Goal: Task Accomplishment & Management: Manage account settings

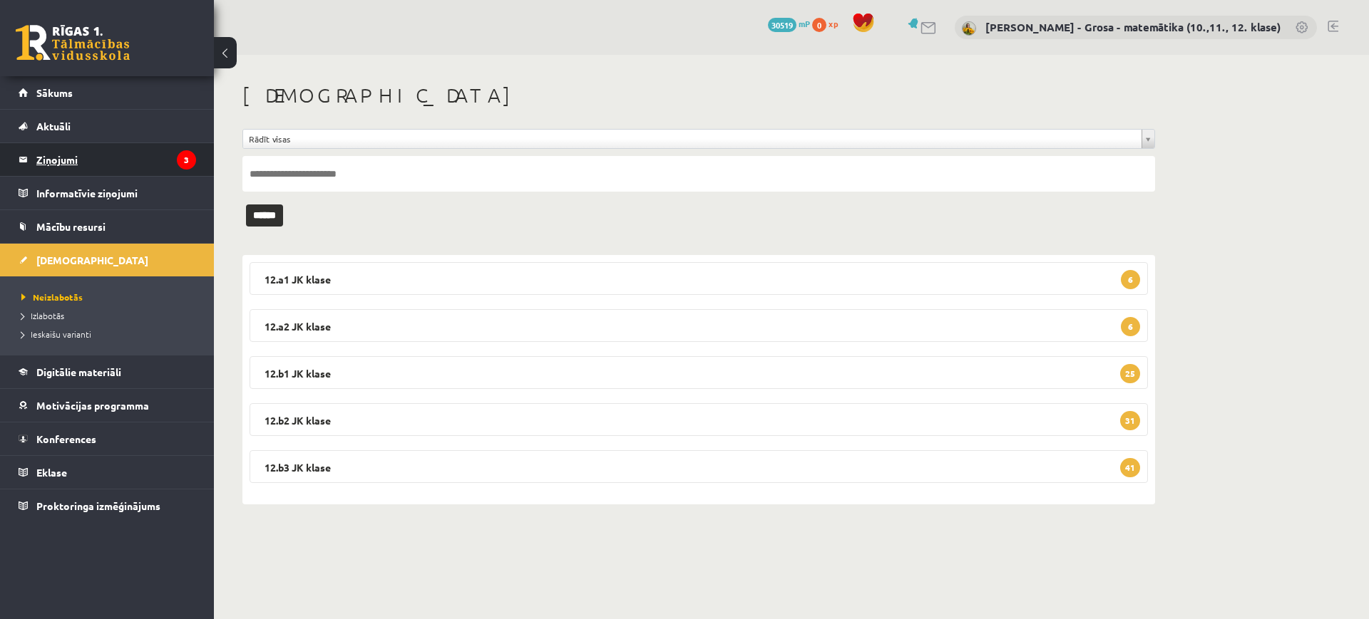
click at [82, 163] on legend "Ziņojumi 3" at bounding box center [116, 159] width 160 height 33
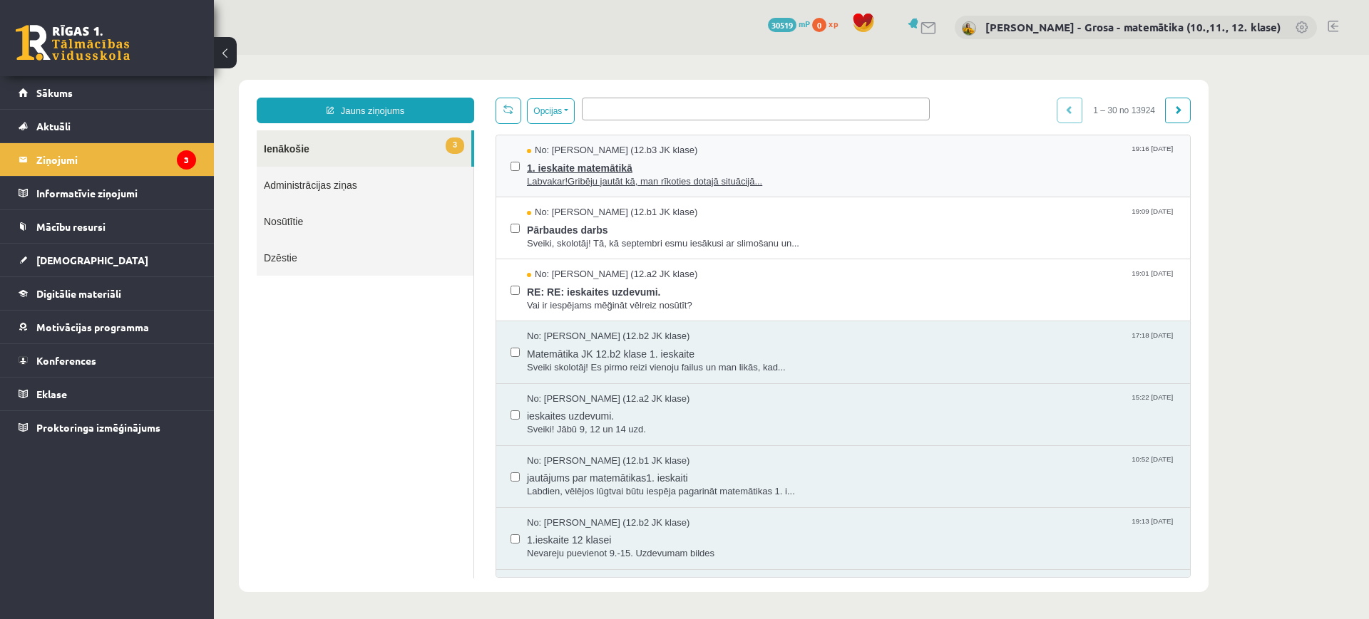
click at [746, 170] on span "1. ieskaite matemātikā" at bounding box center [851, 167] width 649 height 18
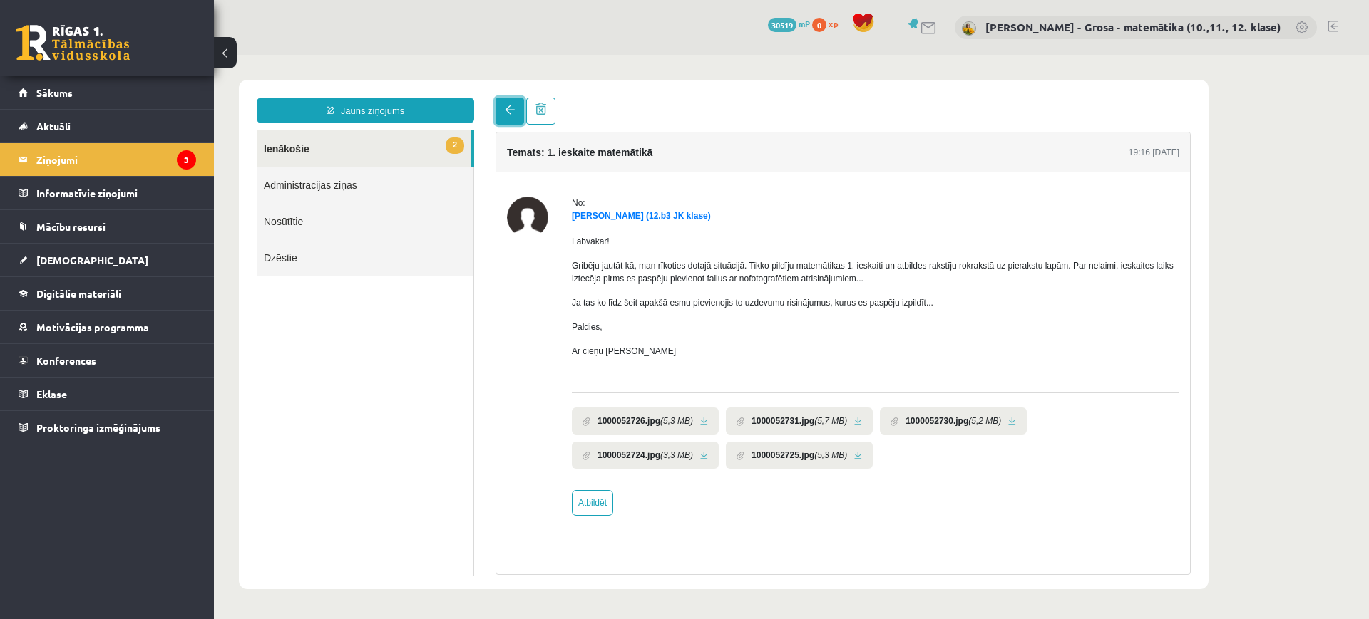
click at [501, 116] on link at bounding box center [509, 111] width 29 height 27
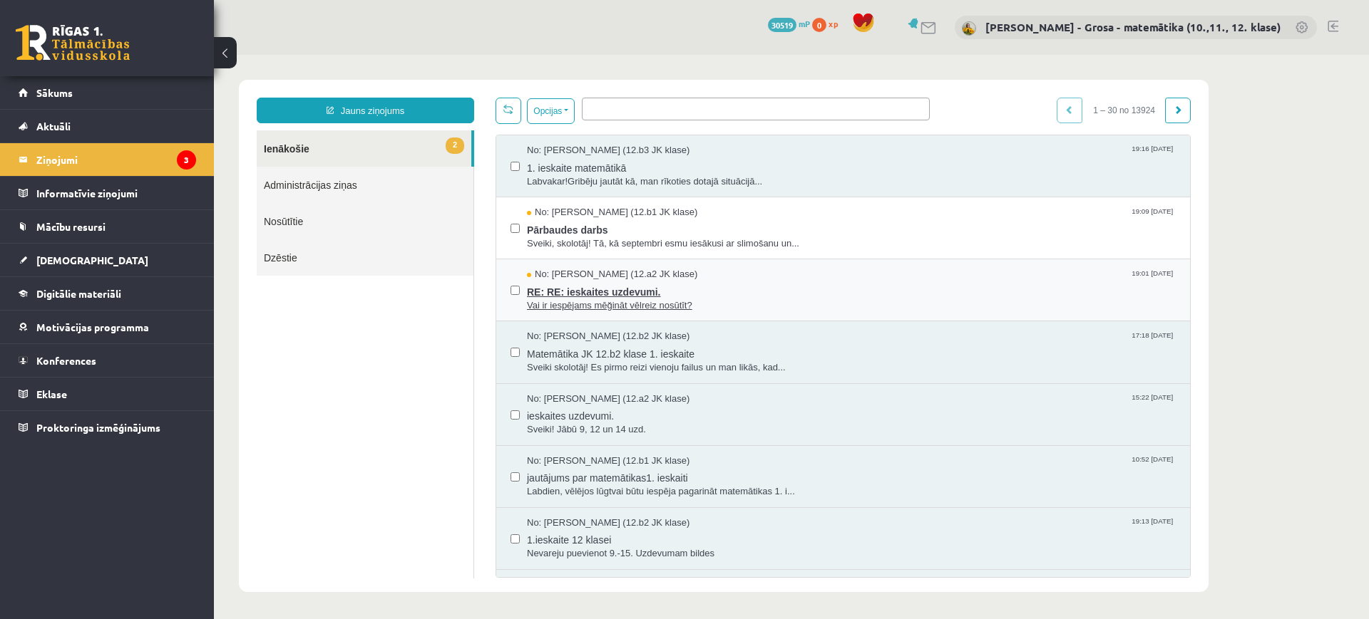
click at [599, 288] on span "RE: RE: ieskaites uzdevumi." at bounding box center [851, 291] width 649 height 18
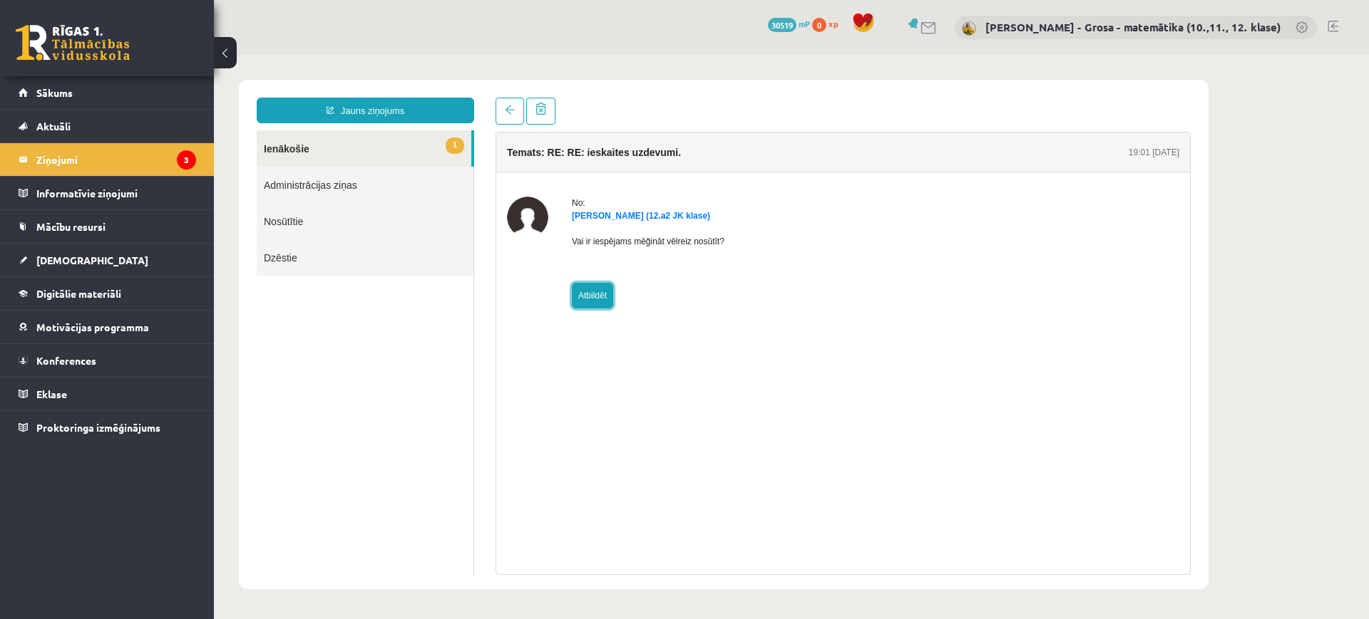
click at [599, 297] on link "Atbildēt" at bounding box center [592, 296] width 41 height 26
type input "**********"
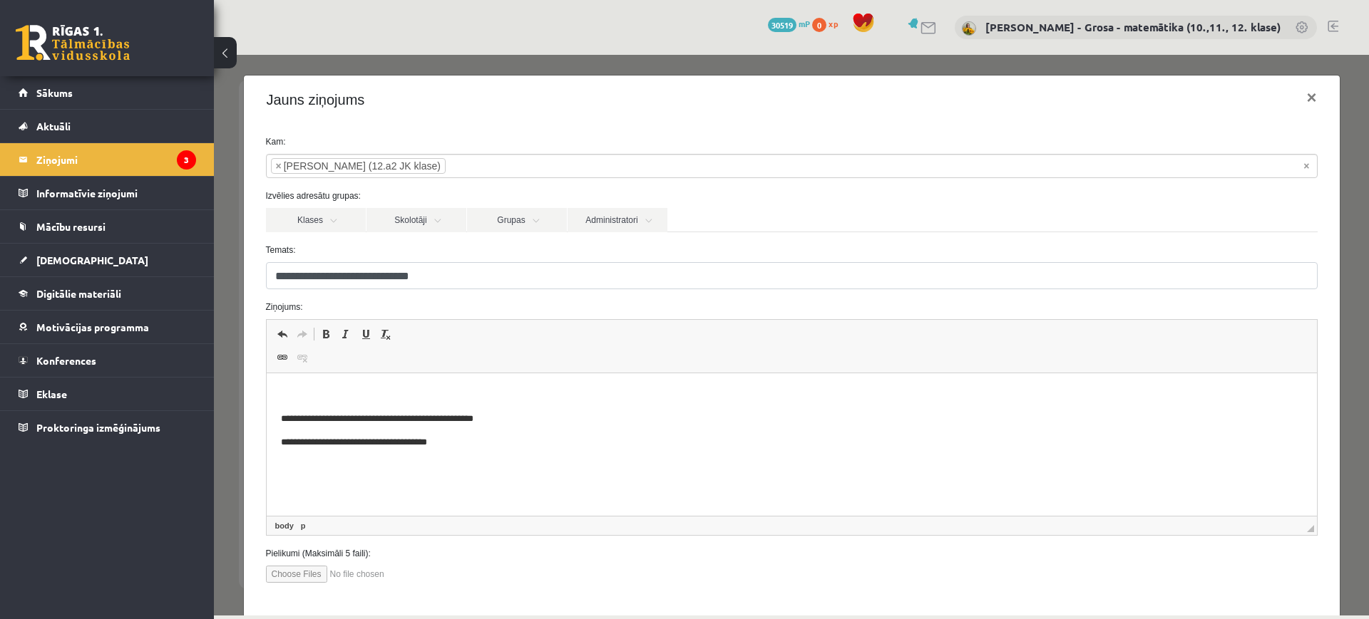
click at [429, 388] on p "Bagātinātā teksta redaktors, wiswyg-editor-47024775584000-1757867107-732" at bounding box center [790, 395] width 1021 height 15
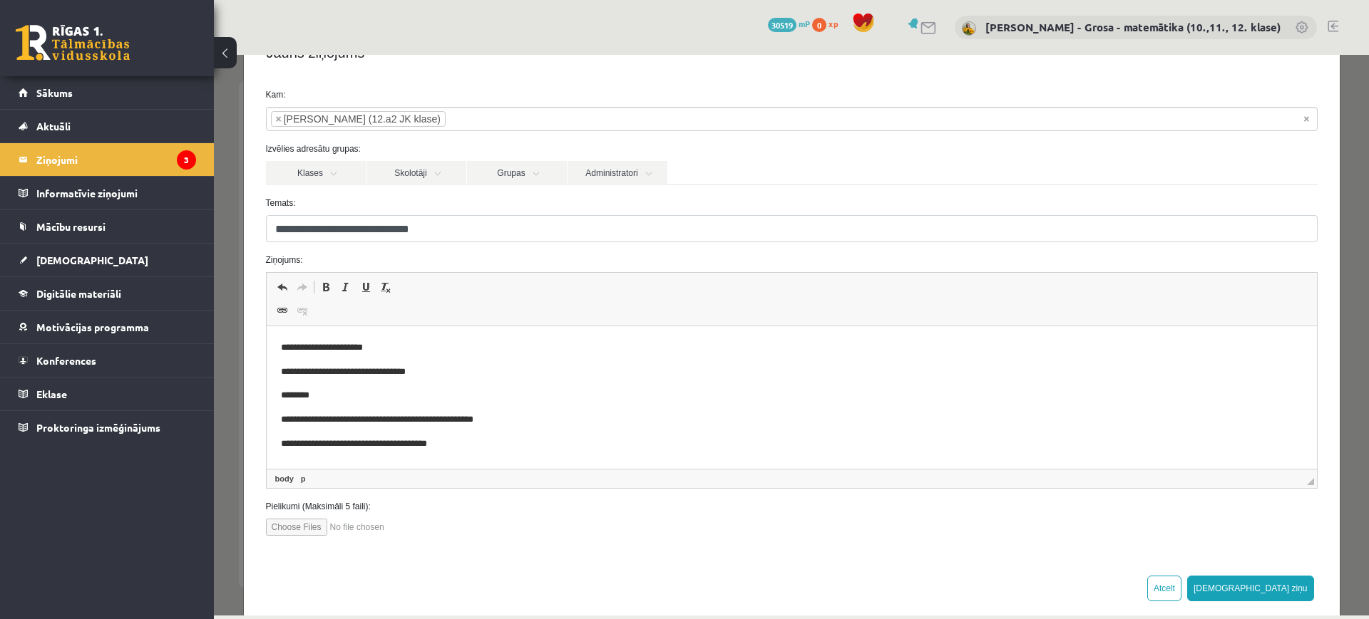
scroll to position [70, 0]
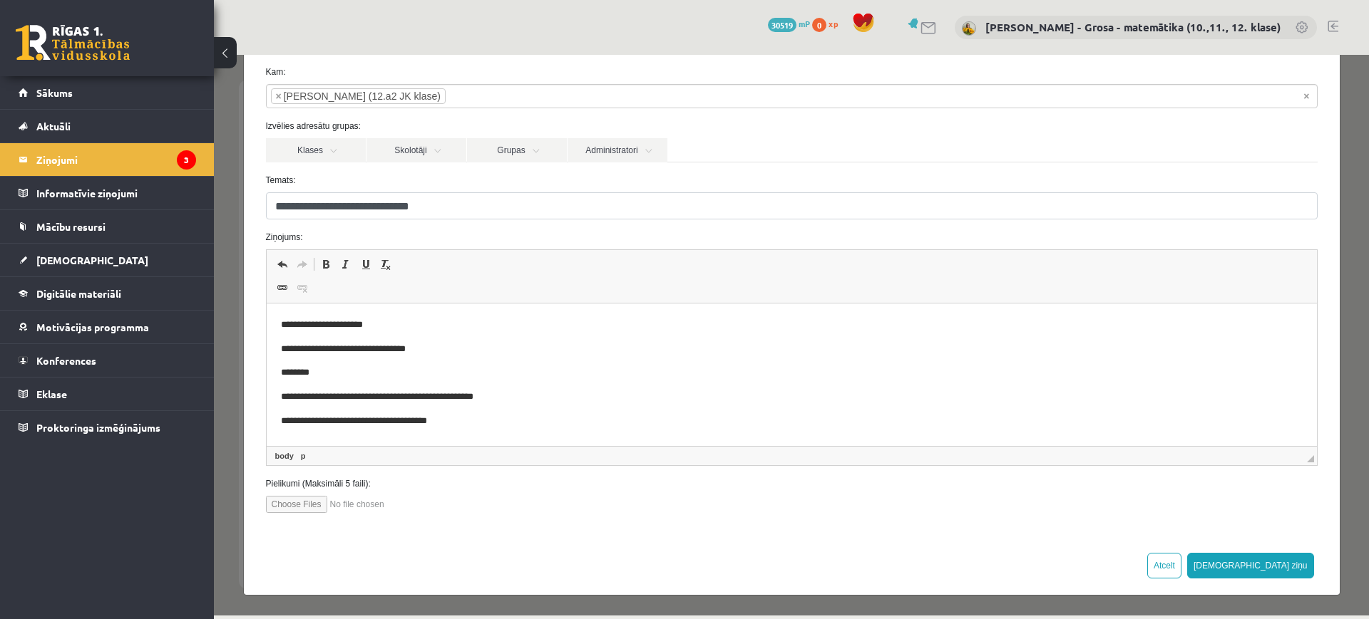
click at [316, 349] on p "**********" at bounding box center [784, 349] width 1009 height 15
click at [1265, 562] on button "Sūtīt ziņu" at bounding box center [1250, 566] width 127 height 26
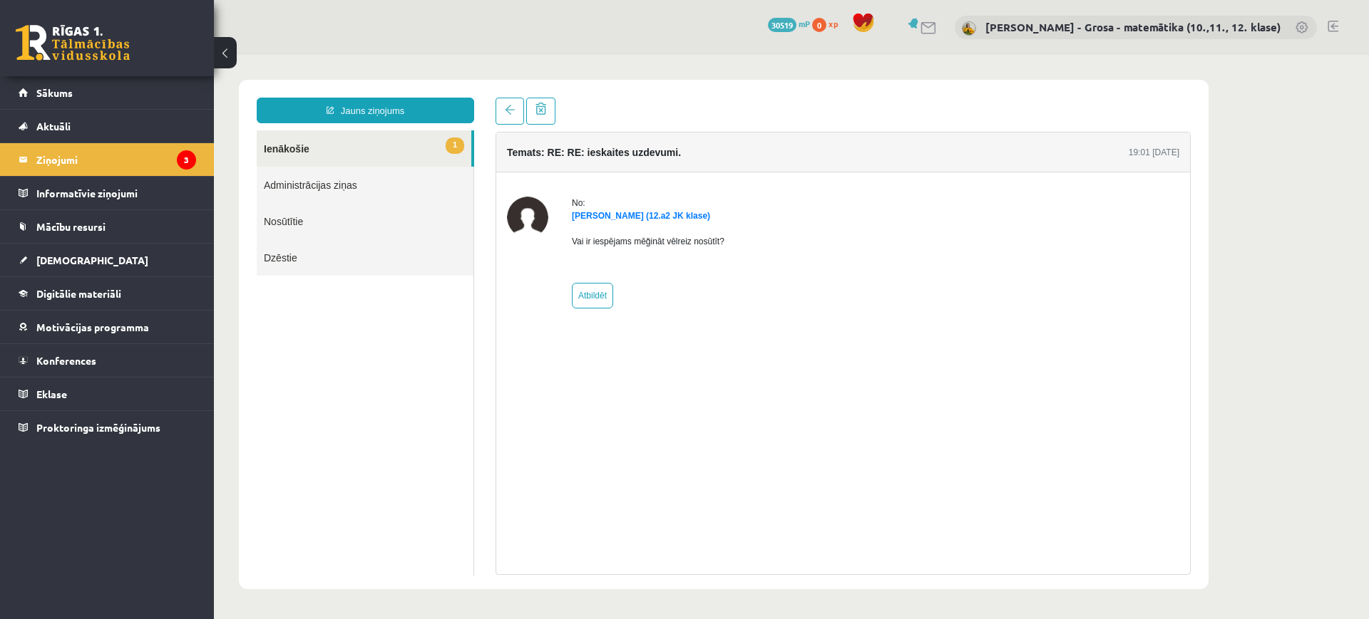
scroll to position [0, 0]
click at [432, 146] on link "1 Ienākošie" at bounding box center [364, 148] width 215 height 36
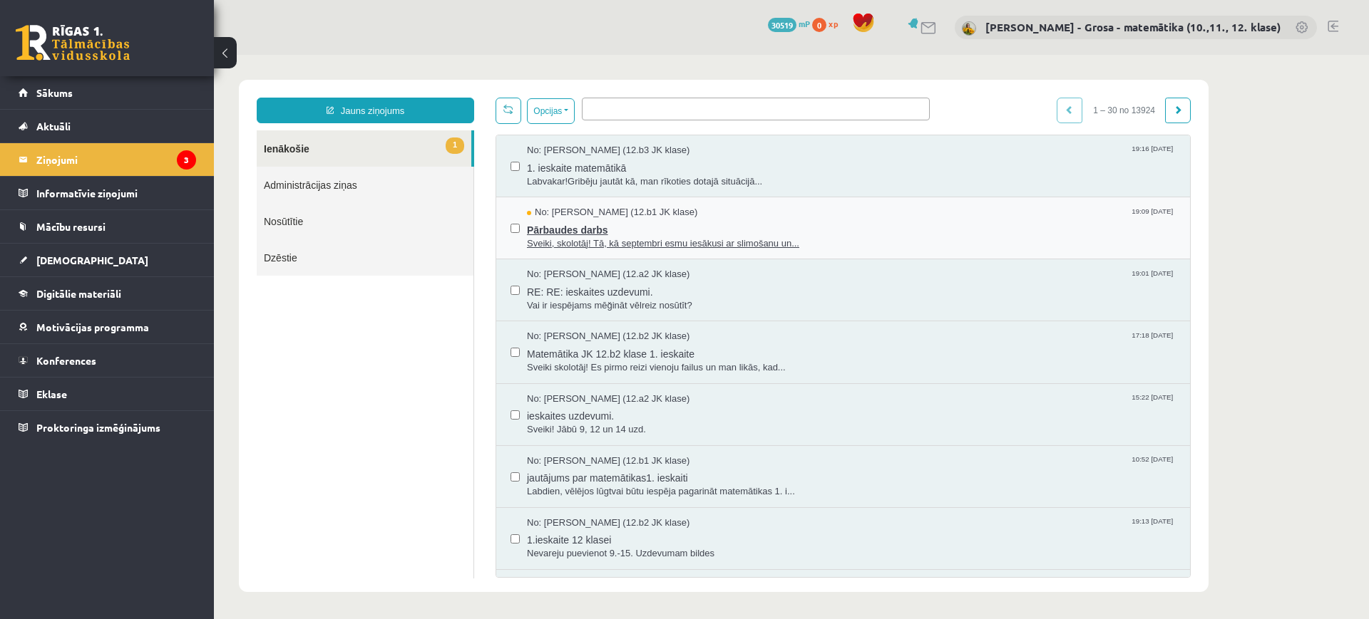
click at [757, 222] on span "Pārbaudes darbs" at bounding box center [851, 229] width 649 height 18
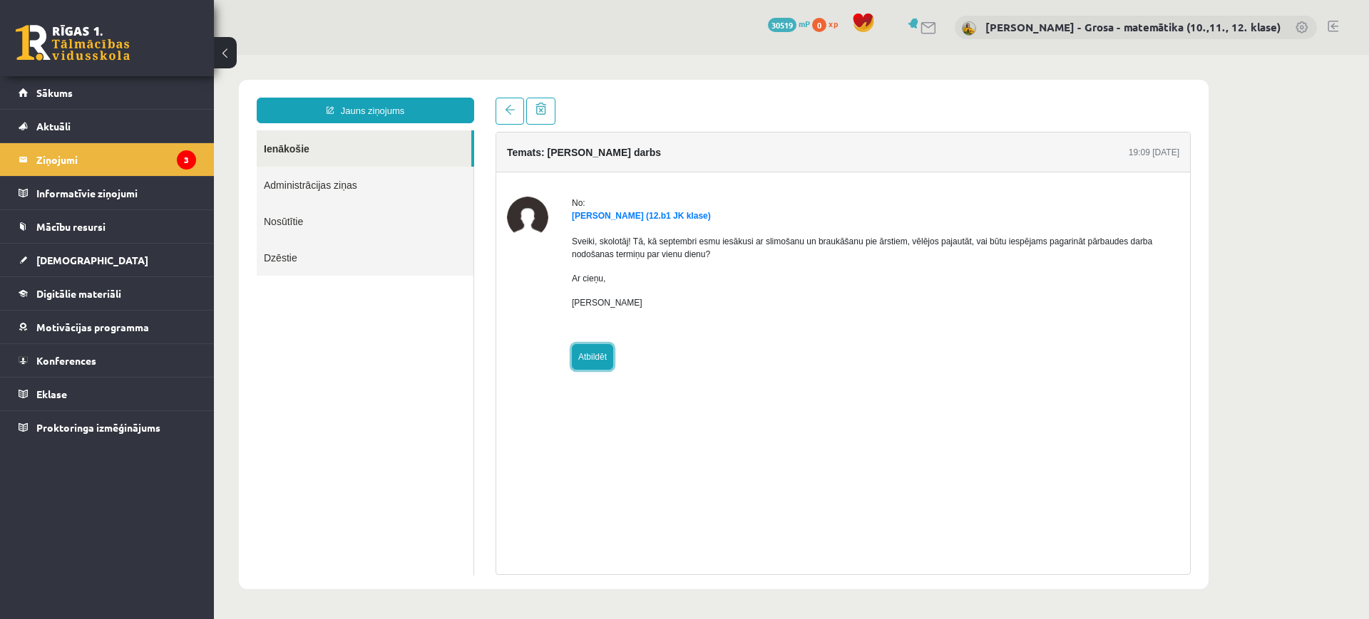
click at [595, 354] on link "Atbildēt" at bounding box center [592, 357] width 41 height 26
type input "**********"
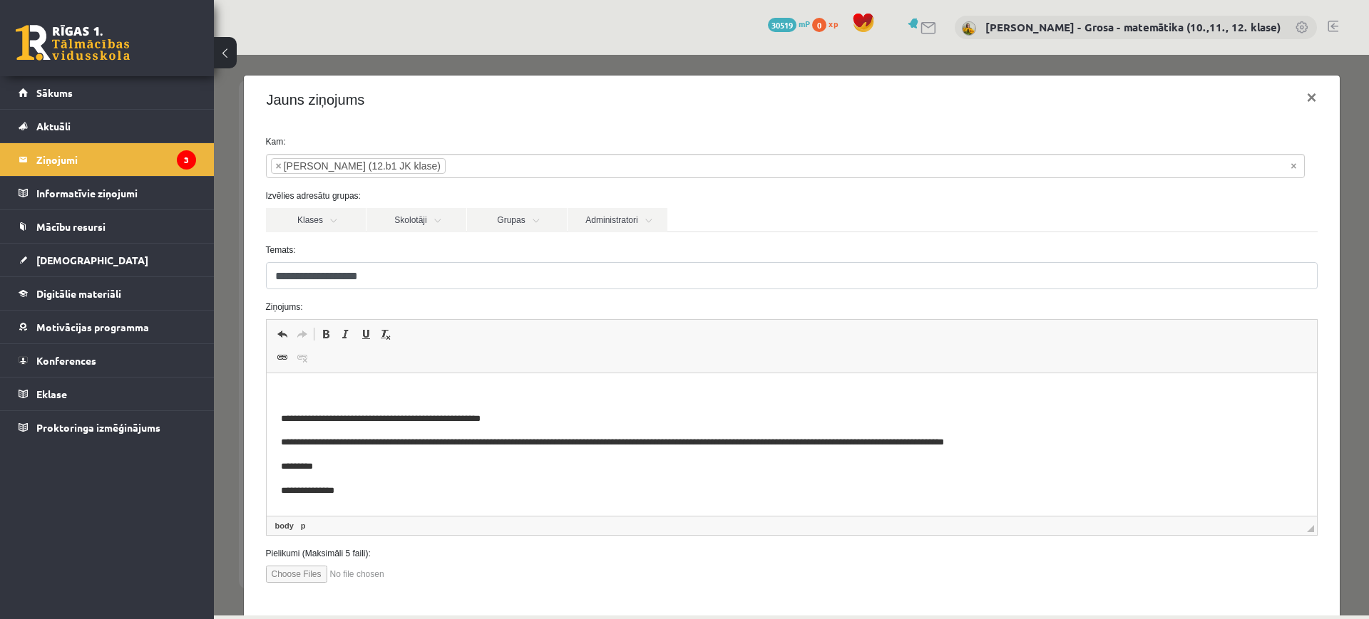
click at [579, 391] on p "Bagātinātā teksta redaktors, wiswyg-editor-47024896215920-1757867144-547" at bounding box center [790, 395] width 1021 height 15
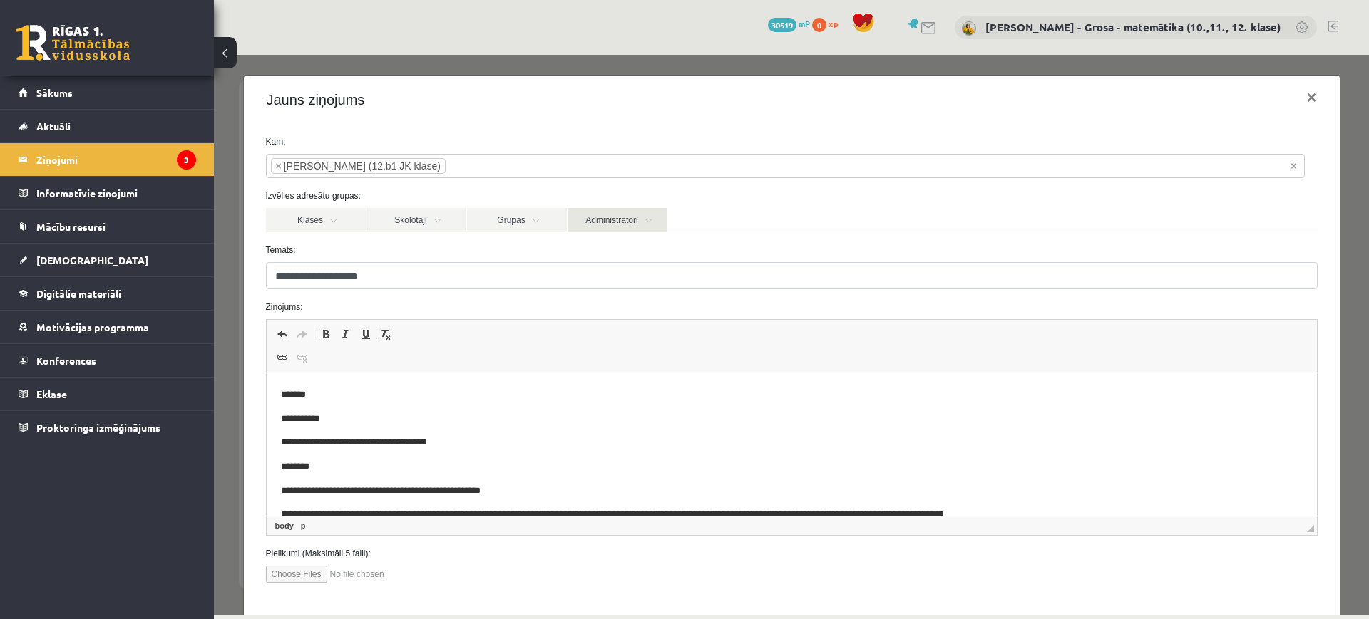
click at [655, 213] on link "Administratori" at bounding box center [617, 220] width 100 height 24
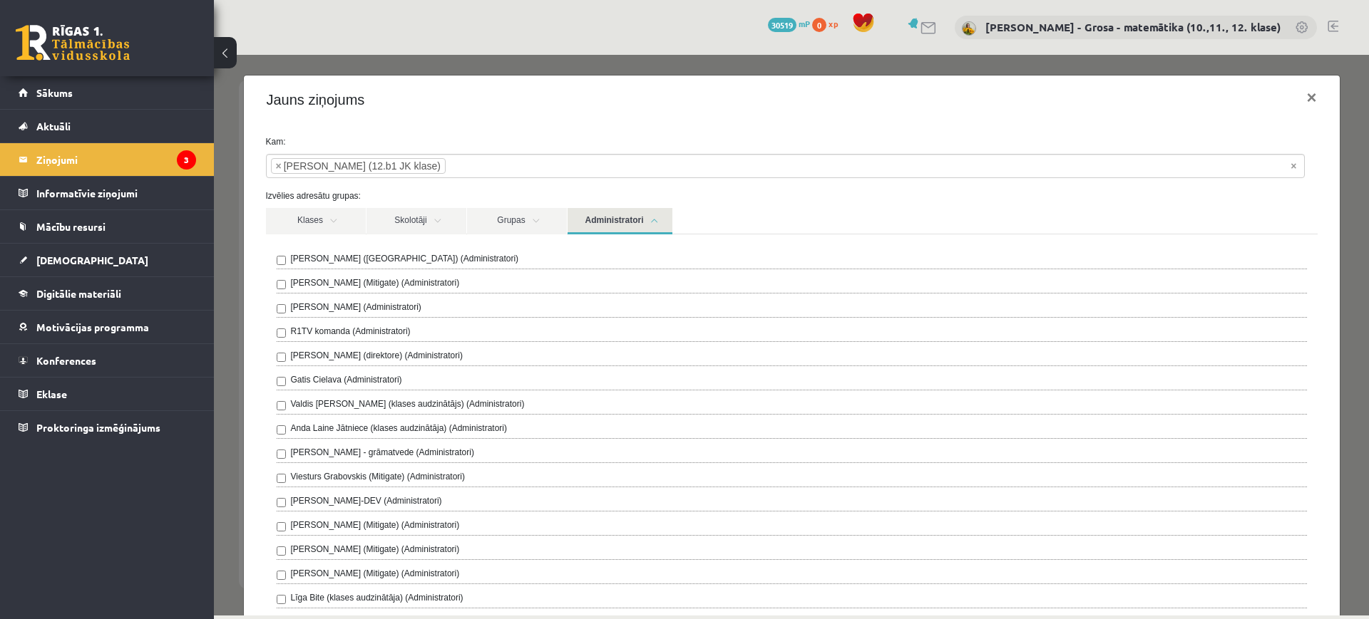
click at [326, 331] on label "R1TV komanda (Administratori)" at bounding box center [351, 331] width 120 height 13
click at [665, 224] on link "Administratori" at bounding box center [619, 221] width 105 height 26
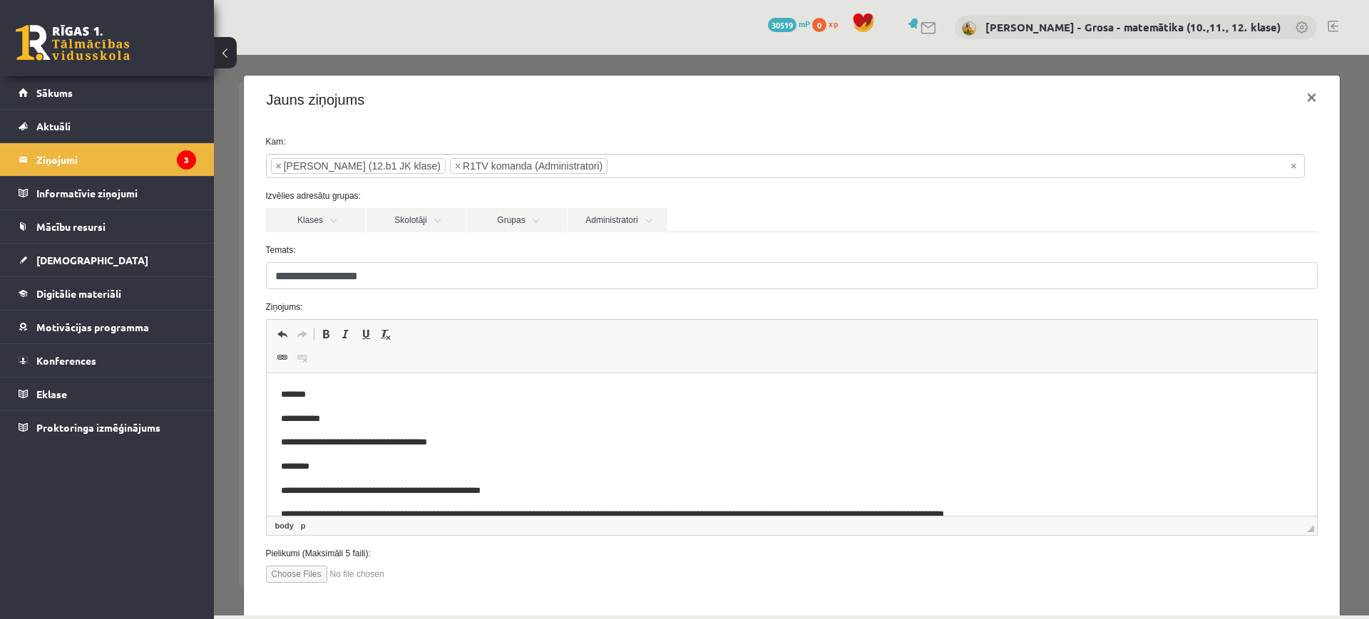
scroll to position [70, 0]
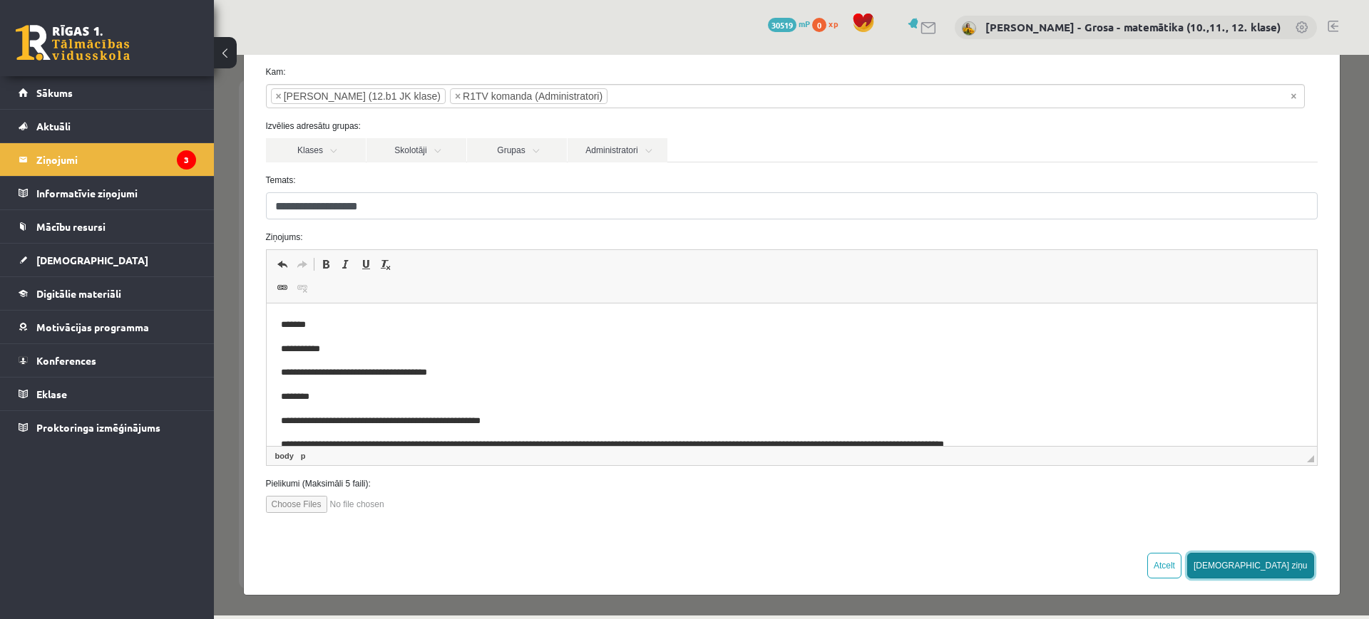
click at [1277, 573] on button "[DEMOGRAPHIC_DATA] ziņu" at bounding box center [1250, 566] width 127 height 26
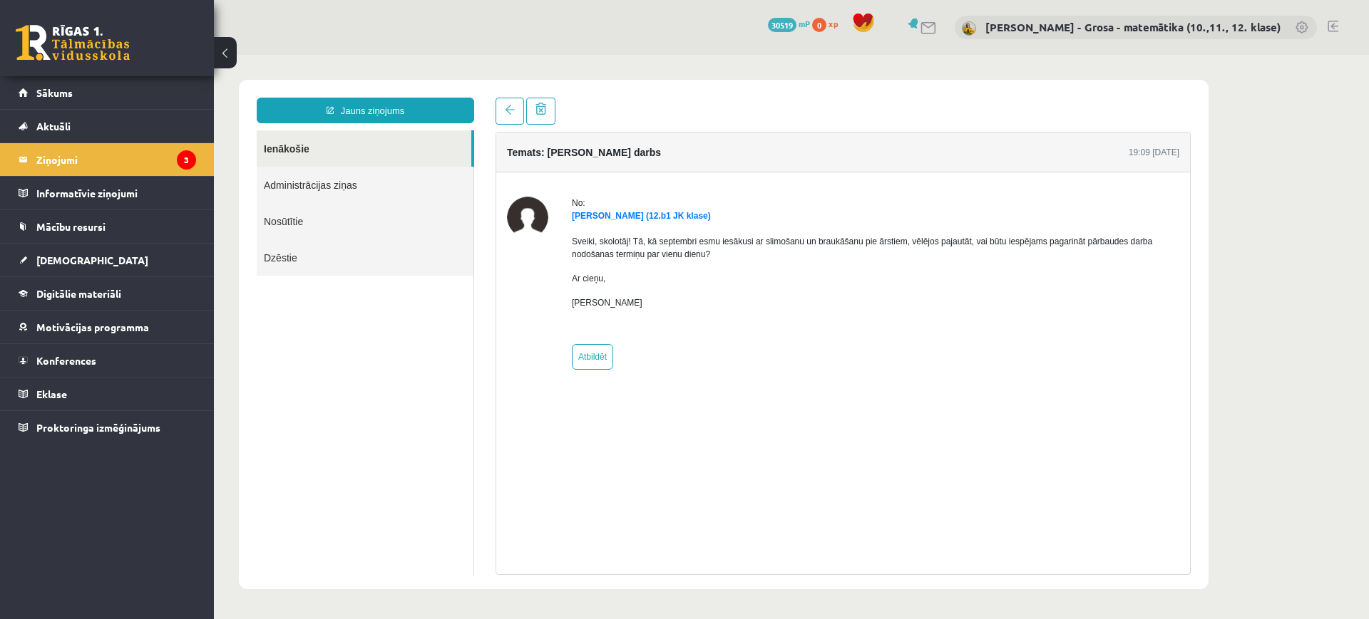
scroll to position [0, 0]
click at [257, 158] on link "Ienākošie" at bounding box center [364, 148] width 215 height 36
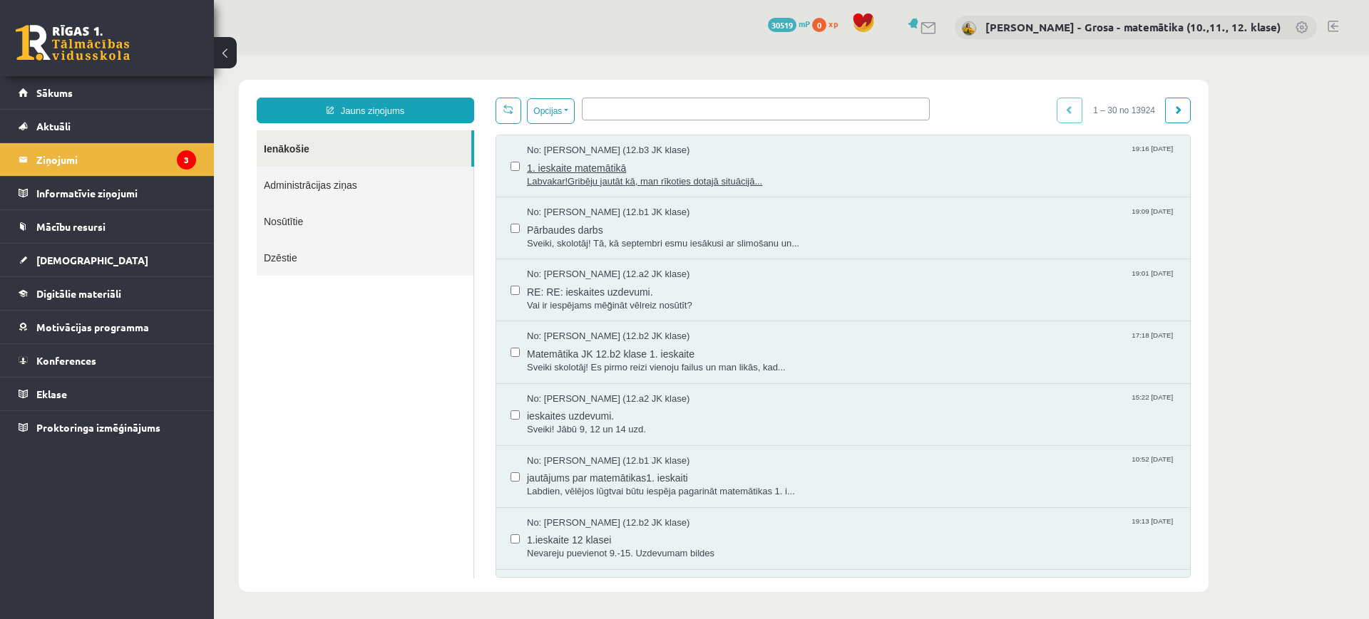
click at [676, 175] on span "Labvakar!Gribēju jautāt kā, man rīkoties dotajā situācijā..." at bounding box center [851, 182] width 649 height 14
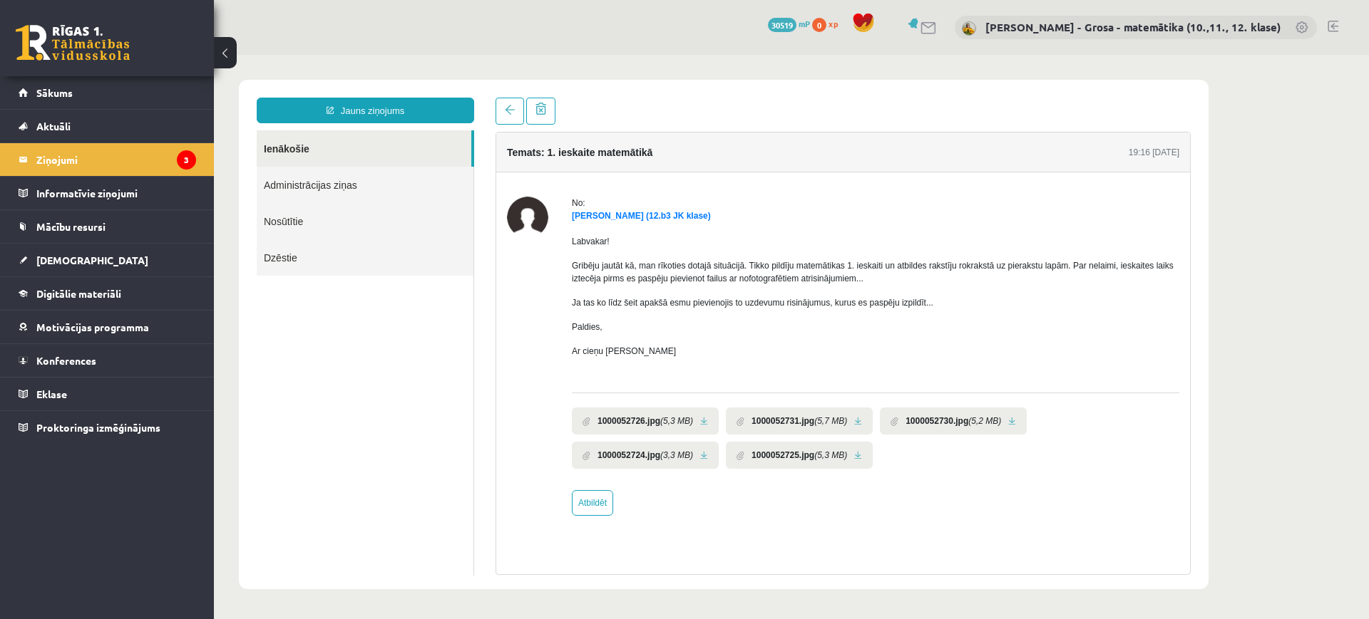
click at [703, 417] on link at bounding box center [704, 421] width 8 height 9
click at [856, 419] on link at bounding box center [858, 421] width 8 height 9
click at [1013, 423] on link at bounding box center [1012, 421] width 8 height 9
click at [701, 457] on link at bounding box center [704, 455] width 8 height 9
click at [858, 458] on link at bounding box center [858, 455] width 8 height 9
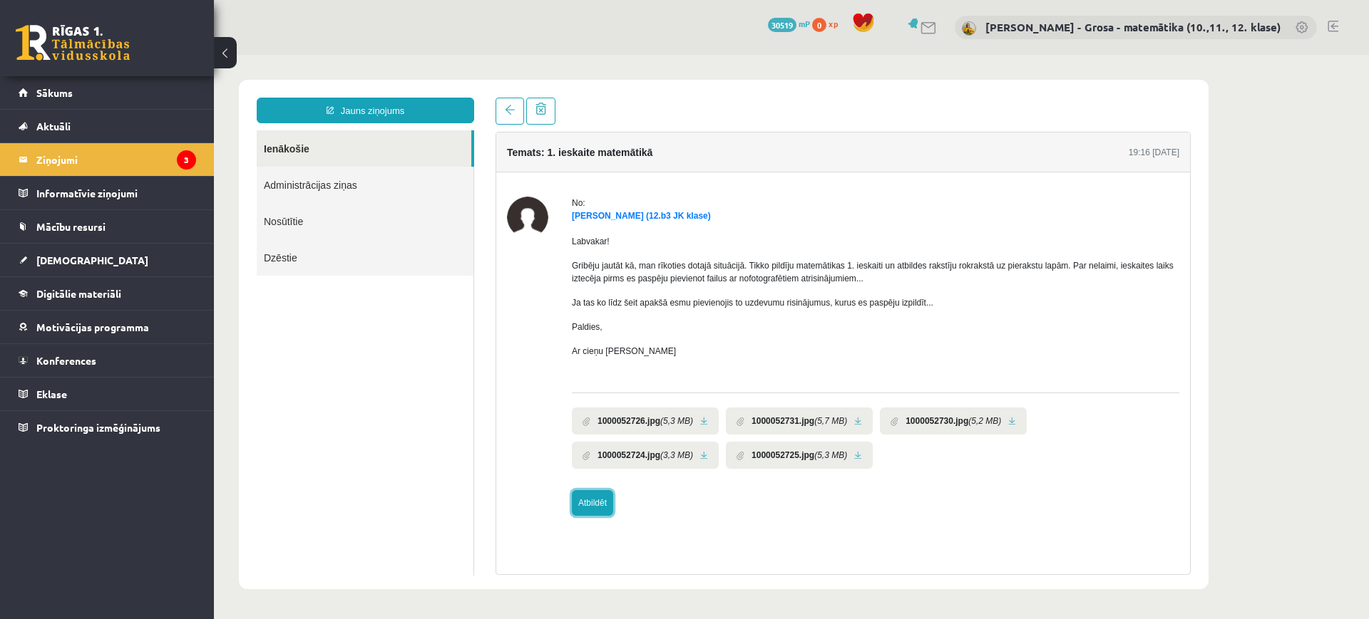
click at [608, 508] on link "Atbildēt" at bounding box center [592, 503] width 41 height 26
type input "**********"
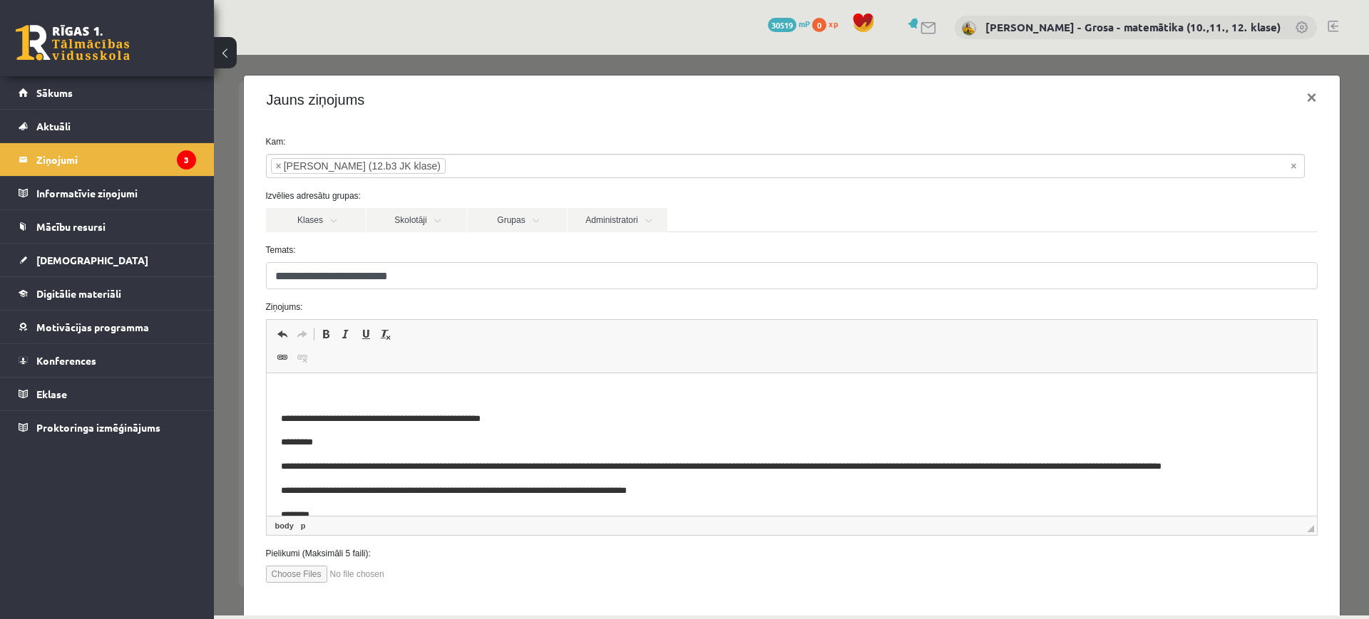
click at [427, 393] on p "Bagātinātā teksta redaktors, wiswyg-editor-47024776031320-1757867186-640" at bounding box center [790, 395] width 1021 height 15
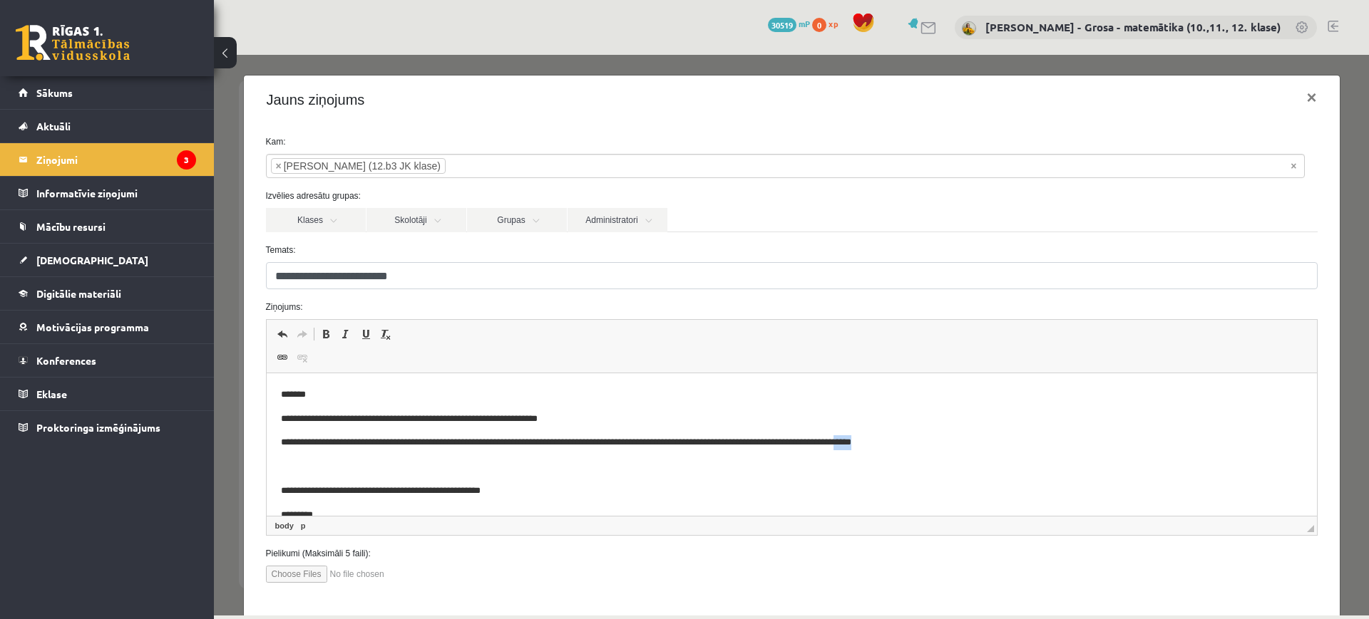
drag, startPoint x: 949, startPoint y: 441, endPoint x: 911, endPoint y: 440, distance: 38.5
click at [911, 440] on p "**********" at bounding box center [777, 443] width 995 height 15
drag, startPoint x: 1040, startPoint y: 451, endPoint x: 808, endPoint y: 436, distance: 232.9
click at [808, 436] on body "**********" at bounding box center [790, 503] width 1021 height 231
click at [622, 415] on p "**********" at bounding box center [777, 419] width 995 height 15
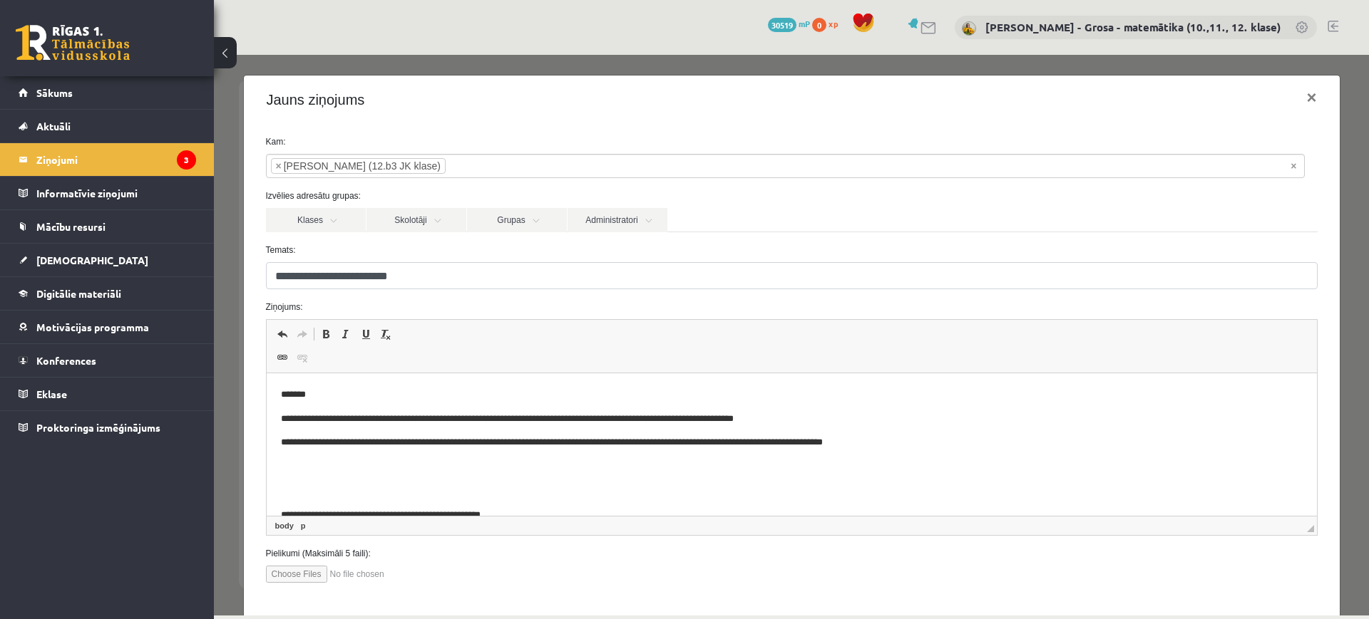
click at [302, 490] on p "Bagātinātā teksta redaktors, wiswyg-editor-47024776031320-1757867186-640" at bounding box center [790, 491] width 1021 height 15
click at [300, 477] on body "**********" at bounding box center [790, 515] width 1021 height 255
click at [296, 472] on p "Bagātinātā teksta redaktors, wiswyg-editor-47024776031320-1757867186-640" at bounding box center [790, 467] width 1021 height 15
click at [288, 467] on p "**********" at bounding box center [777, 467] width 995 height 15
drag, startPoint x: 382, startPoint y: 420, endPoint x: 481, endPoint y: 433, distance: 99.9
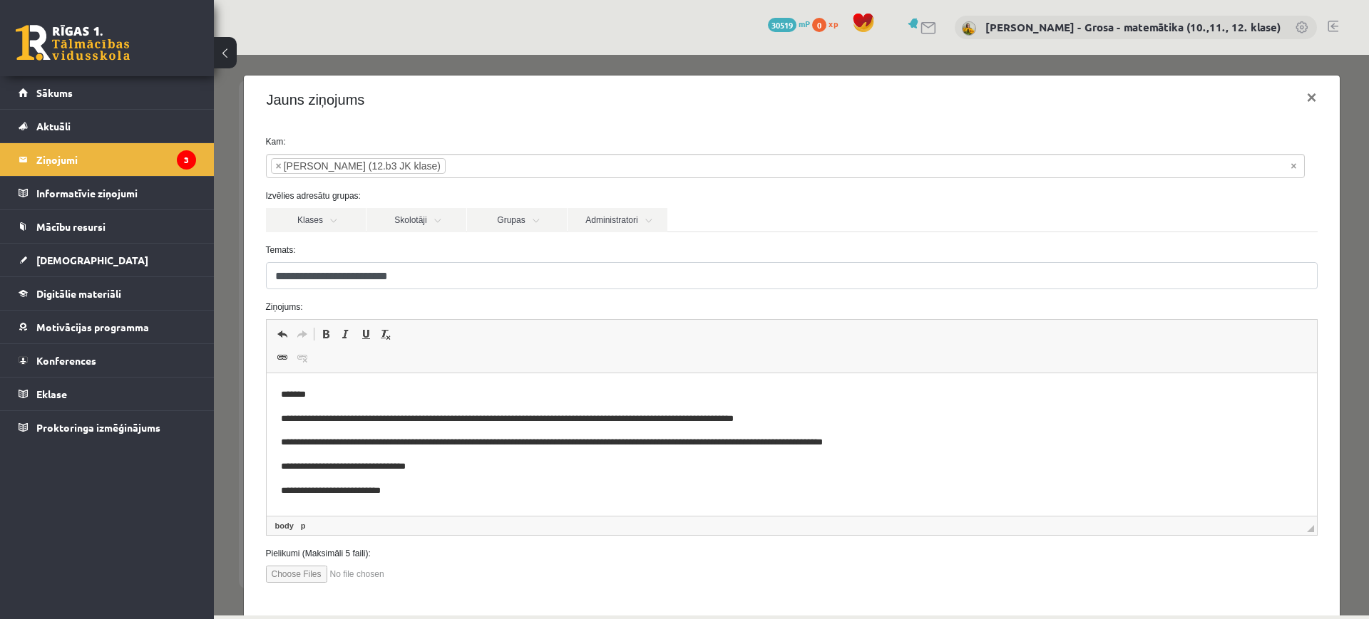
click at [382, 420] on p "**********" at bounding box center [777, 419] width 995 height 15
click at [493, 421] on p "**********" at bounding box center [777, 419] width 995 height 15
click at [773, 421] on p "**********" at bounding box center [777, 419] width 995 height 15
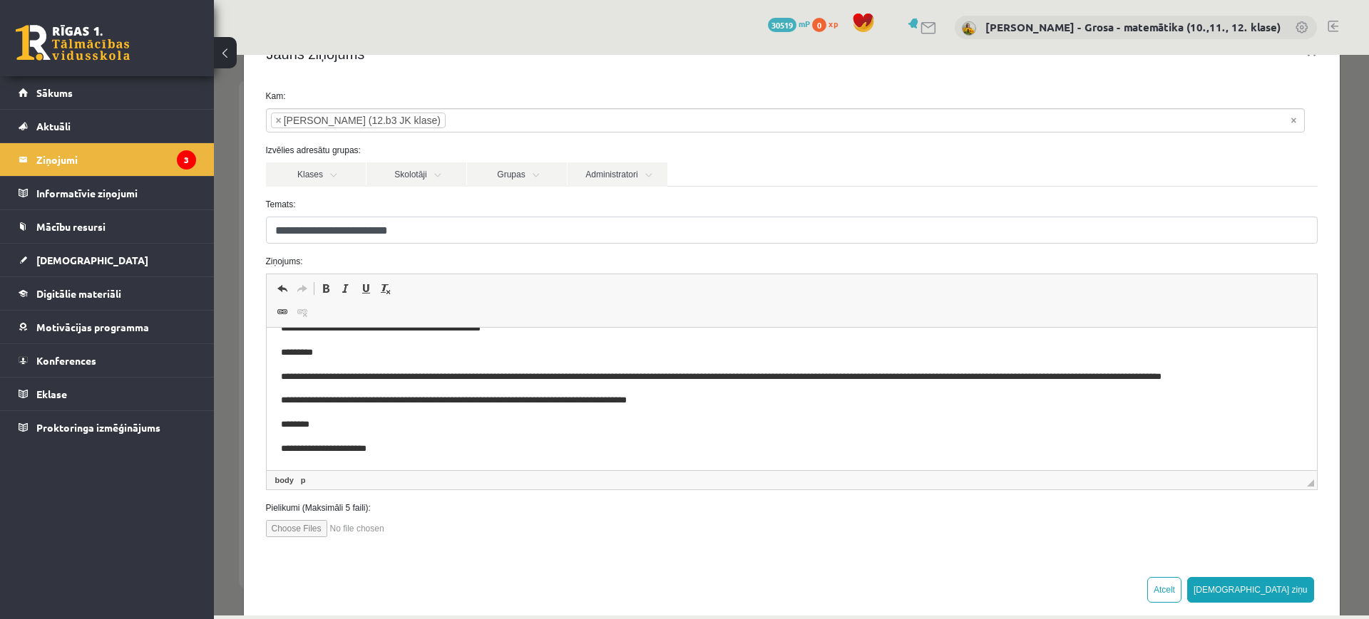
scroll to position [70, 0]
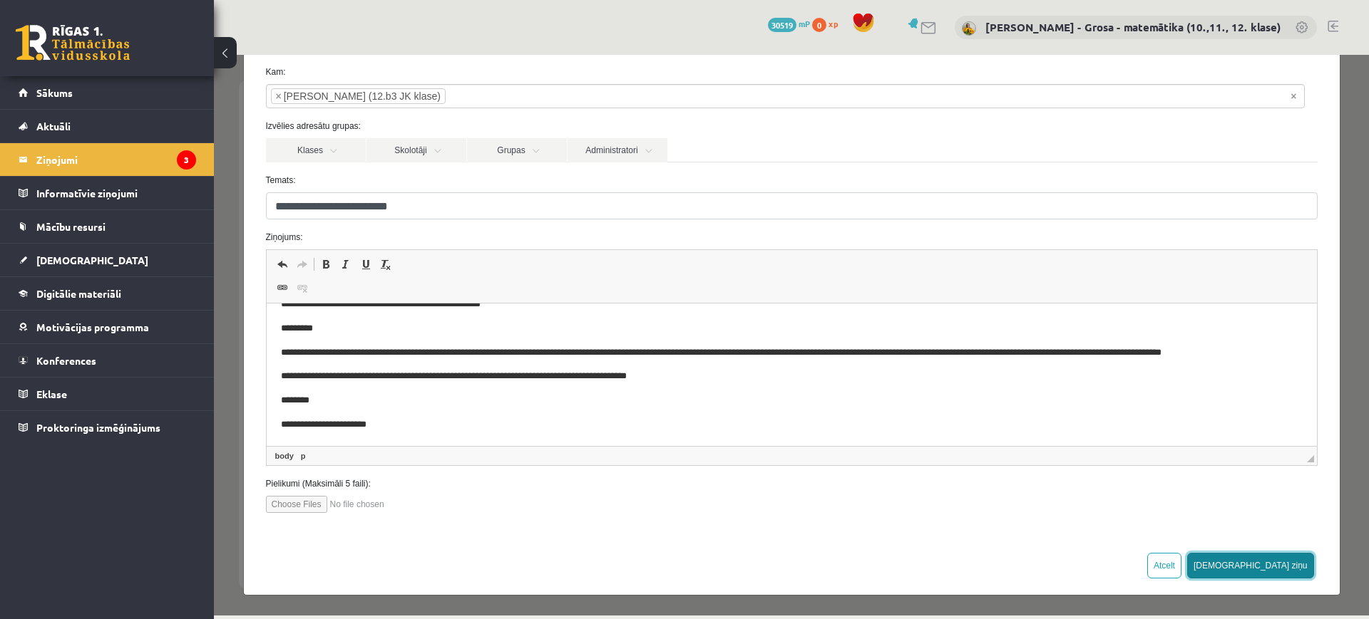
click at [1279, 565] on button "[DEMOGRAPHIC_DATA] ziņu" at bounding box center [1250, 566] width 127 height 26
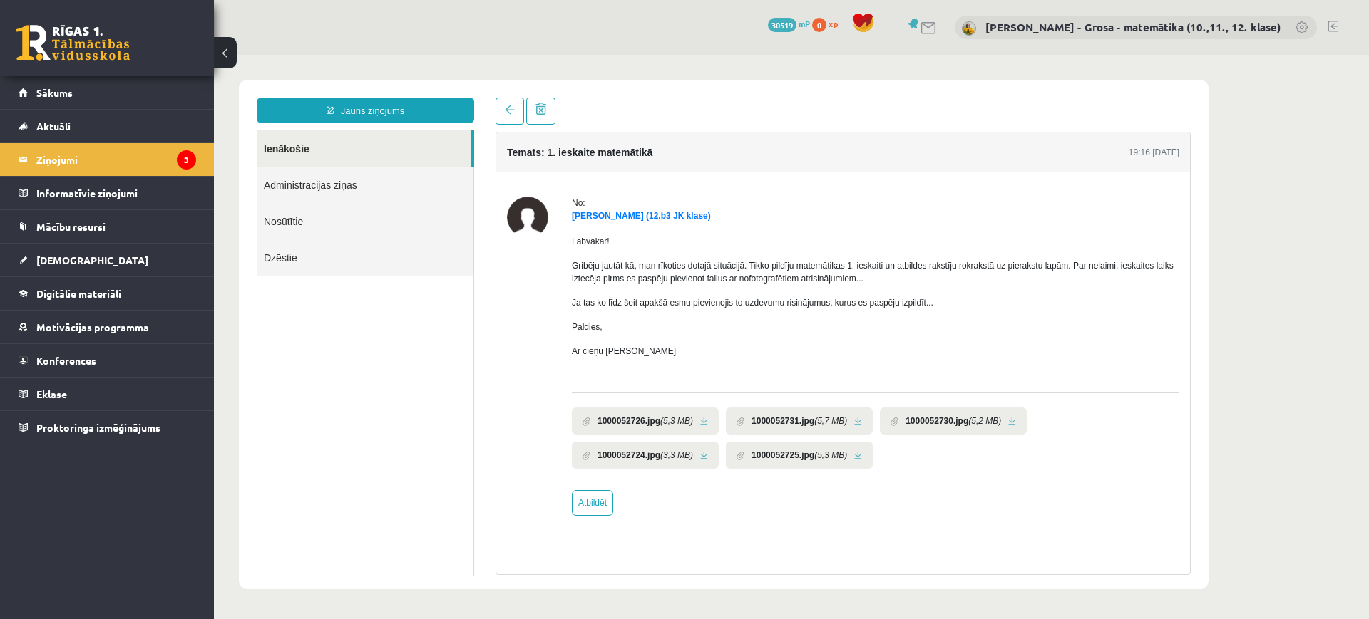
scroll to position [0, 0]
click at [137, 151] on legend "Ziņojumi 3" at bounding box center [116, 159] width 160 height 33
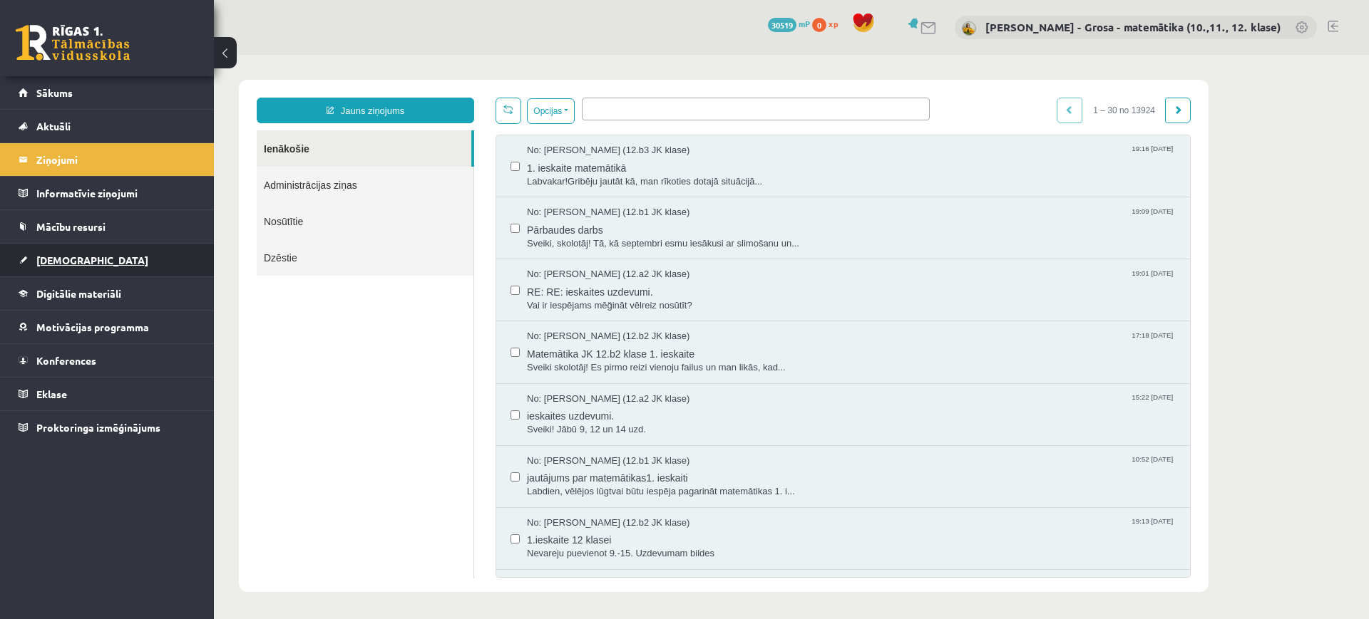
click at [35, 267] on link "[DEMOGRAPHIC_DATA]" at bounding box center [107, 260] width 177 height 33
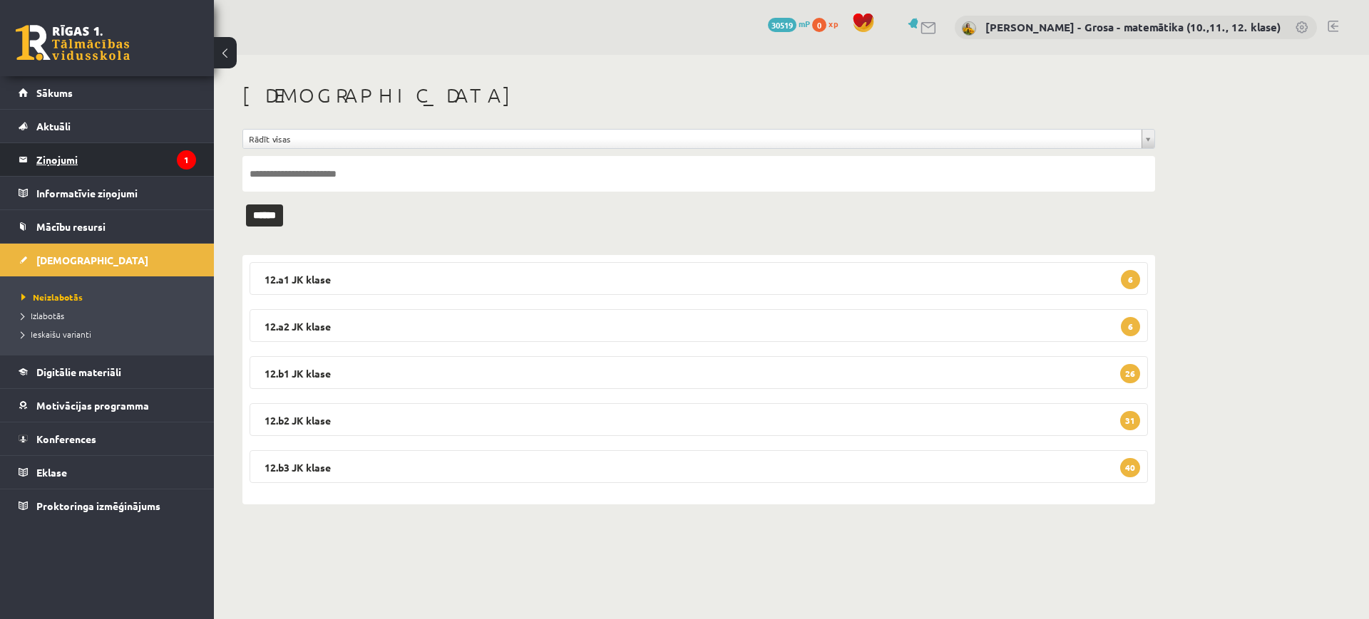
click at [168, 155] on legend "Ziņojumi 1" at bounding box center [116, 159] width 160 height 33
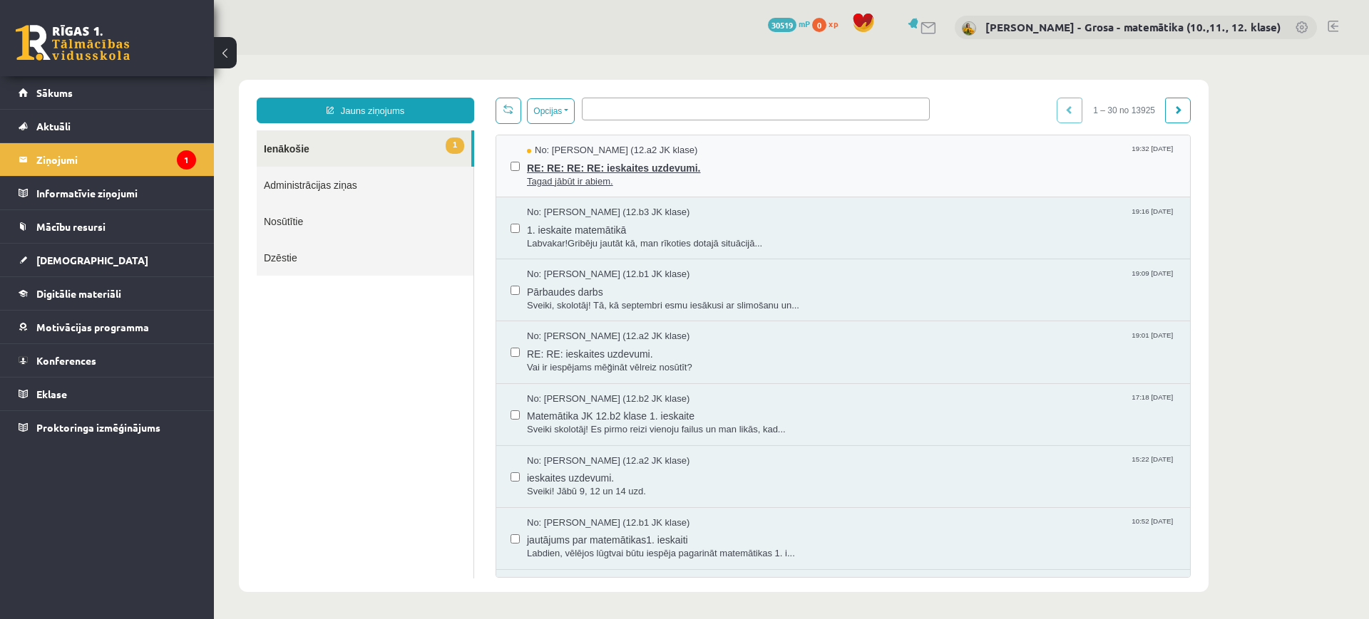
click at [735, 163] on span "RE: RE: RE: RE: ieskaites uzdevumi." at bounding box center [851, 167] width 649 height 18
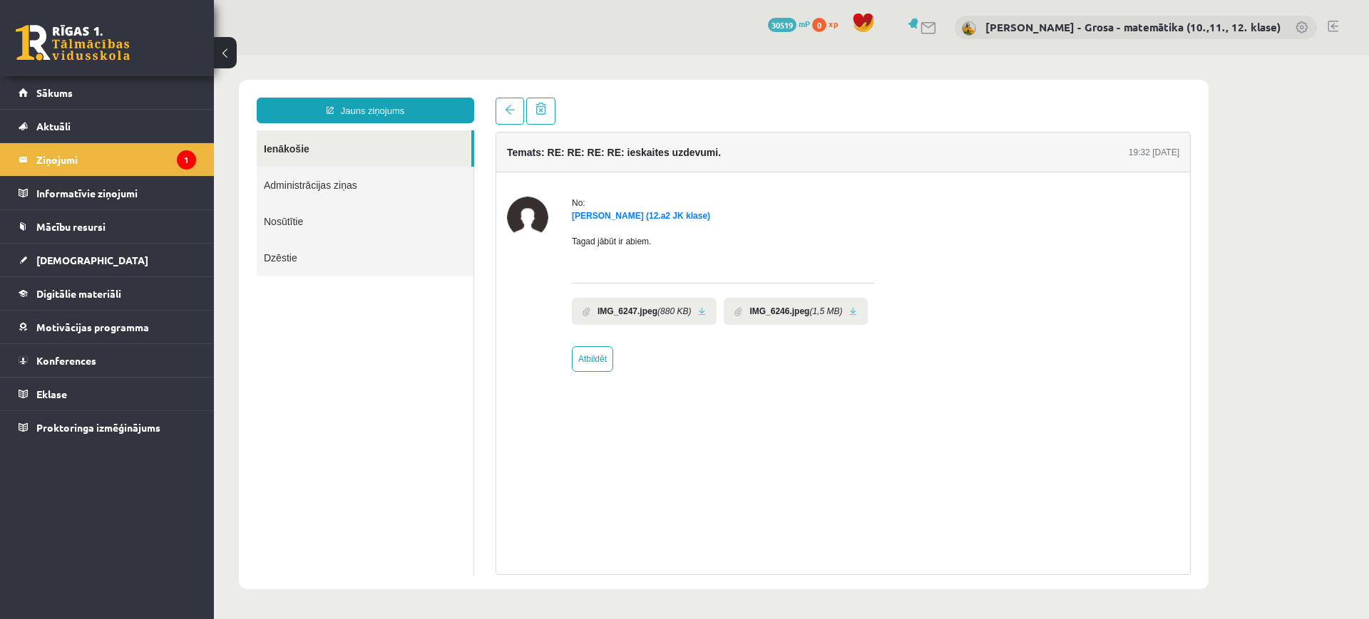
click at [698, 308] on link at bounding box center [702, 311] width 8 height 9
click at [849, 307] on link at bounding box center [853, 311] width 8 height 9
click at [587, 369] on link "Atbildēt" at bounding box center [592, 359] width 41 height 26
type input "**********"
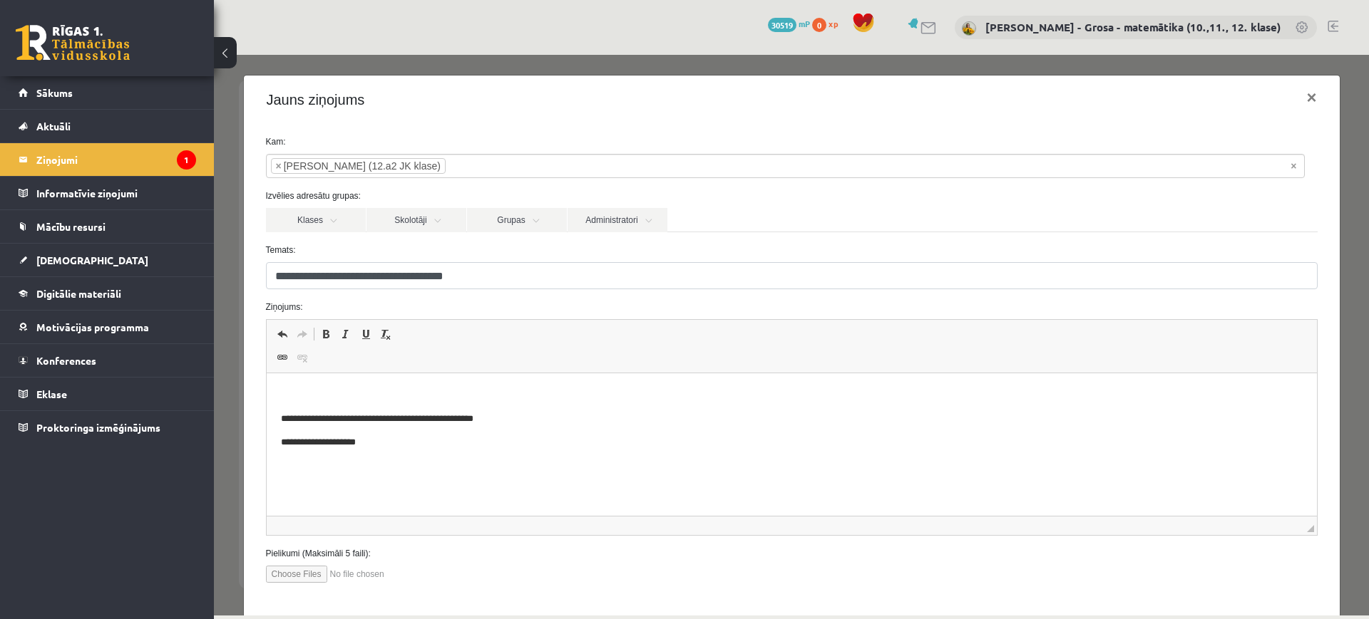
click at [562, 371] on span "Redaktora rīkjoslas Atcelt Klaviatūras saīsne vadīšanas taustiņš+Z Atkārtot Kla…" at bounding box center [792, 346] width 1050 height 53
click at [525, 386] on html "**********" at bounding box center [791, 419] width 1050 height 91
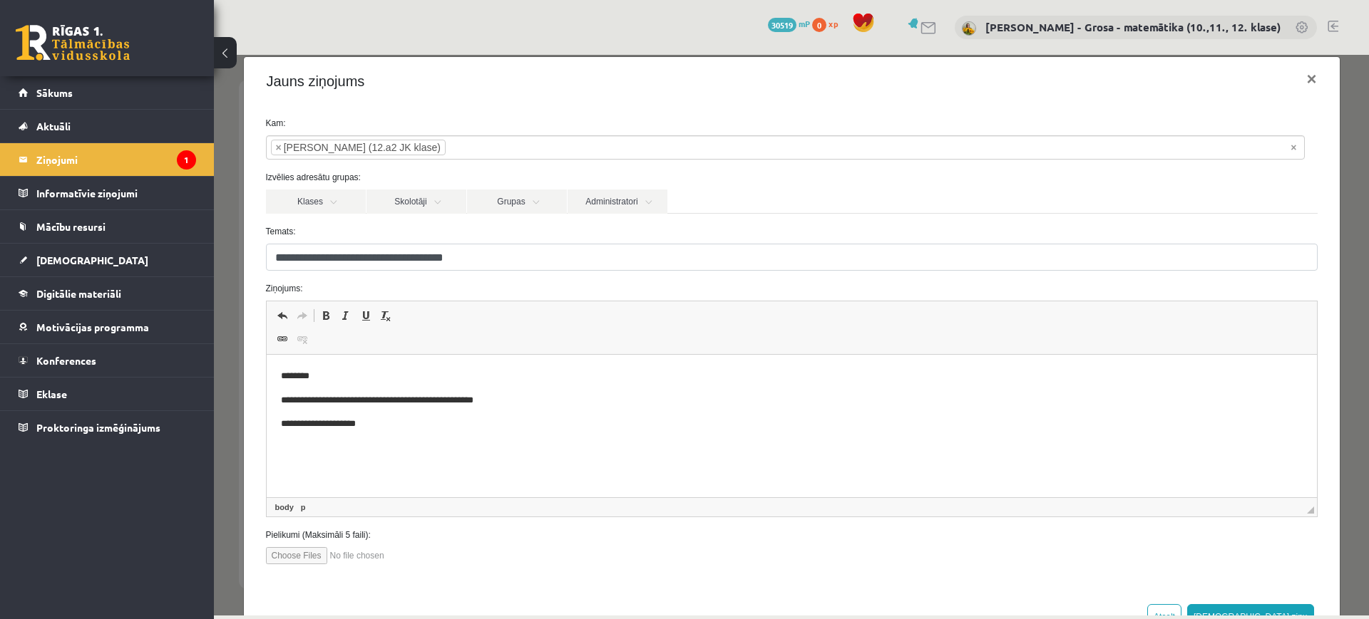
scroll to position [70, 0]
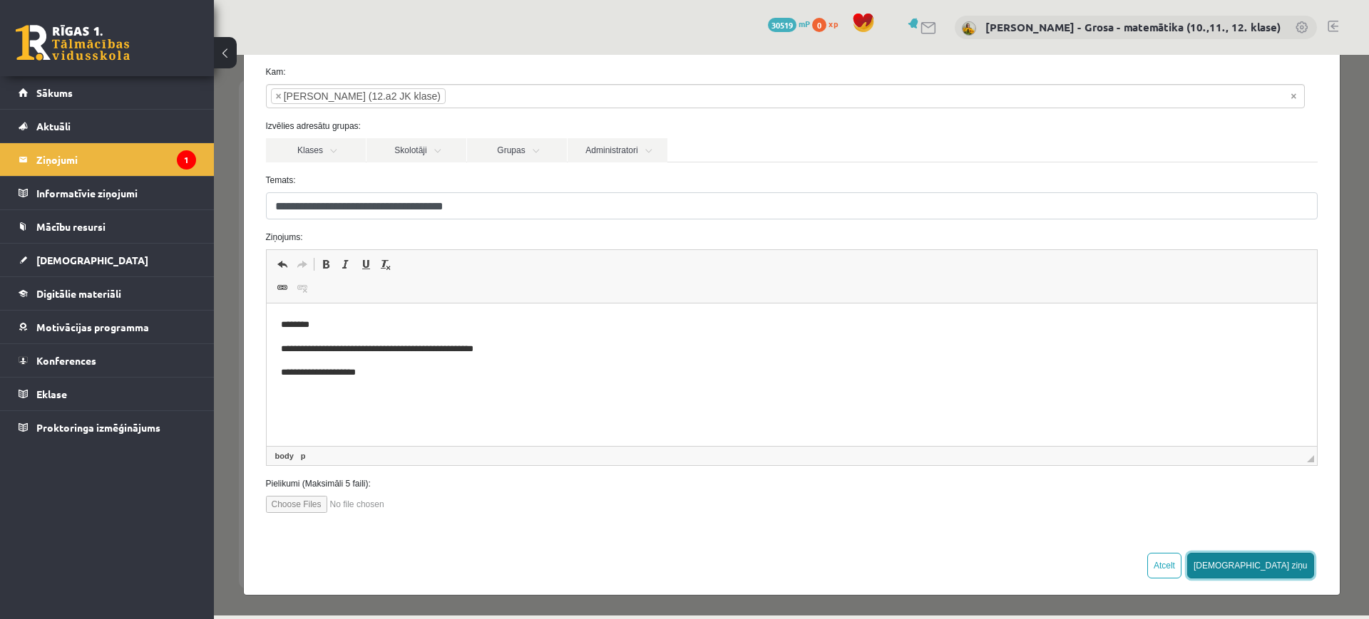
click at [1283, 566] on button "[DEMOGRAPHIC_DATA] ziņu" at bounding box center [1250, 566] width 127 height 26
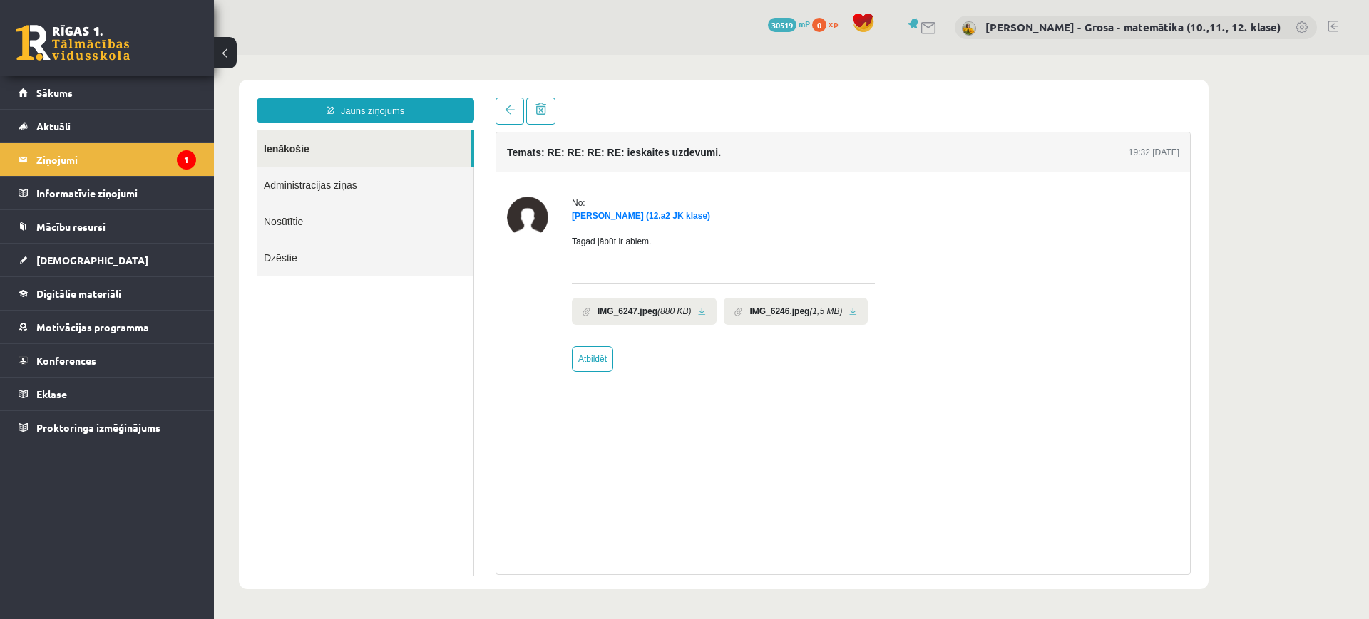
scroll to position [0, 0]
click at [395, 140] on link "Ienākošie" at bounding box center [364, 148] width 215 height 36
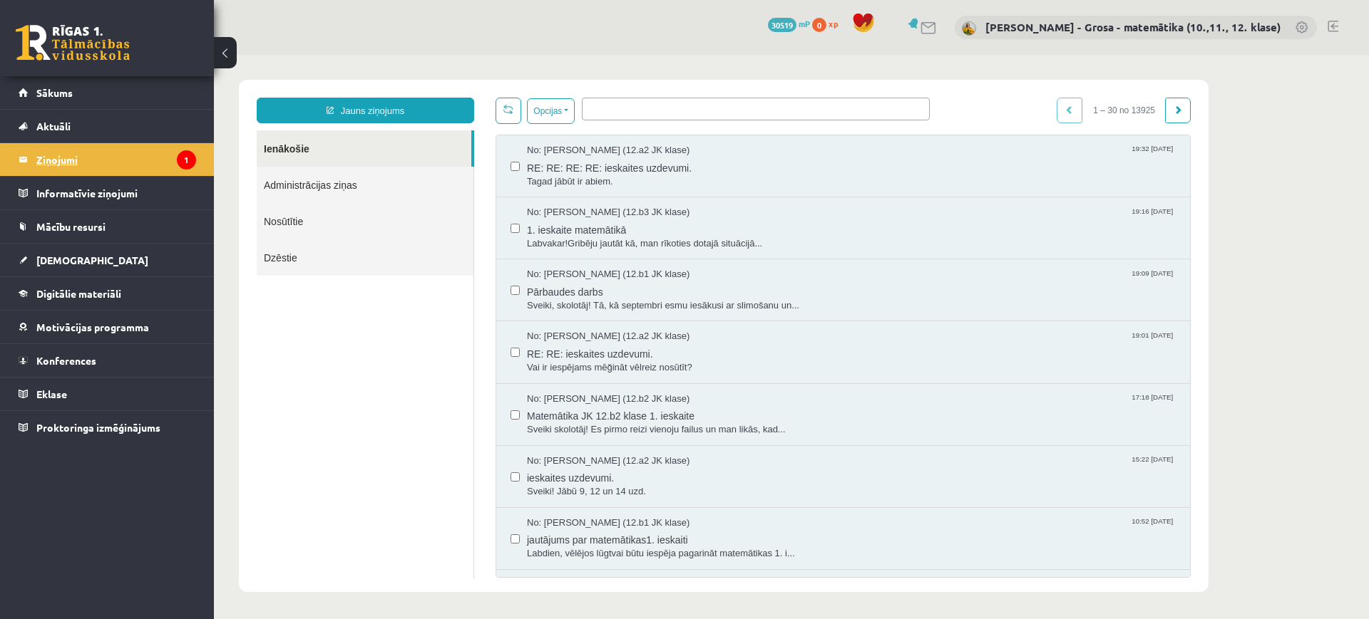
click at [182, 155] on icon "1" at bounding box center [186, 159] width 19 height 19
click at [79, 302] on link "Digitālie materiāli" at bounding box center [107, 293] width 177 height 33
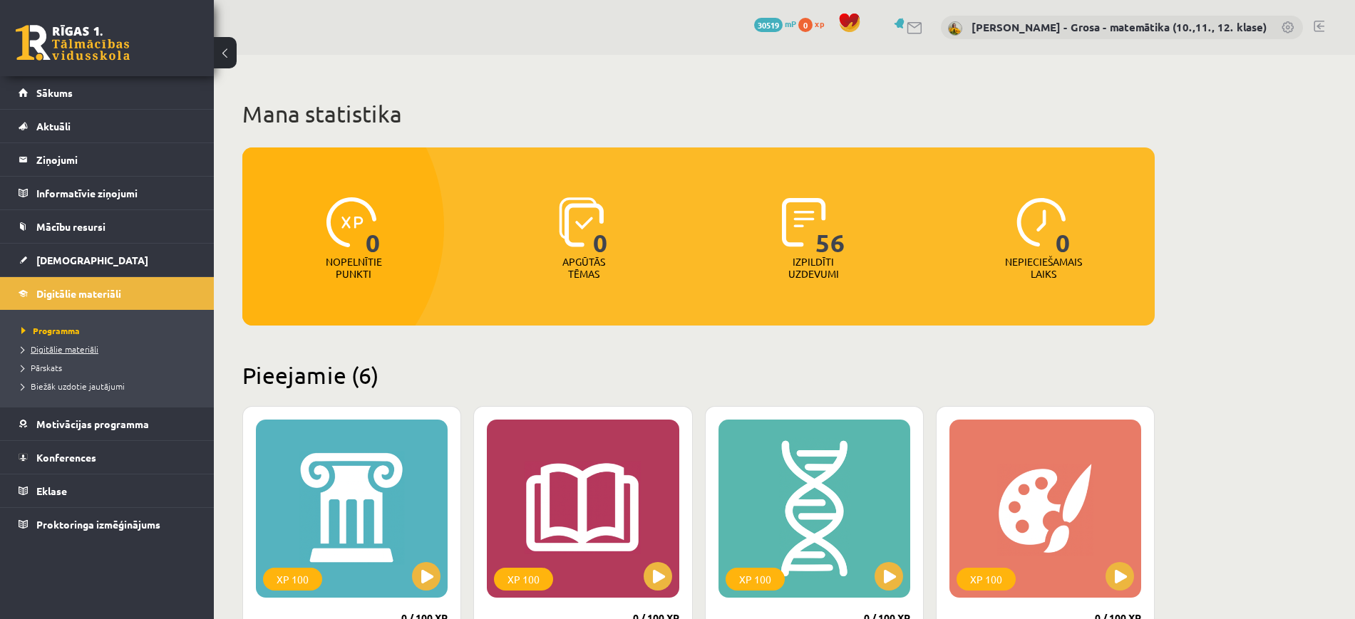
click at [48, 348] on span "Digitālie materiāli" at bounding box center [59, 349] width 77 height 11
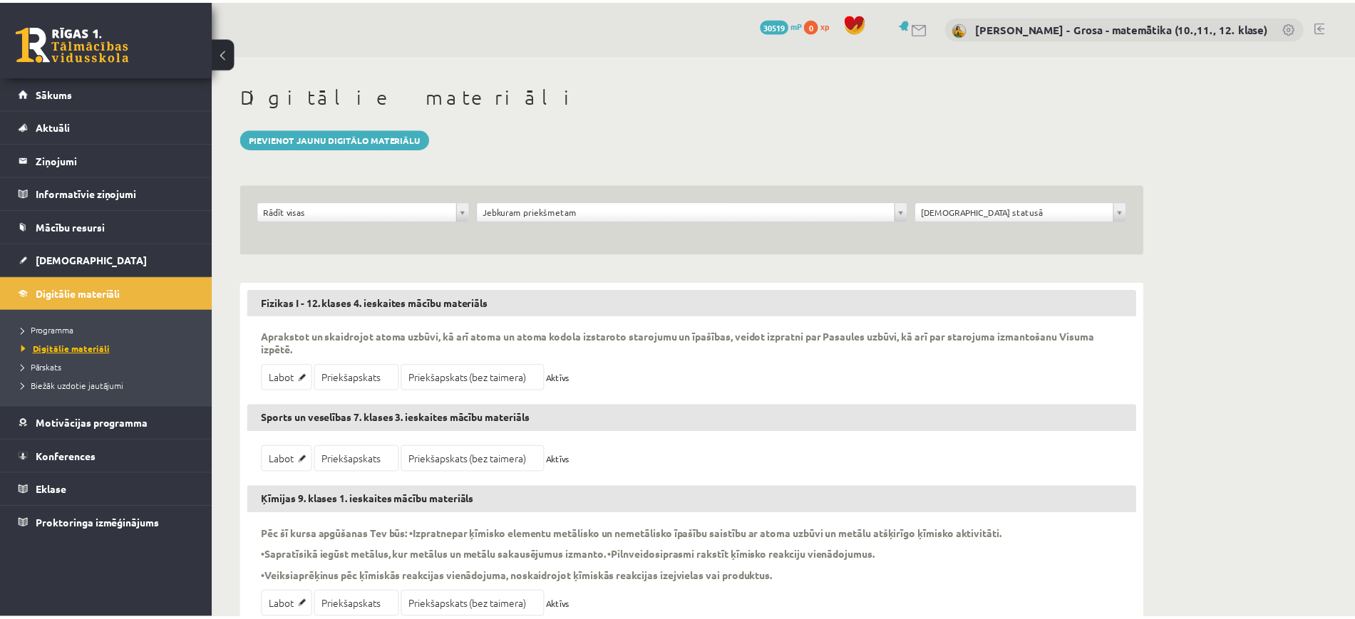
scroll to position [178, 0]
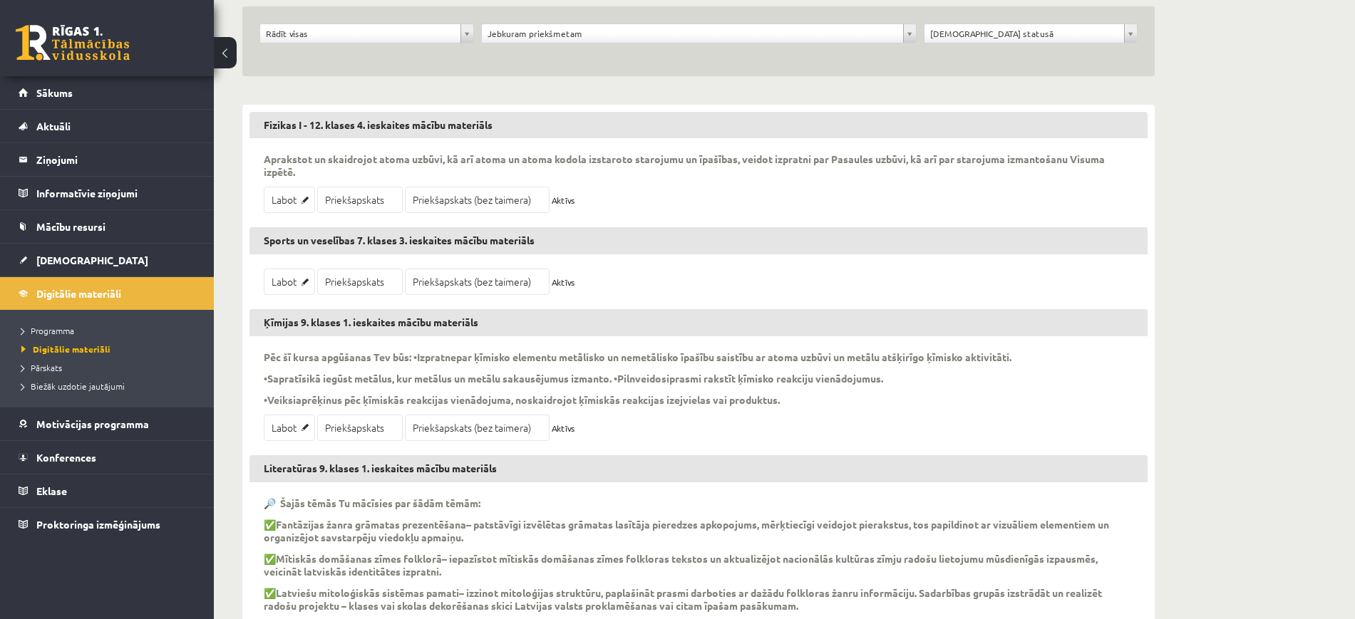
click at [412, 42] on div "Rādīt visas" at bounding box center [366, 34] width 215 height 20
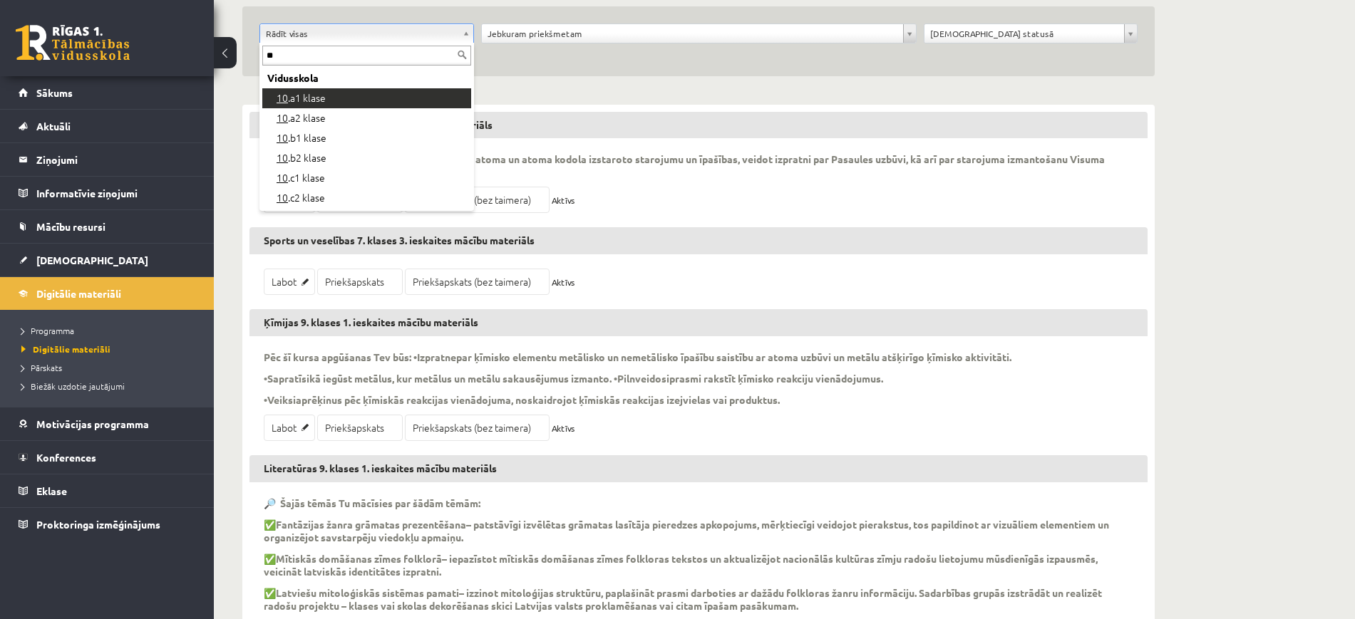
type input "**"
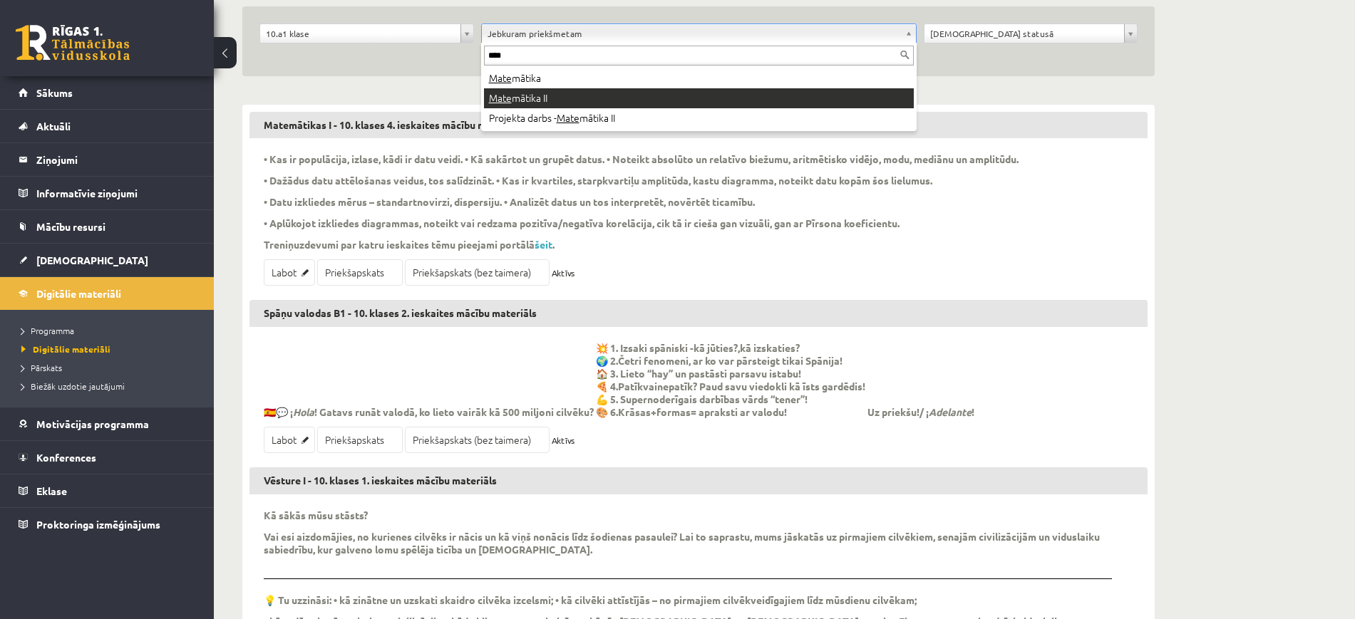
type input "****"
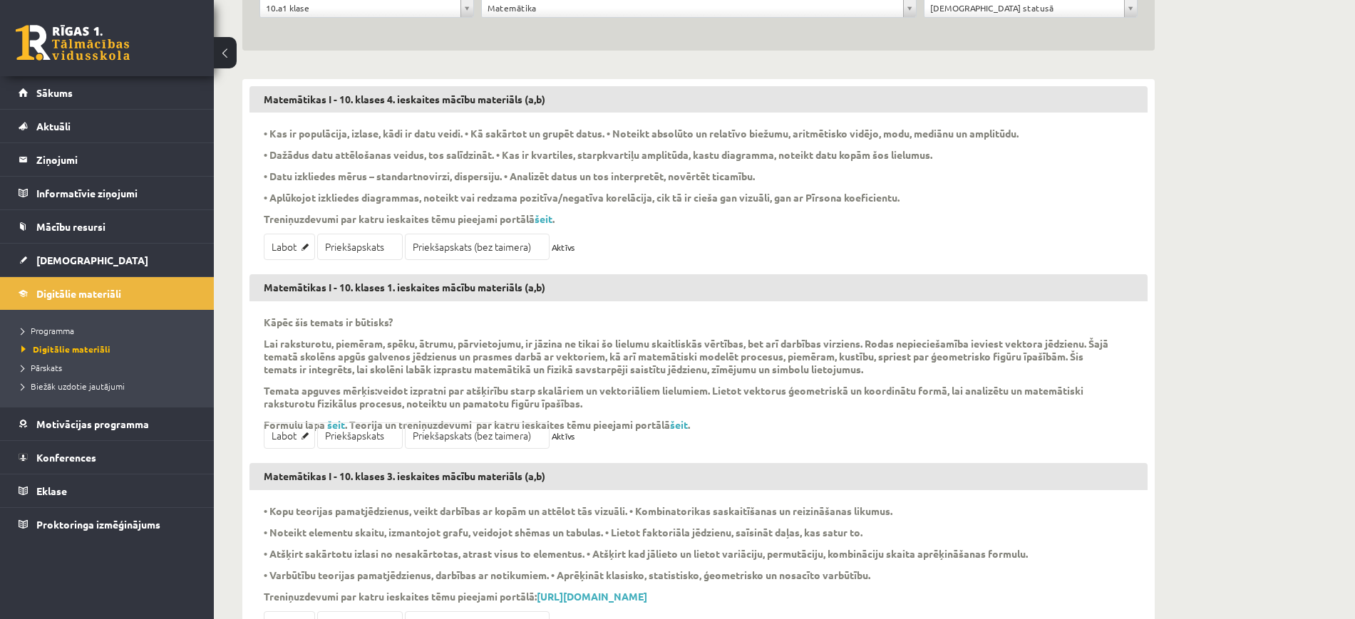
scroll to position [356, 0]
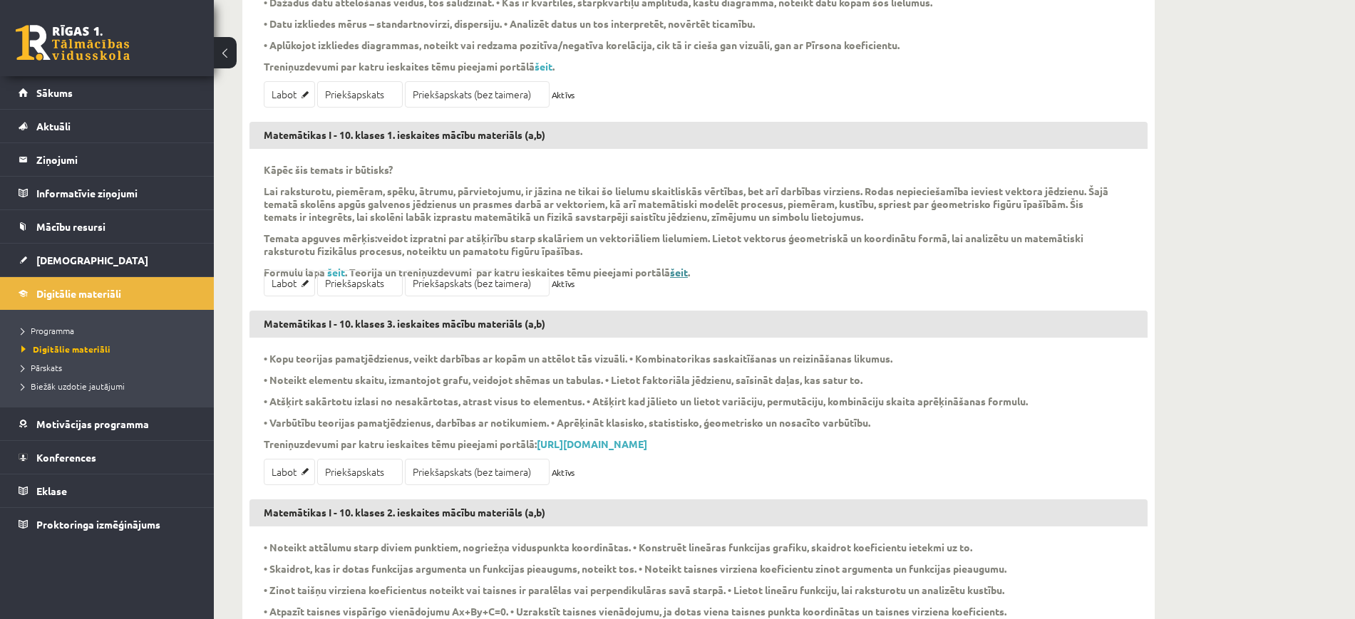
click at [688, 272] on link "šeit" at bounding box center [679, 272] width 18 height 13
click at [334, 267] on link "šeit" at bounding box center [336, 272] width 18 height 13
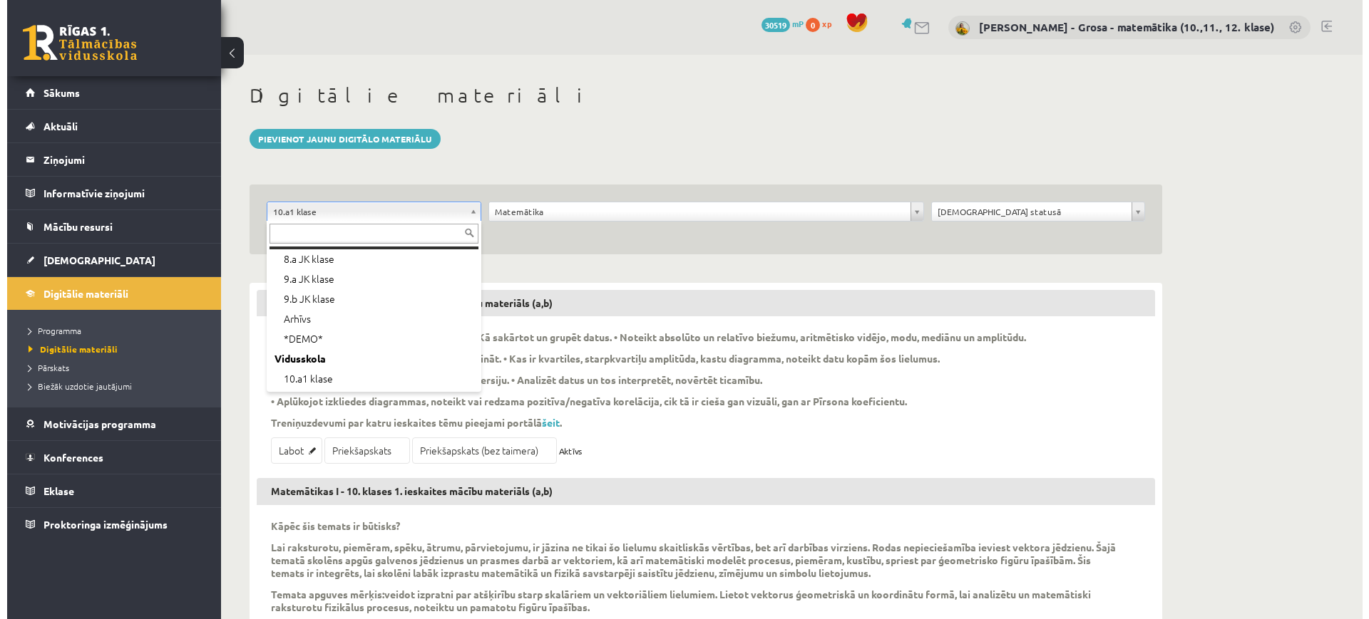
scroll to position [80, 0]
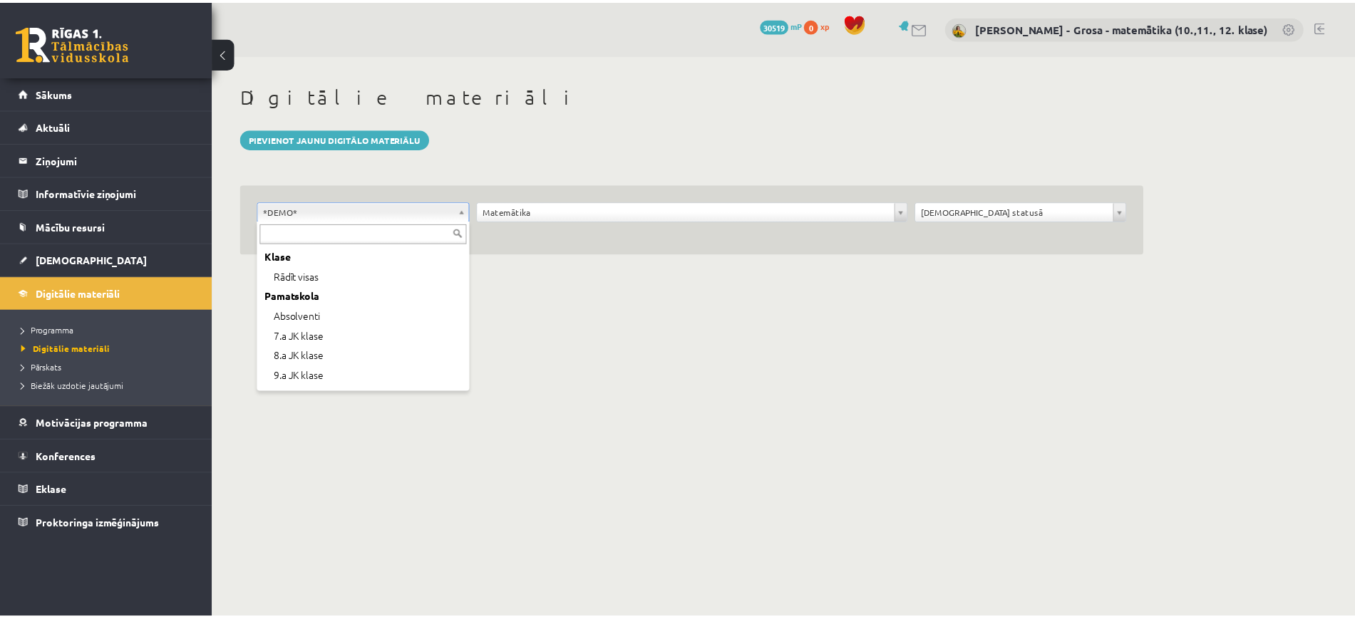
scroll to position [57, 0]
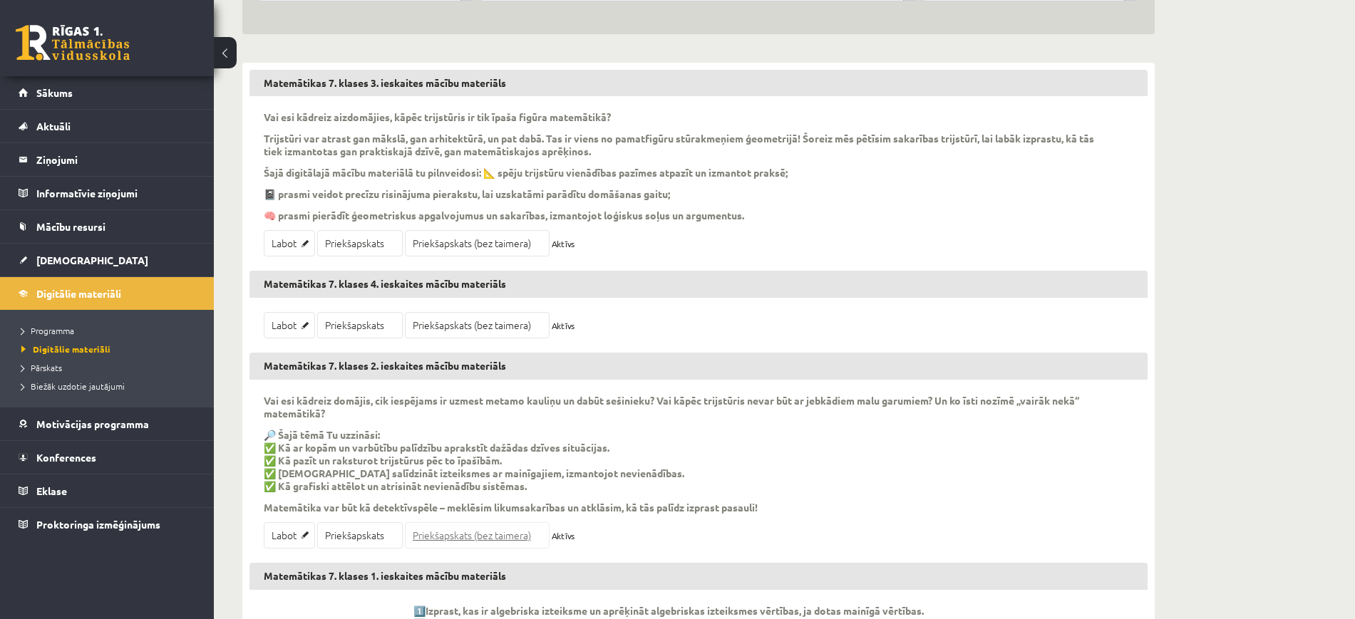
scroll to position [87, 0]
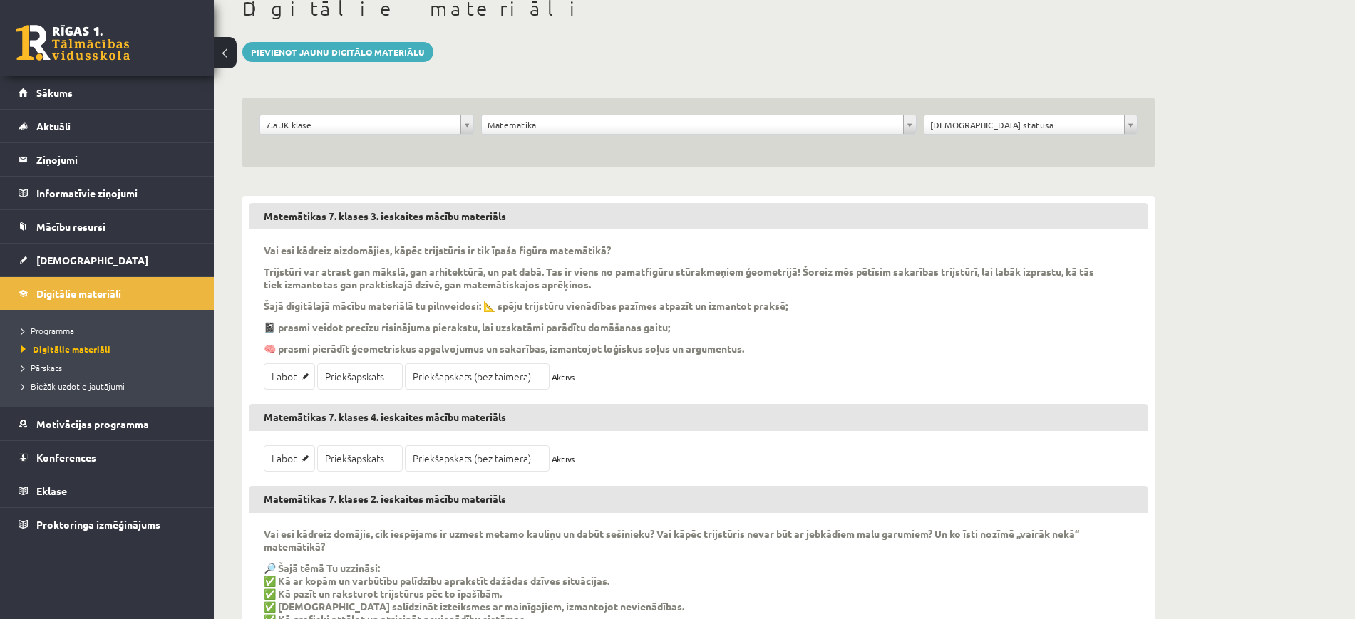
click at [381, 107] on div "**********" at bounding box center [698, 133] width 912 height 70
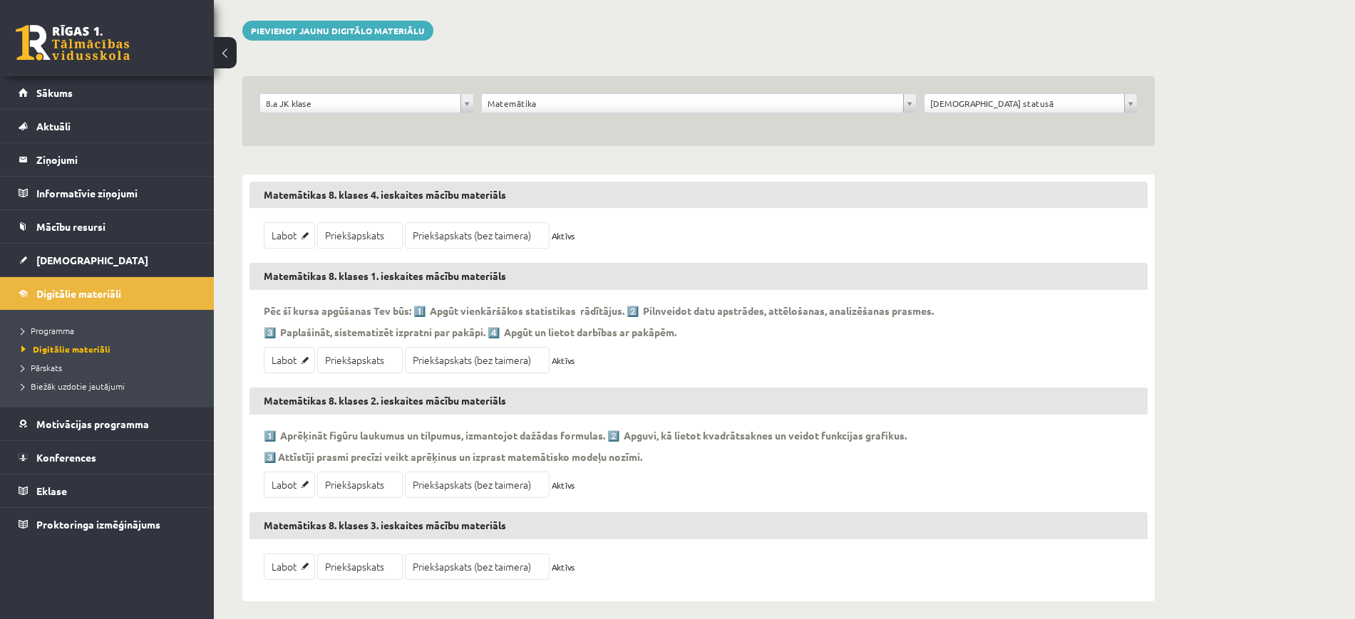
scroll to position [119, 0]
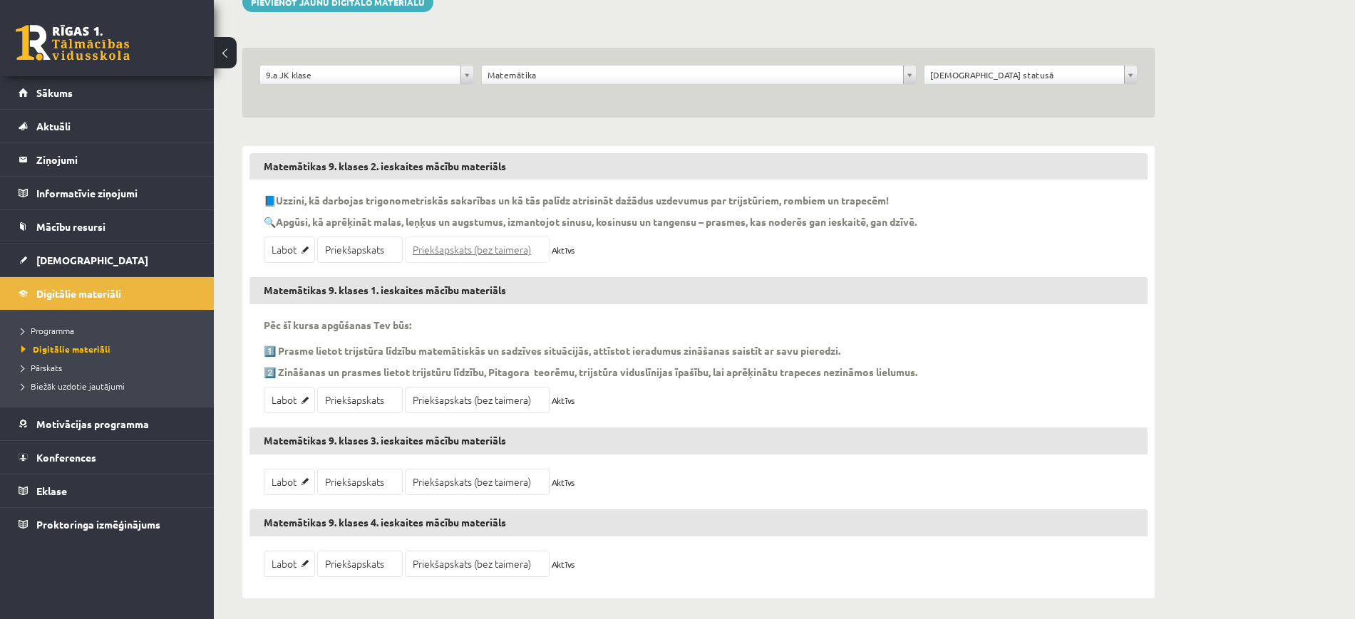
scroll to position [145, 0]
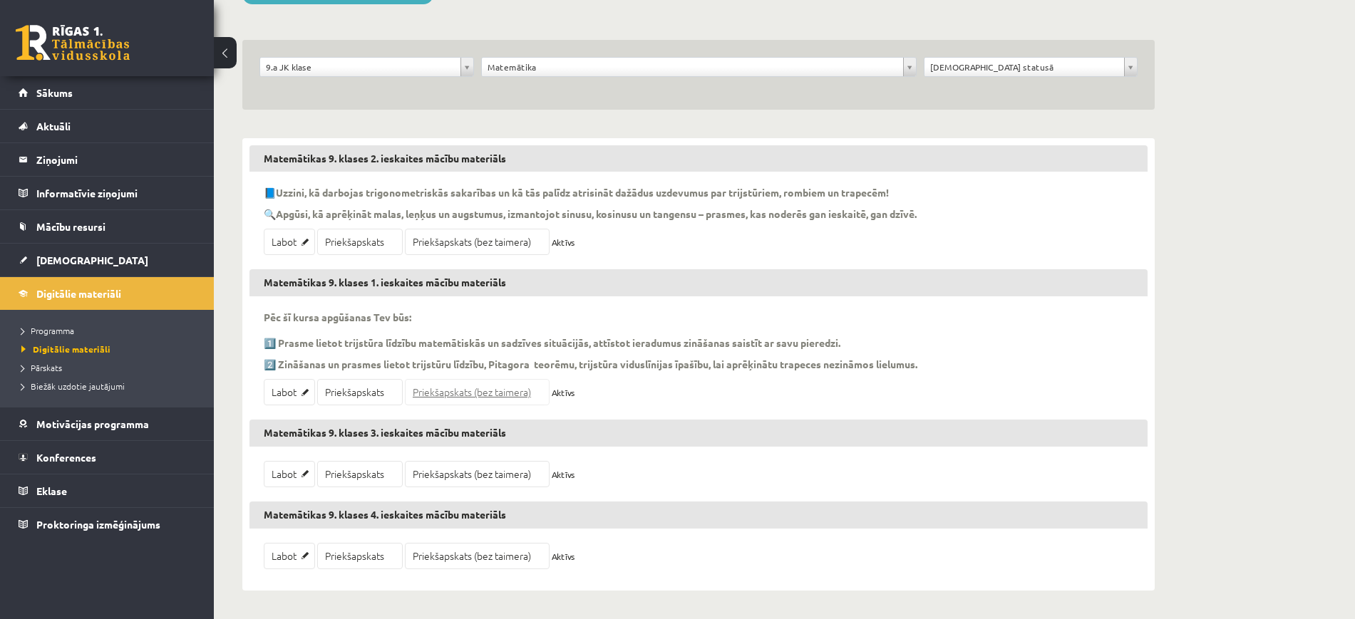
click at [461, 386] on link "Priekšapskats (bez taimera)" at bounding box center [477, 392] width 145 height 26
click at [70, 326] on span "Programma" at bounding box center [47, 330] width 53 height 11
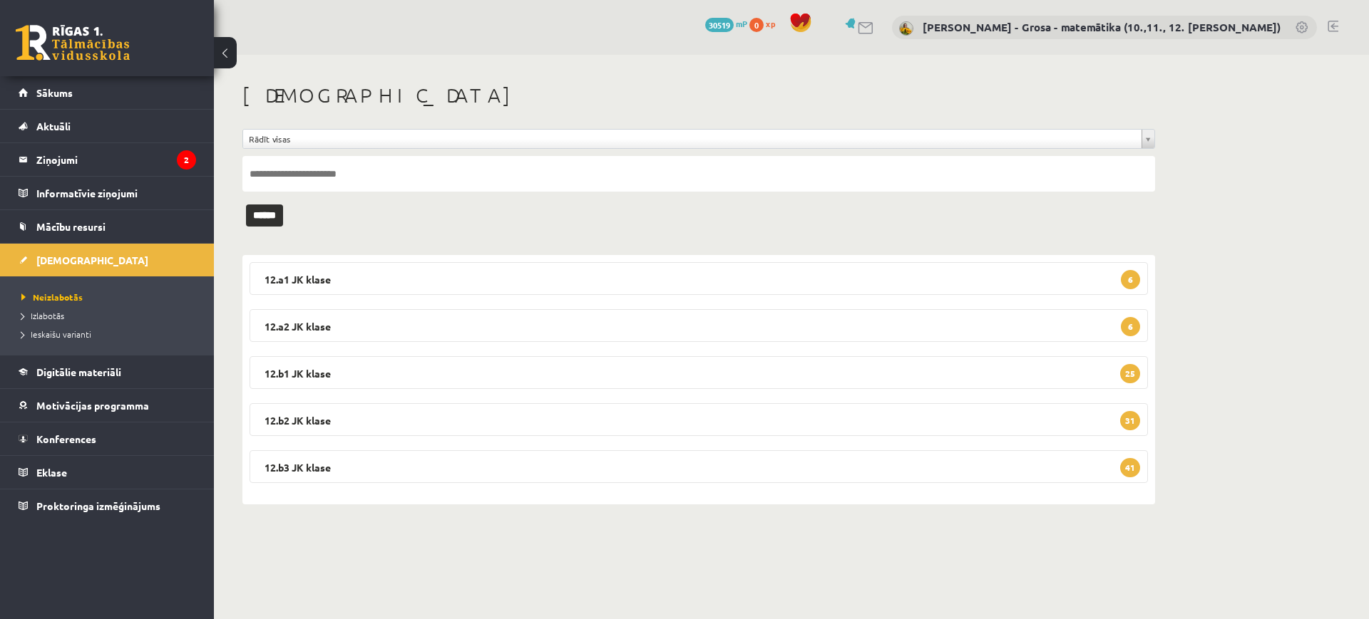
click at [397, 160] on input "text" at bounding box center [698, 174] width 912 height 36
type input "*******"
click at [246, 205] on input "******" at bounding box center [264, 216] width 37 height 22
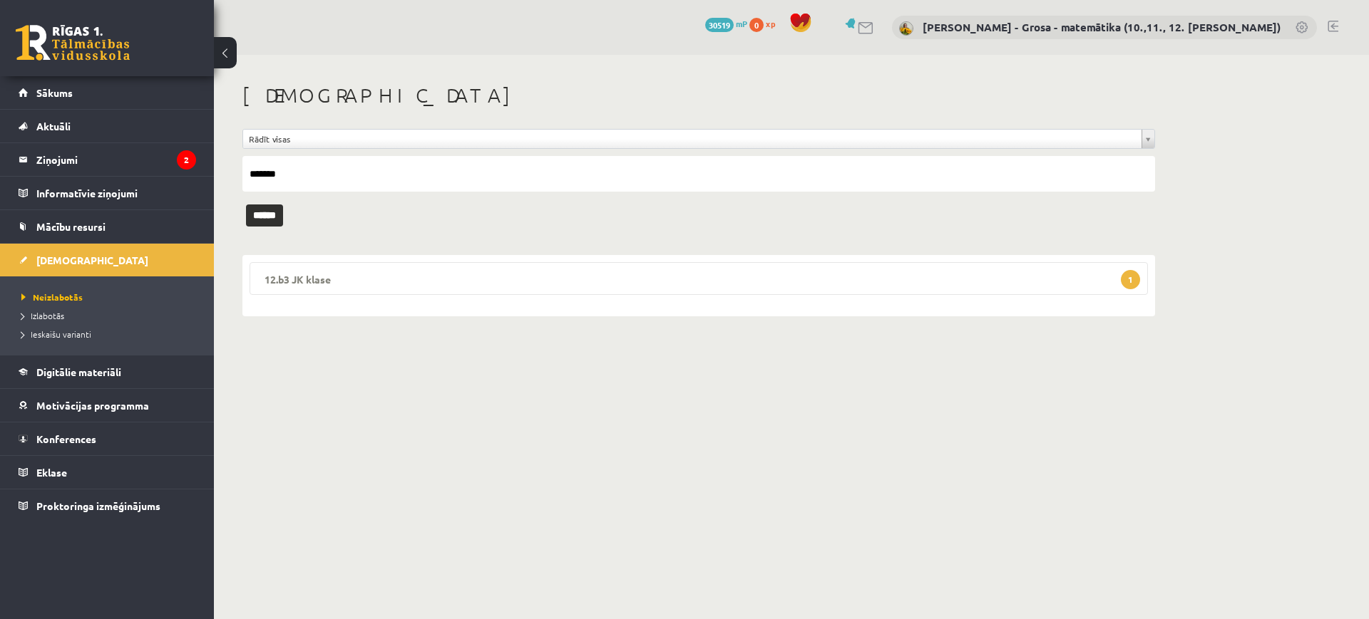
click at [587, 266] on legend "12.b3 JK klase 1" at bounding box center [698, 278] width 898 height 33
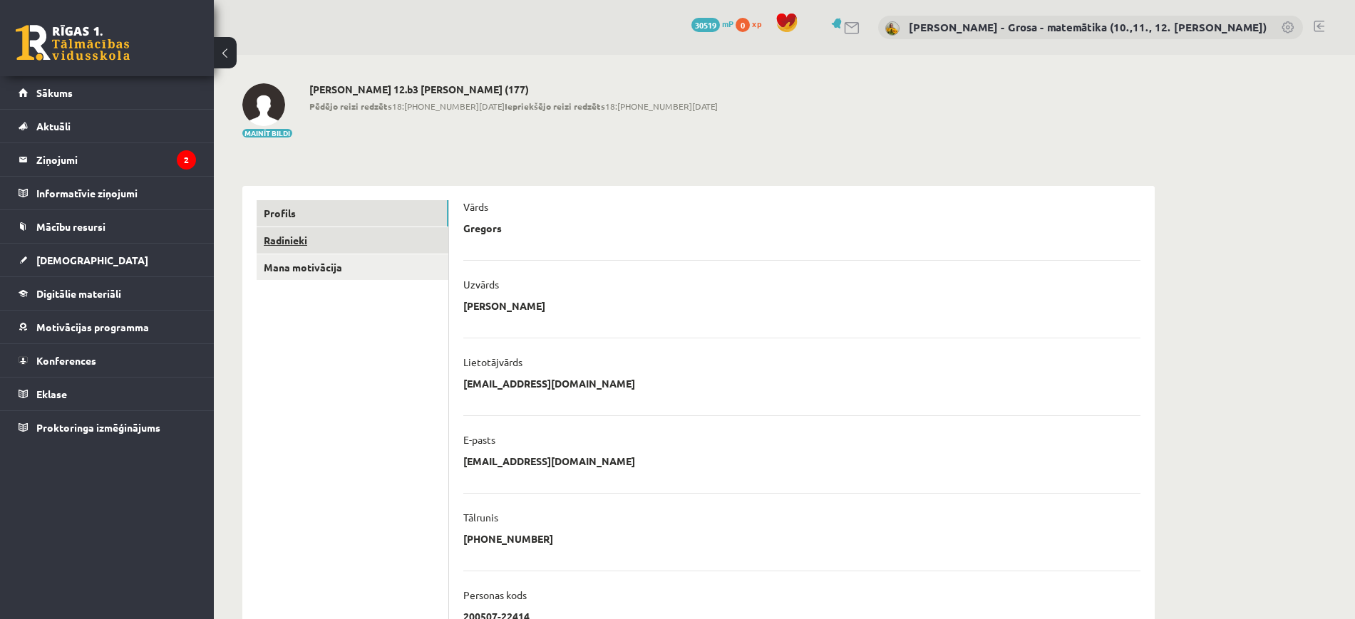
click at [297, 236] on link "Radinieki" at bounding box center [353, 240] width 192 height 26
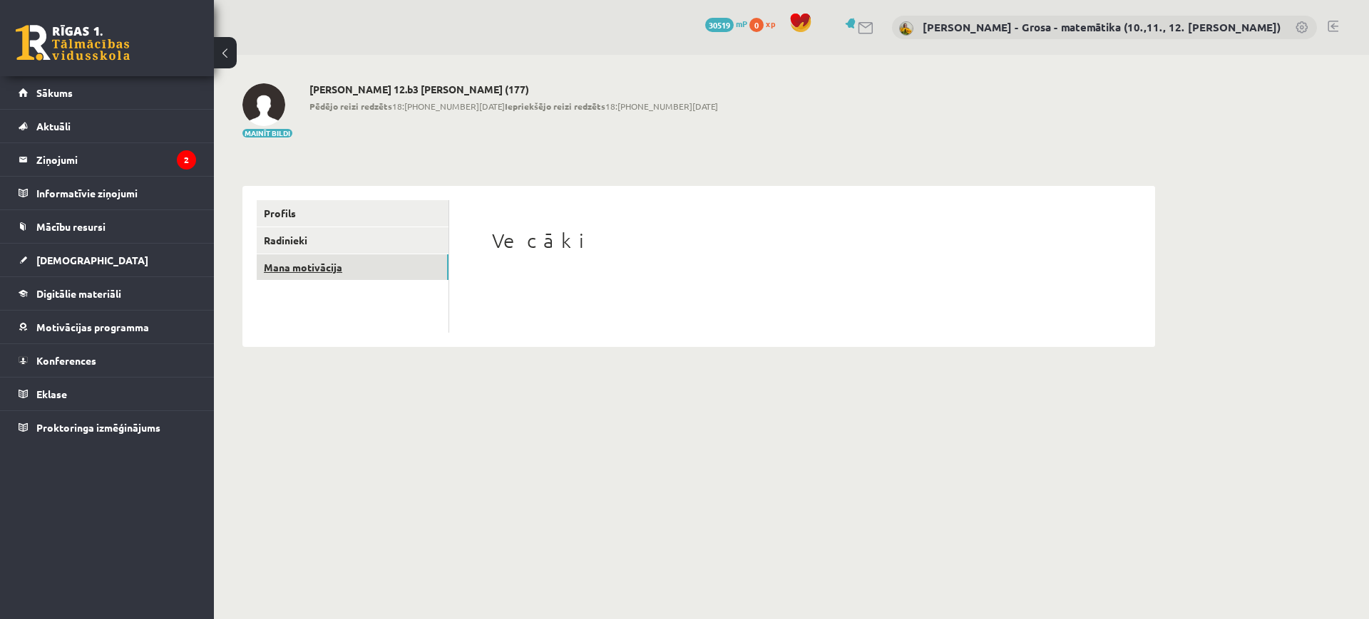
click at [309, 266] on link "Mana motivācija" at bounding box center [353, 267] width 192 height 26
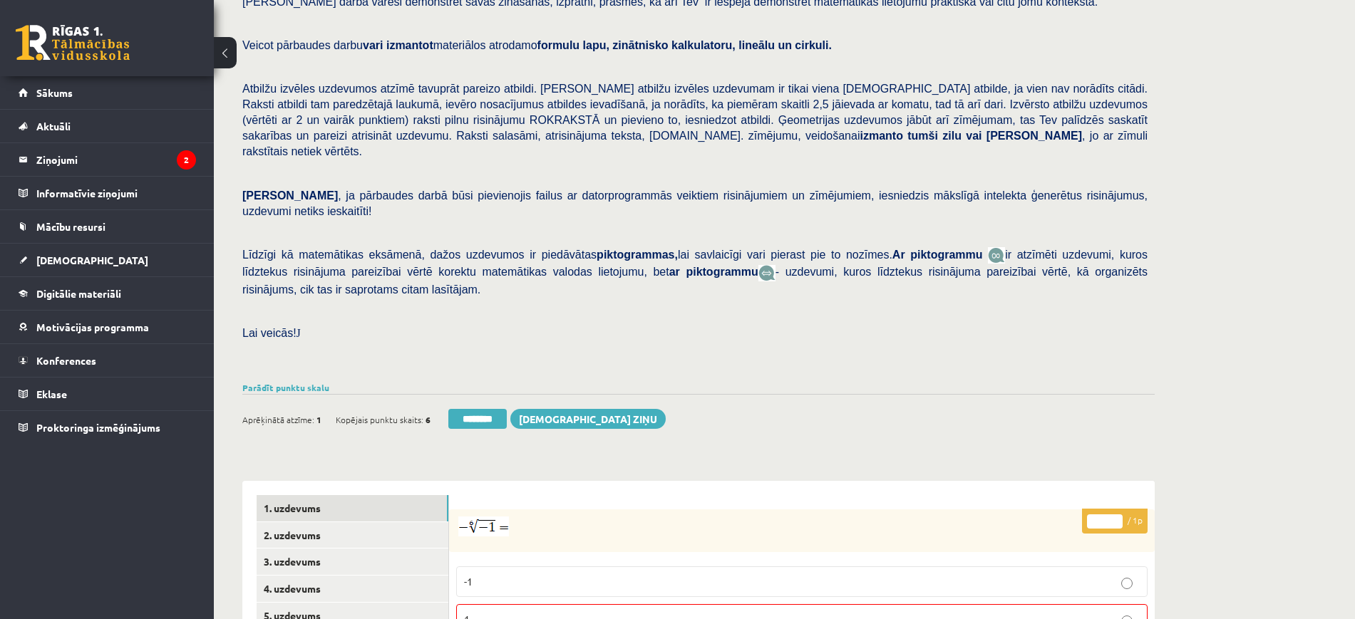
scroll to position [267, 0]
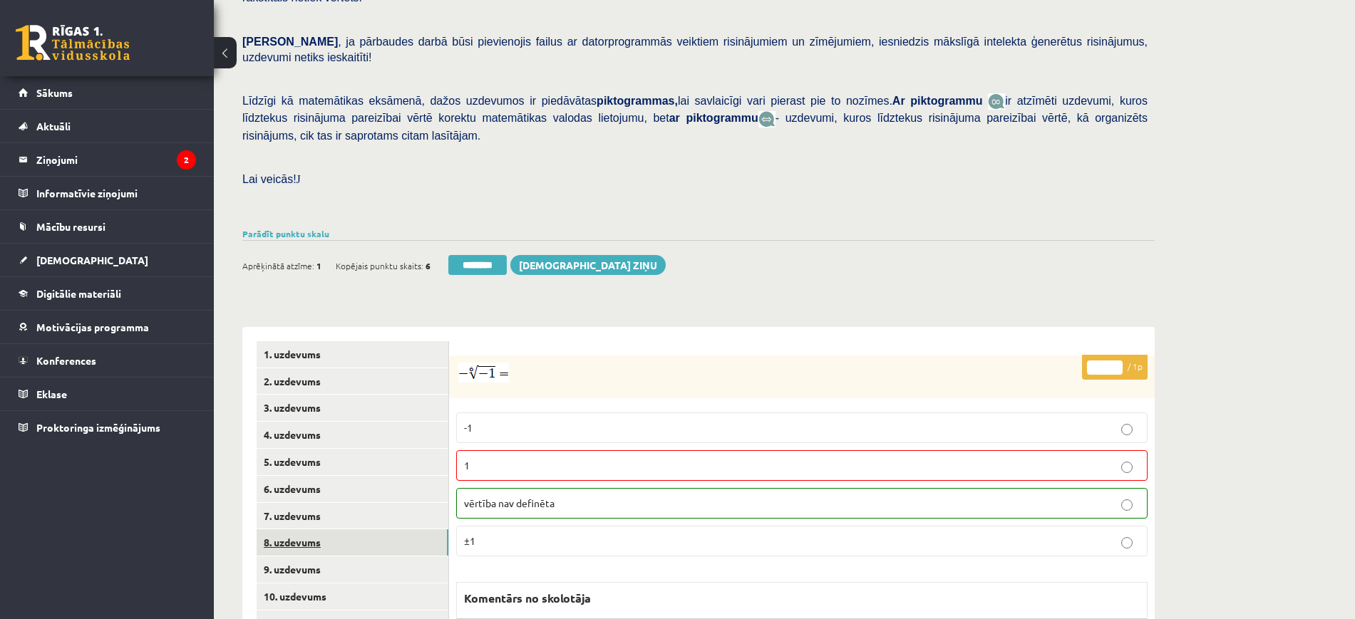
click at [393, 530] on link "8. uzdevums" at bounding box center [353, 543] width 192 height 26
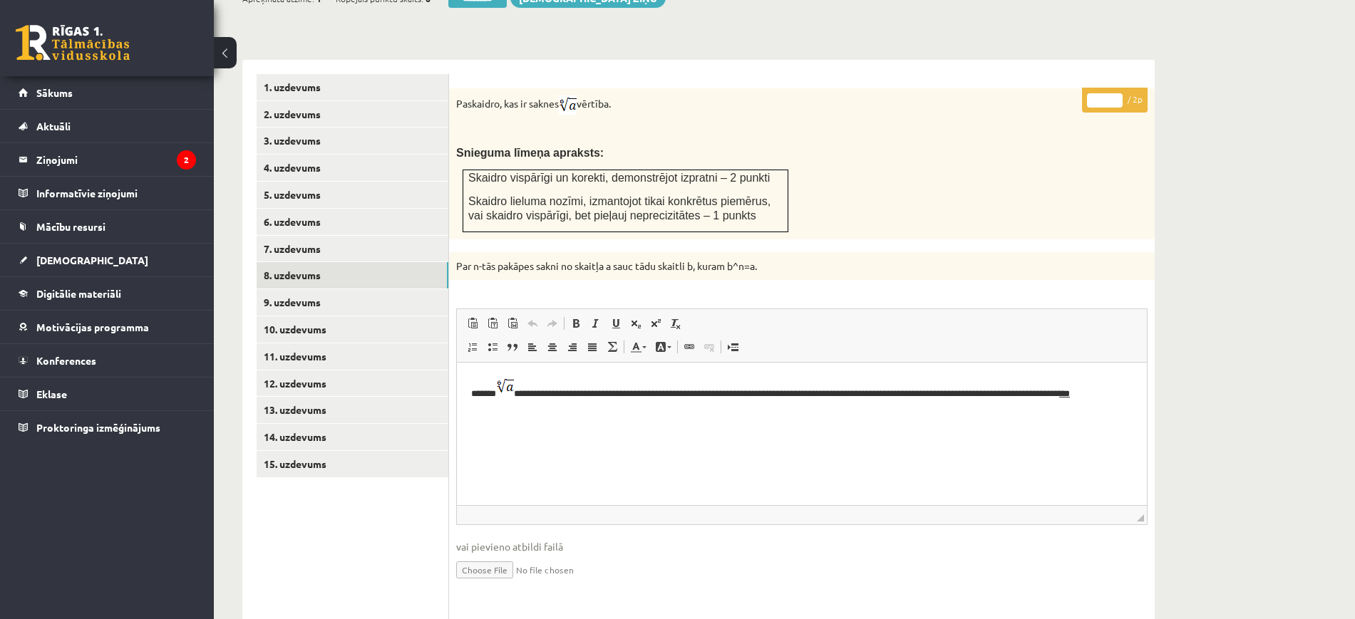
scroll to position [0, 0]
click at [1117, 93] on input "*" at bounding box center [1105, 100] width 36 height 14
type input "*"
click at [1117, 93] on input "*" at bounding box center [1105, 100] width 36 height 14
click at [361, 289] on link "9. uzdevums" at bounding box center [353, 302] width 192 height 26
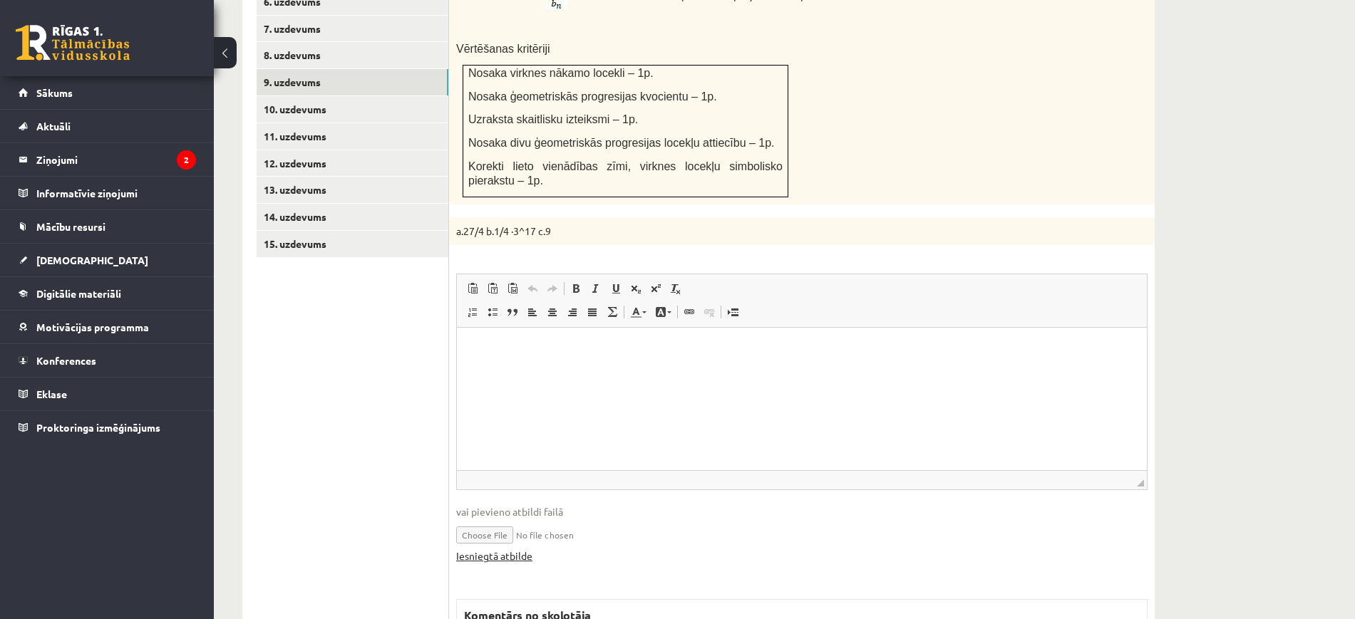
click at [530, 549] on link "Iesniegtā atbilde" at bounding box center [494, 556] width 76 height 15
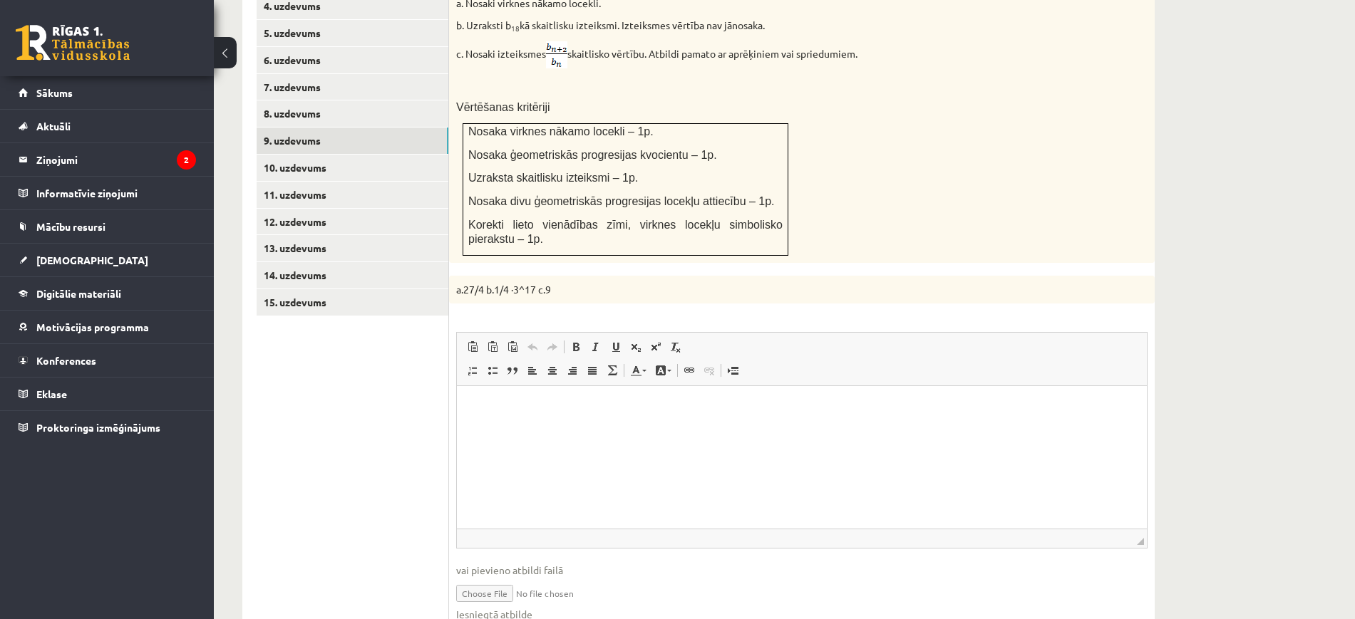
scroll to position [577, 0]
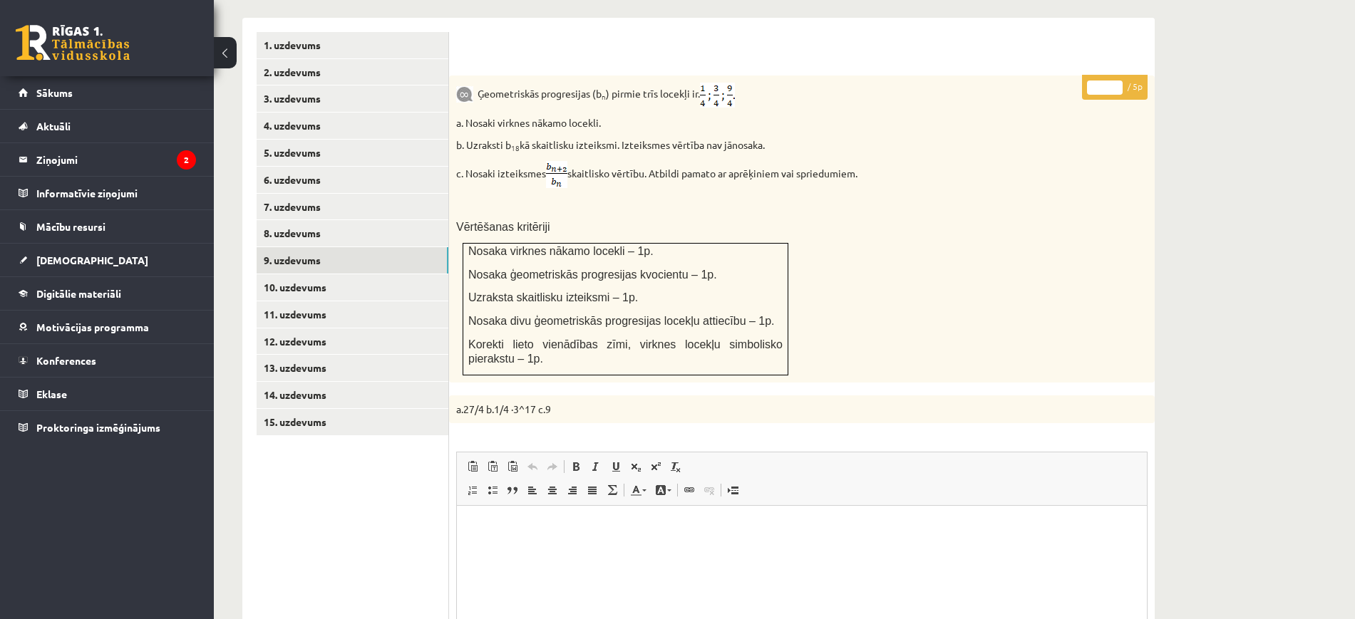
type input "*"
click at [1121, 81] on input "*" at bounding box center [1105, 88] width 36 height 14
click at [416, 274] on link "10. uzdevums" at bounding box center [353, 287] width 192 height 26
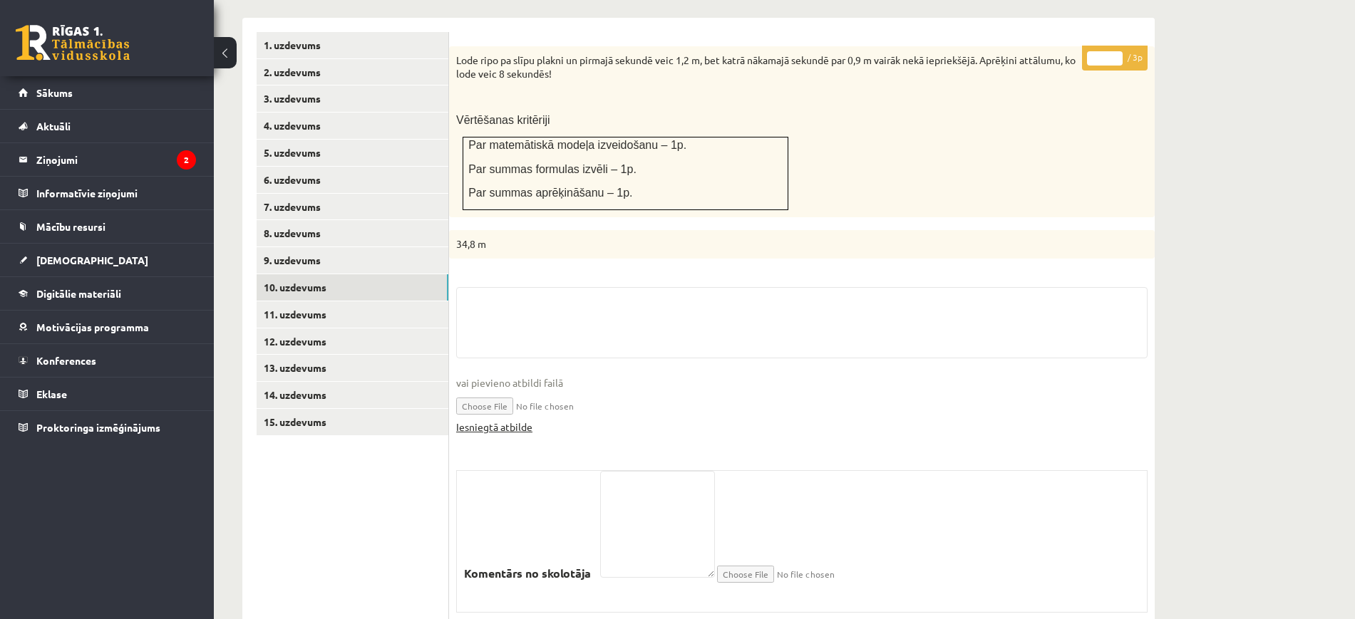
click at [513, 420] on link "Iesniegtā atbilde" at bounding box center [494, 427] width 76 height 15
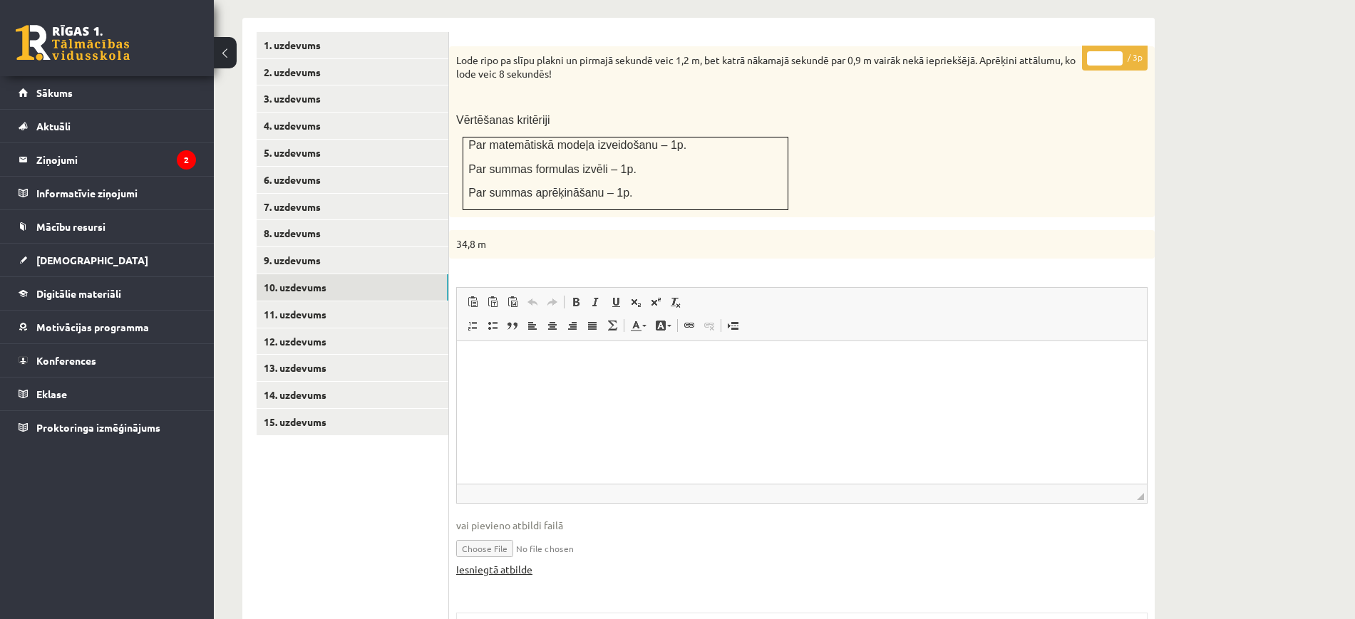
scroll to position [0, 0]
click at [1116, 51] on input "*" at bounding box center [1105, 58] width 36 height 14
type input "*"
click at [1116, 51] on input "*" at bounding box center [1105, 58] width 36 height 14
click at [373, 302] on link "11. uzdevums" at bounding box center [353, 315] width 192 height 26
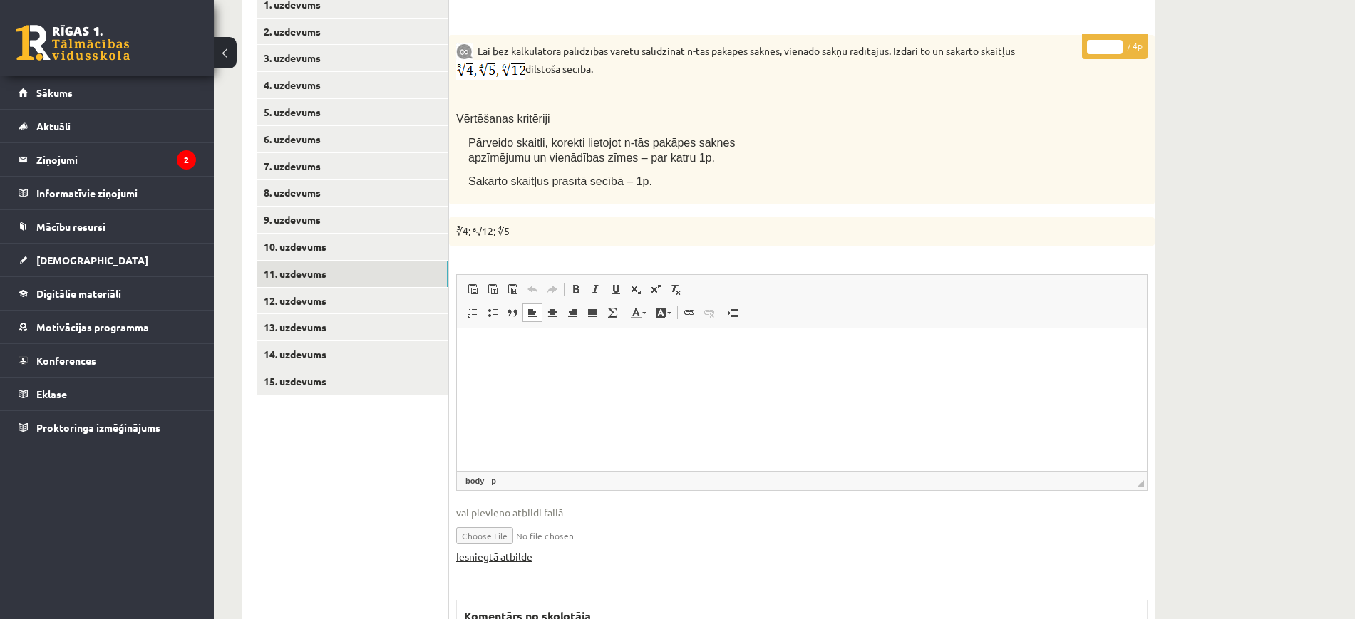
click at [530, 550] on link "Iesniegtā atbilde" at bounding box center [494, 557] width 76 height 15
type input "*"
click at [1119, 40] on input "*" at bounding box center [1105, 47] width 36 height 14
click at [421, 288] on link "12. uzdevums" at bounding box center [353, 301] width 192 height 26
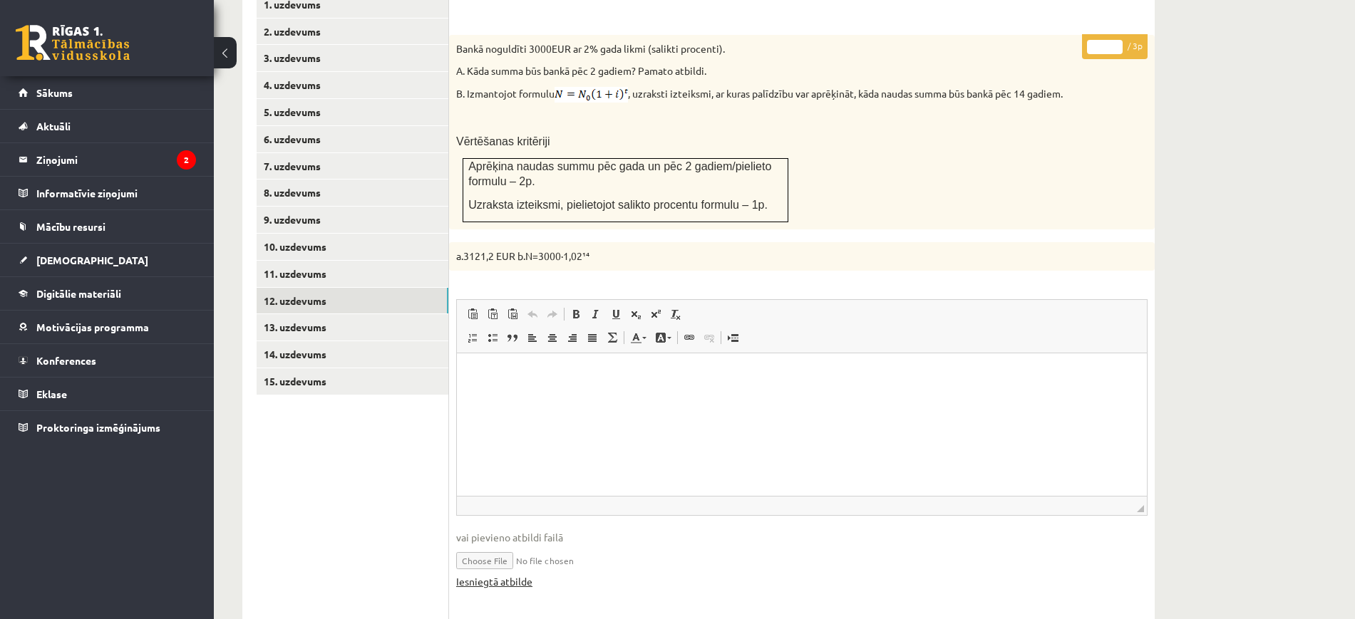
click at [522, 396] on html at bounding box center [802, 374] width 690 height 43
click at [525, 575] on link "Iesniegtā atbilde" at bounding box center [494, 582] width 76 height 15
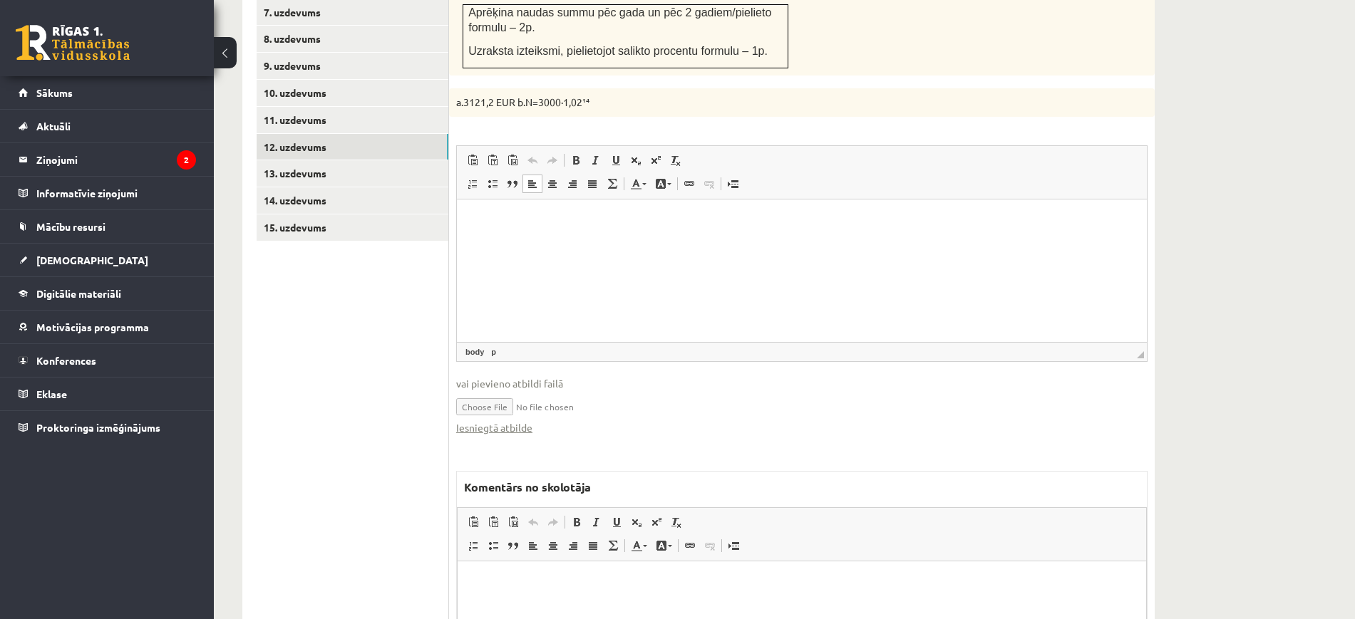
scroll to position [885, 0]
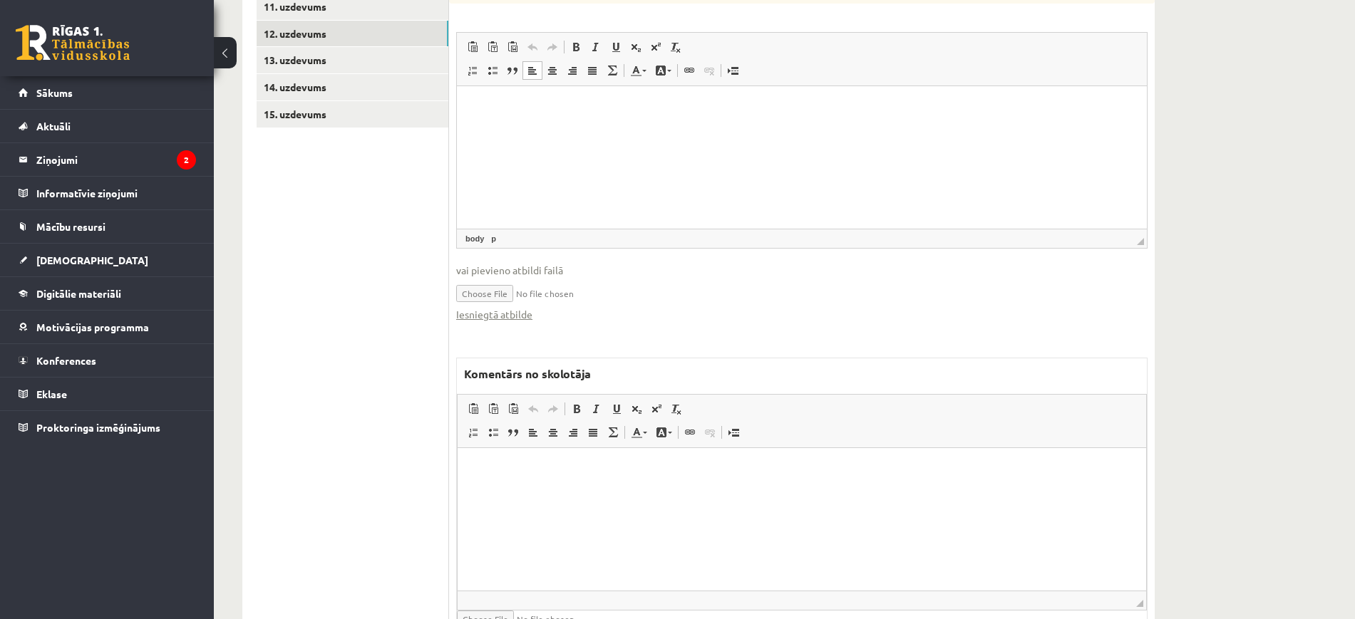
click at [617, 491] on html at bounding box center [802, 469] width 689 height 43
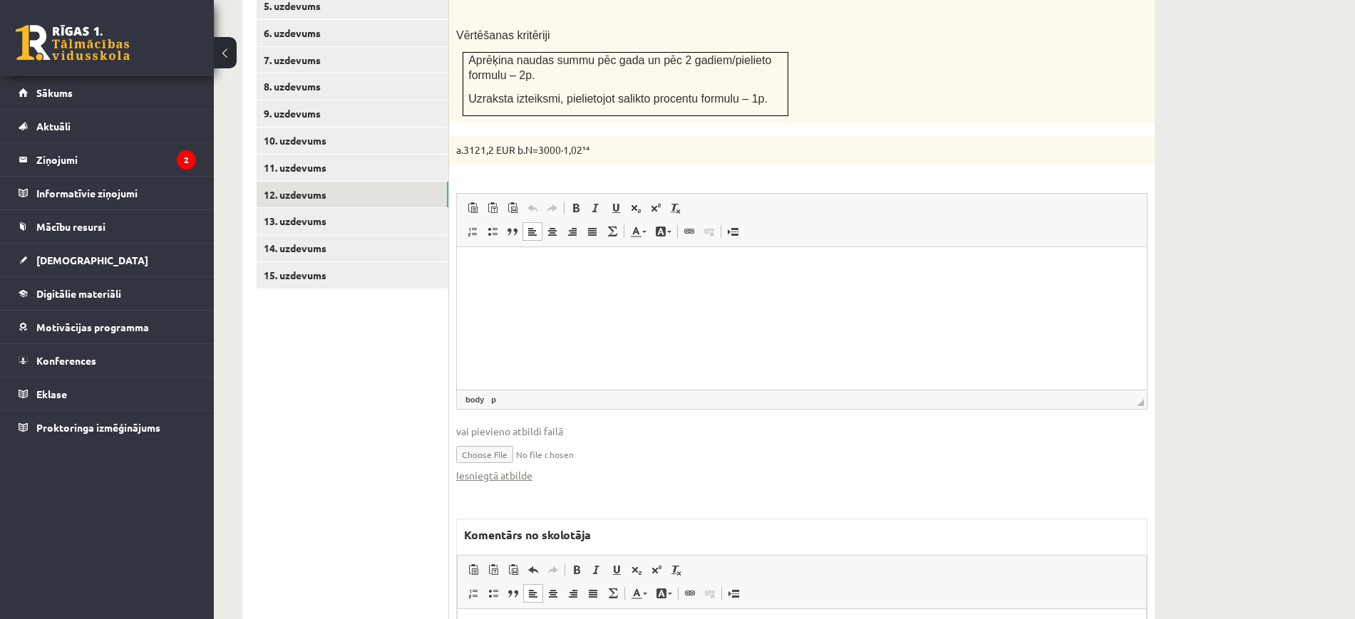
scroll to position [528, 0]
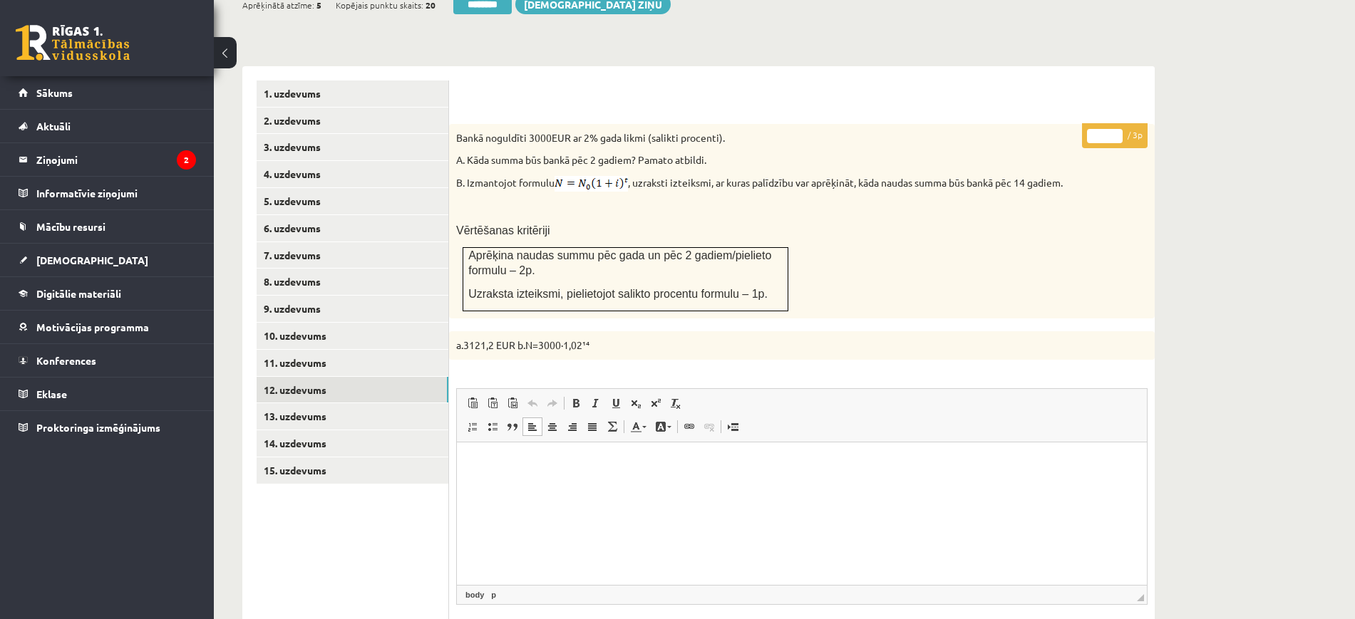
type input "*"
click at [1117, 129] on input "*" at bounding box center [1105, 136] width 36 height 14
click at [358, 403] on link "13. uzdevums" at bounding box center [353, 416] width 192 height 26
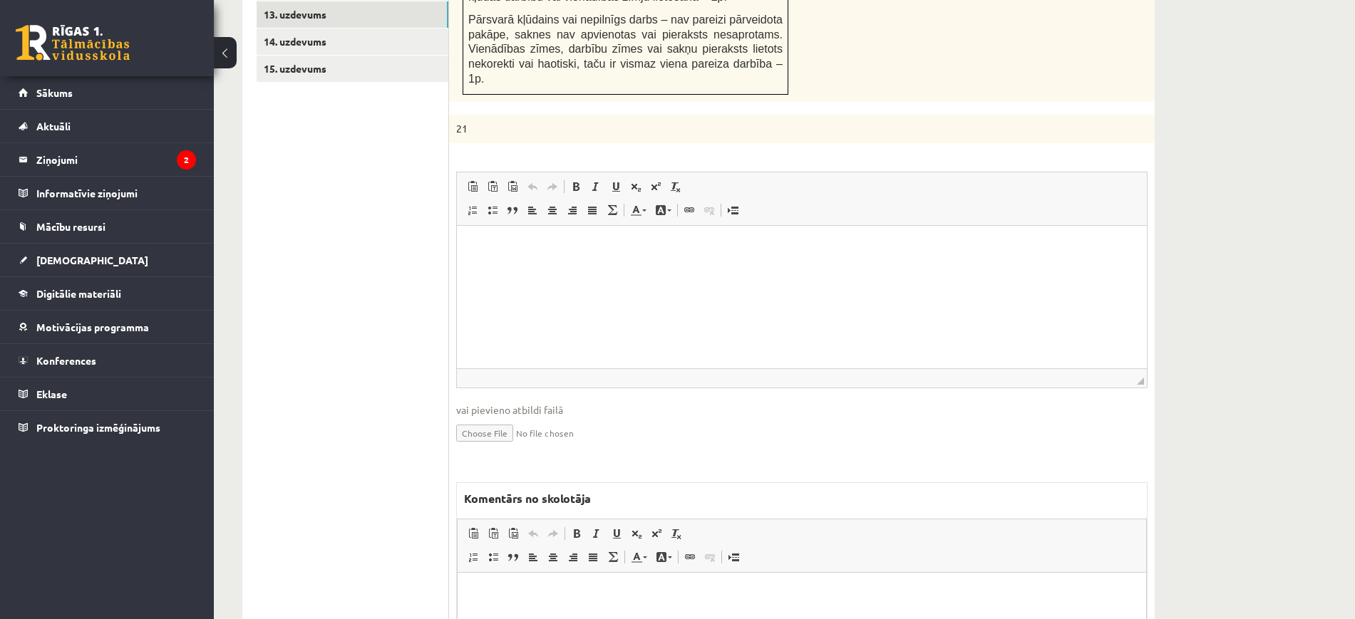
scroll to position [994, 0]
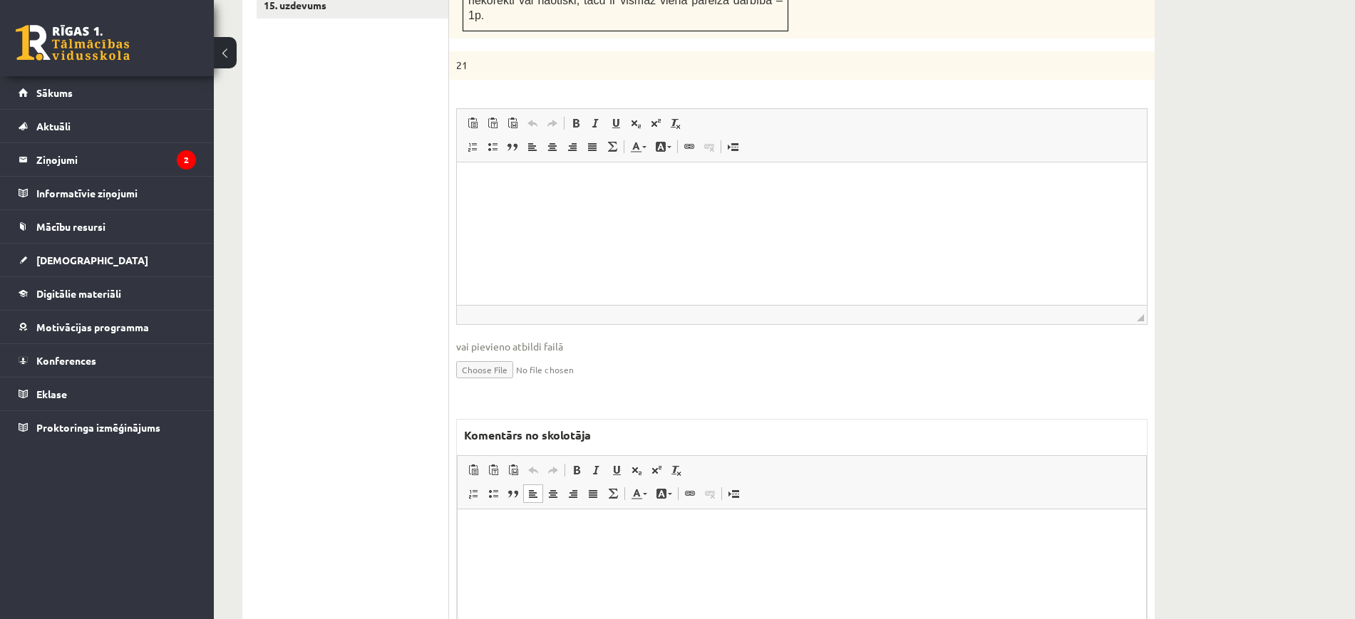
click at [545, 552] on html at bounding box center [802, 530] width 689 height 43
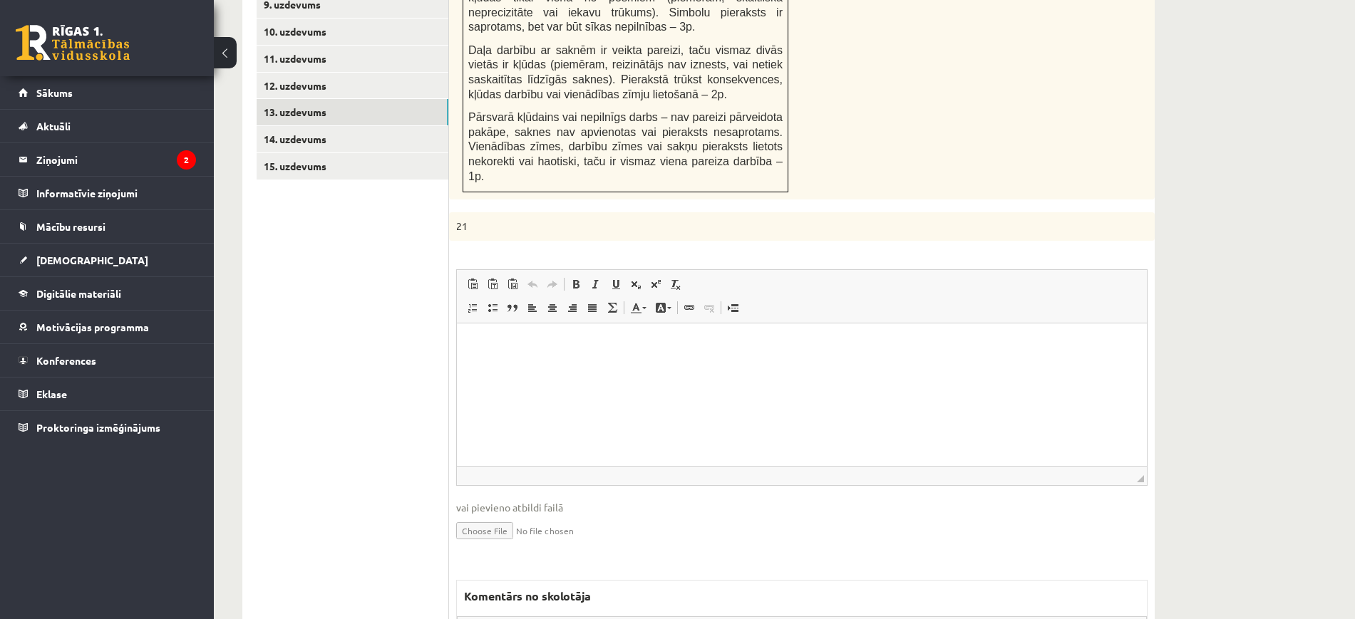
scroll to position [548, 0]
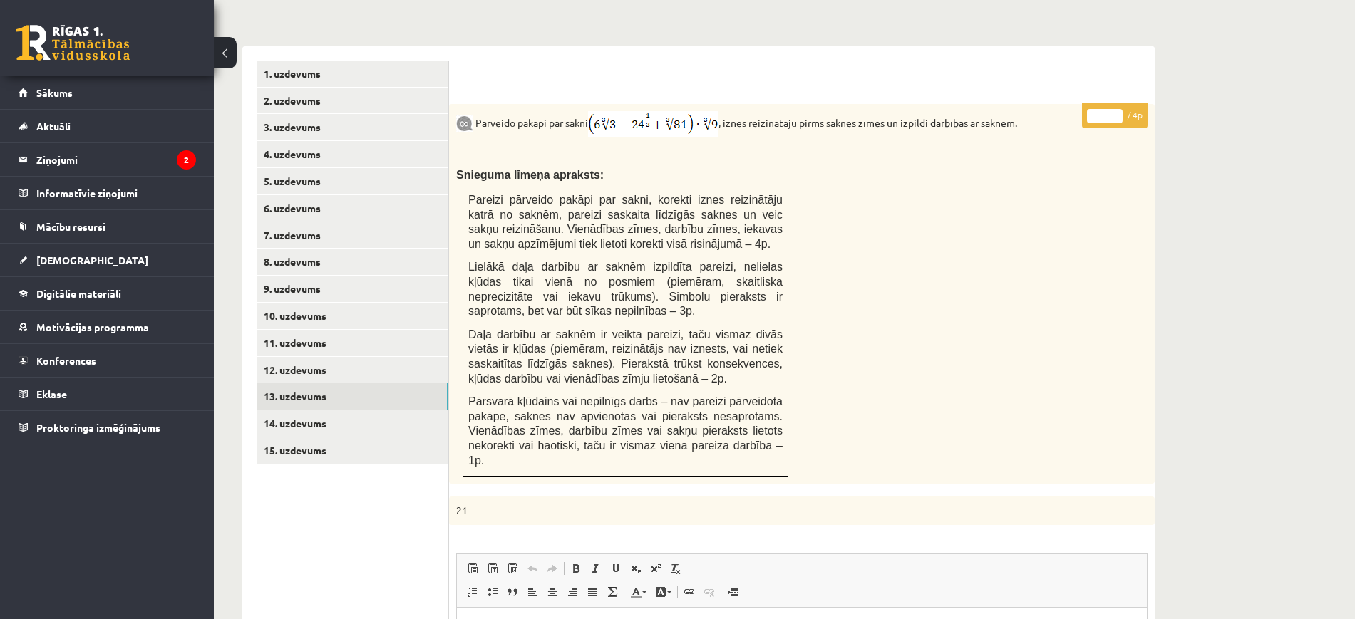
type input "*"
click at [1119, 109] on input "*" at bounding box center [1105, 116] width 36 height 14
click at [341, 383] on link "13. uzdevums" at bounding box center [353, 396] width 192 height 26
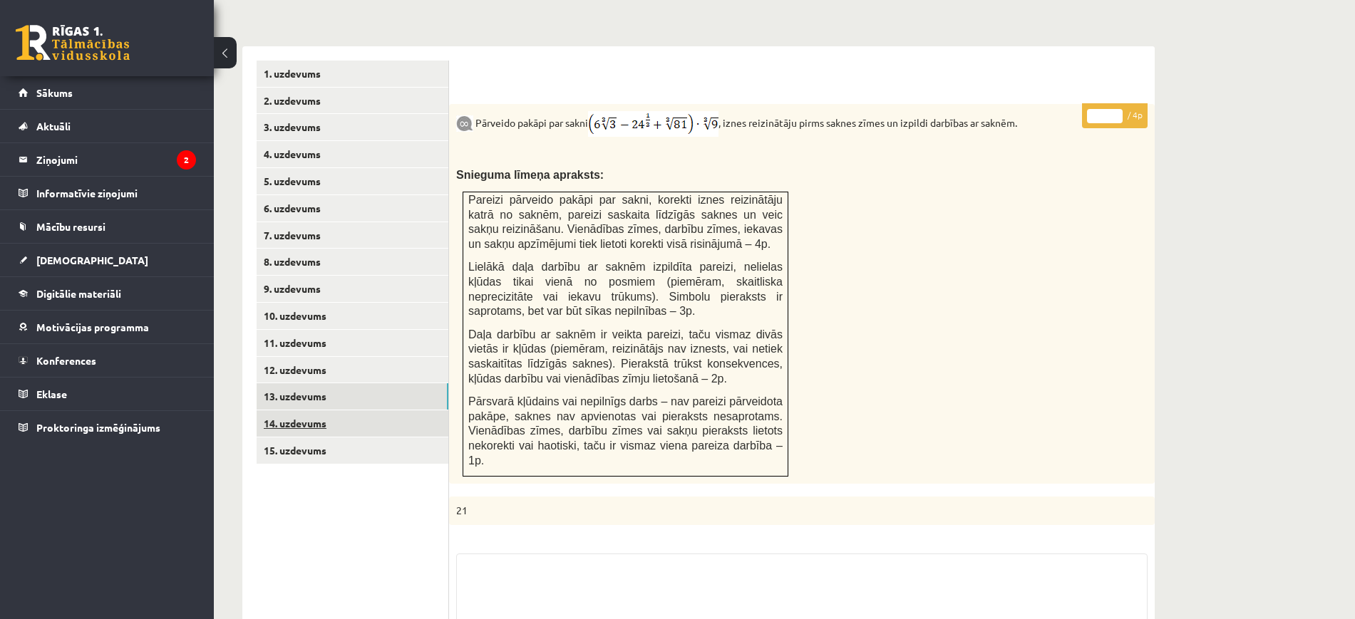
click at [337, 411] on link "14. uzdevums" at bounding box center [353, 424] width 192 height 26
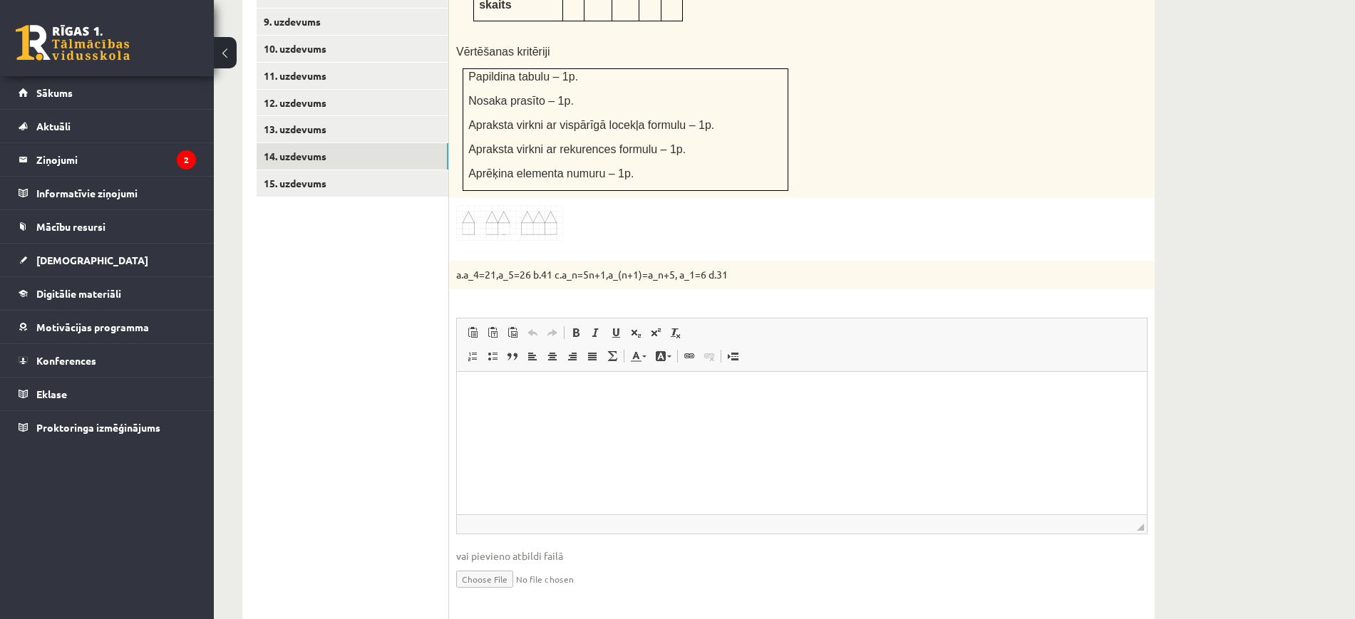
scroll to position [1100, 0]
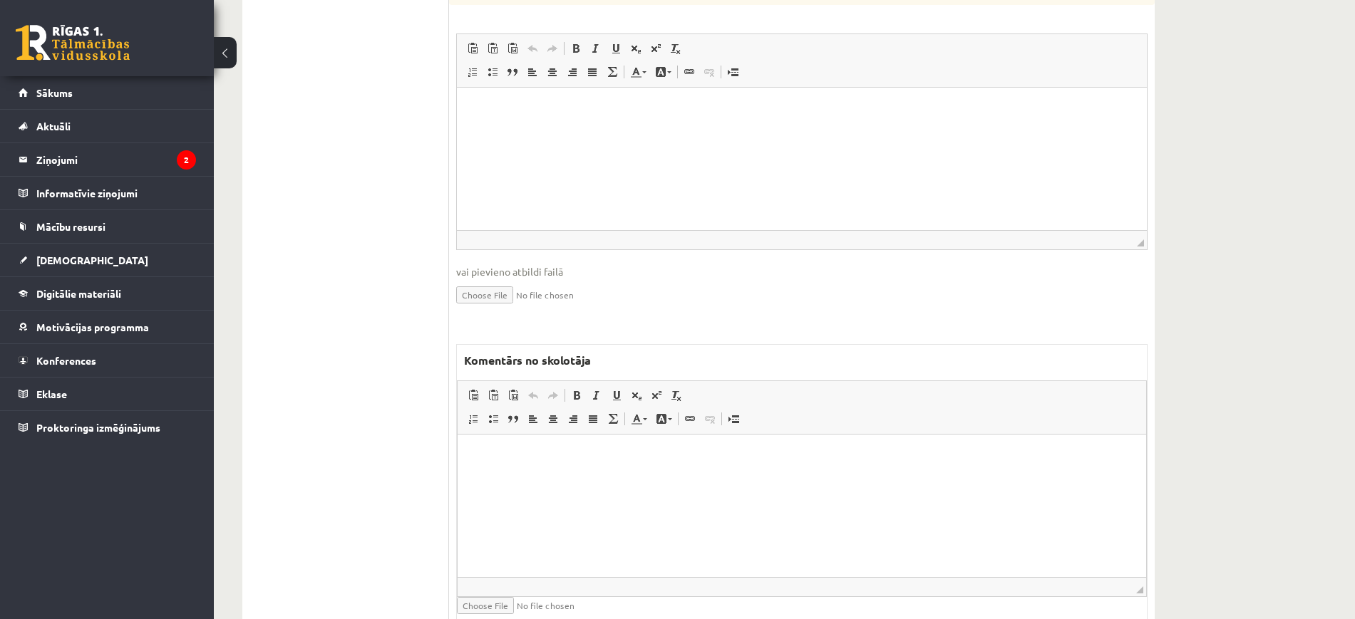
click at [657, 478] on html at bounding box center [802, 456] width 689 height 43
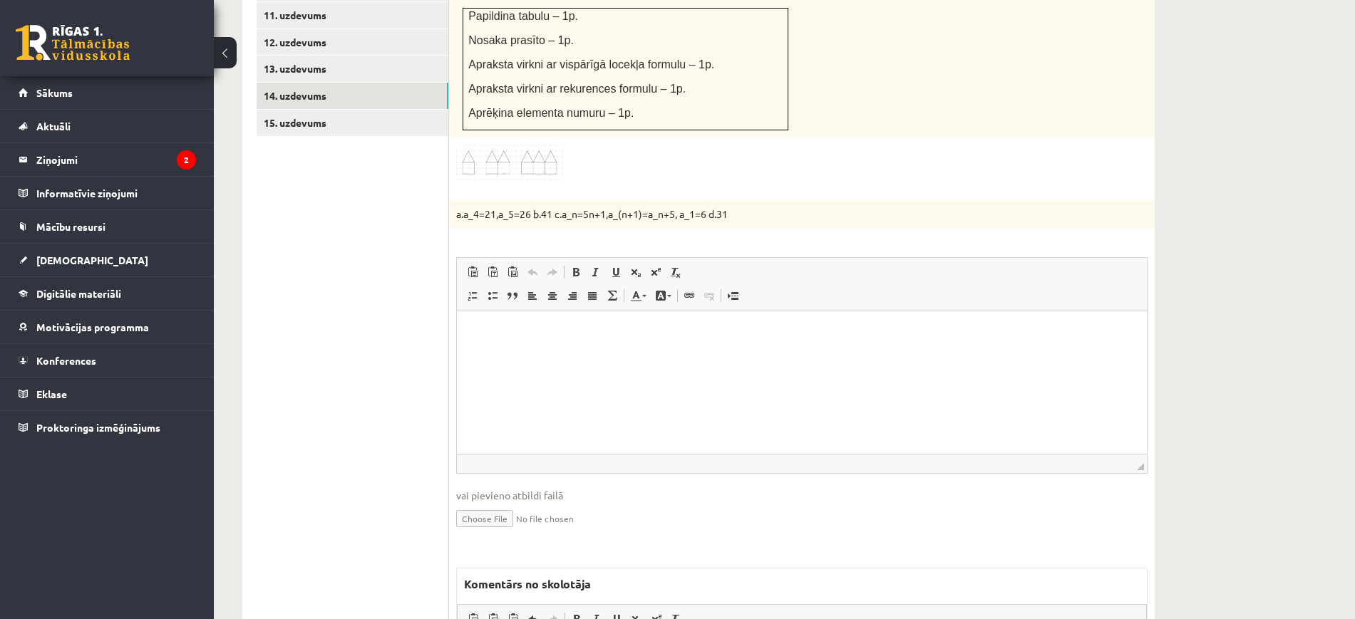
scroll to position [743, 0]
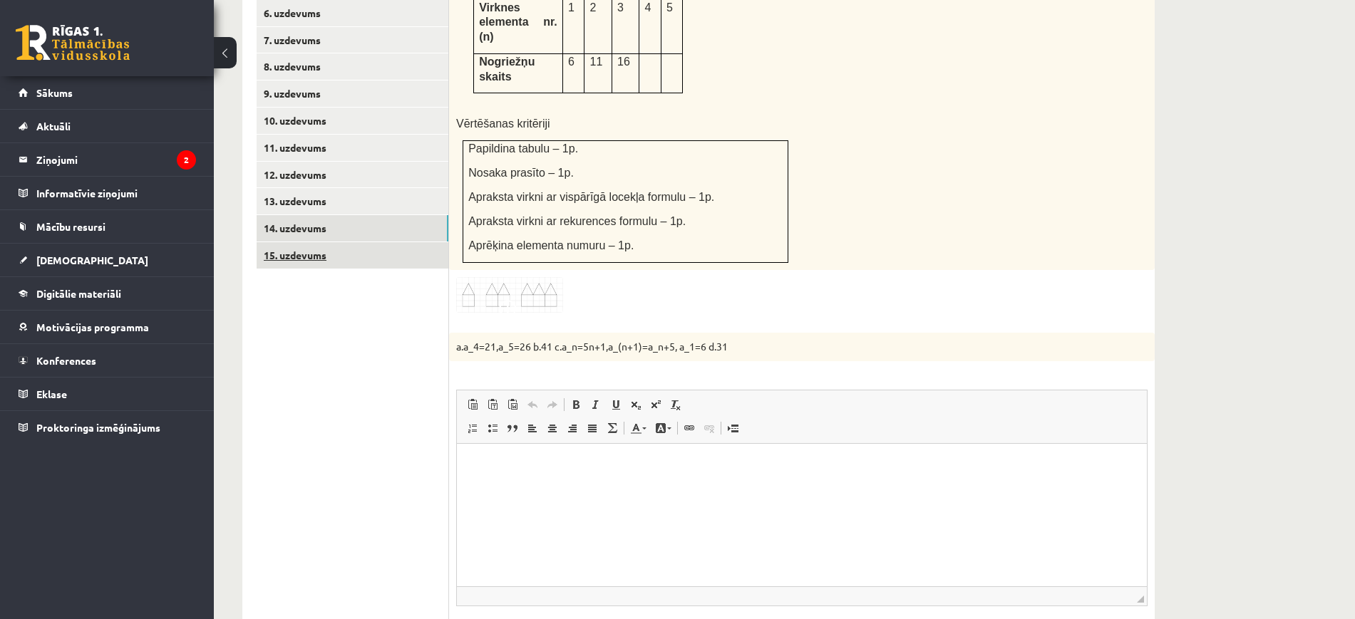
click at [411, 242] on link "15. uzdevums" at bounding box center [353, 255] width 192 height 26
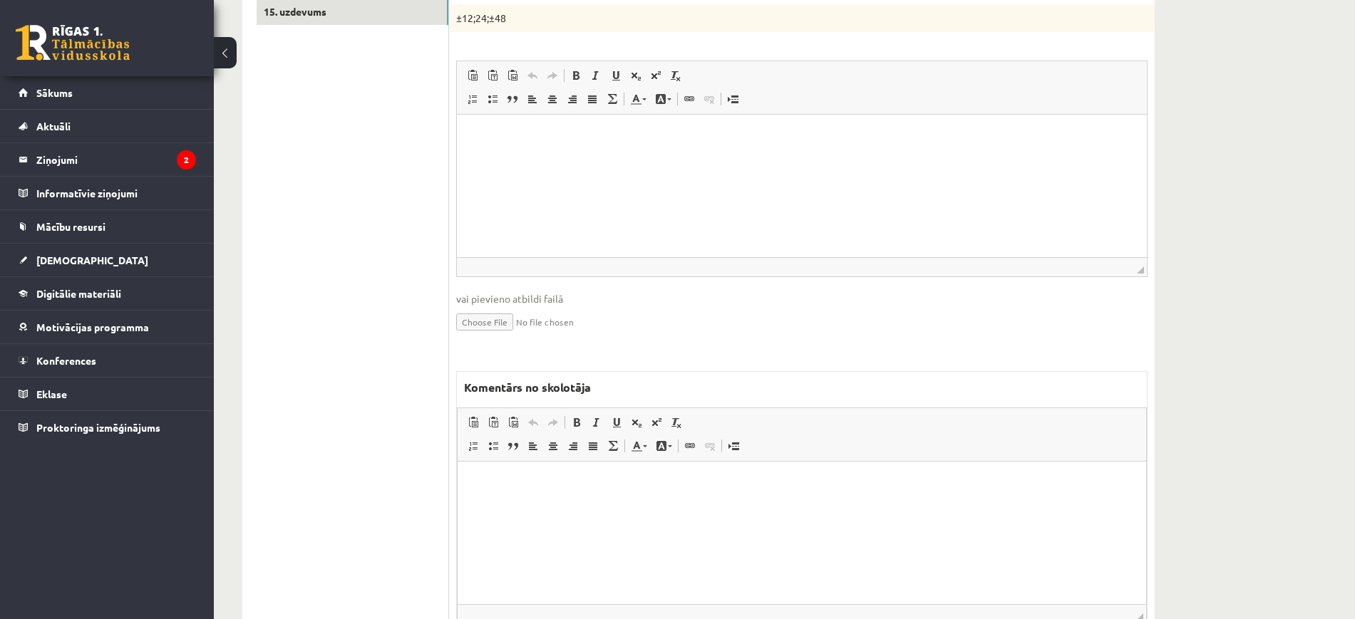
scroll to position [1011, 0]
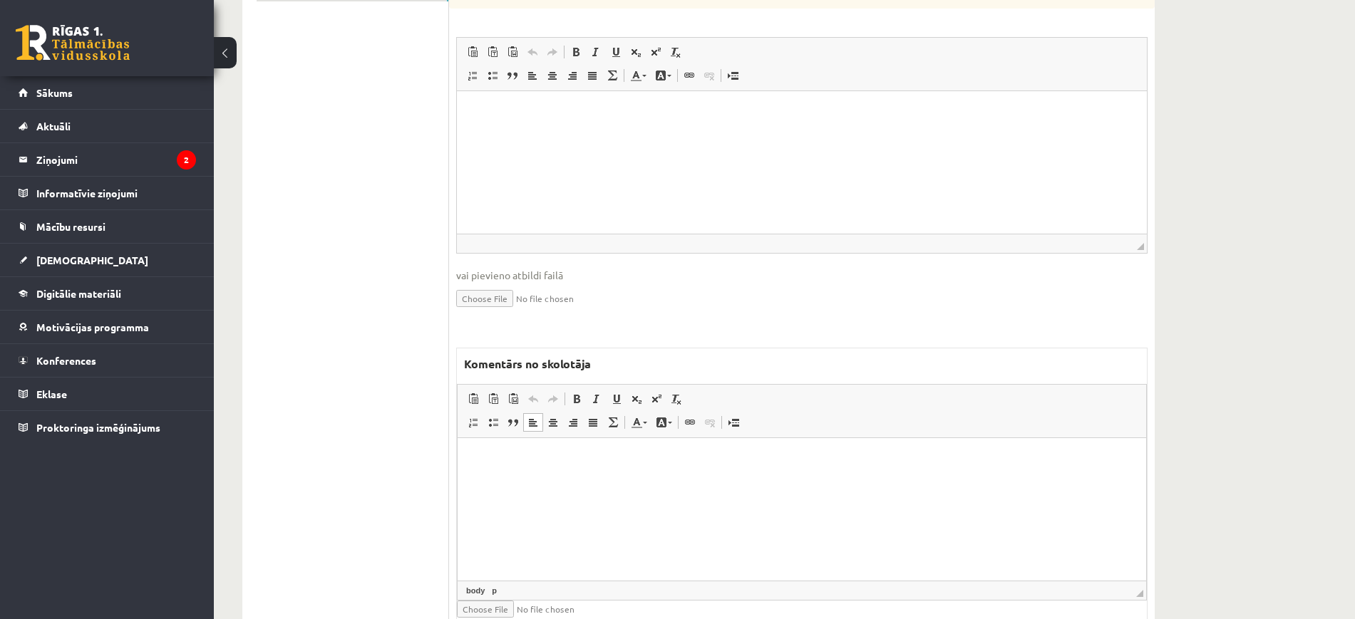
click at [634, 482] on html at bounding box center [802, 459] width 689 height 43
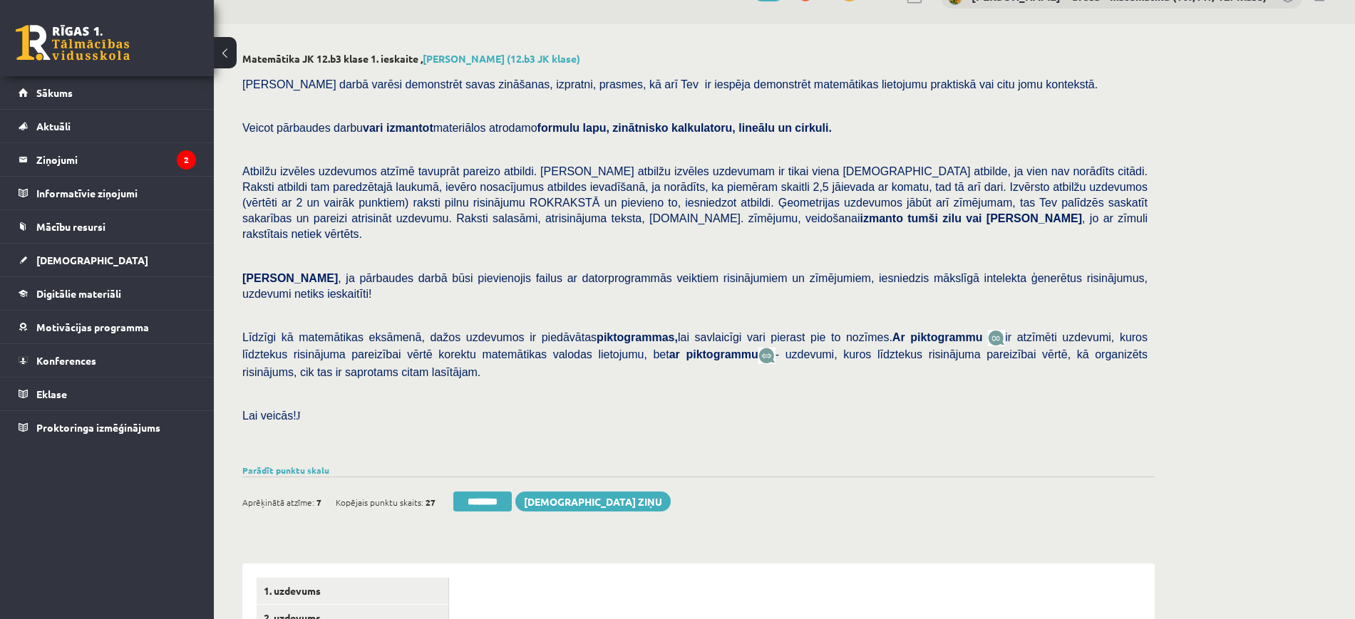
scroll to position [298, 0]
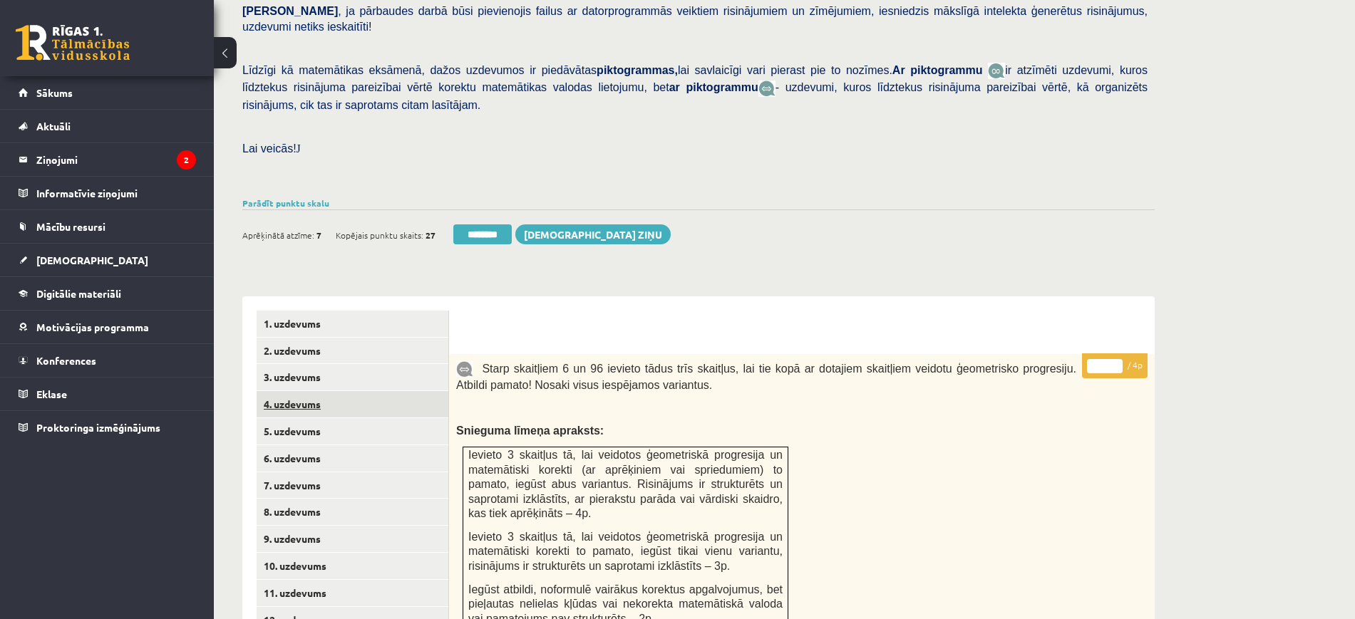
click at [369, 391] on link "4. uzdevums" at bounding box center [353, 404] width 192 height 26
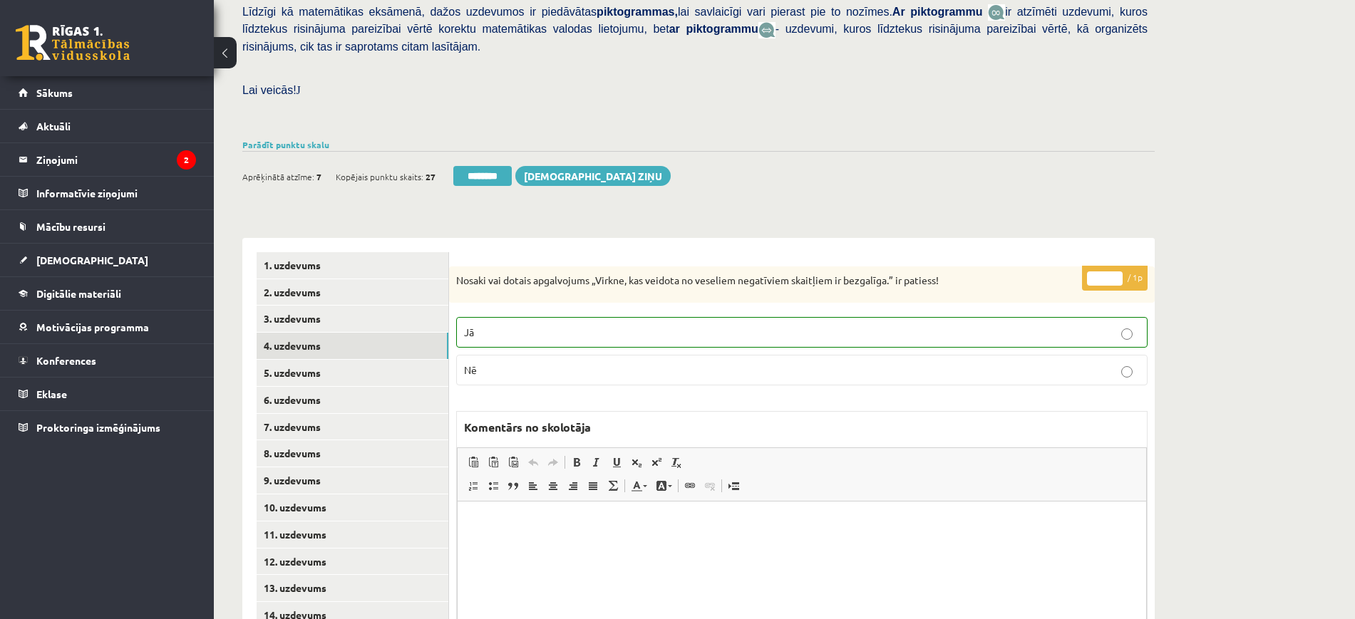
scroll to position [442, 0]
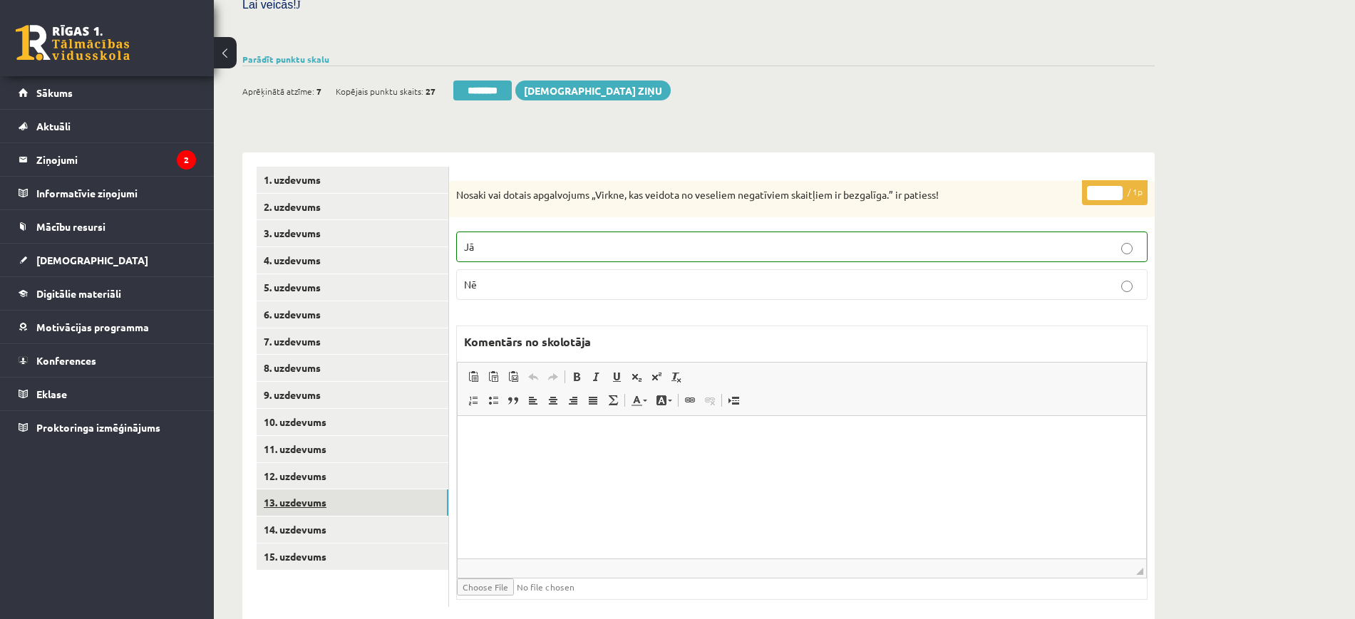
click at [338, 490] on link "13. uzdevums" at bounding box center [353, 503] width 192 height 26
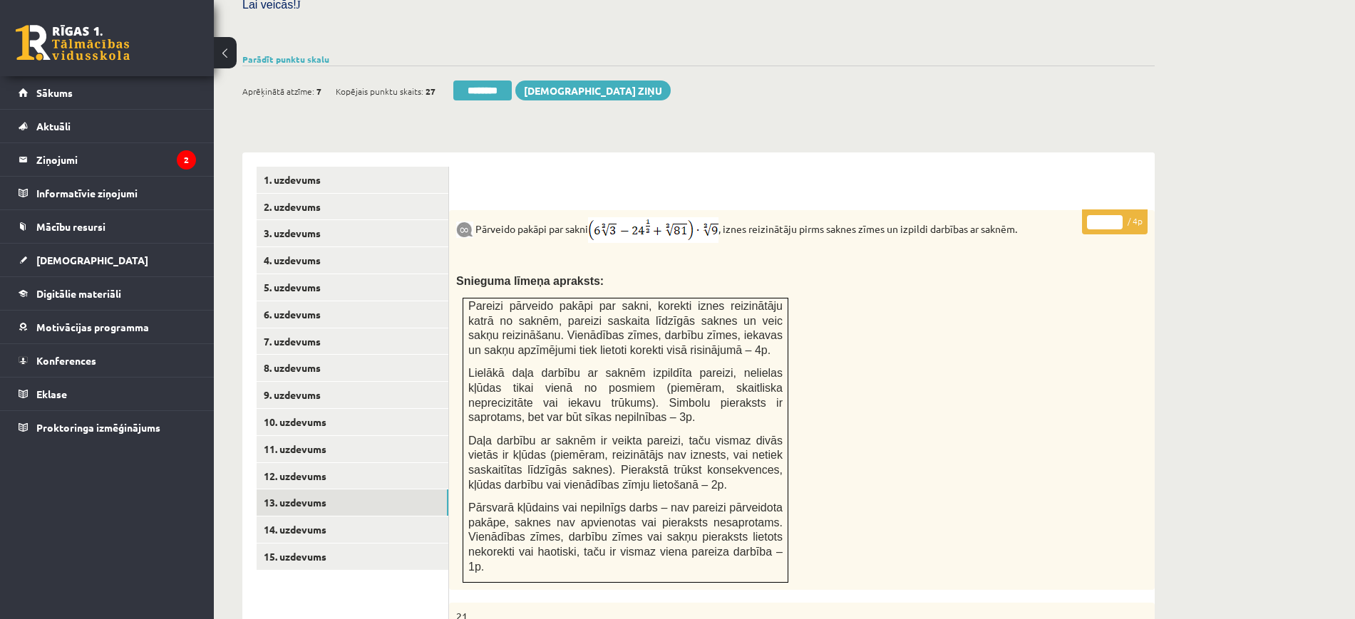
scroll to position [0, 0]
click at [354, 167] on link "1. uzdevums" at bounding box center [353, 180] width 192 height 26
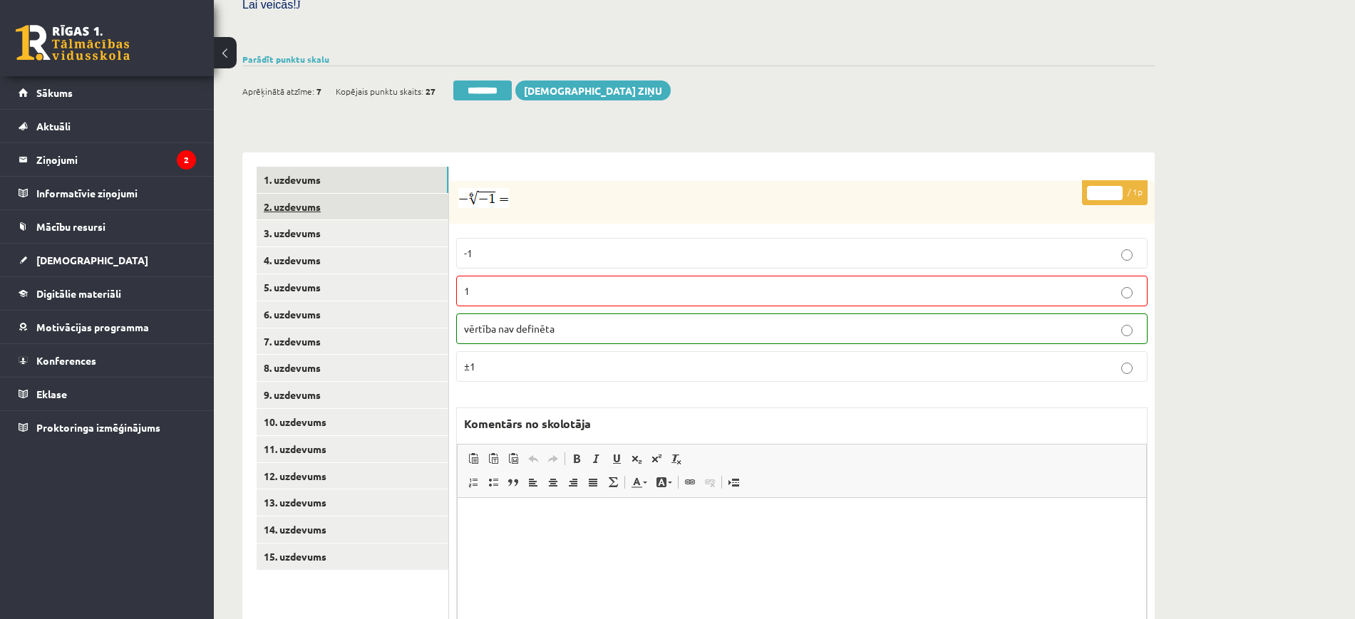
click at [341, 194] on link "2. uzdevums" at bounding box center [353, 207] width 192 height 26
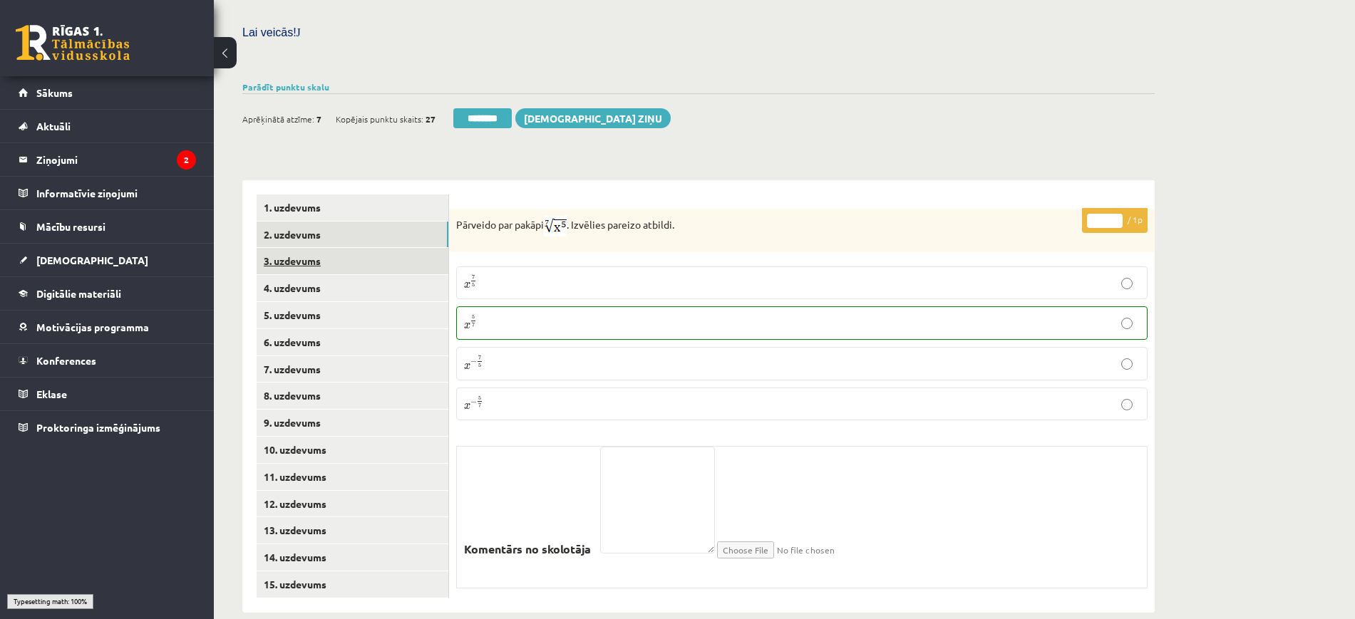
scroll to position [406, 0]
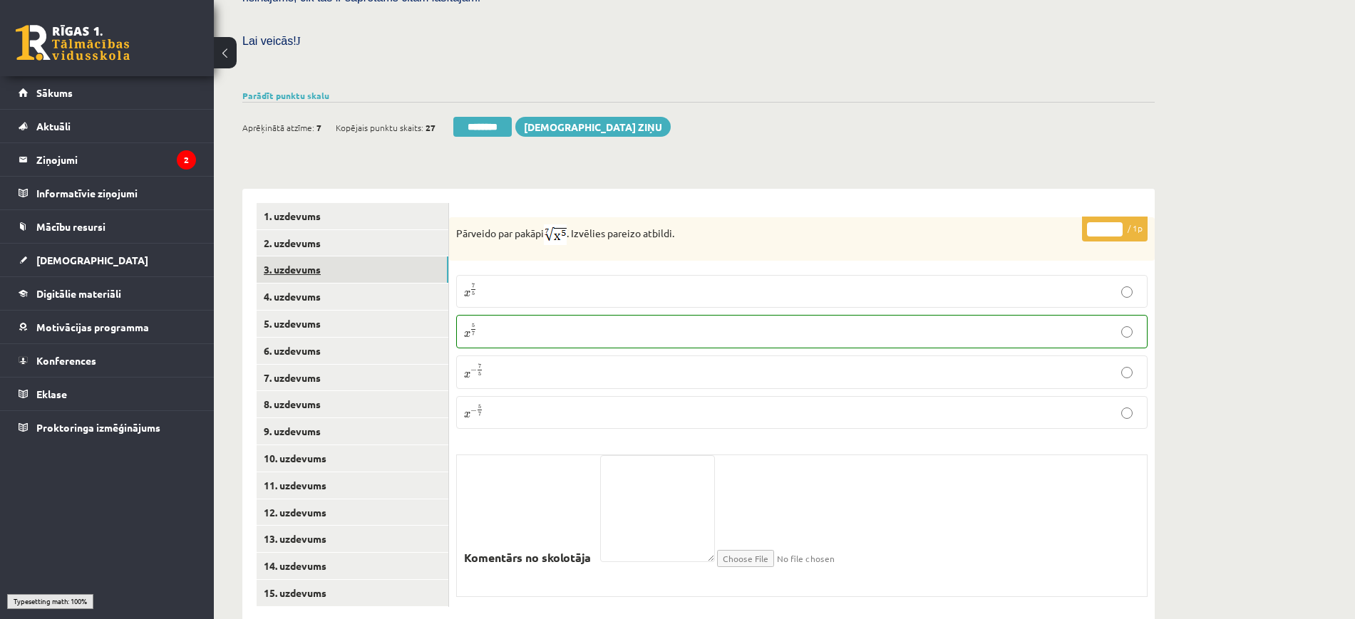
click at [332, 257] on link "3. uzdevums" at bounding box center [353, 270] width 192 height 26
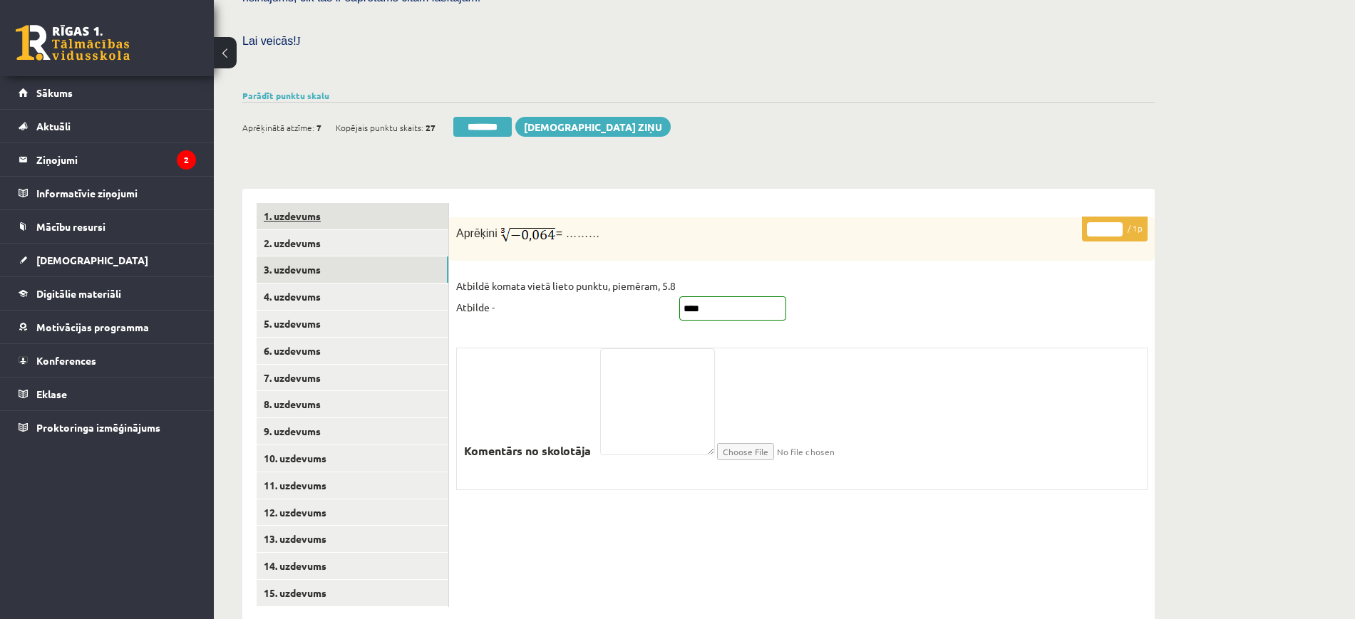
click at [332, 203] on link "1. uzdevums" at bounding box center [353, 216] width 192 height 26
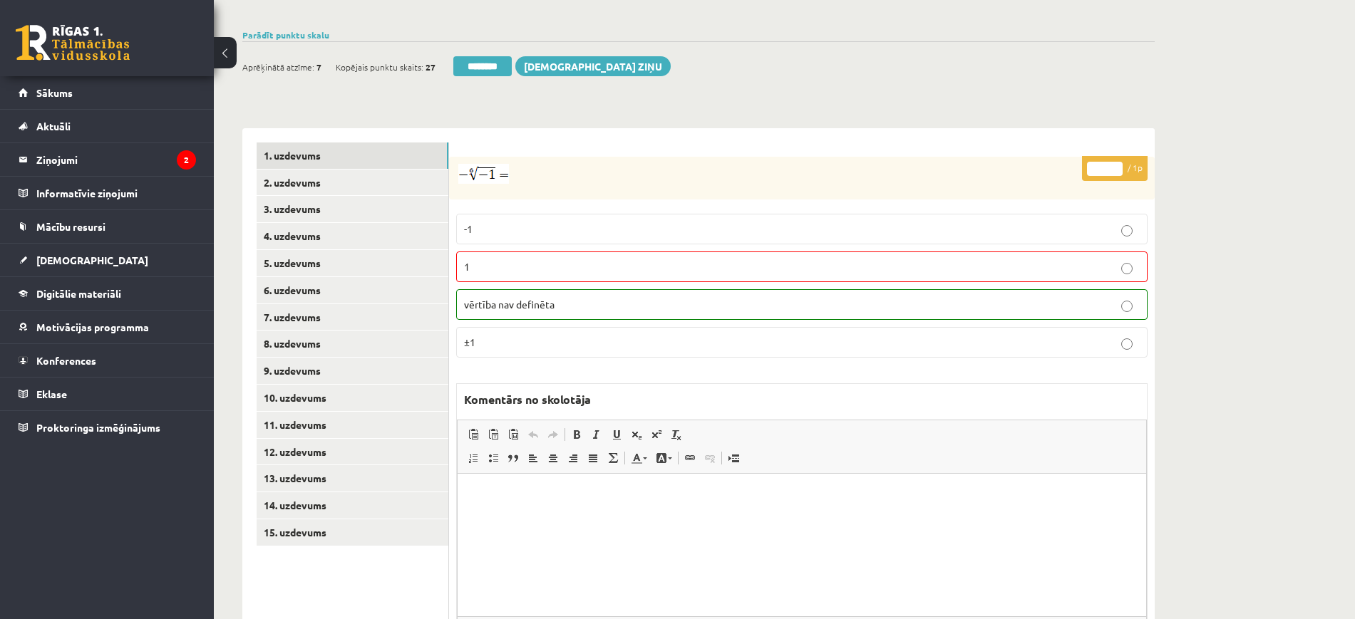
scroll to position [524, 0]
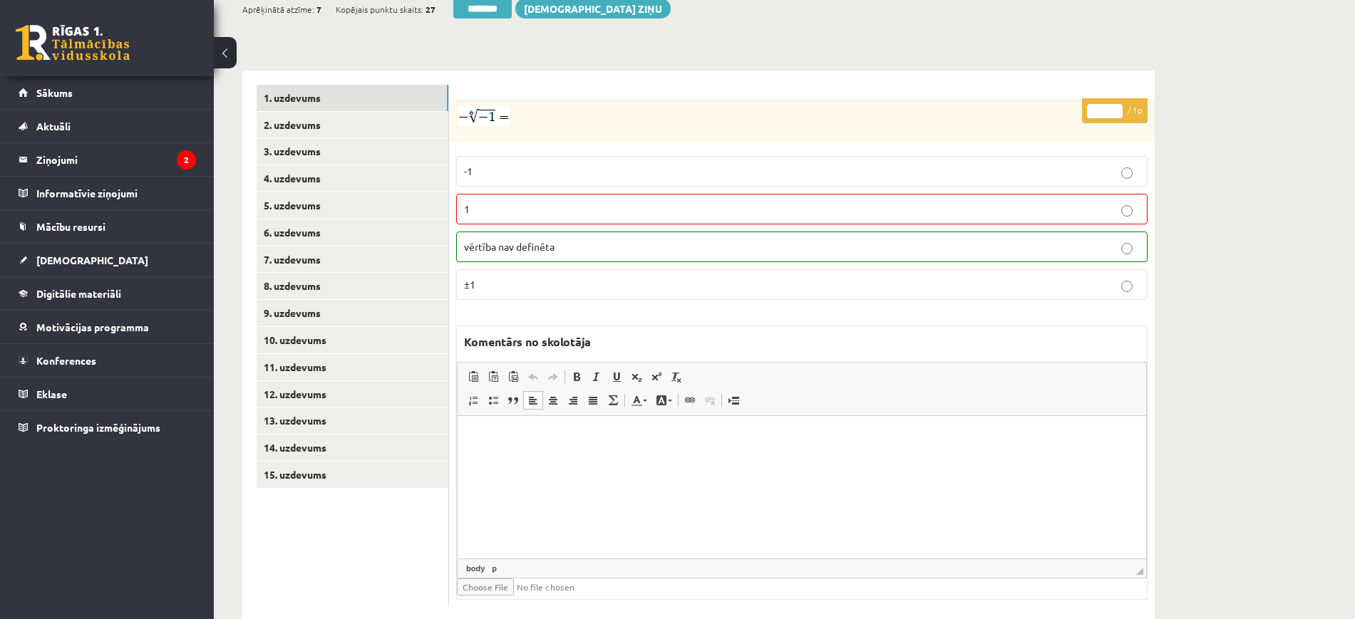
click at [572, 459] on html at bounding box center [802, 437] width 689 height 43
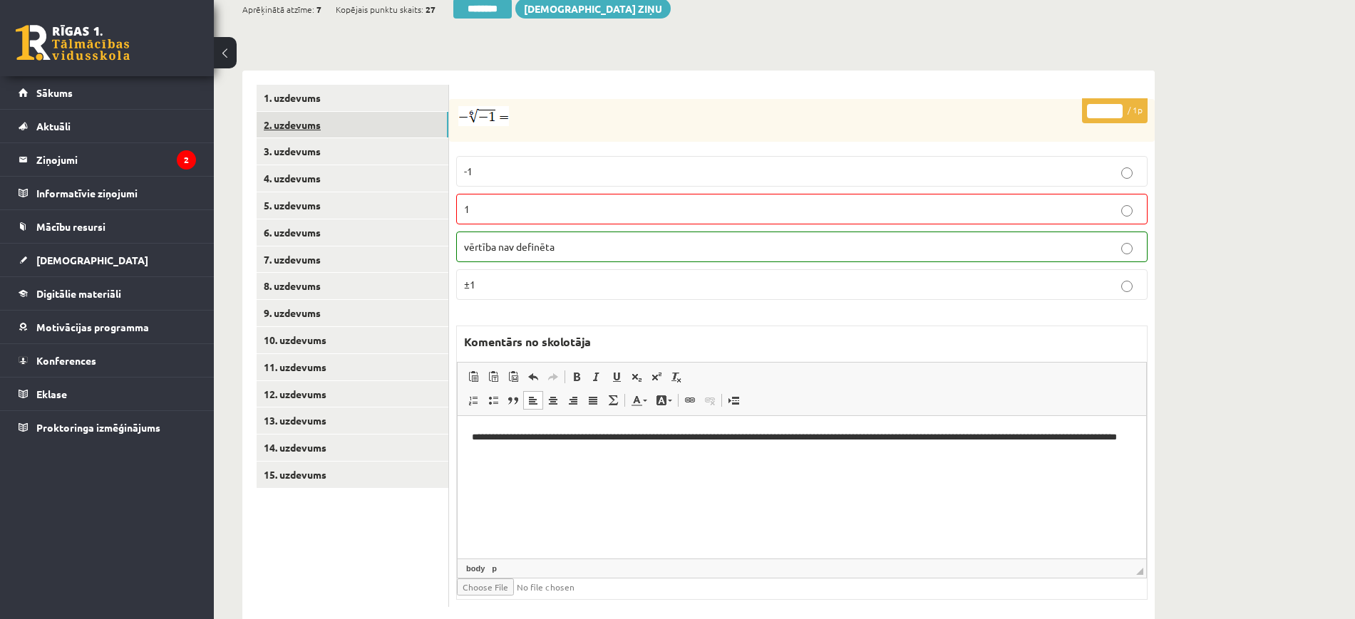
click at [344, 112] on link "2. uzdevums" at bounding box center [353, 125] width 192 height 26
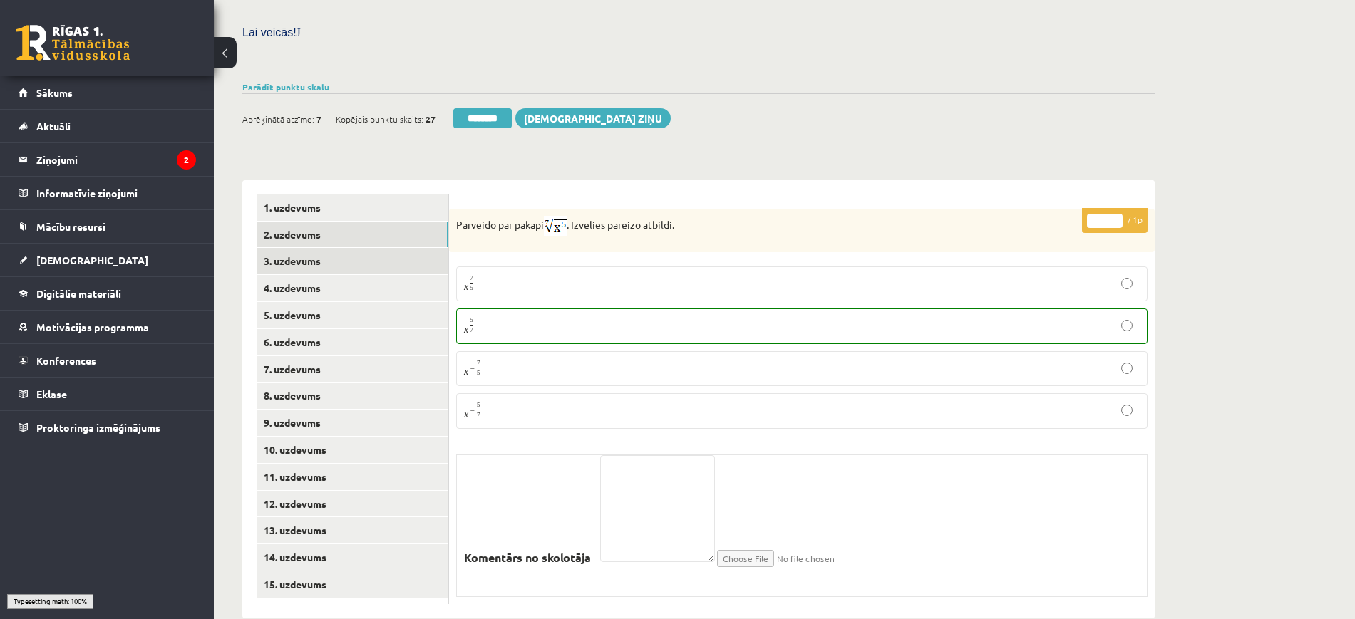
scroll to position [406, 0]
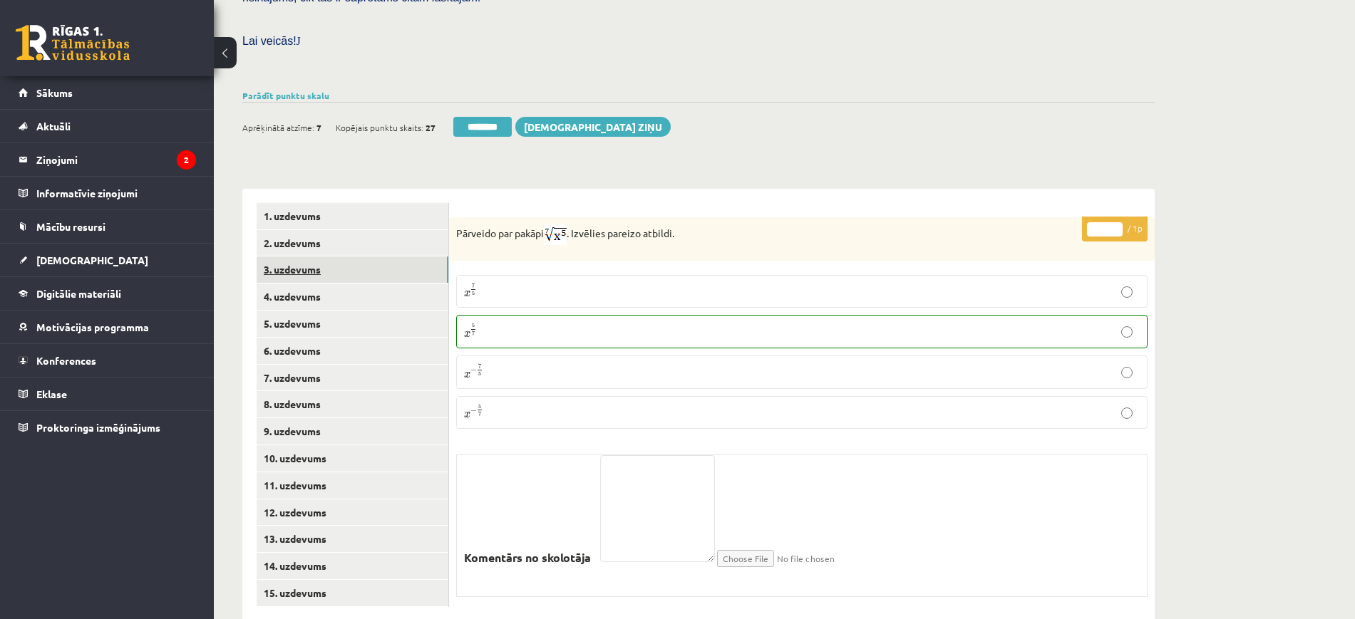
click at [339, 257] on link "3. uzdevums" at bounding box center [353, 270] width 192 height 26
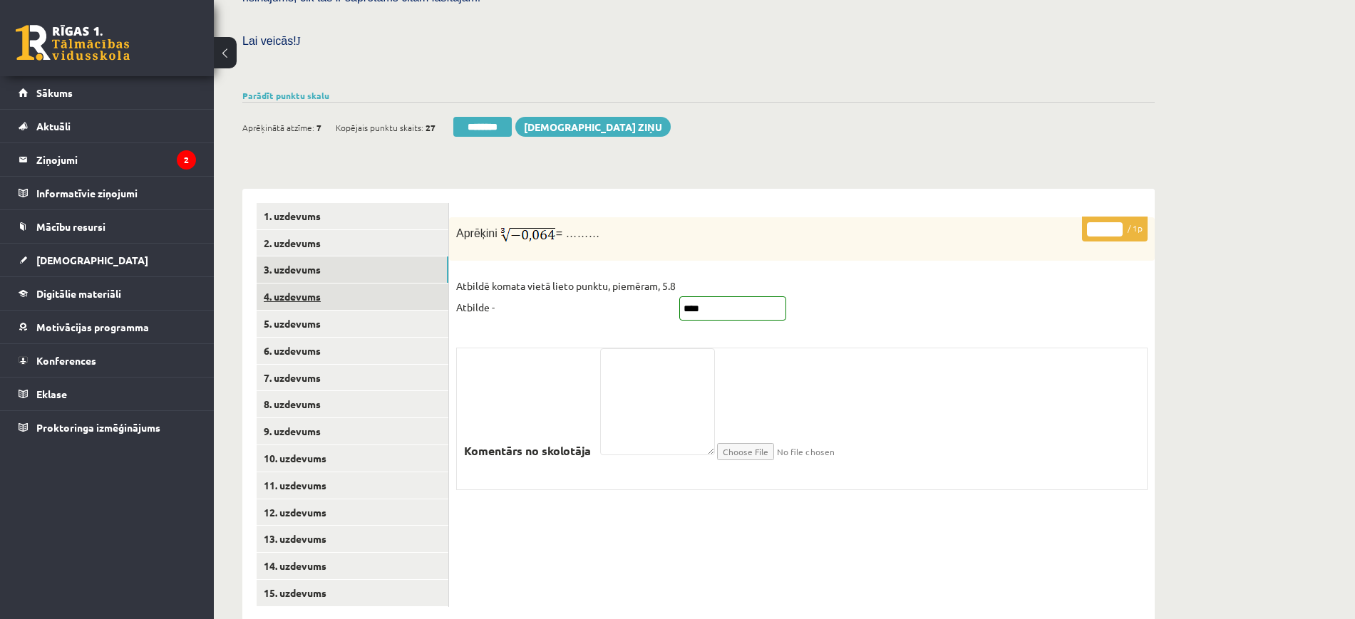
click at [348, 284] on link "4. uzdevums" at bounding box center [353, 297] width 192 height 26
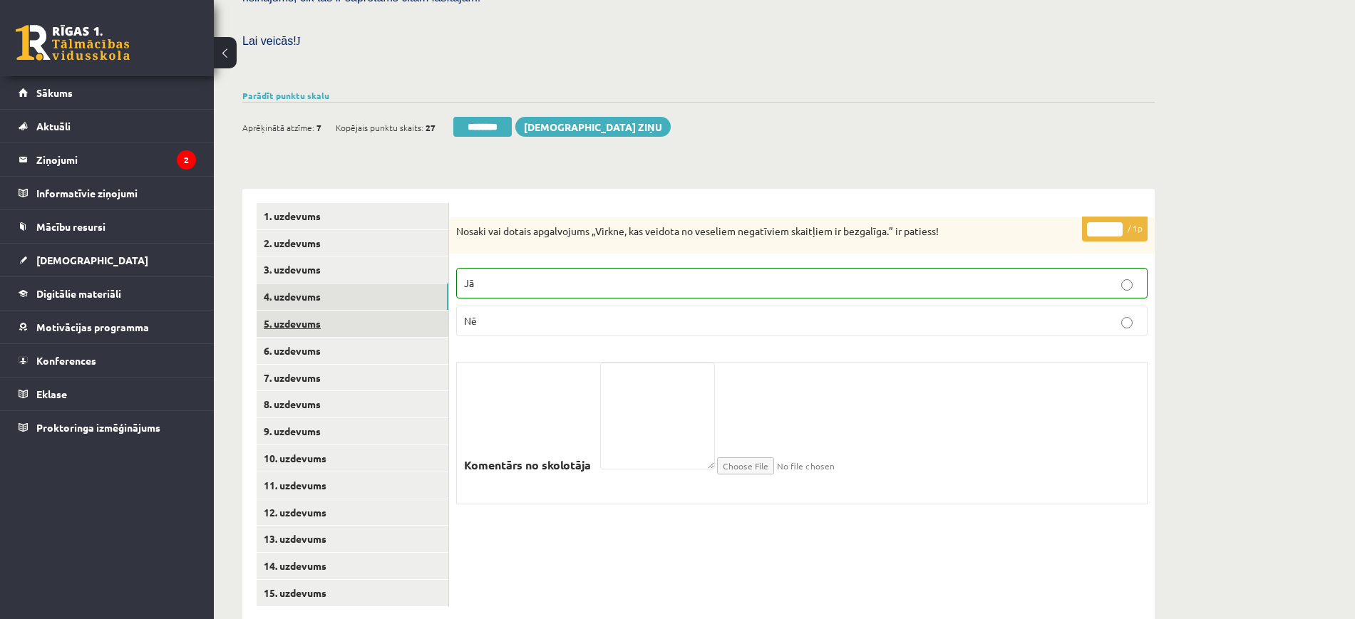
click at [345, 311] on link "5. uzdevums" at bounding box center [353, 324] width 192 height 26
click at [339, 311] on link "5. uzdevums" at bounding box center [353, 324] width 192 height 26
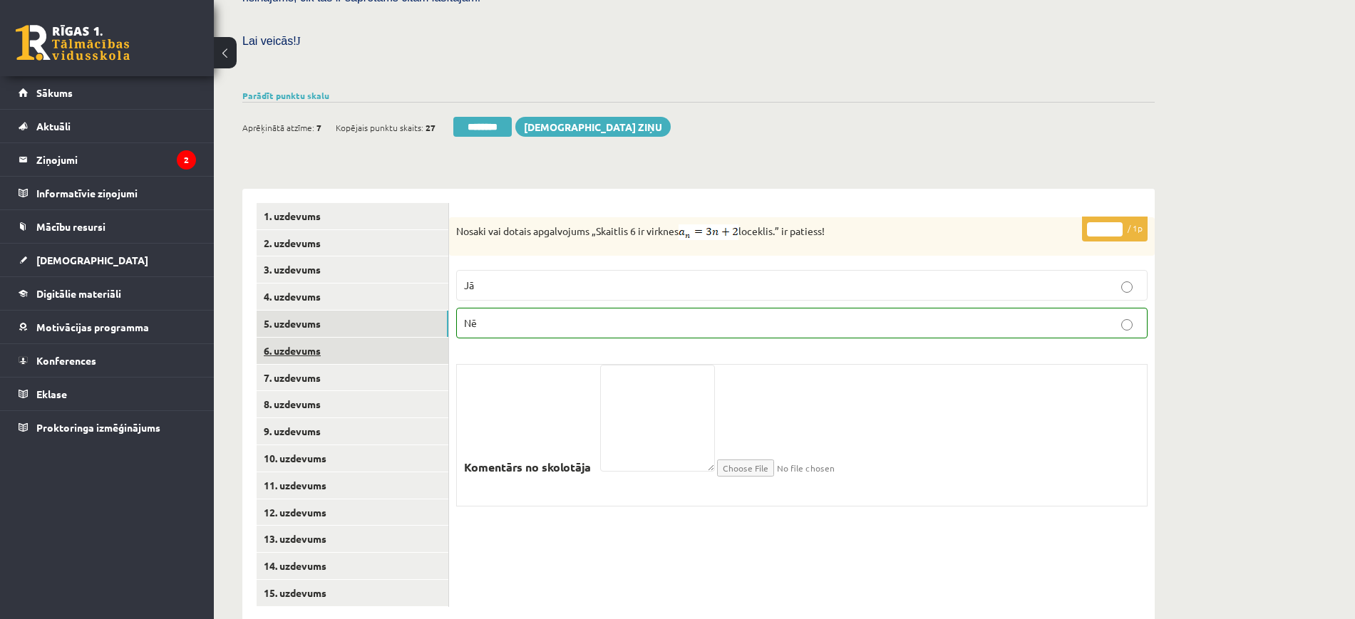
click at [334, 338] on link "6. uzdevums" at bounding box center [353, 351] width 192 height 26
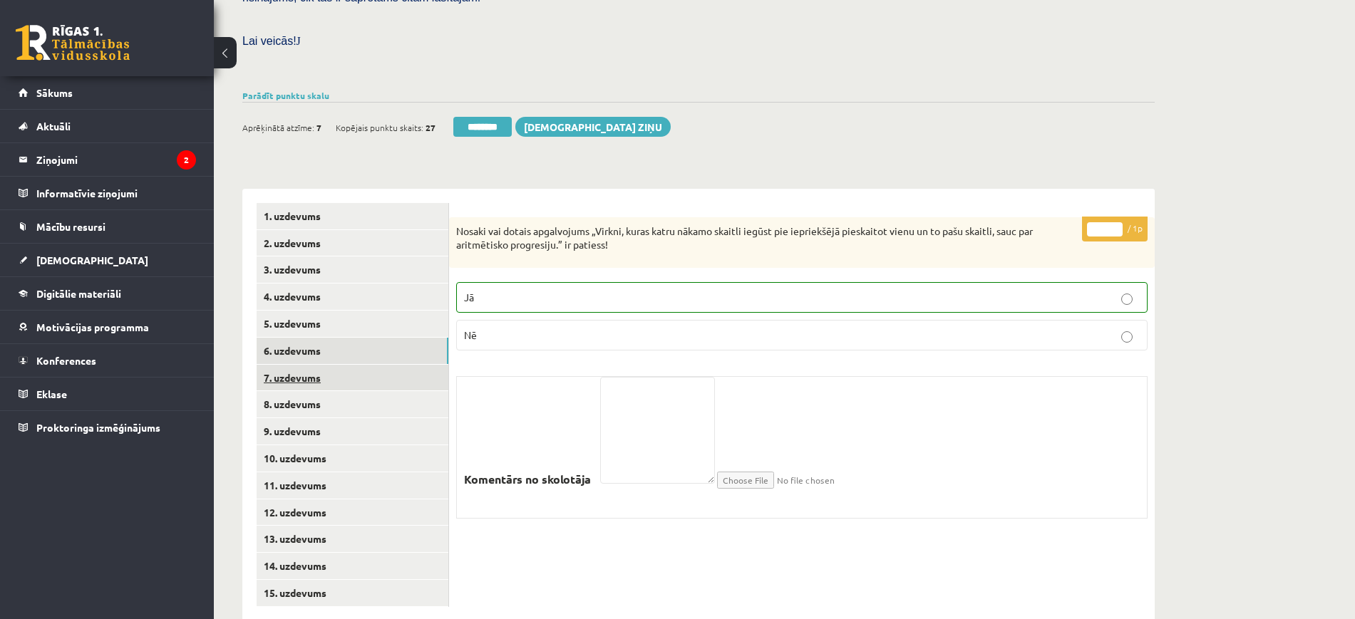
click at [335, 365] on link "7. uzdevums" at bounding box center [353, 378] width 192 height 26
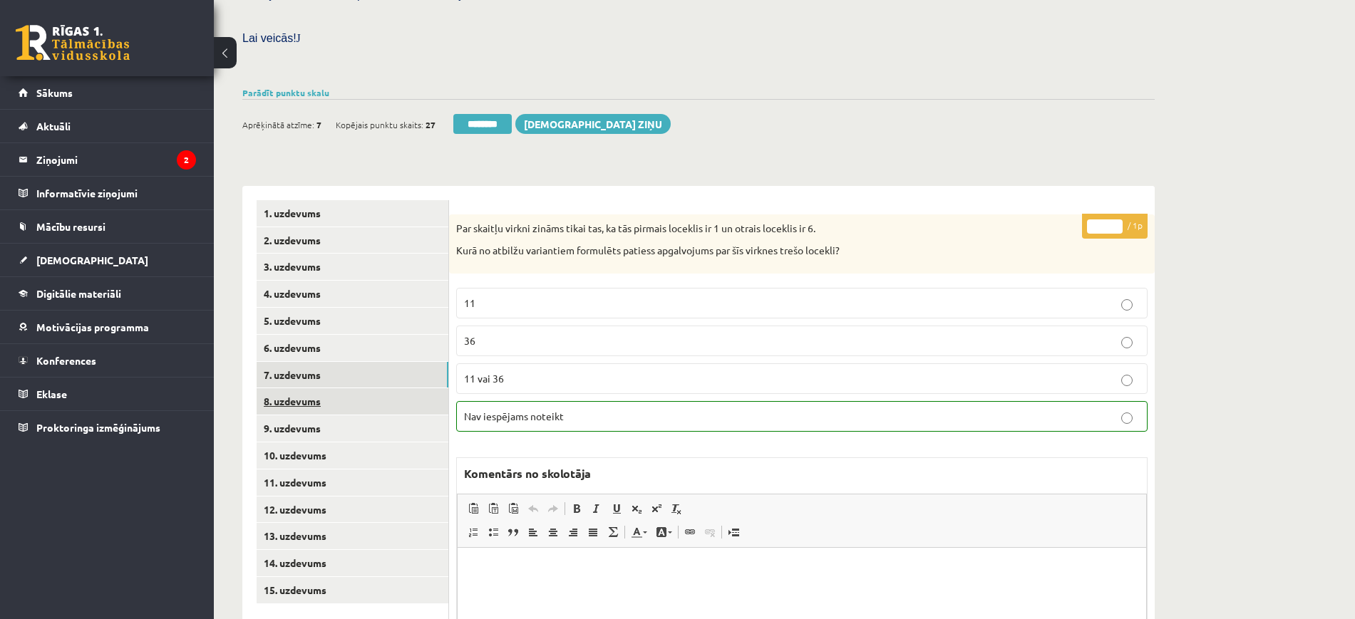
scroll to position [0, 0]
click at [330, 388] on link "8. uzdevums" at bounding box center [353, 401] width 192 height 26
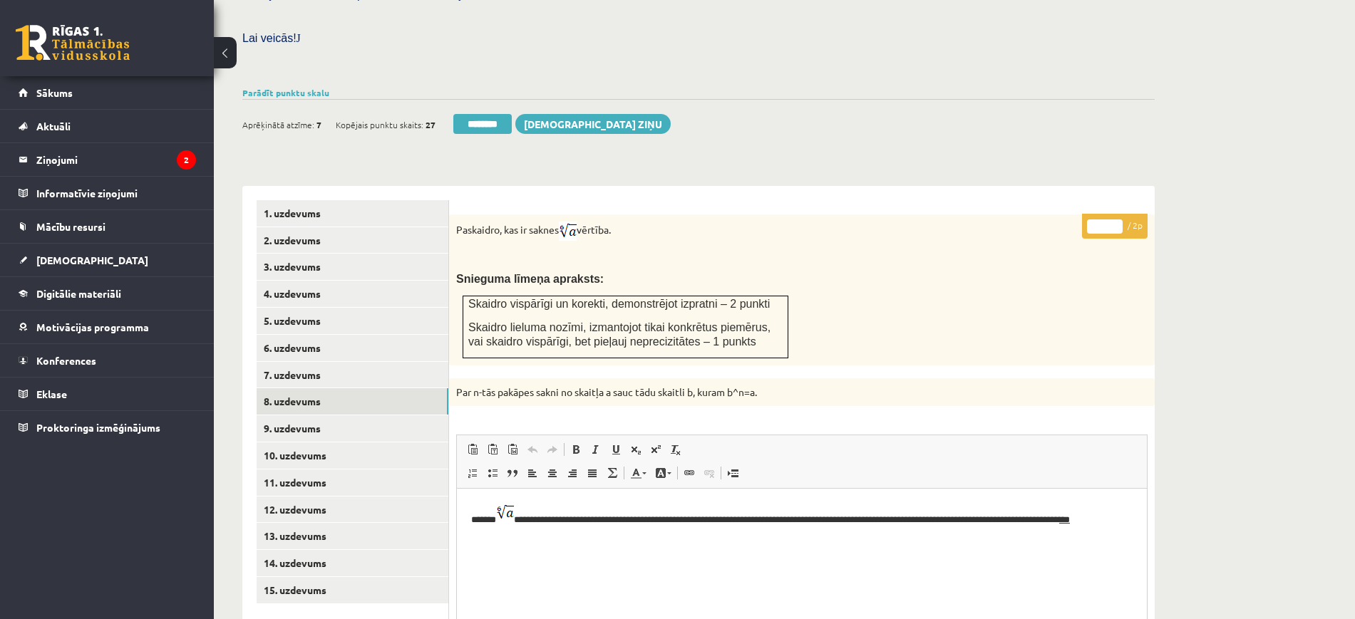
scroll to position [676, 0]
click at [349, 254] on link "3. uzdevums" at bounding box center [353, 267] width 192 height 26
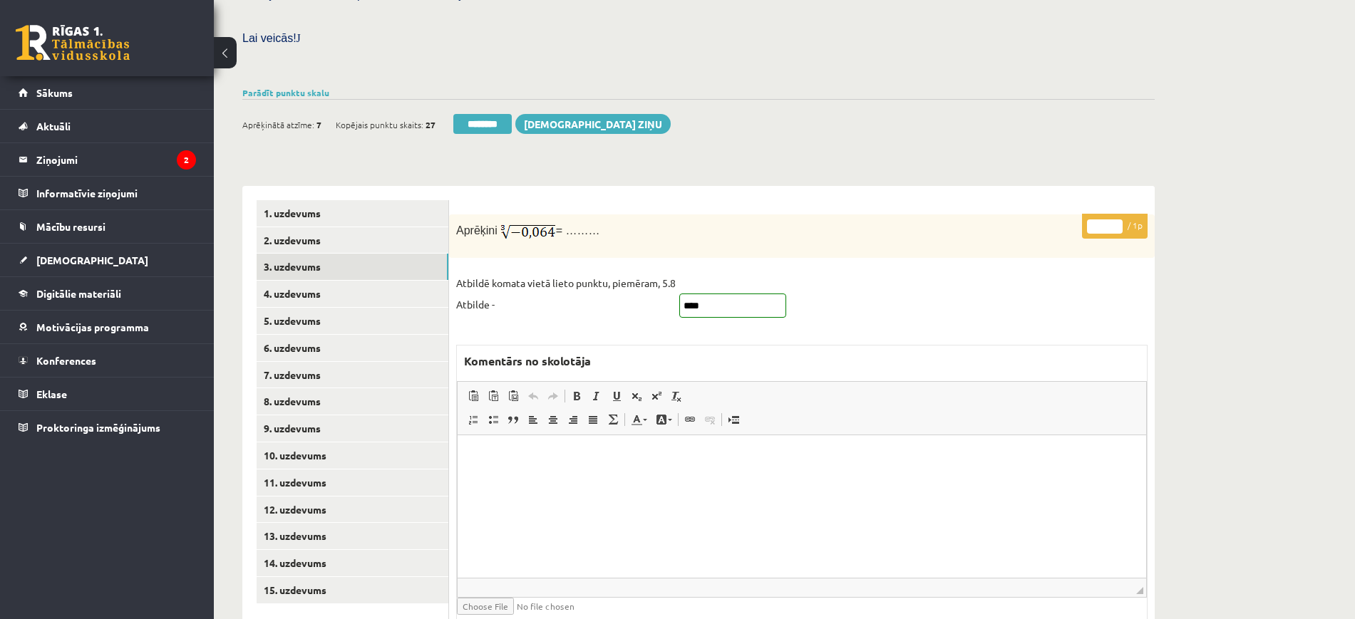
scroll to position [0, 0]
click at [492, 114] on input "********" at bounding box center [482, 124] width 58 height 20
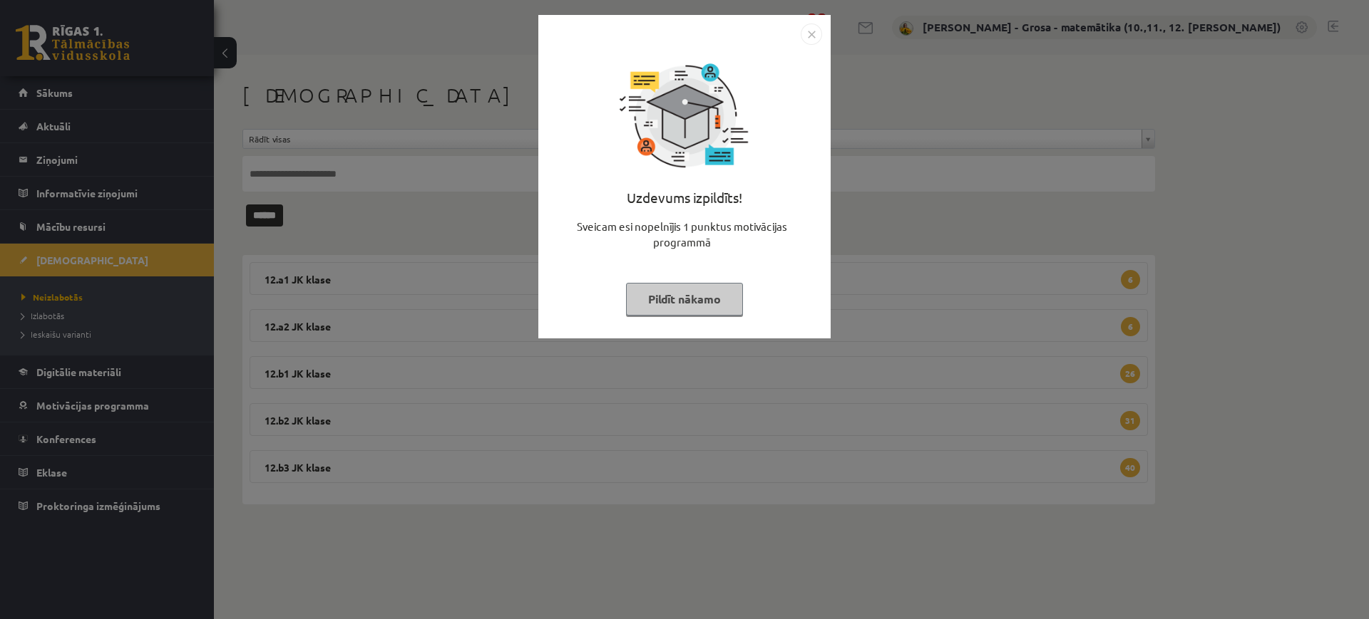
drag, startPoint x: 706, startPoint y: 300, endPoint x: 149, endPoint y: 300, distance: 557.4
click at [704, 300] on button "Pildīt nākamo" at bounding box center [684, 299] width 117 height 33
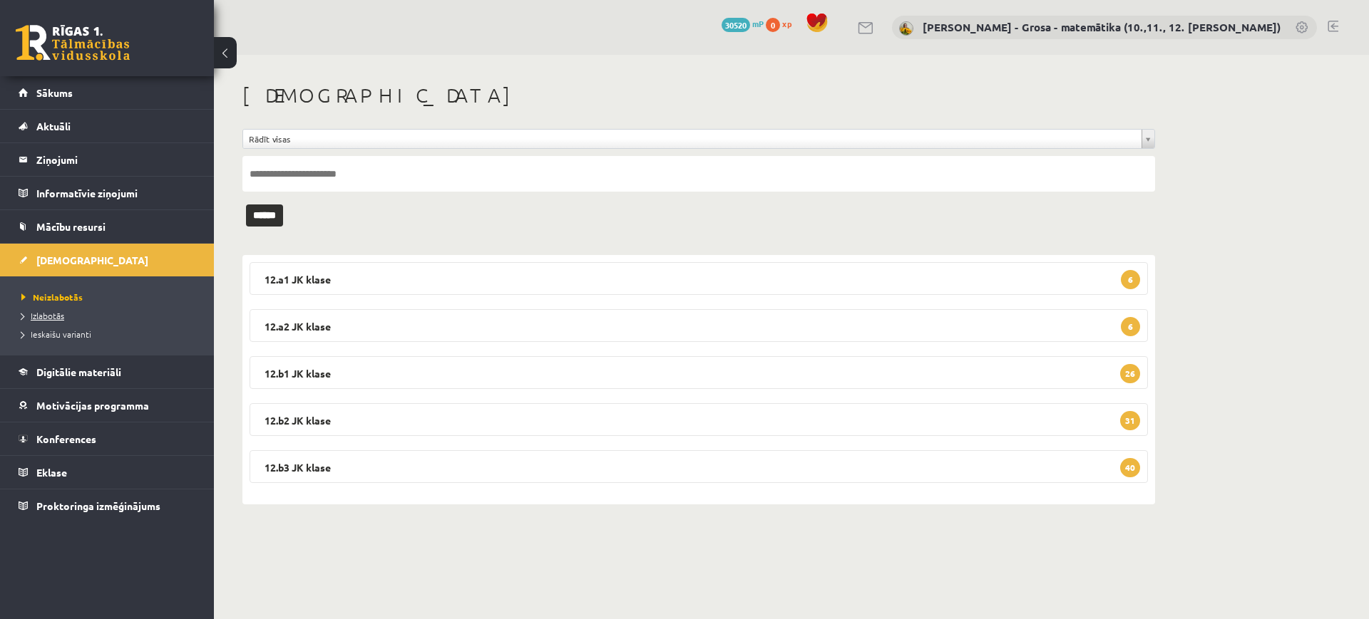
click at [54, 311] on span "Izlabotās" at bounding box center [42, 315] width 43 height 11
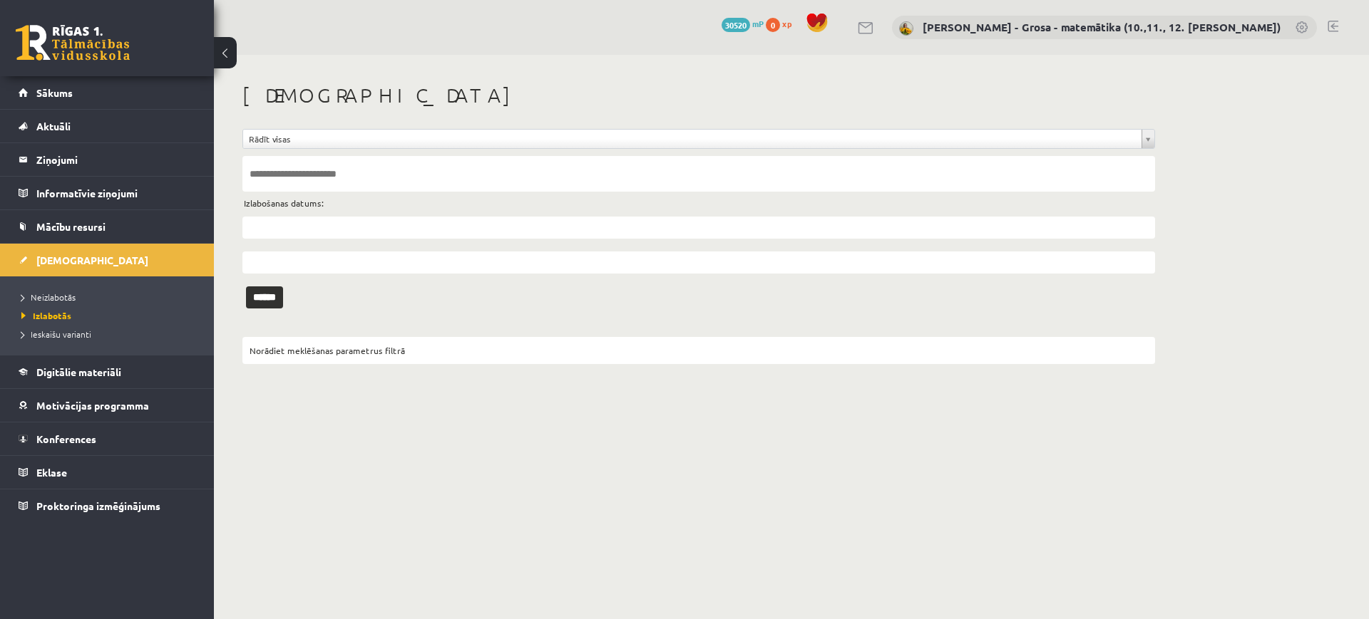
click at [324, 220] on input "text" at bounding box center [698, 228] width 912 height 22
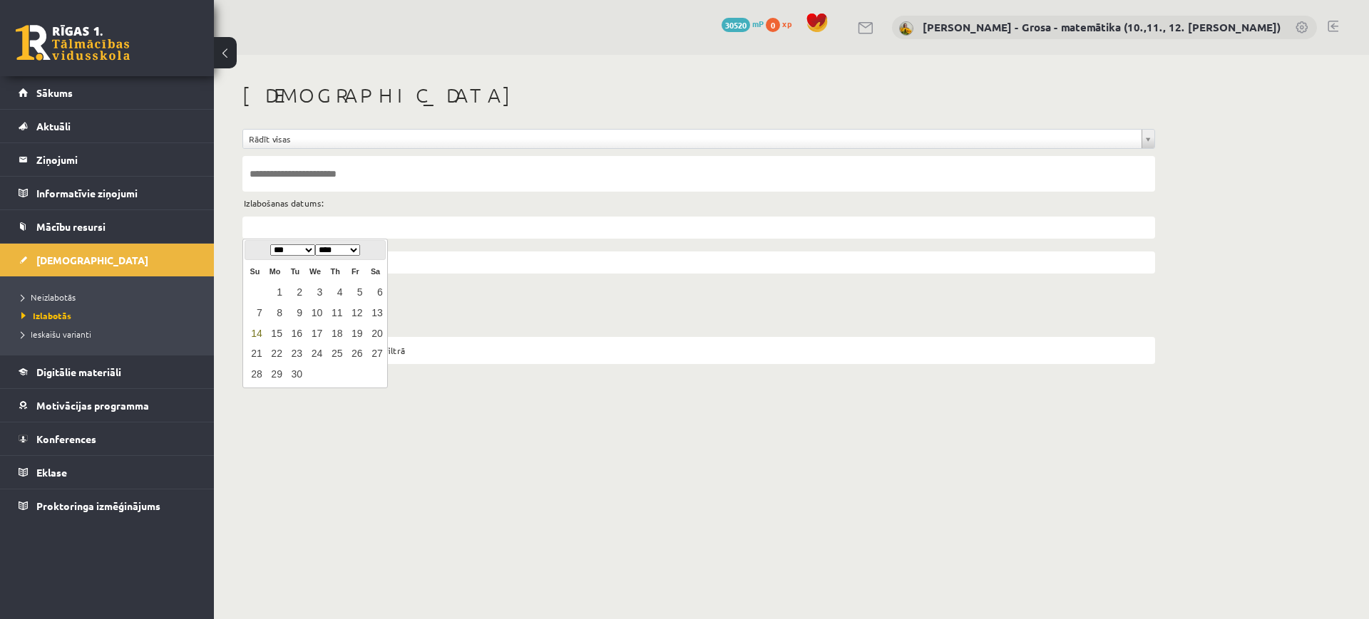
click at [255, 333] on link "14" at bounding box center [254, 333] width 19 height 19
type input "**********"
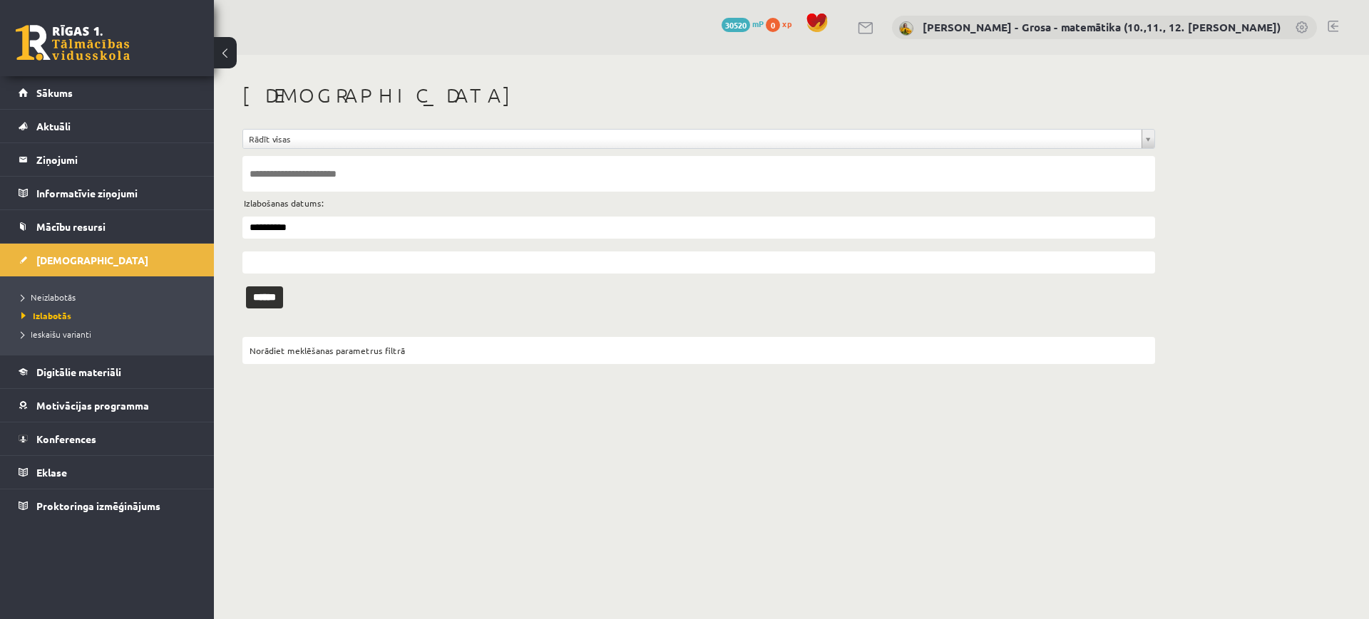
click at [276, 185] on input "text" at bounding box center [698, 174] width 912 height 36
type input "*"
type input "****"
click at [246, 287] on input "******" at bounding box center [264, 298] width 37 height 22
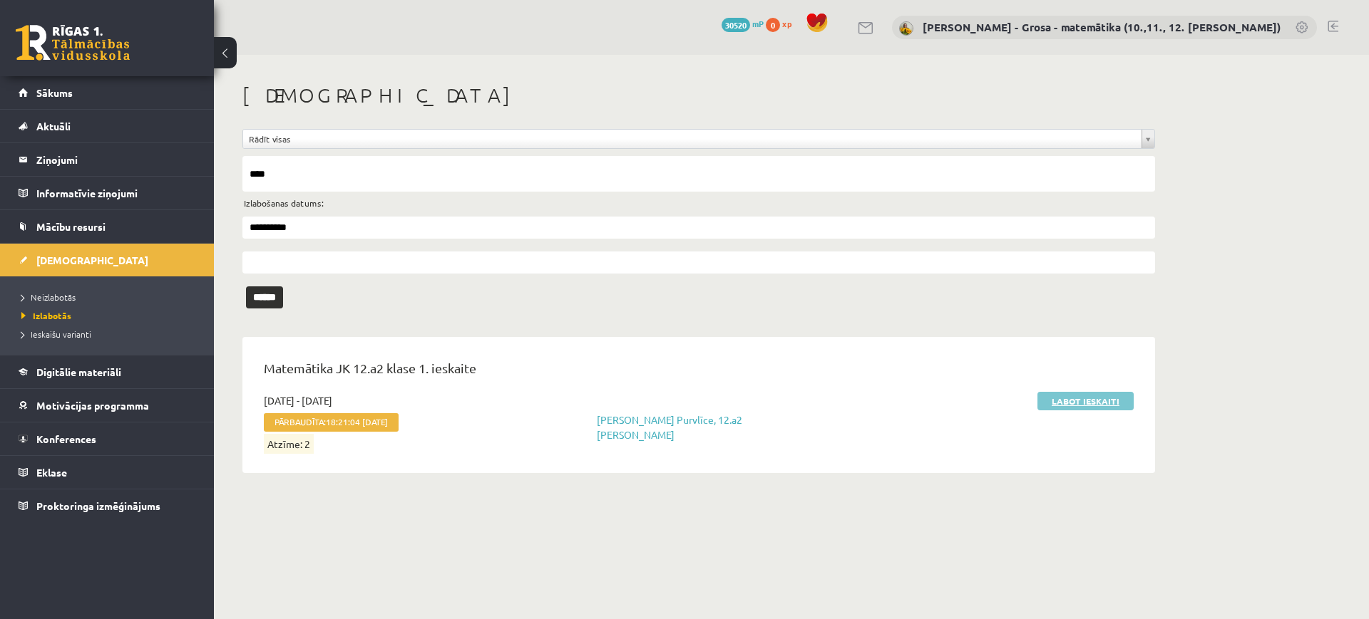
click at [1088, 398] on link "Labot ieskaiti" at bounding box center [1085, 401] width 96 height 19
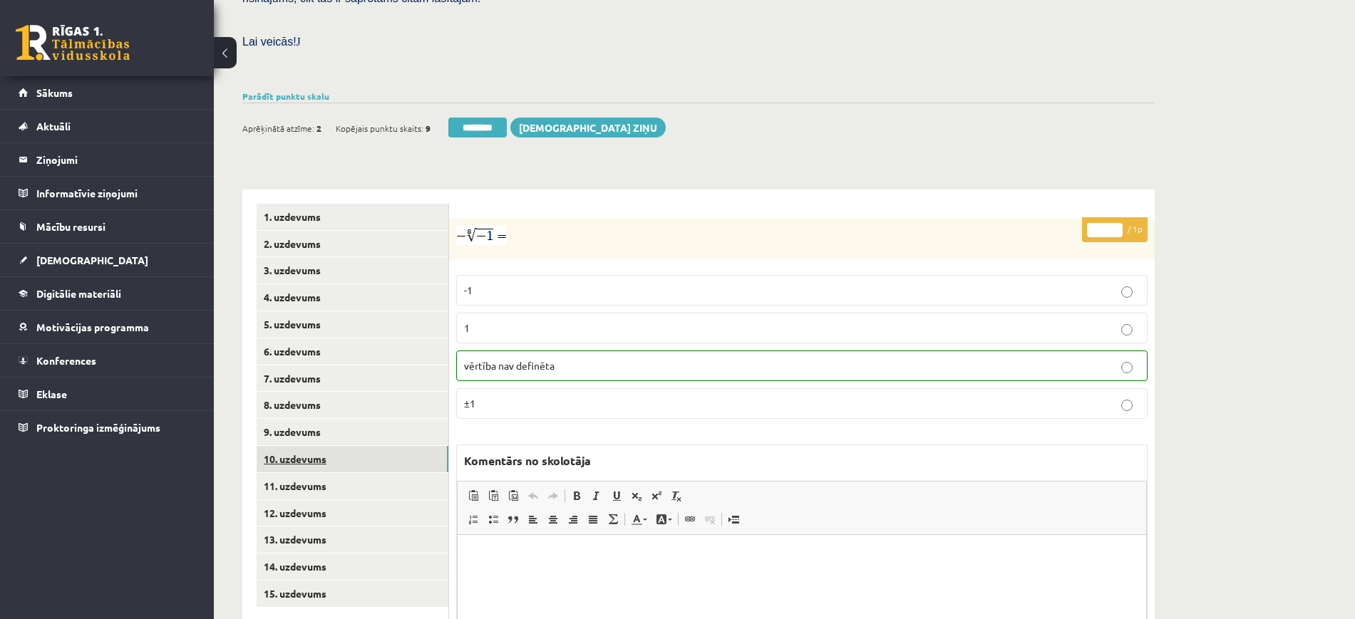
click at [319, 446] on link "10. uzdevums" at bounding box center [353, 459] width 192 height 26
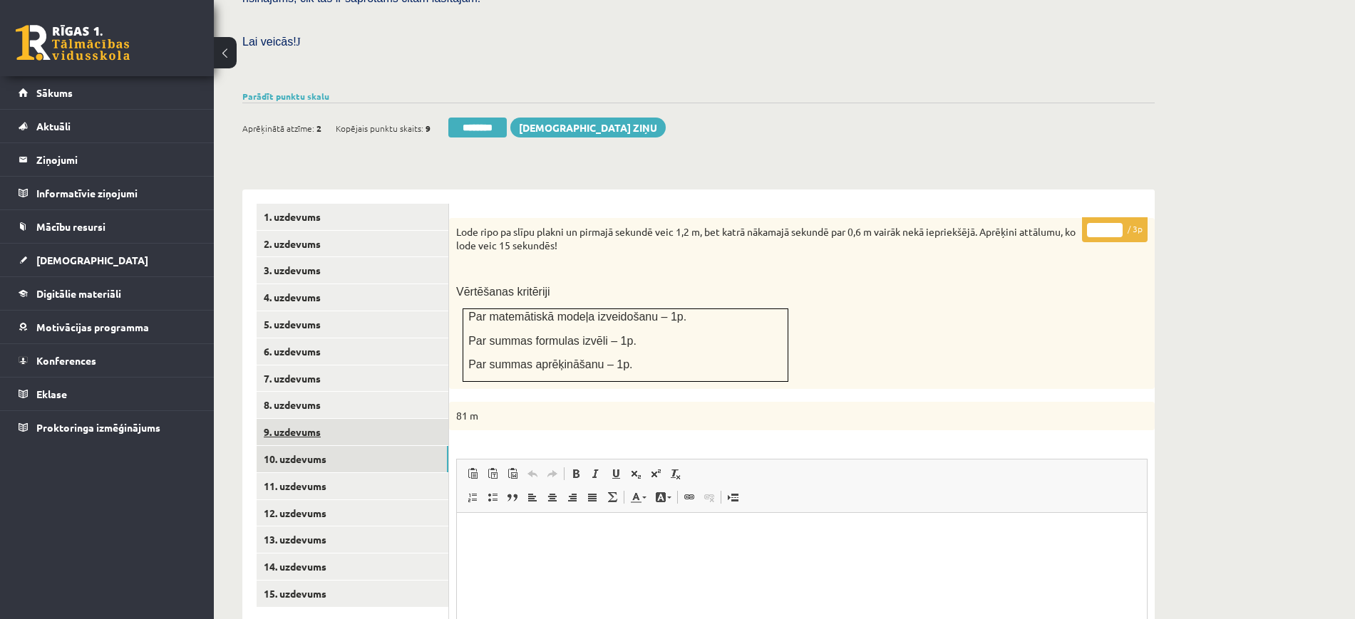
click at [323, 419] on link "9. uzdevums" at bounding box center [353, 432] width 192 height 26
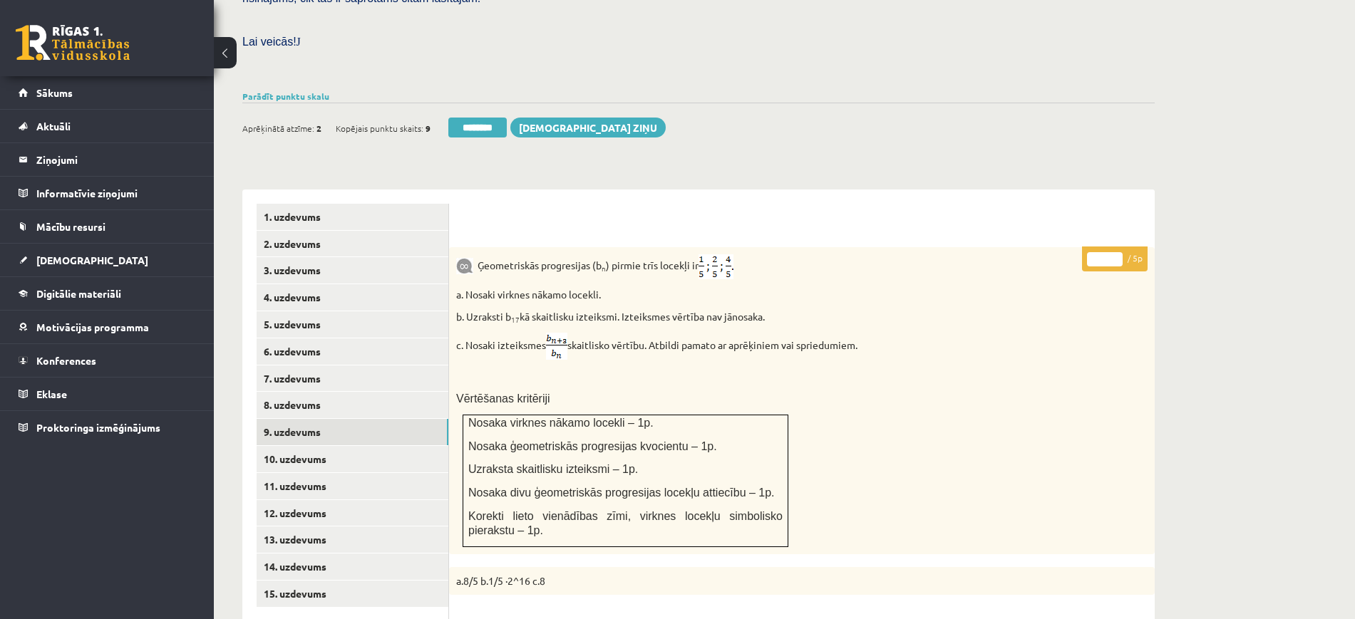
type input "*"
click at [1113, 252] on input "*" at bounding box center [1105, 259] width 36 height 14
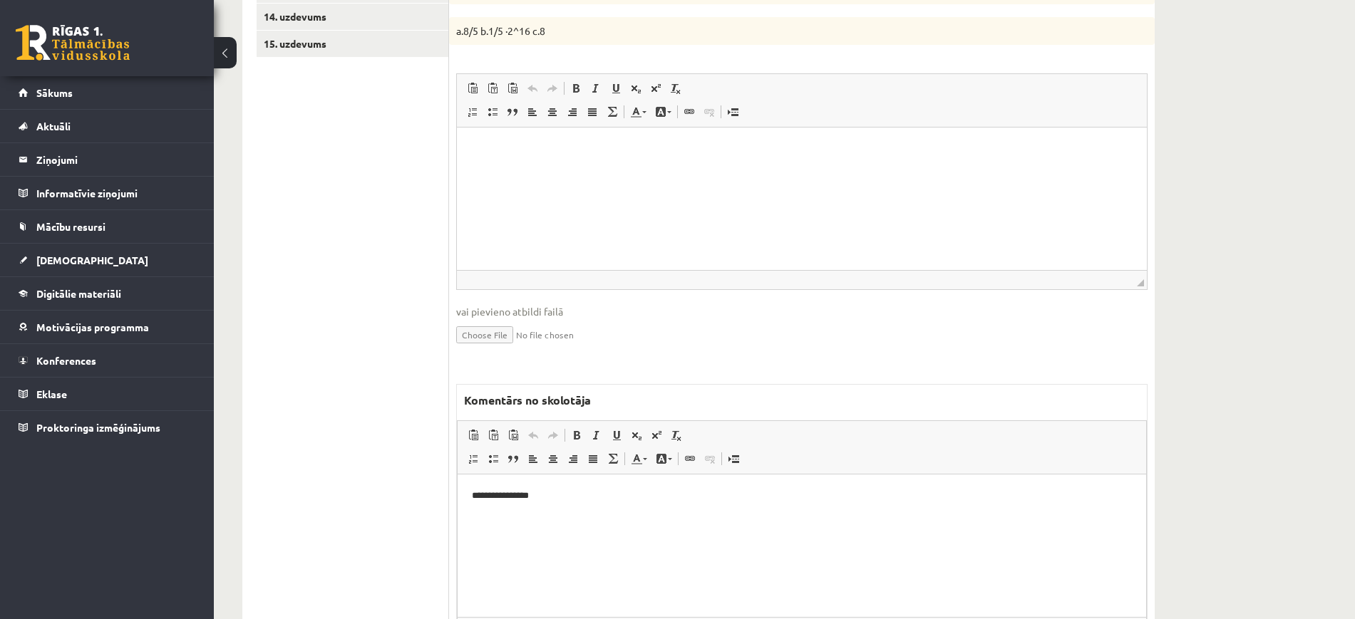
scroll to position [1024, 0]
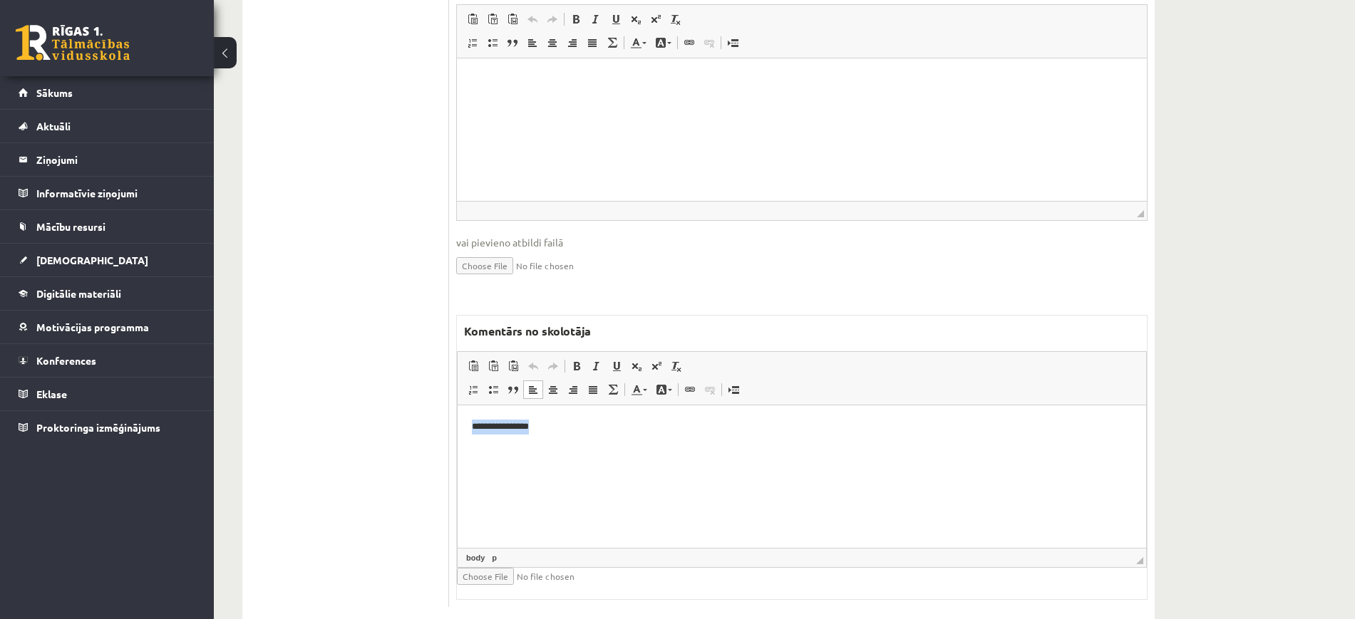
drag, startPoint x: 607, startPoint y: 470, endPoint x: 425, endPoint y: 416, distance: 189.5
click at [458, 416] on html "**********" at bounding box center [802, 427] width 689 height 43
drag, startPoint x: 400, startPoint y: 397, endPoint x: 364, endPoint y: 389, distance: 36.5
click at [458, 406] on html "**********" at bounding box center [802, 439] width 689 height 67
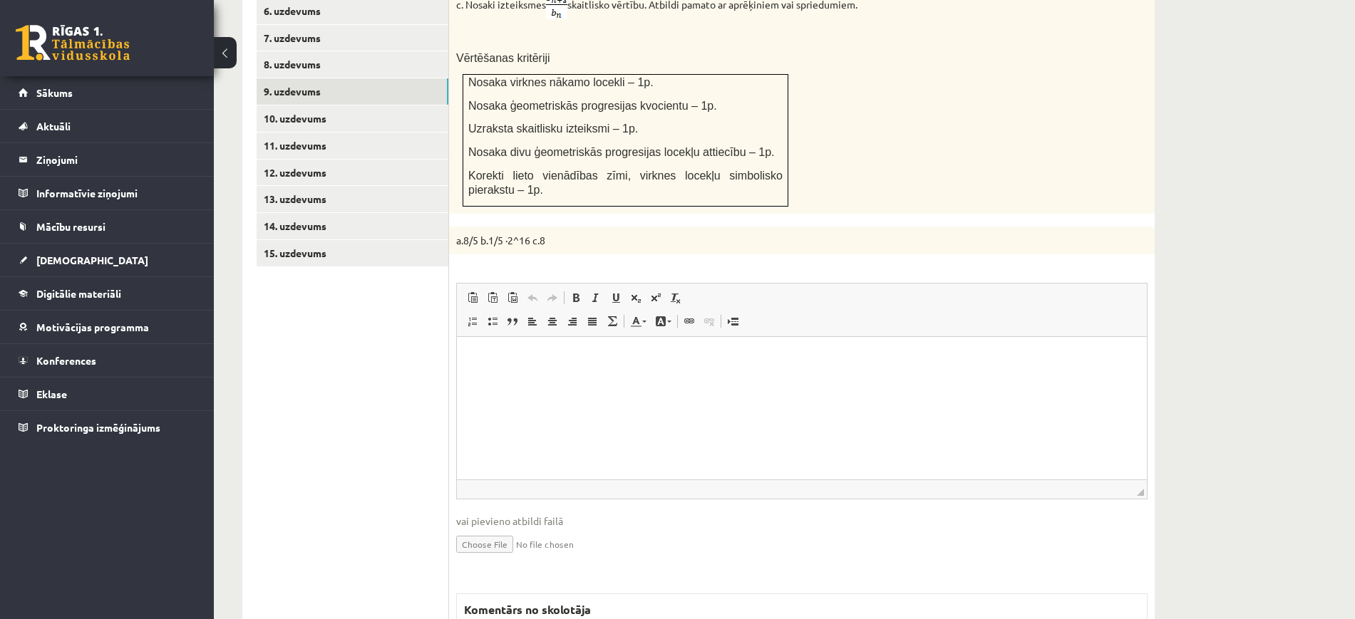
scroll to position [579, 0]
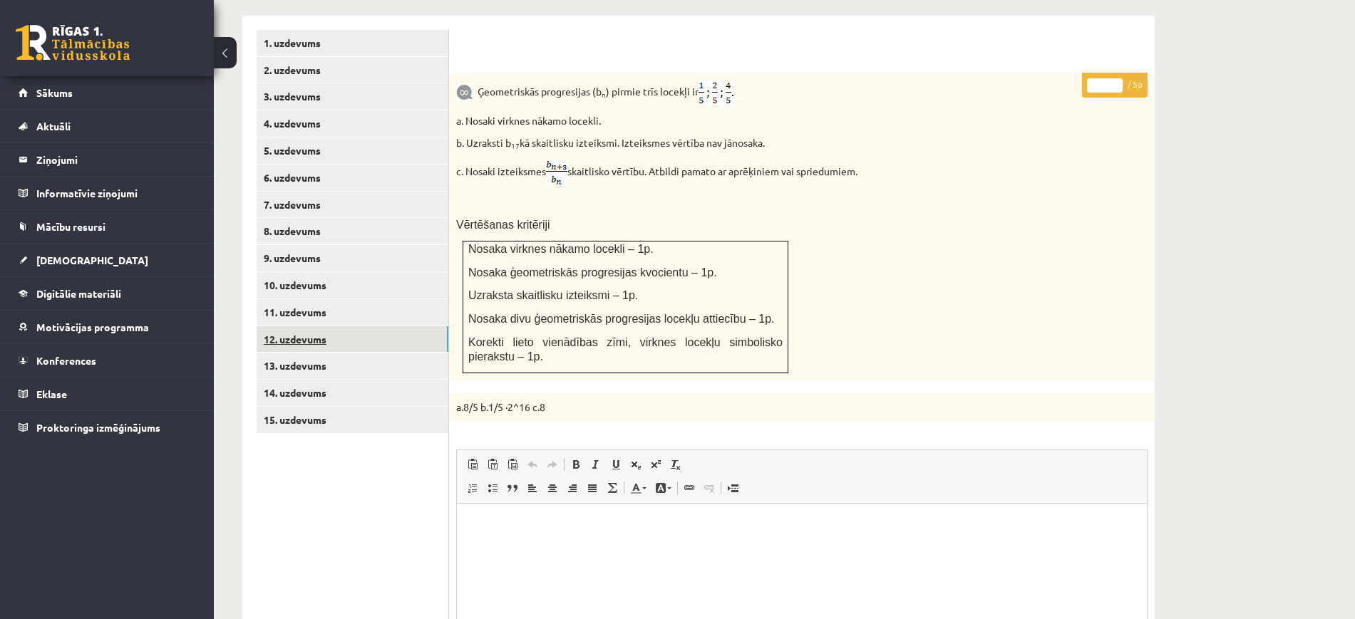
click at [381, 326] on link "12. uzdevums" at bounding box center [353, 339] width 192 height 26
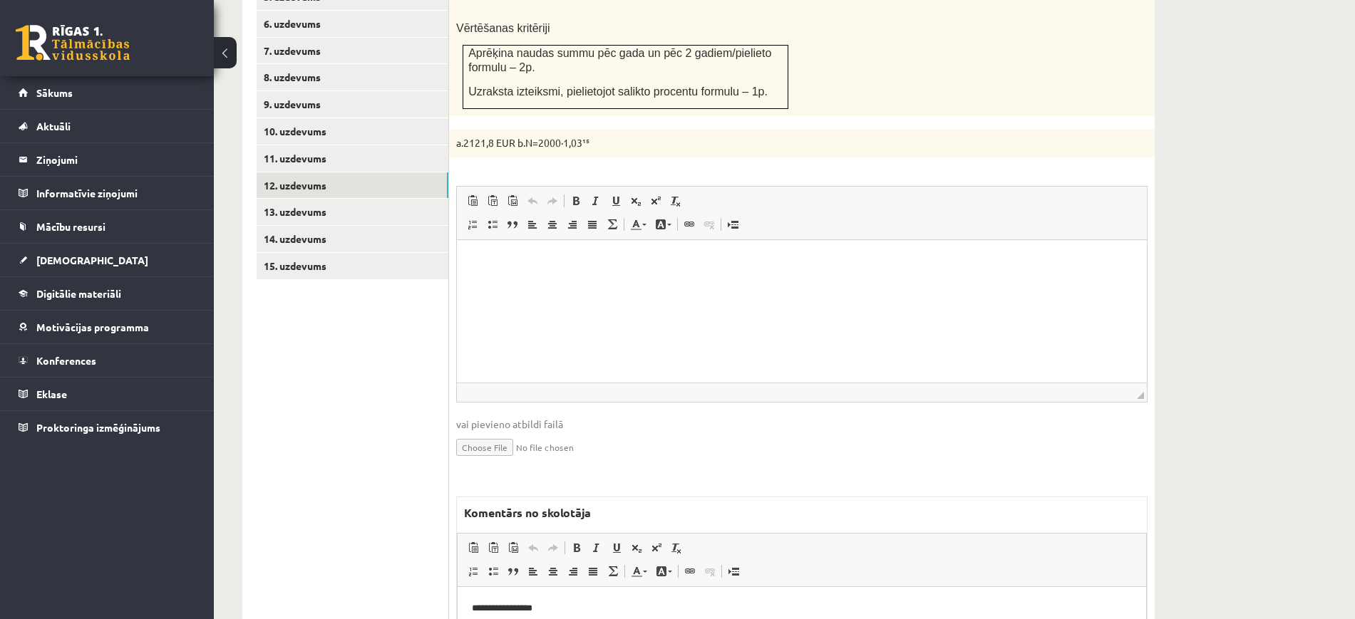
scroll to position [846, 0]
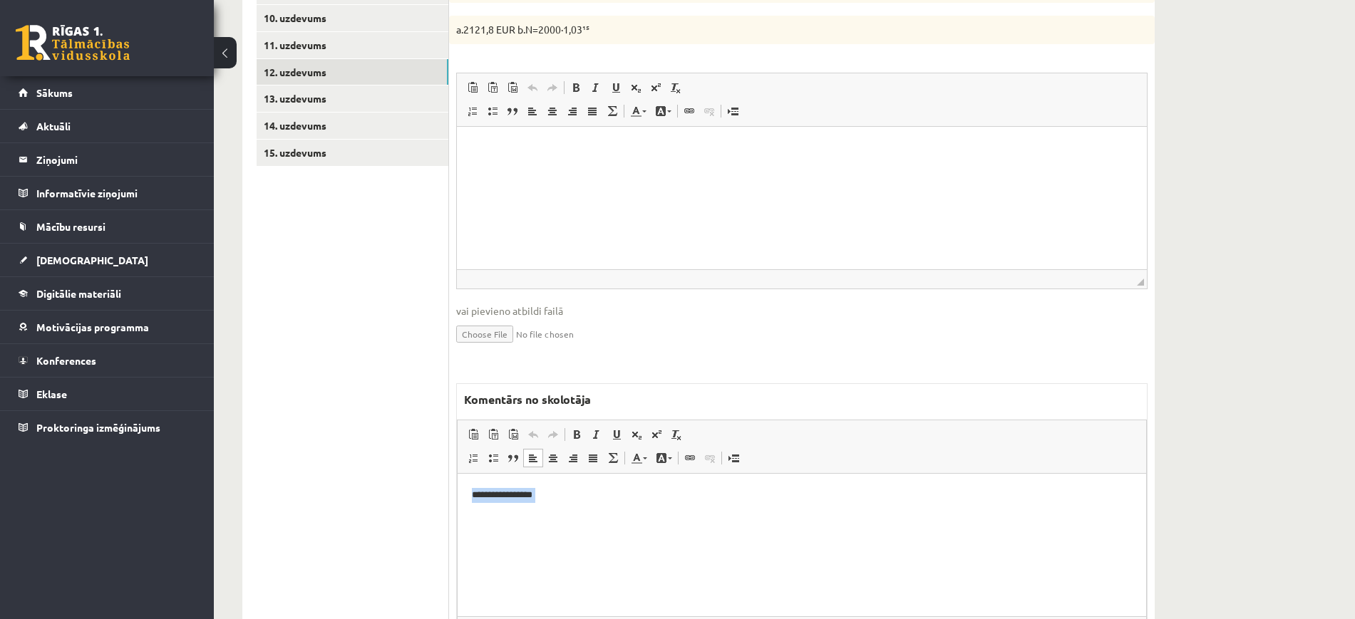
drag, startPoint x: 604, startPoint y: 509, endPoint x: 297, endPoint y: 465, distance: 309.6
click at [458, 473] on html "**********" at bounding box center [802, 506] width 689 height 67
paste body "Bagātinātā teksta redaktors, wiswyg-editor-47024727123460-1757867624-816"
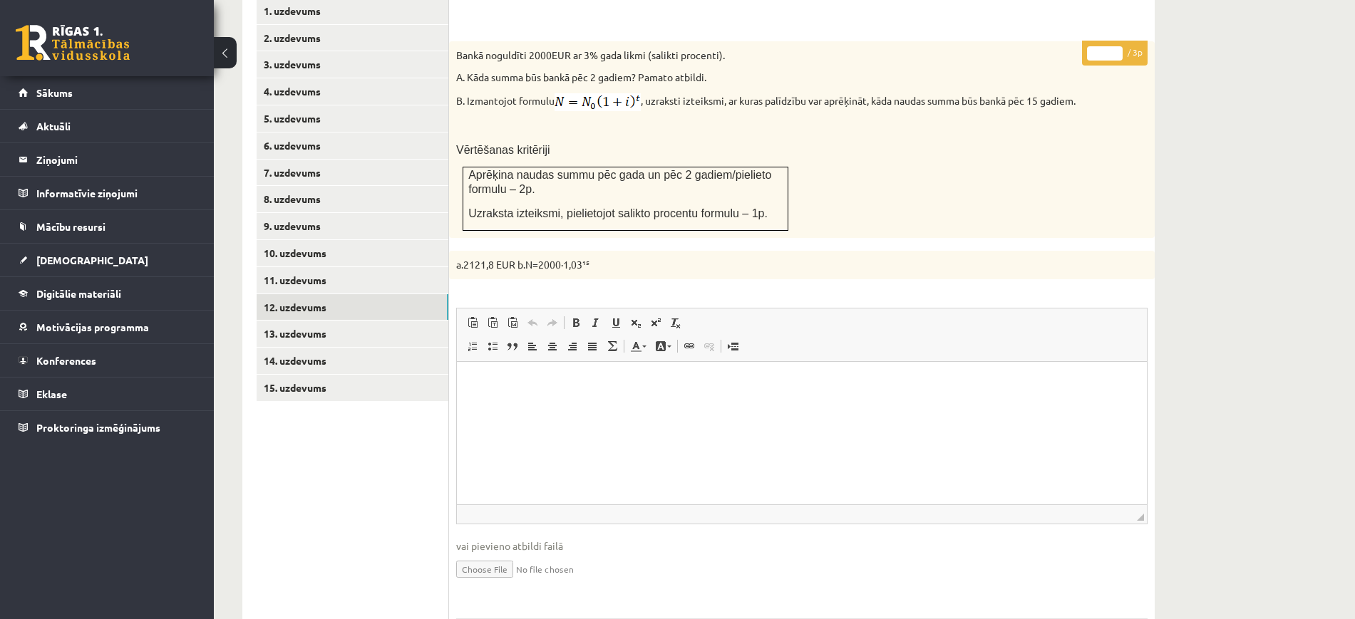
scroll to position [311, 0]
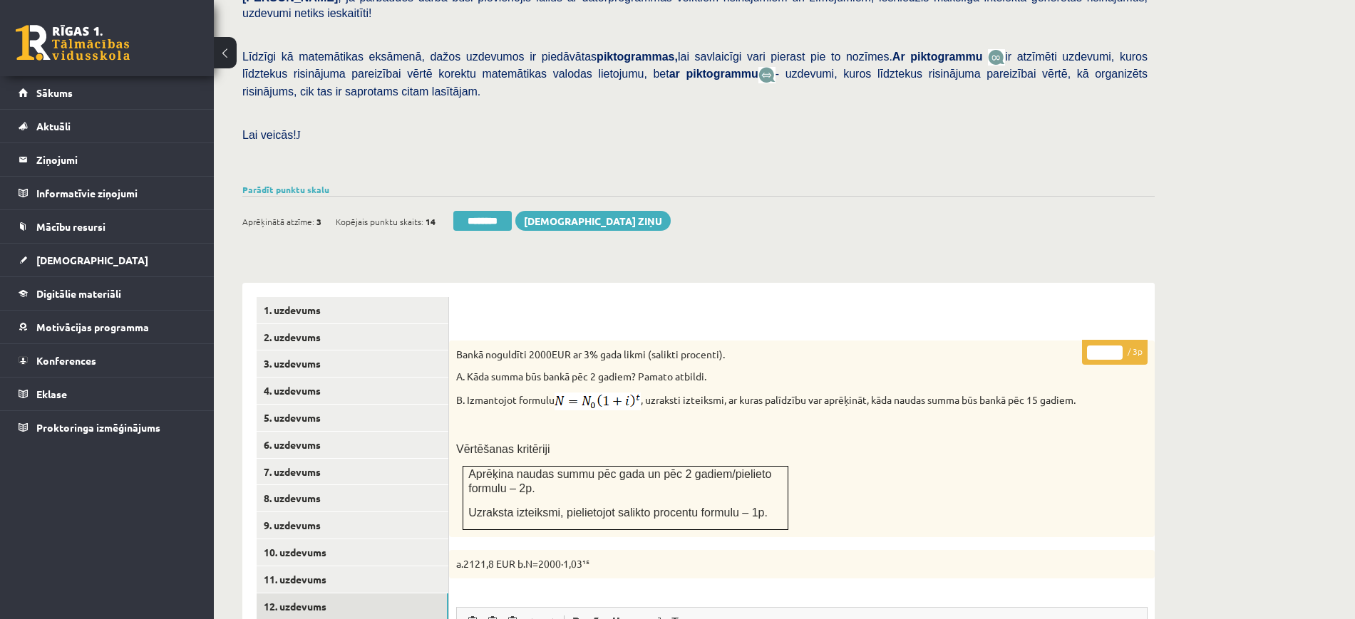
click at [1121, 346] on input "*" at bounding box center [1105, 353] width 36 height 14
type input "*"
click at [1121, 346] on input "*" at bounding box center [1105, 353] width 36 height 14
click at [378, 513] on link "9. uzdevums" at bounding box center [353, 526] width 192 height 26
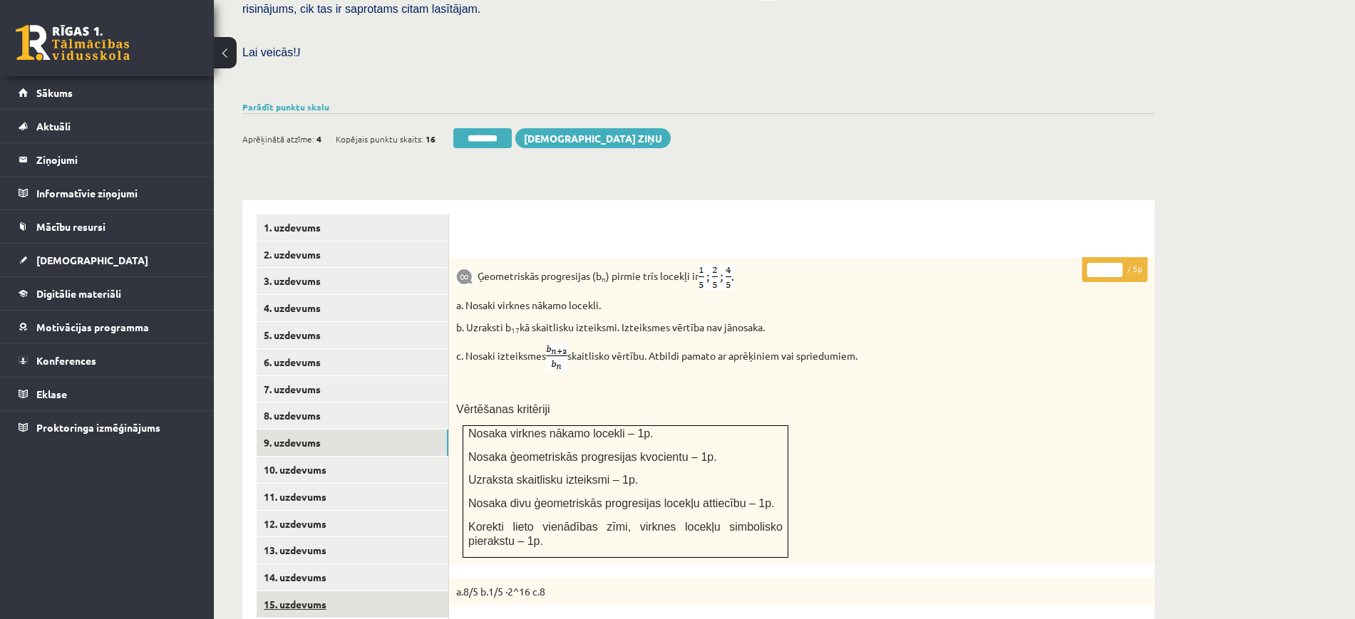
scroll to position [294, 0]
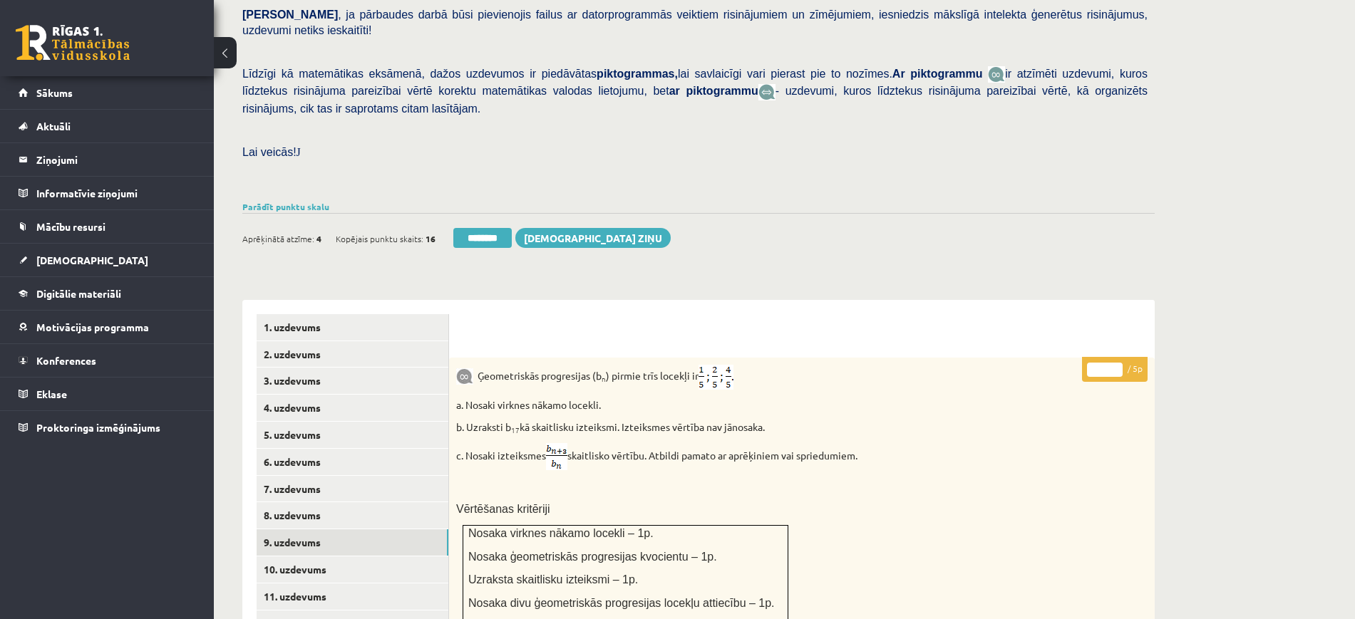
click at [297, 200] on div "Parādīt punktu skalu Atzīme No Līdz 1 0 7 2 8 10 3 11 14 4 15 18 5 19 22 6 23 2…" at bounding box center [698, 206] width 912 height 13
click at [297, 201] on link "Parādīt punktu skalu" at bounding box center [285, 206] width 87 height 11
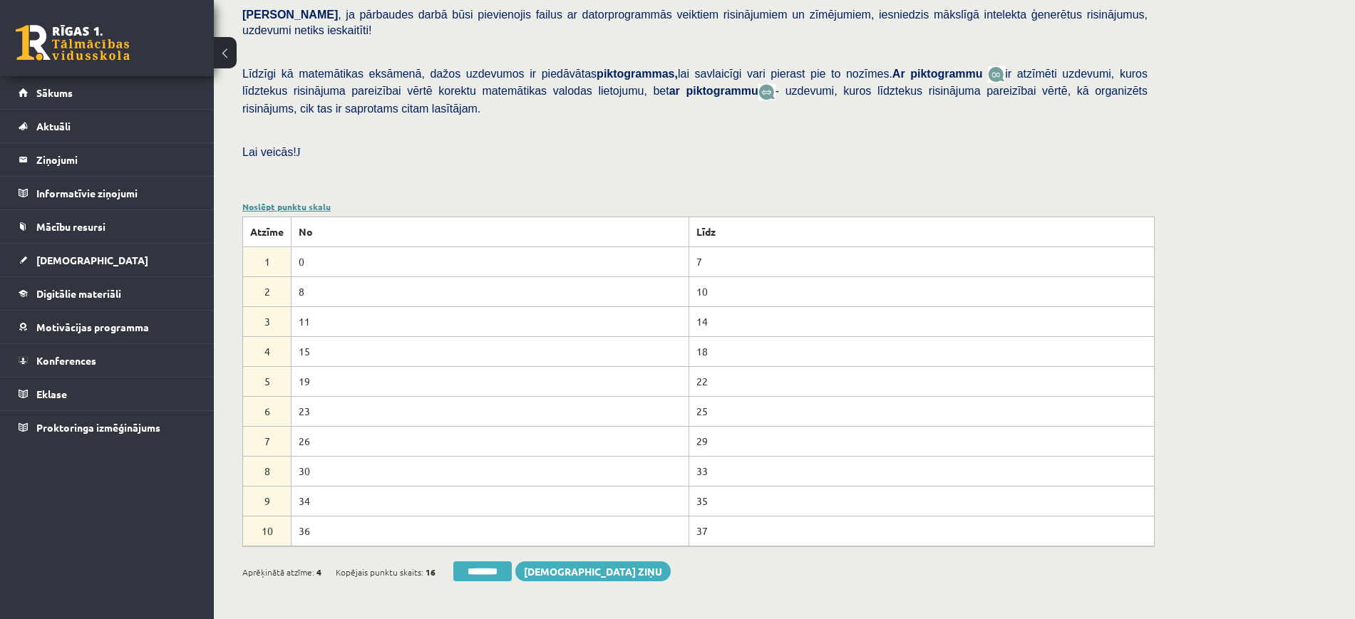
click at [297, 201] on link "Noslēpt punktu skalu" at bounding box center [286, 206] width 88 height 11
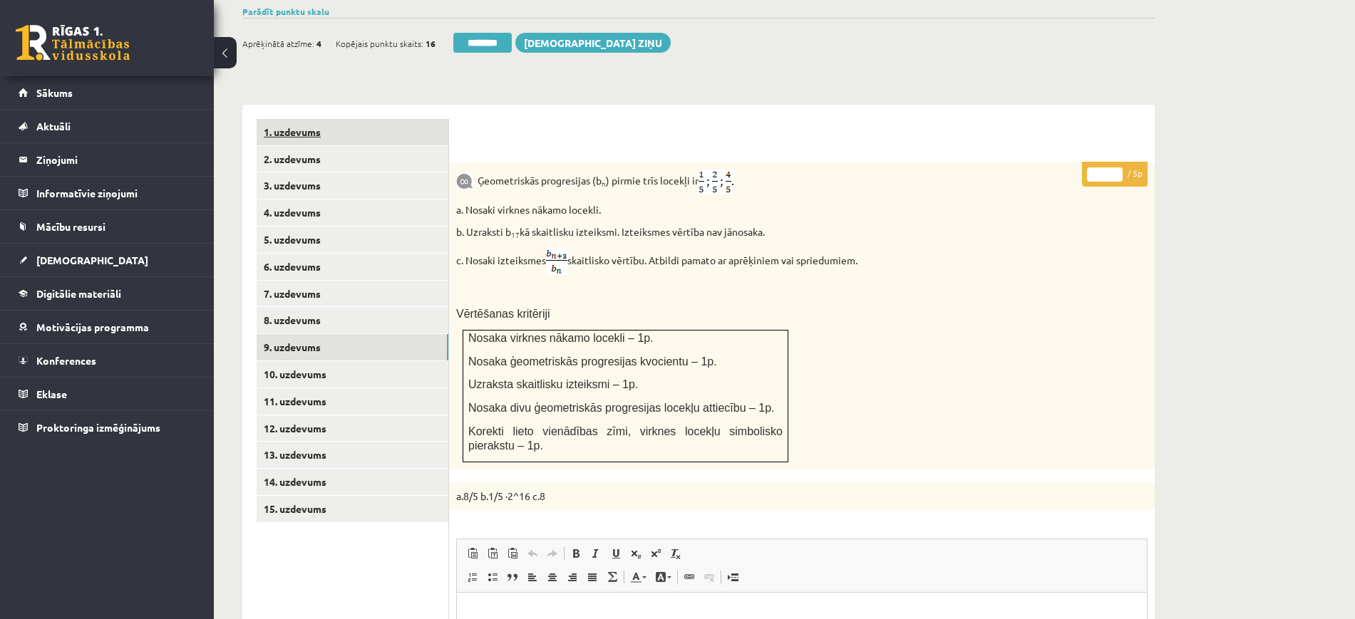
scroll to position [311, 0]
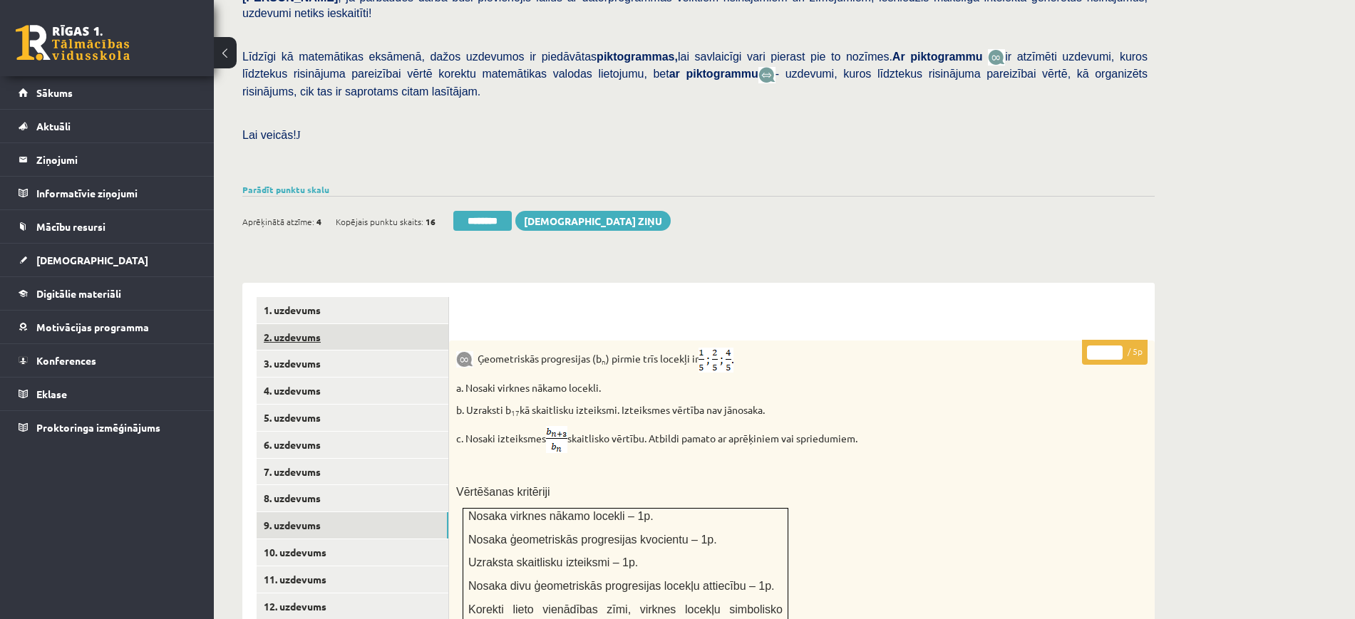
click at [338, 324] on link "2. uzdevums" at bounding box center [353, 337] width 192 height 26
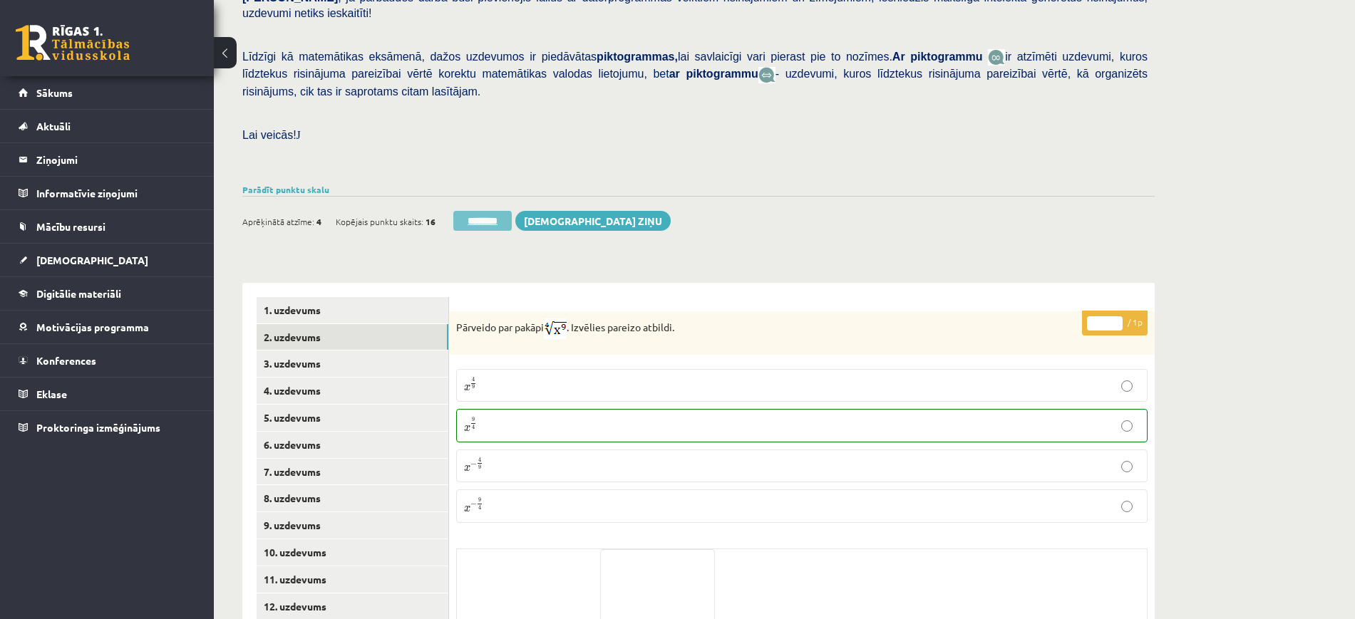
click at [505, 211] on input "********" at bounding box center [482, 221] width 58 height 20
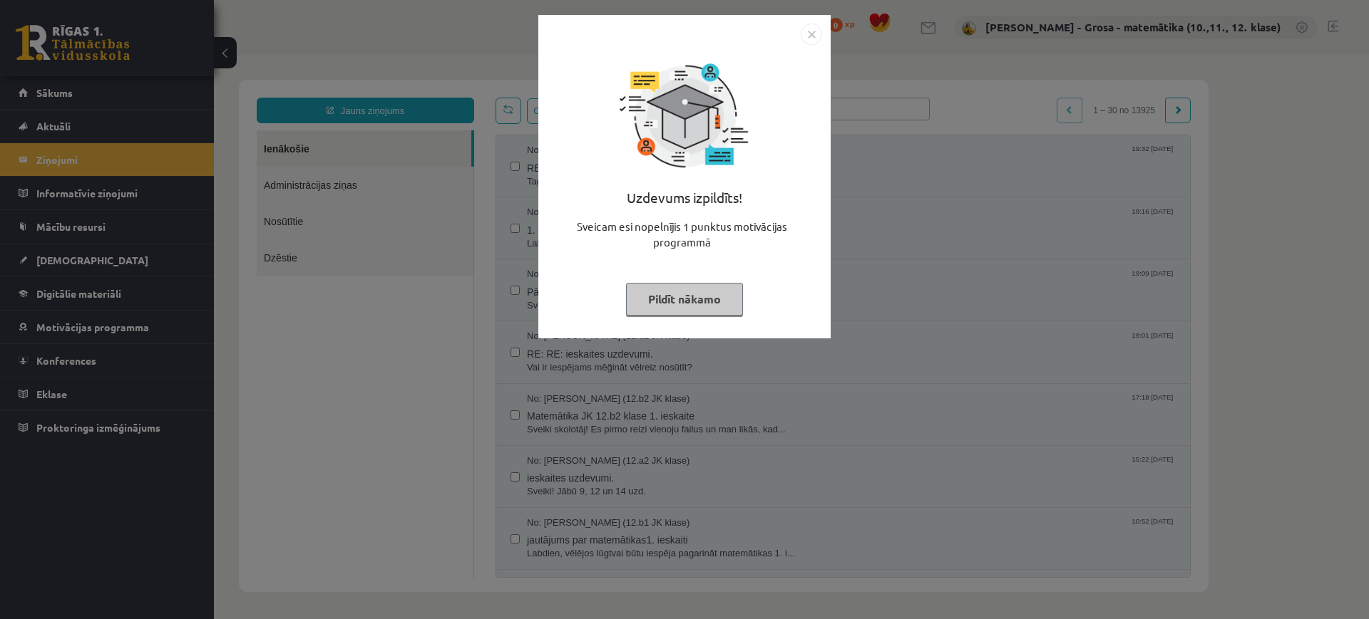
click at [699, 289] on button "Pildīt nākamo" at bounding box center [684, 299] width 117 height 33
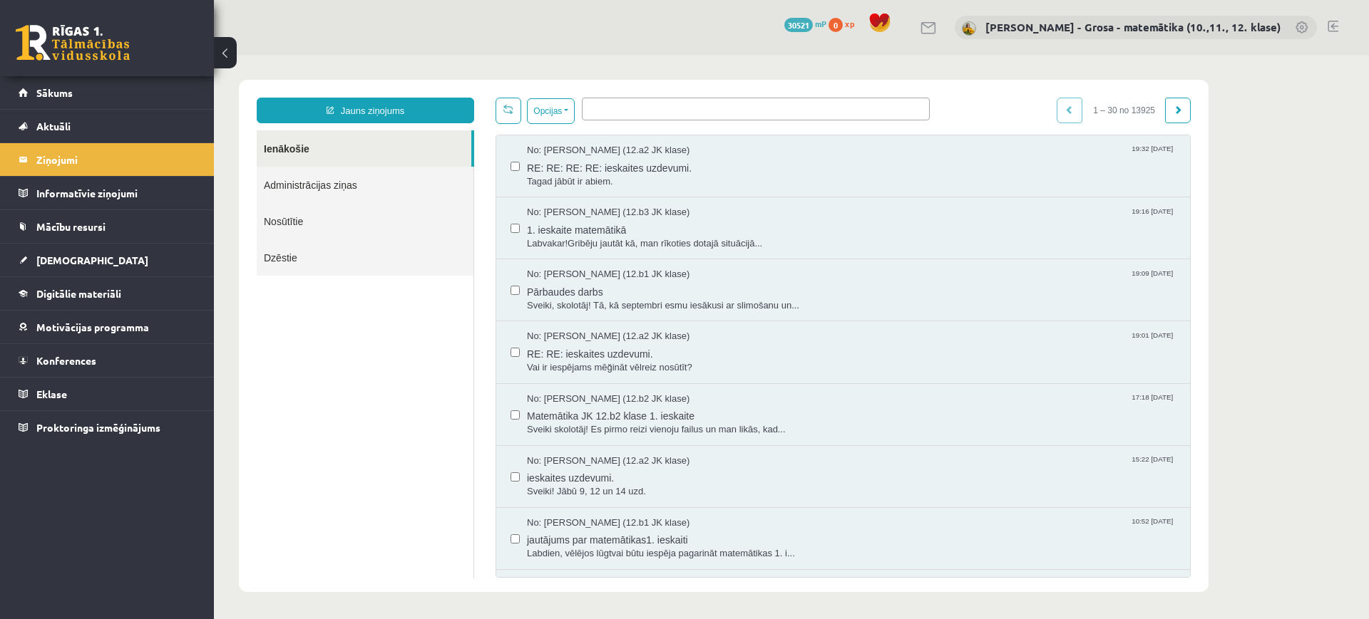
click at [270, 142] on link "Ienākošie" at bounding box center [364, 148] width 215 height 36
click at [294, 152] on link "Ienākošie" at bounding box center [364, 148] width 215 height 36
click at [82, 164] on legend "Ziņojumi 0" at bounding box center [116, 159] width 160 height 33
click at [412, 144] on link "Ienākošie" at bounding box center [364, 148] width 215 height 36
drag, startPoint x: 300, startPoint y: 148, endPoint x: 252, endPoint y: 150, distance: 47.8
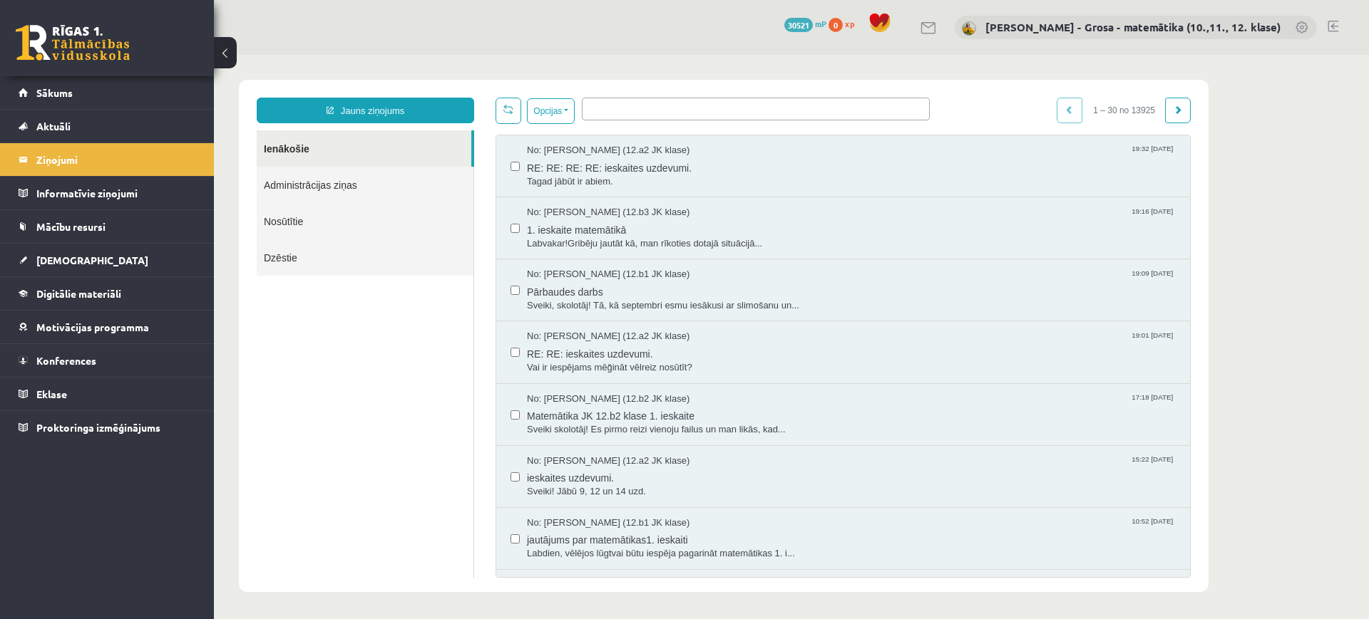
click at [299, 148] on link "Ienākošie" at bounding box center [364, 148] width 215 height 36
click at [139, 158] on legend "Ziņojumi 0" at bounding box center [116, 159] width 160 height 33
click at [370, 159] on link "Ienākošie" at bounding box center [364, 148] width 215 height 36
click at [66, 164] on legend "Ziņojumi 0" at bounding box center [116, 159] width 160 height 33
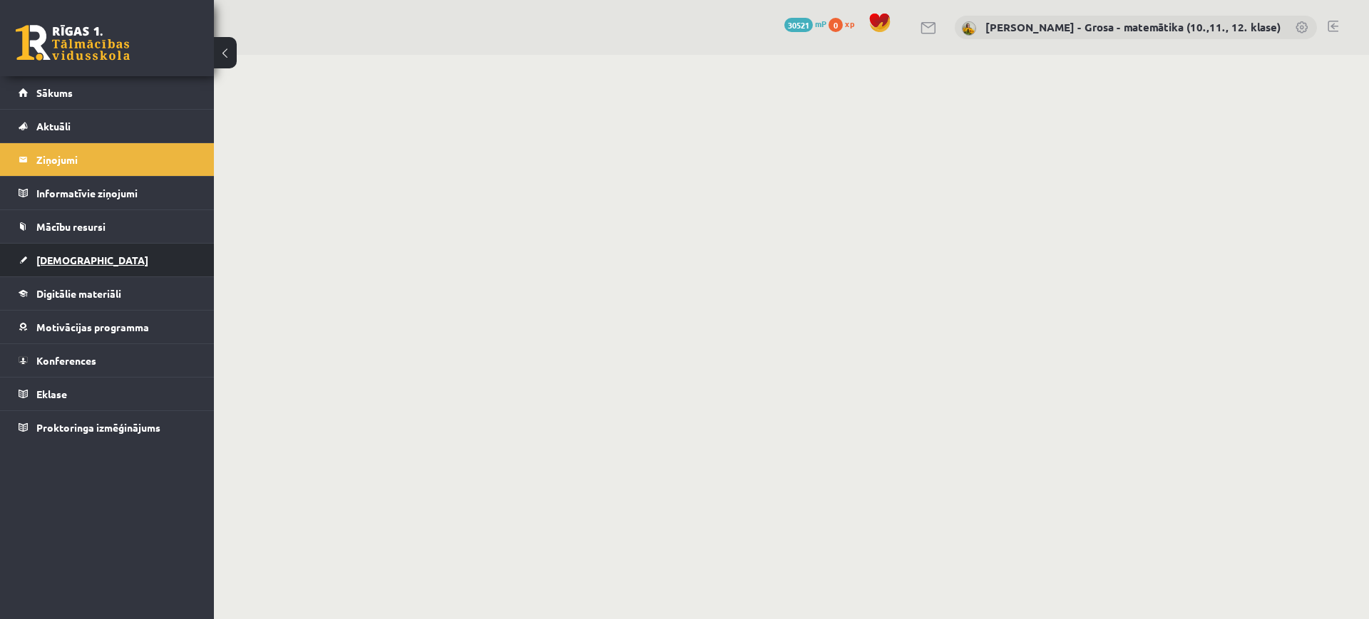
click at [67, 264] on span "[DEMOGRAPHIC_DATA]" at bounding box center [92, 260] width 112 height 13
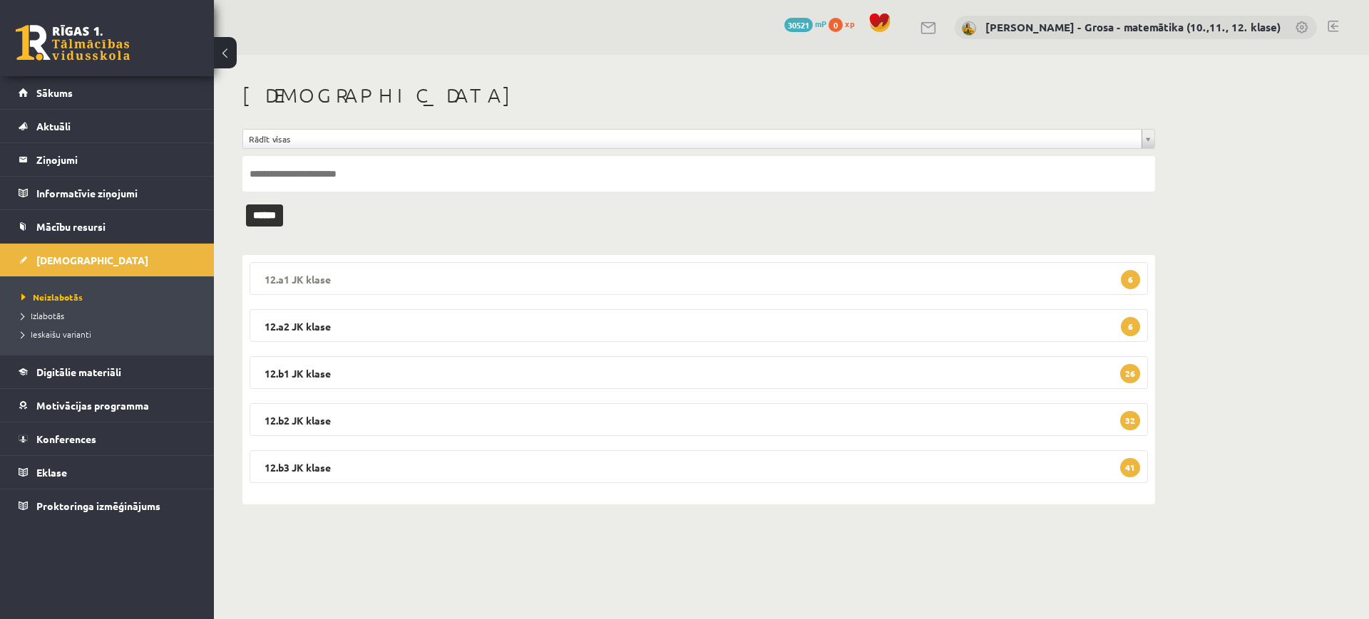
click at [413, 264] on legend "12.a1 JK klase 6" at bounding box center [698, 278] width 898 height 33
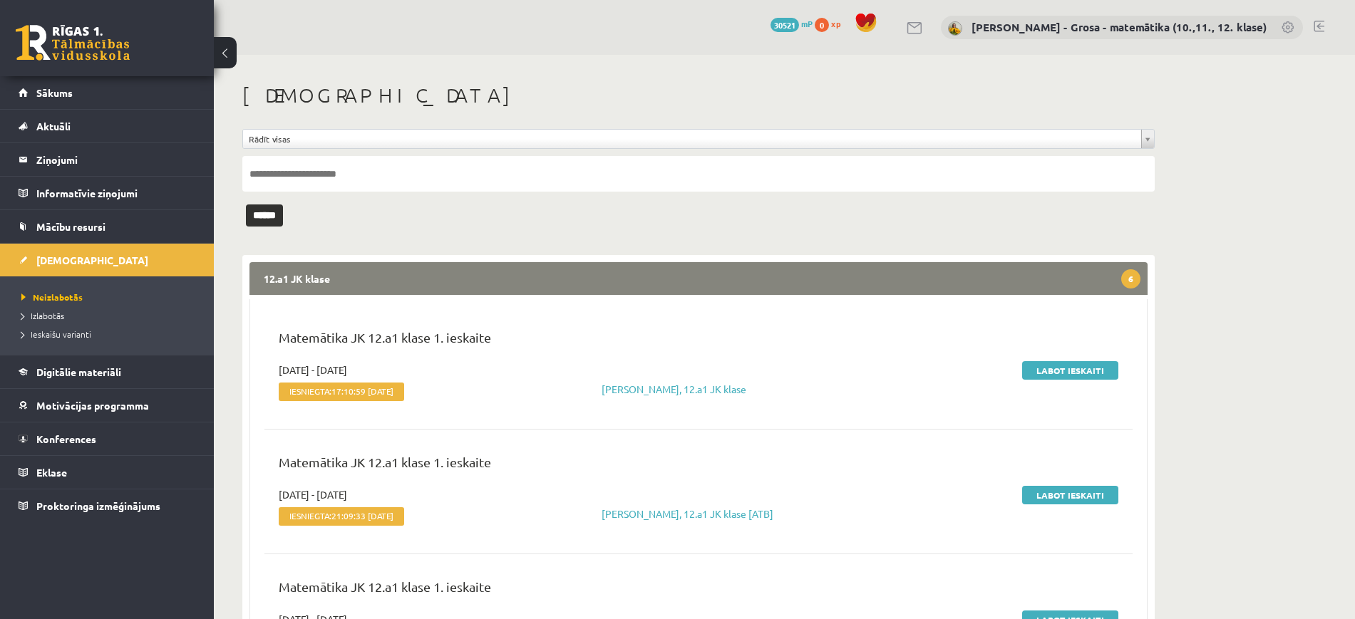
click at [773, 201] on form "**********" at bounding box center [698, 167] width 912 height 76
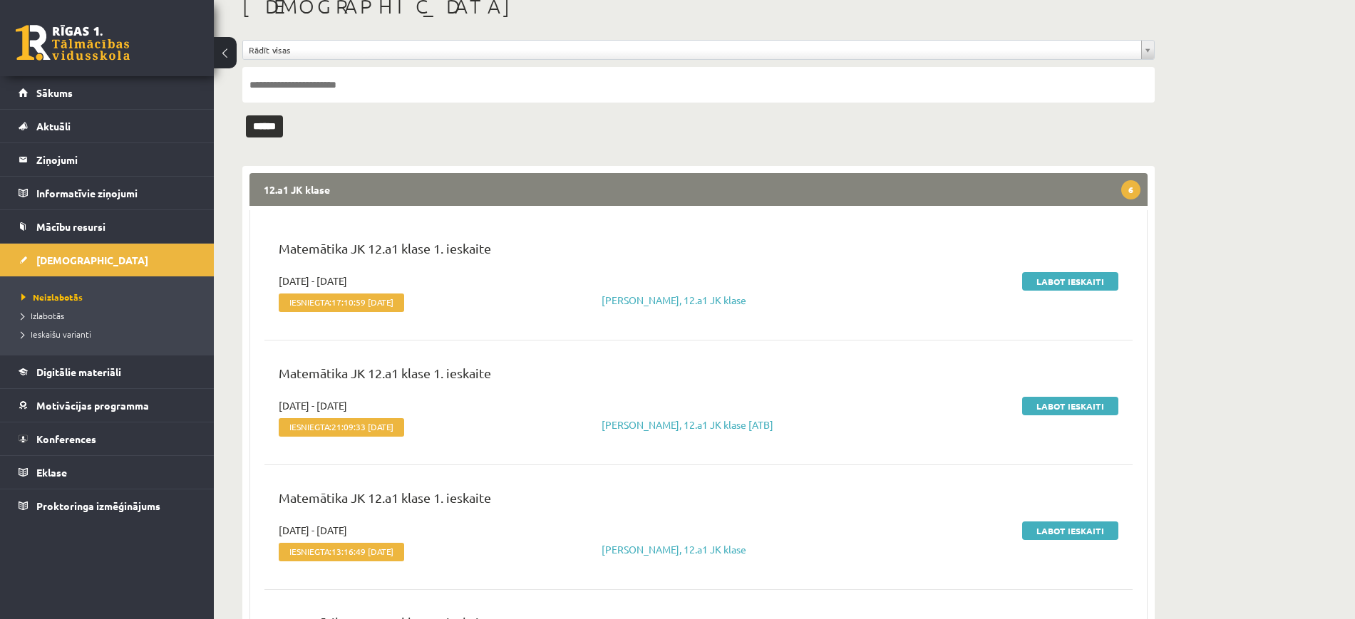
scroll to position [178, 0]
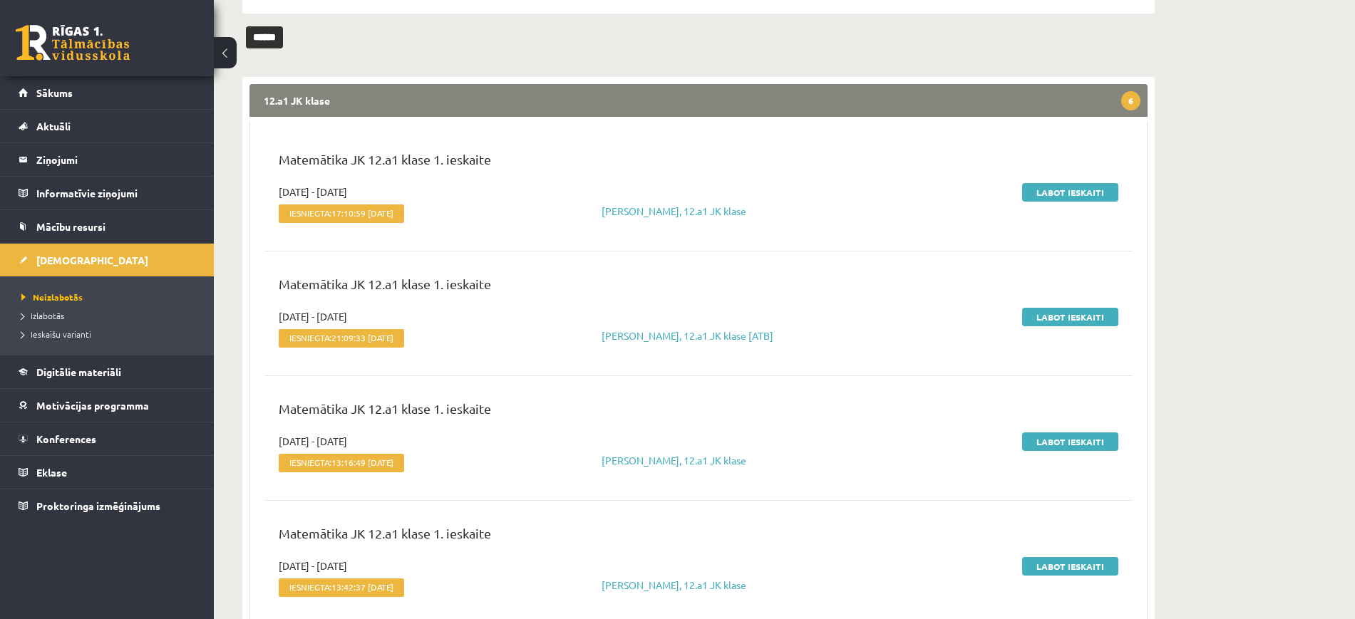
click at [943, 102] on legend "12.a1 JK klase 6" at bounding box center [698, 100] width 898 height 33
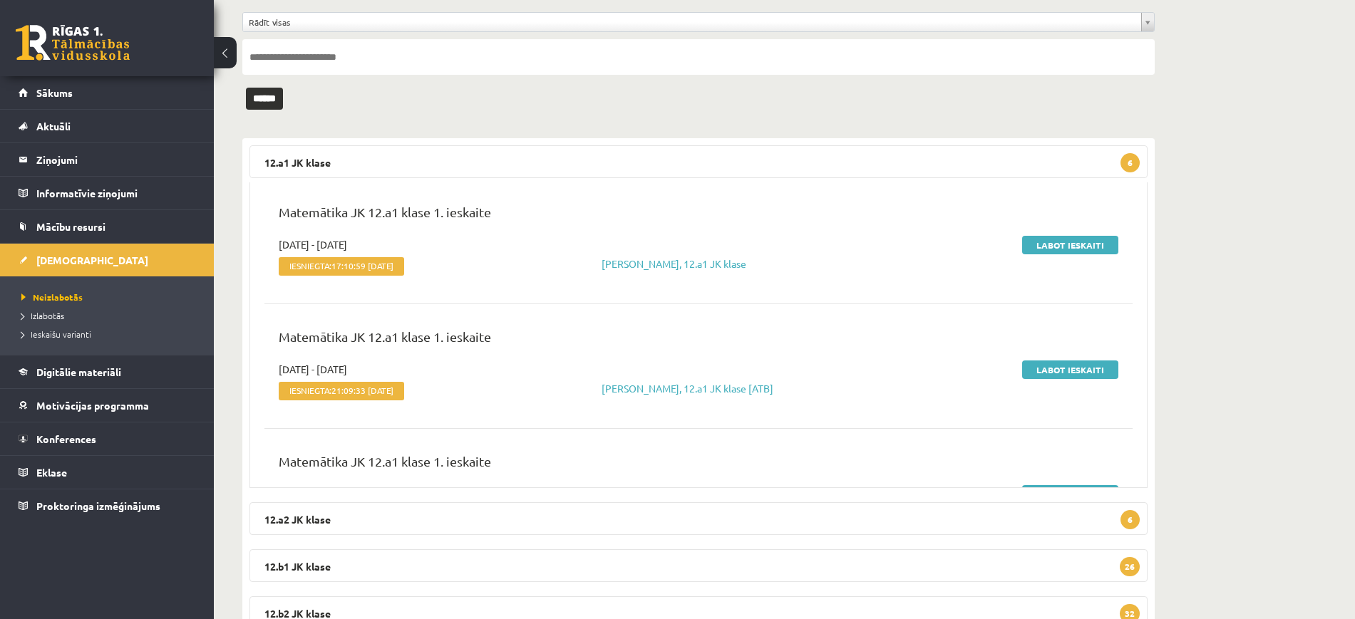
scroll to position [0, 0]
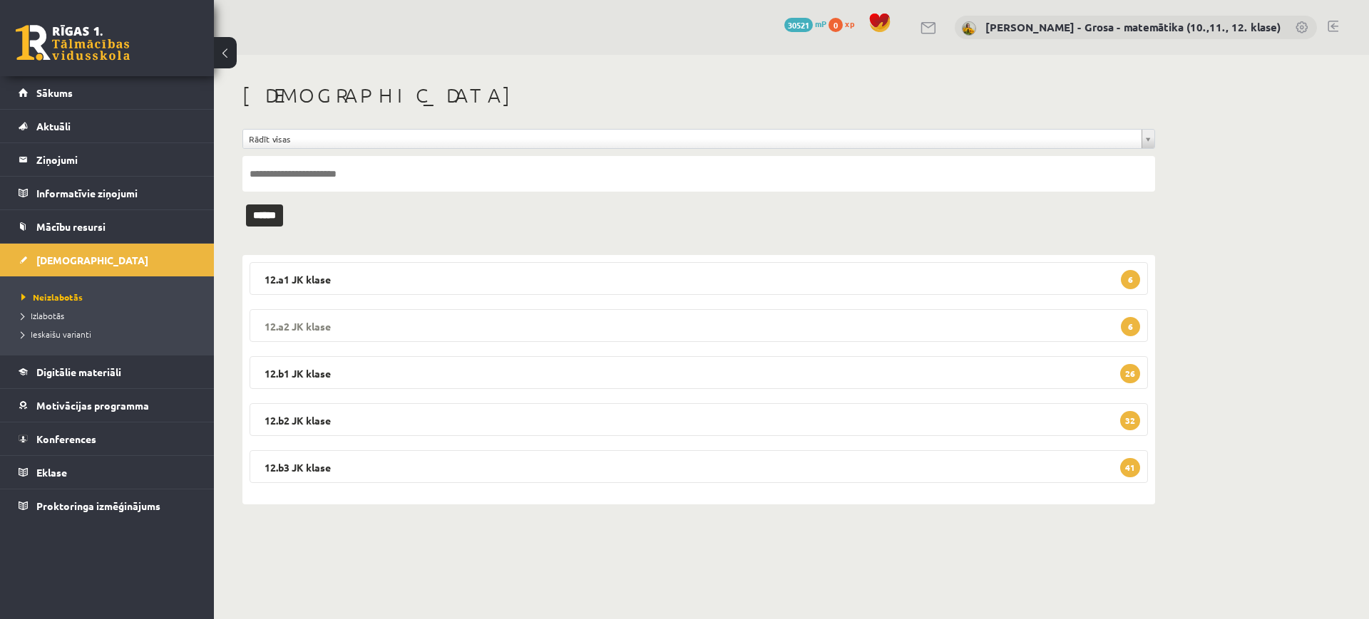
click at [1006, 329] on legend "12.a2 JK klase 6" at bounding box center [698, 325] width 898 height 33
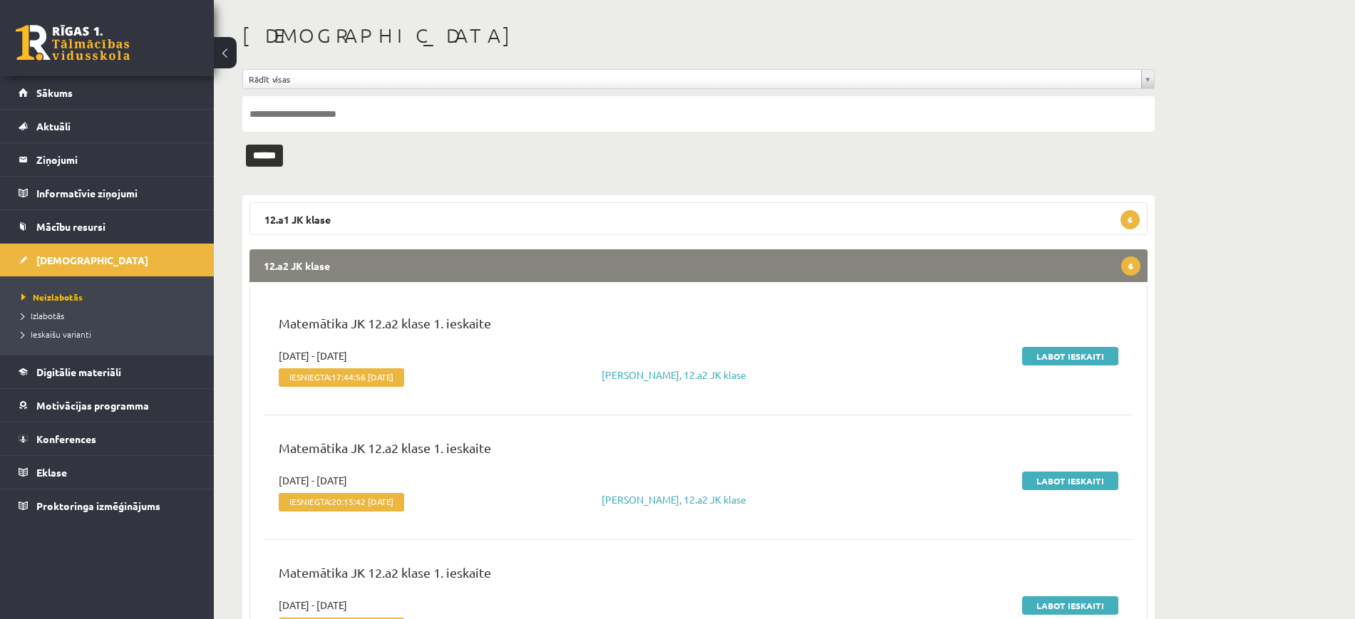
scroll to position [178, 0]
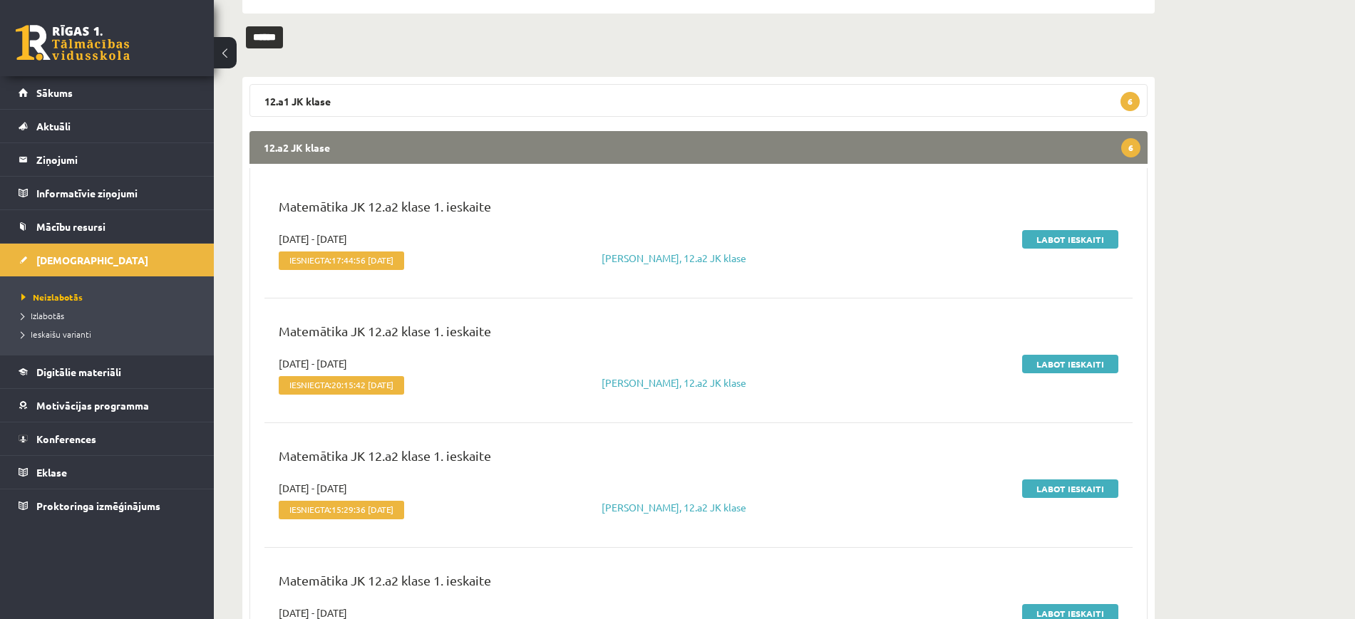
click at [991, 147] on legend "12.a2 JK klase 6" at bounding box center [698, 147] width 898 height 33
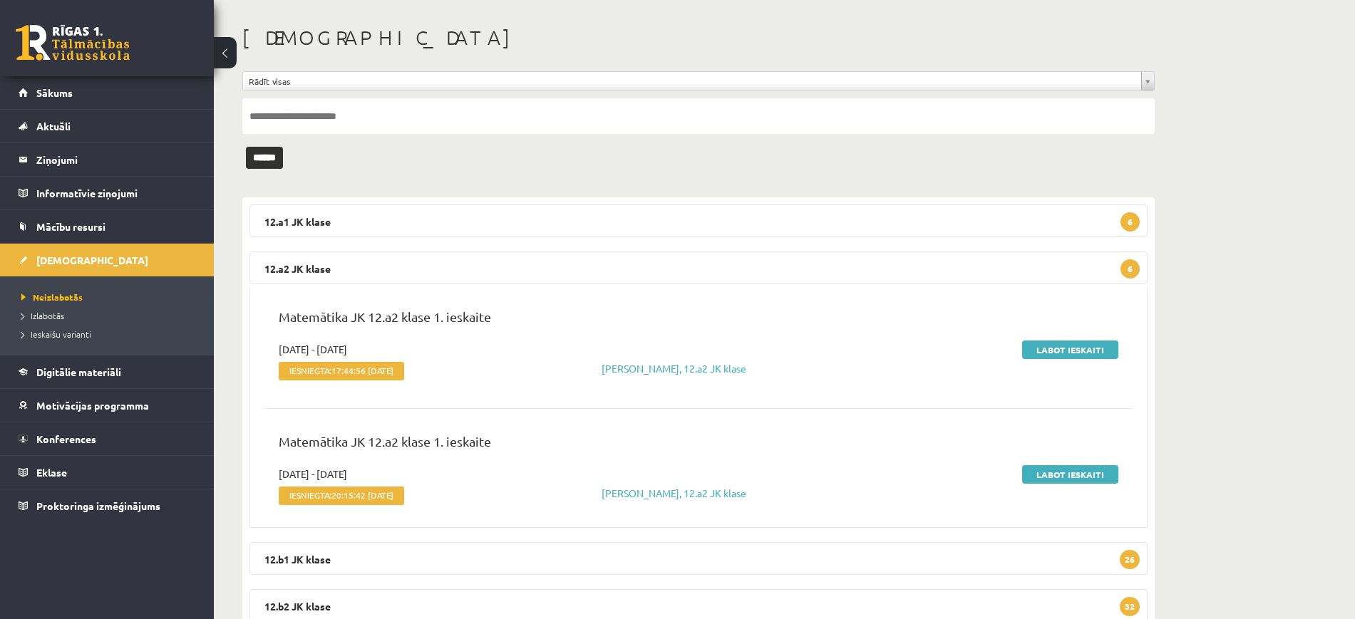
scroll to position [0, 0]
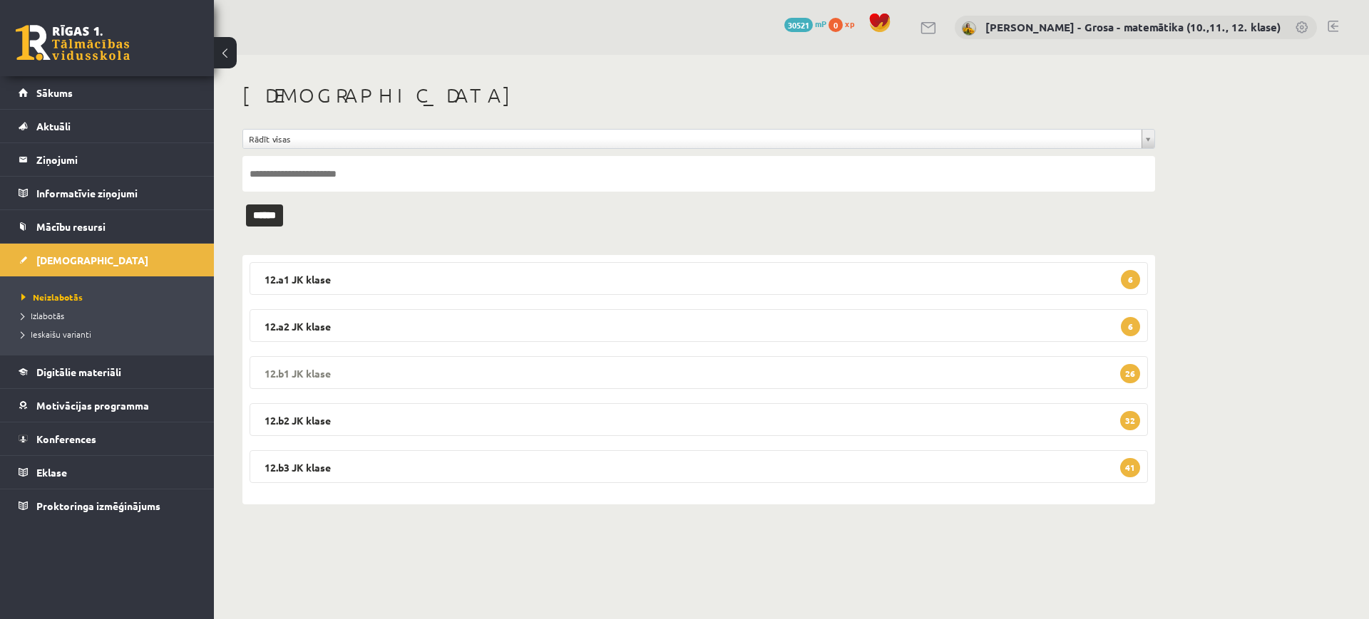
click at [565, 375] on legend "12.b1 JK klase 26" at bounding box center [698, 372] width 898 height 33
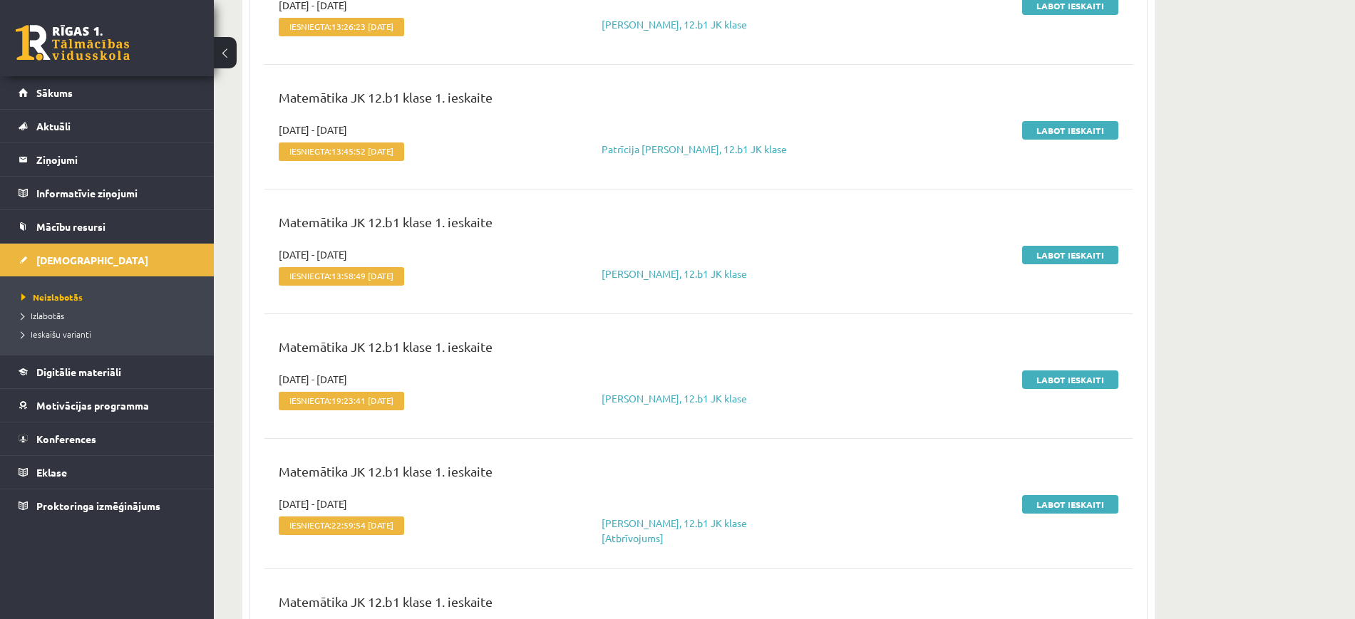
scroll to position [267, 0]
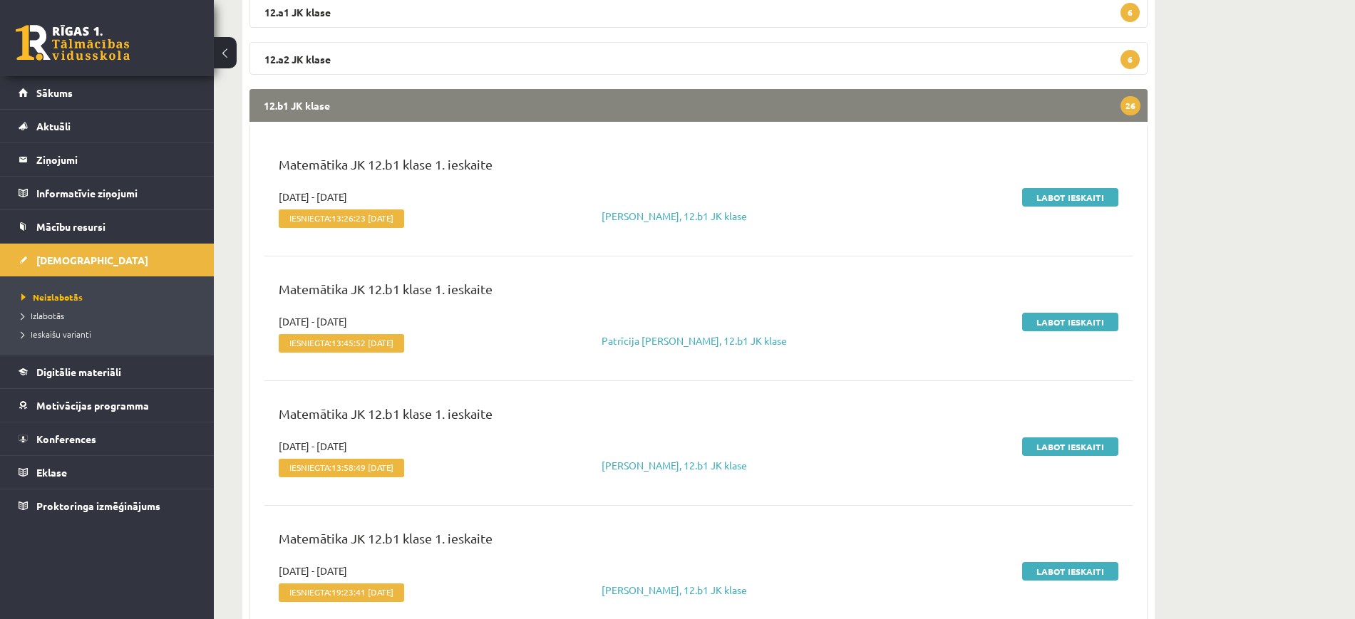
click at [967, 110] on legend "12.b1 JK klase 26" at bounding box center [698, 105] width 898 height 33
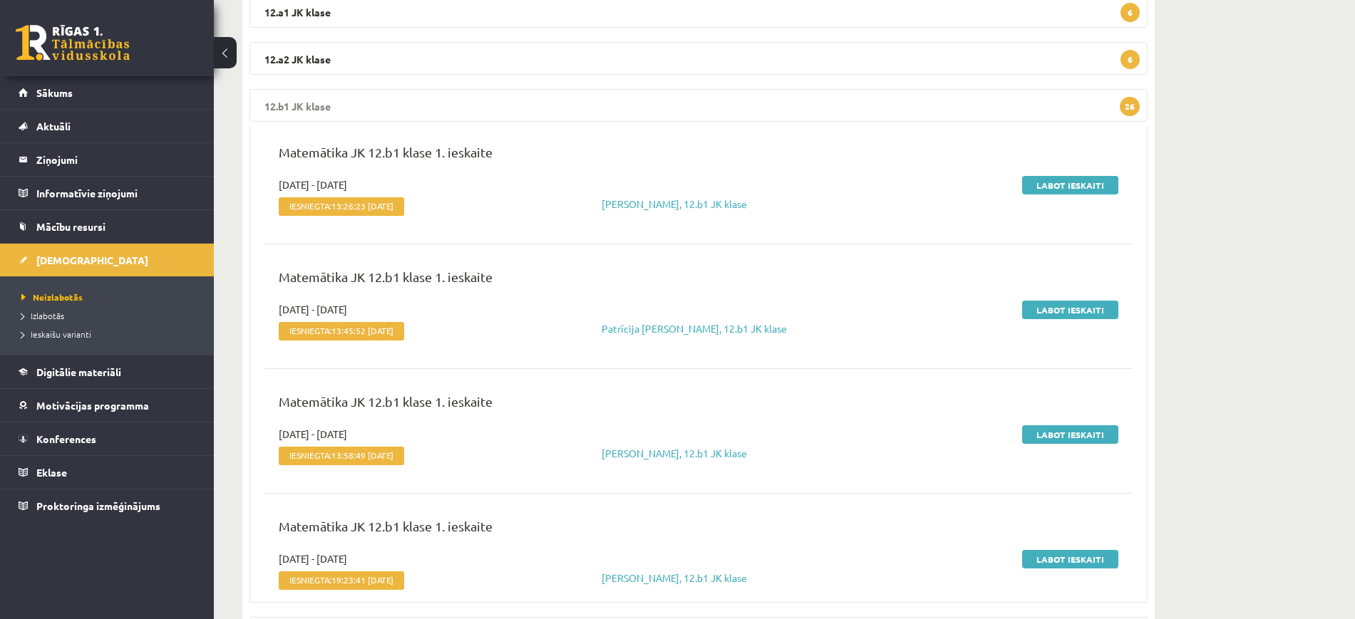
scroll to position [0, 0]
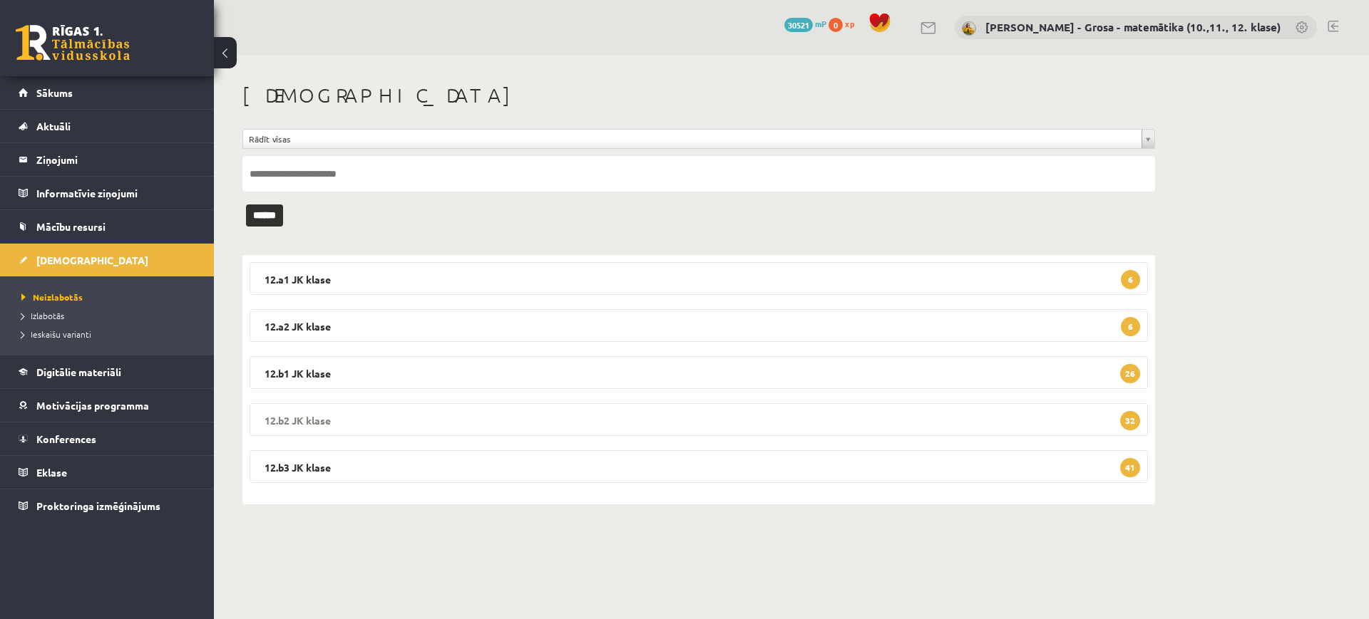
click at [1053, 418] on legend "12.b2 JK klase 32" at bounding box center [698, 419] width 898 height 33
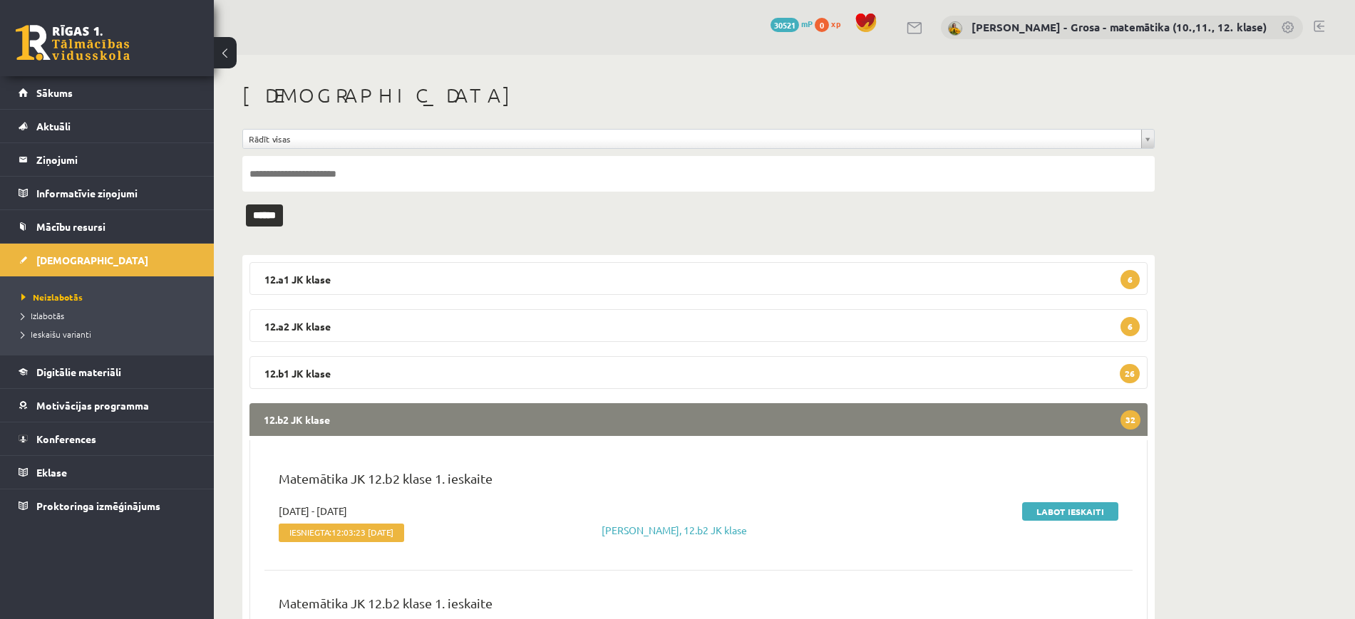
click at [838, 418] on legend "12.b2 JK klase 32" at bounding box center [698, 419] width 898 height 33
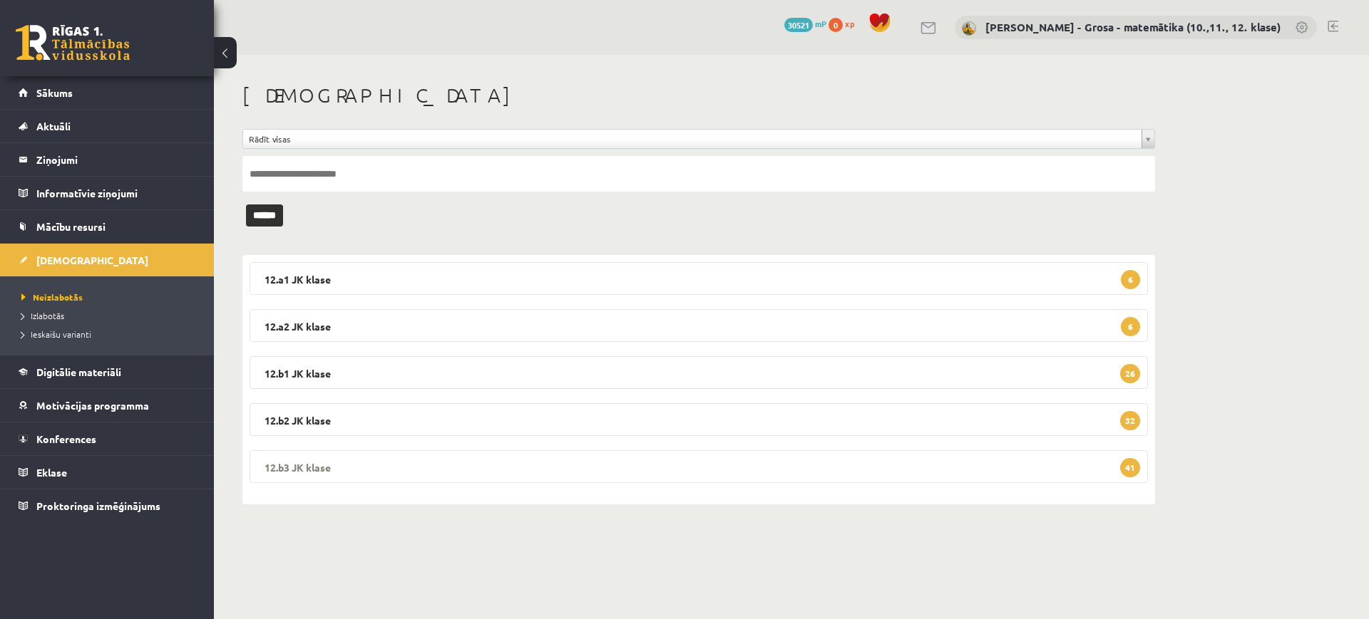
click at [1023, 470] on legend "12.b3 JK klase 41" at bounding box center [698, 466] width 898 height 33
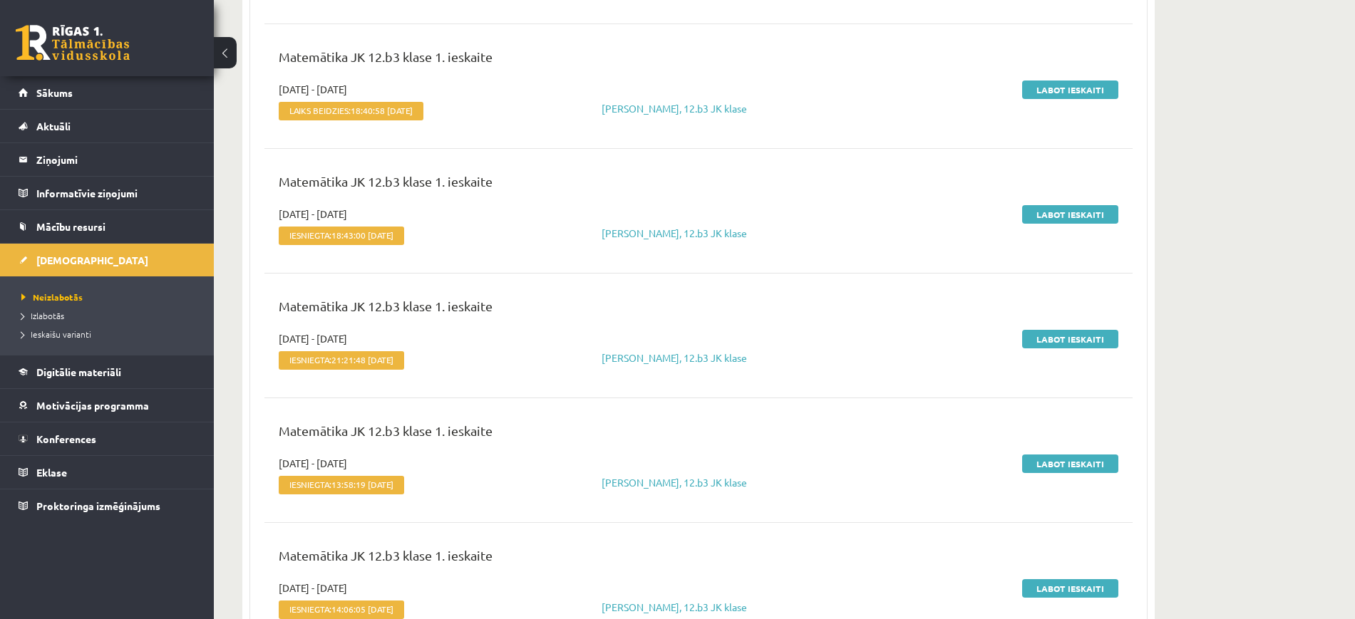
scroll to position [1247, 0]
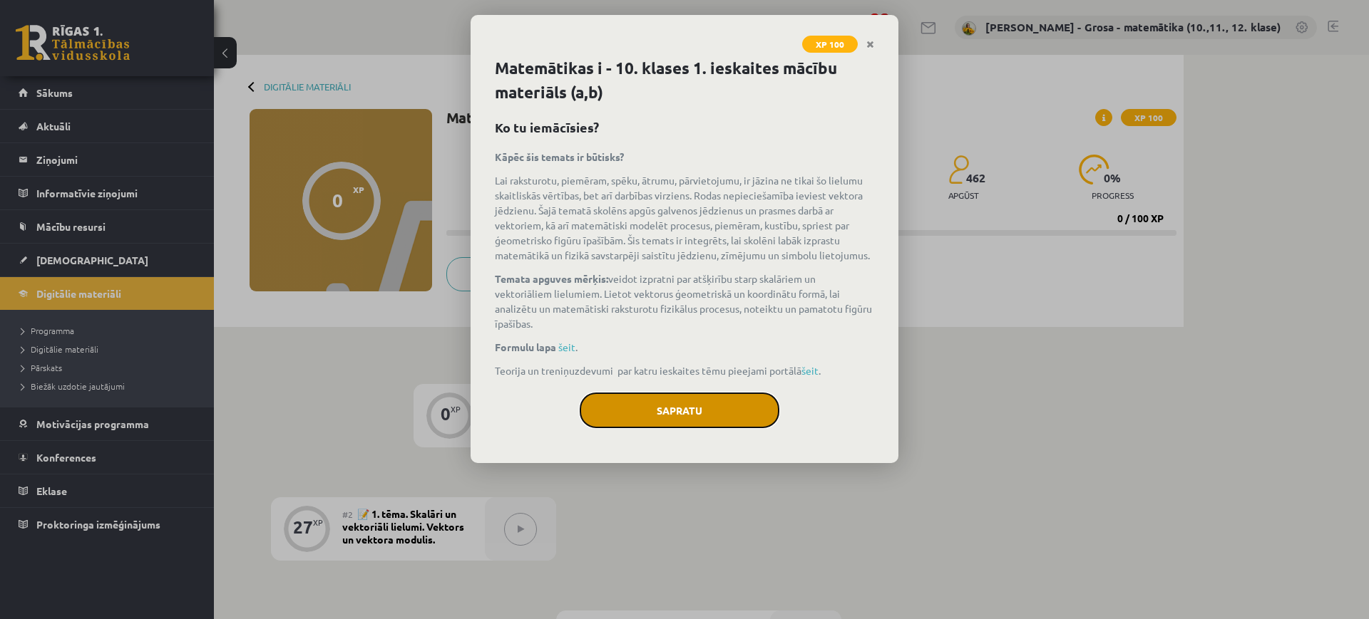
click at [668, 411] on button "Sapratu" at bounding box center [680, 411] width 200 height 36
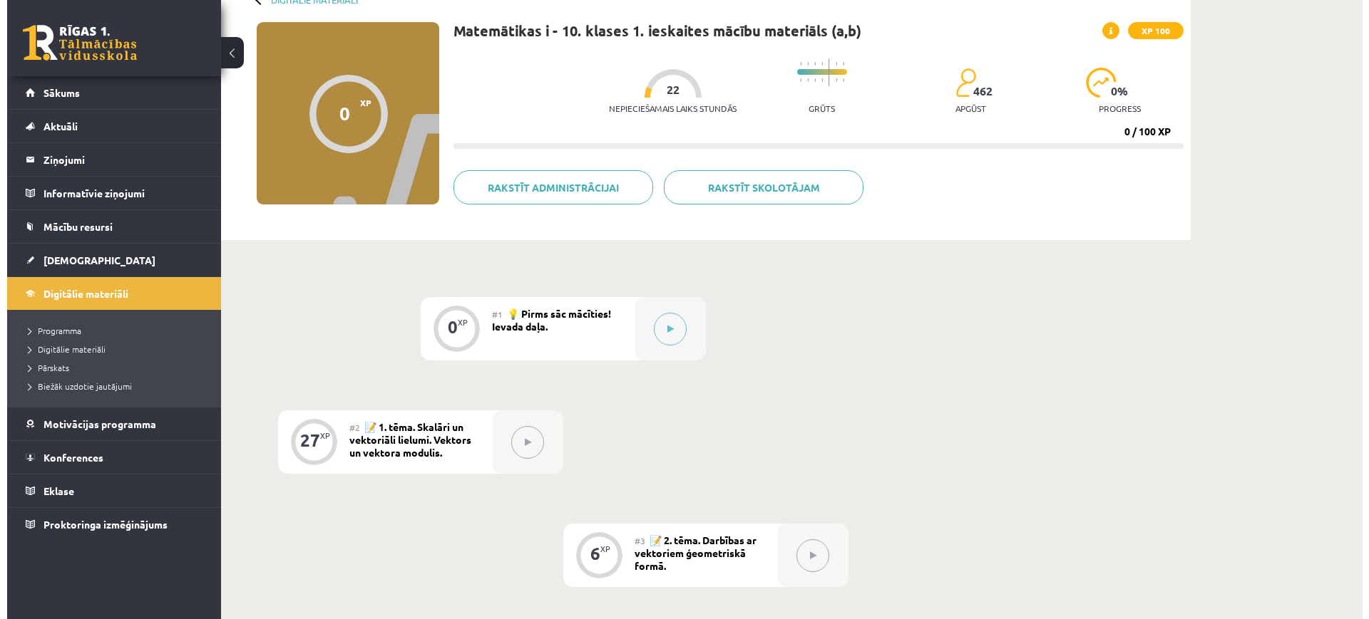
scroll to position [267, 0]
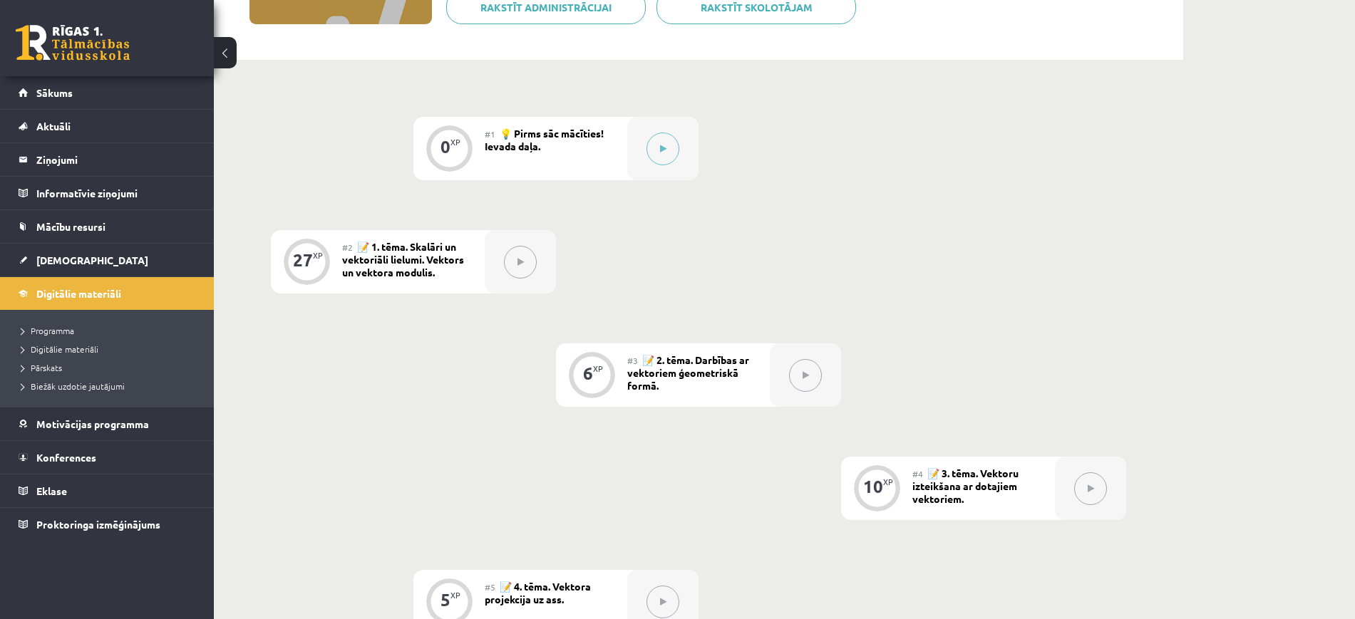
click at [516, 274] on button at bounding box center [520, 262] width 33 height 33
click at [667, 145] on button at bounding box center [663, 149] width 33 height 33
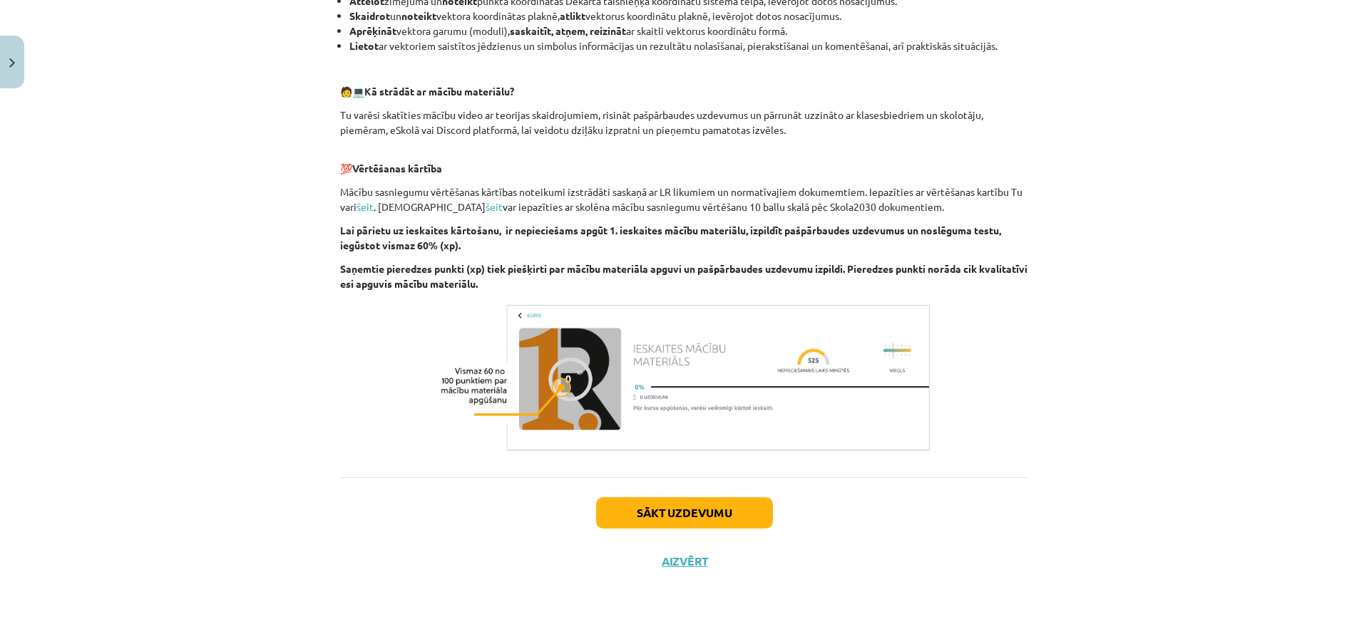
scroll to position [652, 0]
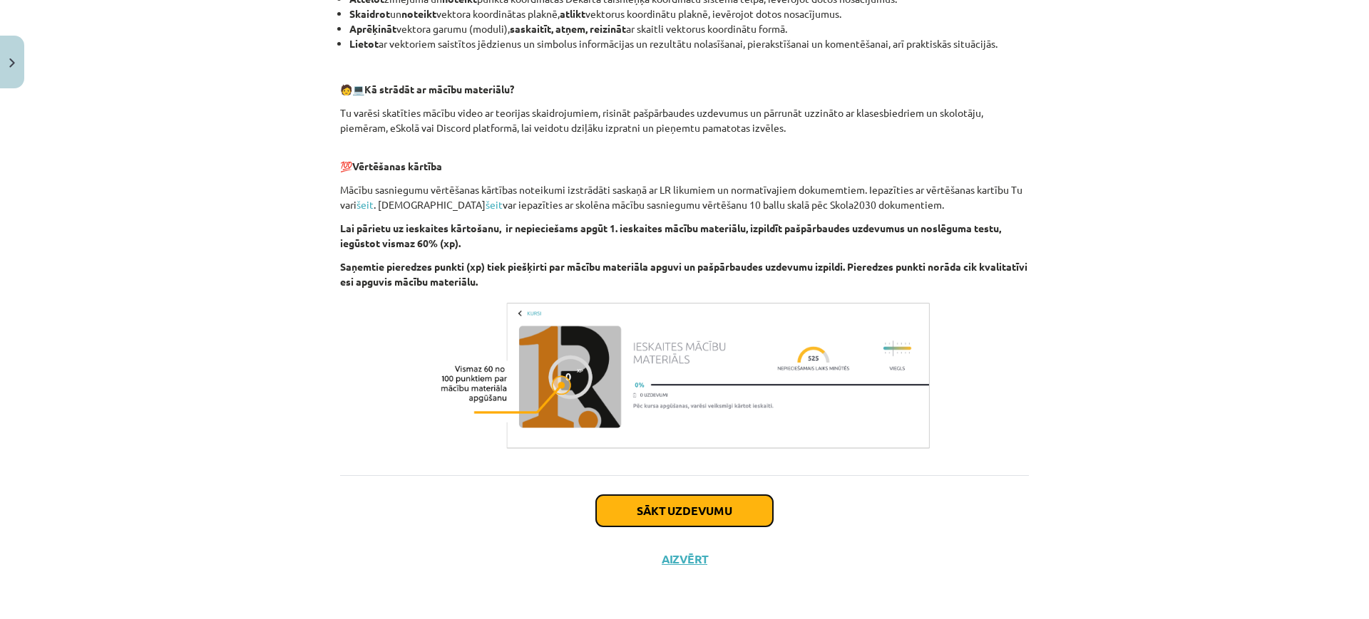
click at [699, 524] on button "Sākt uzdevumu" at bounding box center [684, 510] width 177 height 31
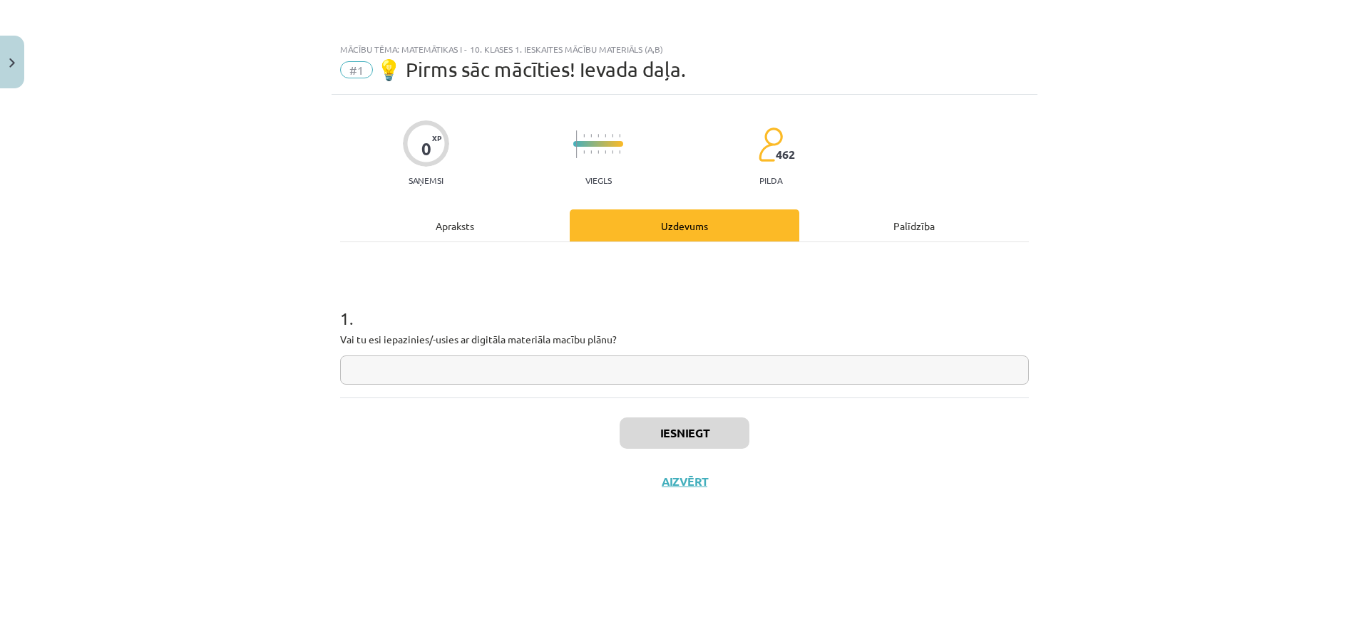
scroll to position [0, 0]
click at [657, 379] on input "text" at bounding box center [684, 370] width 689 height 29
type input "*"
click at [690, 431] on button "Iesniegt" at bounding box center [684, 433] width 130 height 31
click at [705, 489] on button "Nākamā nodarbība" at bounding box center [684, 491] width 140 height 33
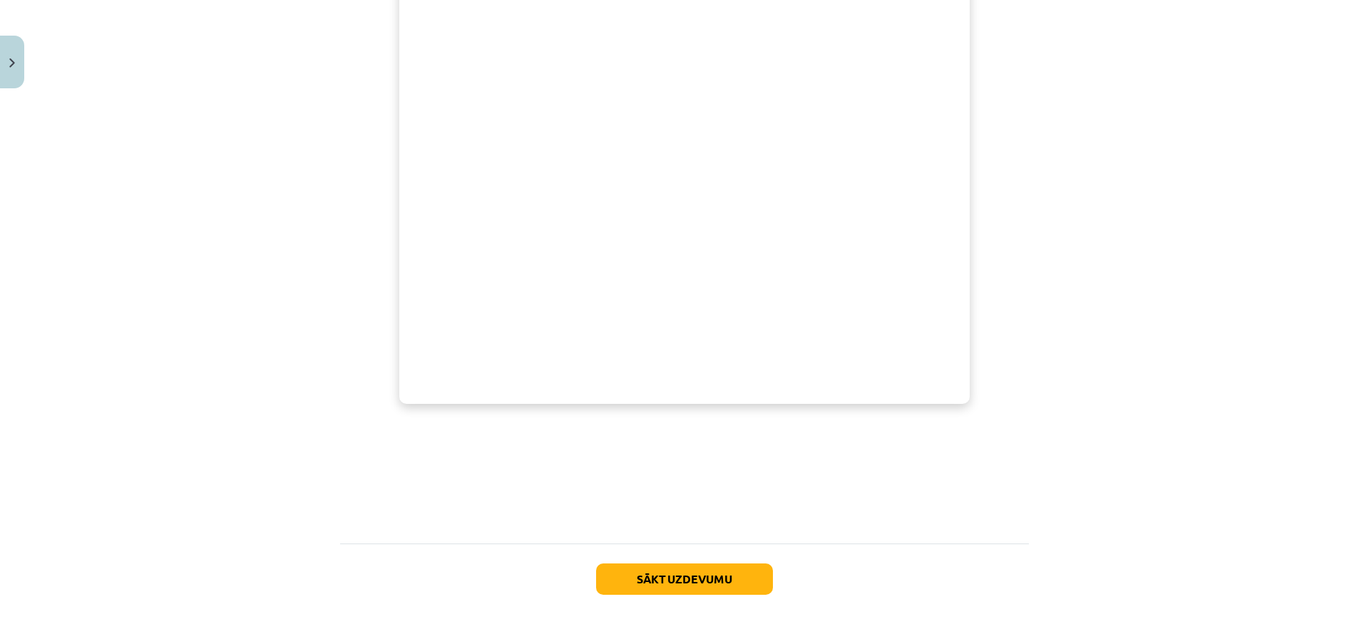
scroll to position [601, 0]
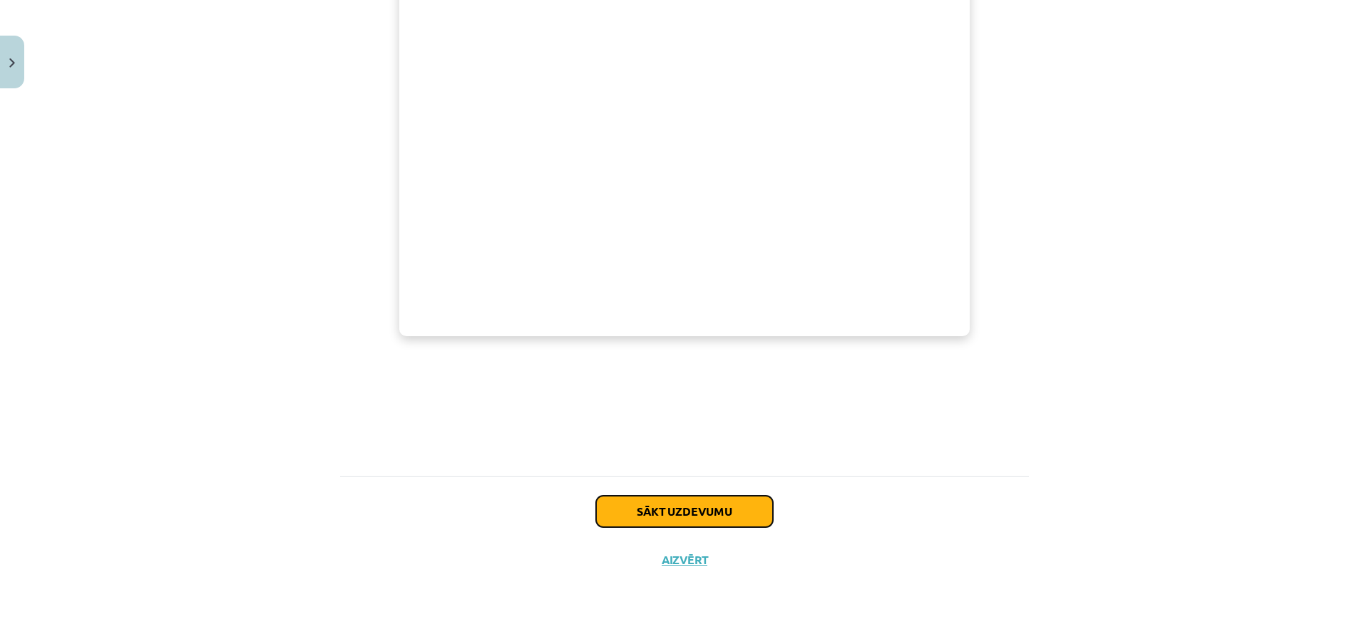
click at [666, 514] on button "Sākt uzdevumu" at bounding box center [684, 511] width 177 height 31
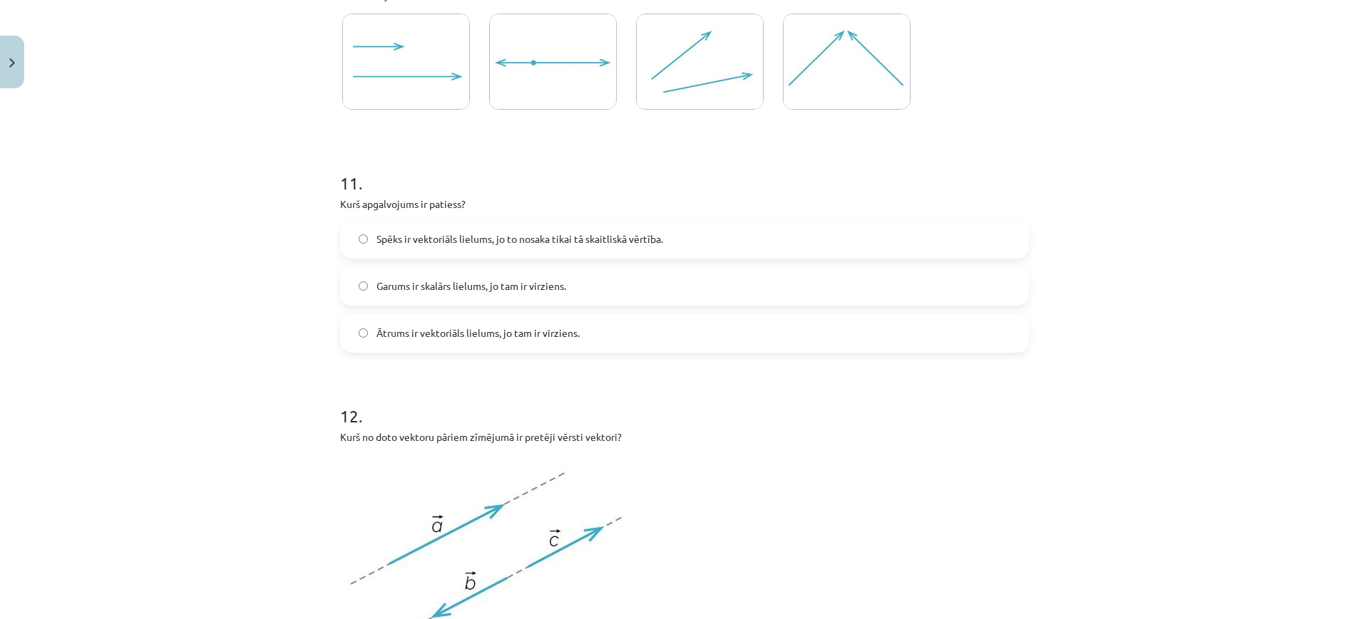
scroll to position [4387, 0]
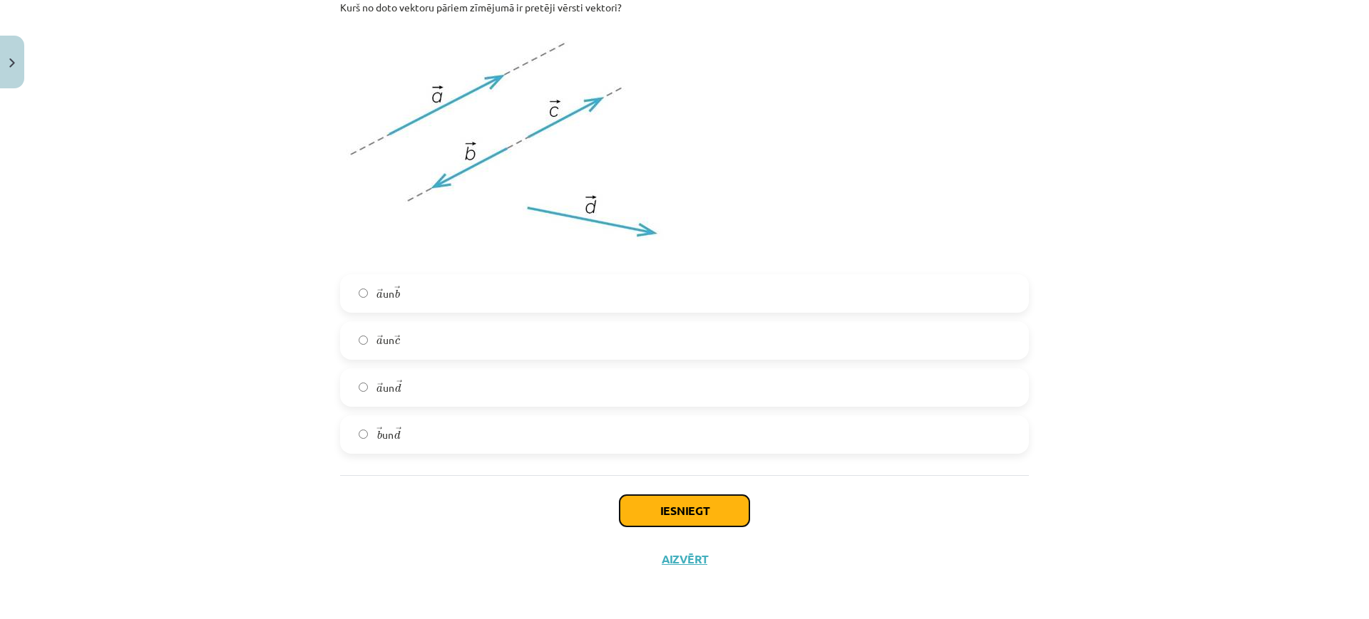
click at [722, 511] on button "Iesniegt" at bounding box center [684, 510] width 130 height 31
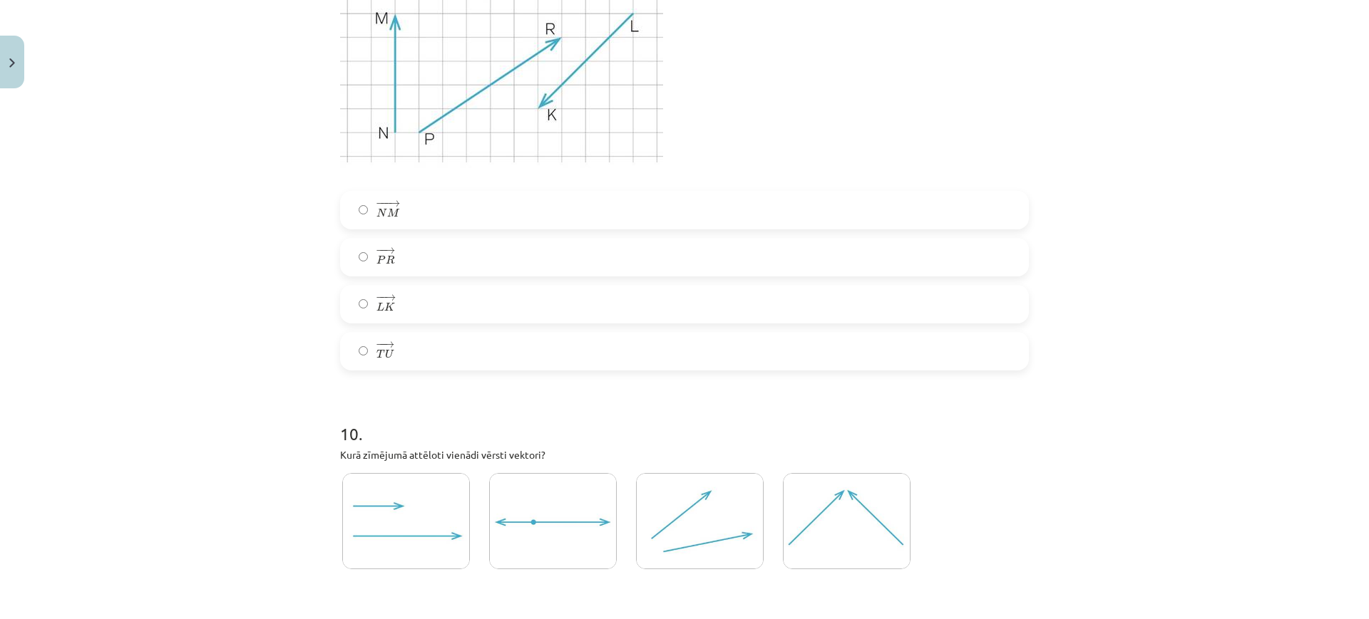
scroll to position [3853, 0]
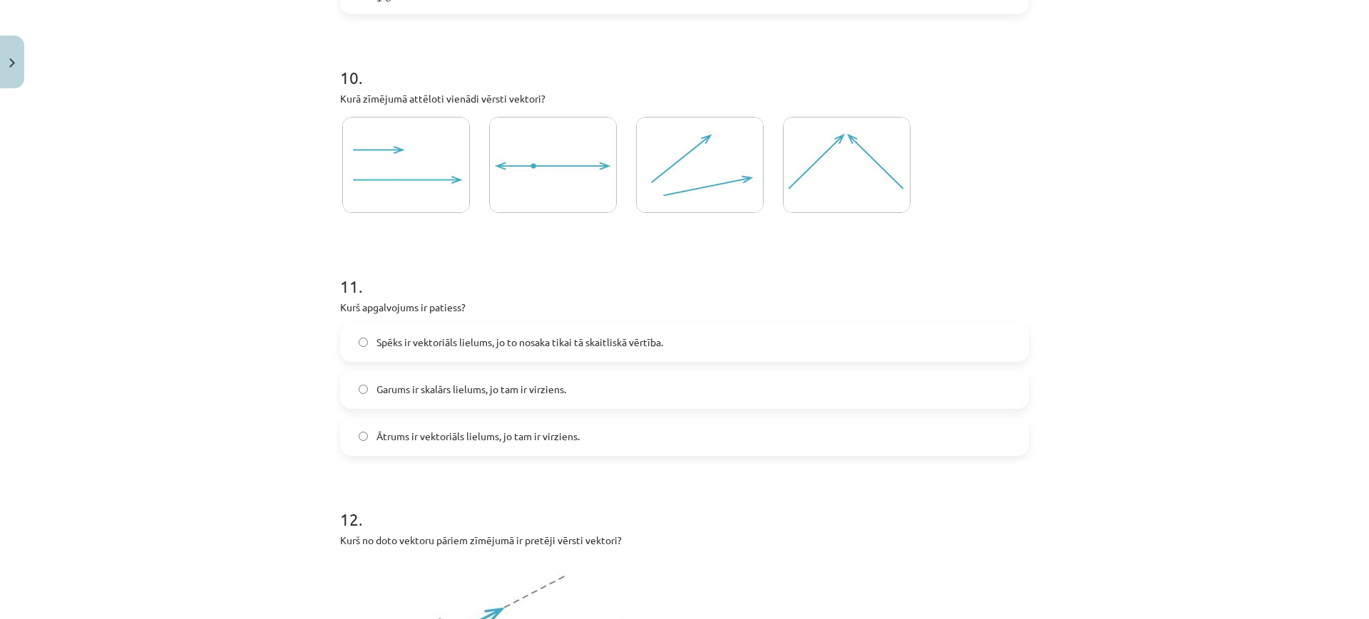
click at [406, 133] on img at bounding box center [406, 165] width 128 height 96
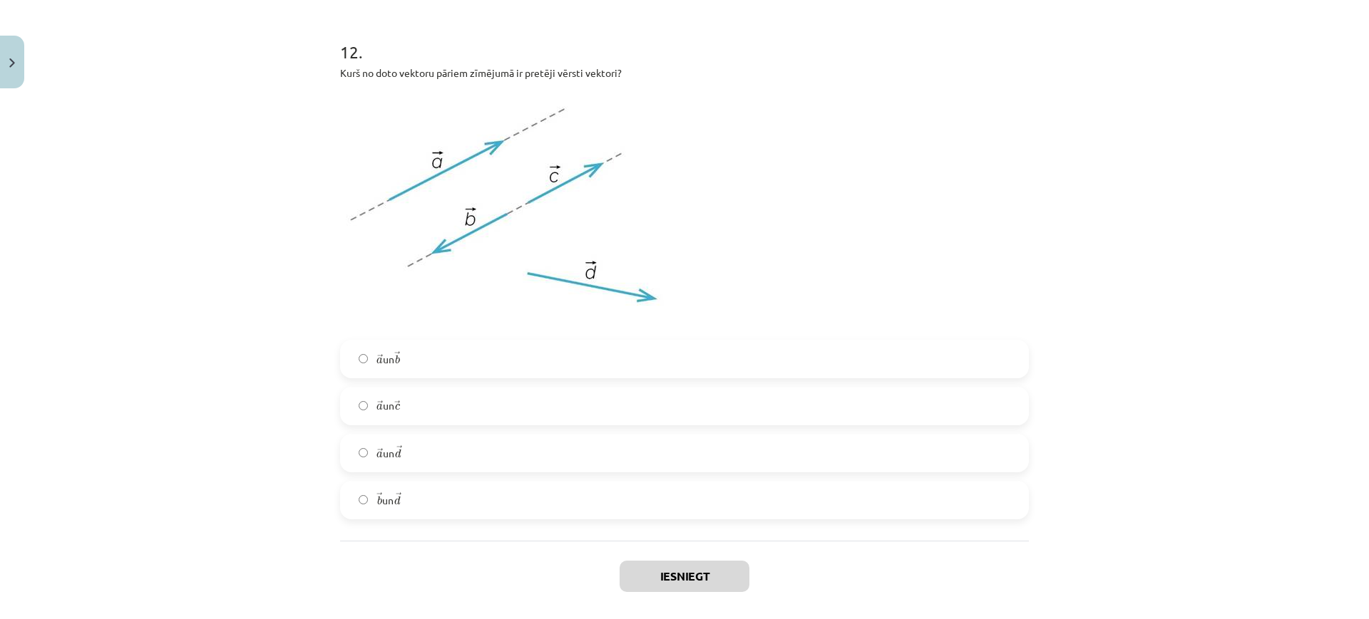
scroll to position [4387, 0]
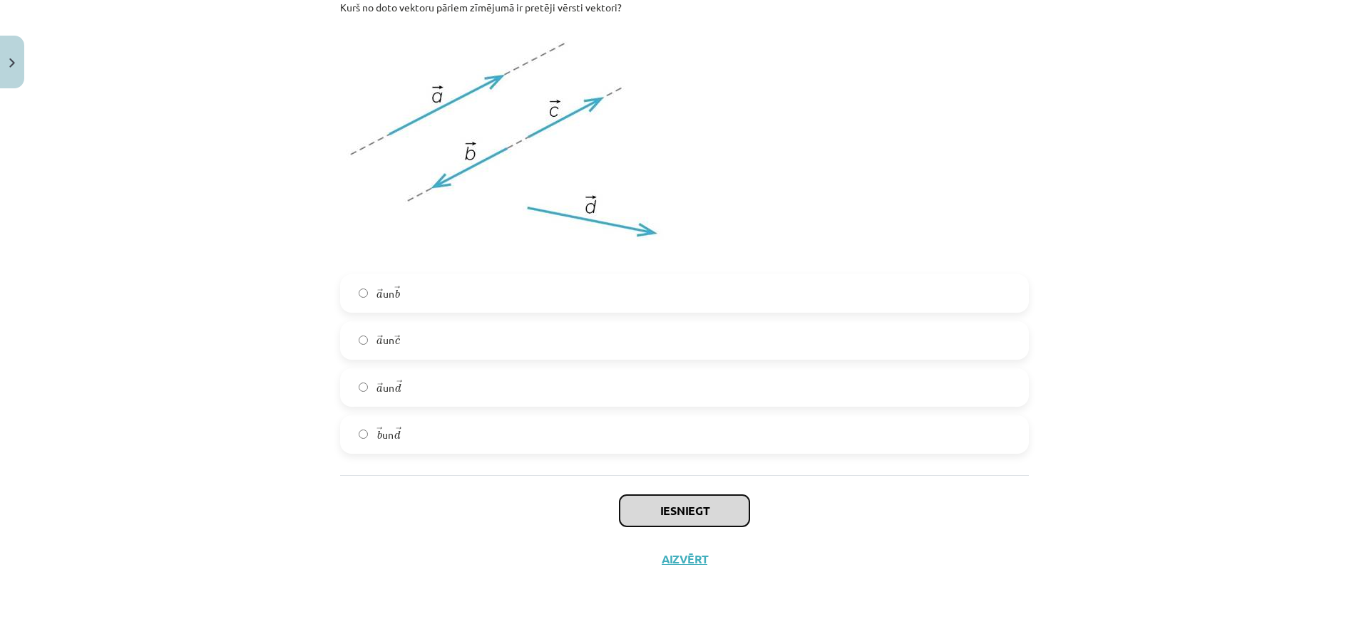
click at [693, 495] on button "Iesniegt" at bounding box center [684, 510] width 130 height 31
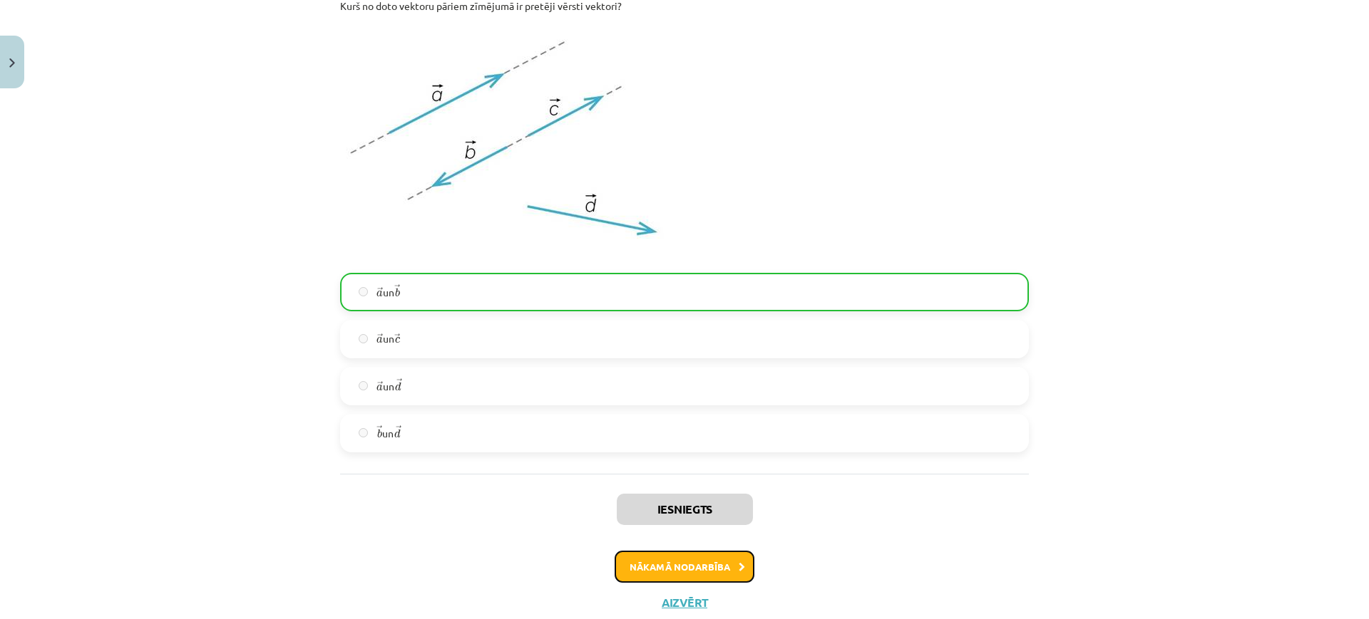
click at [710, 562] on button "Nākamā nodarbība" at bounding box center [684, 567] width 140 height 33
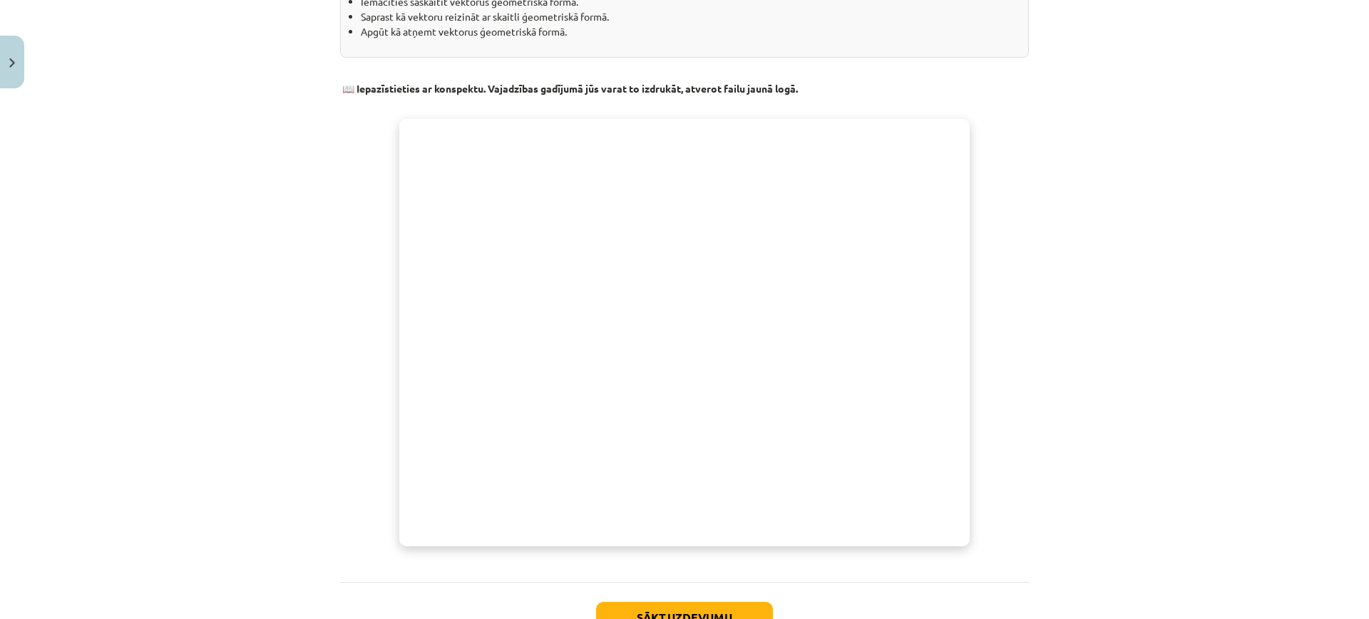
scroll to position [475, 0]
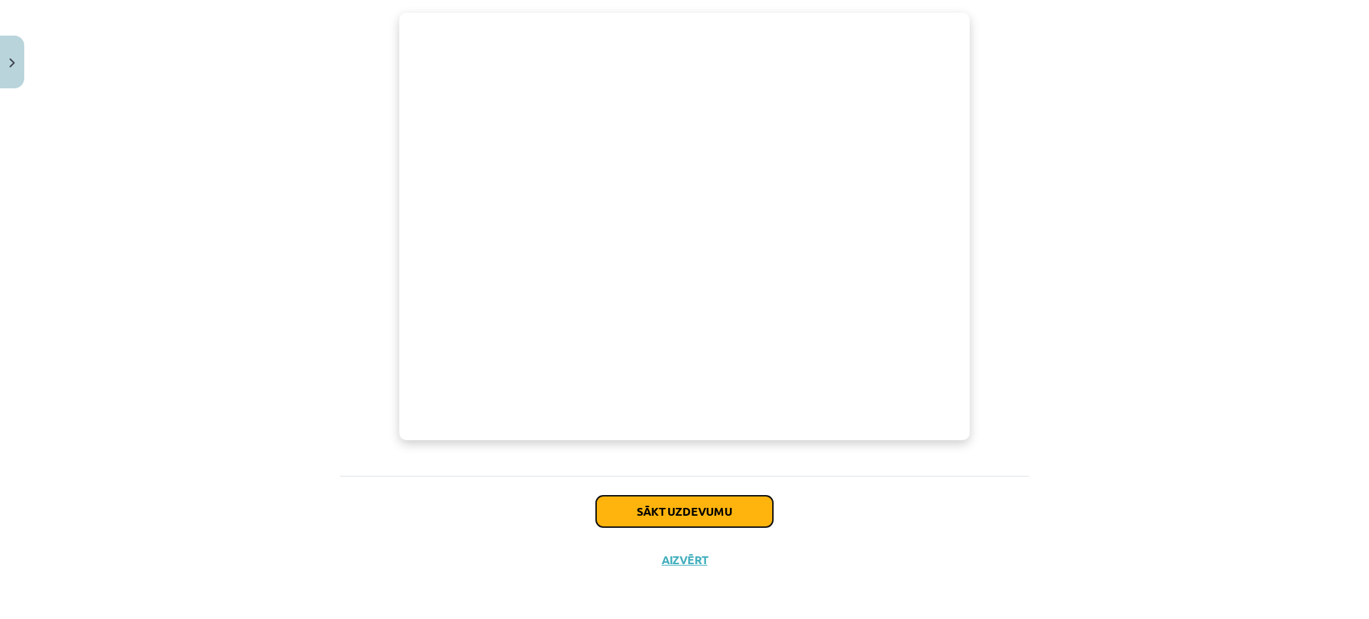
click at [738, 520] on button "Sākt uzdevumu" at bounding box center [684, 511] width 177 height 31
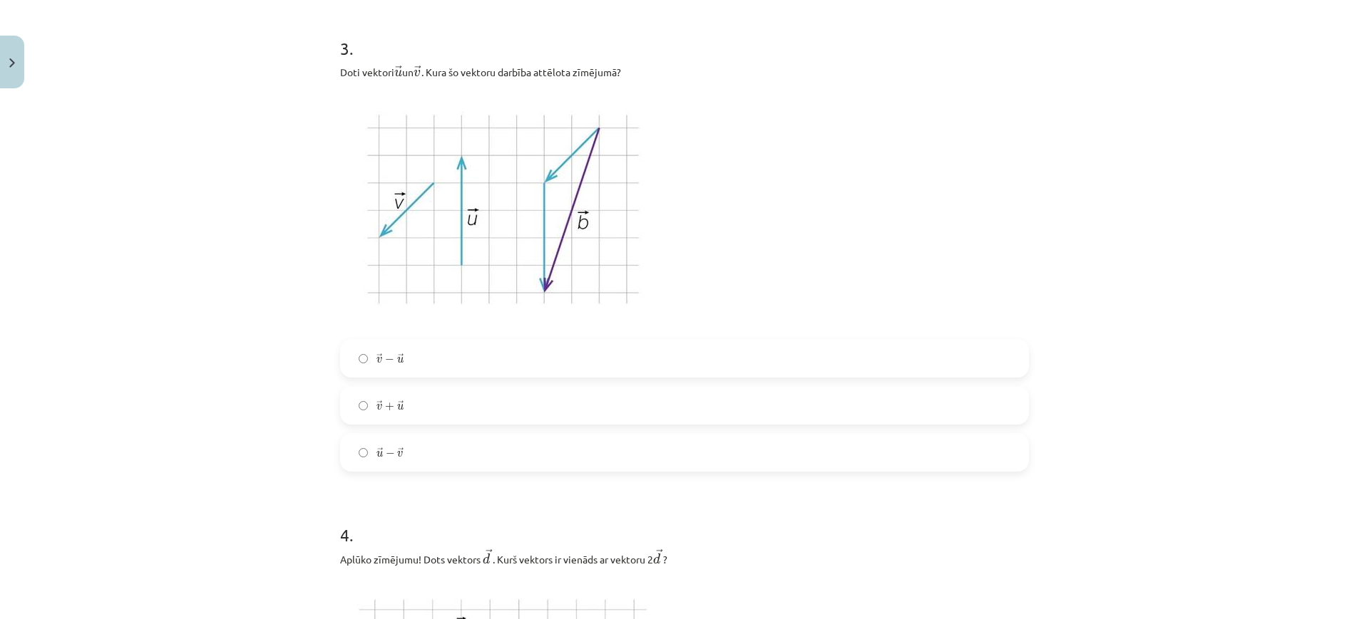
scroll to position [1372, 0]
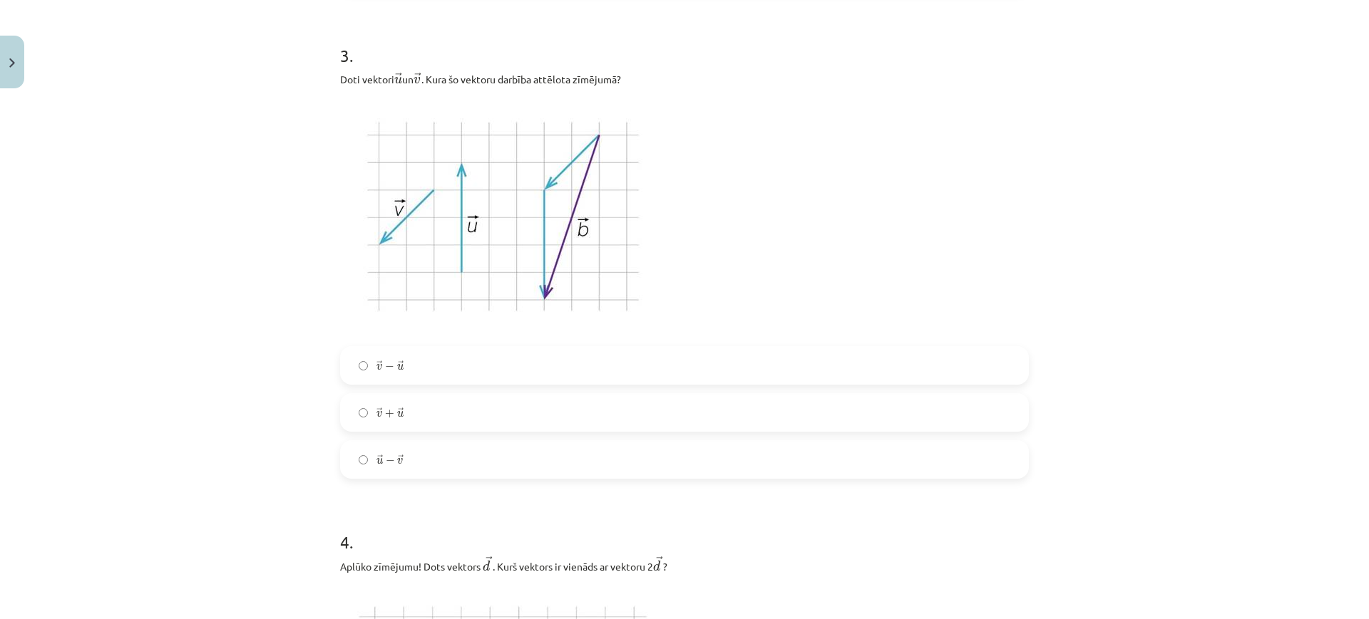
click at [434, 361] on label "→ v − → u v → − u →" at bounding box center [684, 366] width 686 height 36
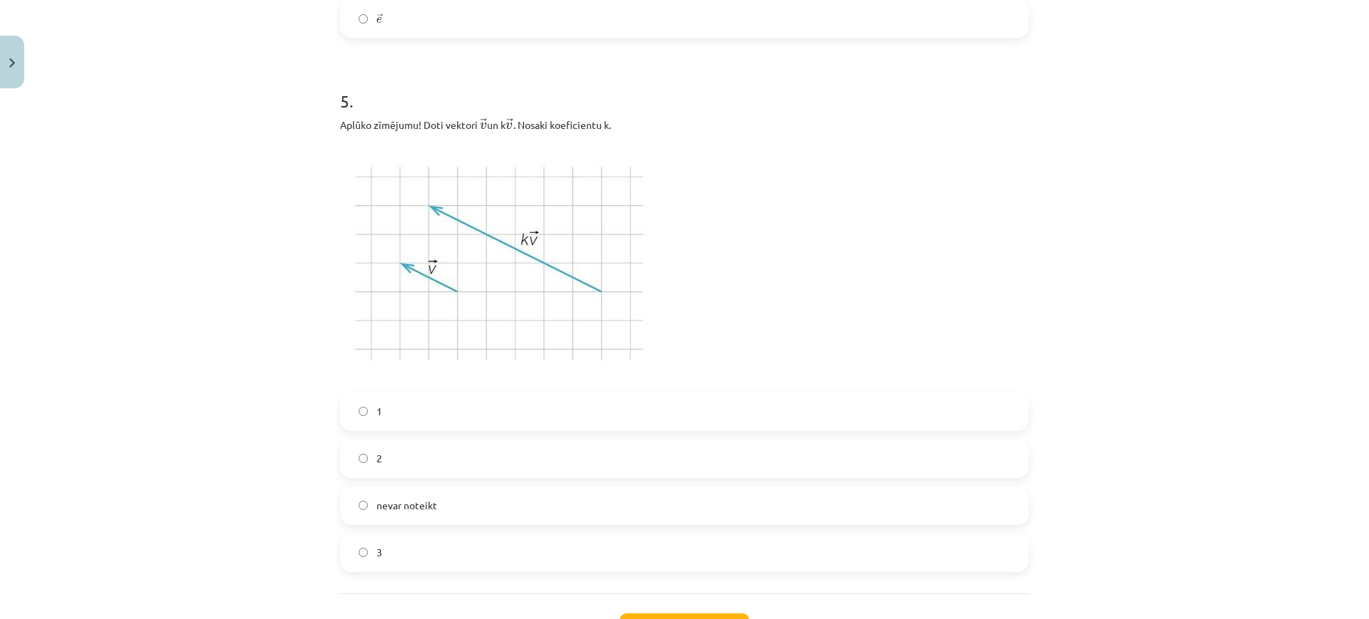
scroll to position [2467, 0]
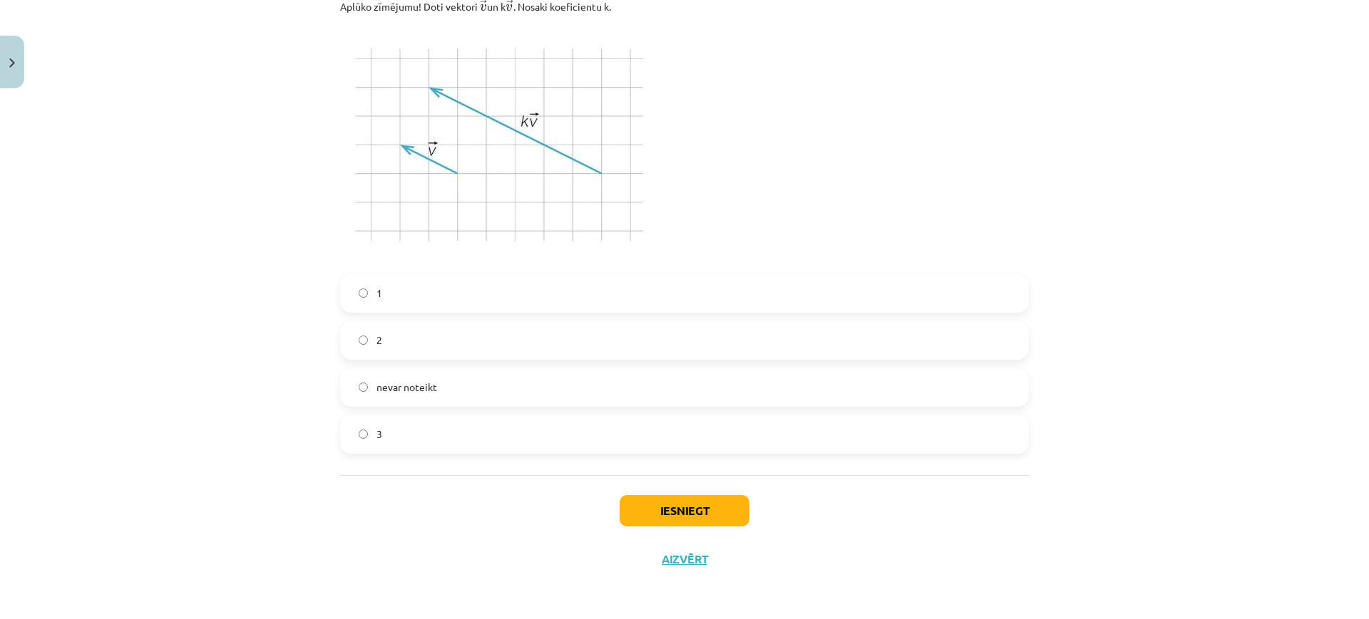
click at [743, 490] on div "Iesniegt Aizvērt" at bounding box center [684, 525] width 689 height 100
click at [730, 505] on button "Iesniegt" at bounding box center [684, 510] width 130 height 31
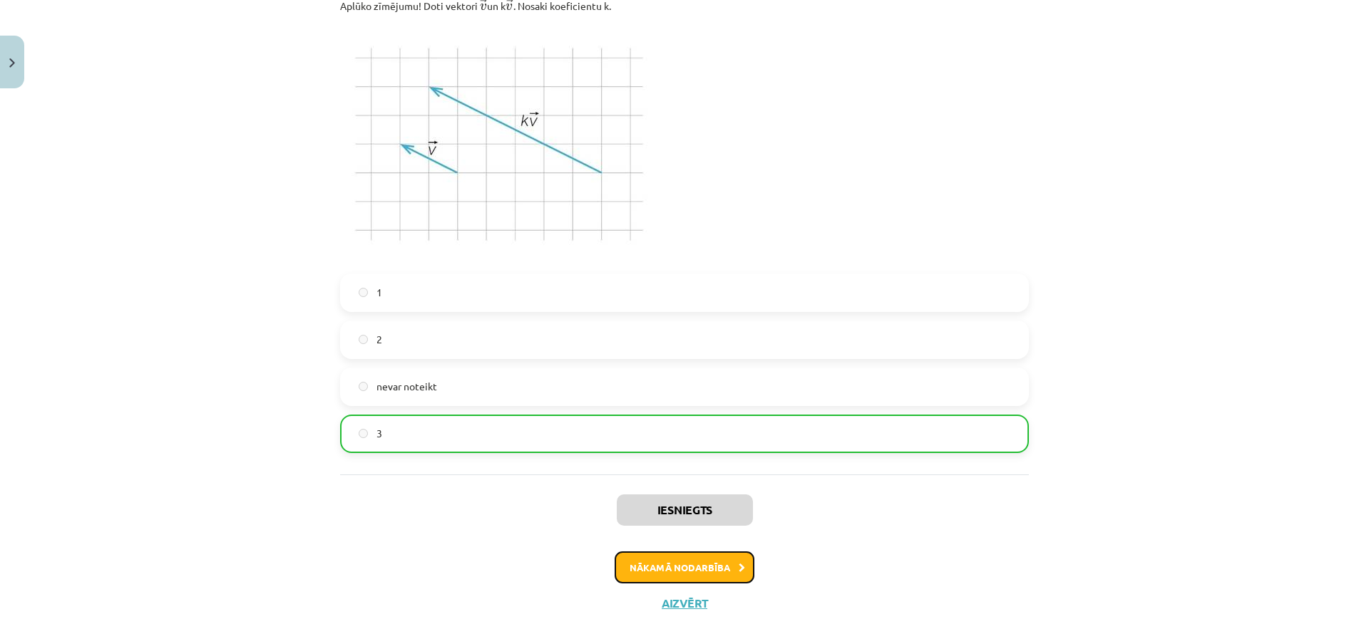
click at [743, 565] on button "Nākamā nodarbība" at bounding box center [684, 568] width 140 height 33
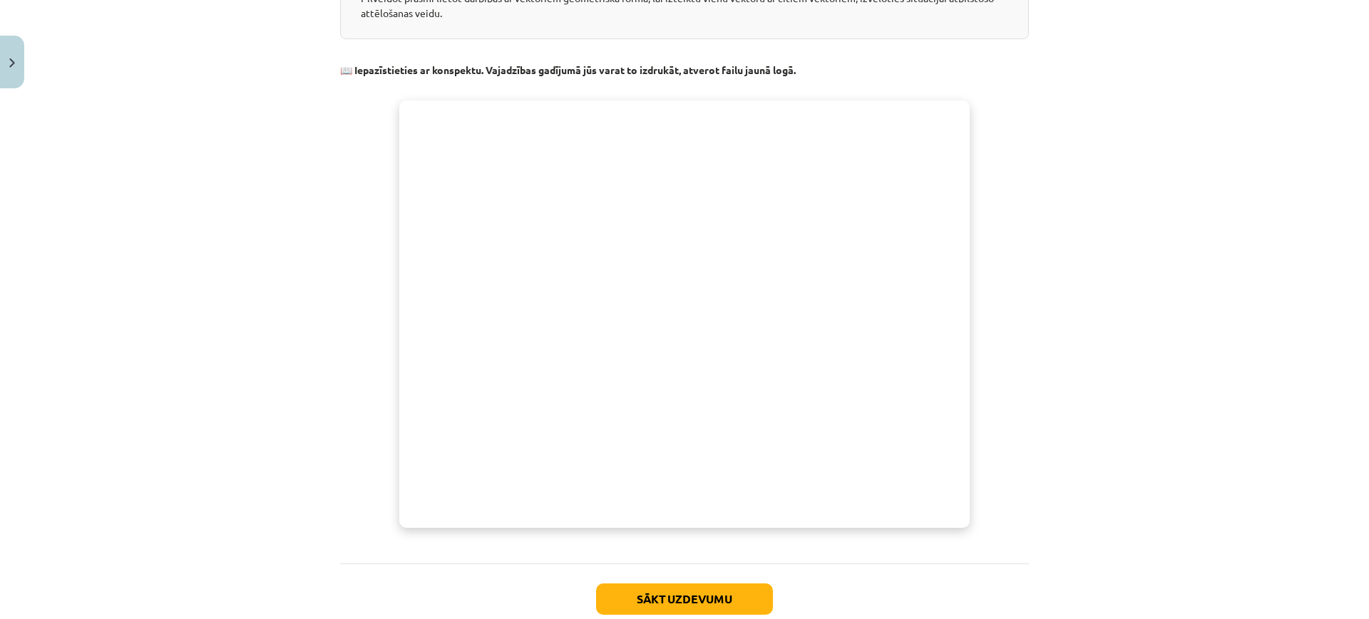
scroll to position [460, 0]
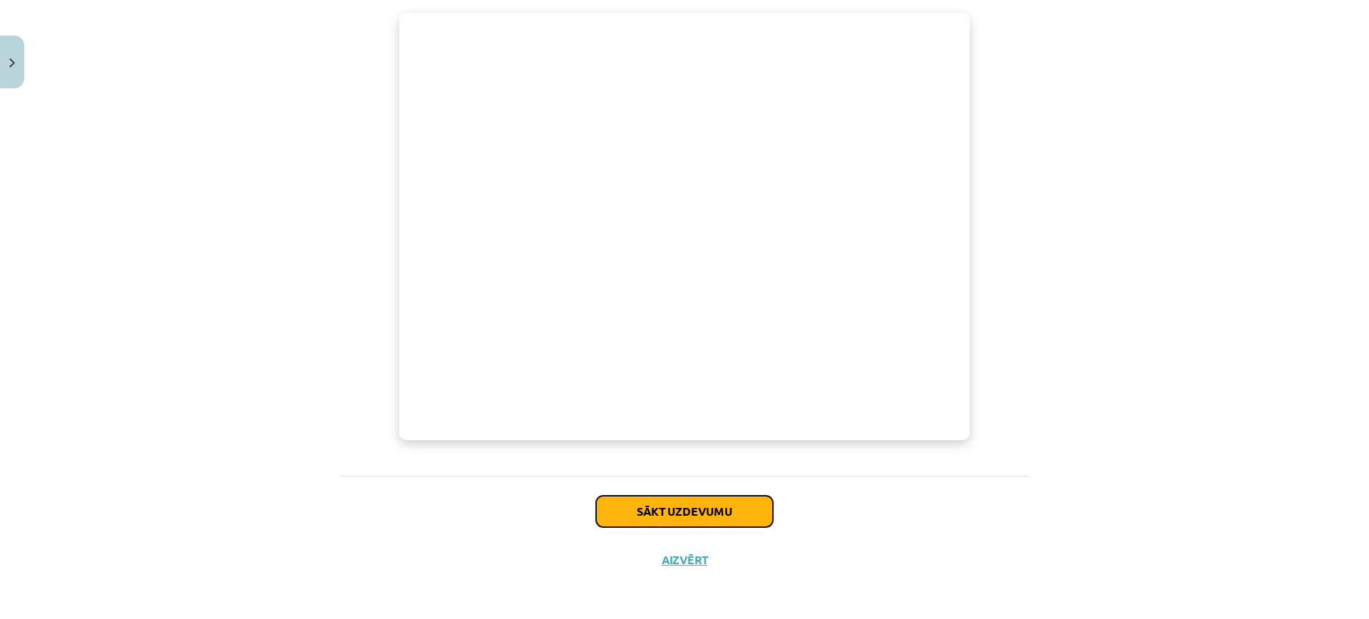
click at [693, 513] on button "Sākt uzdevumu" at bounding box center [684, 511] width 177 height 31
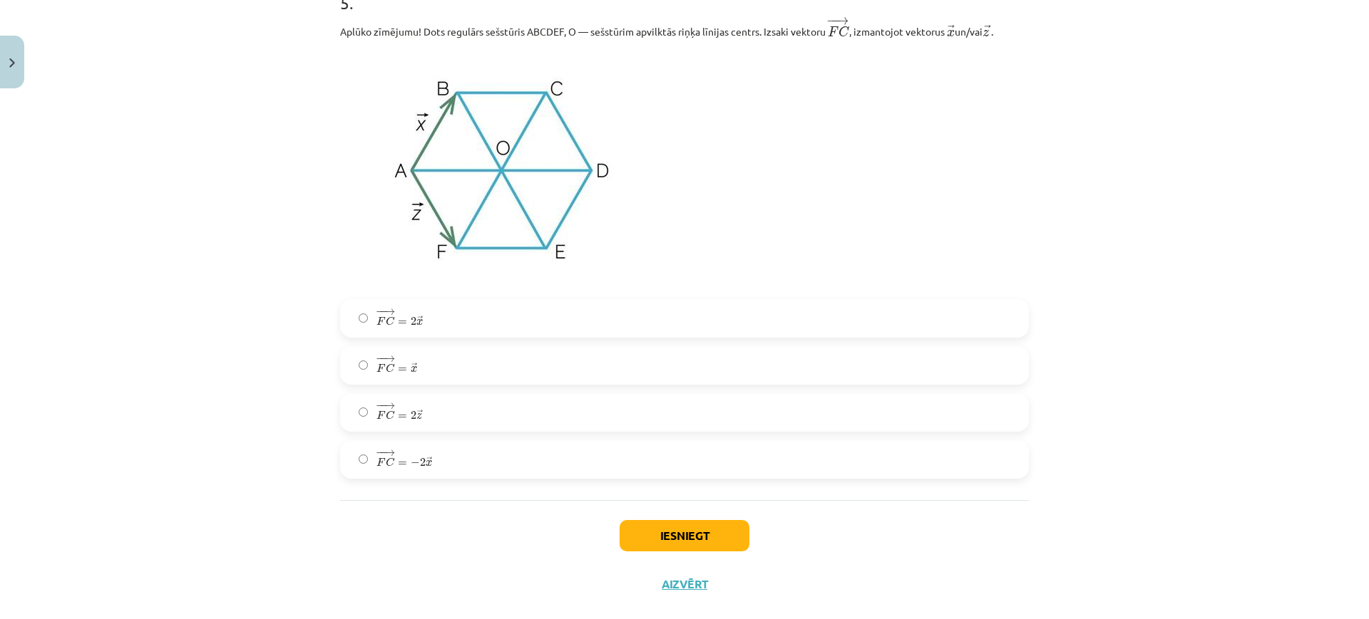
scroll to position [2543, 0]
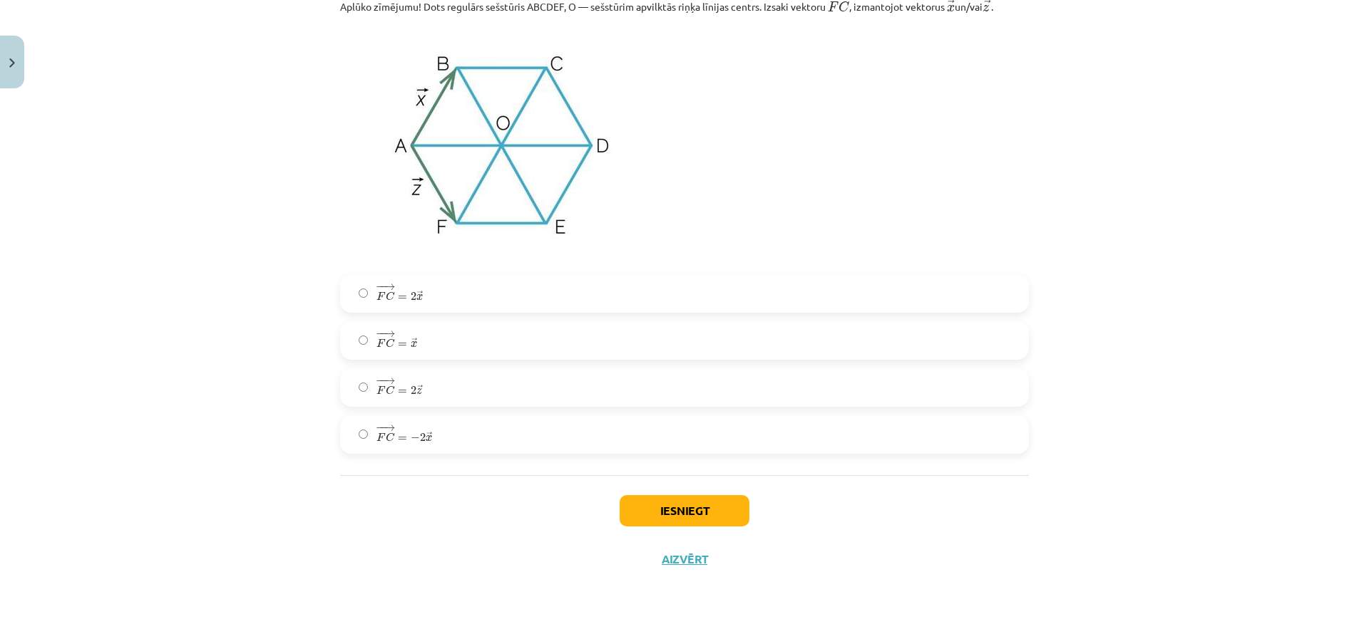
click at [659, 439] on label "− − → F C = − 2 → x F C → = − 2 x →" at bounding box center [684, 435] width 686 height 36
click at [674, 509] on button "Iesniegt" at bounding box center [684, 510] width 130 height 31
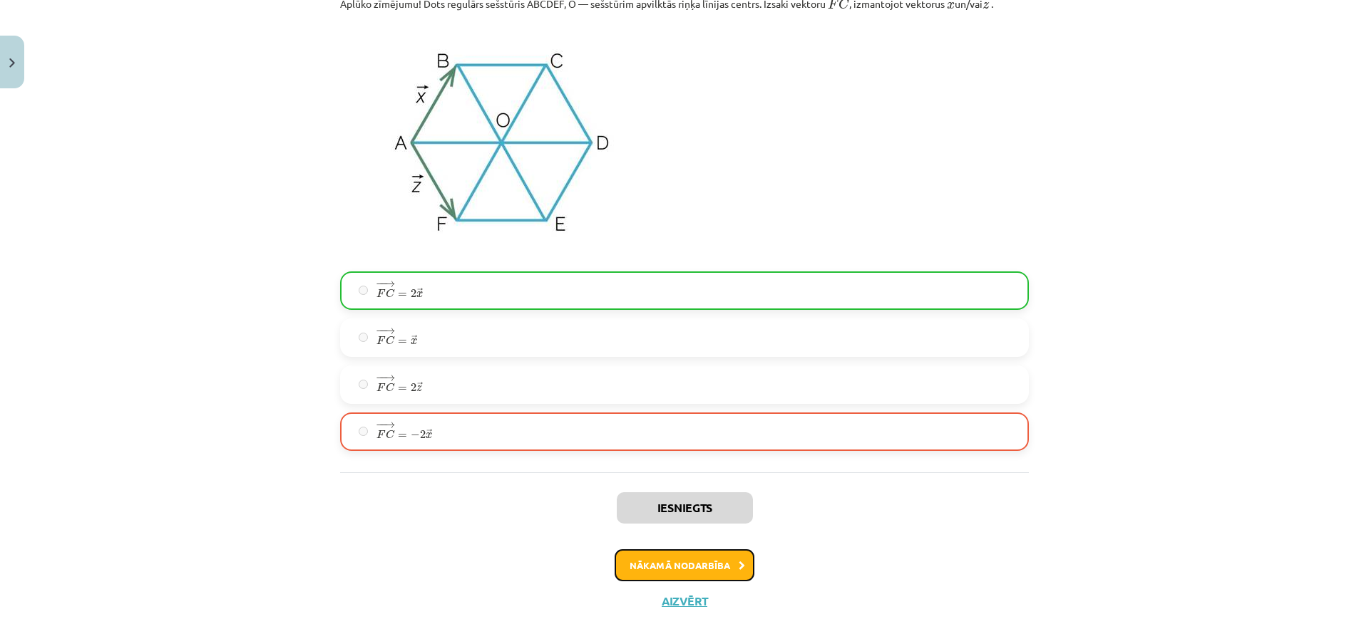
click at [679, 570] on button "Nākamā nodarbība" at bounding box center [684, 566] width 140 height 33
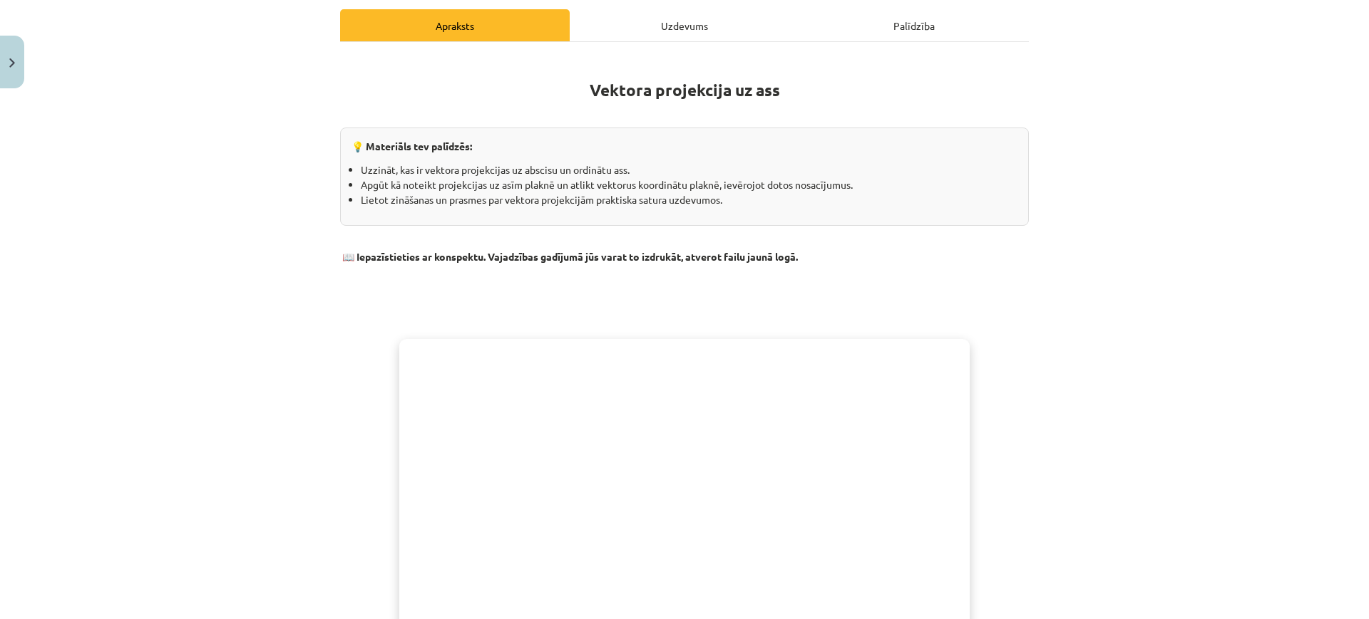
scroll to position [392, 0]
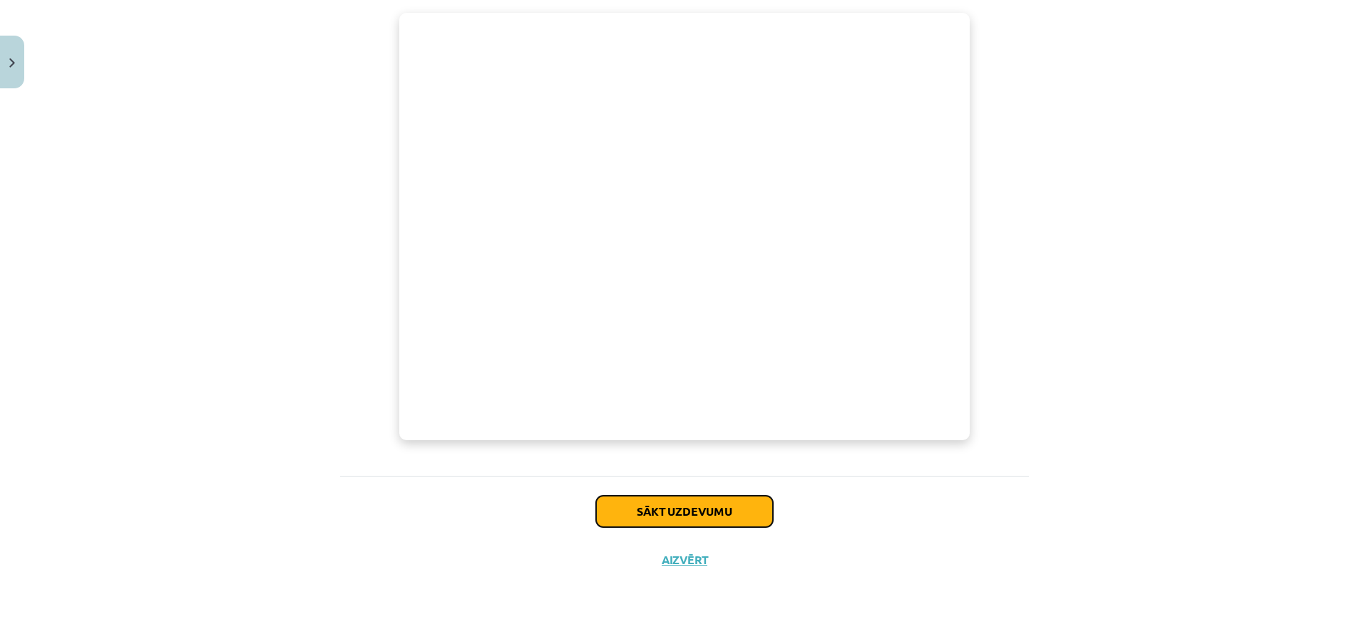
click at [701, 510] on button "Sākt uzdevumu" at bounding box center [684, 511] width 177 height 31
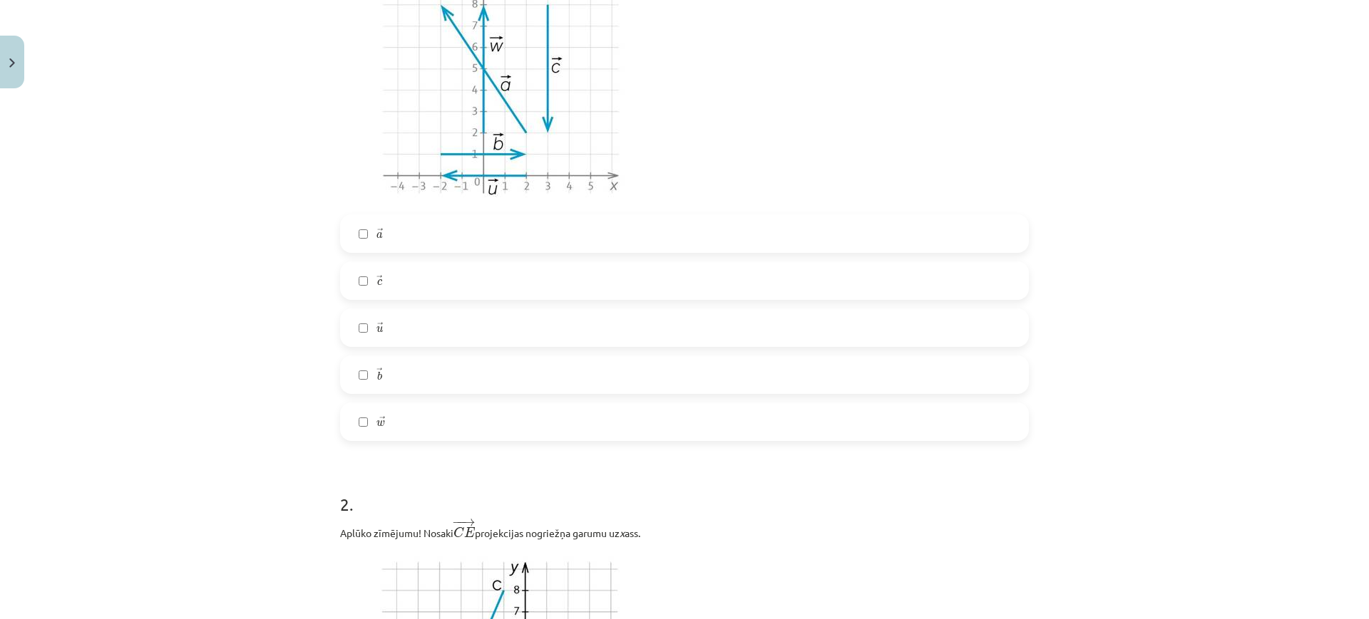
click at [370, 311] on label "→ u u →" at bounding box center [684, 328] width 686 height 36
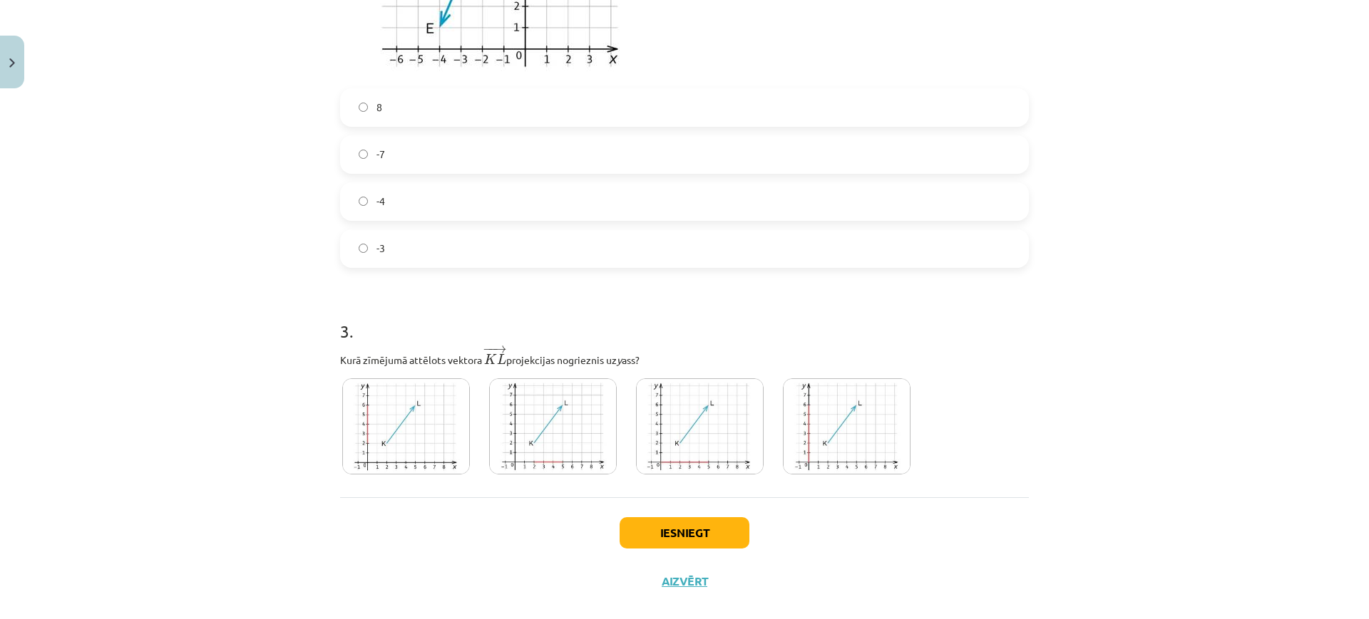
scroll to position [1129, 0]
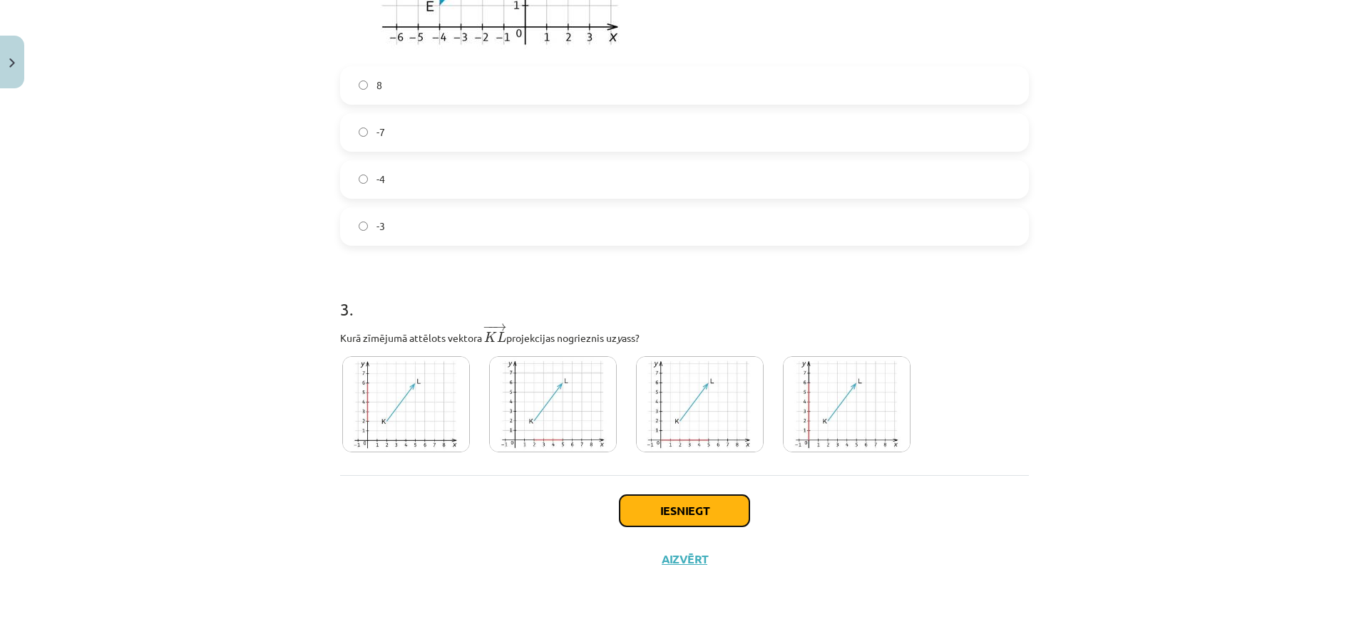
click at [672, 505] on button "Iesniegt" at bounding box center [684, 510] width 130 height 31
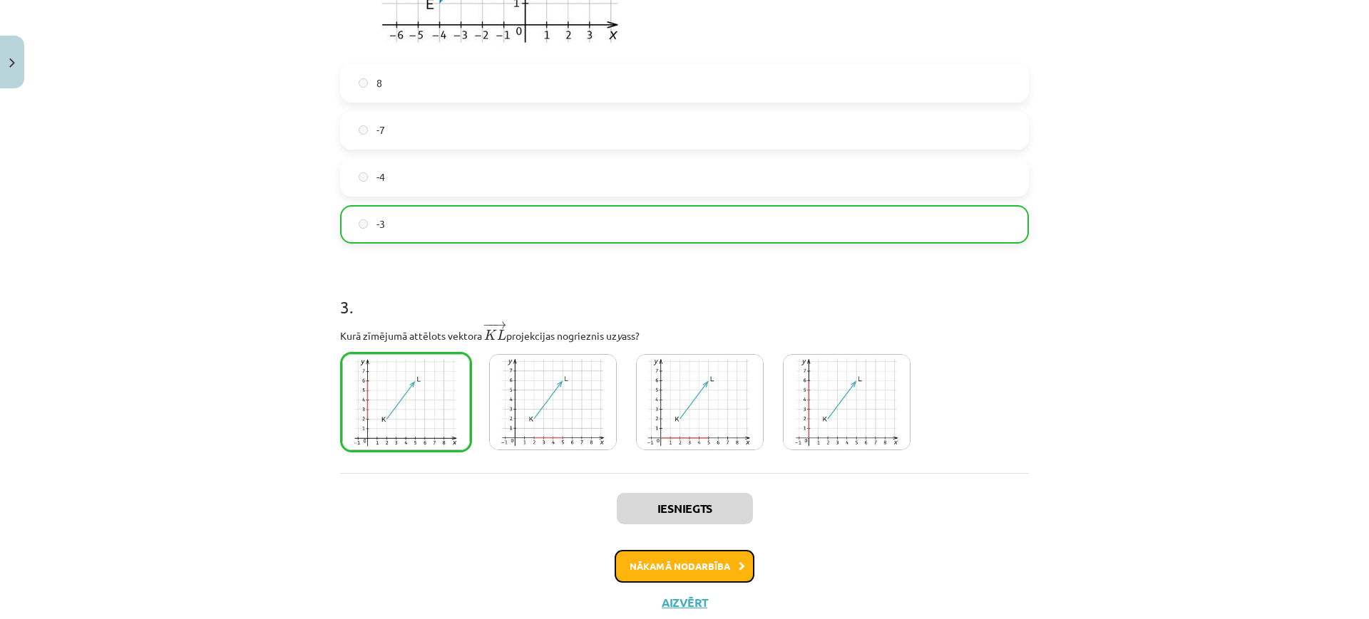
click at [695, 568] on button "Nākamā nodarbība" at bounding box center [684, 566] width 140 height 33
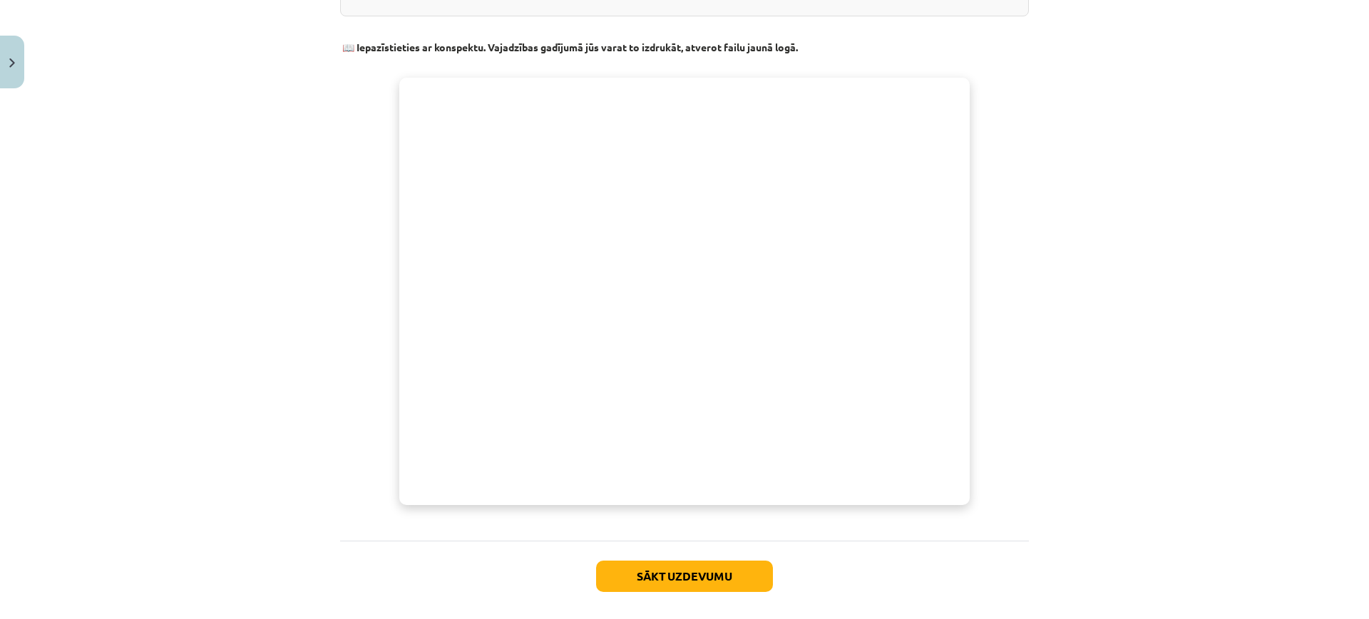
scroll to position [445, 0]
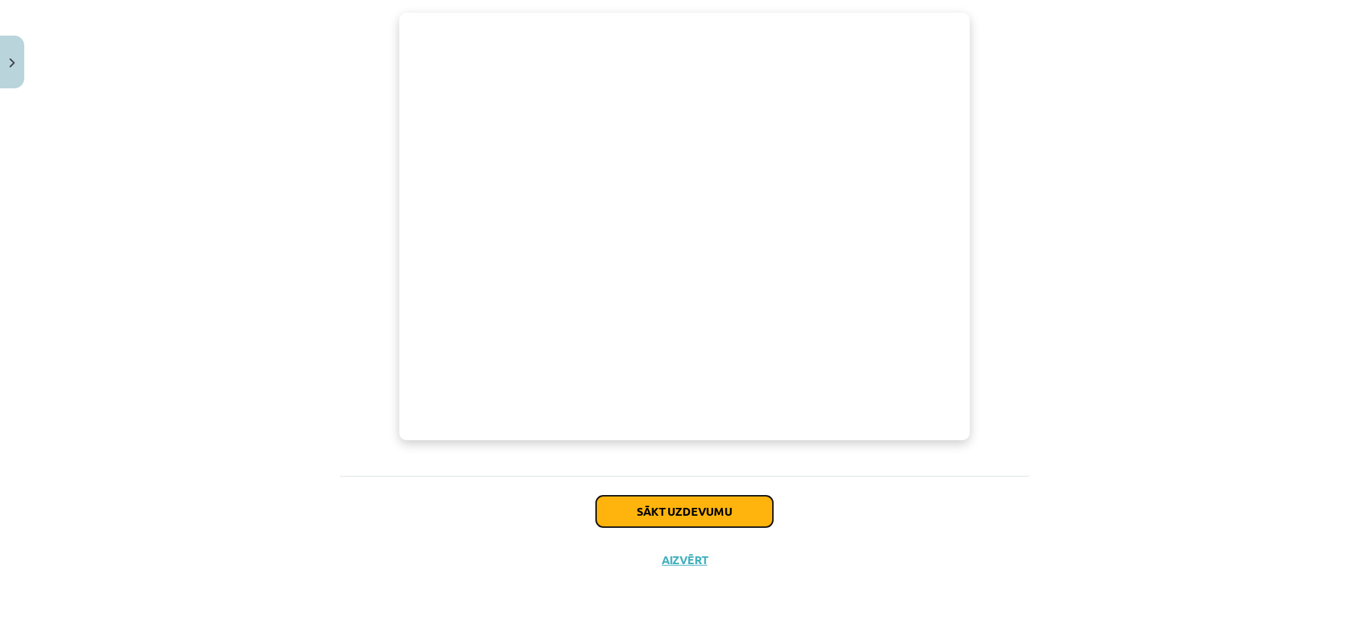
click at [722, 509] on button "Sākt uzdevumu" at bounding box center [684, 511] width 177 height 31
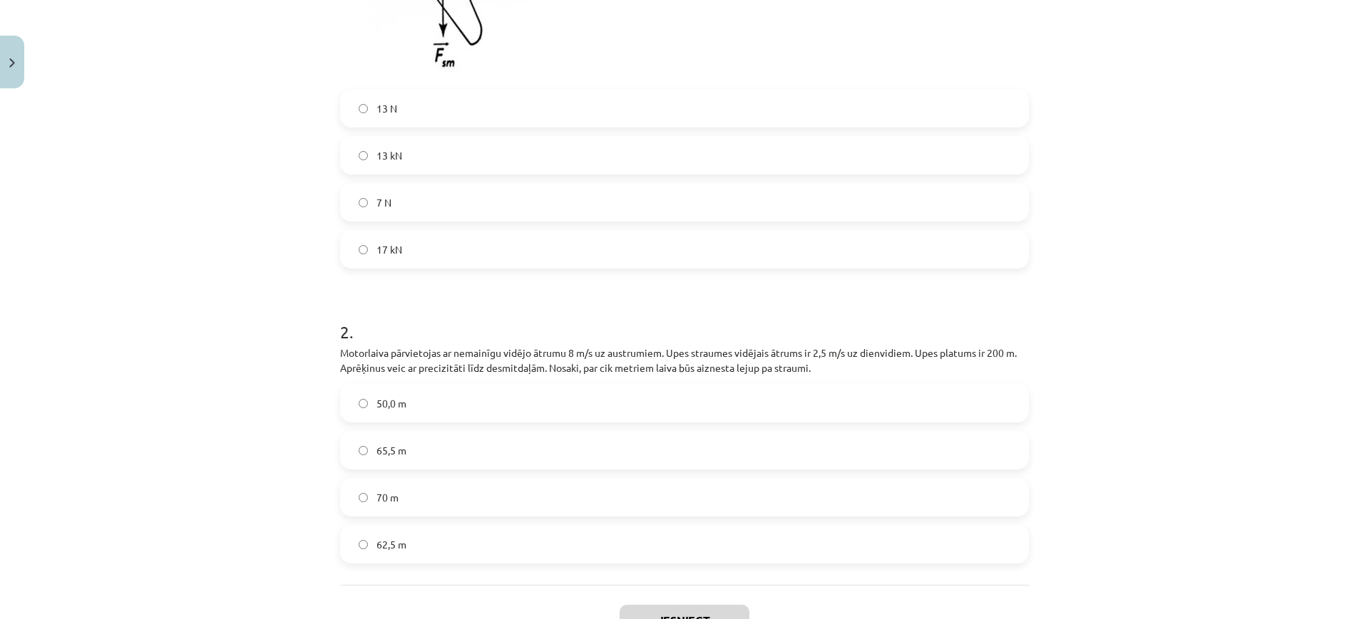
scroll to position [626, 0]
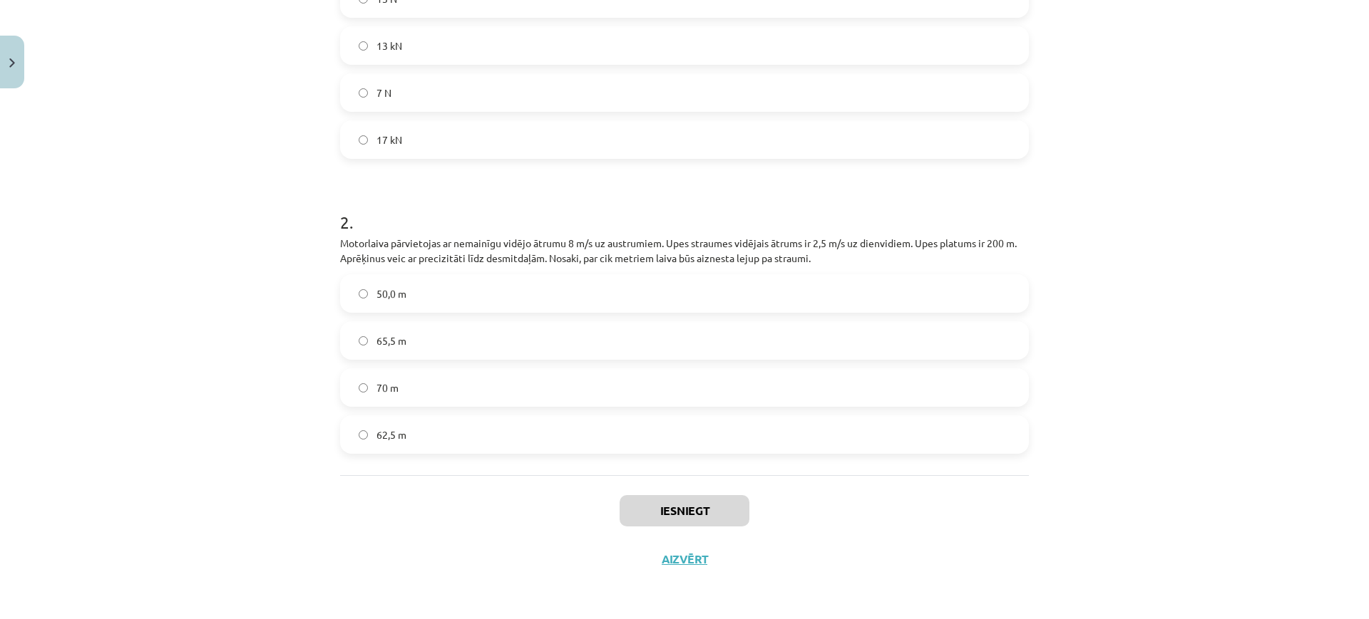
click at [498, 309] on label "50,0 m" at bounding box center [684, 294] width 686 height 36
click at [746, 517] on div "Iesniegt Aizvērt" at bounding box center [684, 525] width 689 height 100
click at [723, 510] on button "Iesniegt" at bounding box center [684, 510] width 130 height 31
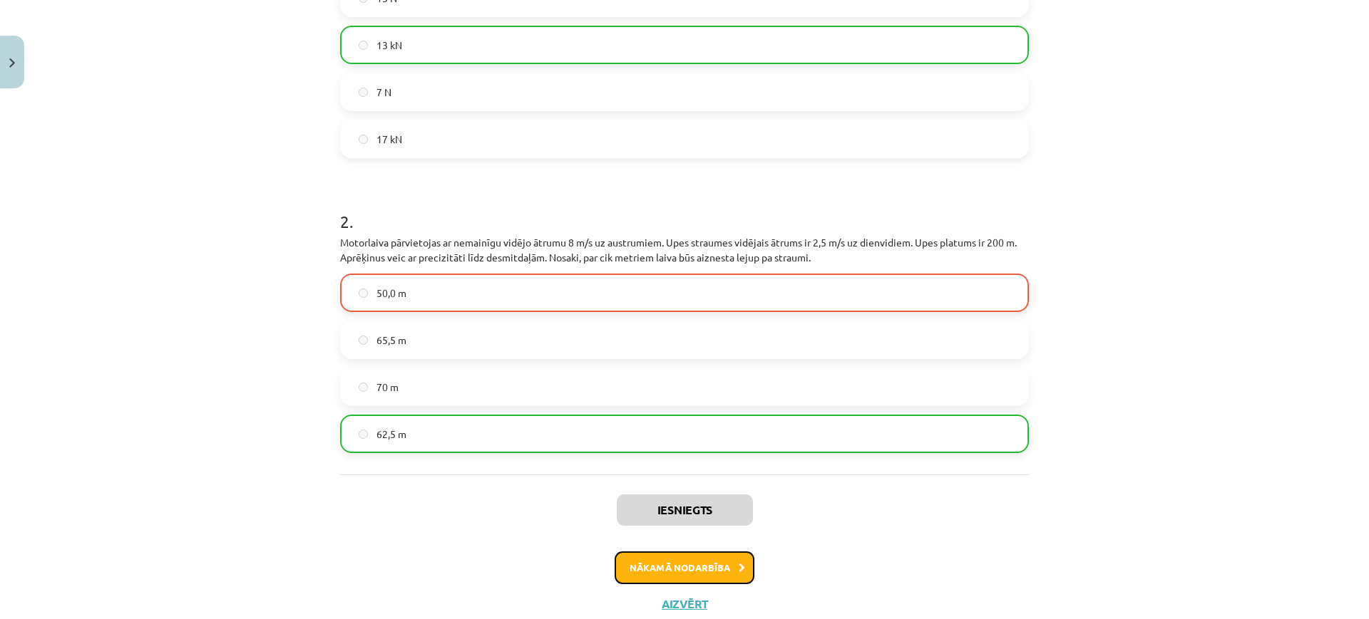
click at [714, 584] on button "Nākamā nodarbība" at bounding box center [684, 568] width 140 height 33
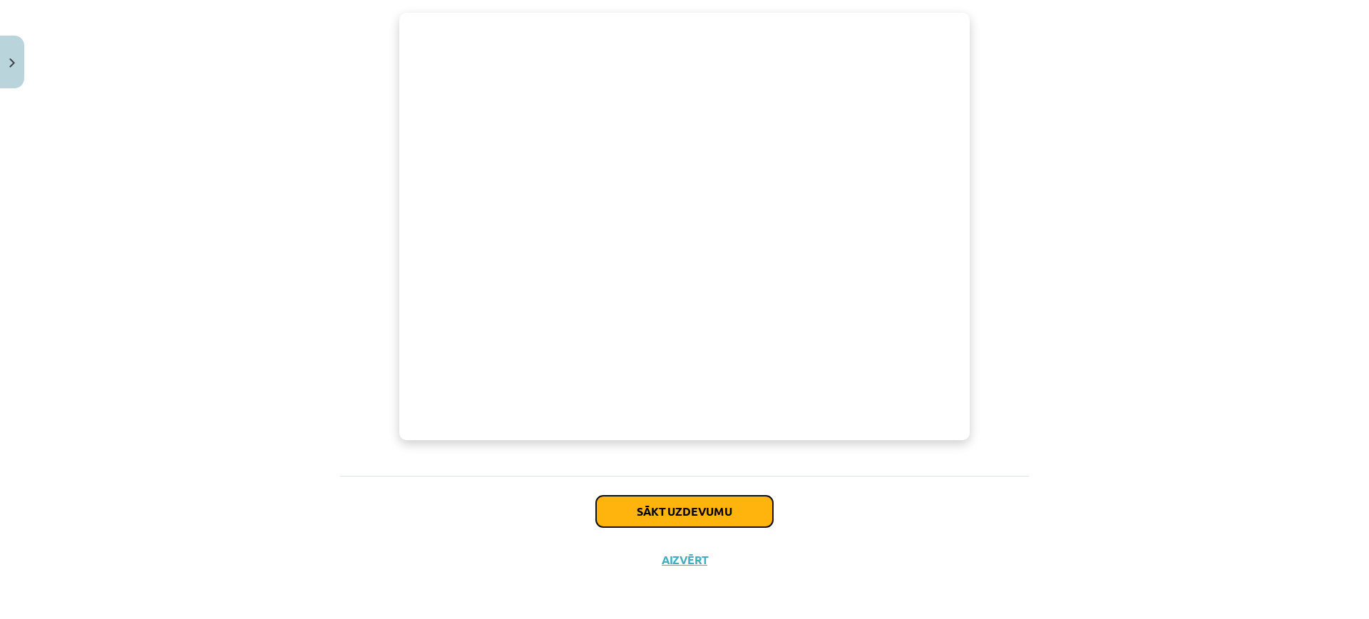
click at [740, 509] on button "Sākt uzdevumu" at bounding box center [684, 511] width 177 height 31
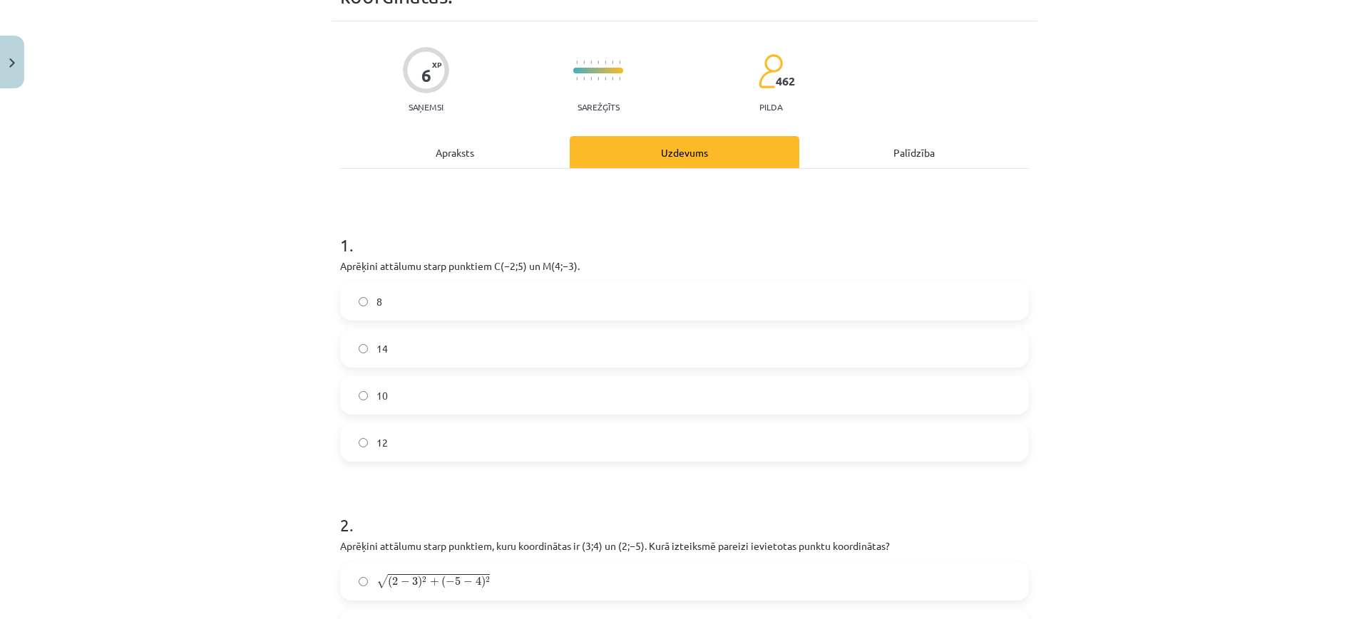
scroll to position [36, 0]
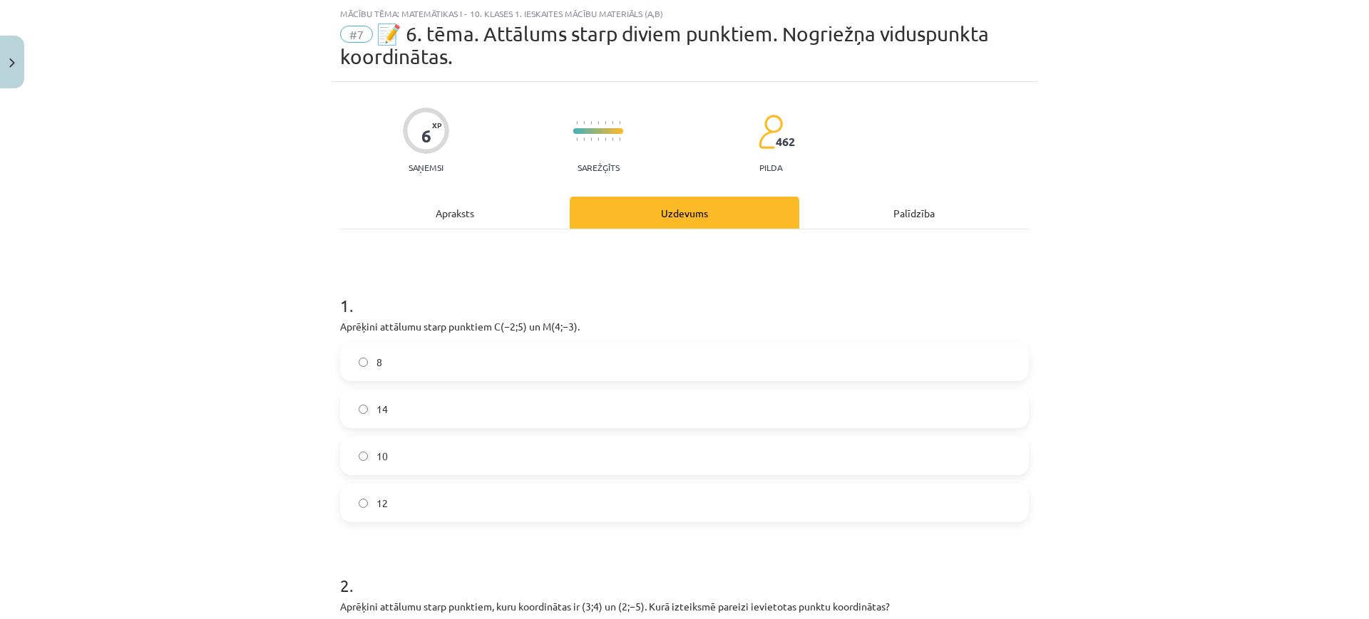
click at [726, 390] on div "14" at bounding box center [684, 409] width 689 height 38
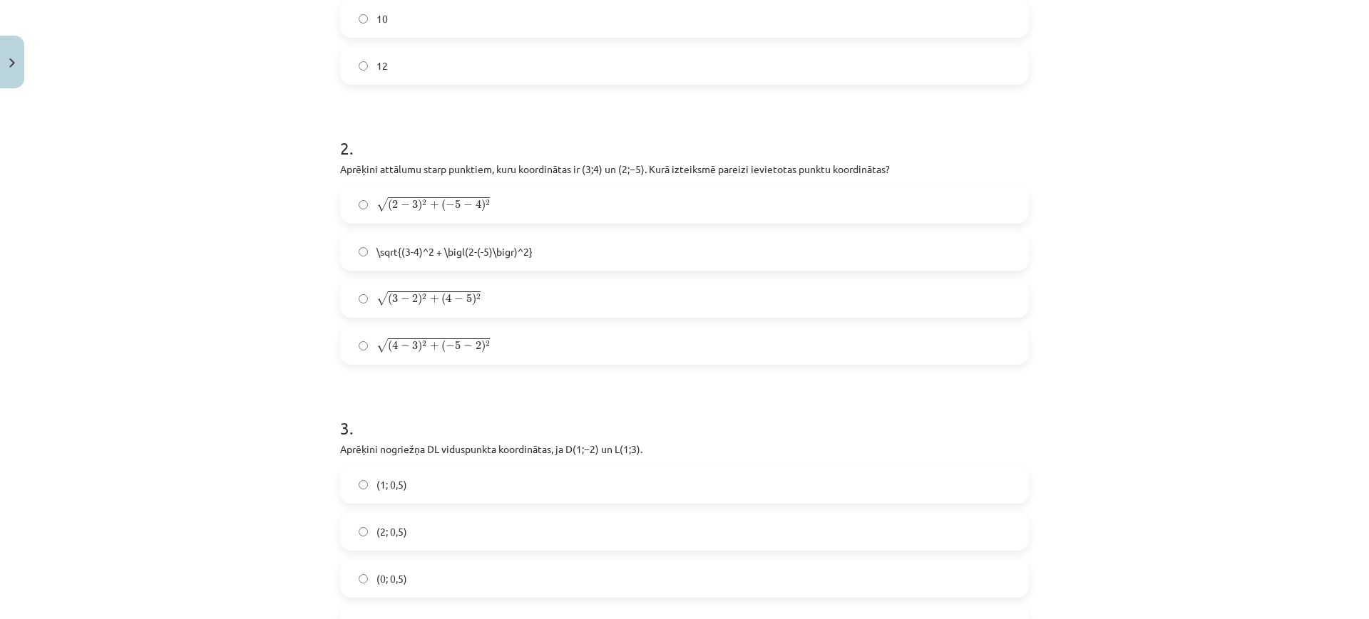
scroll to position [570, 0]
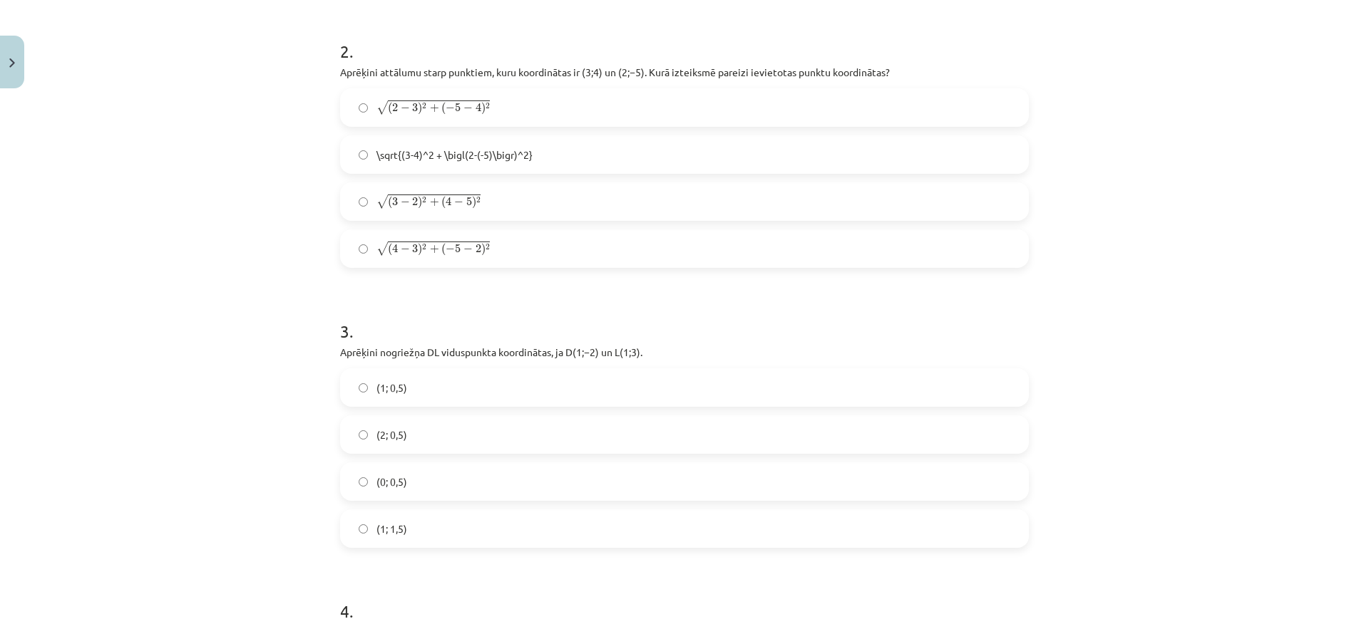
click at [503, 460] on div "(1; 0,5) (2; 0,5) (0; 0,5) (1; 1,5)" at bounding box center [684, 459] width 689 height 180
click at [395, 483] on span "(0; 0,5)" at bounding box center [391, 482] width 31 height 15
click at [408, 446] on label "(2; 0,5)" at bounding box center [684, 435] width 686 height 36
click at [401, 521] on label "(1; 1,5)" at bounding box center [684, 529] width 686 height 36
click at [458, 393] on label "(1; 0,5)" at bounding box center [684, 388] width 686 height 36
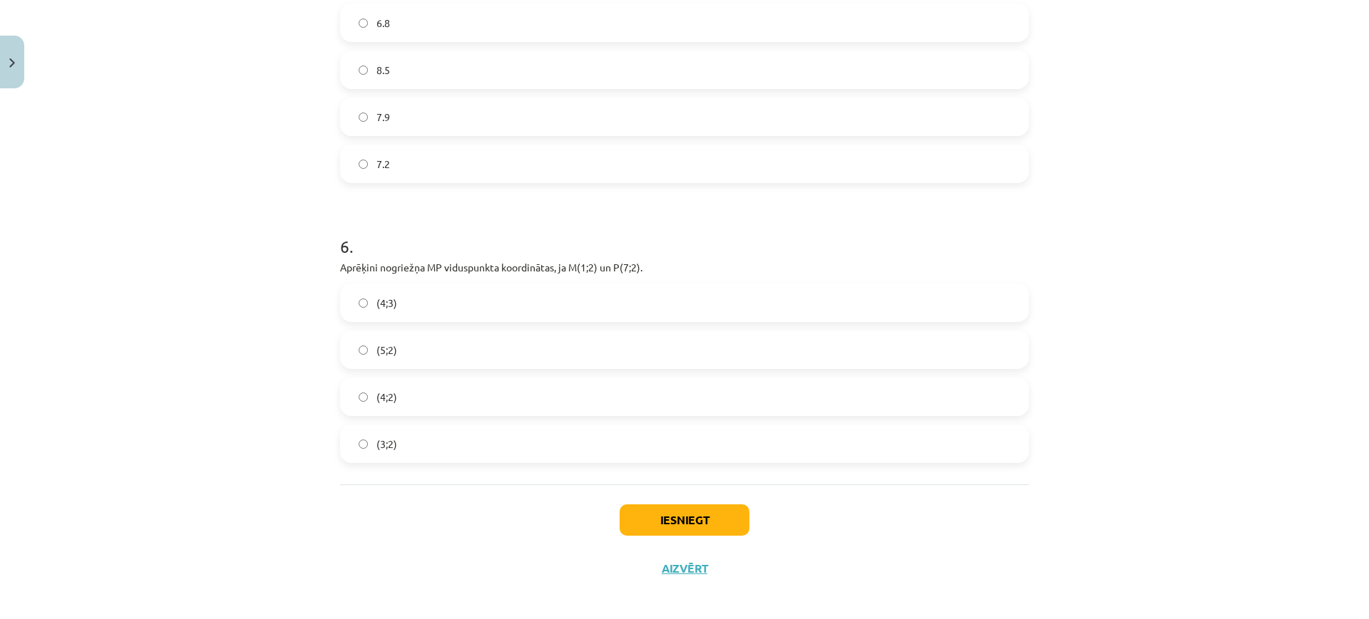
scroll to position [1756, 0]
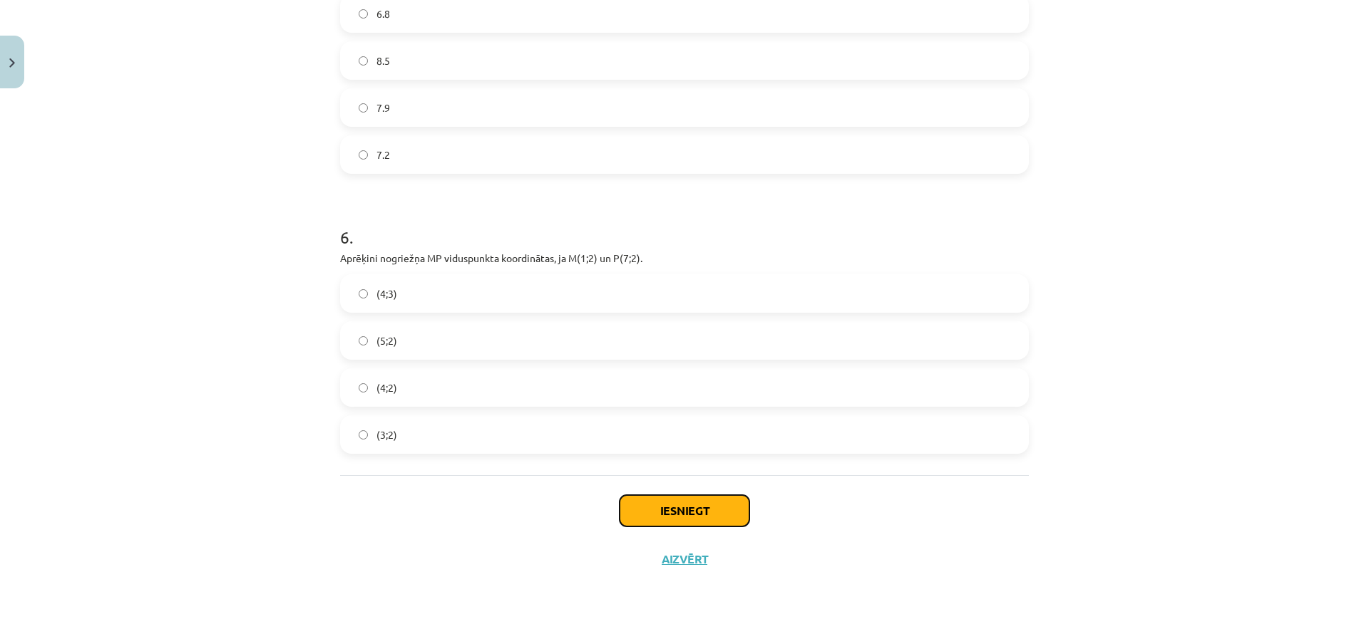
click at [724, 514] on button "Iesniegt" at bounding box center [684, 510] width 130 height 31
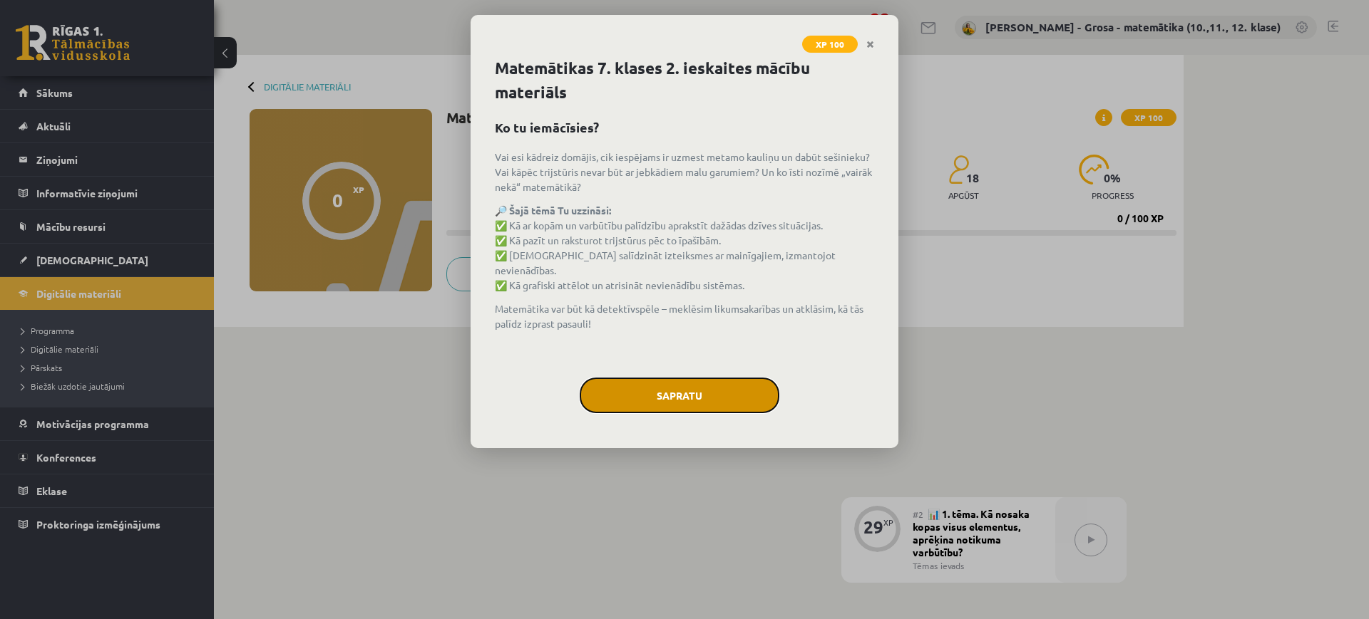
click at [714, 393] on button "Sapratu" at bounding box center [680, 396] width 200 height 36
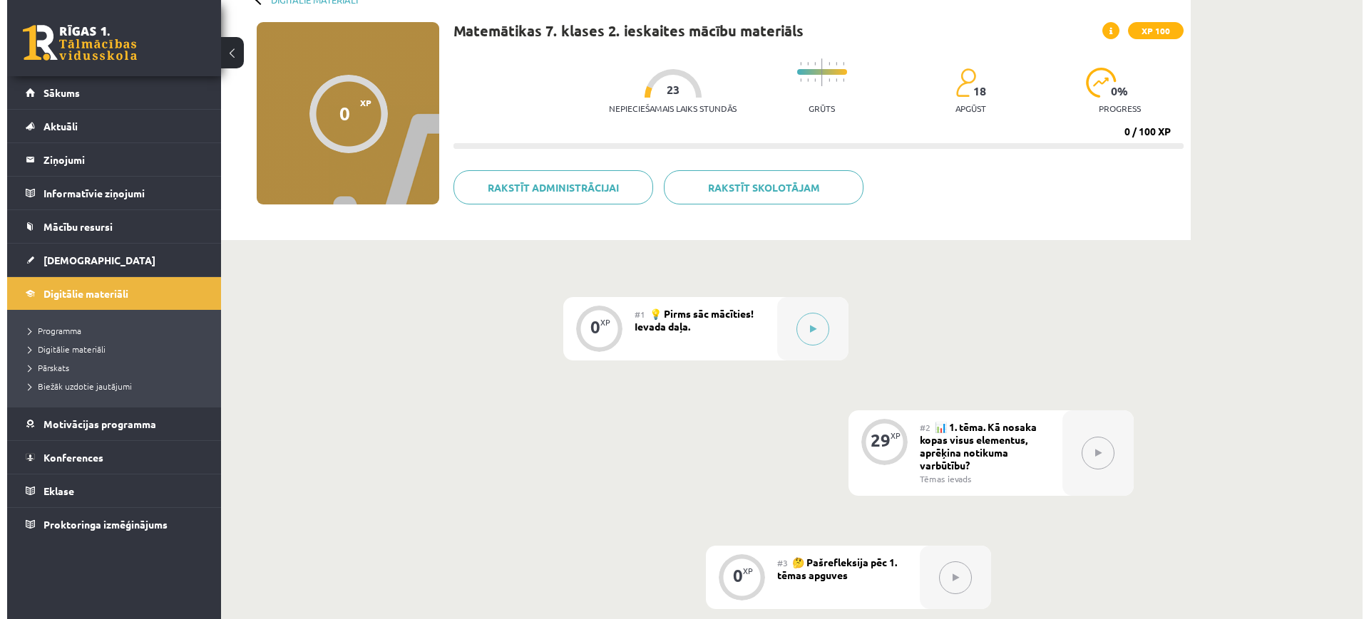
scroll to position [356, 0]
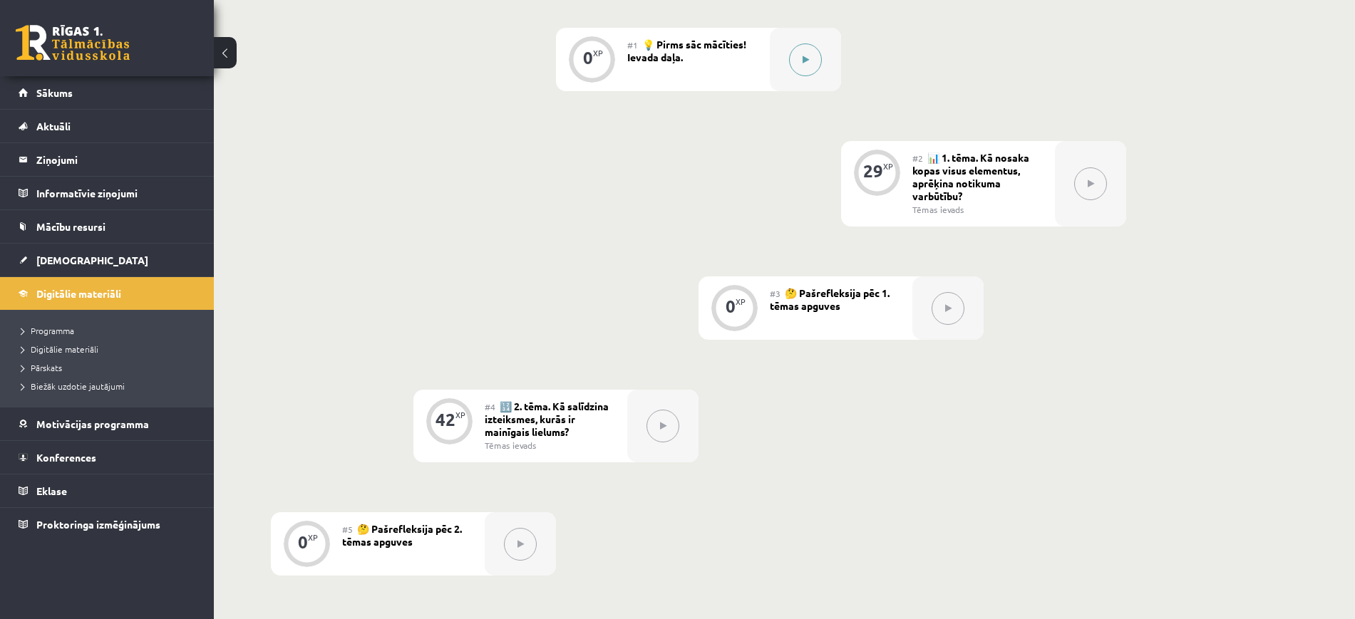
click at [808, 65] on button at bounding box center [805, 59] width 33 height 33
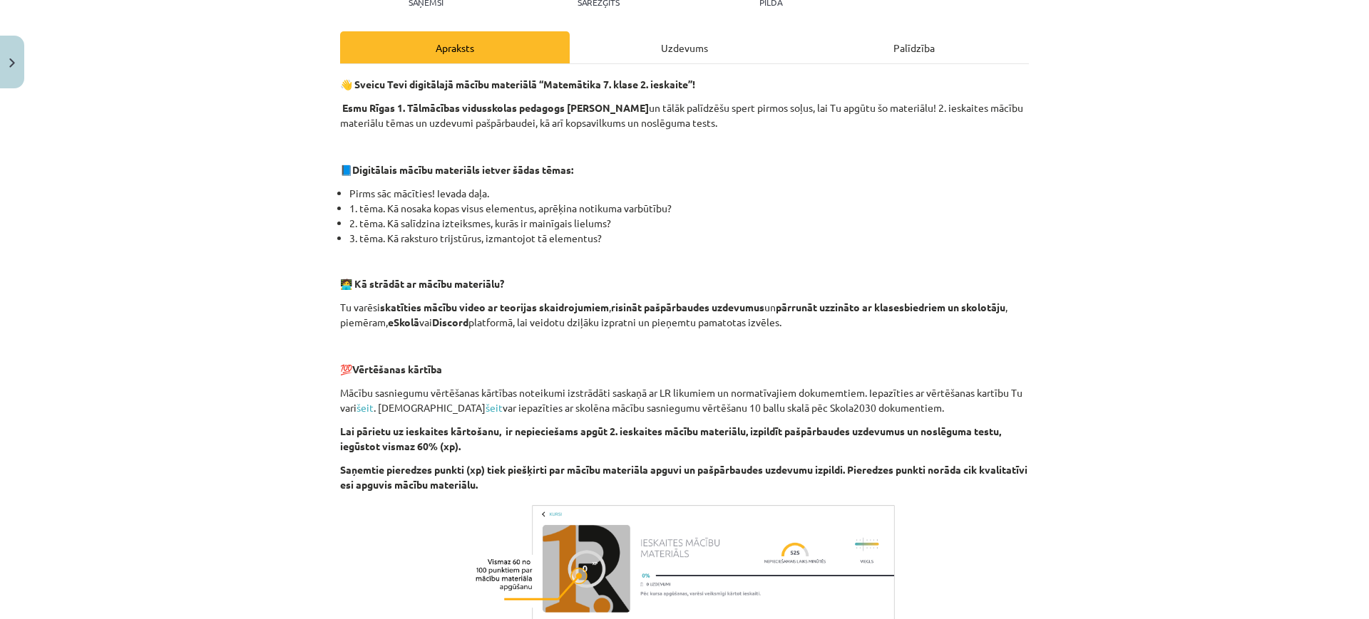
scroll to position [359, 0]
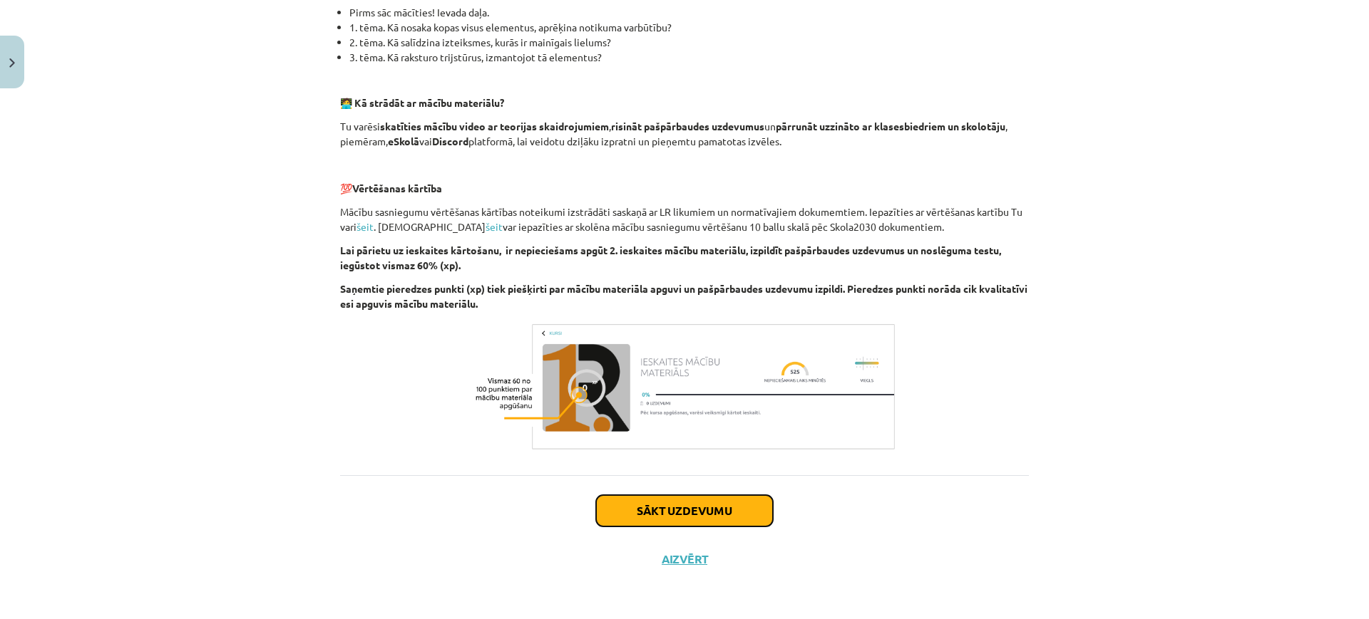
click at [711, 503] on button "Sākt uzdevumu" at bounding box center [684, 510] width 177 height 31
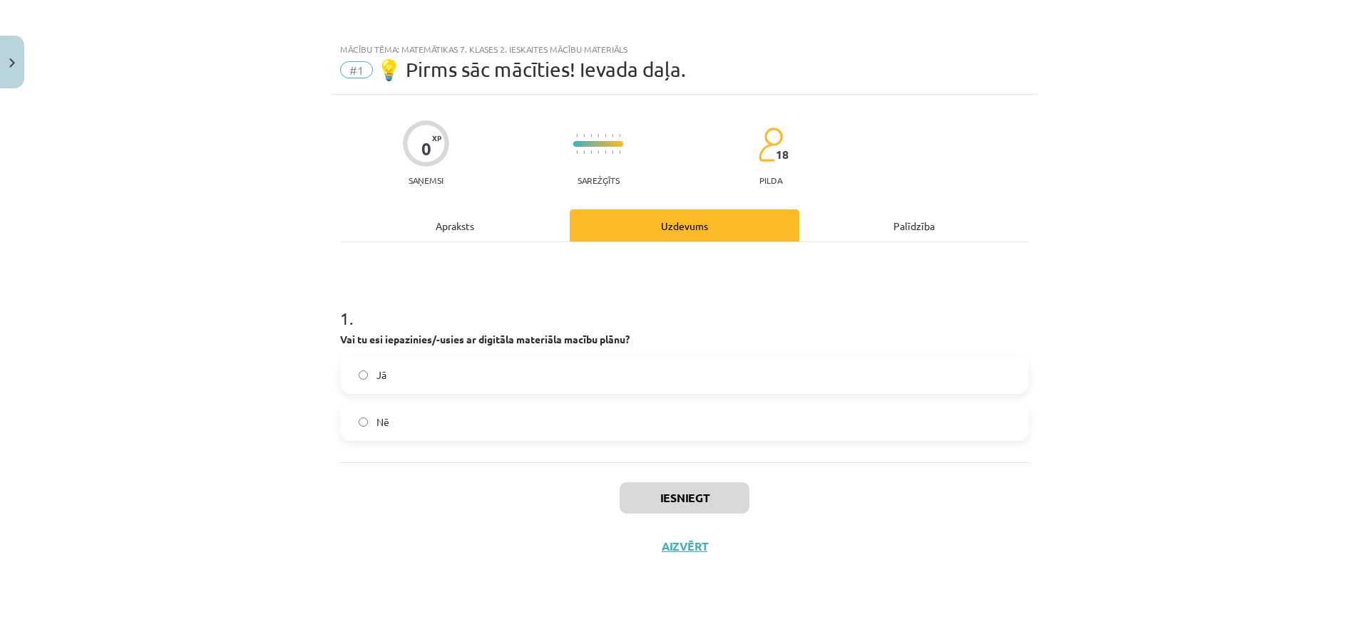
scroll to position [0, 0]
click at [602, 411] on label "Nē" at bounding box center [684, 422] width 686 height 36
click at [599, 378] on label "Jā" at bounding box center [684, 375] width 686 height 36
click at [664, 493] on button "Iesniegt" at bounding box center [684, 498] width 130 height 31
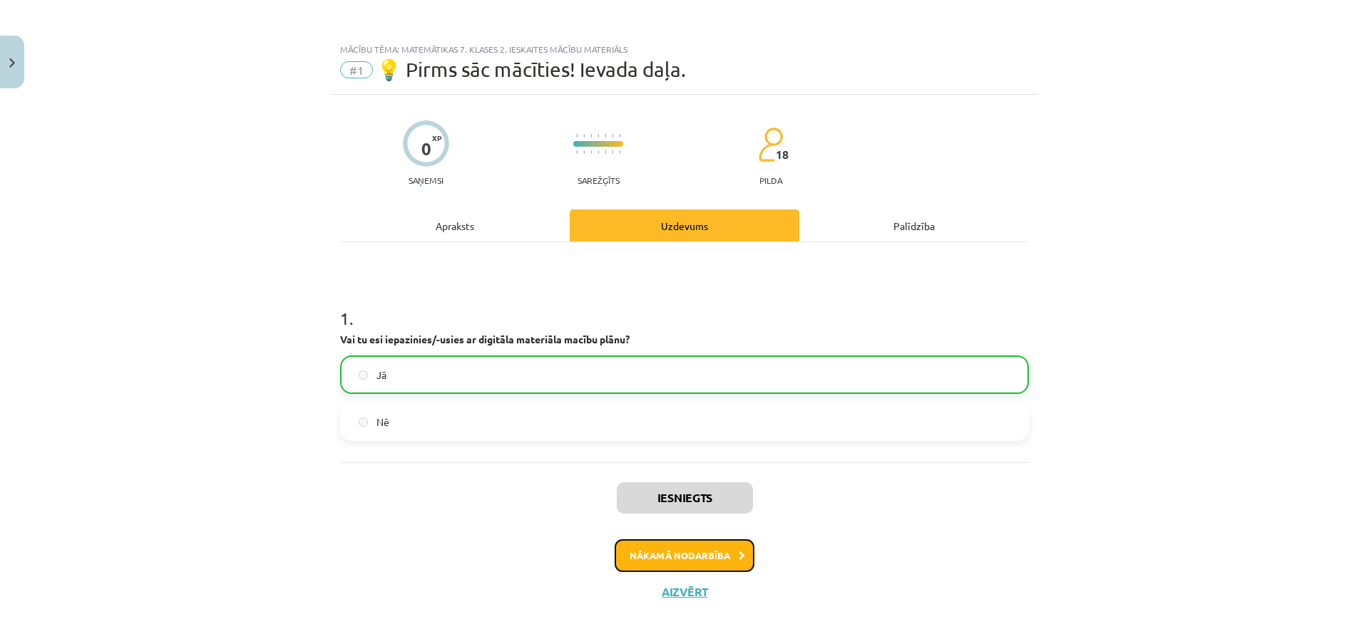
click at [676, 560] on button "Nākamā nodarbība" at bounding box center [684, 556] width 140 height 33
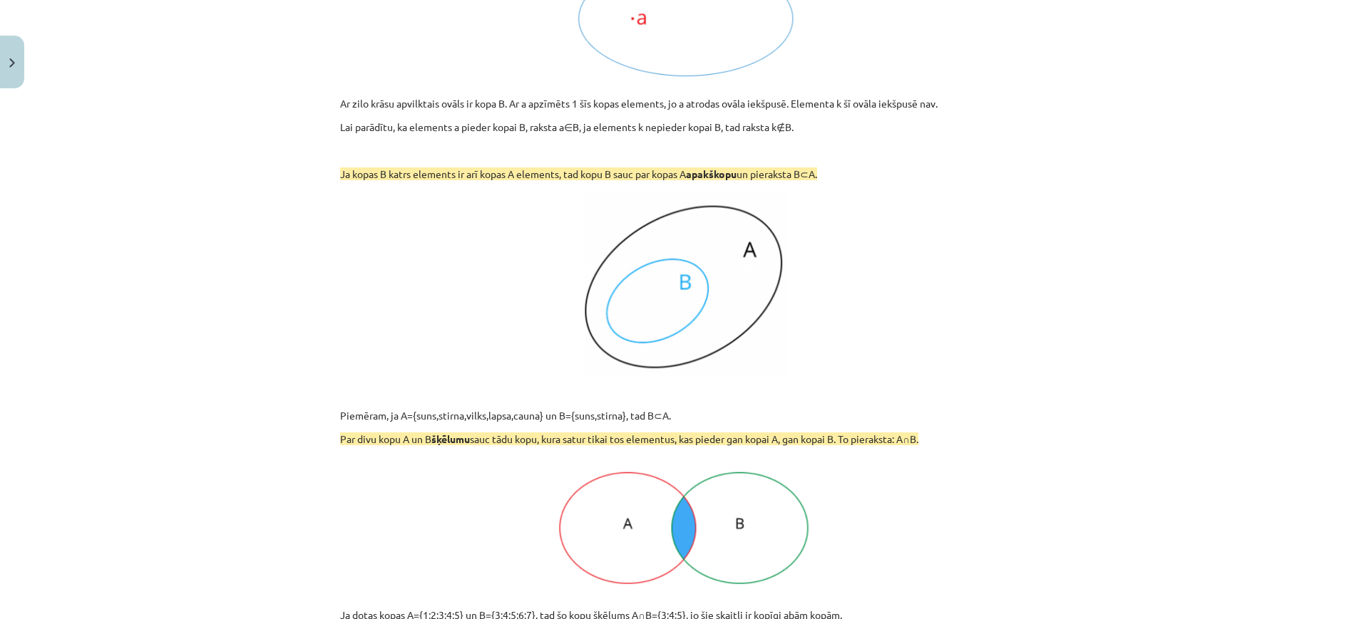
scroll to position [1546, 0]
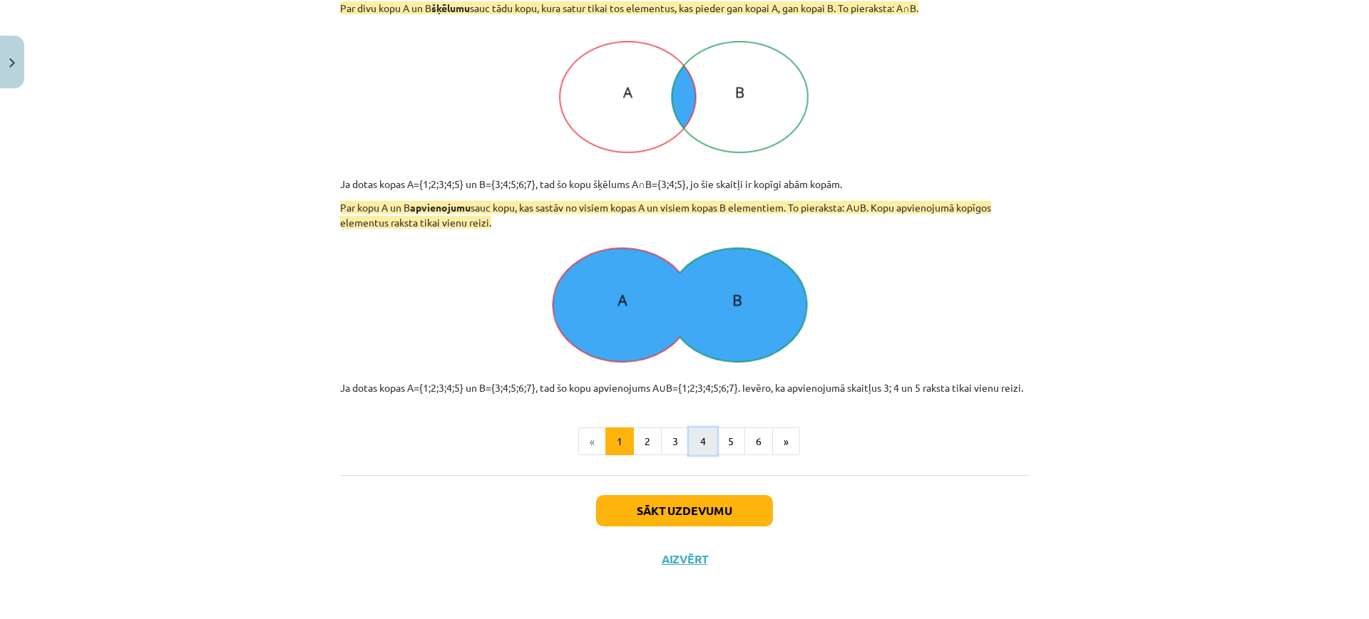
click at [689, 438] on button "4" at bounding box center [703, 442] width 29 height 29
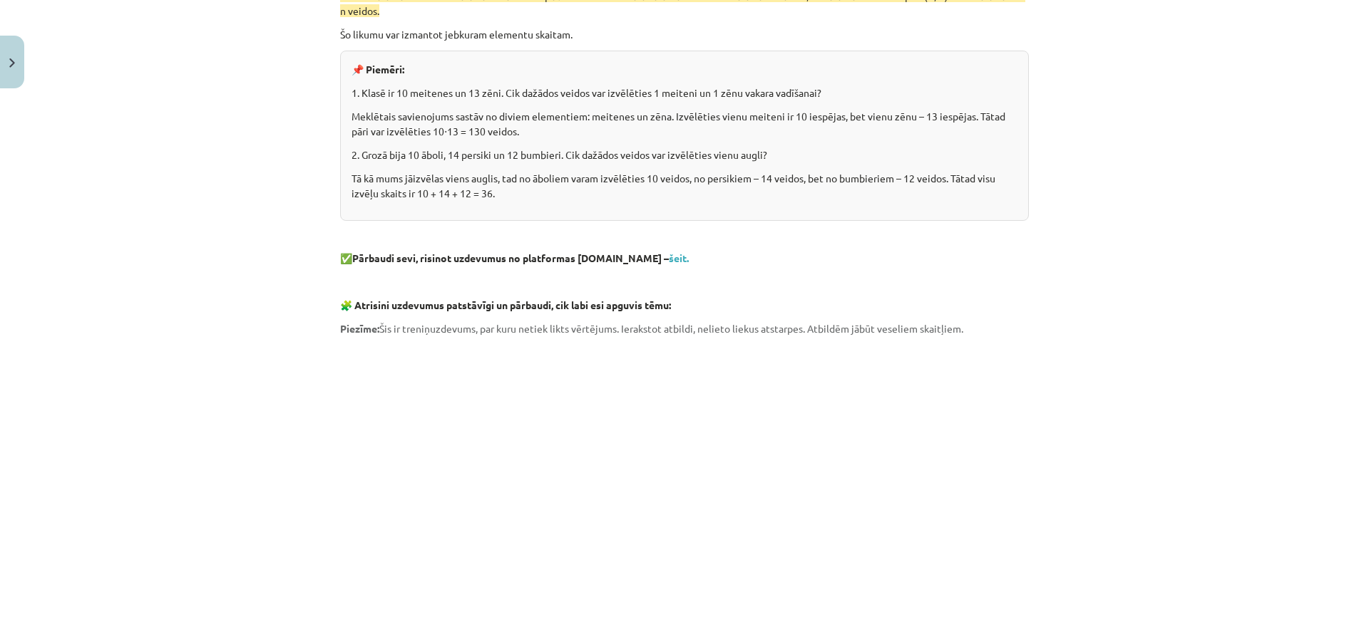
scroll to position [367, 0]
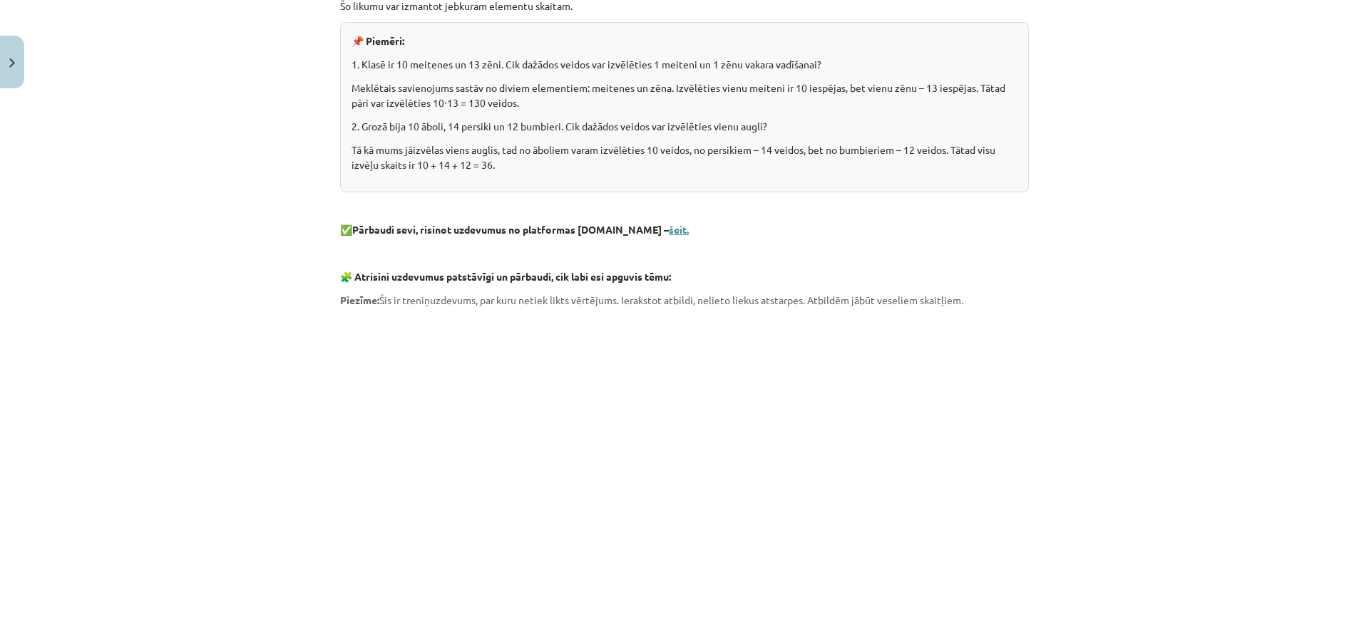
click at [669, 230] on link "šeit." at bounding box center [679, 229] width 20 height 13
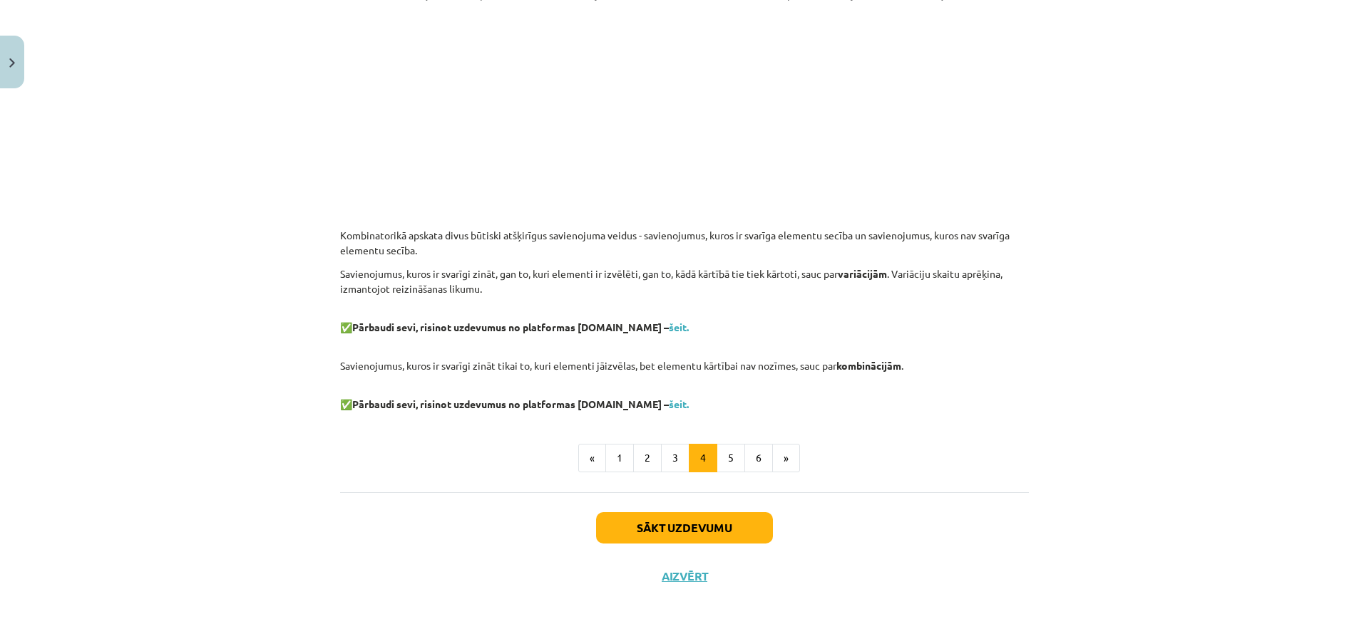
scroll to position [690, 0]
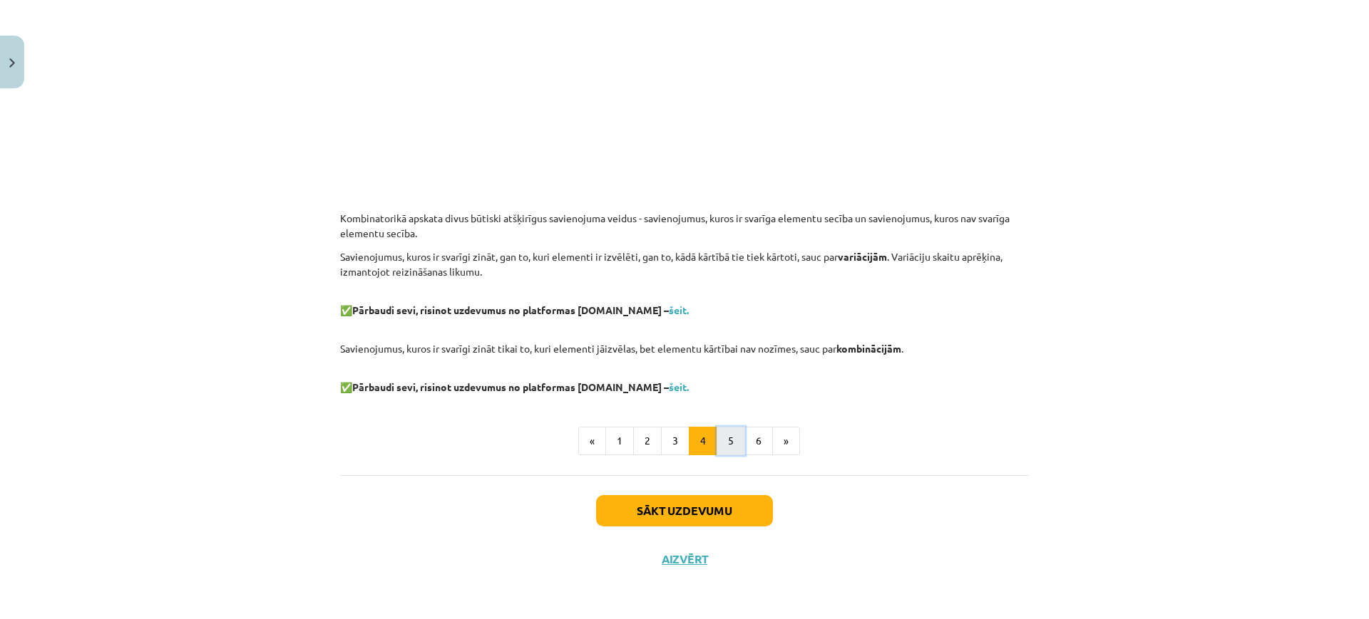
click at [716, 443] on button "5" at bounding box center [730, 441] width 29 height 29
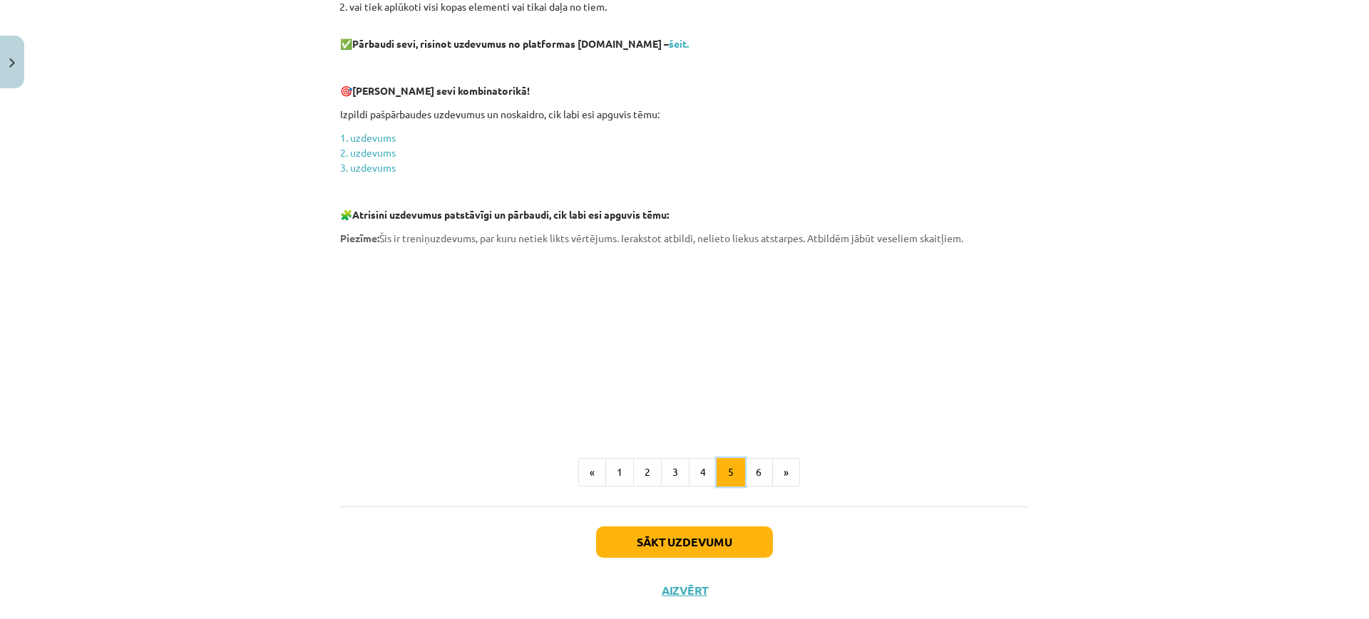
scroll to position [883, 0]
click at [366, 130] on link "1. uzdevums" at bounding box center [368, 136] width 56 height 13
click at [736, 457] on button "5" at bounding box center [730, 471] width 29 height 29
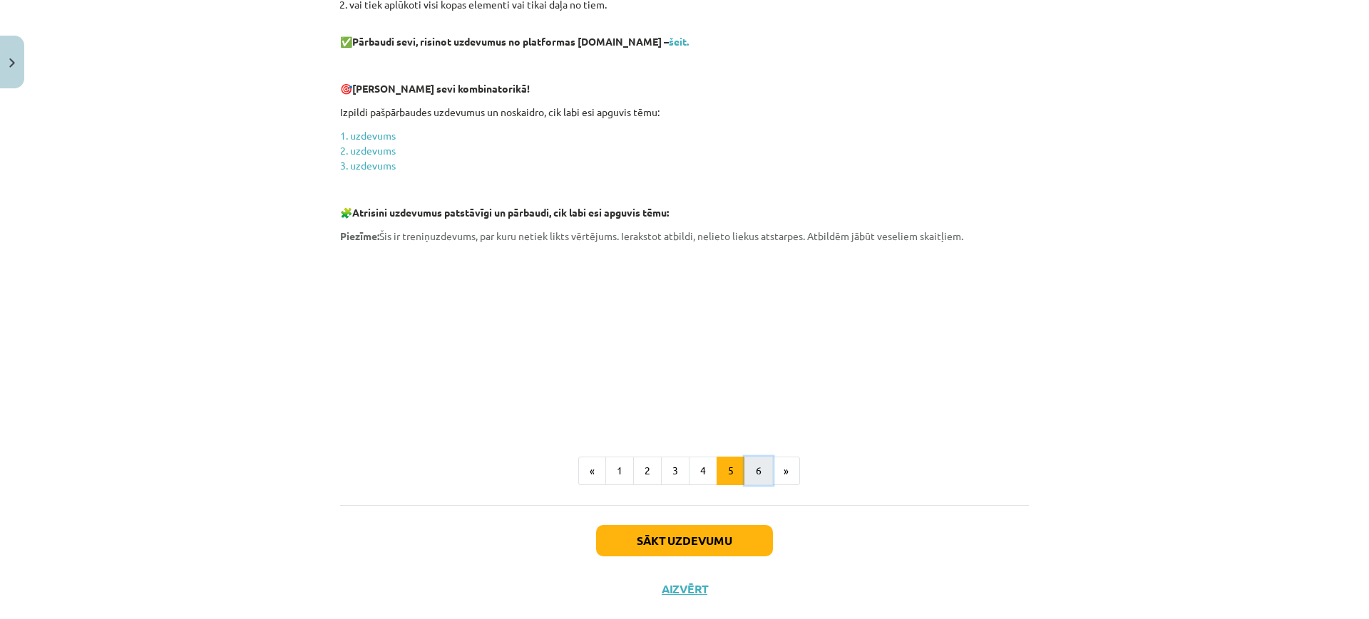
click at [756, 457] on button "6" at bounding box center [758, 471] width 29 height 29
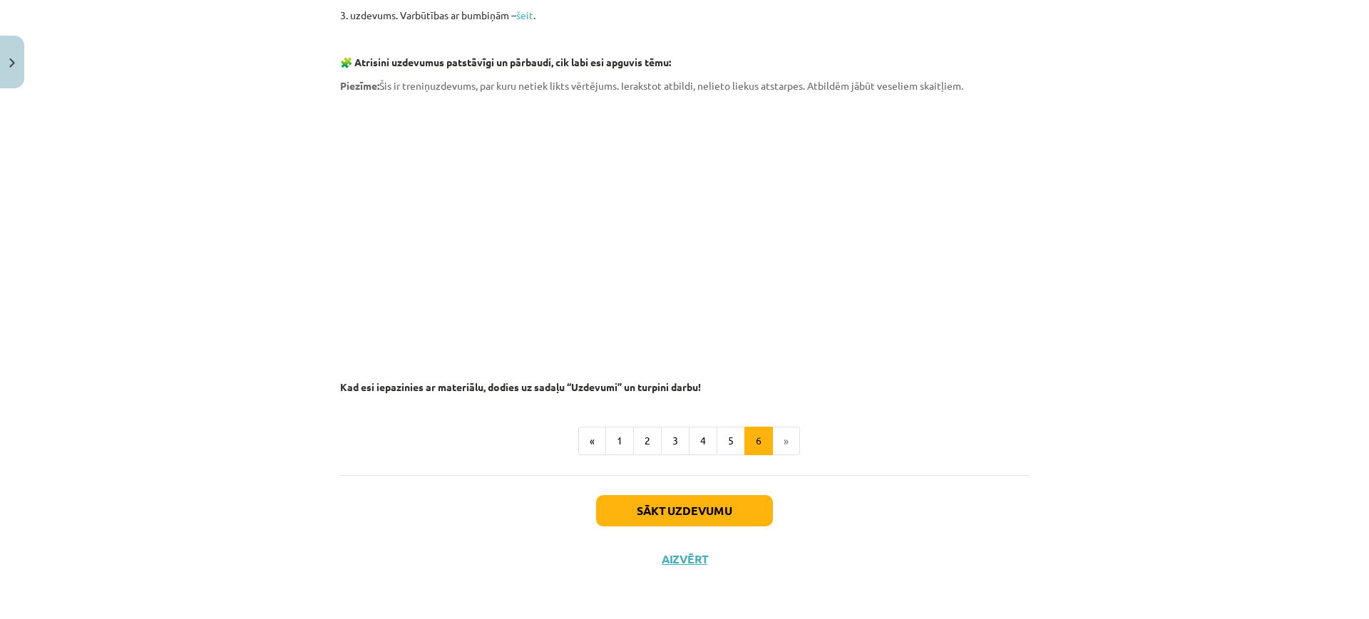
scroll to position [1310, 0]
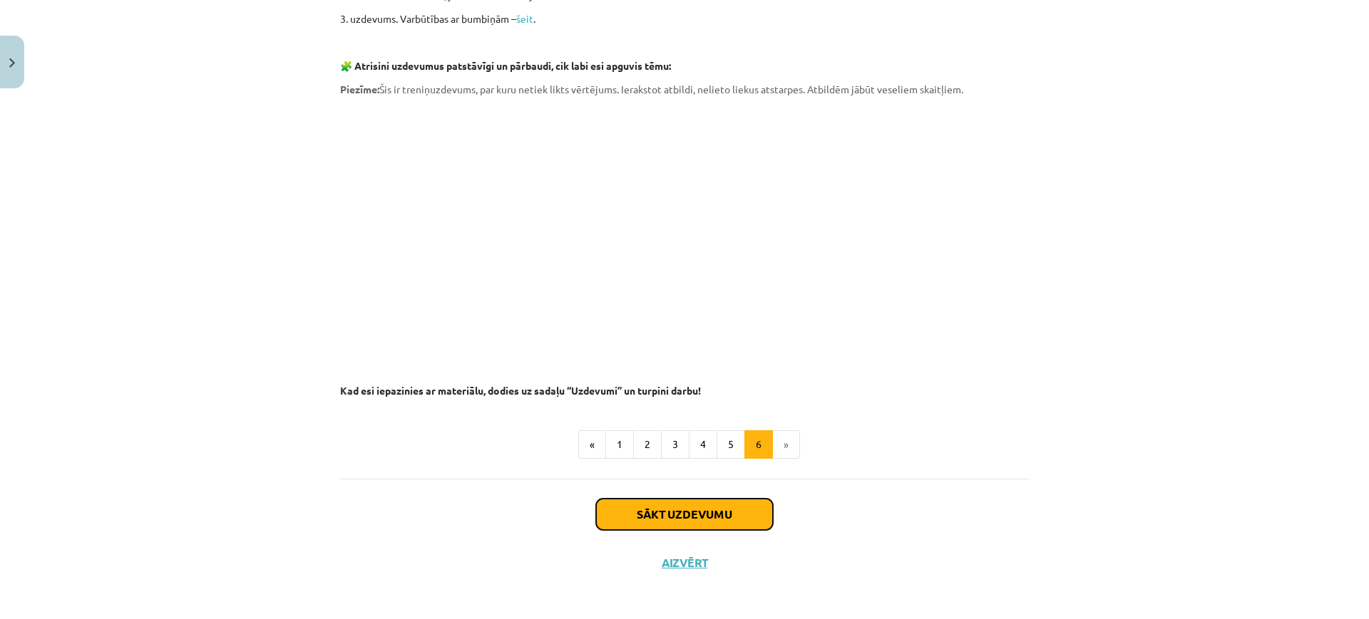
click at [693, 501] on button "Sākt uzdevumu" at bounding box center [684, 514] width 177 height 31
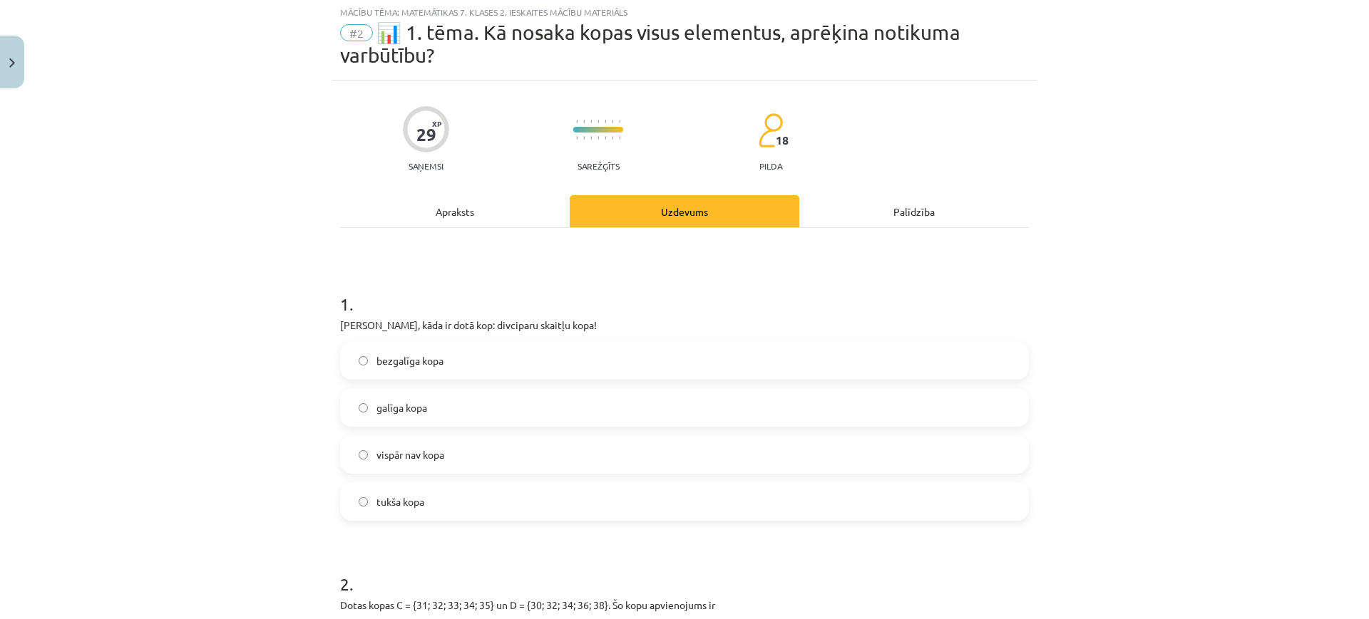
scroll to position [36, 0]
click at [627, 421] on label "galīga kopa" at bounding box center [684, 409] width 686 height 36
click at [607, 371] on label "bezgalīga kopa" at bounding box center [684, 362] width 686 height 36
click at [600, 431] on div "bezgalīga kopa galīga kopa vispār nav kopa tukša kopa" at bounding box center [684, 433] width 689 height 180
click at [597, 411] on label "galīga kopa" at bounding box center [684, 409] width 686 height 36
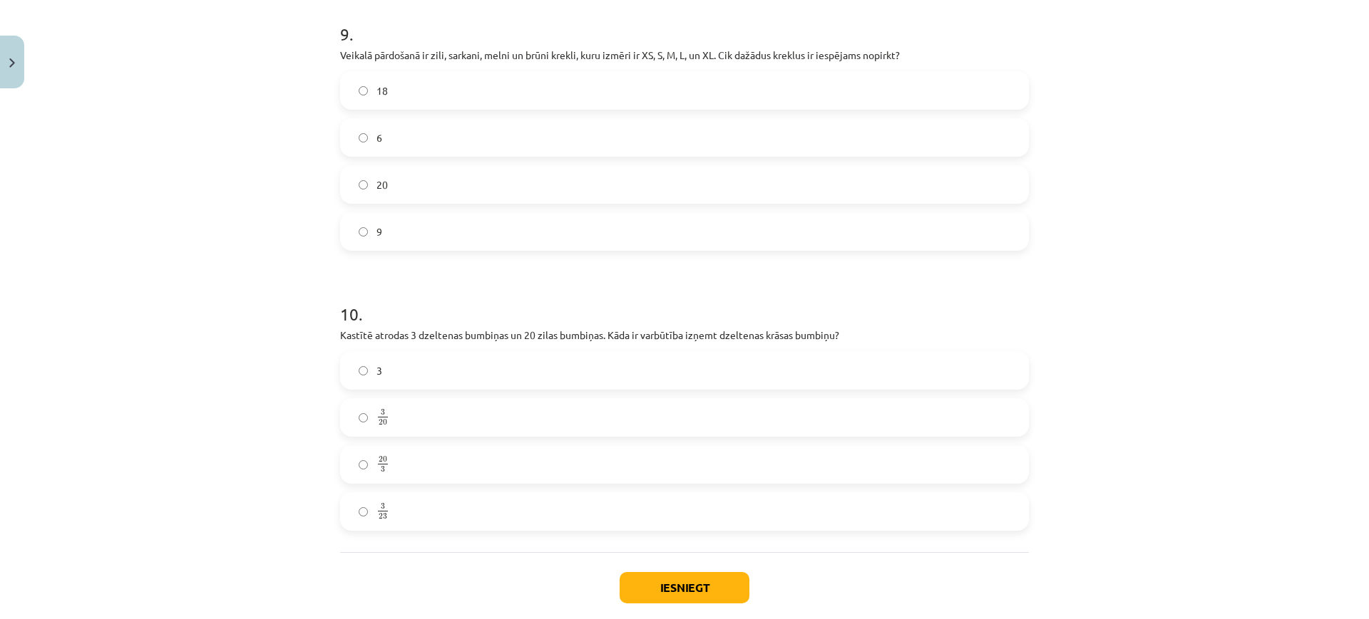
scroll to position [2640, 0]
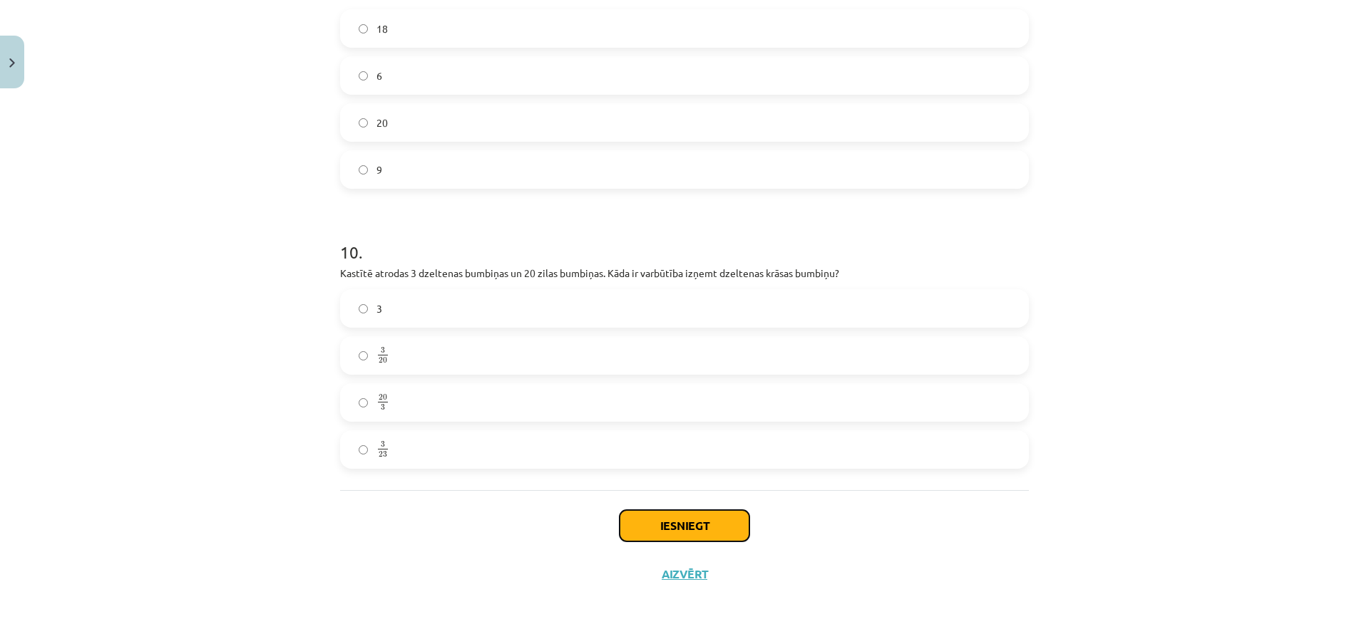
click at [724, 510] on button "Iesniegt" at bounding box center [684, 525] width 130 height 31
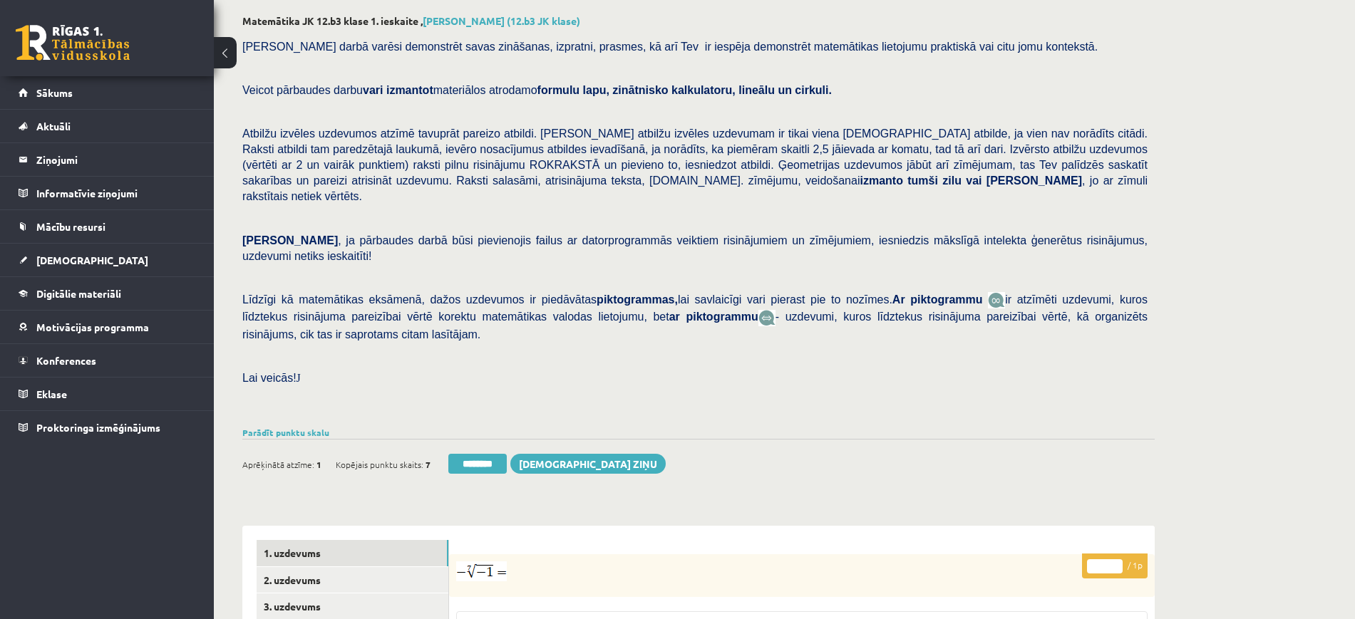
scroll to position [356, 0]
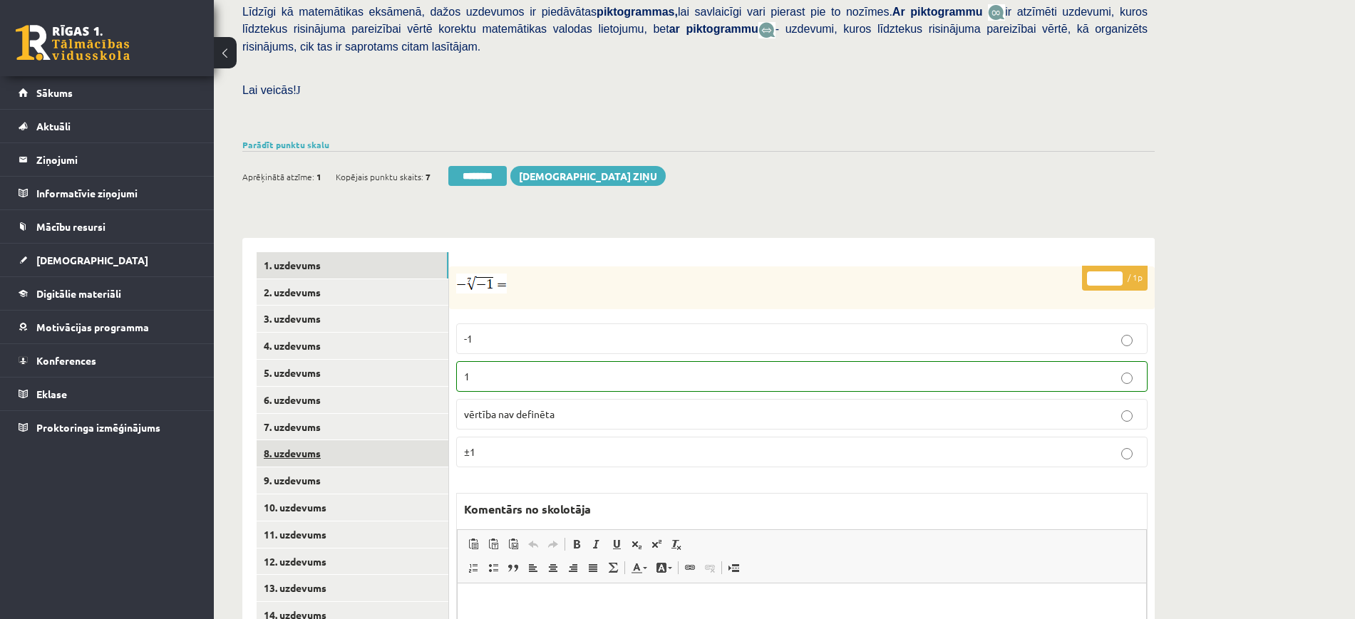
click at [354, 441] on link "8. uzdevums" at bounding box center [353, 454] width 192 height 26
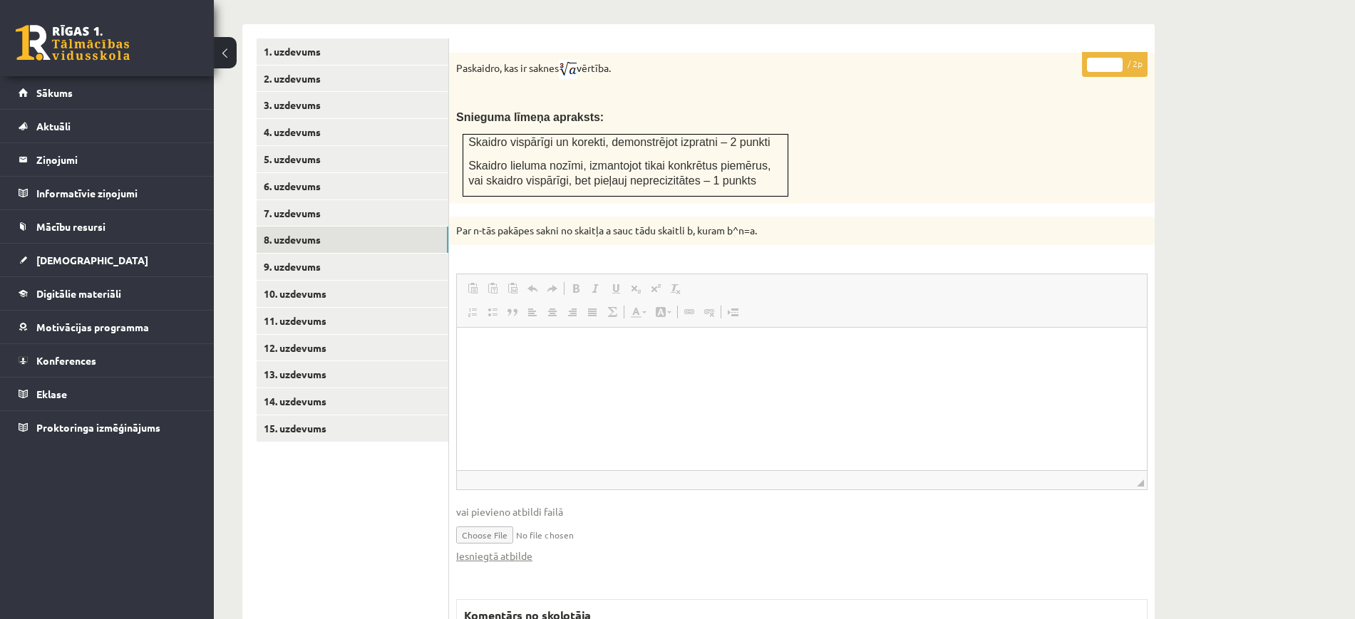
scroll to position [0, 0]
click at [524, 549] on link "Iesniegtā atbilde" at bounding box center [494, 556] width 76 height 15
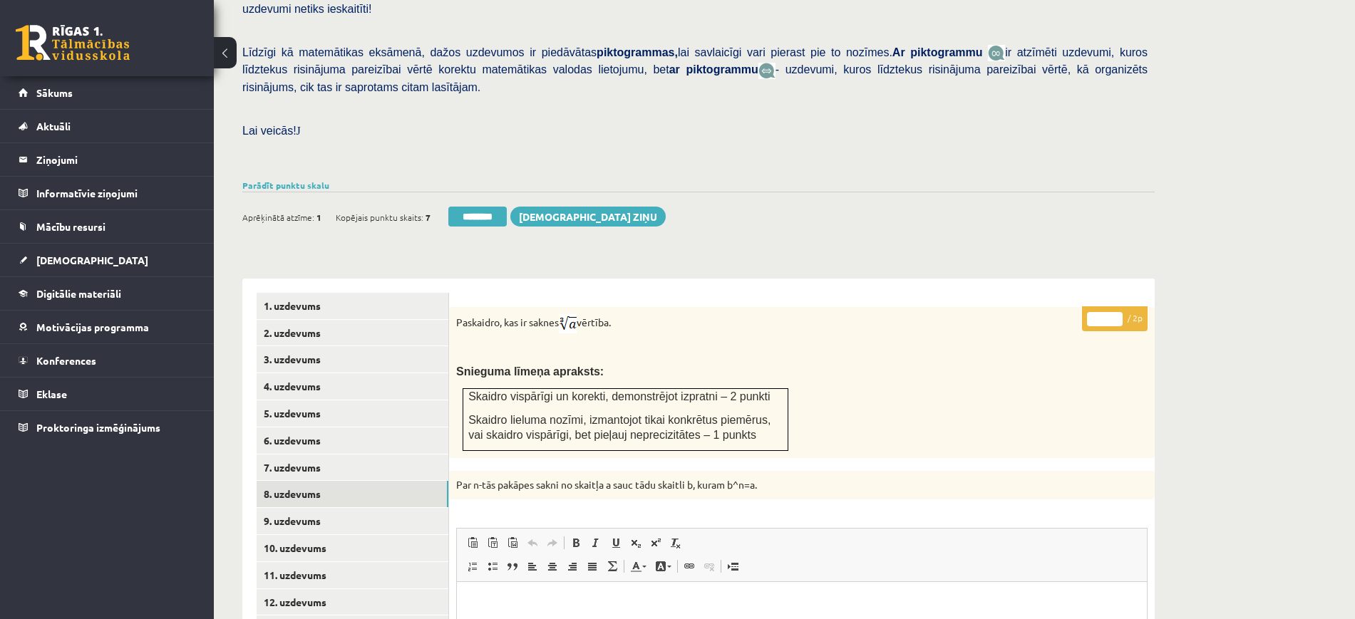
scroll to position [303, 0]
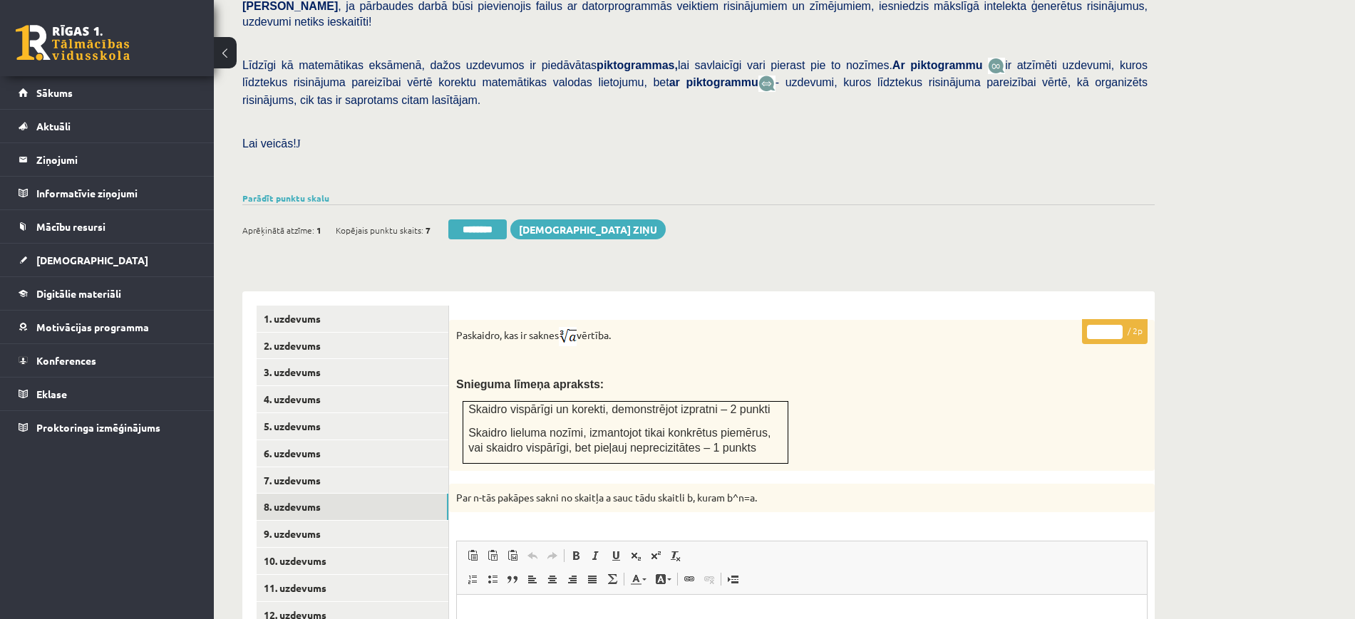
type input "*"
click at [1118, 325] on input "*" at bounding box center [1105, 332] width 36 height 14
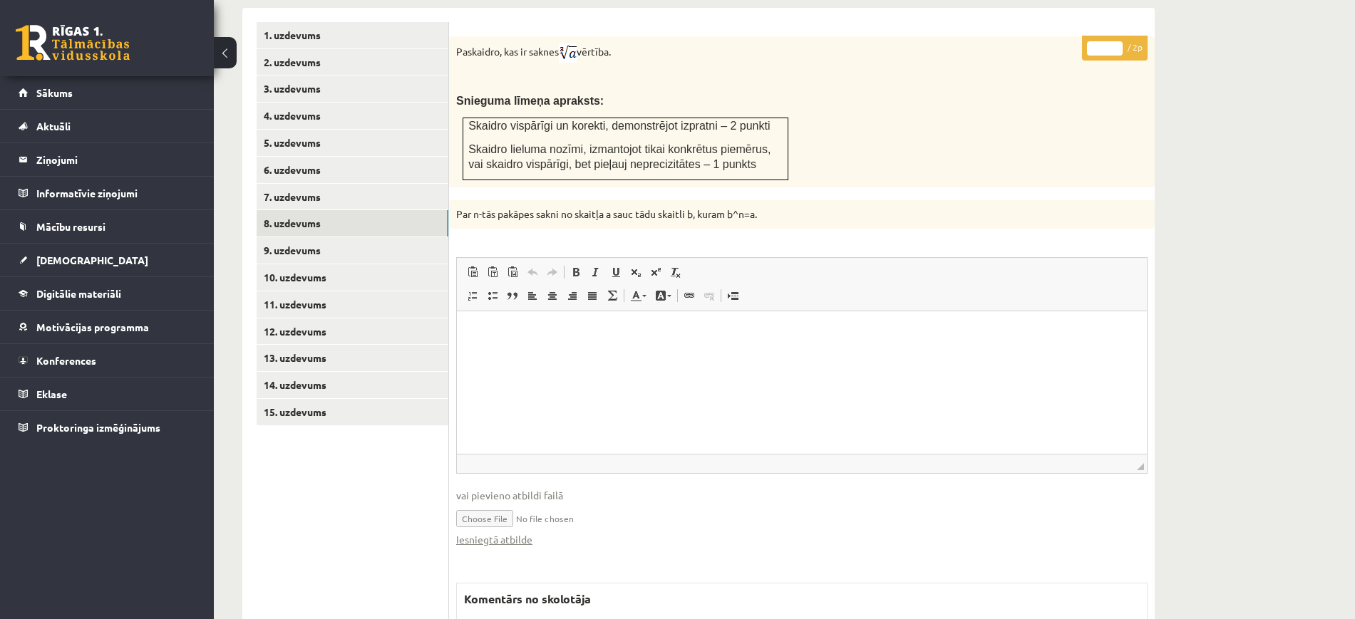
scroll to position [659, 0]
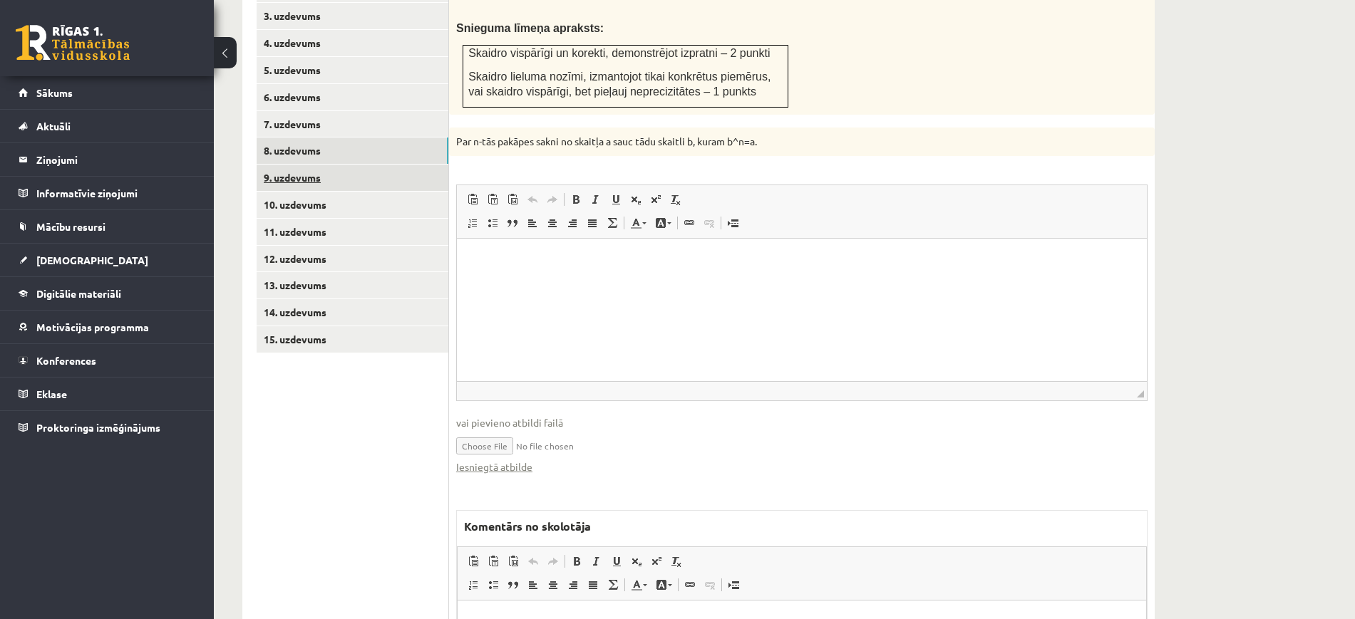
click at [408, 165] on link "9. uzdevums" at bounding box center [353, 178] width 192 height 26
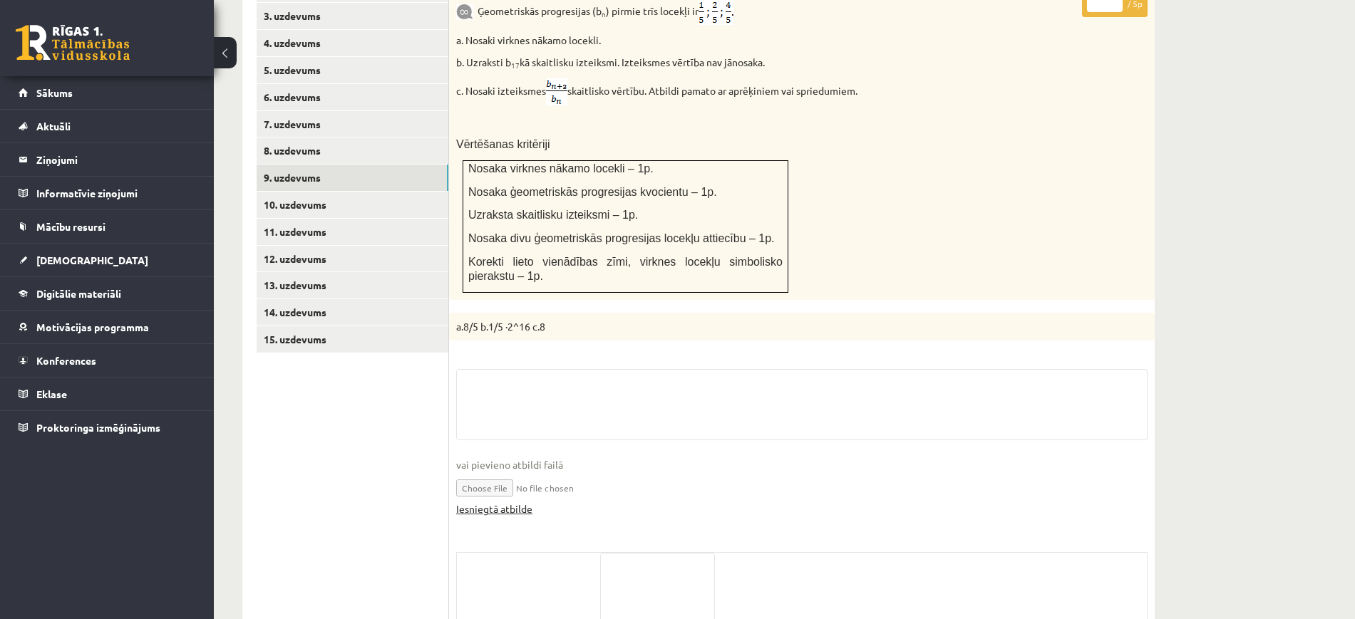
click at [524, 502] on link "Iesniegtā atbilde" at bounding box center [494, 509] width 76 height 15
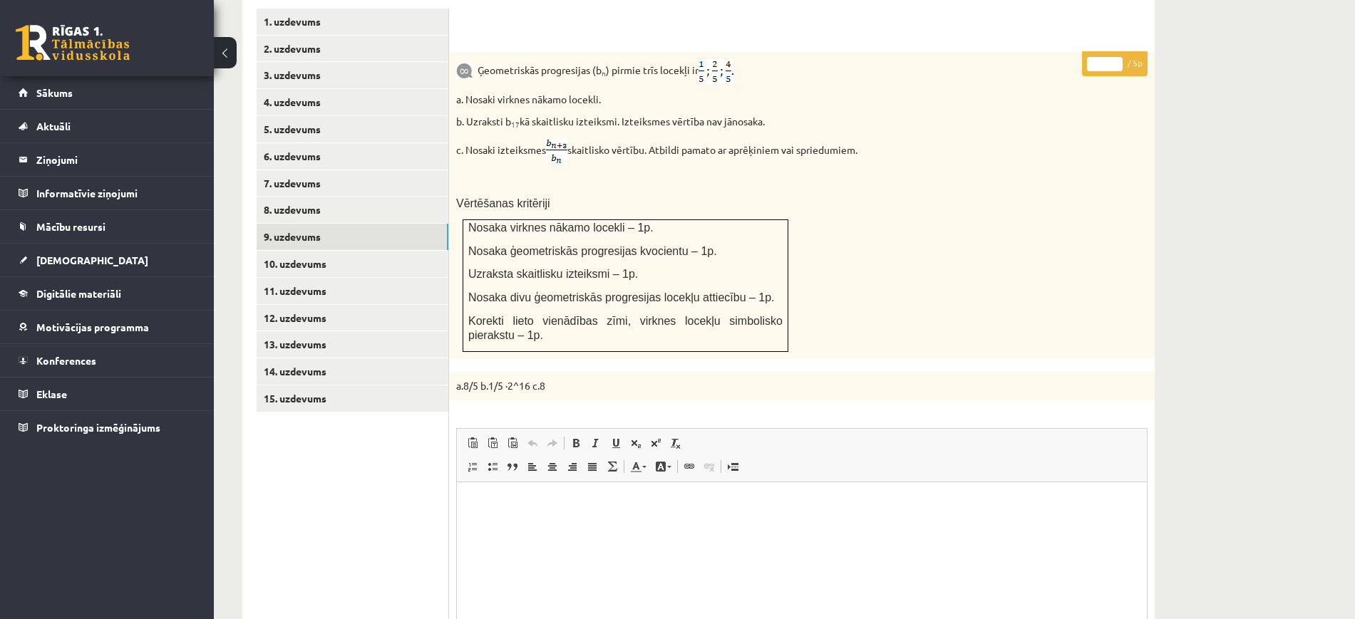
scroll to position [570, 0]
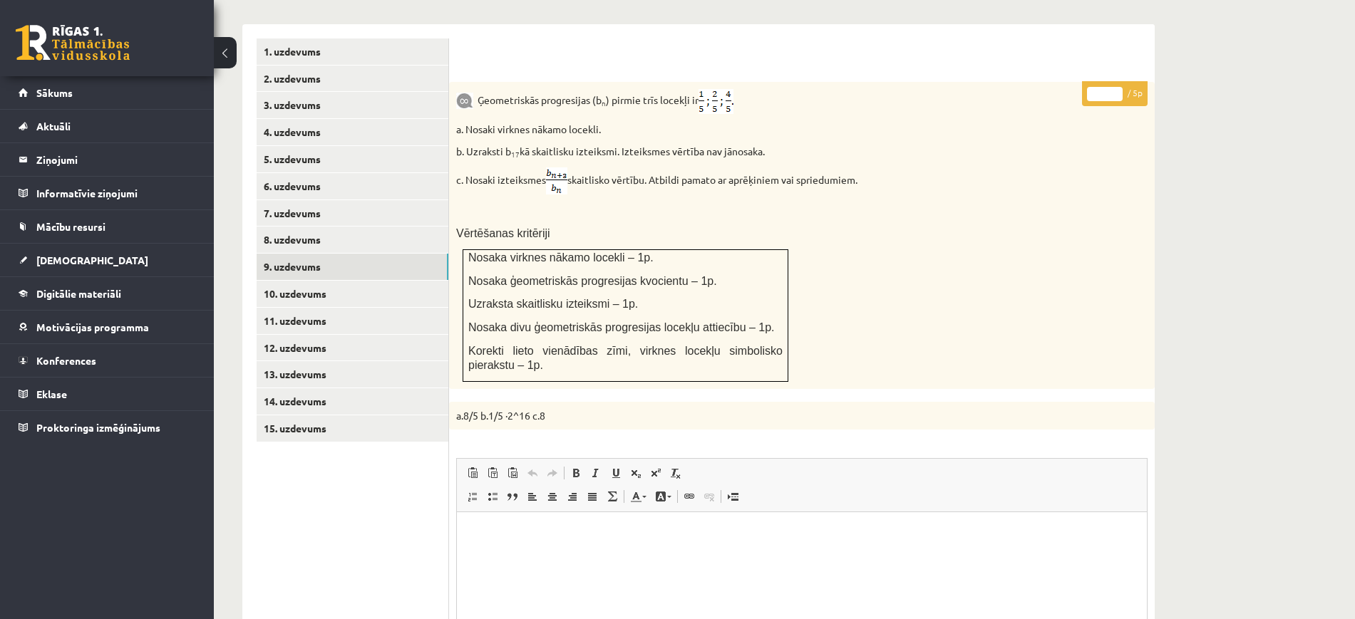
type input "*"
click at [1113, 87] on input "*" at bounding box center [1105, 94] width 36 height 14
click at [422, 281] on link "10. uzdevums" at bounding box center [353, 294] width 192 height 26
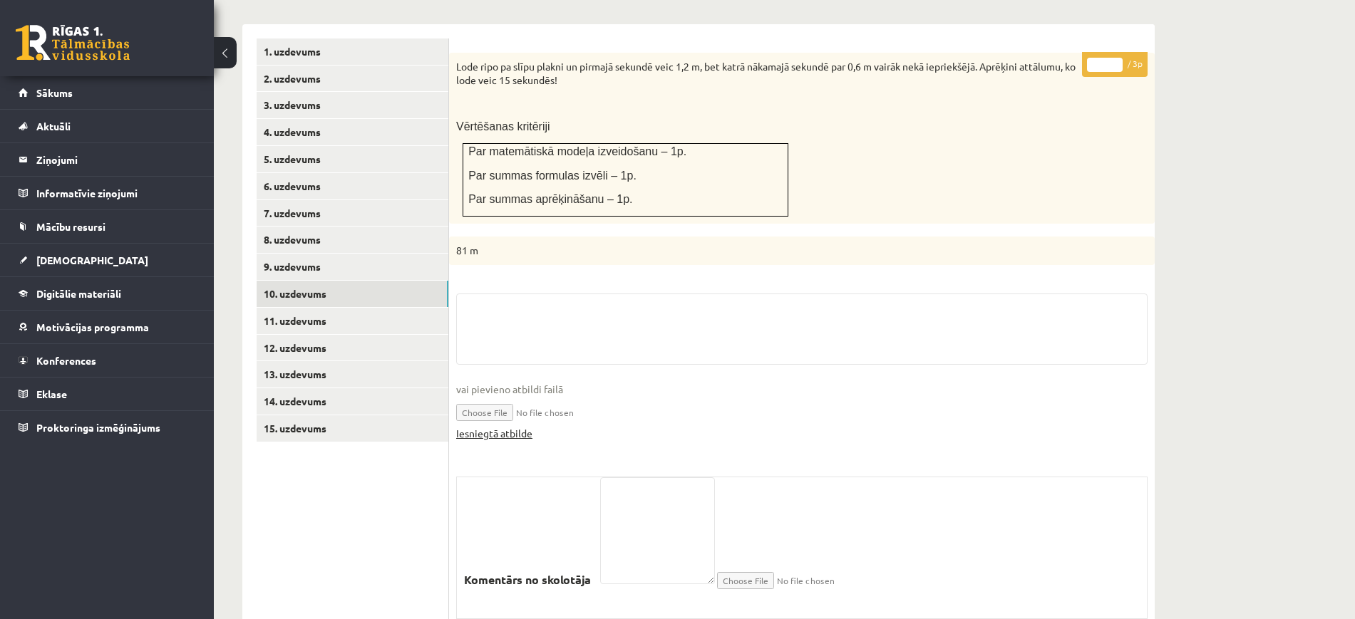
click at [503, 426] on link "Iesniegtā atbilde" at bounding box center [494, 433] width 76 height 15
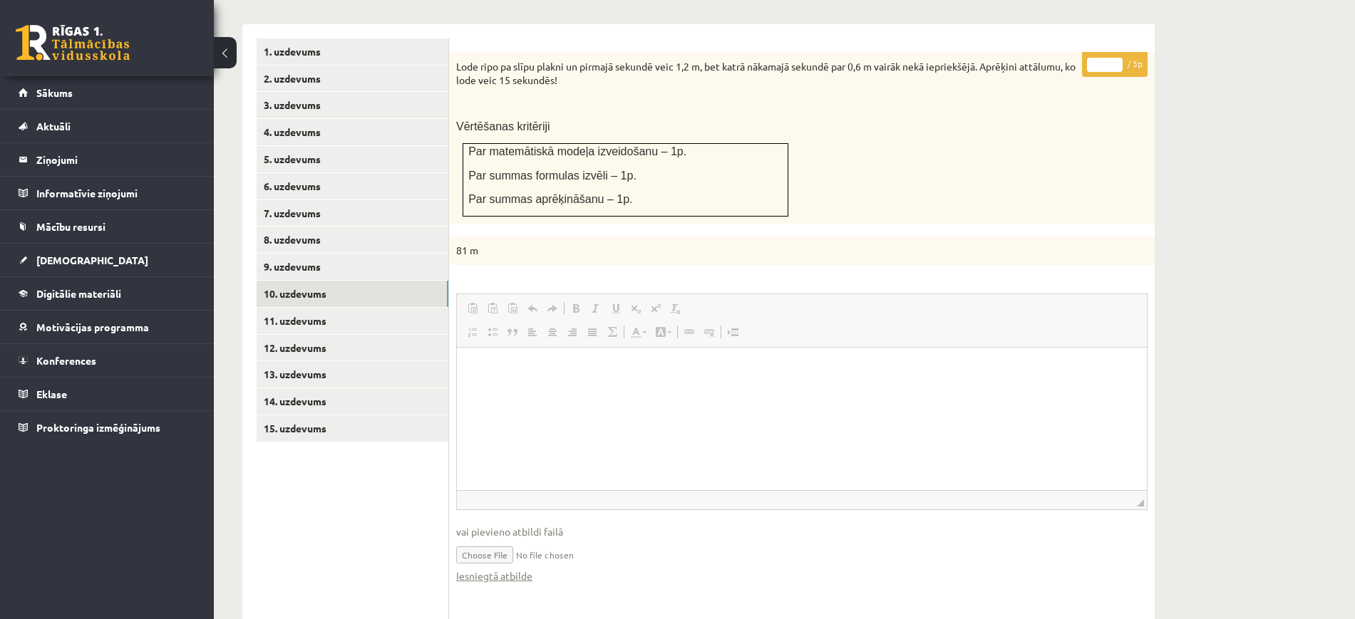
scroll to position [0, 0]
type input "*"
click at [1118, 58] on input "*" at bounding box center [1105, 65] width 36 height 14
click at [402, 308] on link "11. uzdevums" at bounding box center [353, 321] width 192 height 26
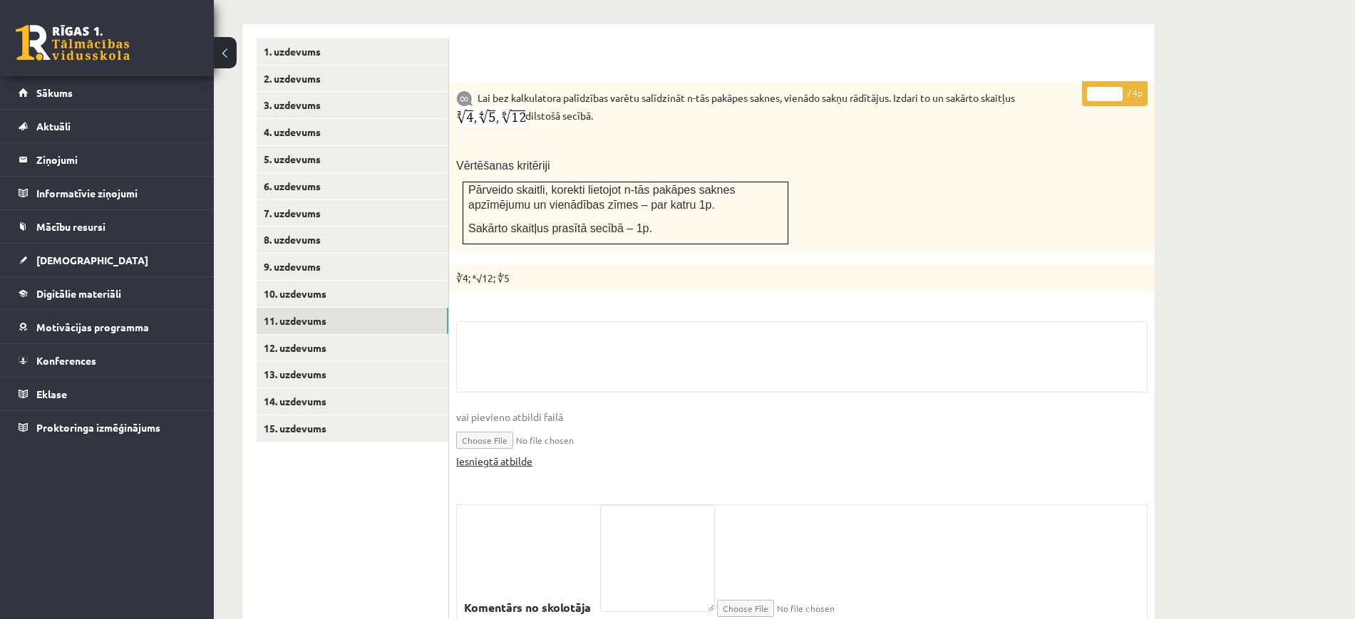
click at [508, 454] on link "Iesniegtā atbilde" at bounding box center [494, 461] width 76 height 15
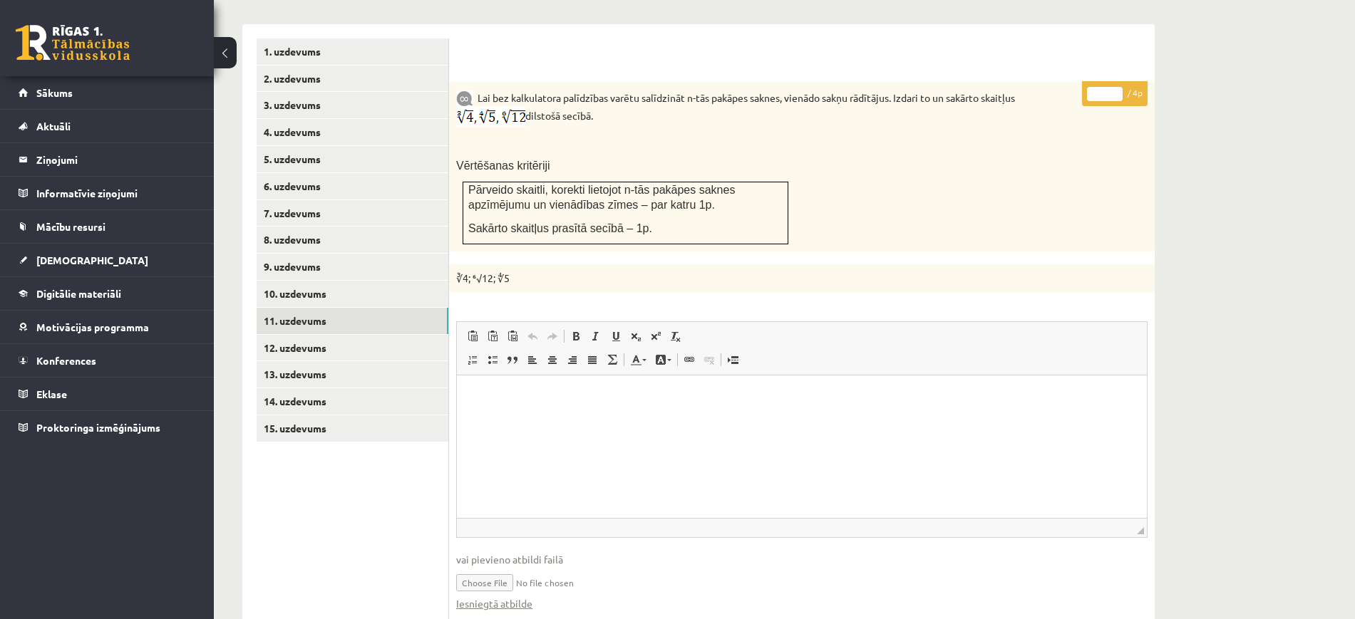
type input "*"
click at [1112, 87] on input "*" at bounding box center [1105, 94] width 36 height 14
click at [414, 335] on link "12. uzdevums" at bounding box center [353, 348] width 192 height 26
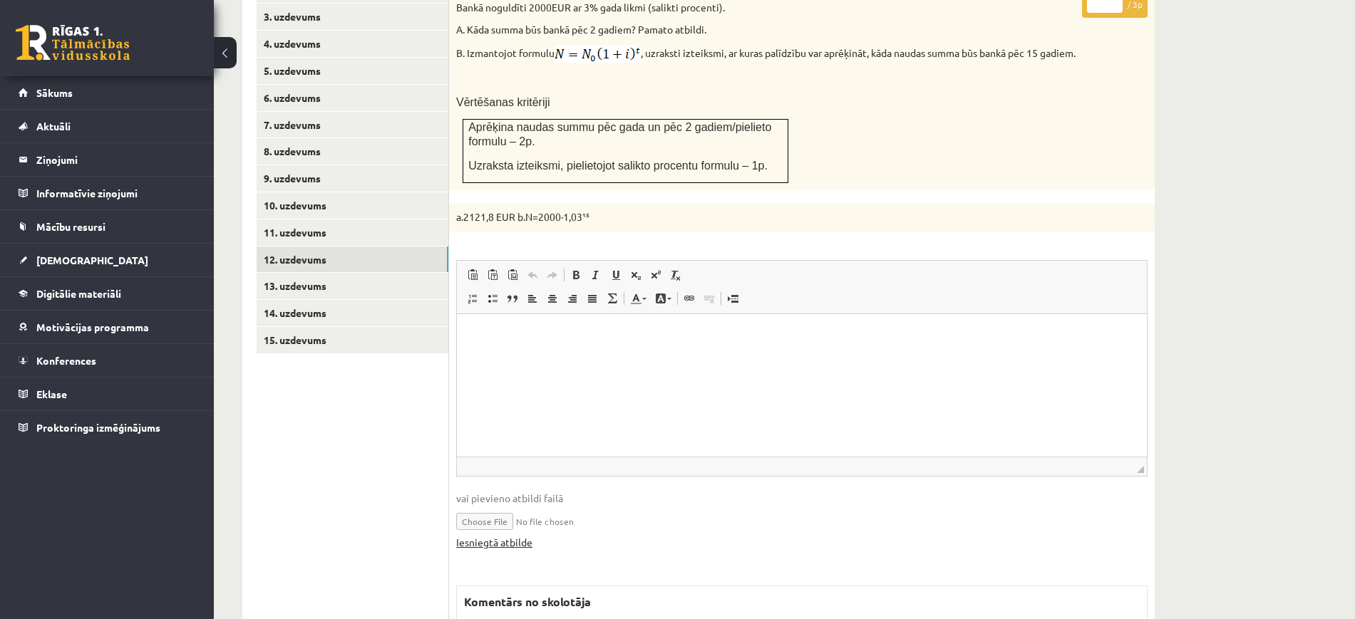
click at [518, 535] on link "Iesniegtā atbilde" at bounding box center [494, 542] width 76 height 15
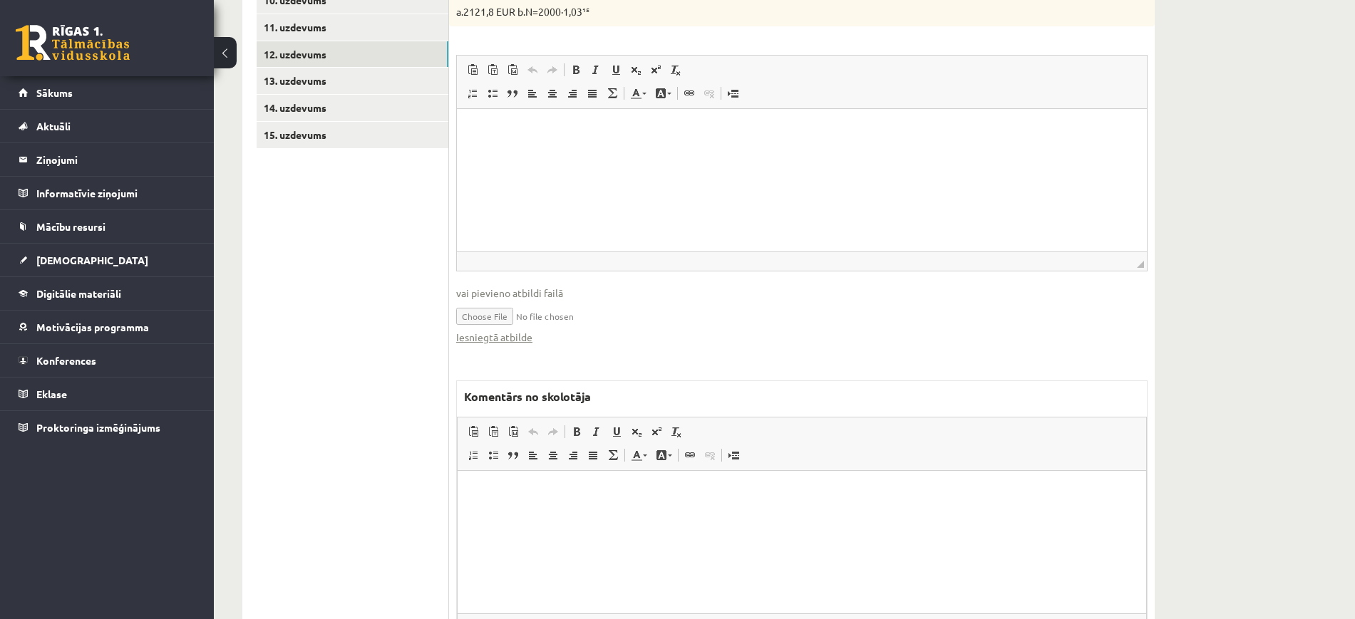
scroll to position [926, 0]
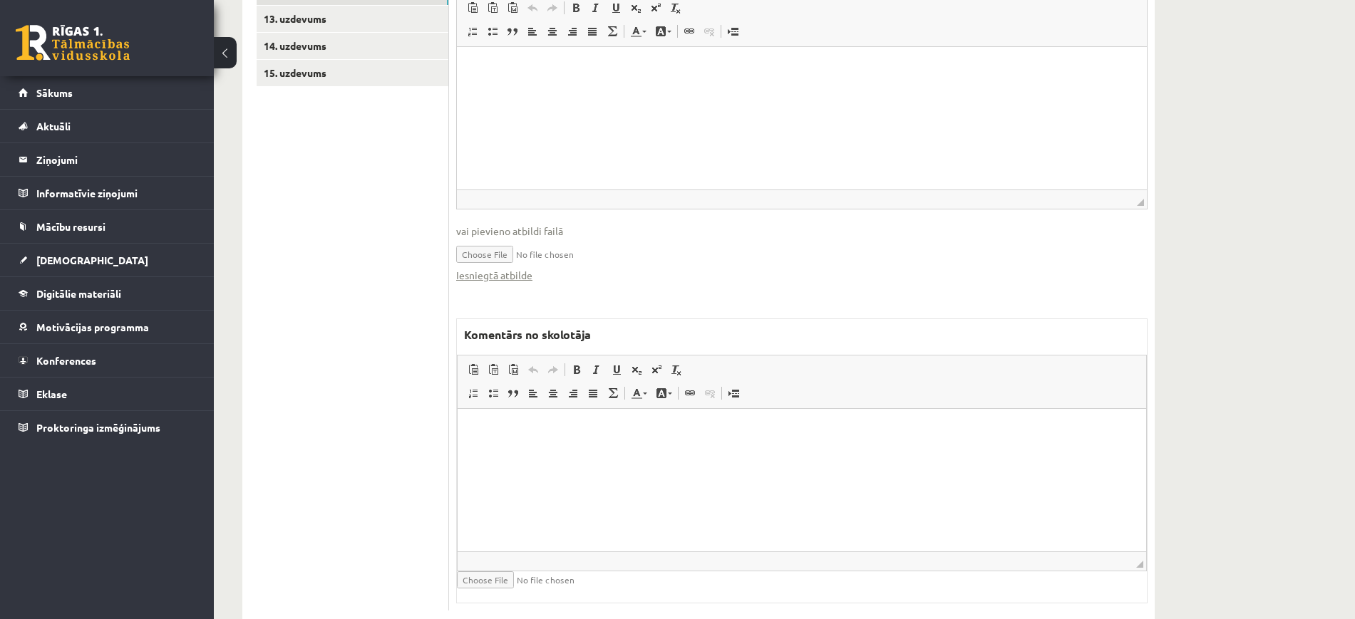
click at [556, 452] on html at bounding box center [802, 429] width 689 height 43
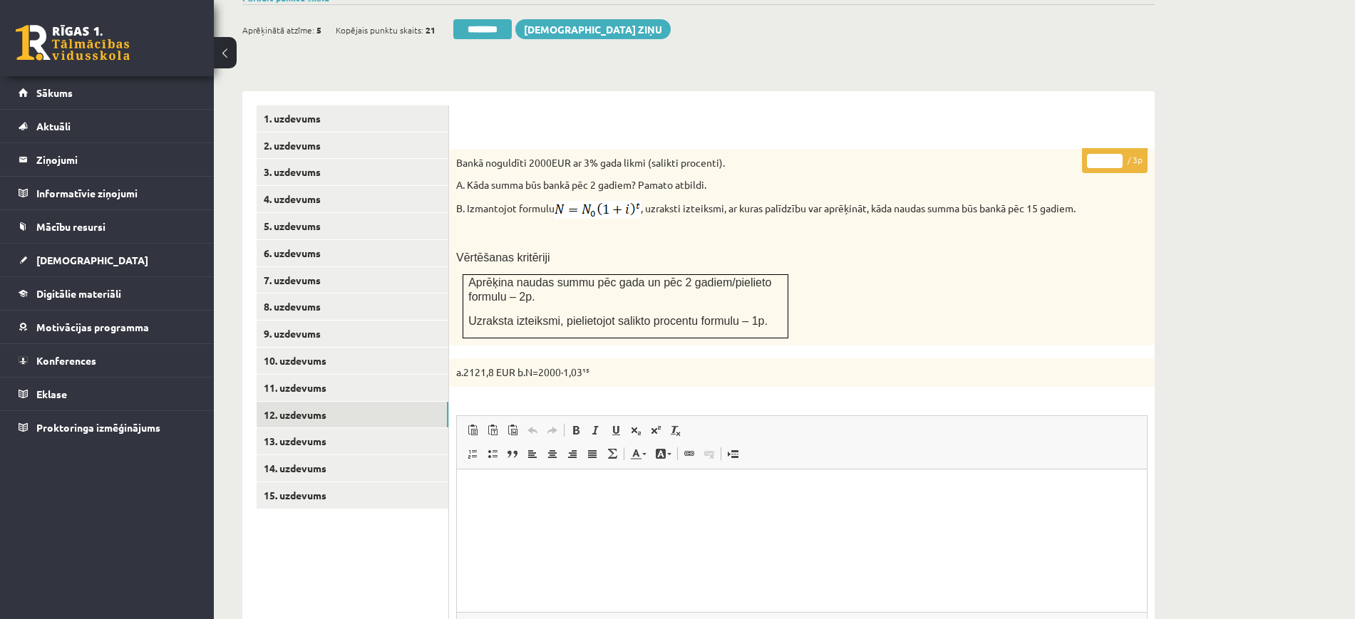
scroll to position [391, 0]
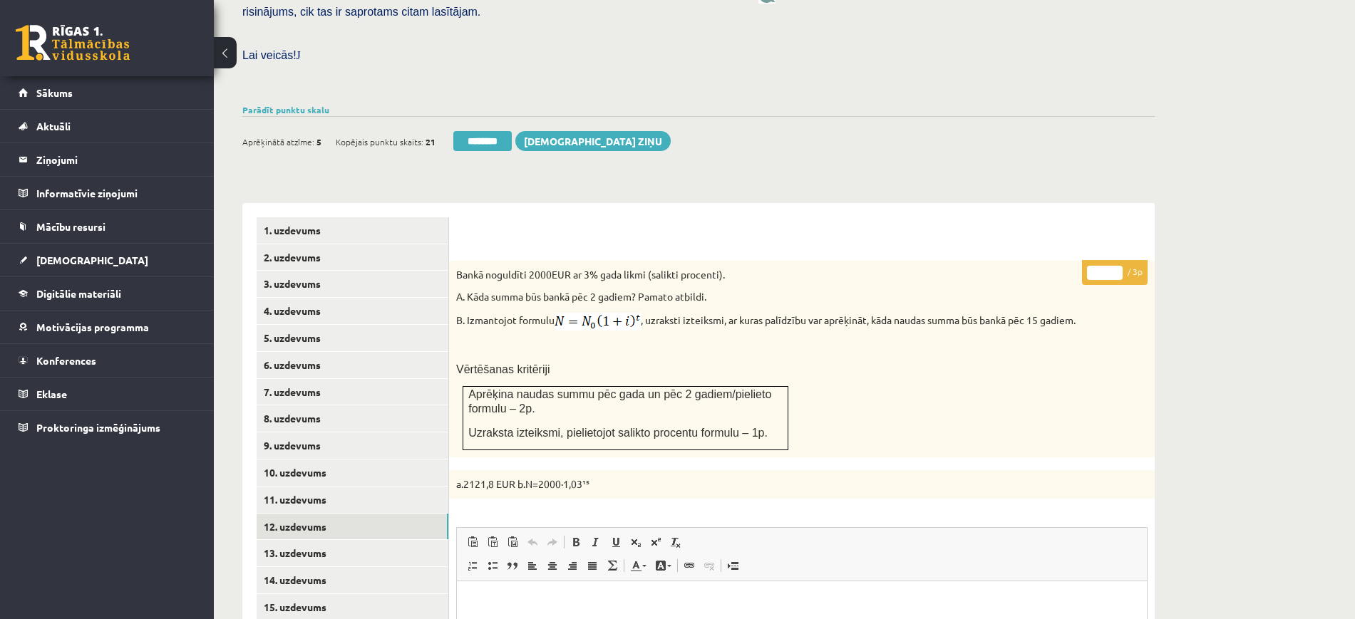
drag, startPoint x: 1116, startPoint y: 239, endPoint x: 552, endPoint y: 464, distance: 607.8
type input "*"
click at [1116, 266] on input "*" at bounding box center [1105, 273] width 36 height 14
click at [357, 540] on link "13. uzdevums" at bounding box center [353, 553] width 192 height 26
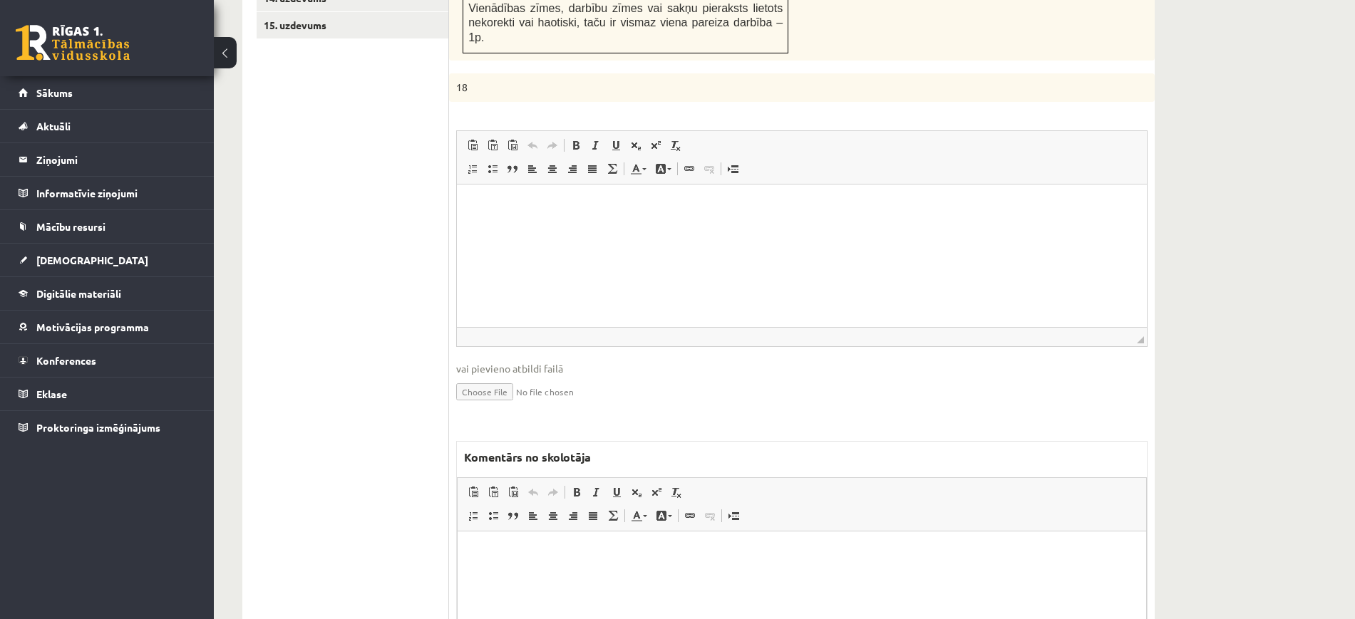
scroll to position [1085, 0]
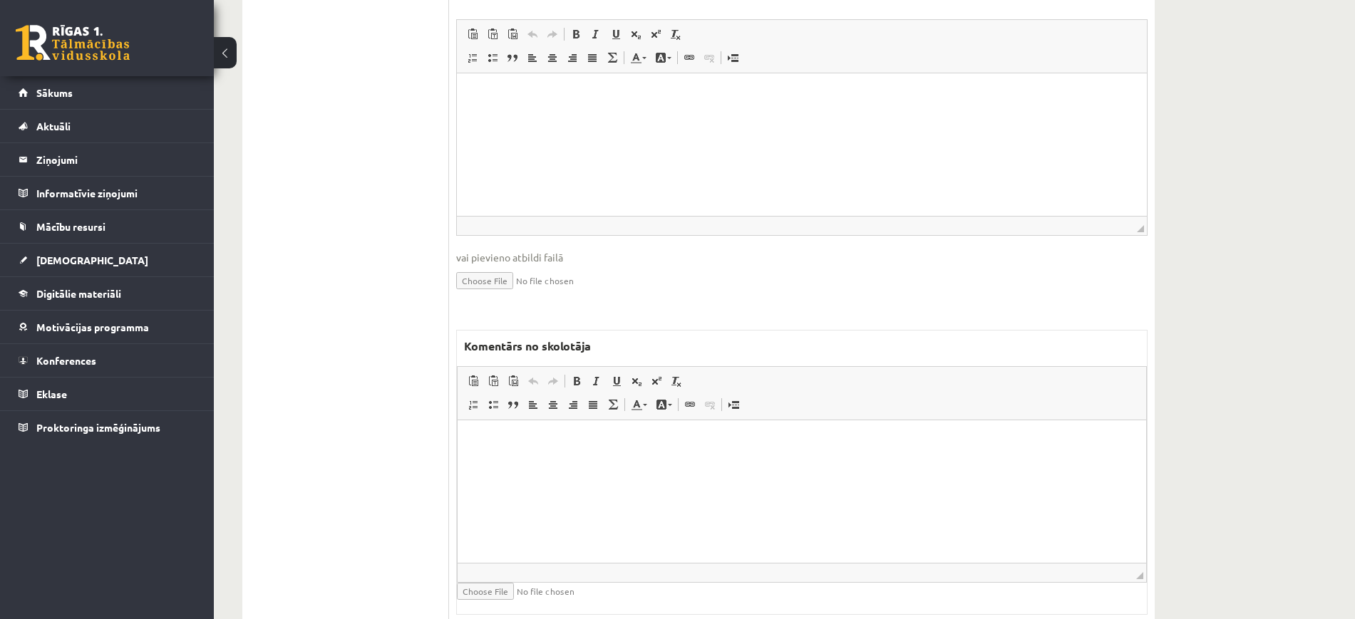
click at [535, 464] on html at bounding box center [802, 442] width 689 height 43
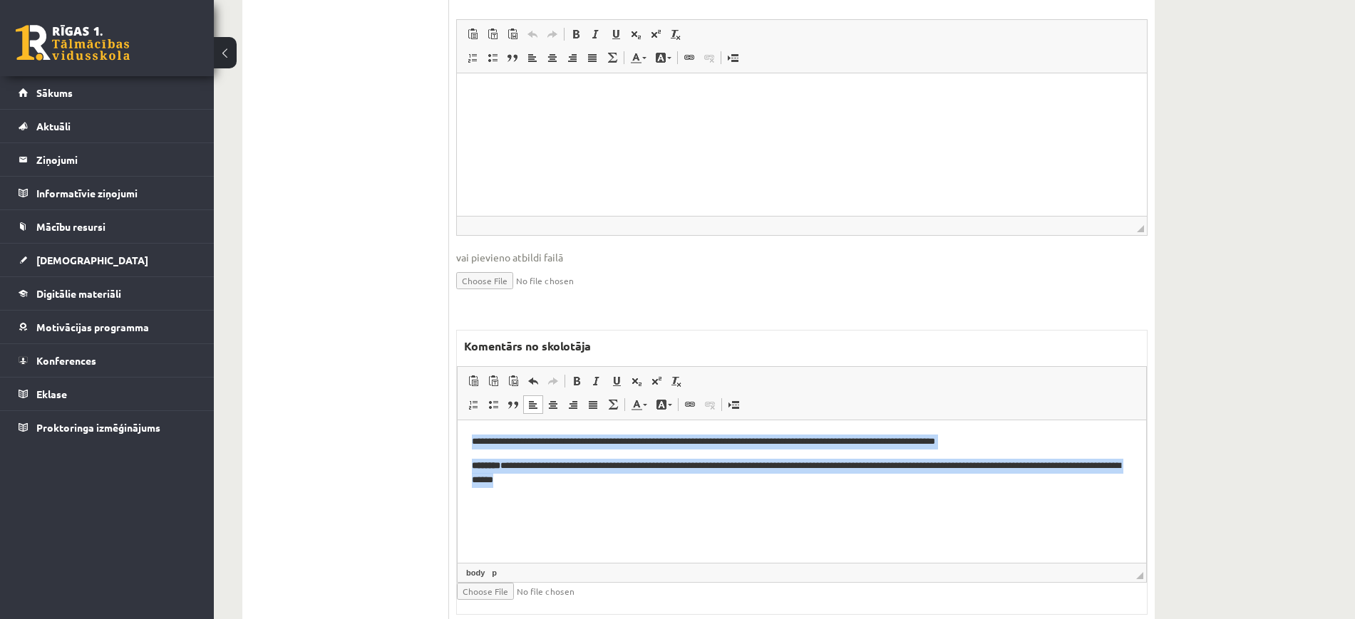
drag, startPoint x: 713, startPoint y: 493, endPoint x: 389, endPoint y: 427, distance: 330.3
click at [458, 427] on html "**********" at bounding box center [802, 462] width 689 height 82
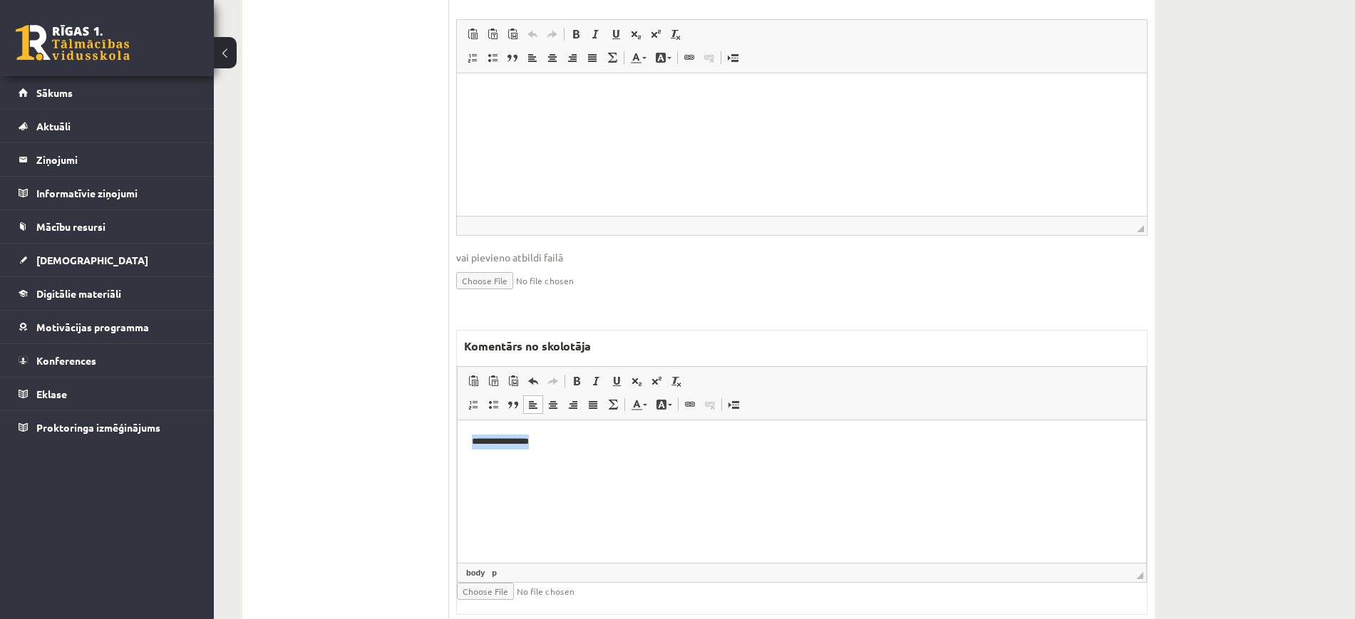
drag, startPoint x: 633, startPoint y: 481, endPoint x: 819, endPoint y: 851, distance: 414.1
click at [458, 464] on html "**********" at bounding box center [802, 442] width 689 height 43
copy p "**********"
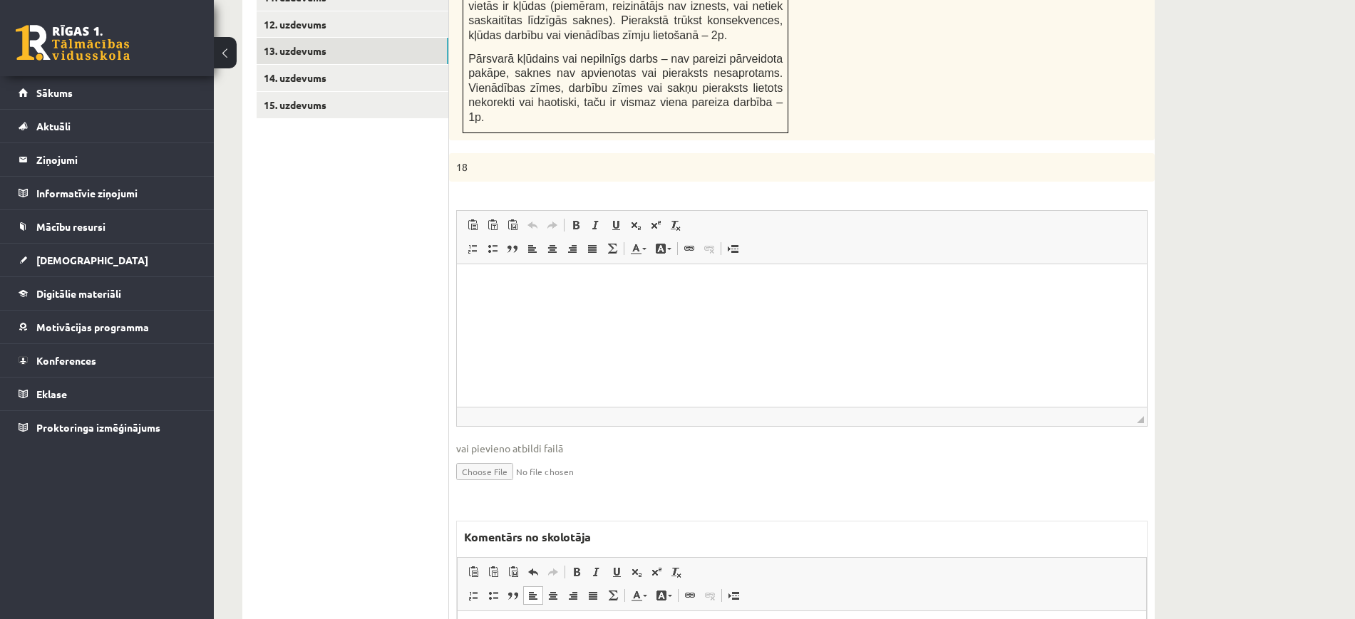
scroll to position [728, 0]
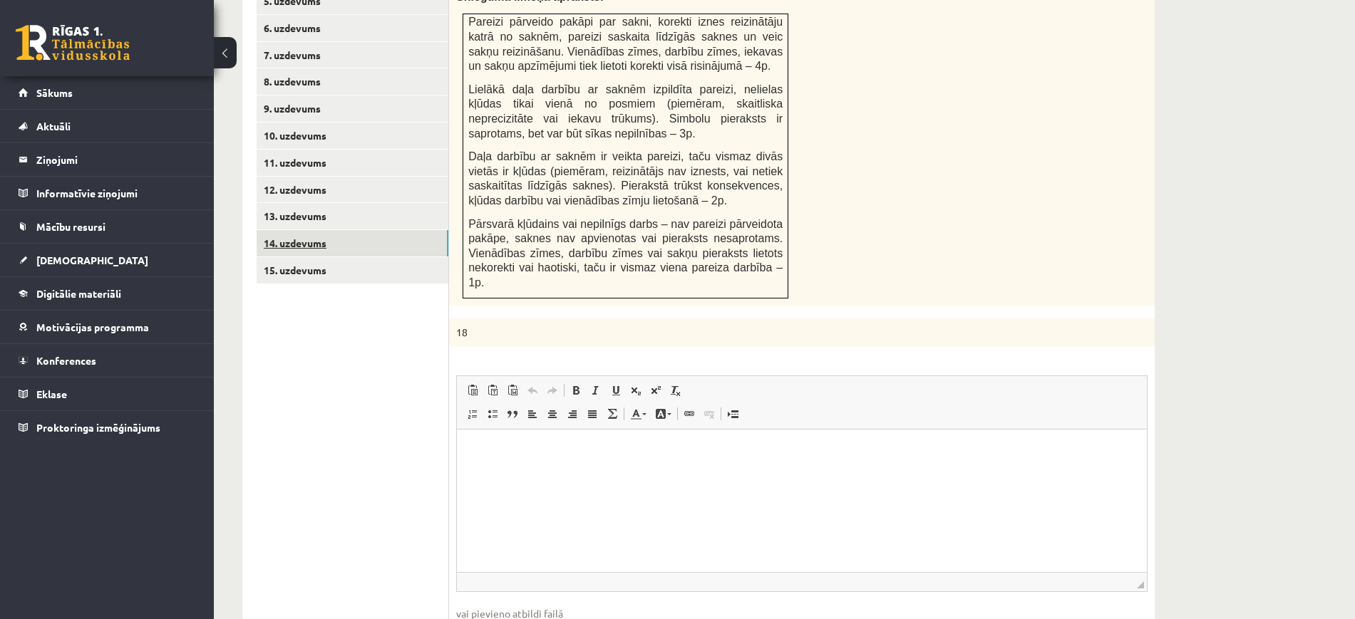
click at [393, 230] on link "14. uzdevums" at bounding box center [353, 243] width 192 height 26
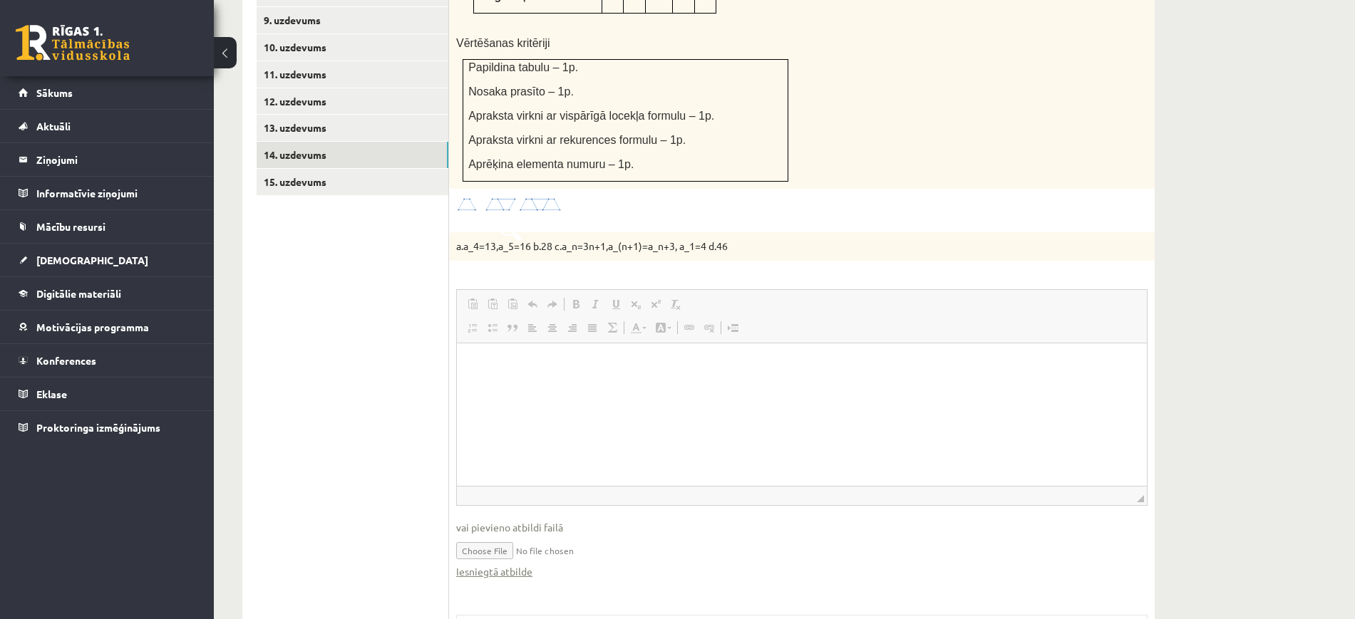
scroll to position [0, 0]
click at [490, 565] on link "Iesniegtā atbilde" at bounding box center [494, 572] width 76 height 15
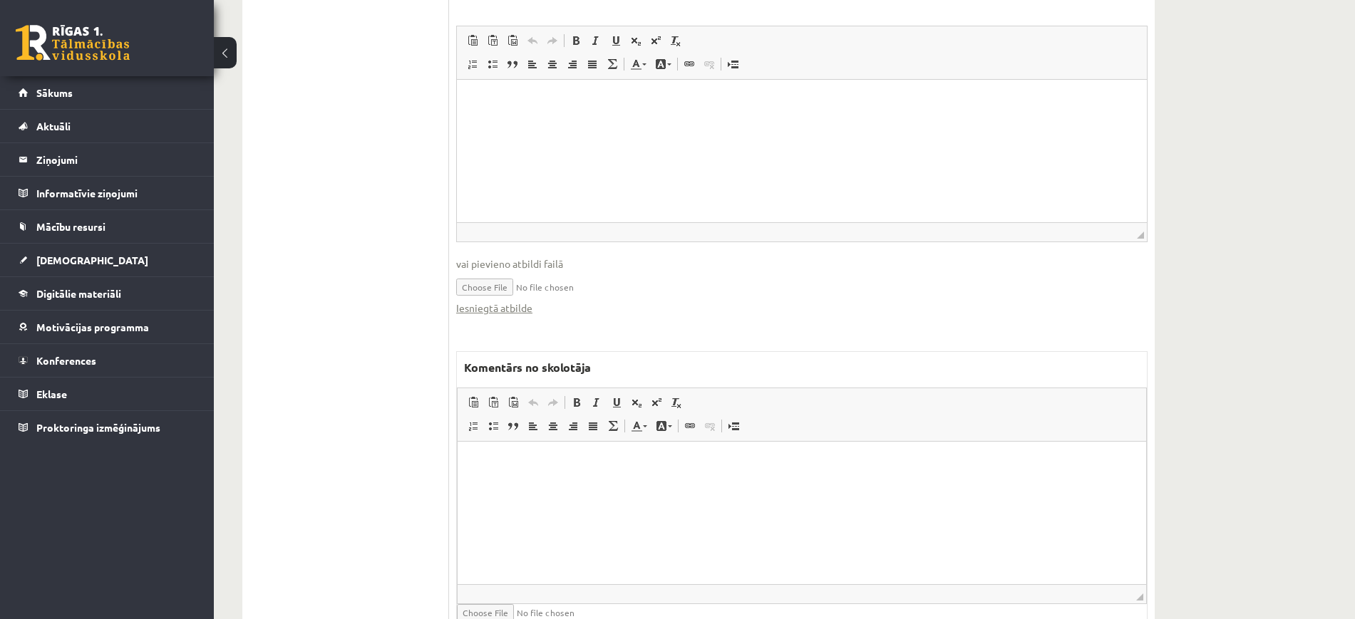
scroll to position [1101, 0]
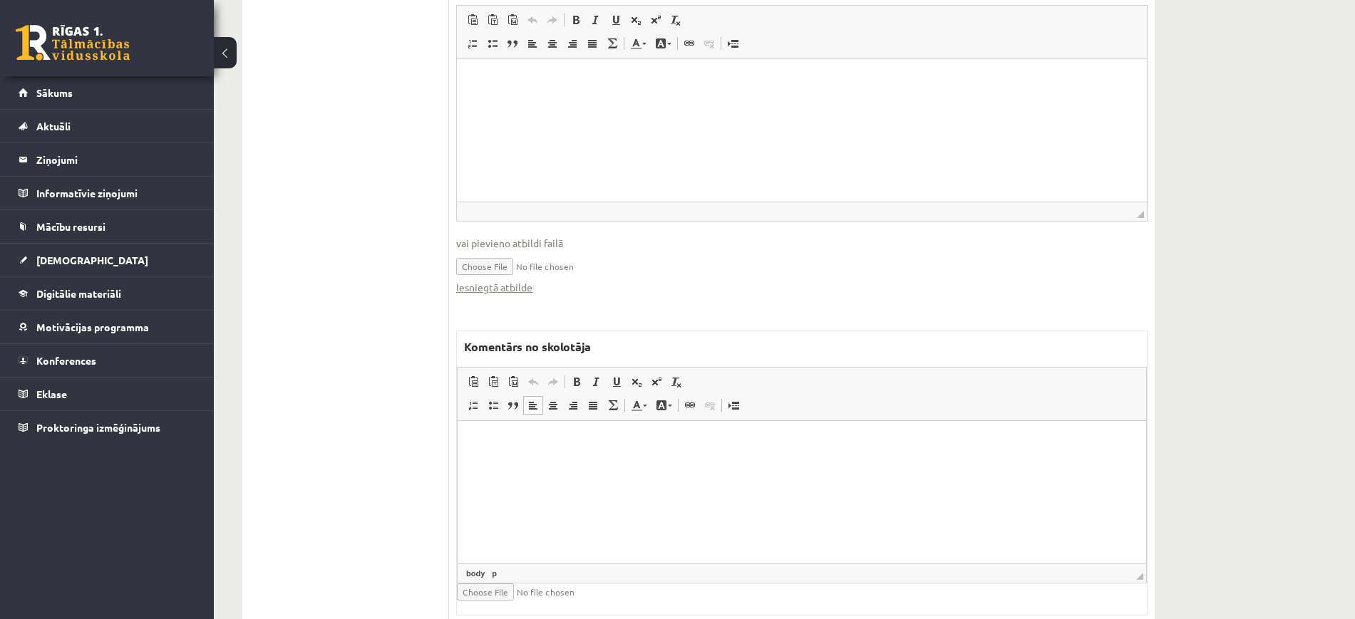
click at [699, 464] on html at bounding box center [802, 442] width 689 height 43
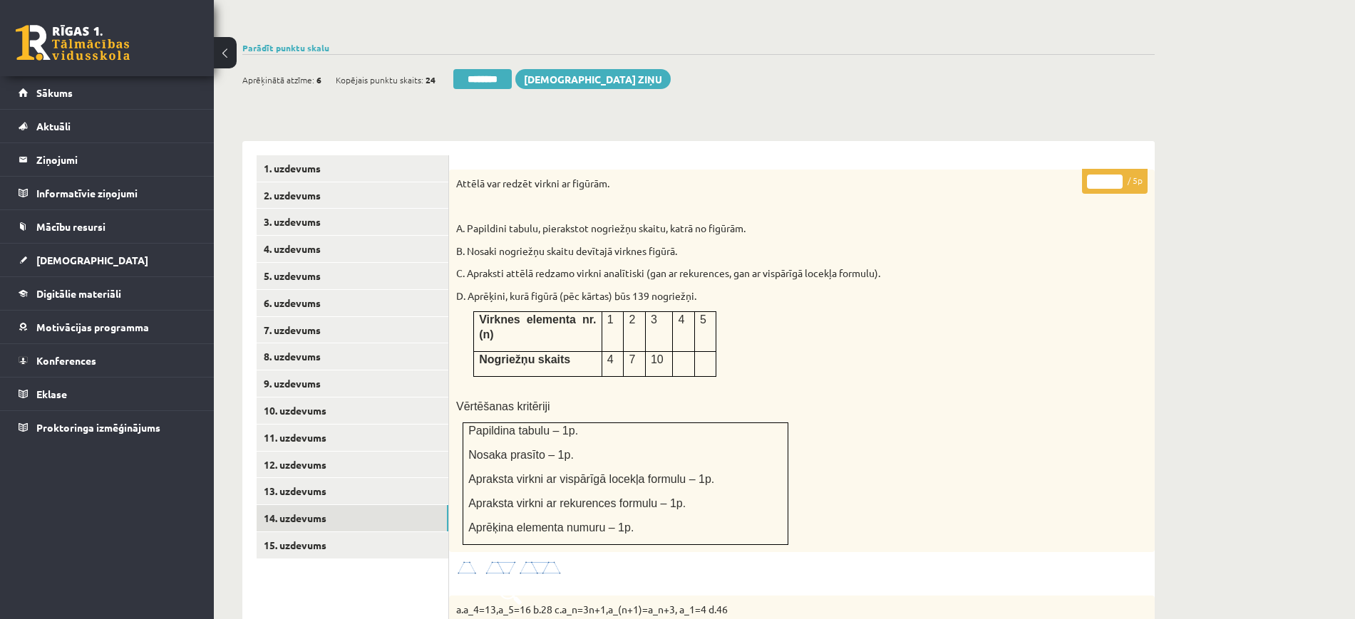
scroll to position [388, 0]
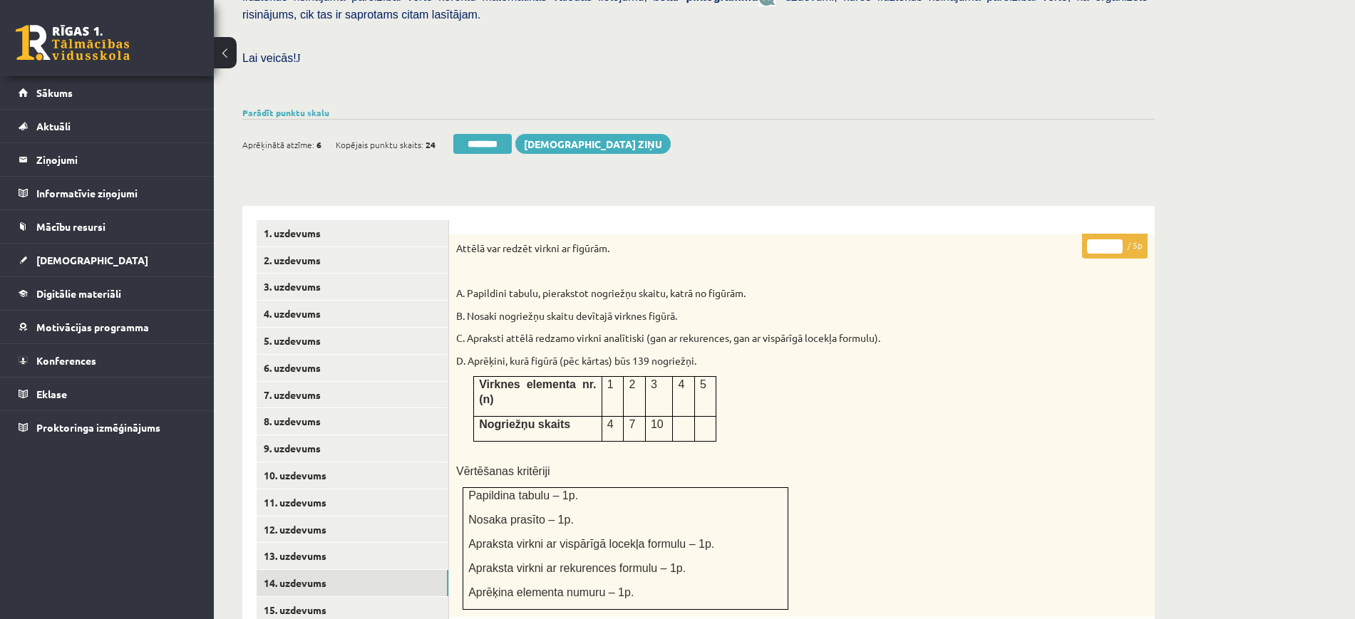
type input "*"
click at [1113, 240] on input "*" at bounding box center [1105, 247] width 36 height 14
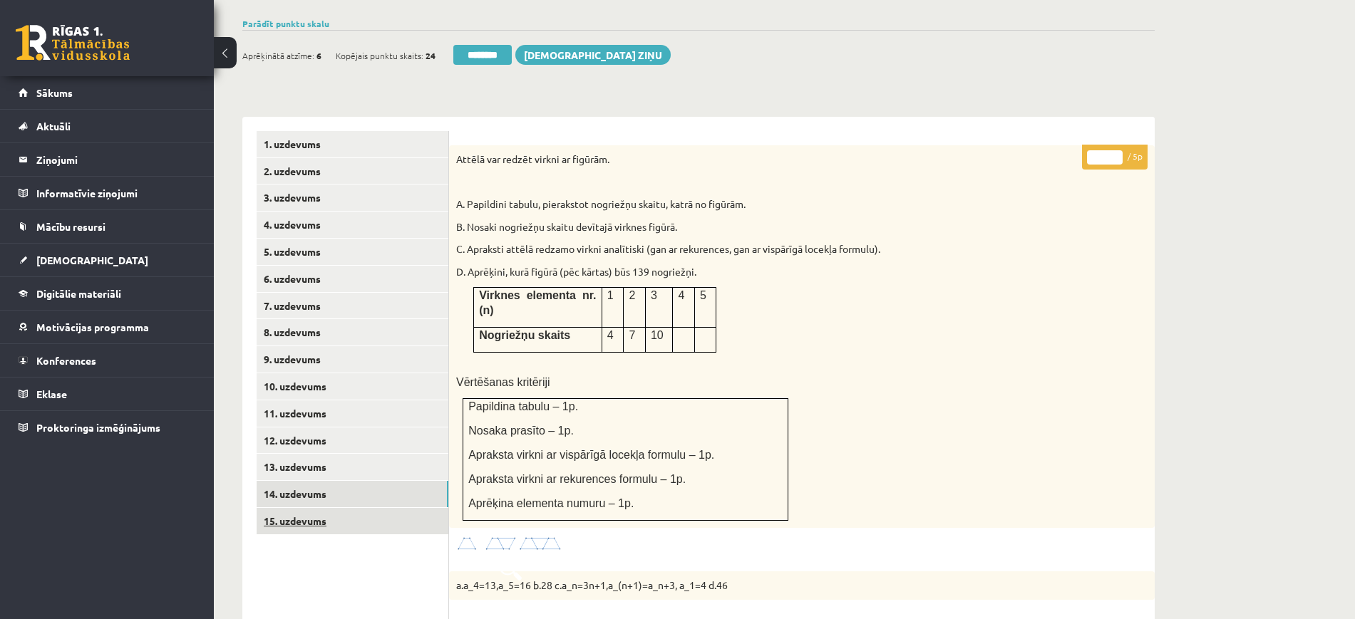
click at [351, 508] on link "15. uzdevums" at bounding box center [353, 521] width 192 height 26
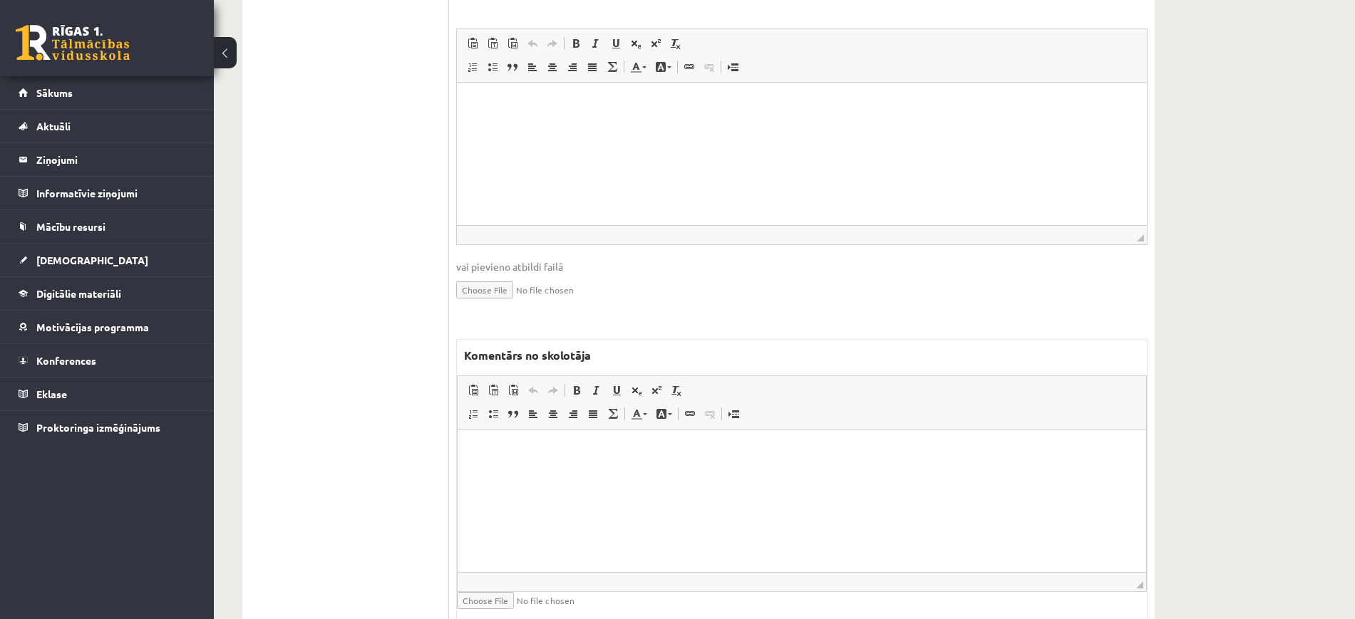
scroll to position [0, 0]
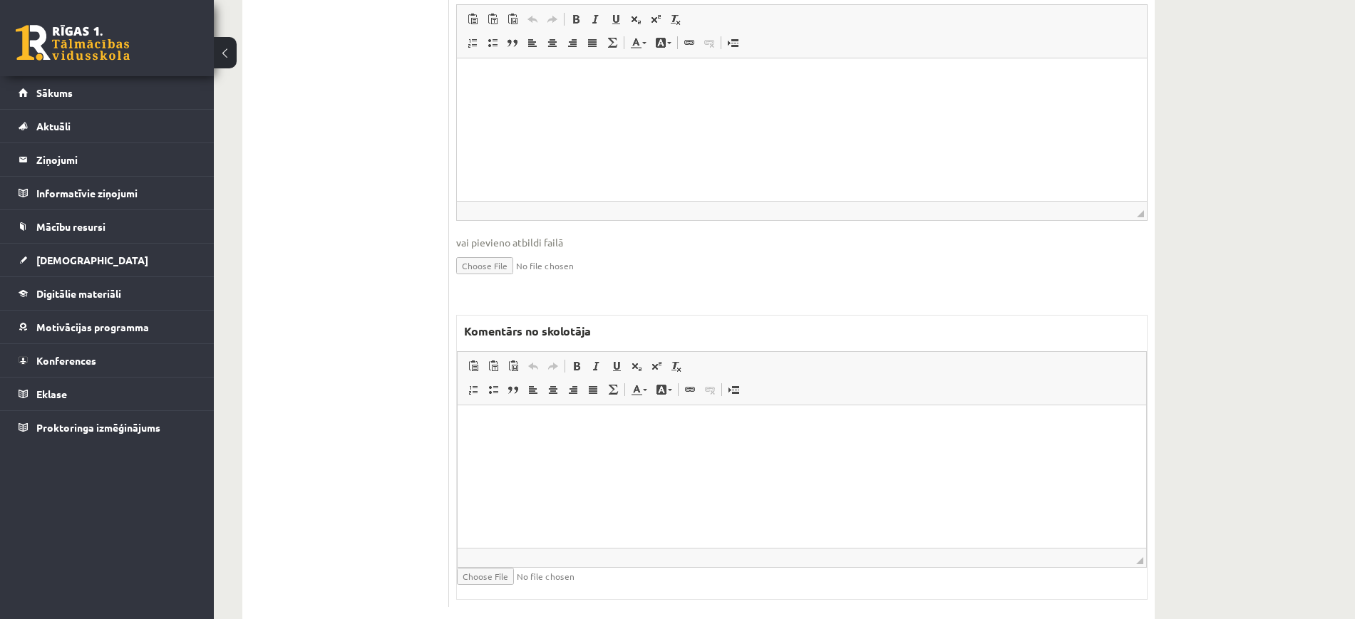
click at [669, 422] on p "Bagātinātā teksta redaktors, wiswyg-editor-47024750202140-1757869959-414" at bounding box center [802, 427] width 660 height 15
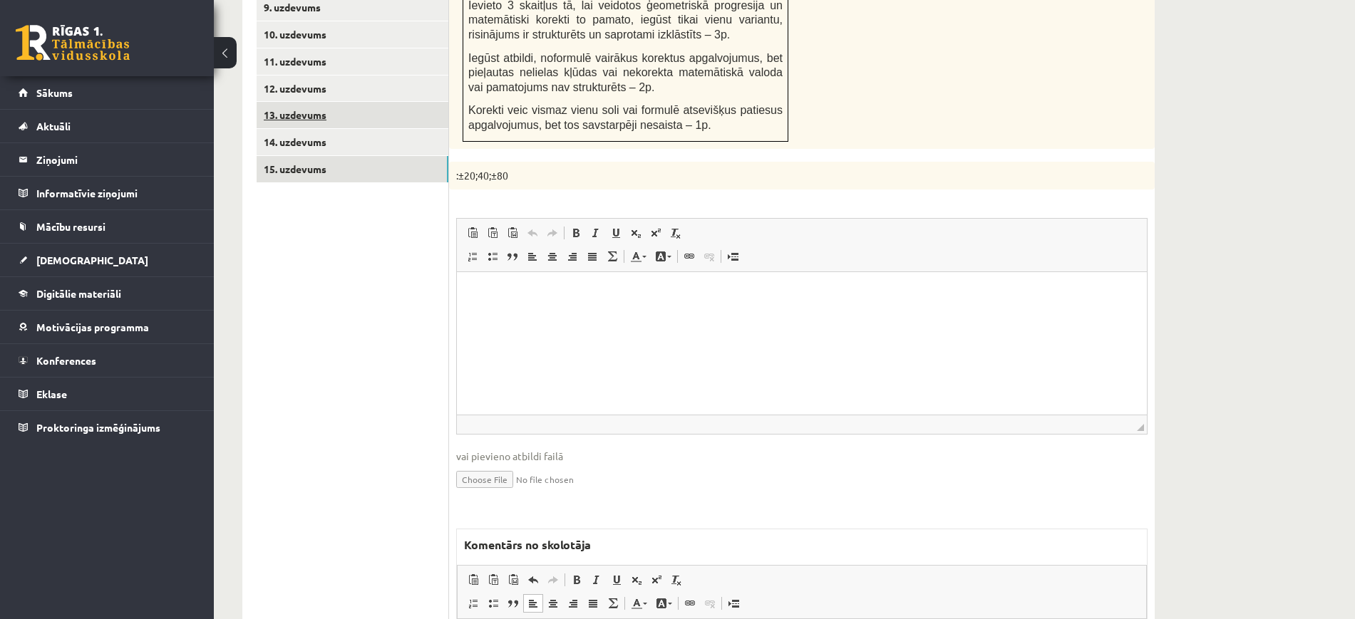
scroll to position [509, 0]
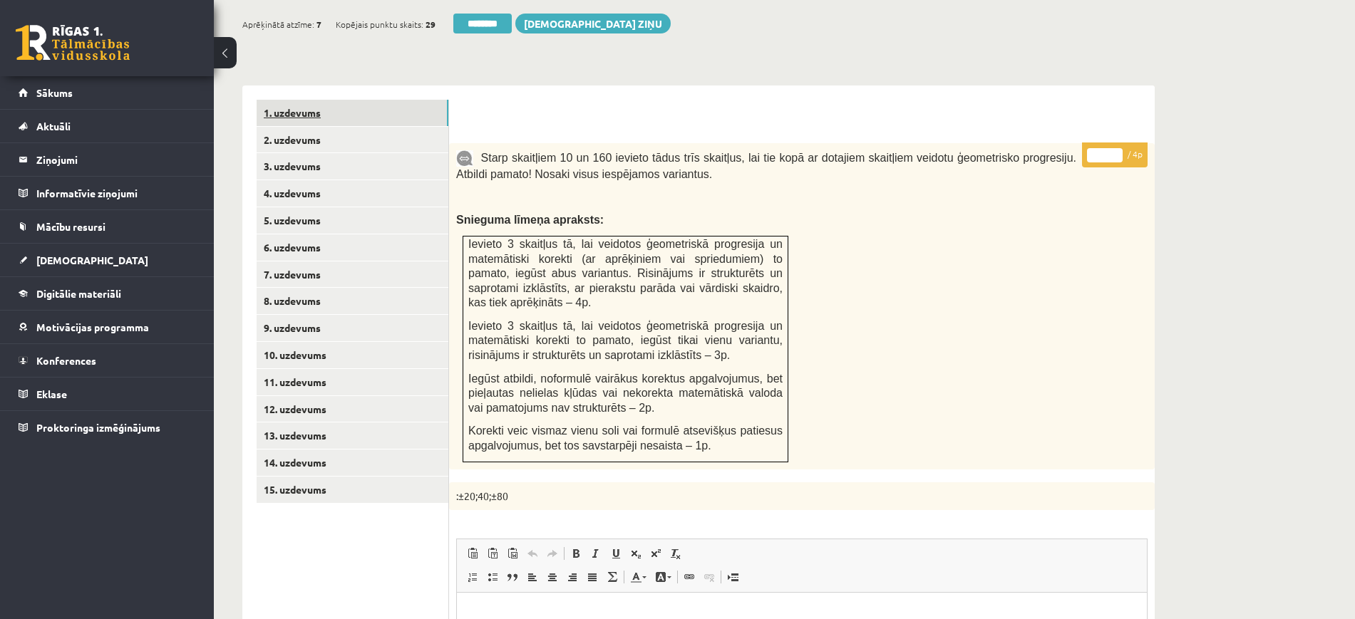
click at [381, 100] on link "1. uzdevums" at bounding box center [353, 113] width 192 height 26
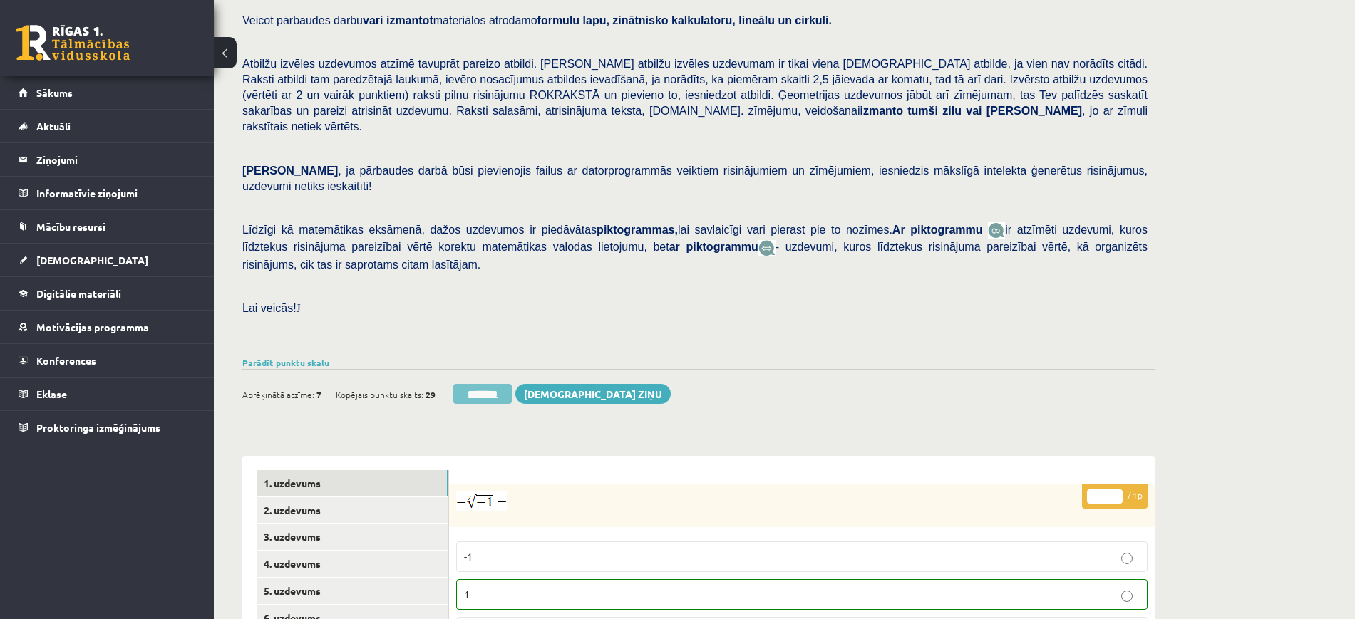
scroll to position [0, 0]
click at [493, 384] on input "********" at bounding box center [482, 394] width 58 height 20
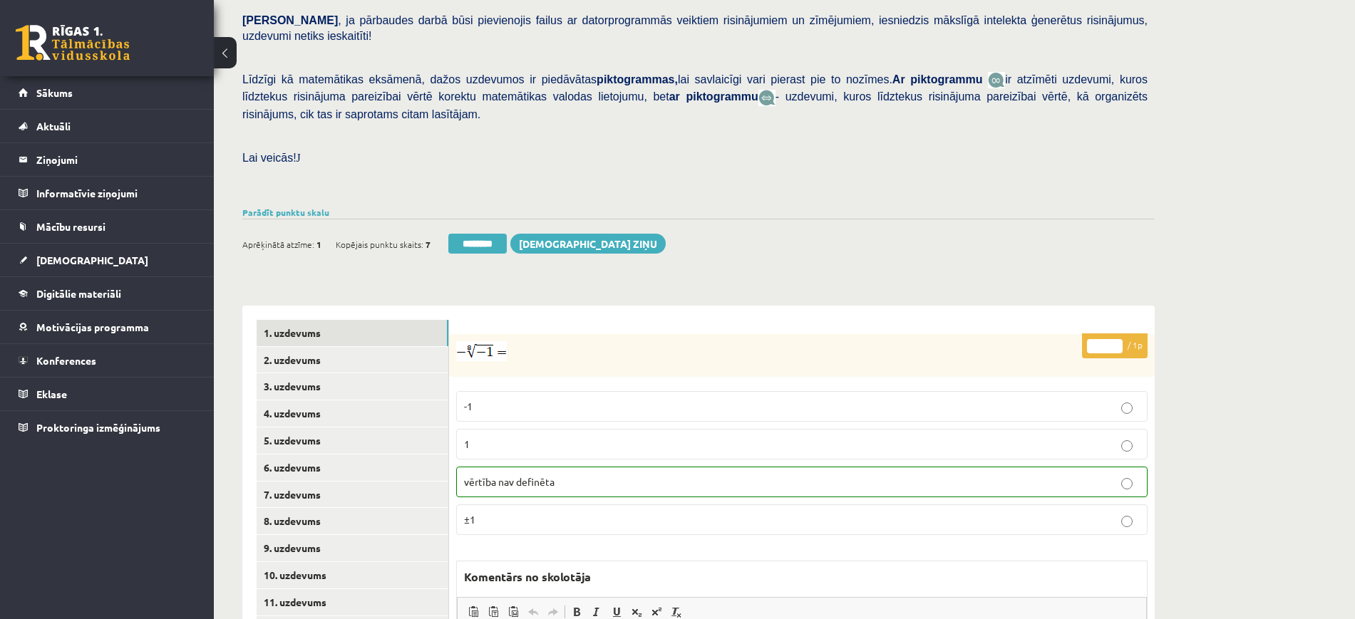
scroll to position [356, 0]
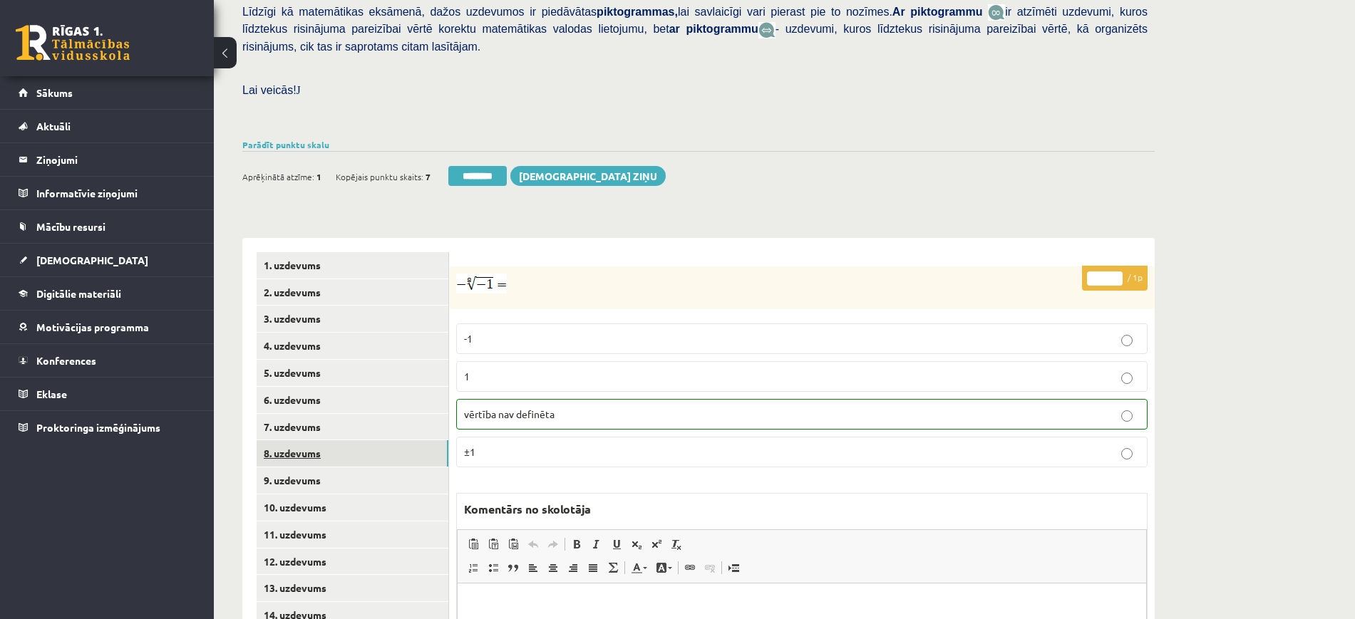
click at [333, 441] on link "8. uzdevums" at bounding box center [353, 454] width 192 height 26
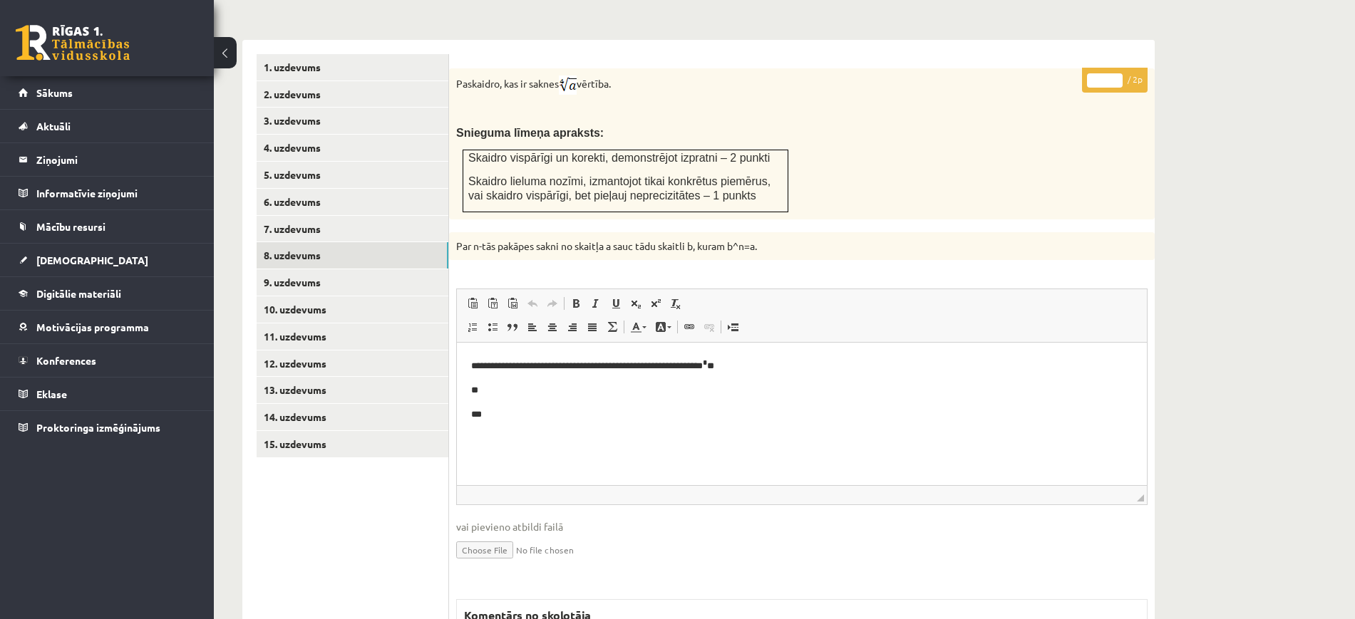
scroll to position [0, 0]
type input "*"
click at [1120, 73] on input "*" at bounding box center [1105, 80] width 36 height 14
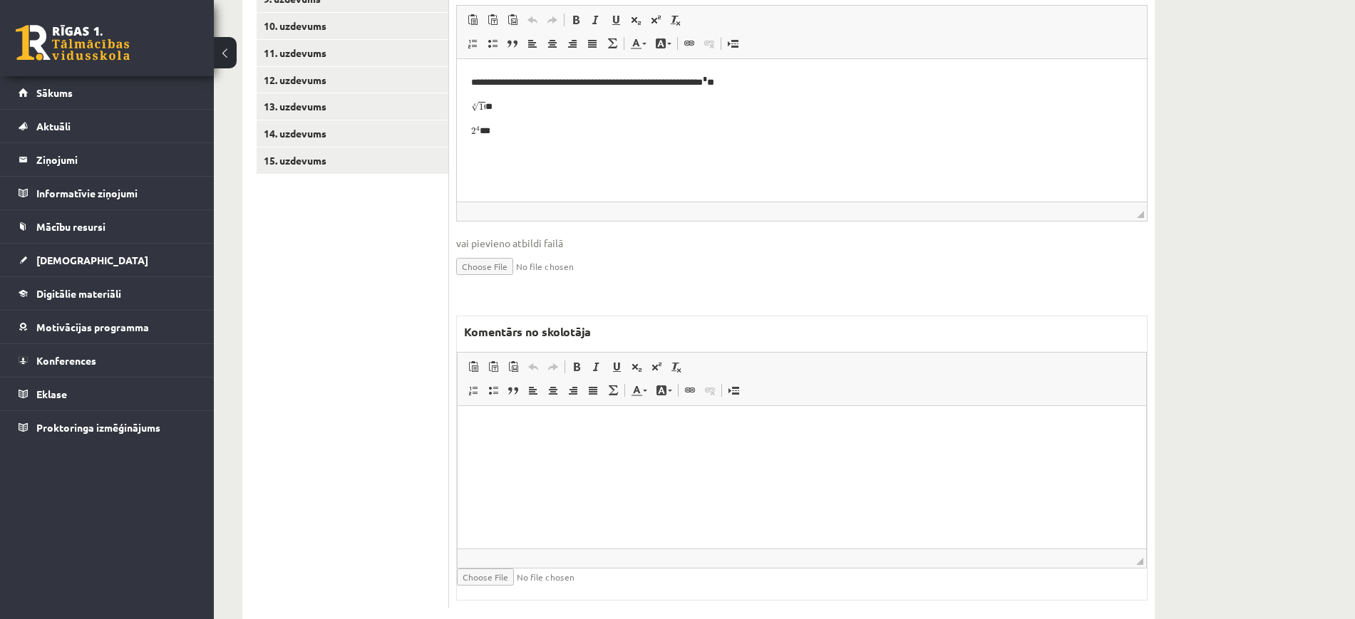
scroll to position [839, 0]
click at [656, 449] on html at bounding box center [802, 427] width 689 height 43
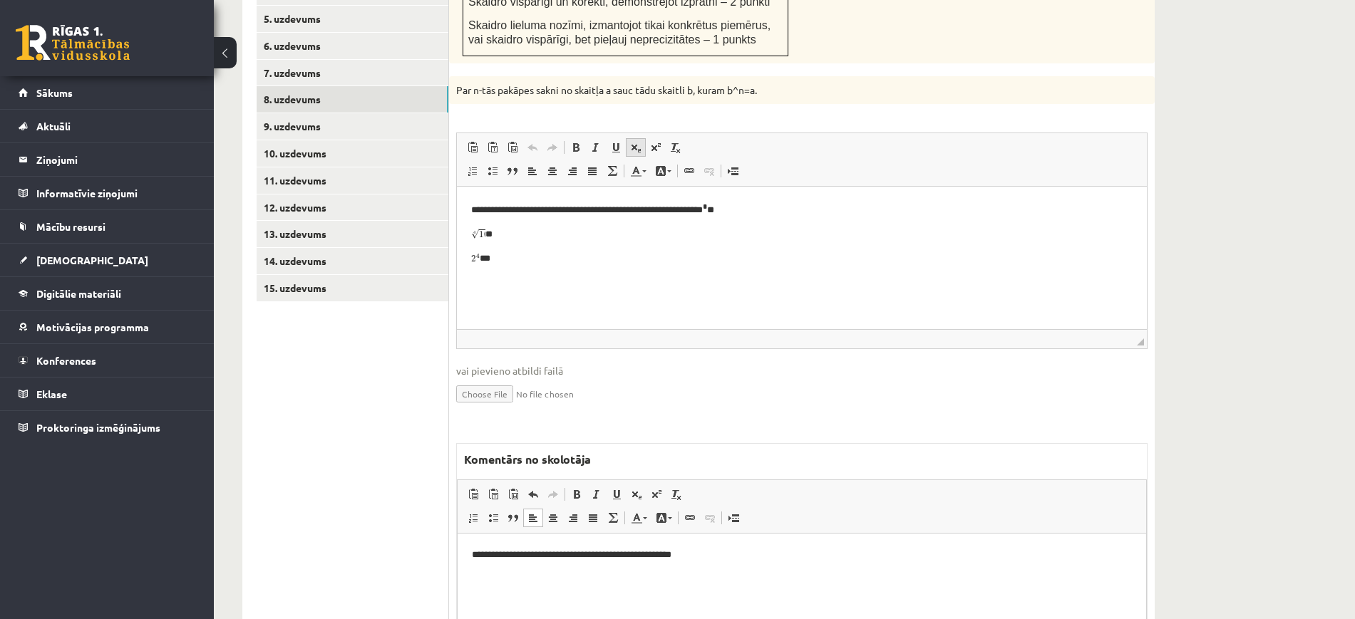
scroll to position [483, 0]
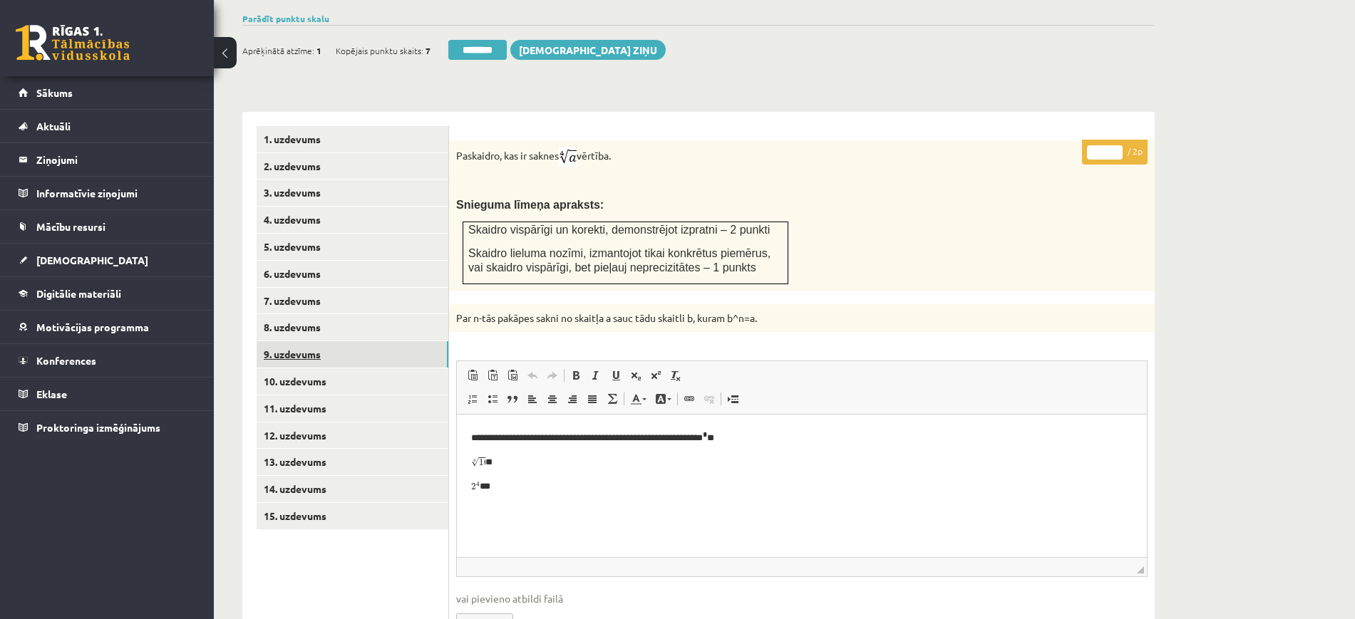
click at [441, 341] on link "9. uzdevums" at bounding box center [353, 354] width 192 height 26
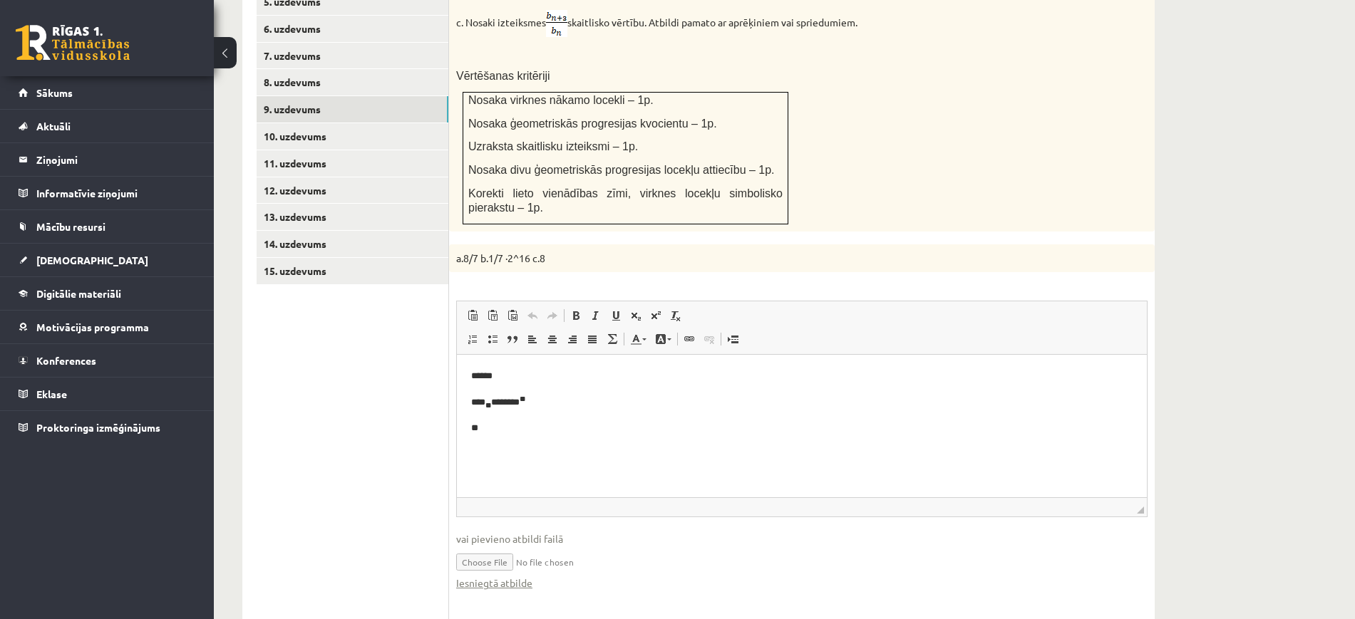
scroll to position [839, 0]
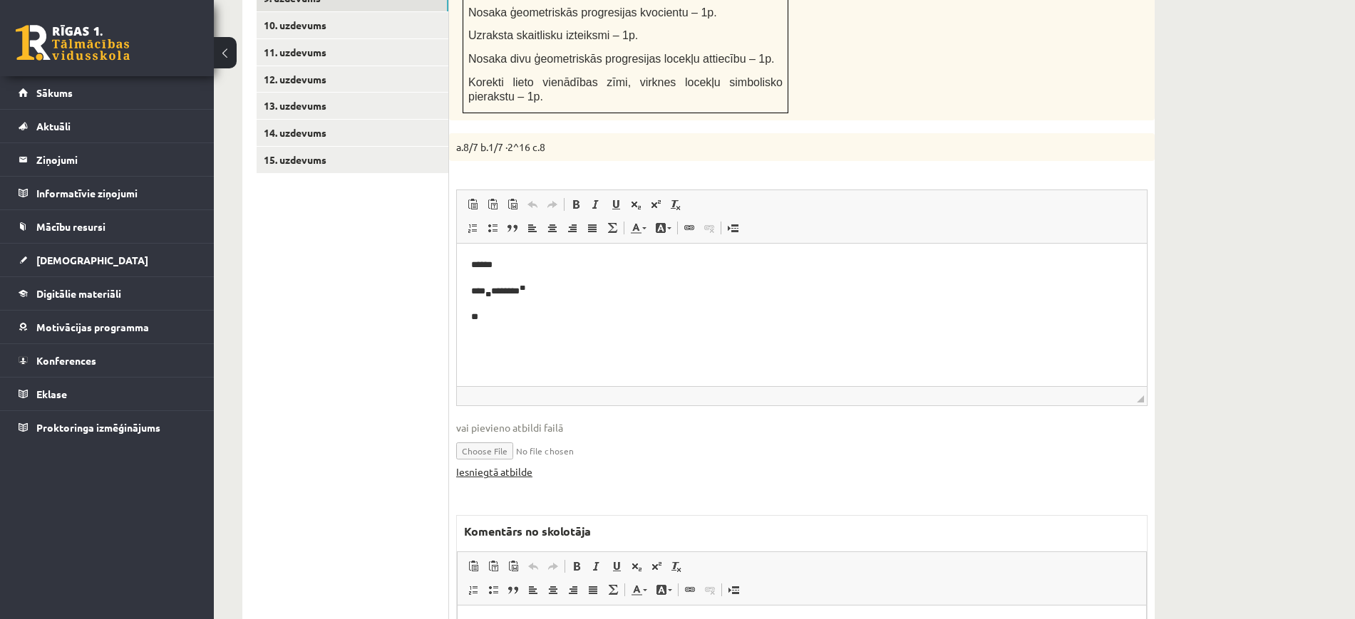
click at [530, 465] on link "Iesniegtā atbilde" at bounding box center [494, 472] width 76 height 15
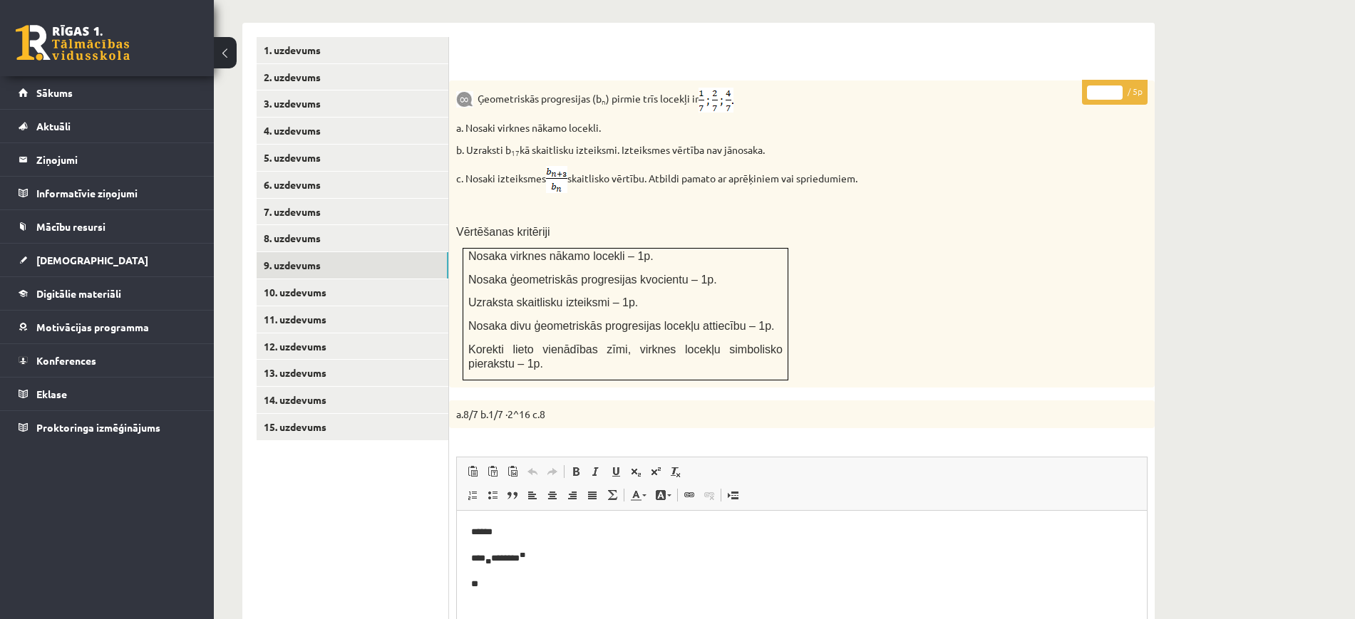
type input "*"
click at [1116, 86] on input "*" at bounding box center [1105, 93] width 36 height 14
click at [445, 279] on link "10. uzdevums" at bounding box center [353, 292] width 192 height 26
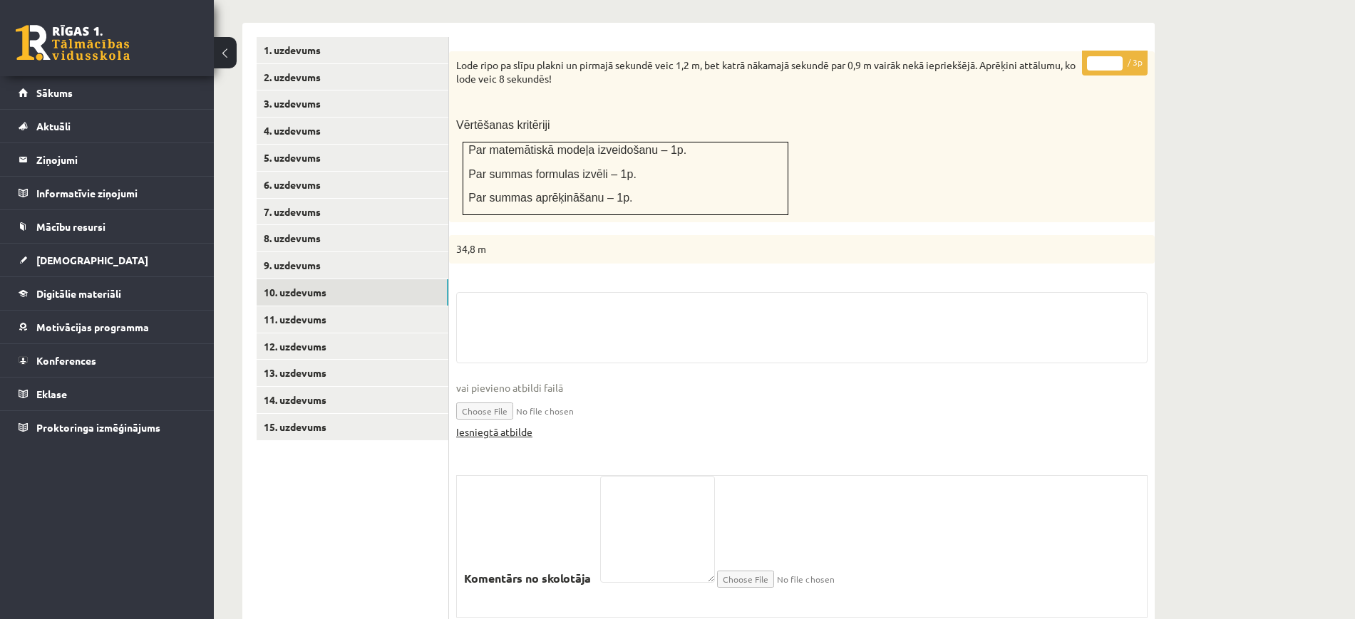
click at [518, 425] on link "Iesniegtā atbilde" at bounding box center [494, 432] width 76 height 15
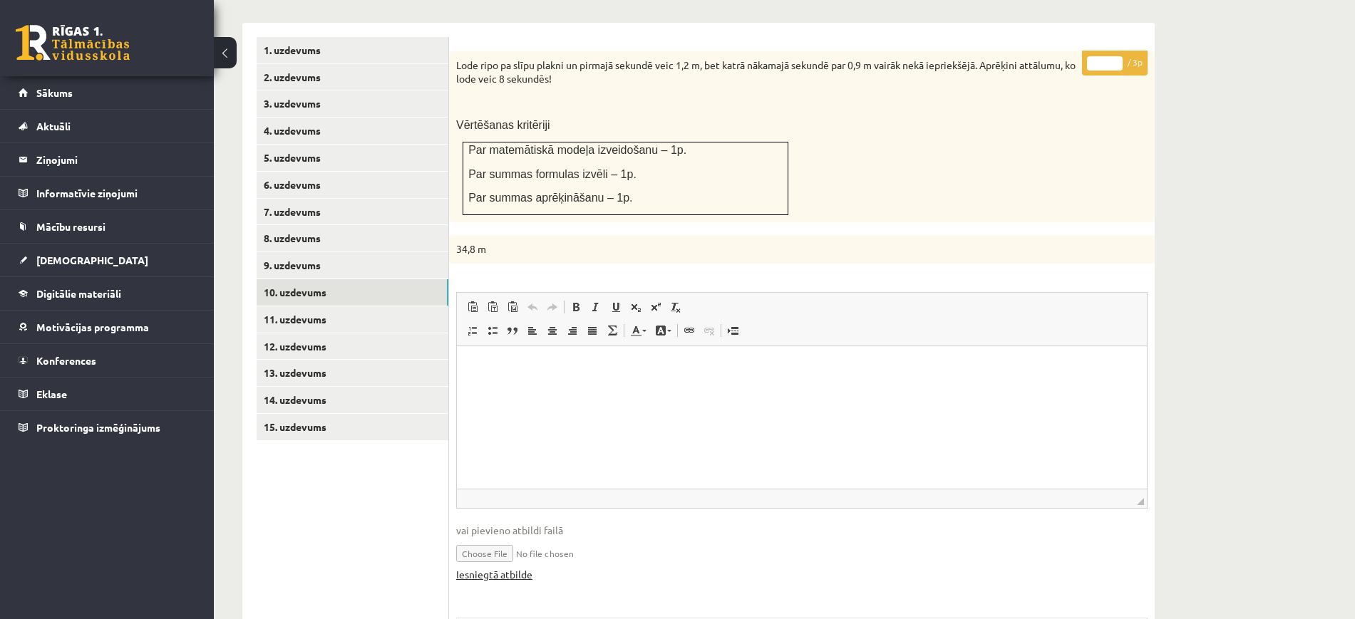
scroll to position [0, 0]
click at [1116, 56] on input "*" at bounding box center [1105, 63] width 36 height 14
type input "*"
click at [1116, 56] on input "*" at bounding box center [1105, 63] width 36 height 14
click at [379, 307] on link "11. uzdevums" at bounding box center [353, 320] width 192 height 26
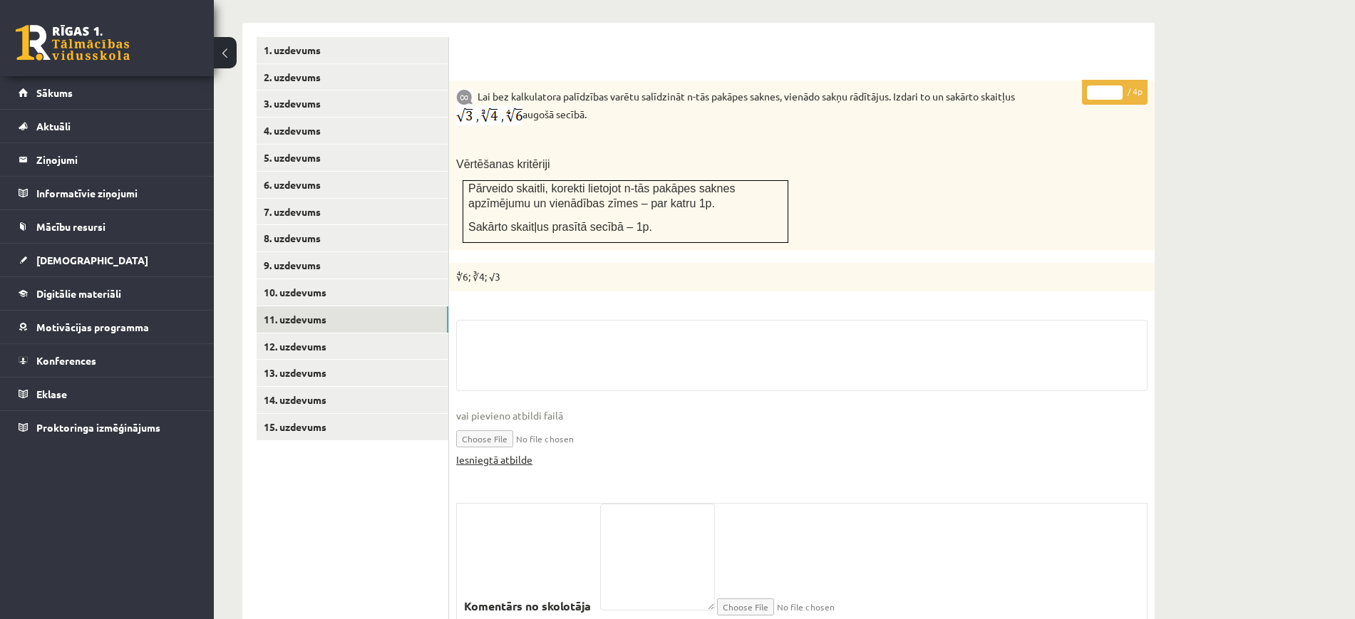
click at [519, 453] on link "Iesniegtā atbilde" at bounding box center [494, 460] width 76 height 15
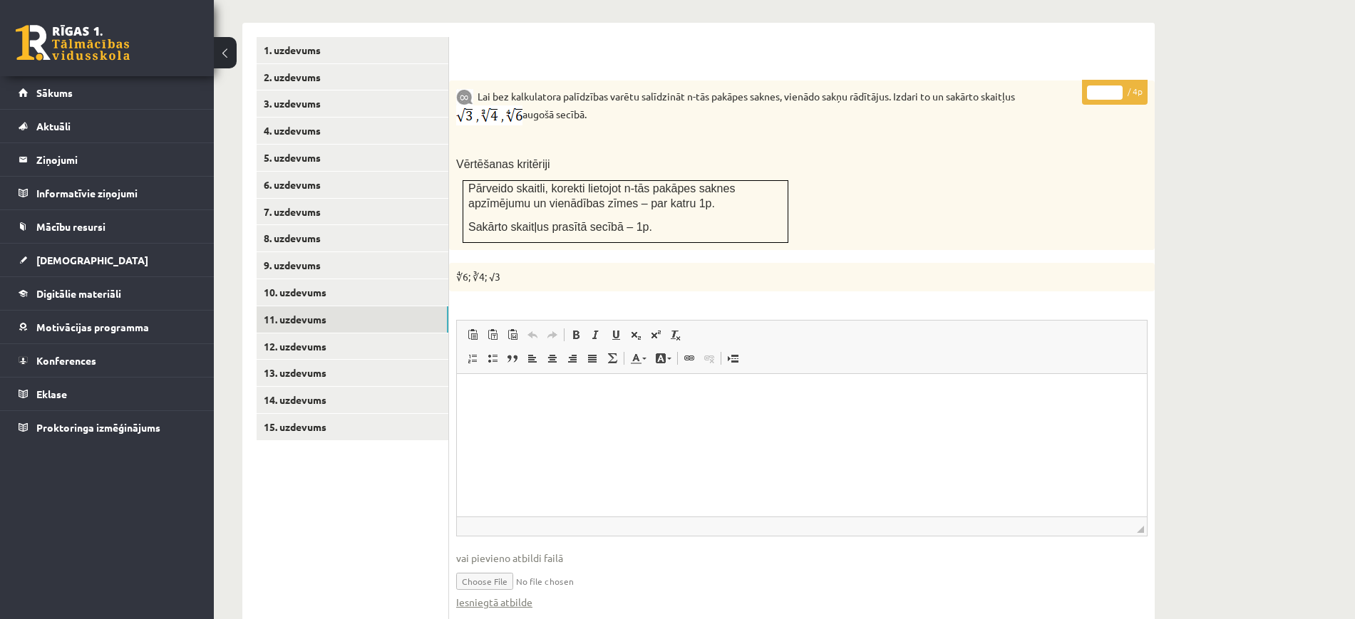
drag, startPoint x: 1120, startPoint y: 55, endPoint x: 921, endPoint y: 165, distance: 227.5
type input "*"
click at [1118, 86] on input "*" at bounding box center [1105, 93] width 36 height 14
click at [441, 334] on link "12. uzdevums" at bounding box center [353, 347] width 192 height 26
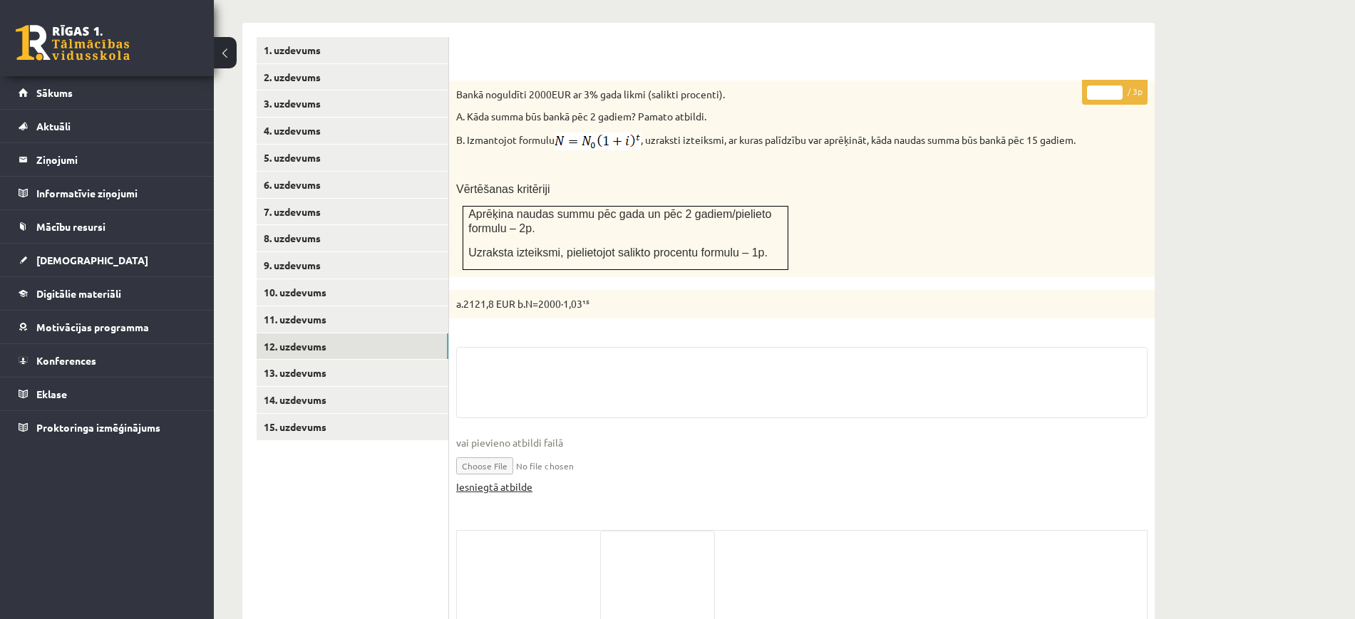
click at [521, 480] on link "Iesniegtā atbilde" at bounding box center [494, 487] width 76 height 15
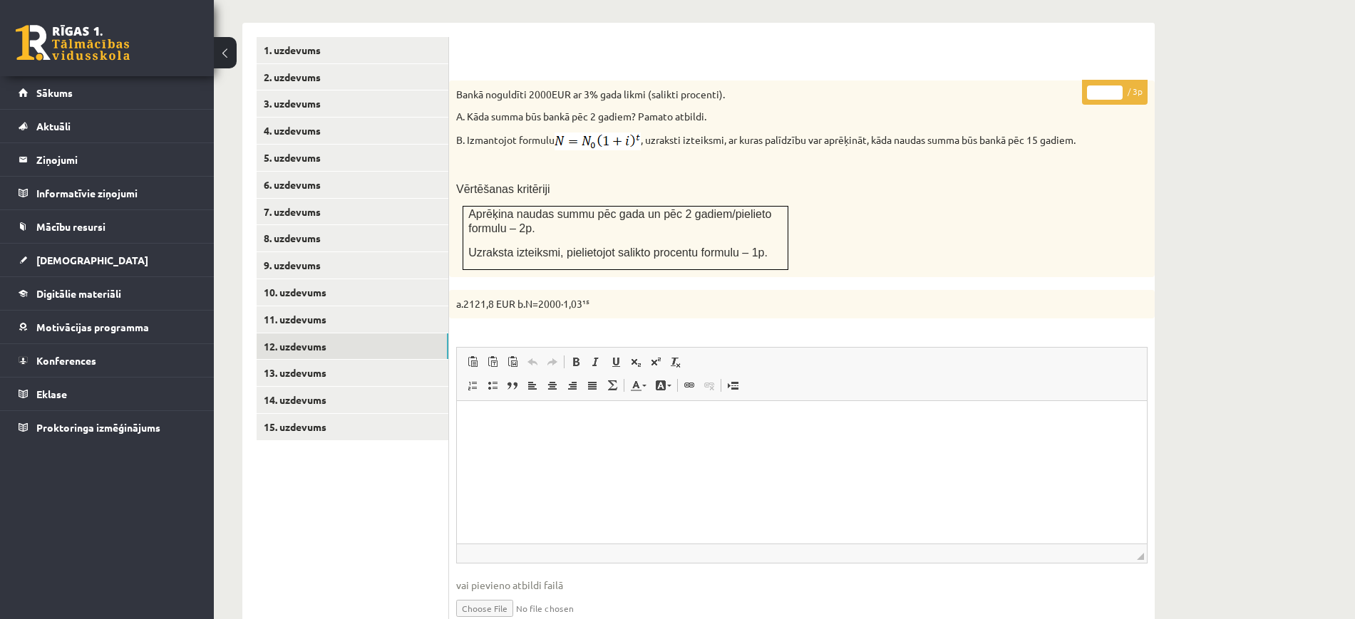
type input "*"
click at [1115, 86] on input "*" at bounding box center [1105, 93] width 36 height 14
click at [431, 360] on link "13. uzdevums" at bounding box center [353, 373] width 192 height 26
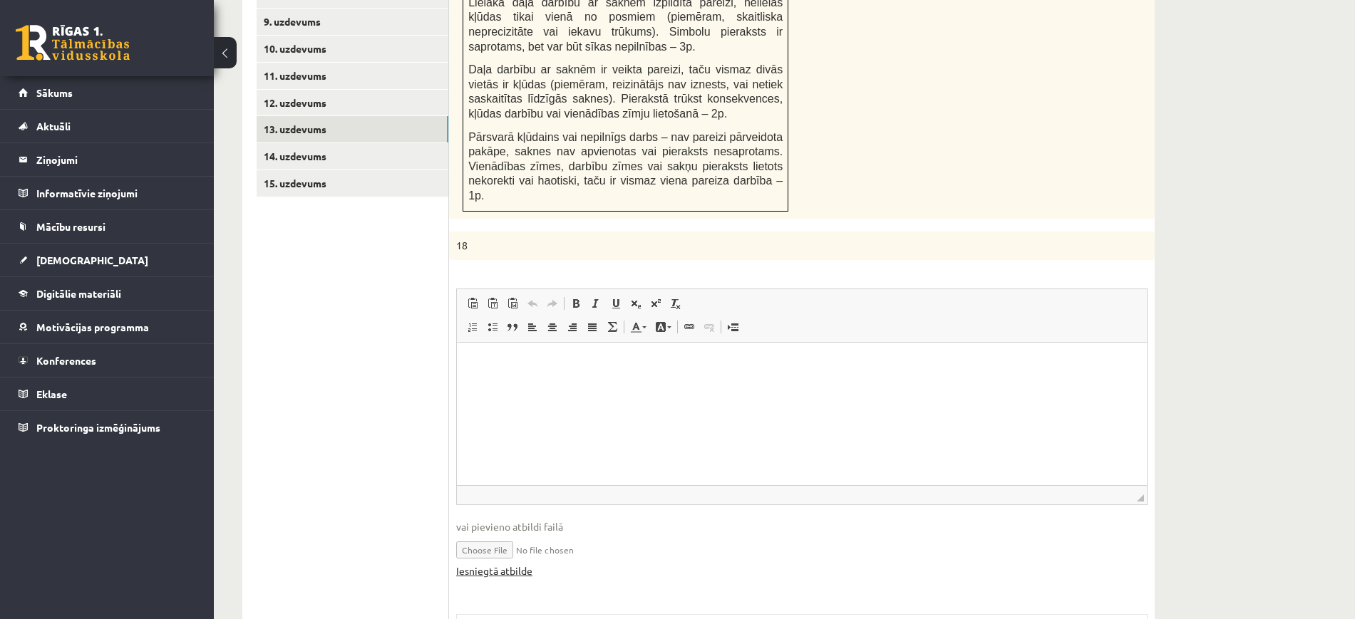
click at [525, 564] on link "Iesniegtā atbilde" at bounding box center [494, 571] width 76 height 15
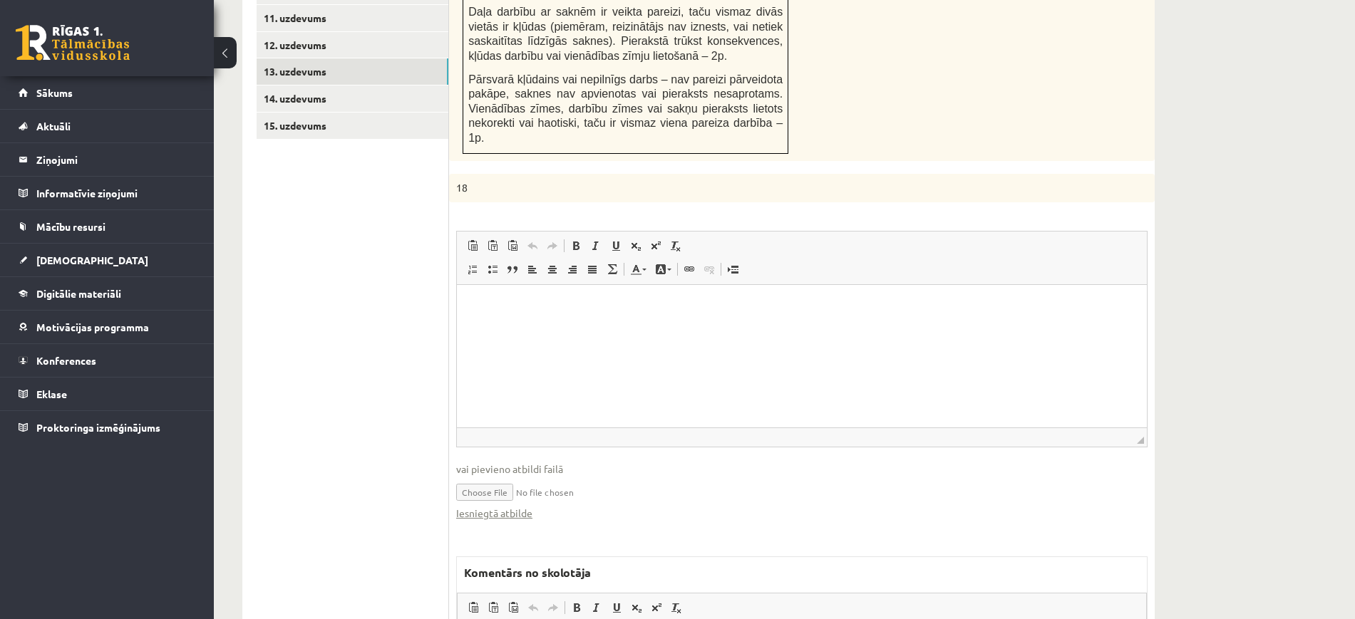
scroll to position [1083, 0]
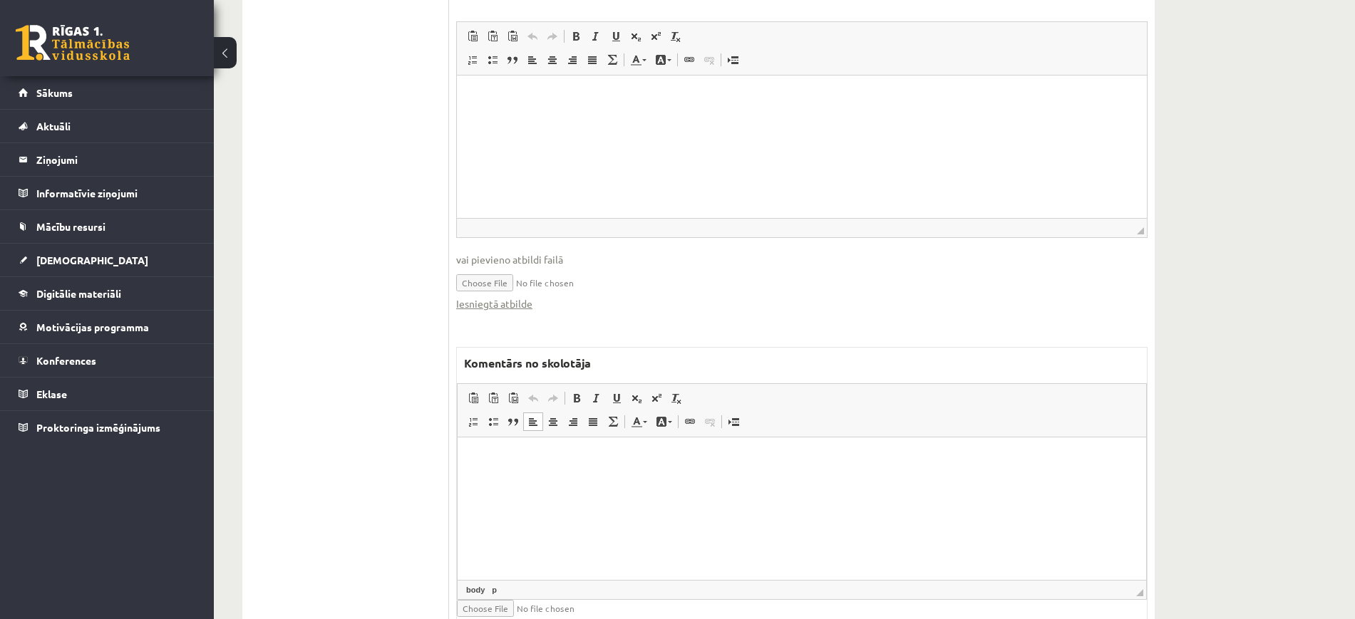
click at [665, 481] on html at bounding box center [802, 459] width 689 height 43
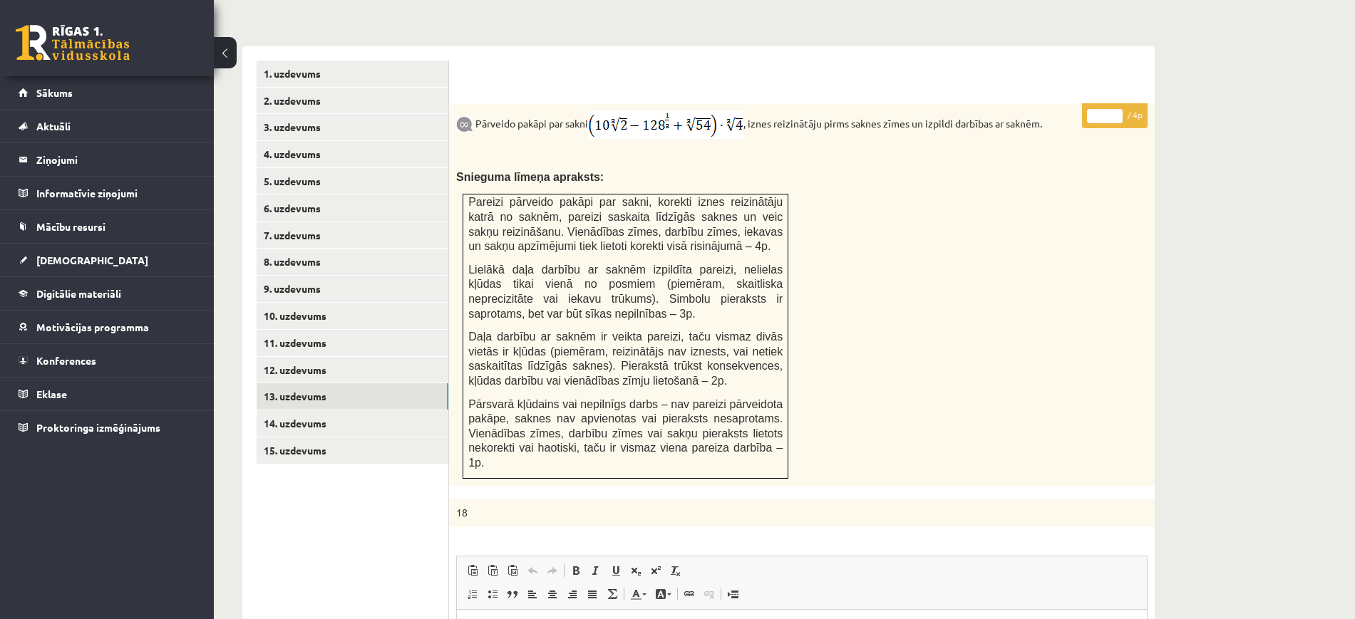
click at [1118, 109] on input "*" at bounding box center [1105, 116] width 36 height 14
type input "*"
click at [1118, 109] on input "*" at bounding box center [1105, 116] width 36 height 14
click at [441, 411] on link "14. uzdevums" at bounding box center [353, 424] width 192 height 26
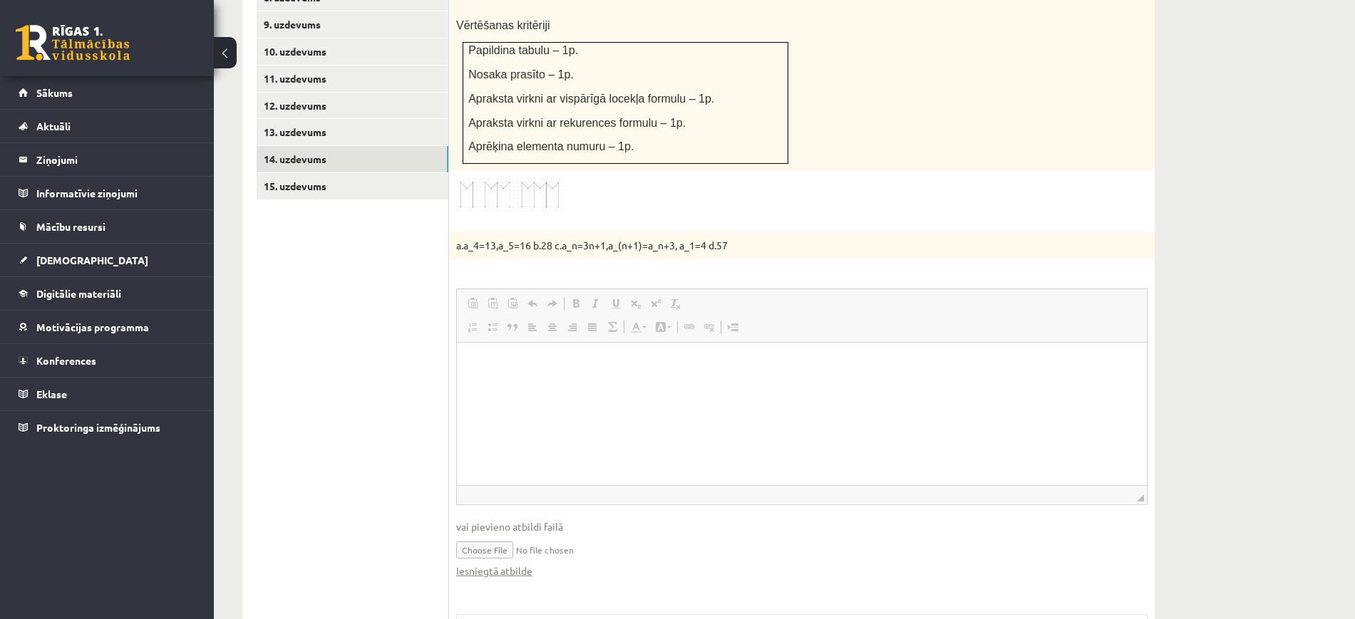
scroll to position [0, 0]
click at [527, 564] on link "Iesniegtā atbilde" at bounding box center [494, 571] width 76 height 15
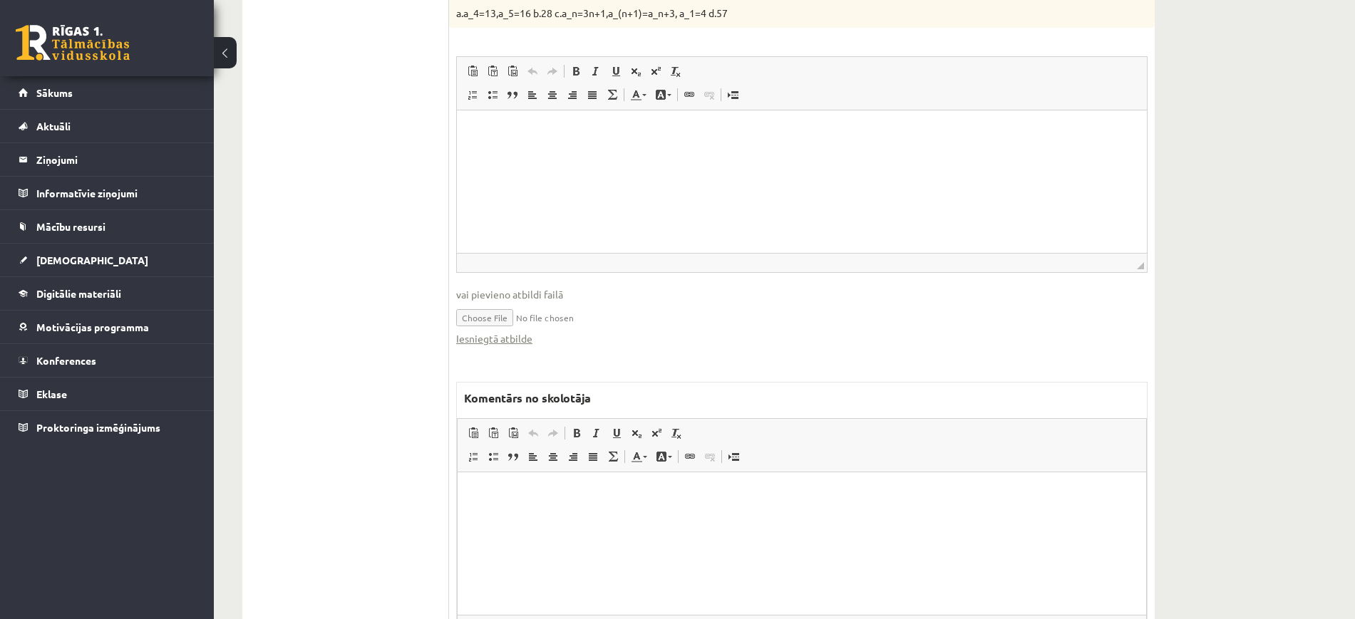
scroll to position [1097, 0]
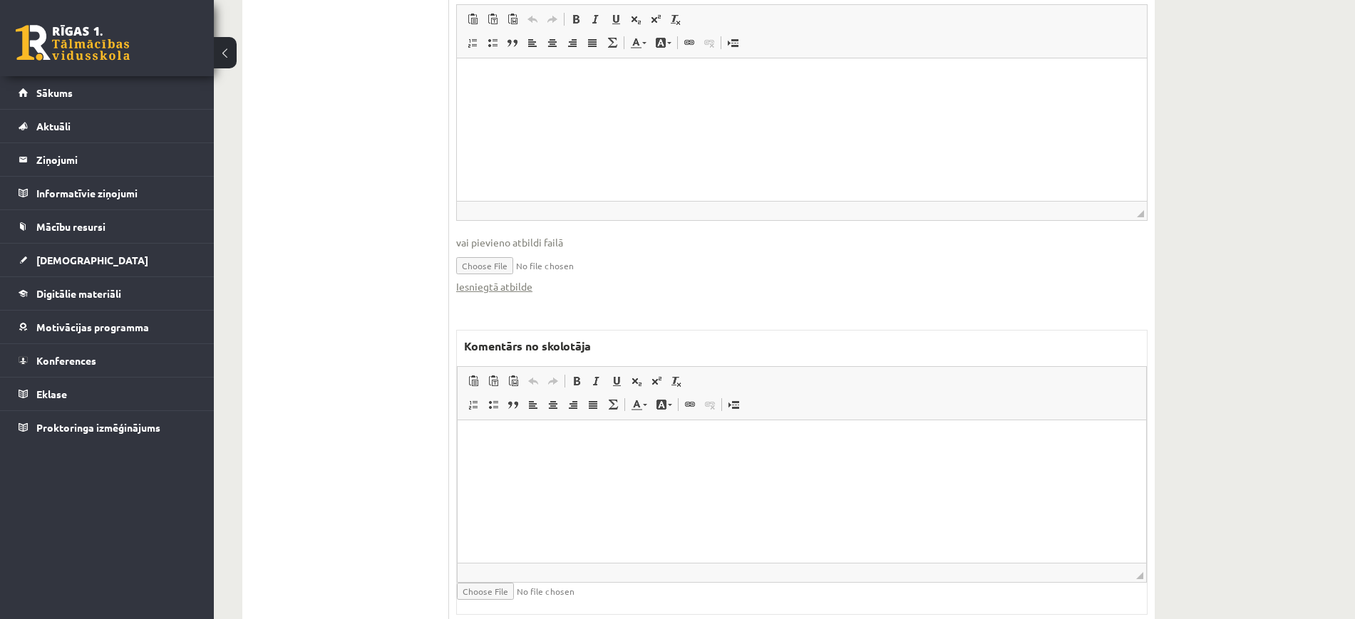
click at [663, 454] on html at bounding box center [802, 441] width 689 height 43
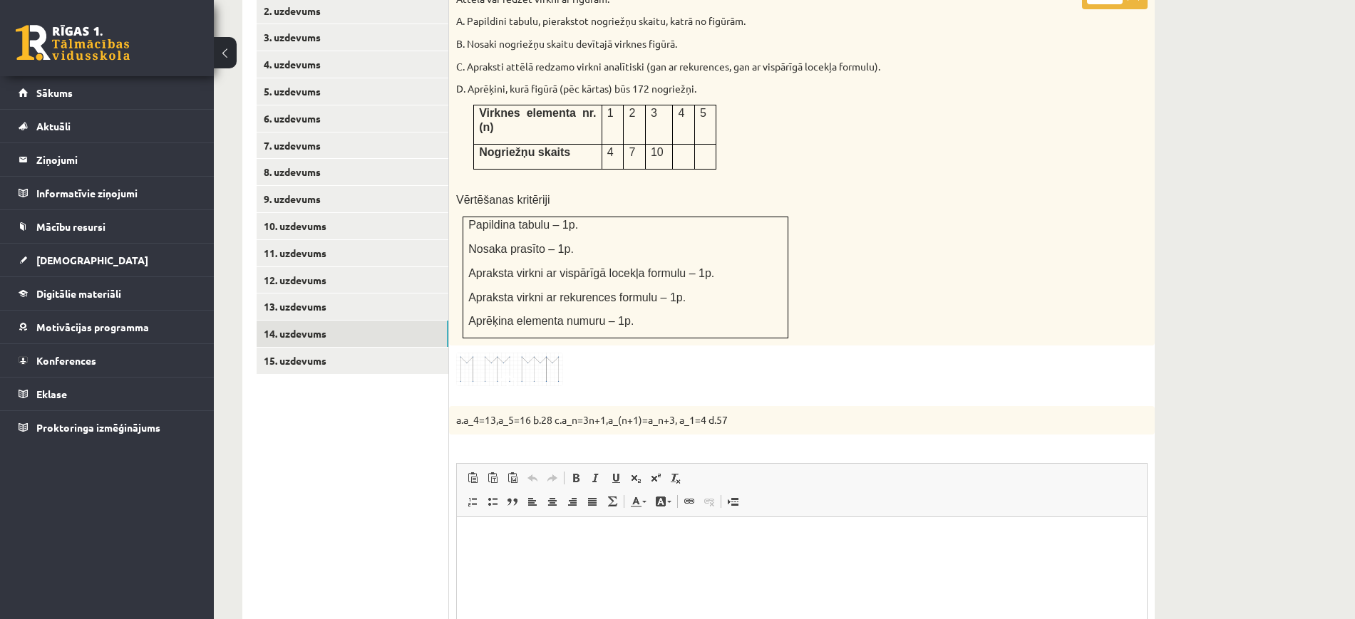
scroll to position [562, 0]
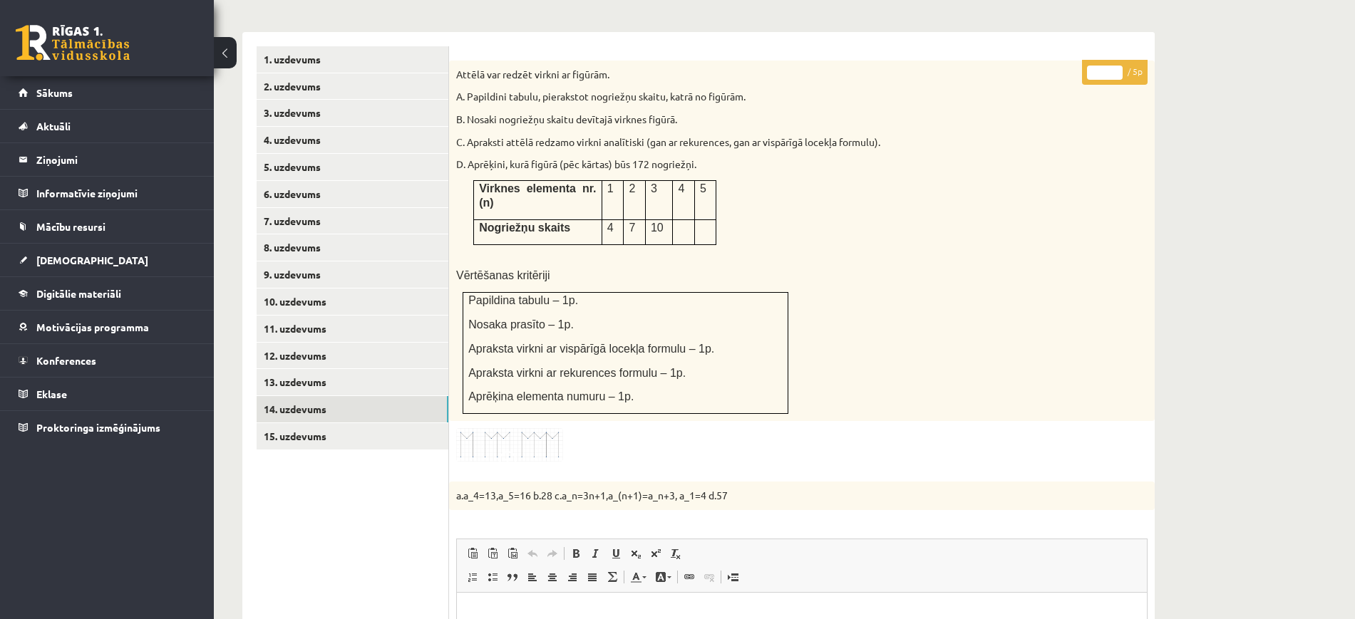
type input "*"
click at [1120, 66] on input "*" at bounding box center [1105, 73] width 36 height 14
click at [441, 423] on link "15. uzdevums" at bounding box center [353, 436] width 192 height 26
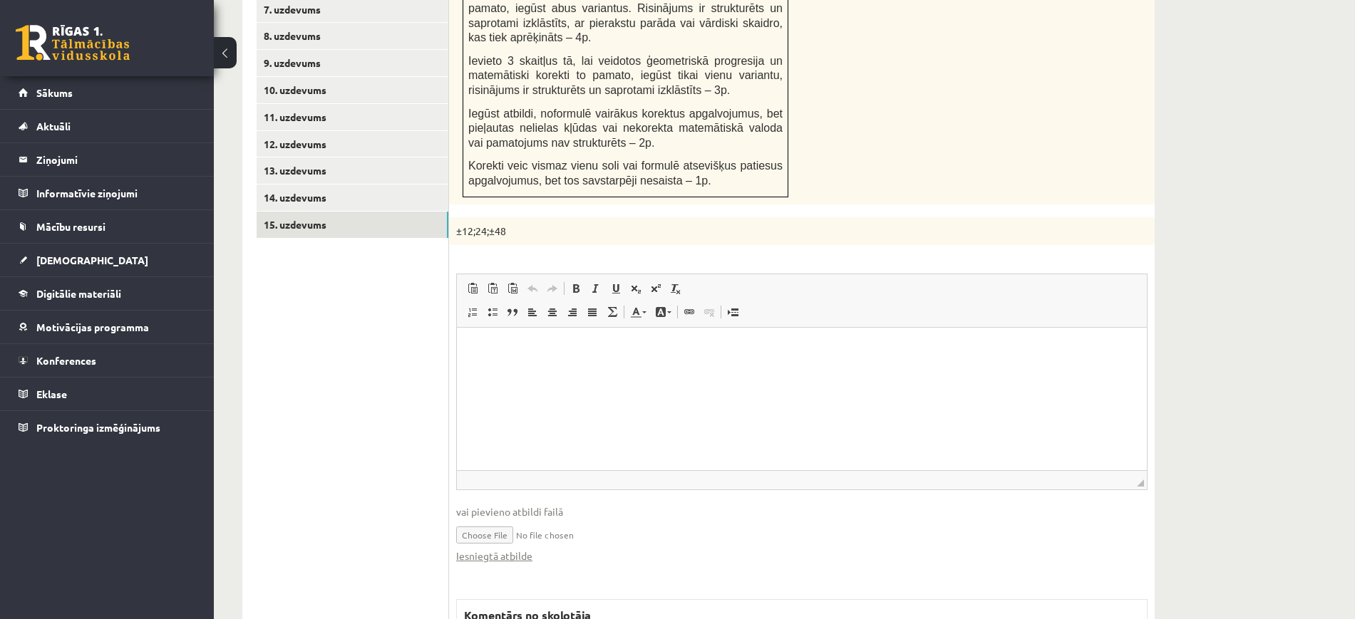
scroll to position [0, 0]
click at [524, 549] on link "Iesniegtā atbilde" at bounding box center [494, 556] width 76 height 15
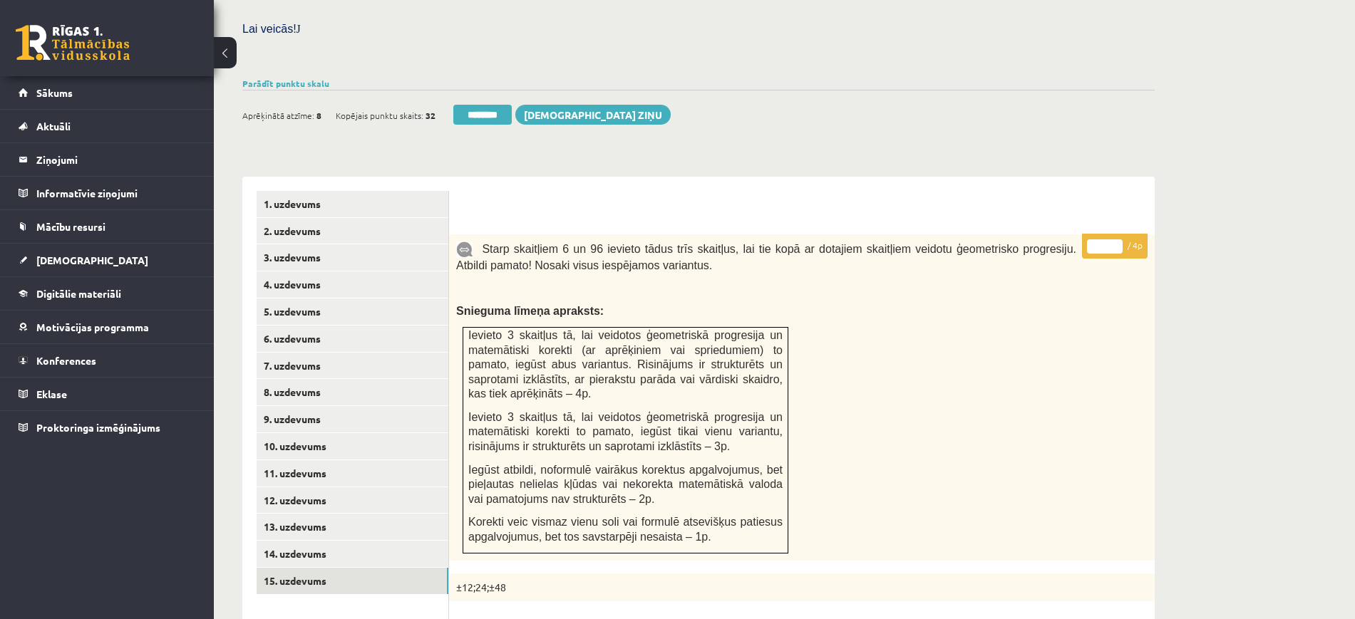
click at [1116, 240] on input "*" at bounding box center [1105, 247] width 36 height 14
type input "*"
click at [1116, 240] on input "*" at bounding box center [1105, 247] width 36 height 14
click at [411, 218] on link "2. uzdevums" at bounding box center [353, 231] width 192 height 26
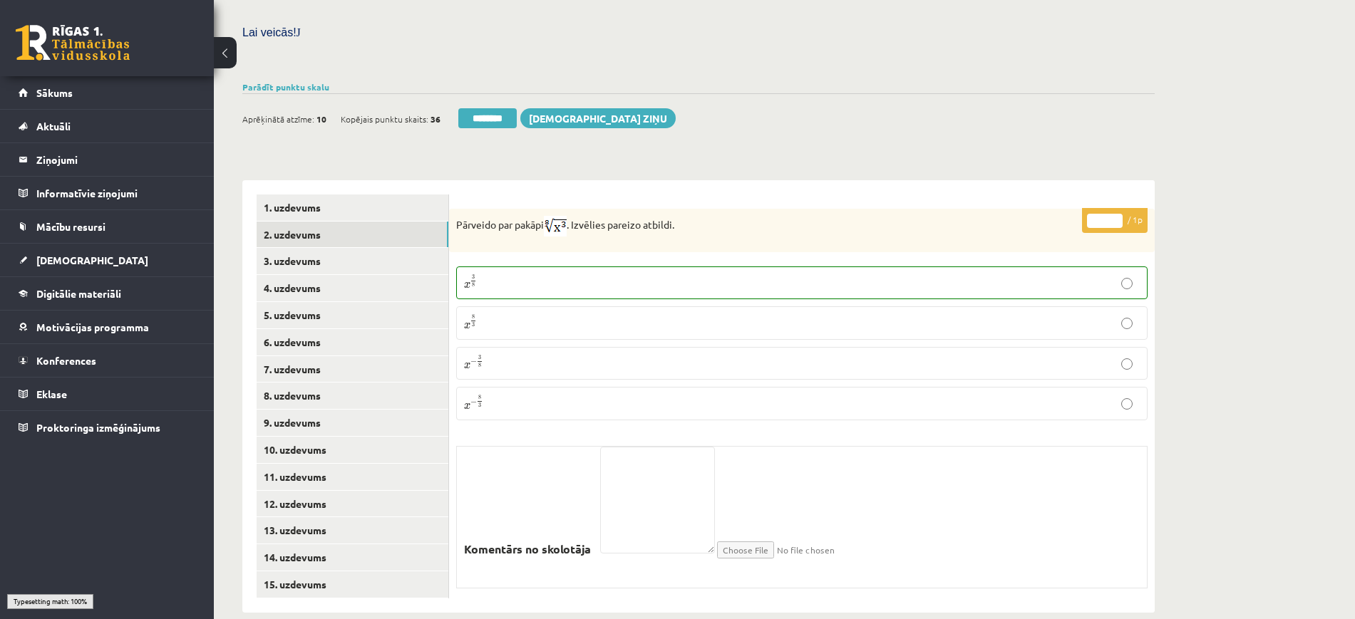
scroll to position [406, 0]
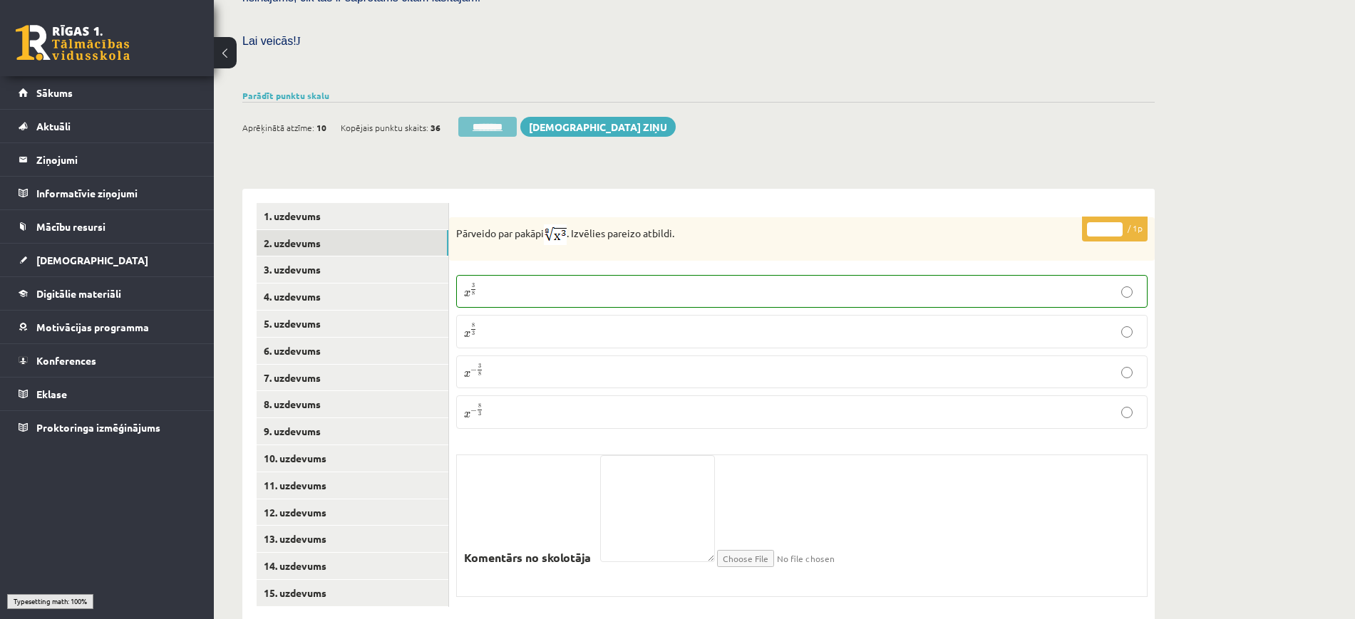
click at [484, 117] on input "********" at bounding box center [487, 127] width 58 height 20
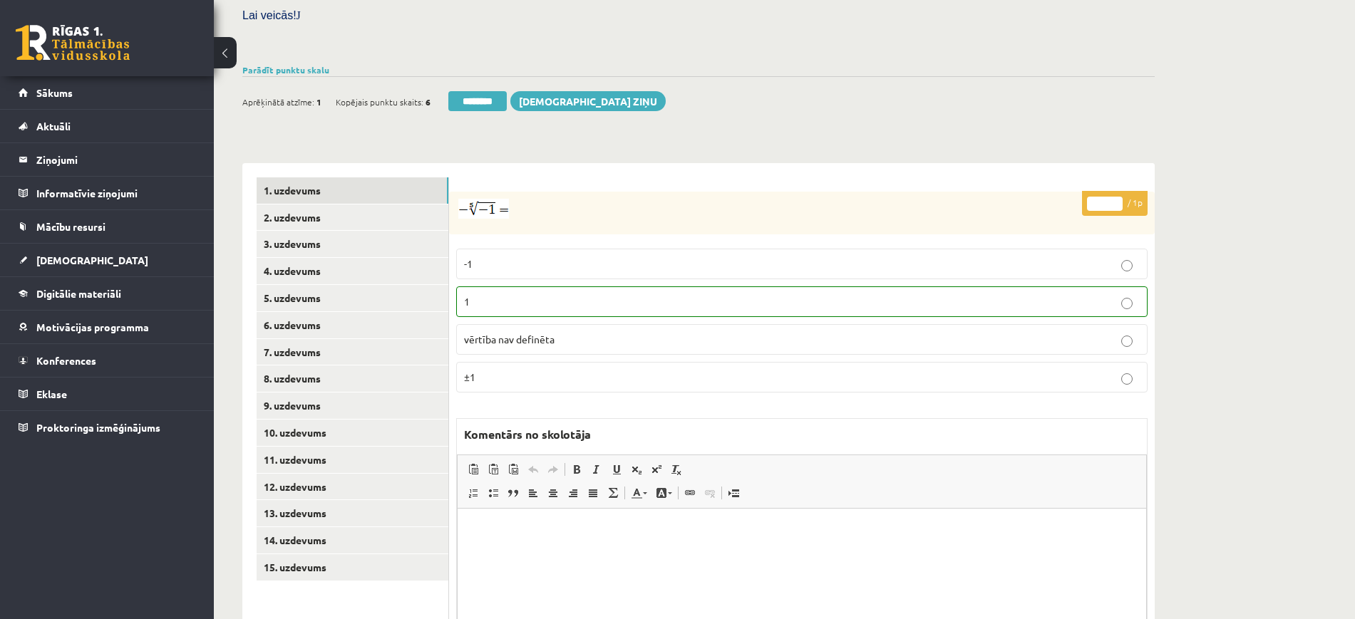
scroll to position [524, 0]
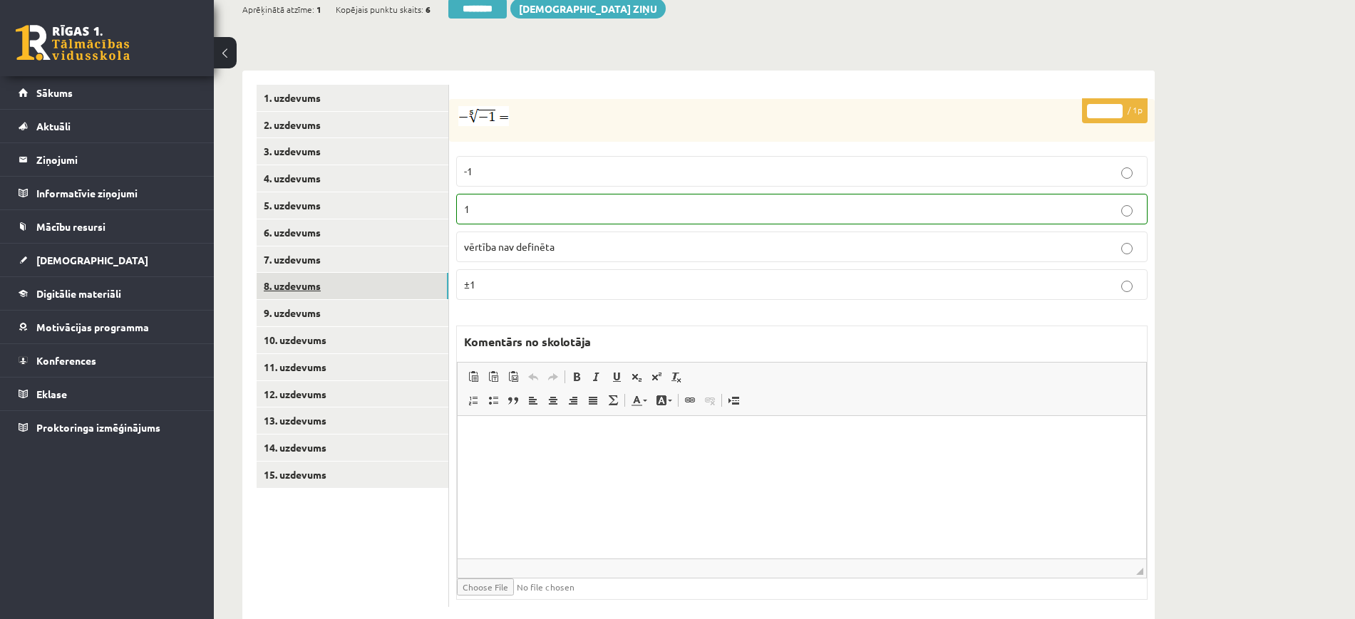
click at [380, 273] on link "8. uzdevums" at bounding box center [353, 286] width 192 height 26
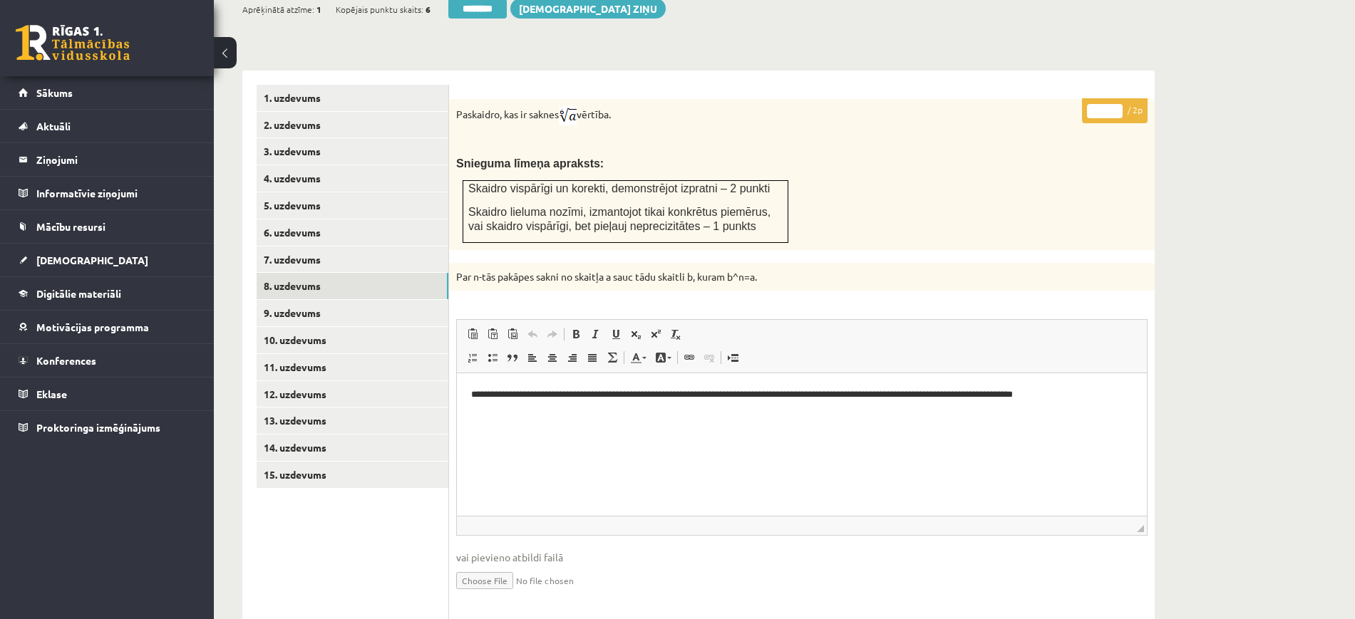
scroll to position [0, 0]
click at [1116, 104] on input "*" at bounding box center [1105, 111] width 36 height 14
type input "*"
click at [1116, 104] on input "*" at bounding box center [1105, 111] width 36 height 14
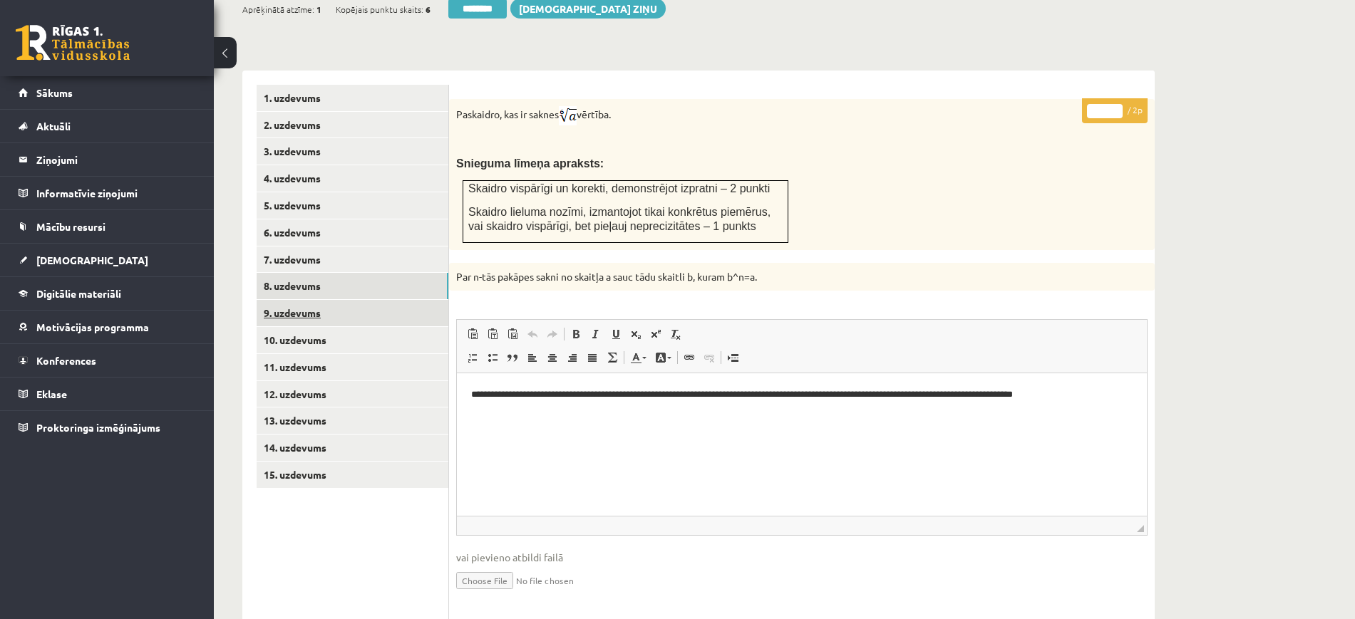
click at [426, 300] on link "9. uzdevums" at bounding box center [353, 313] width 192 height 26
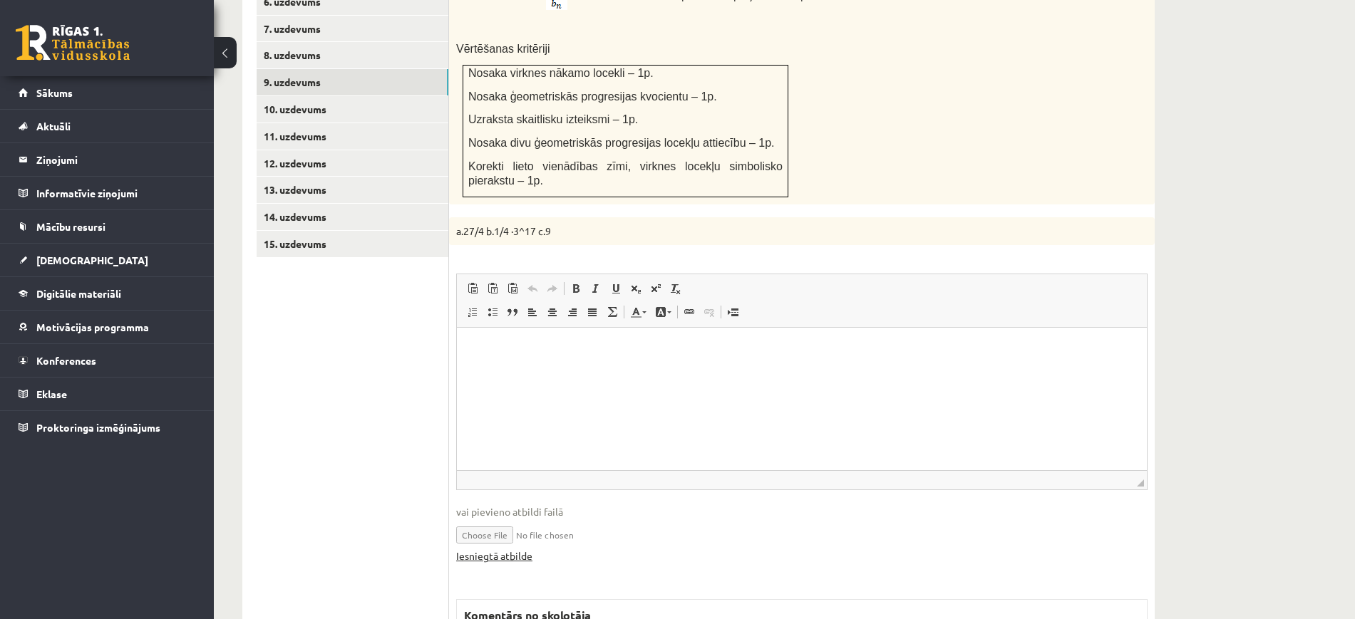
click at [522, 549] on link "Iesniegtā atbilde" at bounding box center [494, 556] width 76 height 15
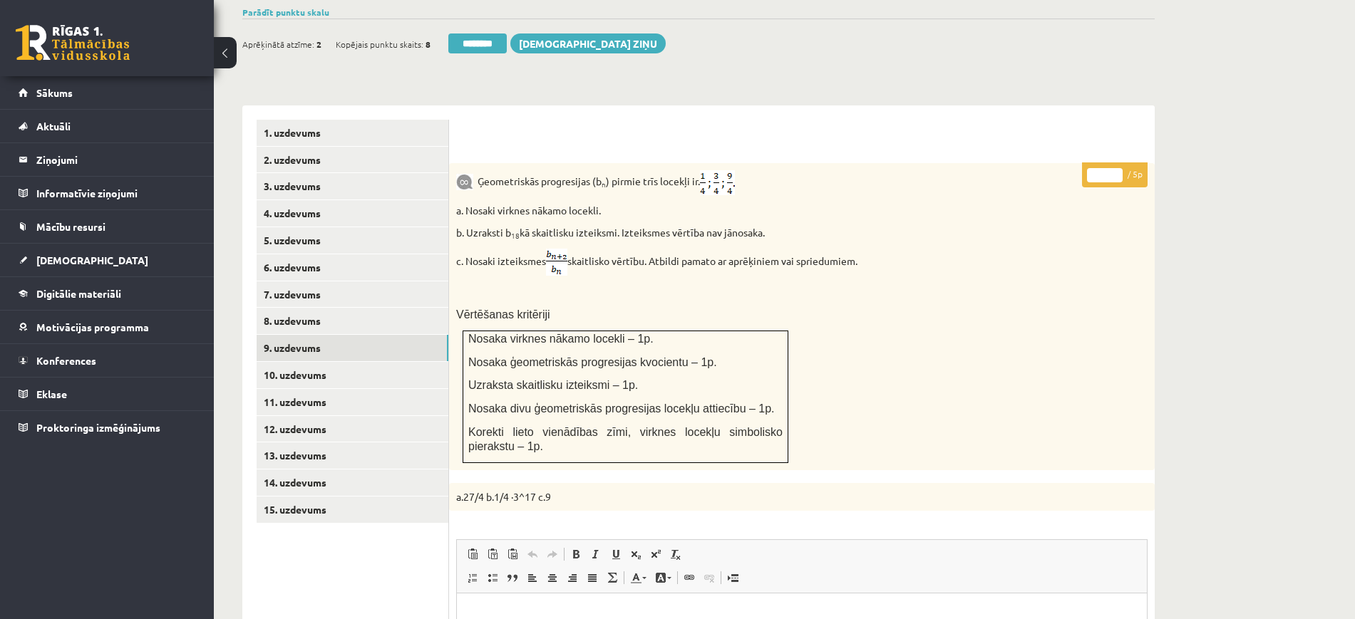
scroll to position [488, 0]
type input "*"
click at [1119, 170] on input "*" at bounding box center [1105, 177] width 36 height 14
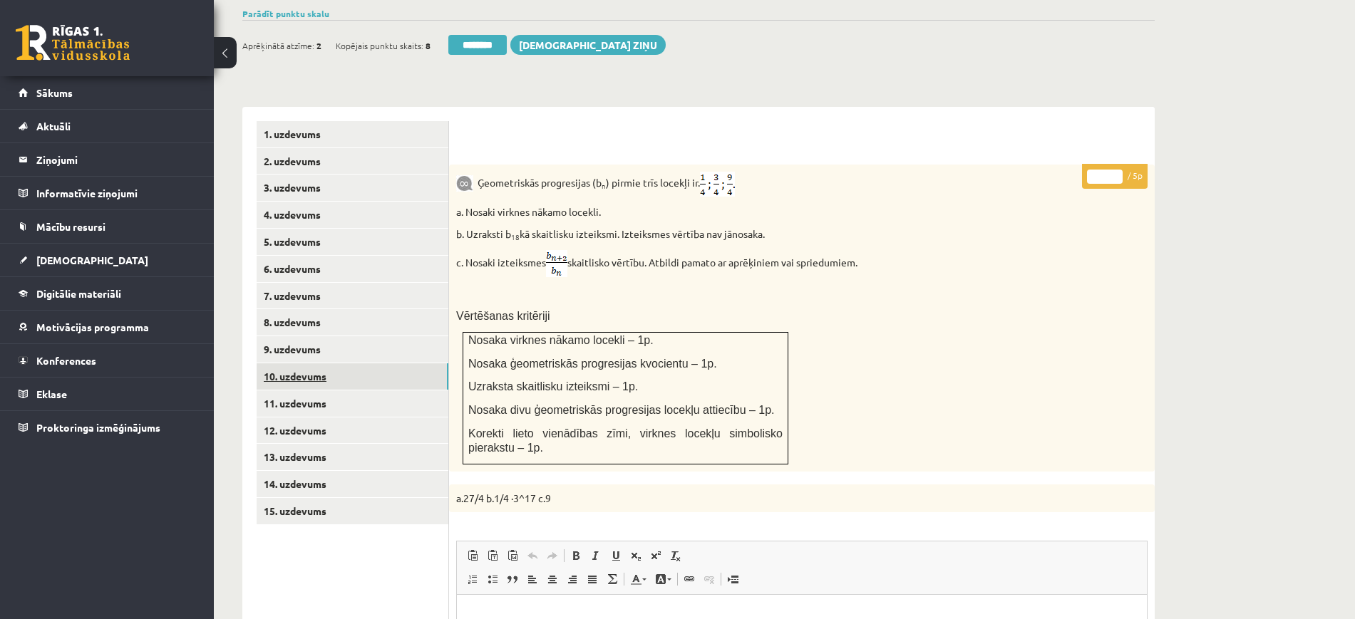
click at [411, 364] on link "10. uzdevums" at bounding box center [353, 377] width 192 height 26
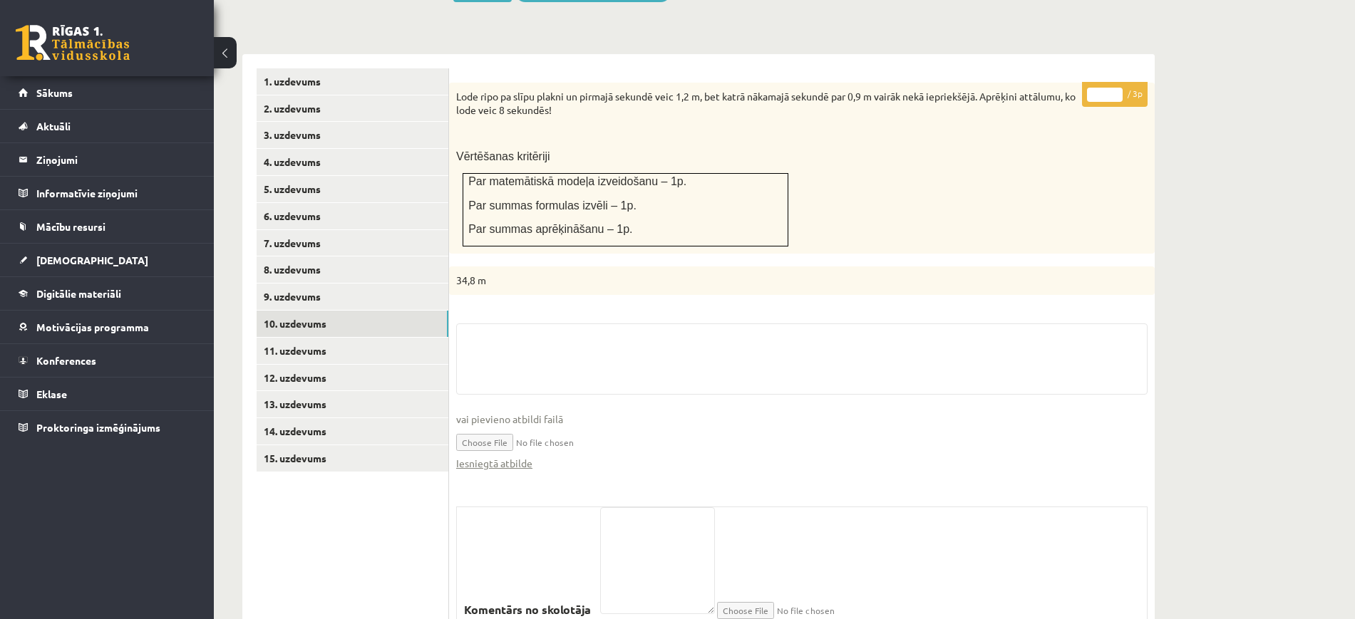
scroll to position [590, 0]
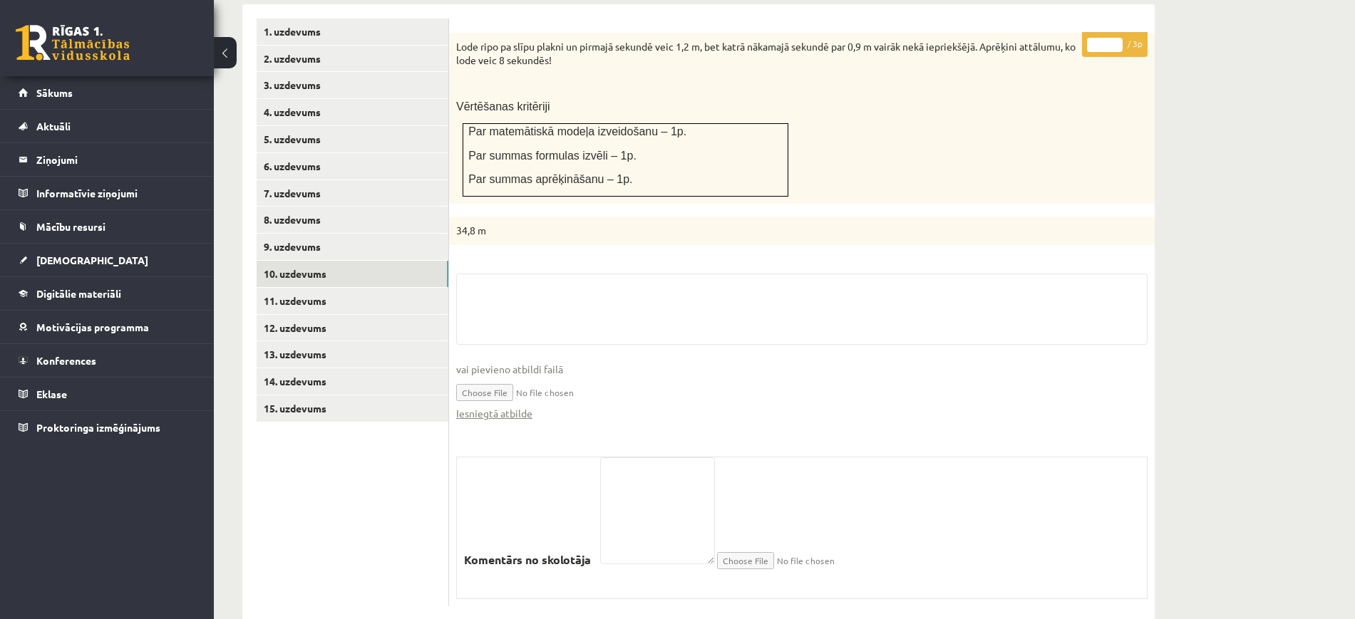
click at [514, 391] on fieldset "vai pievieno atbildi failā Iesniegtā atbilde" at bounding box center [801, 355] width 691 height 162
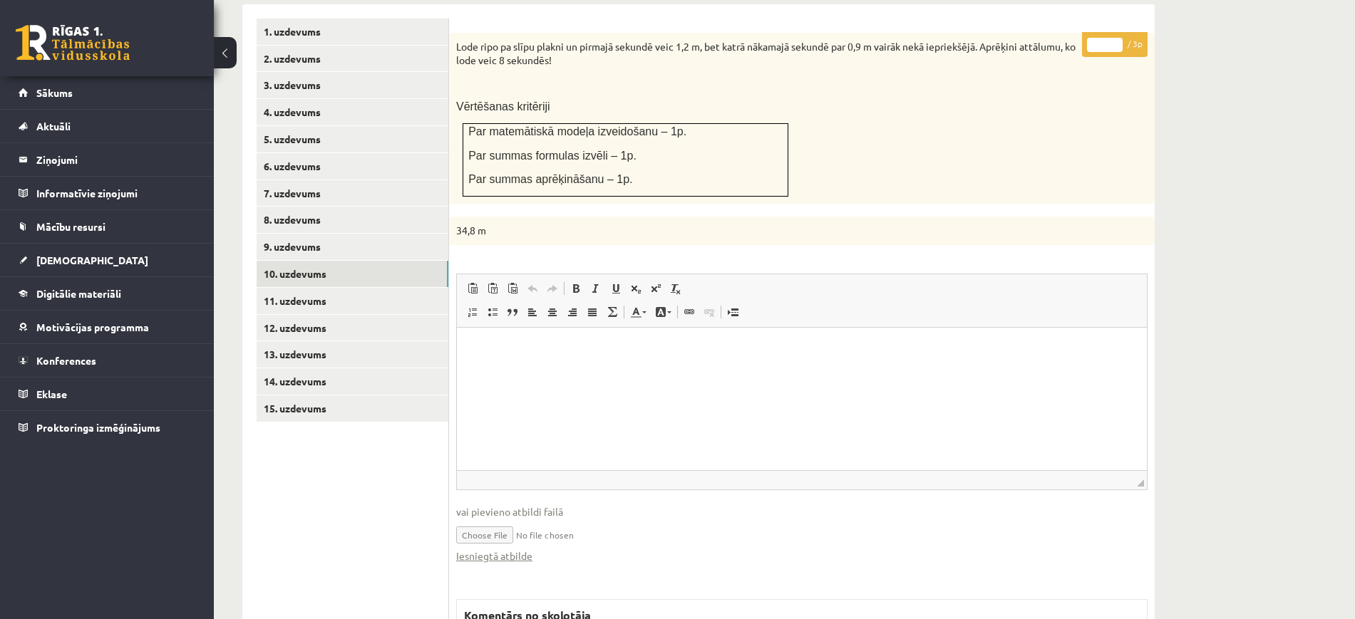
scroll to position [0, 0]
click at [515, 549] on link "Iesniegtā atbilde" at bounding box center [494, 556] width 76 height 15
type input "*"
click at [1114, 38] on input "*" at bounding box center [1105, 45] width 36 height 14
click at [271, 288] on link "11. uzdevums" at bounding box center [353, 301] width 192 height 26
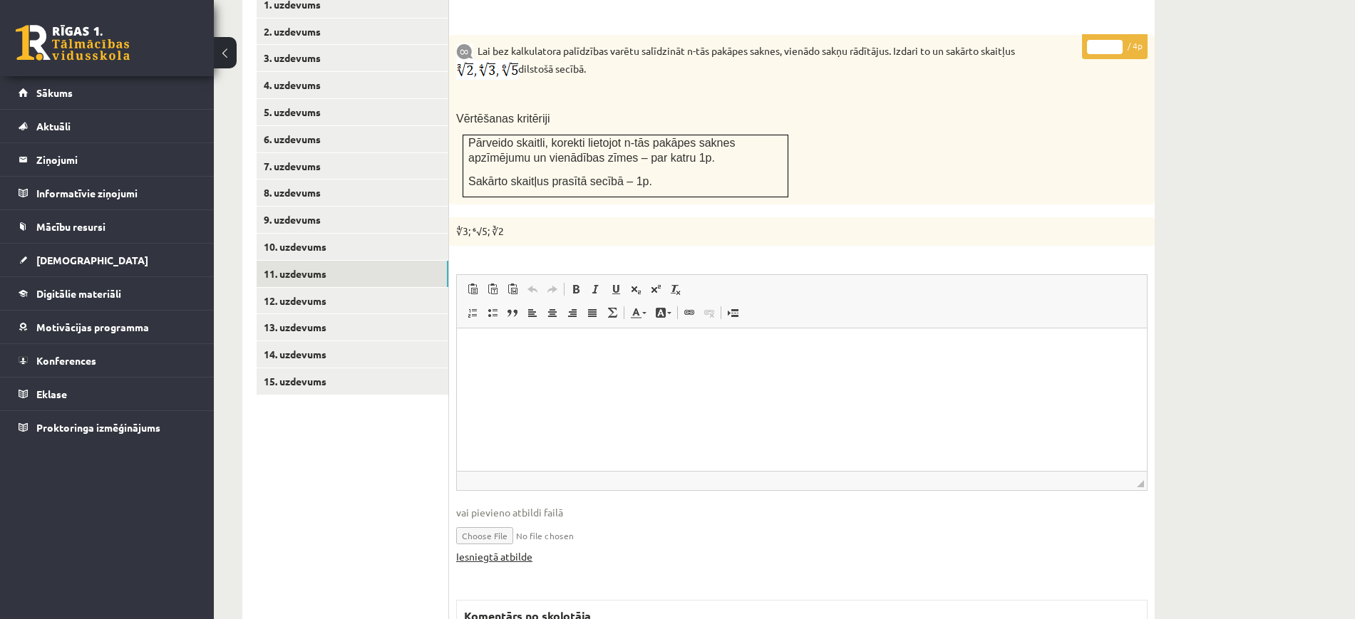
click at [520, 550] on link "Iesniegtā atbilde" at bounding box center [494, 557] width 76 height 15
type input "*"
click at [1117, 40] on input "*" at bounding box center [1105, 47] width 36 height 14
click at [415, 288] on link "12. uzdevums" at bounding box center [353, 301] width 192 height 26
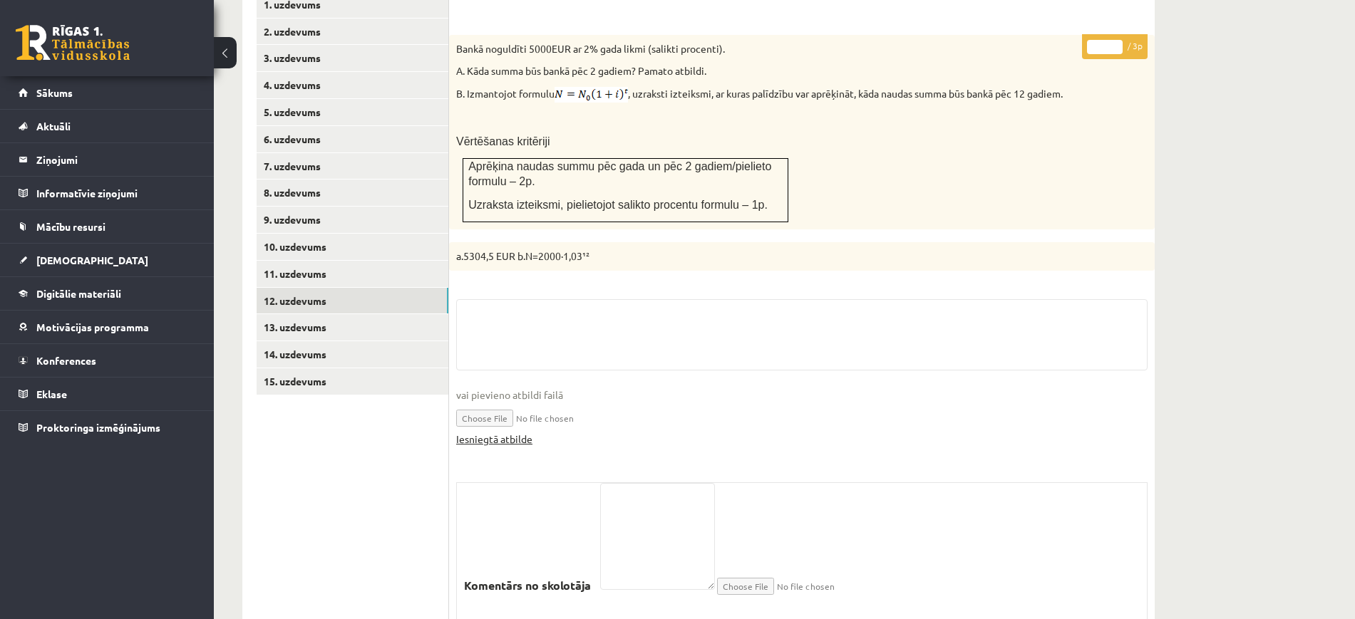
click at [530, 432] on link "Iesniegtā atbilde" at bounding box center [494, 439] width 76 height 15
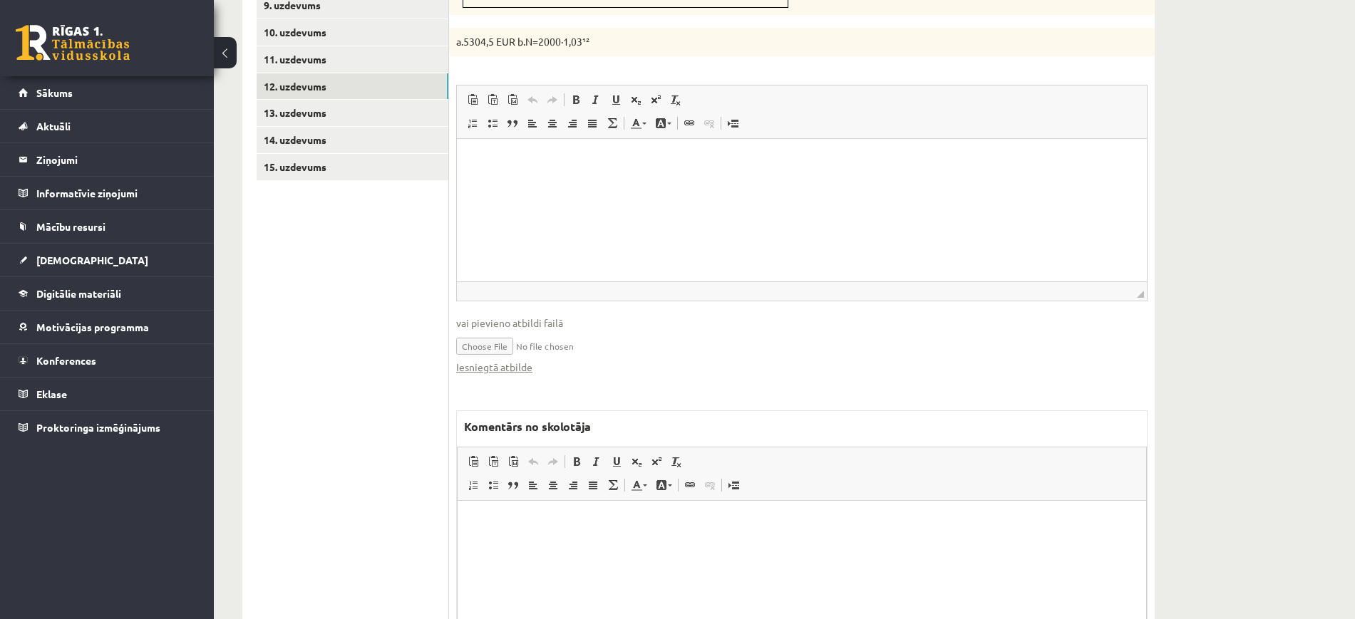
scroll to position [927, 0]
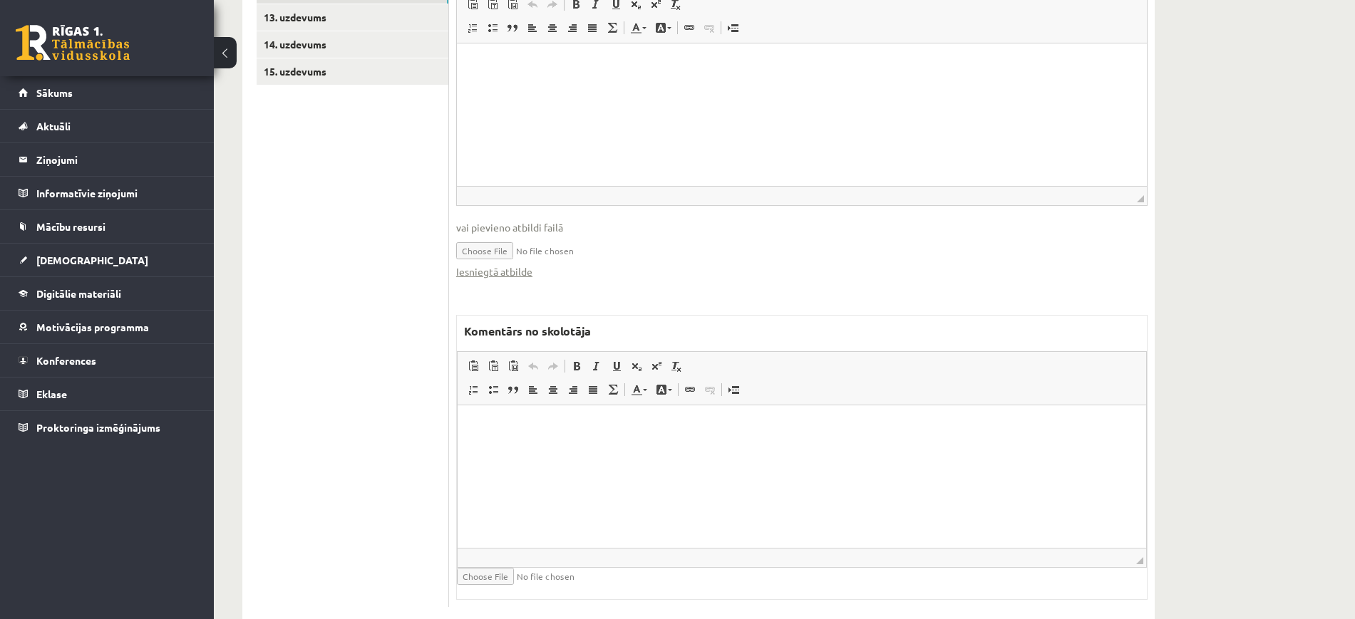
click at [538, 448] on html at bounding box center [802, 426] width 689 height 43
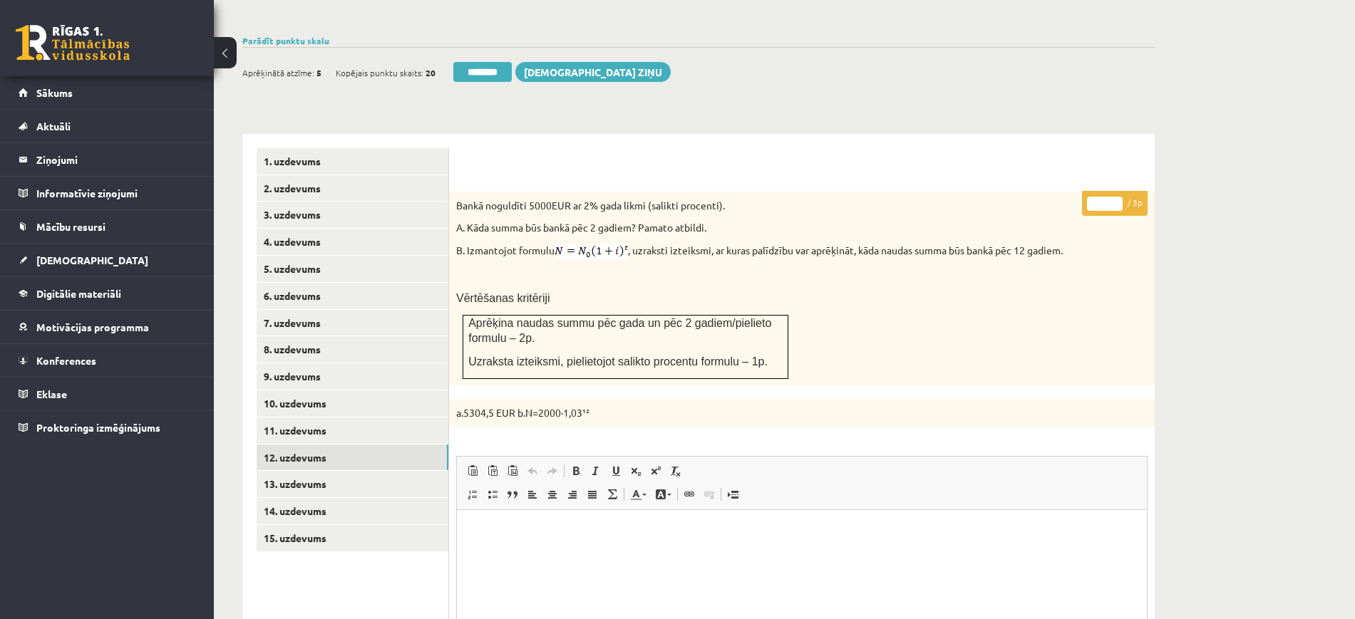
scroll to position [393, 0]
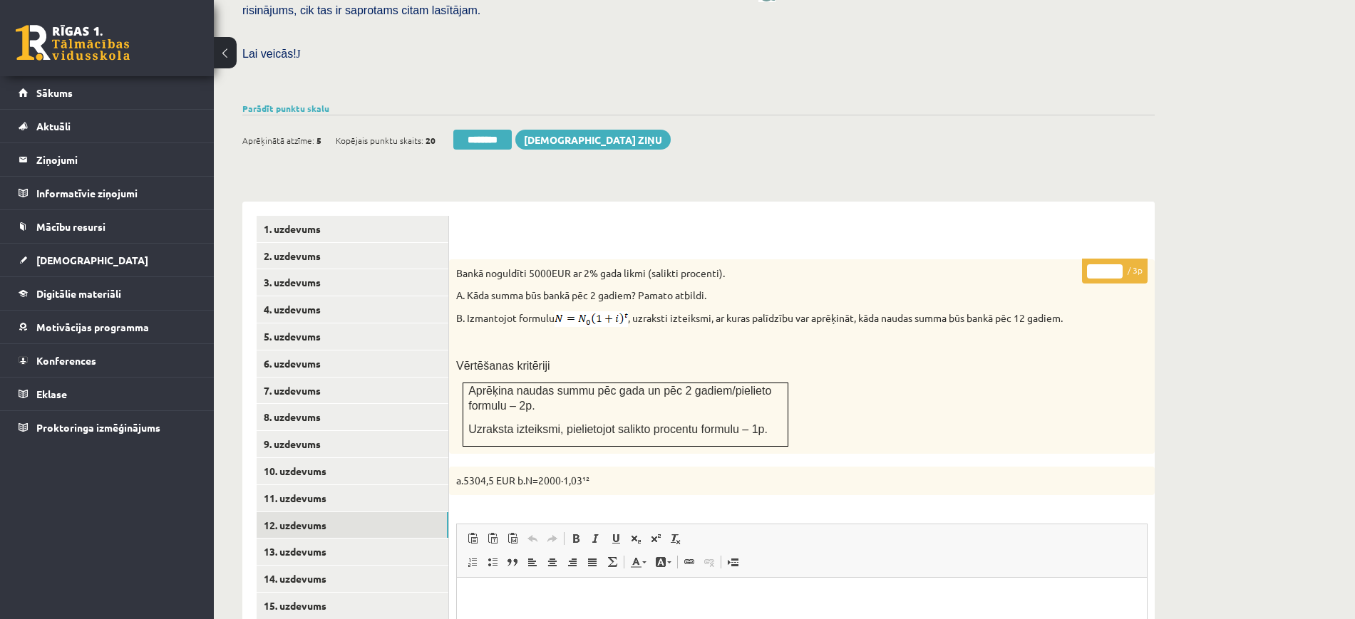
type input "*"
click at [1118, 264] on input "*" at bounding box center [1105, 271] width 36 height 14
click at [438, 539] on link "13. uzdevums" at bounding box center [353, 552] width 192 height 26
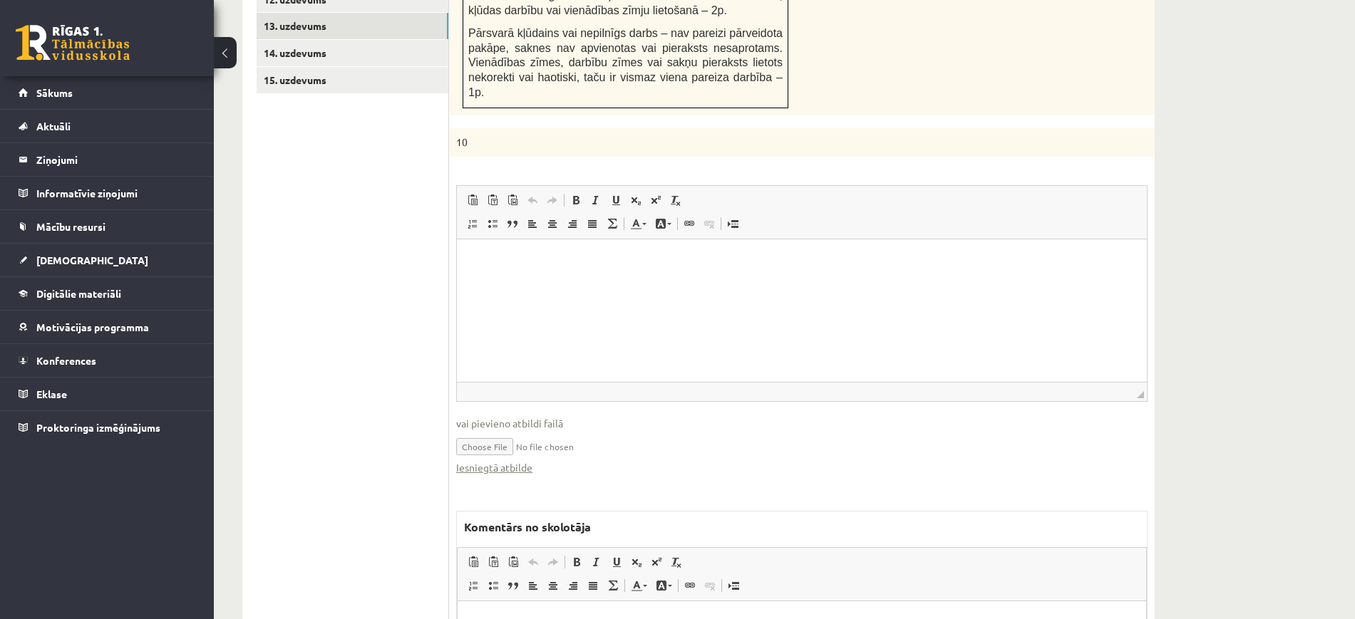
scroll to position [927, 0]
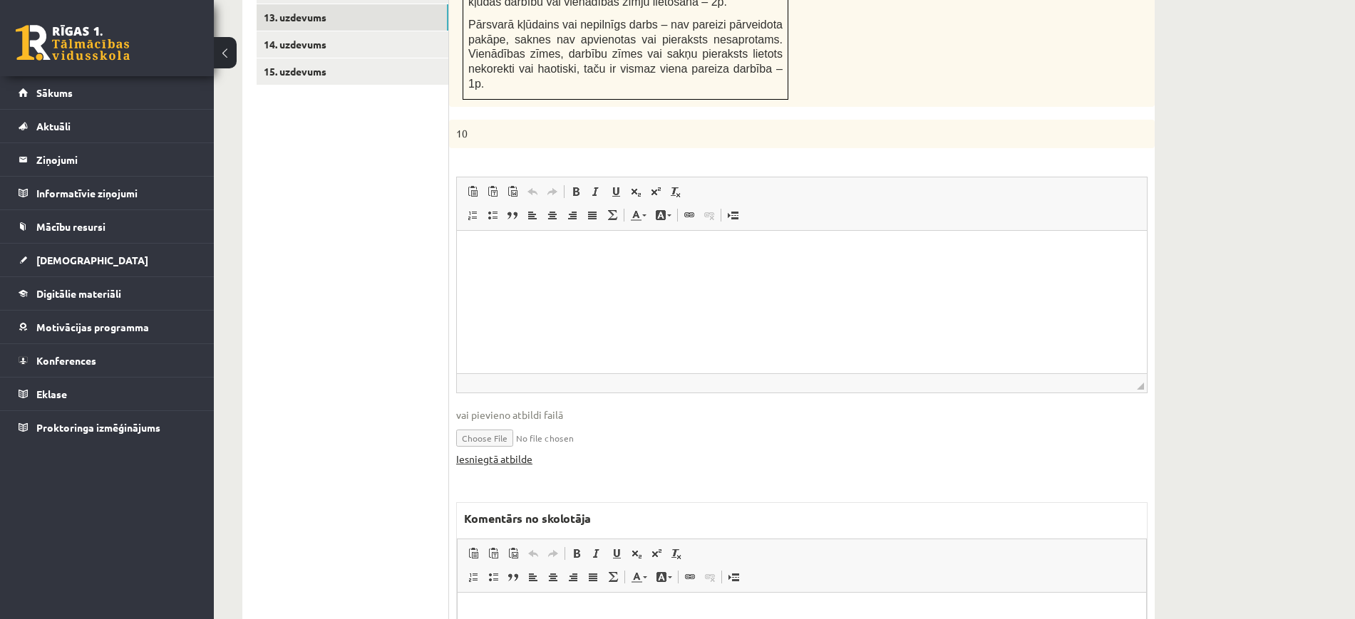
click at [515, 452] on link "Iesniegtā atbilde" at bounding box center [494, 459] width 76 height 15
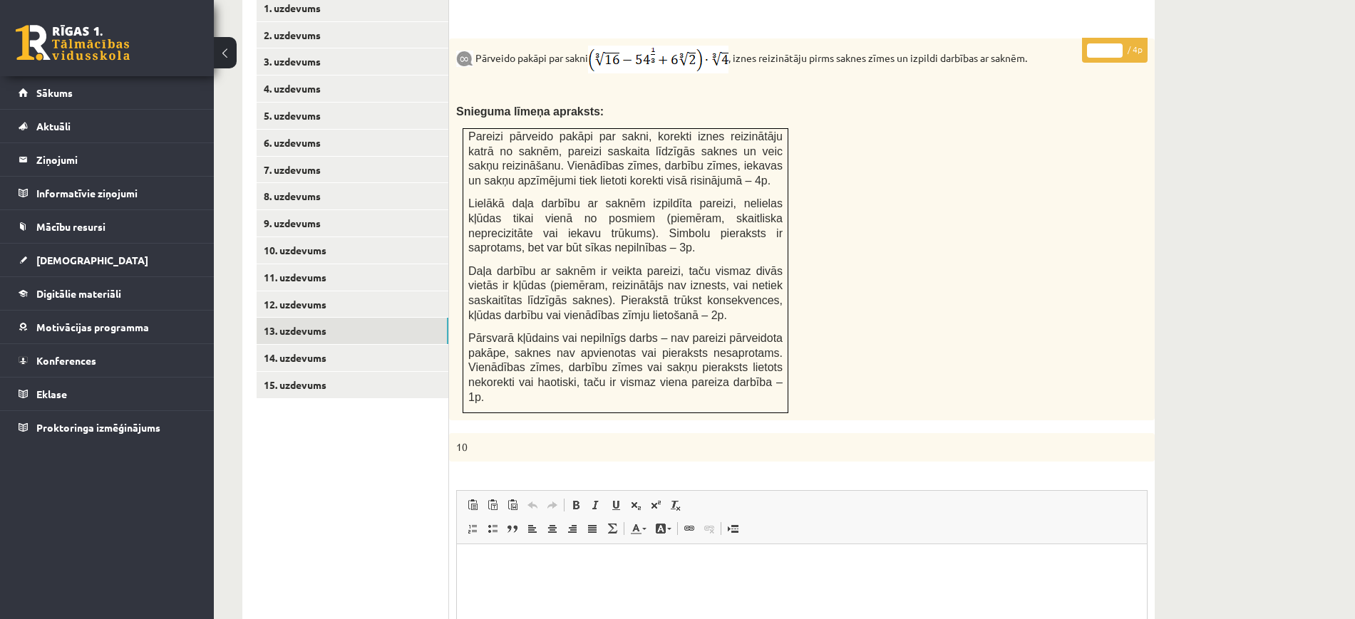
scroll to position [571, 0]
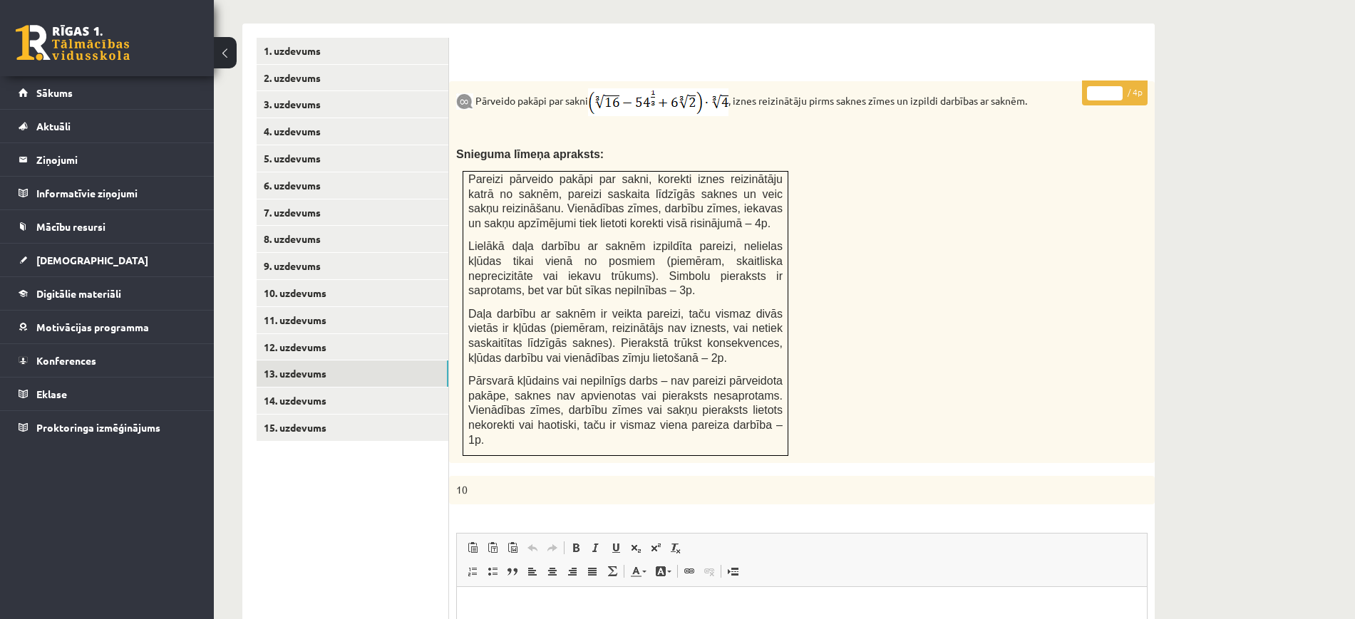
type input "*"
click at [1118, 86] on input "*" at bounding box center [1105, 93] width 36 height 14
click at [432, 388] on link "14. uzdevums" at bounding box center [353, 401] width 192 height 26
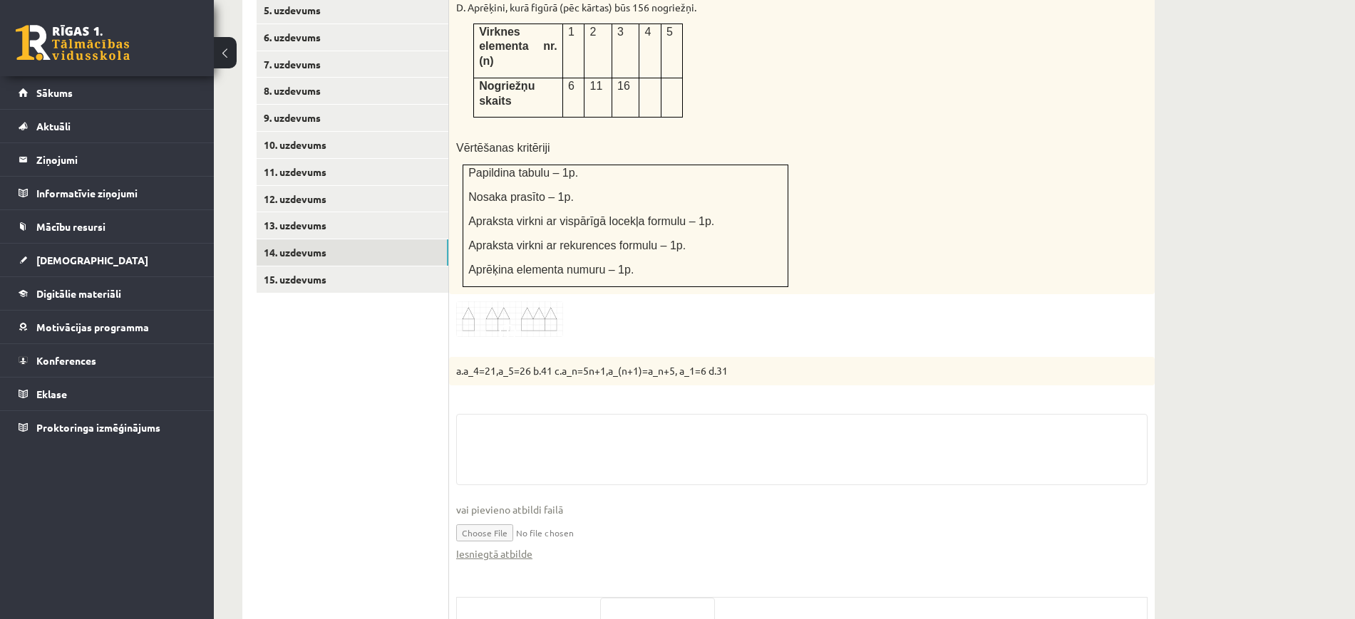
scroll to position [830, 0]
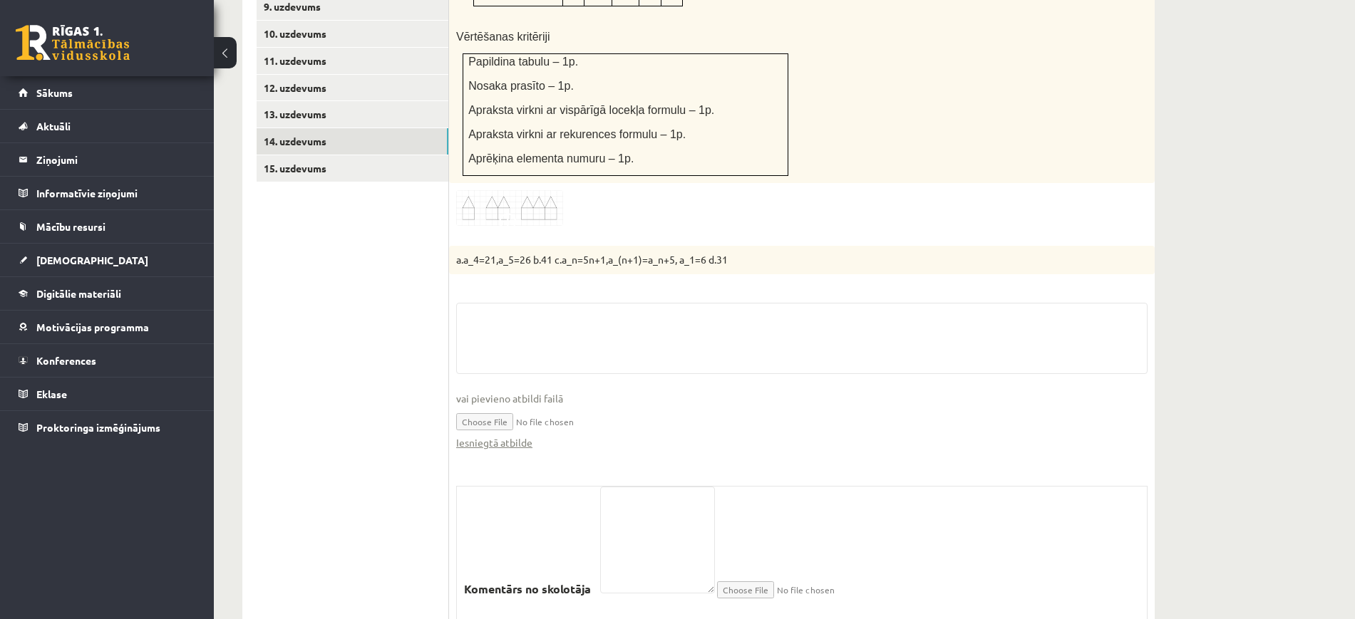
click at [520, 393] on fieldset "vai pievieno atbildi failā Iesniegtā atbilde" at bounding box center [801, 384] width 691 height 162
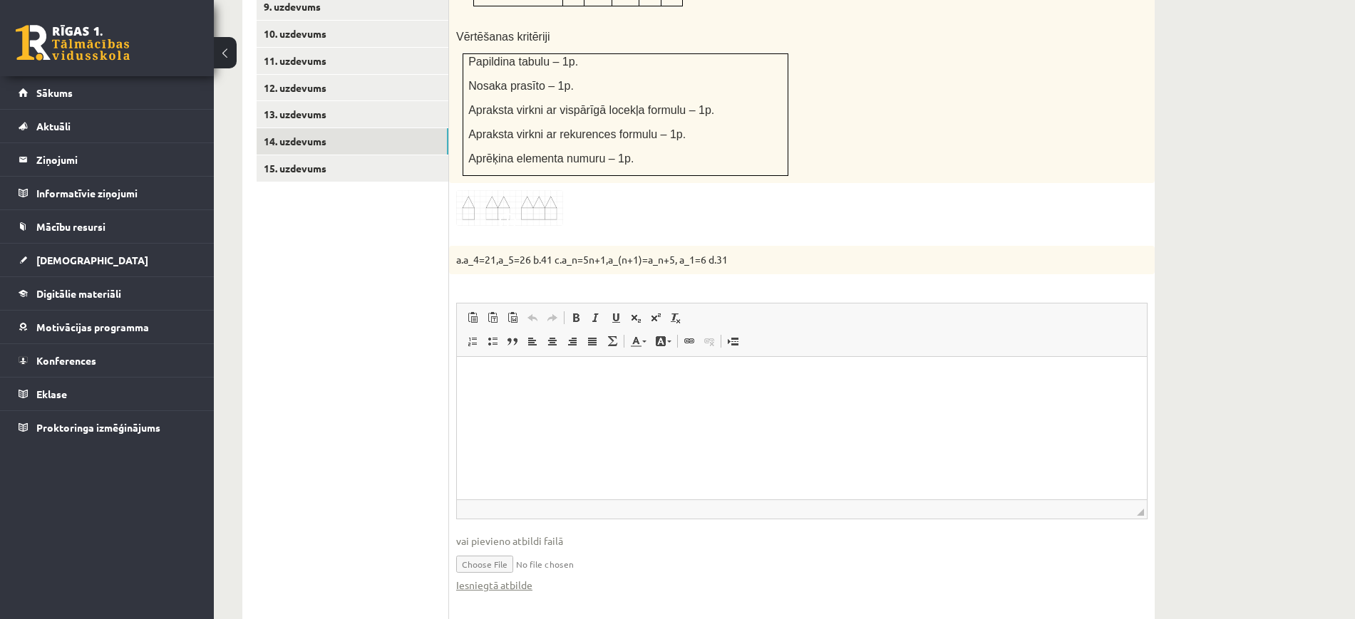
scroll to position [0, 0]
click at [524, 578] on link "Iesniegtā atbilde" at bounding box center [494, 585] width 76 height 15
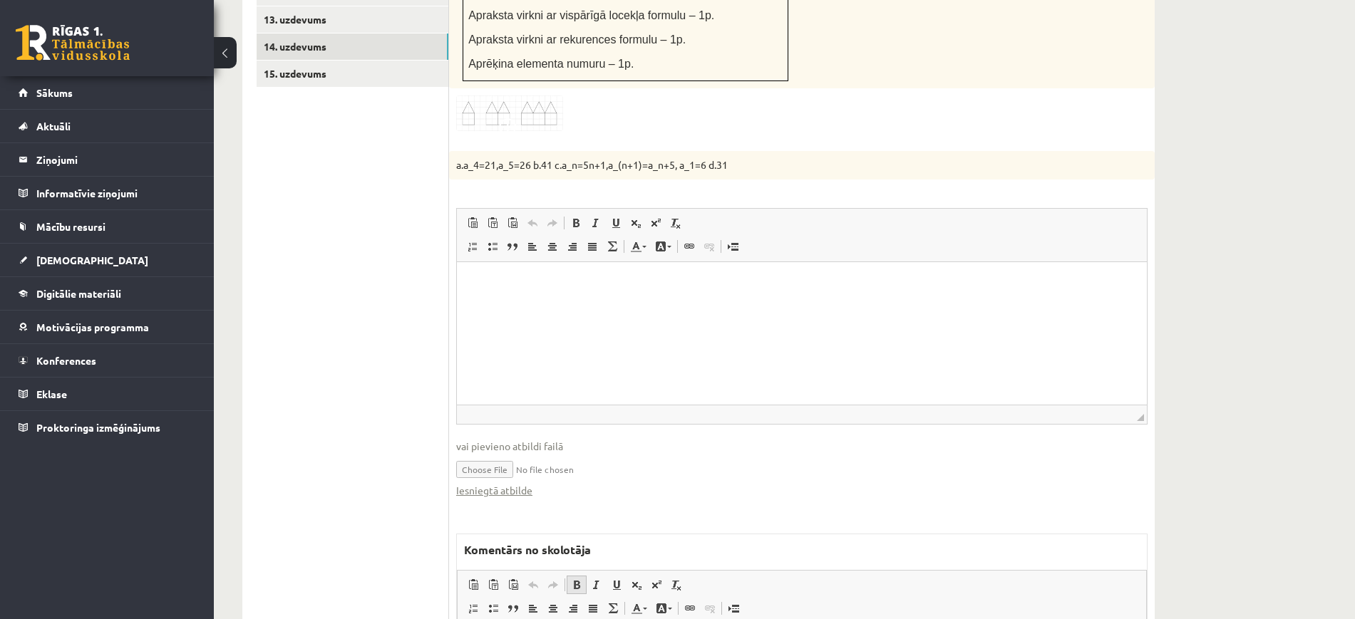
scroll to position [1115, 0]
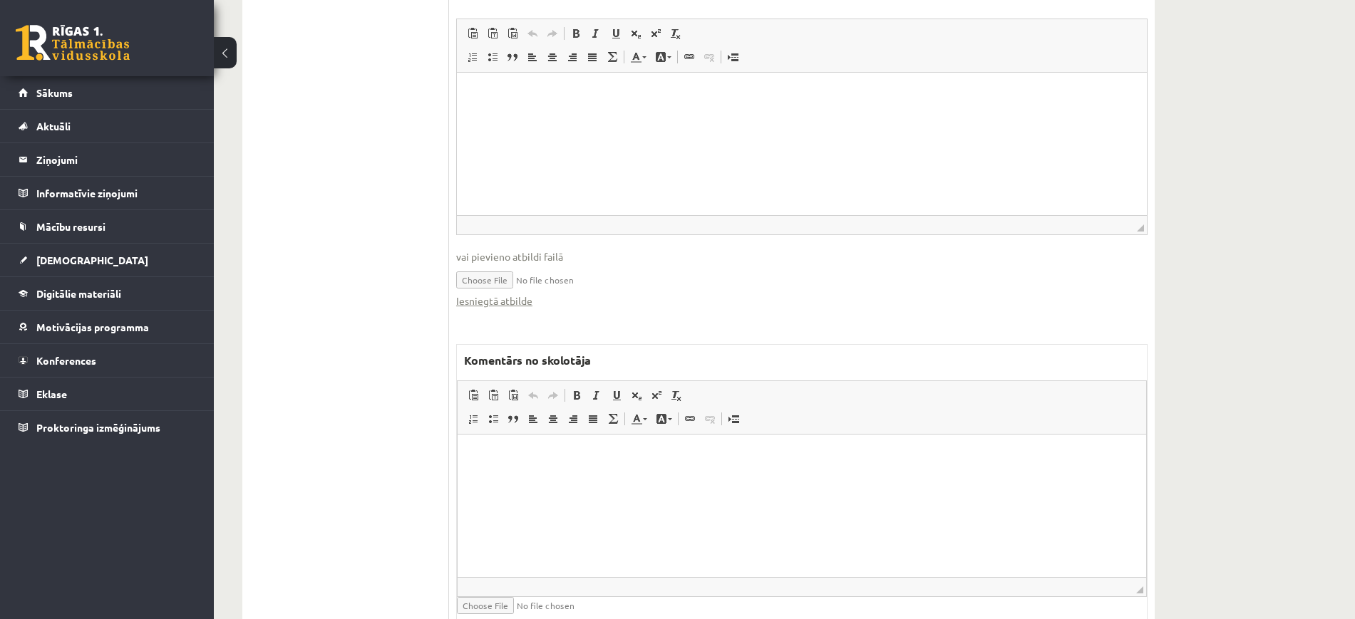
click at [567, 454] on p "Bagātinātā teksta redaktors, wiswyg-editor-47024947236600-1757869540-487" at bounding box center [802, 456] width 660 height 15
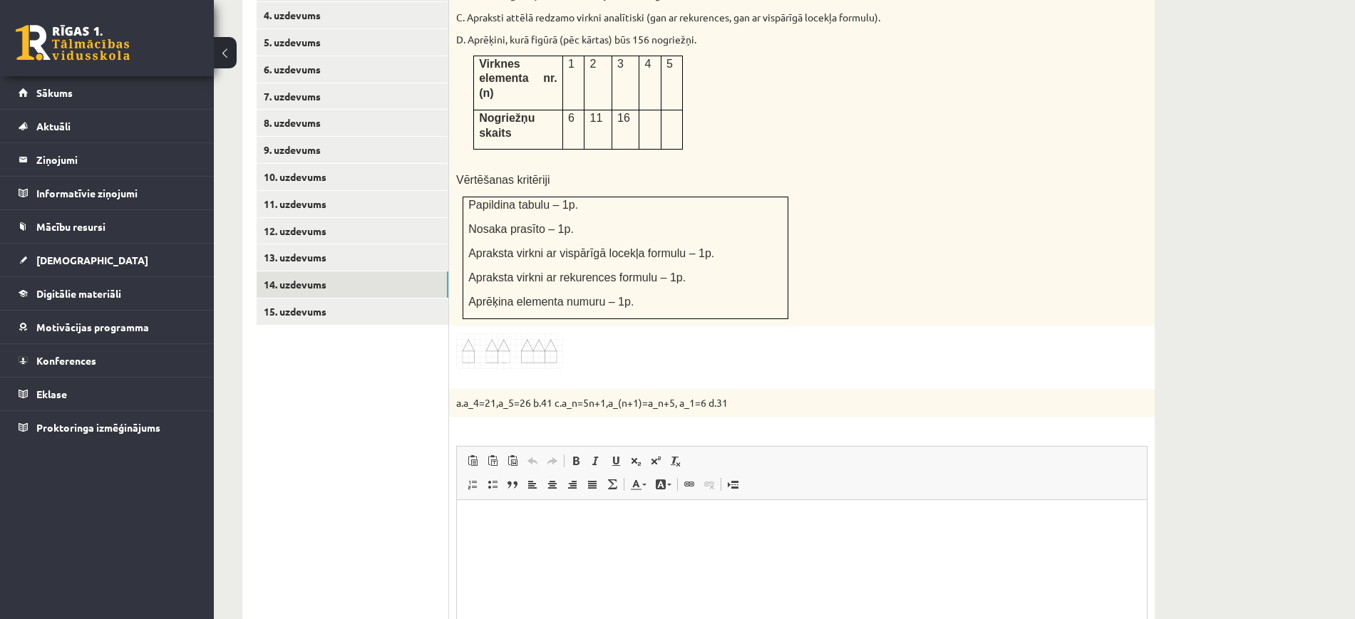
scroll to position [580, 0]
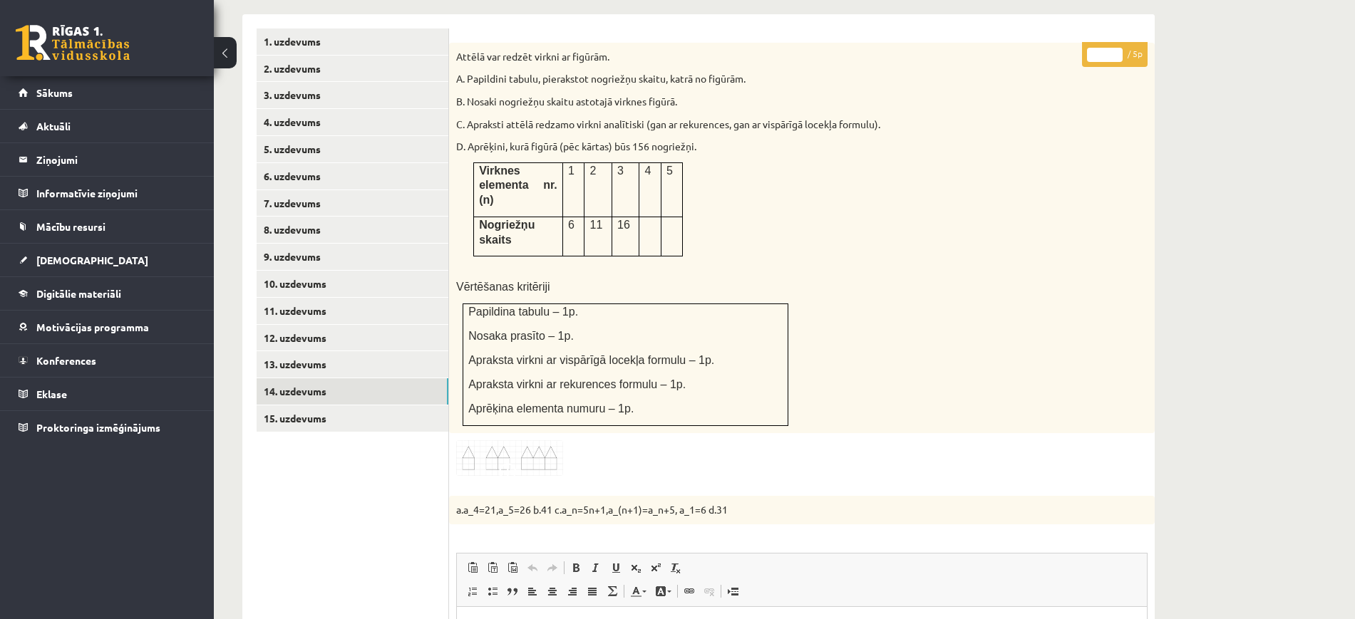
click at [1119, 48] on input "*" at bounding box center [1105, 55] width 36 height 14
type input "*"
click at [1119, 48] on input "*" at bounding box center [1105, 55] width 36 height 14
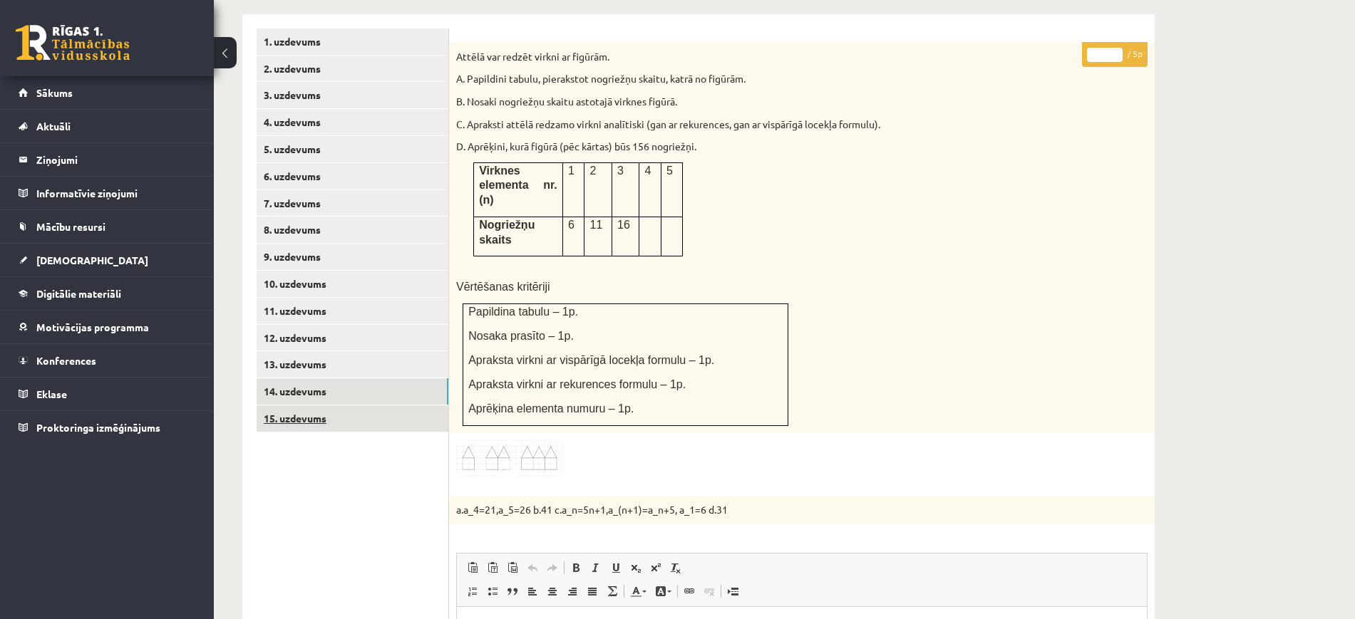
click at [317, 406] on link "15. uzdevums" at bounding box center [353, 419] width 192 height 26
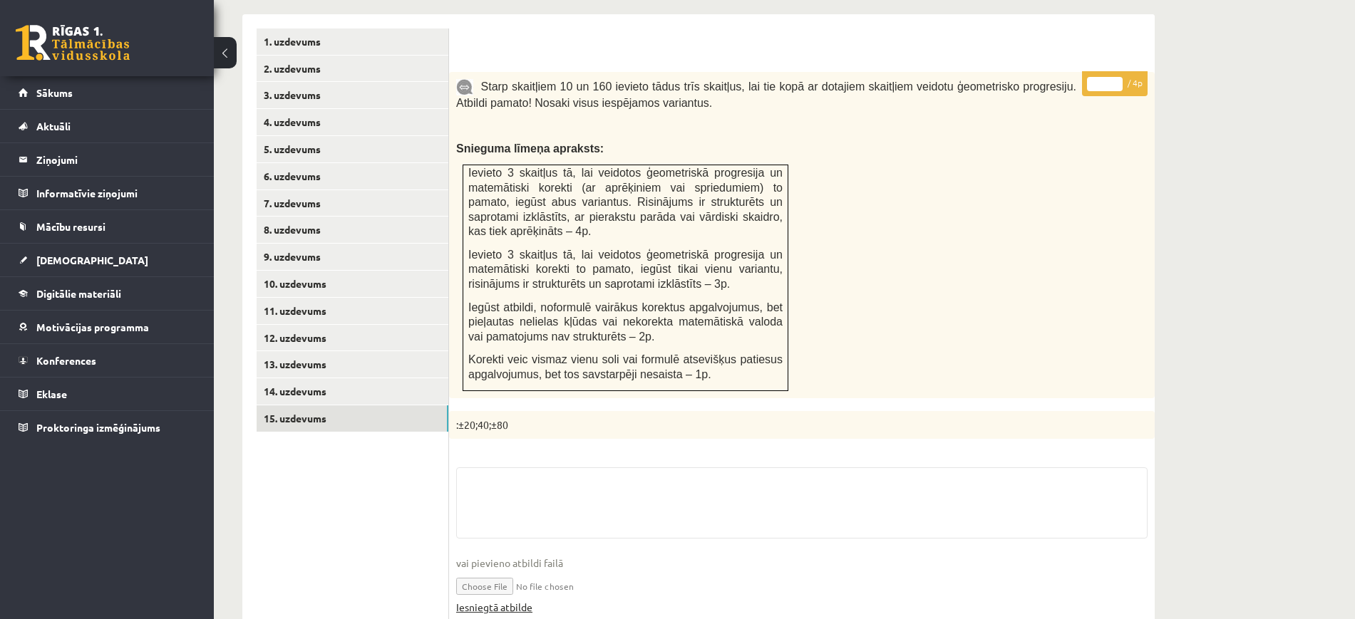
click at [524, 600] on link "Iesniegtā atbilde" at bounding box center [494, 607] width 76 height 15
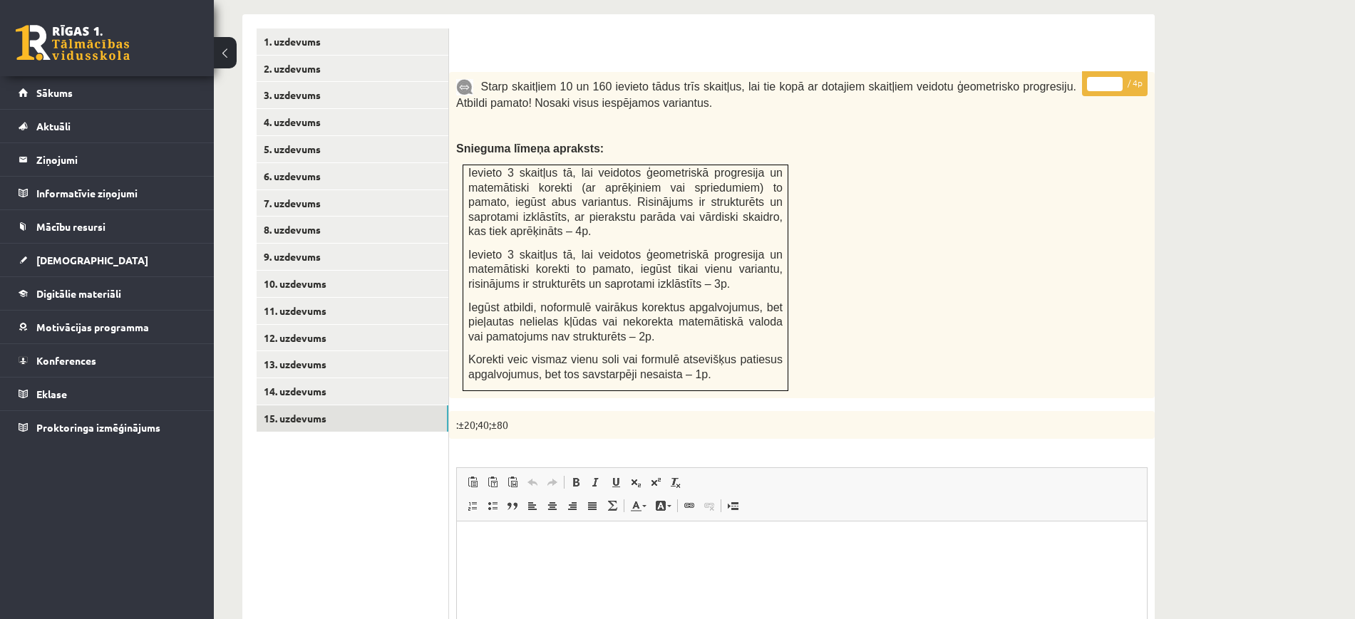
scroll to position [0, 0]
type input "*"
click at [1116, 77] on input "*" at bounding box center [1105, 84] width 36 height 14
click at [383, 109] on link "4. uzdevums" at bounding box center [353, 122] width 192 height 26
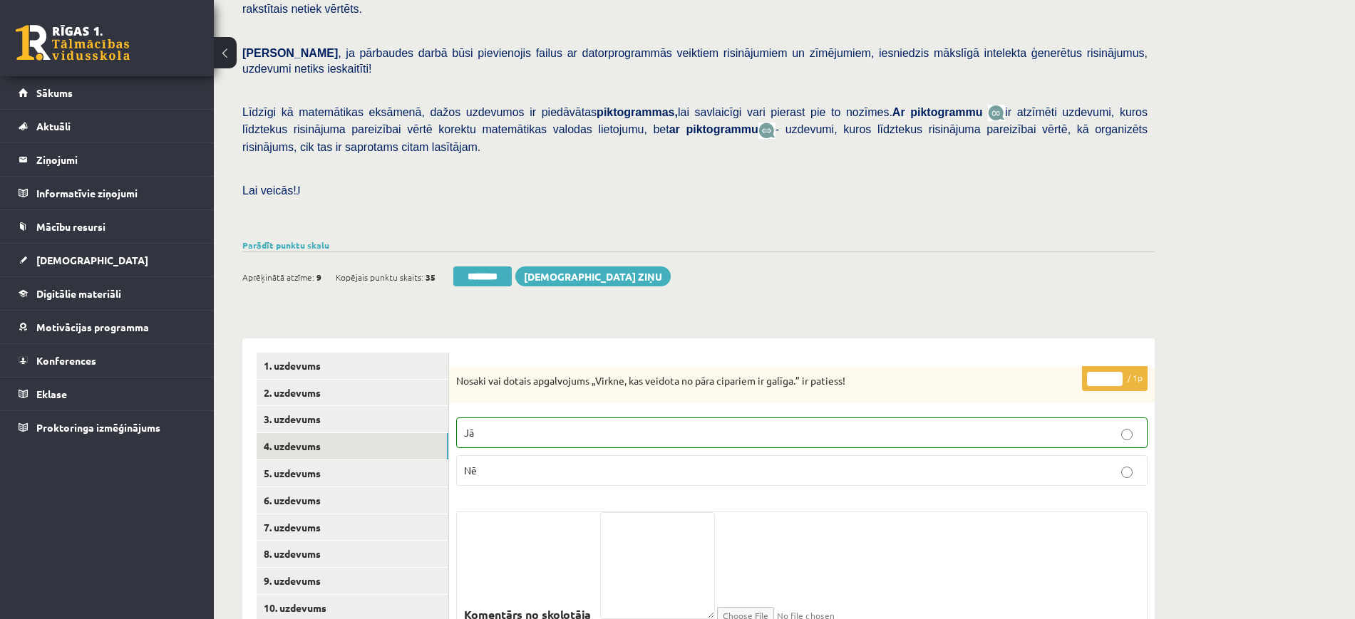
scroll to position [138, 0]
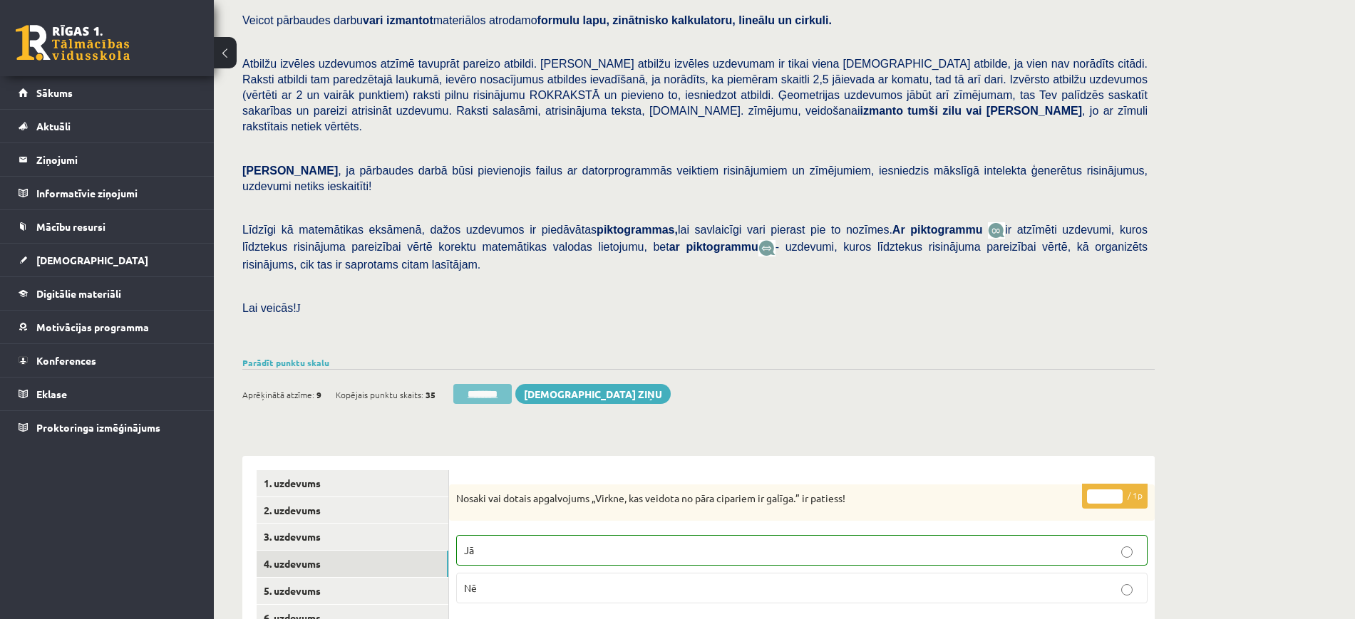
click at [485, 384] on input "********" at bounding box center [482, 394] width 58 height 20
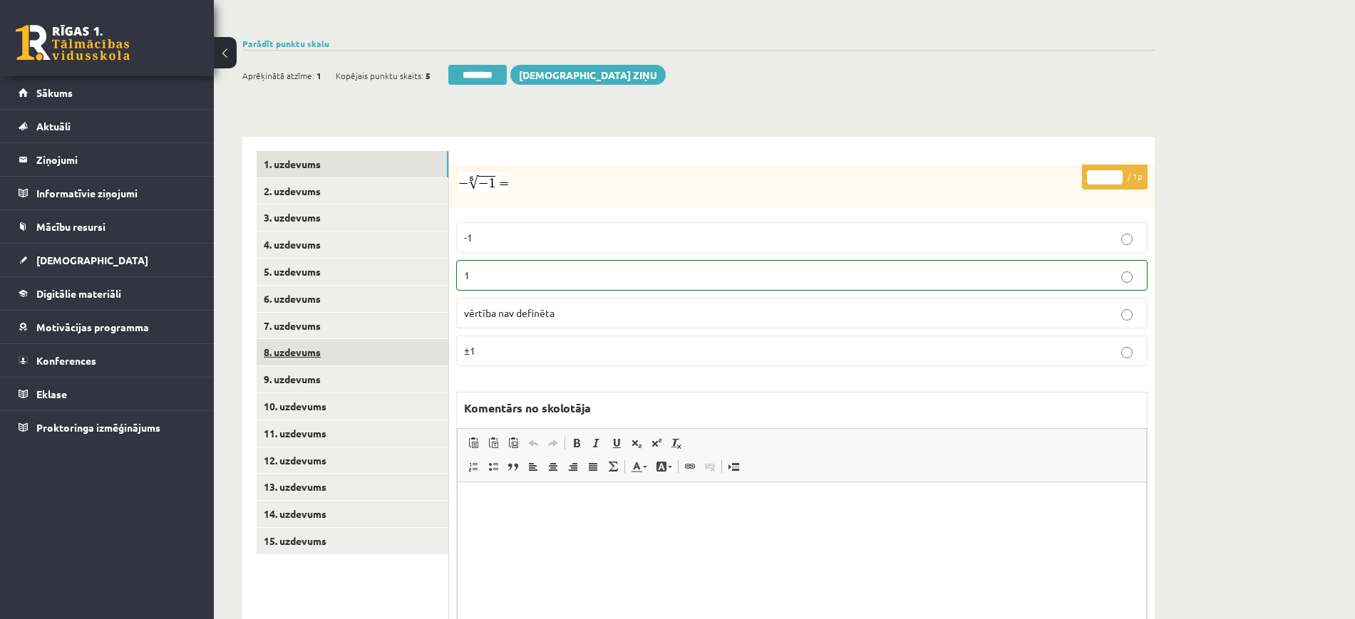
scroll to position [524, 0]
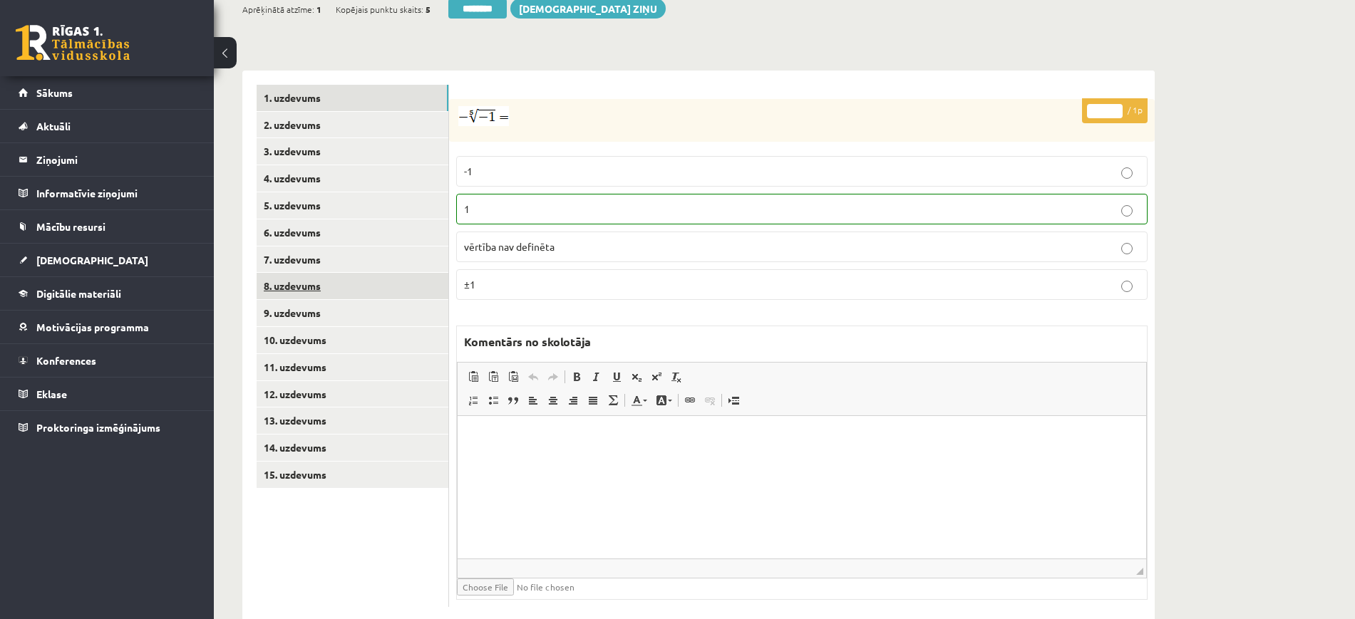
click at [392, 273] on link "8. uzdevums" at bounding box center [353, 286] width 192 height 26
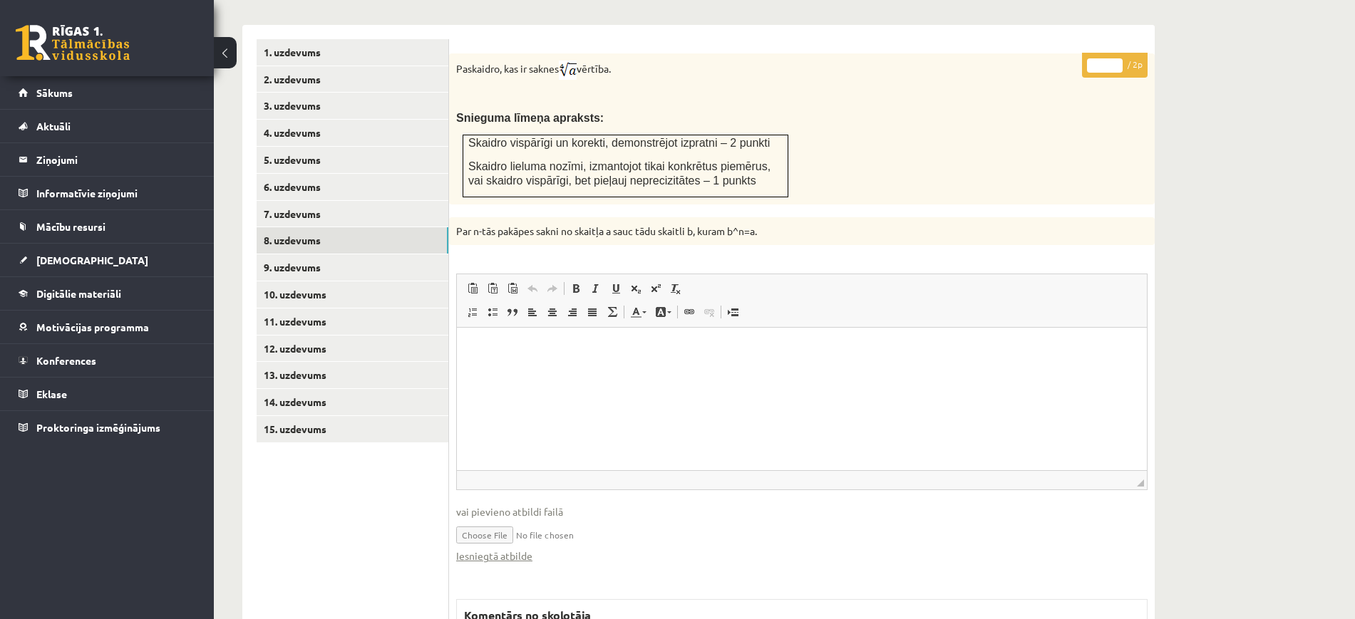
scroll to position [0, 0]
click at [520, 549] on link "Iesniegtā atbilde" at bounding box center [494, 556] width 76 height 15
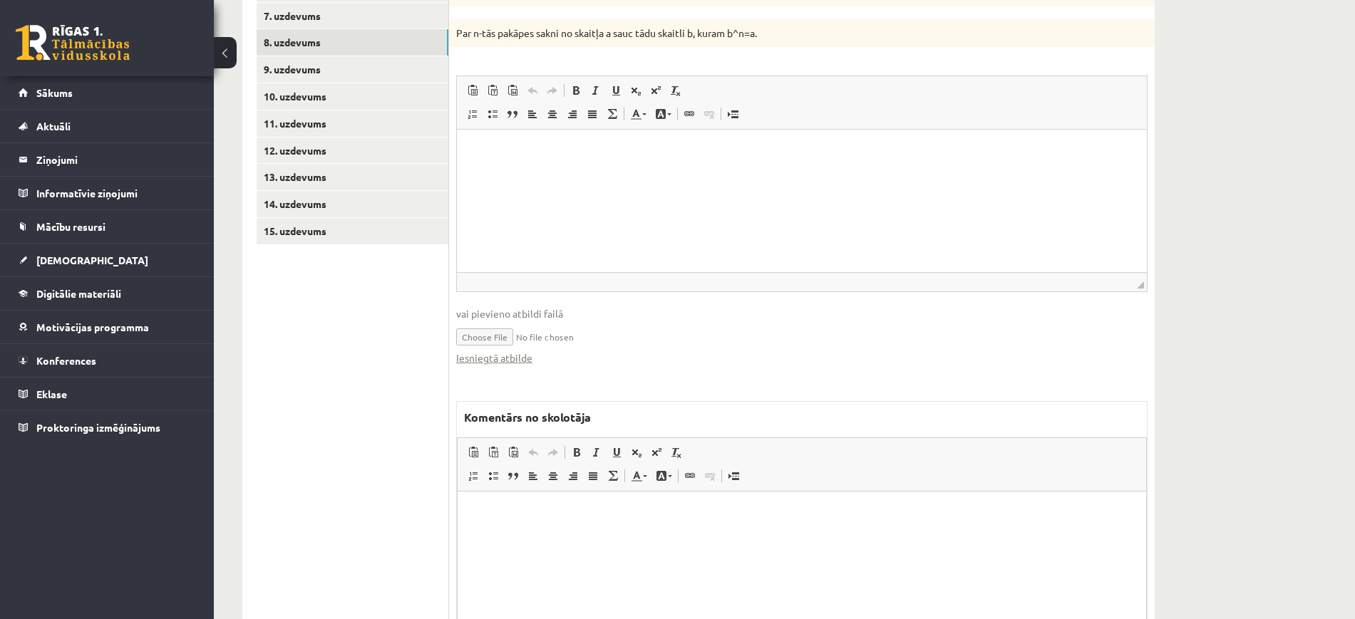
scroll to position [854, 0]
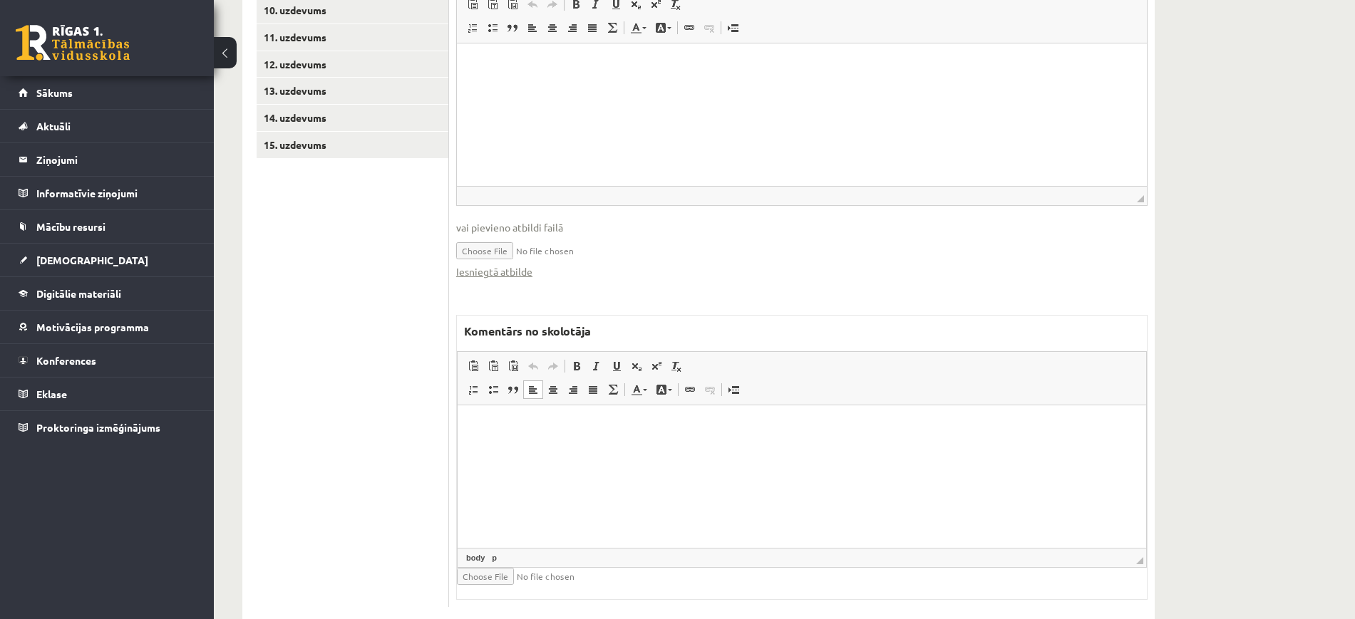
click at [582, 449] on html at bounding box center [802, 427] width 689 height 43
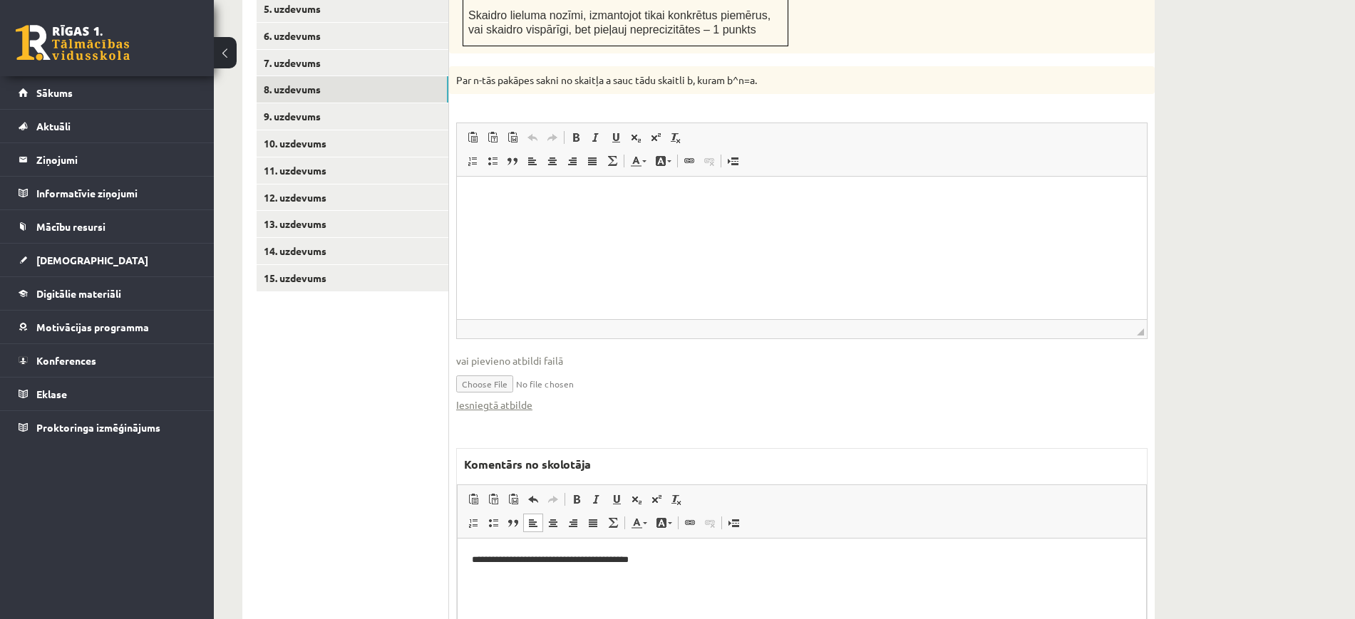
scroll to position [498, 0]
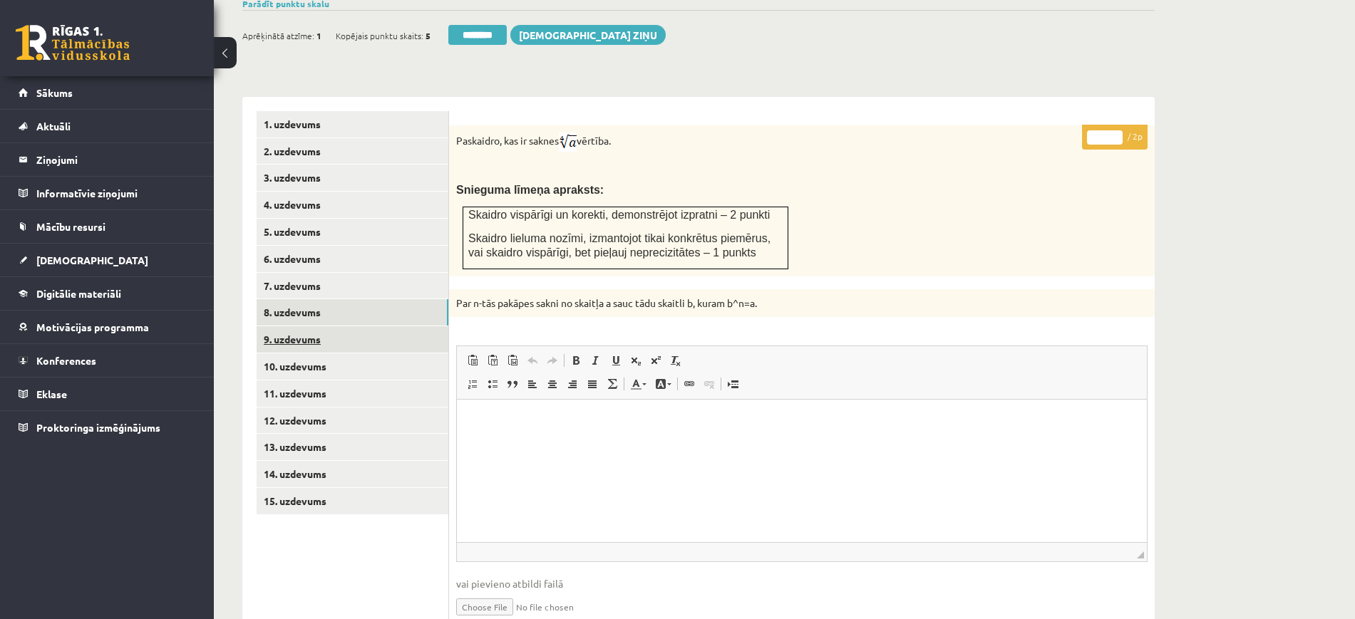
click at [417, 326] on link "9. uzdevums" at bounding box center [353, 339] width 192 height 26
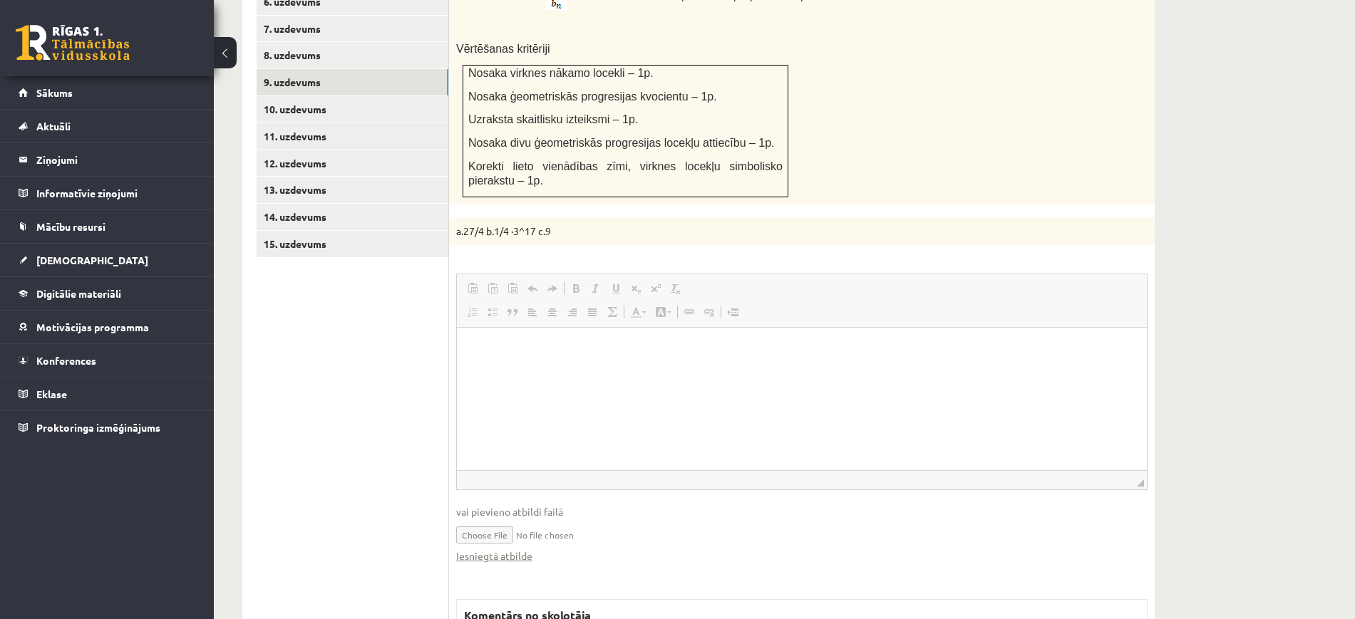
scroll to position [0, 0]
click at [516, 549] on link "Iesniegtā atbilde" at bounding box center [494, 556] width 76 height 15
drag, startPoint x: 1178, startPoint y: 77, endPoint x: 1217, endPoint y: 44, distance: 51.1
click at [1178, 78] on div "Matemātika JK 12.b3 klase 1. ieskaite , [PERSON_NAME] (12.b3 JK klase) [PERSON_…" at bounding box center [698, 117] width 969 height 1634
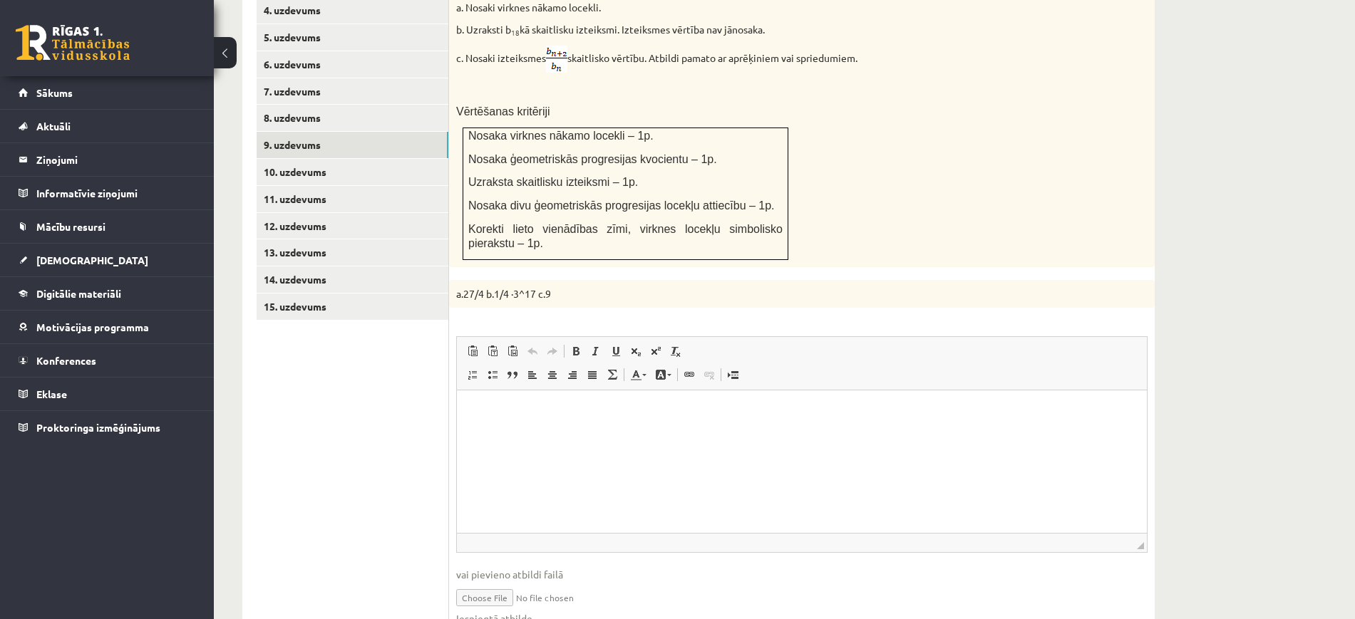
scroll to position [488, 0]
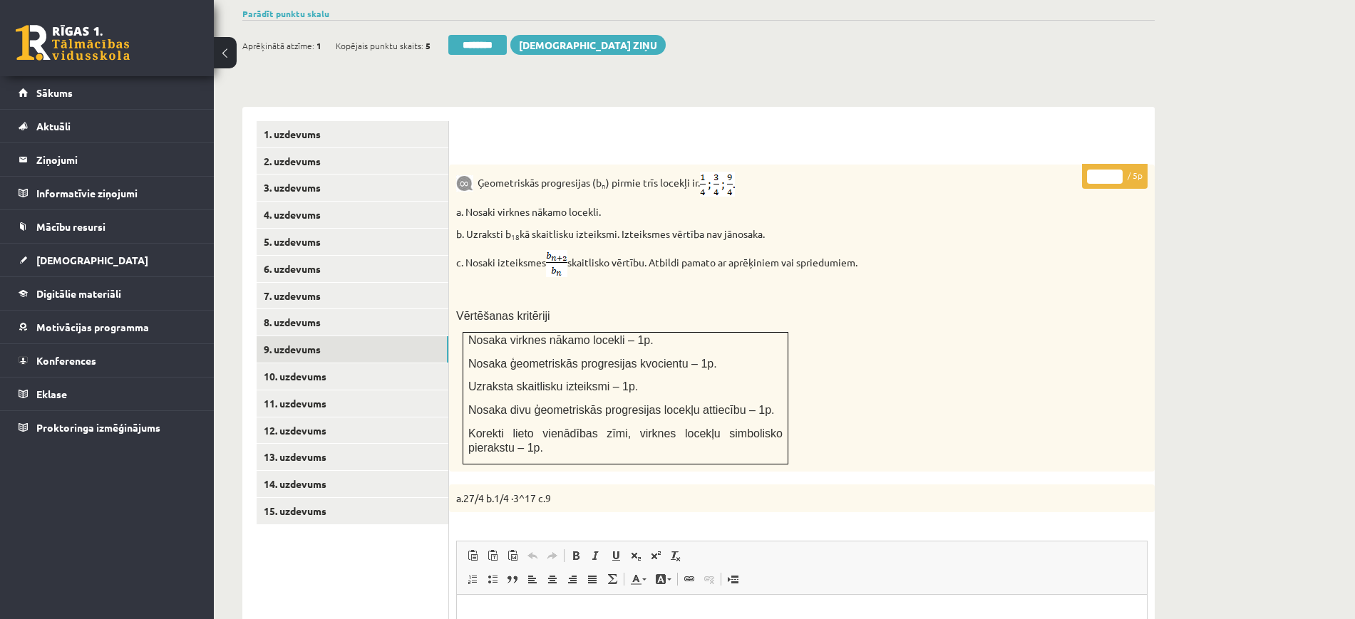
type input "*"
click at [1114, 170] on input "*" at bounding box center [1105, 177] width 36 height 14
click at [324, 336] on link "9. uzdevums" at bounding box center [353, 349] width 192 height 26
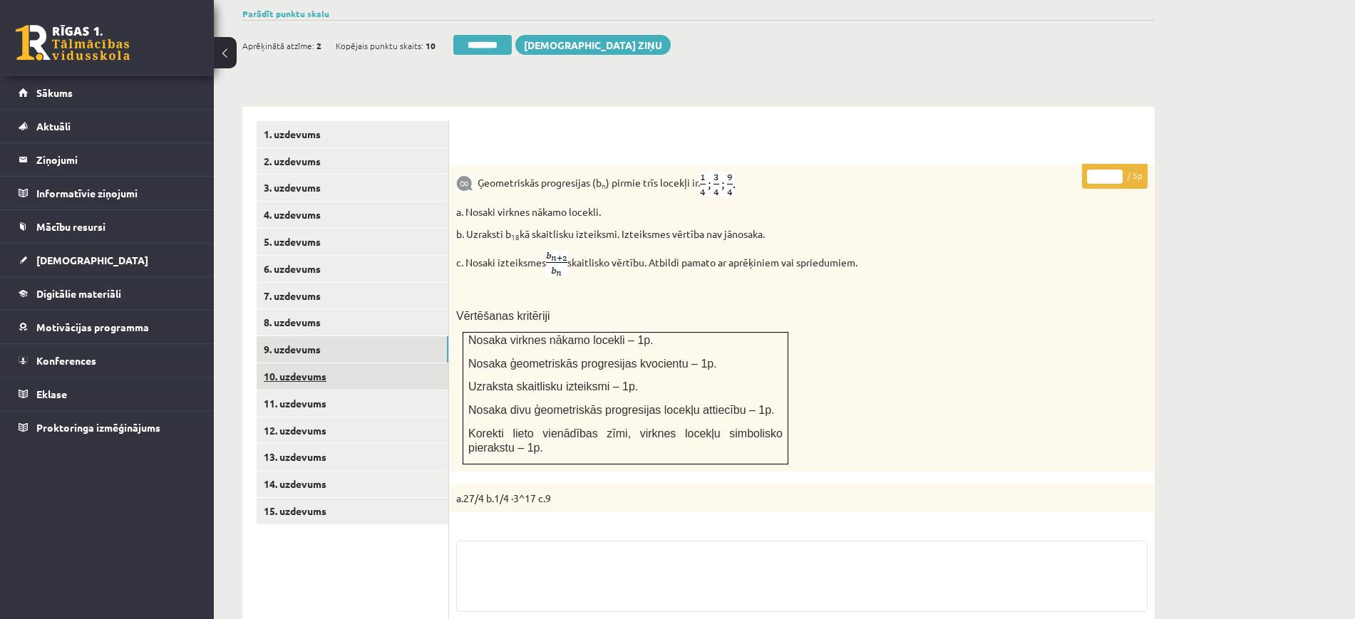
click at [318, 364] on link "10. uzdevums" at bounding box center [353, 377] width 192 height 26
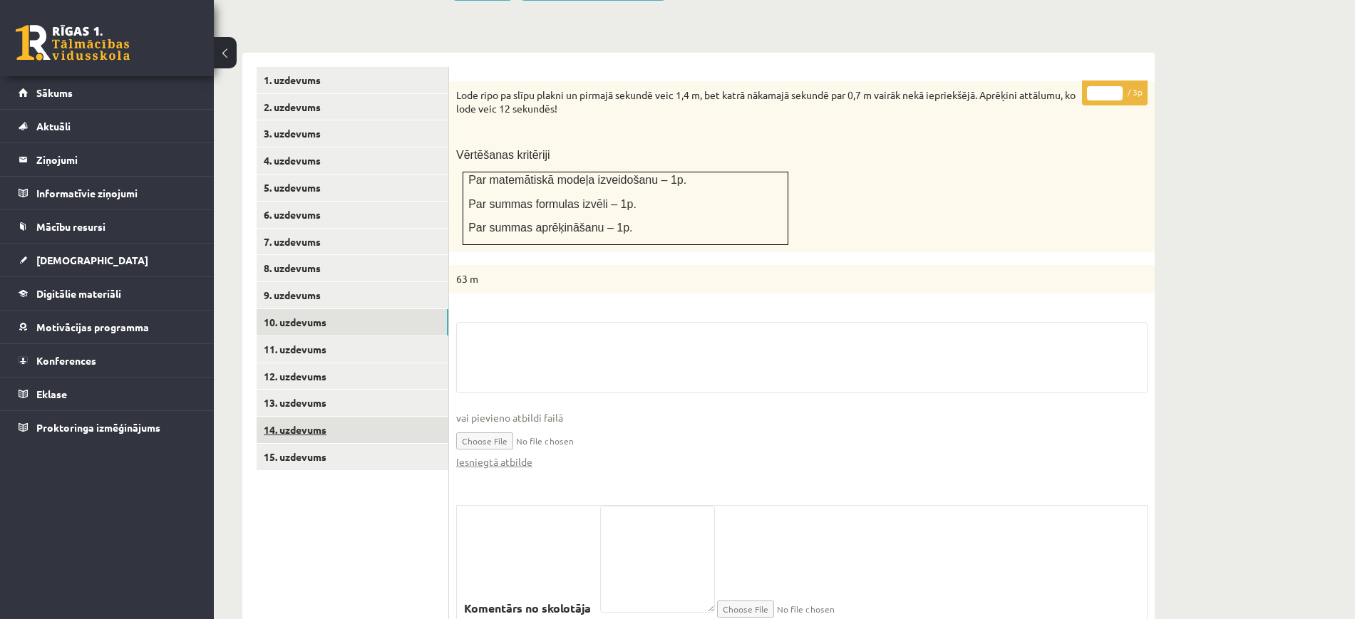
scroll to position [590, 0]
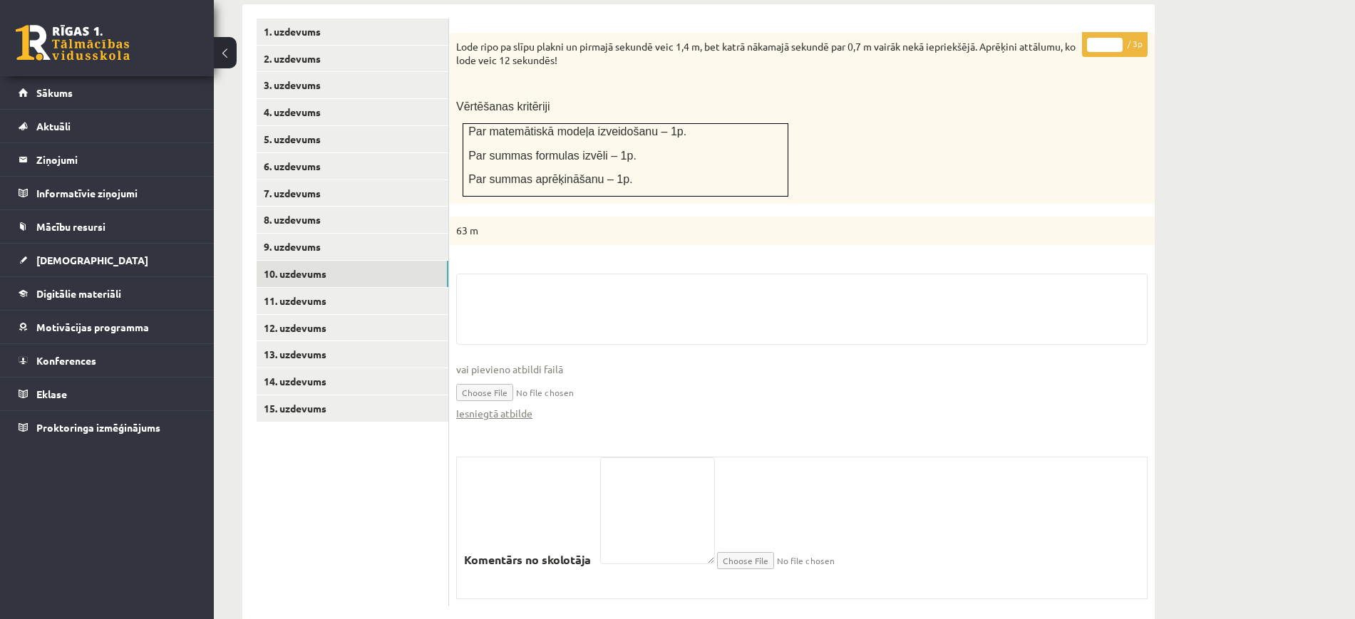
click at [483, 395] on fieldset "vai pievieno atbildi failā Iesniegtā atbilde" at bounding box center [801, 355] width 691 height 162
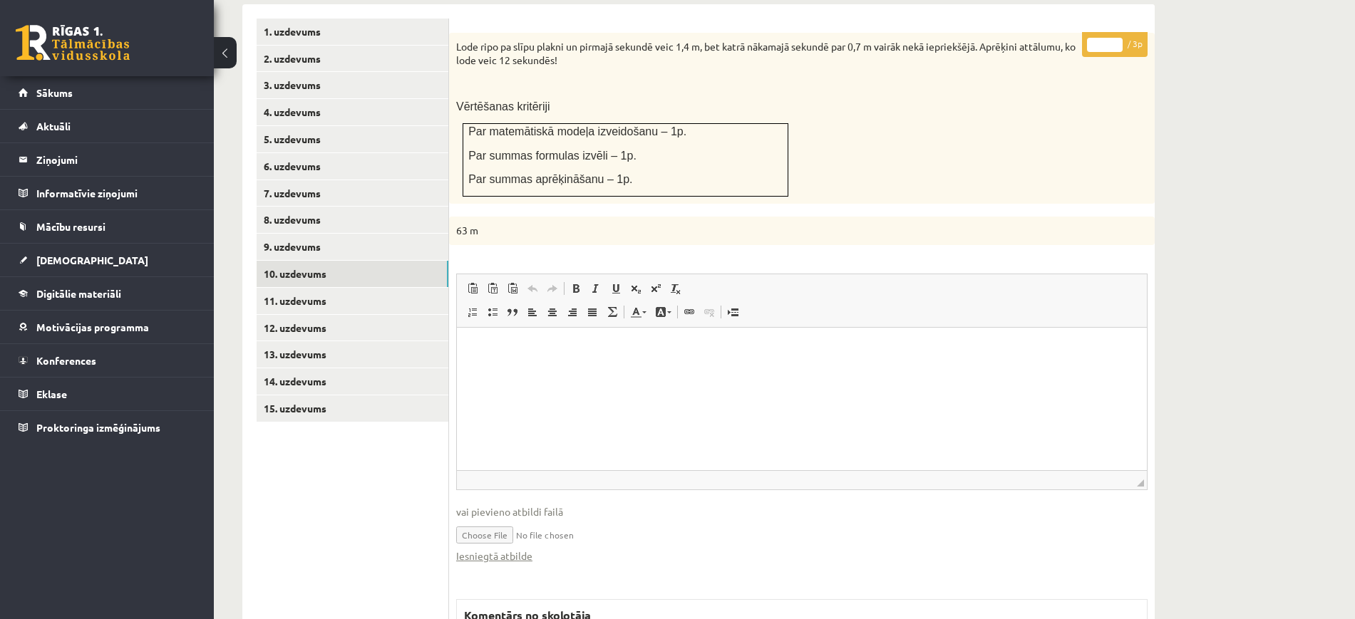
scroll to position [0, 0]
click at [502, 549] on link "Iesniegtā atbilde" at bounding box center [494, 556] width 76 height 15
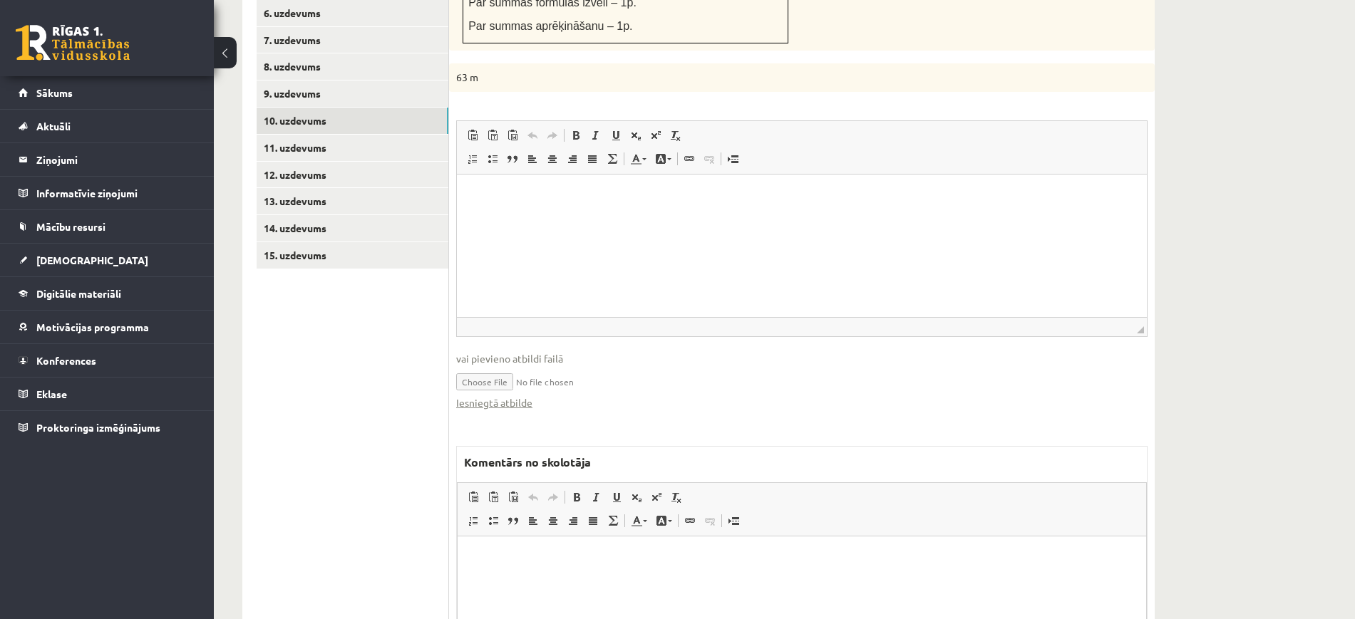
scroll to position [875, 0]
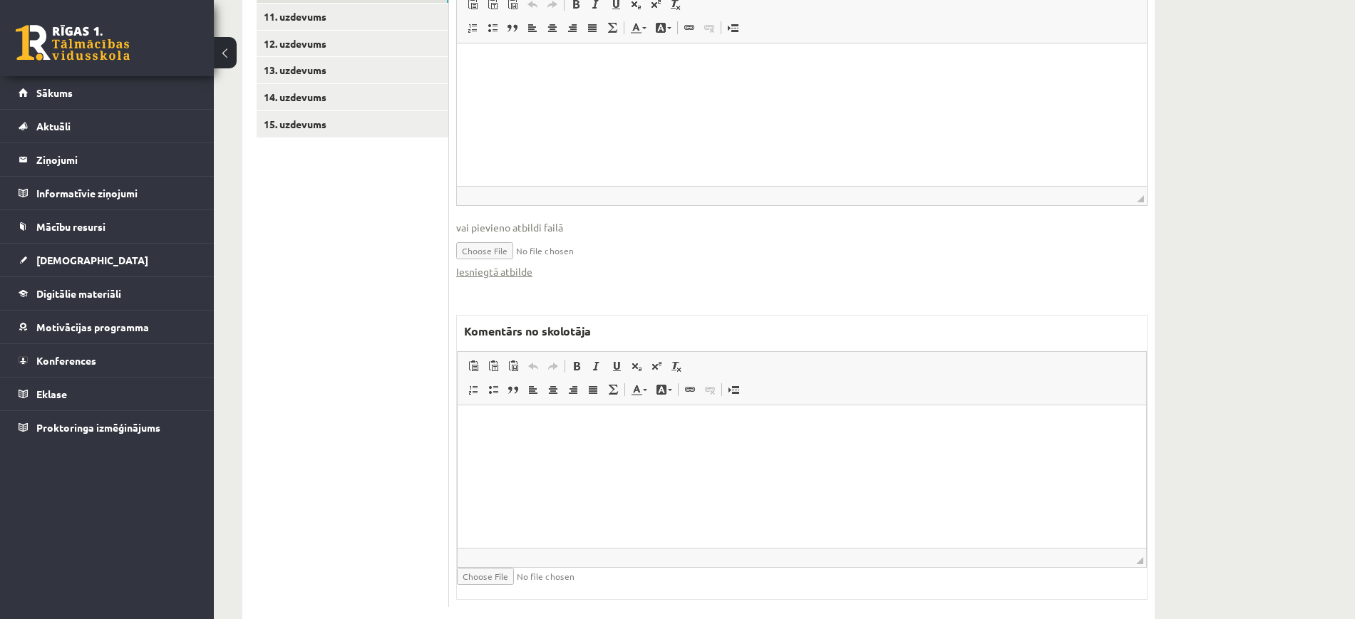
click at [612, 448] on html at bounding box center [802, 426] width 689 height 43
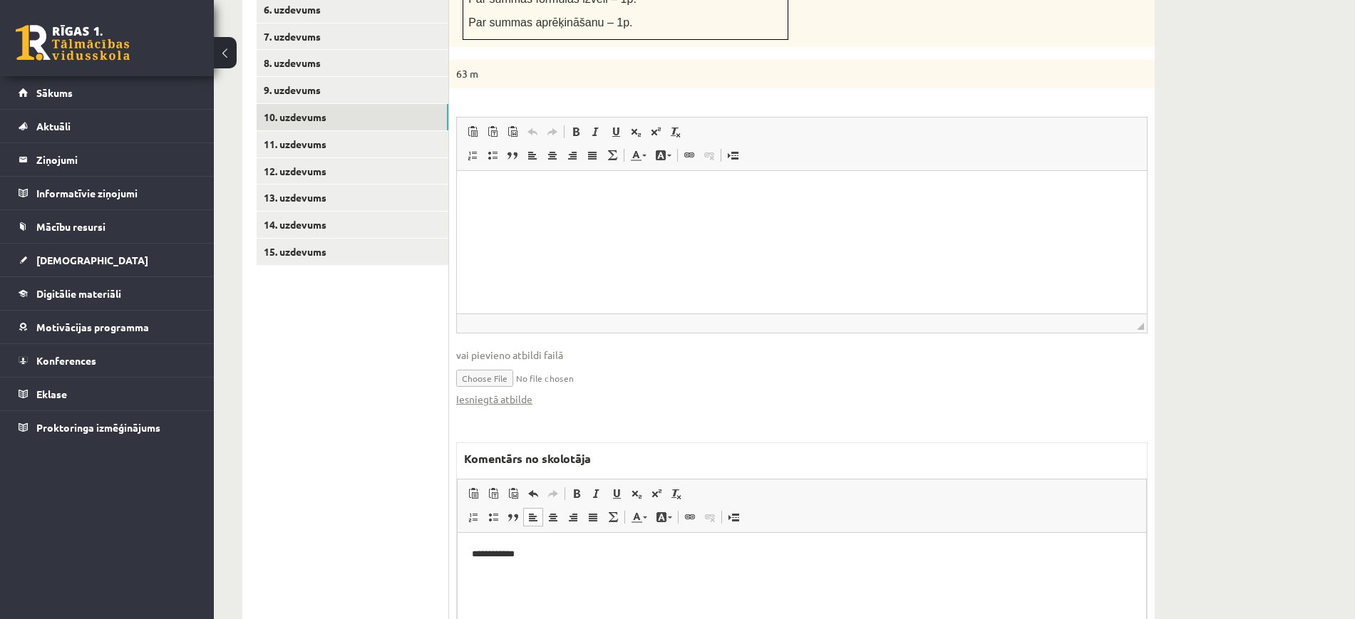
scroll to position [340, 0]
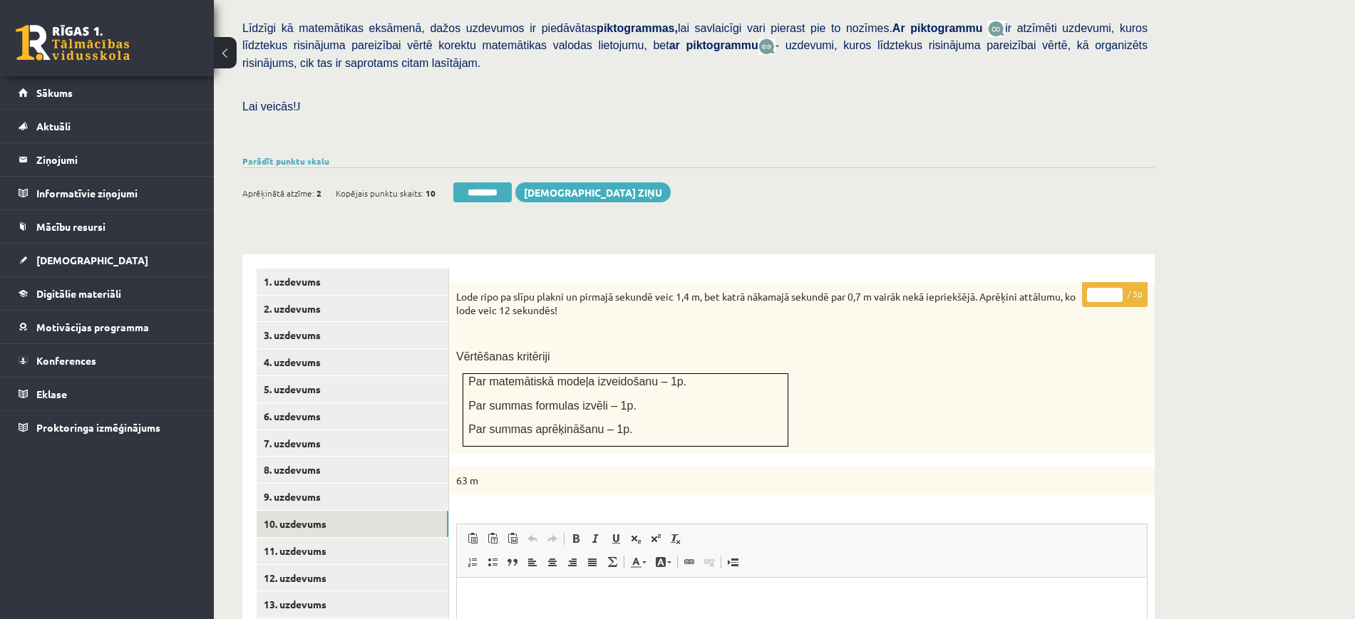
type input "*"
click at [1119, 288] on input "*" at bounding box center [1105, 295] width 36 height 14
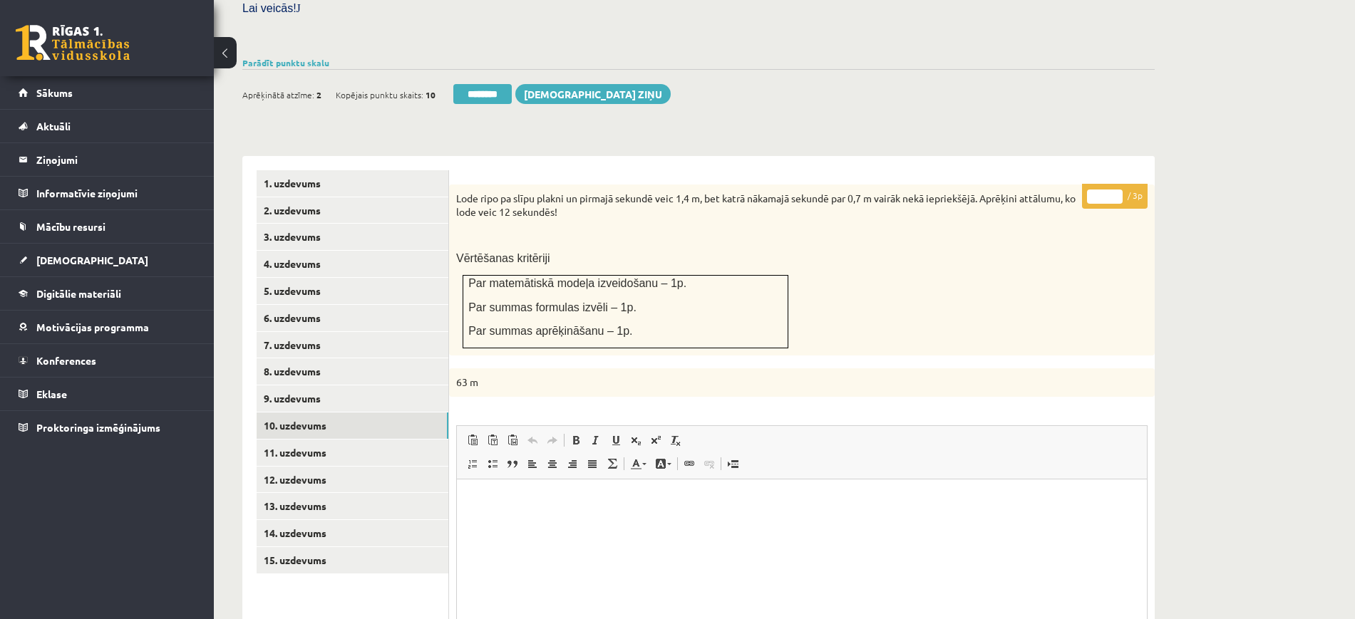
scroll to position [518, 0]
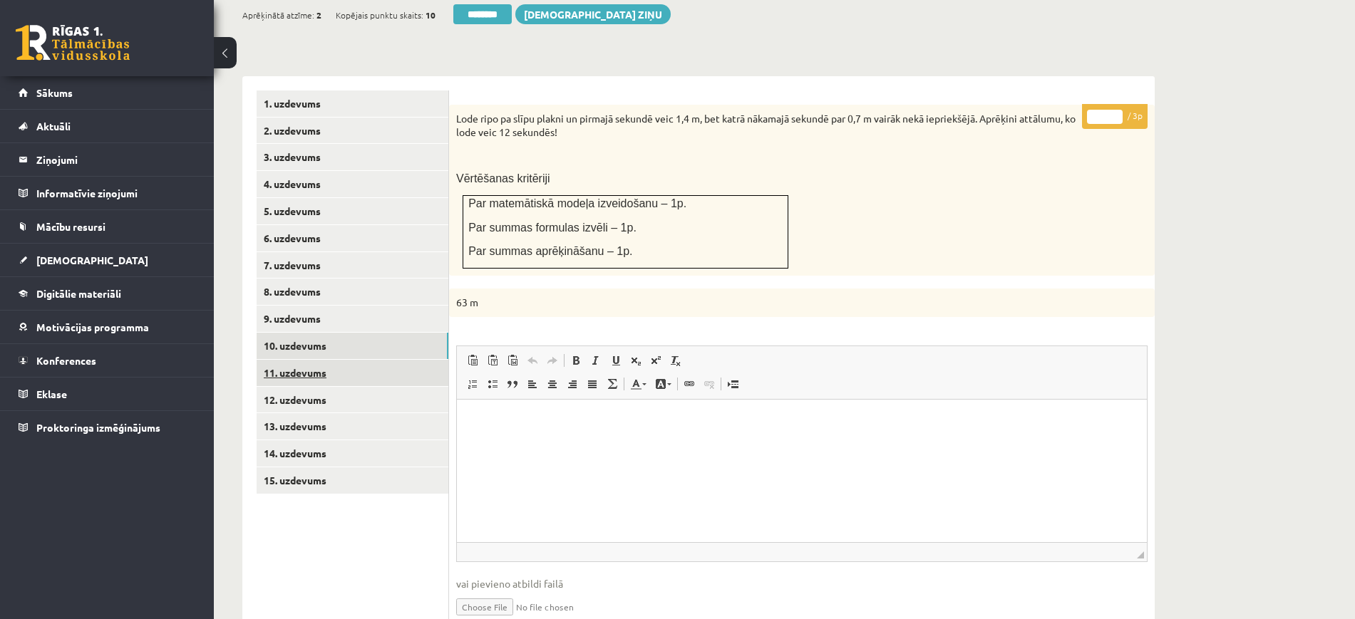
click at [424, 360] on link "11. uzdevums" at bounding box center [353, 373] width 192 height 26
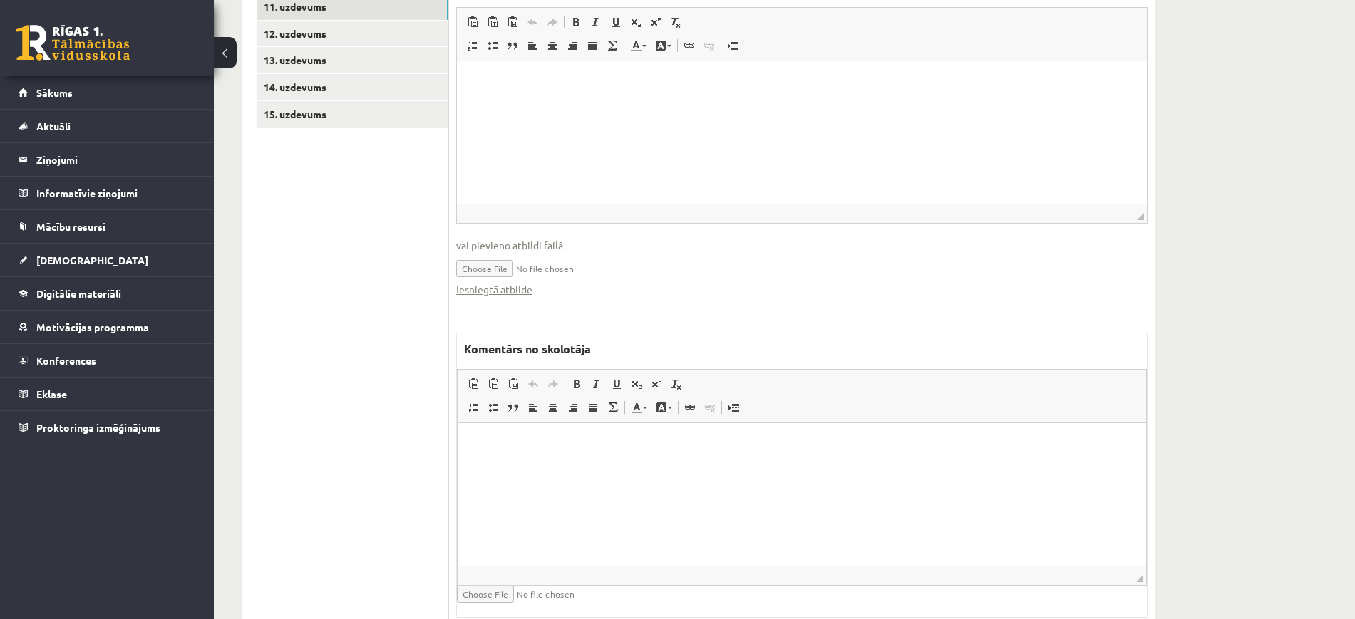
scroll to position [885, 0]
click at [518, 282] on link "Iesniegtā atbilde" at bounding box center [494, 289] width 76 height 15
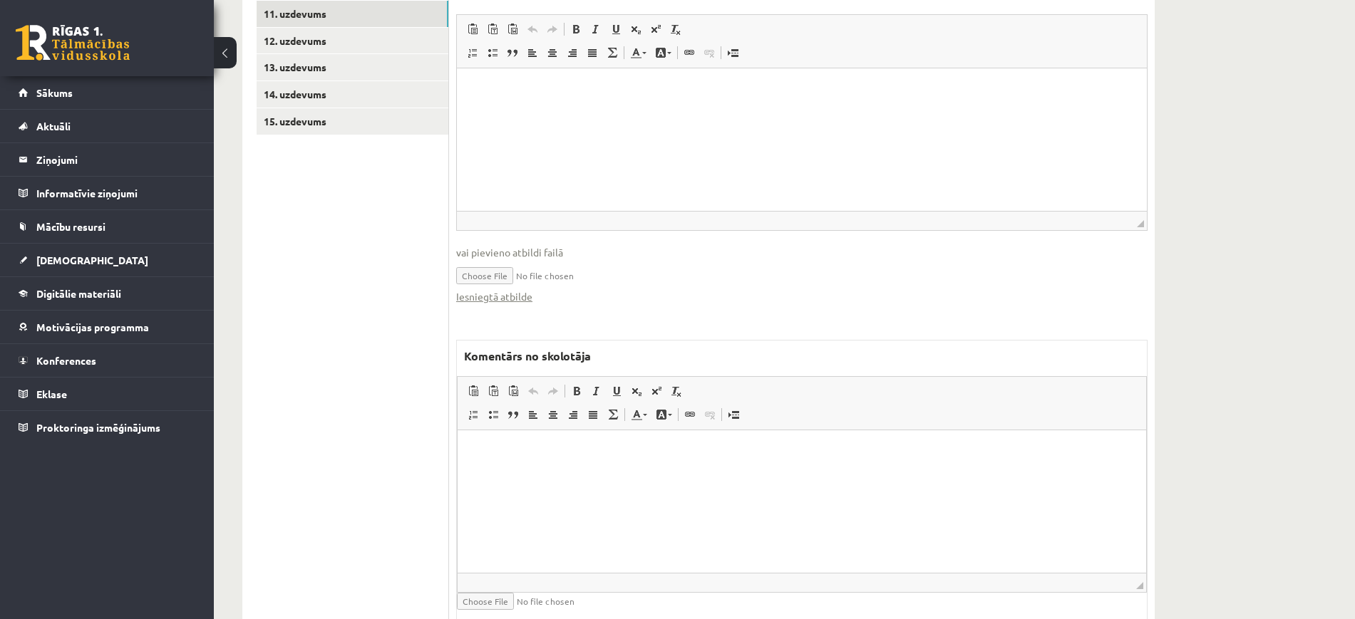
scroll to position [440, 0]
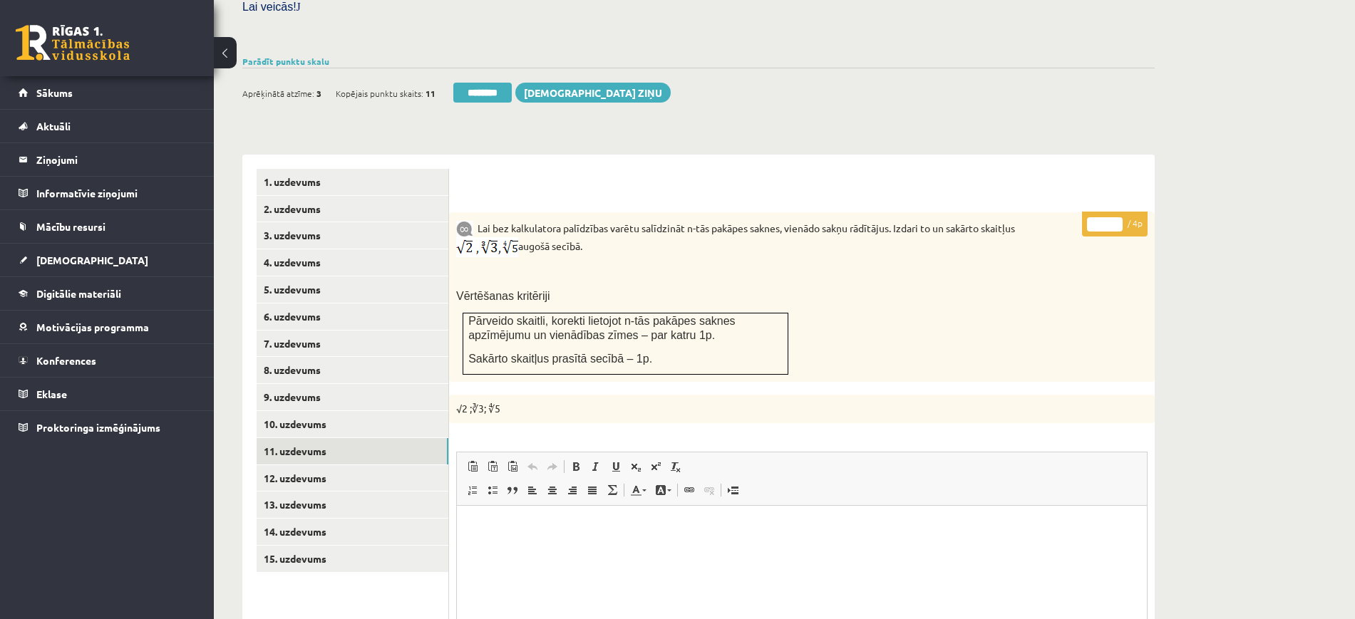
click at [1117, 217] on input "*" at bounding box center [1105, 224] width 36 height 14
click at [1351, 113] on div "Matemātika JK 12.b3 klase 1. ieskaite , Jekaterina Savostjanova (12.b3 JK klase…" at bounding box center [784, 364] width 1141 height 1498
type input "*"
click at [1115, 217] on input "*" at bounding box center [1105, 224] width 36 height 14
click at [336, 465] on link "12. uzdevums" at bounding box center [353, 478] width 192 height 26
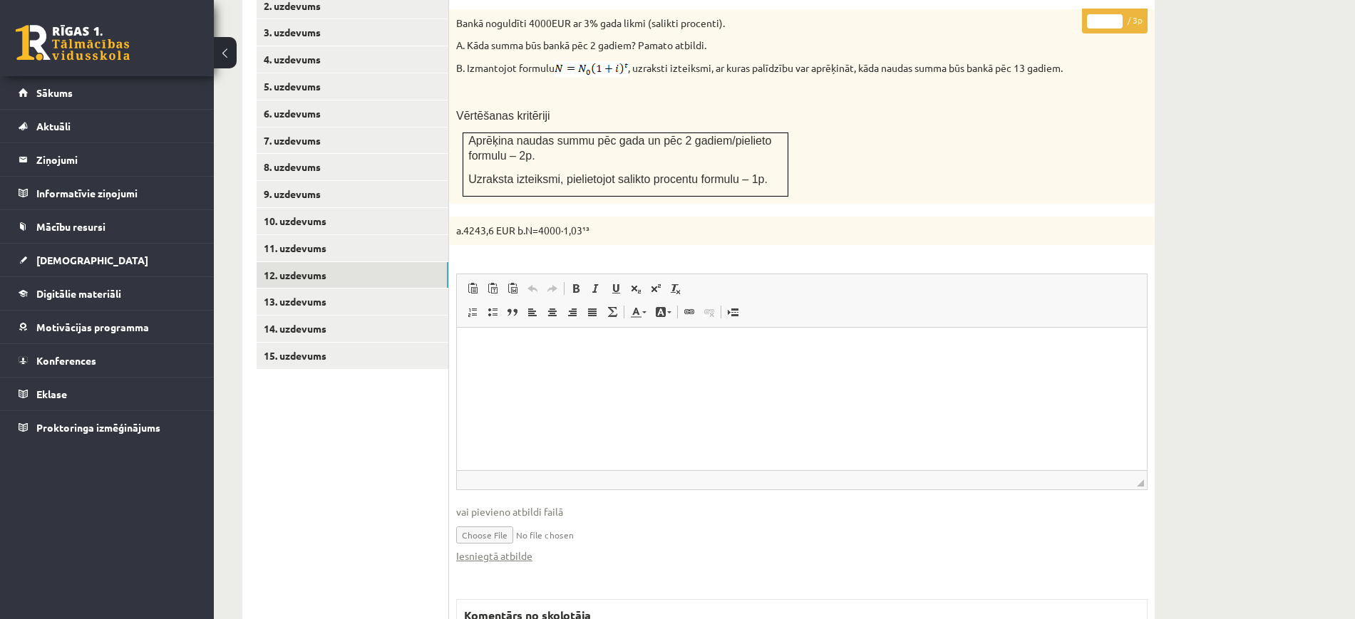
scroll to position [0, 0]
click at [525, 549] on link "Iesniegtā atbilde" at bounding box center [494, 556] width 76 height 15
click at [597, 554] on div "* / 3p Bankā noguldīti 4000EUR ar 3% gada likmi (salikti procenti). A. Kāda sum…" at bounding box center [802, 450] width 706 height 882
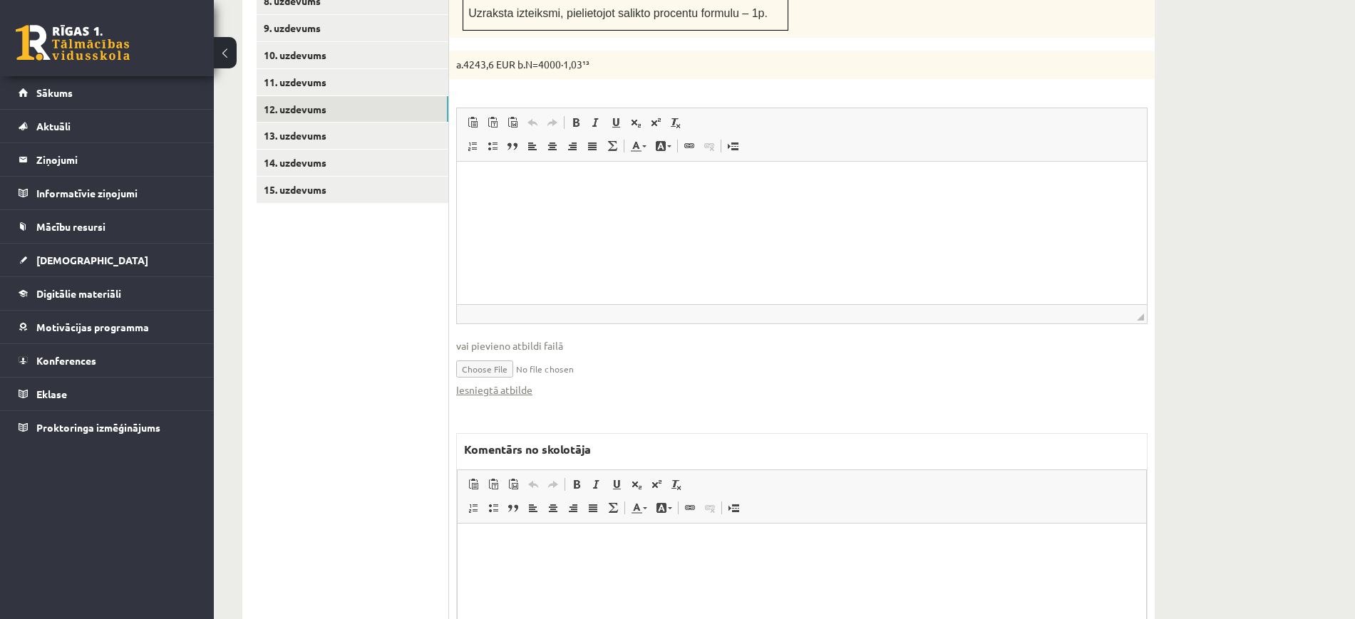
scroll to position [927, 0]
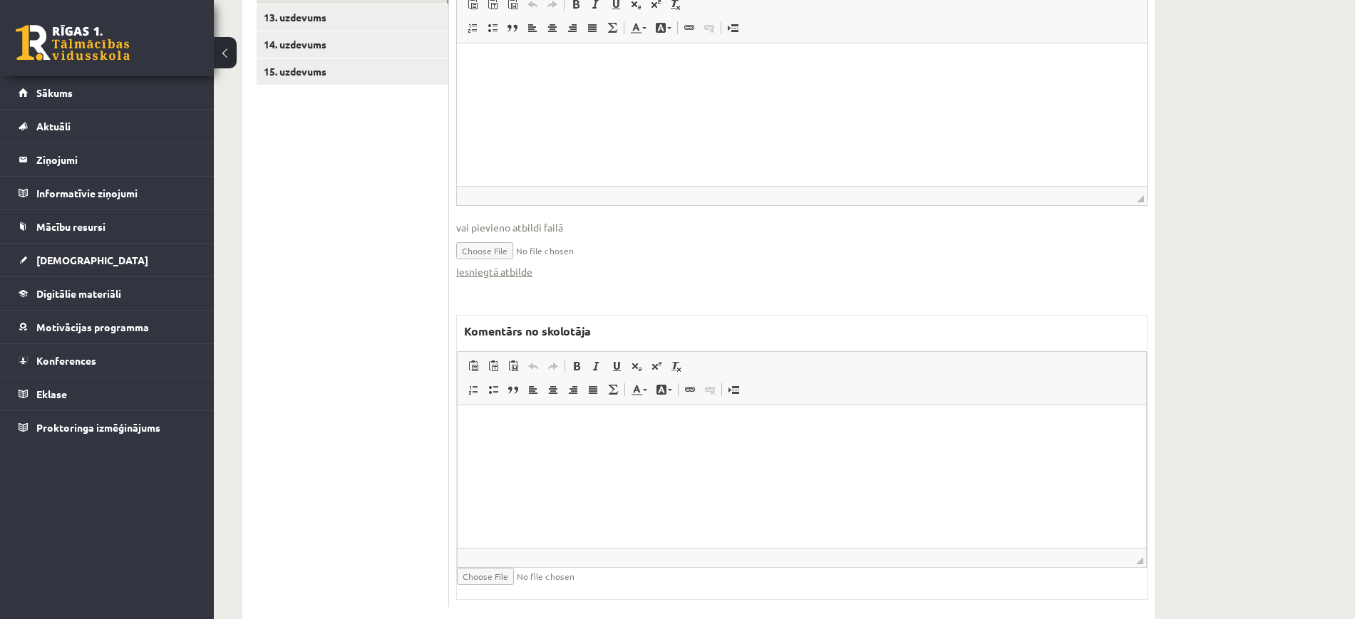
click at [575, 448] on html at bounding box center [802, 426] width 689 height 43
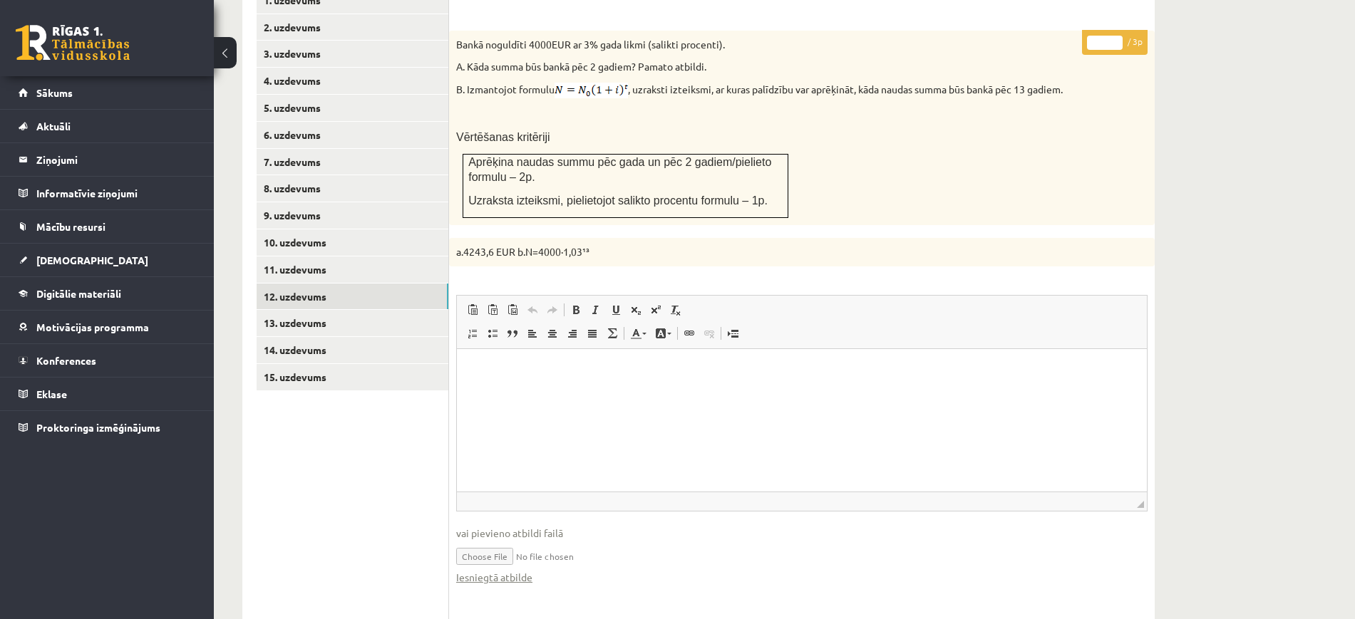
scroll to position [482, 0]
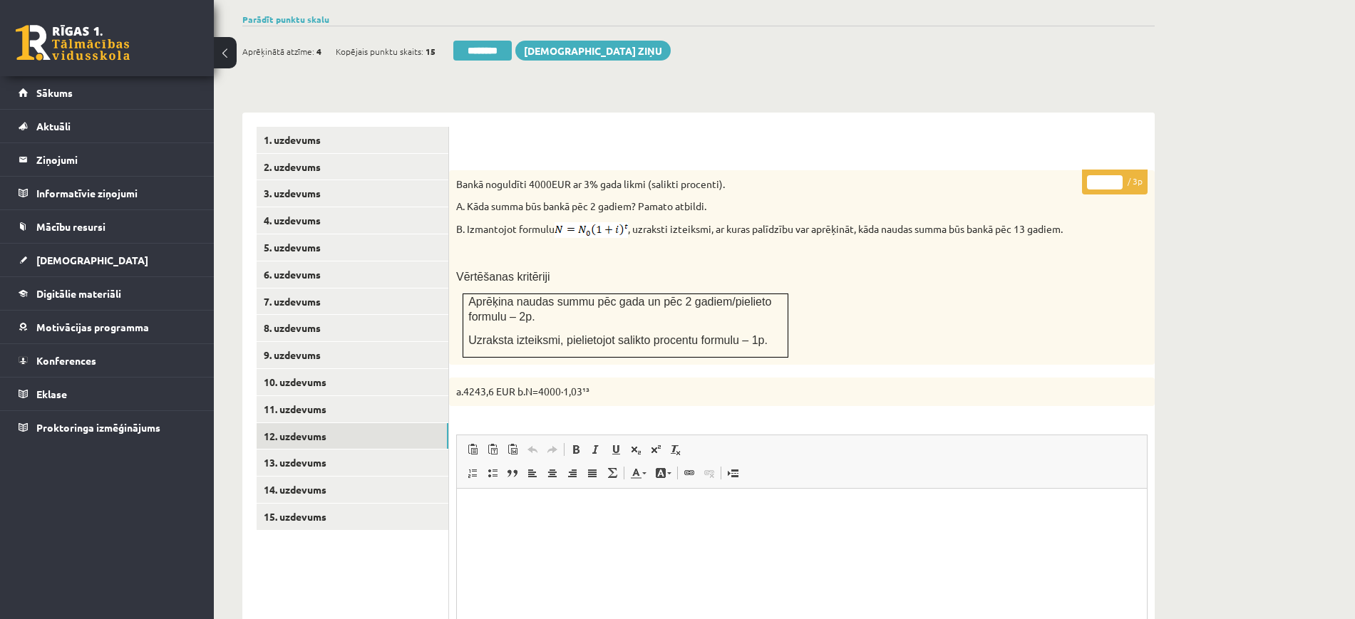
click at [1121, 175] on input "*" at bounding box center [1105, 182] width 36 height 14
click at [1118, 175] on input "*" at bounding box center [1105, 182] width 36 height 14
type input "*"
click at [1118, 175] on input "*" at bounding box center [1105, 182] width 36 height 14
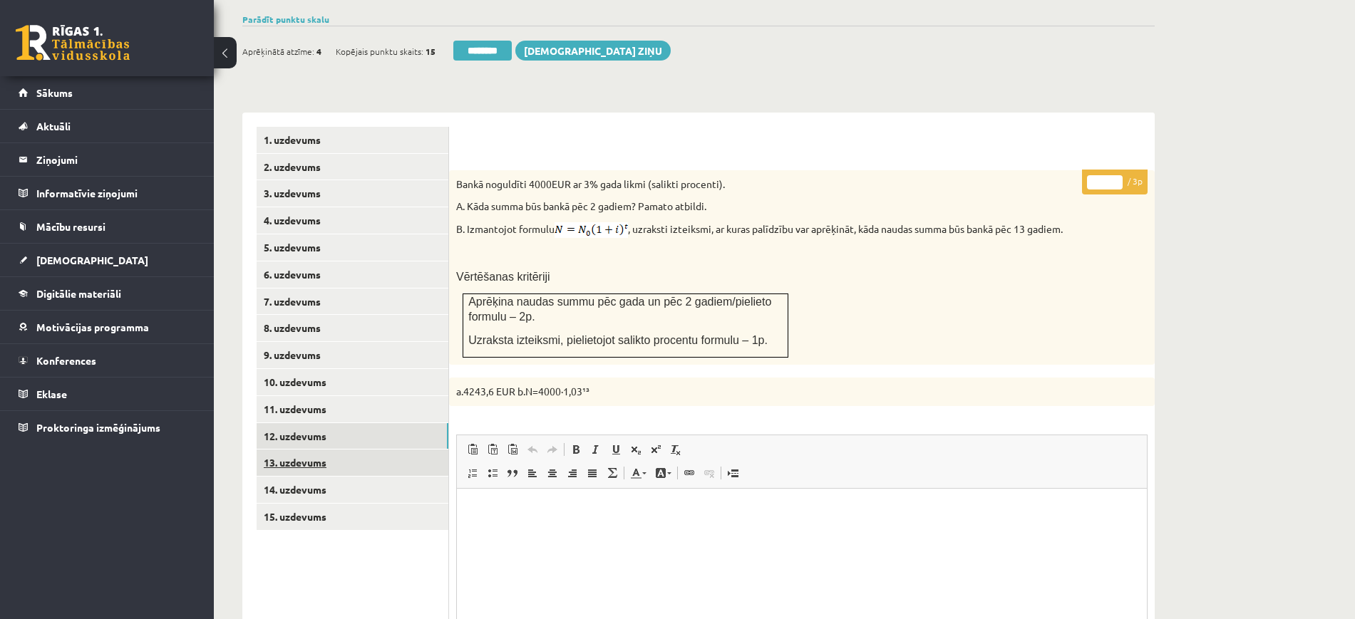
click at [414, 450] on link "13. uzdevums" at bounding box center [353, 463] width 192 height 26
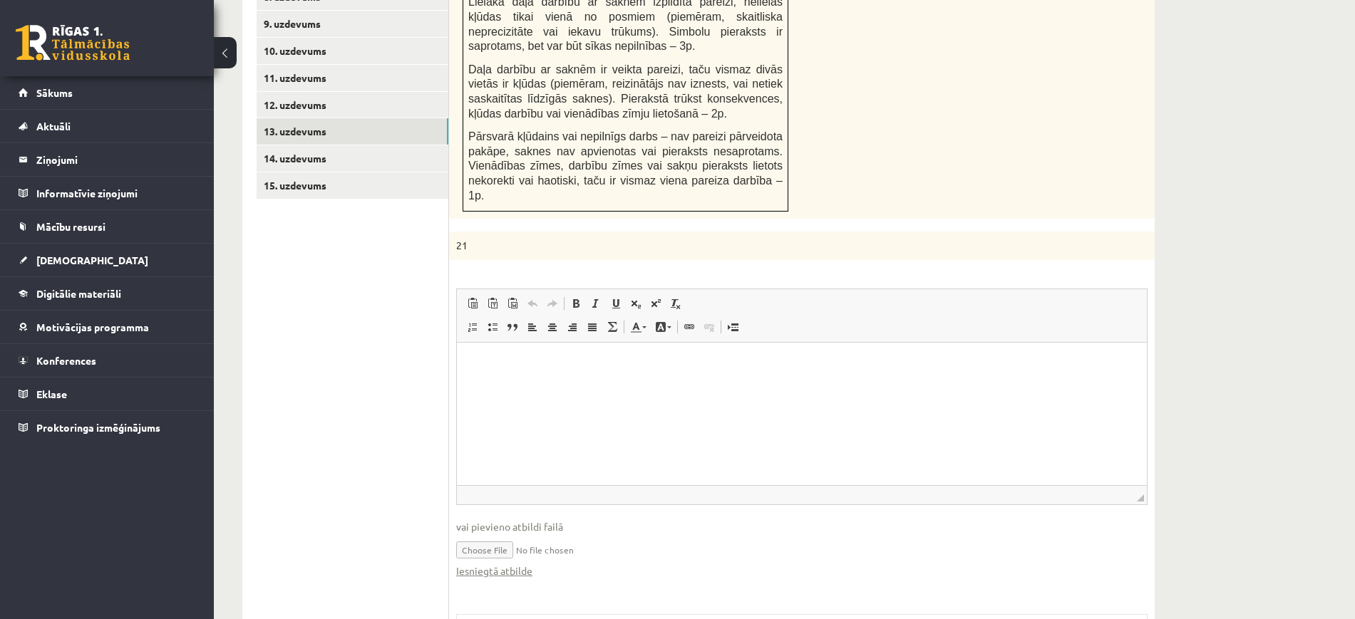
scroll to position [0, 0]
click at [520, 564] on link "Iesniegtā atbilde" at bounding box center [494, 571] width 76 height 15
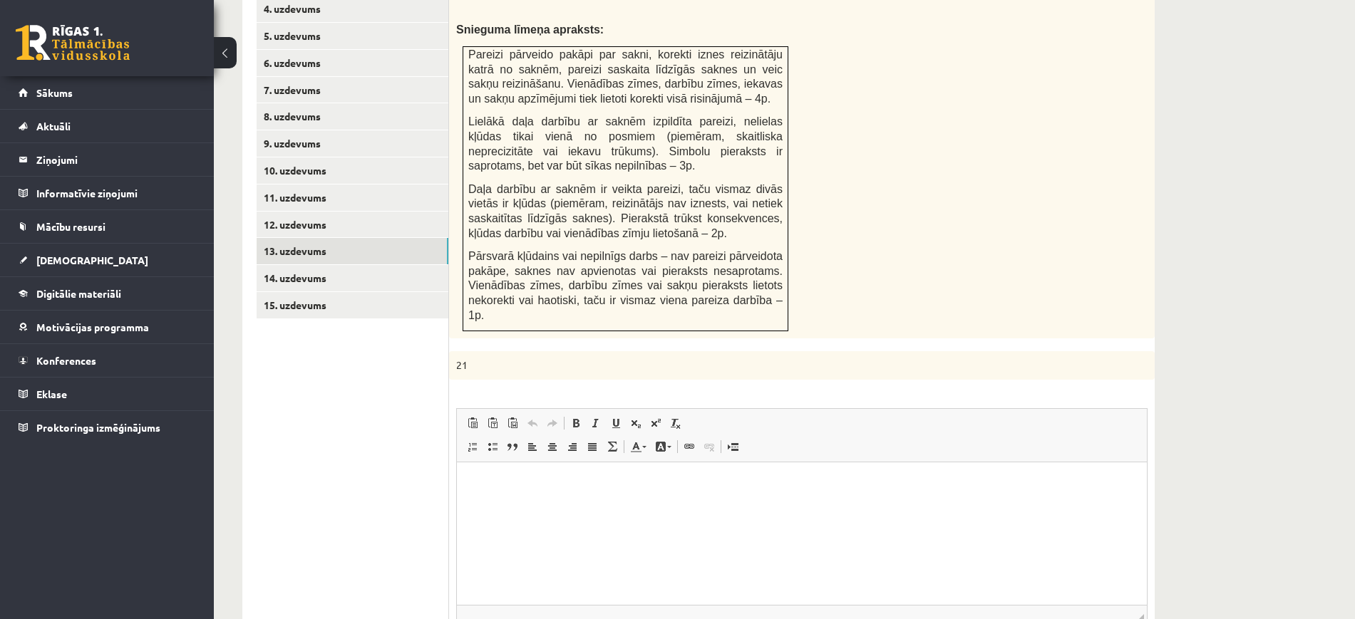
scroll to position [546, 0]
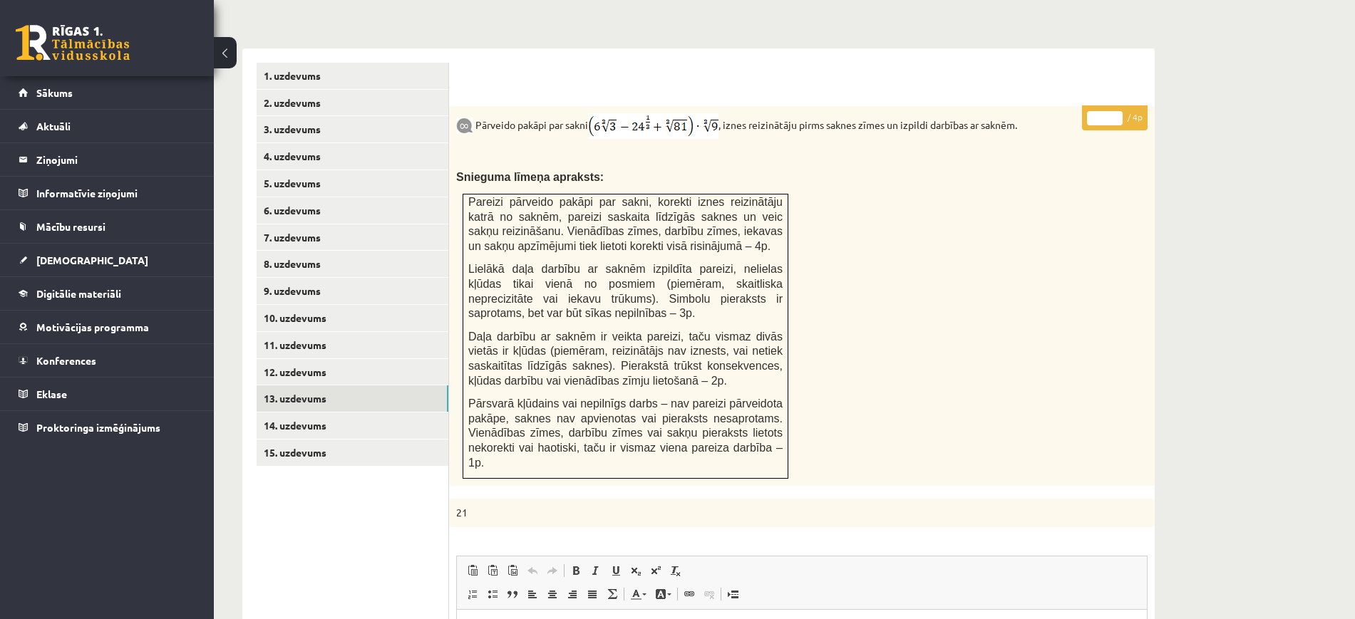
click at [1118, 105] on p "* / 4p" at bounding box center [1115, 117] width 66 height 25
type input "*"
click at [1118, 111] on input "*" at bounding box center [1105, 118] width 36 height 14
click at [381, 413] on link "14. uzdevums" at bounding box center [353, 426] width 192 height 26
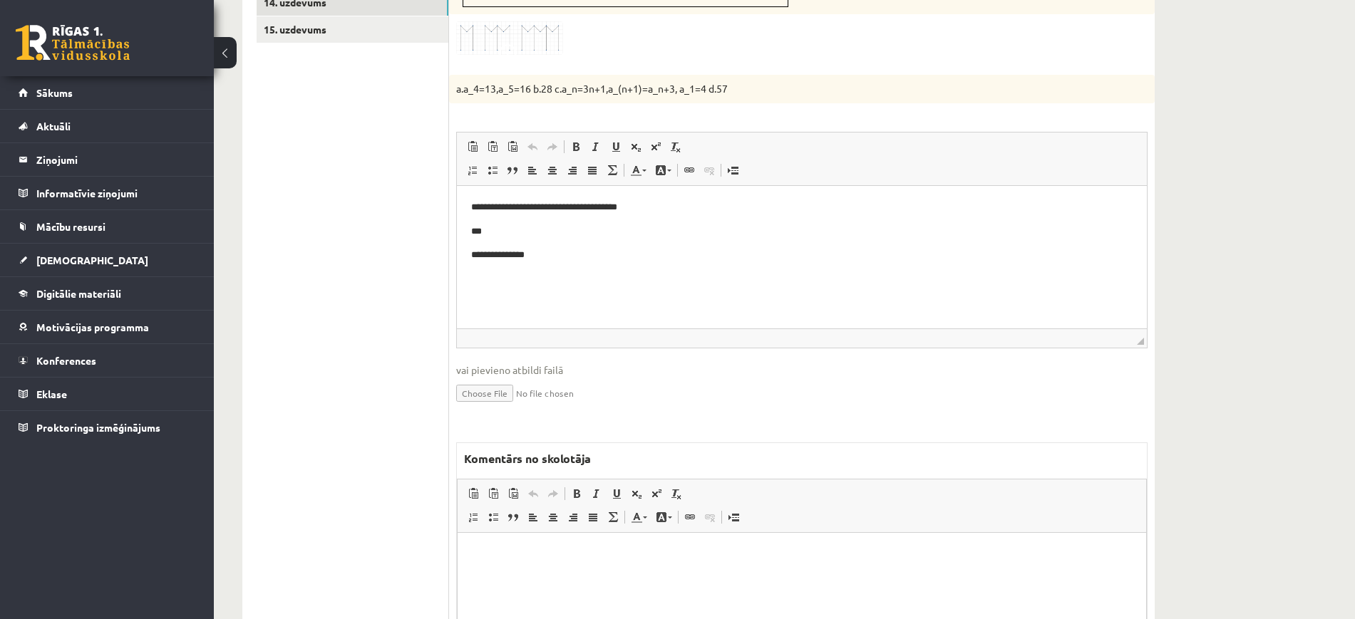
scroll to position [1082, 0]
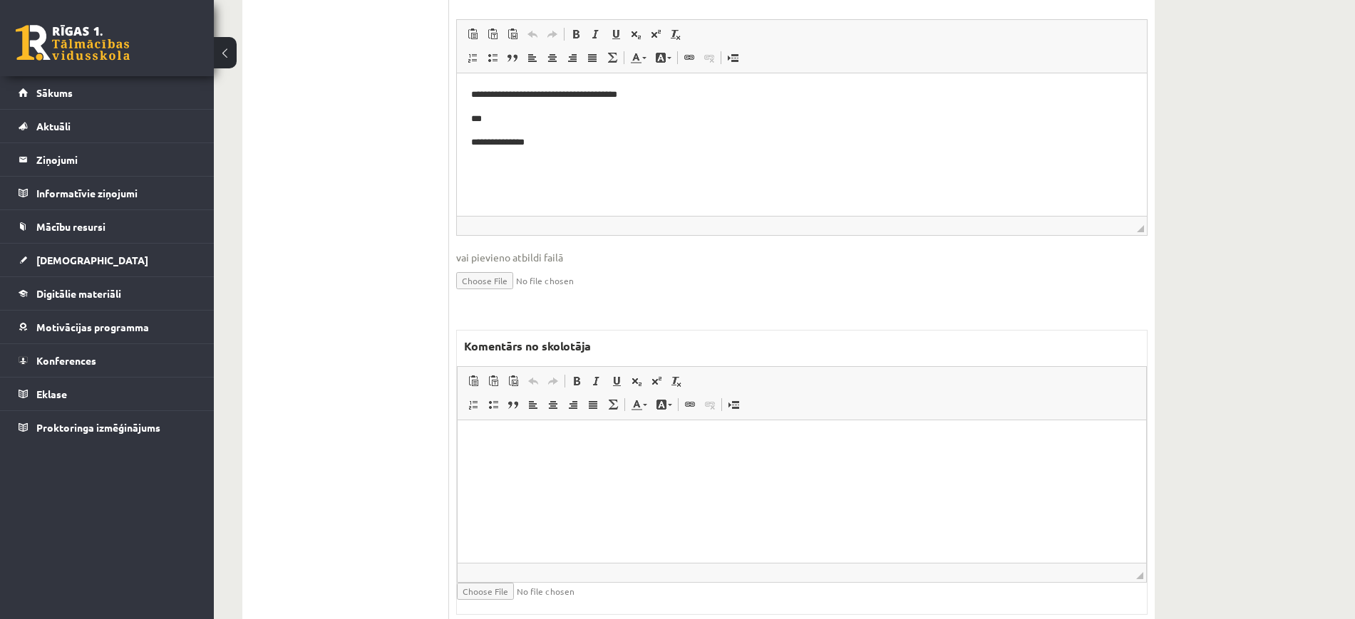
click at [503, 463] on html at bounding box center [802, 441] width 689 height 43
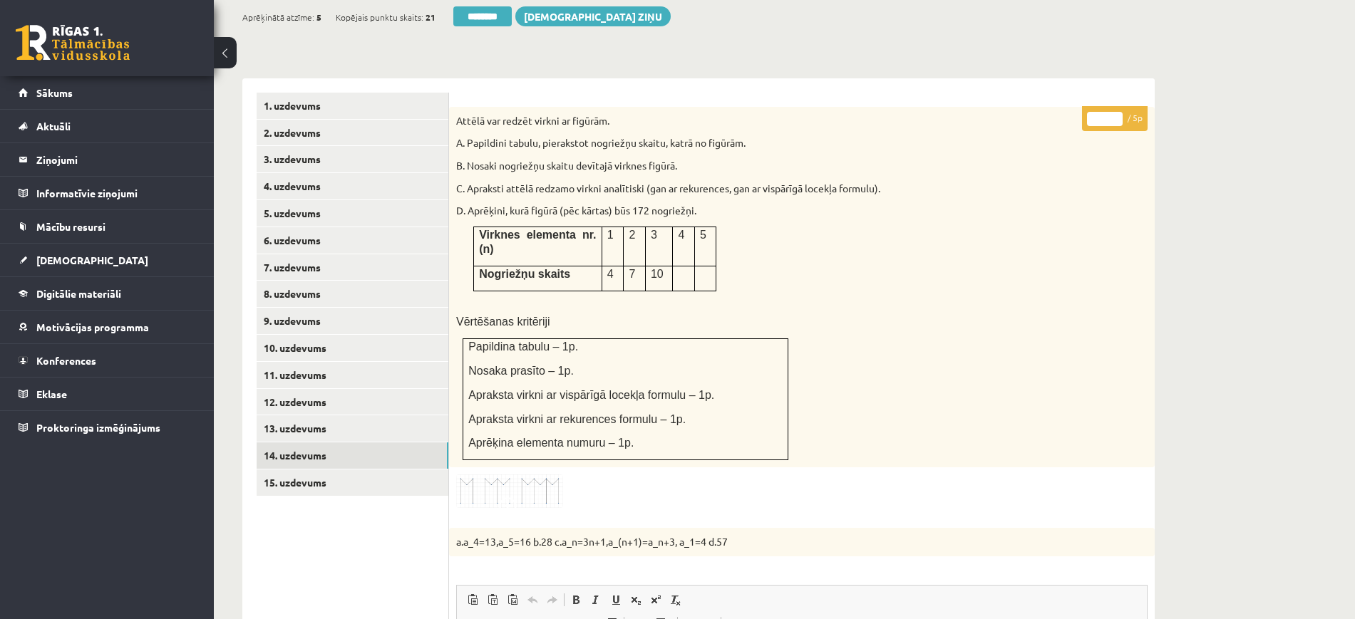
scroll to position [369, 0]
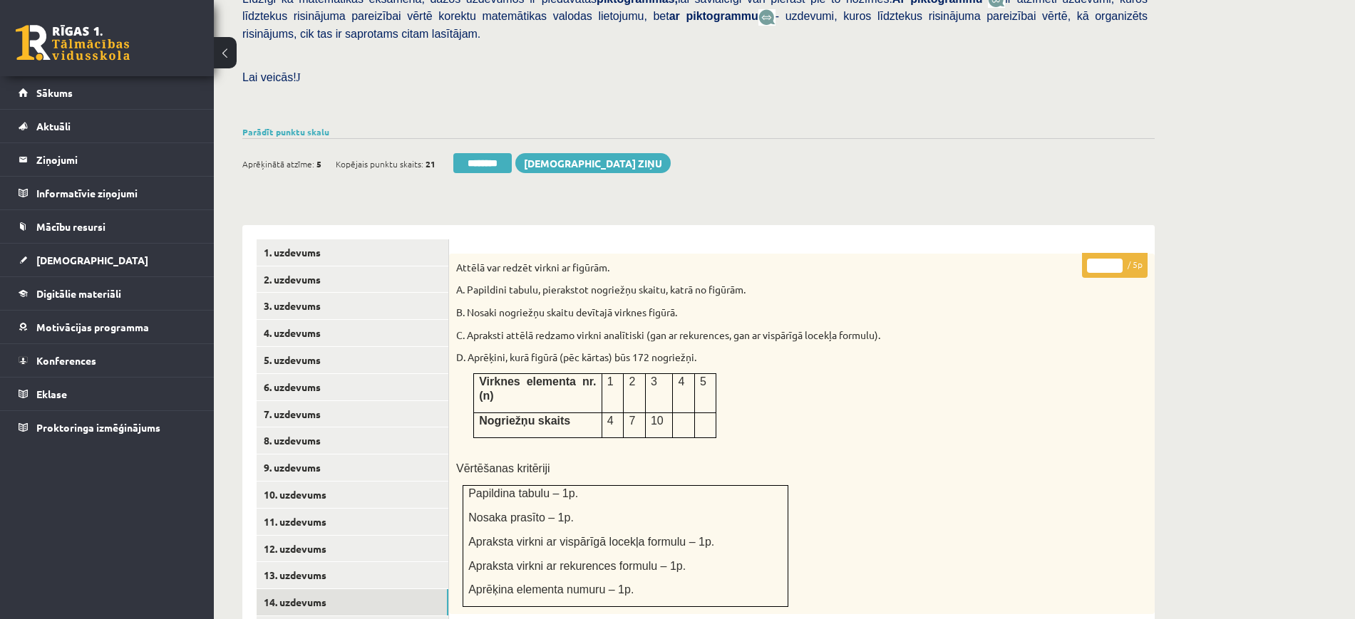
click at [1117, 259] on input "*" at bounding box center [1105, 266] width 36 height 14
type input "*"
click at [1117, 259] on input "*" at bounding box center [1105, 266] width 36 height 14
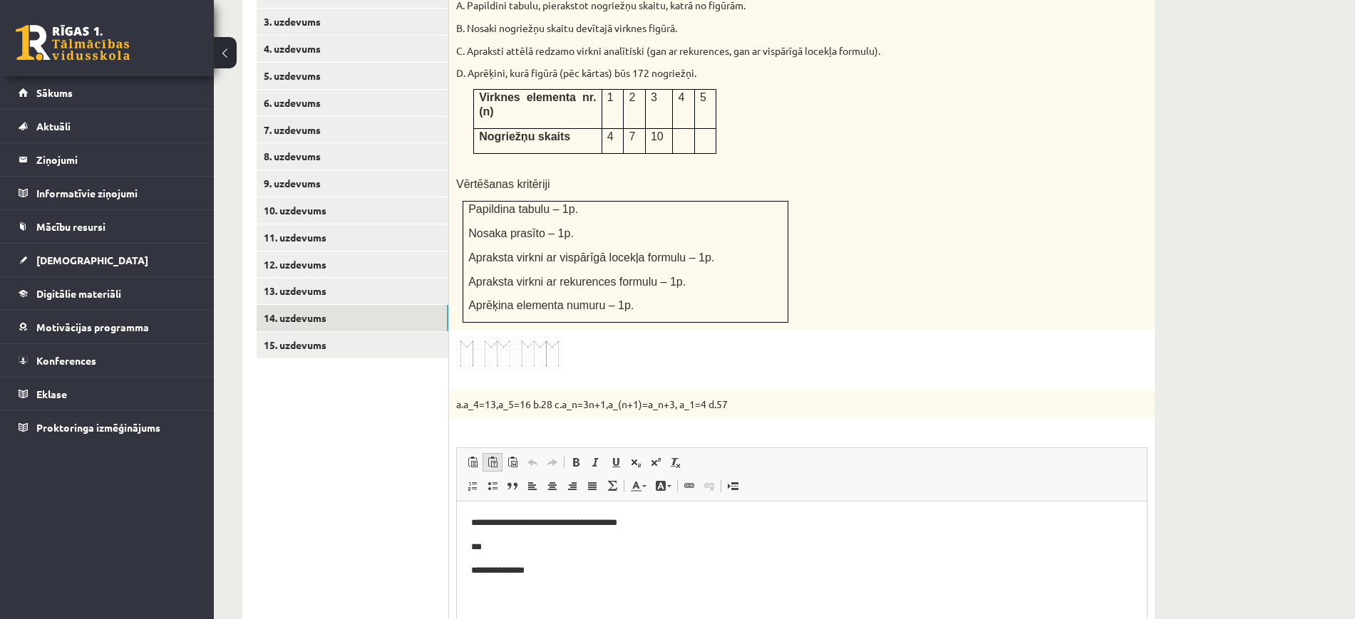
scroll to position [726, 0]
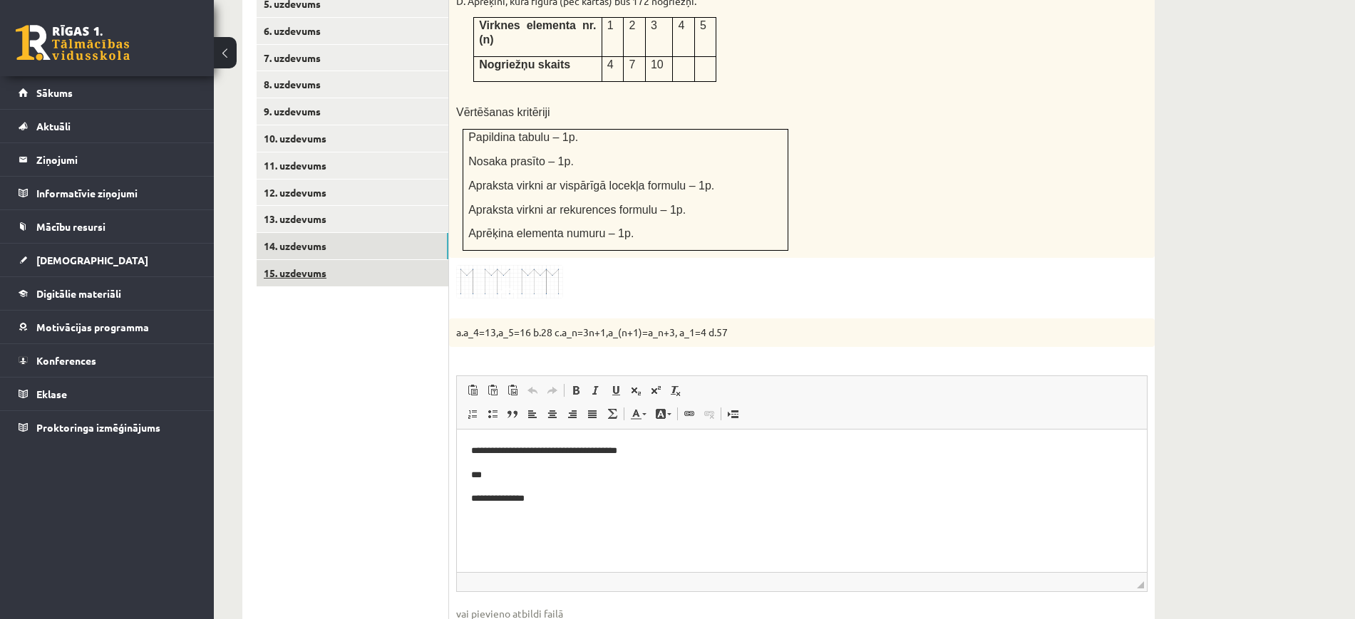
click at [434, 260] on link "15. uzdevums" at bounding box center [353, 273] width 192 height 26
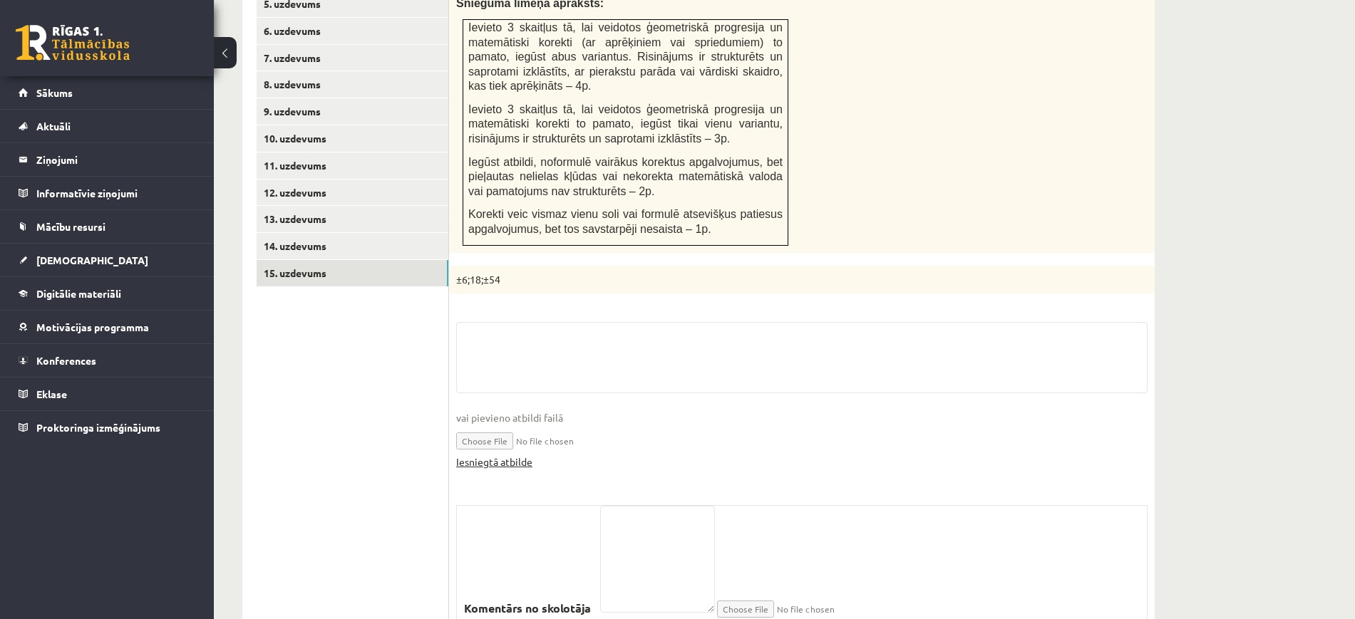
click at [529, 455] on link "Iesniegtā atbilde" at bounding box center [494, 462] width 76 height 15
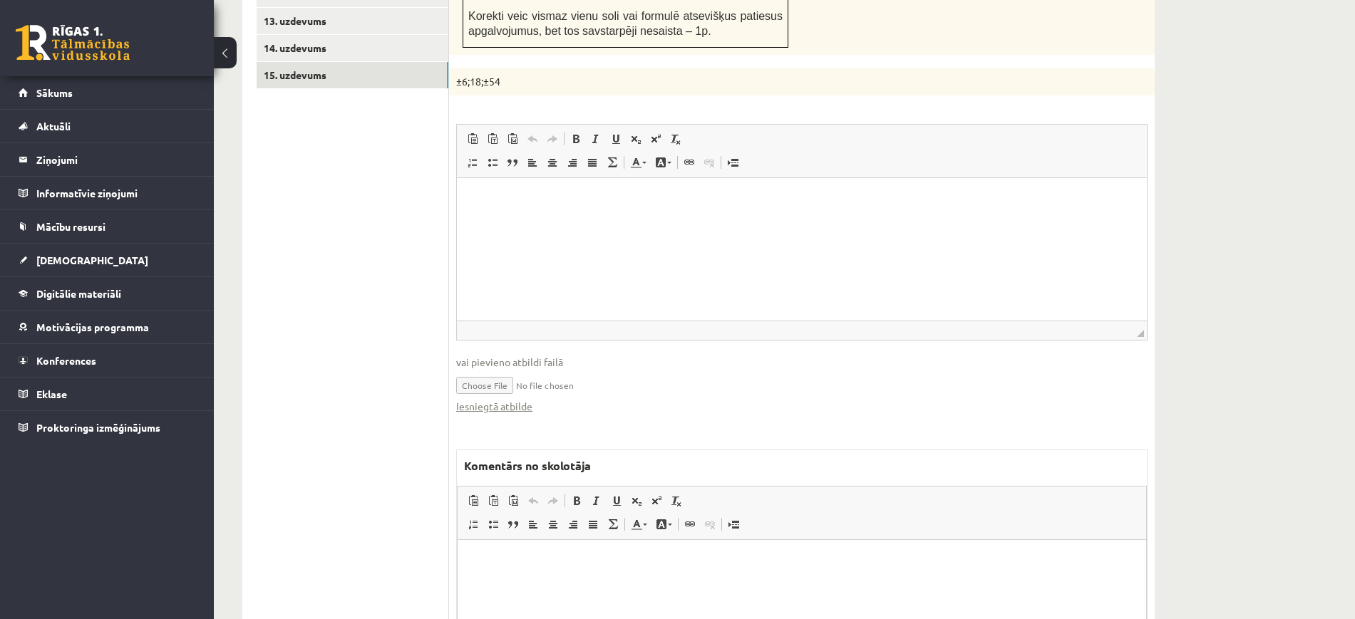
scroll to position [1059, 0]
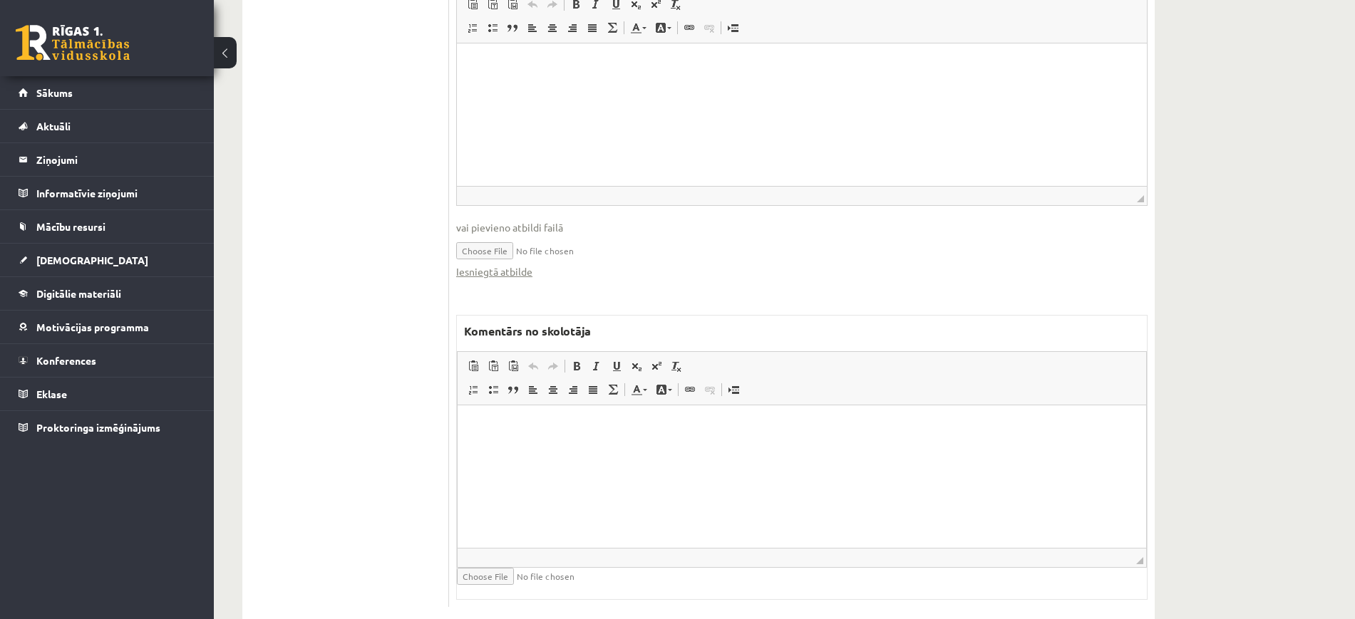
click at [641, 449] on html at bounding box center [802, 427] width 689 height 43
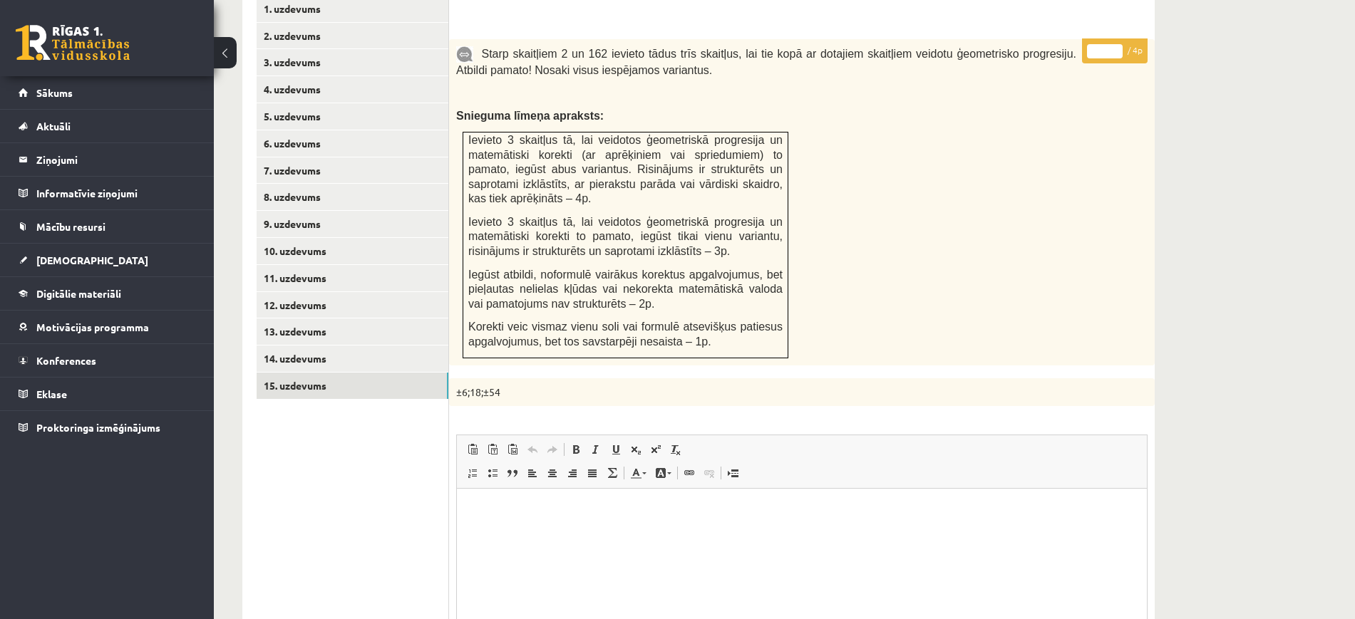
scroll to position [524, 0]
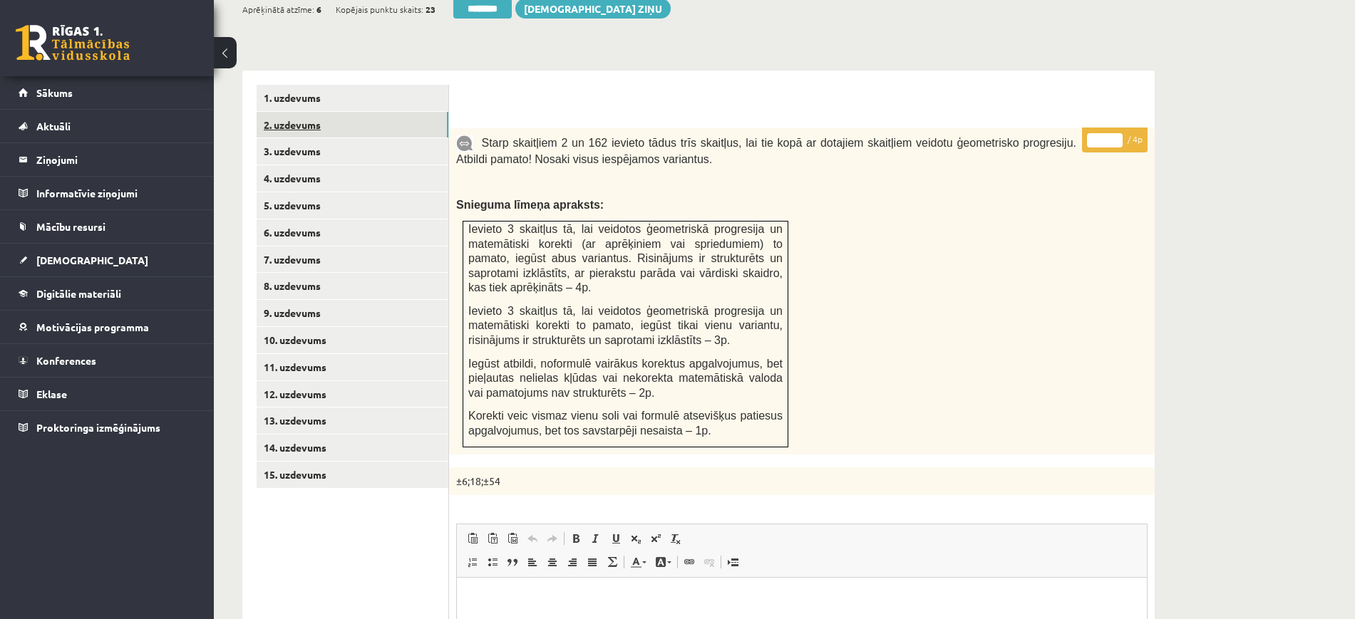
click at [376, 112] on link "2. uzdevums" at bounding box center [353, 125] width 192 height 26
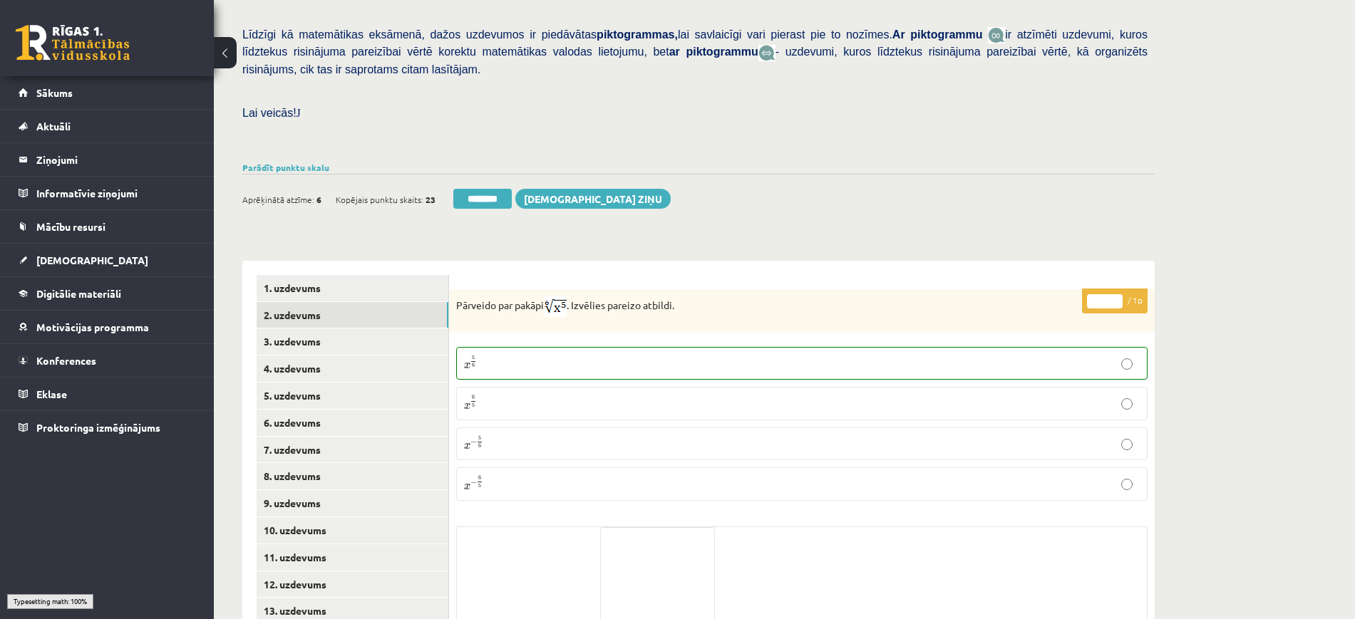
scroll to position [236, 0]
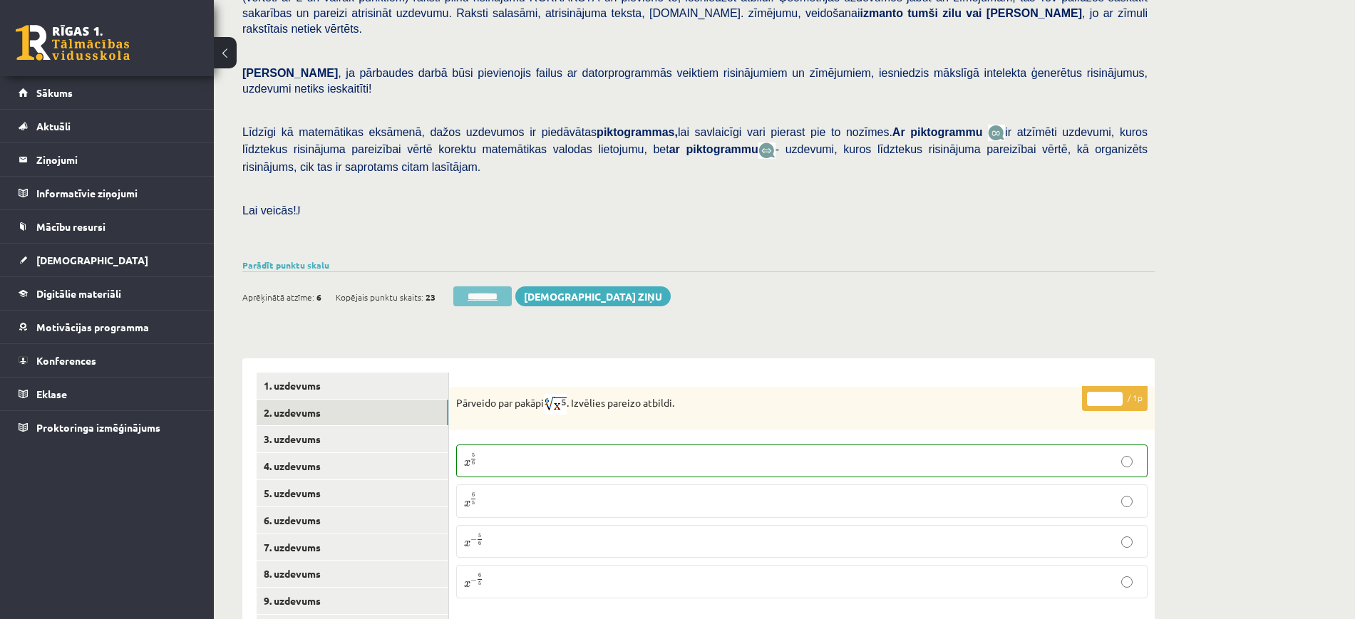
click at [475, 287] on input "********" at bounding box center [482, 297] width 58 height 20
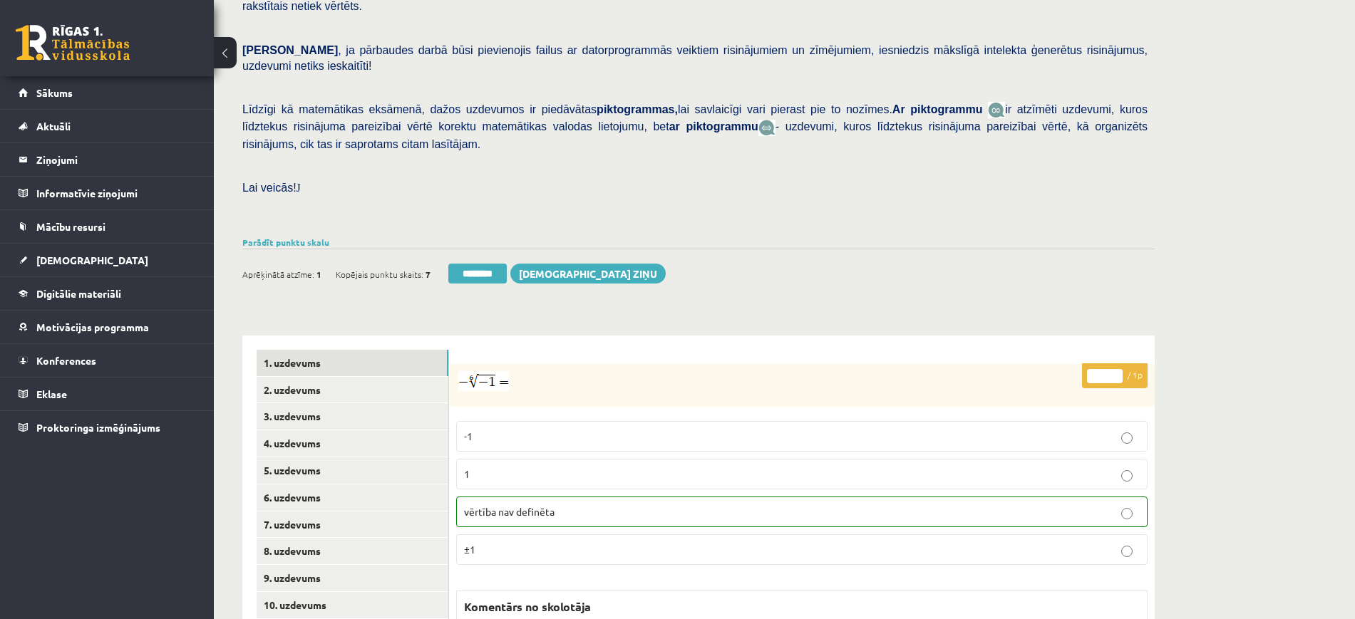
scroll to position [446, 0]
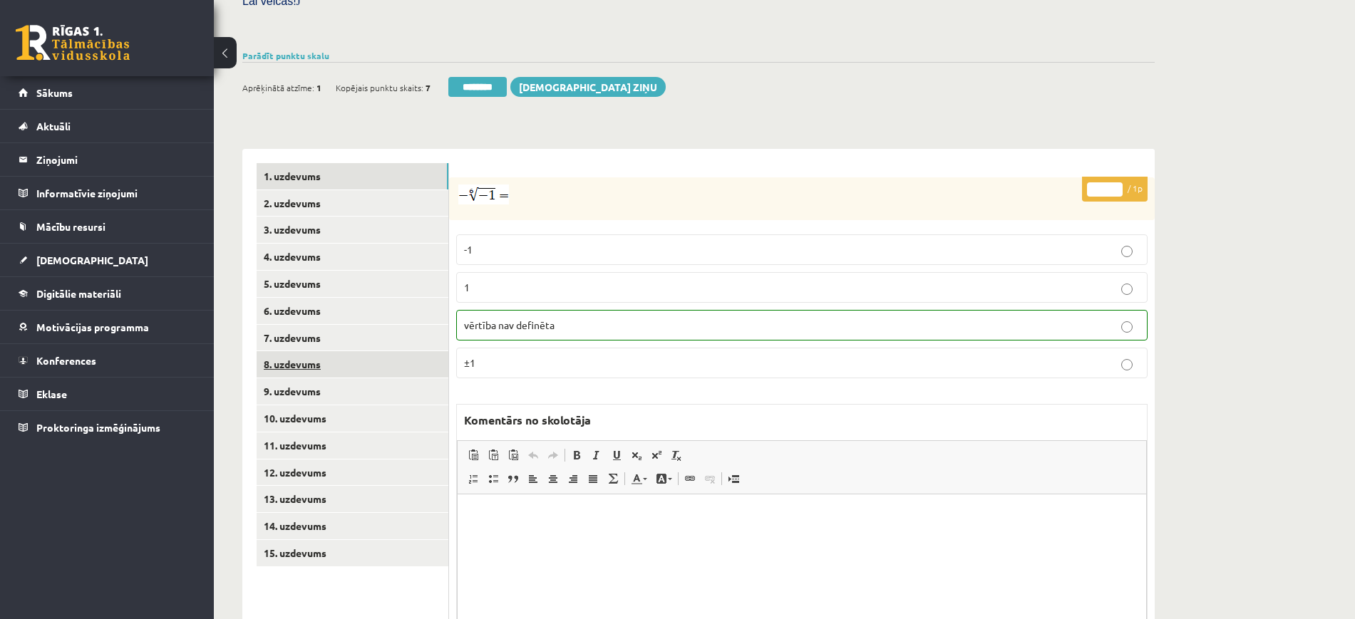
click at [410, 351] on link "8. uzdevums" at bounding box center [353, 364] width 192 height 26
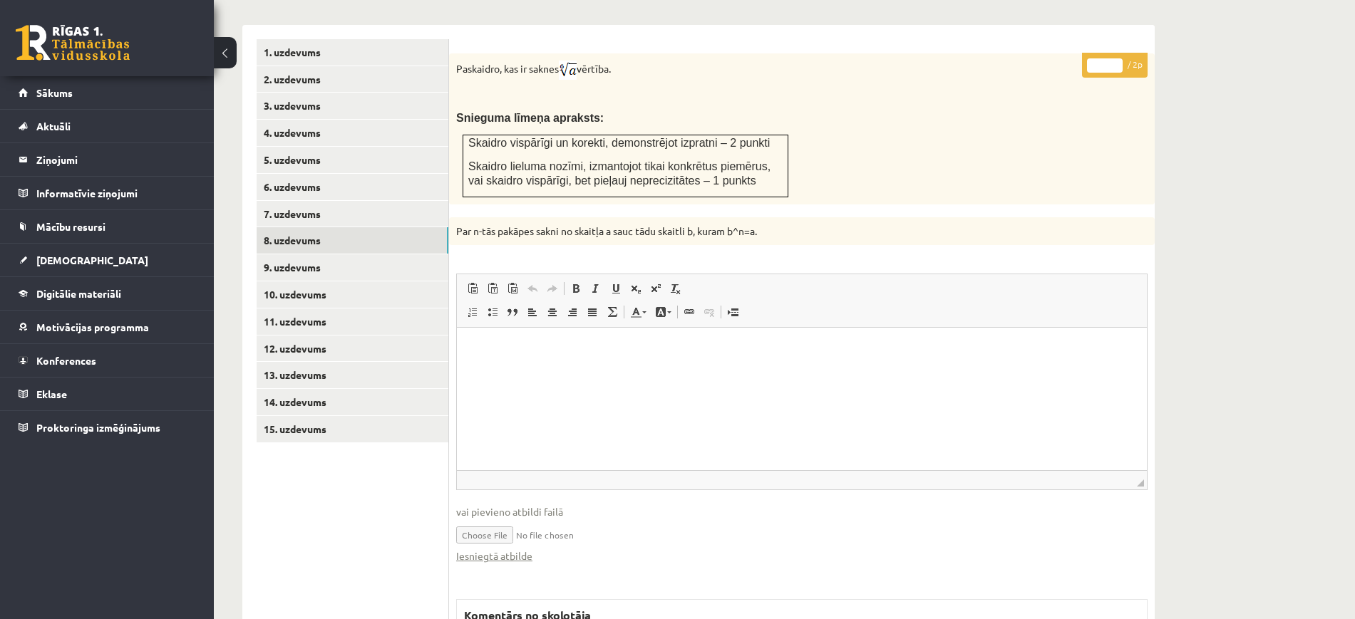
scroll to position [0, 0]
click at [493, 549] on link "Iesniegtā atbilde" at bounding box center [494, 556] width 76 height 15
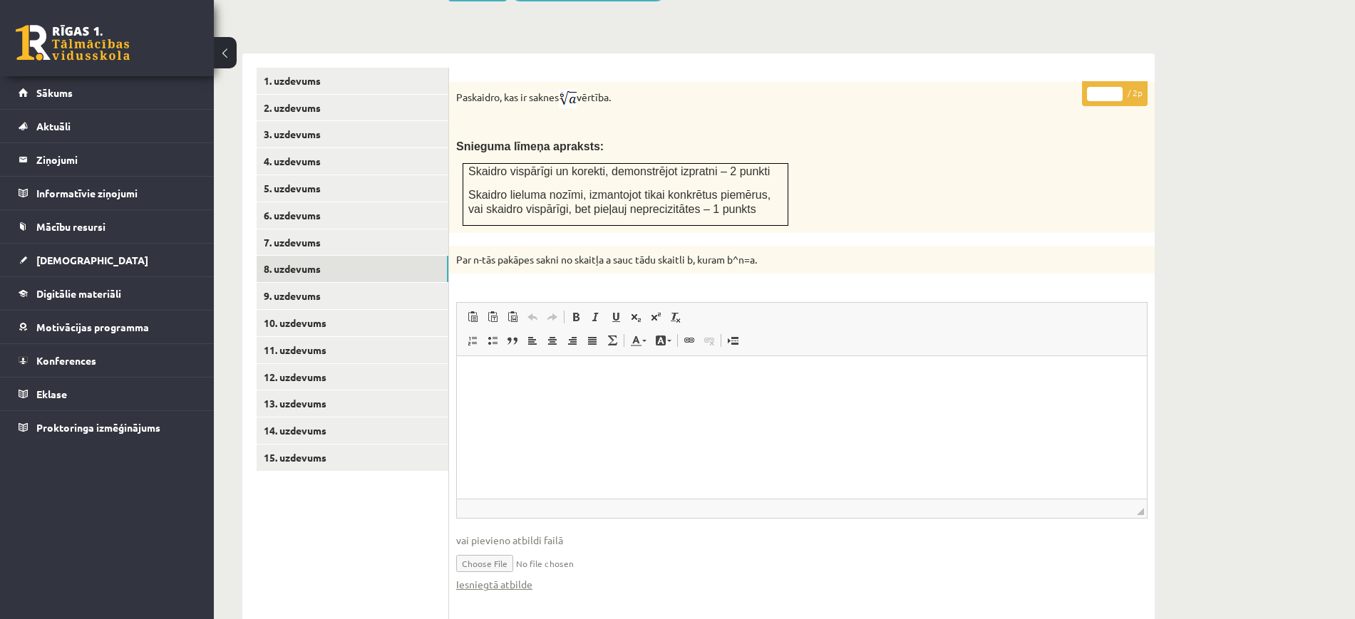
scroll to position [391, 0]
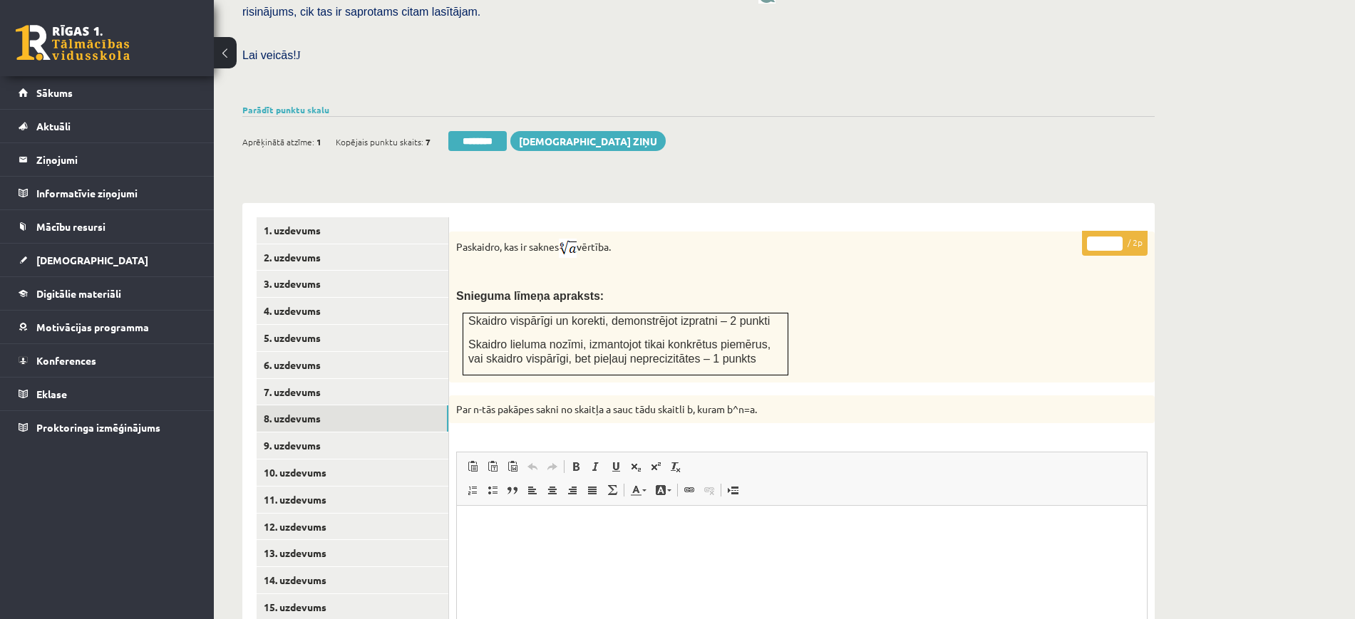
type input "*"
click at [1116, 237] on input "*" at bounding box center [1105, 244] width 36 height 14
click at [408, 433] on link "9. uzdevums" at bounding box center [353, 446] width 192 height 26
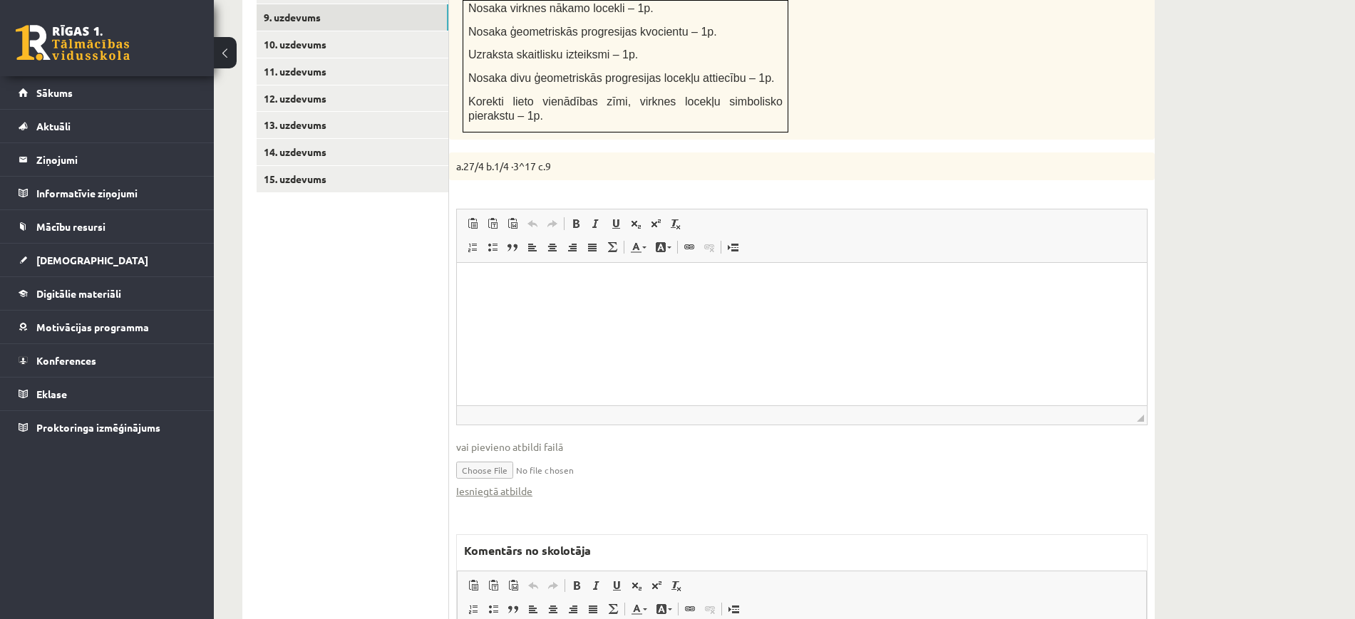
scroll to position [1015, 0]
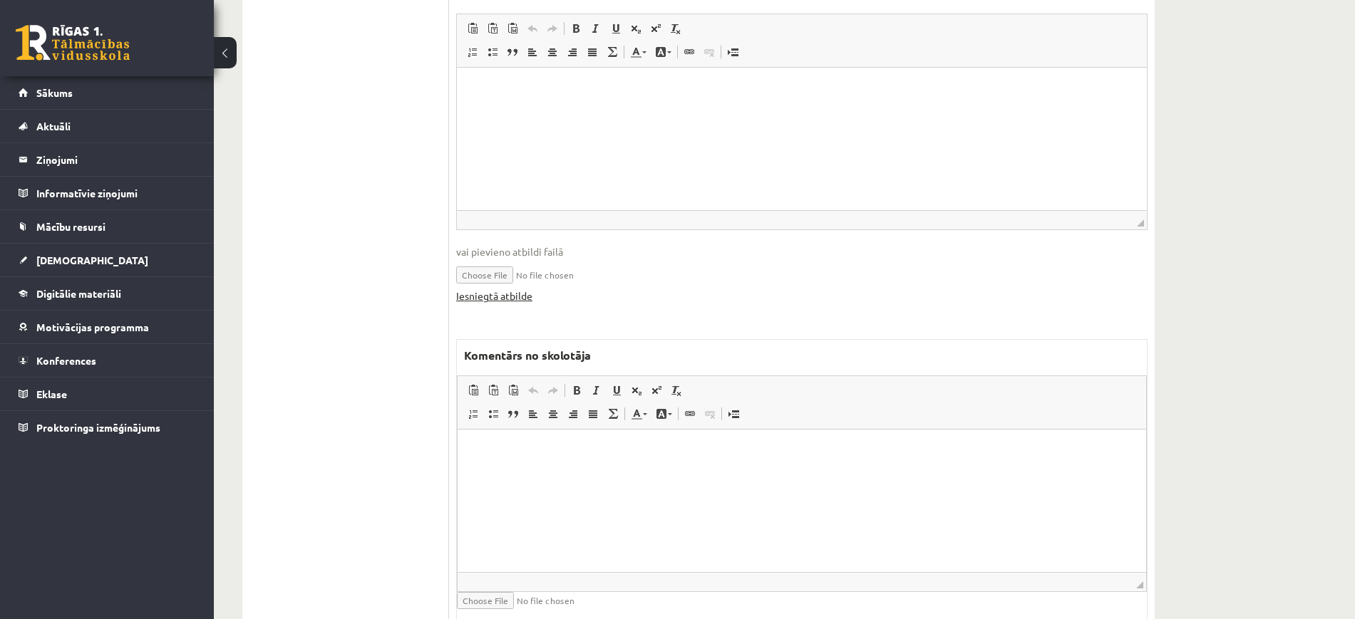
click at [525, 289] on link "Iesniegtā atbilde" at bounding box center [494, 296] width 76 height 15
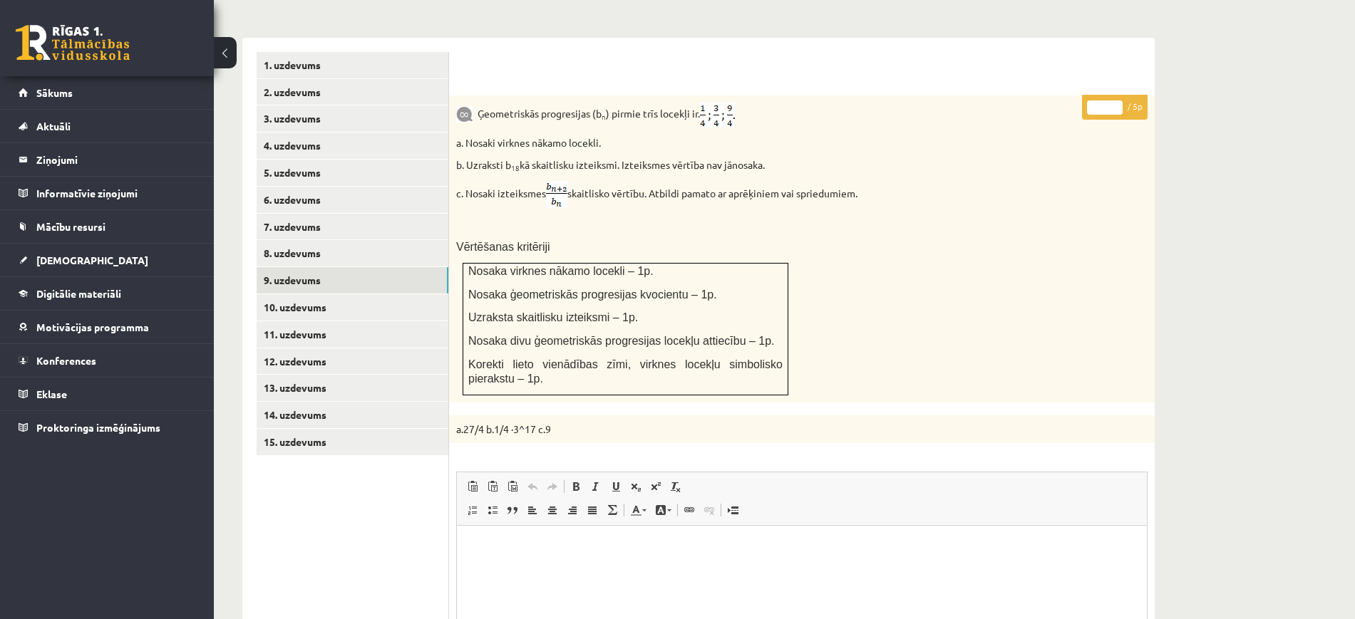
scroll to position [480, 0]
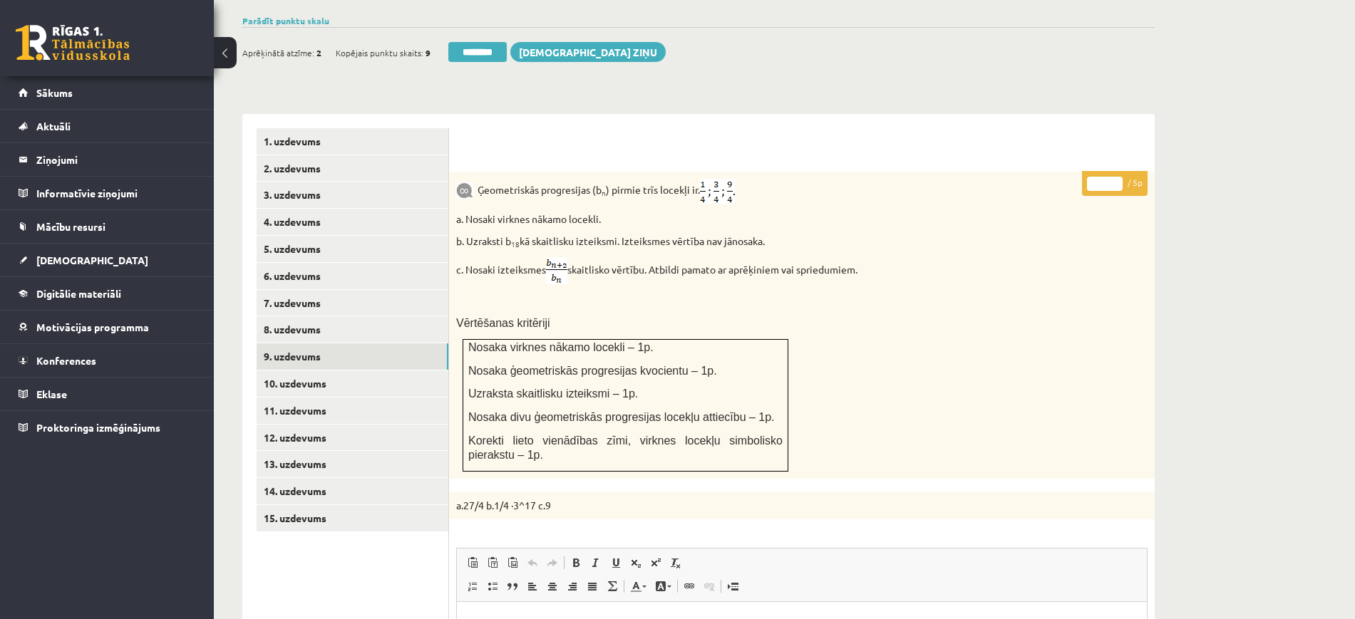
type input "*"
click at [1113, 177] on input "*" at bounding box center [1105, 184] width 36 height 14
click at [375, 371] on link "10. uzdevums" at bounding box center [353, 384] width 192 height 26
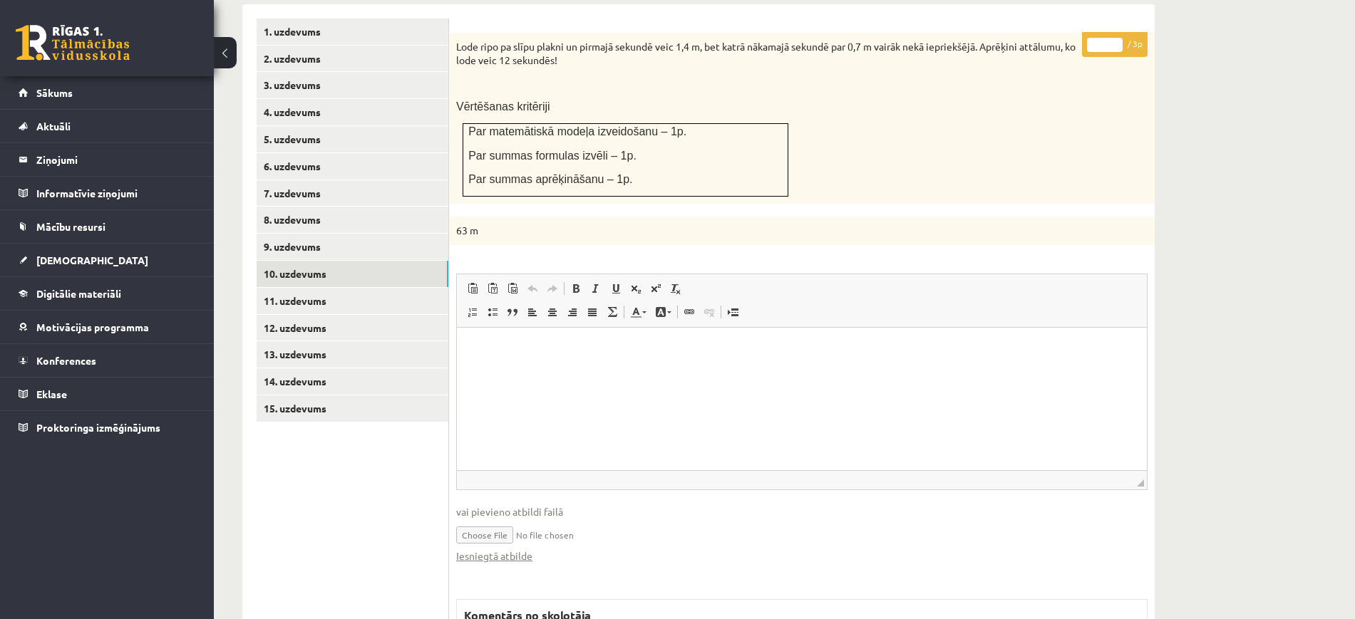
scroll to position [0, 0]
click at [525, 549] on link "Iesniegtā atbilde" at bounding box center [494, 556] width 76 height 15
type input "*"
click at [1115, 38] on input "*" at bounding box center [1105, 45] width 36 height 14
click at [412, 261] on link "10. uzdevums" at bounding box center [353, 274] width 192 height 26
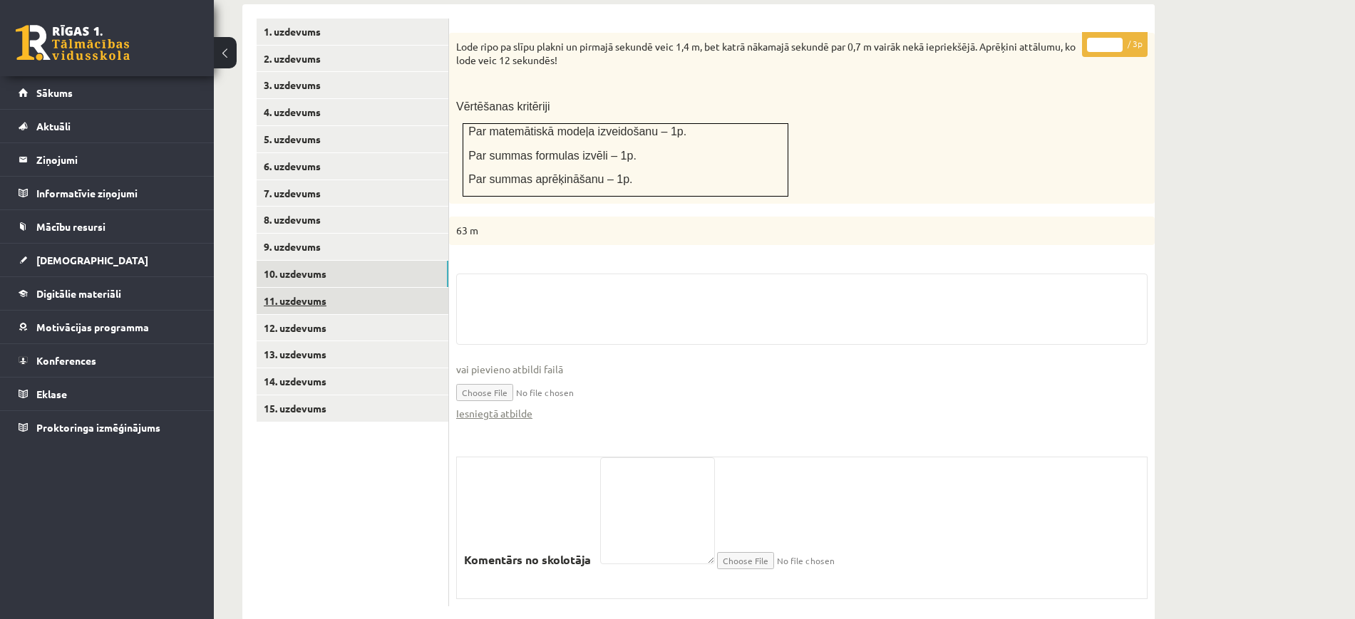
click at [411, 288] on link "11. uzdevums" at bounding box center [353, 301] width 192 height 26
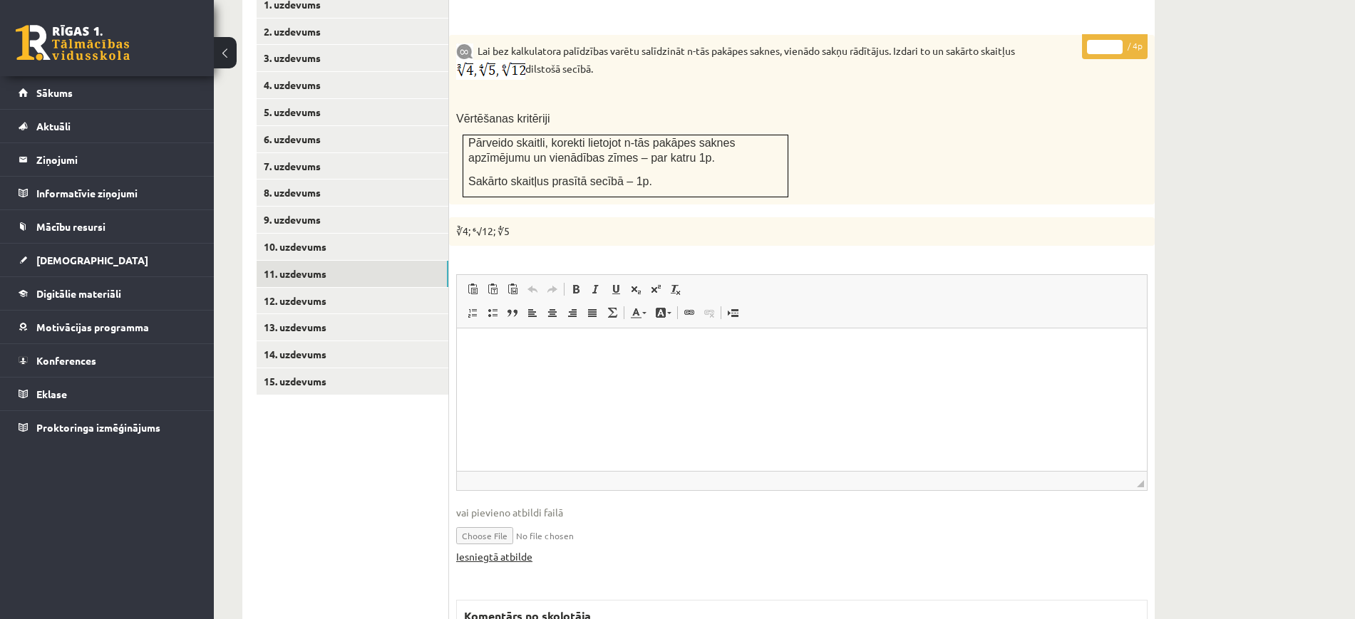
click at [498, 550] on link "Iesniegtā atbilde" at bounding box center [494, 557] width 76 height 15
type input "*"
click at [1118, 40] on input "*" at bounding box center [1105, 47] width 36 height 14
click at [428, 288] on link "12. uzdevums" at bounding box center [353, 301] width 192 height 26
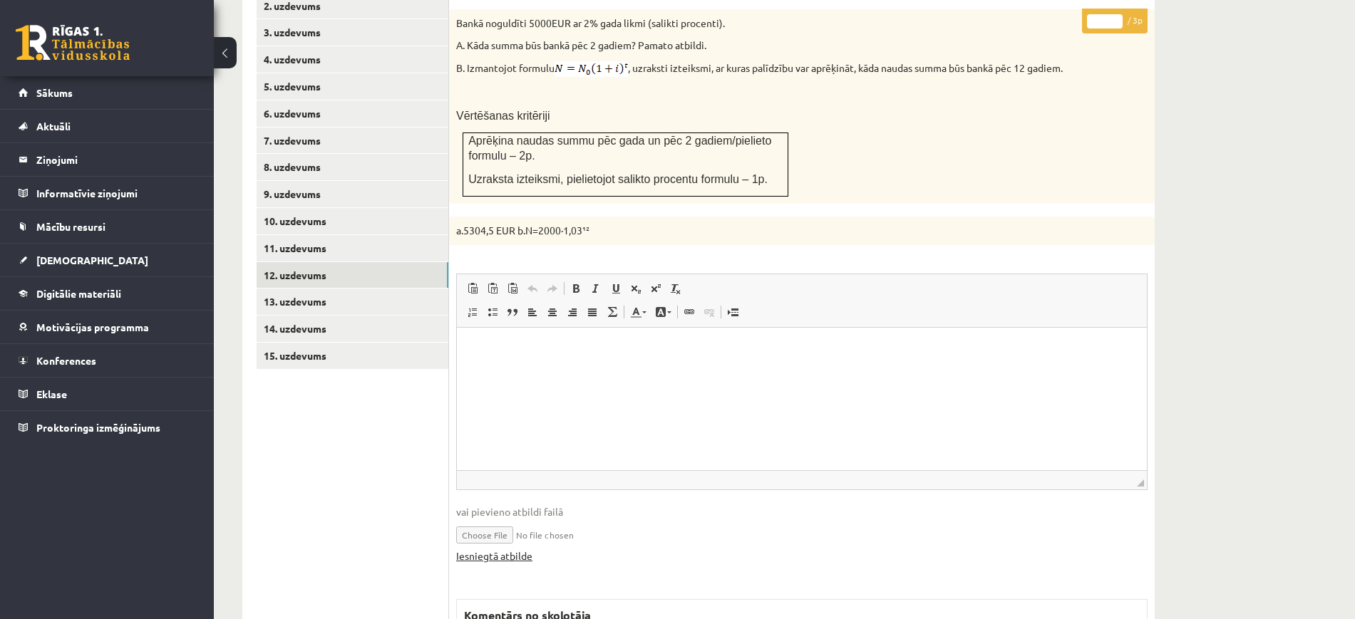
click at [517, 549] on link "Iesniegtā atbilde" at bounding box center [494, 556] width 76 height 15
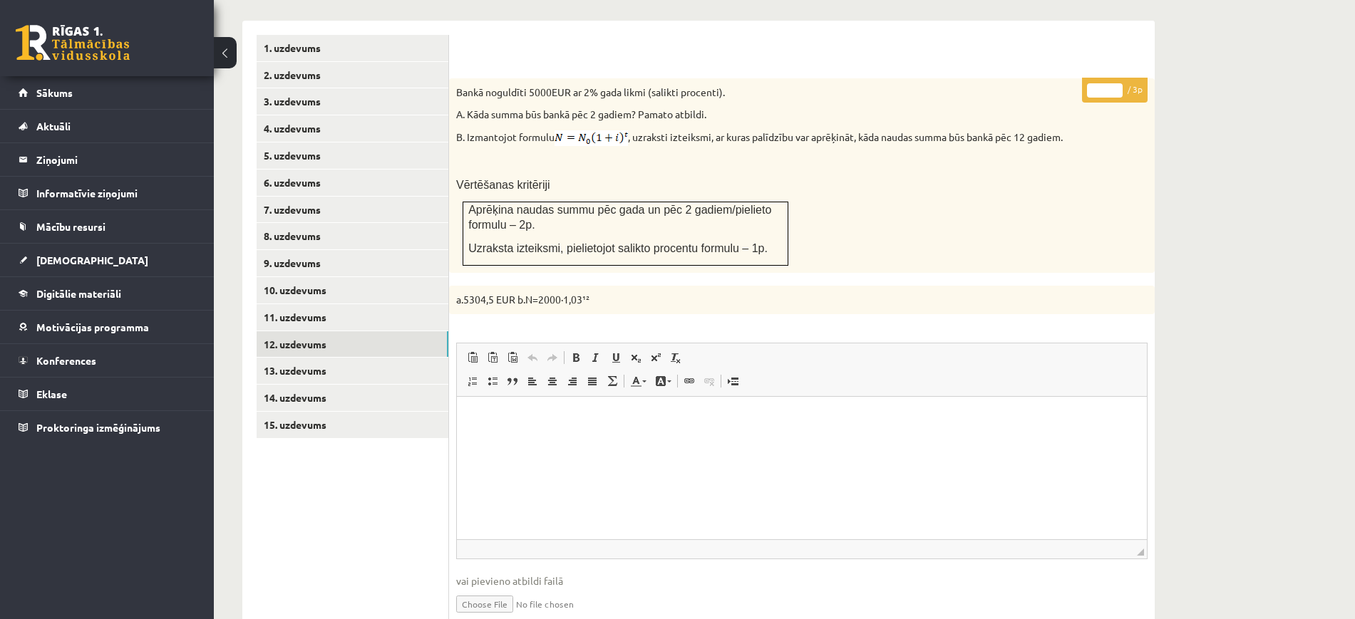
scroll to position [465, 0]
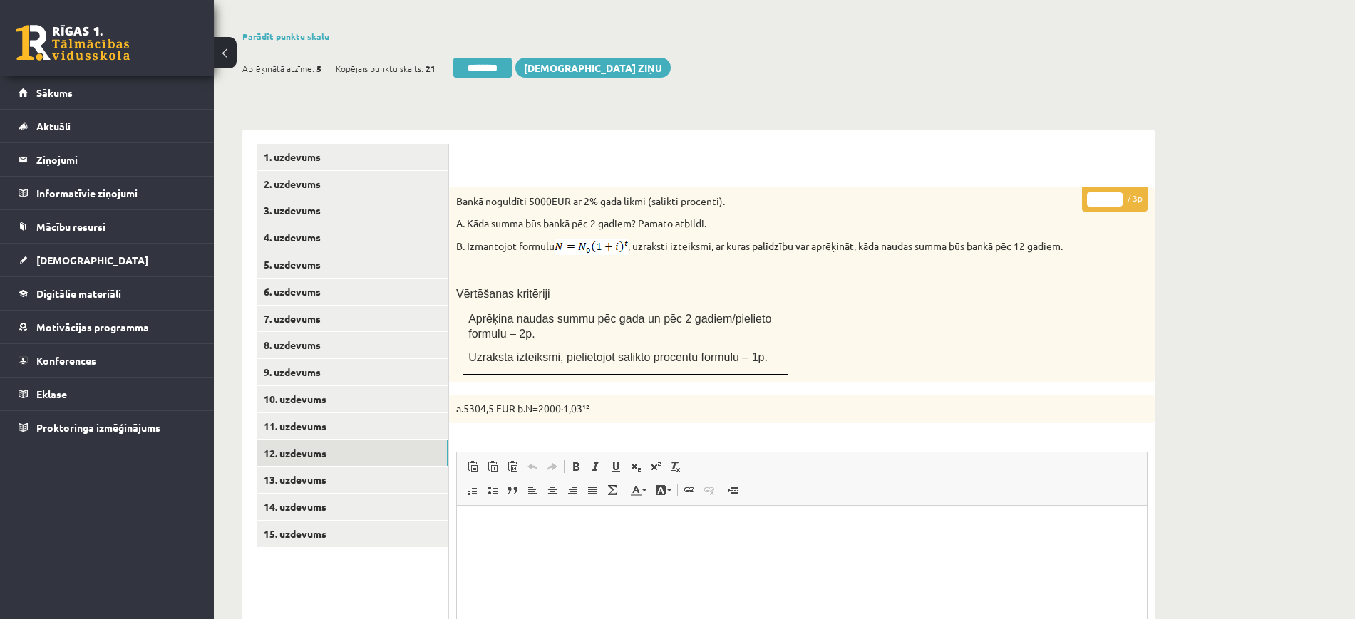
type input "*"
click at [1115, 192] on input "*" at bounding box center [1105, 199] width 36 height 14
click at [403, 467] on link "13. uzdevums" at bounding box center [353, 480] width 192 height 26
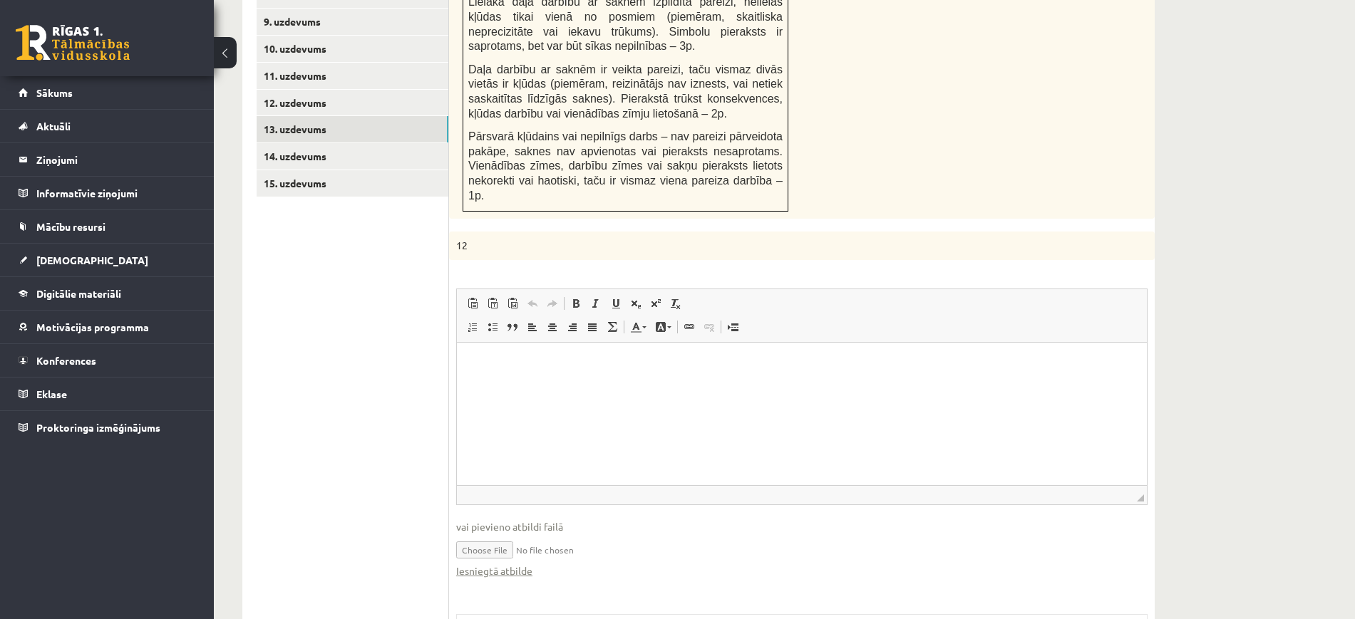
scroll to position [0, 0]
click at [492, 564] on link "Iesniegtā atbilde" at bounding box center [494, 571] width 76 height 15
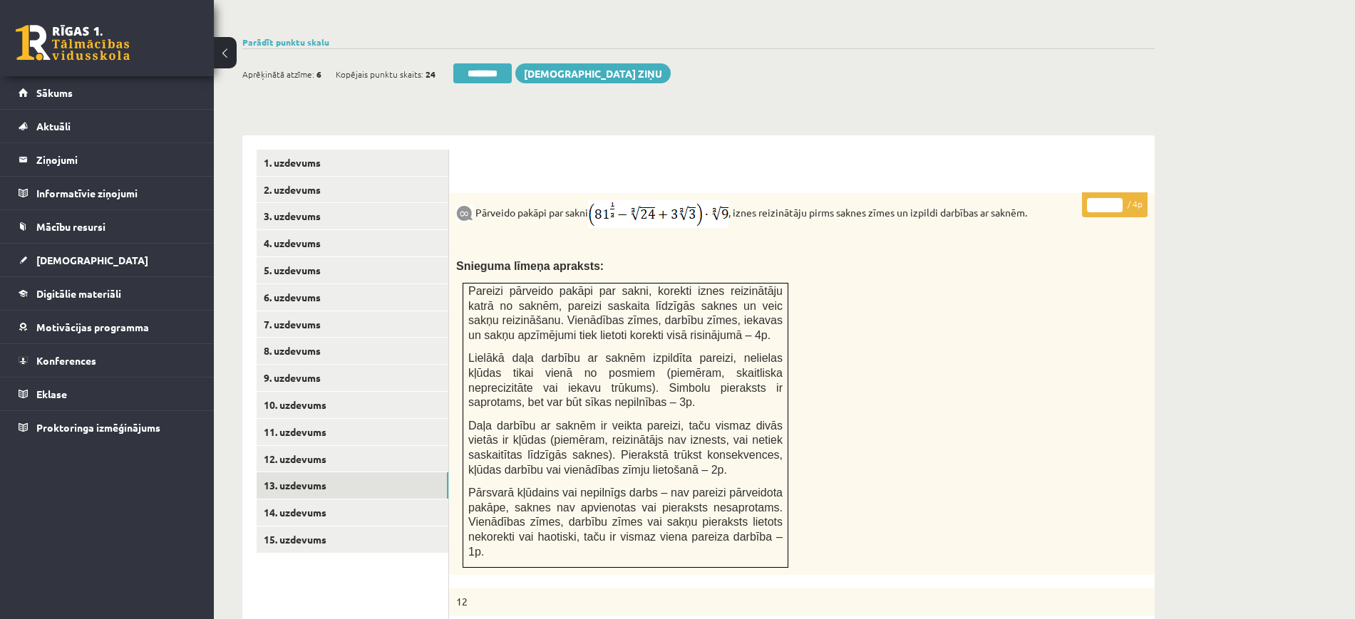
type input "*"
click at [1114, 198] on input "*" at bounding box center [1105, 205] width 36 height 14
click at [431, 500] on link "14. uzdevums" at bounding box center [353, 513] width 192 height 26
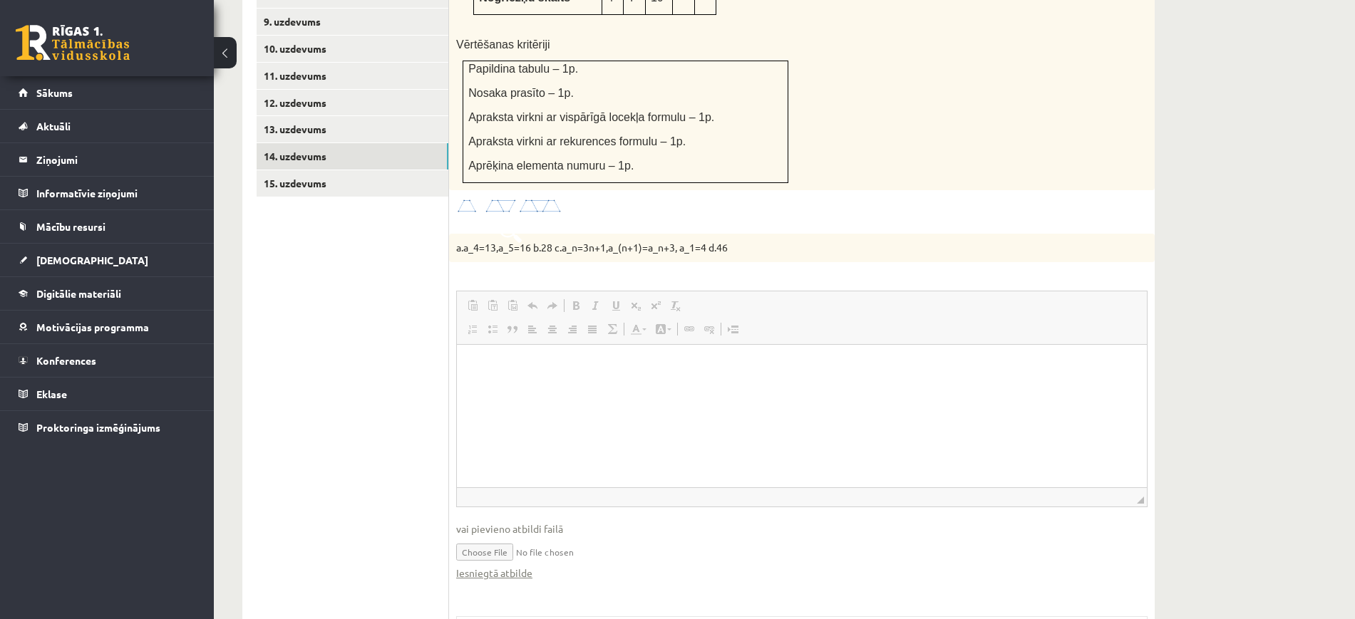
scroll to position [0, 0]
click at [525, 566] on link "Iesniegtā atbilde" at bounding box center [494, 573] width 76 height 15
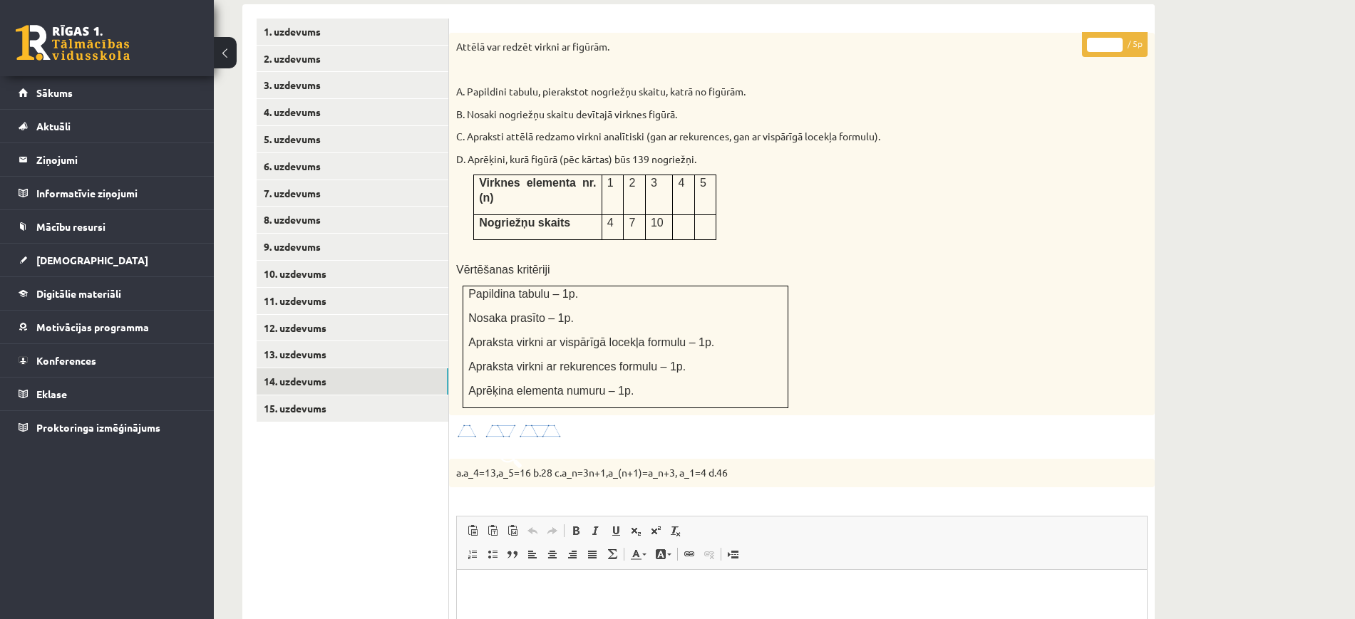
scroll to position [459, 0]
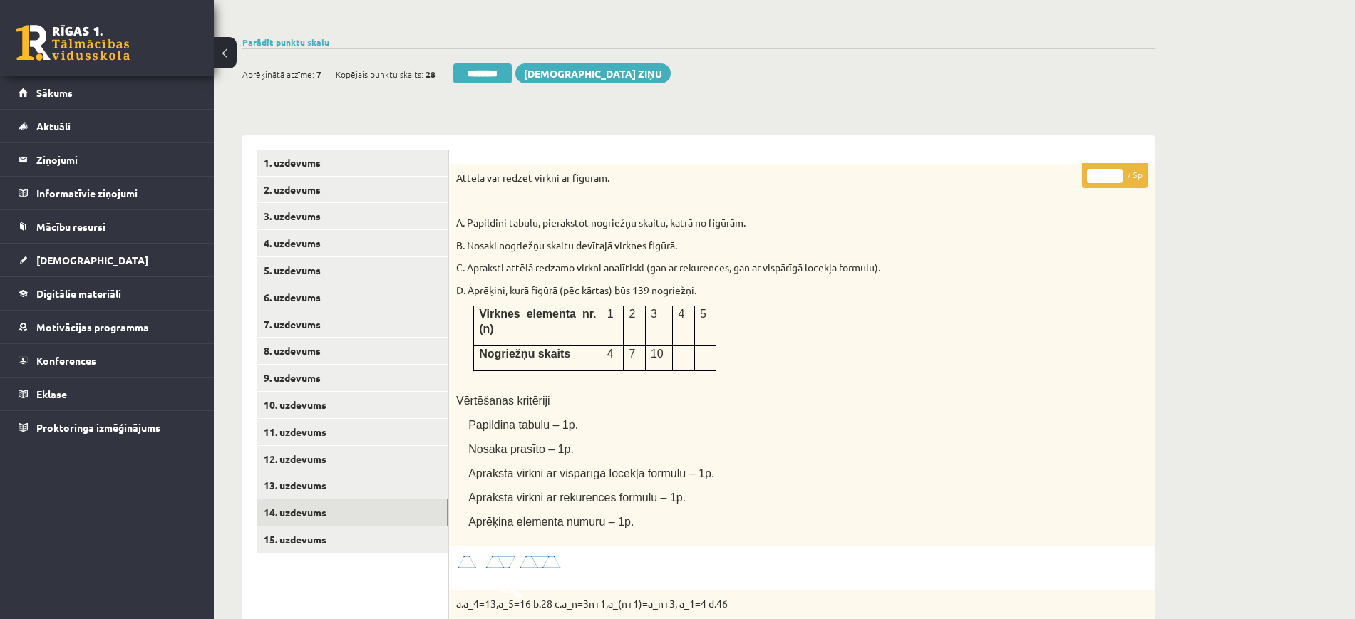
type input "*"
click at [1118, 169] on input "*" at bounding box center [1105, 176] width 36 height 14
click at [353, 527] on link "15. uzdevums" at bounding box center [353, 540] width 192 height 26
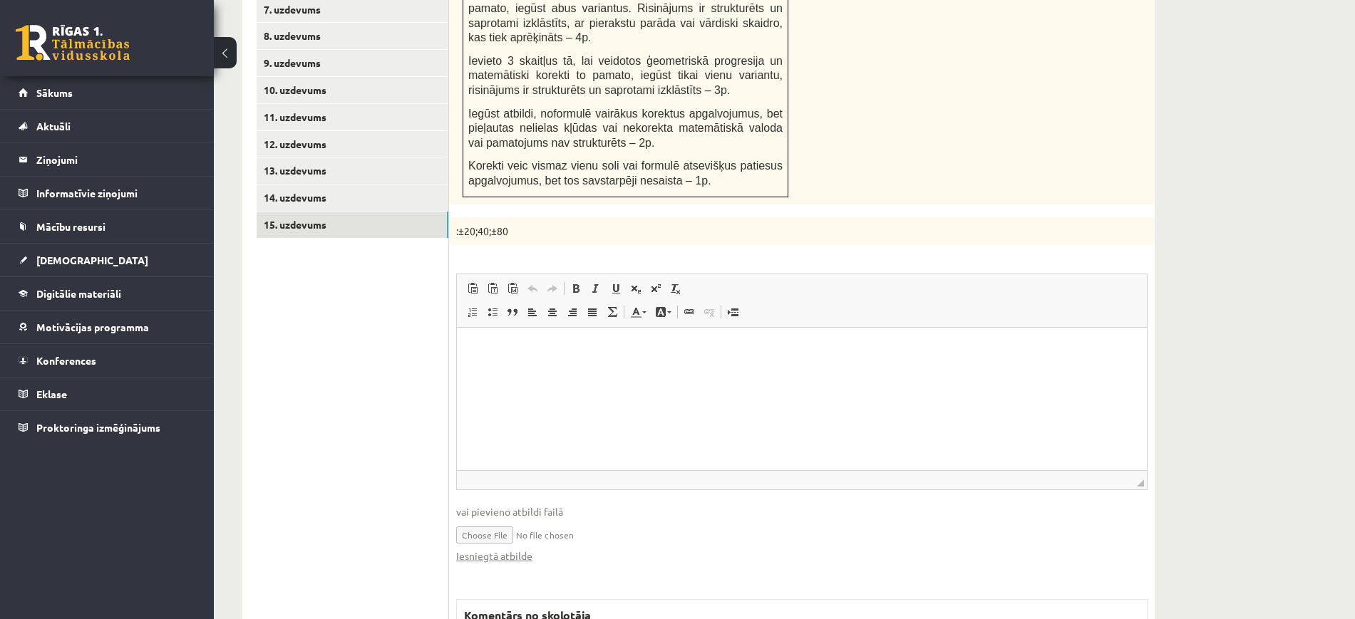
scroll to position [0, 0]
click at [495, 549] on link "Iesniegtā atbilde" at bounding box center [494, 556] width 76 height 15
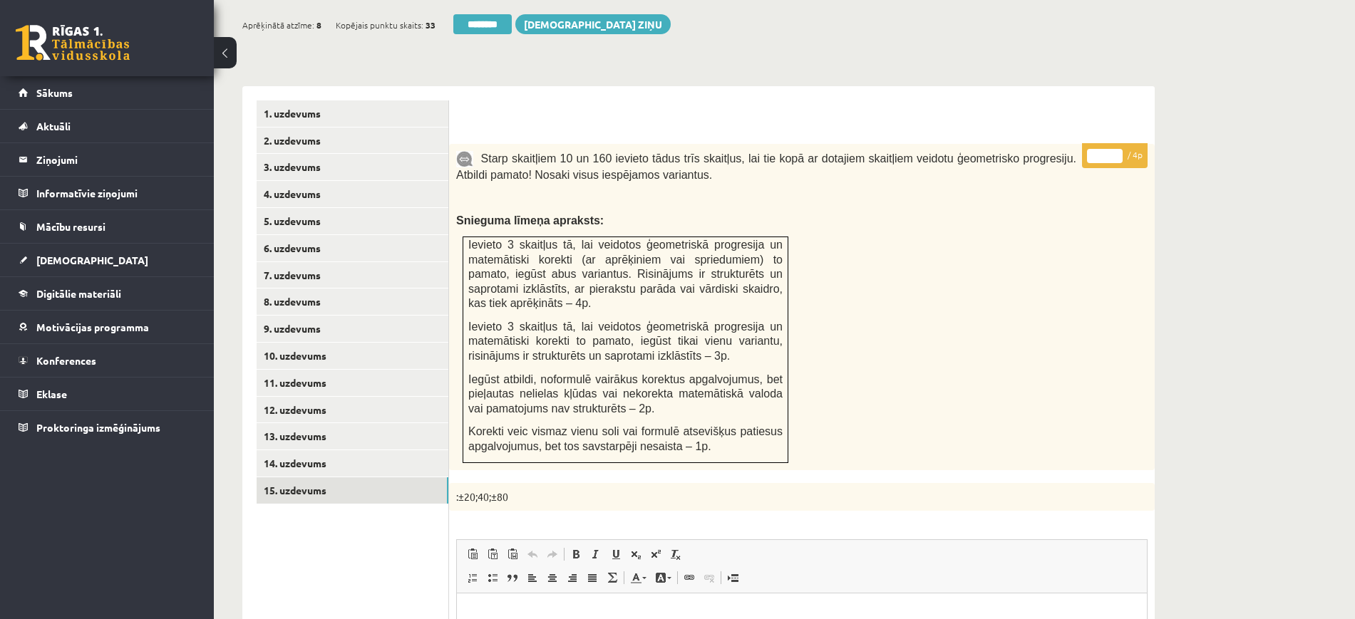
scroll to position [507, 0]
type input "*"
click at [1115, 150] on input "*" at bounding box center [1105, 157] width 36 height 14
click at [425, 102] on link "1. uzdevums" at bounding box center [353, 115] width 192 height 26
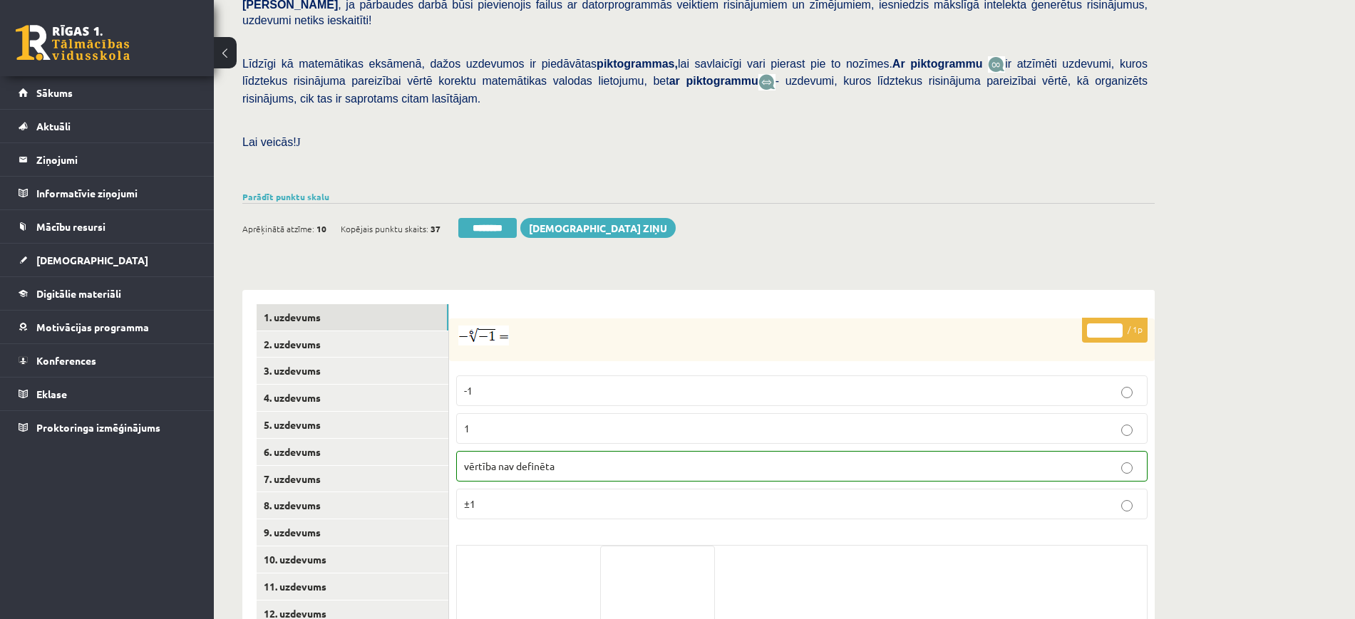
scroll to position [227, 0]
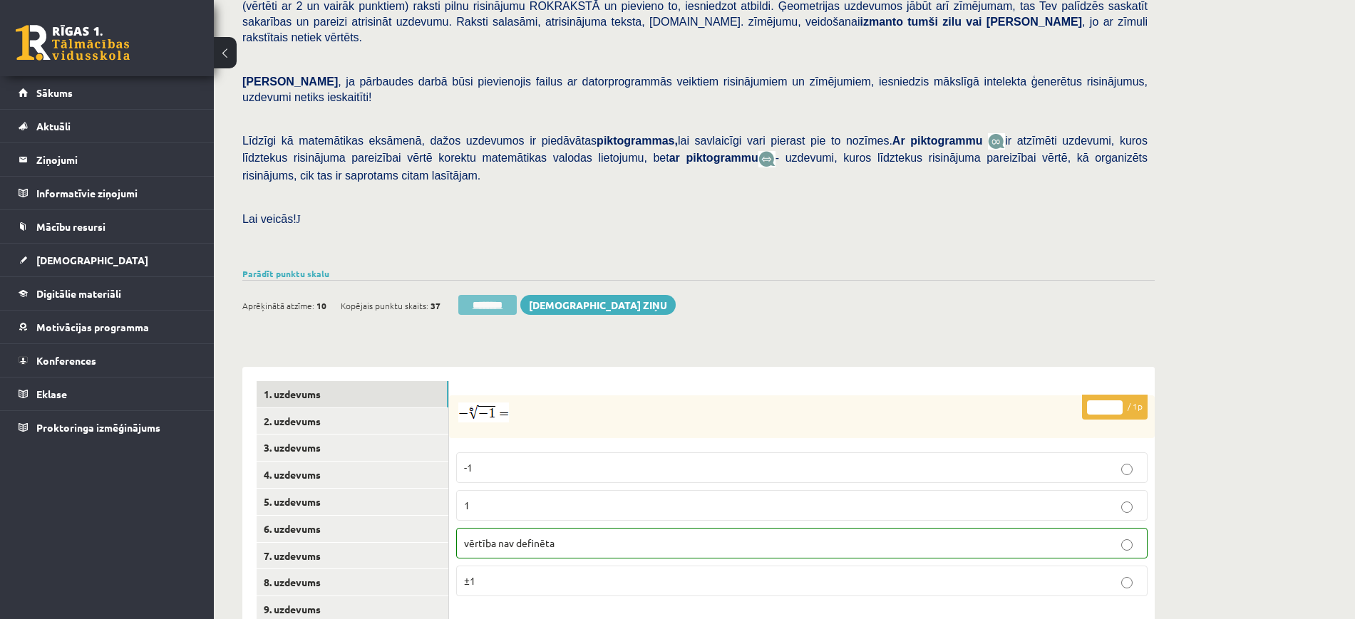
click at [492, 295] on input "********" at bounding box center [487, 305] width 58 height 20
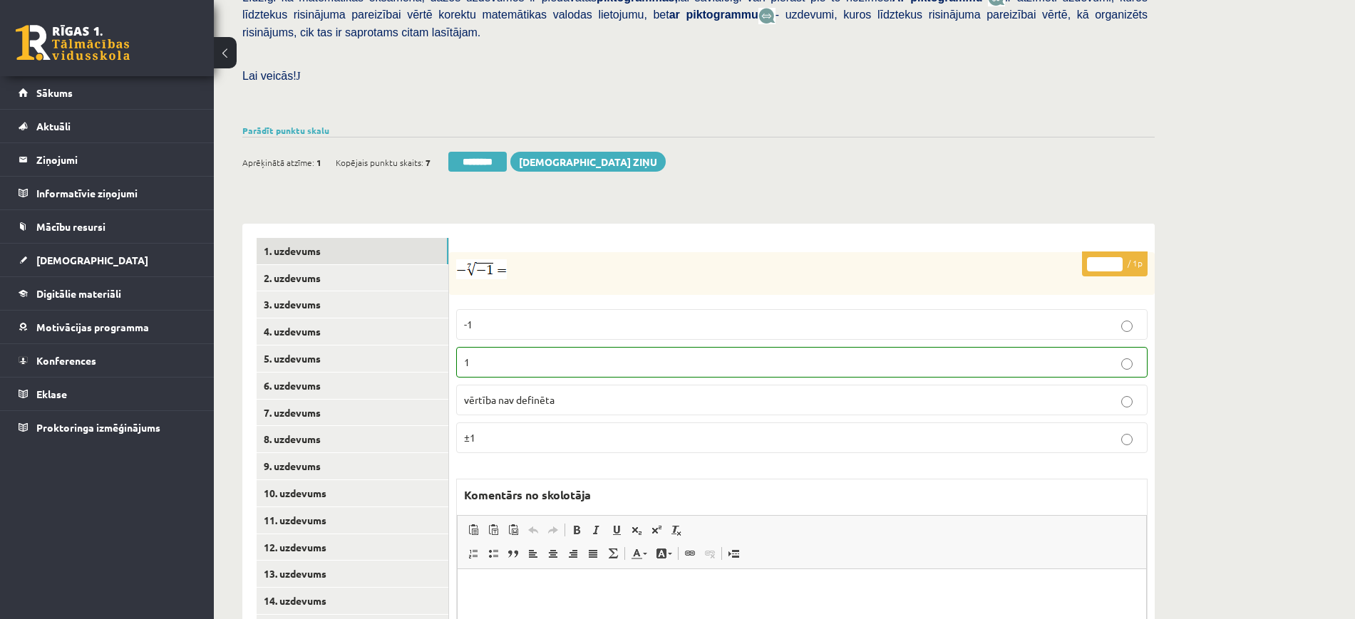
scroll to position [446, 0]
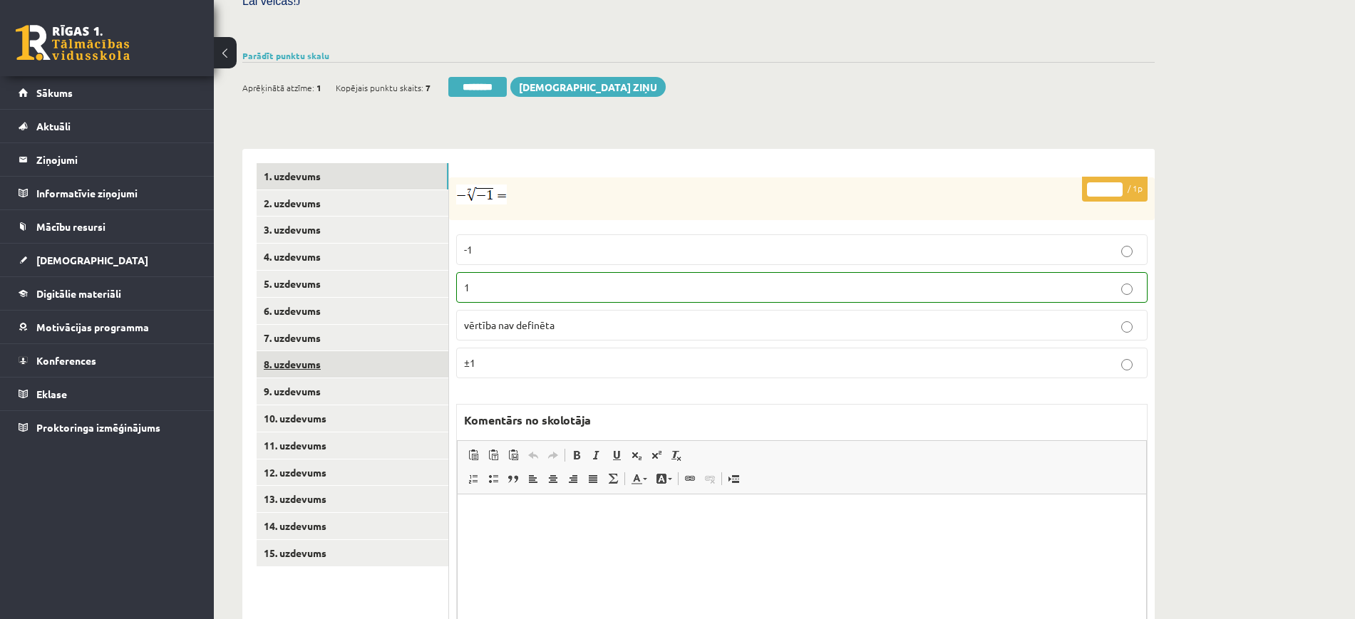
click at [334, 351] on link "8. uzdevums" at bounding box center [353, 364] width 192 height 26
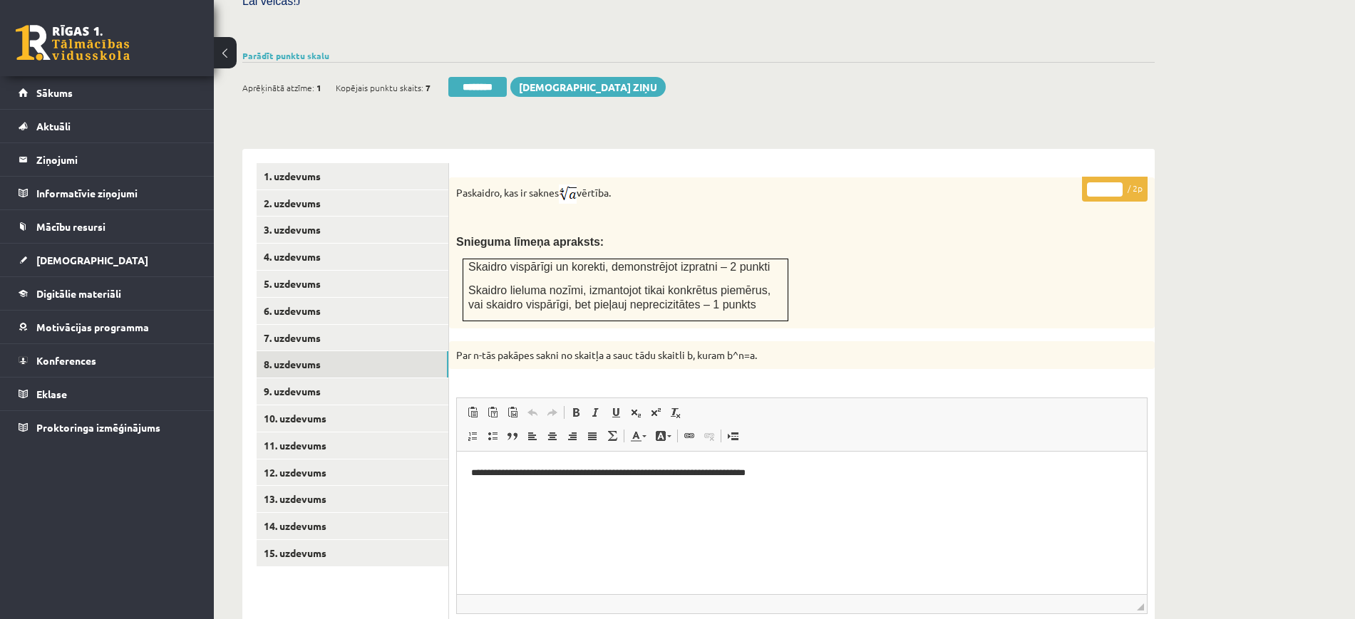
scroll to position [0, 0]
type input "*"
click at [1118, 182] on input "*" at bounding box center [1105, 189] width 36 height 14
click at [396, 379] on link "9. uzdevums" at bounding box center [353, 392] width 192 height 26
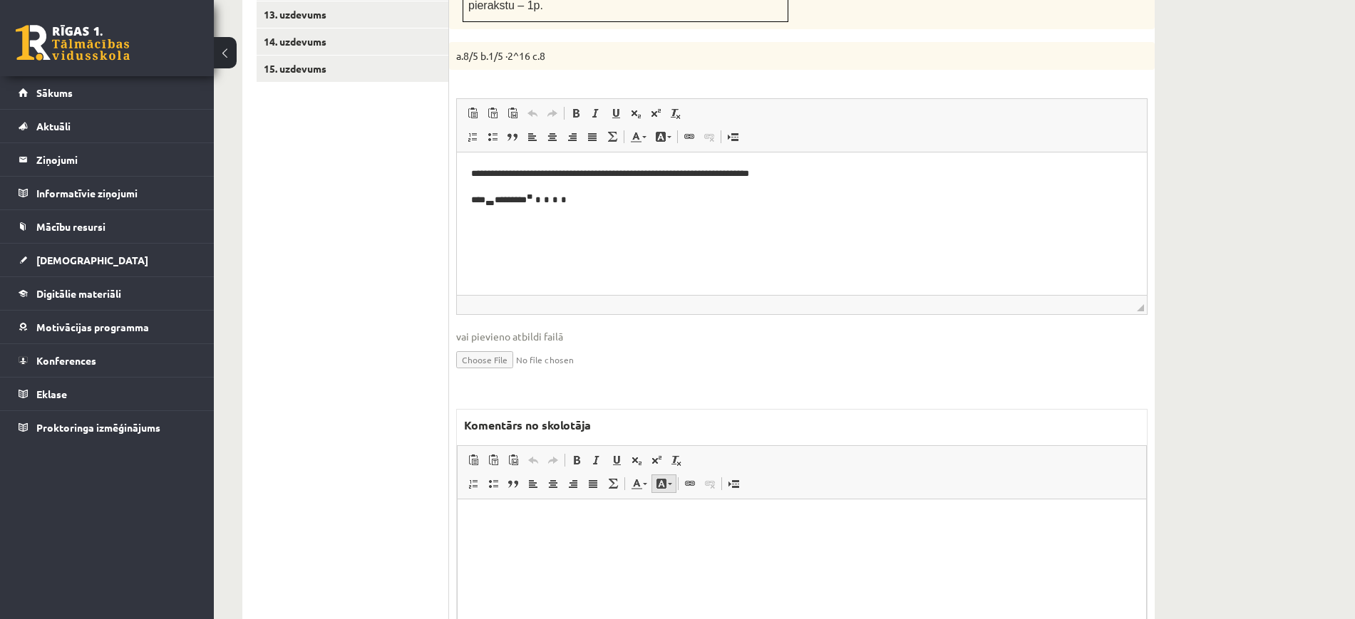
scroll to position [1024, 0]
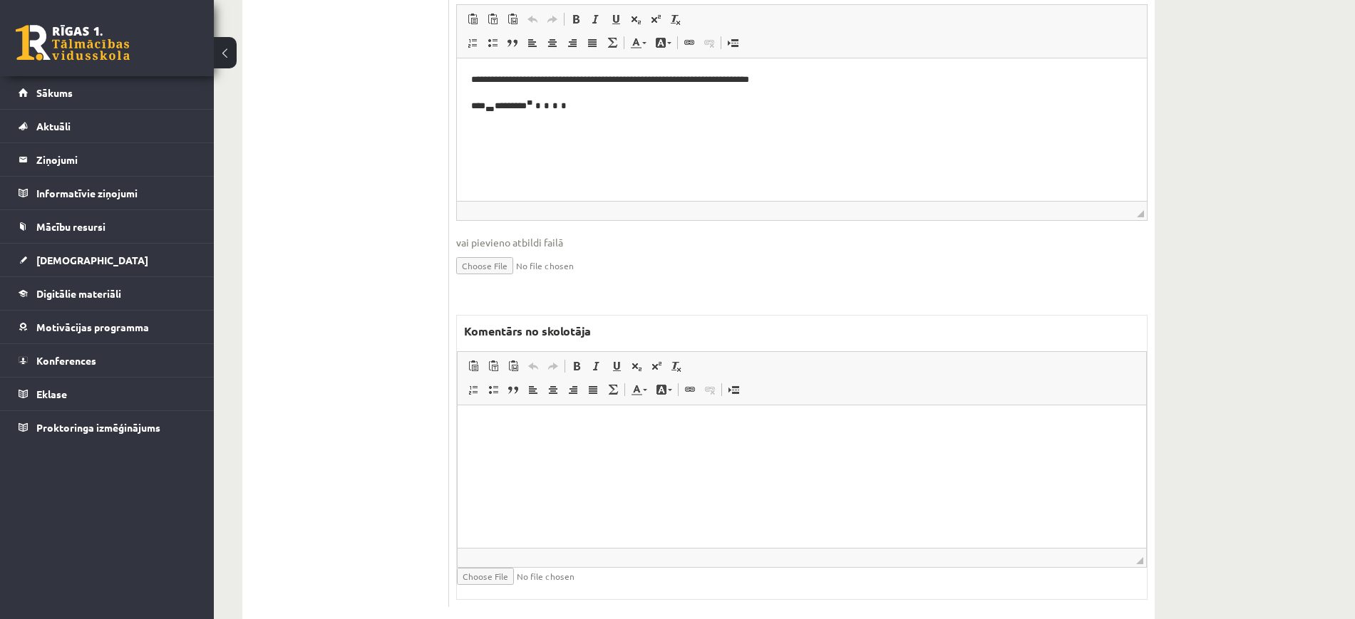
click at [597, 449] on html at bounding box center [802, 427] width 689 height 43
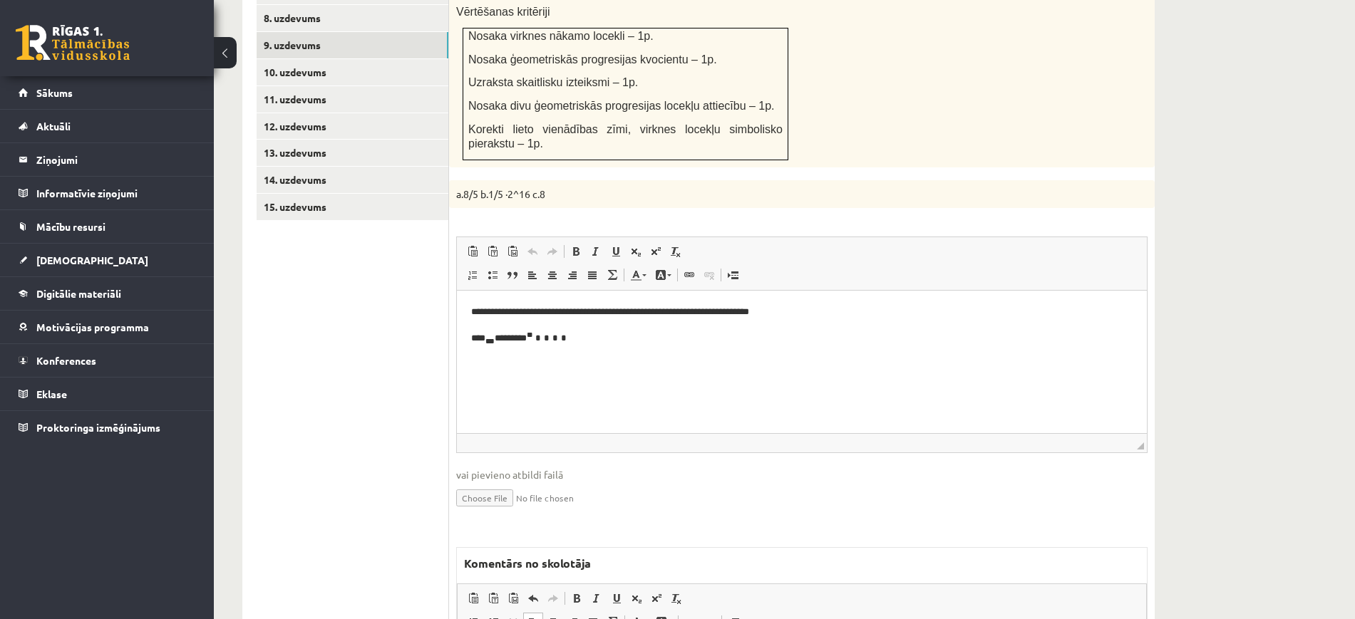
scroll to position [579, 0]
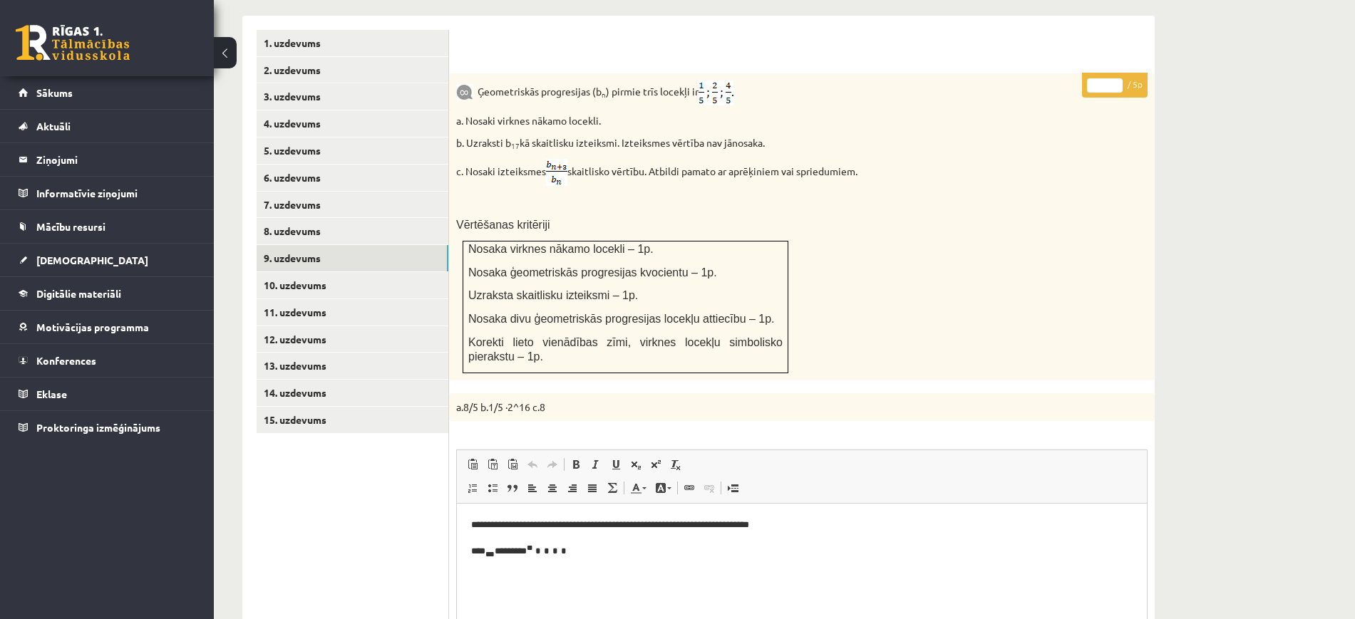
click at [1116, 78] on input "*" at bounding box center [1105, 85] width 36 height 14
type input "*"
click at [1116, 78] on input "*" at bounding box center [1105, 85] width 36 height 14
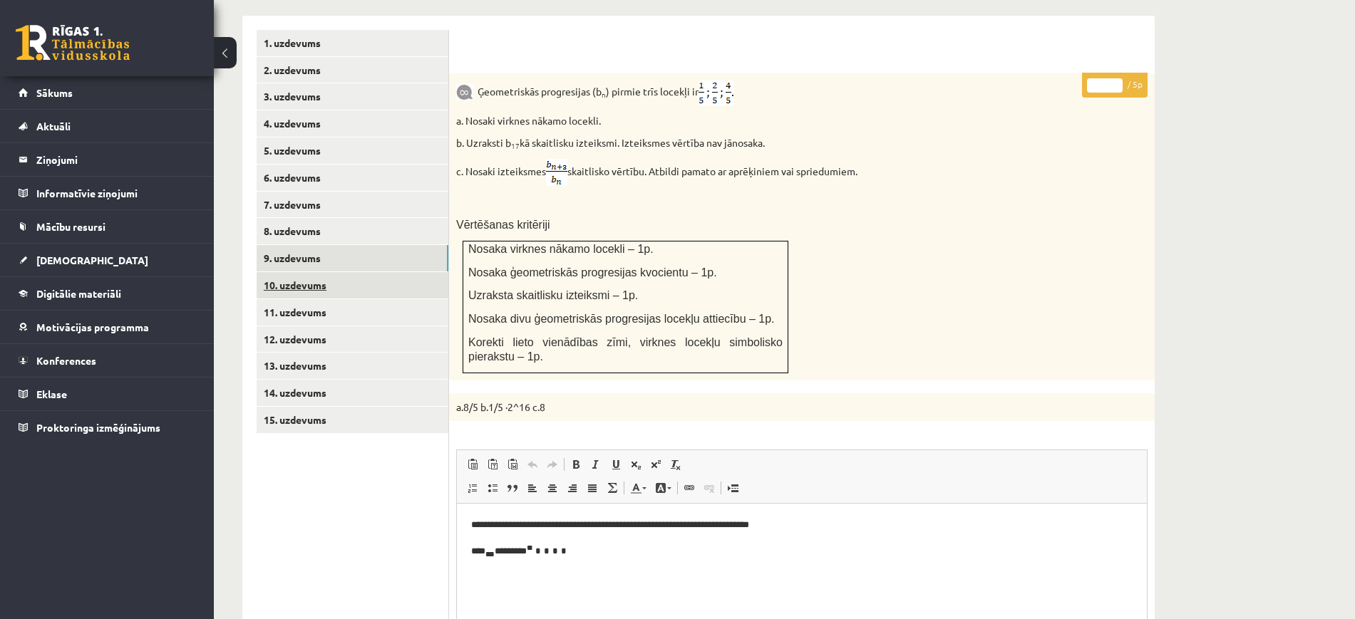
click at [339, 272] on link "10. uzdevums" at bounding box center [353, 285] width 192 height 26
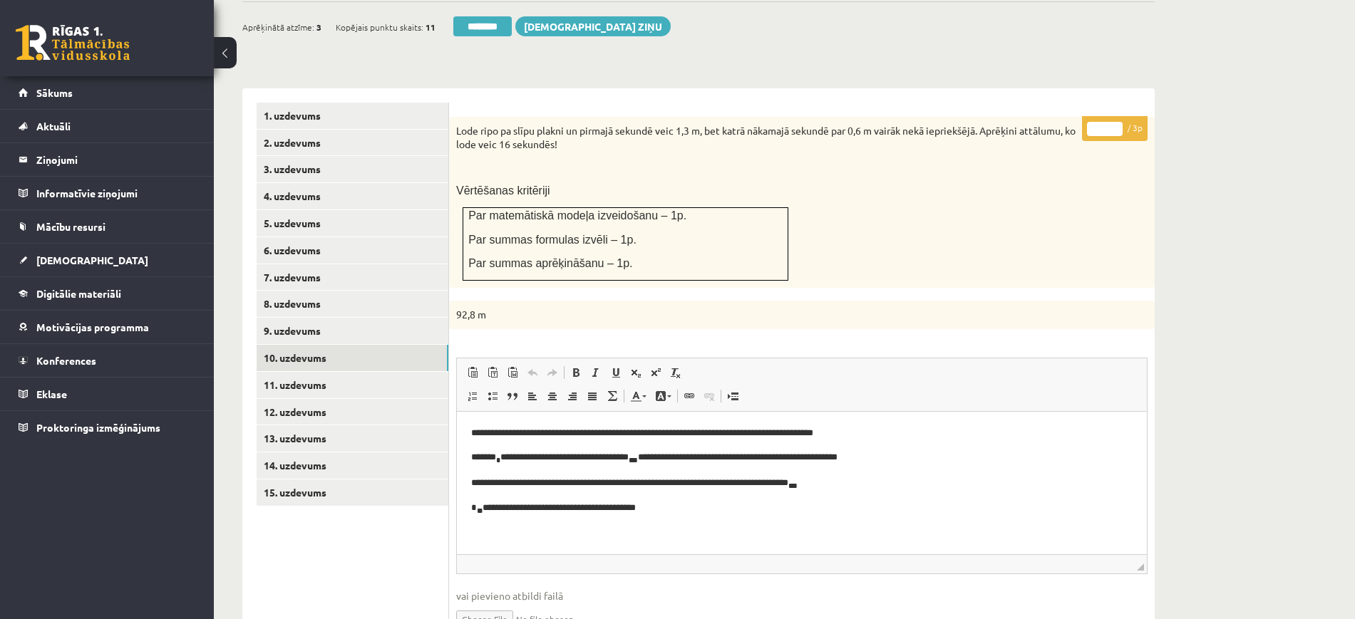
scroll to position [575, 0]
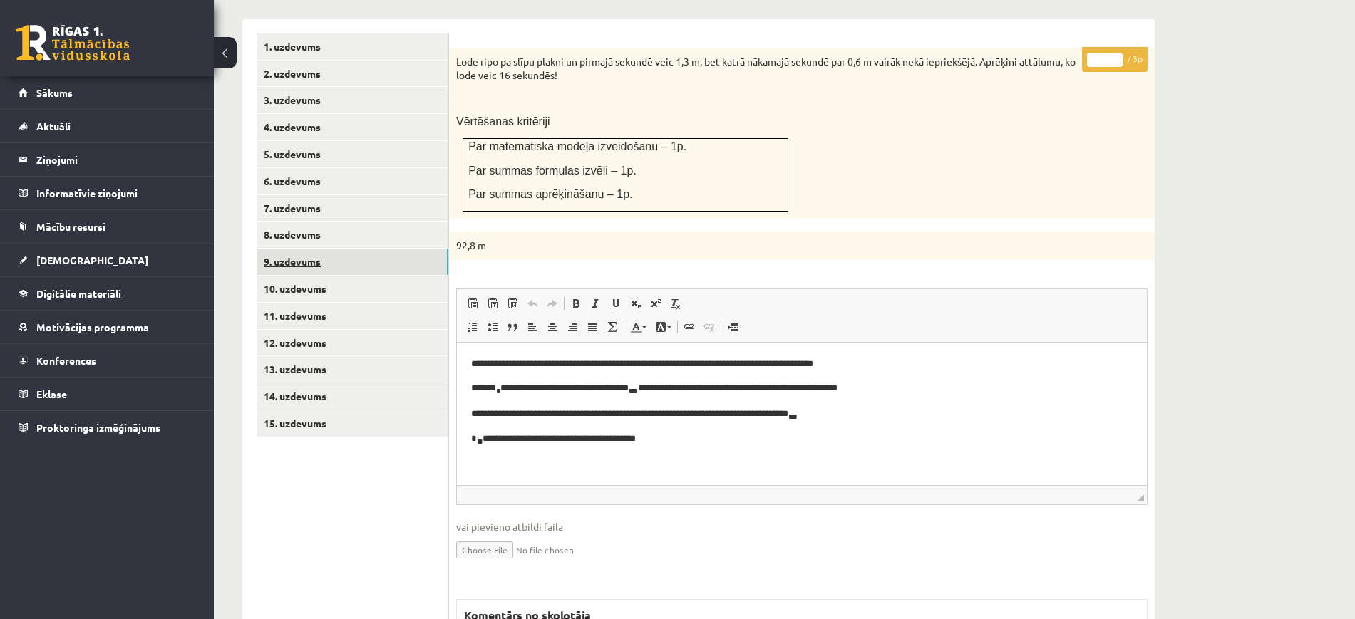
click at [392, 249] on link "9. uzdevums" at bounding box center [353, 262] width 192 height 26
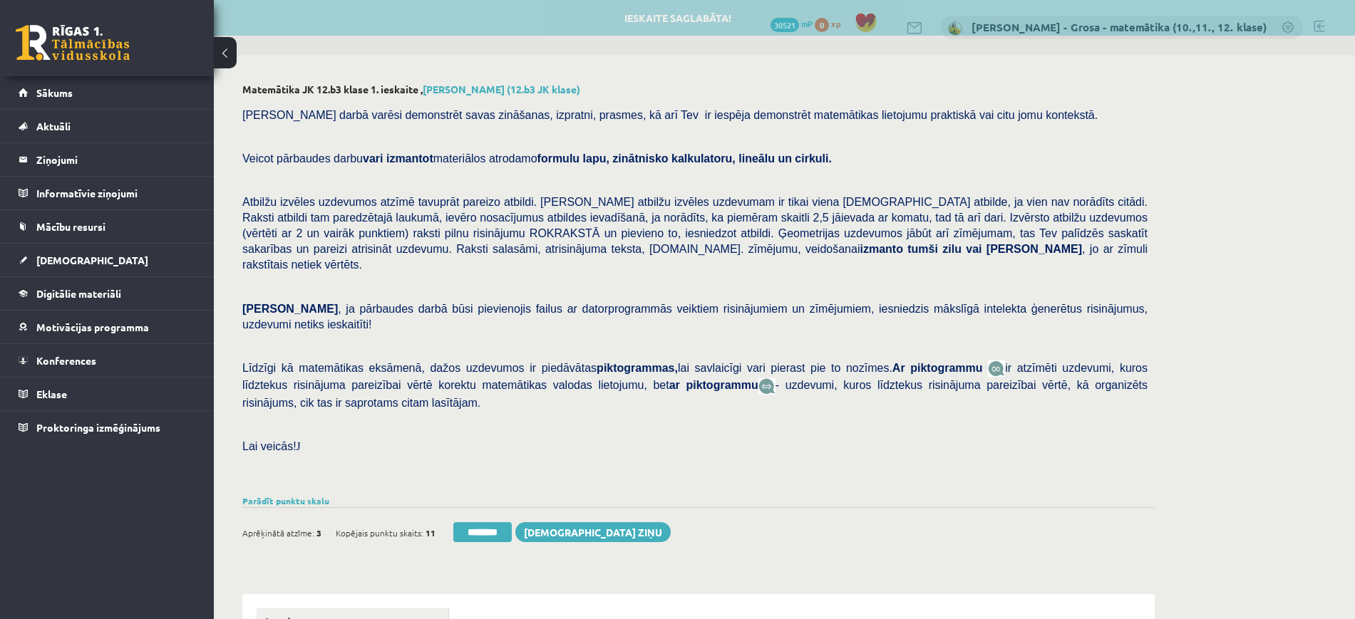
scroll to position [0, 0]
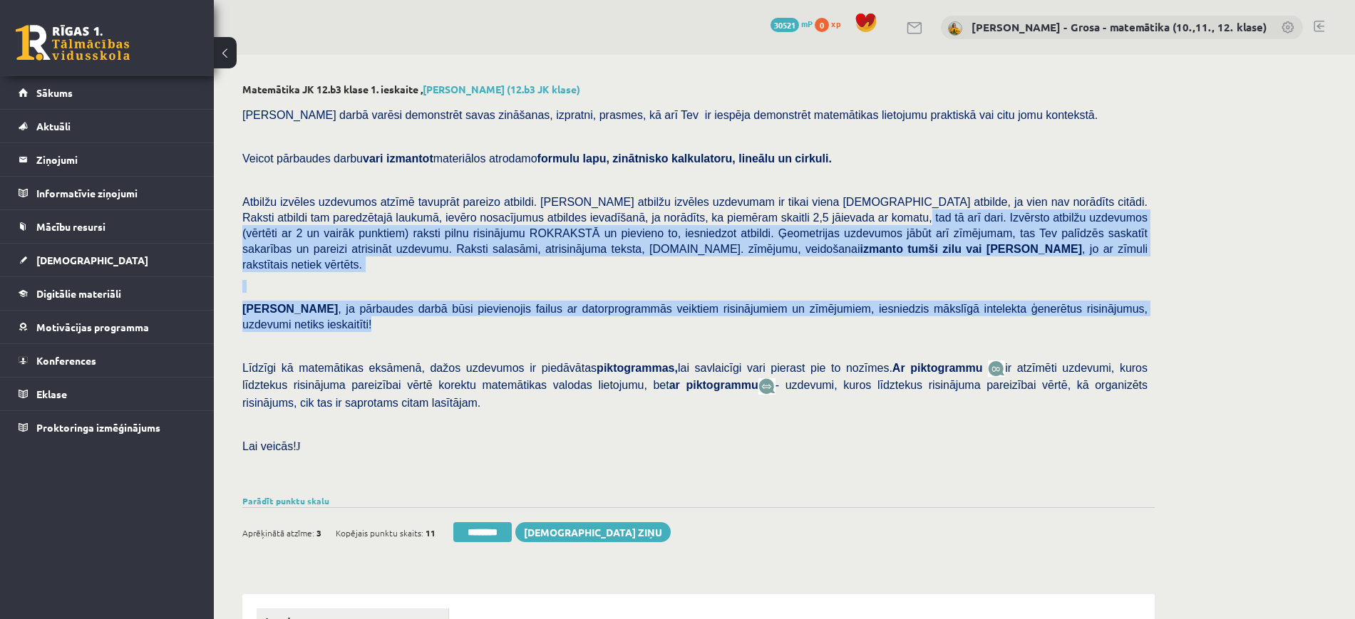
drag, startPoint x: 748, startPoint y: 219, endPoint x: 1166, endPoint y: 289, distance: 424.2
copy div "Izvērsto atbilžu uzdevumos (vērtēti ar 2 un vairāk punktiem) raksti pilnu risin…"
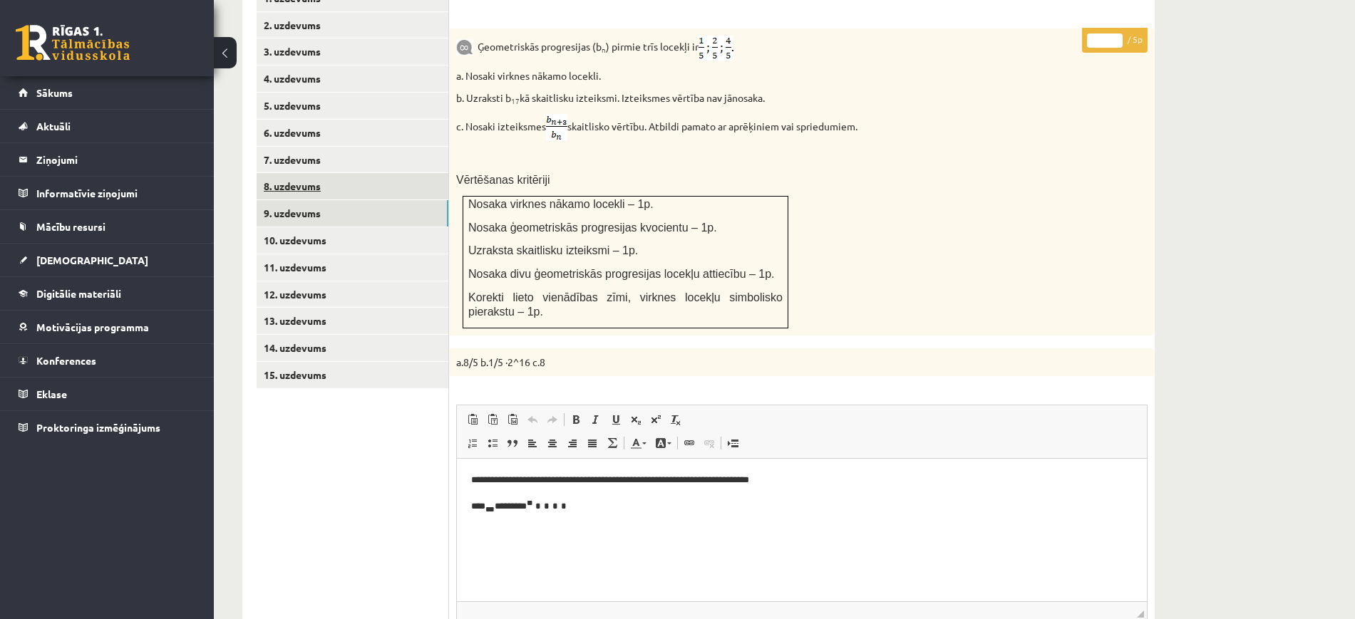
click at [428, 173] on link "8. uzdevums" at bounding box center [353, 186] width 192 height 26
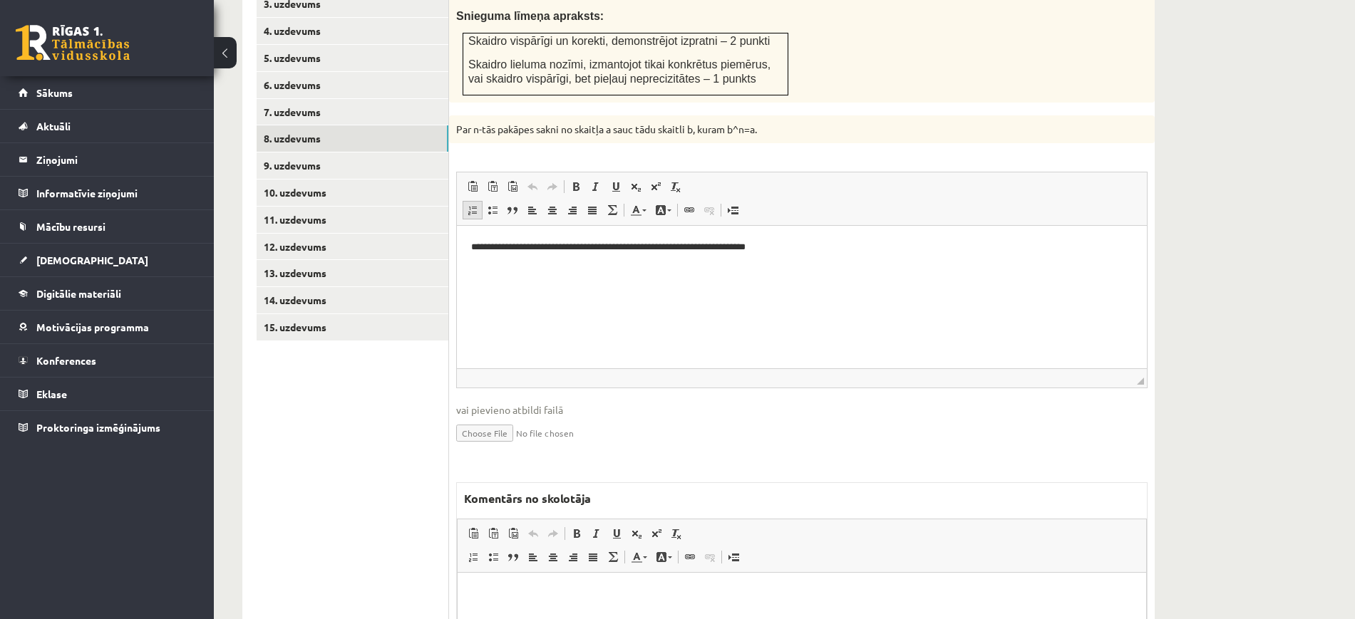
scroll to position [483, 0]
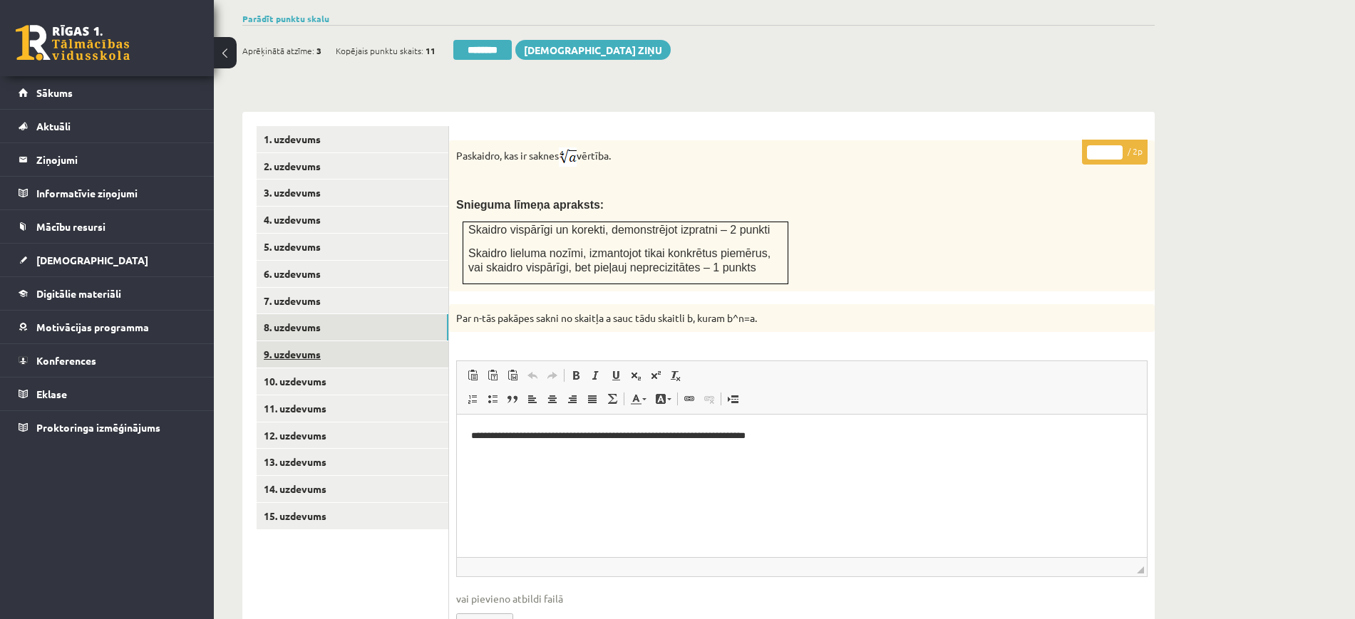
click at [378, 341] on link "9. uzdevums" at bounding box center [353, 354] width 192 height 26
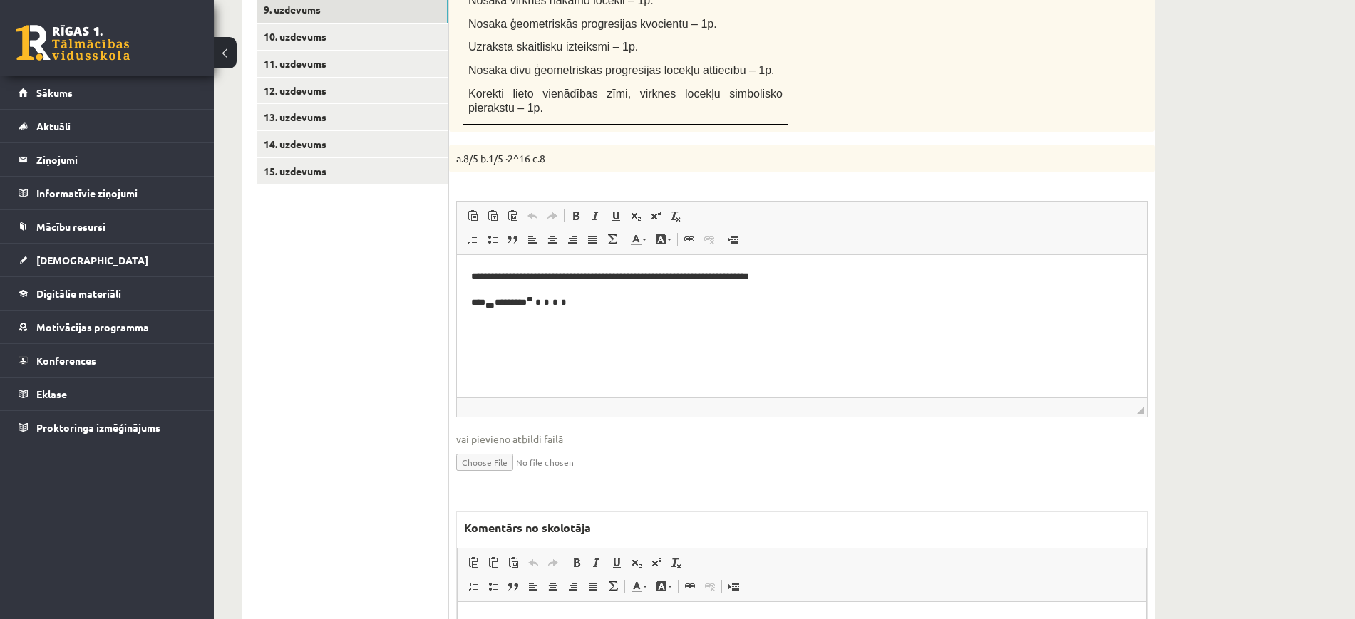
scroll to position [1007, 0]
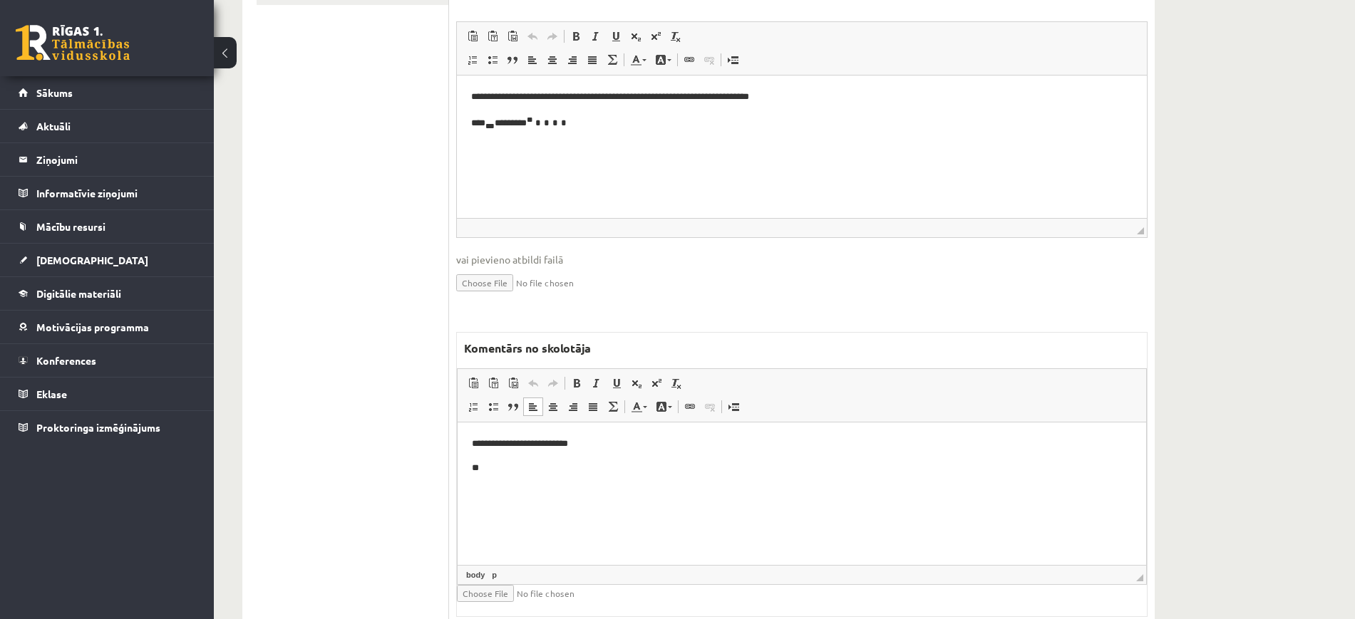
click at [711, 463] on p "**" at bounding box center [802, 468] width 660 height 15
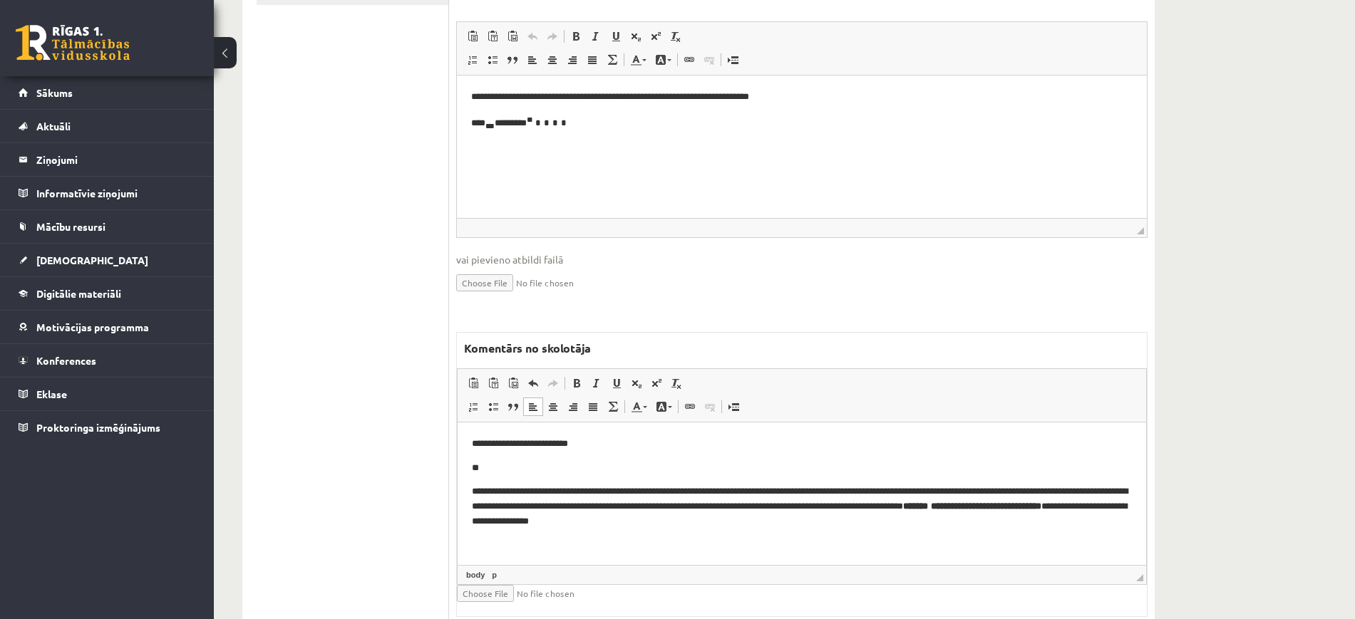
scroll to position [25, 0]
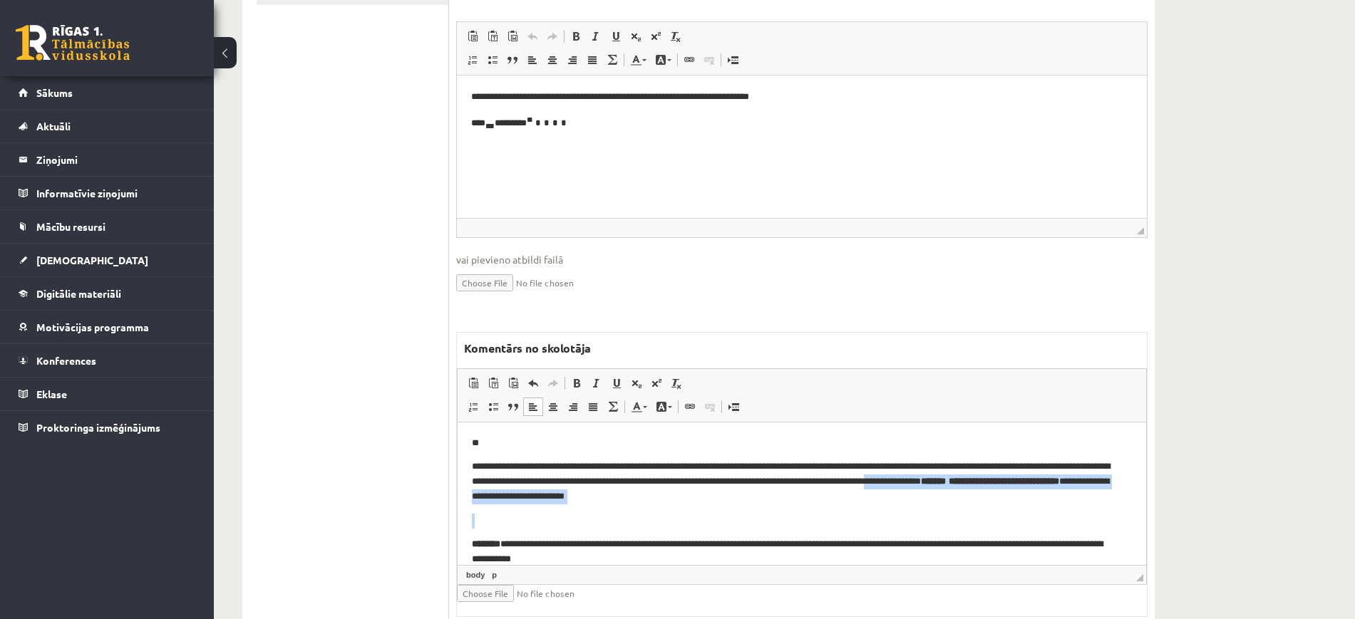
drag, startPoint x: 837, startPoint y: 511, endPoint x: 1024, endPoint y: 481, distance: 189.8
click at [1026, 483] on body "**********" at bounding box center [802, 502] width 660 height 180
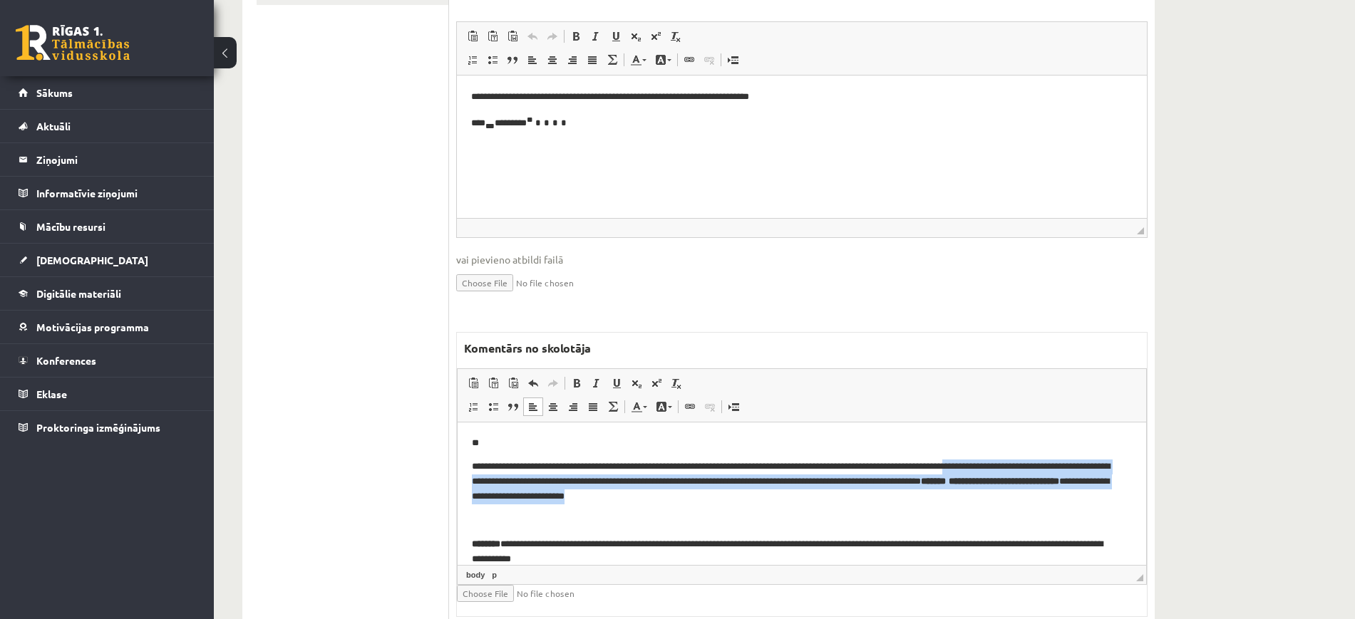
drag, startPoint x: 1011, startPoint y: 466, endPoint x: 1024, endPoint y: 500, distance: 36.8
click at [1024, 500] on p "**********" at bounding box center [795, 482] width 647 height 44
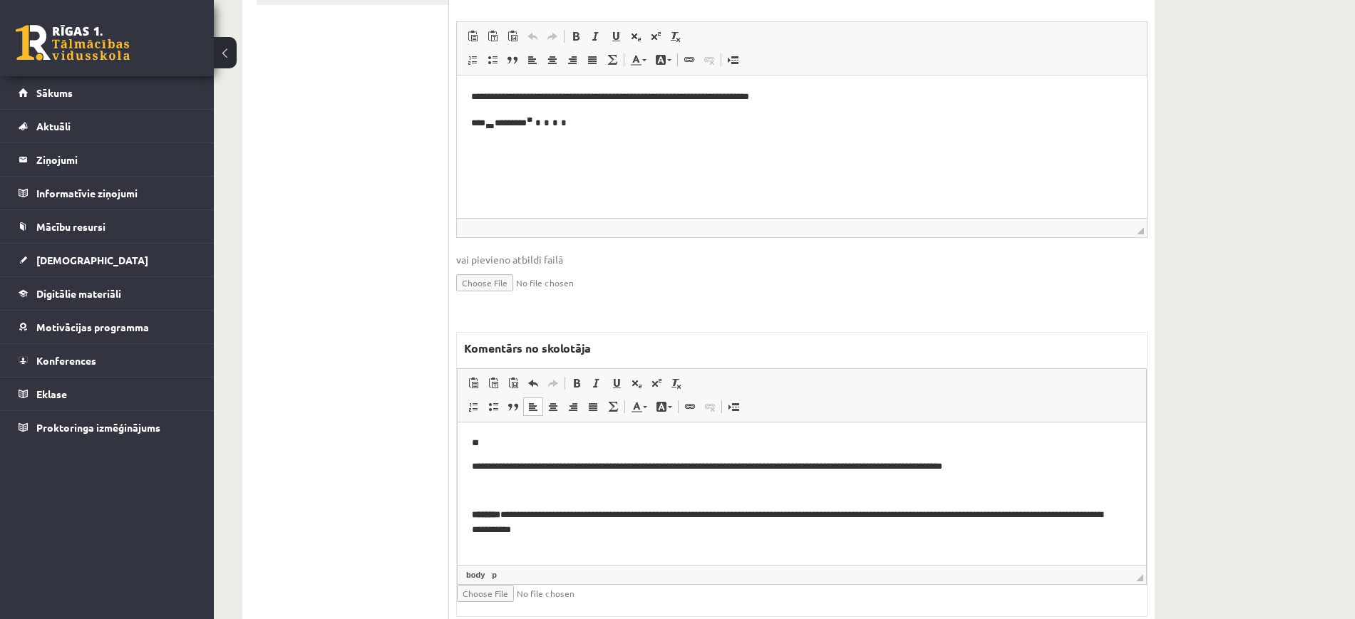
click at [803, 493] on p "Bagātinātā teksta redaktors, wiswyg-editor-47024957746920-1757869022-411" at bounding box center [802, 491] width 660 height 15
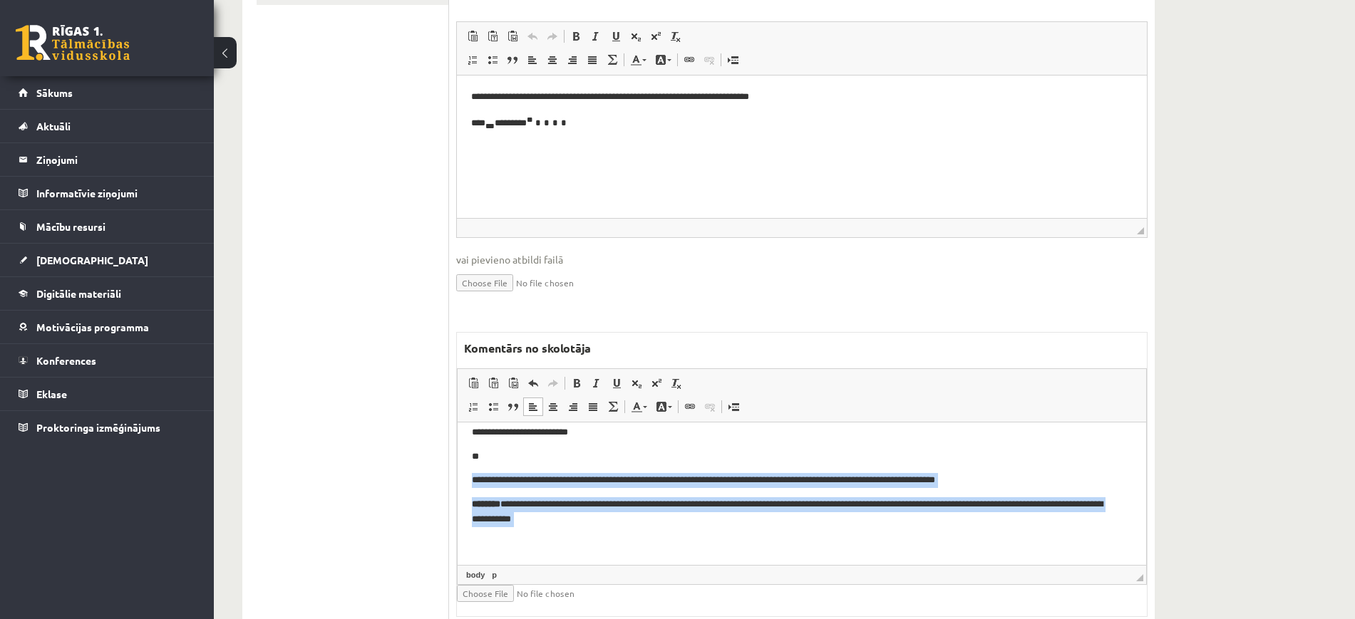
drag, startPoint x: 701, startPoint y: 528, endPoint x: 910, endPoint y: 859, distance: 391.2
click at [458, 468] on html "**********" at bounding box center [802, 488] width 689 height 154
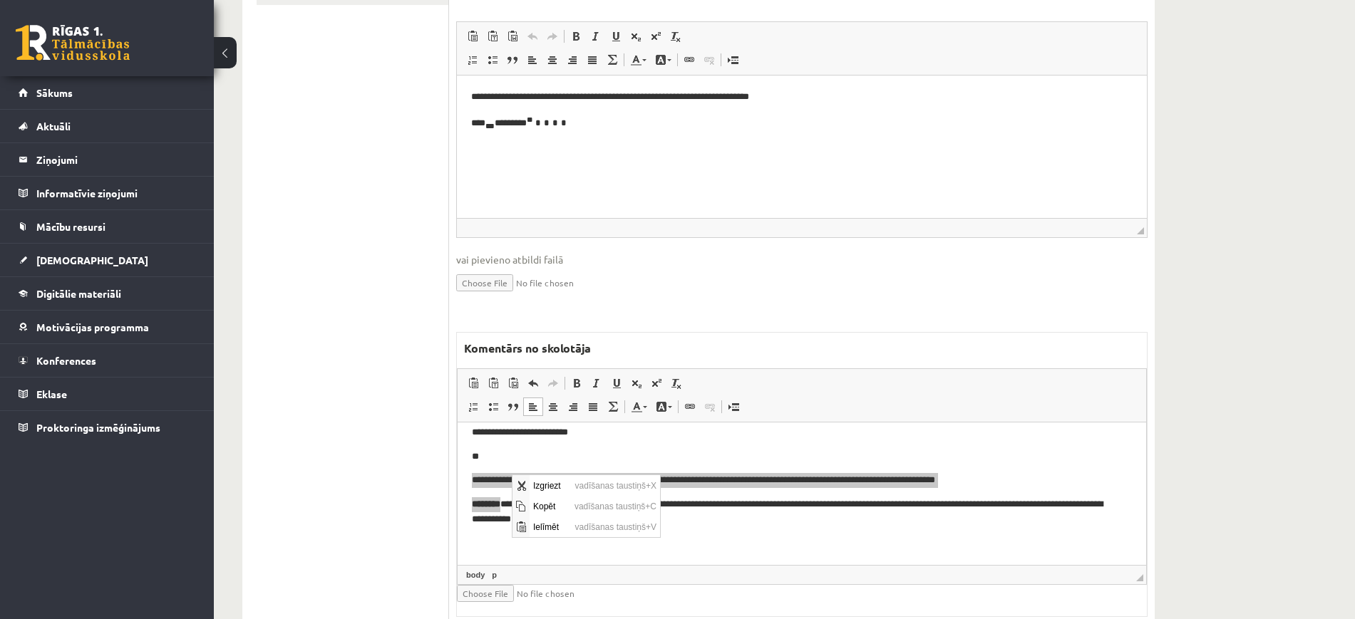
scroll to position [0, 0]
click at [555, 508] on span "Kopēt" at bounding box center [550, 506] width 41 height 21
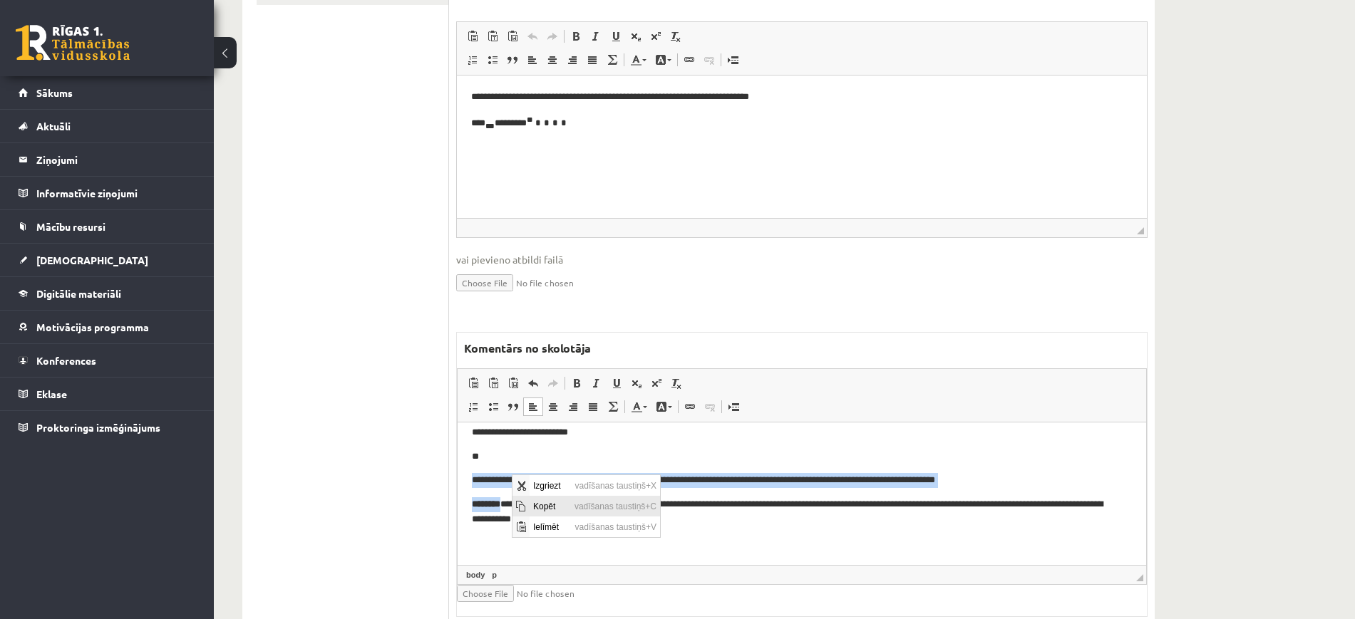
copy body "**********"
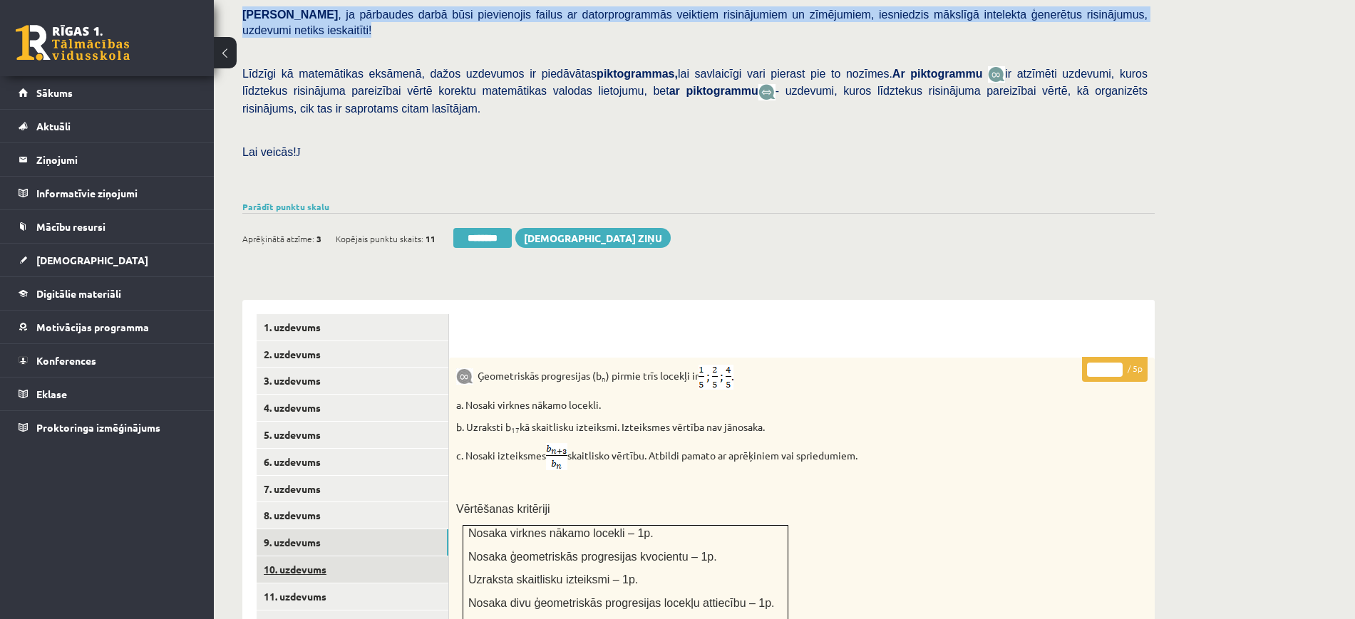
click at [331, 557] on link "10. uzdevums" at bounding box center [353, 570] width 192 height 26
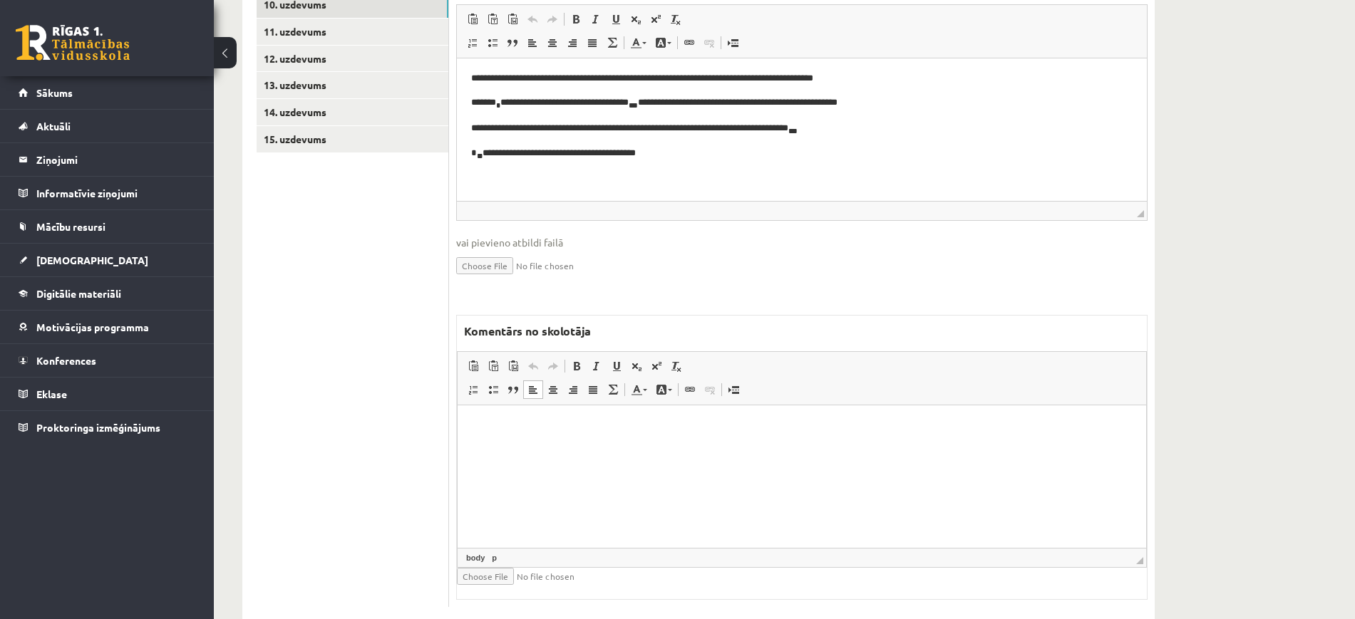
click at [616, 448] on html at bounding box center [802, 426] width 689 height 43
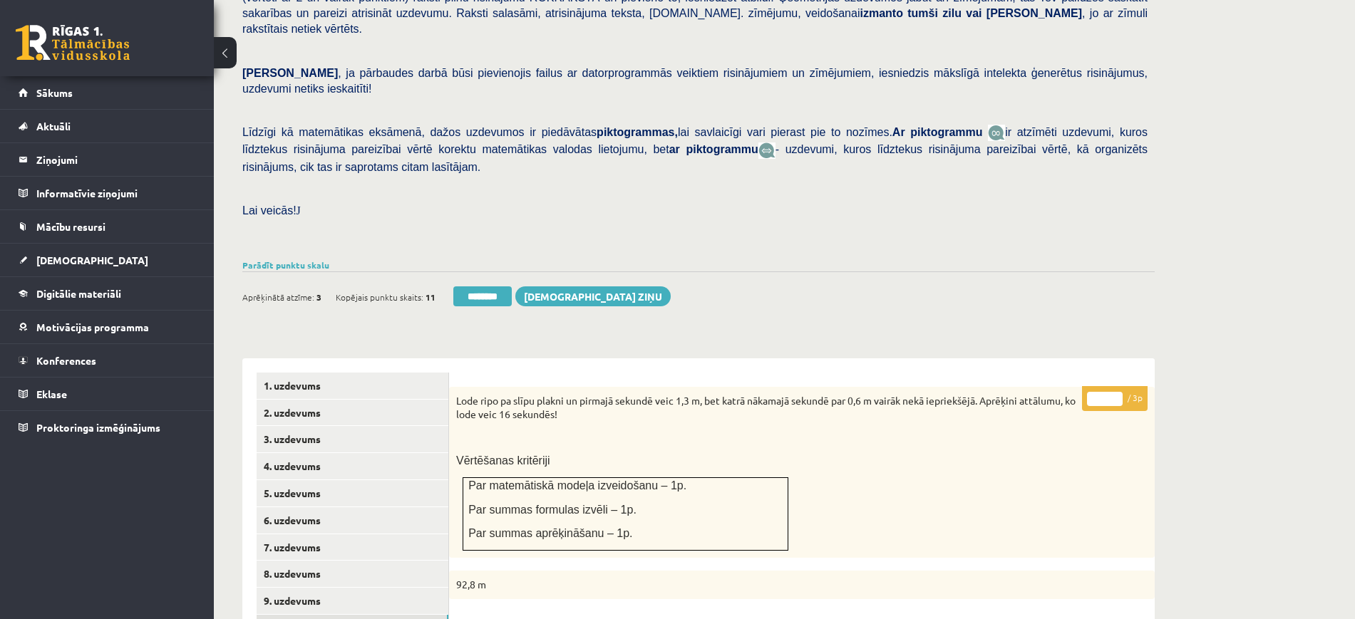
type input "*"
click at [1120, 392] on input "*" at bounding box center [1105, 399] width 36 height 14
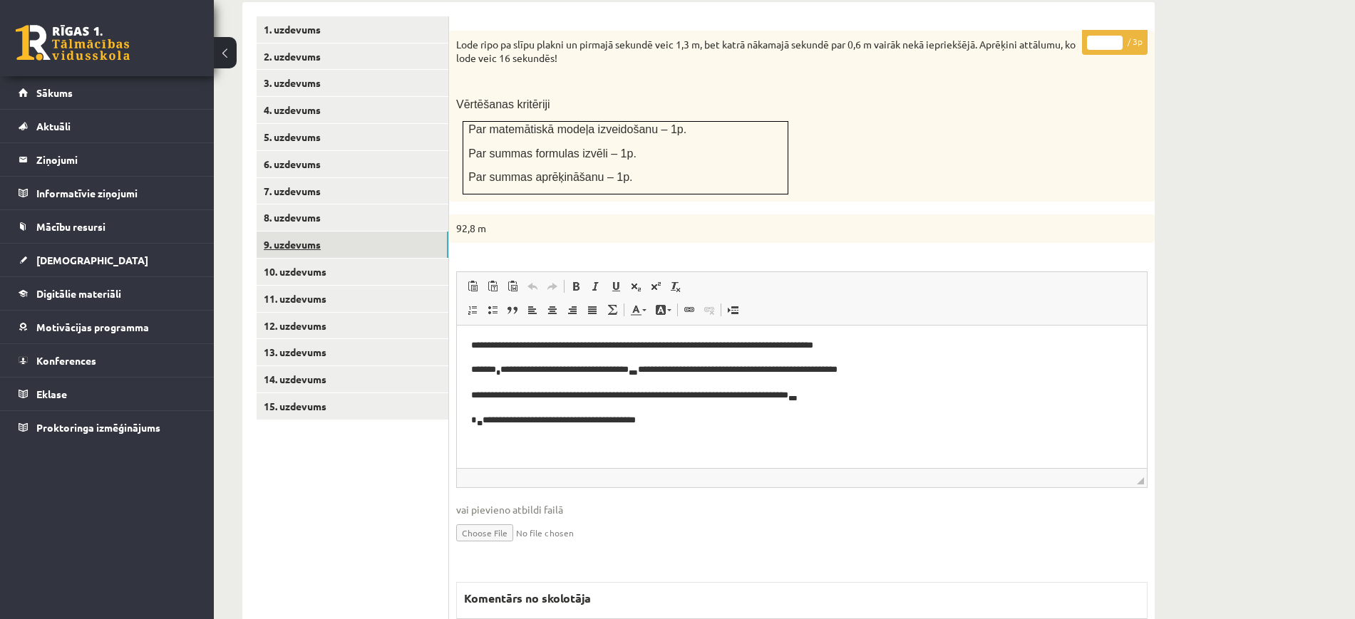
click at [406, 232] on link "9. uzdevums" at bounding box center [353, 245] width 192 height 26
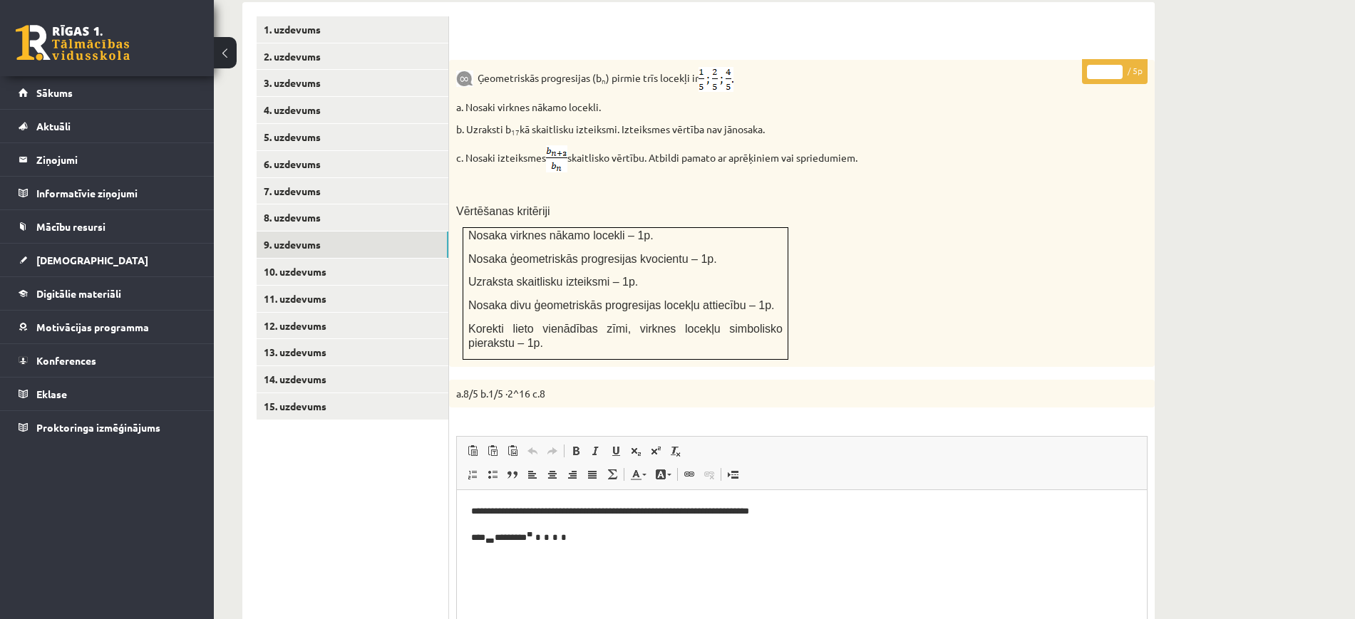
type input "*"
click at [1113, 65] on input "*" at bounding box center [1105, 72] width 36 height 14
click at [411, 286] on link "11. uzdevums" at bounding box center [353, 299] width 192 height 26
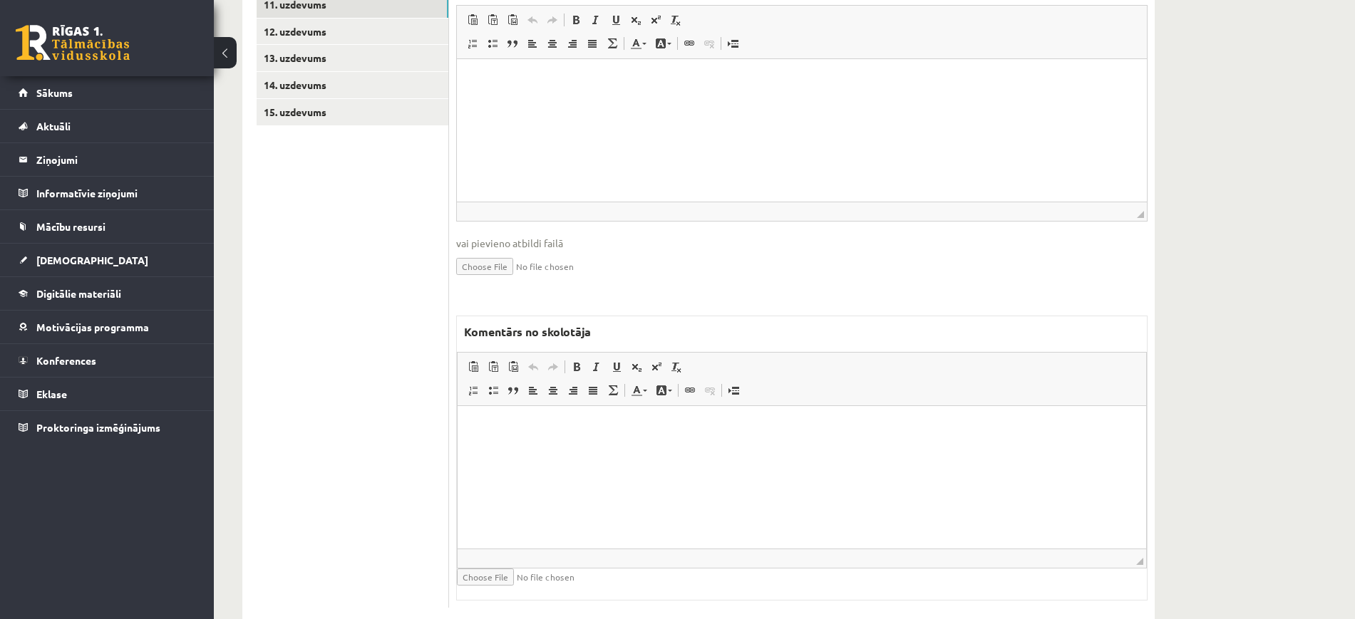
click at [590, 449] on html at bounding box center [802, 427] width 689 height 43
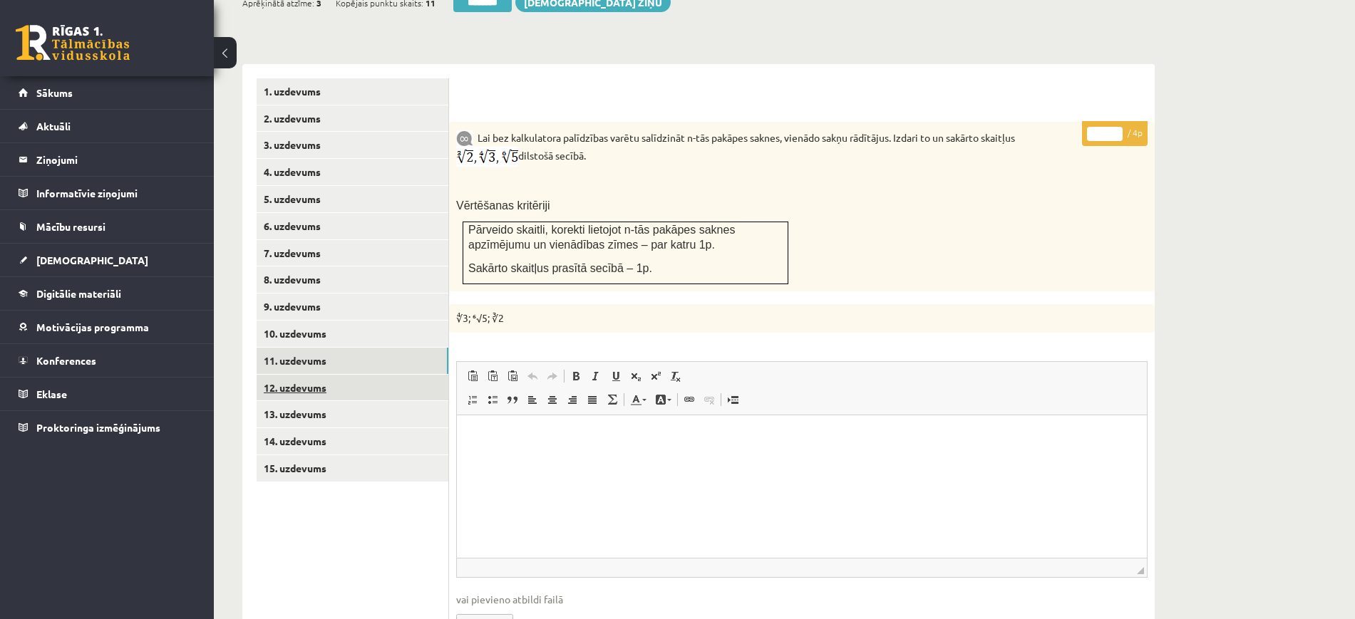
click at [393, 375] on link "12. uzdevums" at bounding box center [353, 388] width 192 height 26
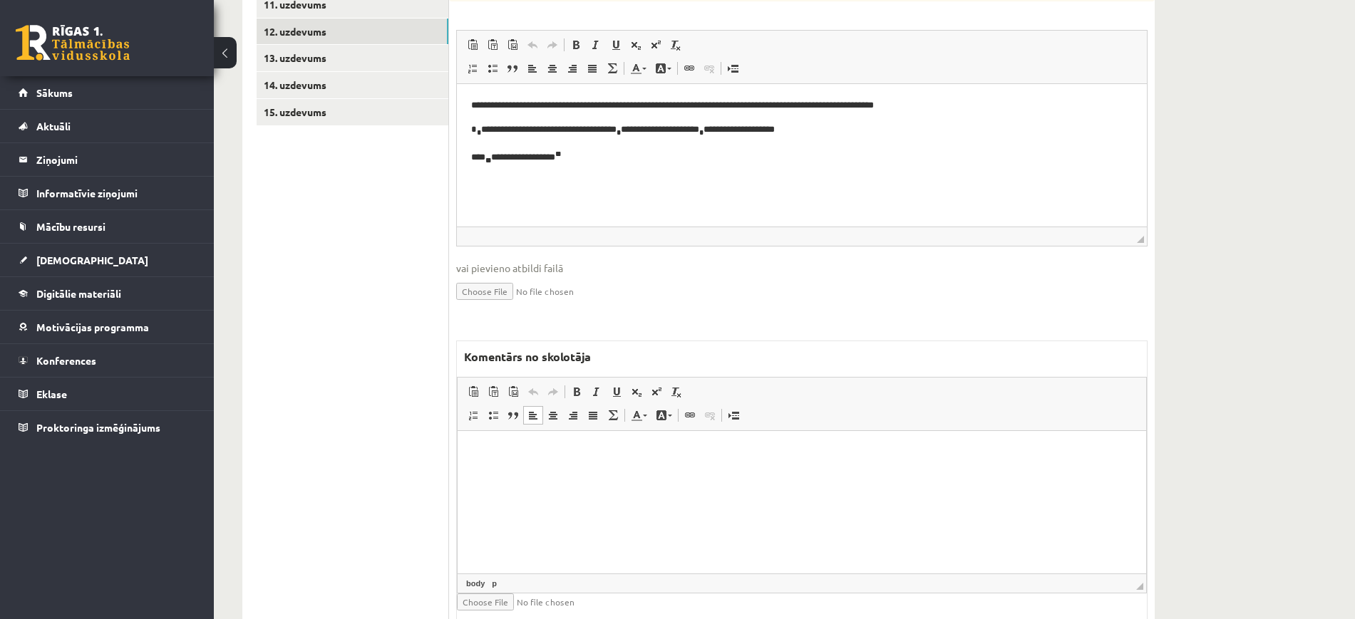
click at [601, 474] on html at bounding box center [802, 452] width 689 height 43
paste body "Bagātinātā teksta redaktors, wiswyg-editor-47024893077620-1757869062-692"
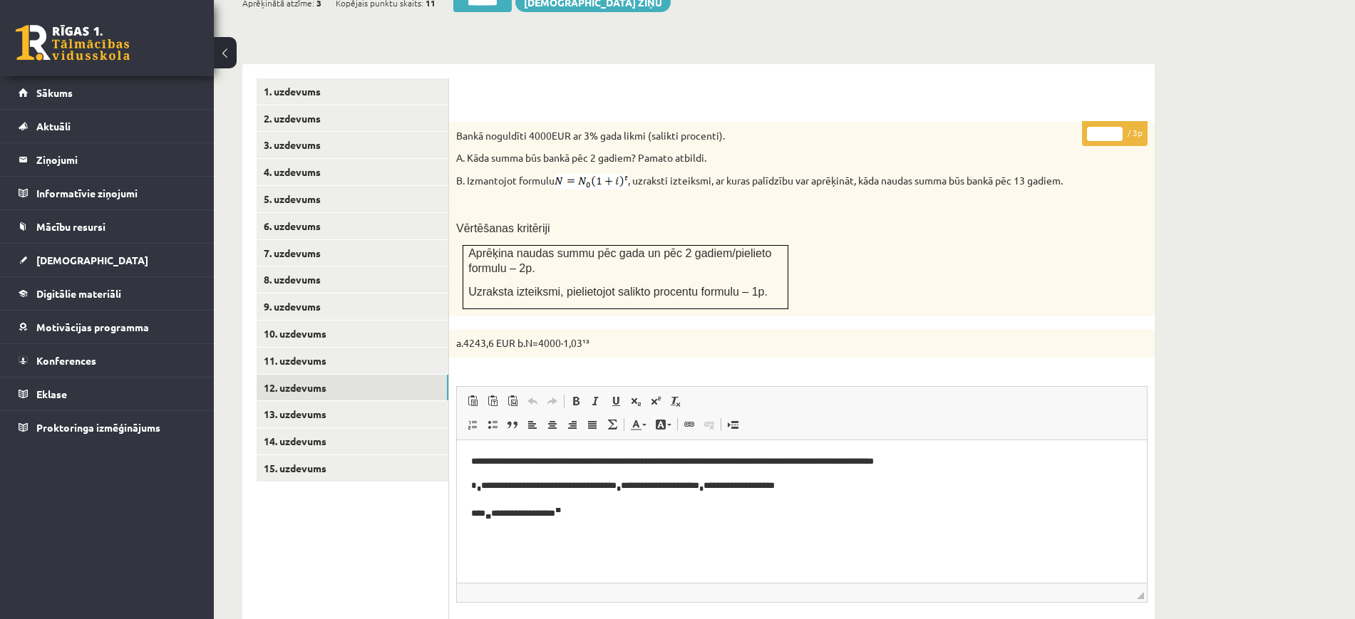
type input "*"
click at [1113, 127] on input "*" at bounding box center [1105, 134] width 36 height 14
click at [437, 401] on link "13. uzdevums" at bounding box center [353, 414] width 192 height 26
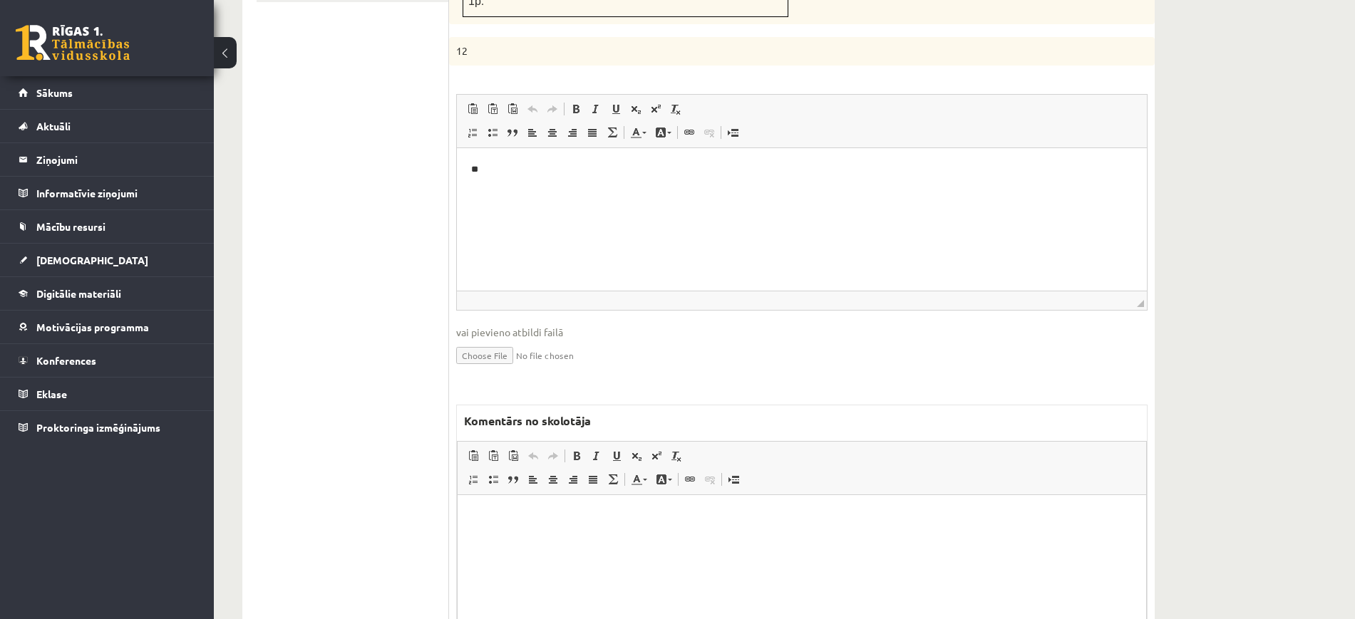
scroll to position [1085, 0]
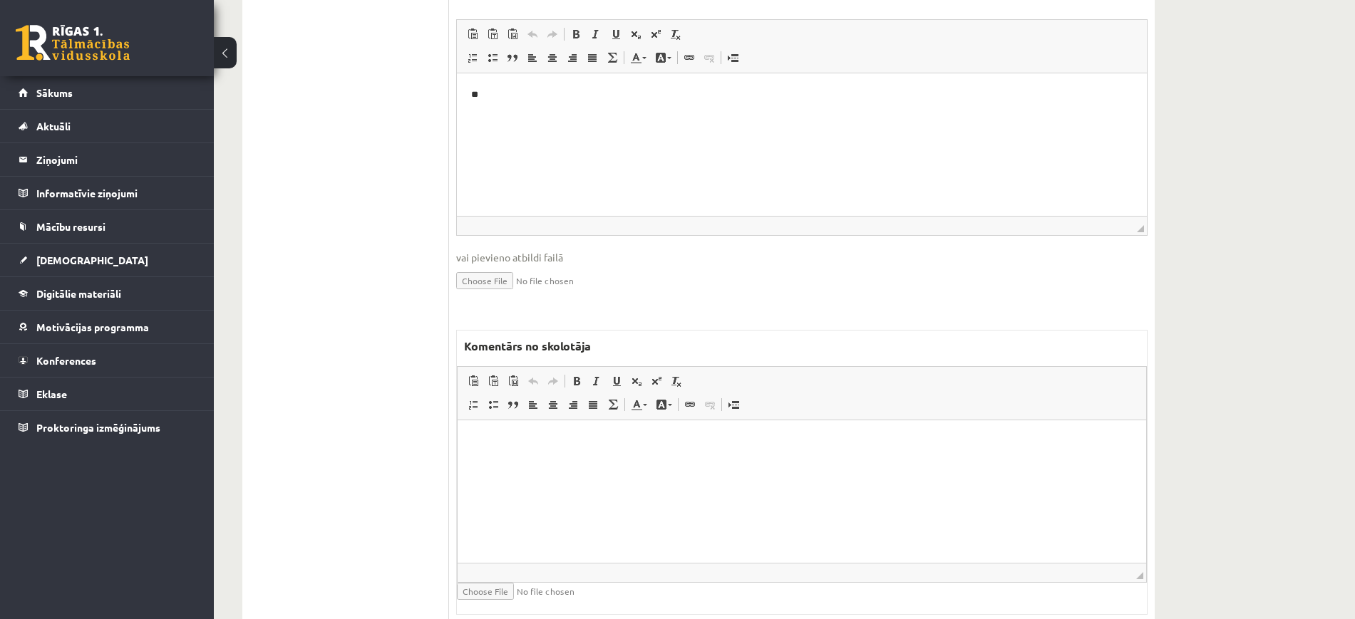
click at [586, 463] on html at bounding box center [802, 441] width 689 height 43
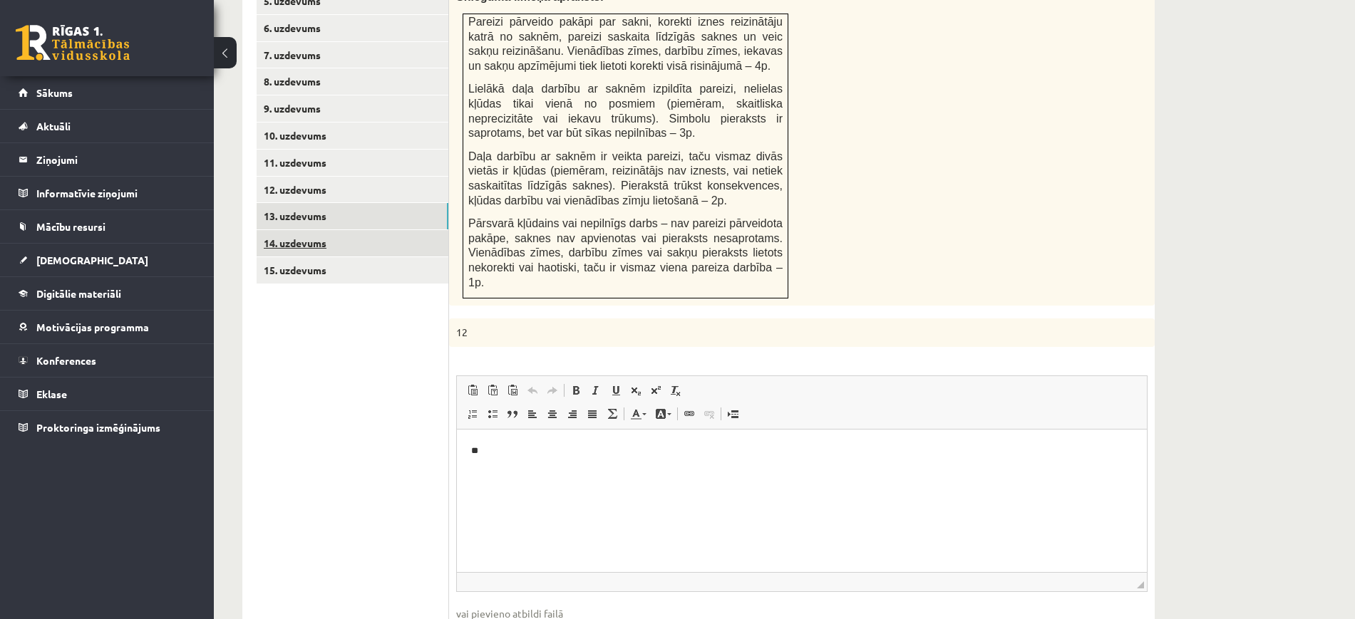
click at [356, 230] on link "14. uzdevums" at bounding box center [353, 243] width 192 height 26
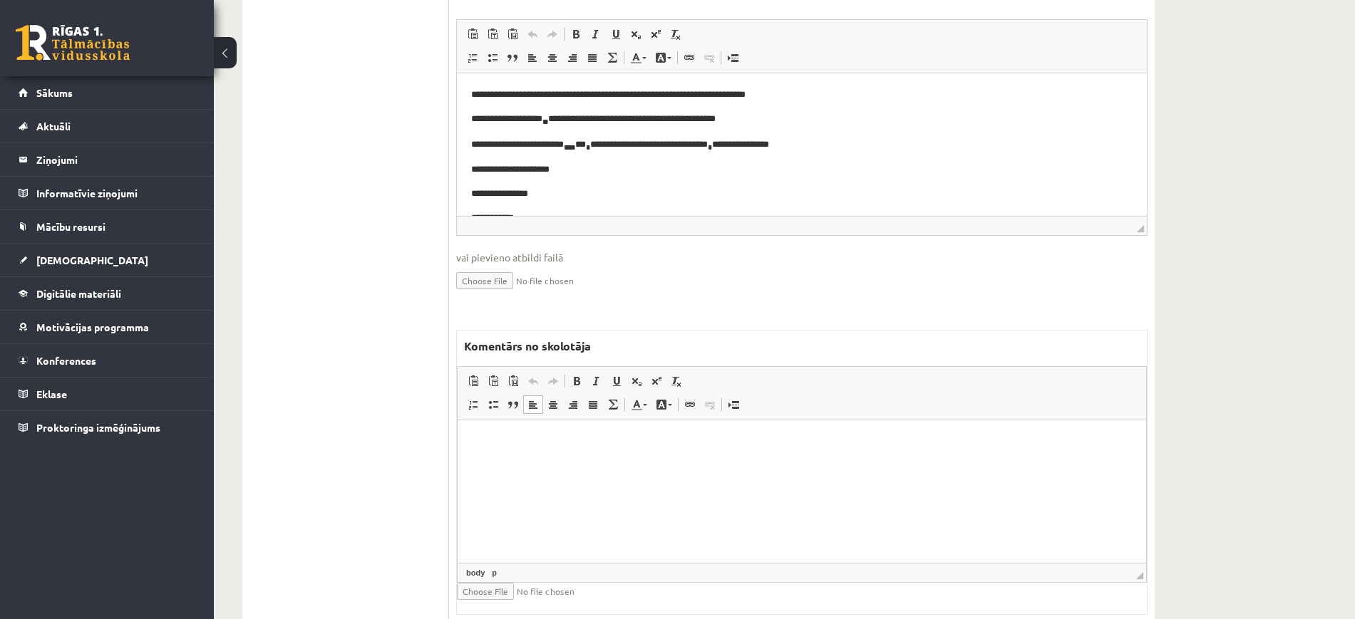
click at [669, 463] on html at bounding box center [802, 441] width 689 height 43
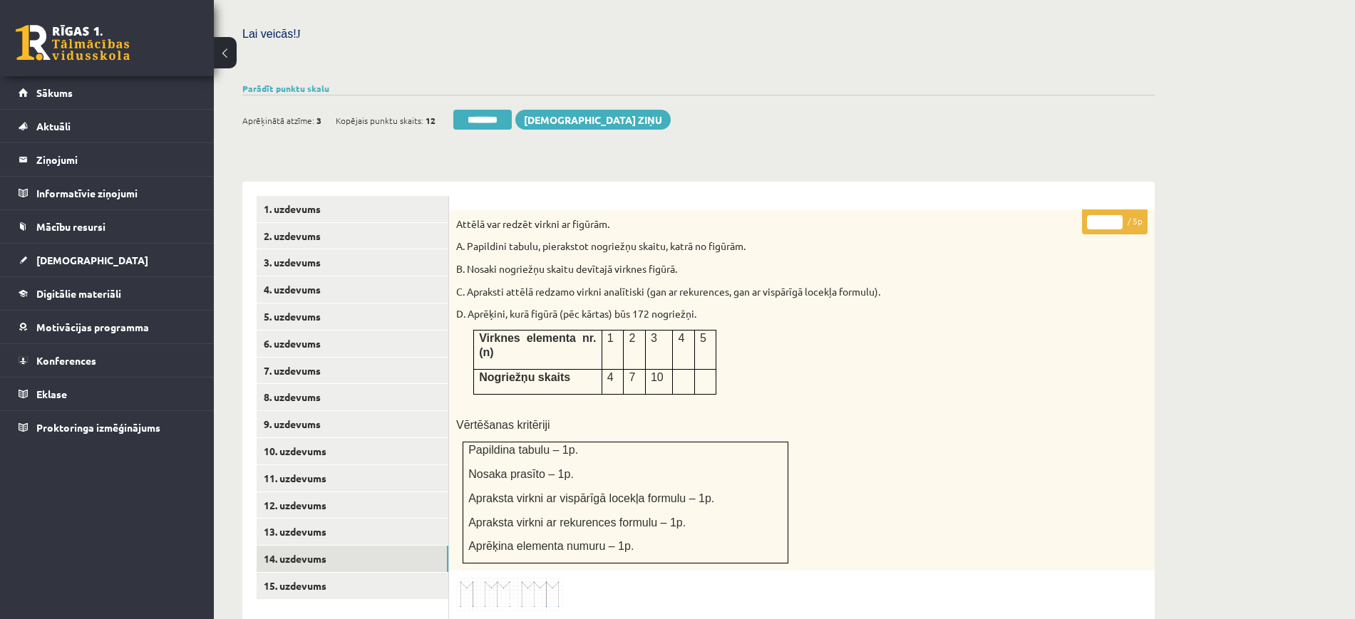
scroll to position [280, 0]
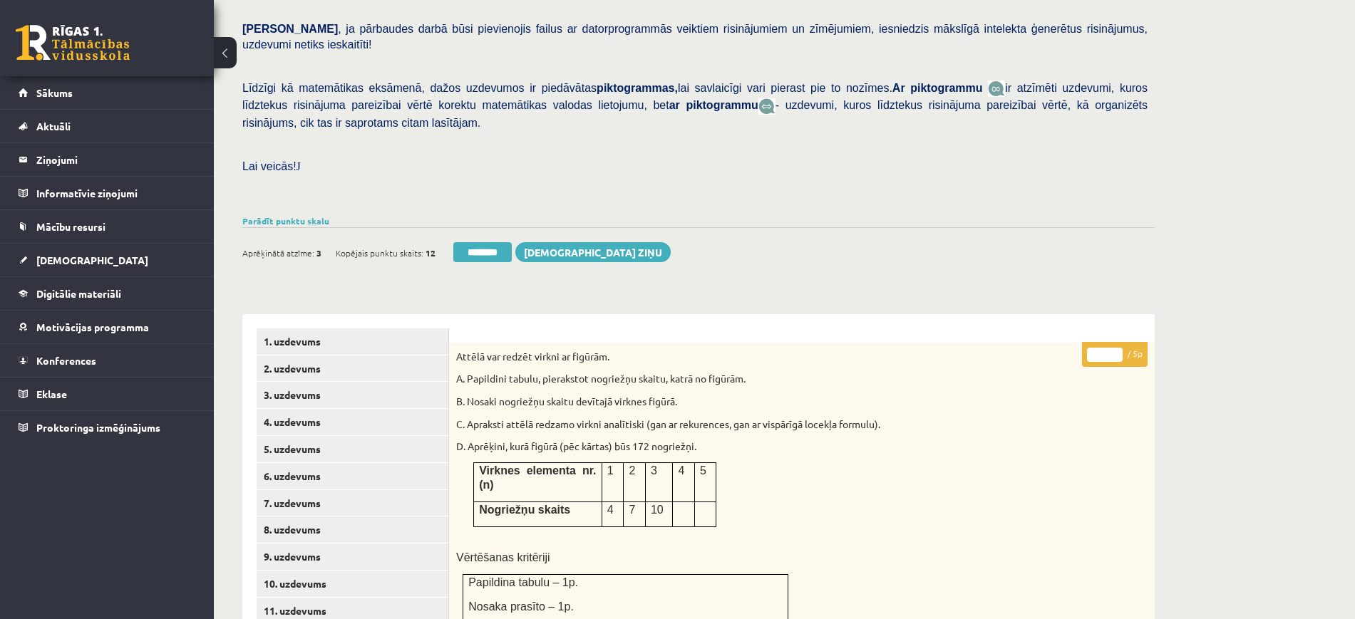
click at [1121, 348] on input "*" at bounding box center [1105, 355] width 36 height 14
type input "*"
click at [1121, 348] on input "*" at bounding box center [1105, 355] width 36 height 14
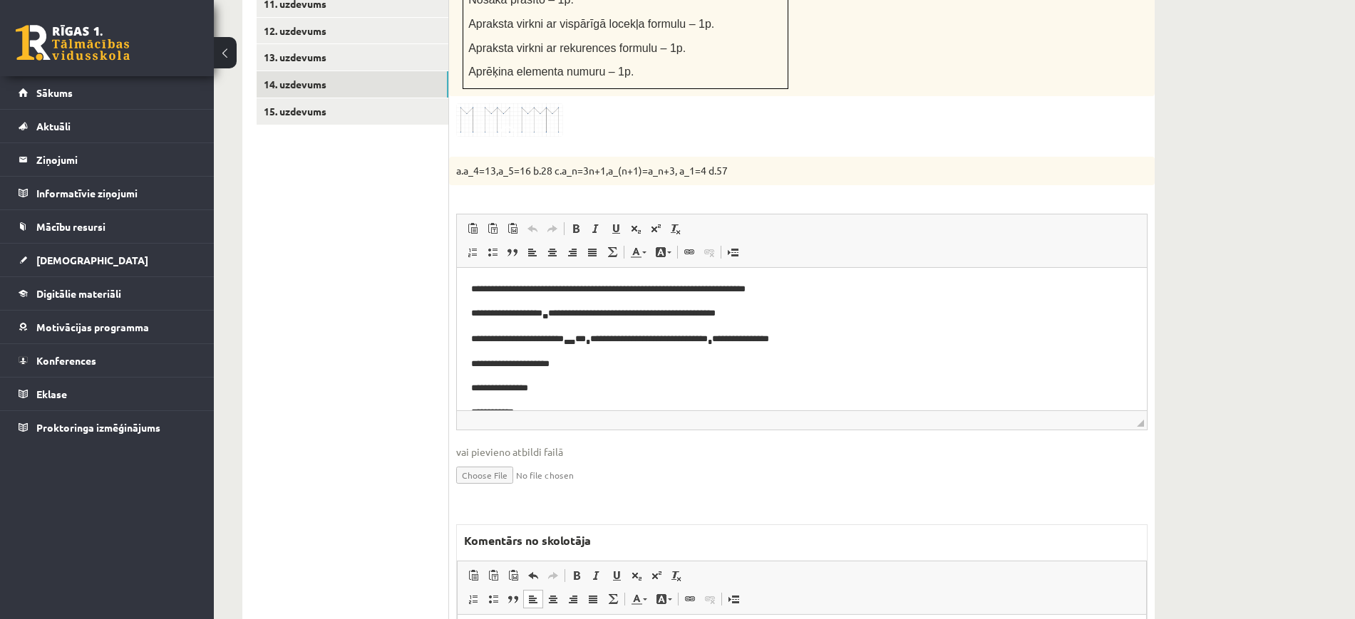
scroll to position [891, 0]
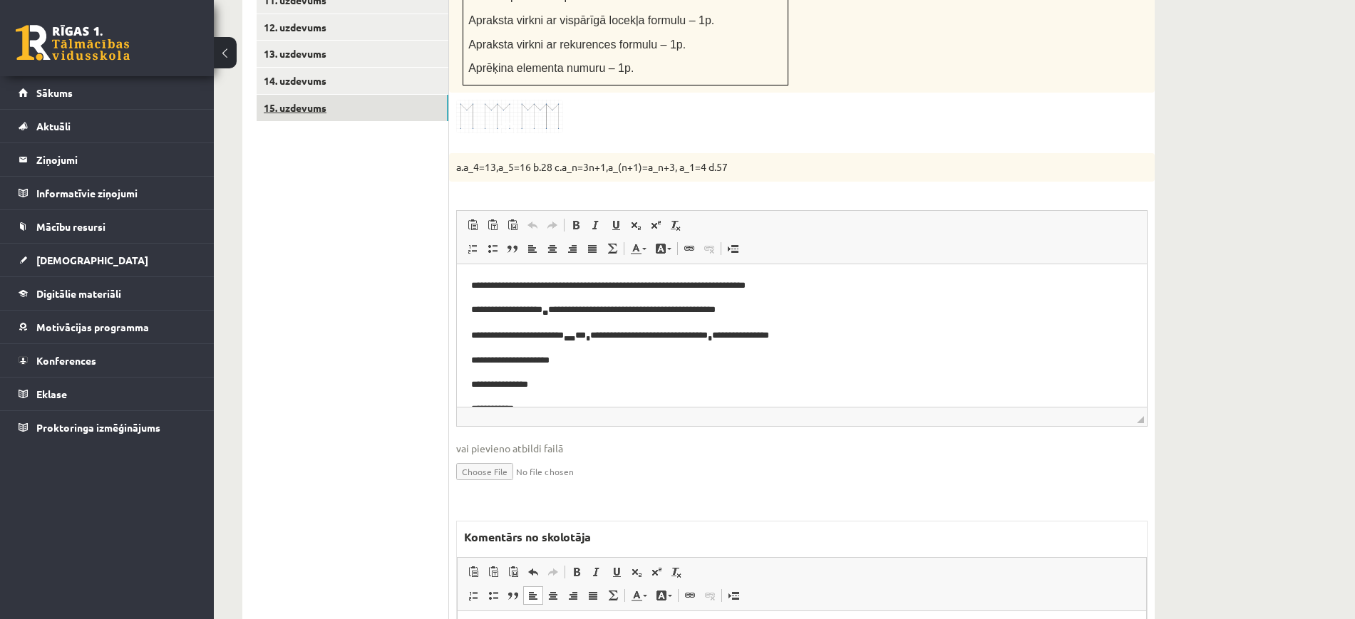
click at [421, 95] on link "15. uzdevums" at bounding box center [353, 108] width 192 height 26
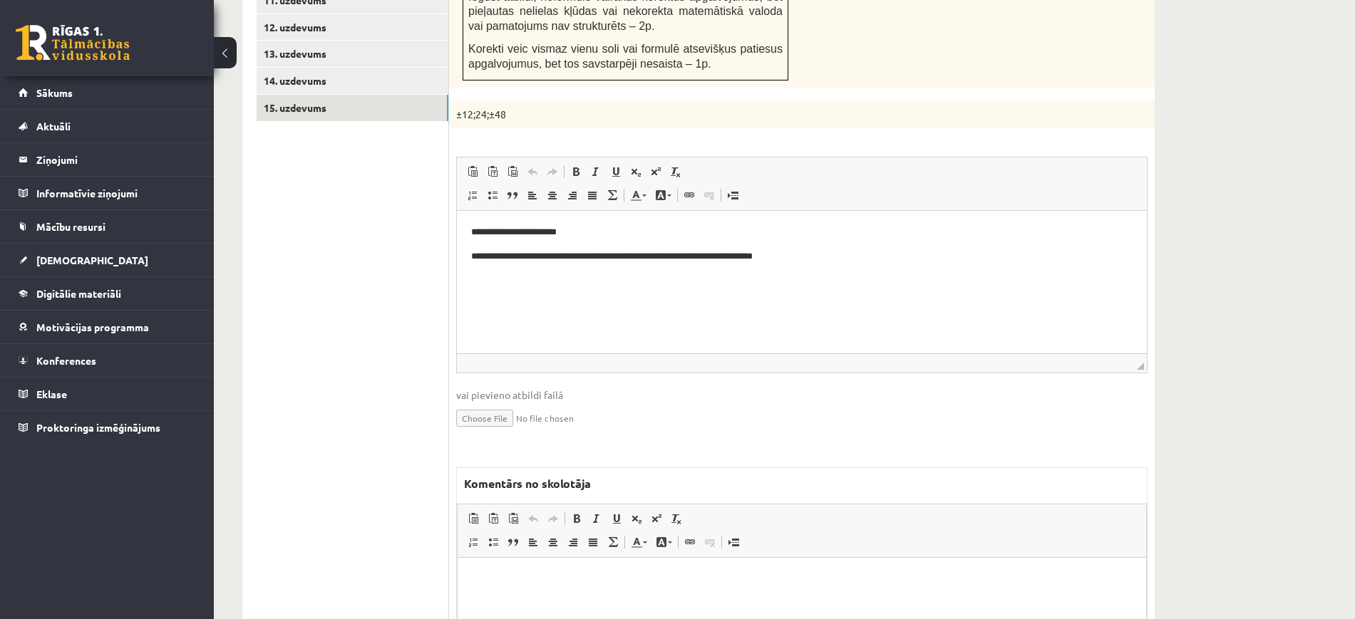
scroll to position [0, 0]
click at [736, 601] on html at bounding box center [802, 579] width 689 height 43
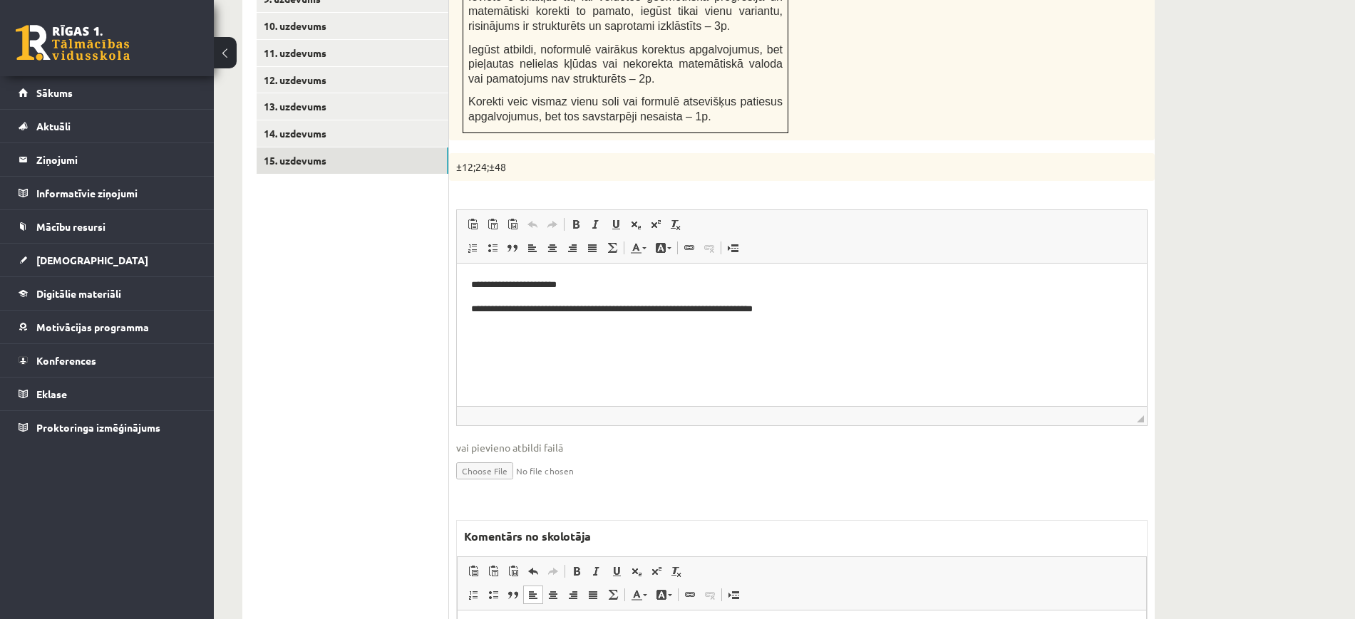
scroll to position [446, 0]
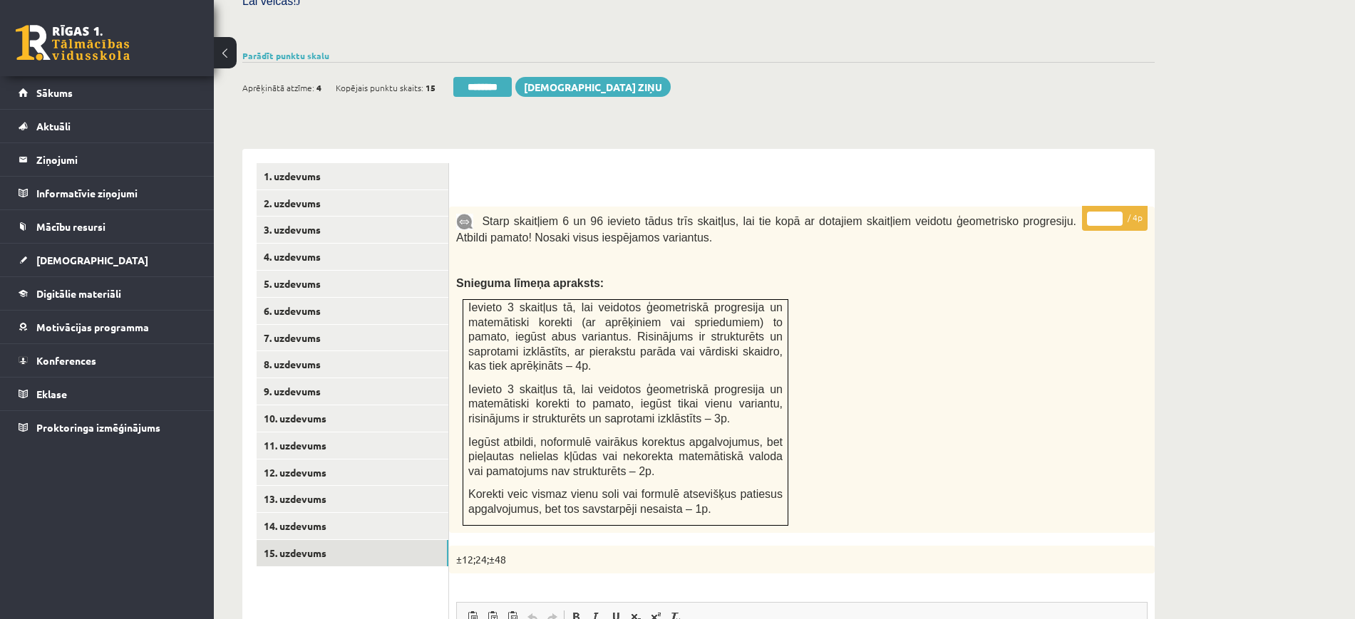
type input "*"
click at [1116, 212] on input "*" at bounding box center [1105, 219] width 36 height 14
click at [391, 325] on link "7. uzdevums" at bounding box center [353, 338] width 192 height 26
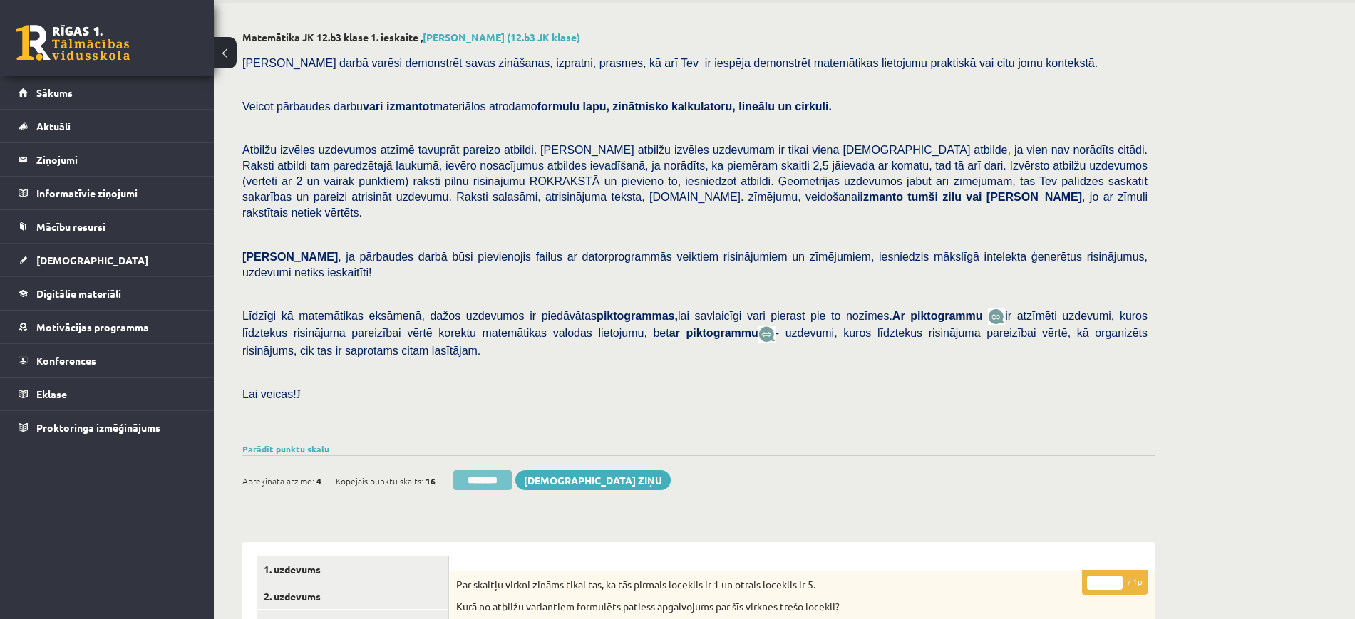
scroll to position [0, 0]
drag, startPoint x: 500, startPoint y: 450, endPoint x: 780, endPoint y: 60, distance: 479.7
click at [500, 470] on input "********" at bounding box center [482, 480] width 58 height 20
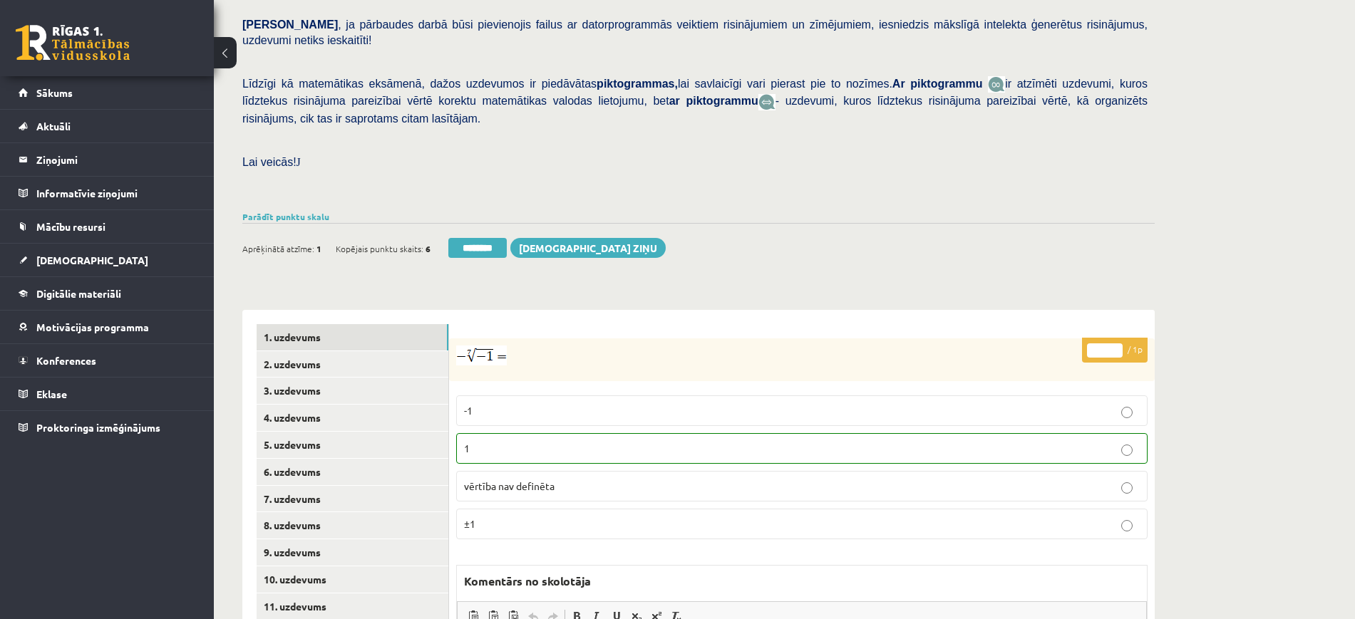
scroll to position [446, 0]
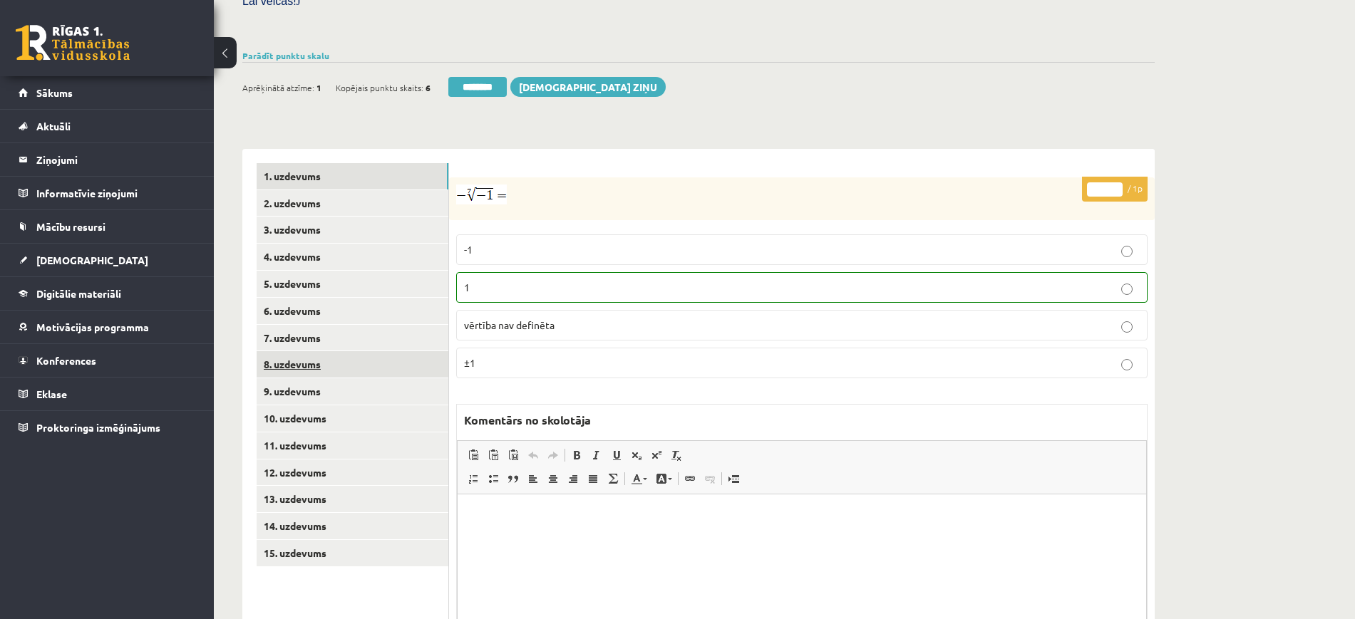
click at [377, 351] on link "8. uzdevums" at bounding box center [353, 364] width 192 height 26
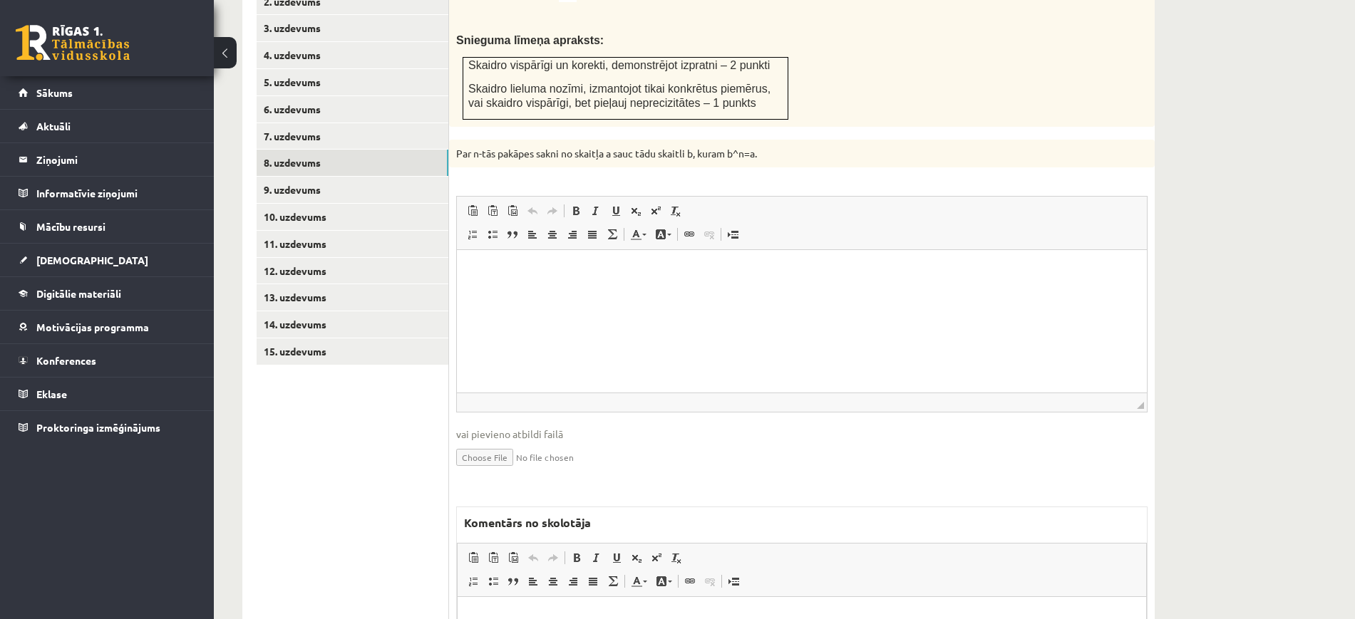
scroll to position [750, 0]
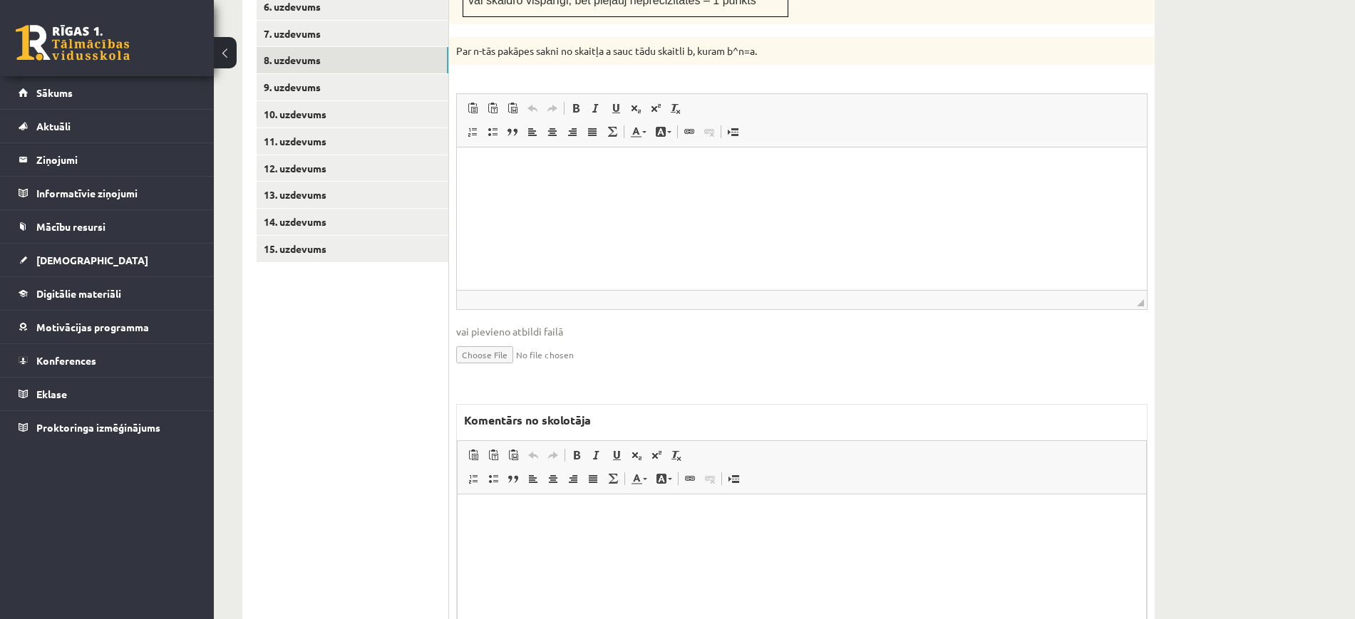
click at [563, 538] on html at bounding box center [802, 516] width 689 height 43
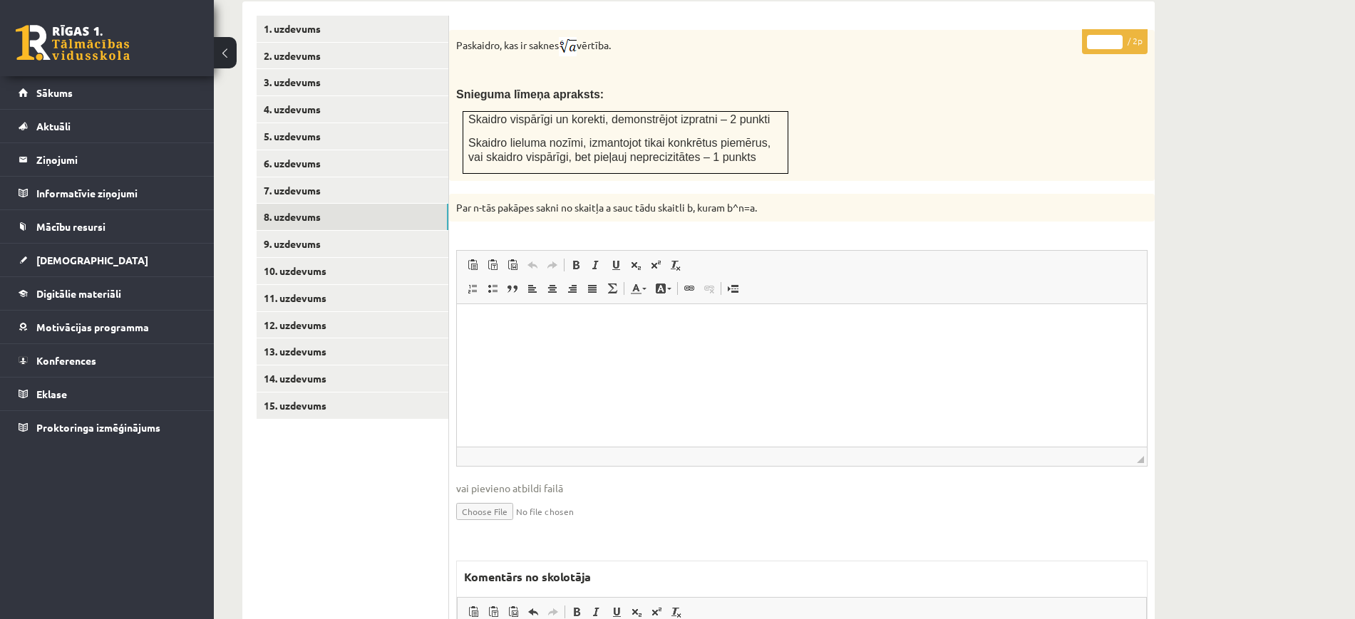
scroll to position [483, 0]
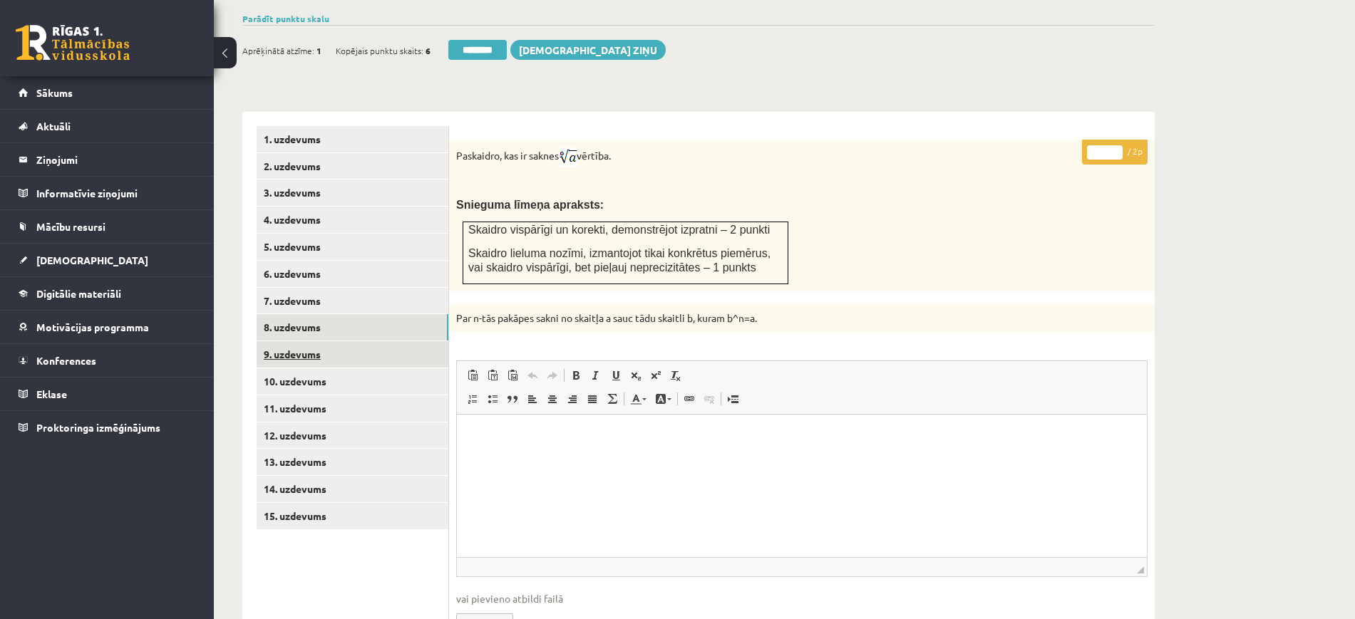
click at [401, 341] on link "9. uzdevums" at bounding box center [353, 354] width 192 height 26
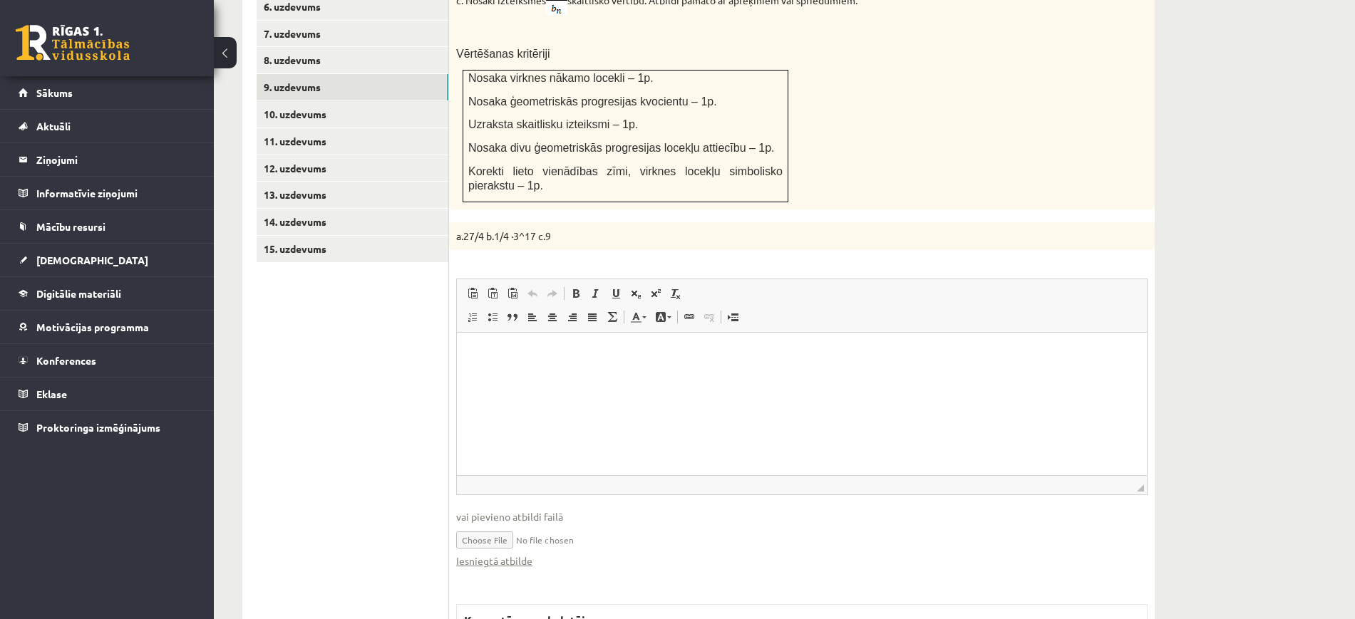
scroll to position [0, 0]
click at [527, 554] on link "Iesniegtā atbilde" at bounding box center [494, 561] width 76 height 15
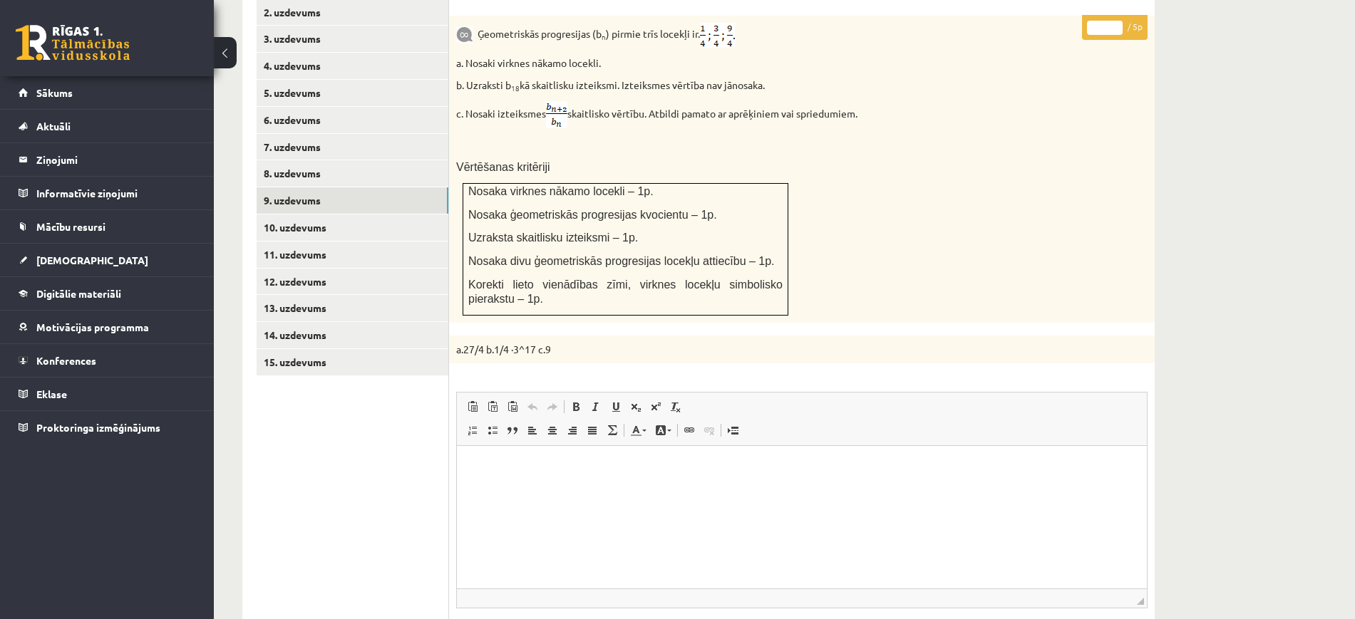
scroll to position [572, 0]
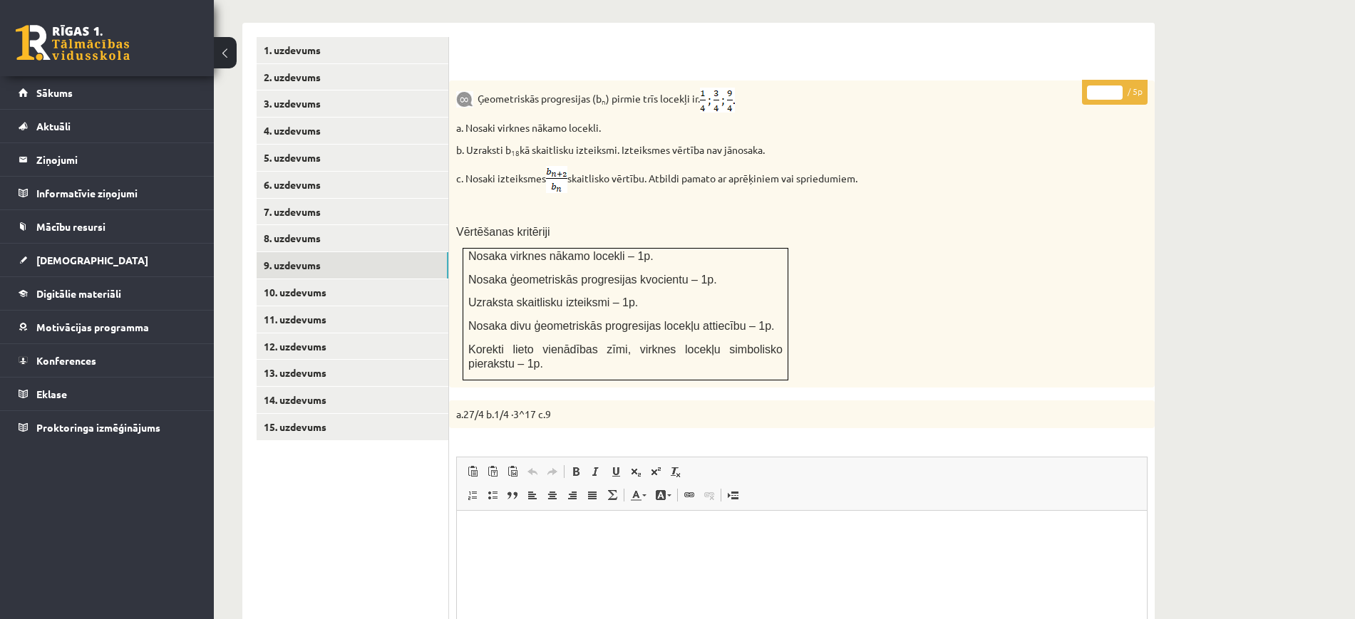
click at [1116, 86] on input "*" at bounding box center [1105, 93] width 36 height 14
type input "*"
click at [1116, 86] on input "*" at bounding box center [1105, 93] width 36 height 14
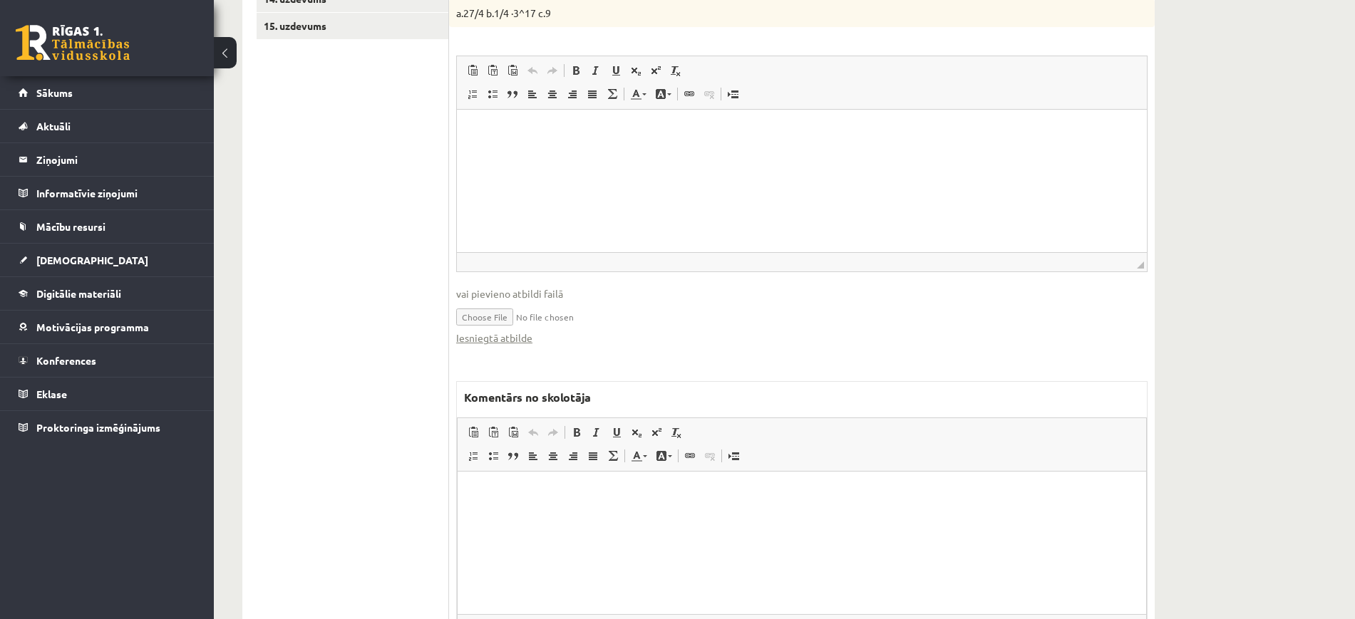
scroll to position [1039, 0]
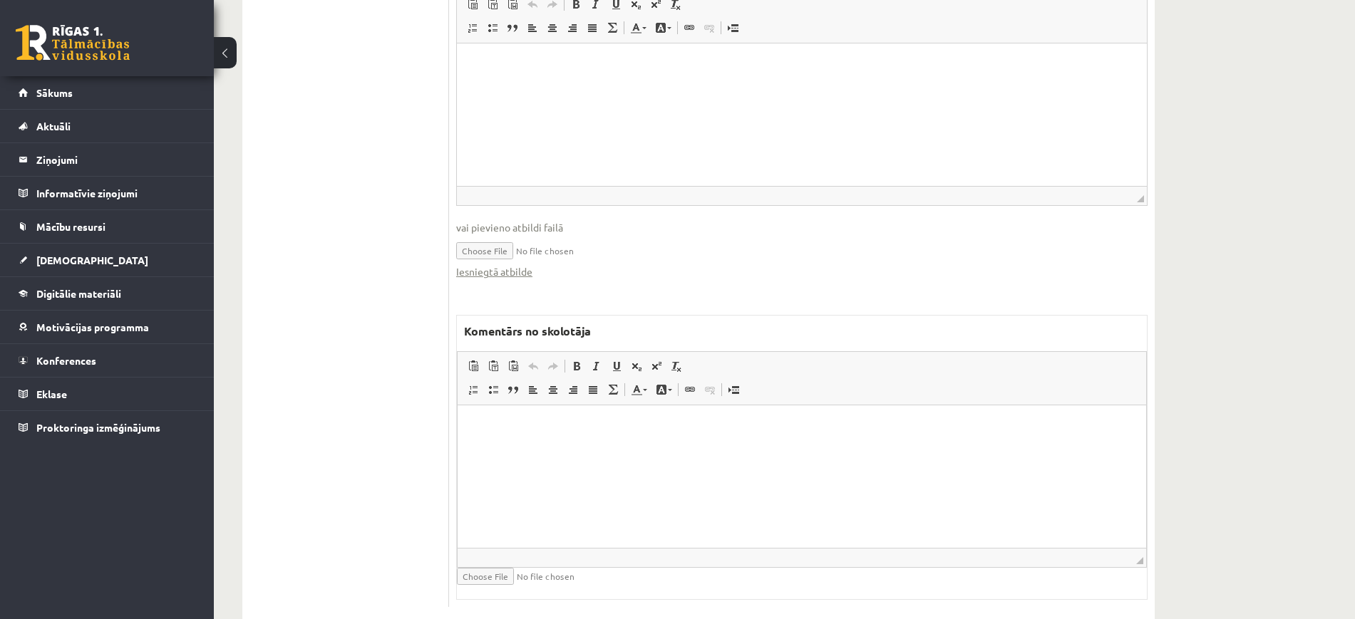
click at [535, 449] on html at bounding box center [802, 427] width 689 height 43
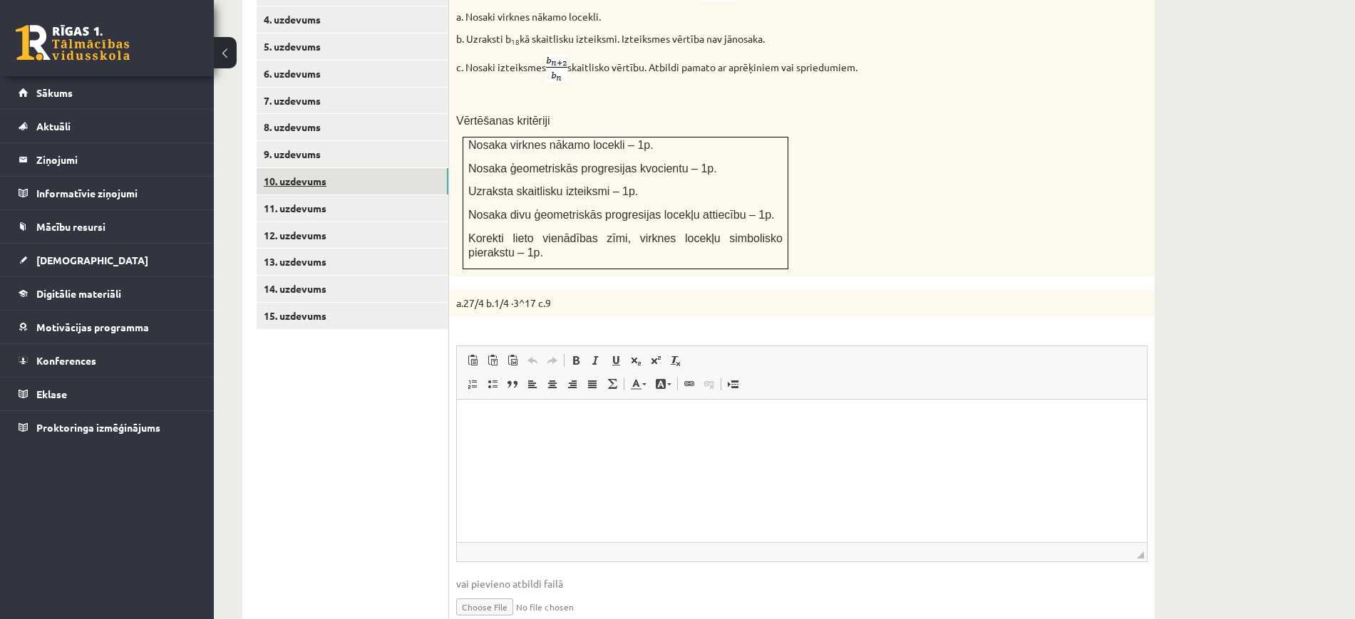
click at [388, 168] on link "10. uzdevums" at bounding box center [353, 181] width 192 height 26
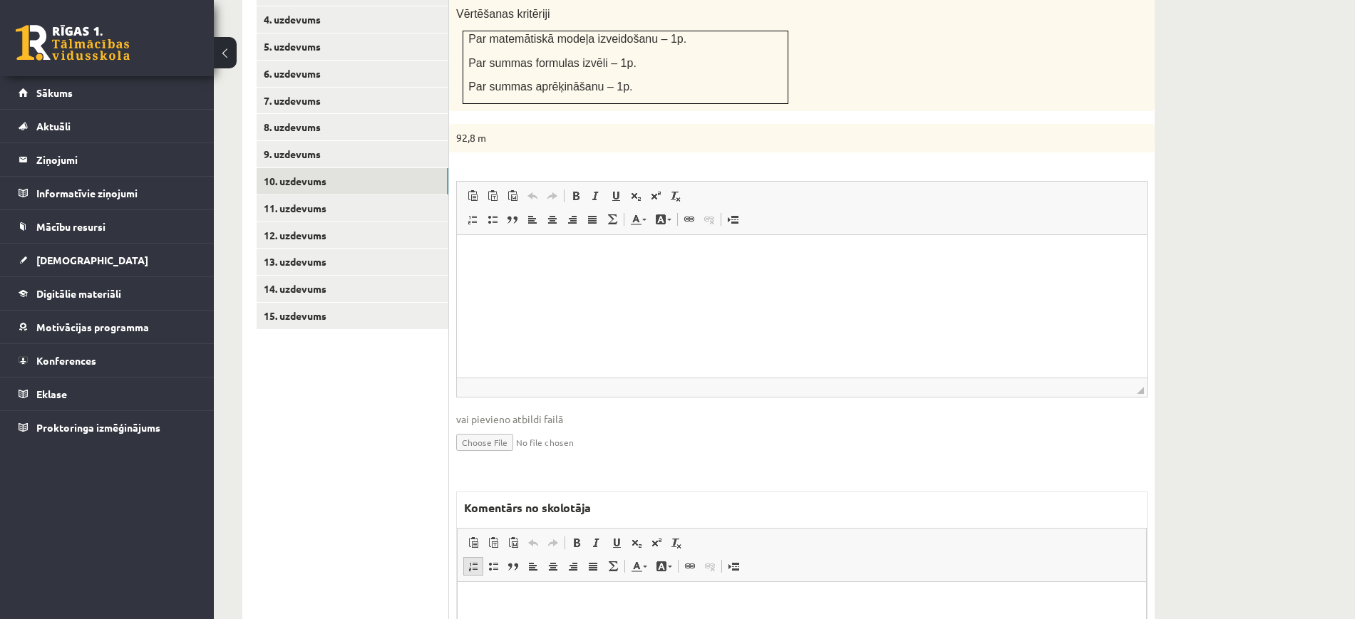
scroll to position [860, 0]
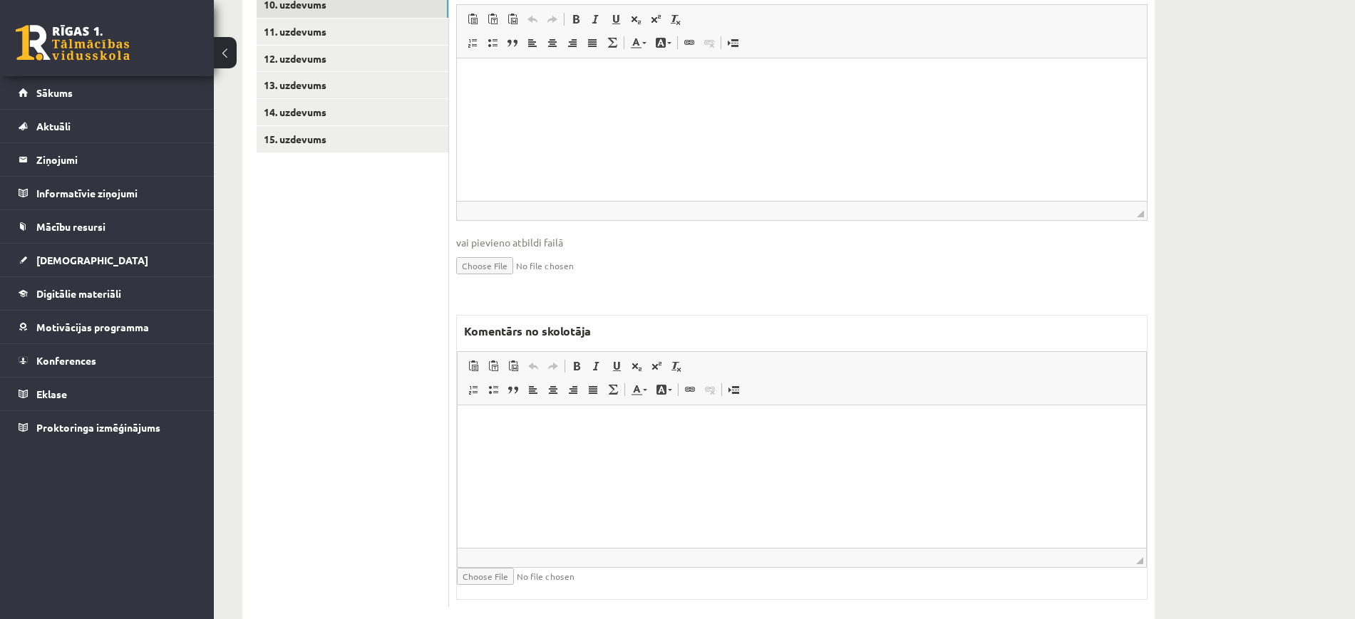
click at [483, 438] on html at bounding box center [802, 426] width 689 height 43
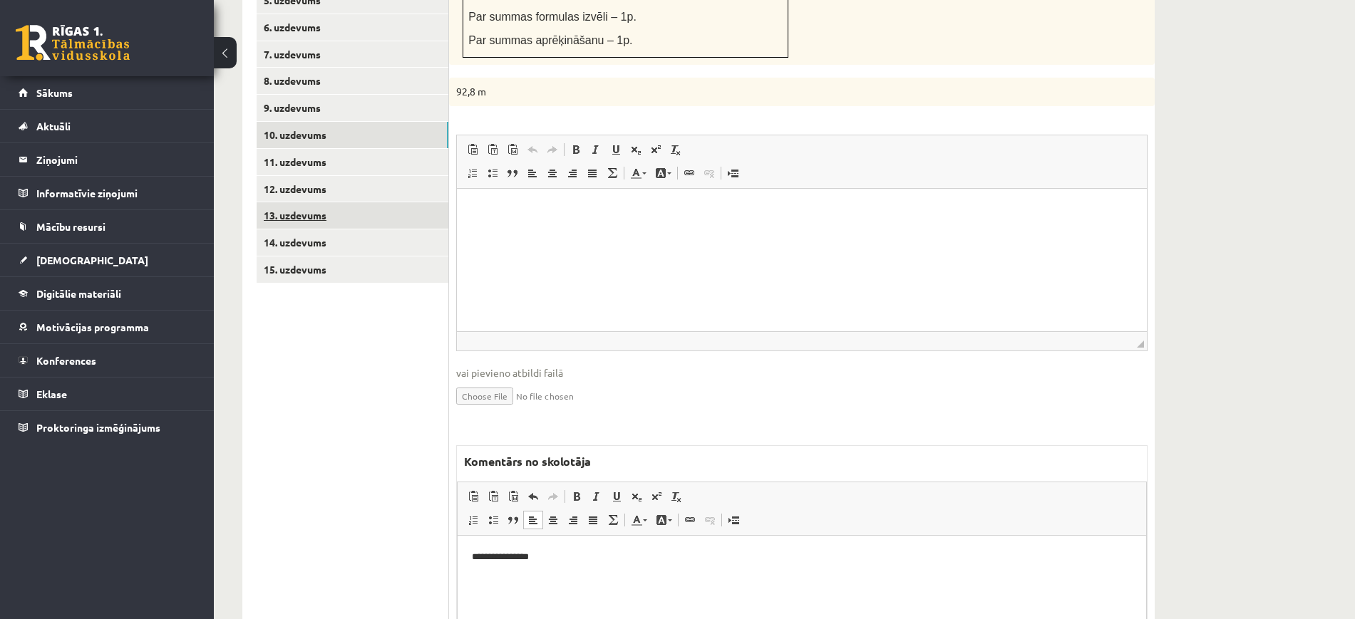
scroll to position [592, 0]
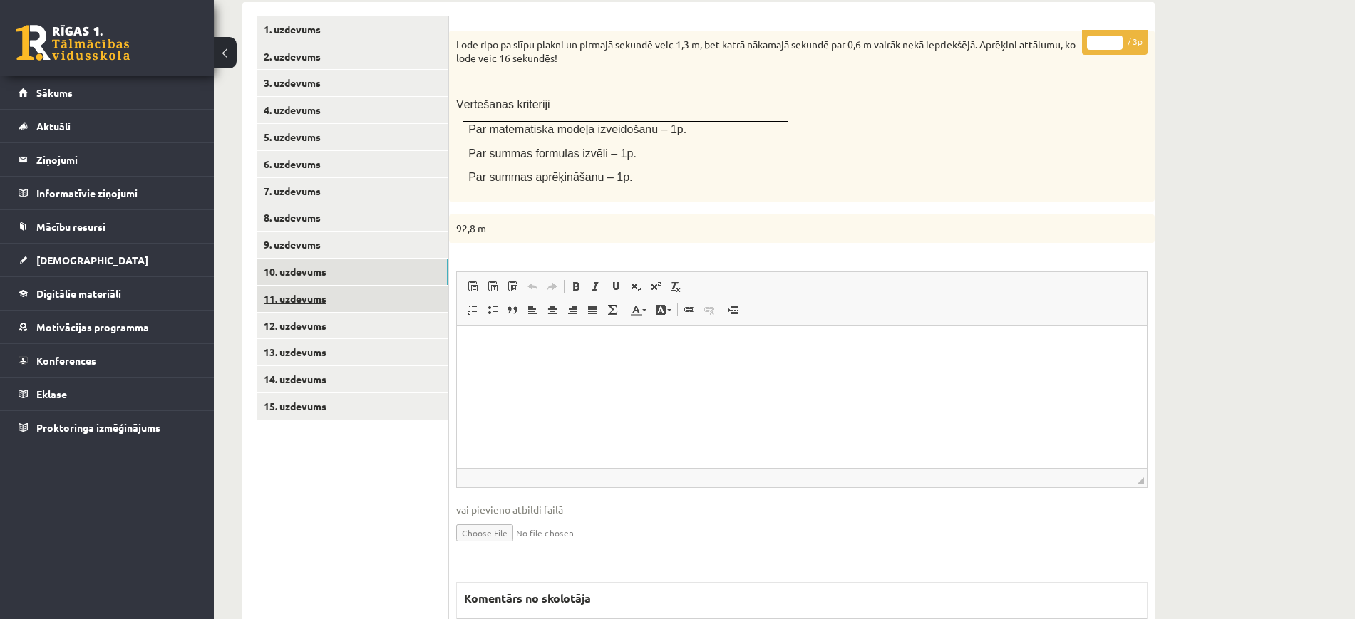
click at [401, 286] on link "11. uzdevums" at bounding box center [353, 299] width 192 height 26
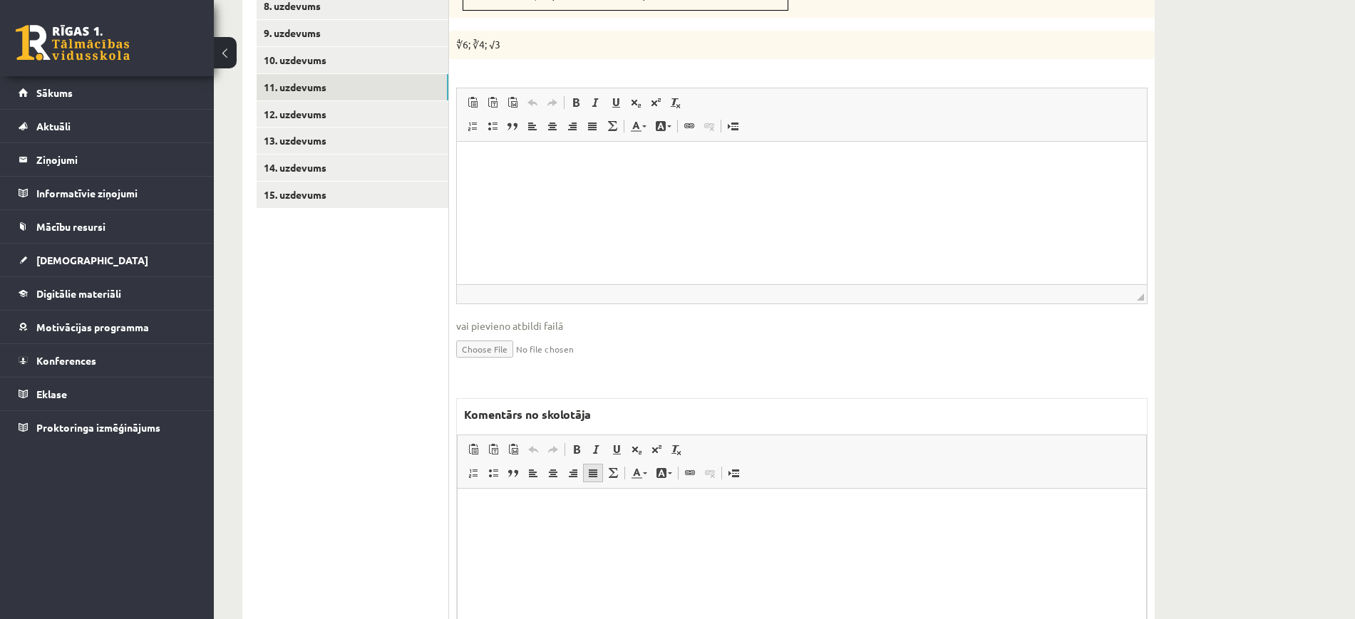
scroll to position [870, 0]
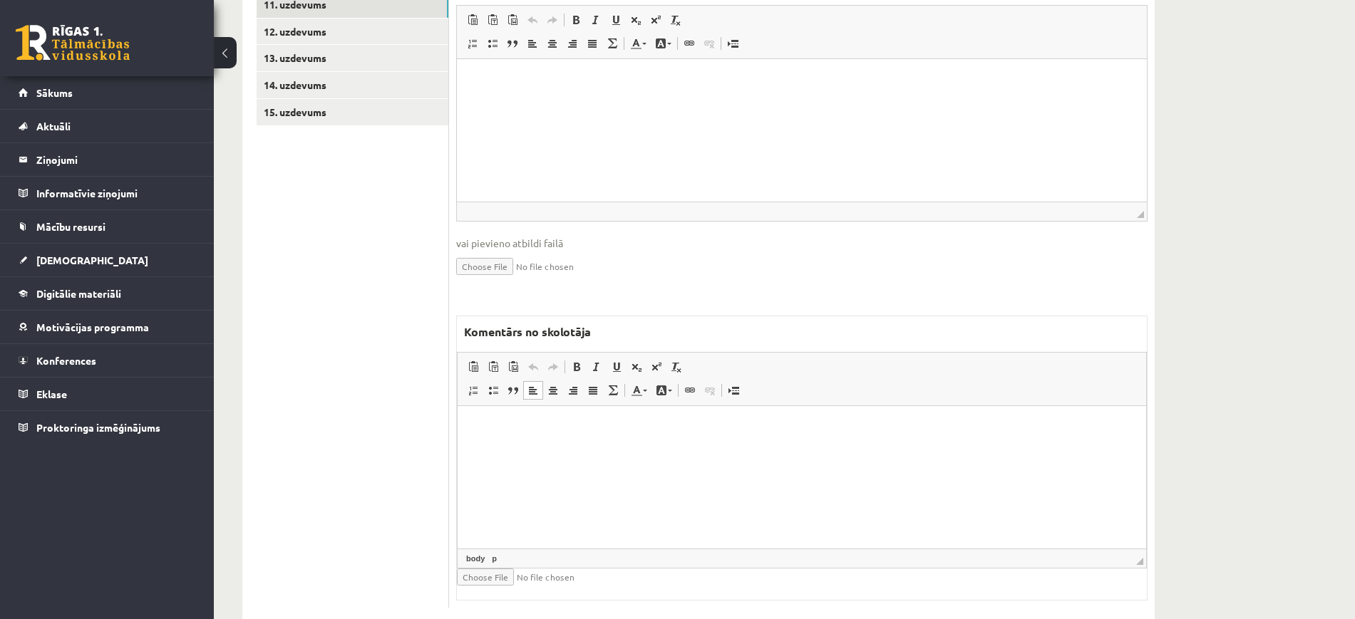
click at [586, 445] on html at bounding box center [802, 427] width 689 height 43
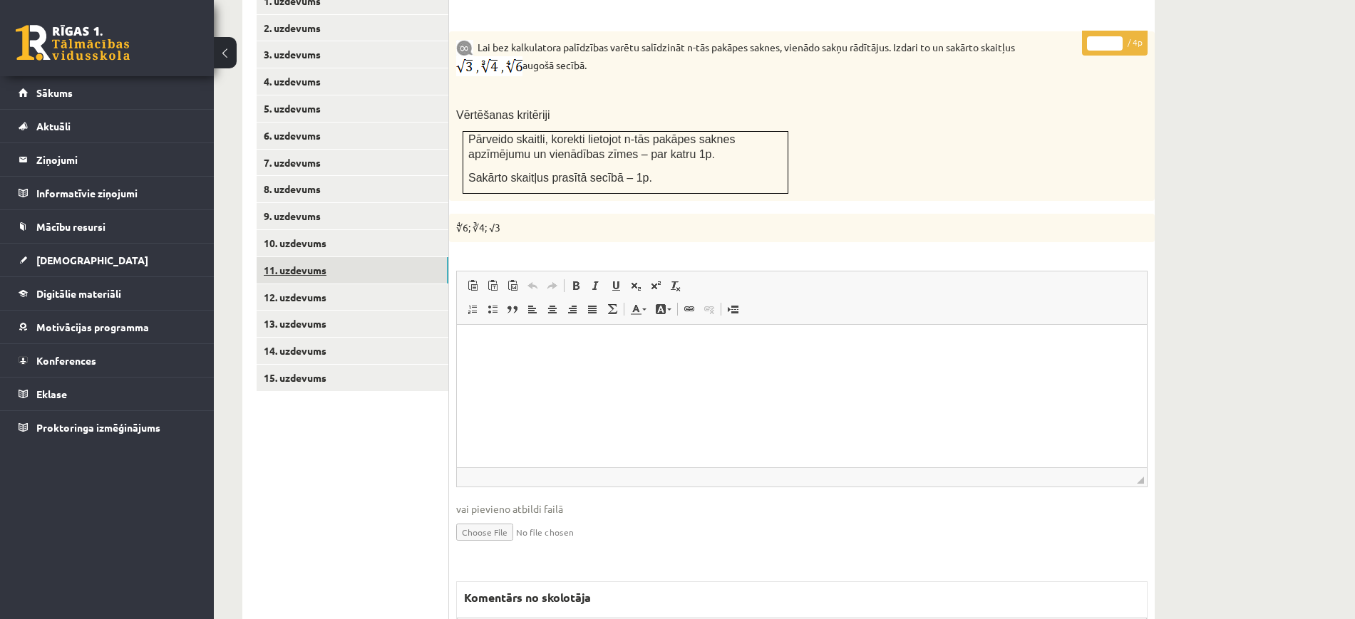
scroll to position [619, 0]
click at [402, 286] on link "12. uzdevums" at bounding box center [353, 299] width 192 height 26
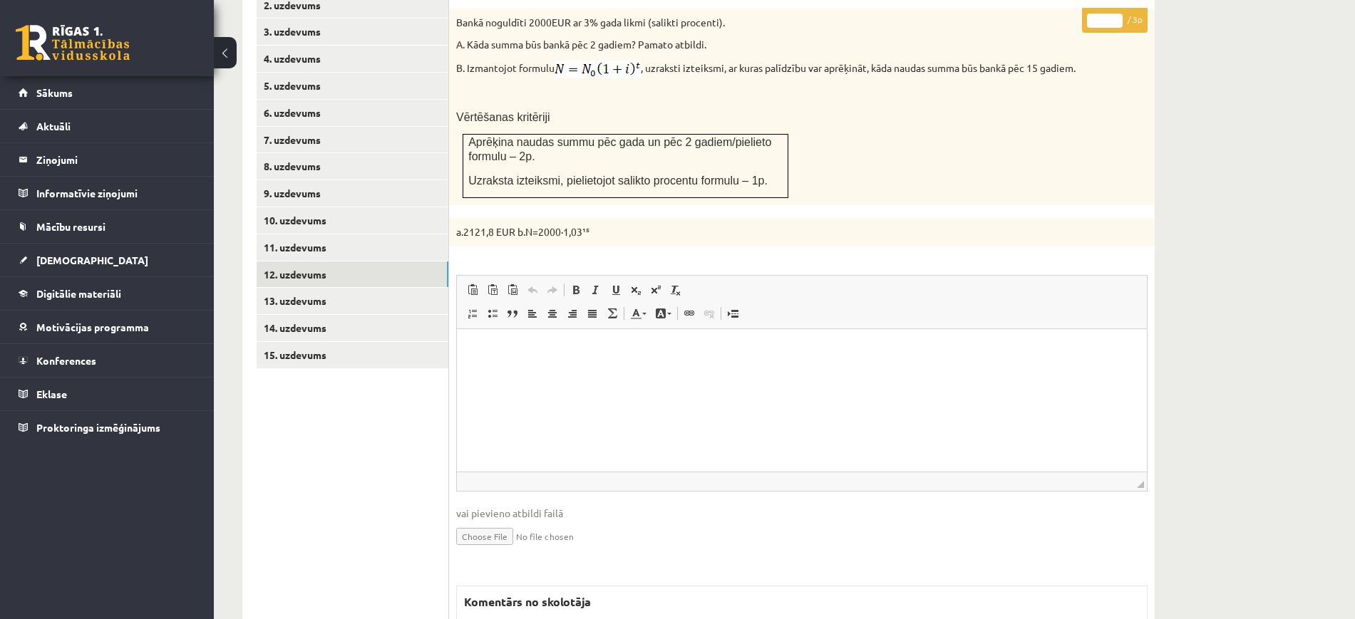
scroll to position [872, 0]
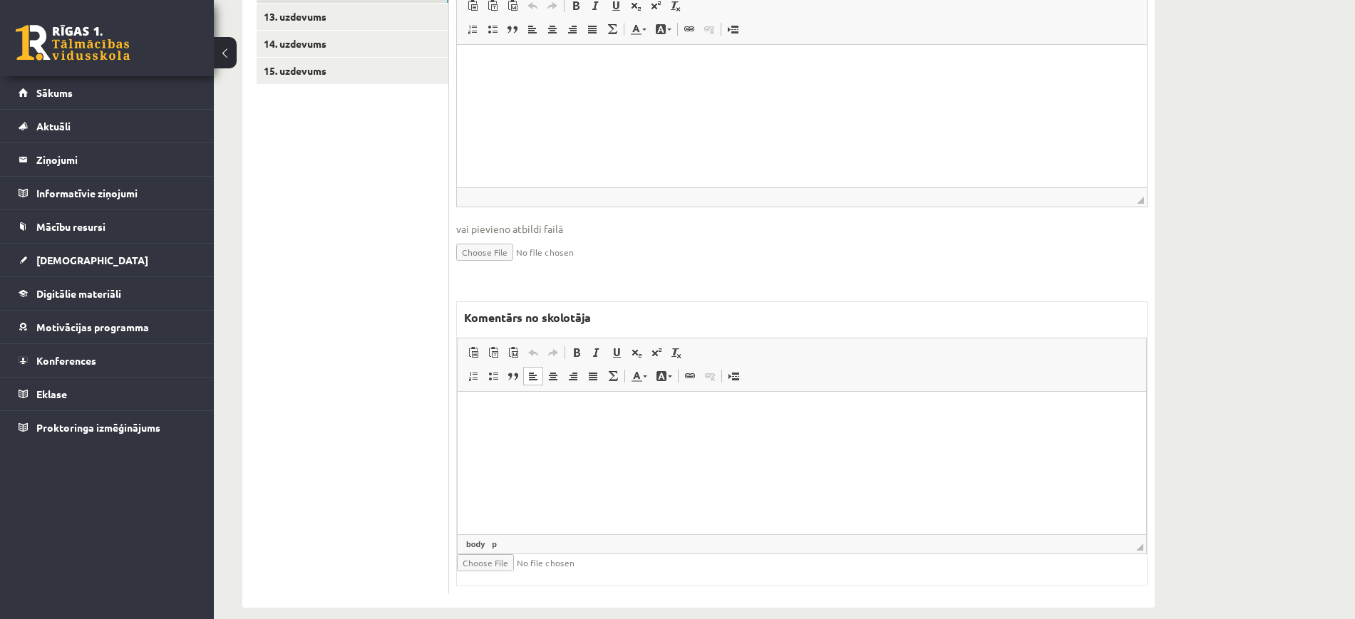
click at [599, 435] on html at bounding box center [802, 412] width 689 height 43
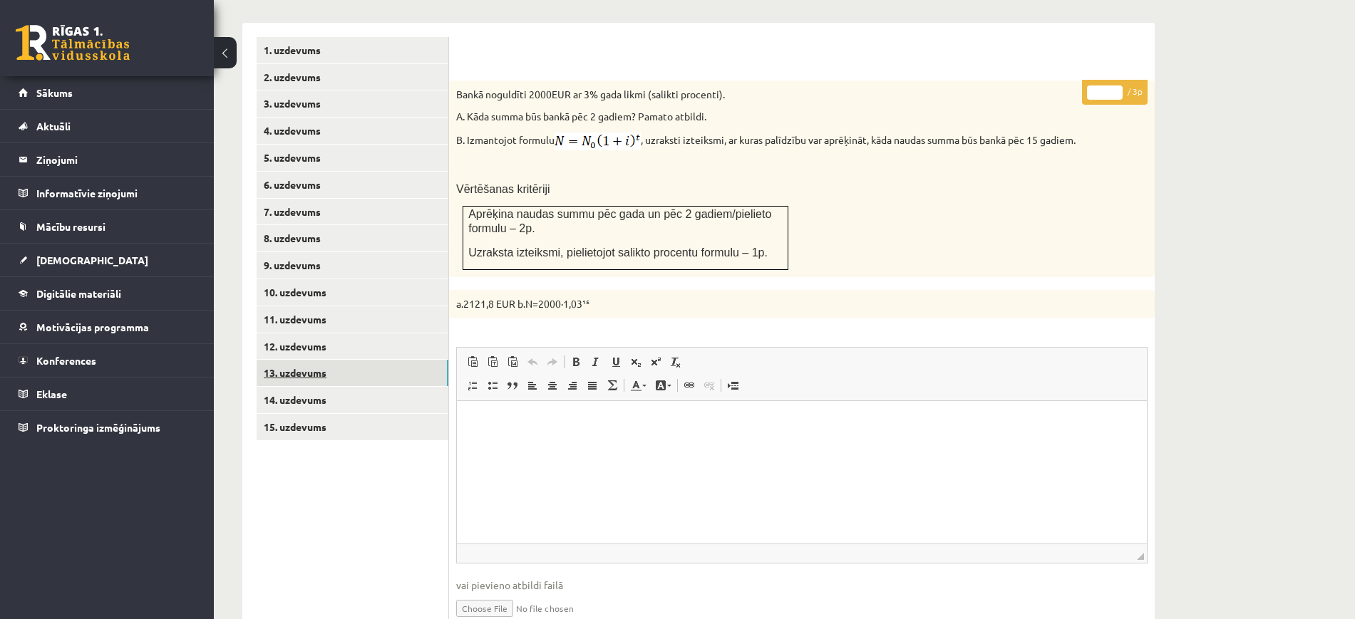
click at [442, 360] on link "13. uzdevums" at bounding box center [353, 373] width 192 height 26
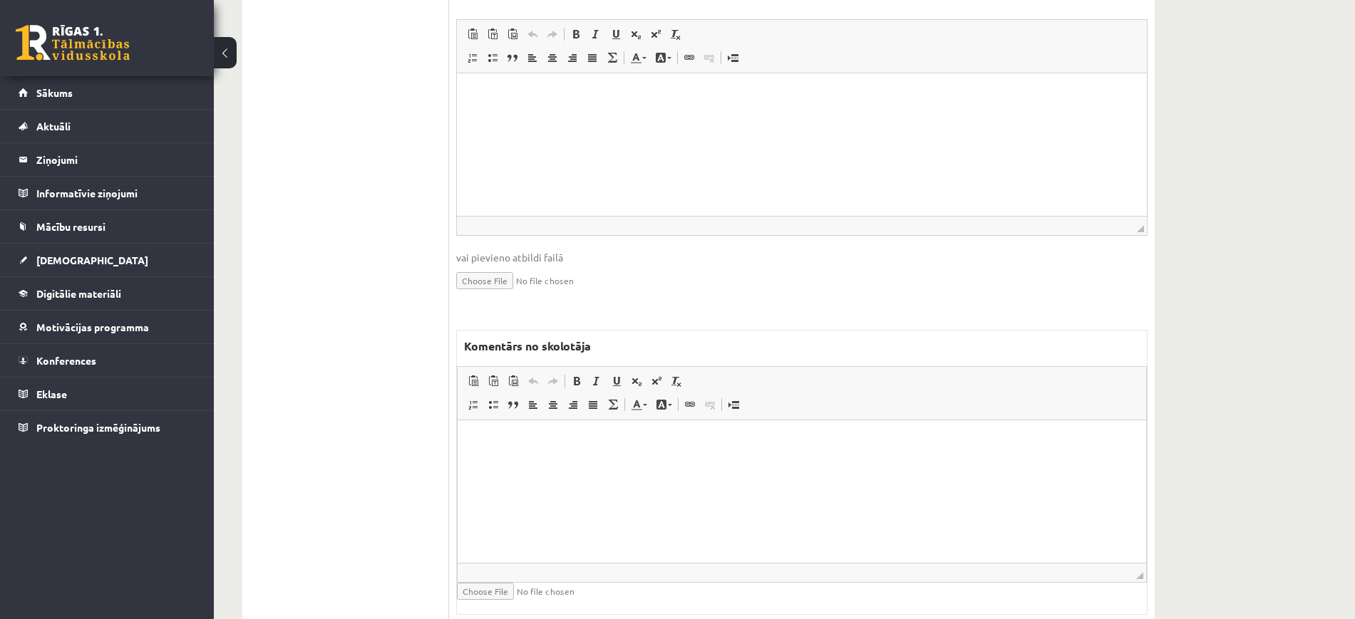
scroll to position [0, 0]
click at [530, 463] on html at bounding box center [802, 441] width 689 height 43
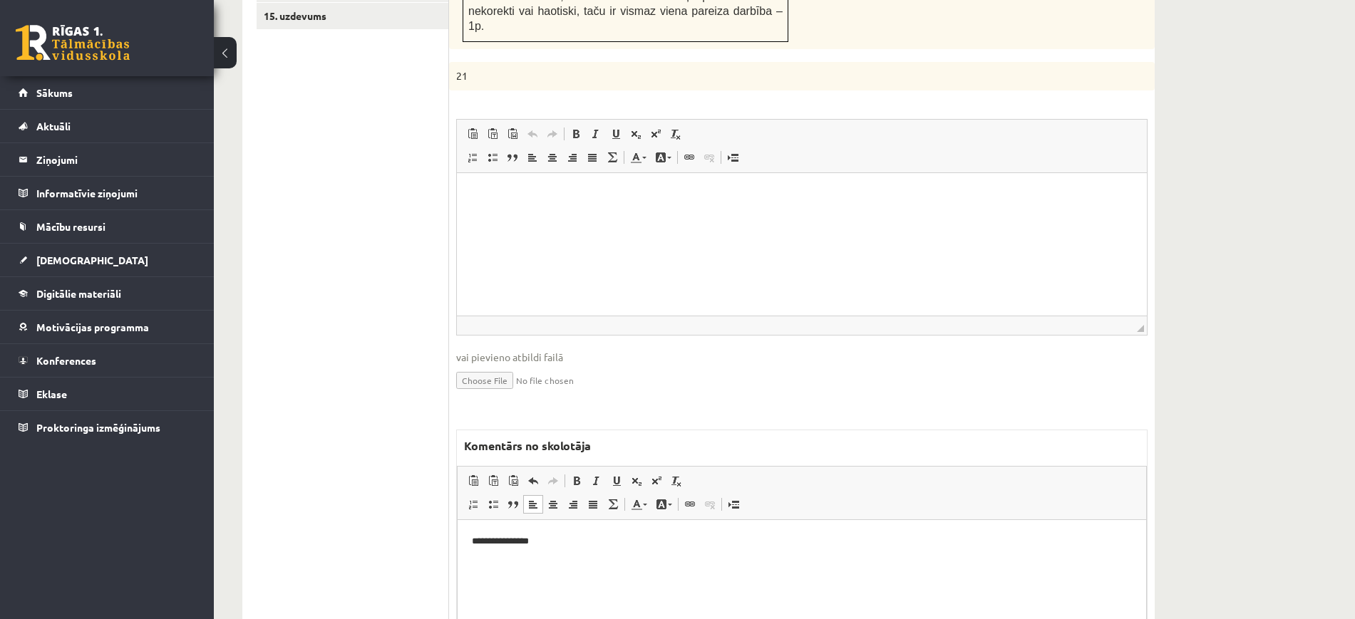
scroll to position [815, 0]
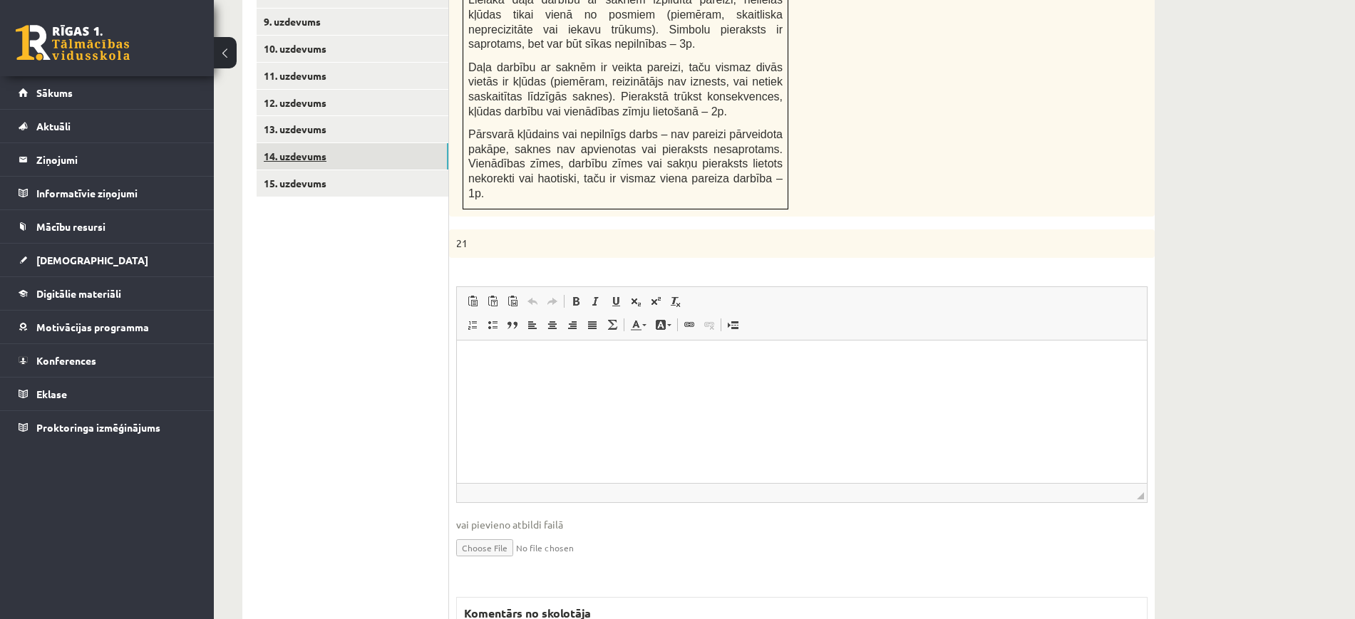
click at [382, 143] on link "14. uzdevums" at bounding box center [353, 156] width 192 height 26
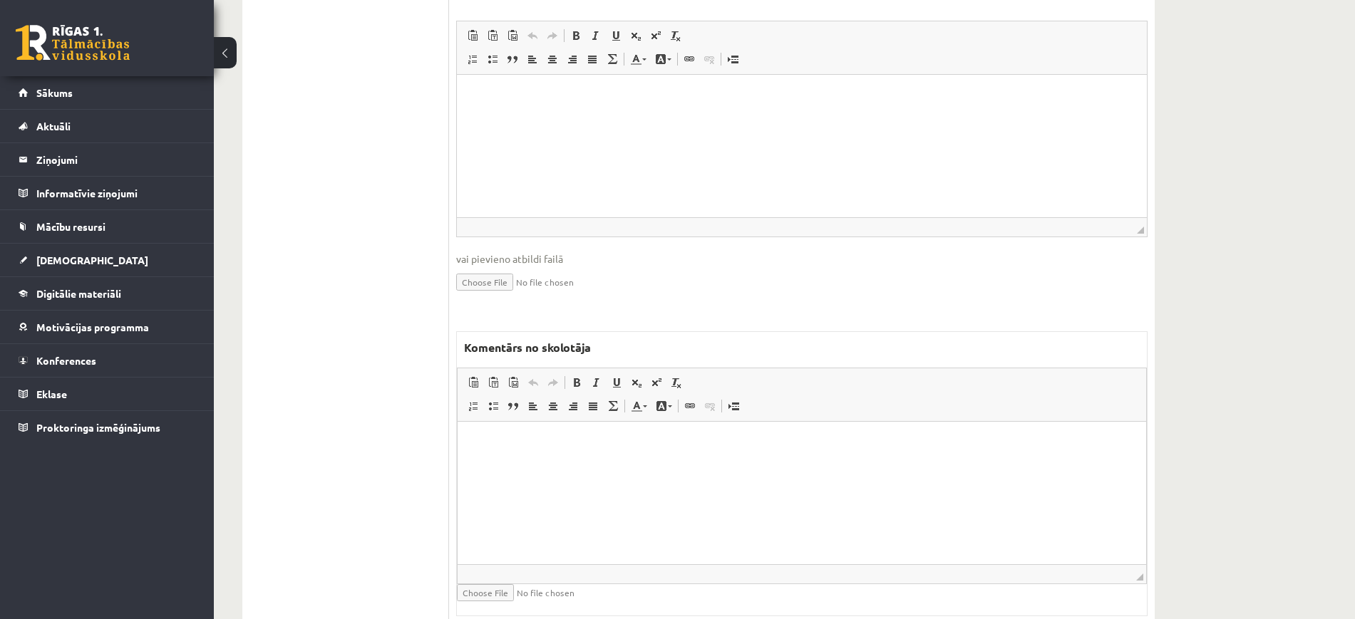
scroll to position [0, 0]
click at [585, 463] on html at bounding box center [802, 441] width 689 height 43
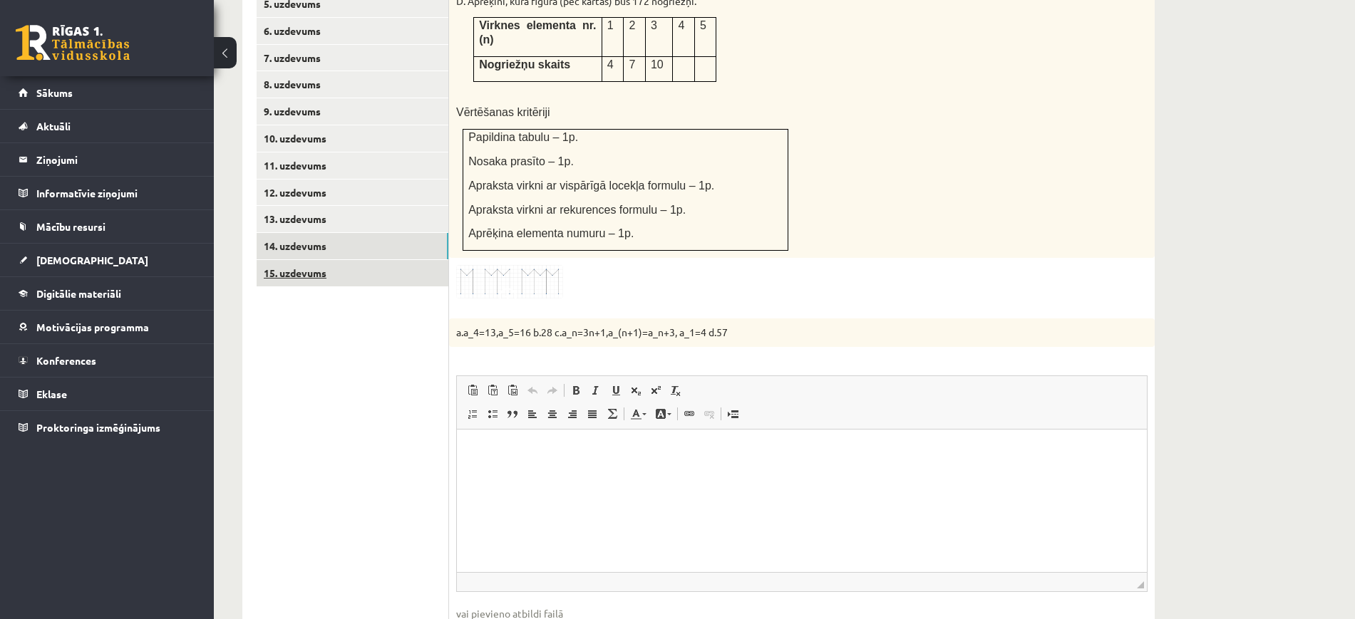
click at [378, 260] on link "15. uzdevums" at bounding box center [353, 273] width 192 height 26
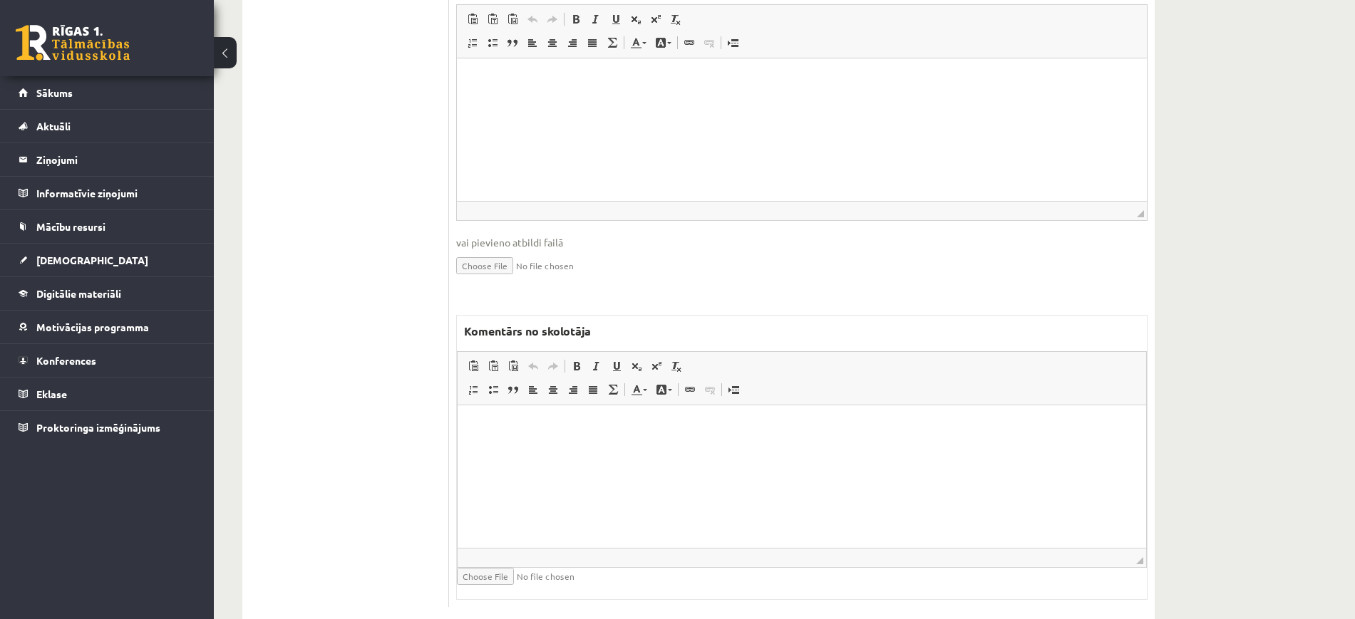
drag, startPoint x: 1036, startPoint y: 811, endPoint x: 577, endPoint y: 437, distance: 592.3
click at [577, 437] on html at bounding box center [802, 427] width 689 height 43
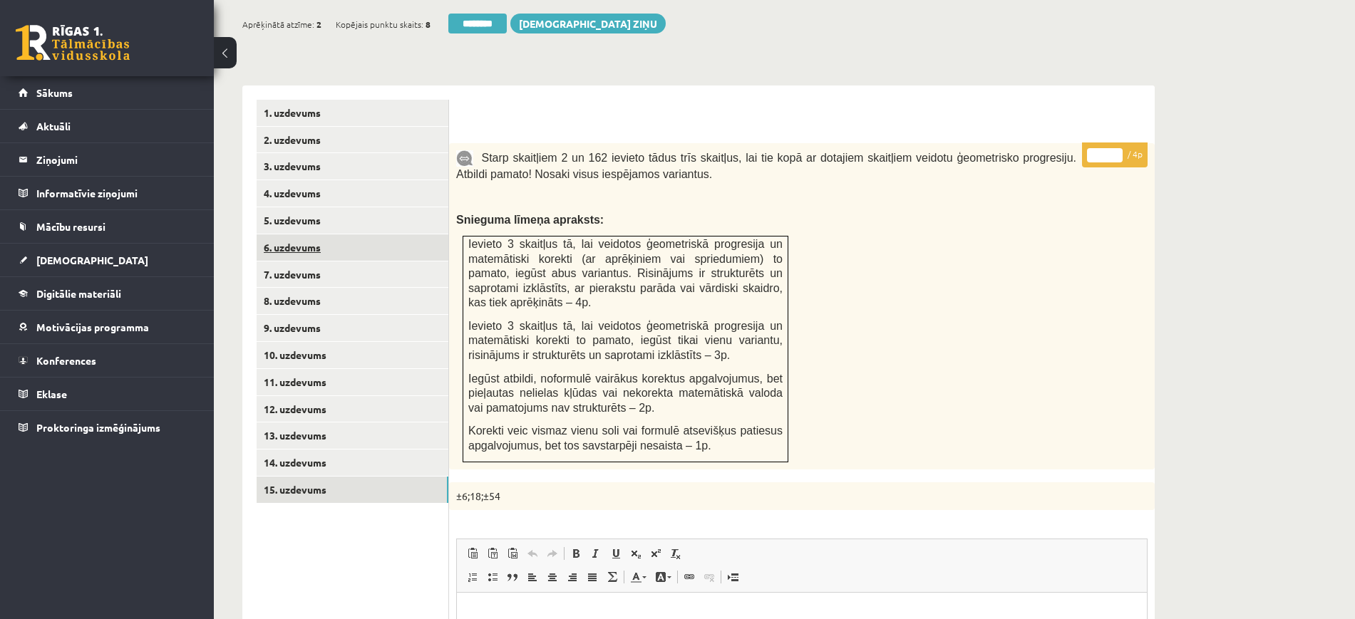
click at [363, 207] on link "5. uzdevums" at bounding box center [353, 220] width 192 height 26
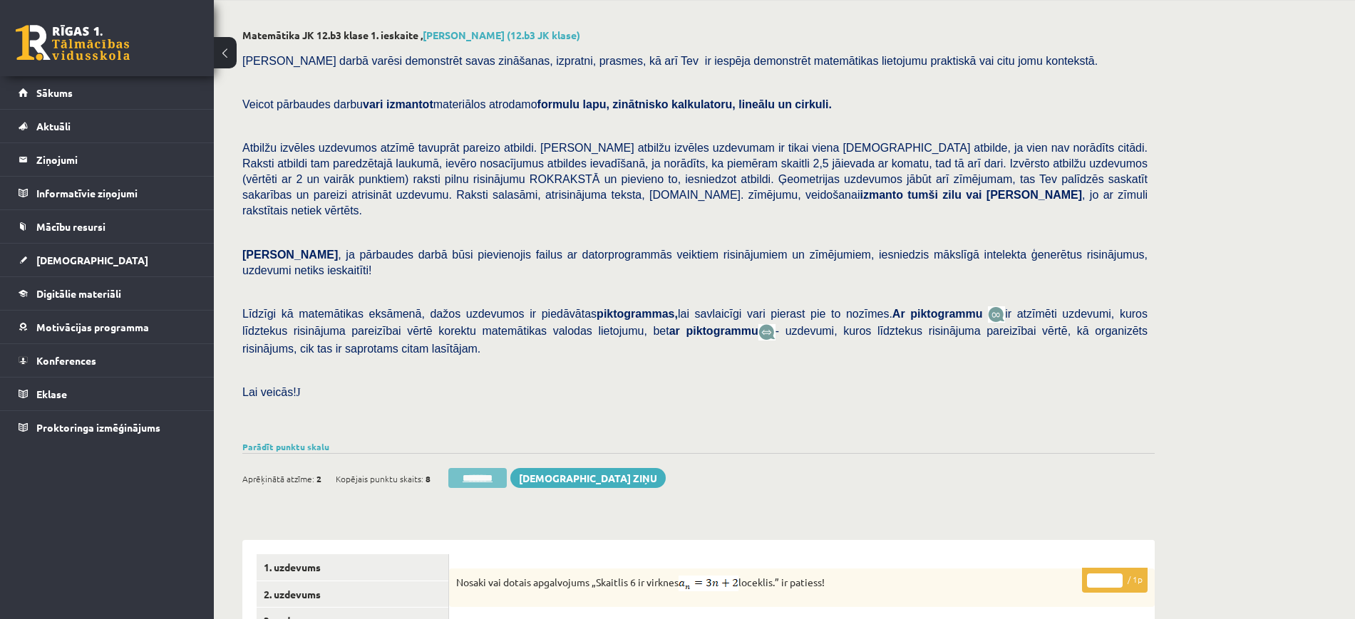
click at [507, 468] on input "********" at bounding box center [477, 478] width 58 height 20
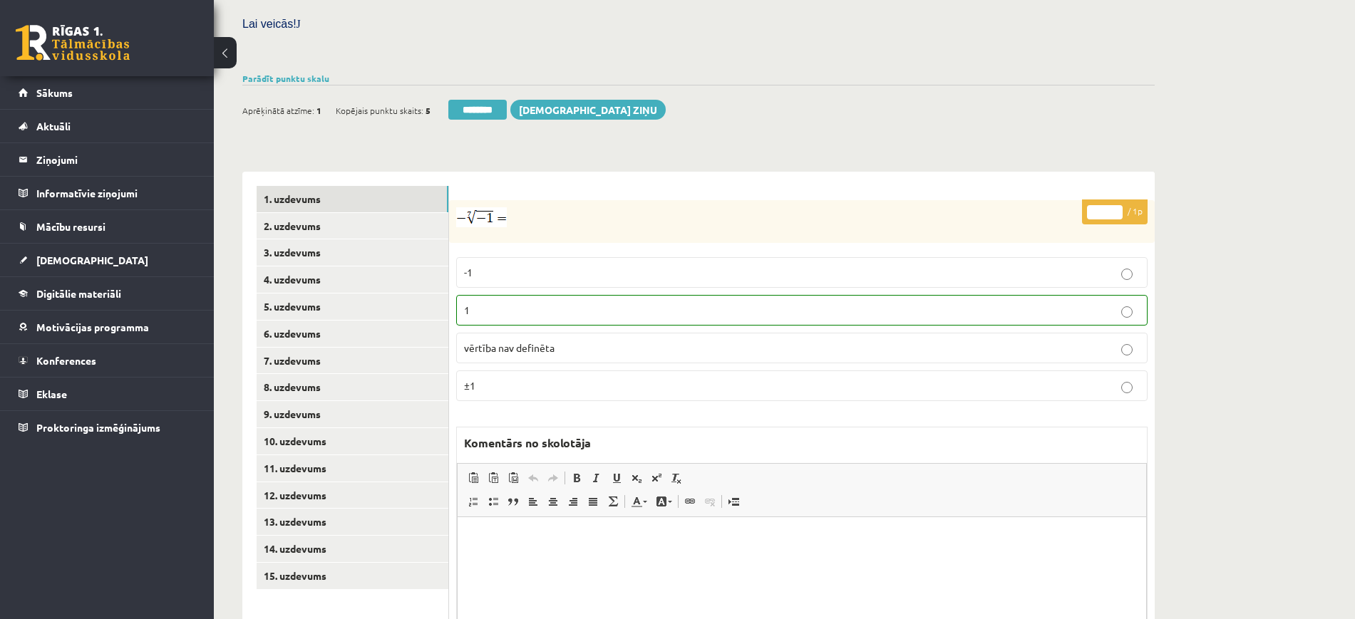
scroll to position [524, 0]
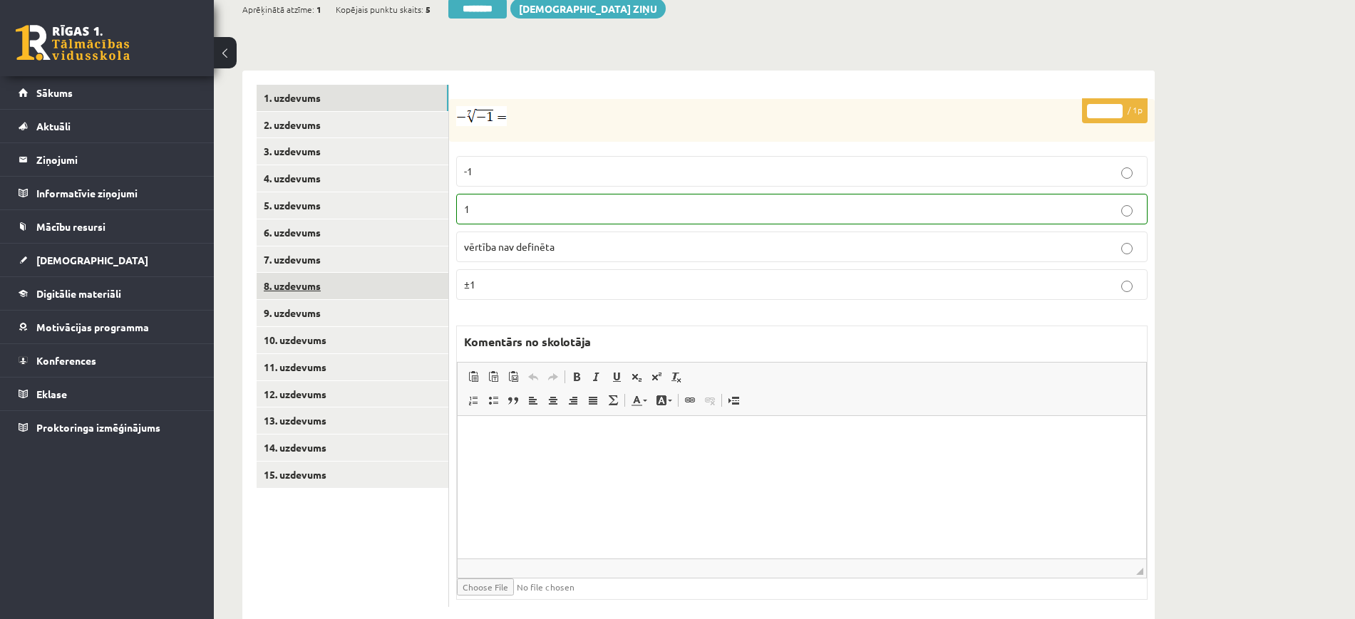
click at [347, 273] on link "8. uzdevums" at bounding box center [353, 286] width 192 height 26
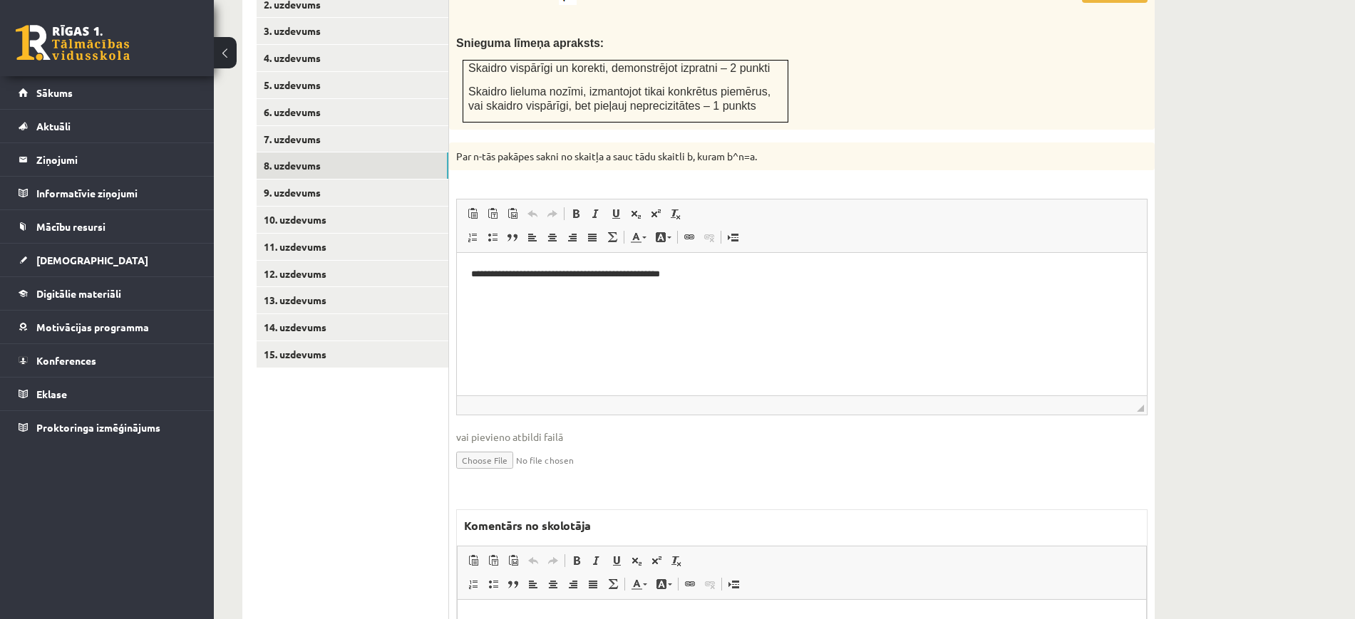
scroll to position [791, 0]
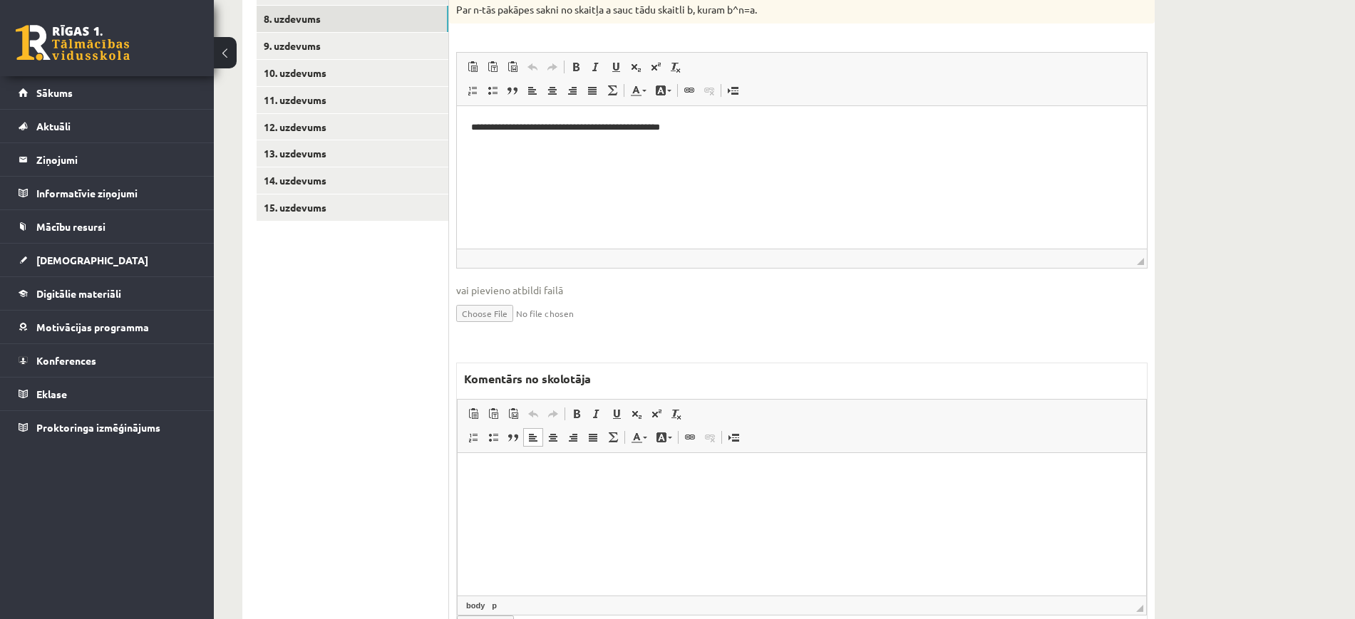
click at [696, 484] on html at bounding box center [802, 474] width 689 height 43
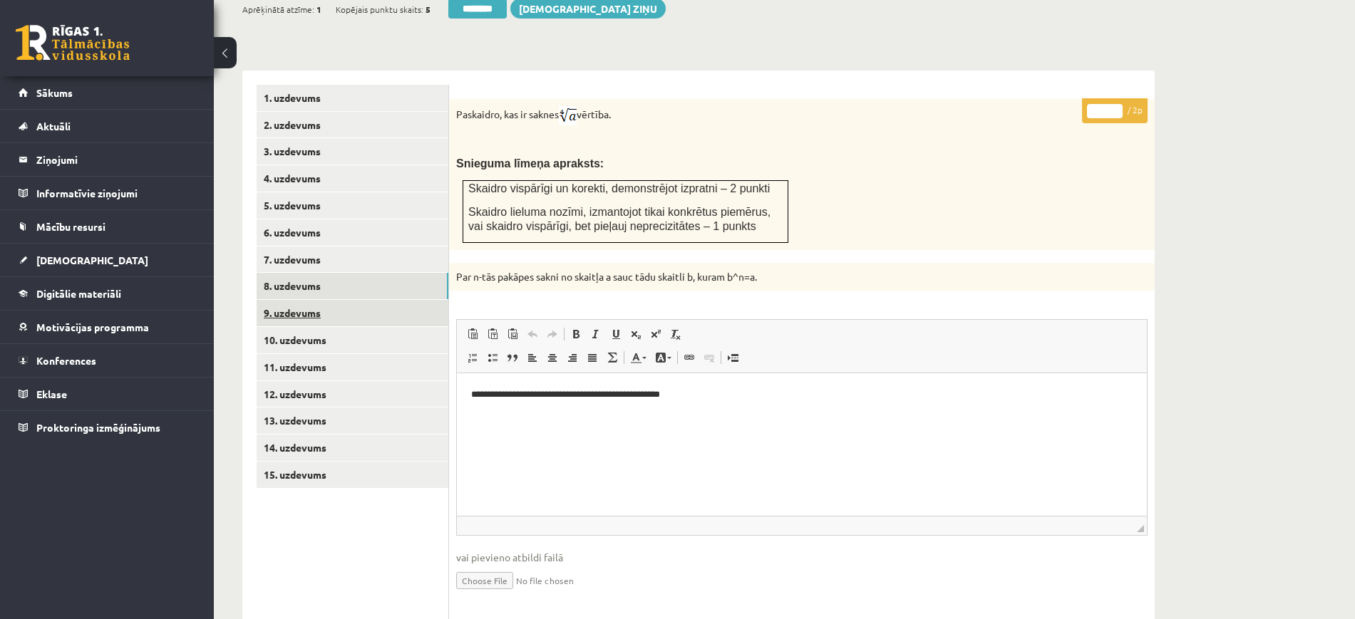
click at [356, 300] on link "9. uzdevums" at bounding box center [353, 313] width 192 height 26
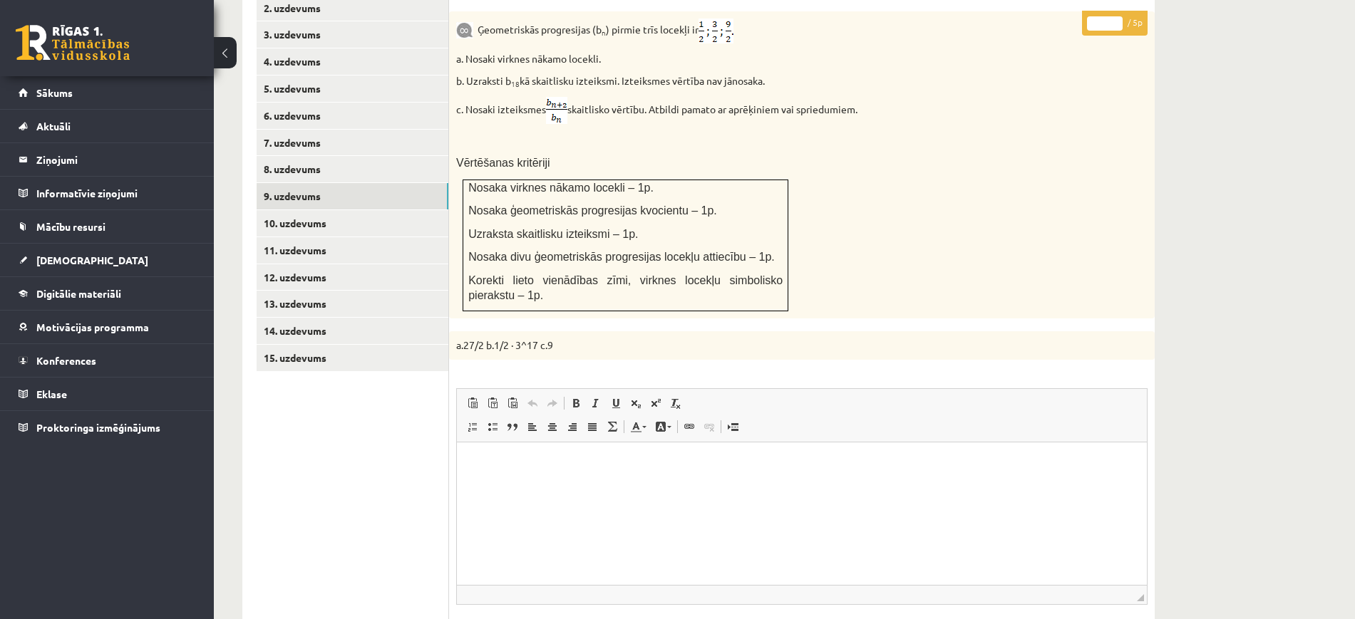
scroll to position [791, 0]
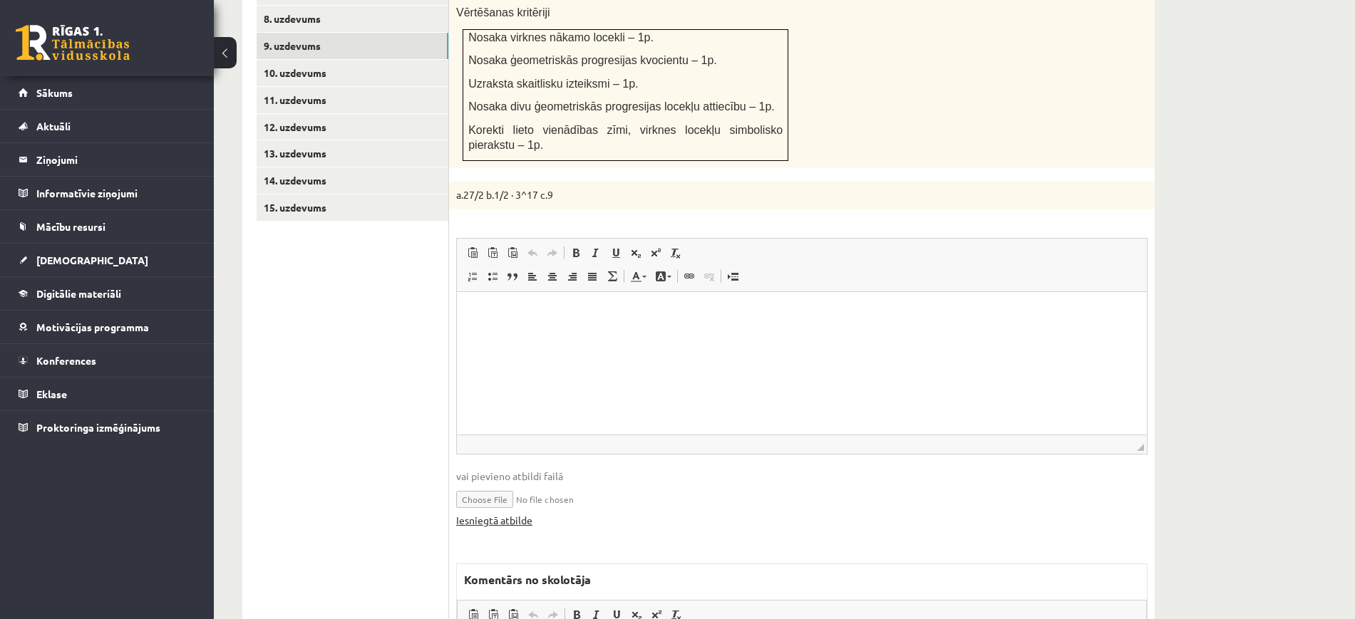
click at [522, 513] on link "Iesniegtā atbilde" at bounding box center [494, 520] width 76 height 15
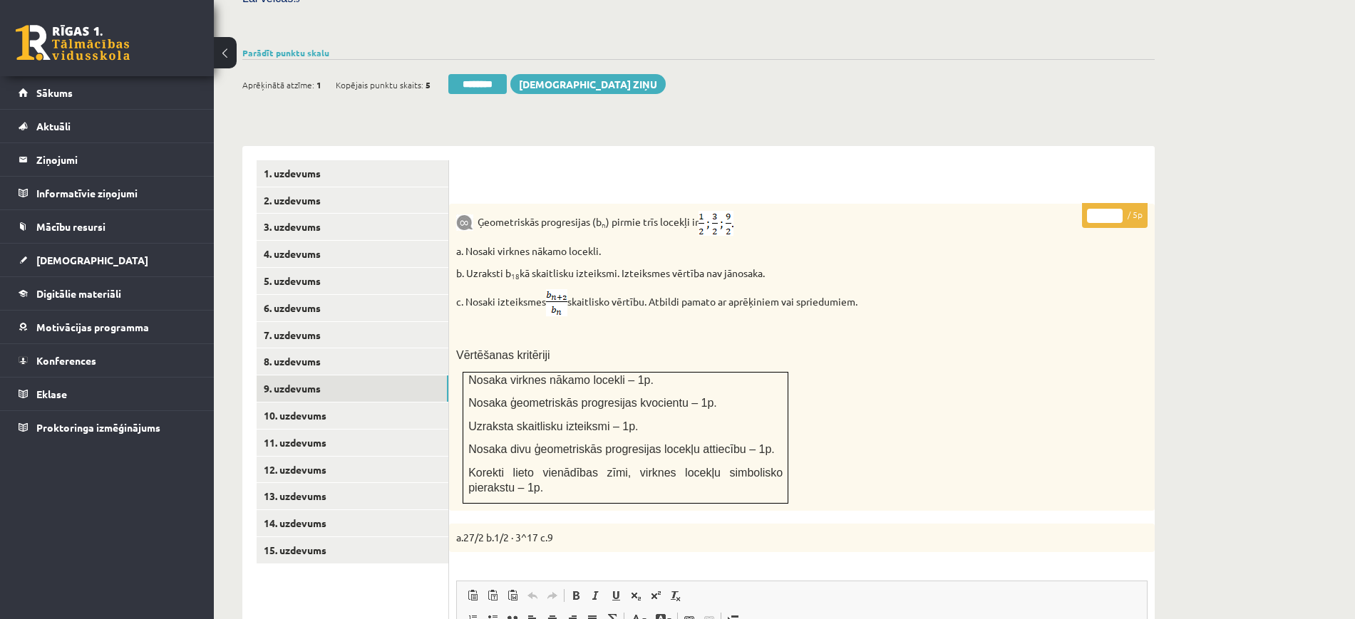
scroll to position [435, 0]
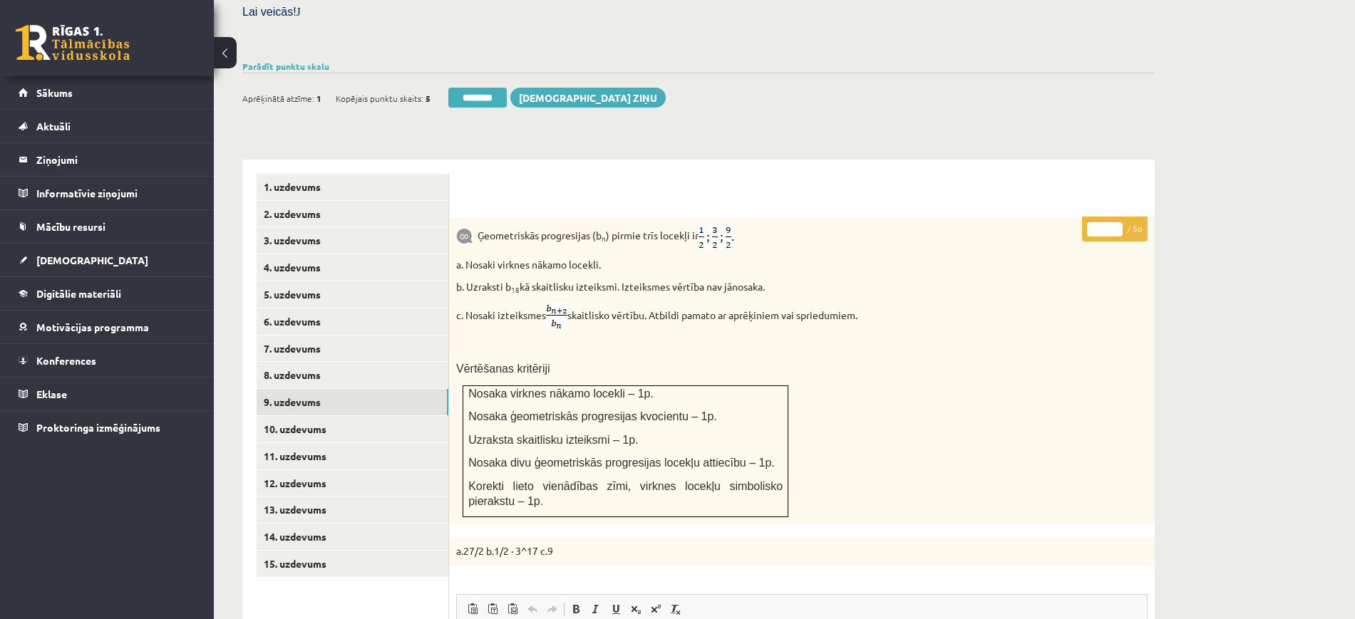
click at [1113, 222] on input "*" at bounding box center [1105, 229] width 36 height 14
type input "*"
click at [1115, 222] on input "*" at bounding box center [1105, 229] width 36 height 14
click at [418, 416] on link "10. uzdevums" at bounding box center [353, 429] width 192 height 26
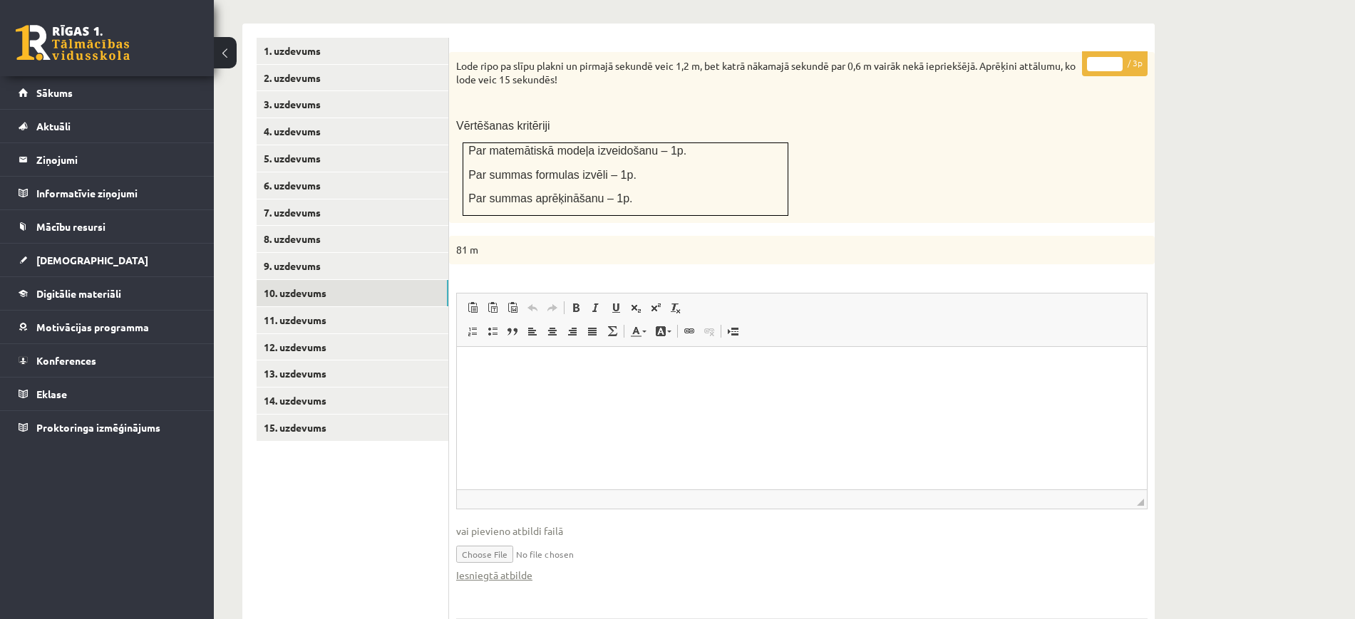
scroll to position [875, 0]
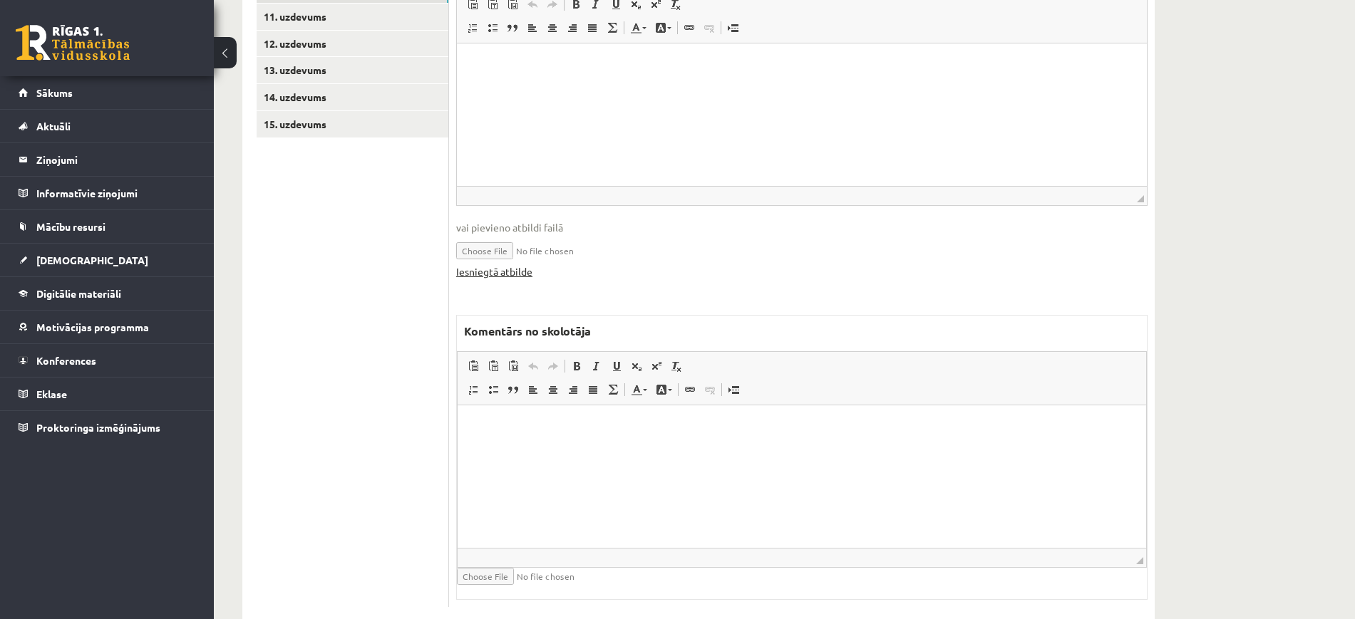
click at [524, 264] on link "Iesniegtā atbilde" at bounding box center [494, 271] width 76 height 15
click at [592, 448] on html at bounding box center [802, 426] width 689 height 43
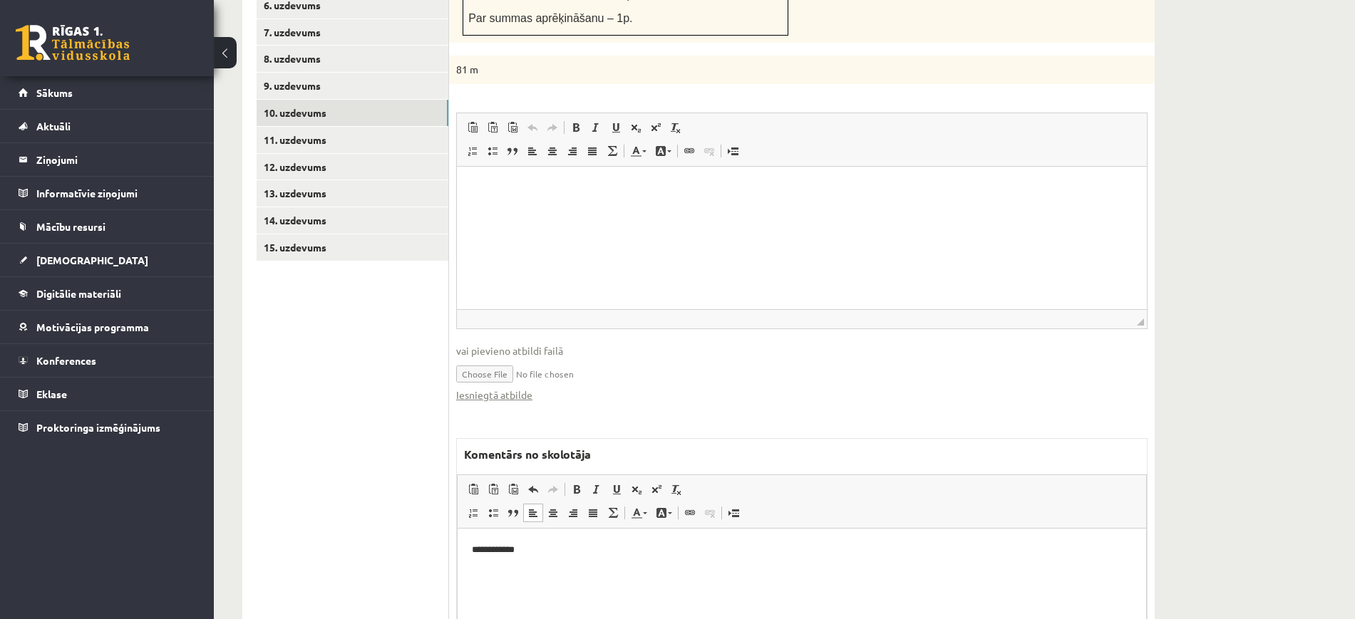
scroll to position [518, 0]
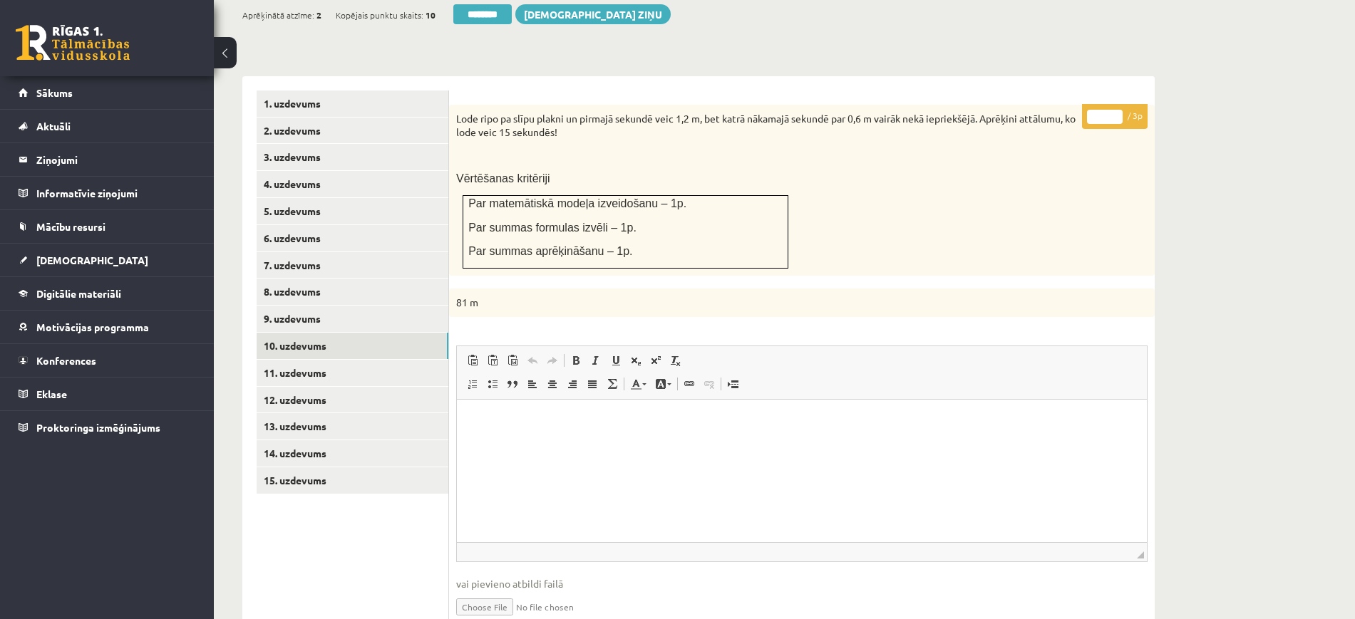
click at [1120, 110] on input "*" at bounding box center [1105, 117] width 36 height 14
type input "*"
click at [1117, 110] on input "*" at bounding box center [1105, 117] width 36 height 14
click at [413, 360] on link "11. uzdevums" at bounding box center [353, 373] width 192 height 26
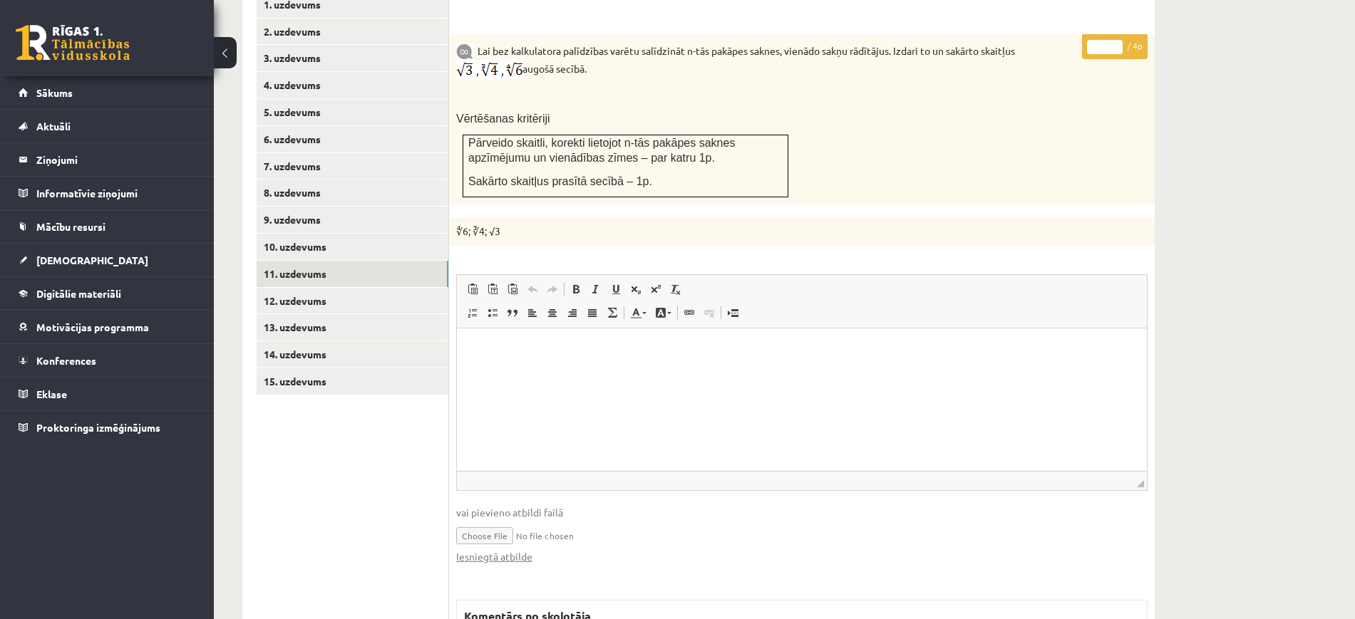
scroll to position [0, 0]
click at [502, 550] on link "Iesniegtā atbilde" at bounding box center [494, 557] width 76 height 15
type input "*"
click at [1113, 40] on input "*" at bounding box center [1105, 47] width 36 height 14
click at [371, 288] on link "12. uzdevums" at bounding box center [353, 301] width 192 height 26
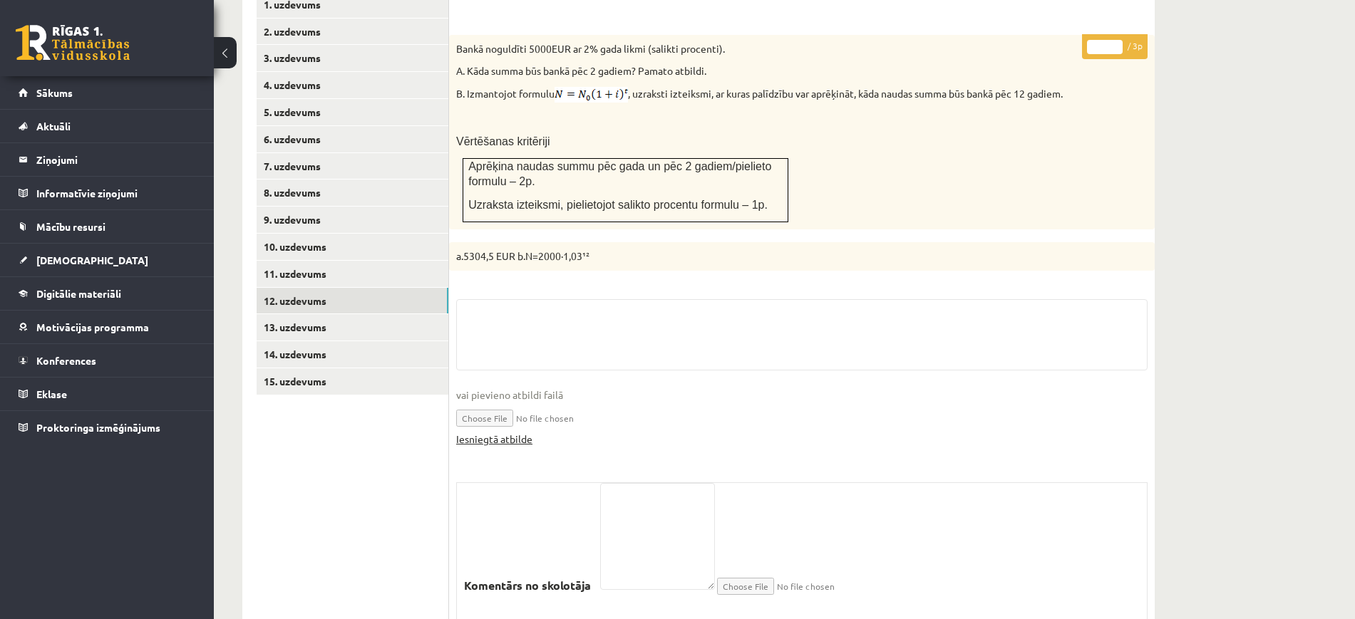
click at [529, 432] on link "Iesniegtā atbilde" at bounding box center [494, 439] width 76 height 15
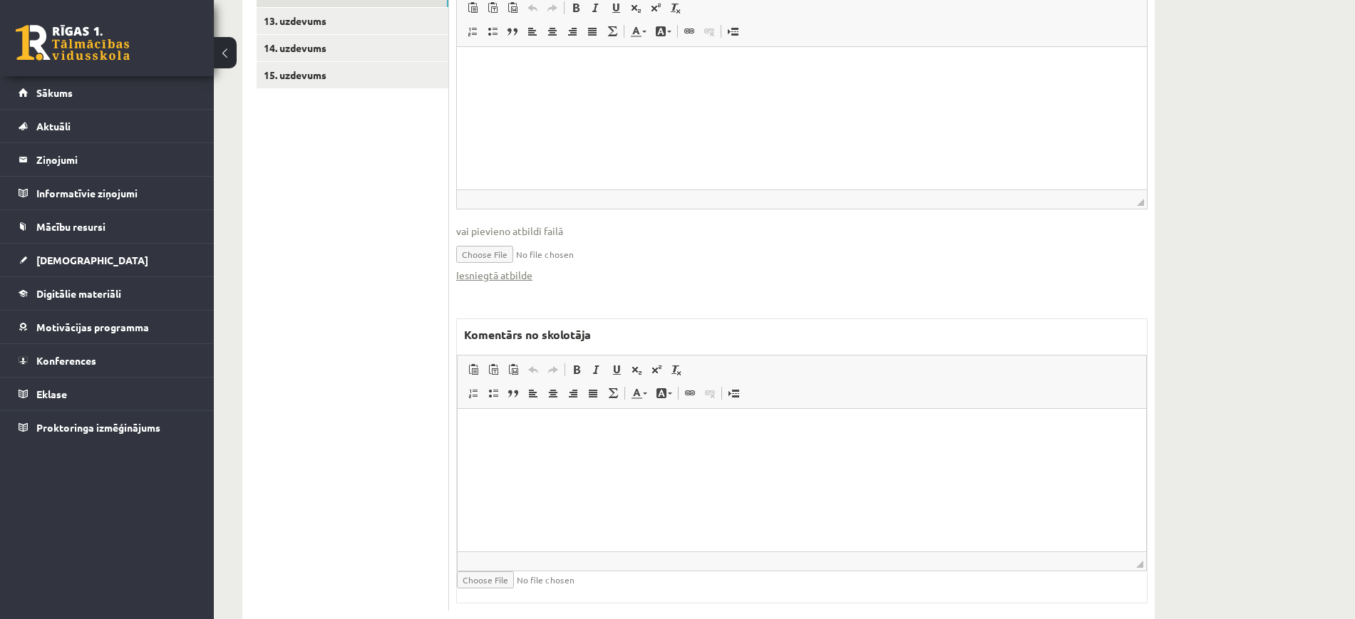
scroll to position [927, 0]
click at [499, 264] on link "Iesniegtā atbilde" at bounding box center [494, 271] width 76 height 15
click at [490, 431] on p "Bagātinātā teksta redaktors, wiswyg-editor-47024842322660-1757868518-53" at bounding box center [802, 426] width 660 height 15
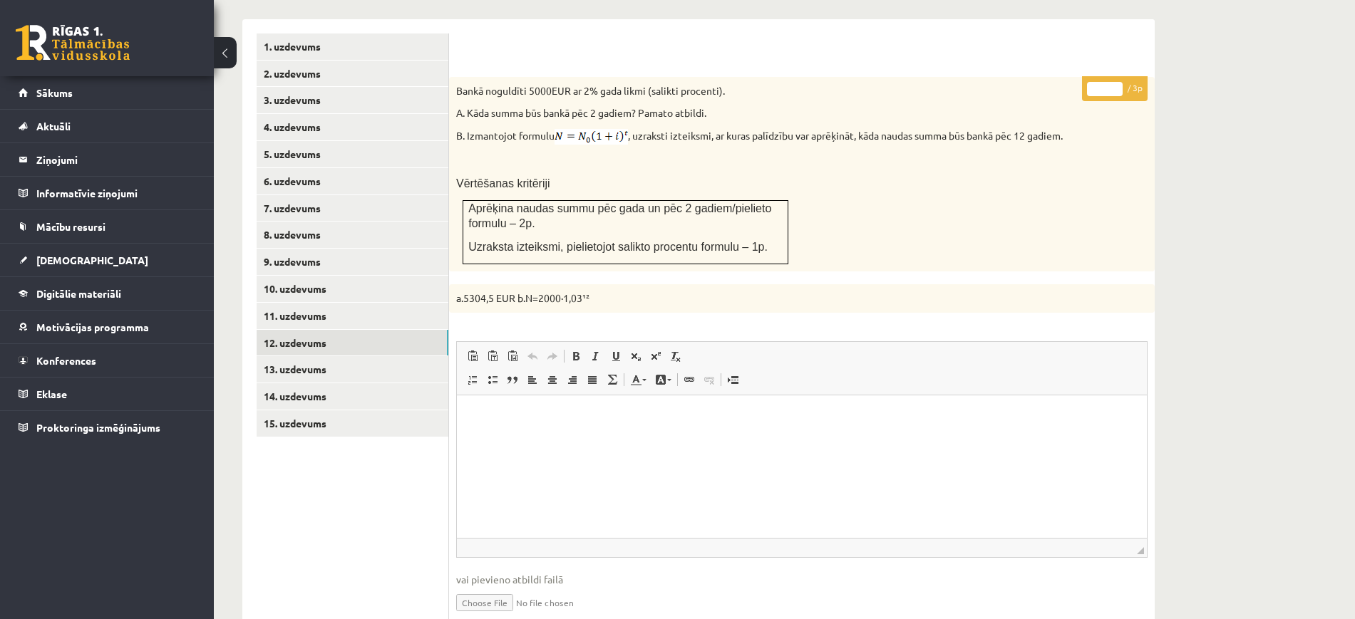
scroll to position [571, 0]
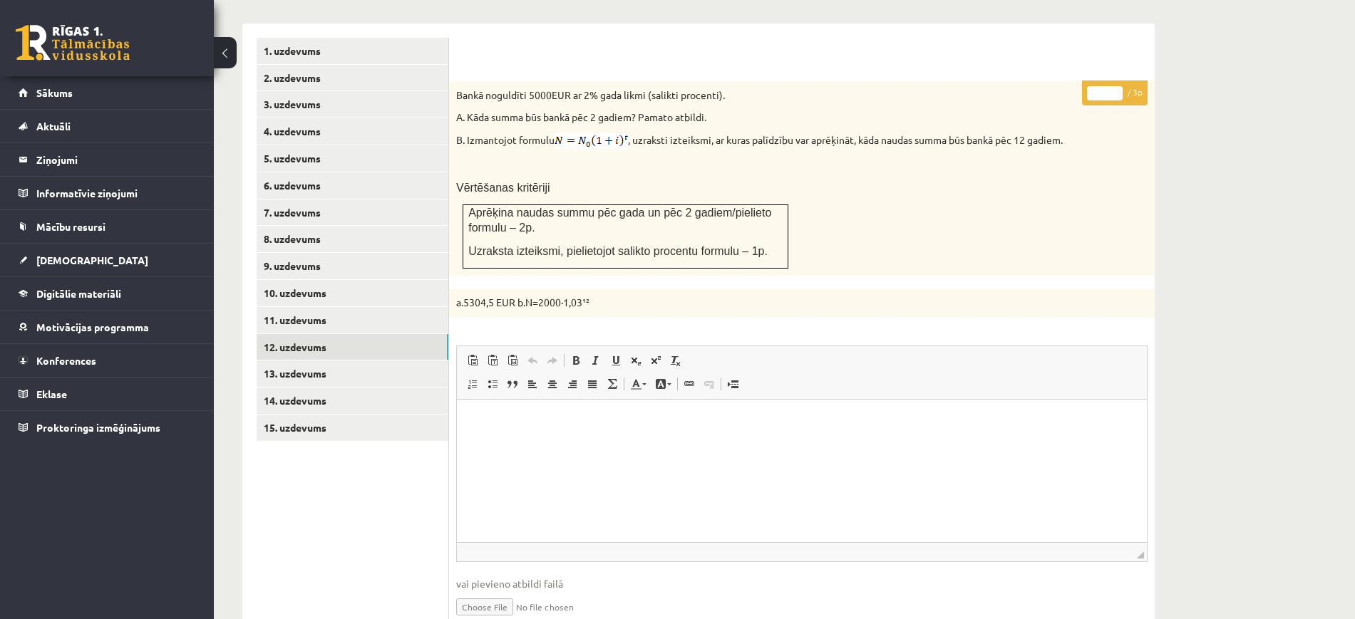
click at [1119, 86] on input "*" at bounding box center [1105, 93] width 36 height 14
type input "*"
click at [1119, 86] on input "*" at bounding box center [1105, 93] width 36 height 14
click at [401, 361] on link "13. uzdevums" at bounding box center [353, 374] width 192 height 26
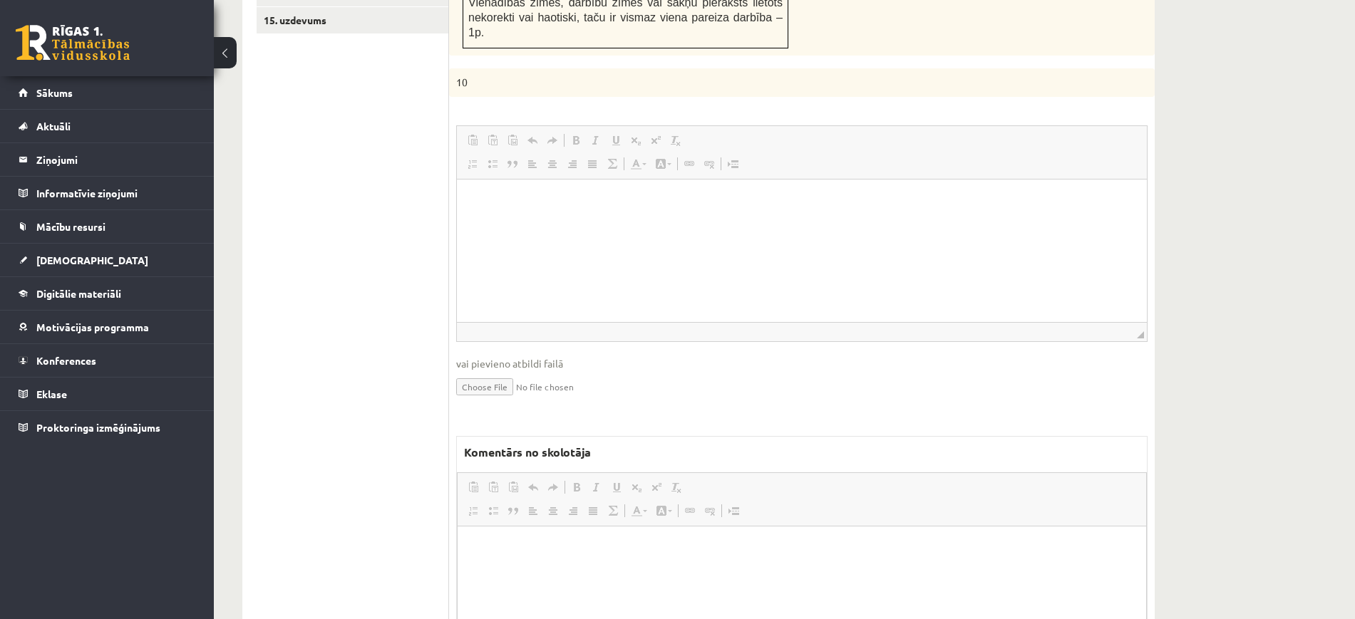
scroll to position [0, 0]
click at [533, 570] on html at bounding box center [802, 547] width 689 height 43
drag, startPoint x: 629, startPoint y: 556, endPoint x: 208, endPoint y: 523, distance: 422.5
click at [458, 526] on html "**********" at bounding box center [802, 547] width 689 height 43
copy p "**********"
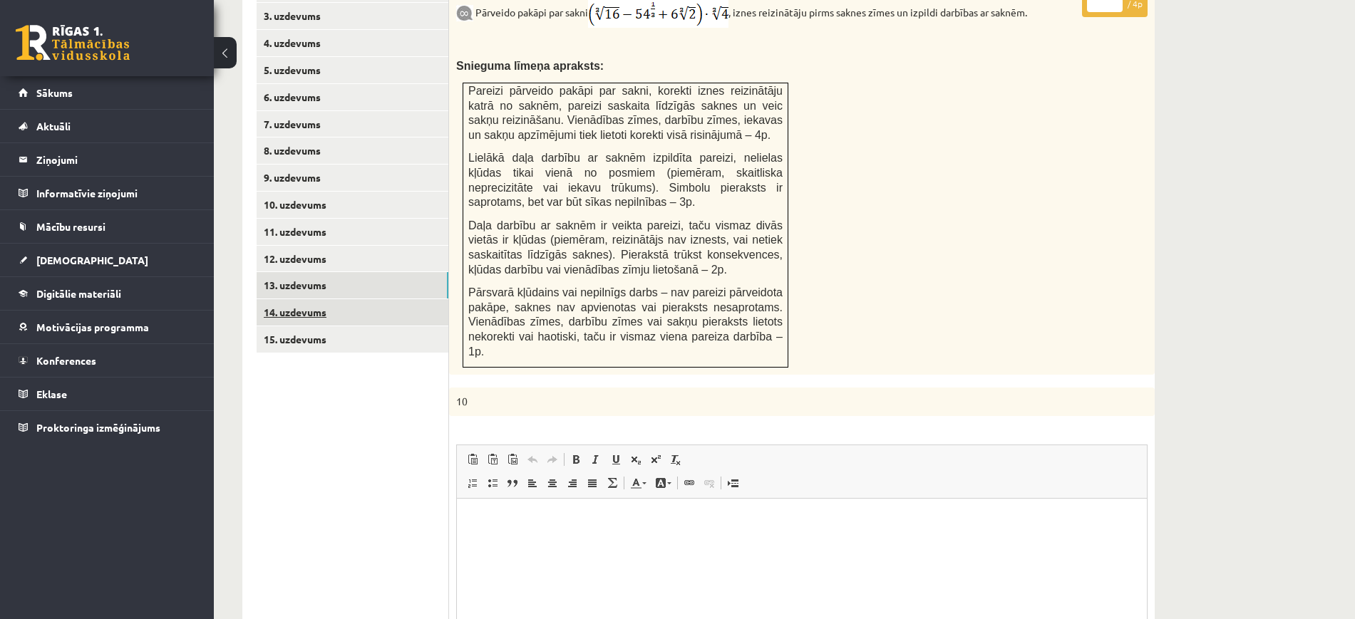
scroll to position [622, 0]
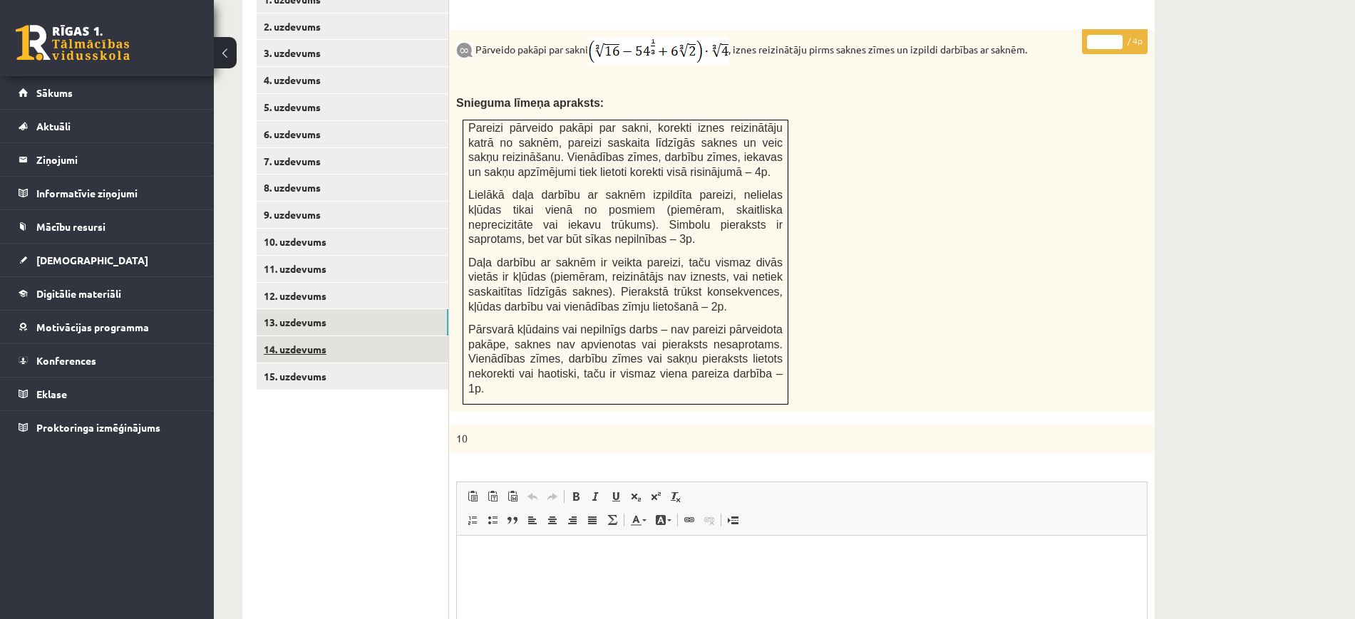
click at [361, 336] on link "14. uzdevums" at bounding box center [353, 349] width 192 height 26
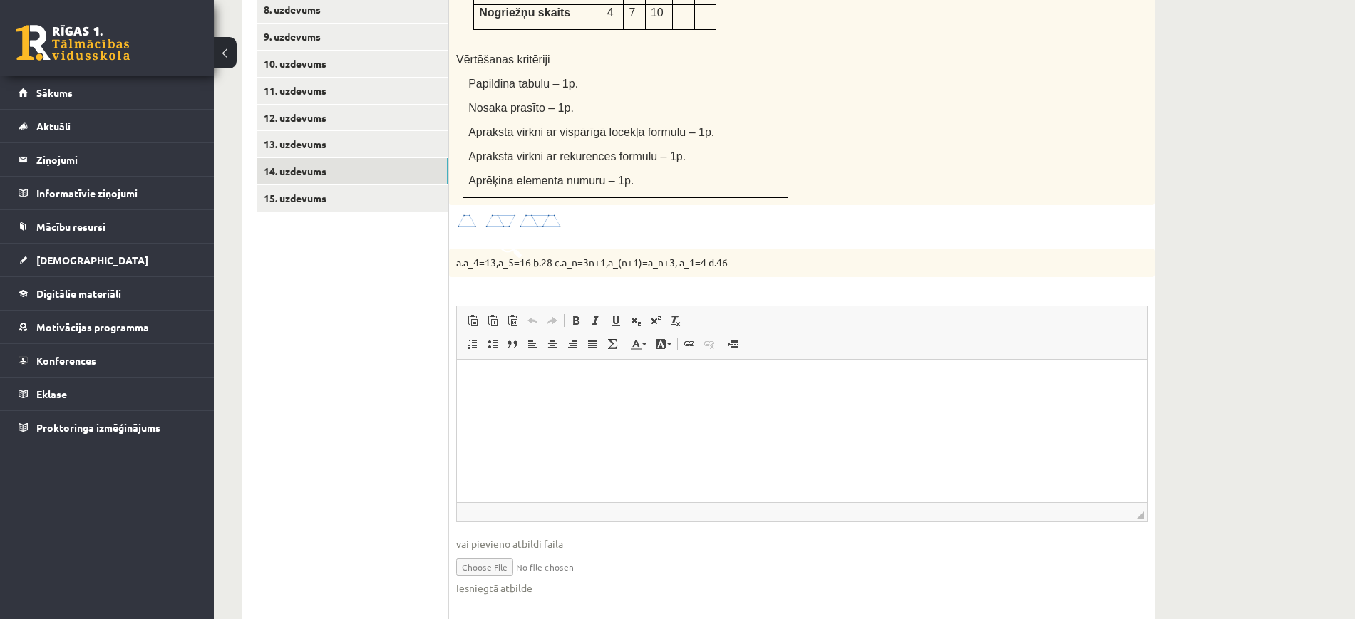
scroll to position [0, 0]
click at [512, 581] on link "Iesniegtā atbilde" at bounding box center [494, 588] width 76 height 15
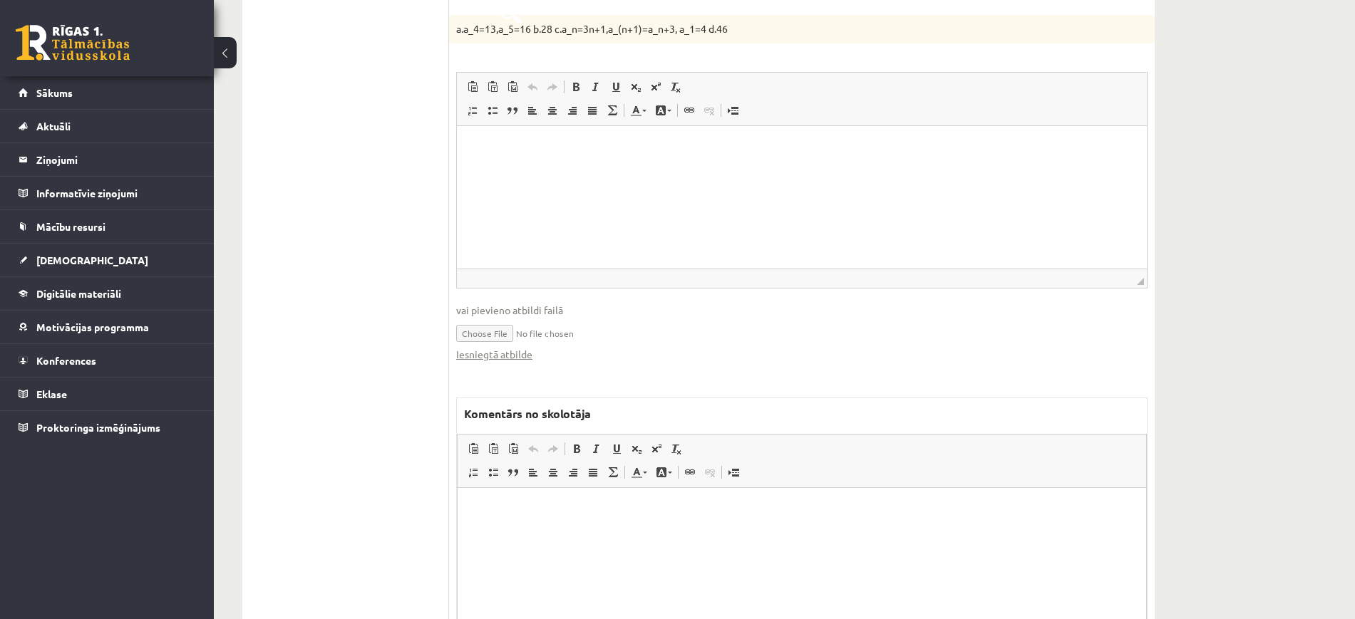
scroll to position [1101, 0]
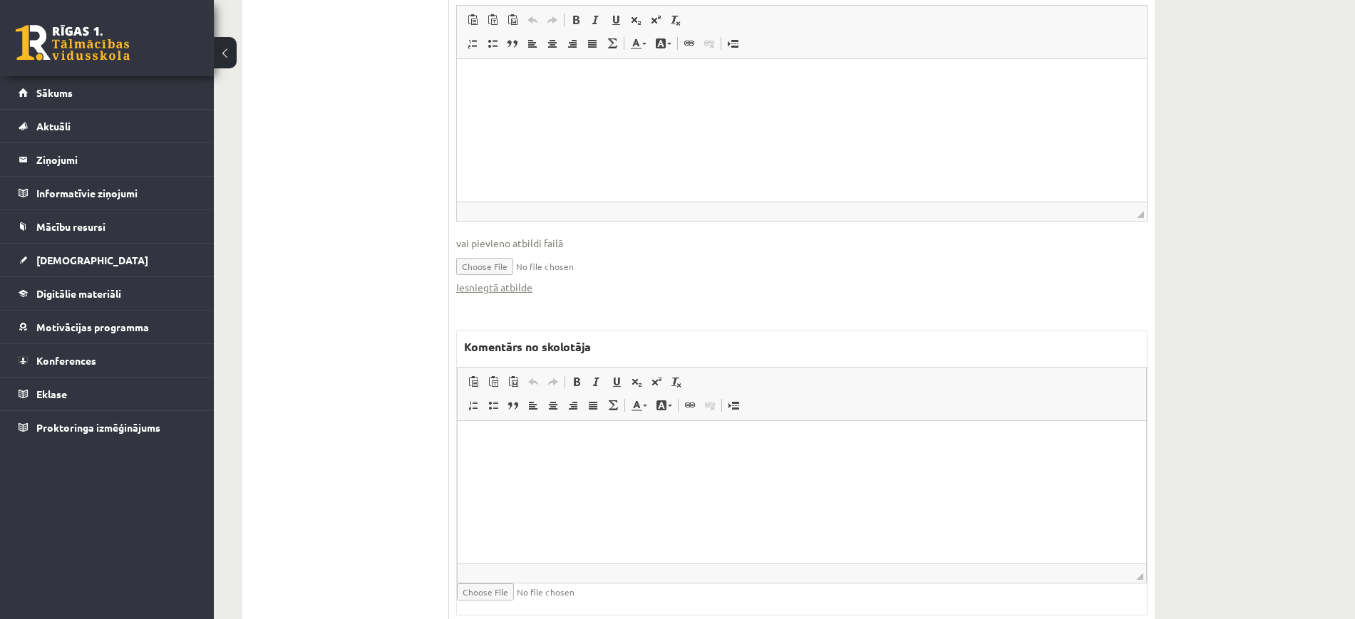
click at [686, 464] on html at bounding box center [802, 442] width 689 height 43
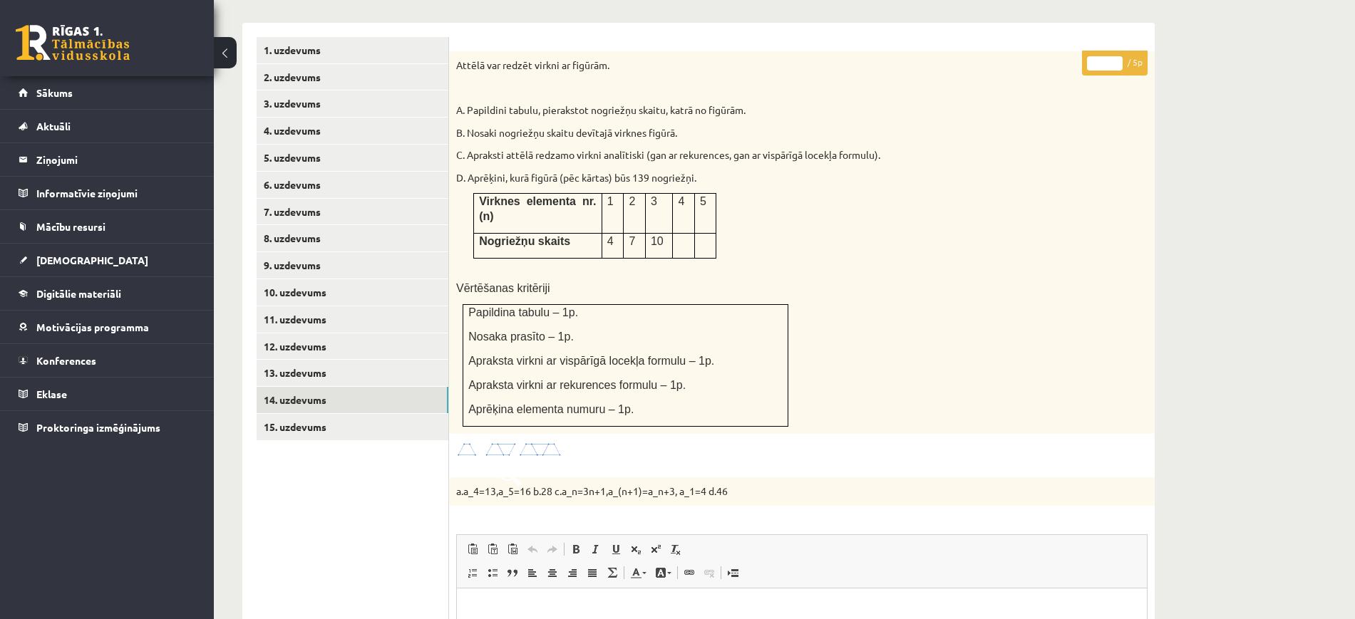
scroll to position [567, 0]
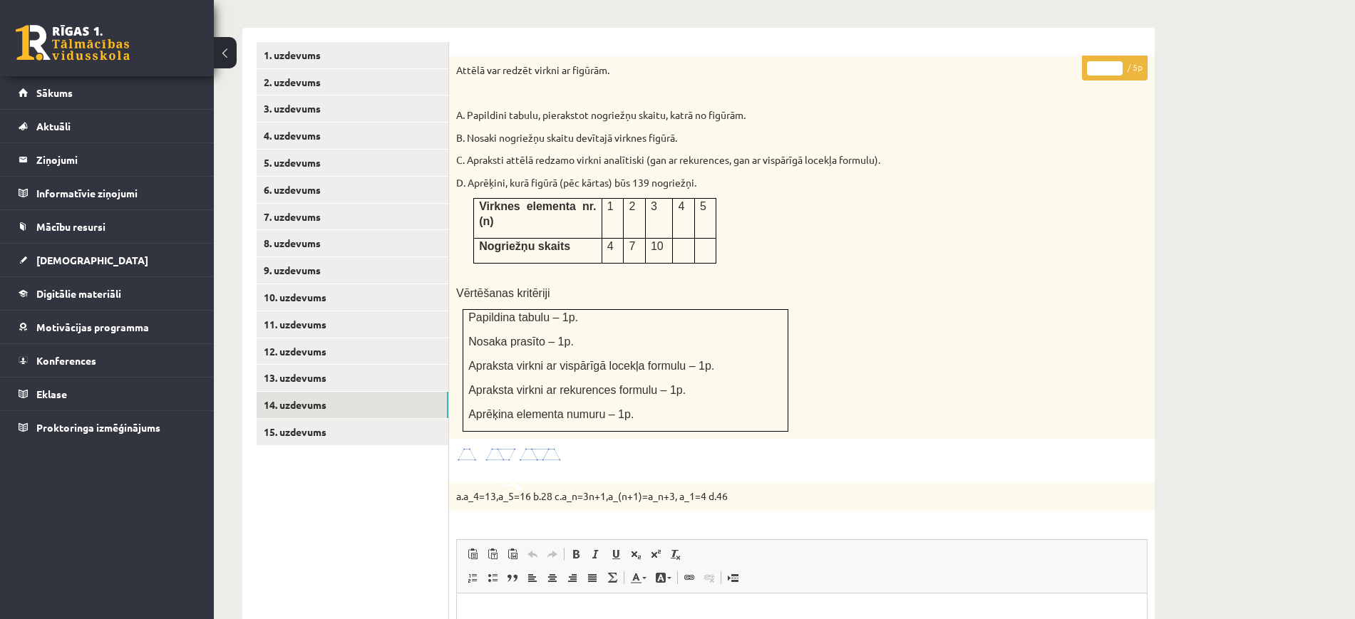
click at [1118, 61] on input "*" at bounding box center [1105, 68] width 36 height 14
type input "*"
click at [1115, 61] on input "*" at bounding box center [1105, 68] width 36 height 14
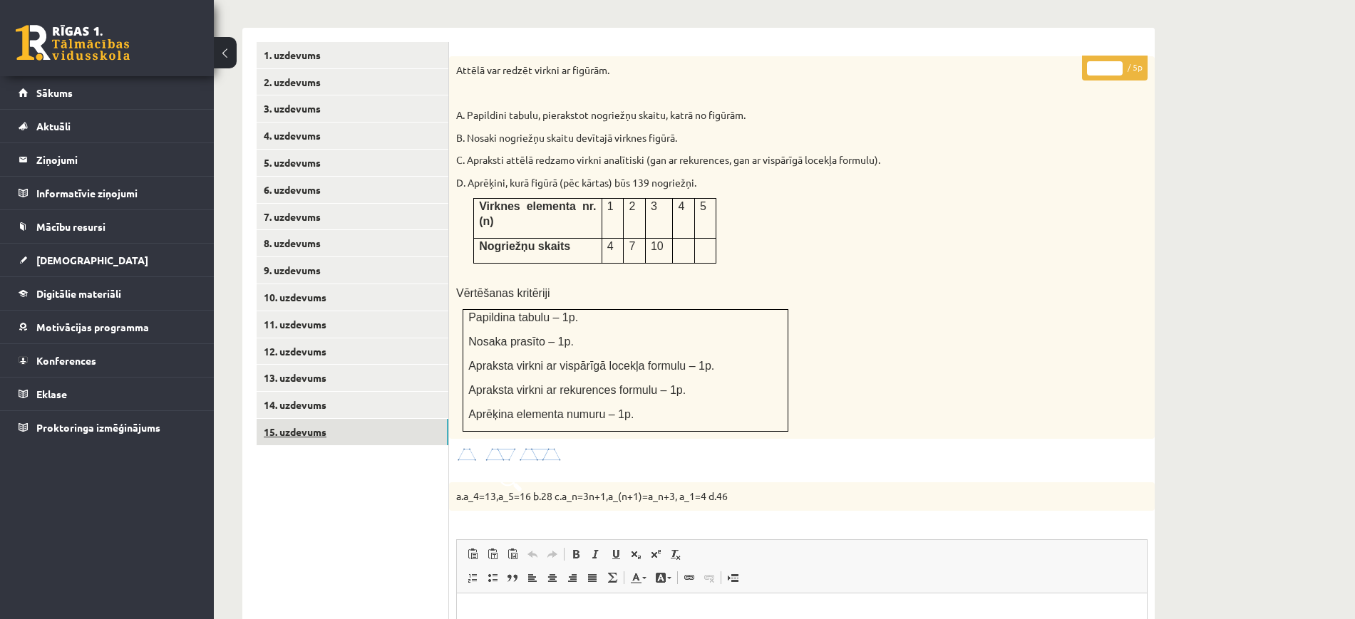
click at [376, 419] on link "15. uzdevums" at bounding box center [353, 432] width 192 height 26
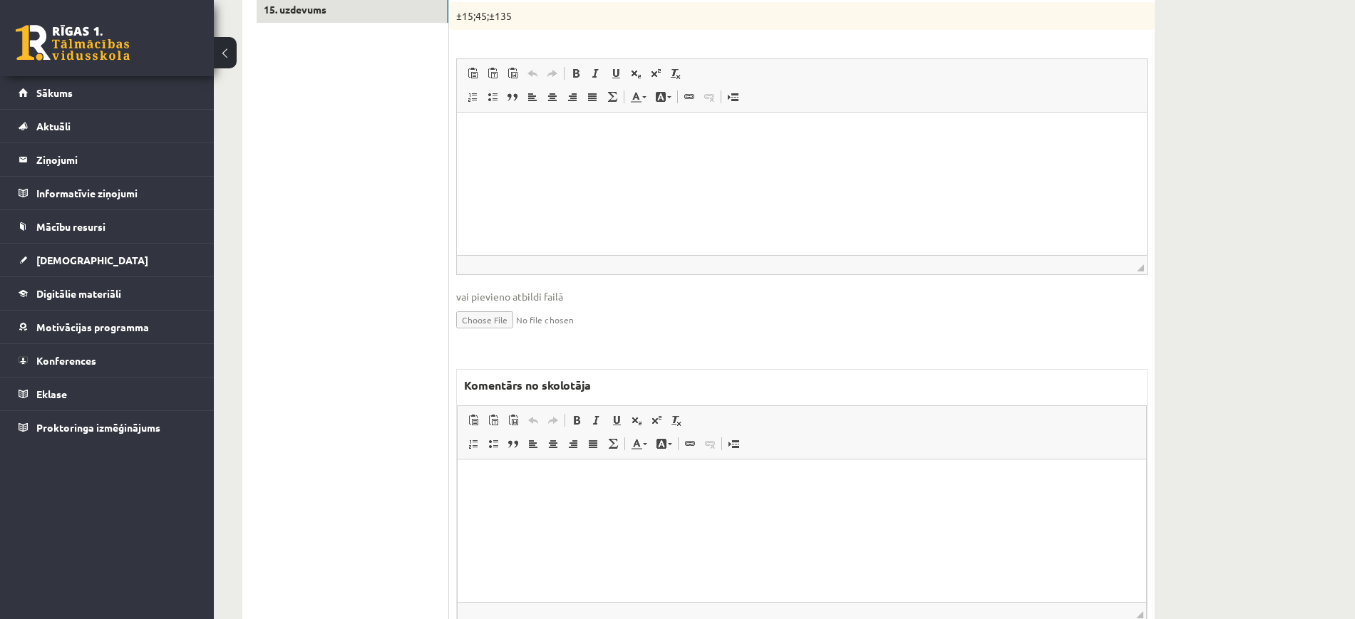
scroll to position [1044, 0]
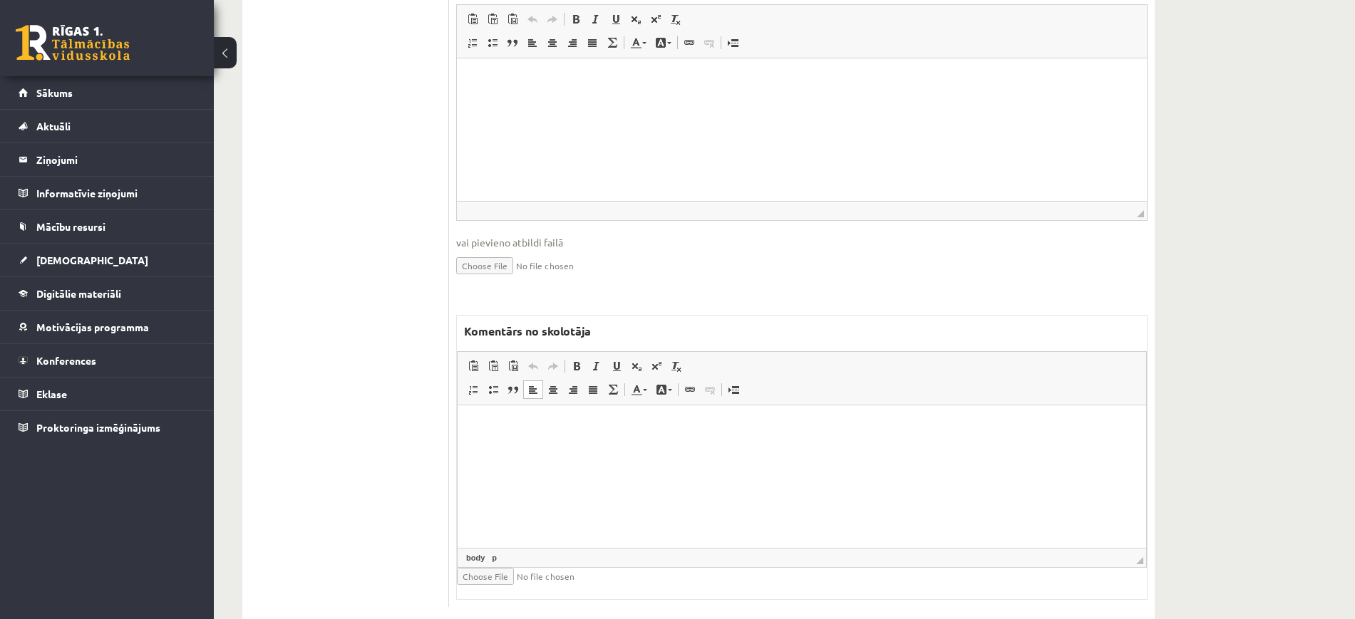
click at [620, 431] on p "Bagātinātā teksta redaktors, wiswyg-editor-47024725379440-1757868598-879" at bounding box center [802, 427] width 660 height 15
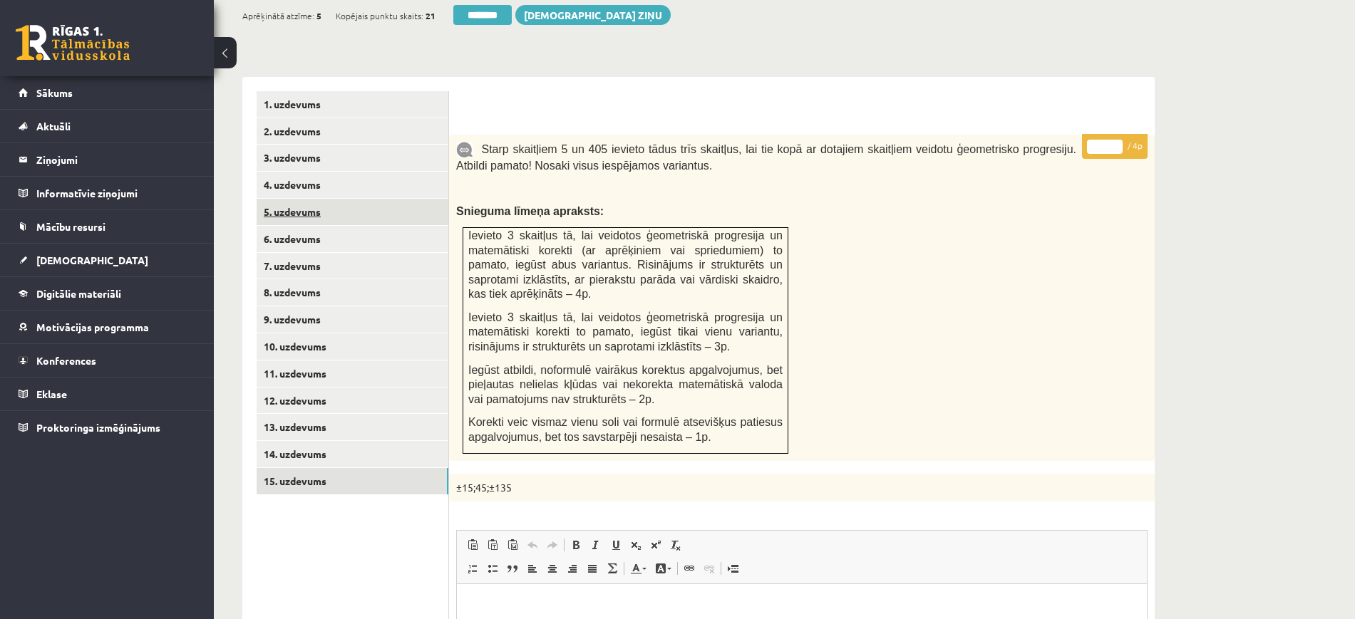
scroll to position [242, 0]
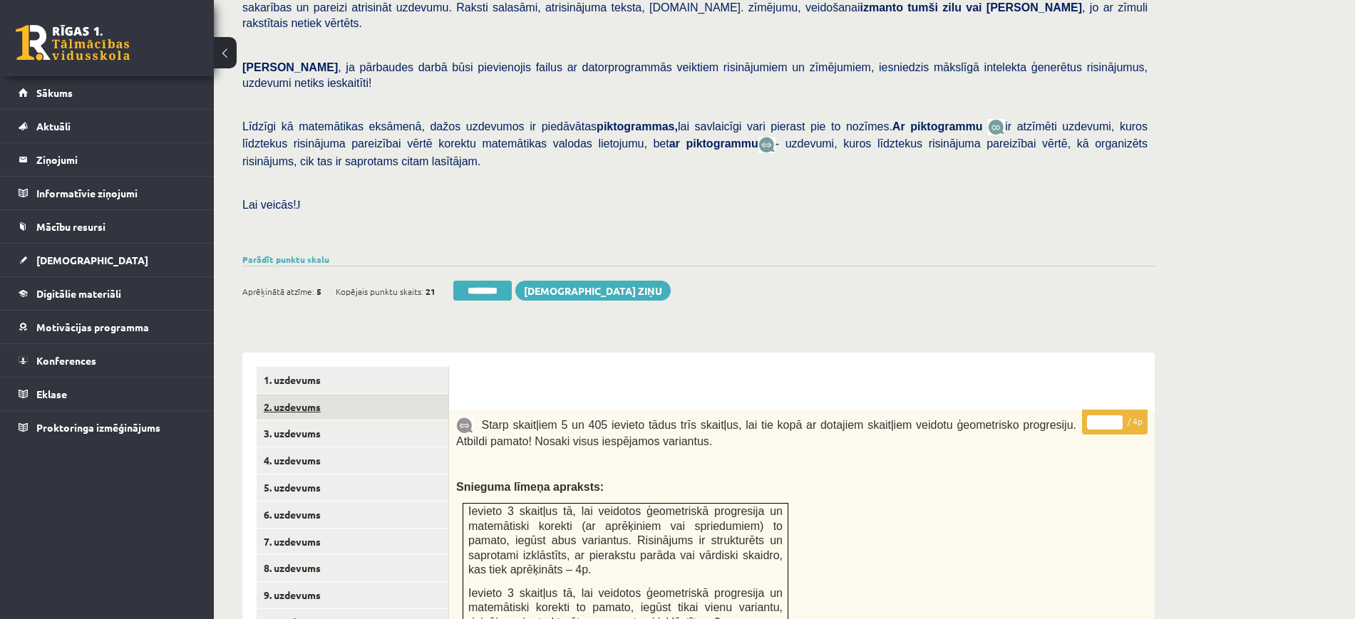
click at [383, 394] on link "2. uzdevums" at bounding box center [353, 407] width 192 height 26
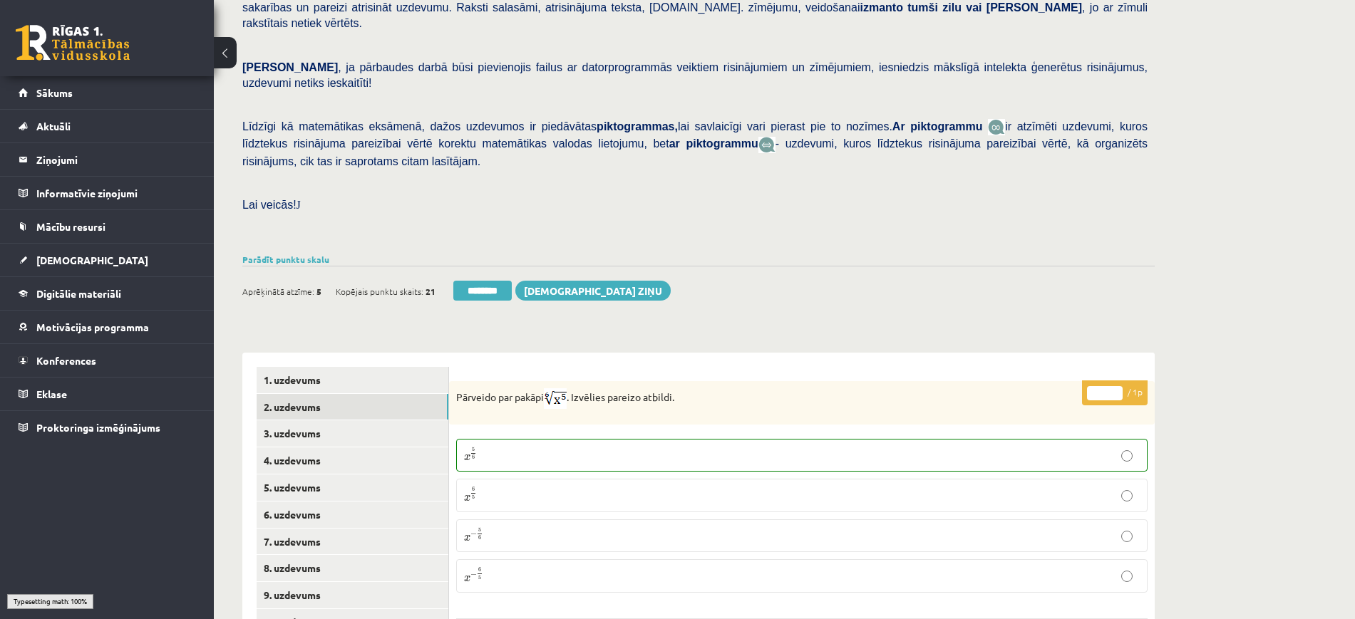
click at [498, 281] on input "********" at bounding box center [482, 291] width 58 height 20
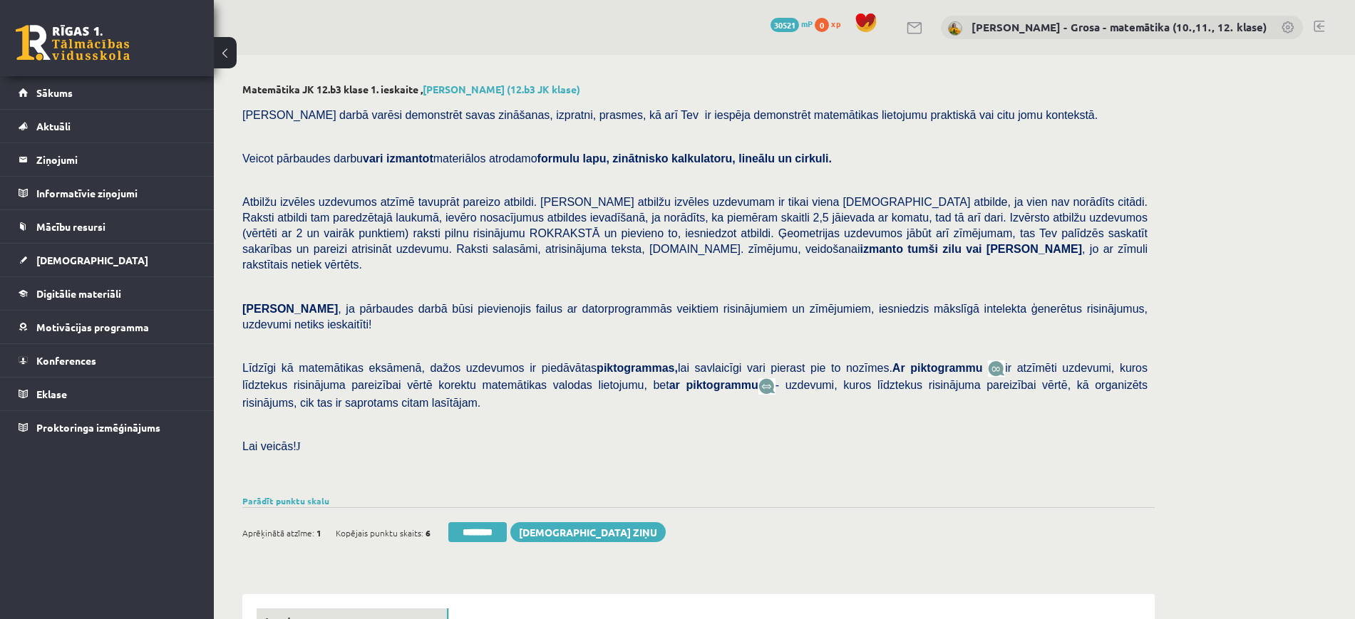
scroll to position [446, 0]
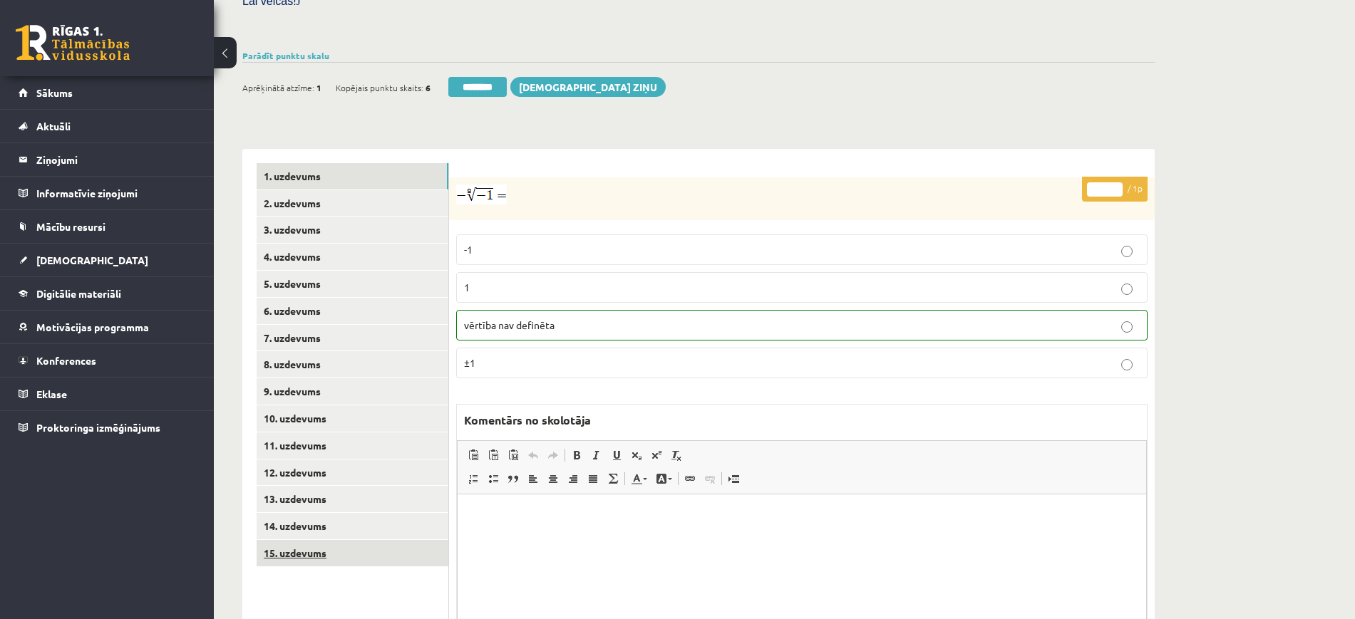
click at [386, 540] on link "15. uzdevums" at bounding box center [353, 553] width 192 height 26
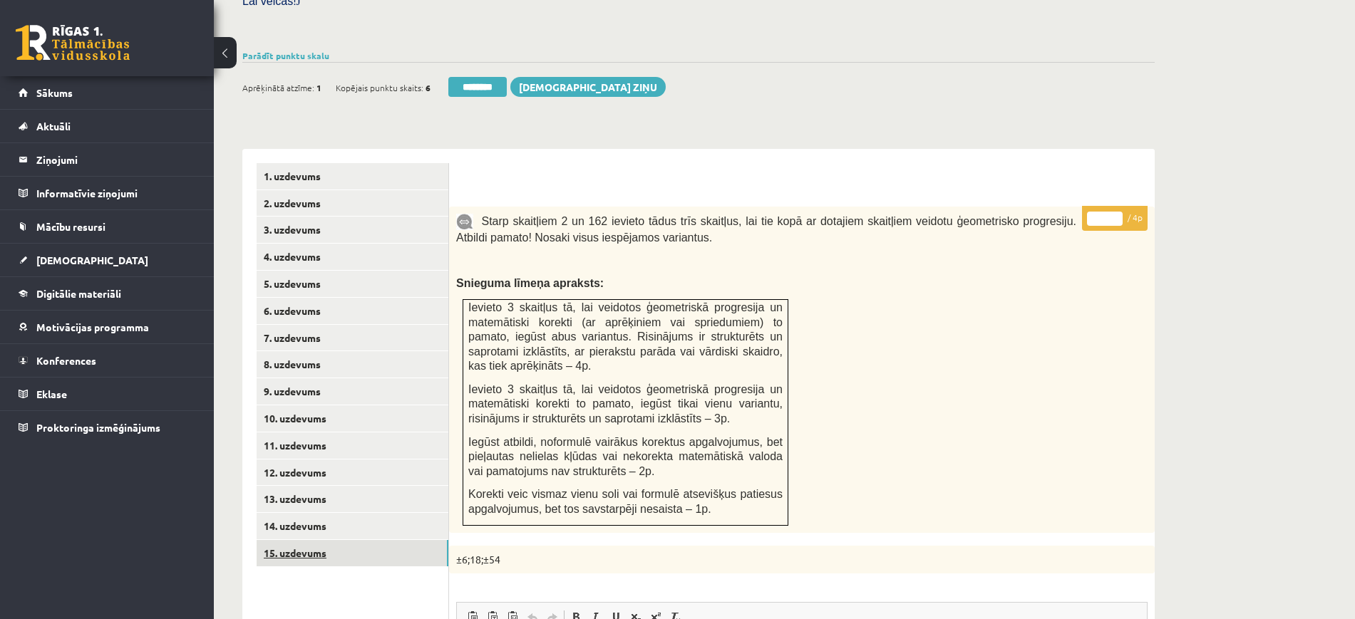
scroll to position [0, 0]
click at [339, 351] on link "8. uzdevums" at bounding box center [353, 364] width 192 height 26
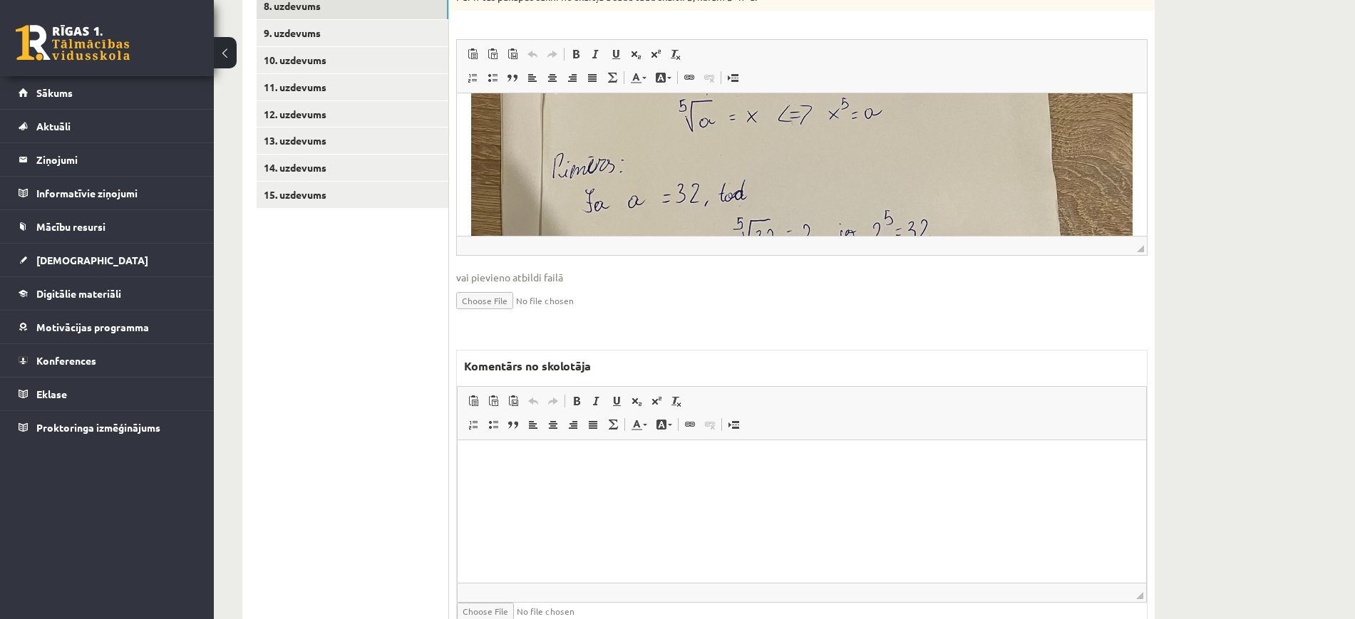
scroll to position [483, 0]
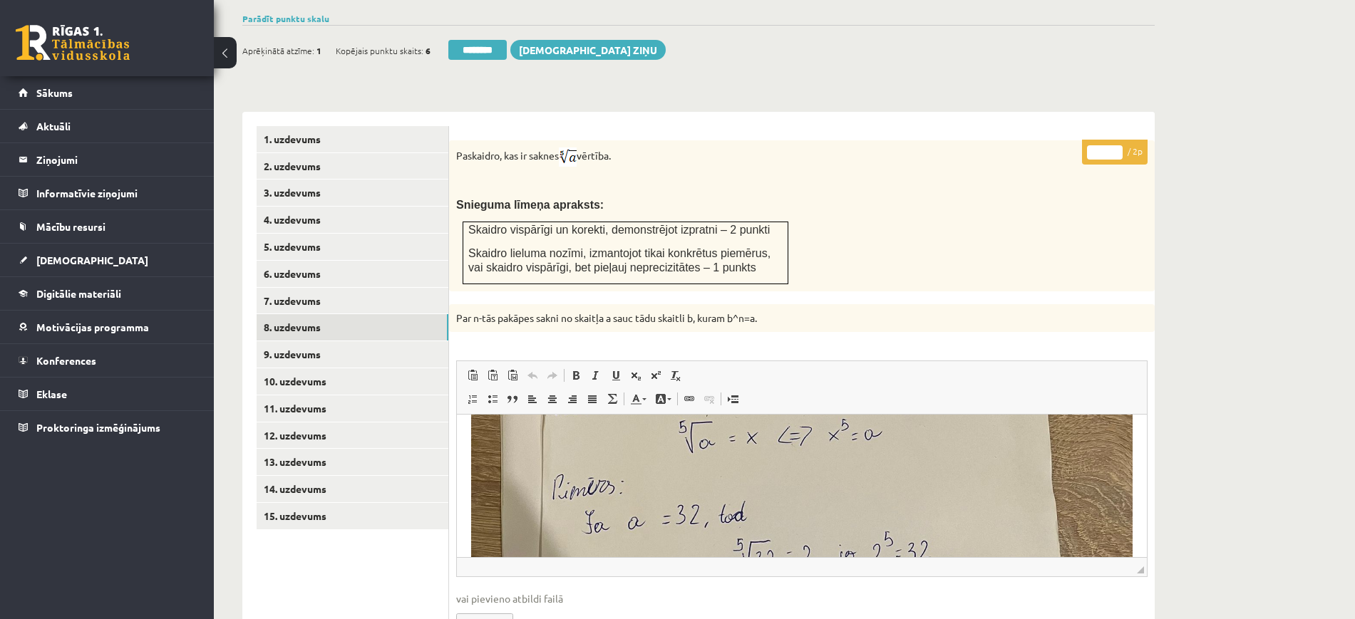
click at [1113, 145] on input "*" at bounding box center [1105, 152] width 36 height 14
type input "*"
click at [1113, 145] on input "*" at bounding box center [1105, 152] width 36 height 14
click at [403, 341] on link "9. uzdevums" at bounding box center [353, 354] width 192 height 26
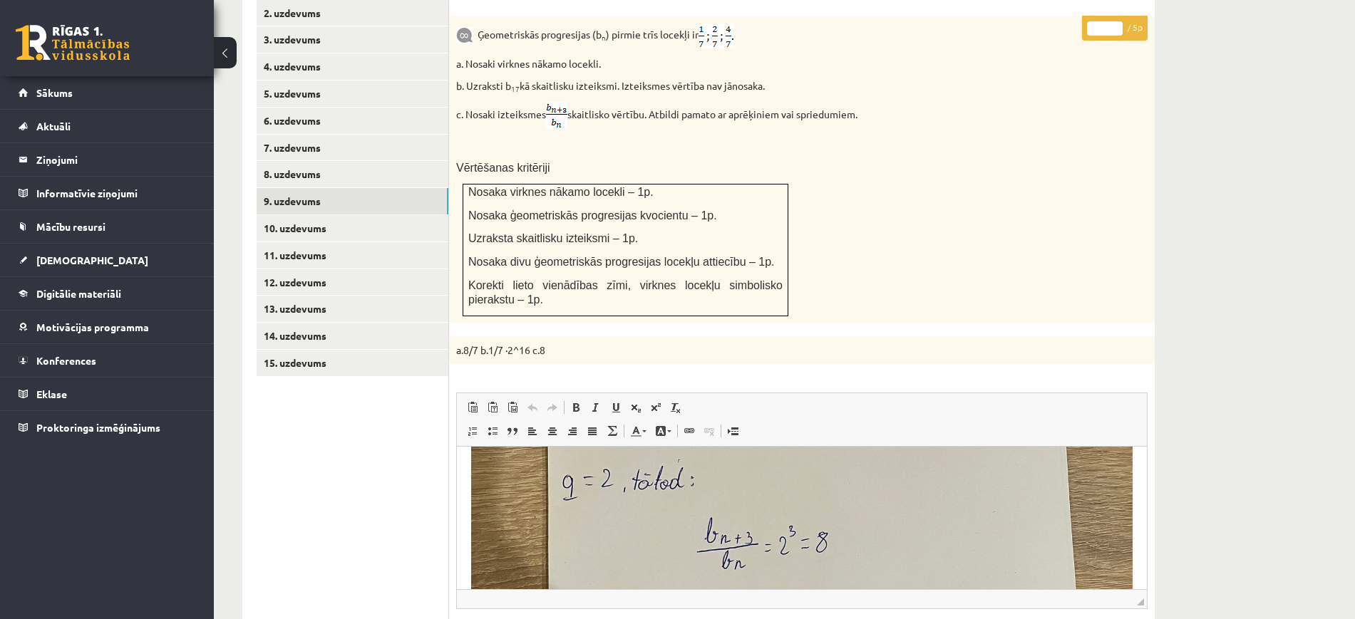
scroll to position [562, 0]
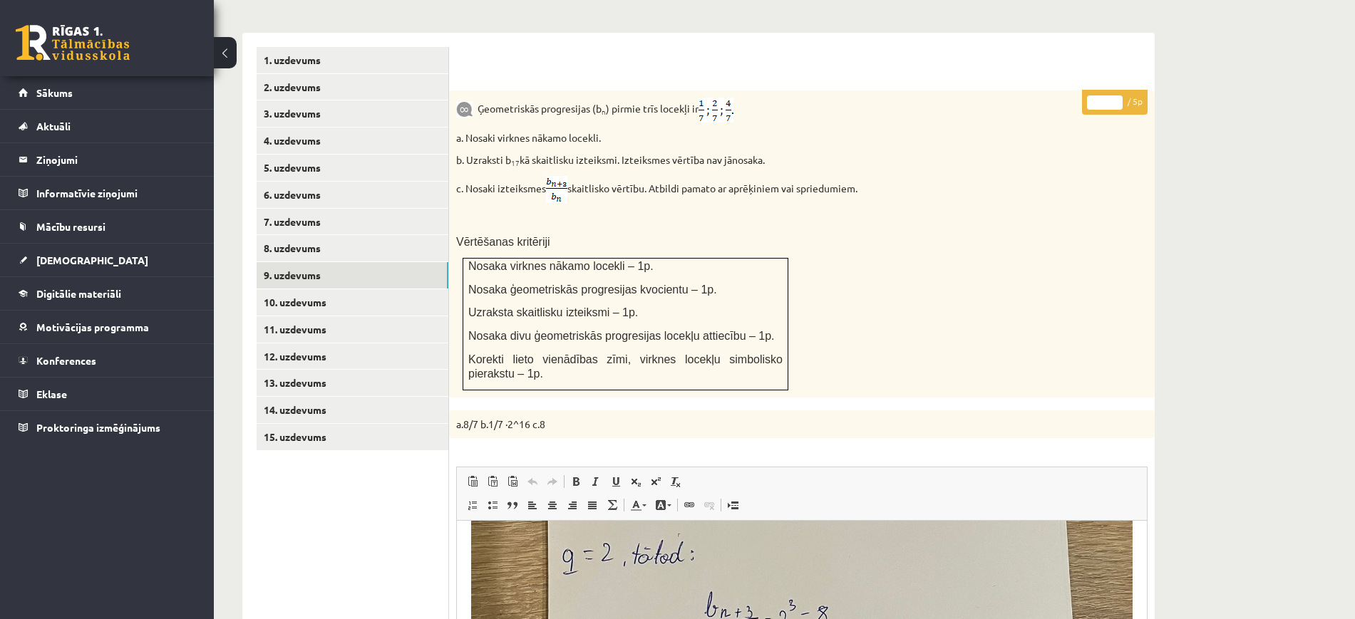
type input "*"
click at [1115, 96] on input "*" at bounding box center [1105, 103] width 36 height 14
click at [427, 289] on link "10. uzdevums" at bounding box center [353, 302] width 192 height 26
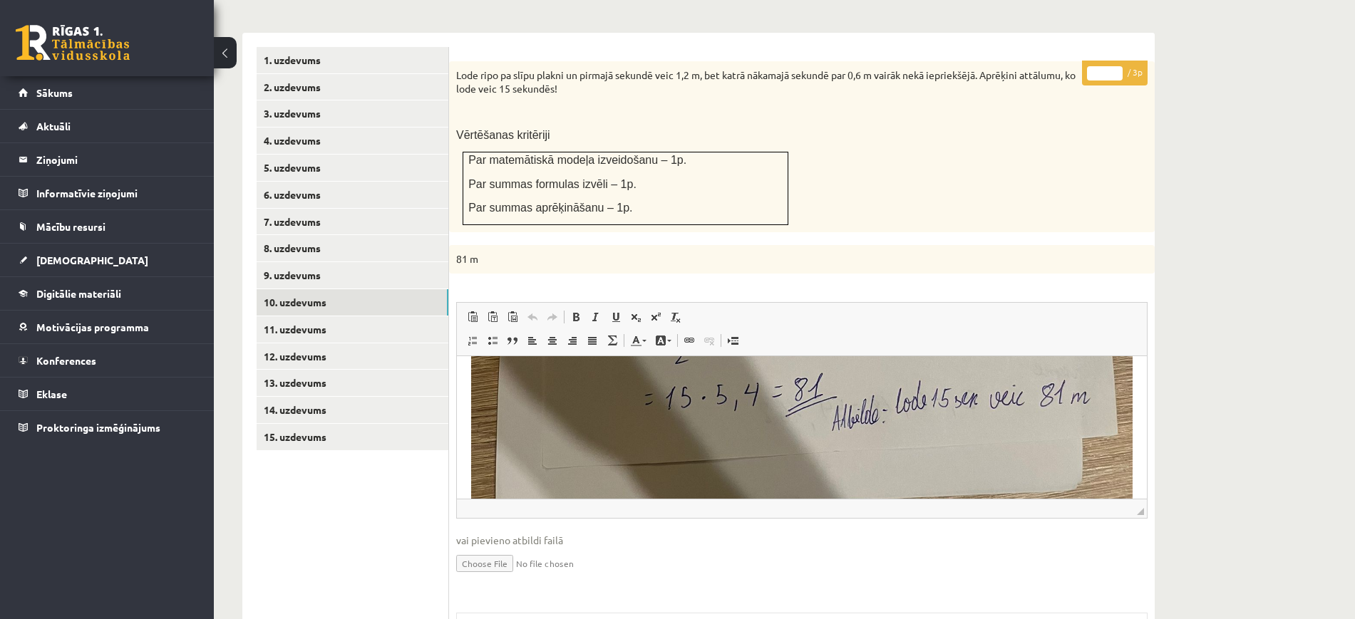
scroll to position [713, 0]
type input "*"
click at [1119, 66] on input "*" at bounding box center [1105, 73] width 36 height 14
click at [410, 316] on link "11. uzdevums" at bounding box center [353, 329] width 192 height 26
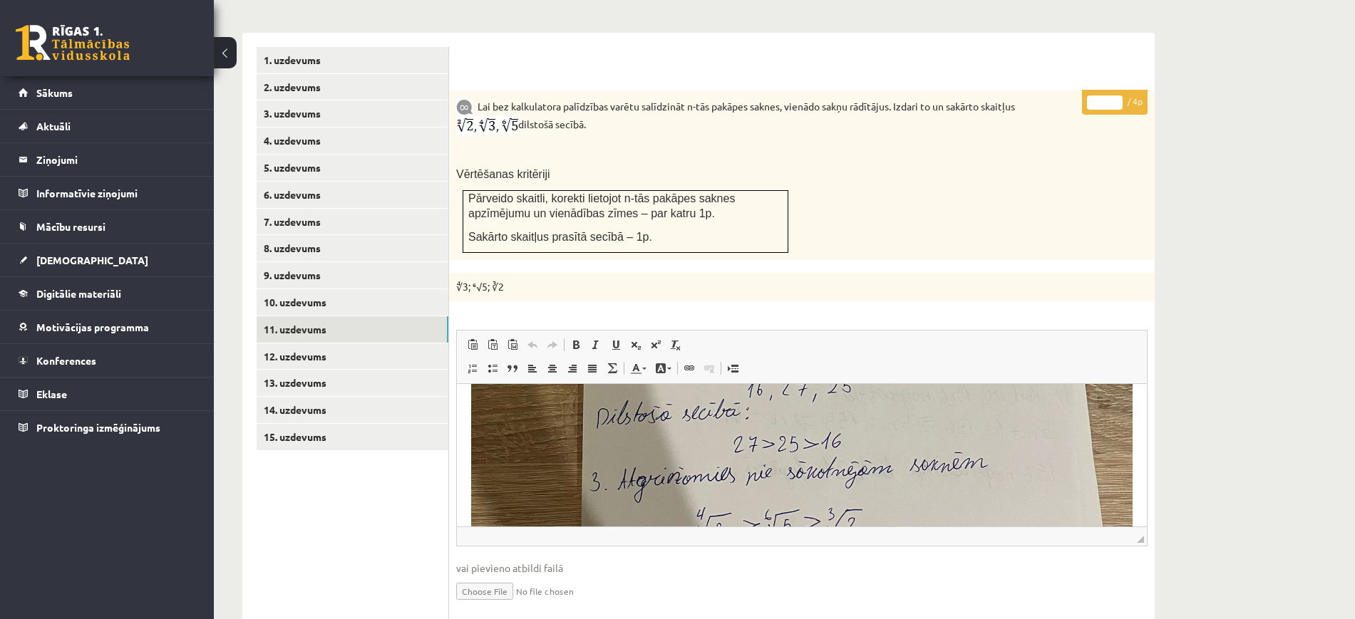
scroll to position [535, 0]
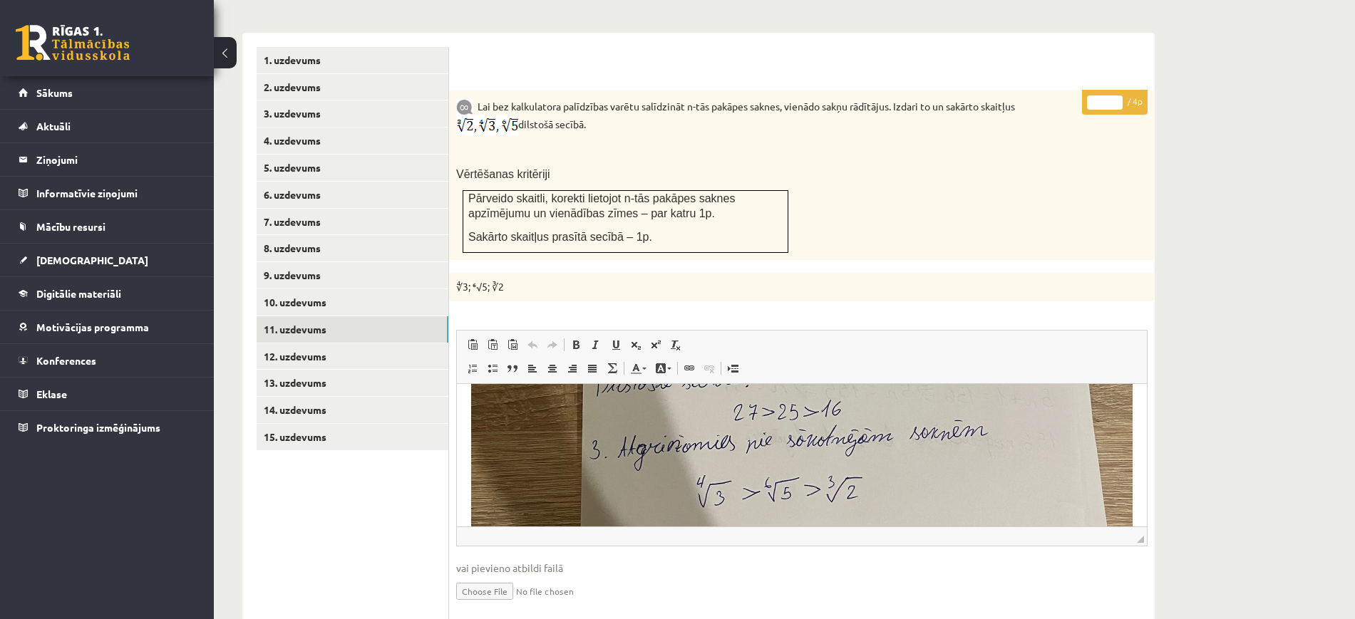
click at [1116, 96] on input "*" at bounding box center [1105, 103] width 36 height 14
type input "*"
click at [1114, 96] on input "*" at bounding box center [1105, 103] width 36 height 14
click at [419, 344] on link "12. uzdevums" at bounding box center [353, 357] width 192 height 26
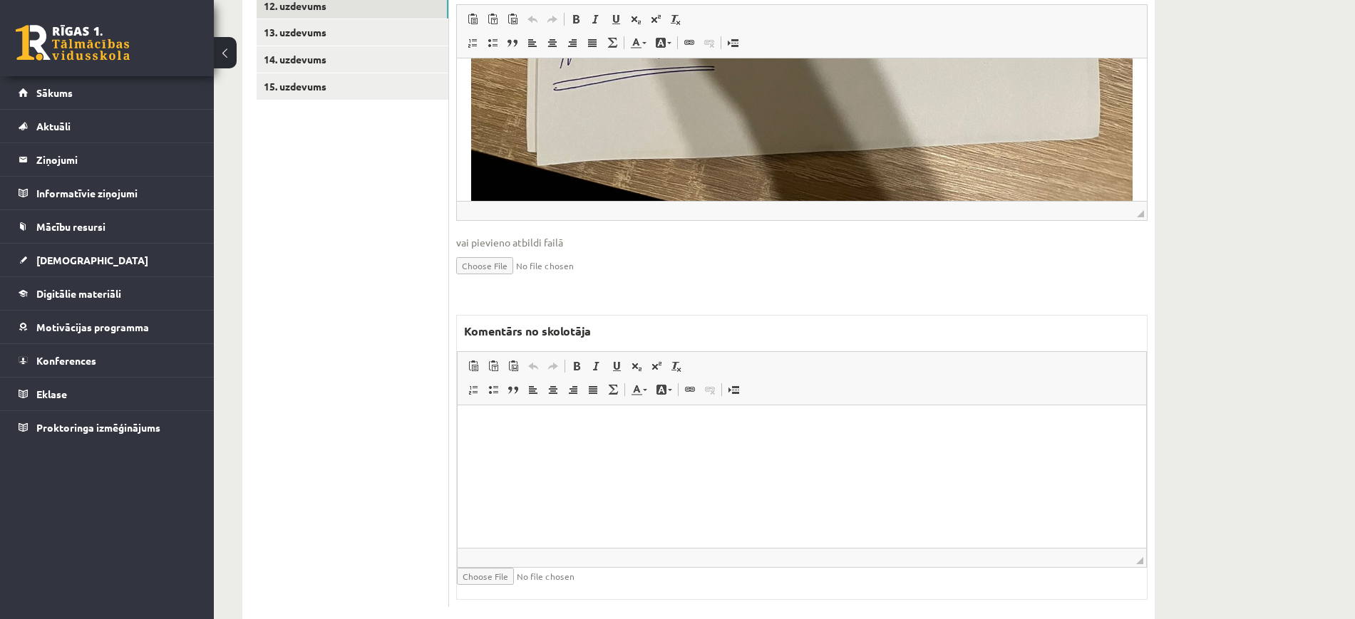
scroll to position [755, 0]
click at [724, 448] on html at bounding box center [802, 426] width 689 height 43
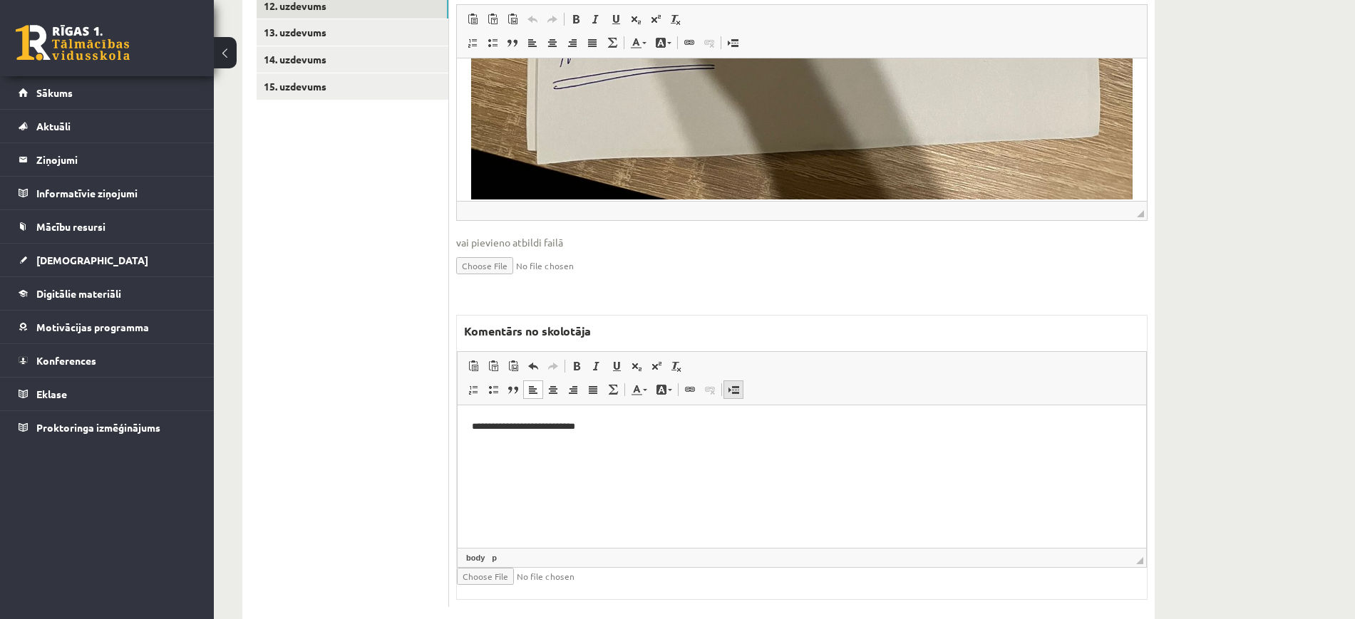
scroll to position [556, 0]
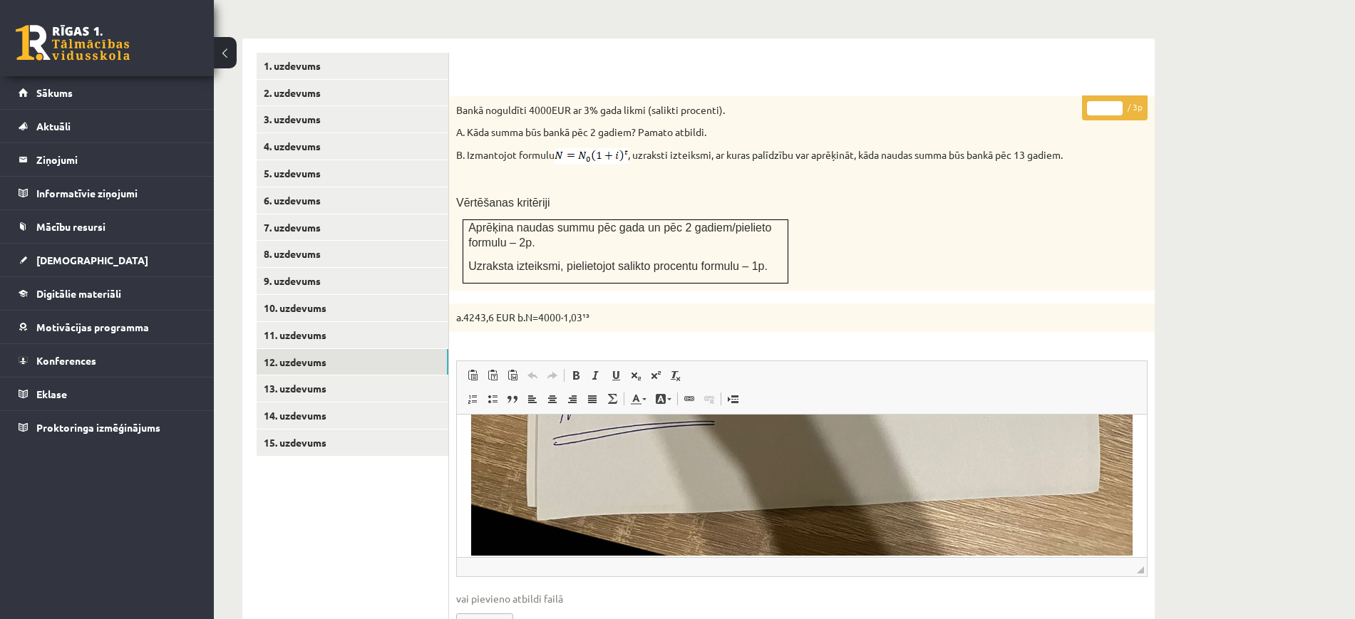
click at [1119, 101] on input "*" at bounding box center [1105, 108] width 36 height 14
type input "*"
click at [1119, 101] on input "*" at bounding box center [1105, 108] width 36 height 14
click at [320, 376] on link "13. uzdevums" at bounding box center [353, 389] width 192 height 26
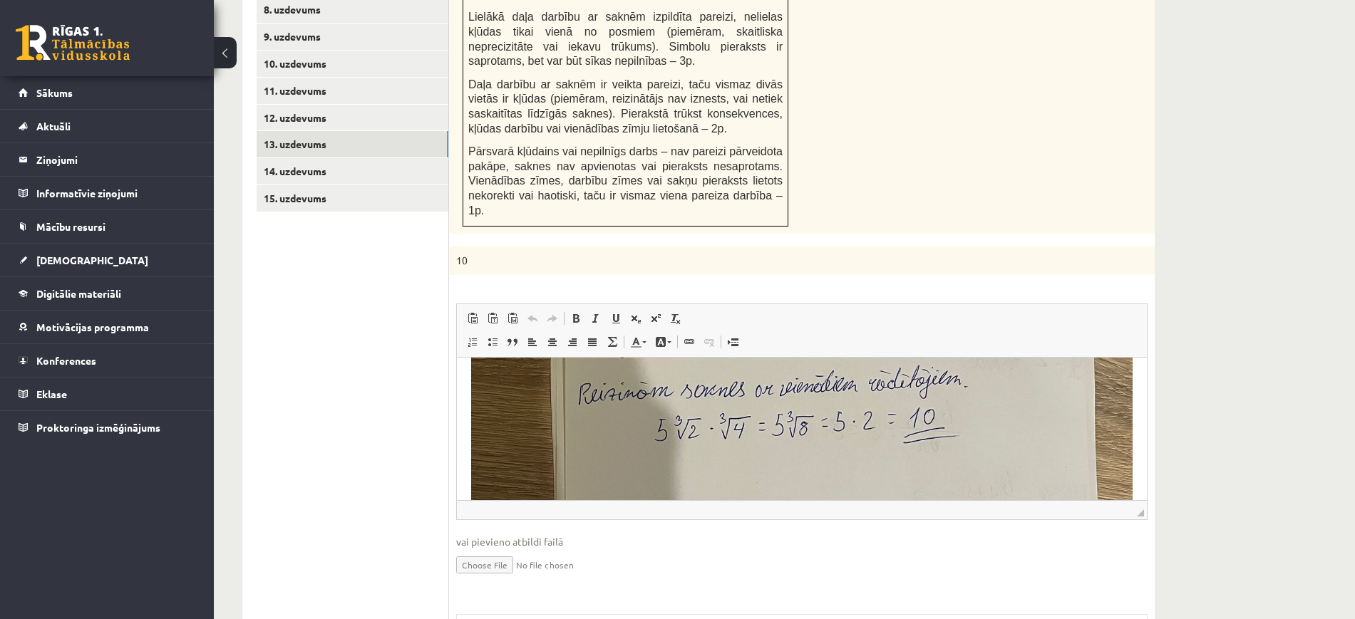
scroll to position [622, 0]
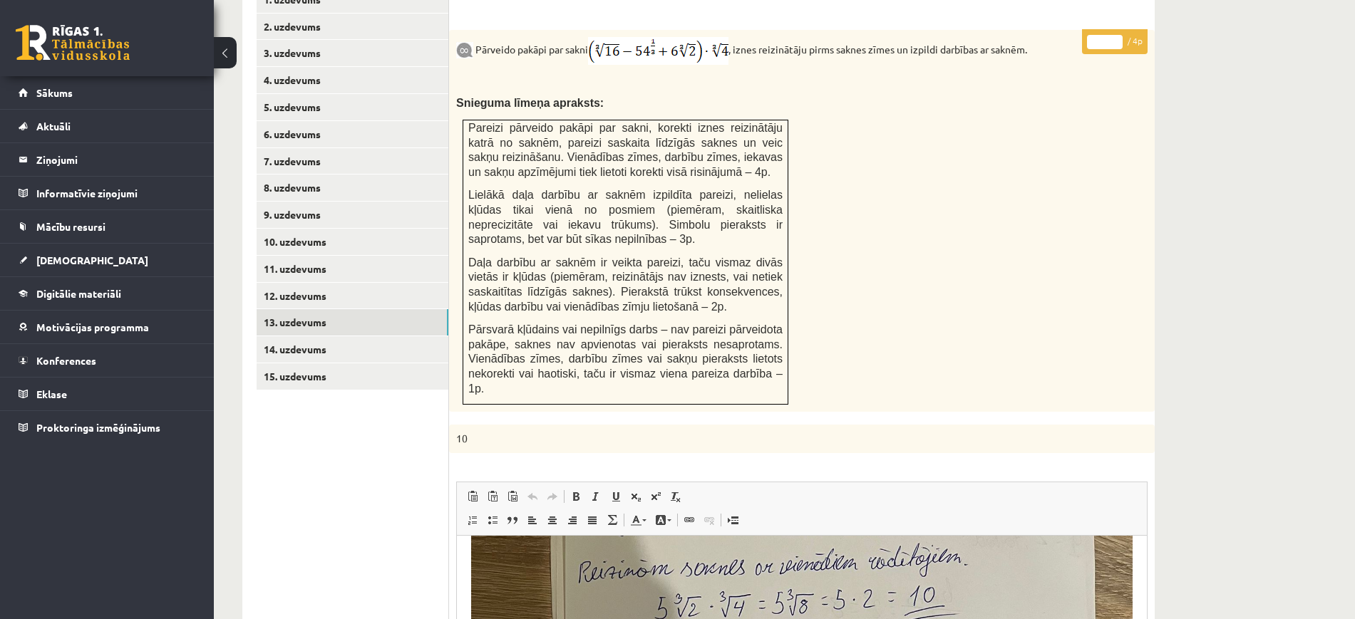
type input "*"
click at [1116, 35] on input "*" at bounding box center [1105, 42] width 36 height 14
click at [380, 336] on link "14. uzdevums" at bounding box center [353, 349] width 192 height 26
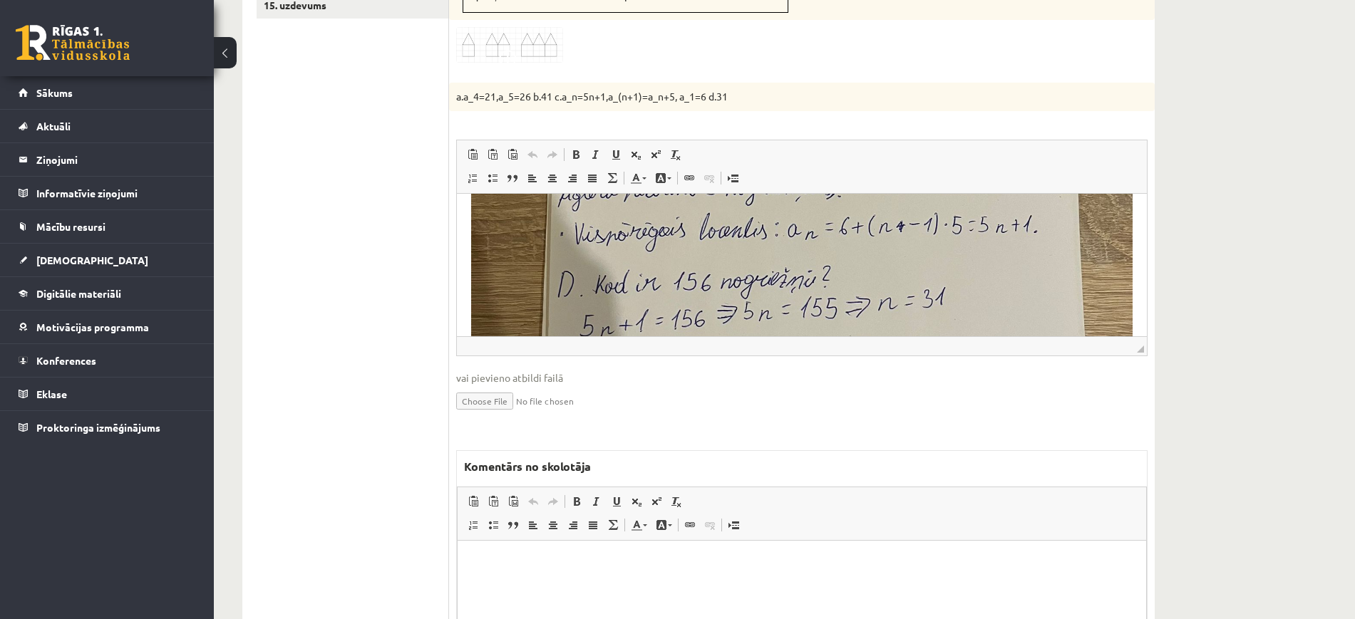
scroll to position [356, 0]
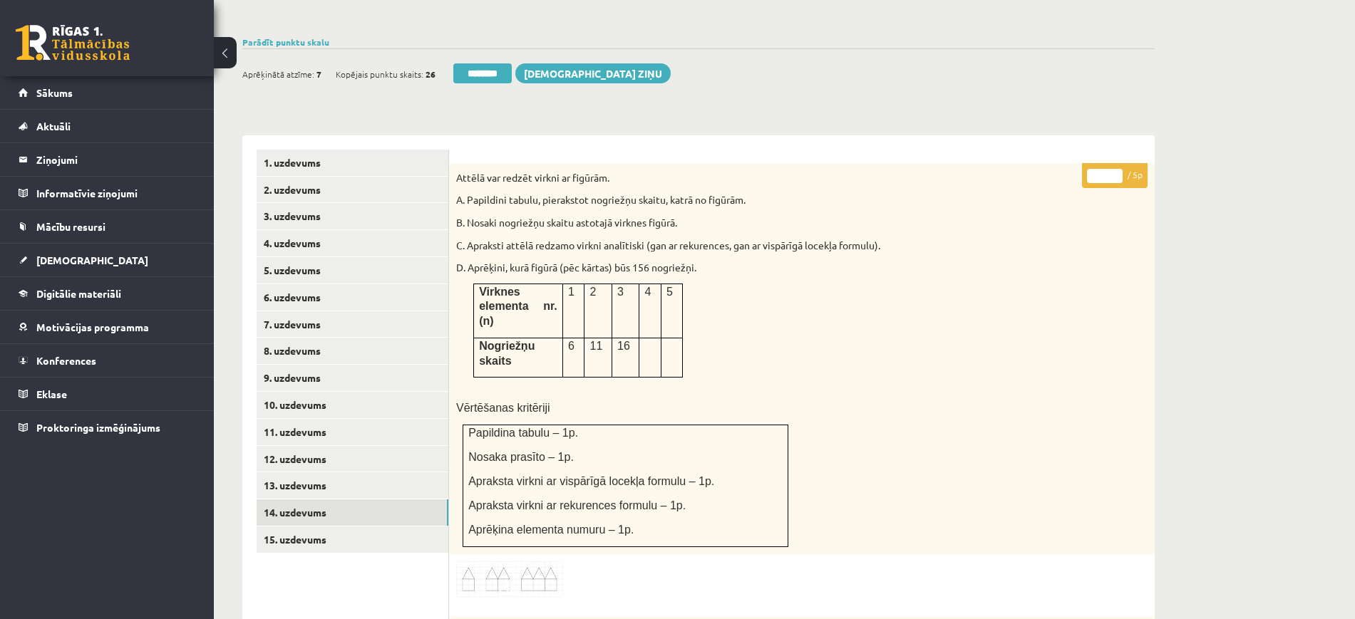
type input "*"
click at [1116, 169] on input "*" at bounding box center [1105, 176] width 36 height 14
click at [354, 527] on link "15. uzdevums" at bounding box center [353, 540] width 192 height 26
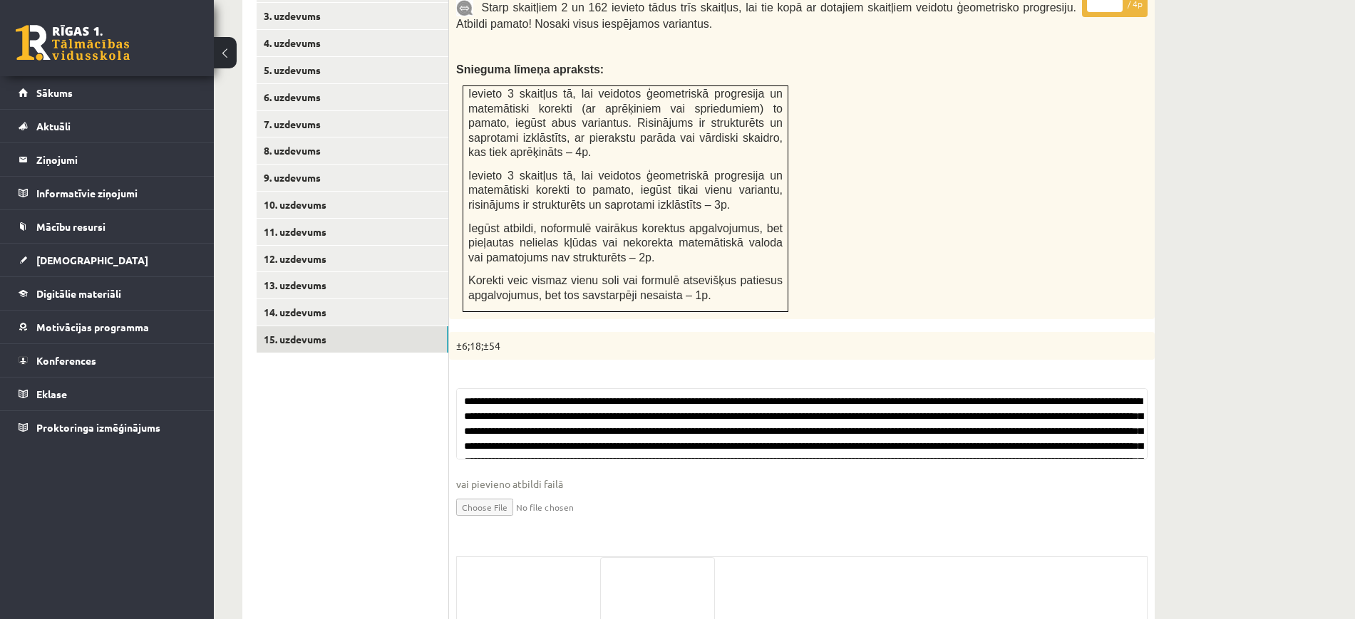
scroll to position [759, 0]
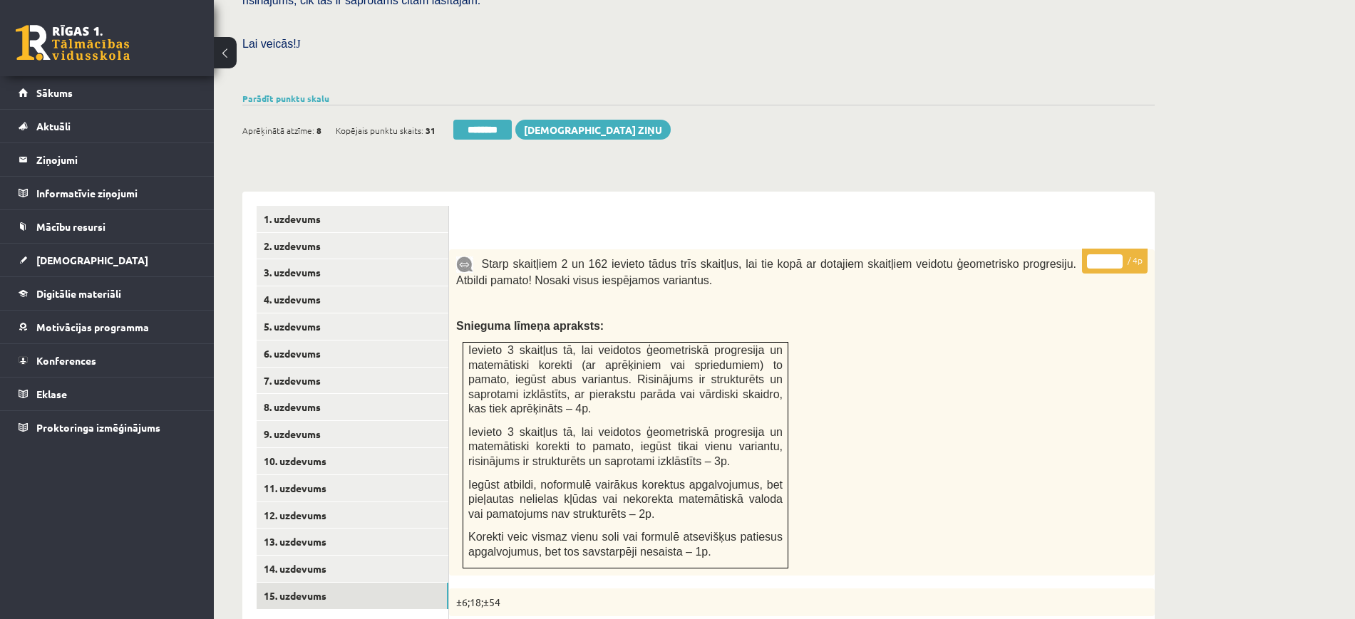
type input "*"
click at [1119, 254] on input "*" at bounding box center [1105, 261] width 36 height 14
click at [353, 206] on link "1. uzdevums" at bounding box center [353, 219] width 192 height 26
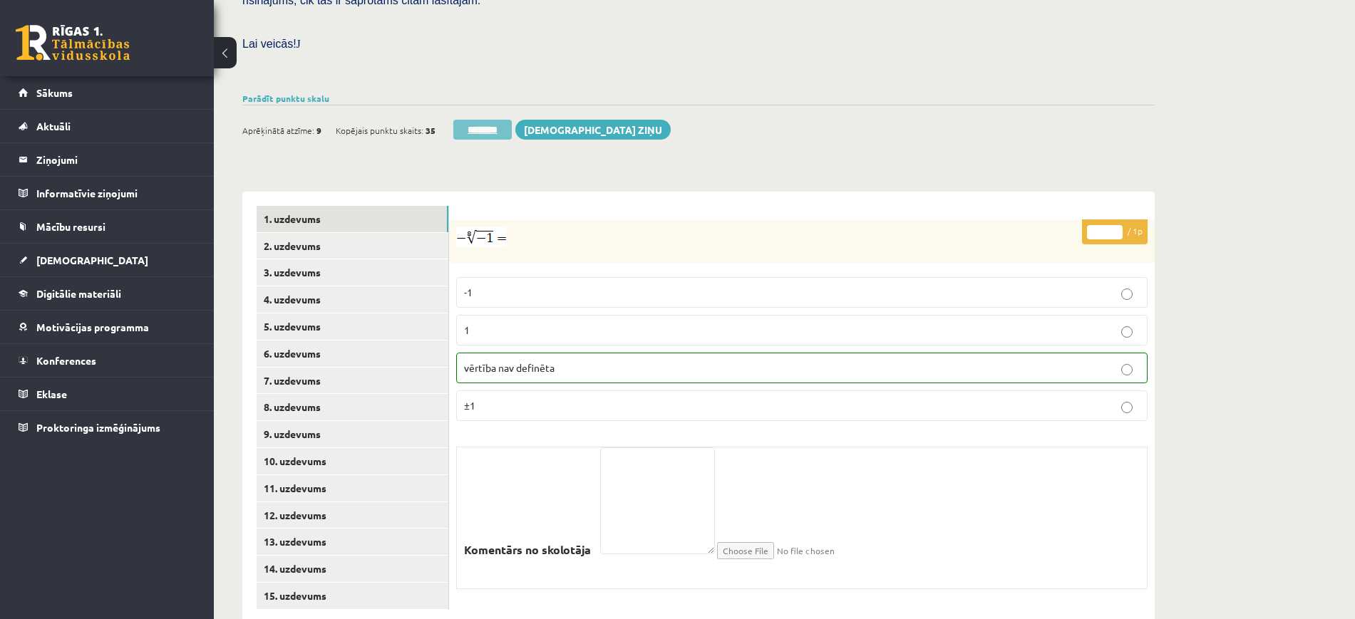
click at [478, 120] on input "********" at bounding box center [482, 130] width 58 height 20
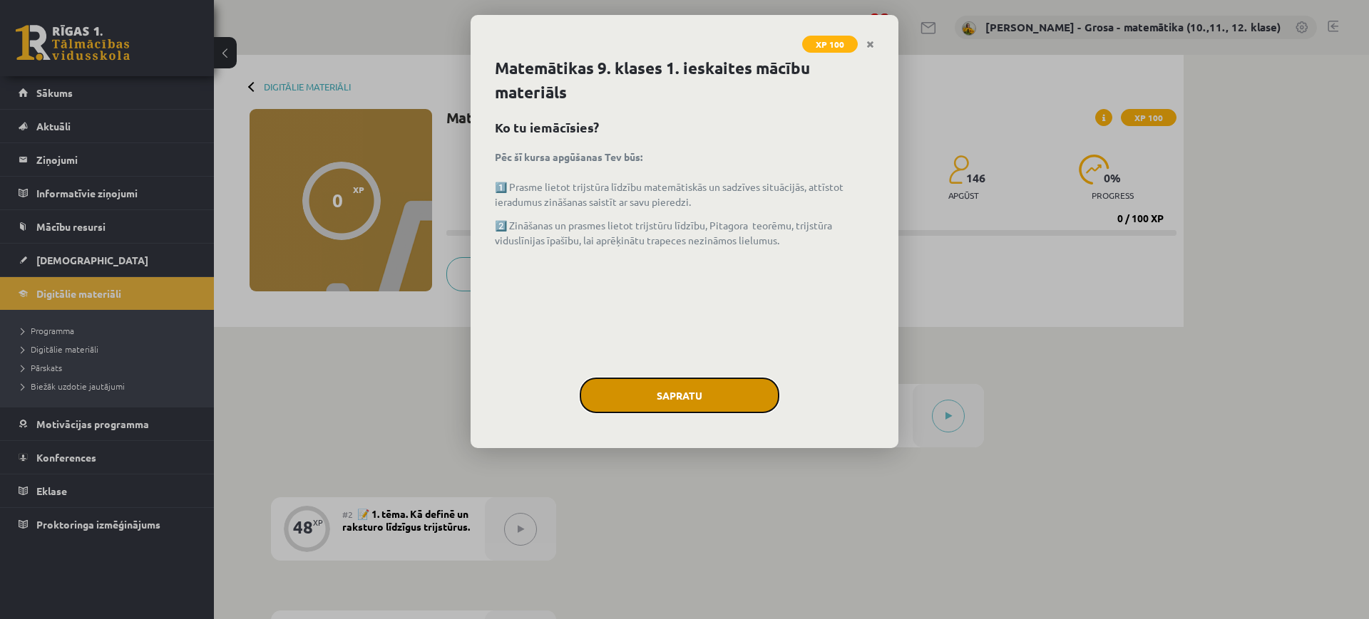
click at [744, 380] on button "Sapratu" at bounding box center [680, 396] width 200 height 36
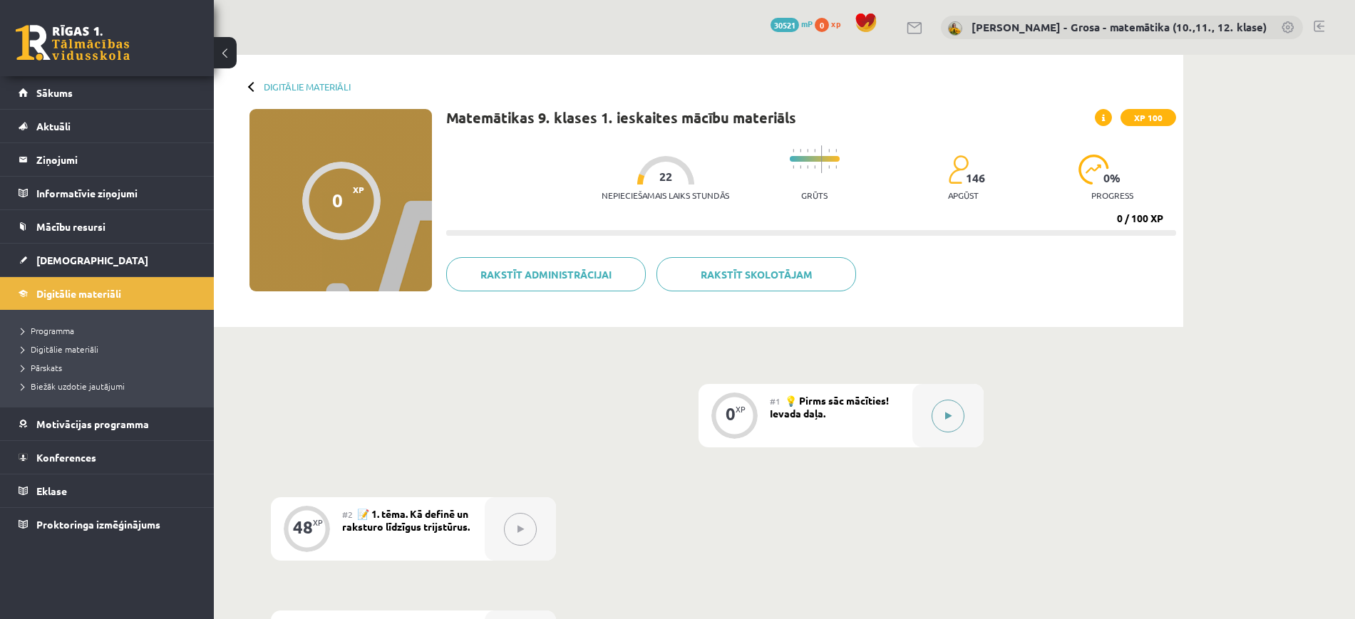
click at [934, 408] on button at bounding box center [948, 416] width 33 height 33
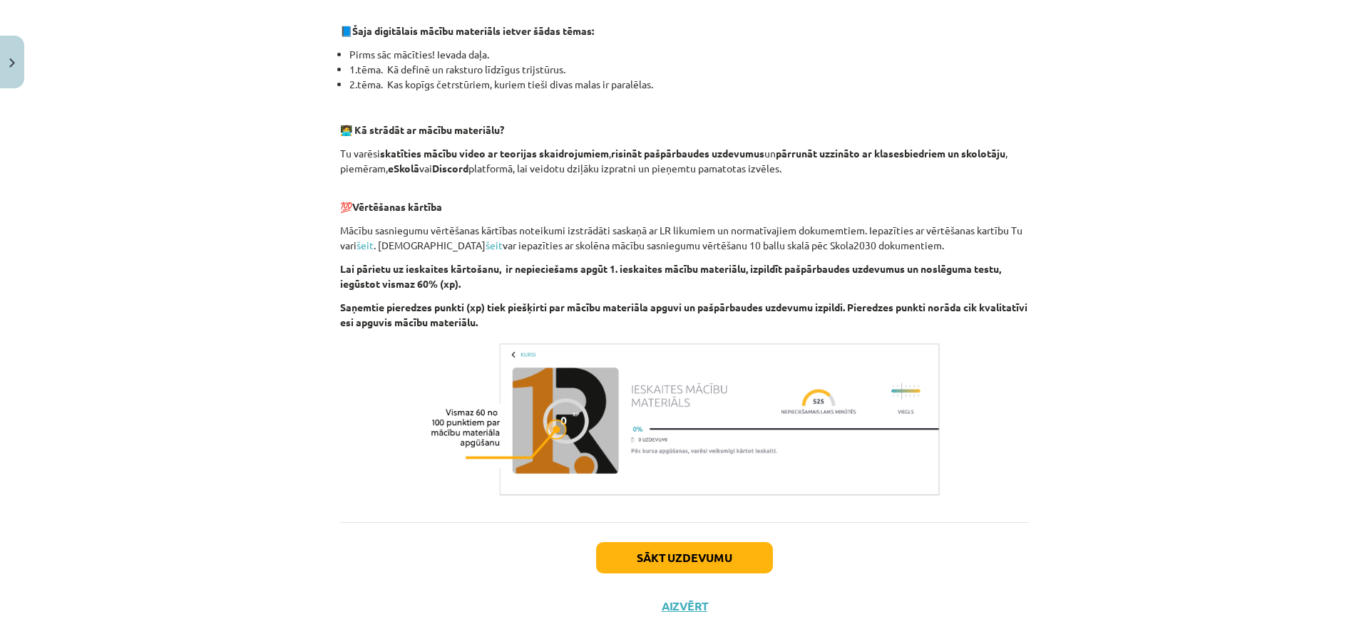
scroll to position [364, 0]
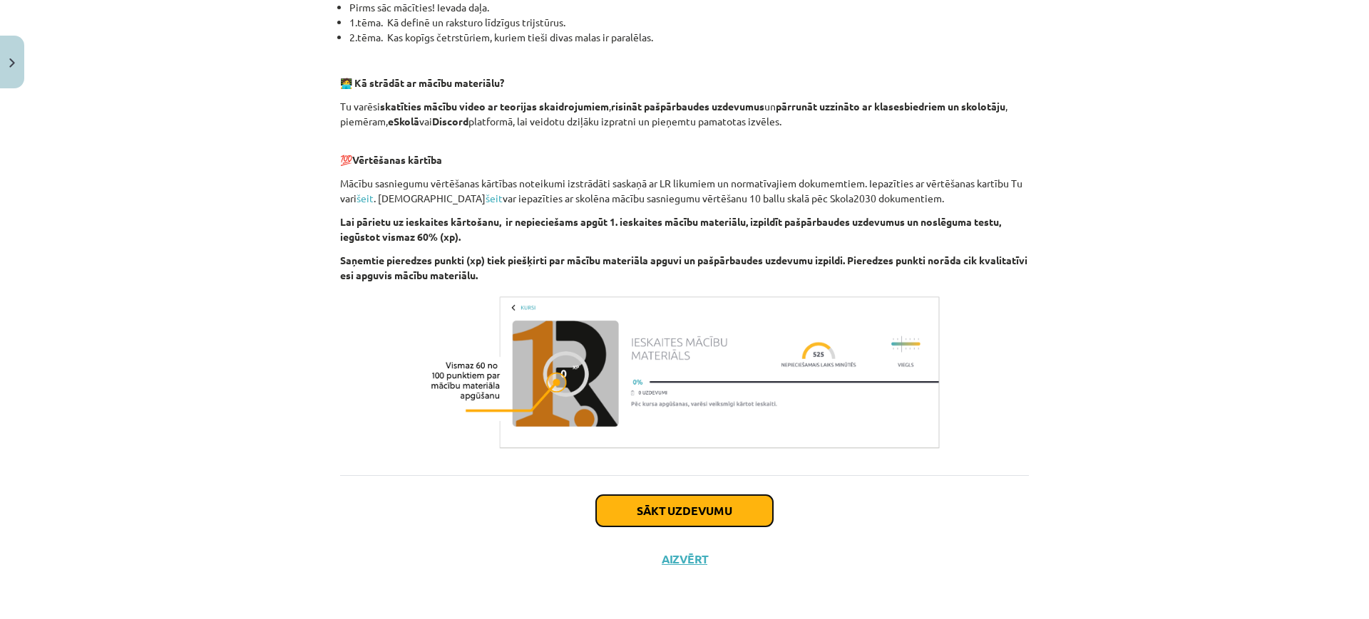
click at [738, 513] on button "Sākt uzdevumu" at bounding box center [684, 510] width 177 height 31
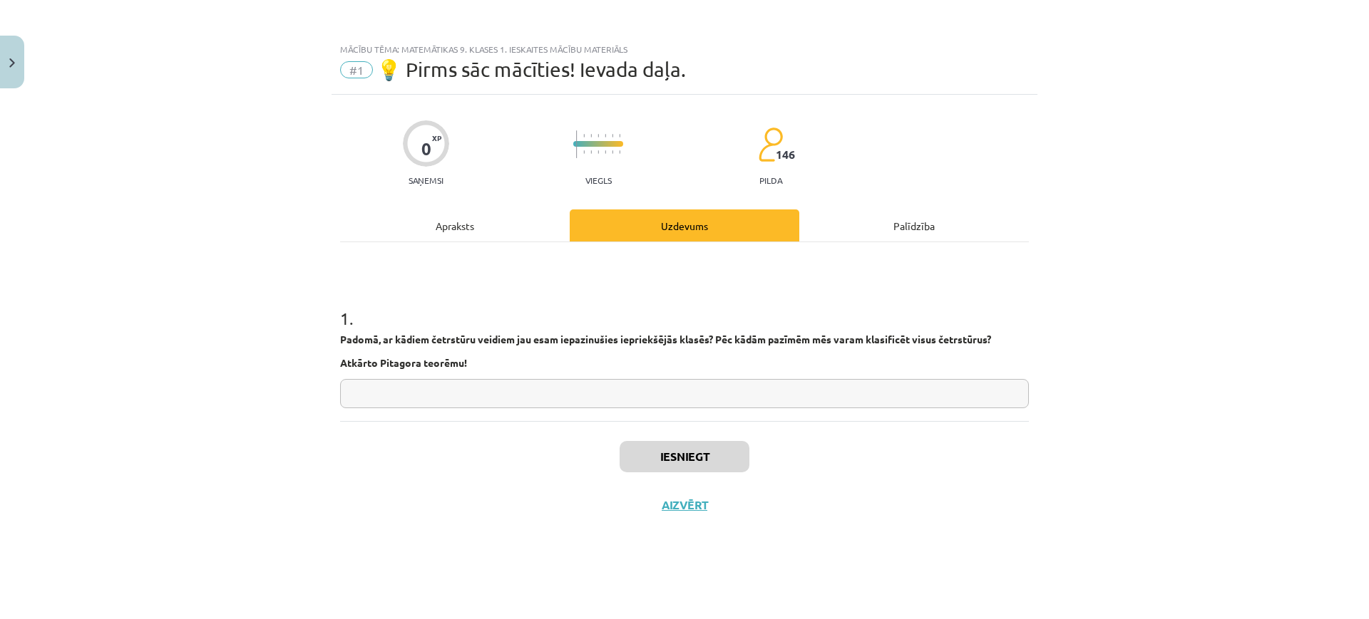
scroll to position [0, 0]
click at [768, 401] on input "text" at bounding box center [684, 393] width 689 height 29
type input "*"
click at [720, 450] on button "Iesniegt" at bounding box center [684, 456] width 130 height 31
click at [709, 525] on button "Nākamā nodarbība" at bounding box center [684, 514] width 140 height 33
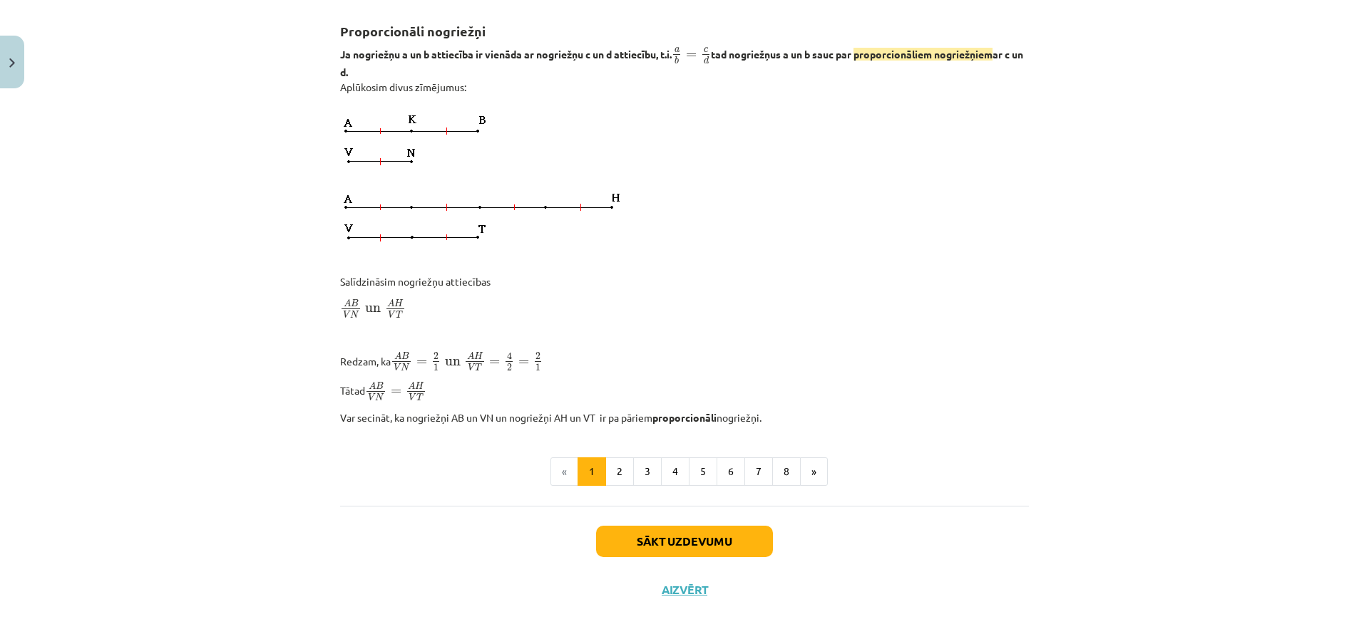
scroll to position [1050, 0]
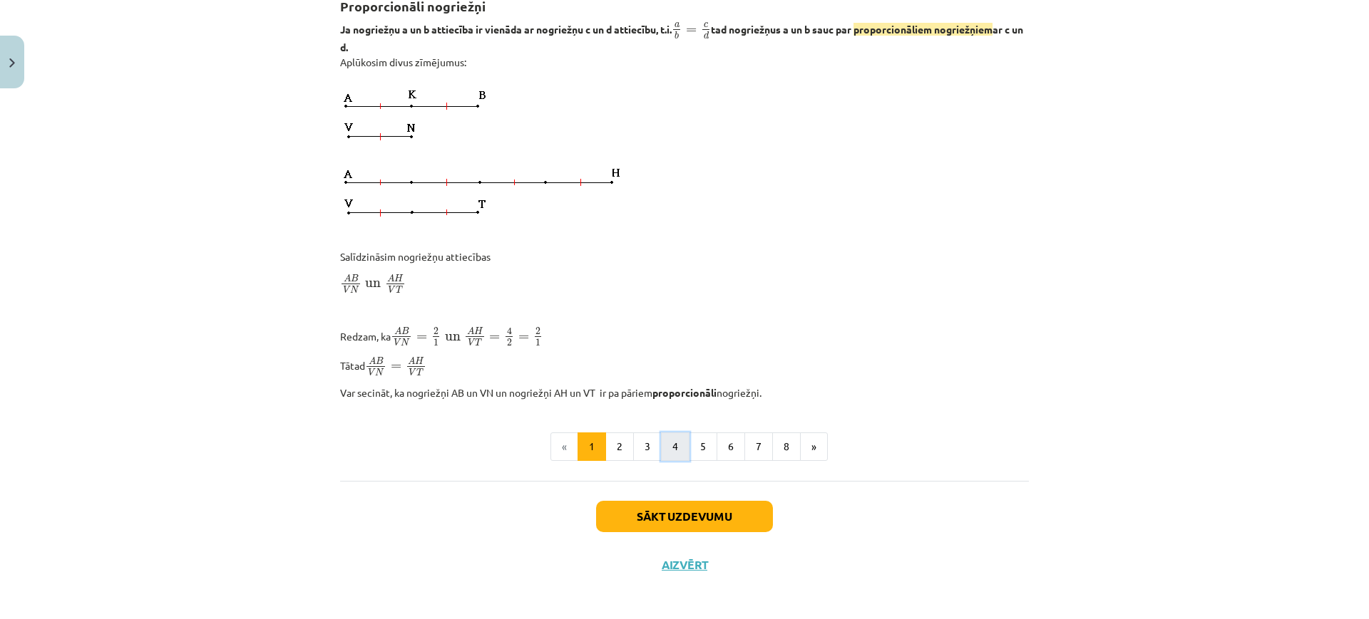
click at [682, 438] on button "4" at bounding box center [675, 447] width 29 height 29
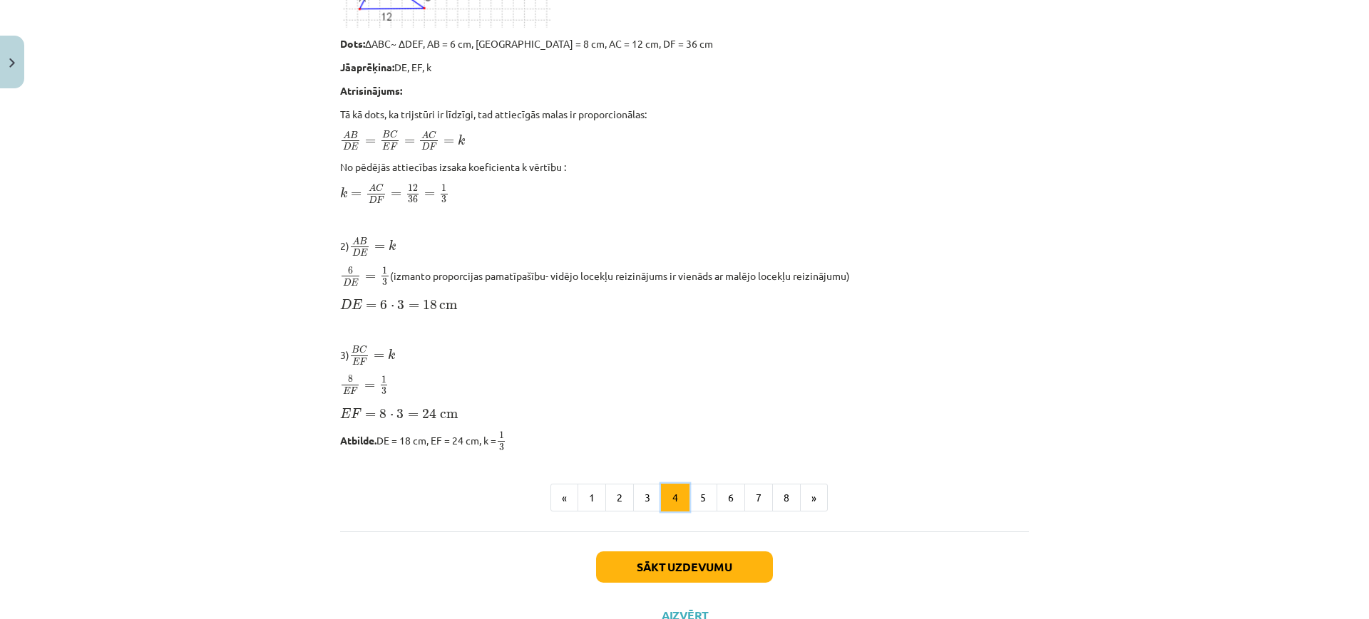
scroll to position [1143, 0]
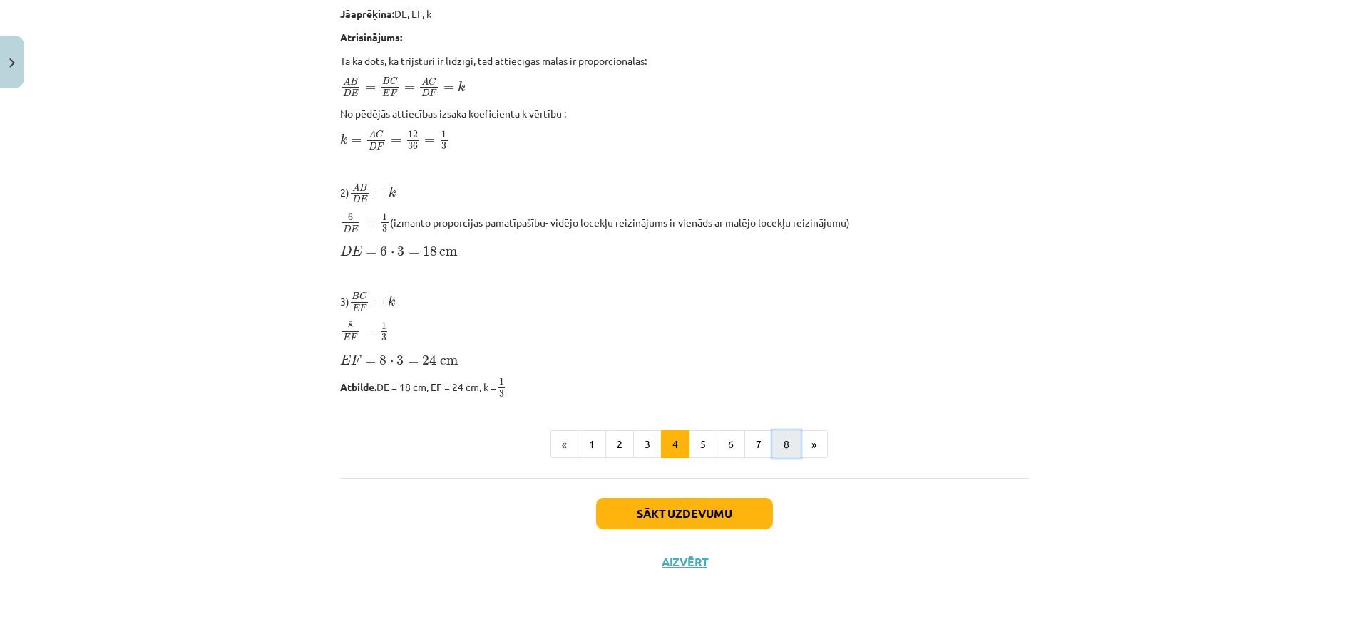
click at [779, 436] on button "8" at bounding box center [786, 445] width 29 height 29
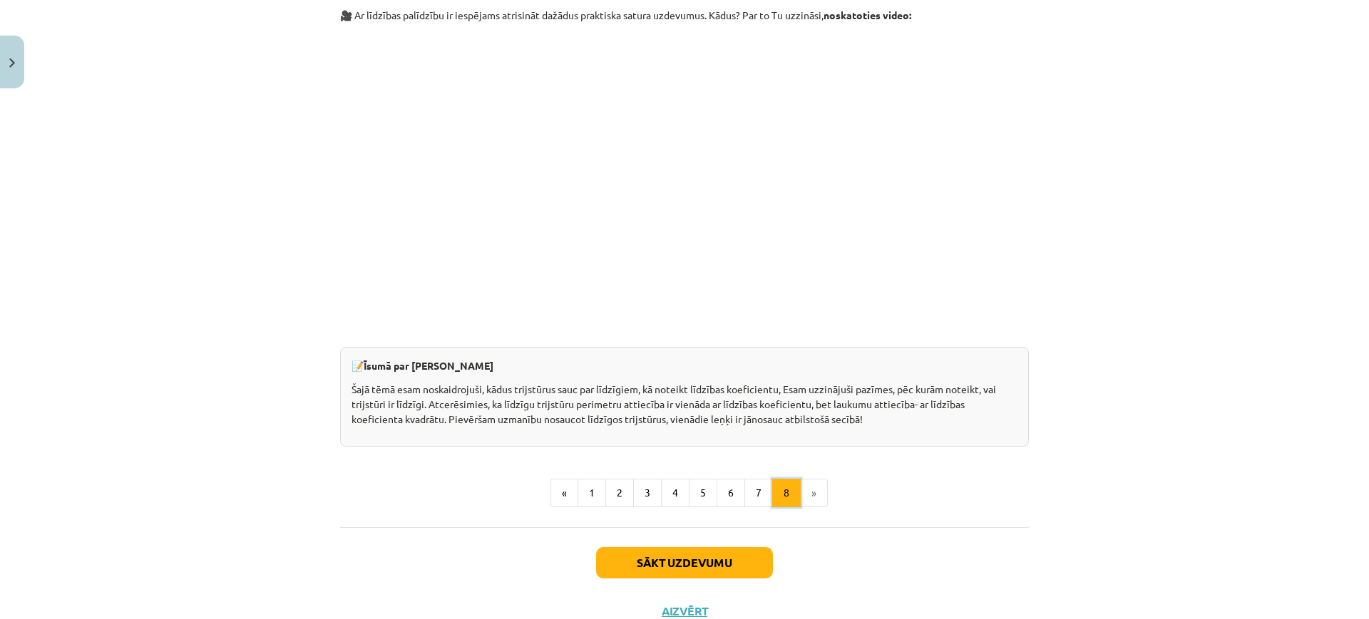
scroll to position [364, 0]
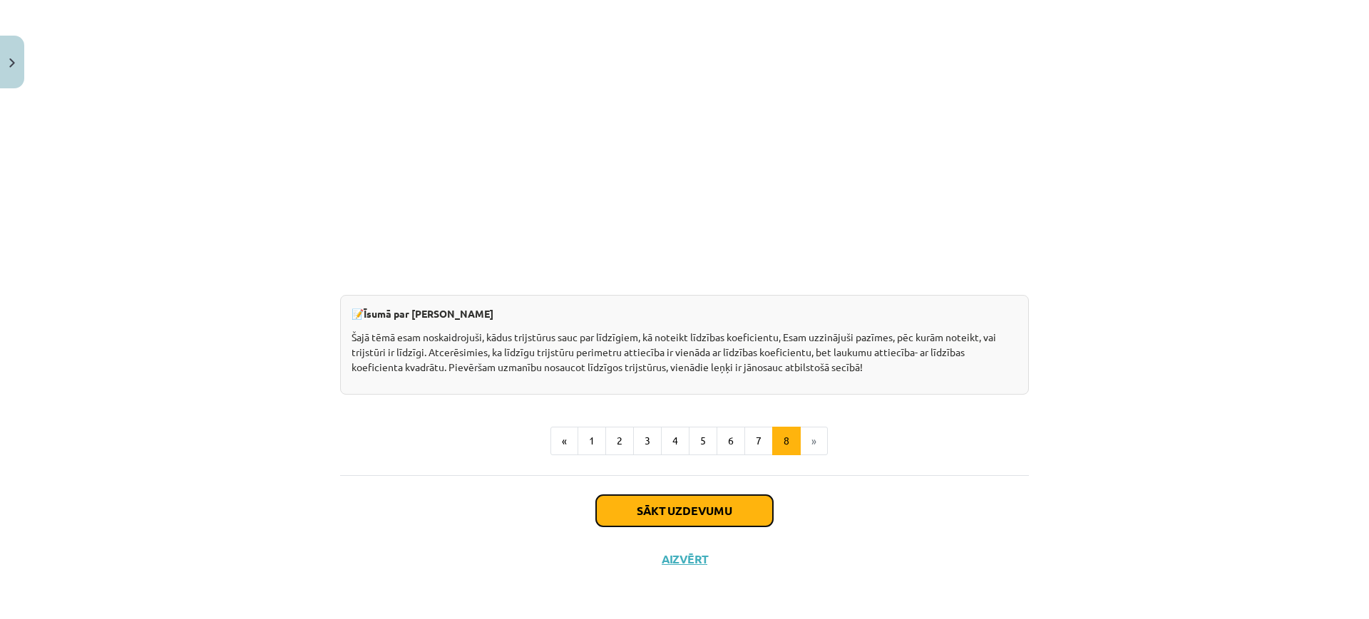
click at [713, 518] on button "Sākt uzdevumu" at bounding box center [684, 510] width 177 height 31
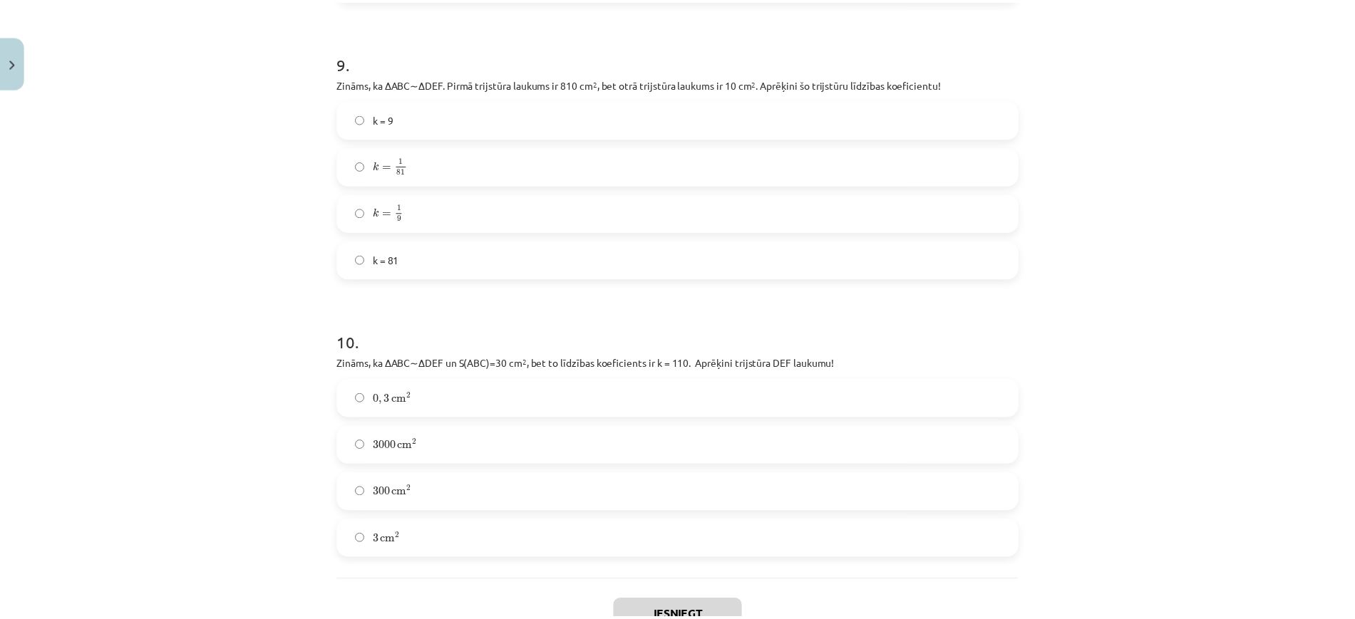
scroll to position [3258, 0]
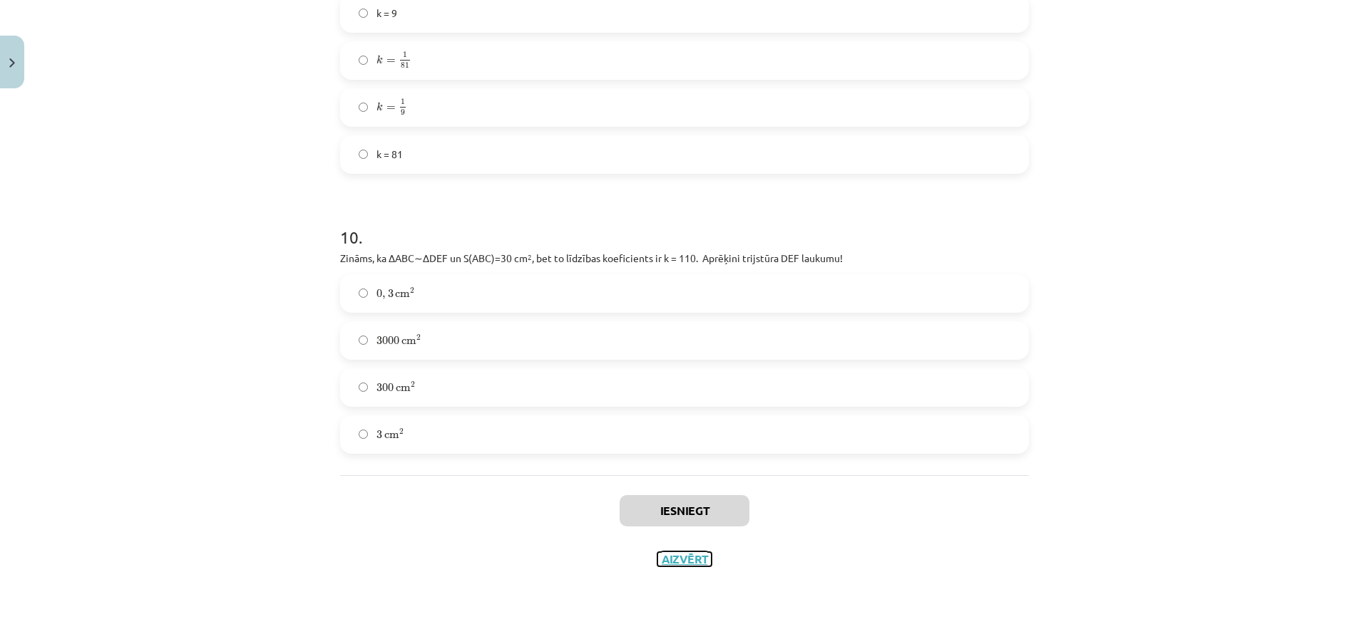
click at [679, 564] on button "Aizvērt" at bounding box center [684, 559] width 54 height 14
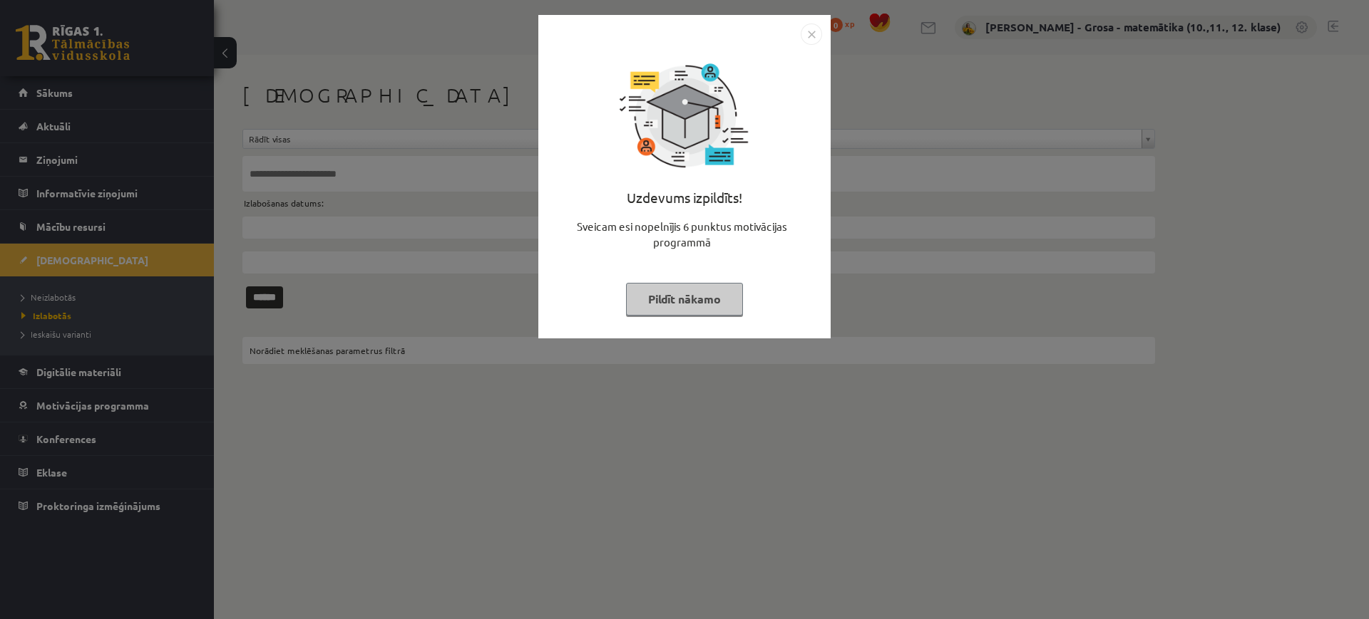
click at [667, 292] on button "Pildīt nākamo" at bounding box center [684, 299] width 117 height 33
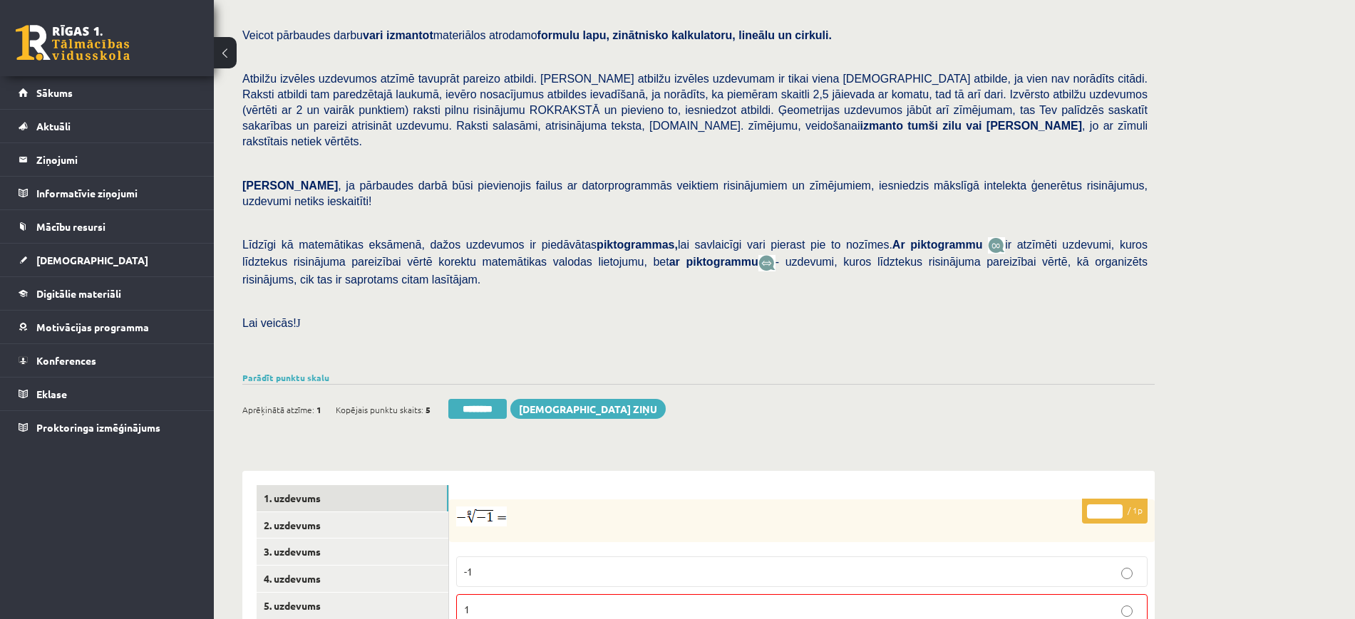
scroll to position [267, 0]
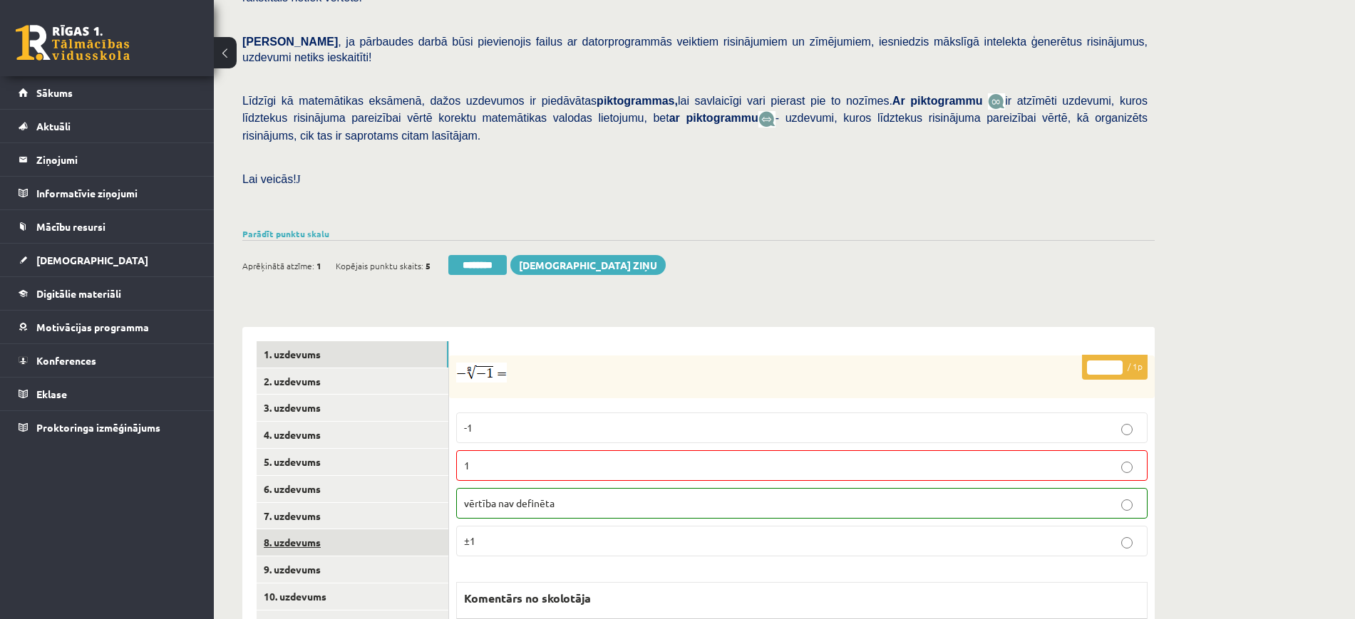
click at [398, 530] on link "8. uzdevums" at bounding box center [353, 543] width 192 height 26
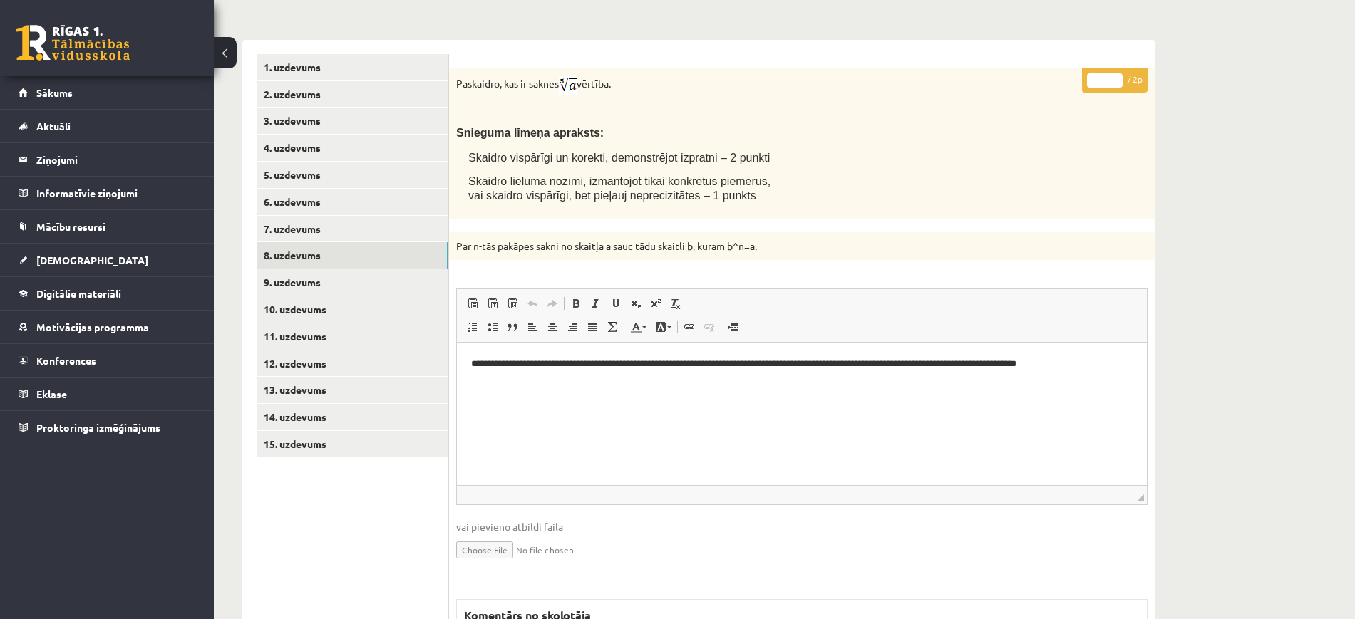
scroll to position [0, 0]
type input "*"
click at [1119, 73] on input "*" at bounding box center [1105, 80] width 36 height 14
click at [421, 269] on link "9. uzdevums" at bounding box center [353, 282] width 192 height 26
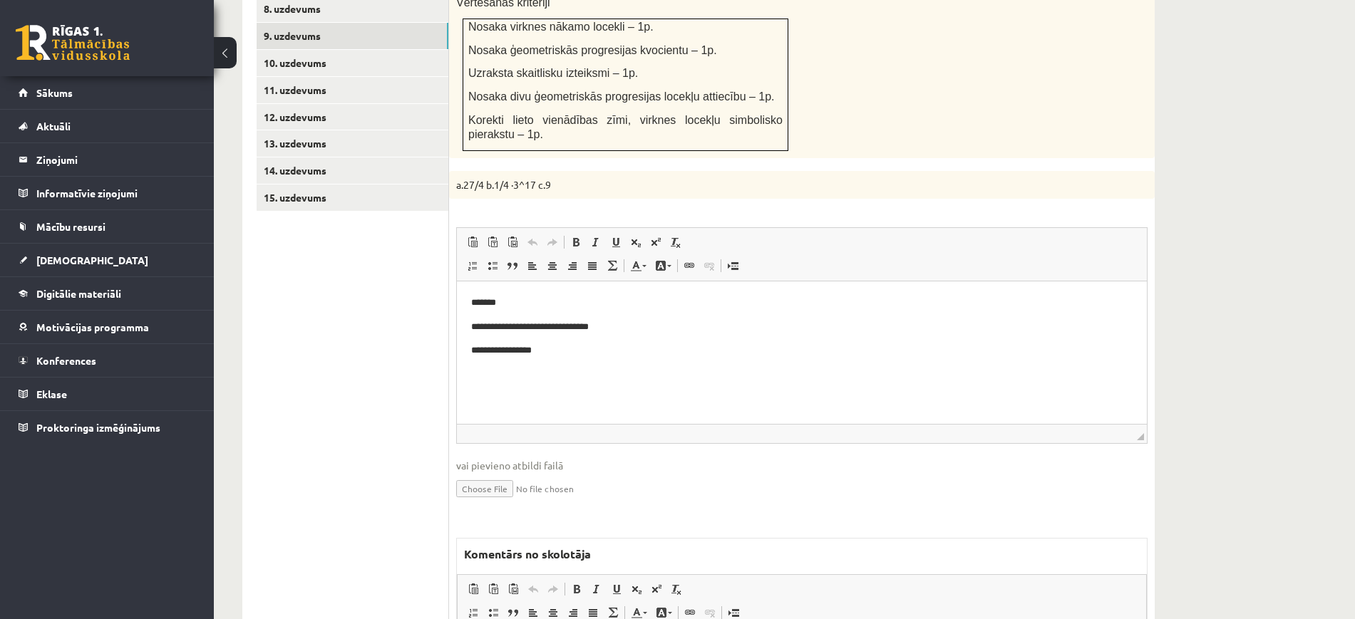
scroll to position [1024, 0]
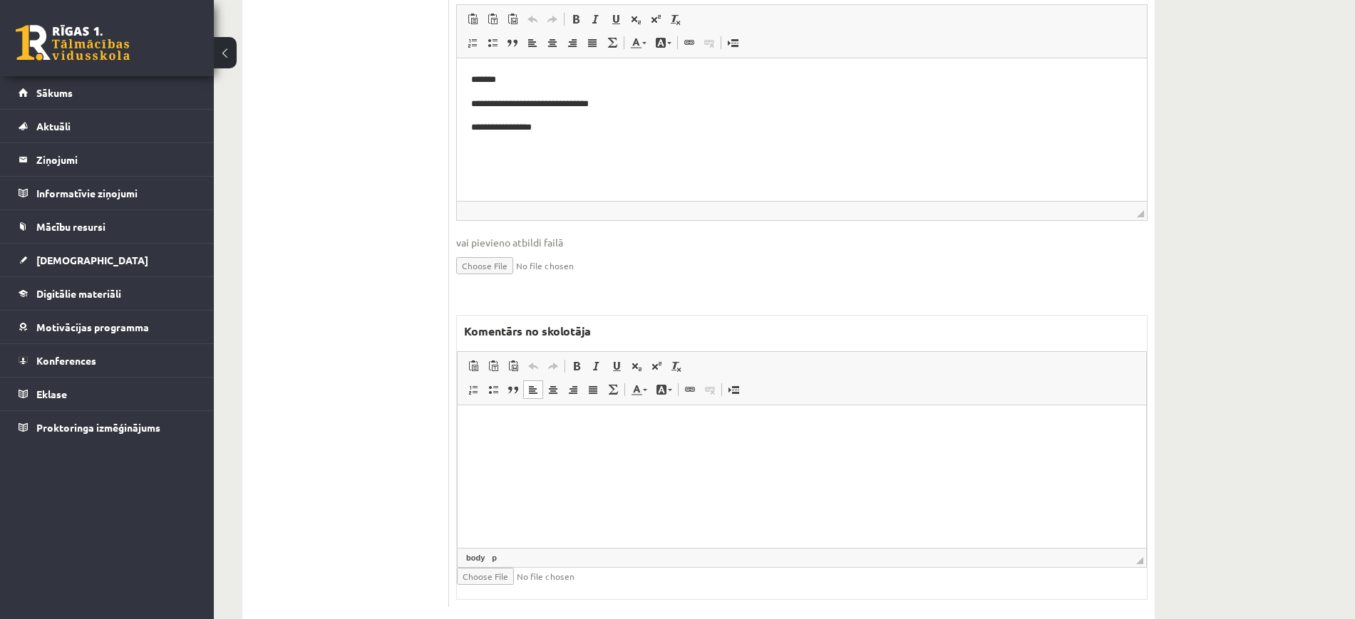
click at [615, 449] on html at bounding box center [802, 427] width 689 height 43
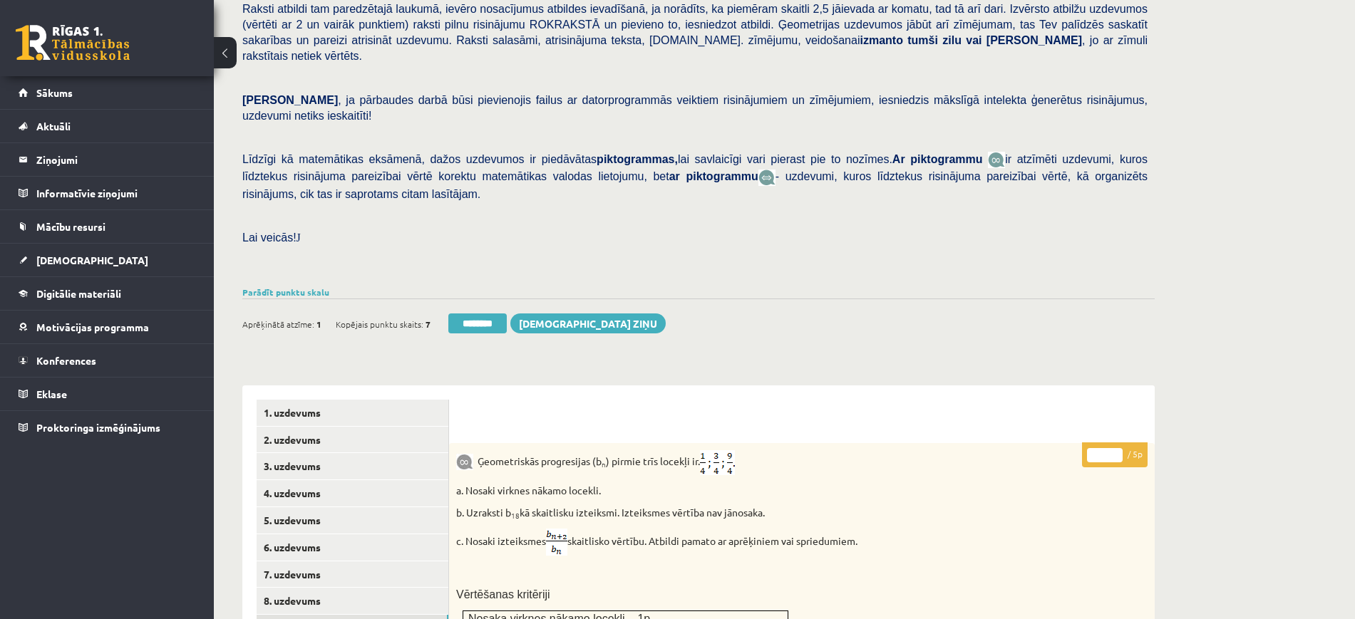
scroll to position [0, 0]
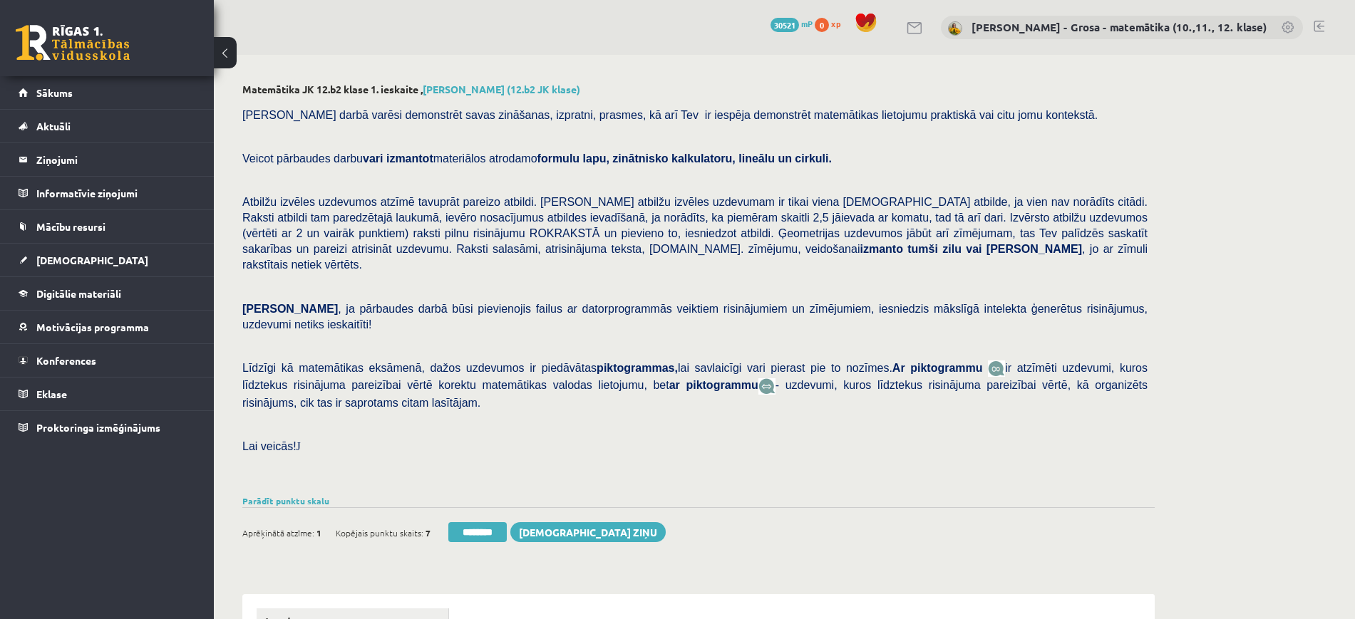
drag, startPoint x: 927, startPoint y: 224, endPoint x: 789, endPoint y: 225, distance: 137.6
click at [922, 224] on p "Atbilžu izvēles uzdevumos atzīmē tavuprāt pareizo atbildi. Katram atbilžu izvēl…" at bounding box center [694, 233] width 905 height 78
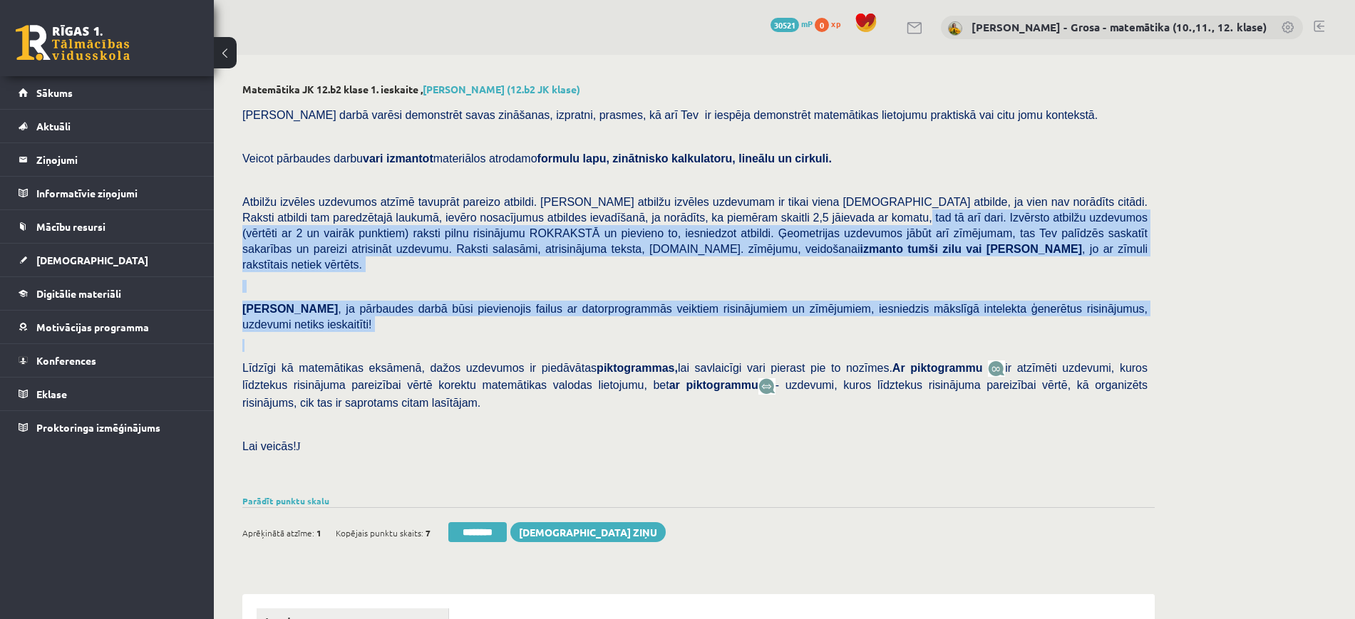
drag, startPoint x: 748, startPoint y: 214, endPoint x: 1186, endPoint y: 302, distance: 447.1
copy div "Izvērsto atbilžu uzdevumos (vērtēti ar 2 un vairāk punktiem) raksti pilnu risin…"
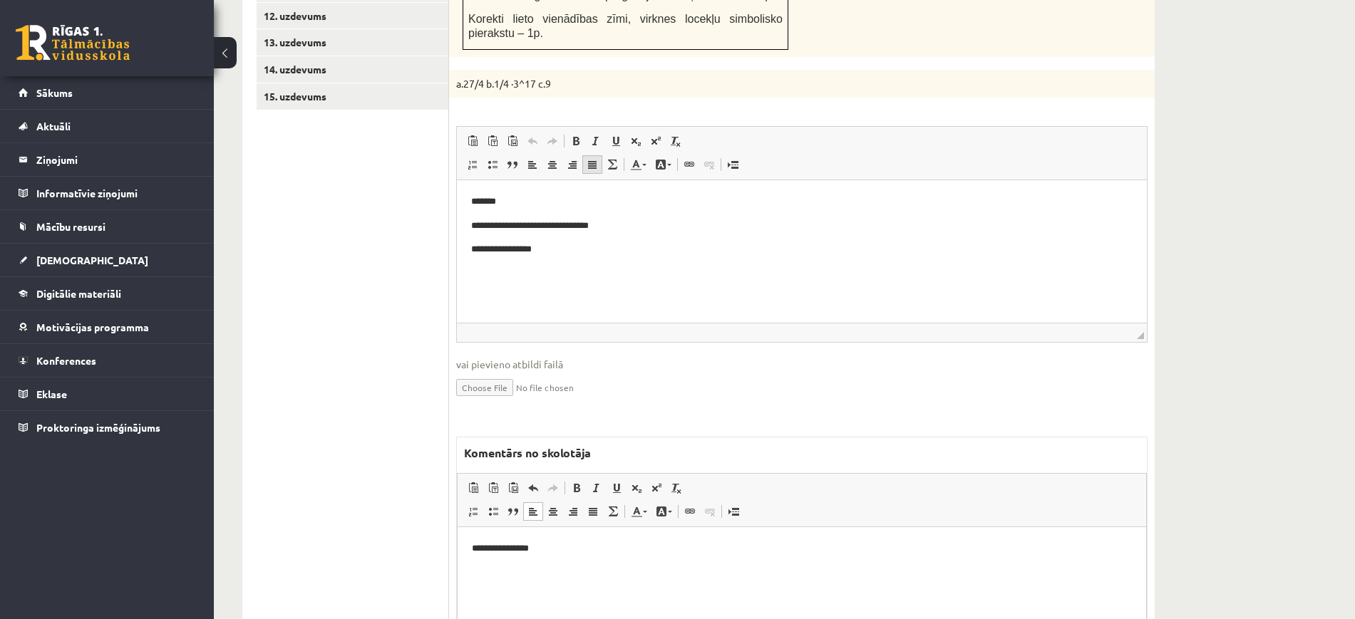
scroll to position [980, 0]
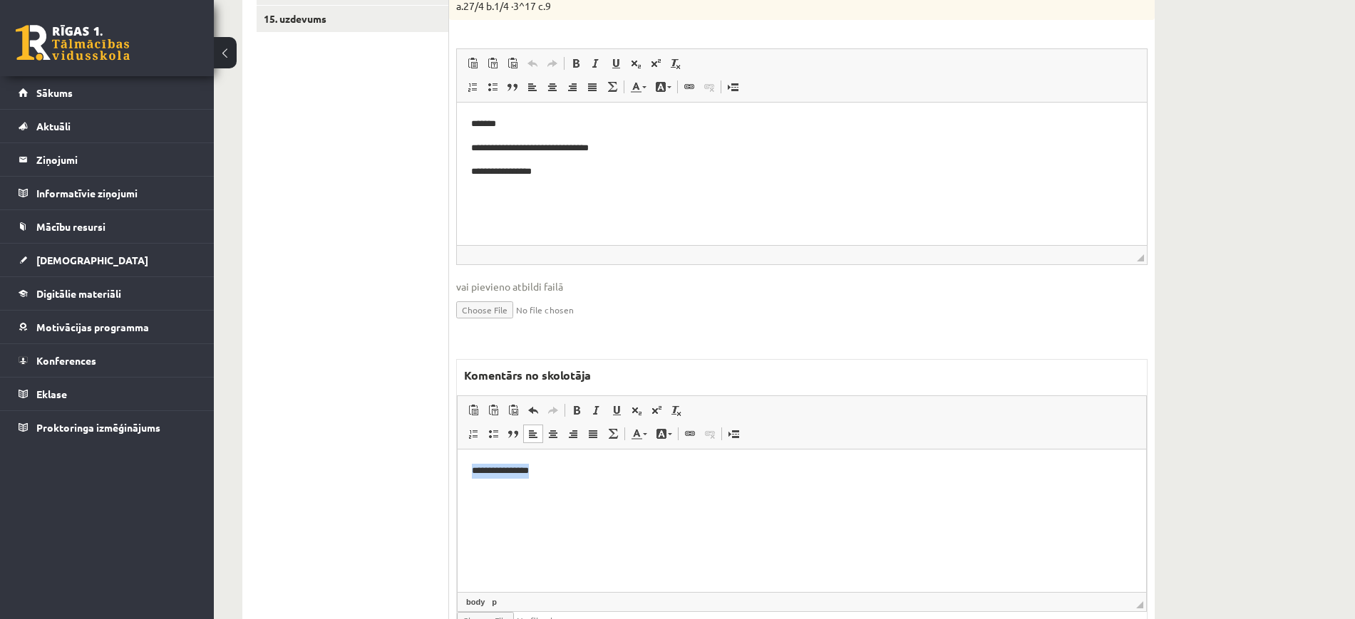
drag, startPoint x: 580, startPoint y: 483, endPoint x: 358, endPoint y: 456, distance: 223.2
click at [458, 456] on html "**********" at bounding box center [802, 471] width 689 height 43
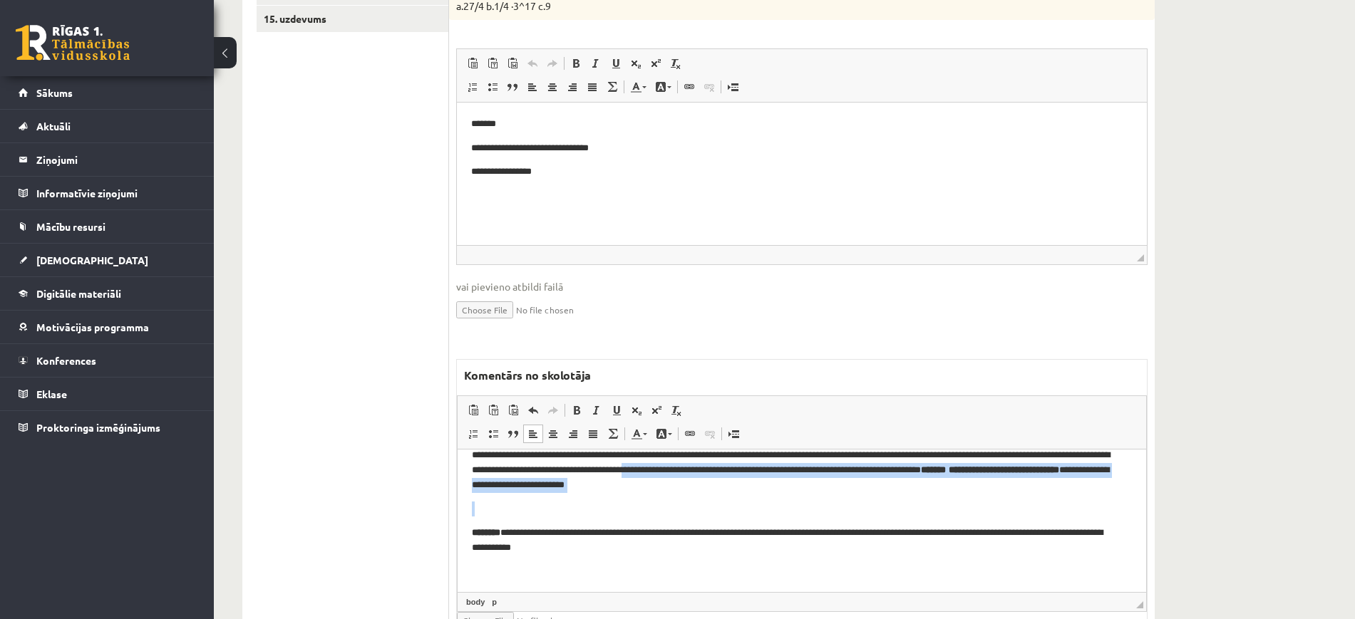
scroll to position [0, 0]
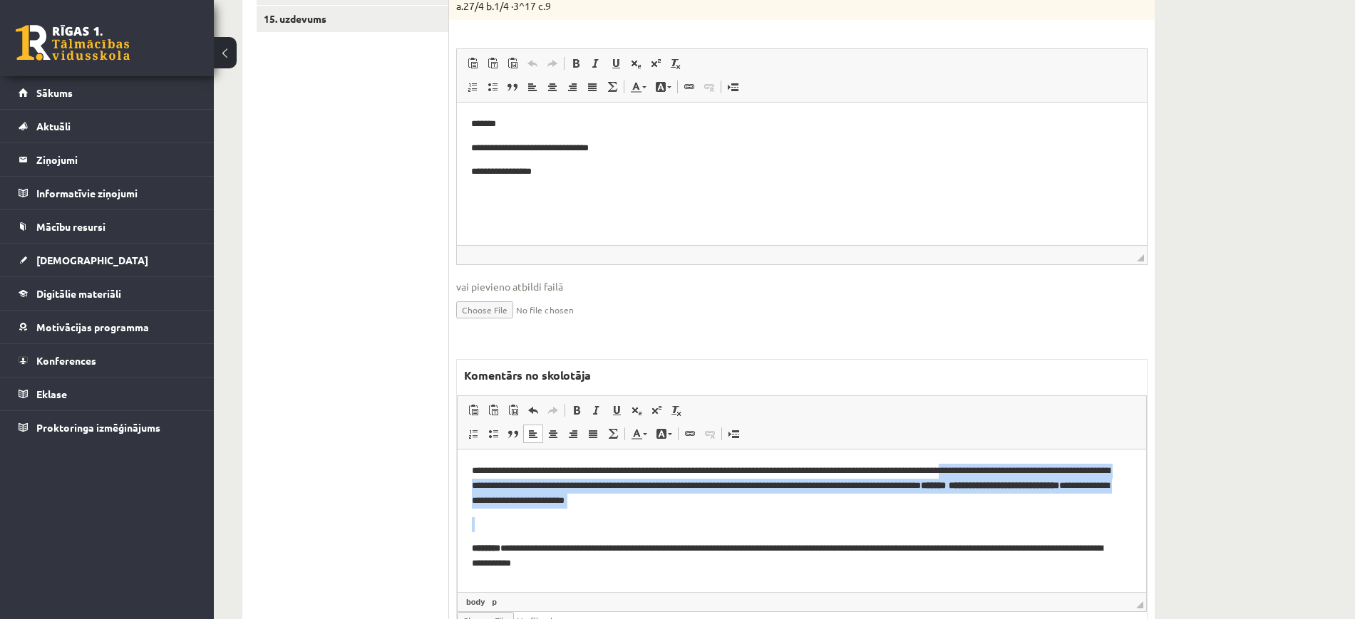
drag, startPoint x: 873, startPoint y: 498, endPoint x: 1009, endPoint y: 470, distance: 139.0
click at [1009, 470] on body "**********" at bounding box center [802, 529] width 660 height 131
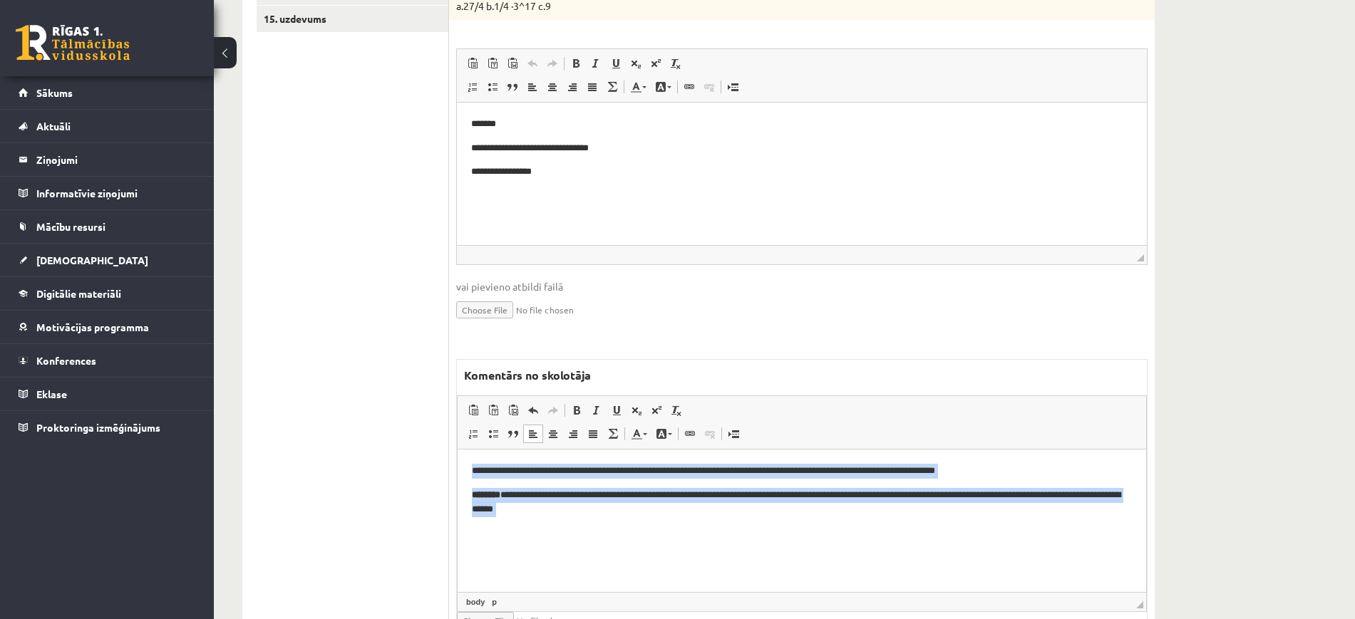
drag, startPoint x: 735, startPoint y: 532, endPoint x: 332, endPoint y: 453, distance: 410.4
click at [458, 453] on html "**********" at bounding box center [802, 503] width 689 height 106
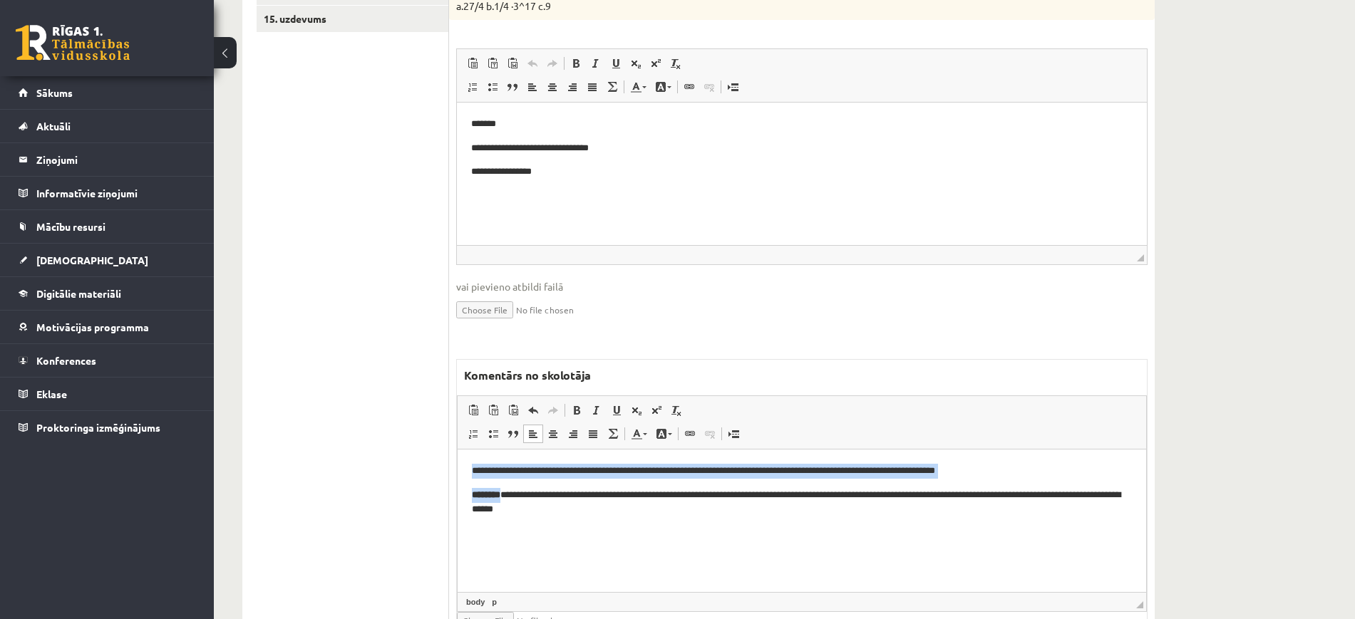
copy body "**********"
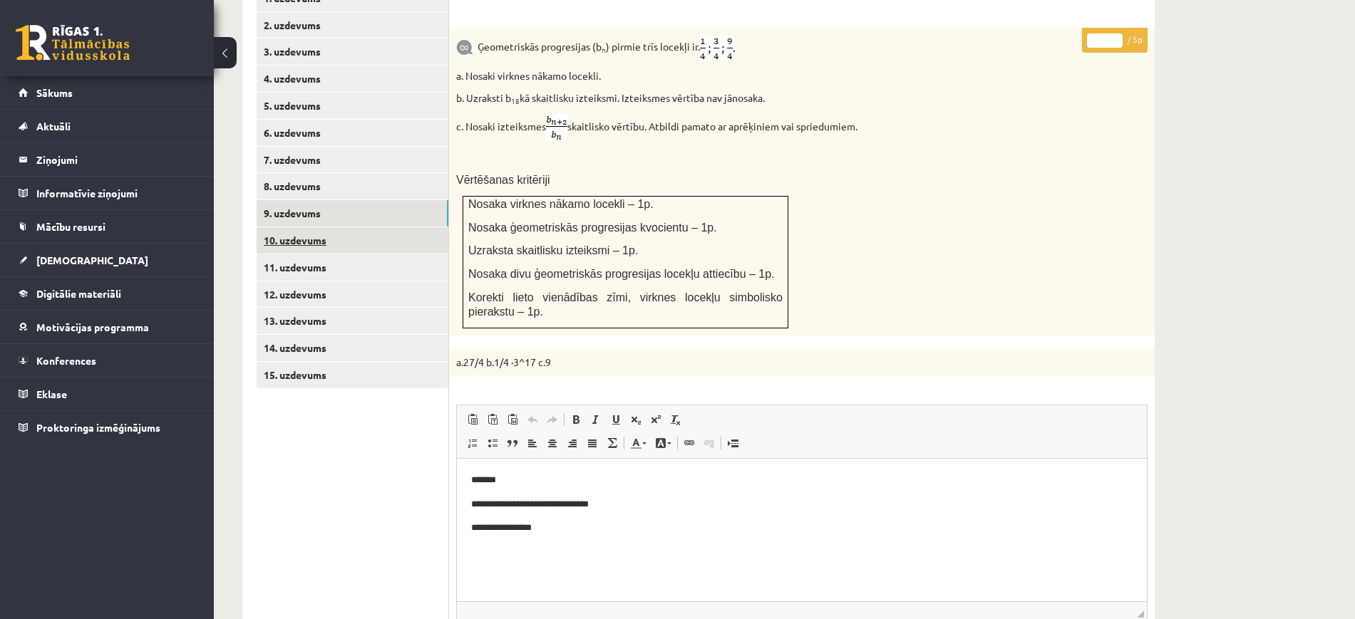
click at [353, 227] on link "10. uzdevums" at bounding box center [353, 240] width 192 height 26
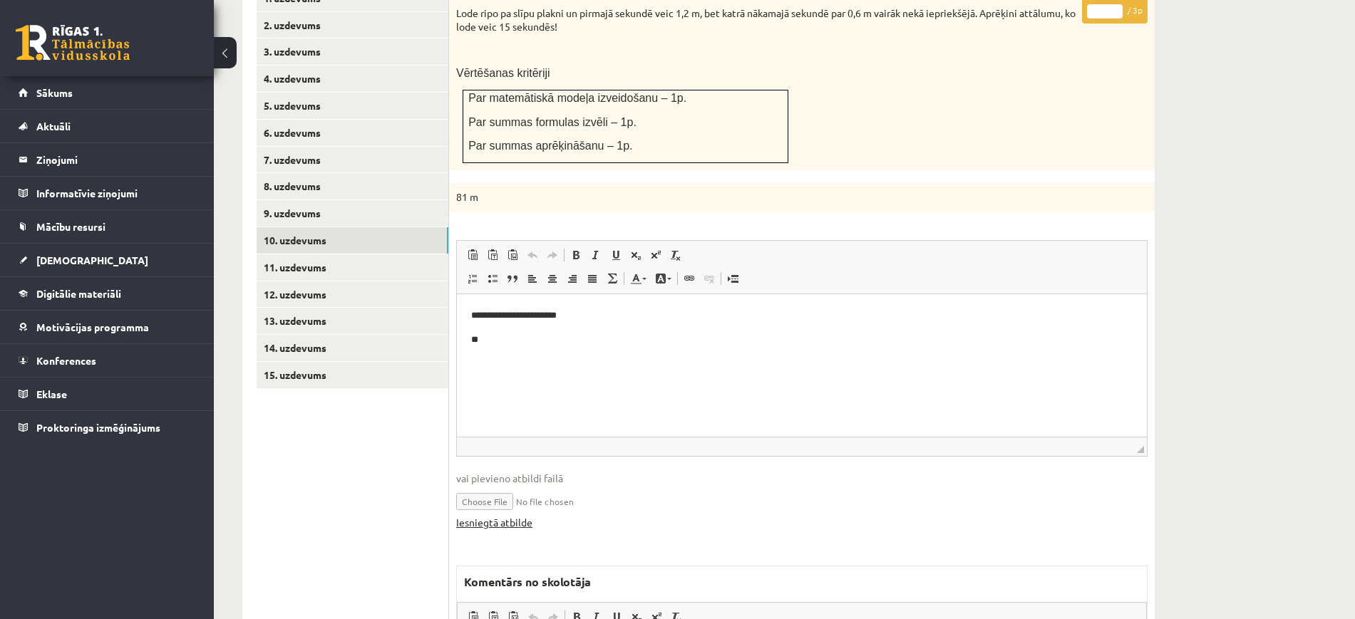
click at [505, 515] on link "Iesniegtā atbilde" at bounding box center [494, 522] width 76 height 15
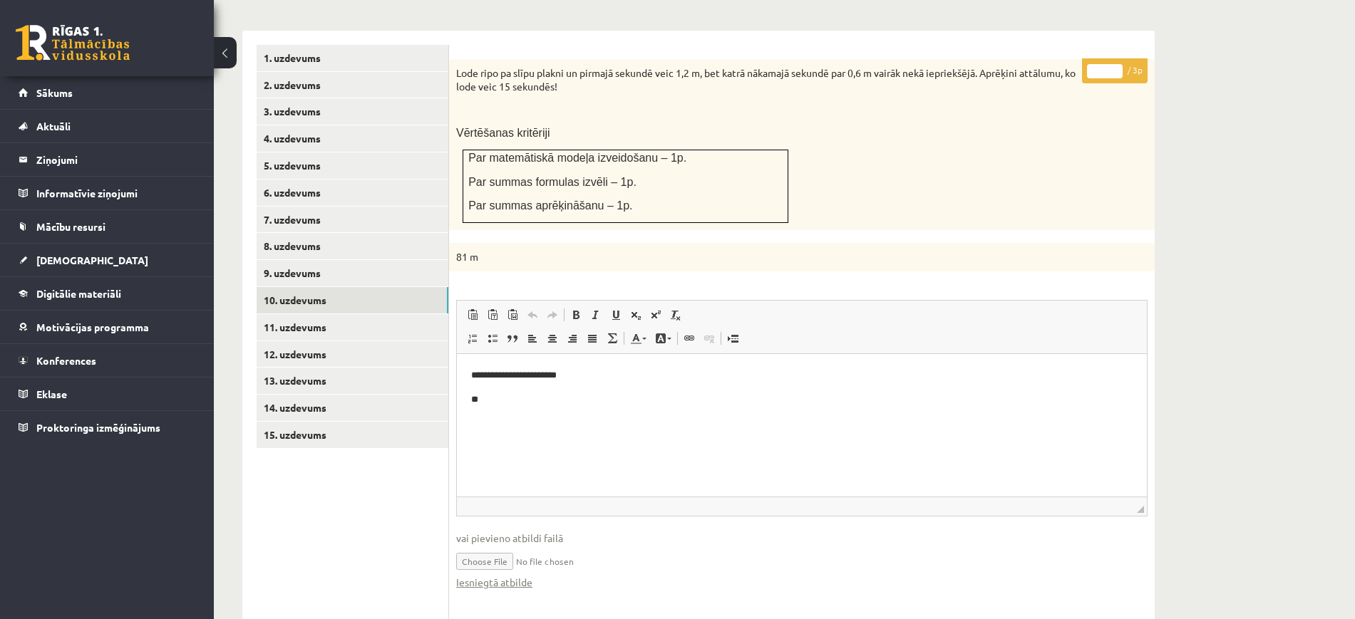
scroll to position [535, 0]
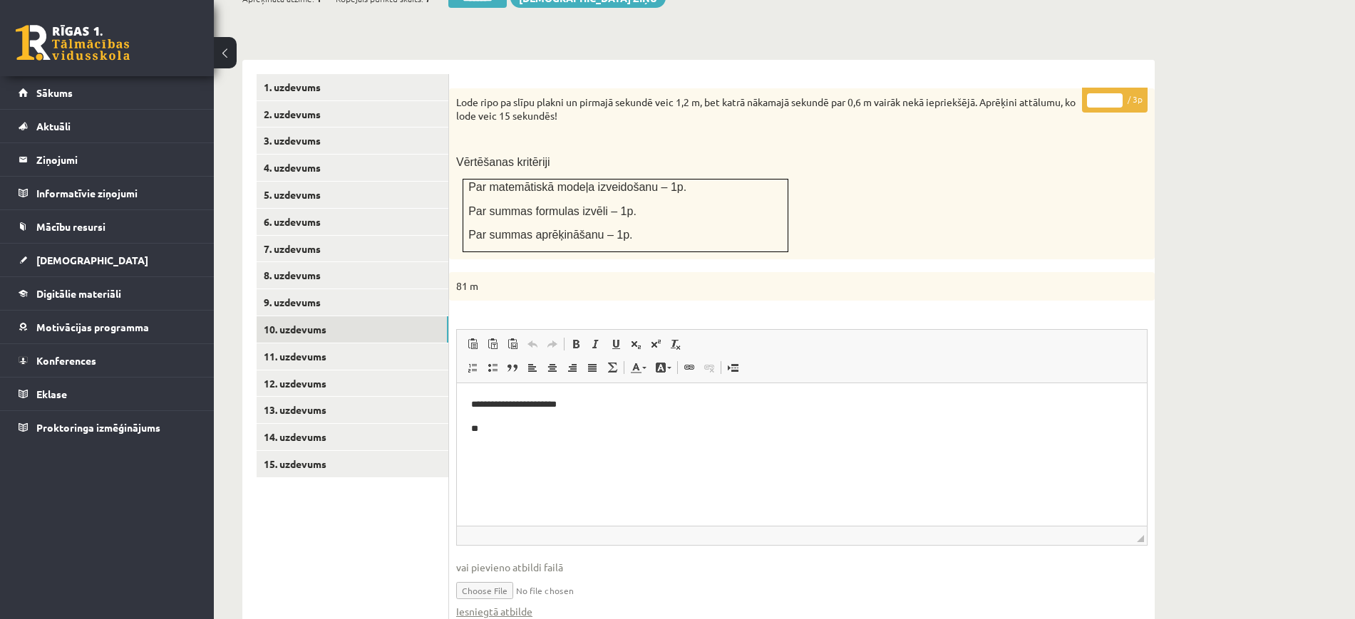
type input "*"
click at [1113, 93] on input "*" at bounding box center [1105, 100] width 36 height 14
click at [389, 289] on link "9. uzdevums" at bounding box center [353, 302] width 192 height 26
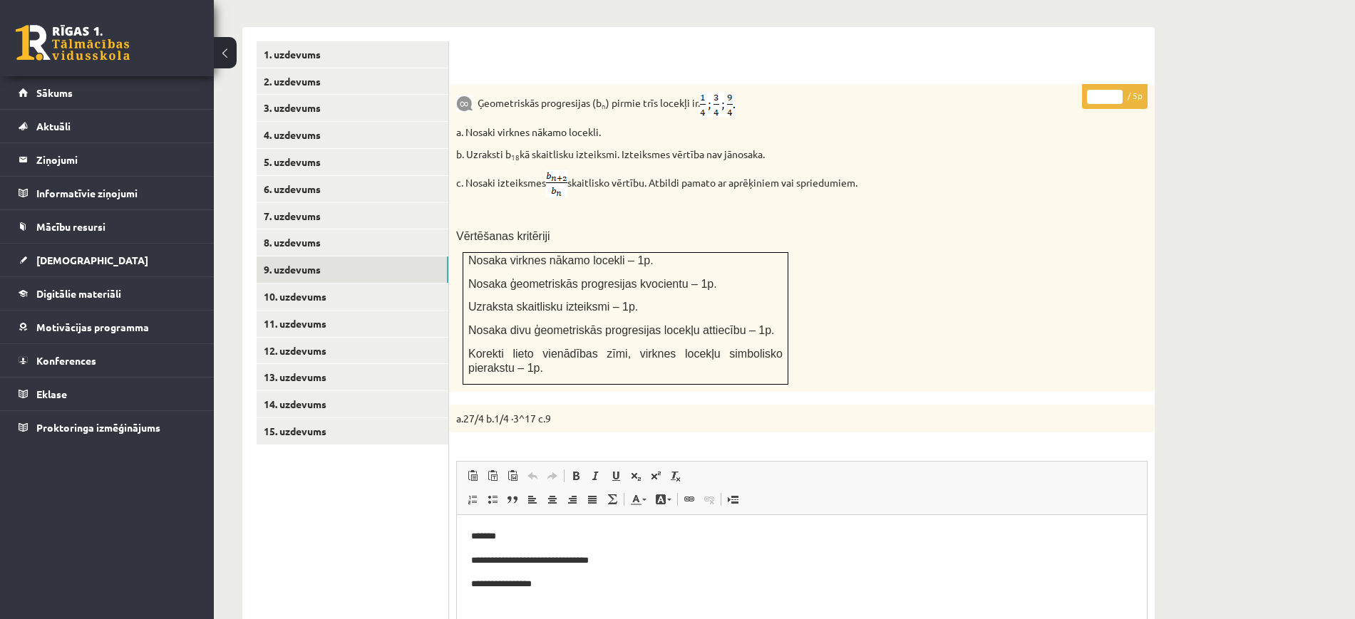
scroll to position [624, 0]
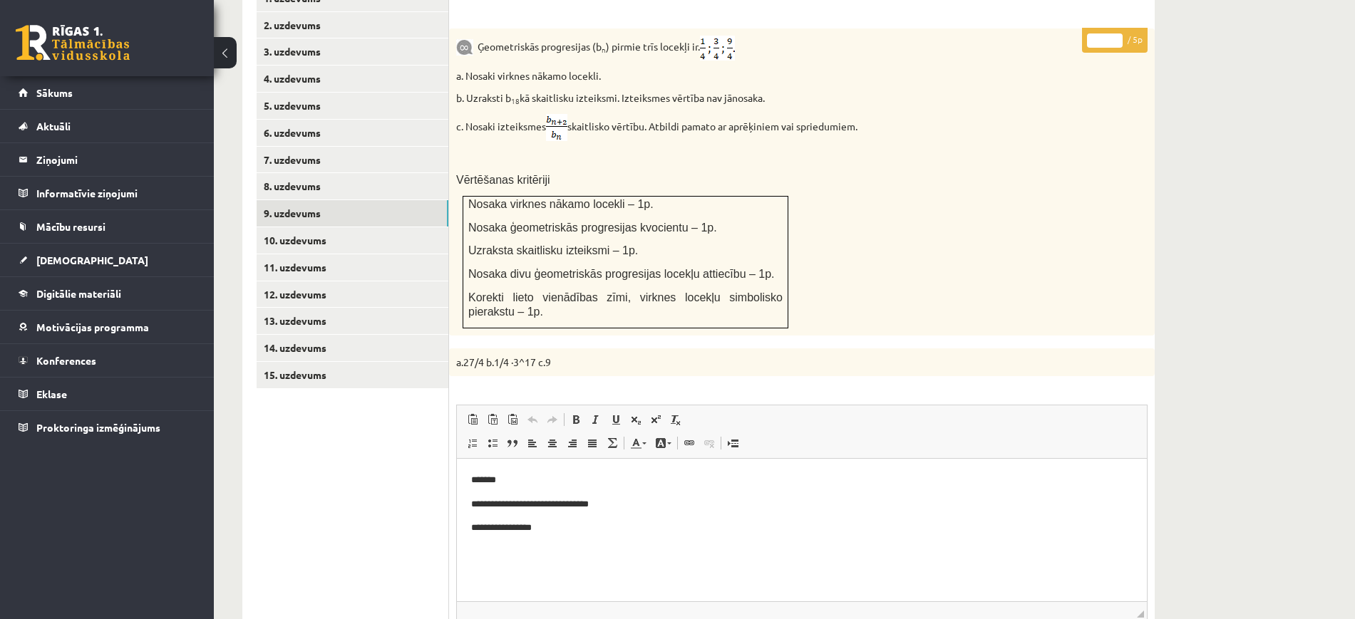
click at [1118, 34] on input "*" at bounding box center [1105, 41] width 36 height 14
type input "*"
click at [1118, 34] on input "*" at bounding box center [1105, 41] width 36 height 14
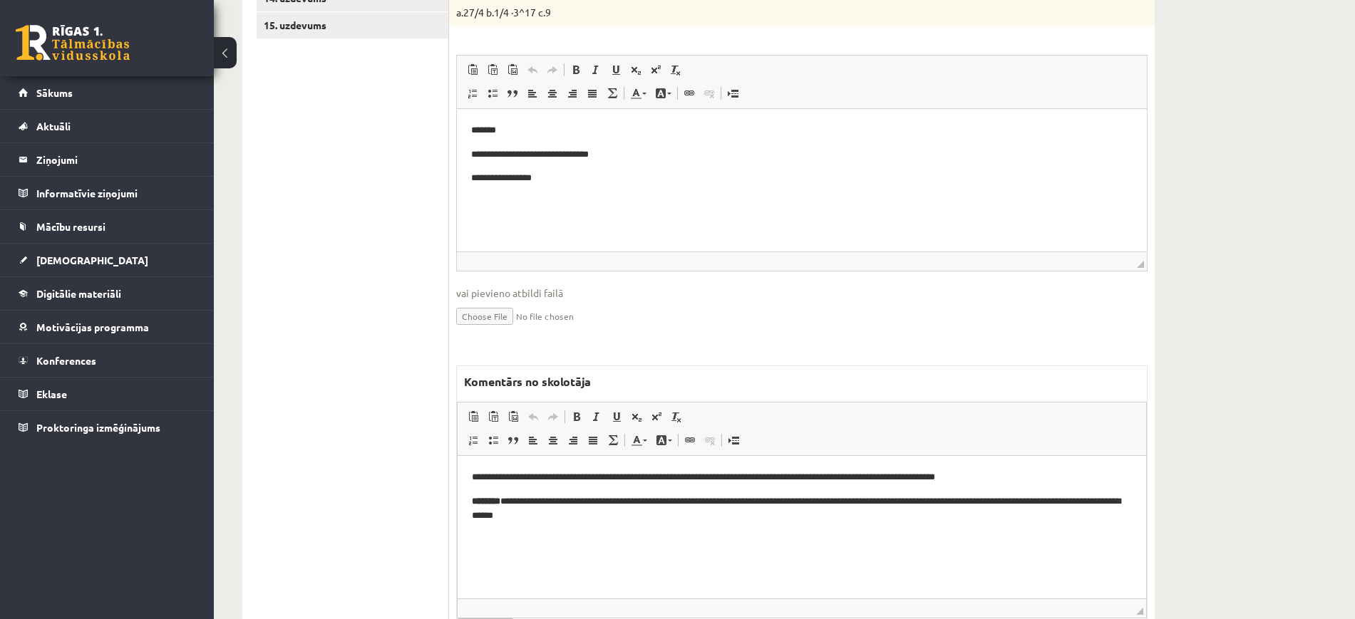
scroll to position [1024, 0]
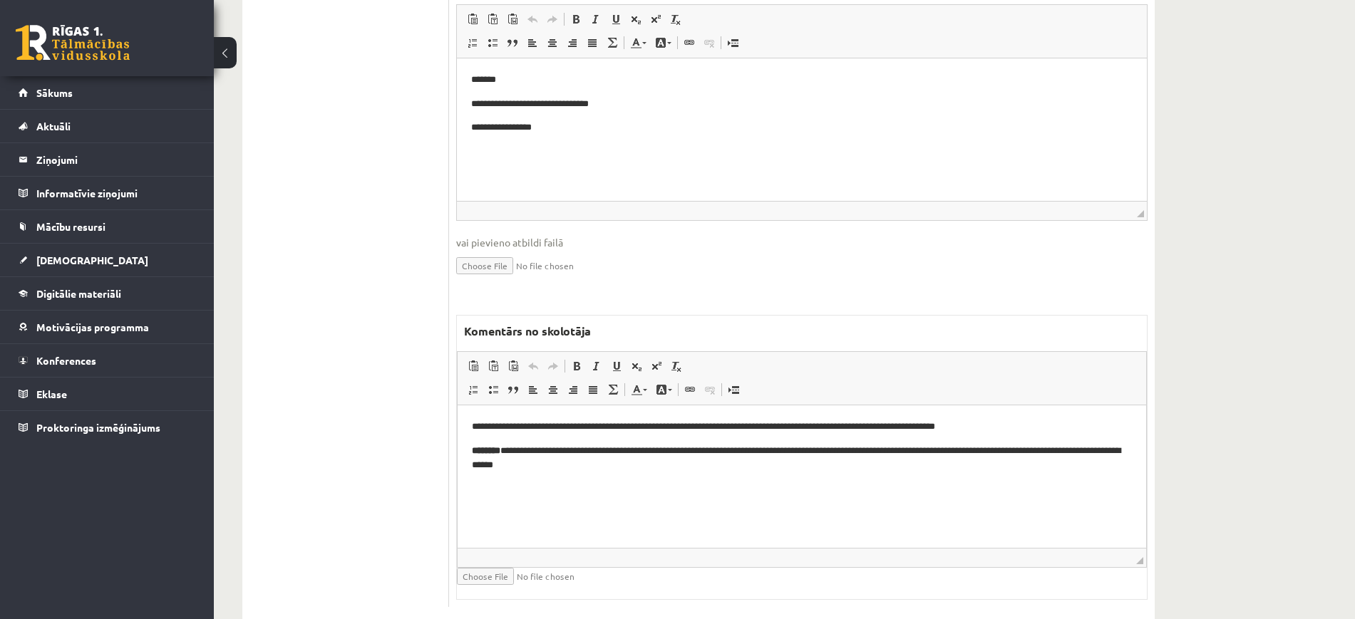
click at [727, 487] on p "Bagātinātā teksta redaktors, wiswyg-editor-47024937893380-1757870007-247" at bounding box center [802, 490] width 660 height 15
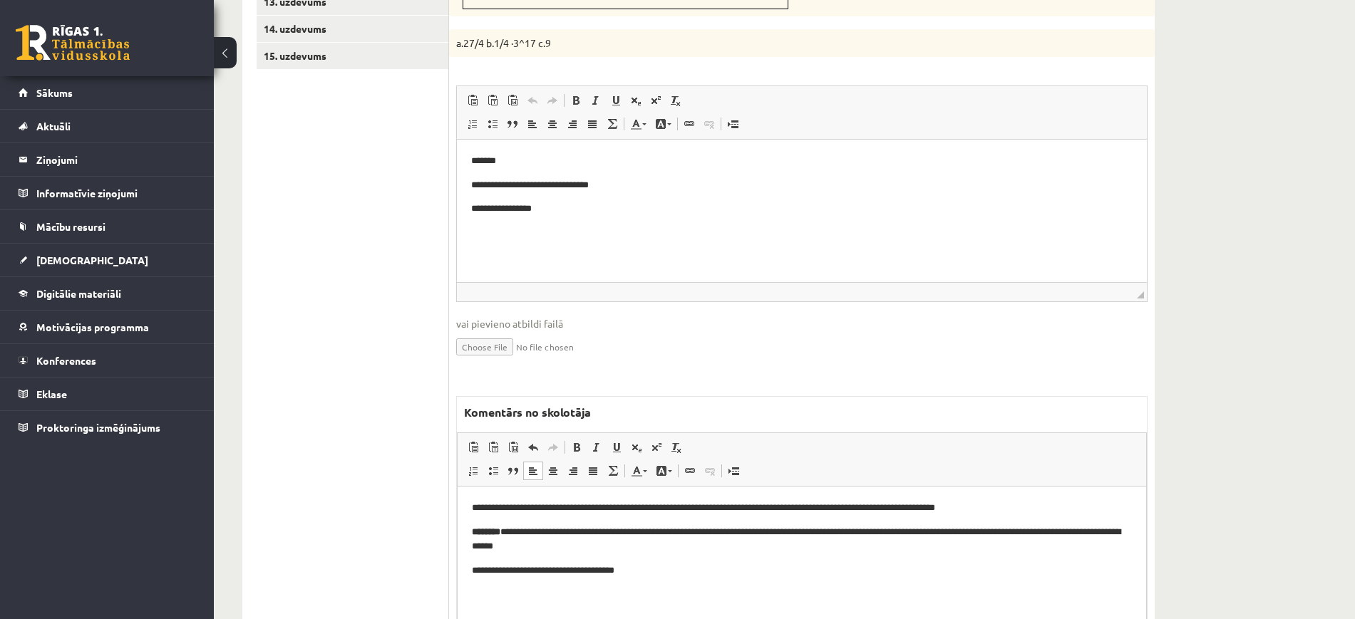
scroll to position [757, 0]
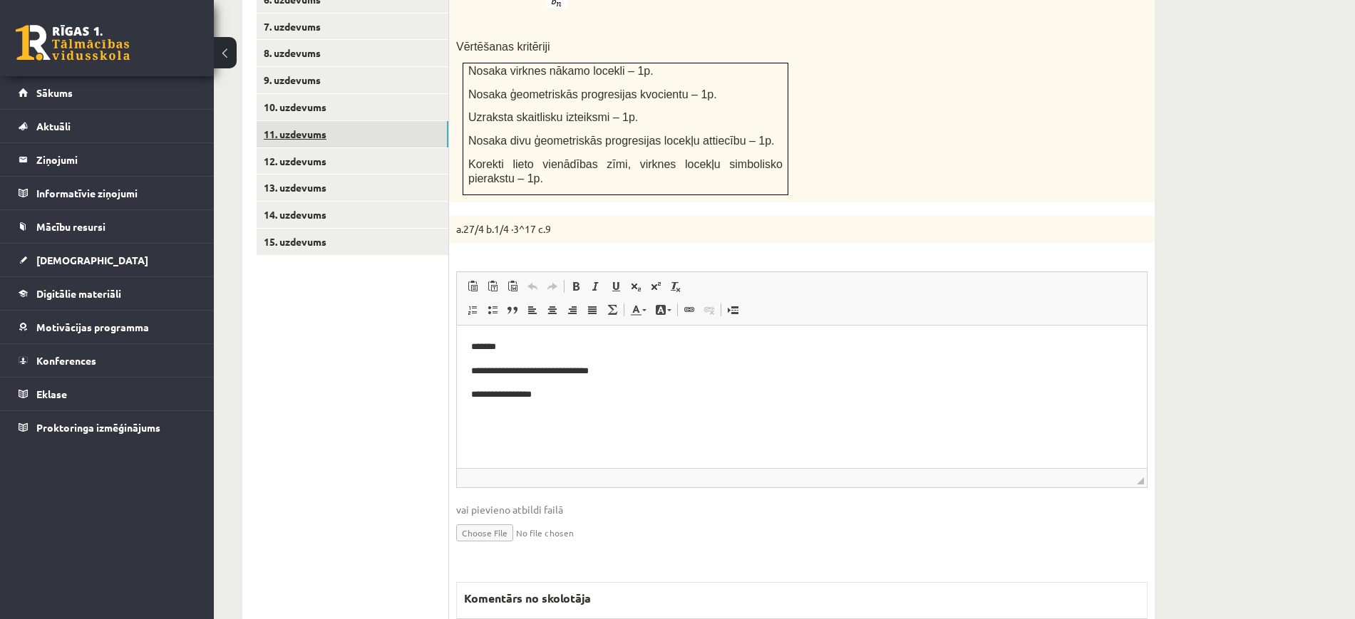
click at [424, 121] on link "11. uzdevums" at bounding box center [353, 134] width 192 height 26
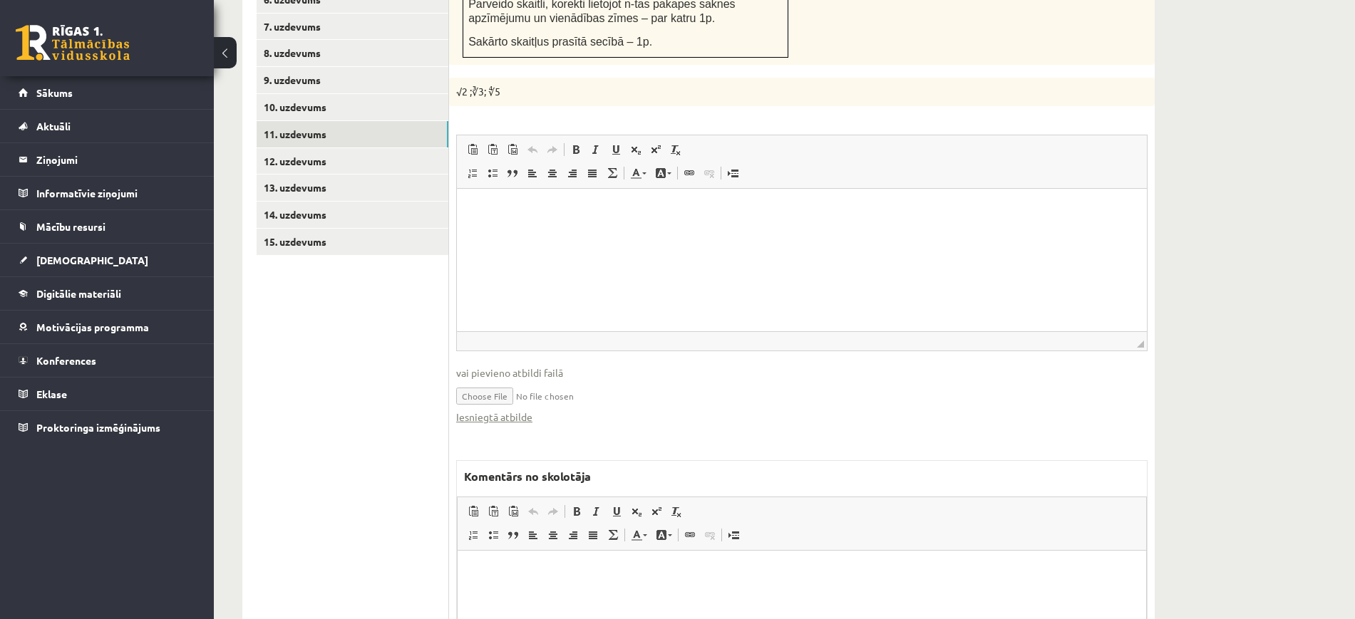
scroll to position [0, 0]
click at [467, 410] on link "Iesniegtā atbilde" at bounding box center [494, 417] width 76 height 15
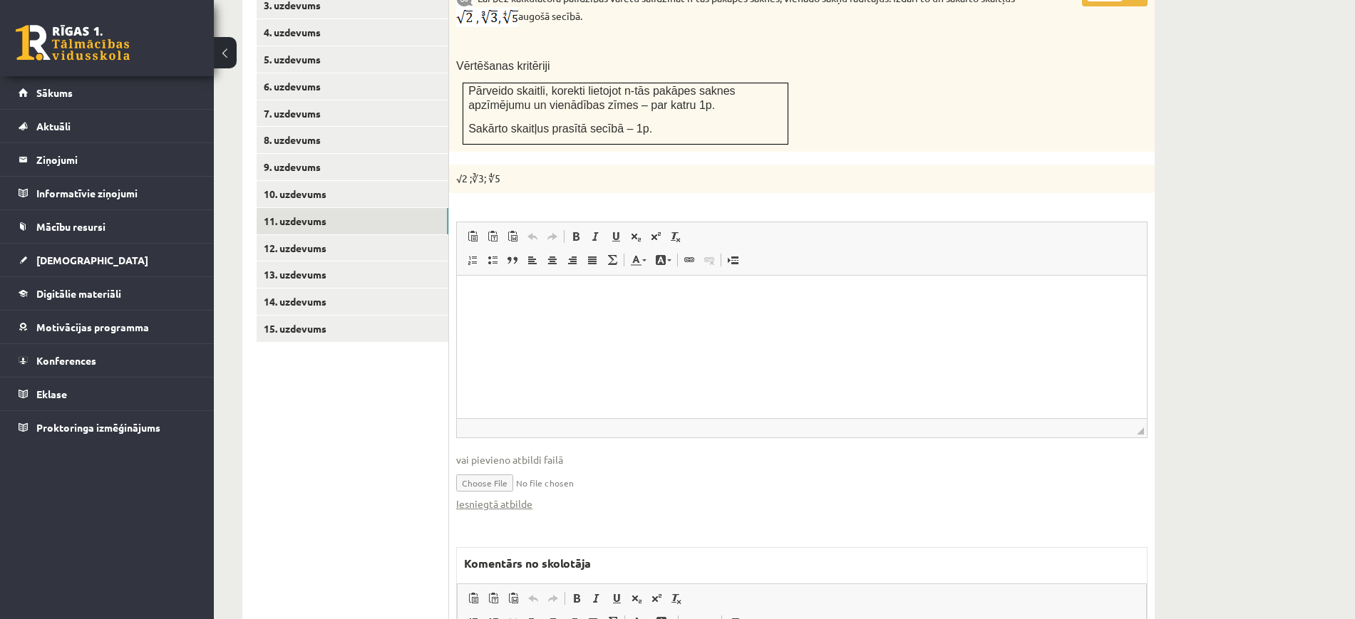
scroll to position [579, 0]
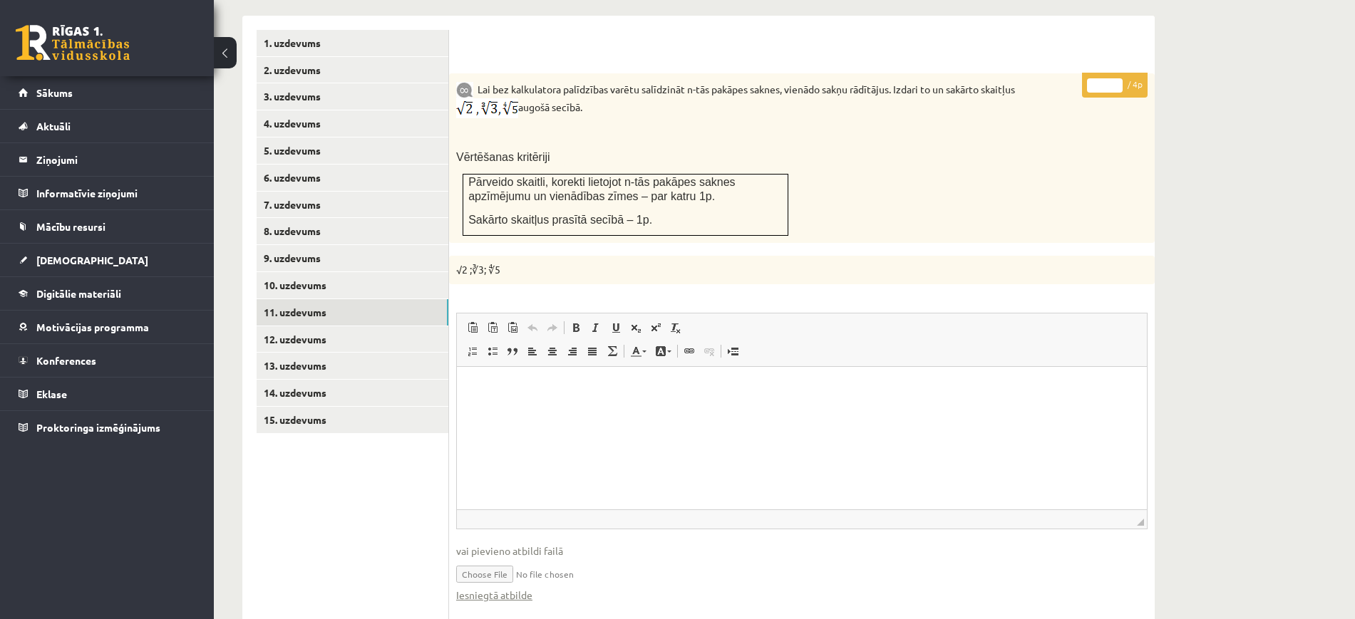
type input "*"
click at [1118, 78] on input "*" at bounding box center [1105, 85] width 36 height 14
click at [407, 326] on link "12. uzdevums" at bounding box center [353, 339] width 192 height 26
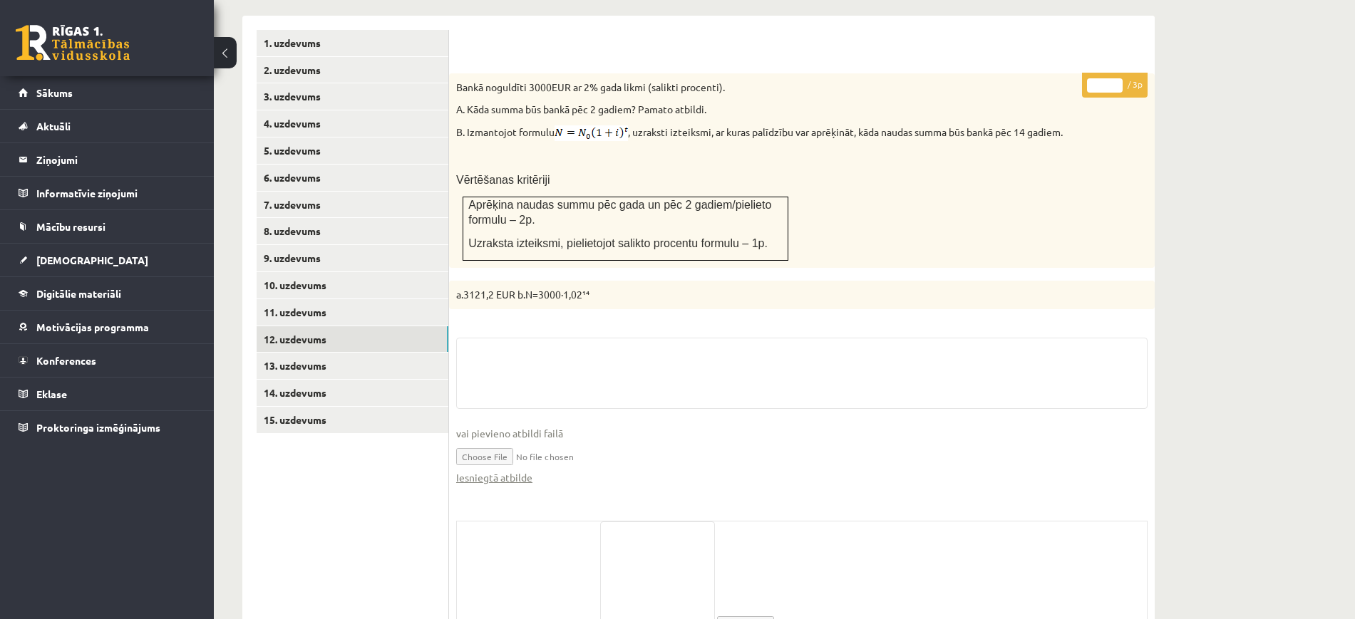
click at [515, 457] on fieldset "vai pievieno atbildi failā Iesniegtā atbilde" at bounding box center [801, 419] width 691 height 162
click at [518, 470] on link "Iesniegtā atbilde" at bounding box center [494, 477] width 76 height 15
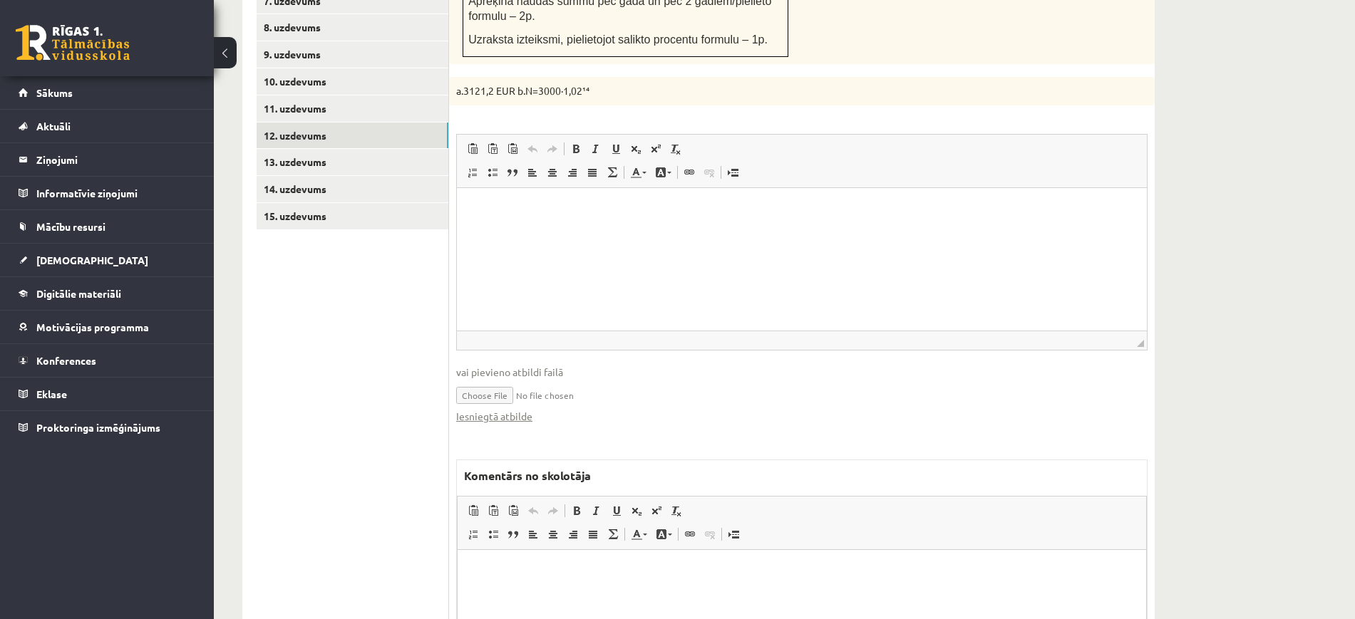
scroll to position [846, 0]
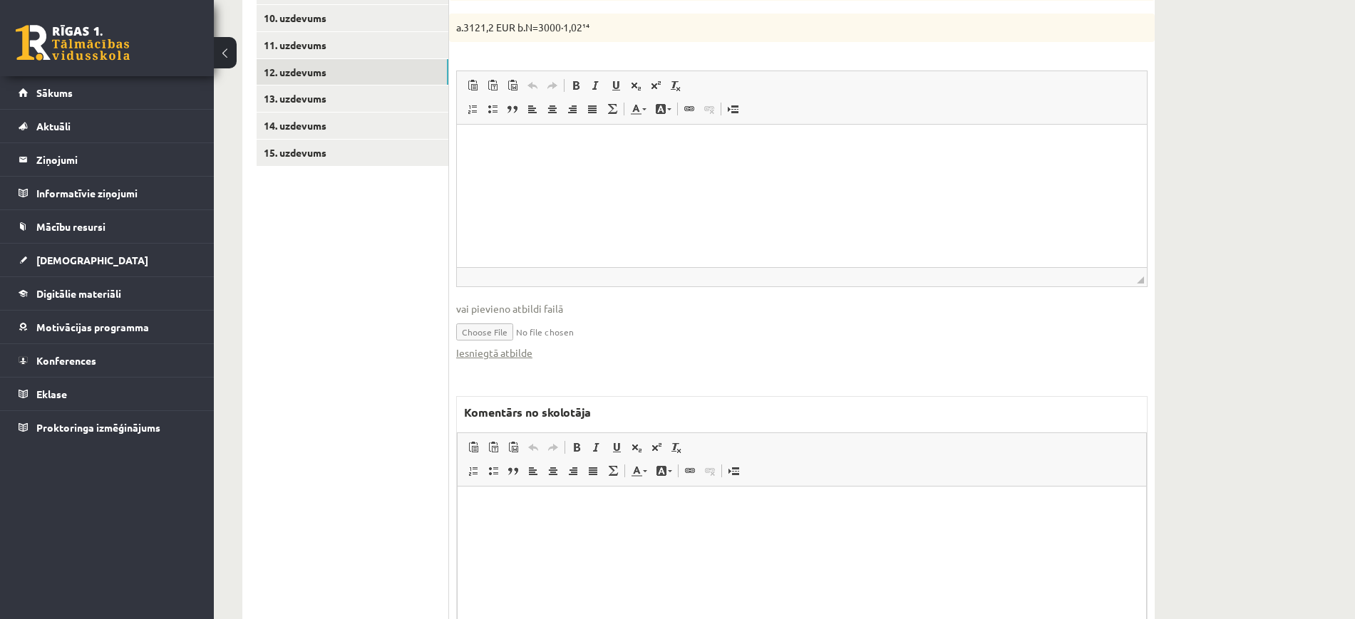
click at [580, 491] on html at bounding box center [802, 507] width 689 height 43
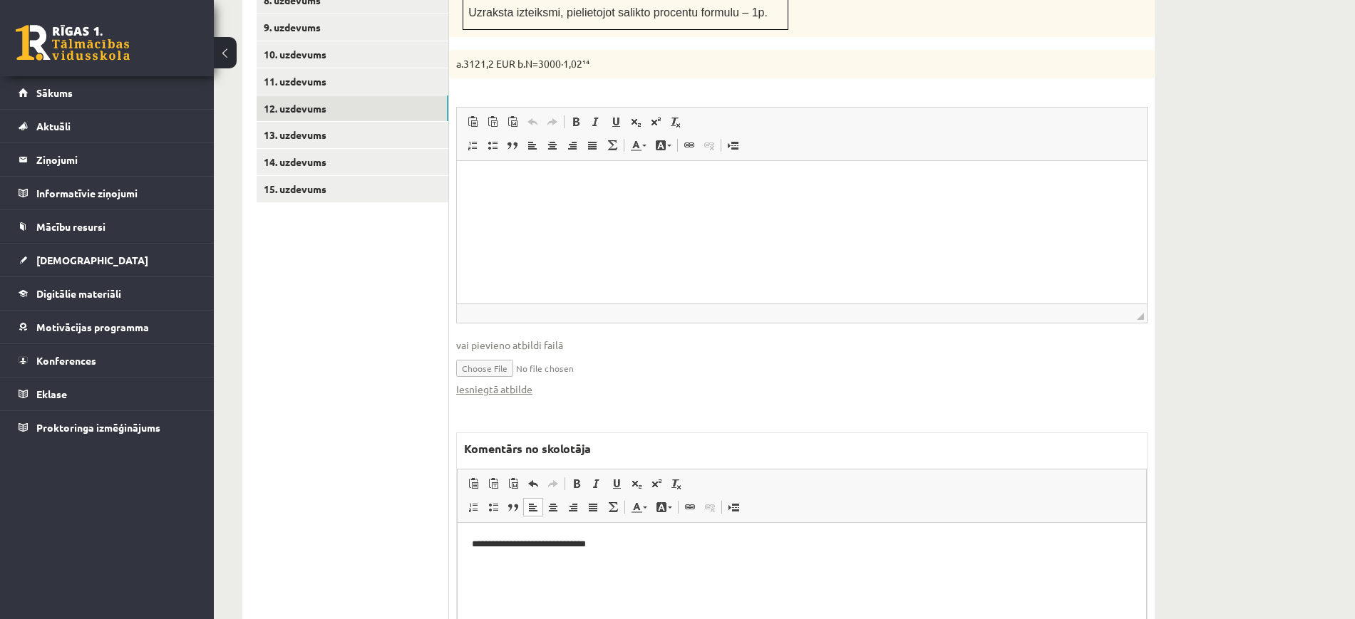
scroll to position [401, 0]
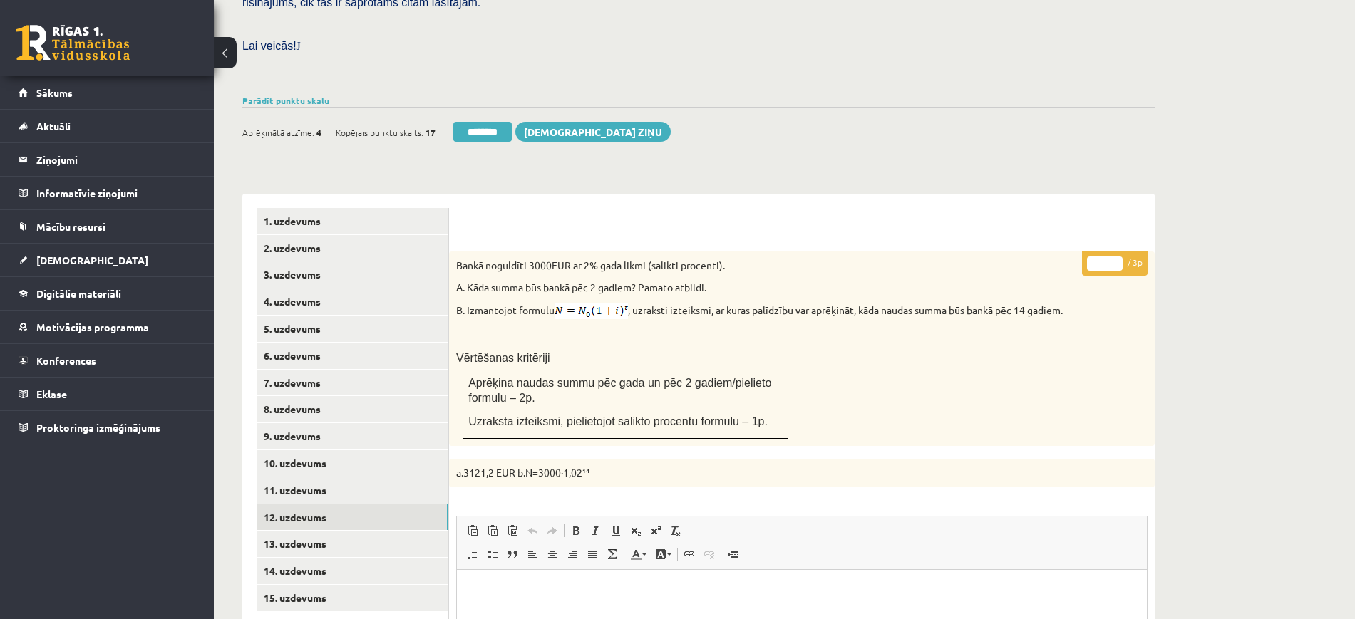
click at [1113, 257] on input "*" at bounding box center [1105, 264] width 36 height 14
type input "*"
click at [1113, 257] on input "*" at bounding box center [1105, 264] width 36 height 14
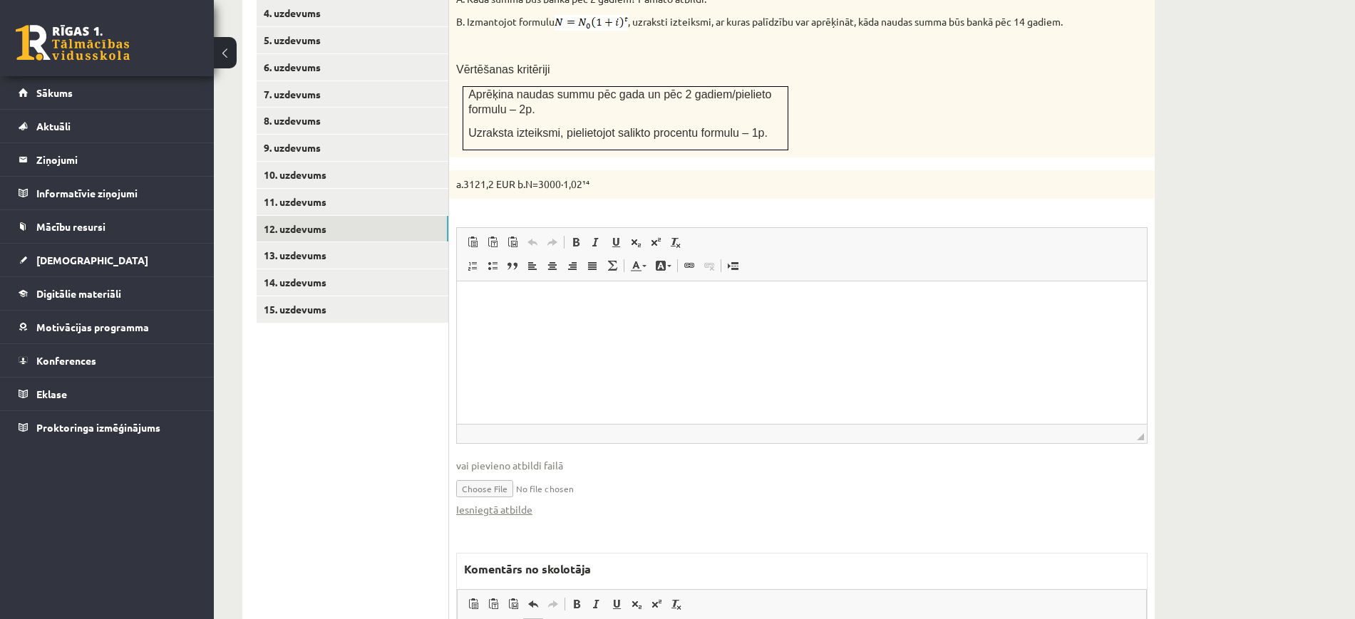
scroll to position [757, 0]
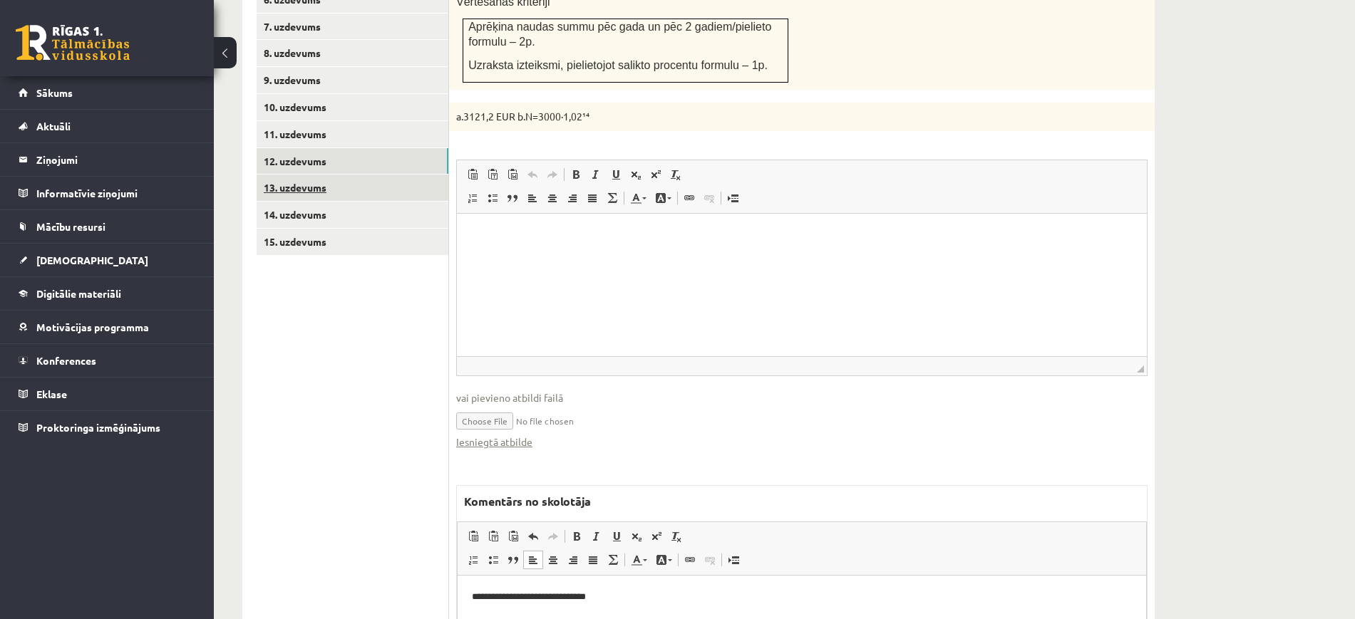
click at [411, 175] on link "13. uzdevums" at bounding box center [353, 188] width 192 height 26
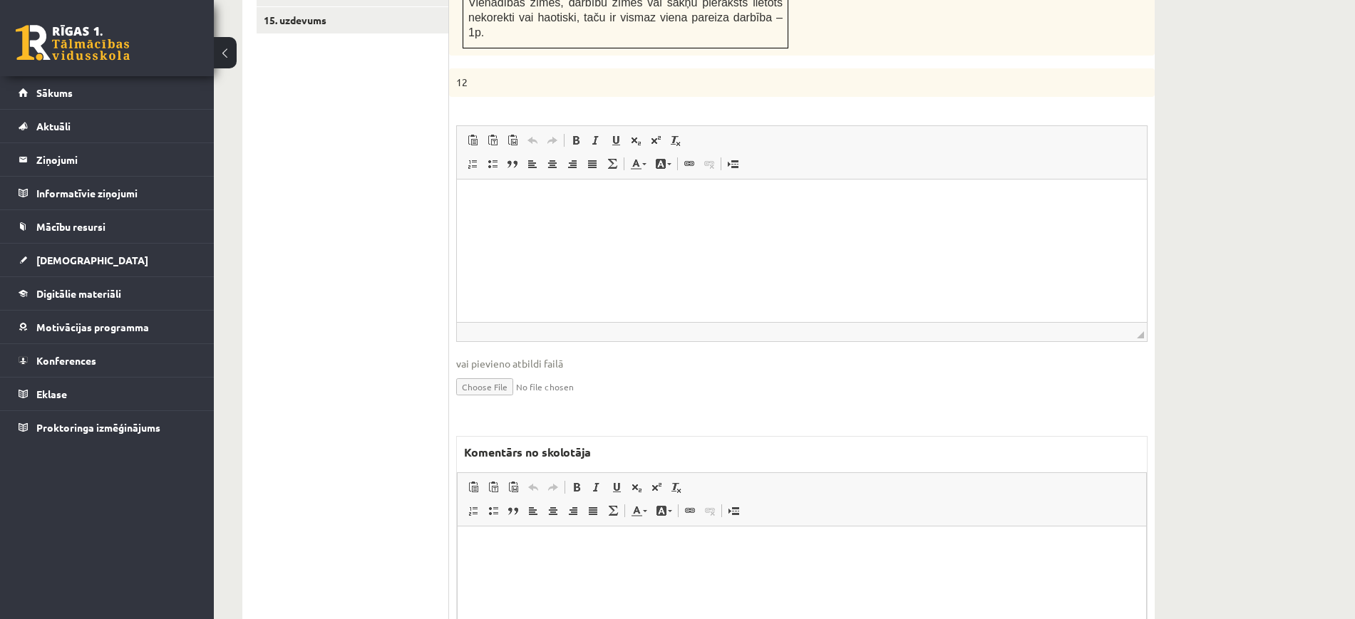
scroll to position [1085, 0]
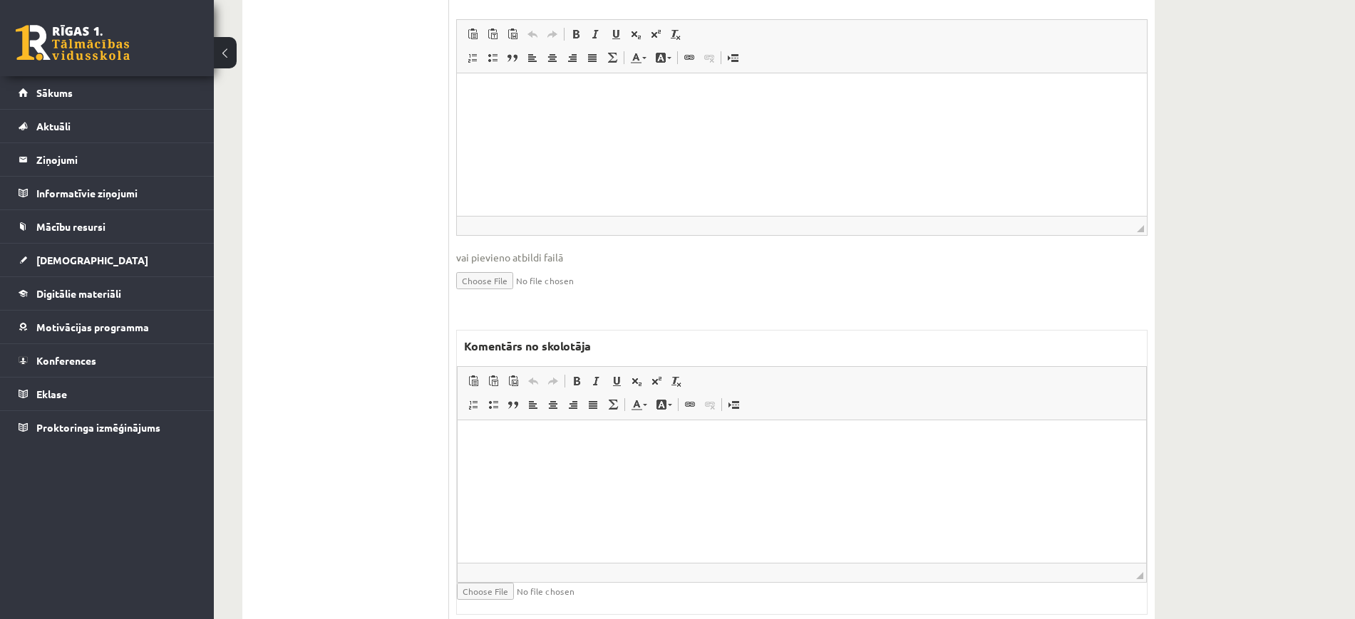
click at [600, 463] on html at bounding box center [802, 441] width 689 height 43
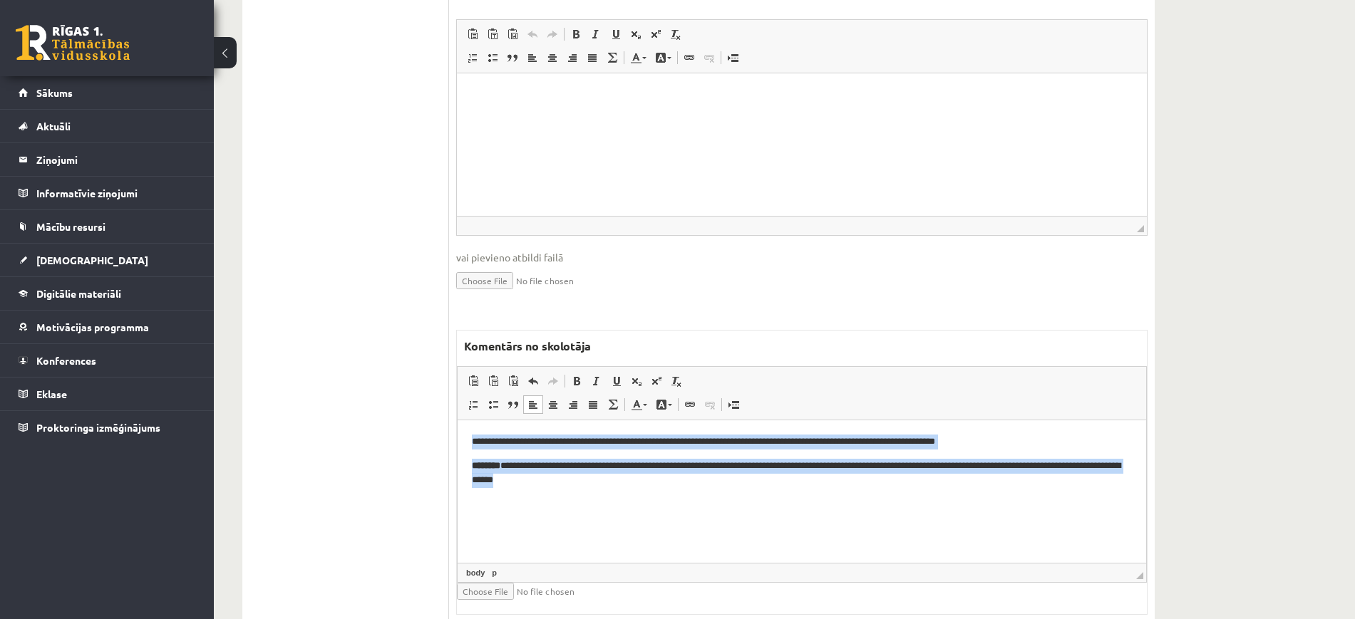
drag, startPoint x: 733, startPoint y: 510, endPoint x: 362, endPoint y: 366, distance: 397.6
click at [458, 420] on html "**********" at bounding box center [802, 461] width 689 height 82
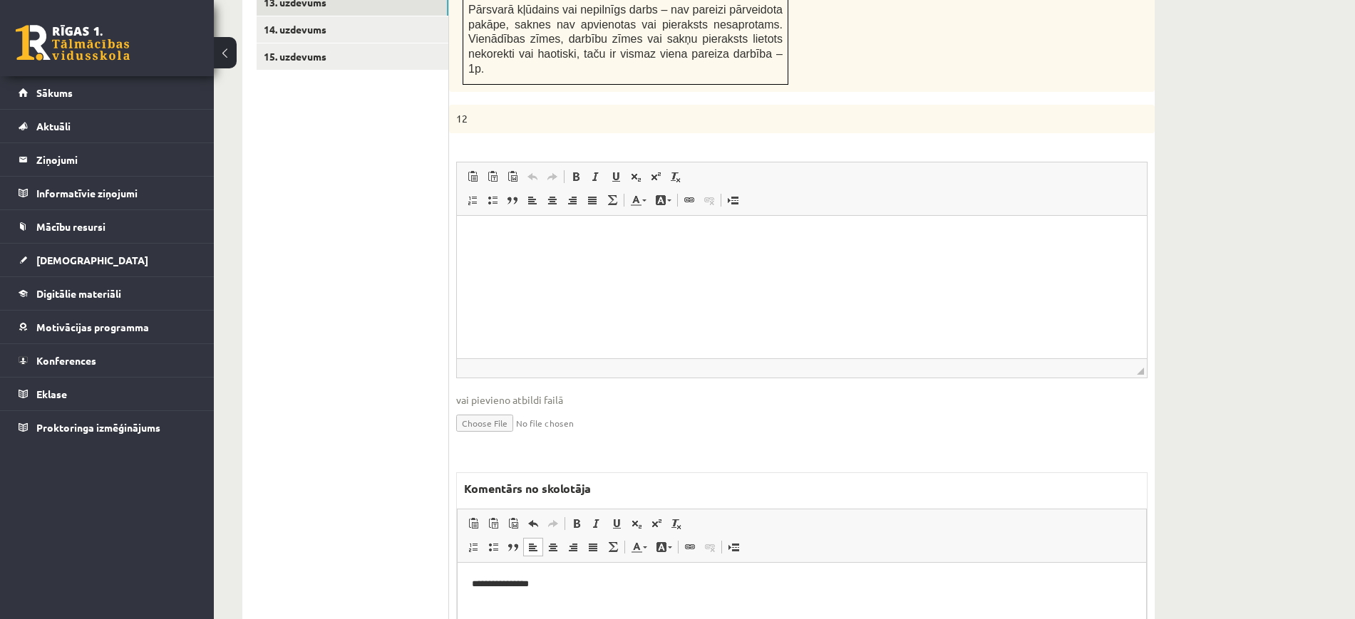
scroll to position [728, 0]
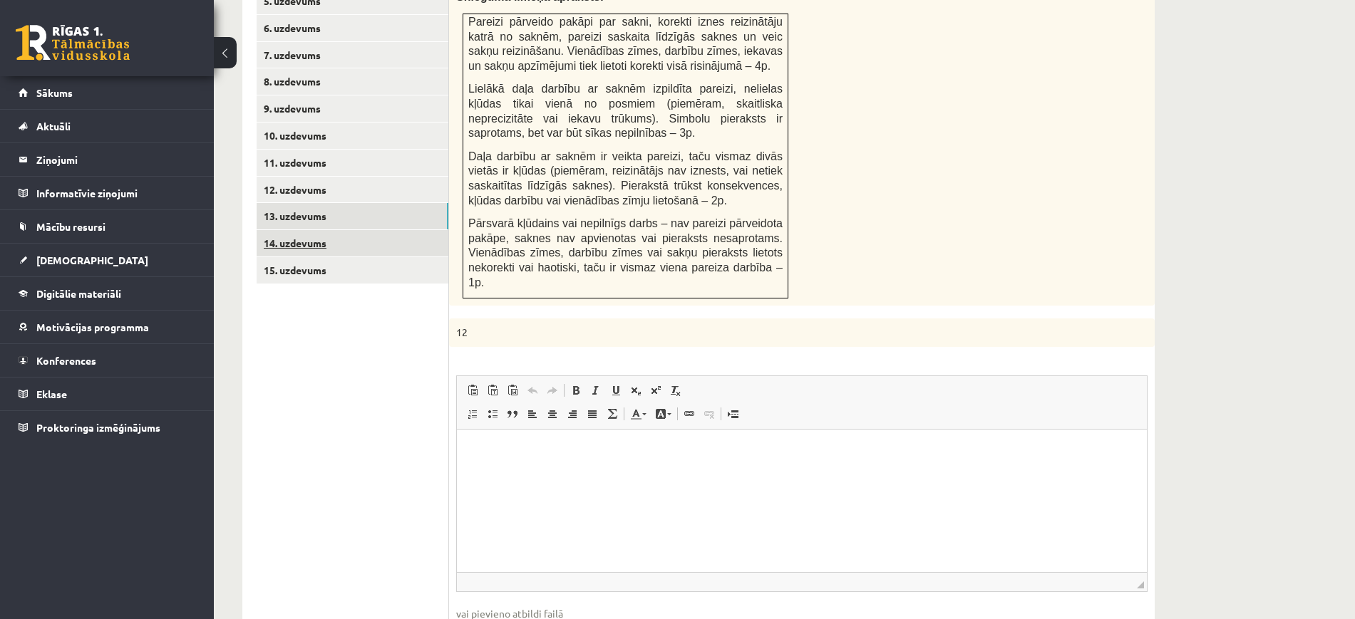
click at [407, 230] on link "14. uzdevums" at bounding box center [353, 243] width 192 height 26
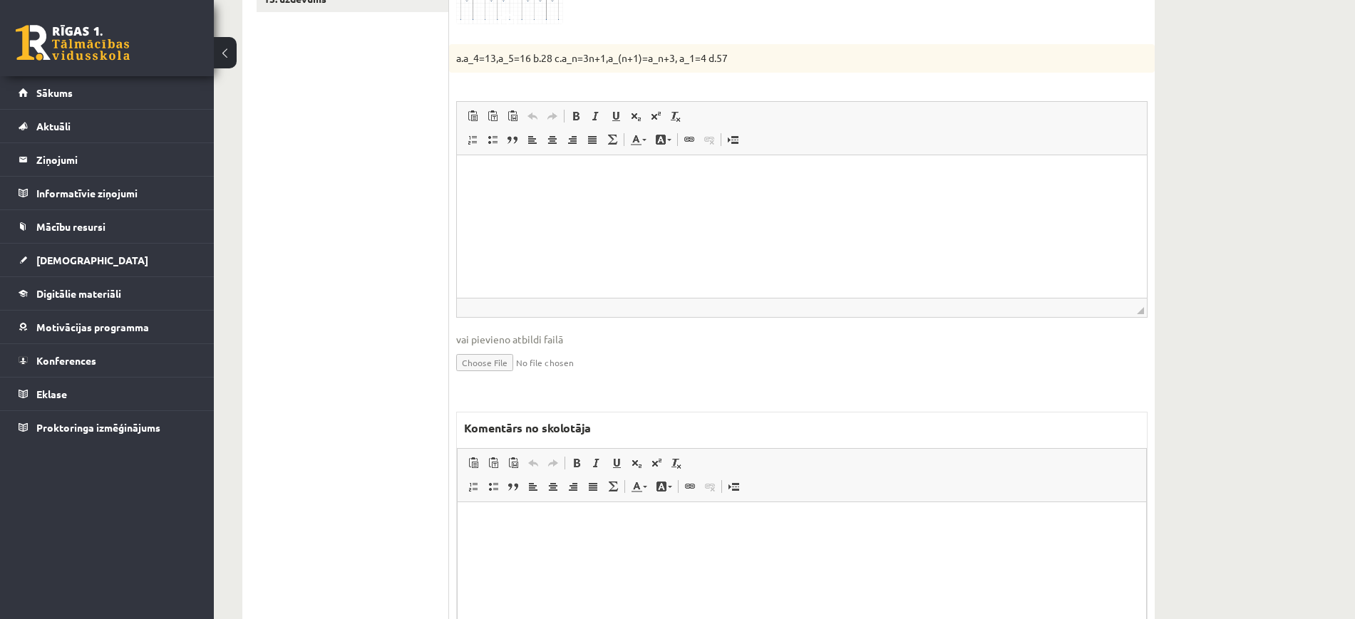
scroll to position [1082, 0]
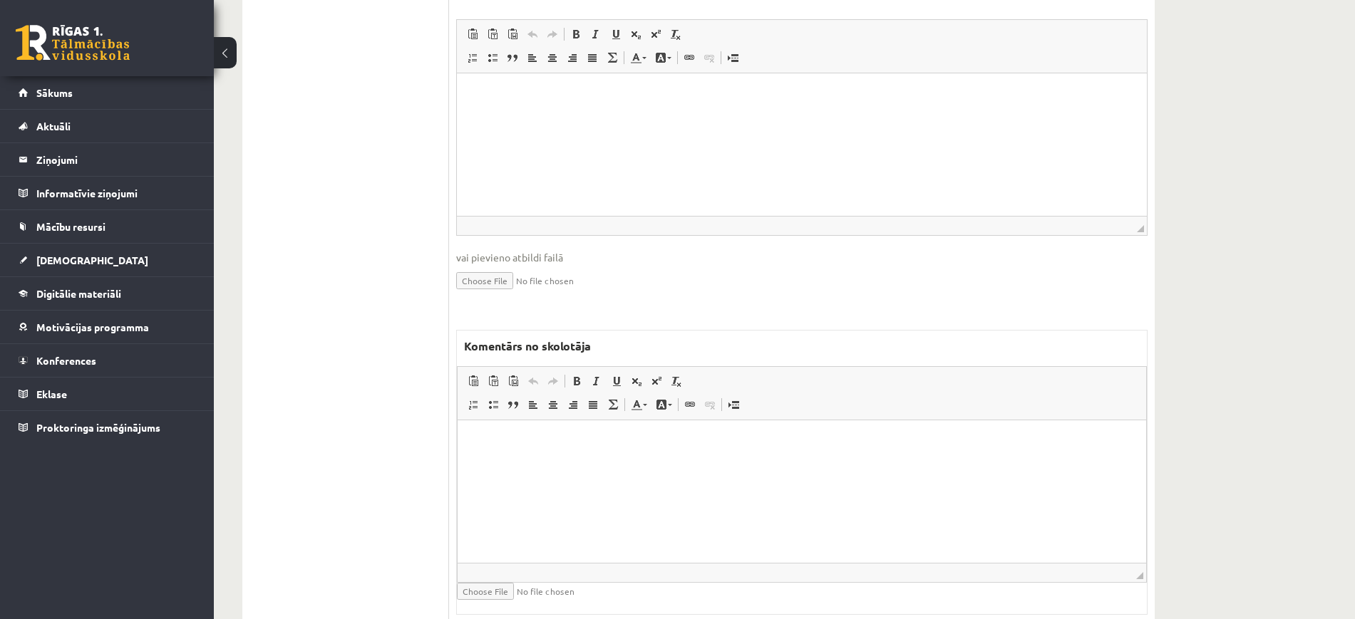
click at [572, 463] on html at bounding box center [802, 441] width 689 height 43
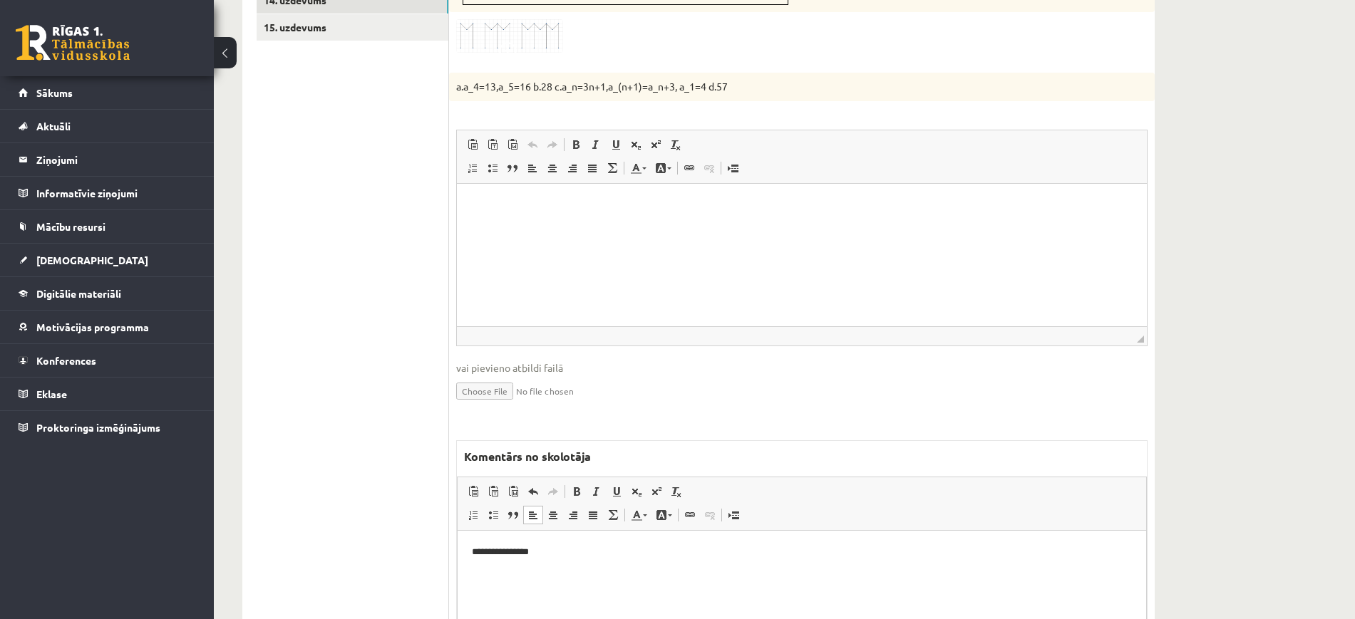
scroll to position [815, 0]
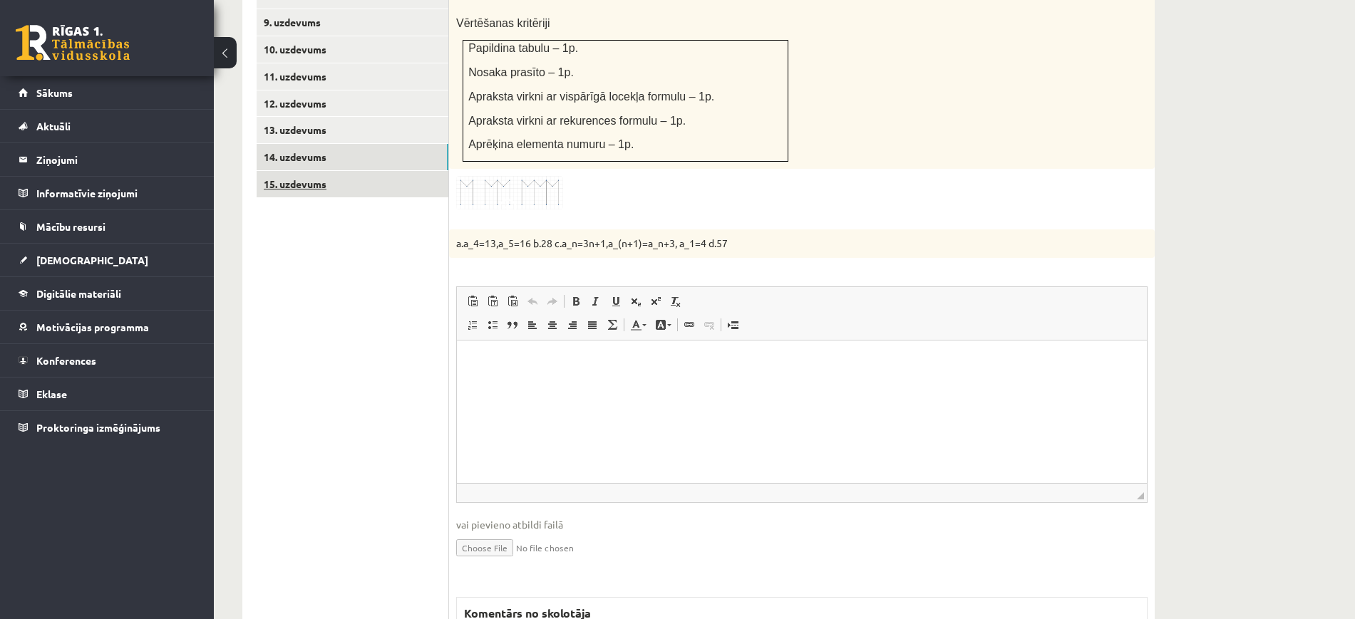
click at [433, 171] on link "15. uzdevums" at bounding box center [353, 184] width 192 height 26
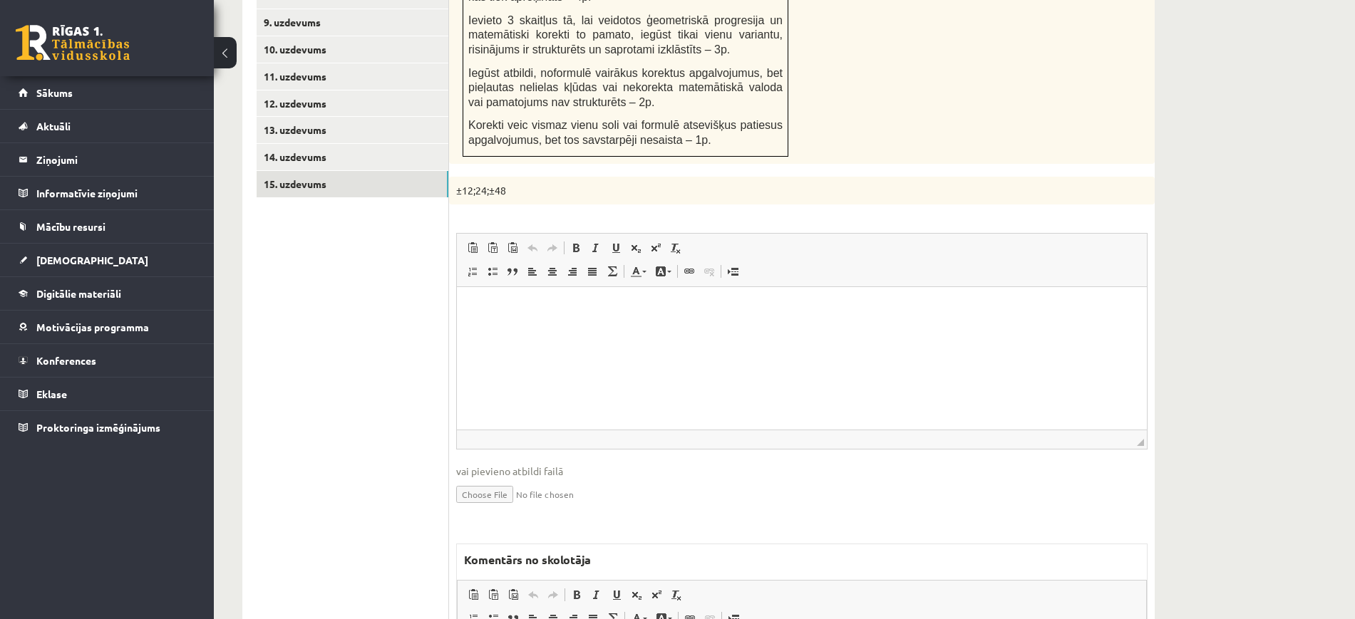
scroll to position [1044, 0]
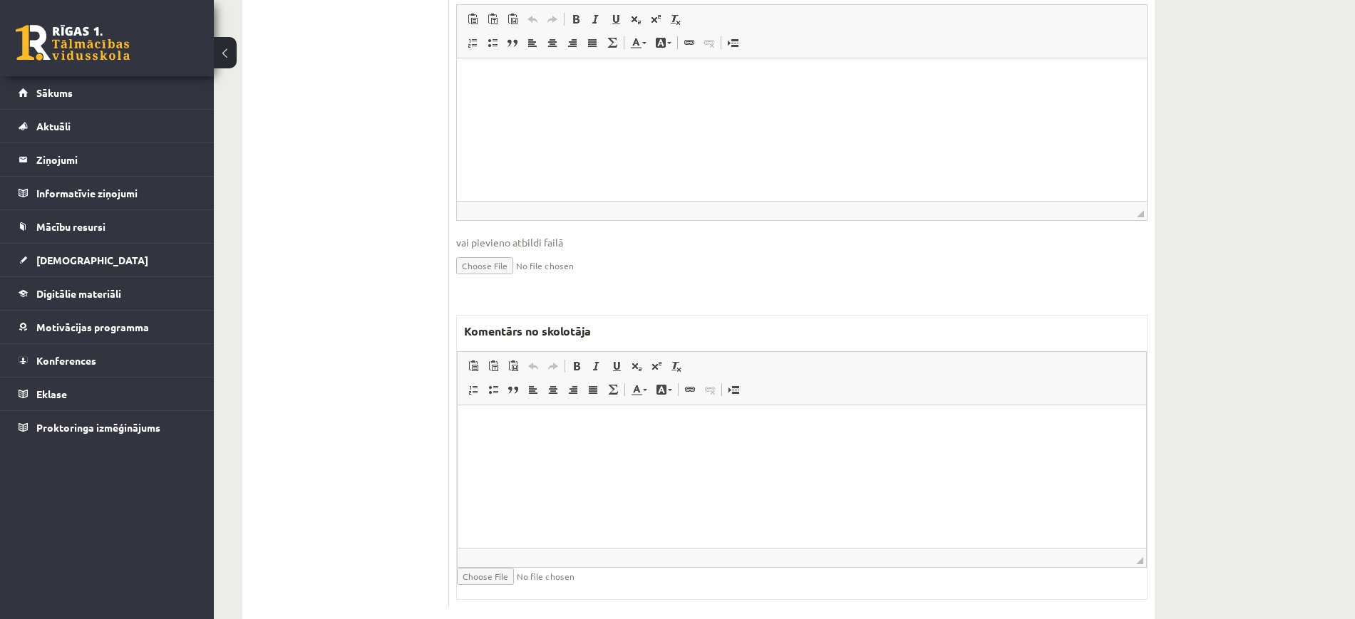
click at [621, 449] on html at bounding box center [802, 427] width 689 height 43
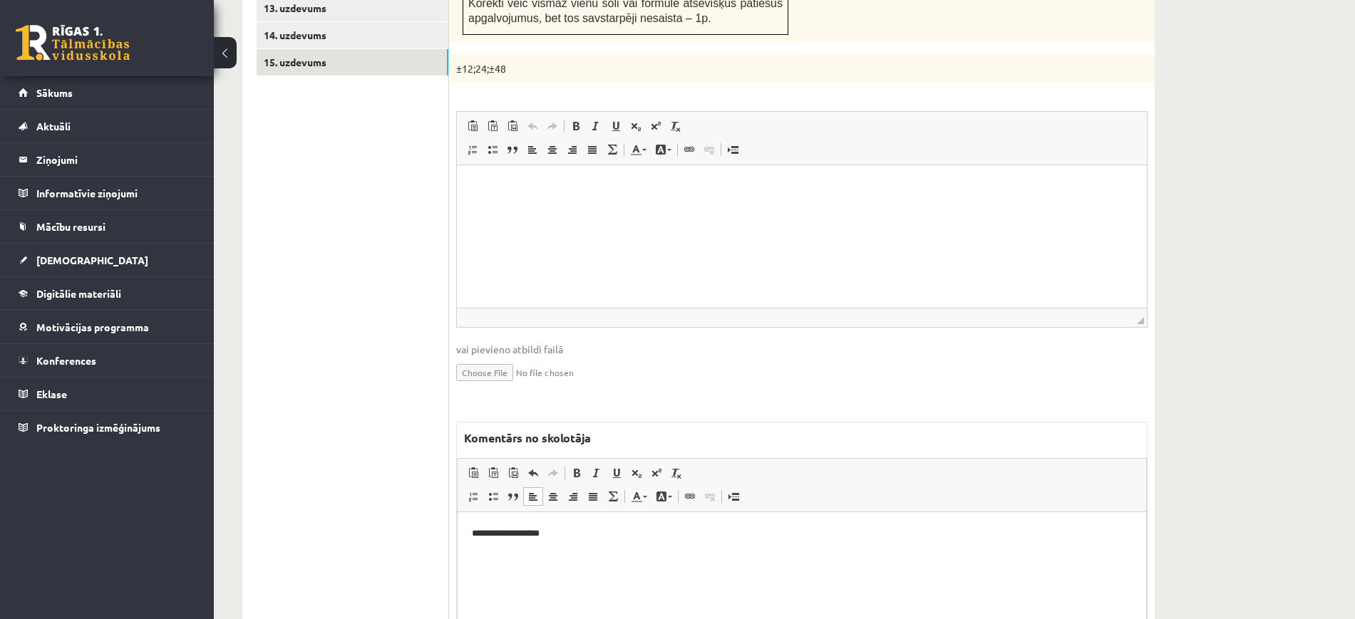
scroll to position [331, 0]
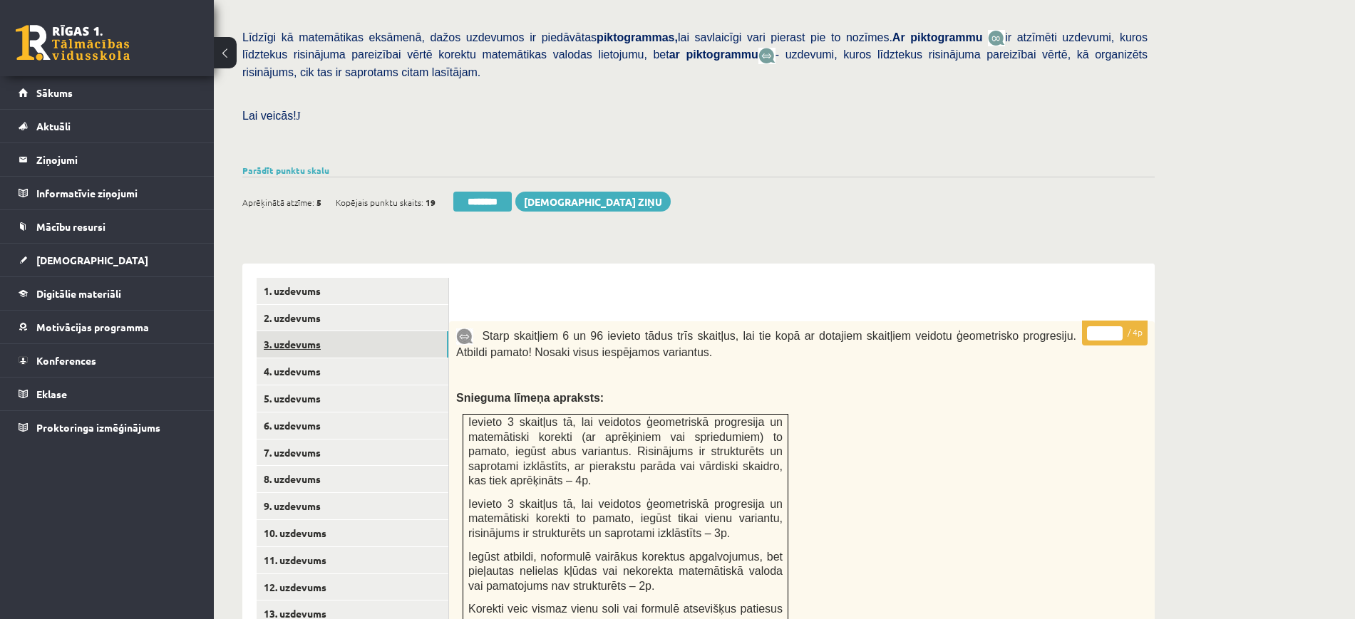
click at [394, 331] on link "3. uzdevums" at bounding box center [353, 344] width 192 height 26
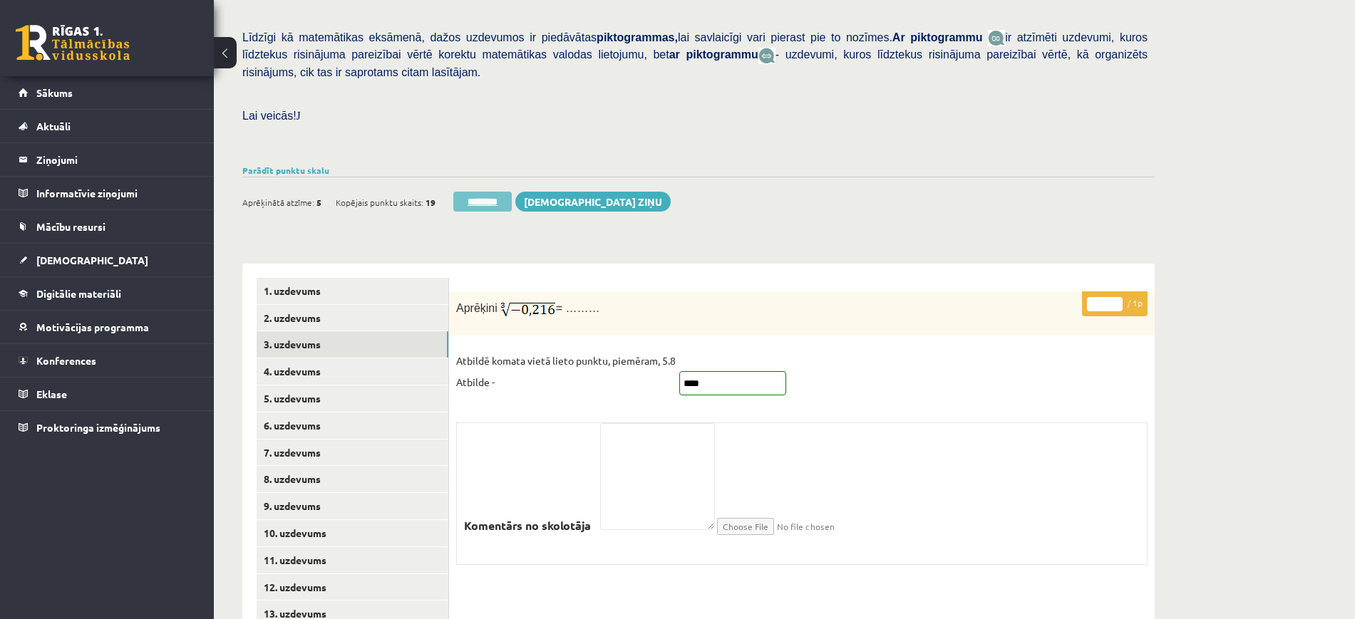
click at [490, 192] on input "********" at bounding box center [482, 202] width 58 height 20
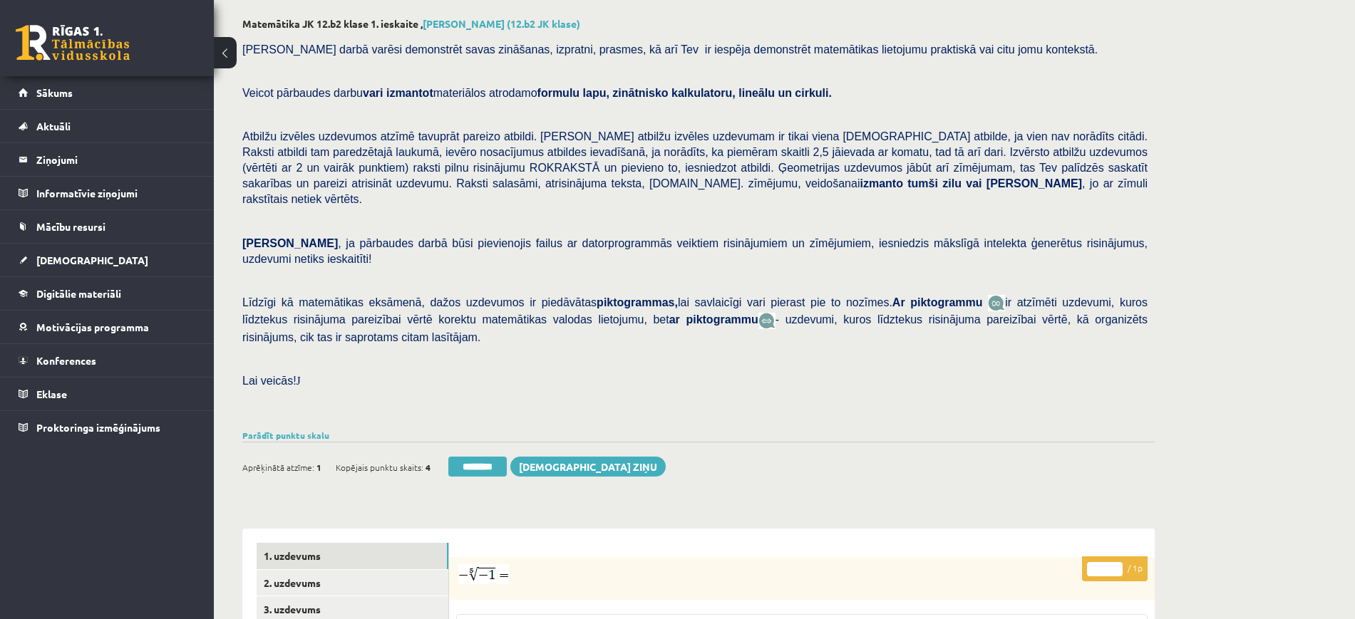
scroll to position [267, 0]
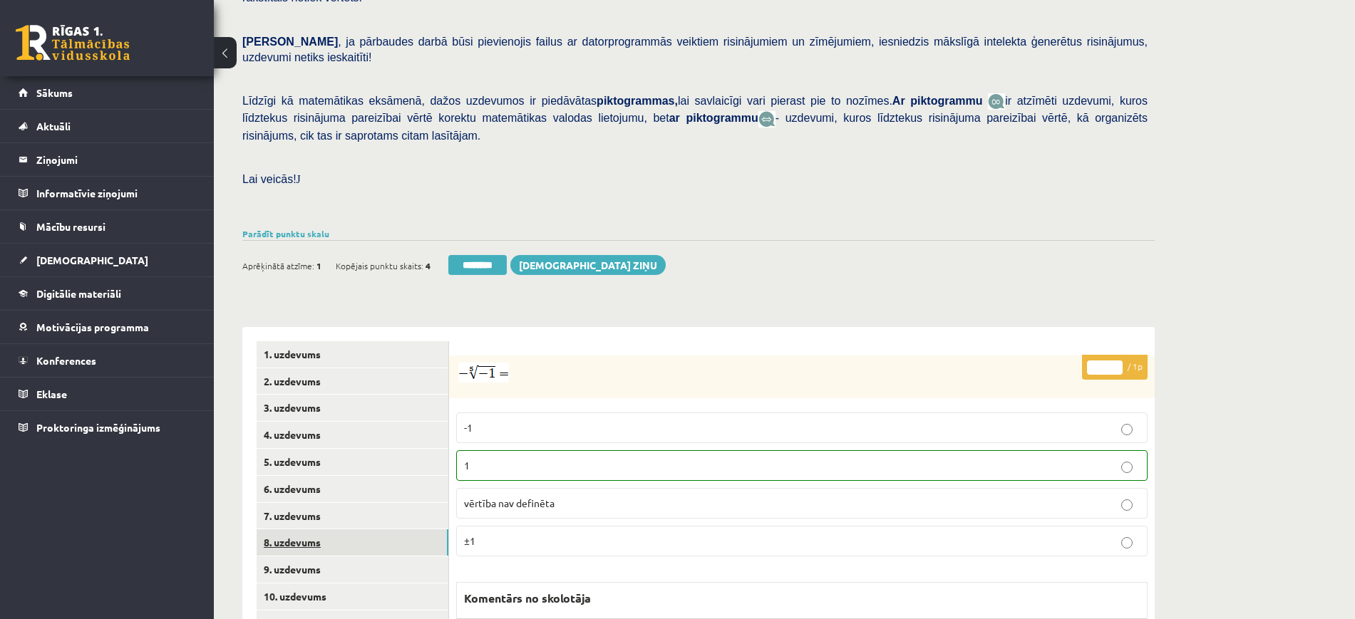
click at [394, 530] on link "8. uzdevums" at bounding box center [353, 543] width 192 height 26
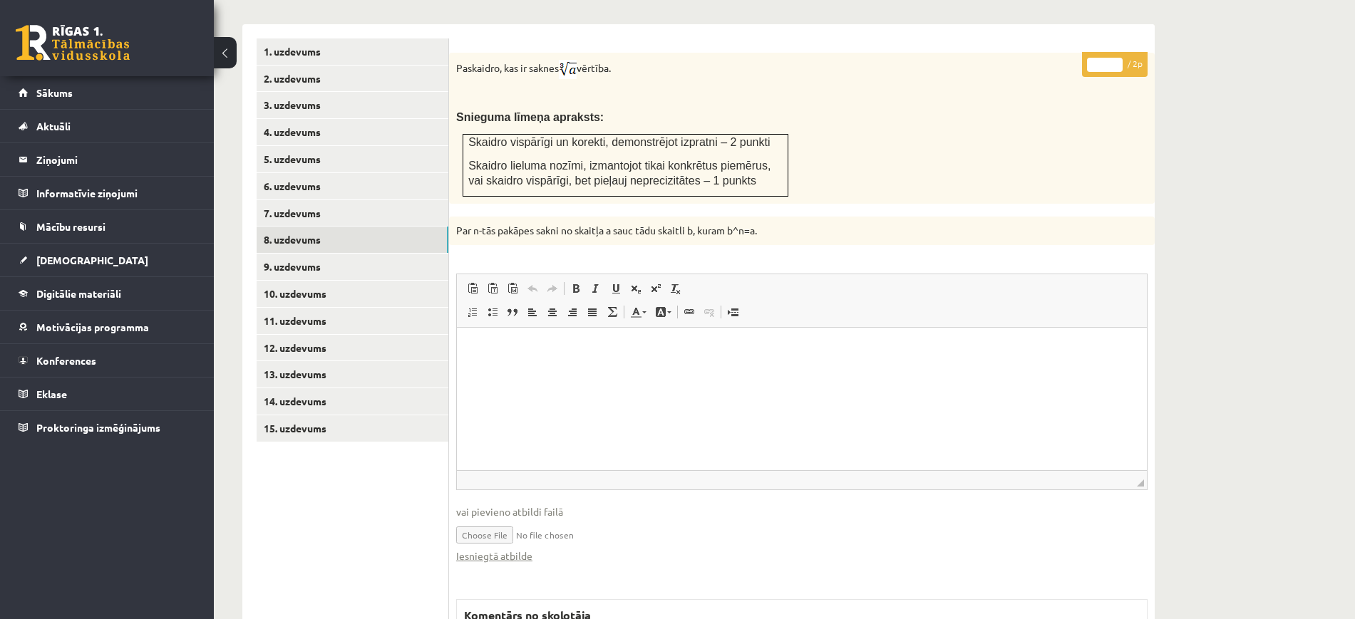
scroll to position [0, 0]
click at [508, 549] on link "Iesniegtā atbilde" at bounding box center [494, 556] width 76 height 15
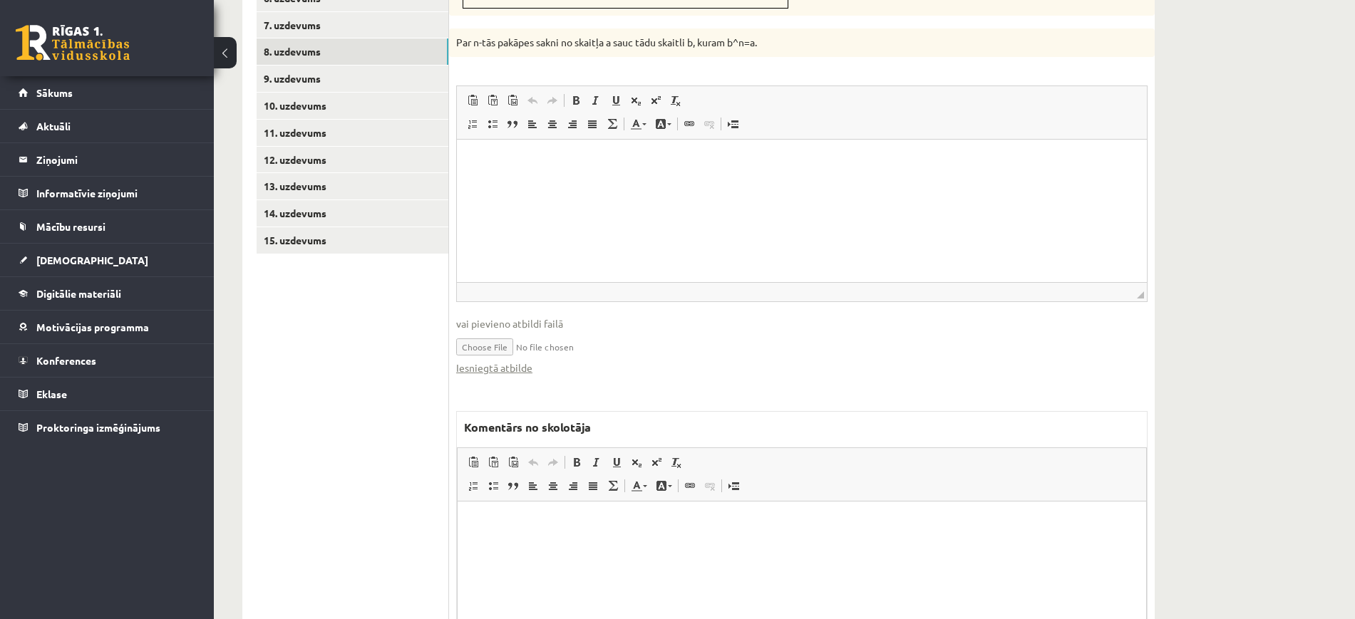
scroll to position [855, 0]
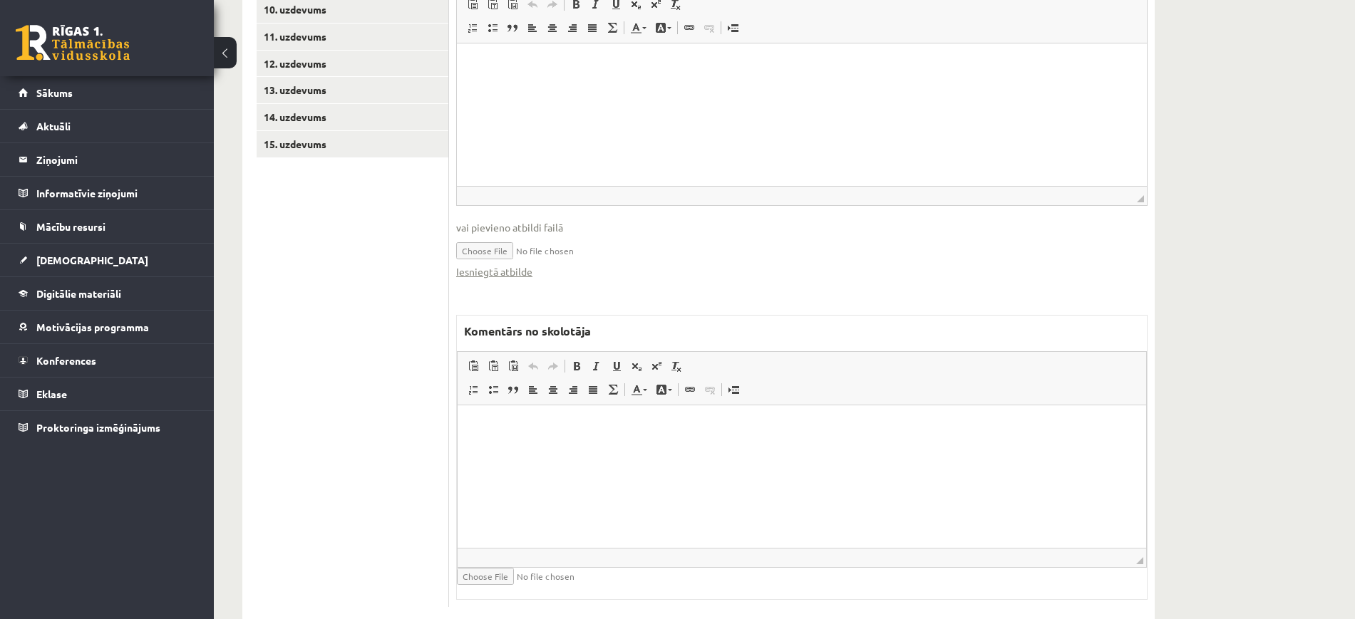
click at [736, 448] on html at bounding box center [802, 426] width 689 height 43
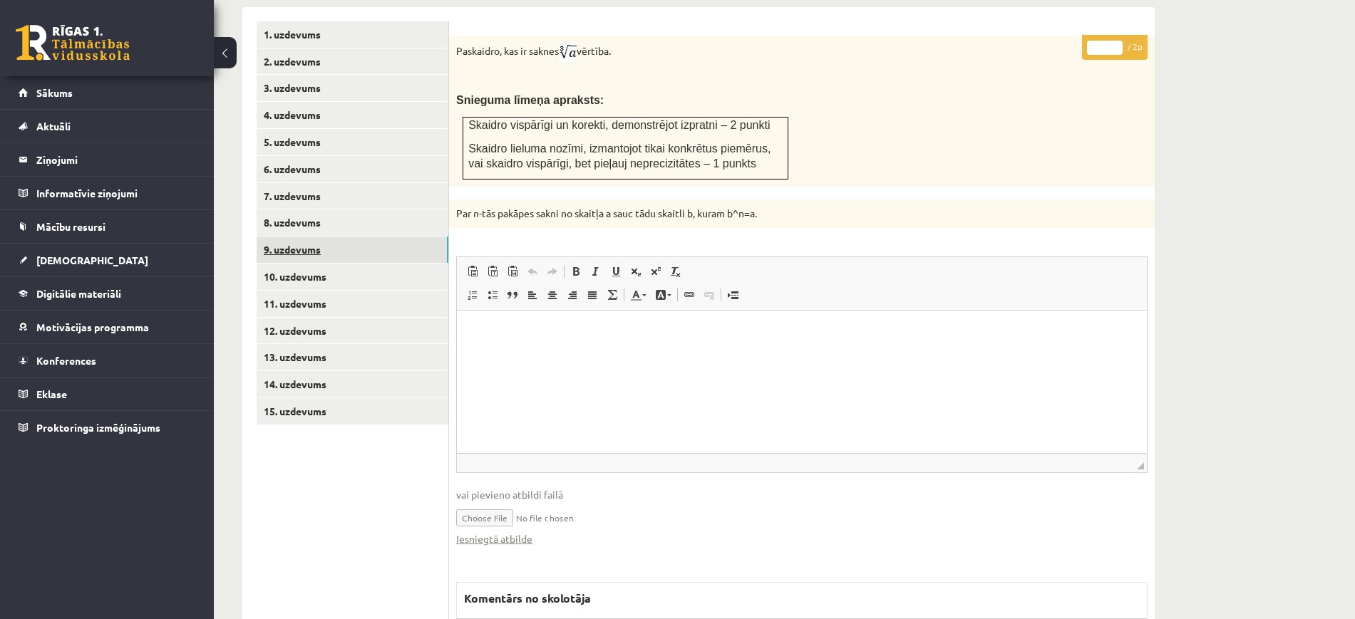
click at [351, 237] on link "9. uzdevums" at bounding box center [353, 250] width 192 height 26
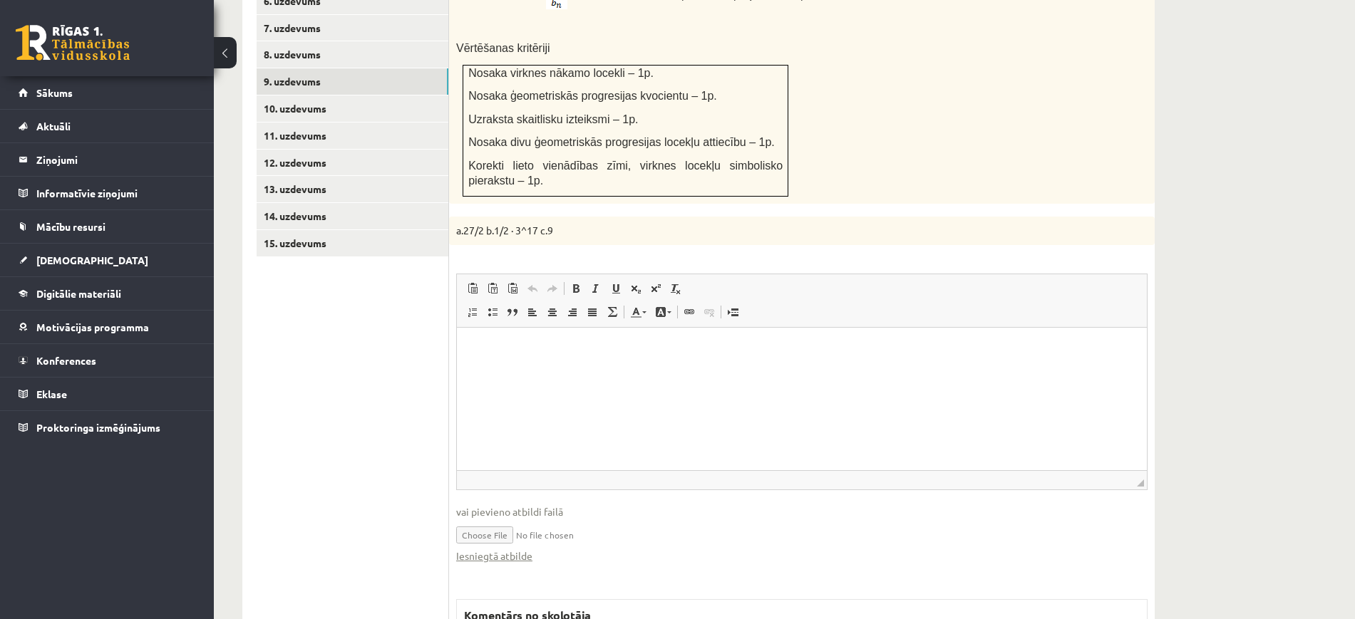
scroll to position [0, 0]
click at [515, 549] on link "Iesniegtā atbilde" at bounding box center [494, 556] width 76 height 15
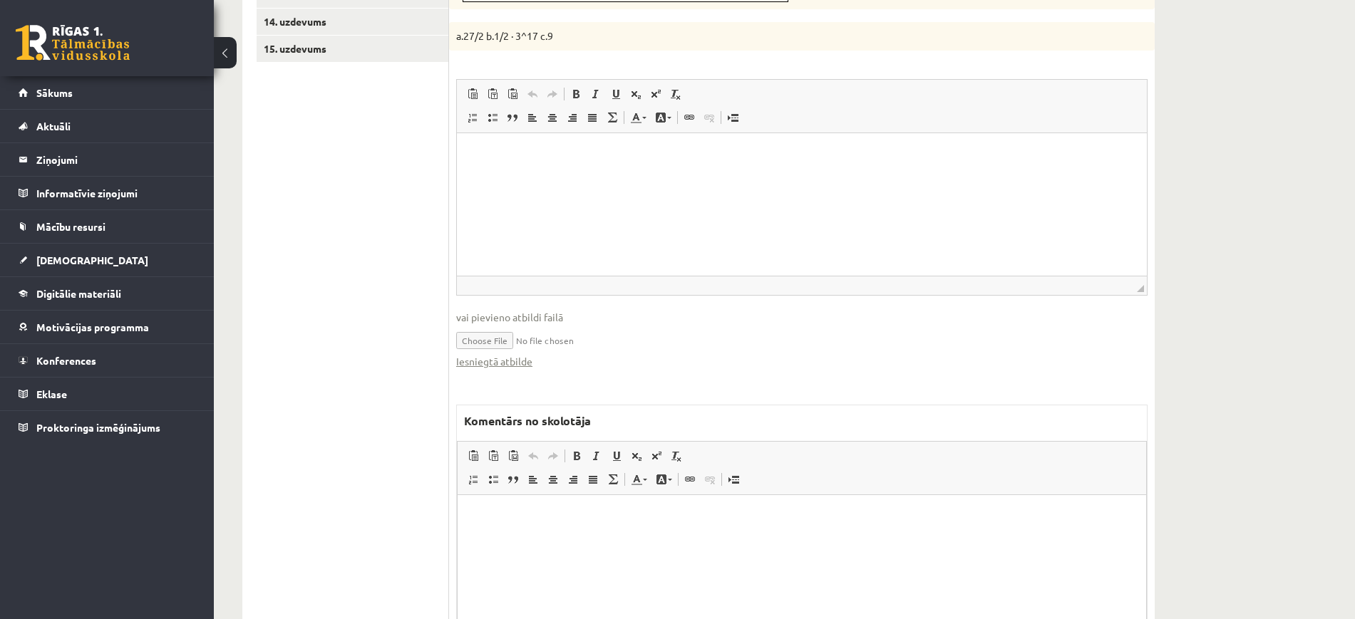
scroll to position [1040, 0]
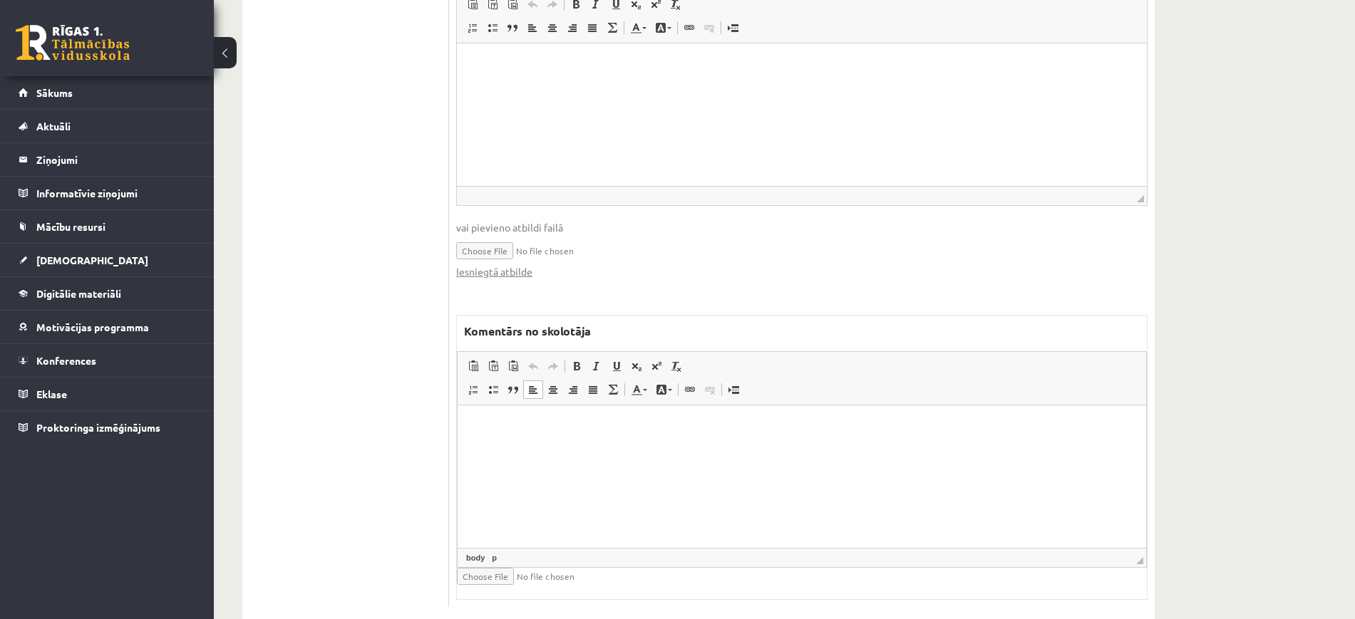
click at [674, 448] on html at bounding box center [802, 426] width 689 height 43
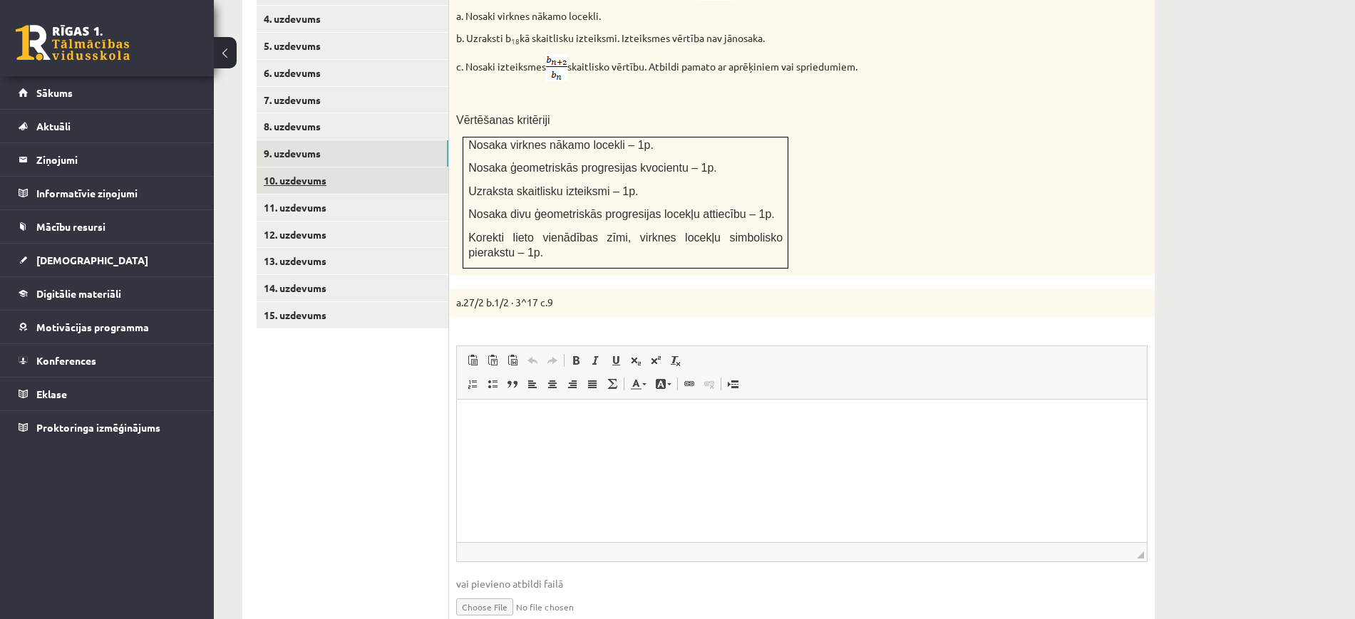
click at [431, 168] on link "10. uzdevums" at bounding box center [353, 181] width 192 height 26
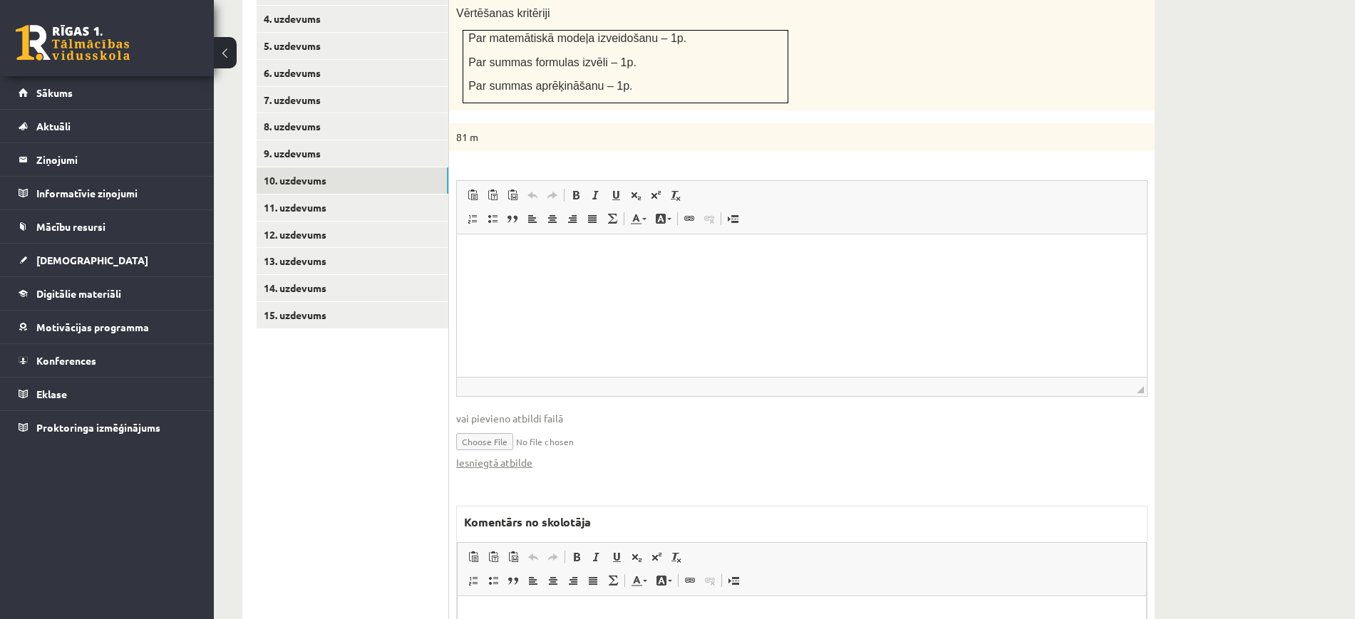
scroll to position [0, 0]
click at [525, 455] on link "Iesniegtā atbilde" at bounding box center [494, 462] width 76 height 15
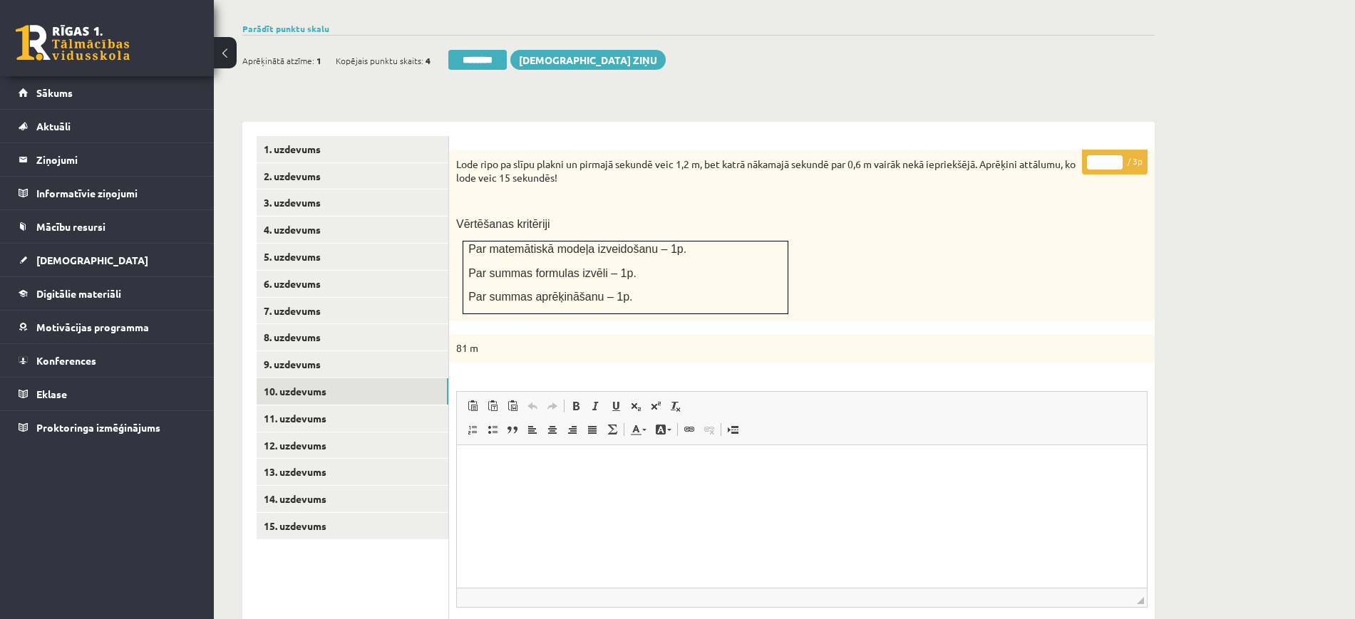
scroll to position [327, 0]
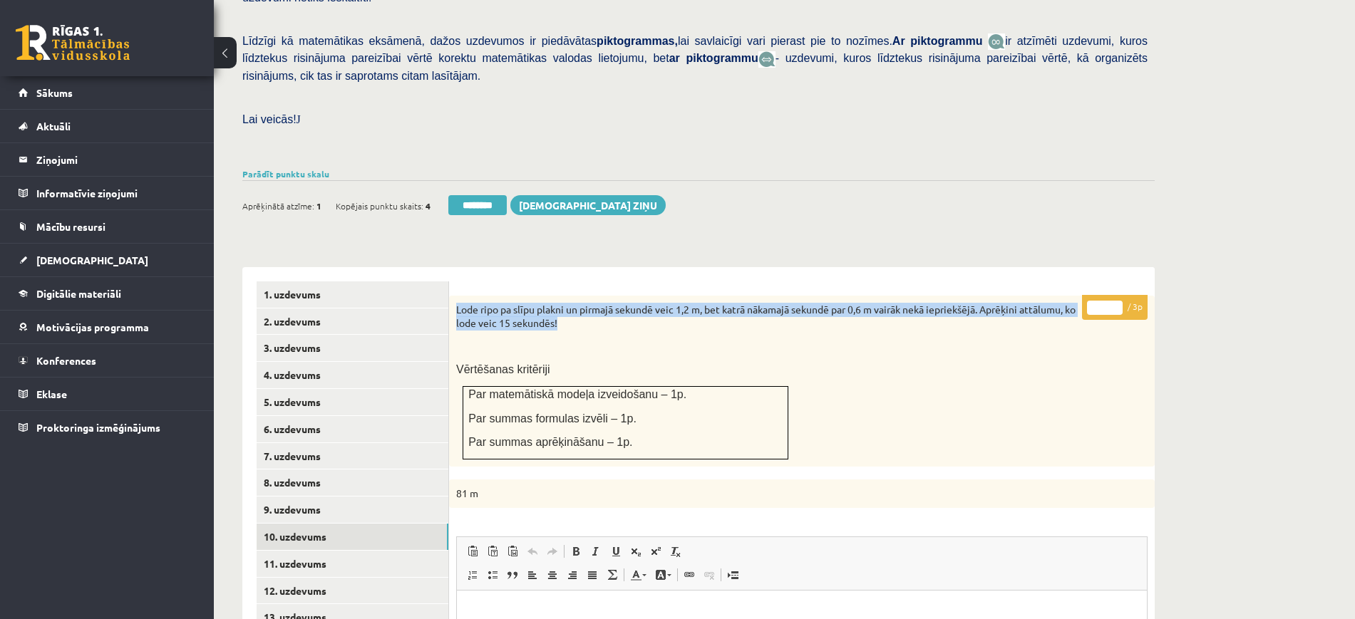
drag, startPoint x: 452, startPoint y: 272, endPoint x: 582, endPoint y: 288, distance: 130.7
click at [587, 296] on div "Lode ripo pa slīpu plakni un pirmajā sekundē veic 1,2 m, bet katrā nākamajā sek…" at bounding box center [802, 381] width 706 height 171
copy p "Lode ripo pa slīpu plakni un pirmajā sekundē veic 1,2 m, bet katrā nākamajā sek…"
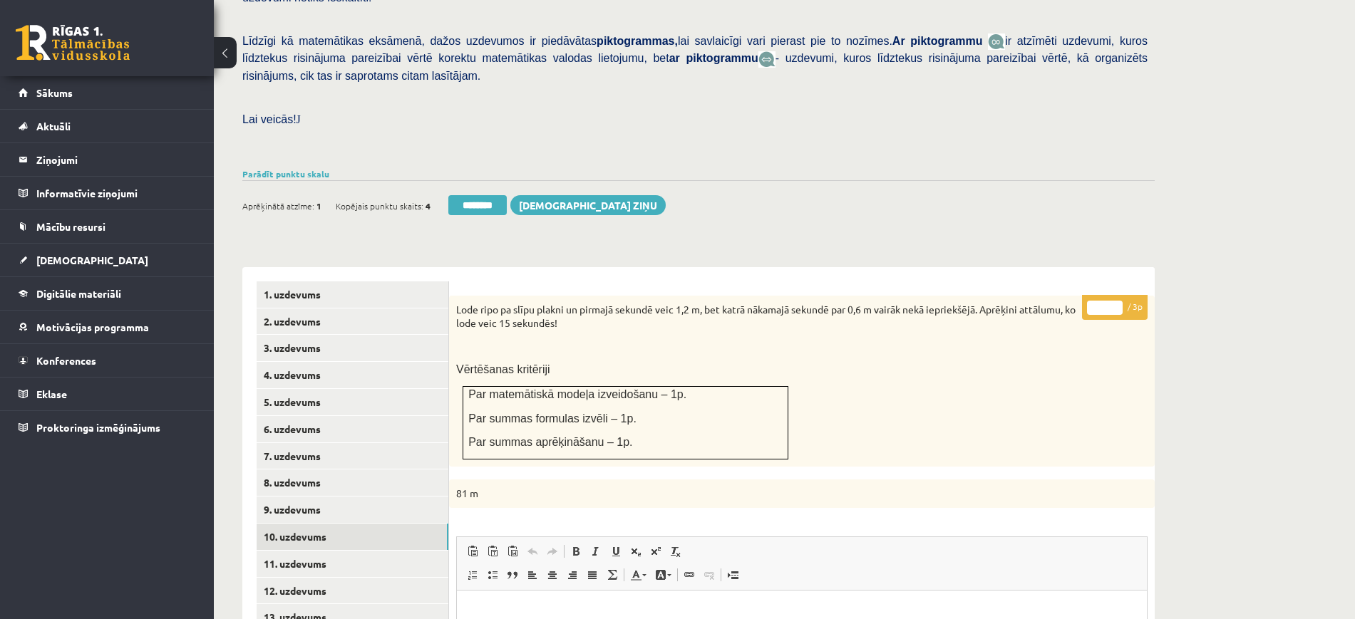
type input "*"
click at [1119, 301] on input "*" at bounding box center [1105, 308] width 36 height 14
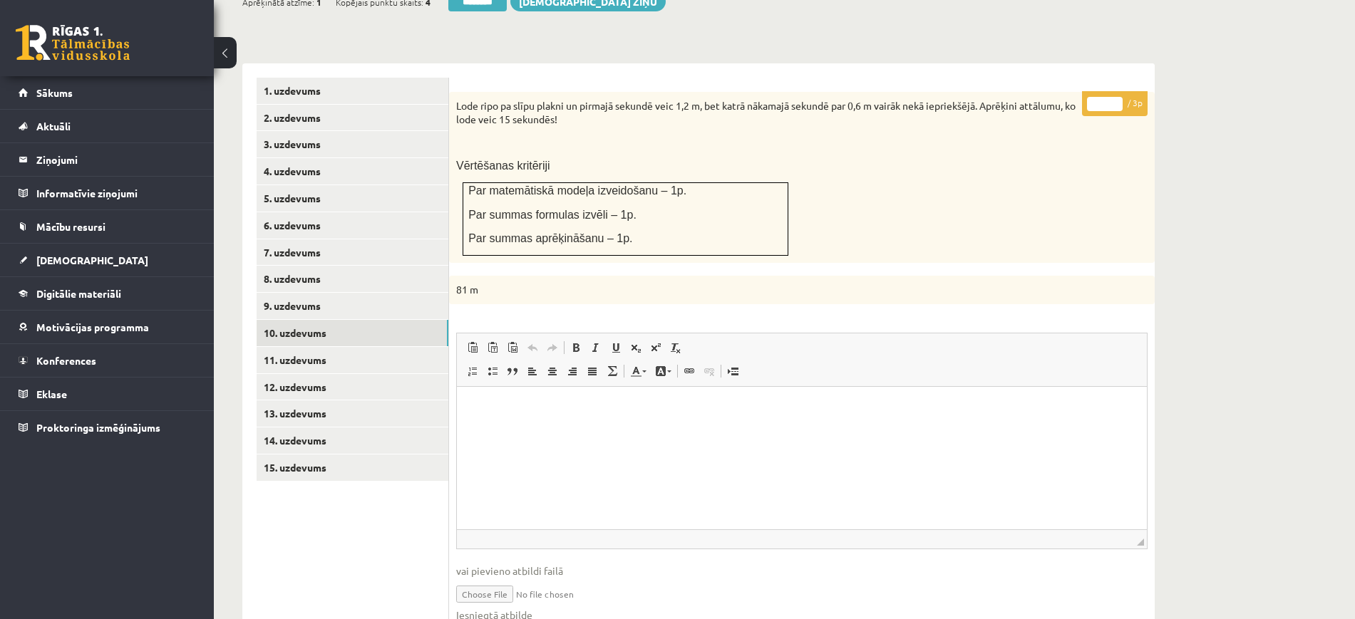
scroll to position [594, 0]
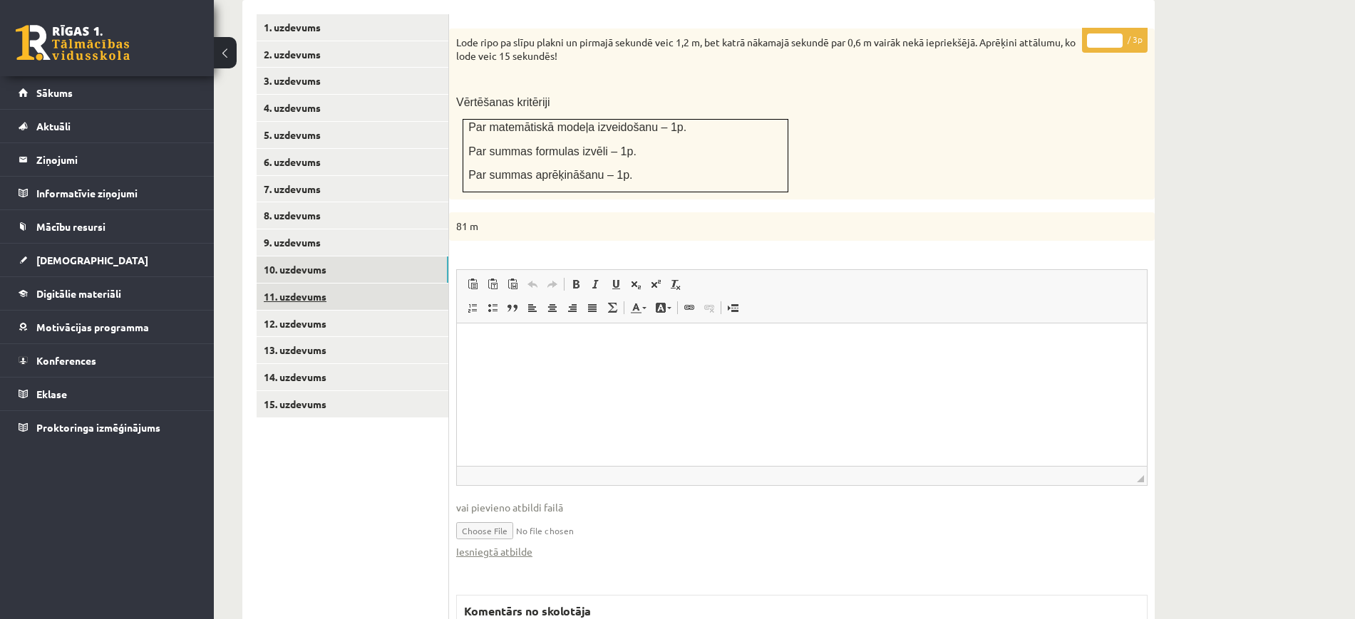
click at [401, 284] on link "11. uzdevums" at bounding box center [353, 297] width 192 height 26
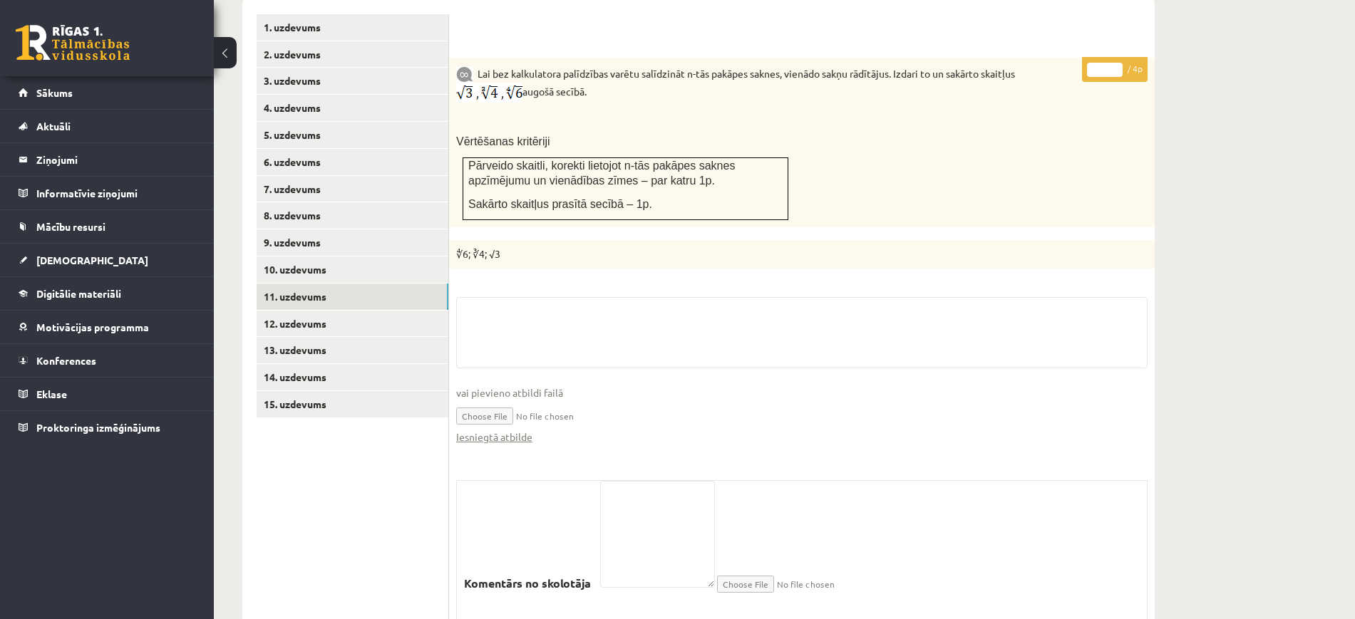
click at [509, 413] on fieldset "vai pievieno atbildi failā Iesniegtā atbilde" at bounding box center [801, 378] width 691 height 162
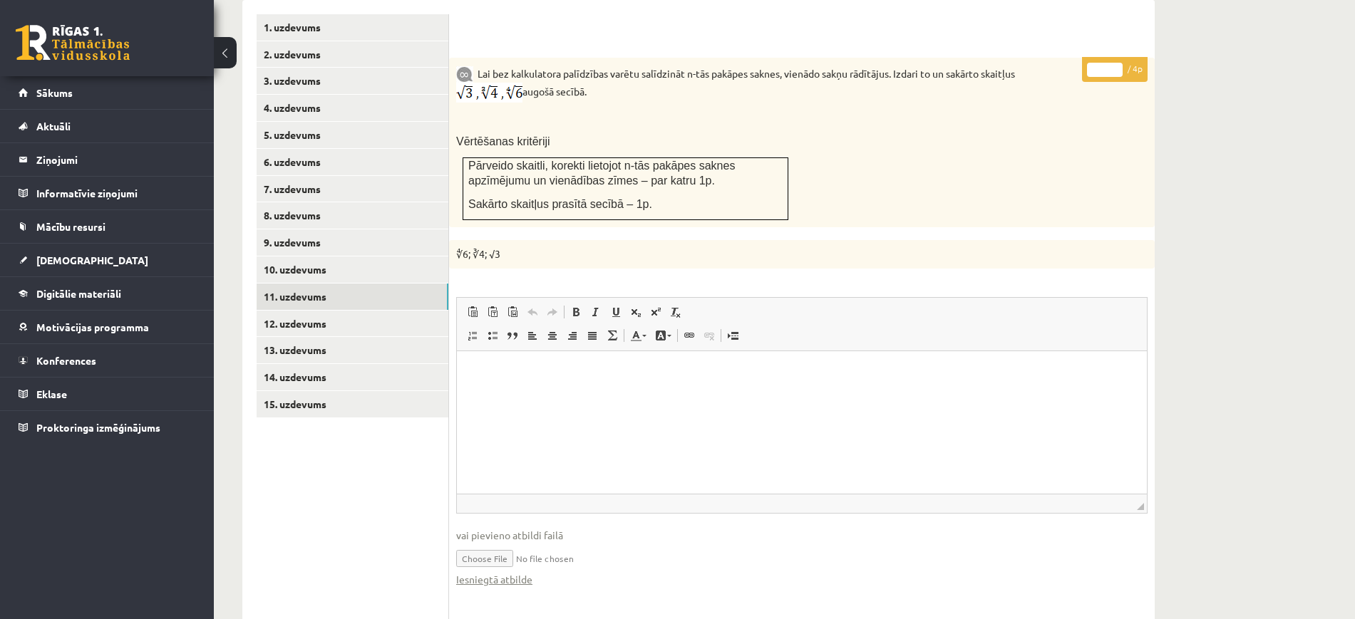
scroll to position [0, 0]
click at [525, 572] on link "Iesniegtā atbilde" at bounding box center [494, 579] width 76 height 15
drag, startPoint x: 1116, startPoint y: 42, endPoint x: 1115, endPoint y: 34, distance: 7.9
type input "*"
click at [1115, 63] on input "*" at bounding box center [1105, 70] width 36 height 14
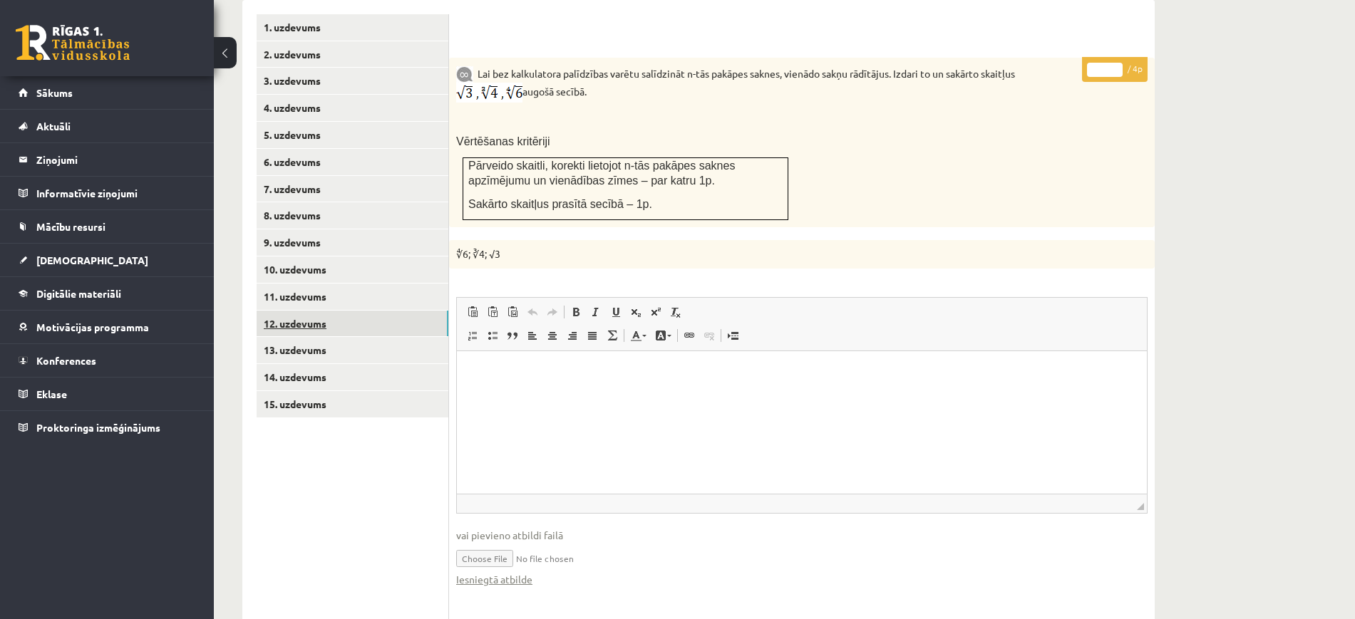
click at [423, 311] on link "12. uzdevums" at bounding box center [353, 324] width 192 height 26
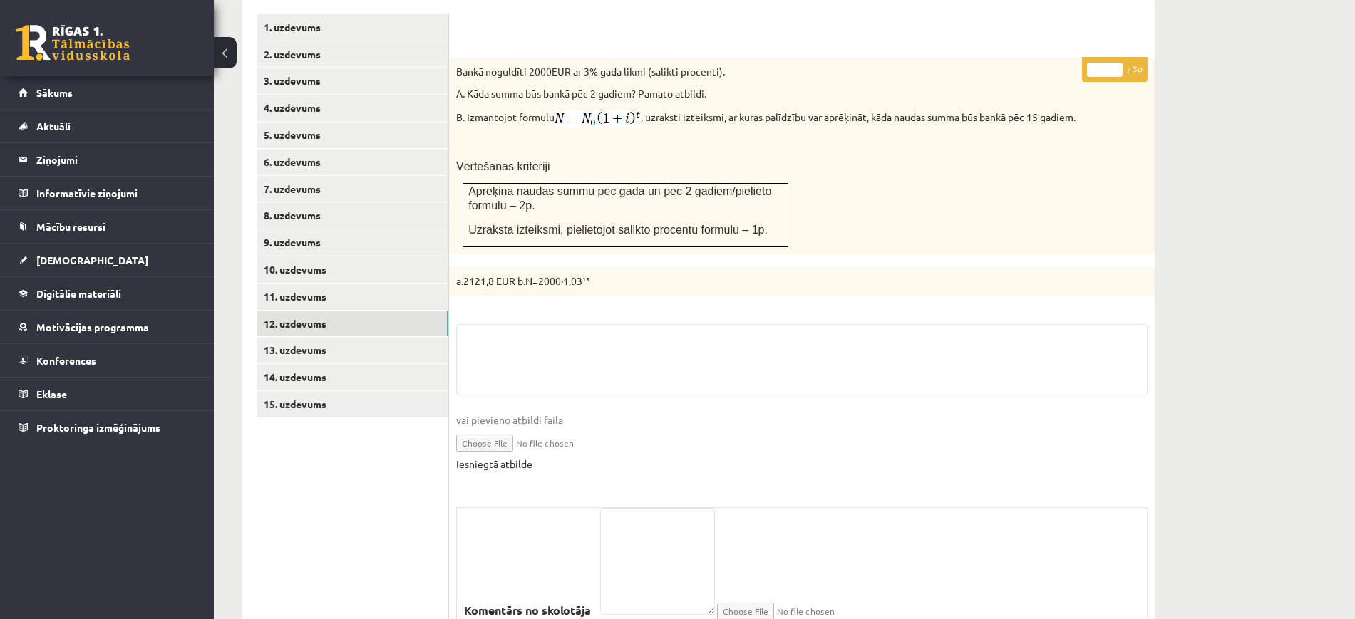
click at [519, 457] on link "Iesniegtā atbilde" at bounding box center [494, 464] width 76 height 15
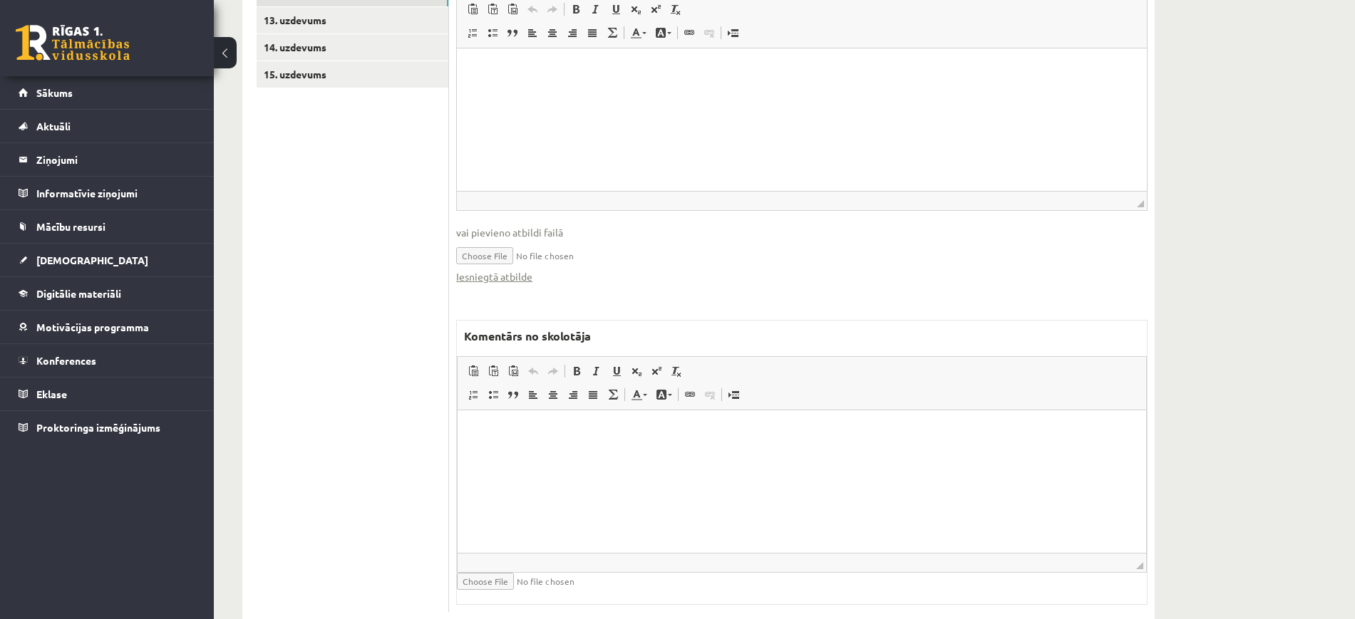
scroll to position [943, 0]
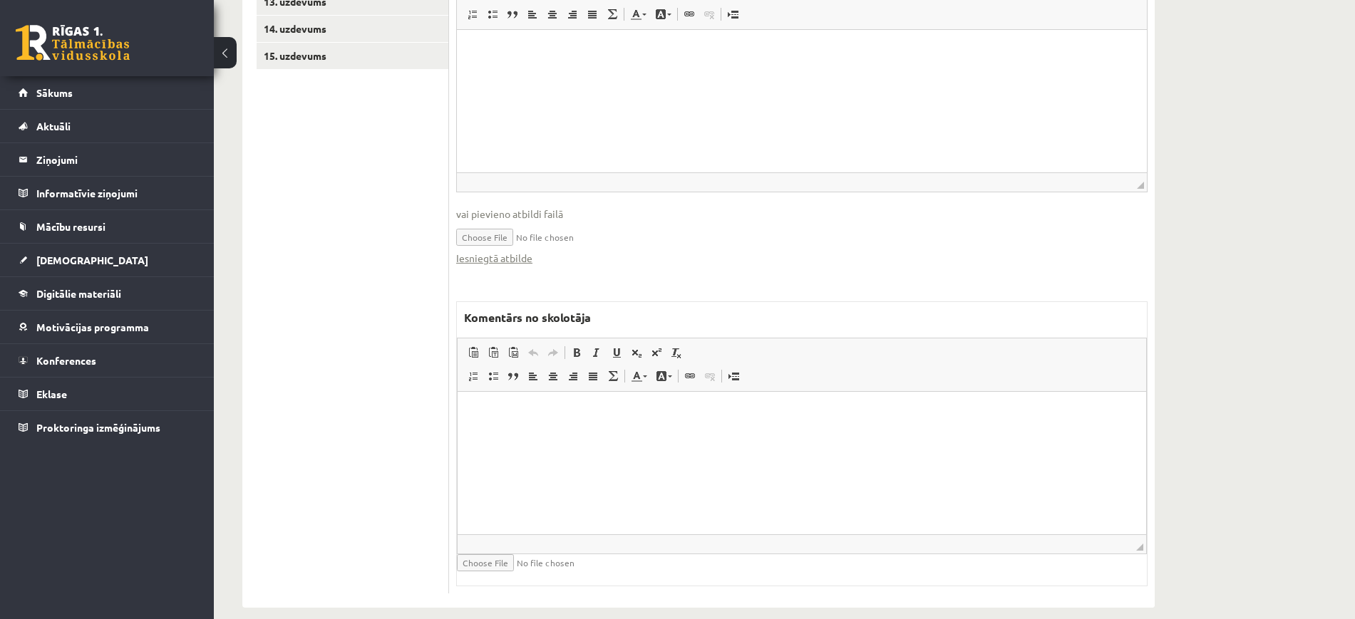
click at [624, 430] on html at bounding box center [802, 412] width 689 height 43
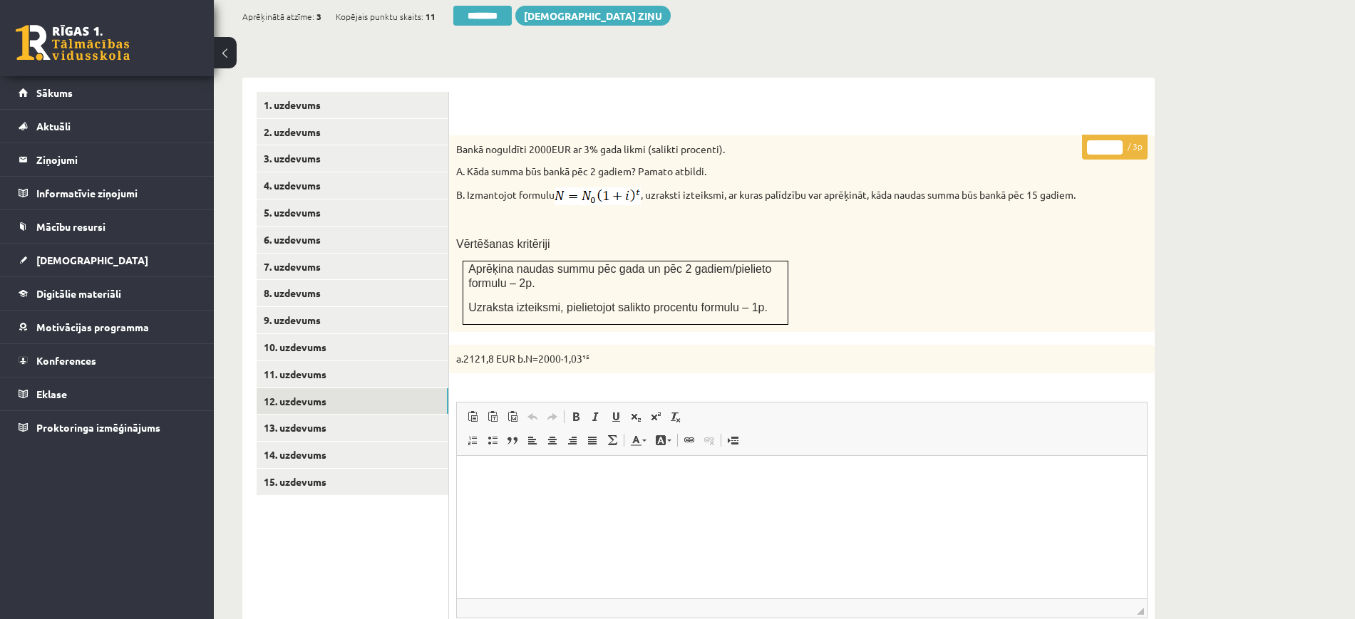
scroll to position [498, 0]
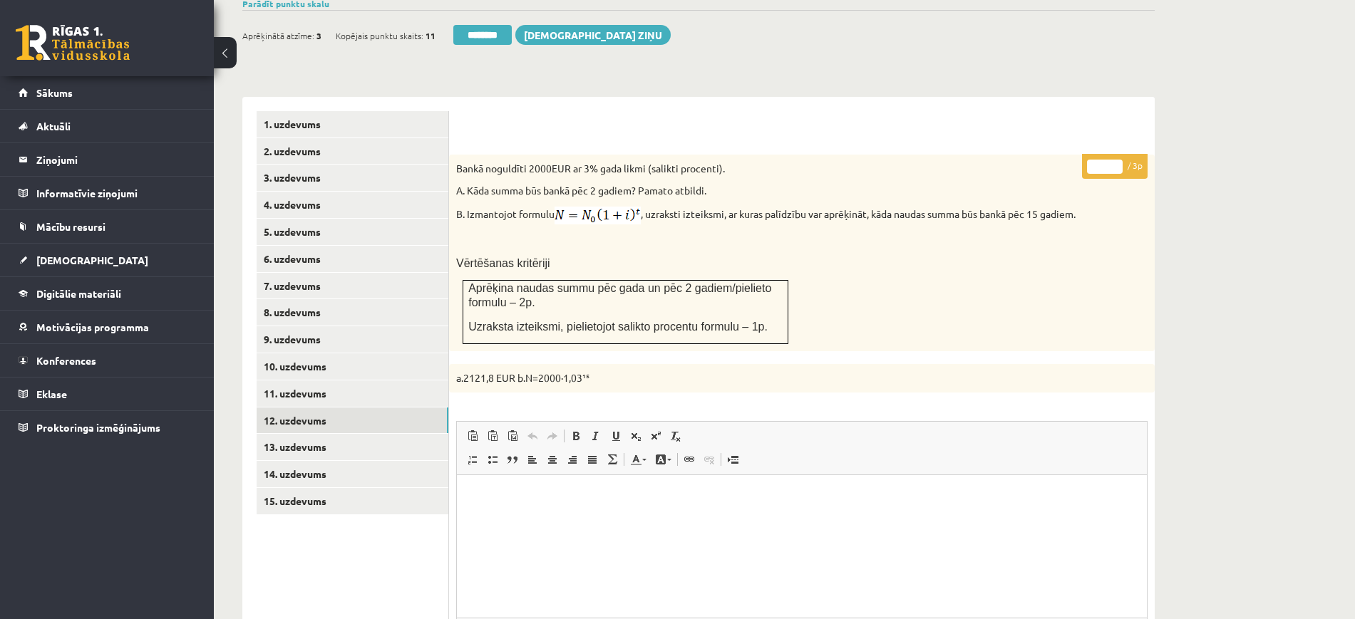
click at [1120, 160] on input "*" at bounding box center [1105, 167] width 36 height 14
type input "*"
click at [1120, 160] on input "*" at bounding box center [1105, 167] width 36 height 14
click at [445, 434] on link "13. uzdevums" at bounding box center [353, 447] width 192 height 26
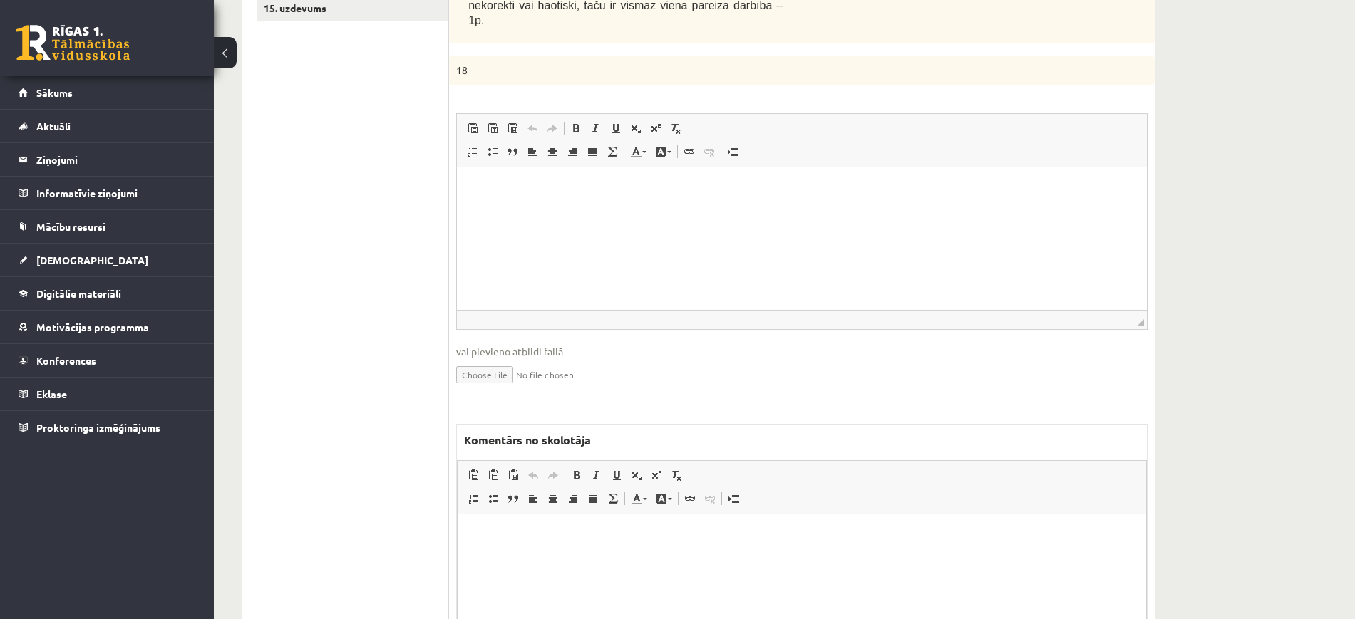
scroll to position [1085, 0]
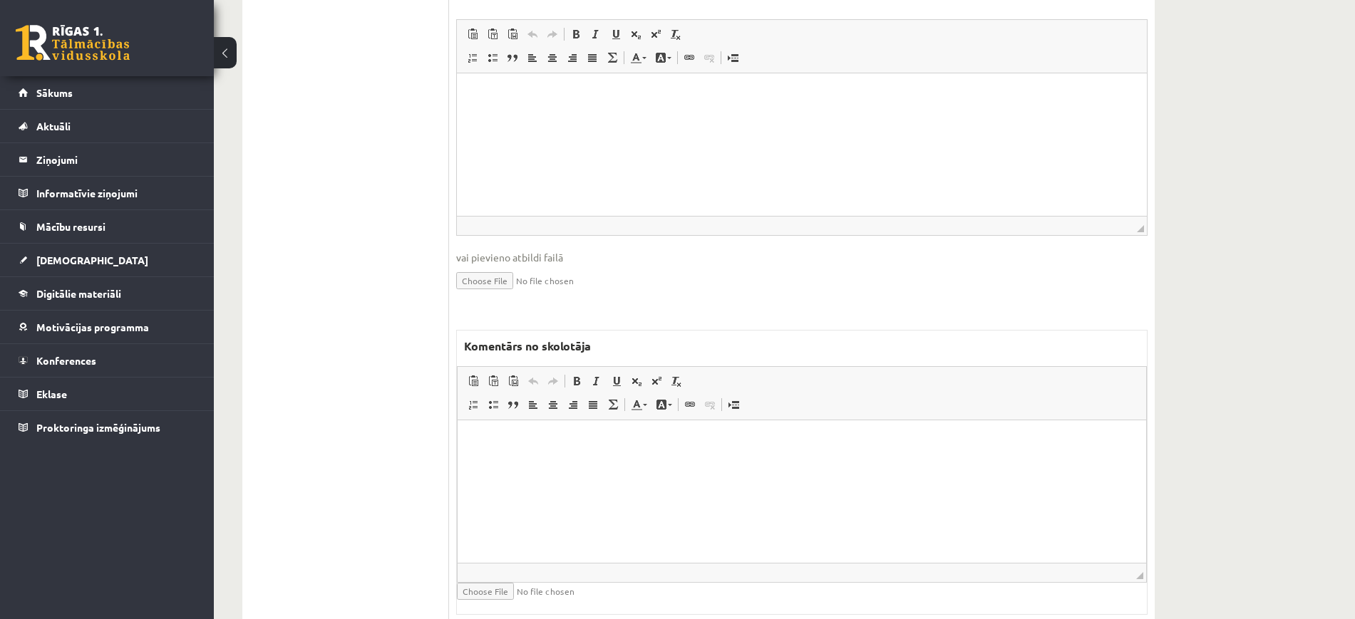
click at [597, 464] on html at bounding box center [802, 442] width 689 height 43
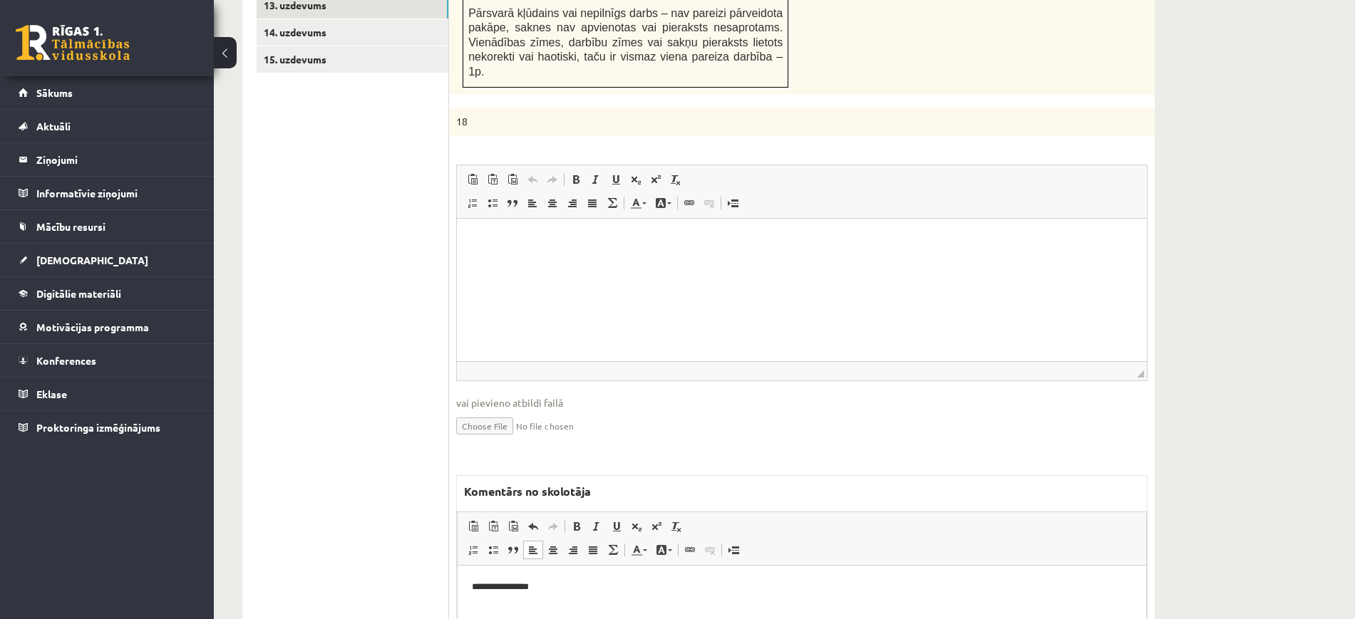
scroll to position [818, 0]
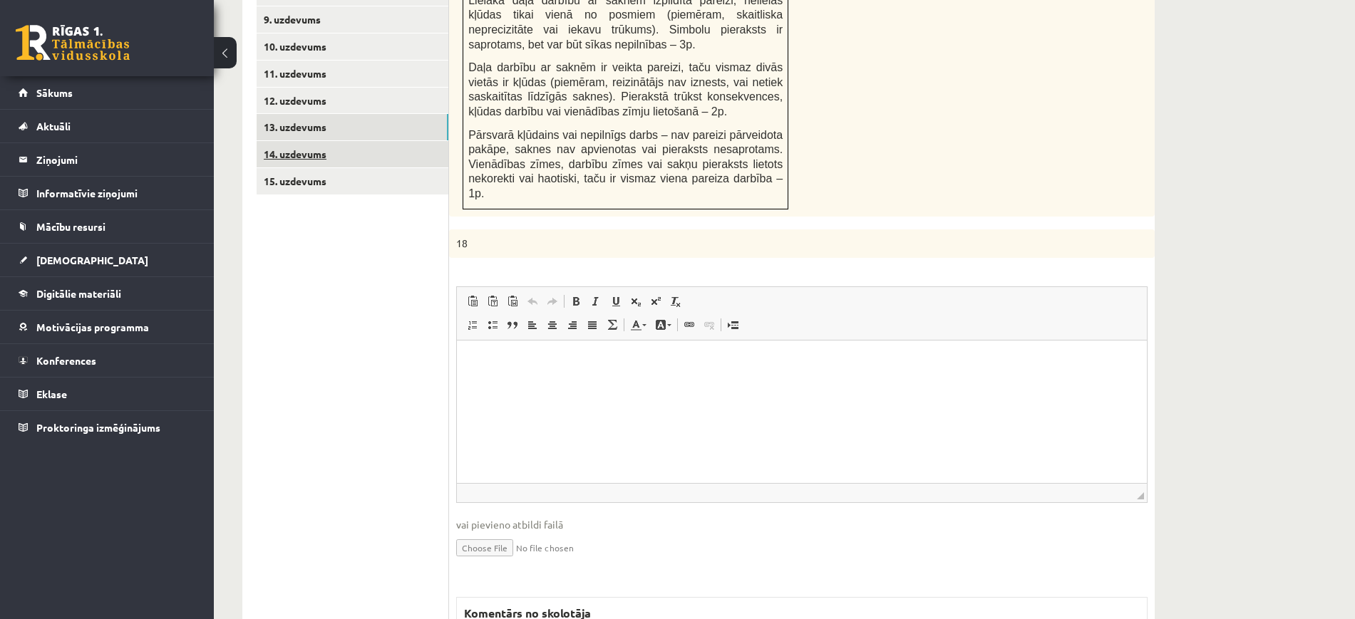
click at [340, 141] on link "14. uzdevums" at bounding box center [353, 154] width 192 height 26
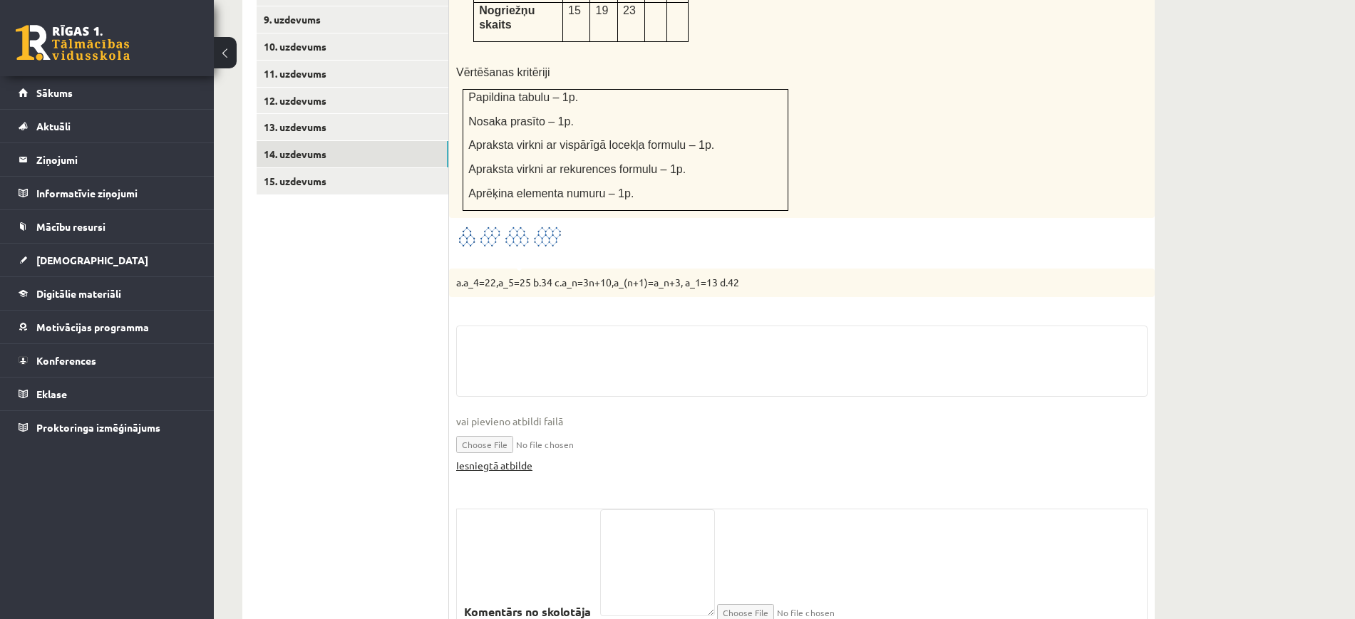
click at [492, 458] on link "Iesniegtā atbilde" at bounding box center [494, 465] width 76 height 15
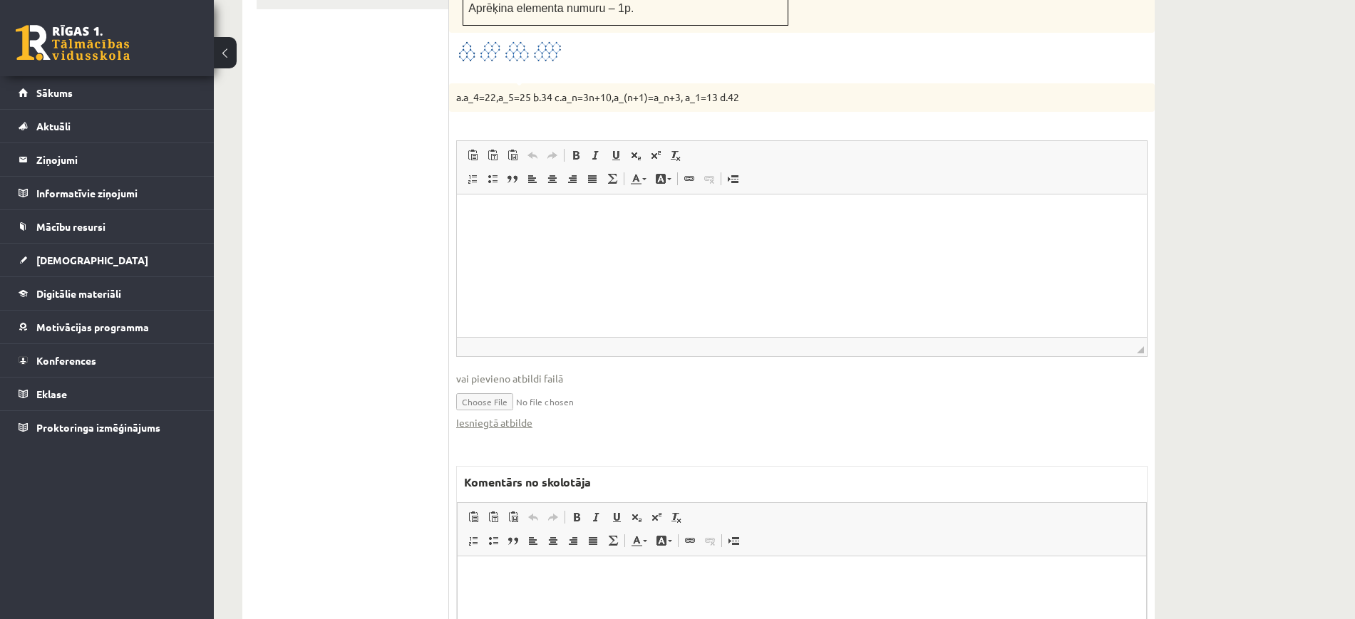
scroll to position [1125, 0]
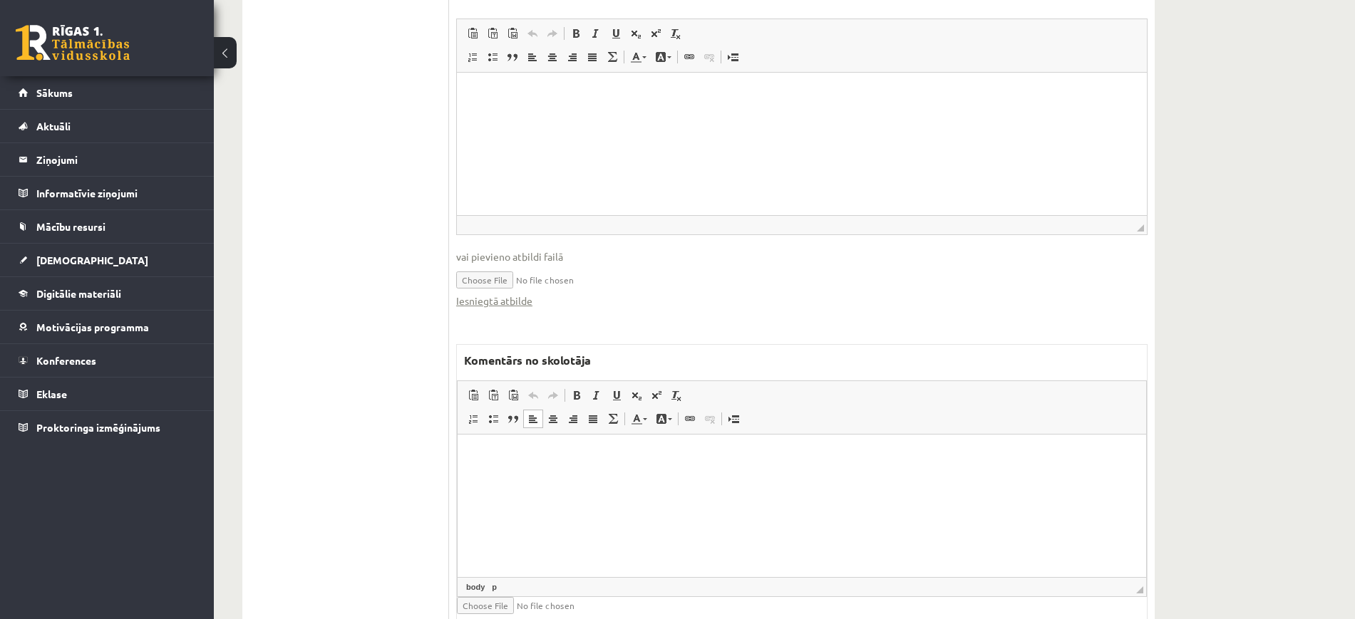
click at [594, 476] on html at bounding box center [802, 456] width 689 height 43
drag, startPoint x: 684, startPoint y: 464, endPoint x: 632, endPoint y: 793, distance: 333.5
click at [458, 435] on html "**********" at bounding box center [802, 468] width 689 height 67
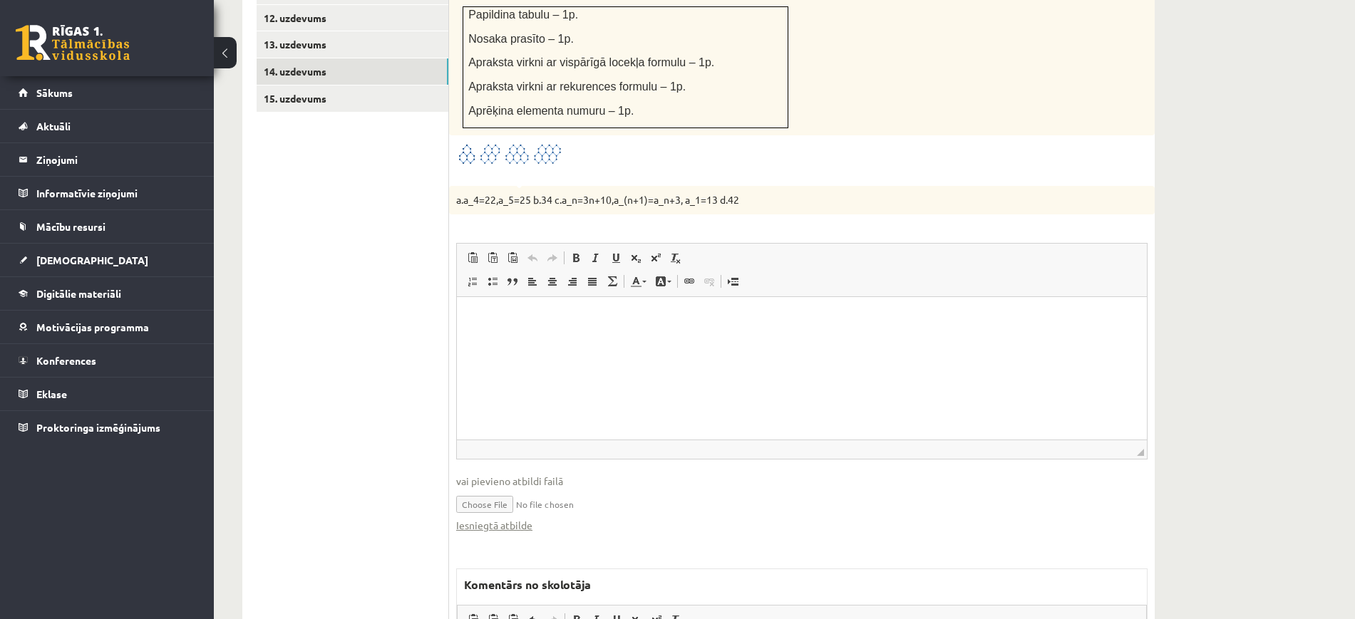
scroll to position [768, 0]
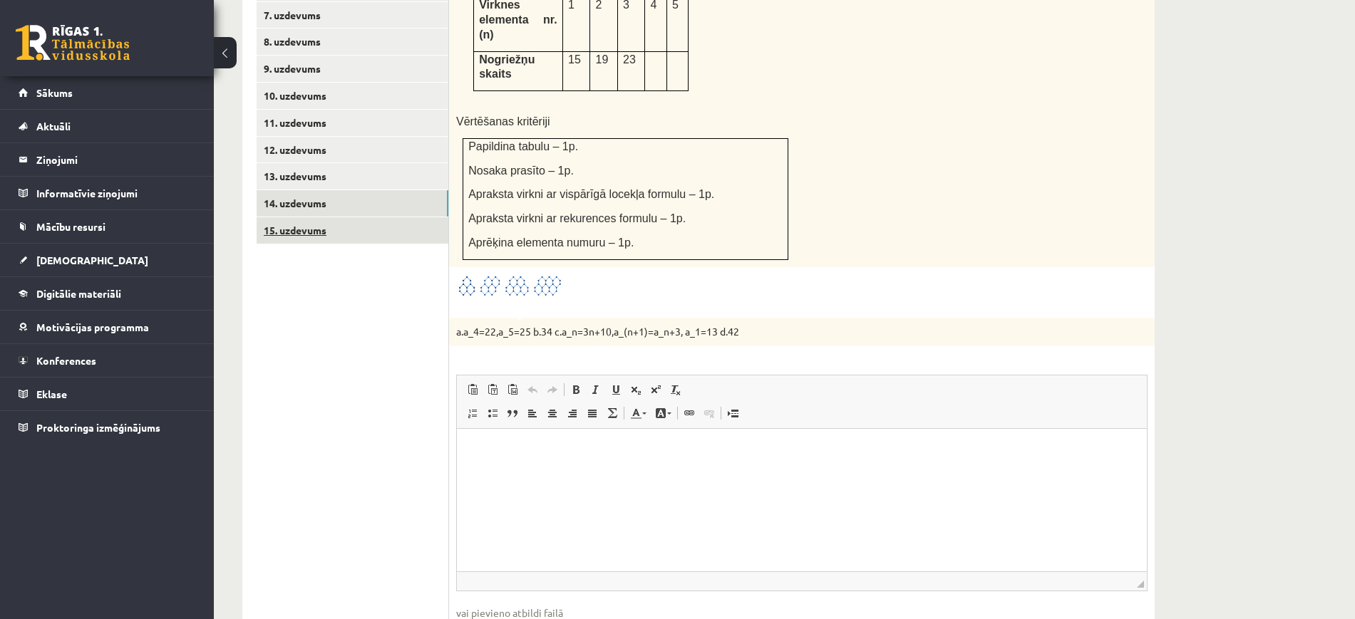
click at [387, 217] on link "15. uzdevums" at bounding box center [353, 230] width 192 height 26
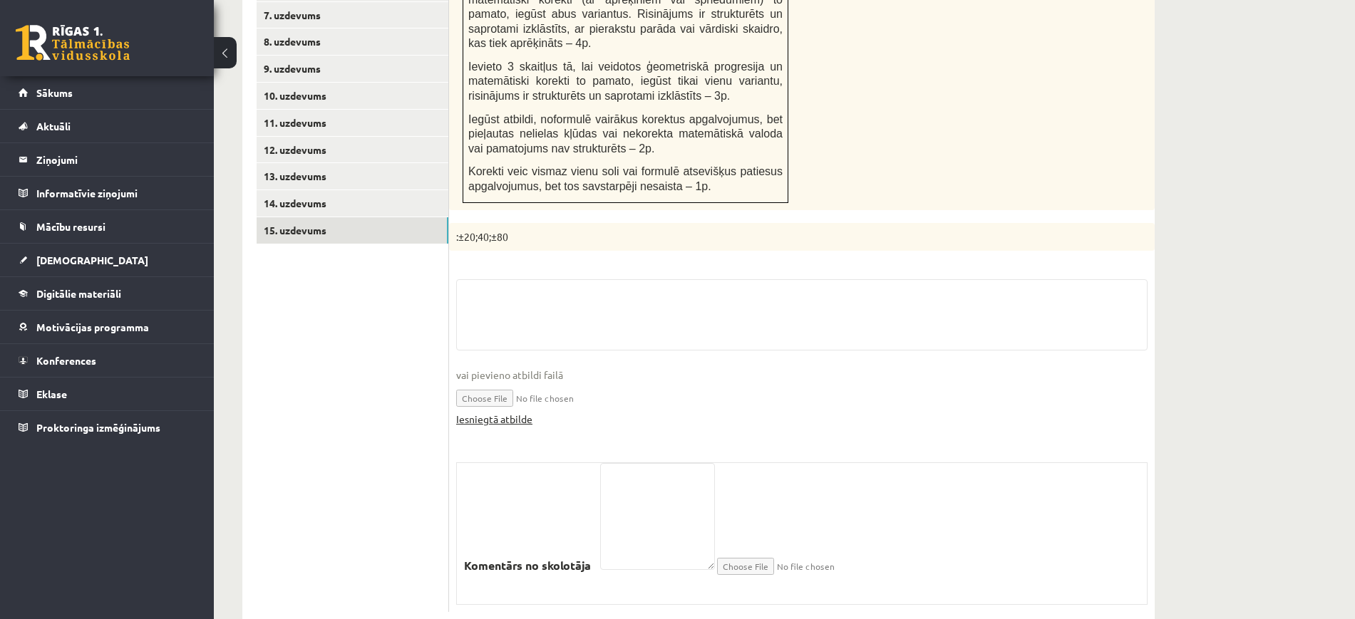
click at [516, 412] on link "Iesniegtā atbilde" at bounding box center [494, 419] width 76 height 15
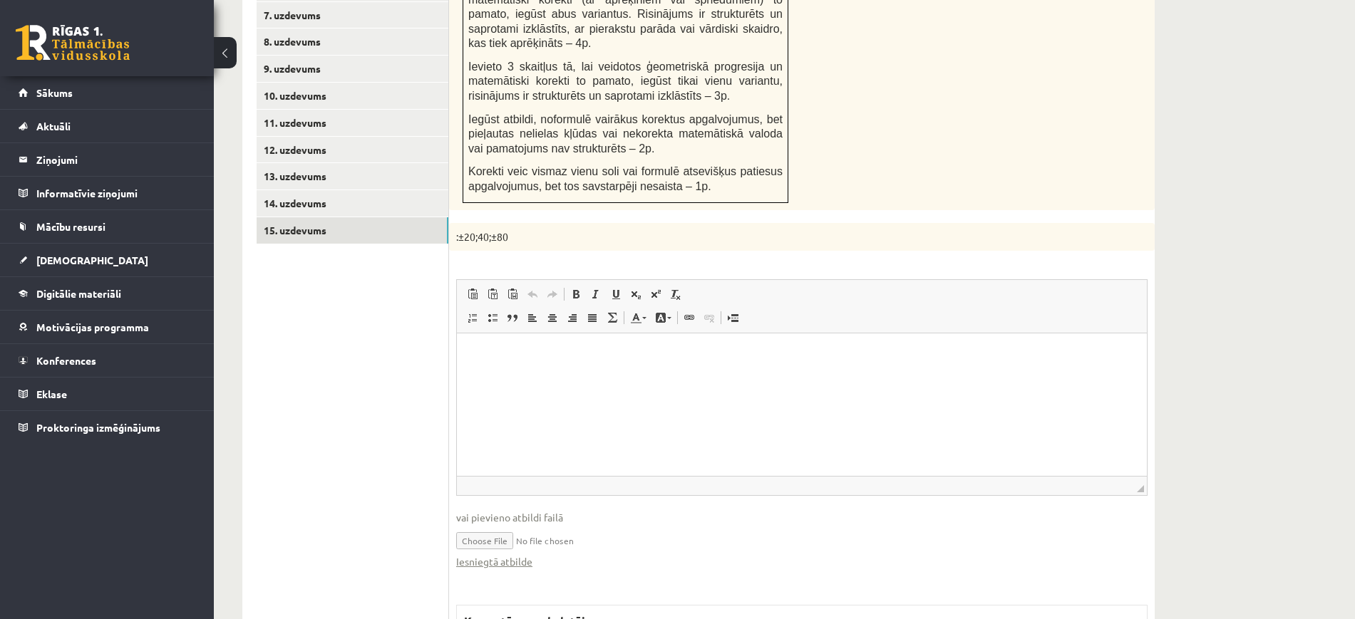
scroll to position [1036, 0]
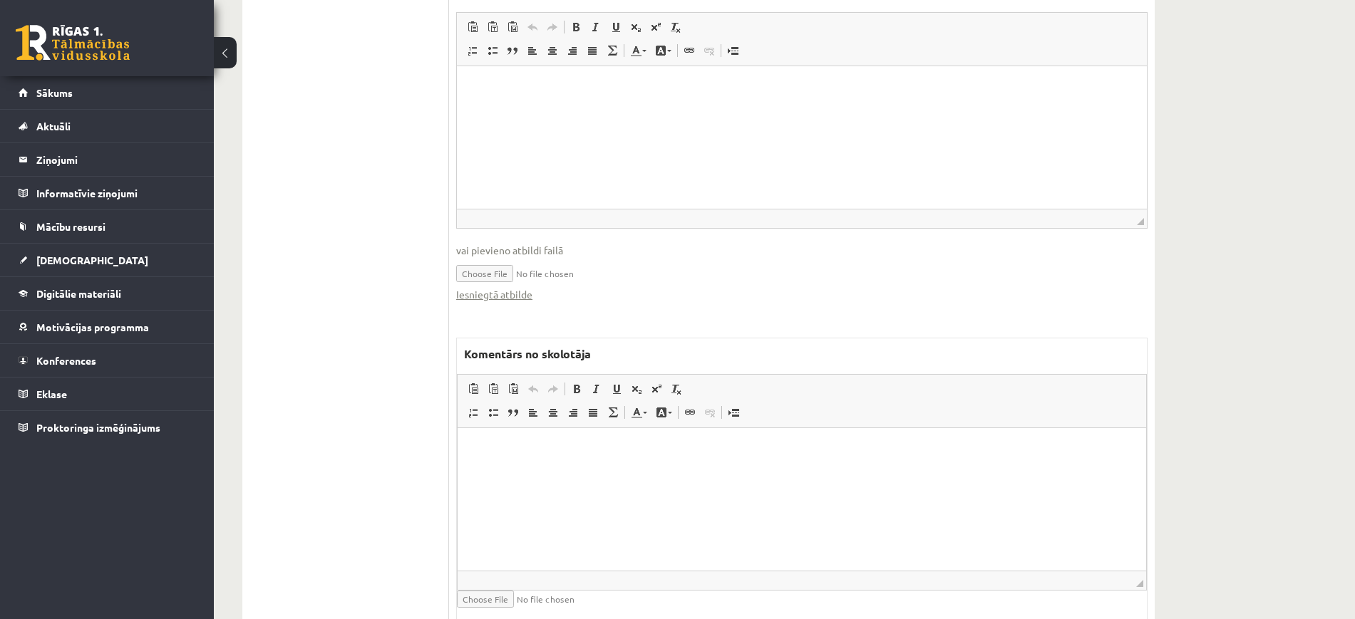
click at [517, 455] on p "Bagātinātā teksta redaktors, wiswyg-editor-47024890420420-1757870271-948" at bounding box center [802, 450] width 660 height 15
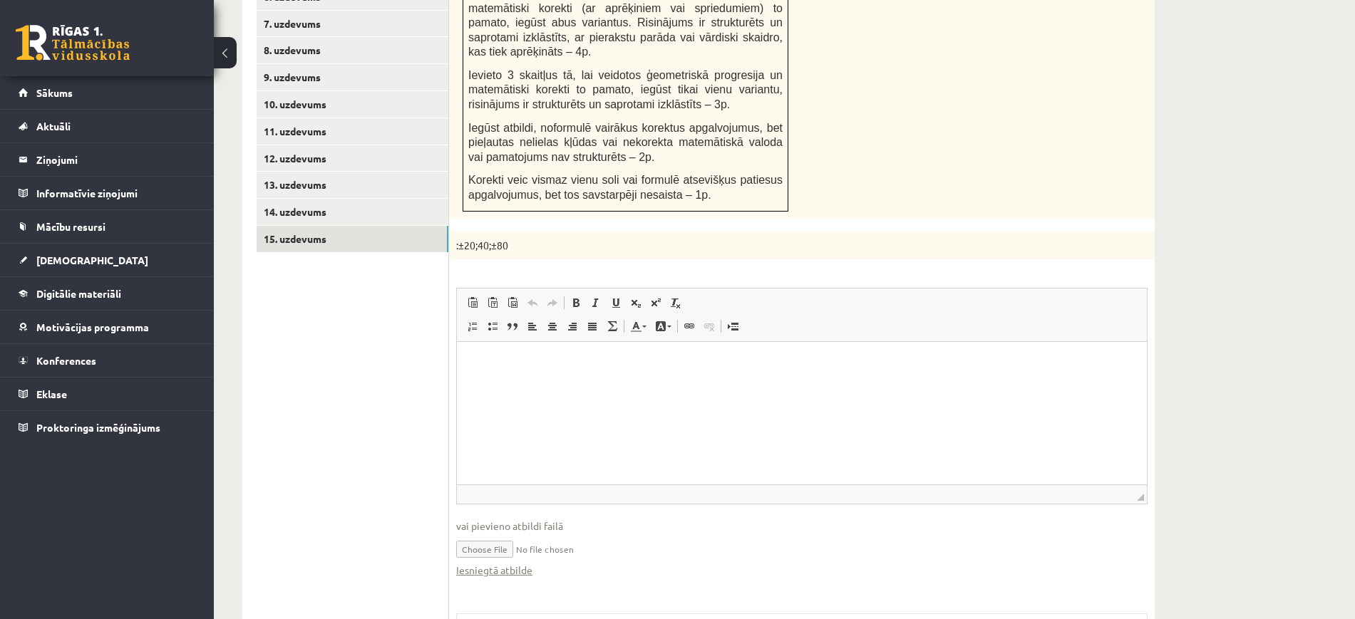
scroll to position [590, 0]
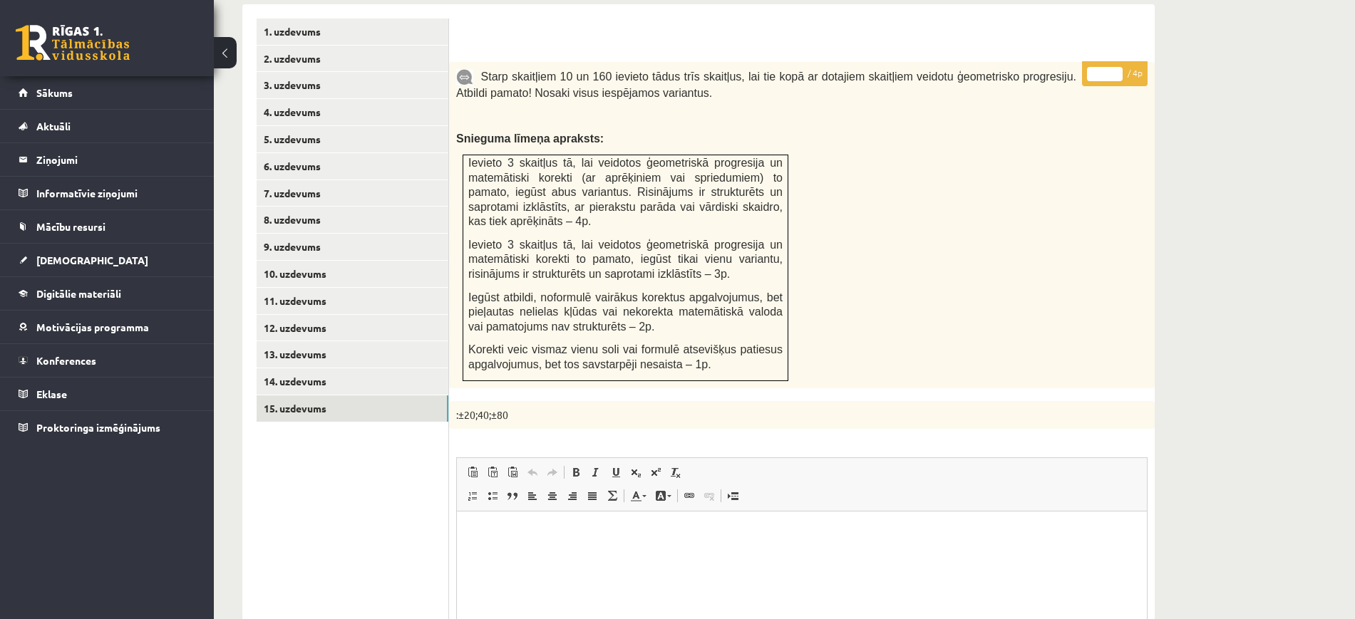
click at [1119, 67] on input "*" at bounding box center [1105, 74] width 36 height 14
type input "*"
click at [1119, 67] on input "*" at bounding box center [1105, 74] width 36 height 14
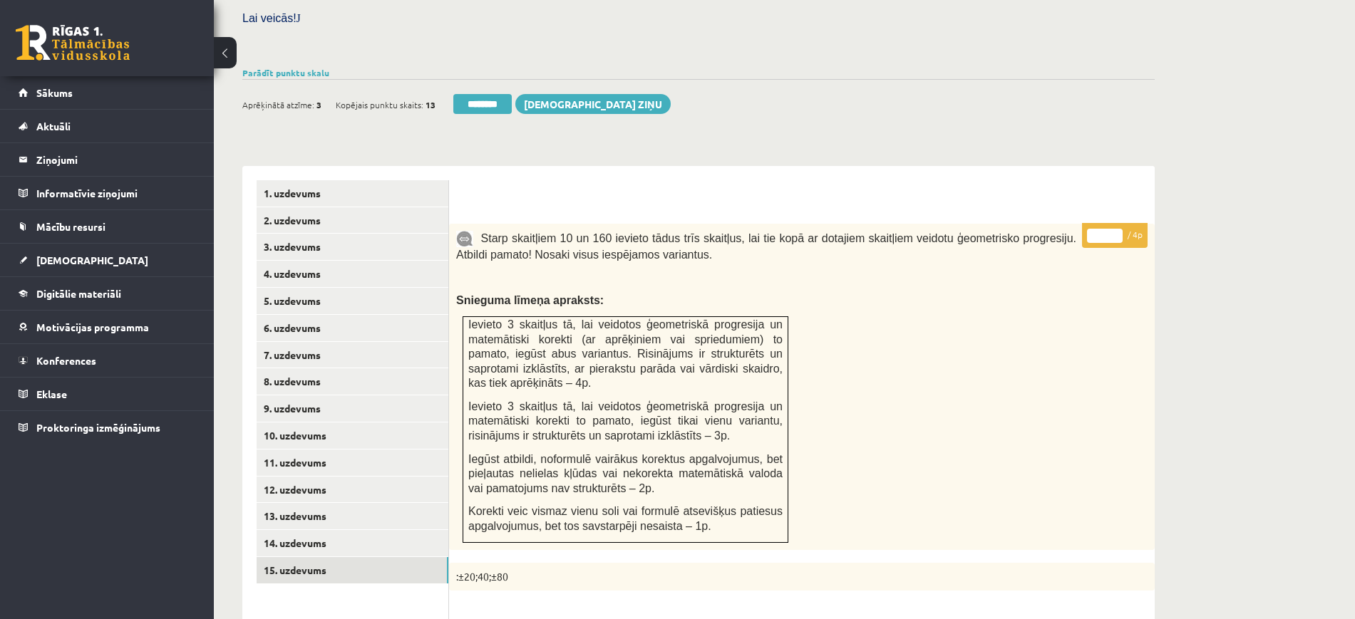
scroll to position [323, 0]
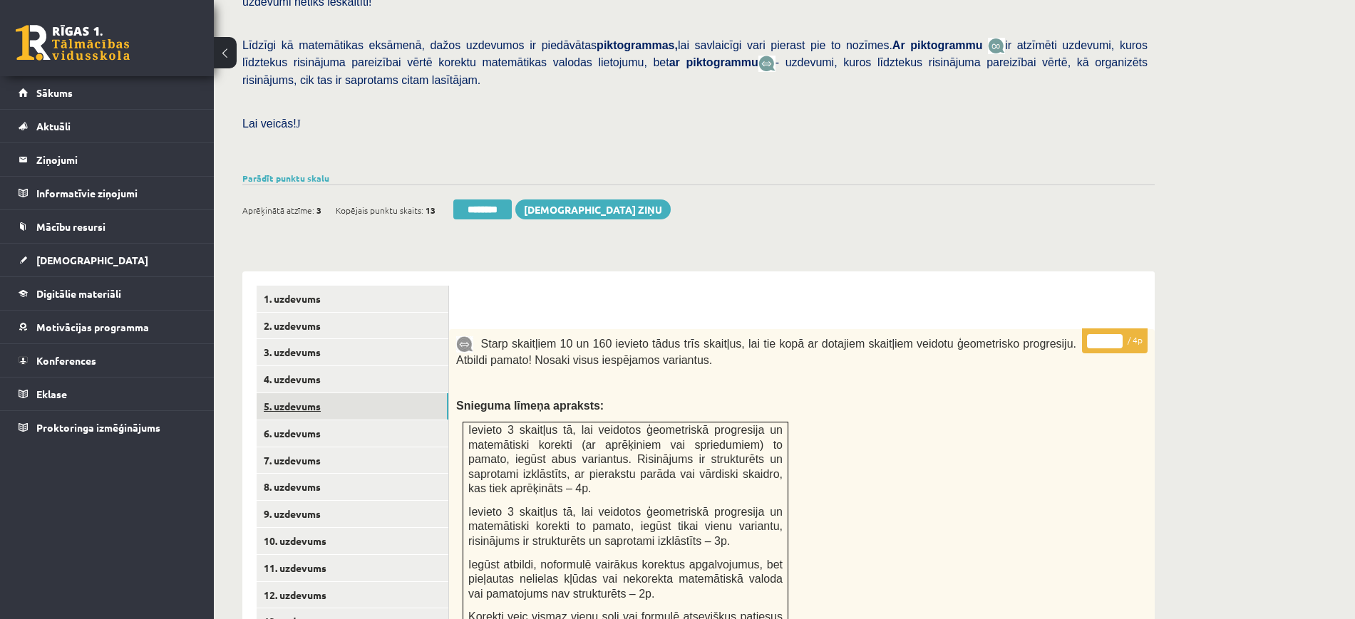
click at [342, 393] on link "5. uzdevums" at bounding box center [353, 406] width 192 height 26
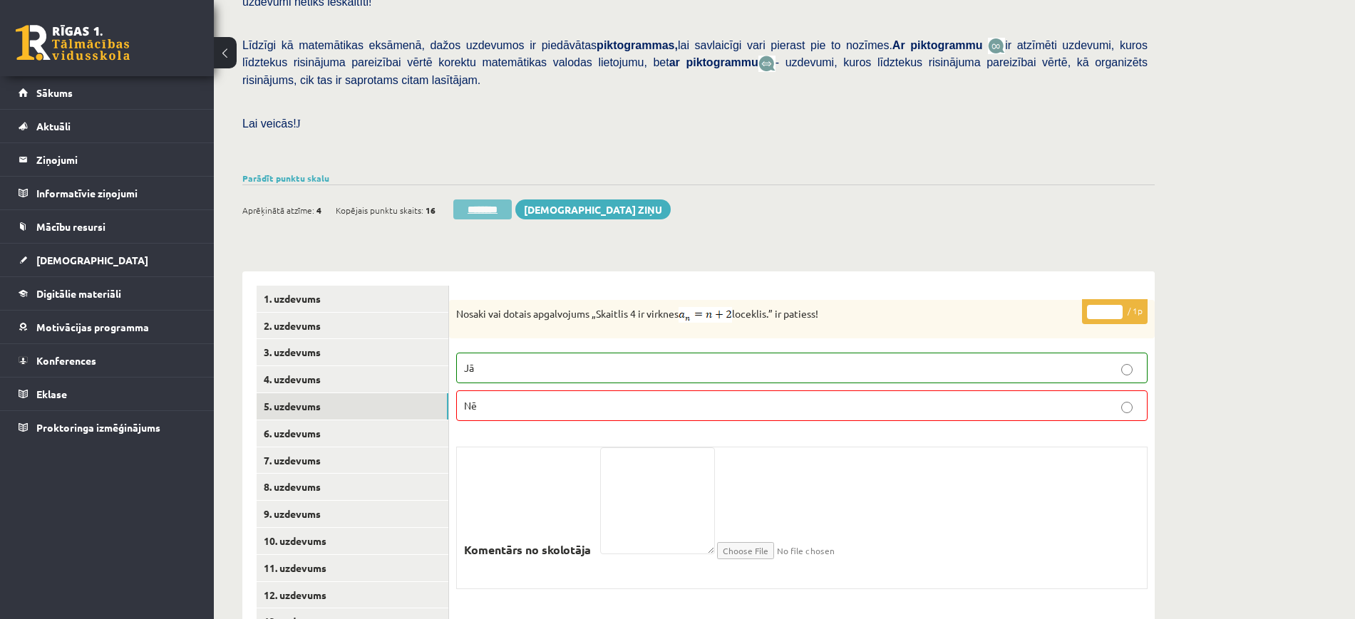
click at [500, 200] on input "********" at bounding box center [482, 210] width 58 height 20
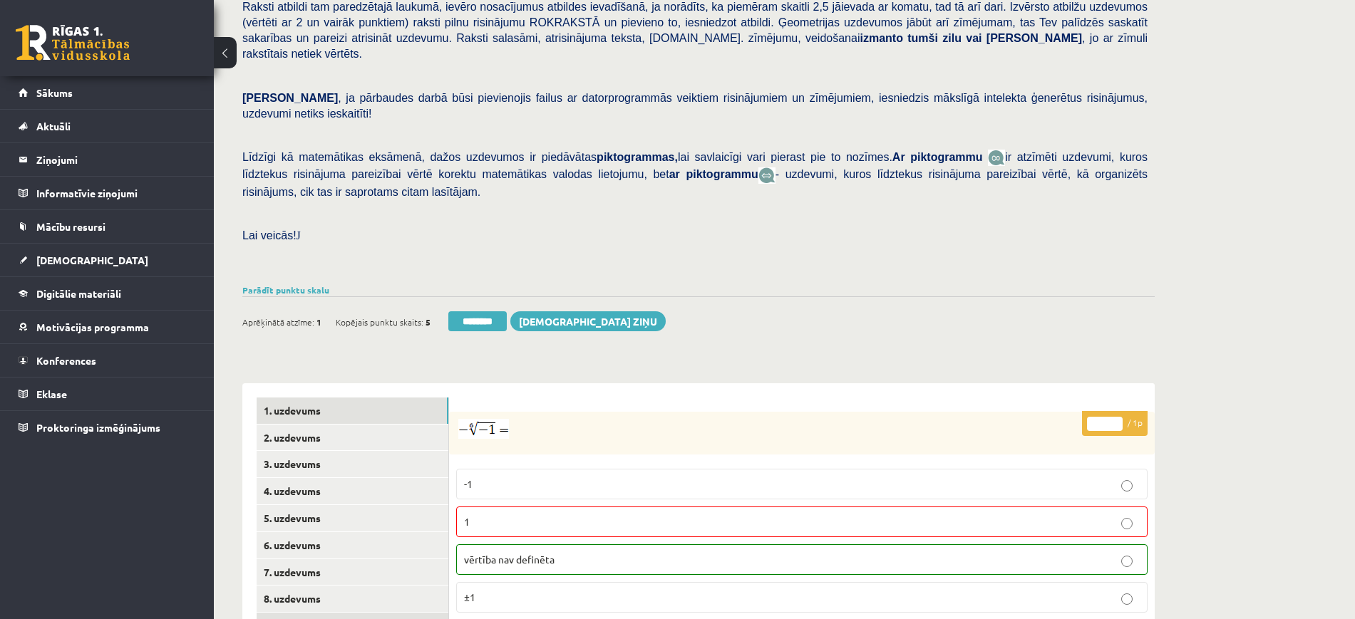
scroll to position [356, 0]
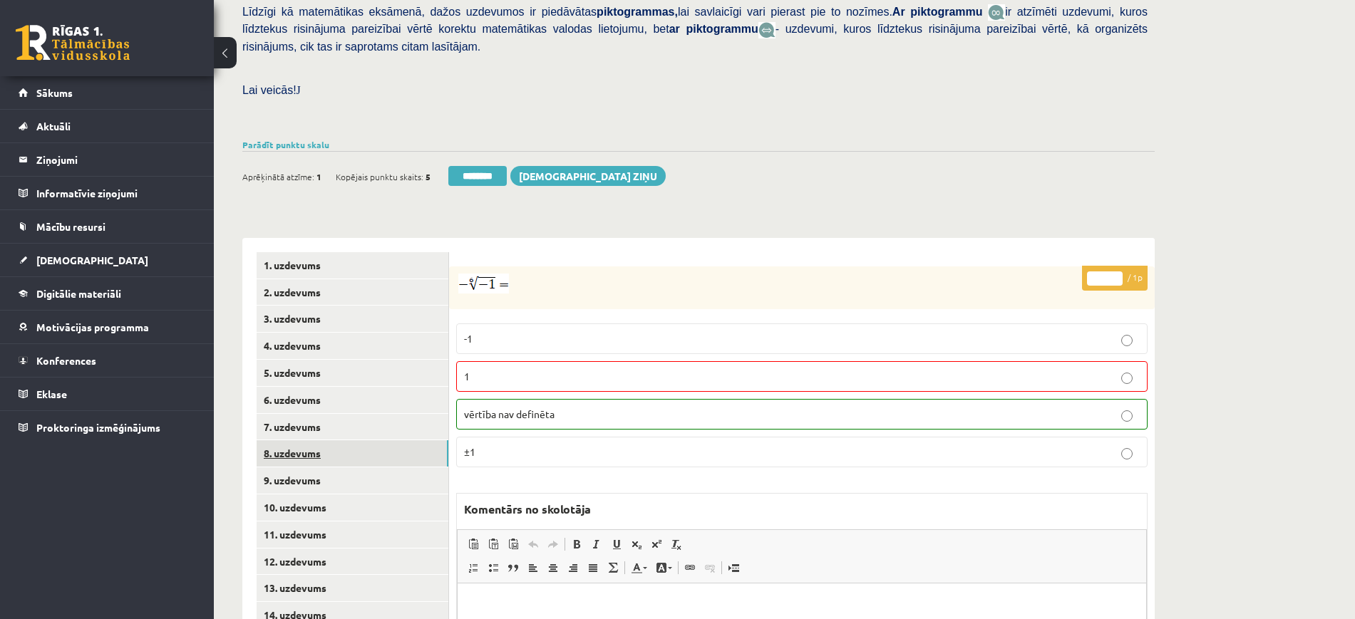
click at [319, 441] on link "8. uzdevums" at bounding box center [353, 454] width 192 height 26
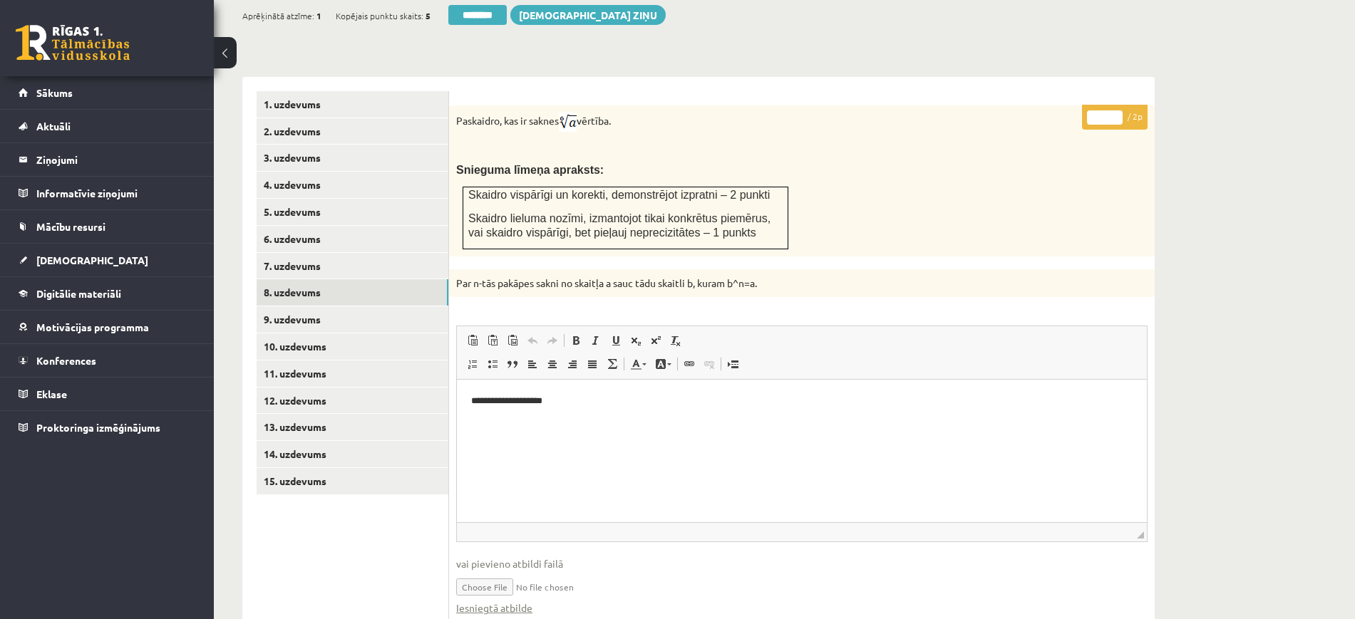
scroll to position [624, 0]
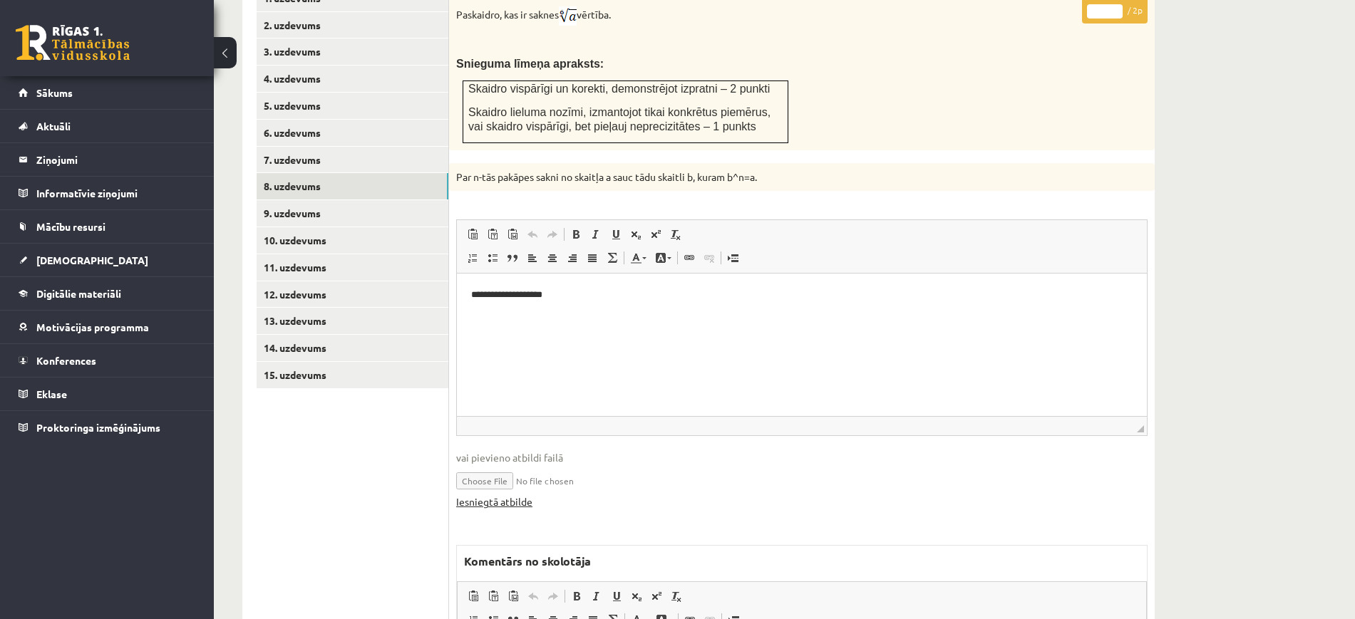
click at [510, 495] on link "Iesniegtā atbilde" at bounding box center [494, 502] width 76 height 15
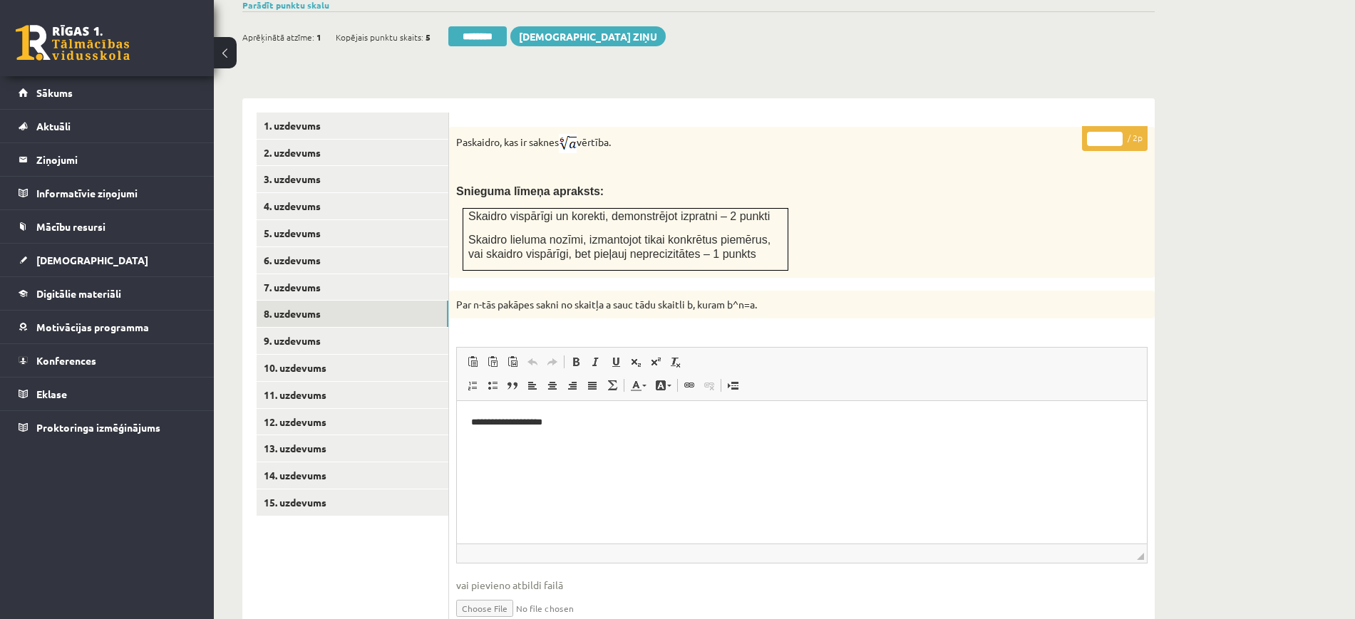
scroll to position [356, 0]
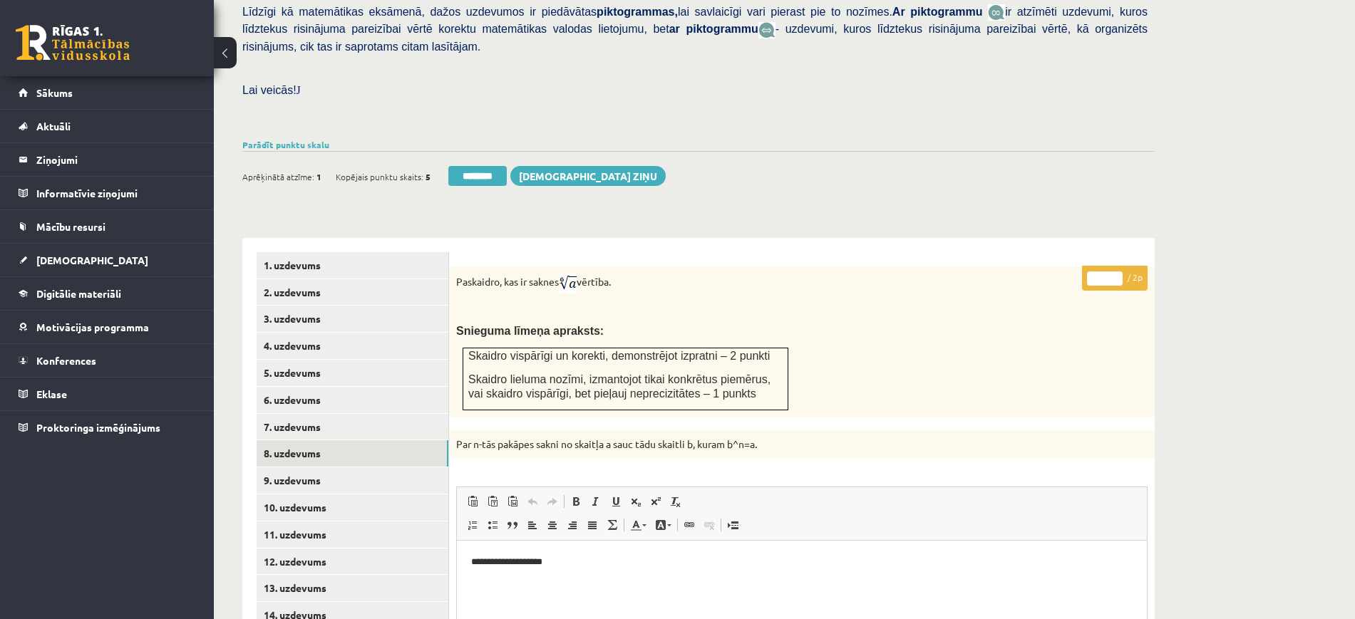
type input "*"
click at [1116, 272] on input "*" at bounding box center [1105, 279] width 36 height 14
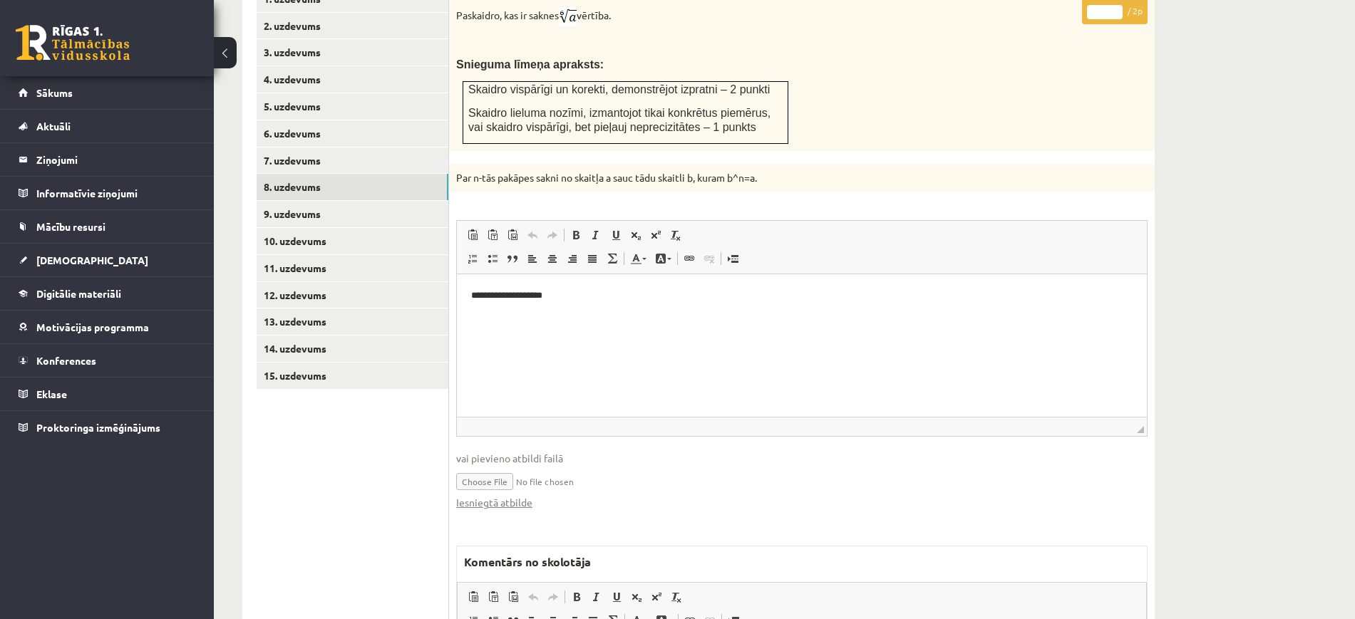
scroll to position [624, 0]
click at [429, 200] on link "9. uzdevums" at bounding box center [353, 213] width 192 height 26
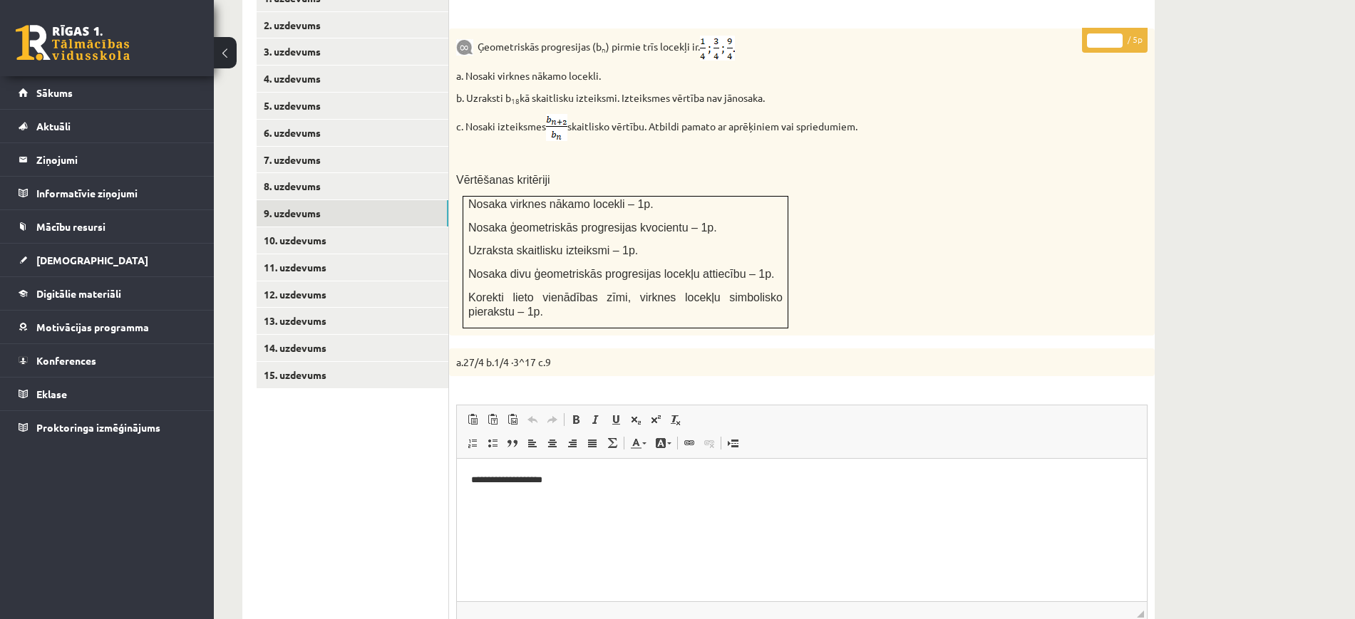
scroll to position [0, 0]
click at [522, 503] on html "**********" at bounding box center [802, 480] width 690 height 43
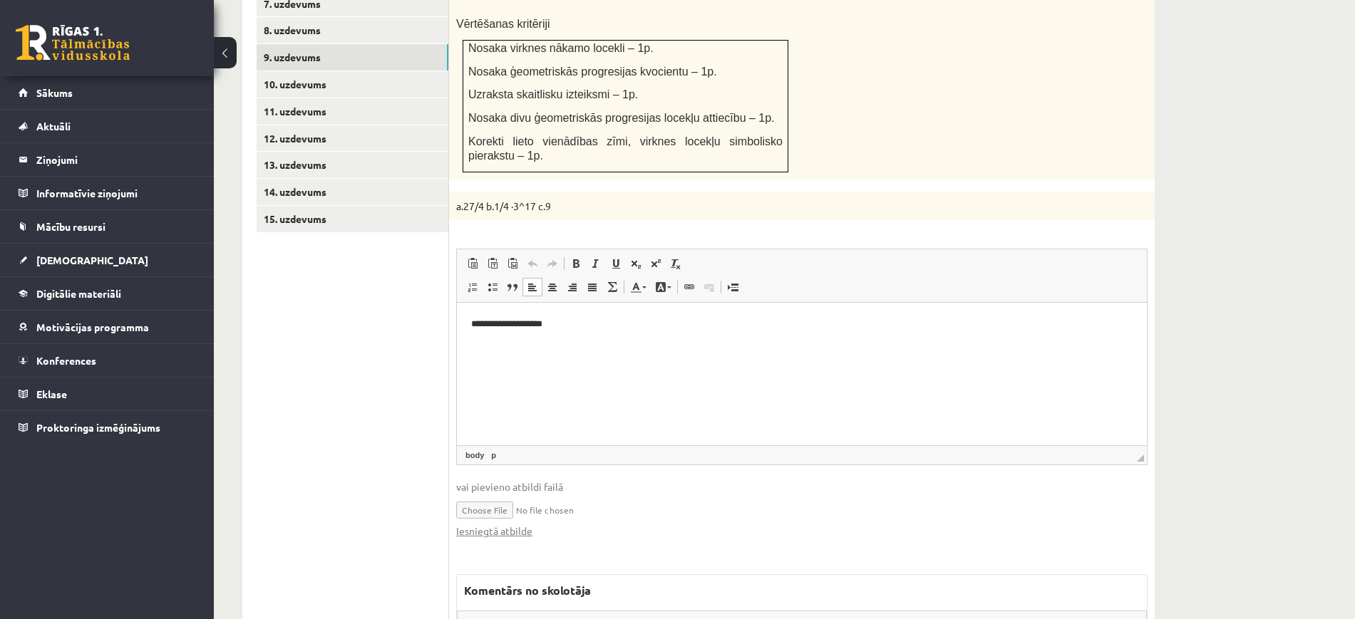
scroll to position [891, 0]
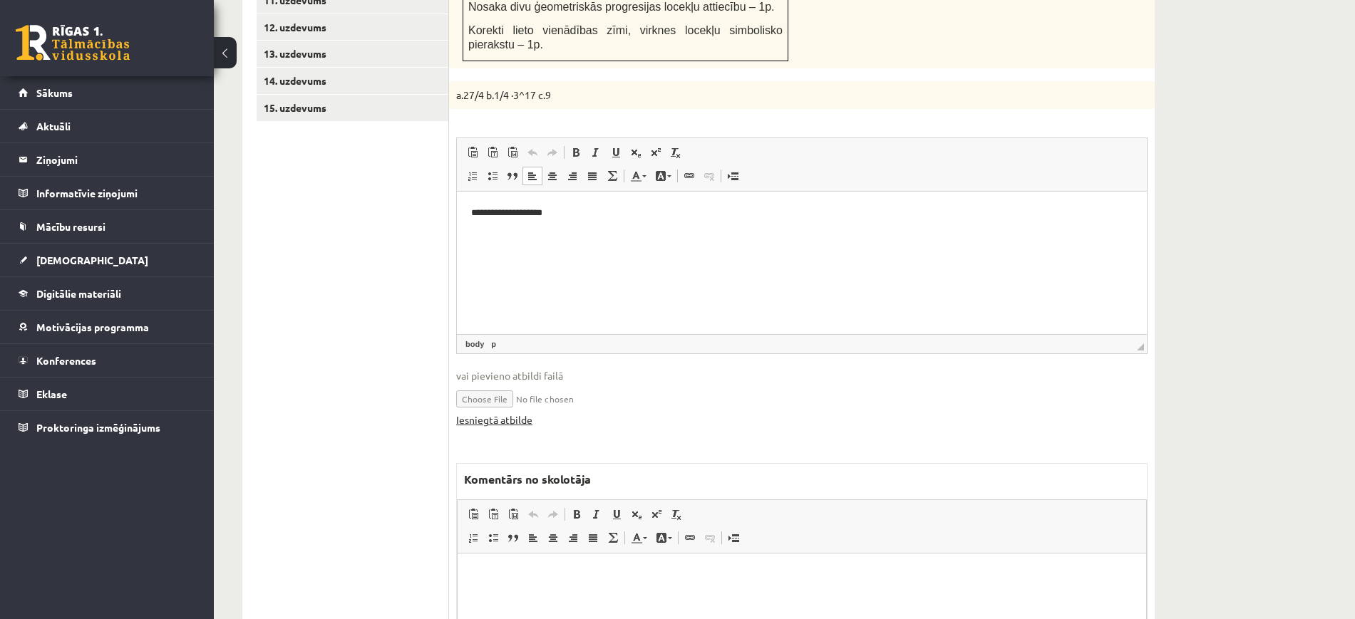
click at [519, 413] on link "Iesniegtā atbilde" at bounding box center [494, 420] width 76 height 15
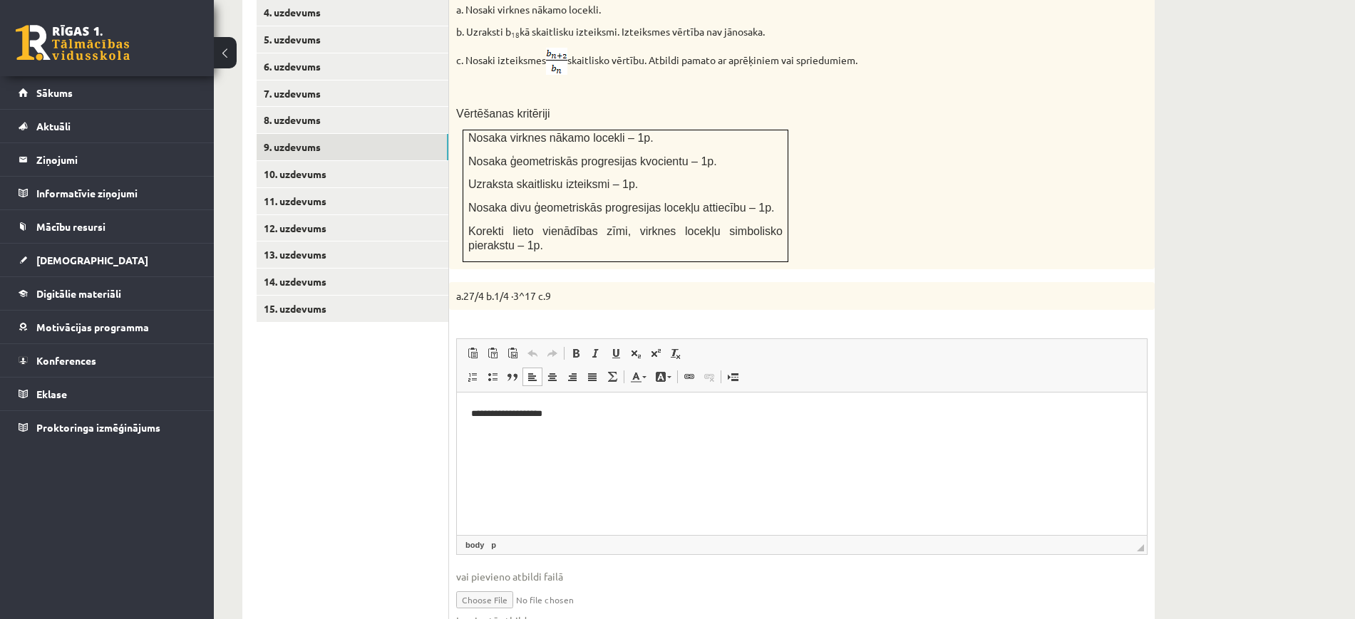
scroll to position [624, 0]
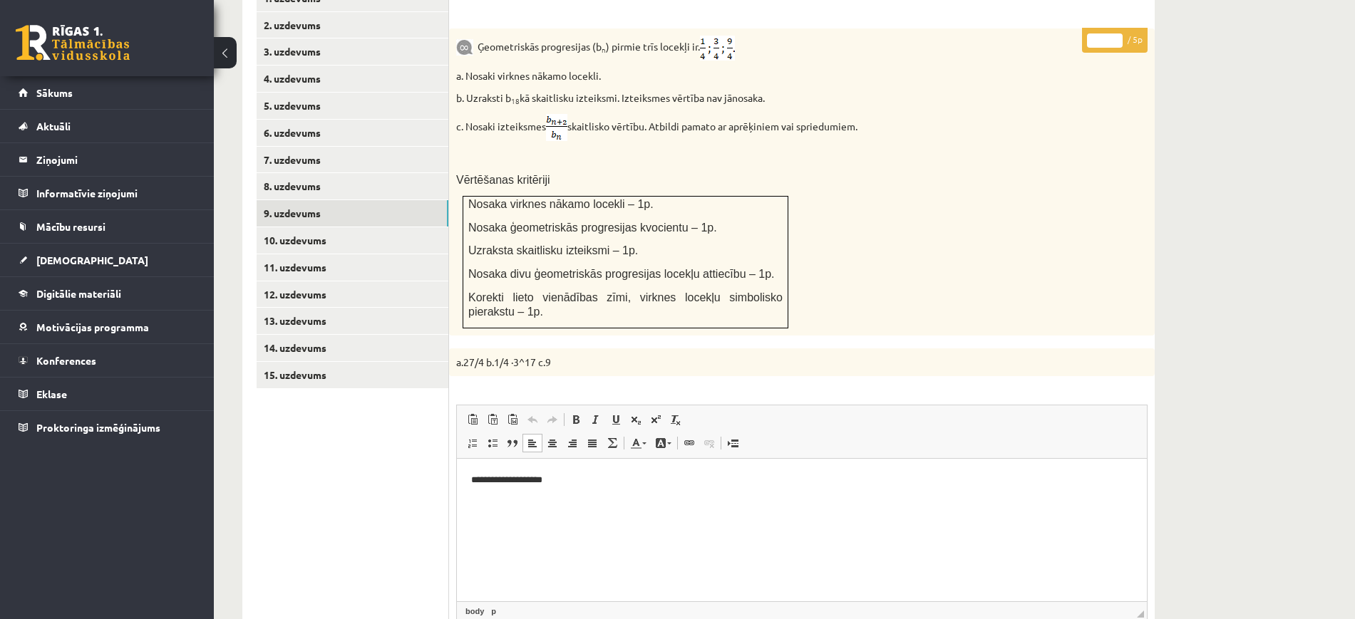
type input "*"
click at [1116, 34] on input "*" at bounding box center [1105, 41] width 36 height 14
click at [404, 227] on link "10. uzdevums" at bounding box center [353, 240] width 192 height 26
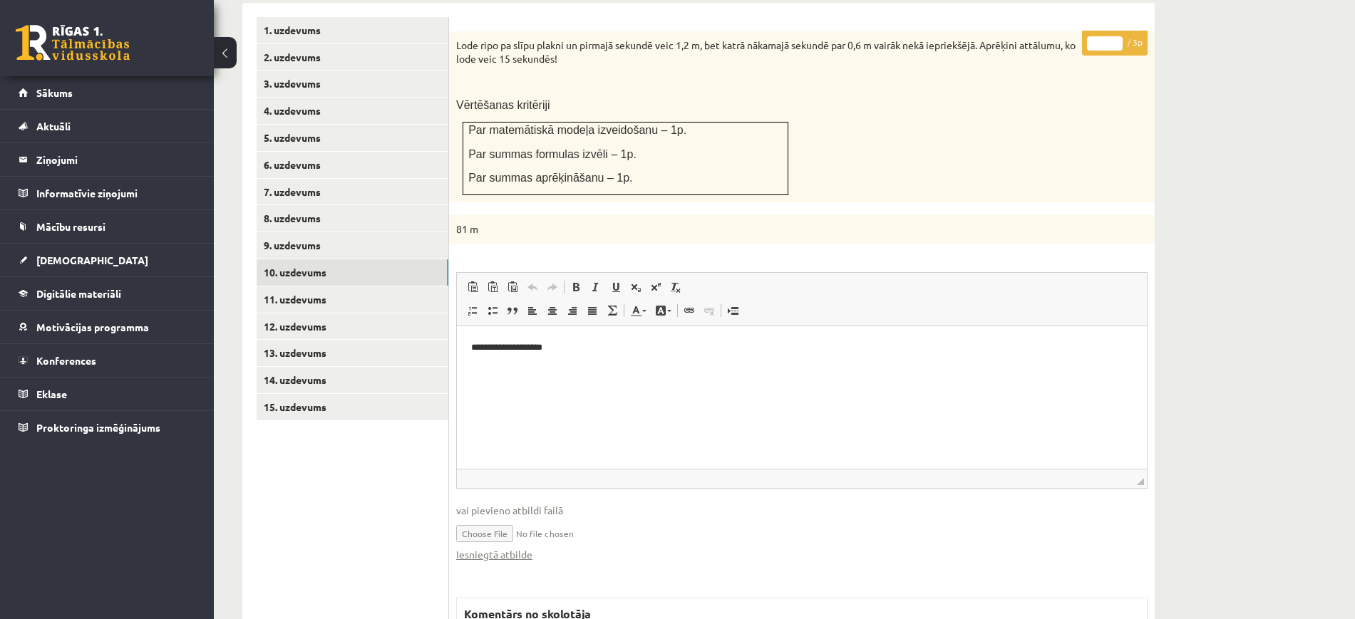
scroll to position [696, 0]
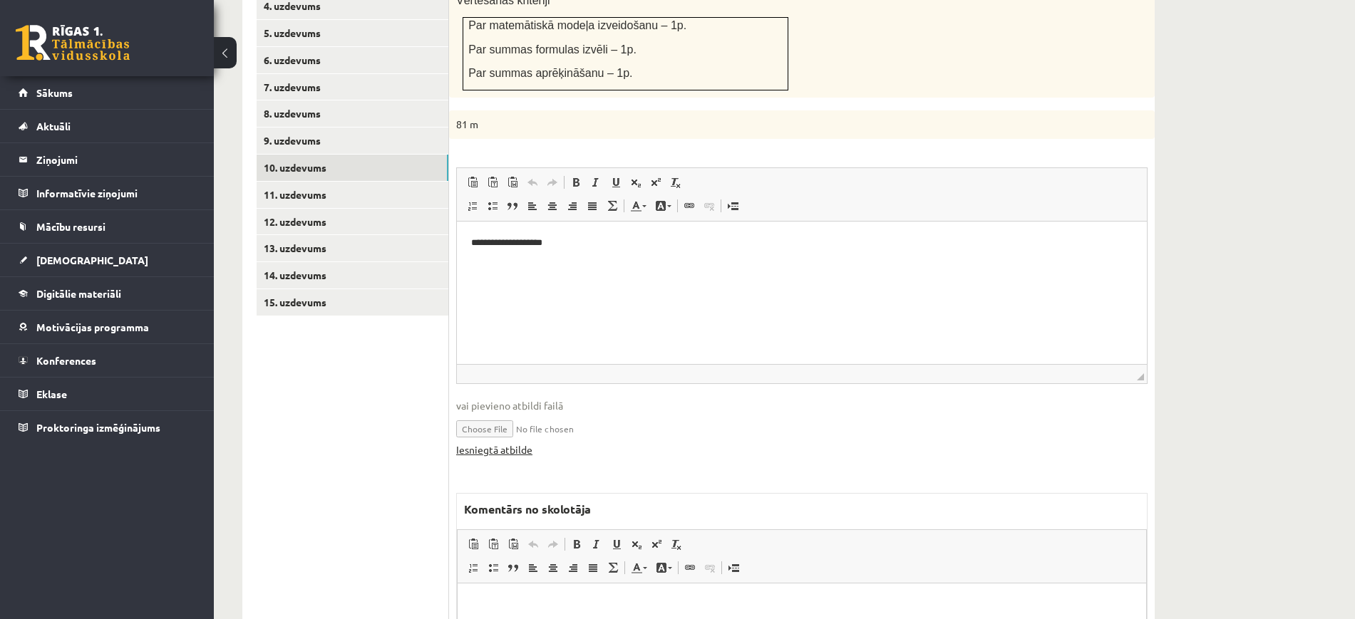
click at [512, 443] on link "Iesniegtā atbilde" at bounding box center [494, 450] width 76 height 15
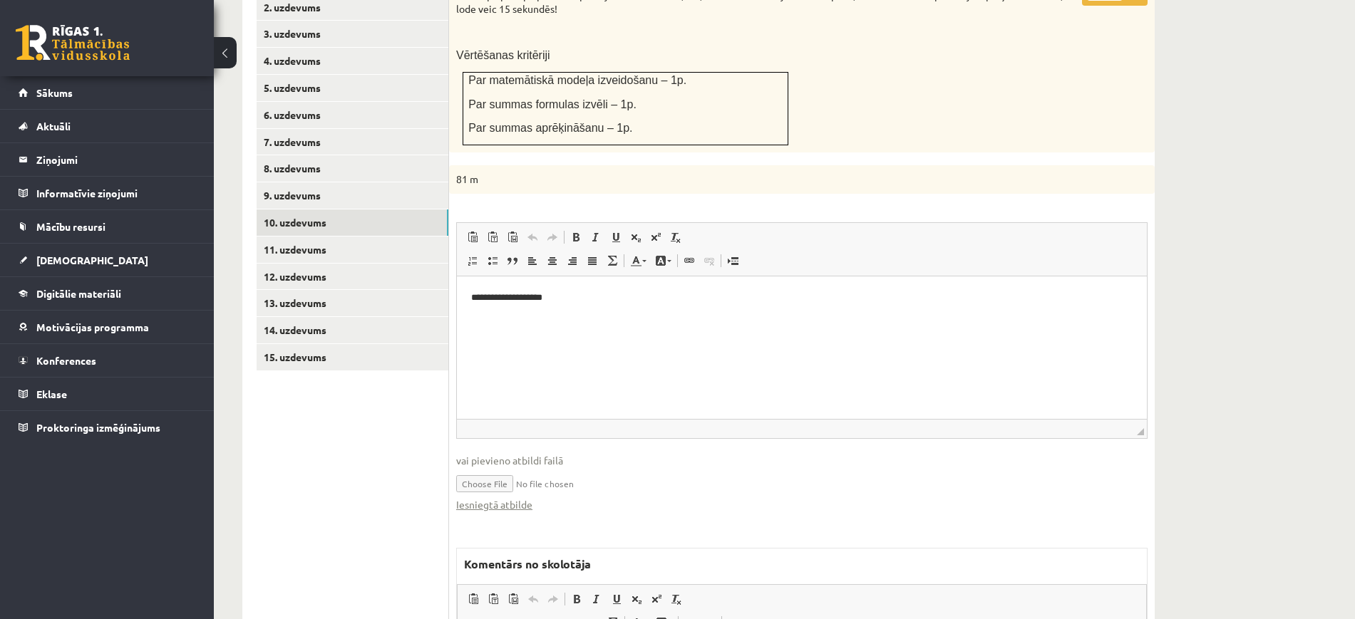
scroll to position [429, 0]
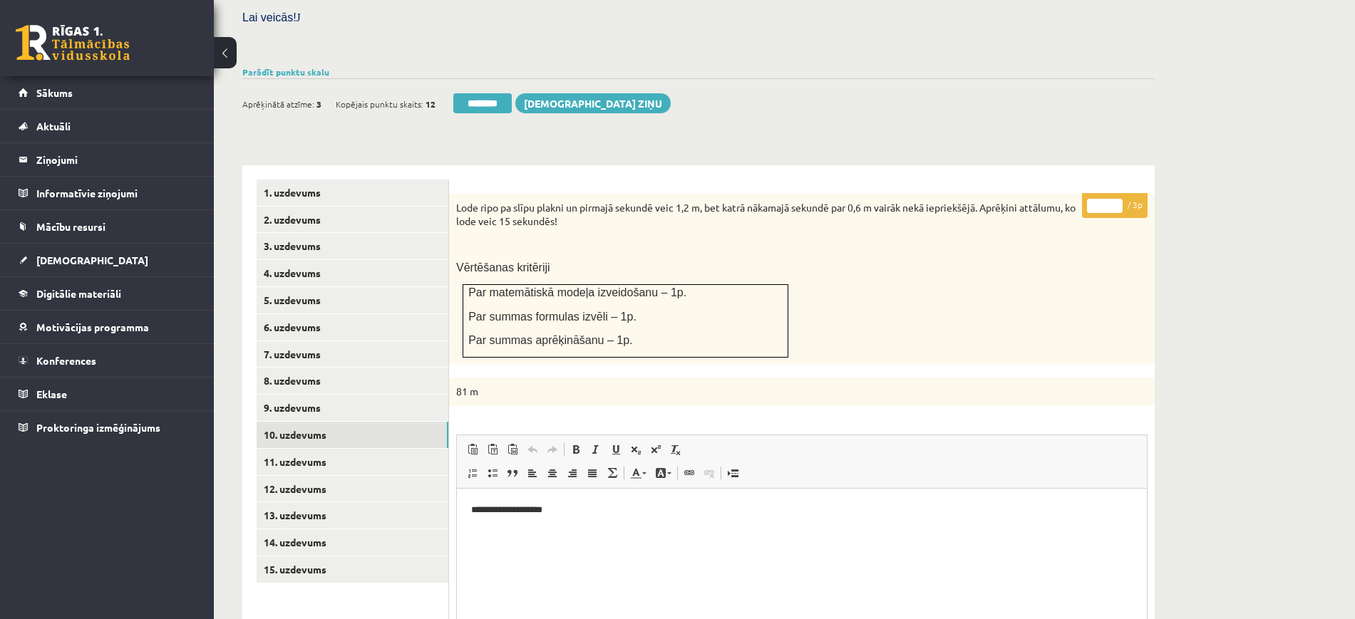
type input "*"
click at [1118, 199] on input "*" at bounding box center [1105, 206] width 36 height 14
click at [411, 449] on link "11. uzdevums" at bounding box center [353, 462] width 192 height 26
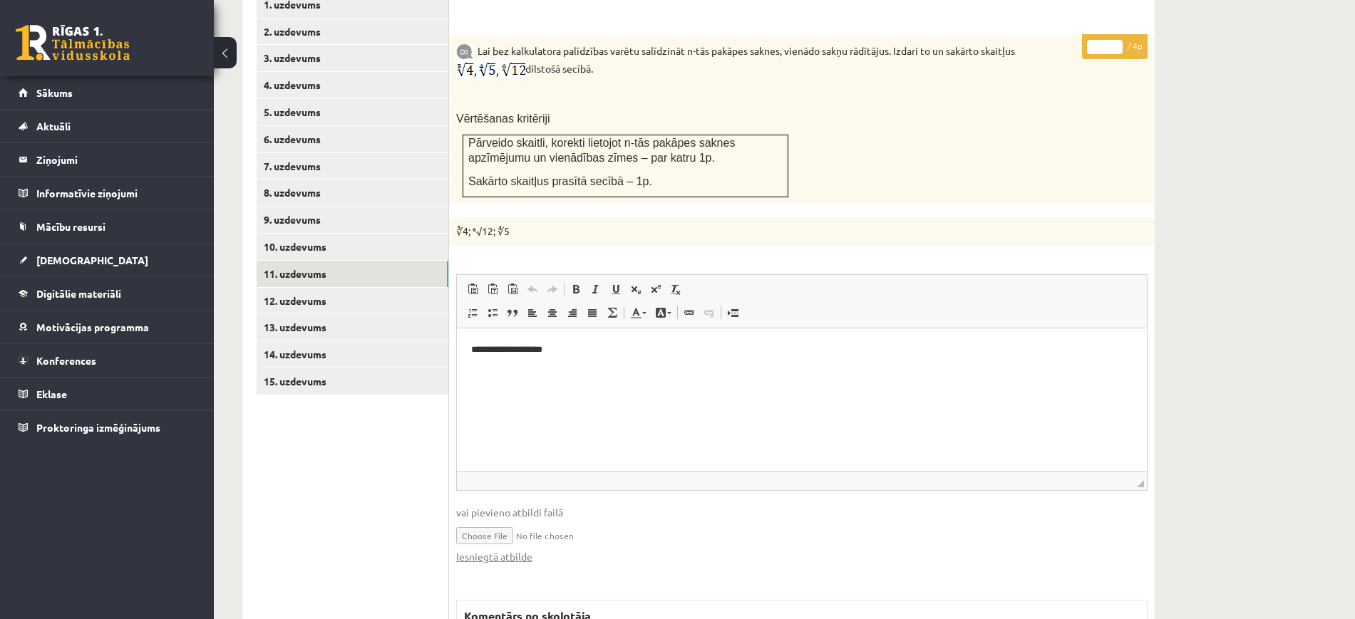
scroll to position [0, 0]
click at [463, 550] on link "Iesniegtā atbilde" at bounding box center [494, 557] width 76 height 15
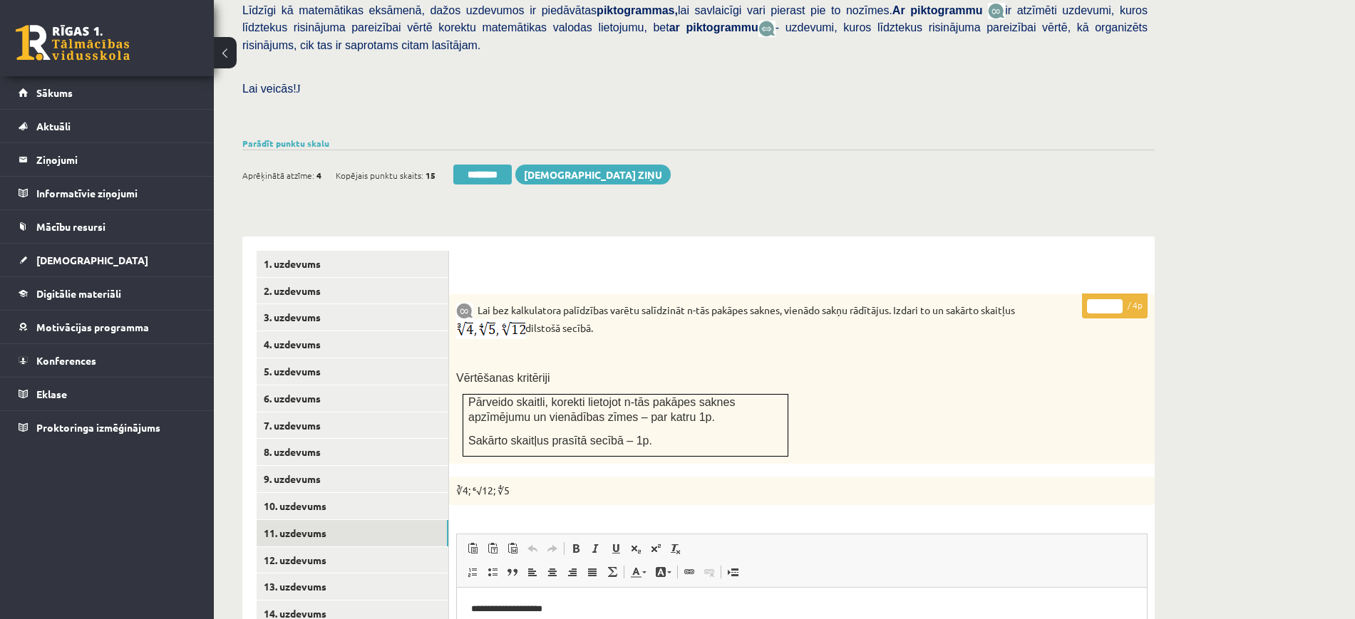
scroll to position [350, 0]
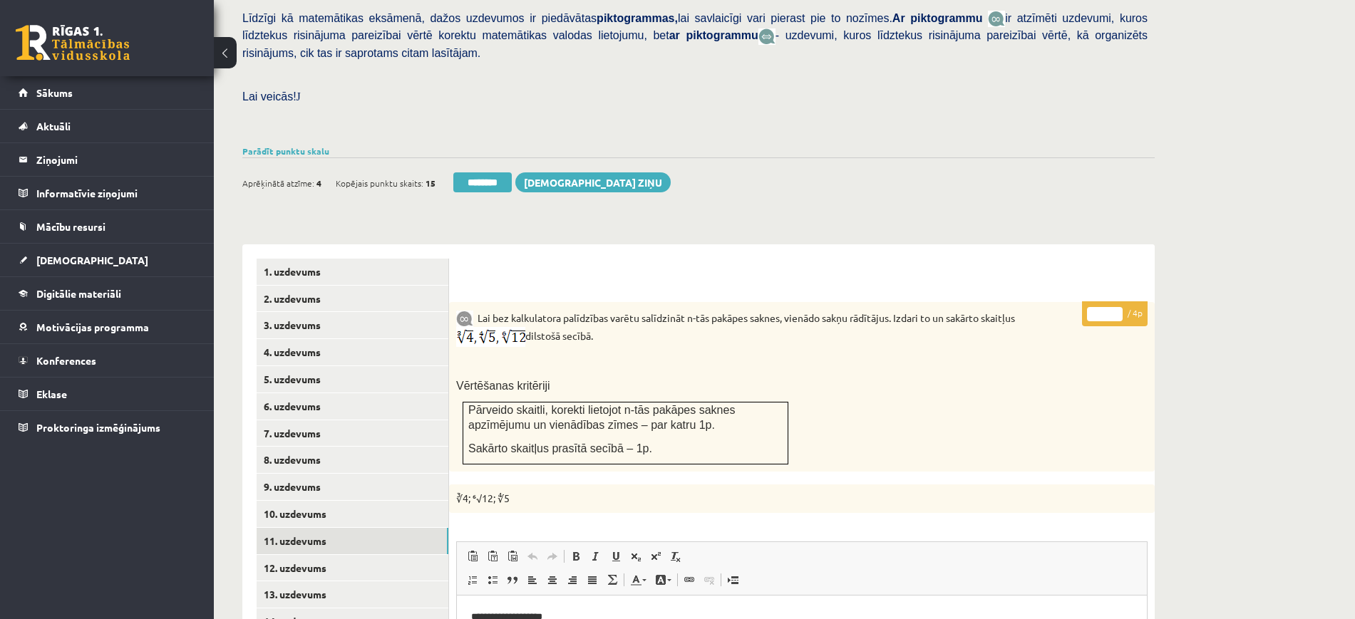
drag, startPoint x: 1118, startPoint y: 277, endPoint x: 1168, endPoint y: 14, distance: 267.0
type input "*"
click at [1119, 307] on input "*" at bounding box center [1105, 314] width 36 height 14
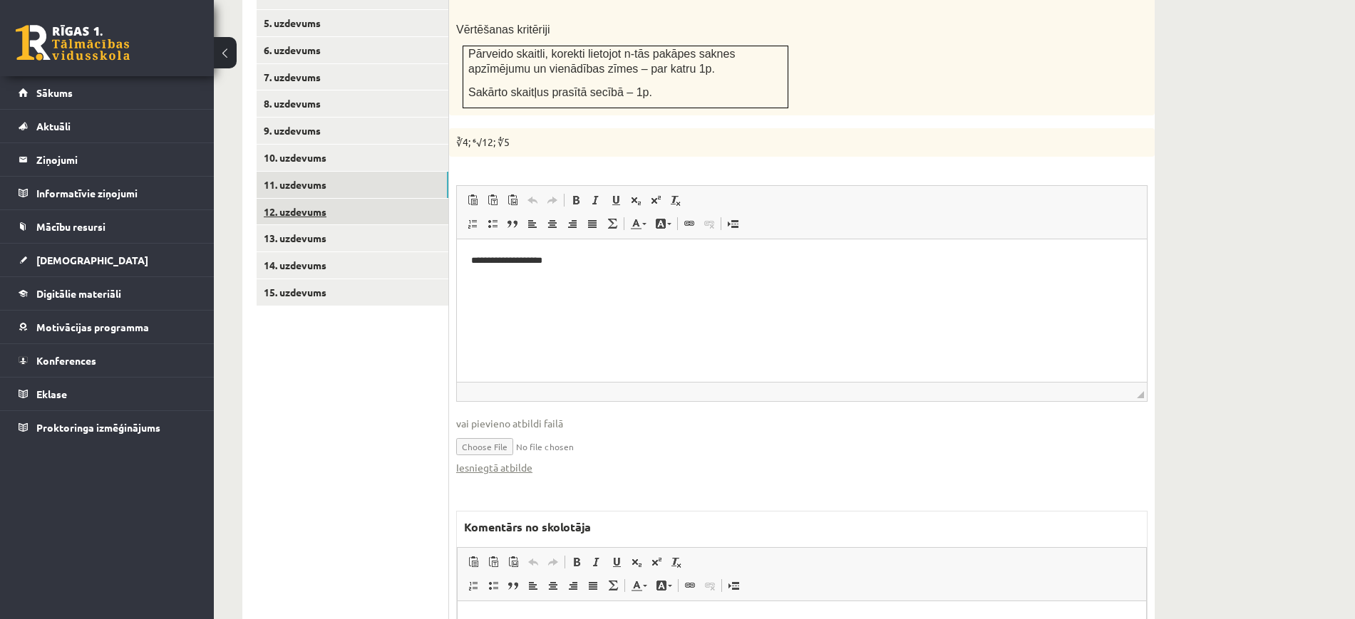
click at [429, 199] on link "12. uzdevums" at bounding box center [353, 212] width 192 height 26
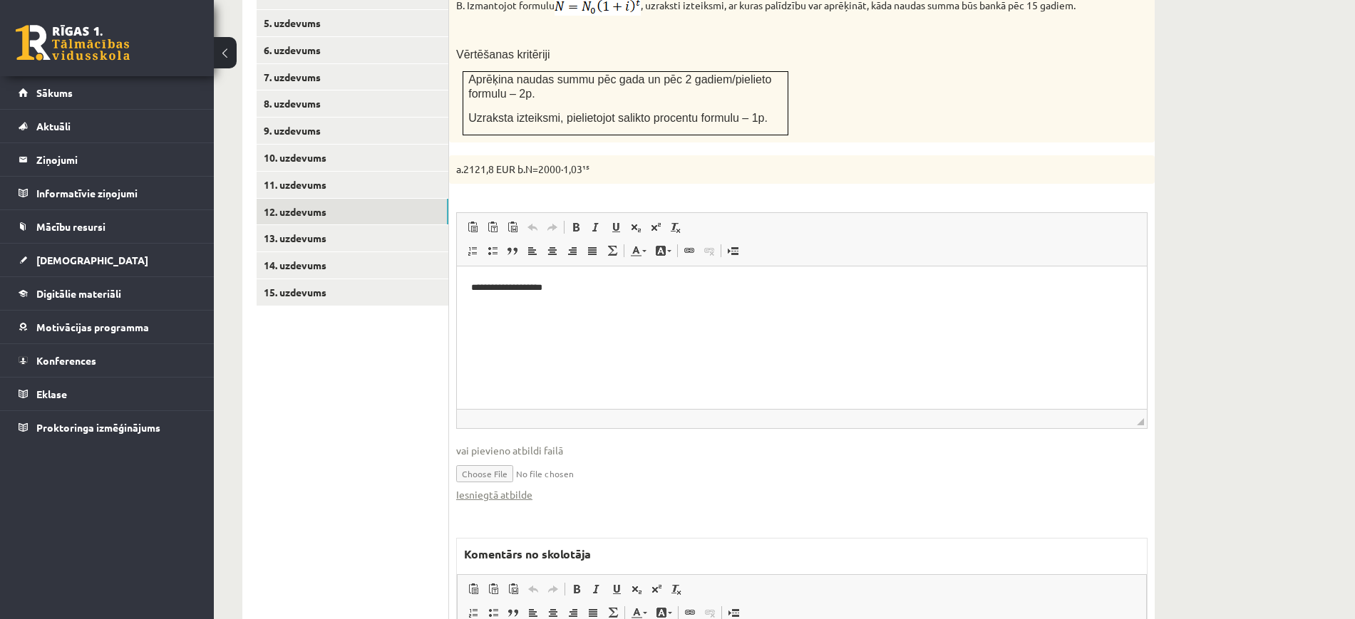
scroll to position [0, 0]
click at [510, 488] on link "Iesniegtā atbilde" at bounding box center [494, 495] width 76 height 15
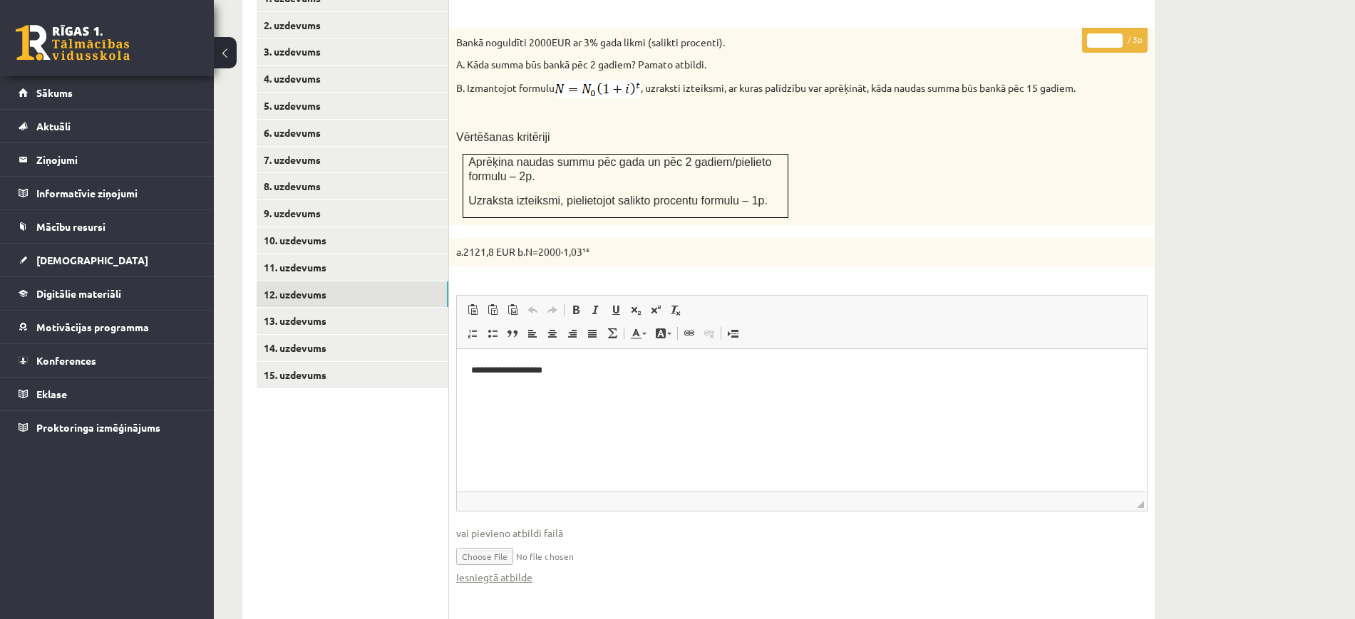
scroll to position [528, 0]
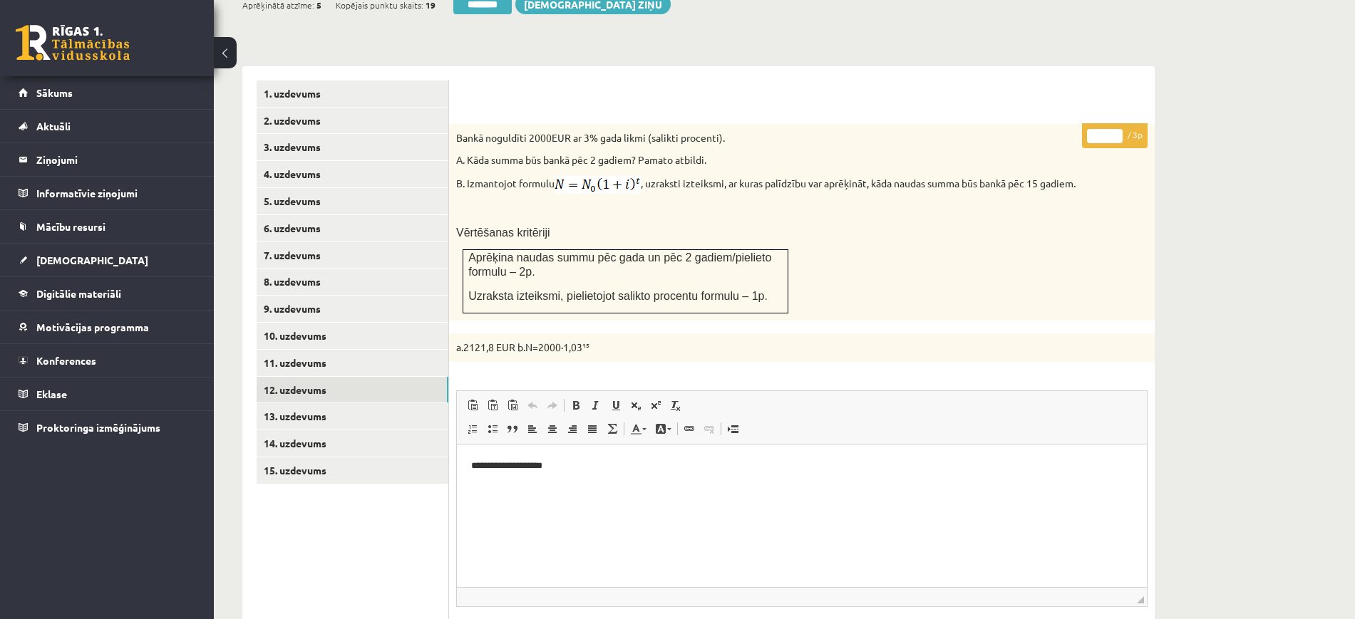
type input "*"
click at [1117, 129] on input "*" at bounding box center [1105, 136] width 36 height 14
click at [411, 403] on link "13. uzdevums" at bounding box center [353, 416] width 192 height 26
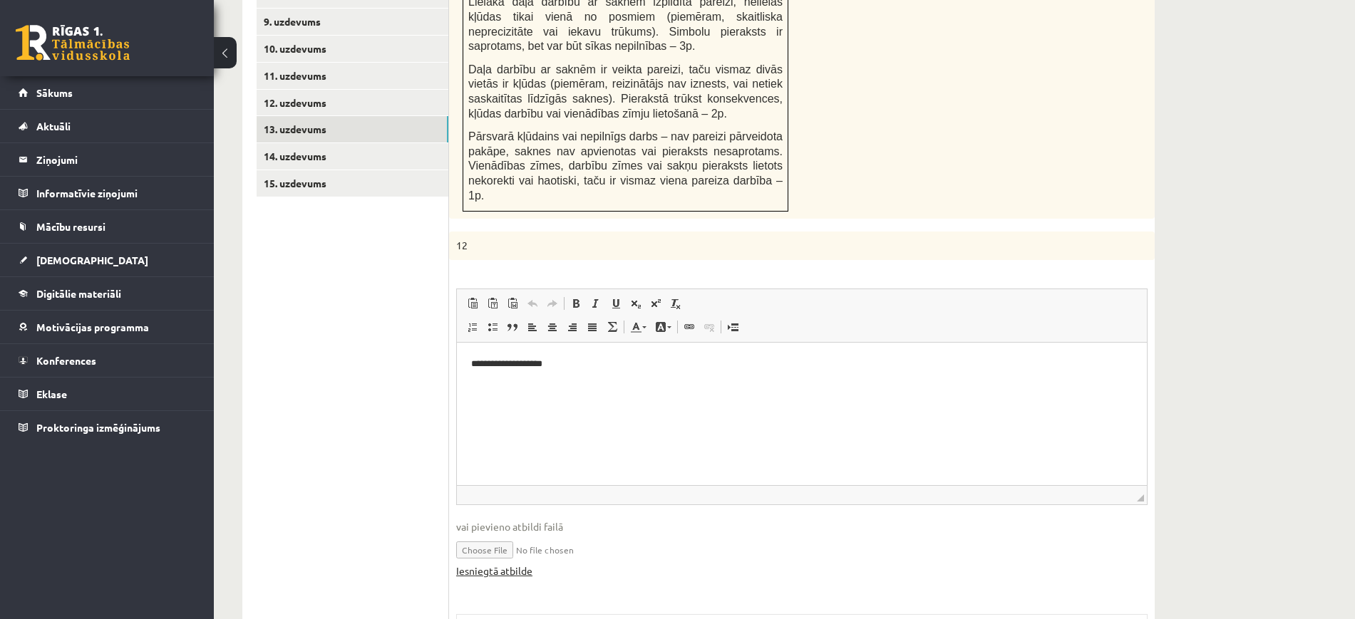
scroll to position [0, 0]
click at [524, 564] on link "Iesniegtā atbilde" at bounding box center [494, 571] width 76 height 15
click at [1246, 210] on div "Matemātika JK 12.b2 klase 1. ieskaite , Viktorija Ogreniča (12.b2 JK klase) Pār…" at bounding box center [784, 94] width 1141 height 1710
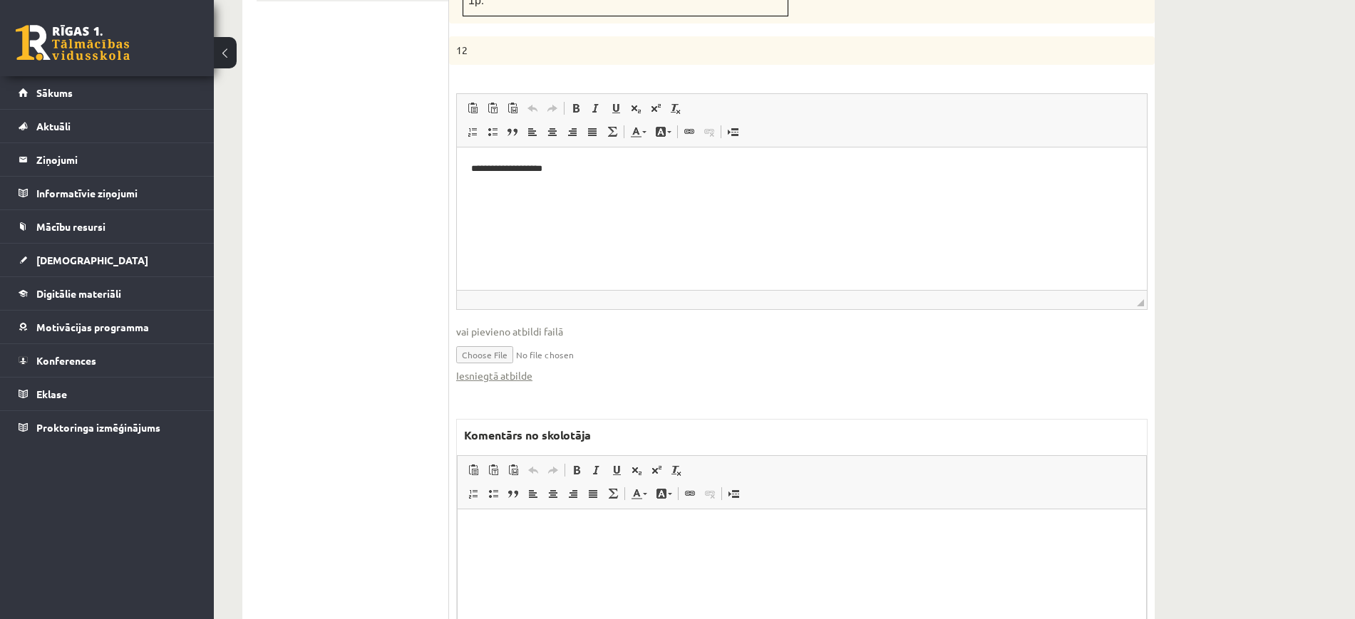
scroll to position [1100, 0]
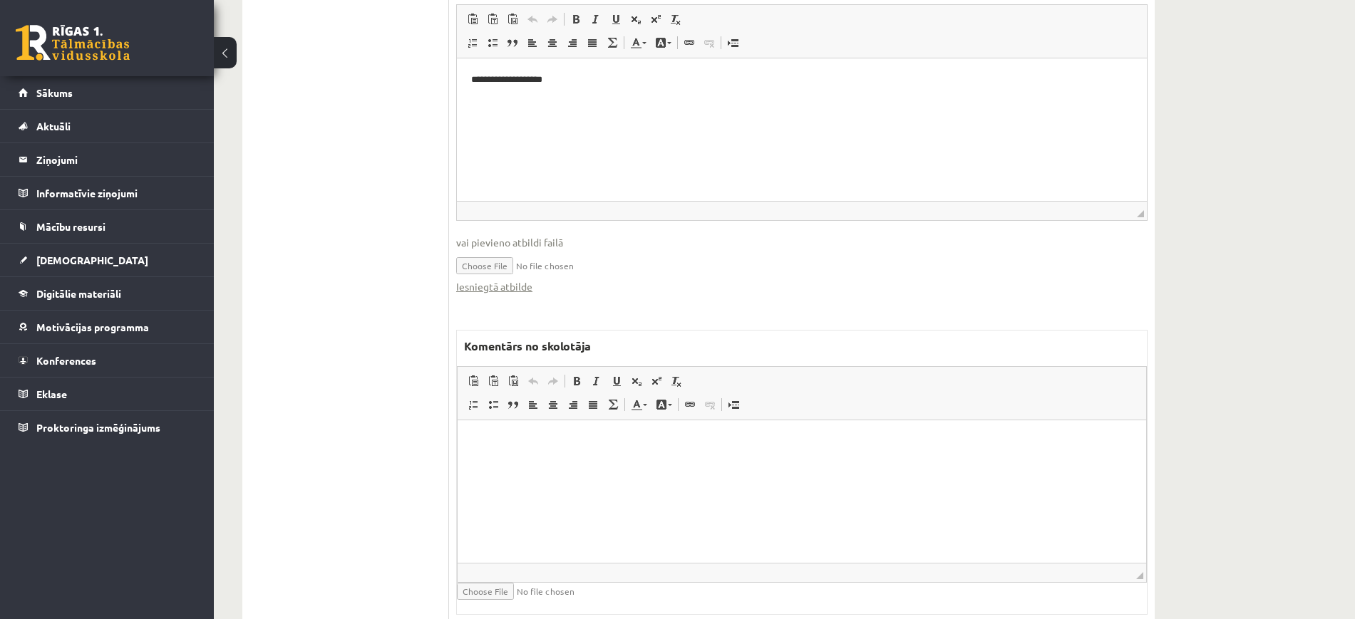
click at [598, 446] on p "Bagātinātā teksta redaktors, wiswyg-editor-47024896792100-1757870635-103" at bounding box center [802, 441] width 660 height 15
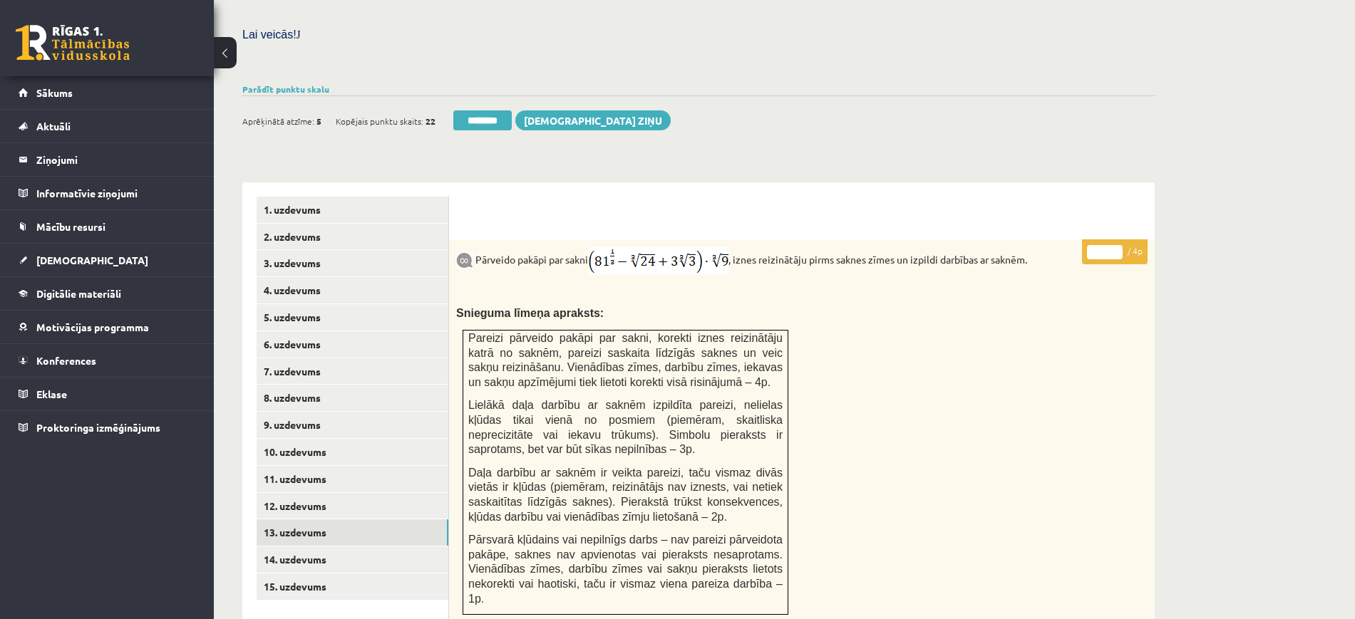
scroll to position [387, 0]
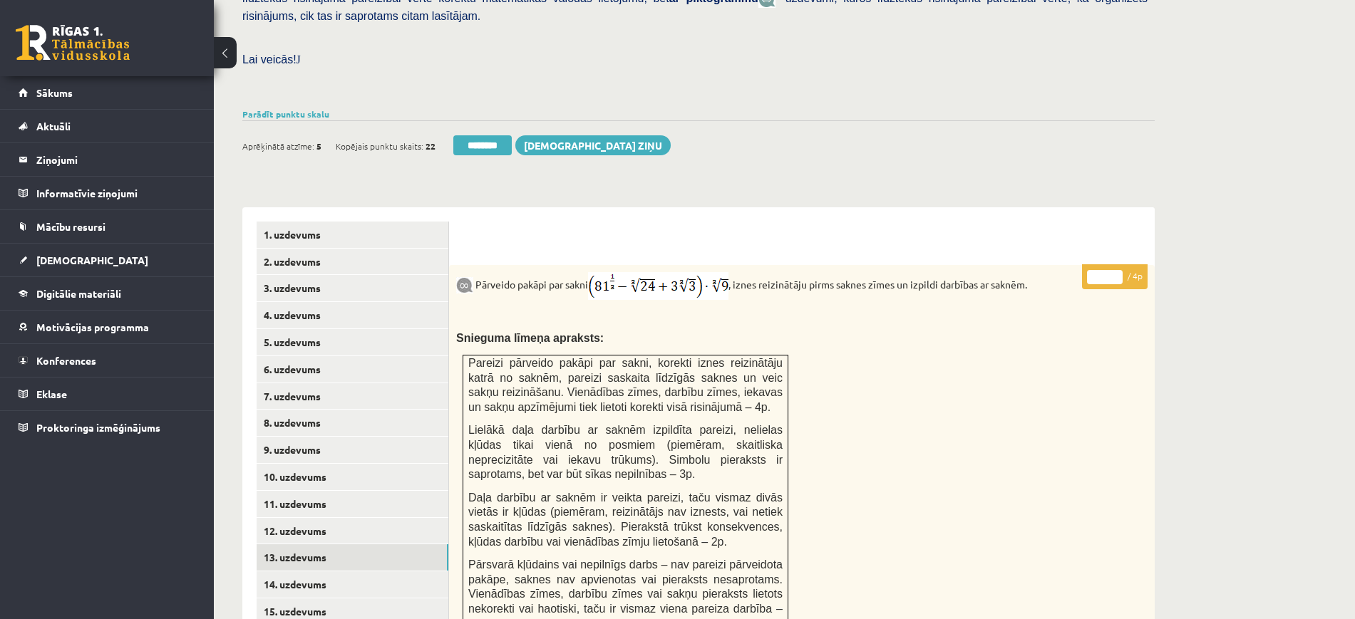
click at [1115, 270] on input "*" at bounding box center [1105, 277] width 36 height 14
type input "*"
click at [1119, 270] on input "*" at bounding box center [1105, 277] width 36 height 14
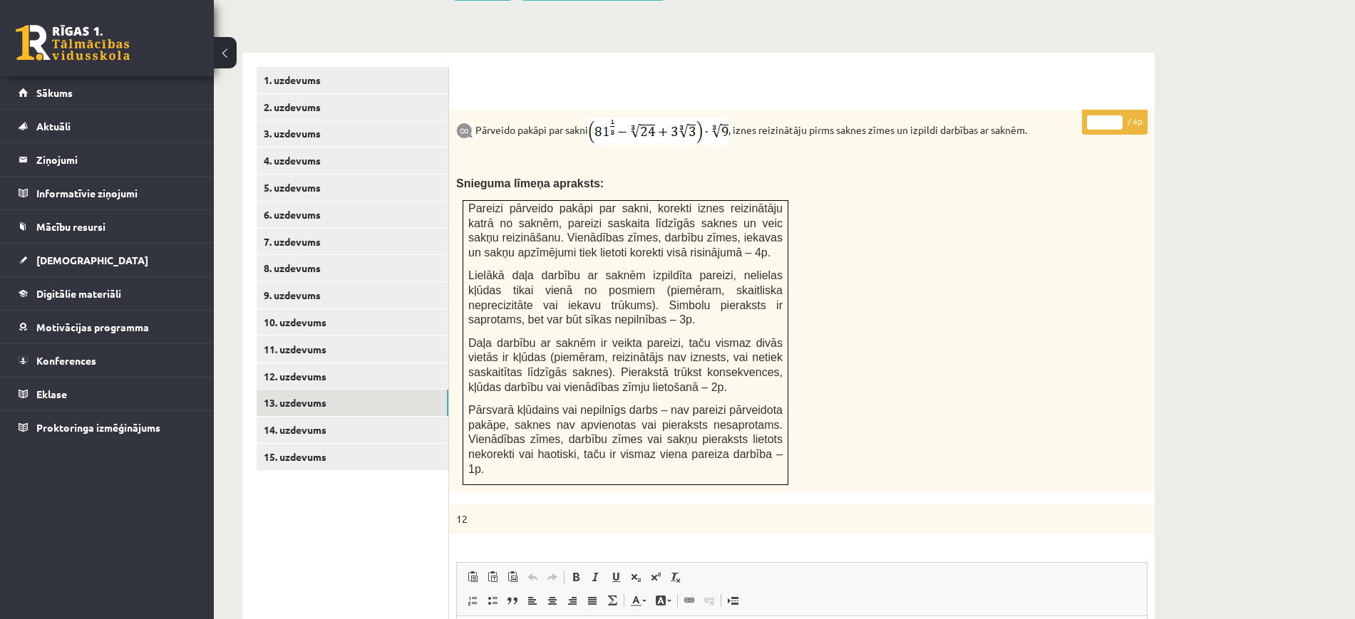
scroll to position [654, 0]
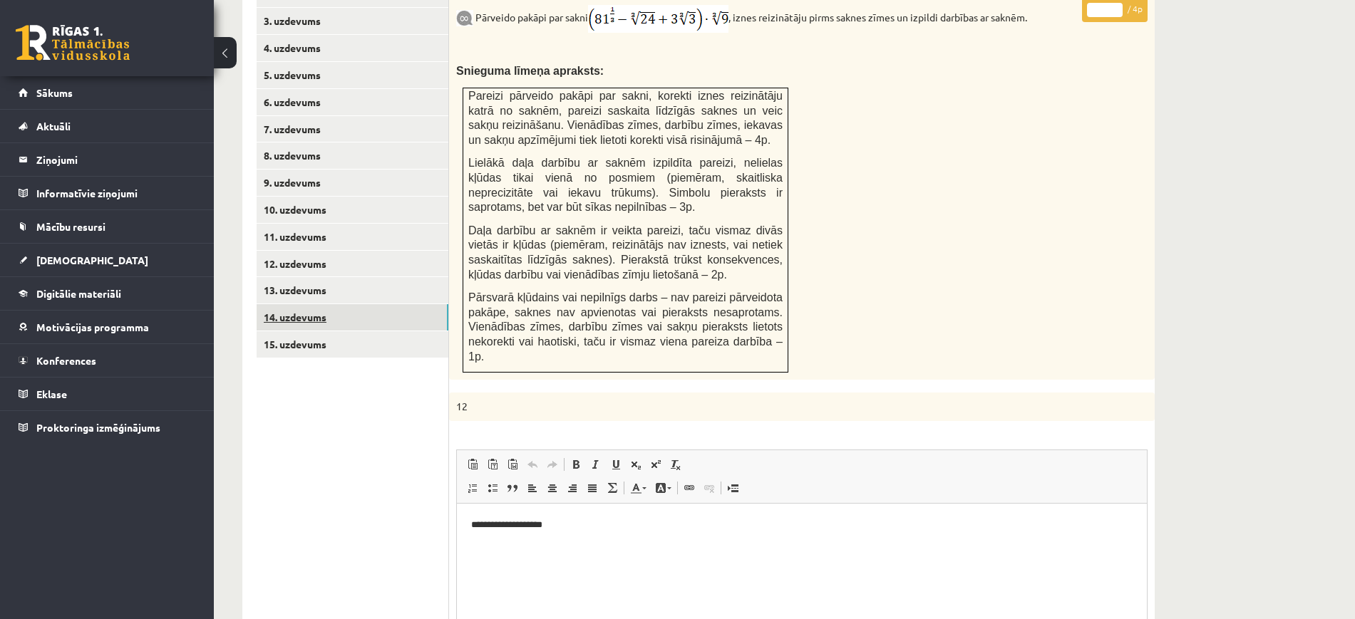
click at [391, 304] on link "14. uzdevums" at bounding box center [353, 317] width 192 height 26
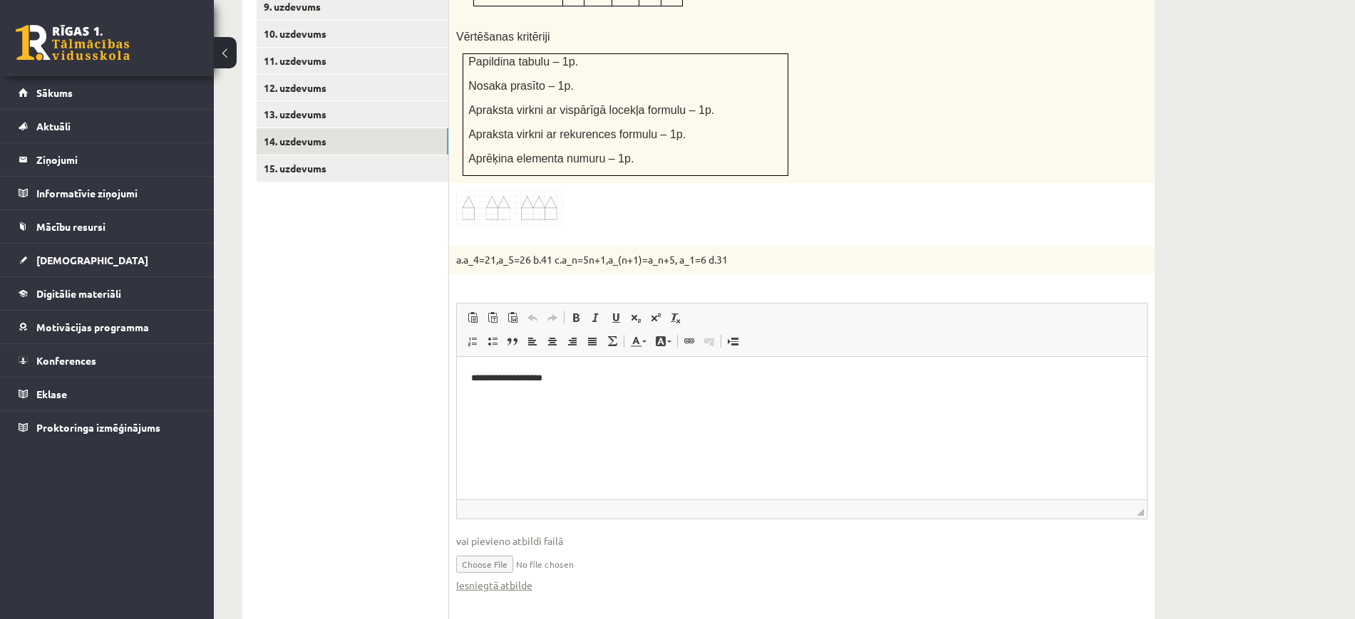
scroll to position [0, 0]
click at [521, 578] on link "Iesniegtā atbilde" at bounding box center [494, 585] width 76 height 15
click at [1244, 65] on div "Matemātika JK 12.b2 klase 1. ieskaite , Viktorija Ogreniča (12.b2 JK klase) Pār…" at bounding box center [784, 93] width 1141 height 1739
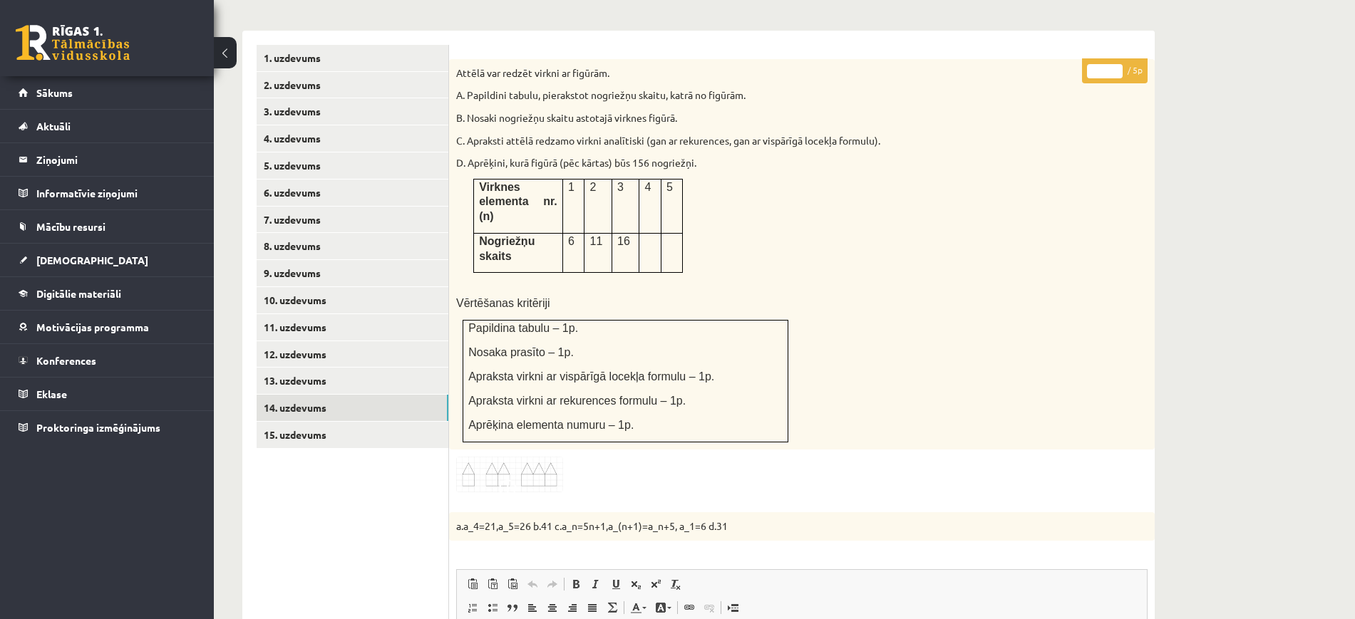
scroll to position [563, 0]
type input "*"
click at [1121, 65] on input "*" at bounding box center [1105, 72] width 36 height 14
click at [424, 423] on link "15. uzdevums" at bounding box center [353, 436] width 192 height 26
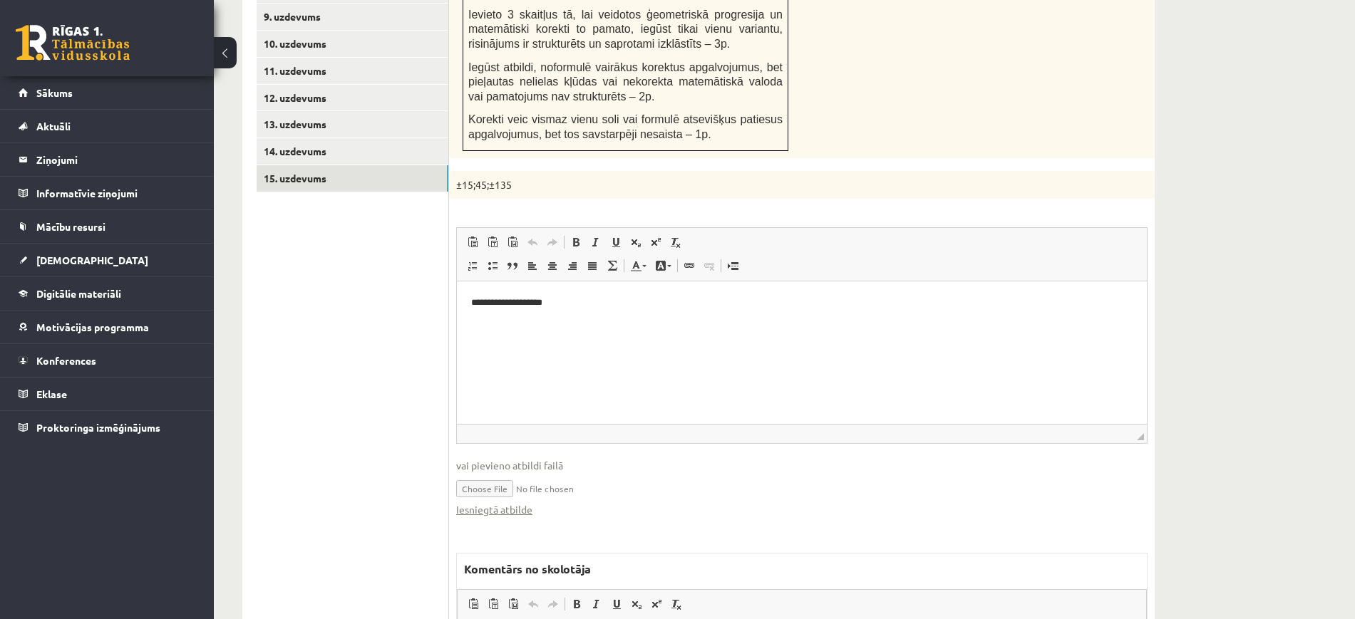
scroll to position [1041, 0]
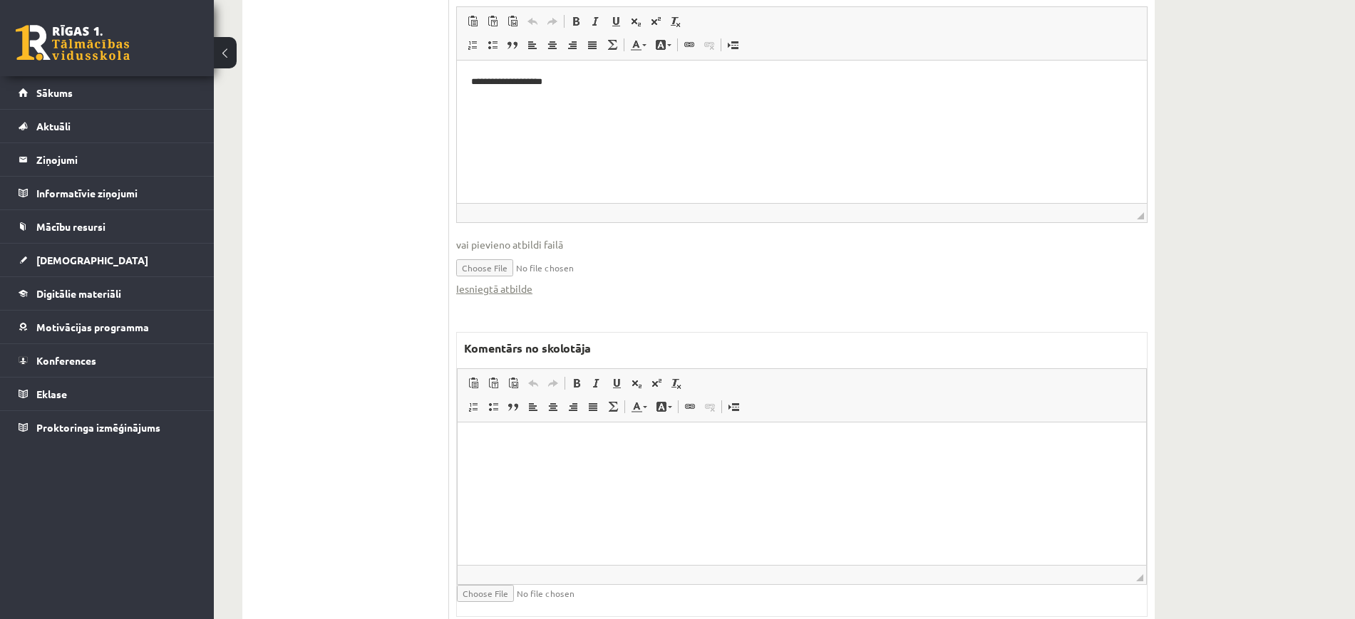
drag, startPoint x: 567, startPoint y: 549, endPoint x: 555, endPoint y: 550, distance: 12.1
click at [557, 466] on html at bounding box center [802, 444] width 689 height 43
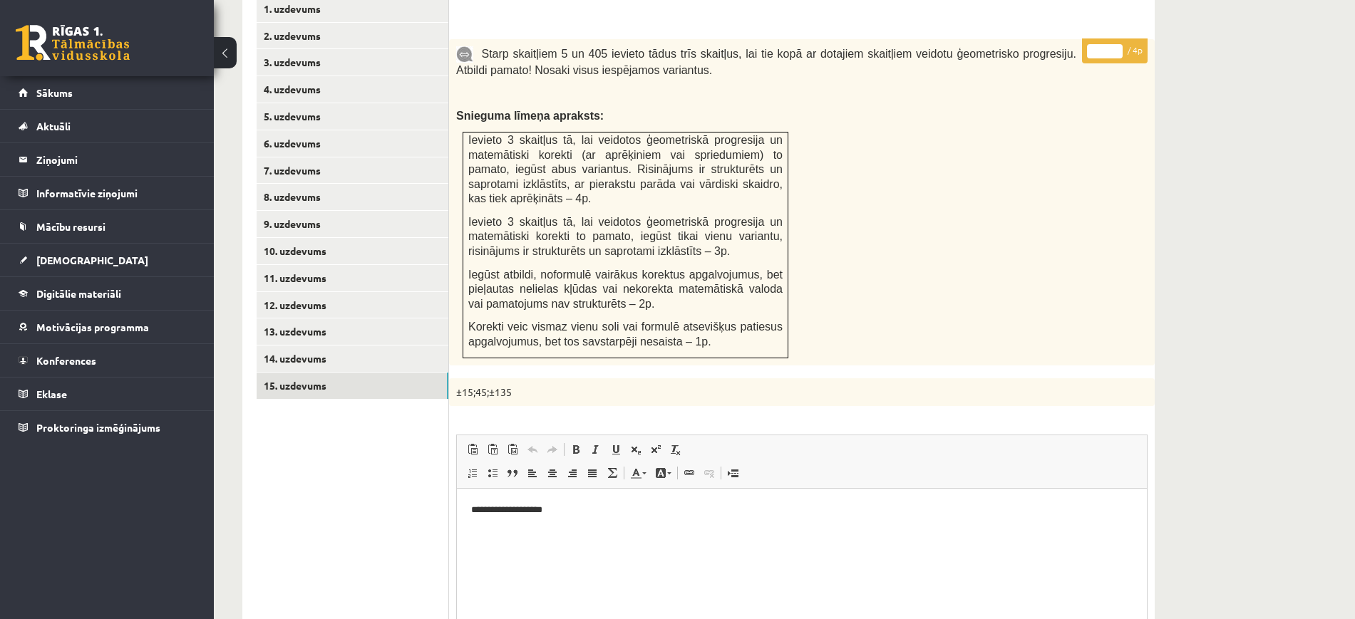
scroll to position [507, 0]
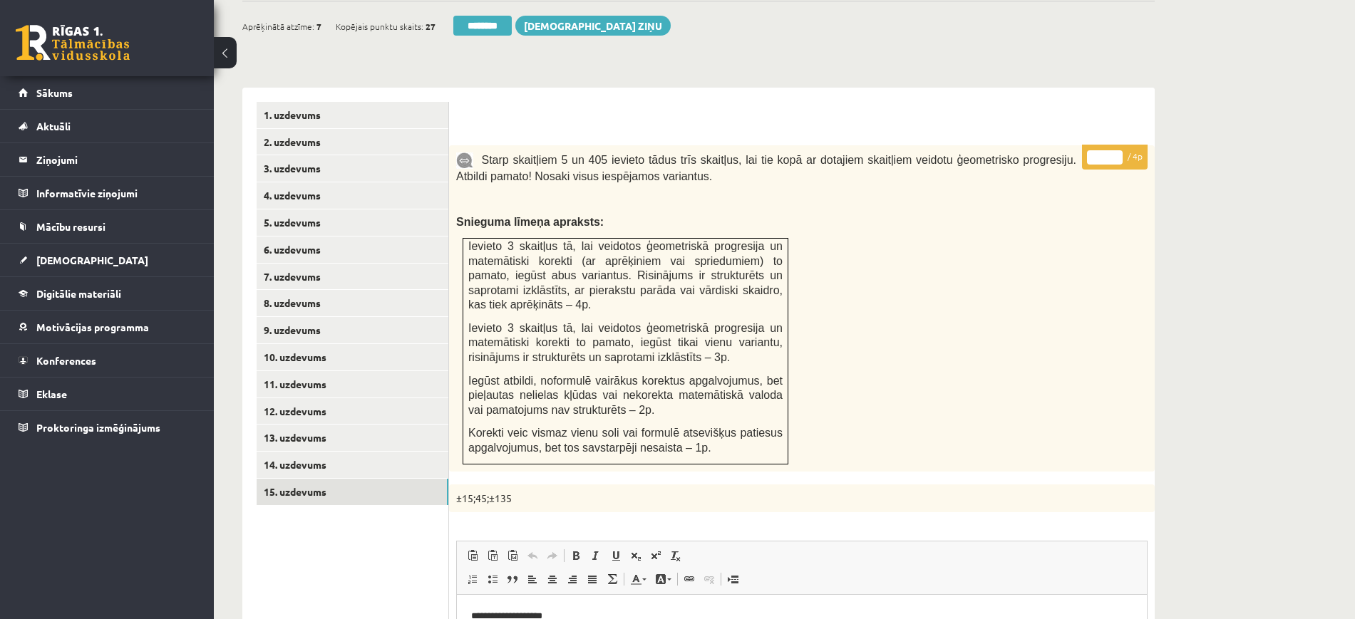
click at [1121, 150] on input "*" at bounding box center [1105, 157] width 36 height 14
type input "*"
click at [1121, 150] on input "*" at bounding box center [1105, 157] width 36 height 14
click at [408, 371] on link "11. uzdevums" at bounding box center [353, 384] width 192 height 26
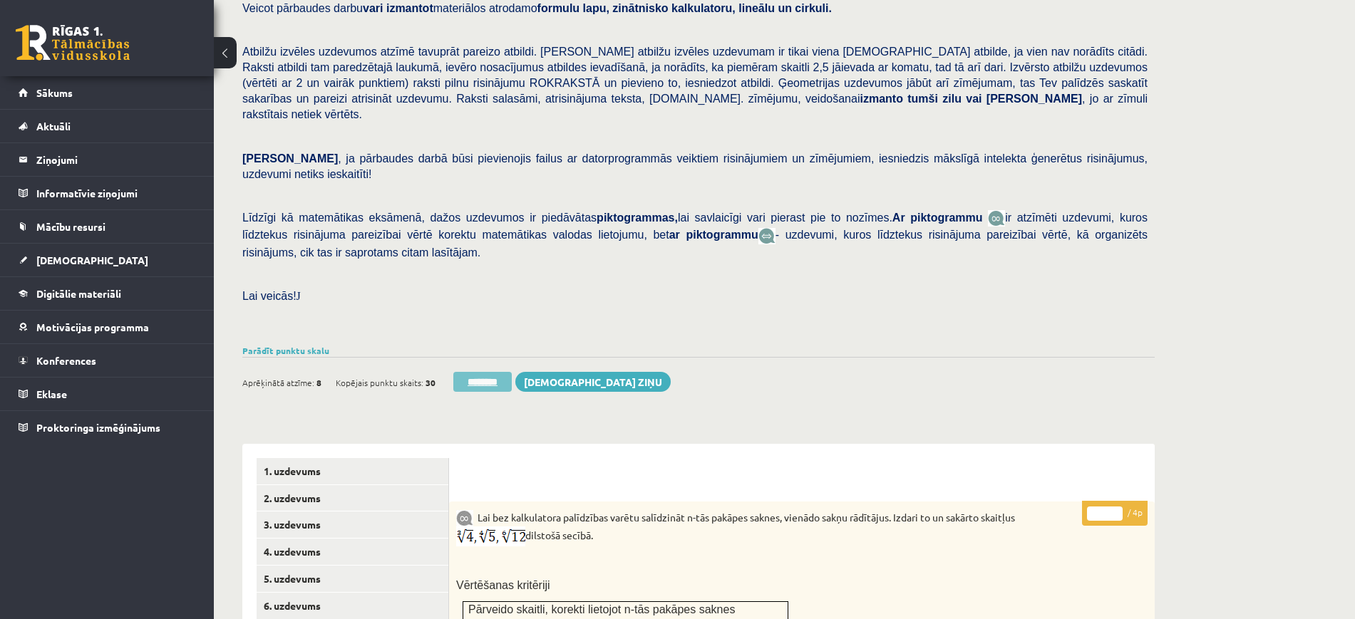
scroll to position [0, 0]
click at [470, 372] on input "********" at bounding box center [482, 382] width 58 height 20
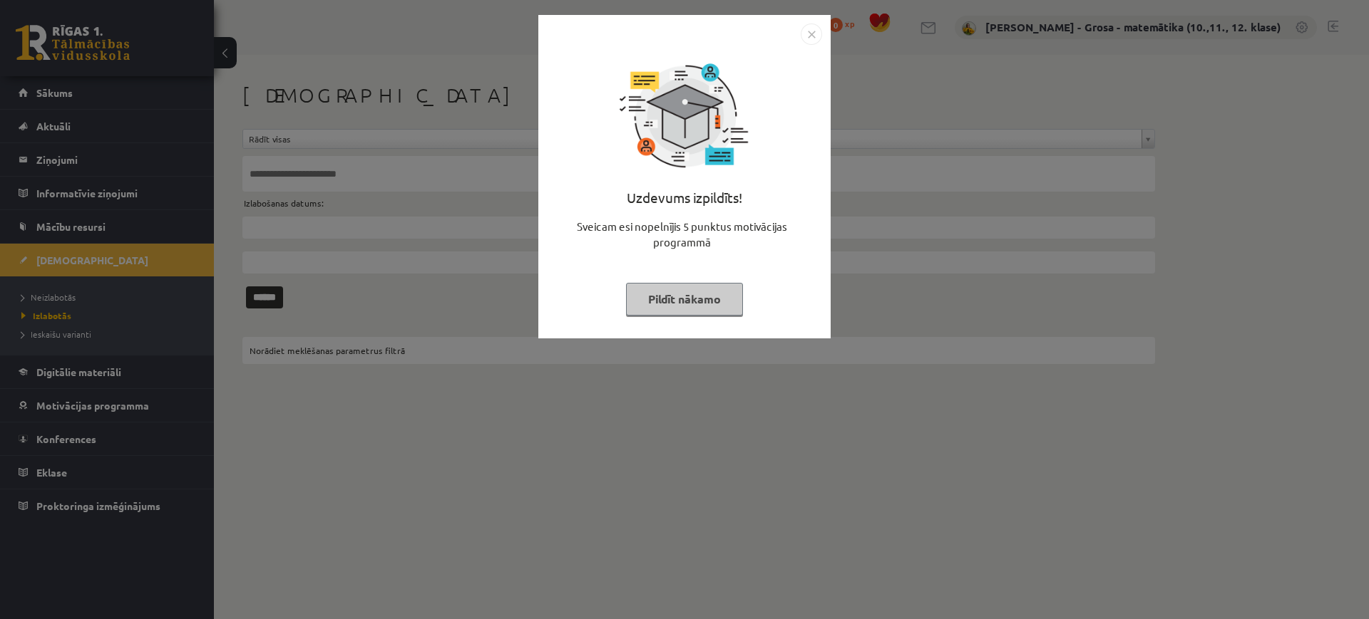
click at [675, 302] on button "Pildīt nākamo" at bounding box center [684, 299] width 117 height 33
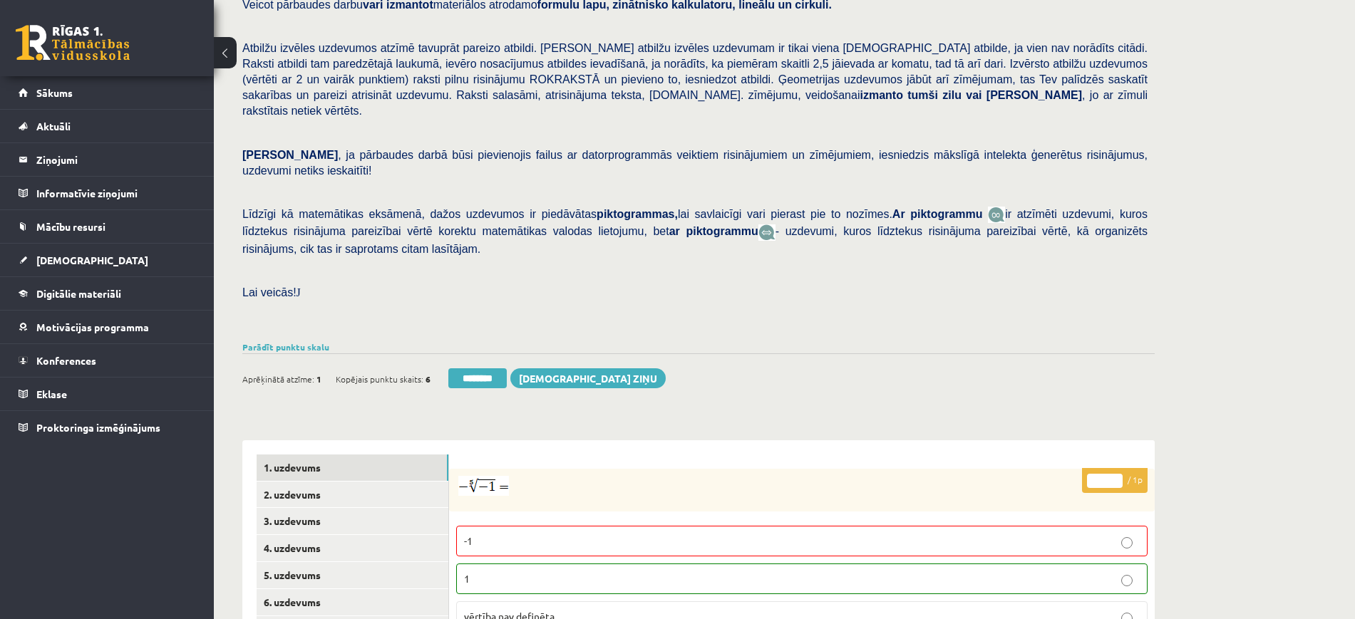
scroll to position [267, 0]
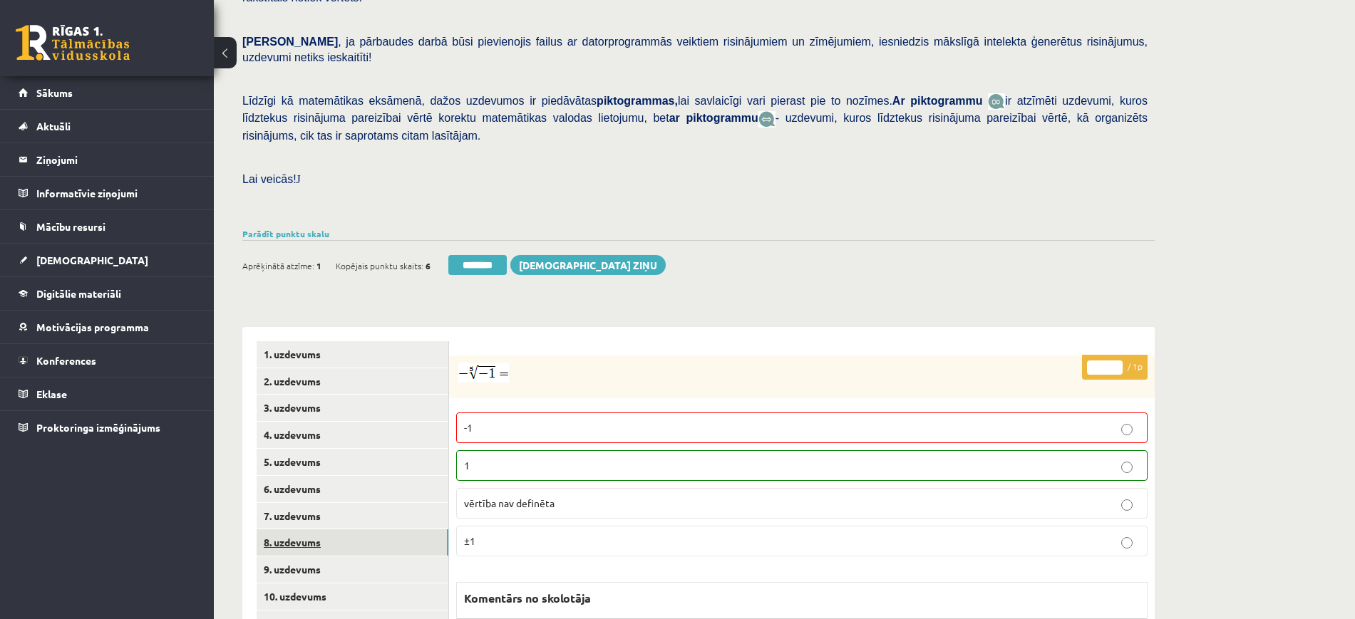
click at [316, 530] on link "8. uzdevums" at bounding box center [353, 543] width 192 height 26
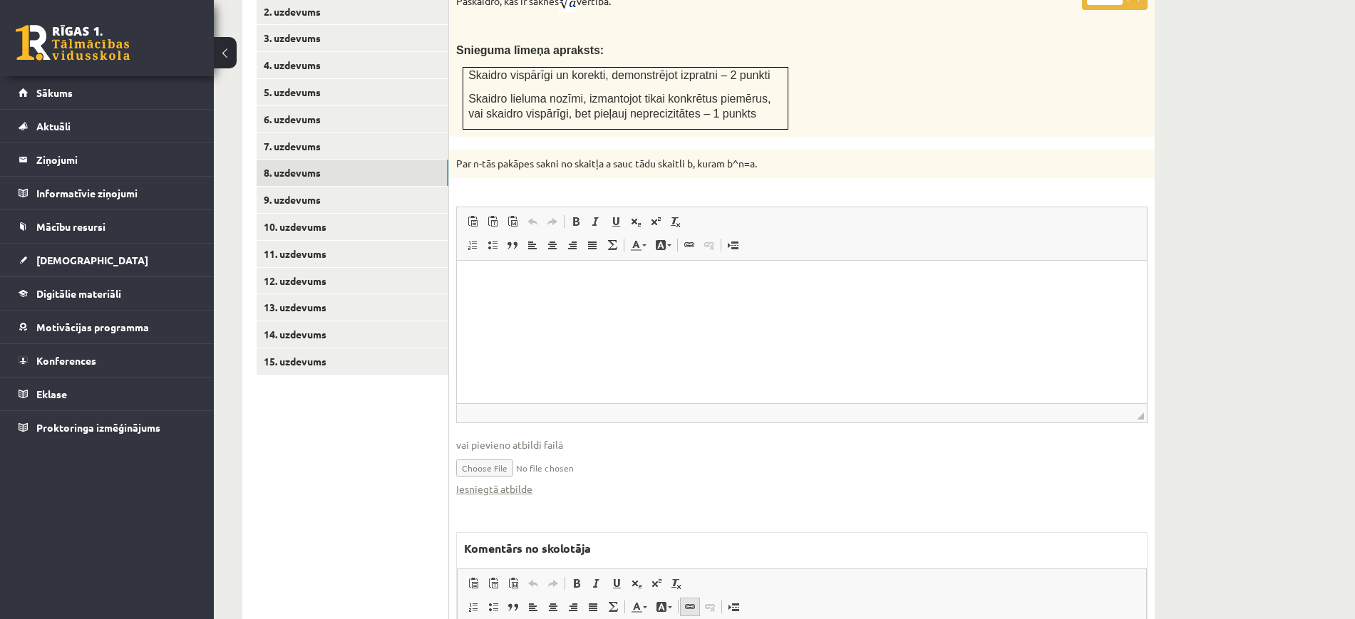
scroll to position [855, 0]
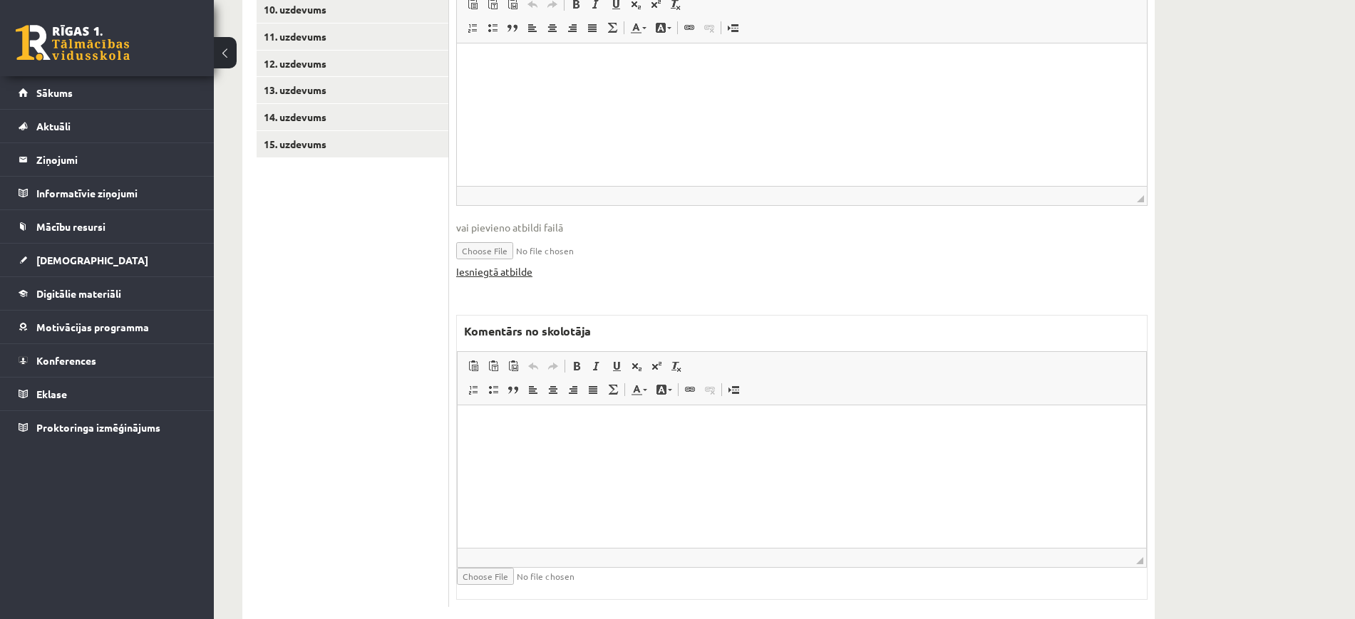
click at [521, 264] on link "Iesniegtā atbilde" at bounding box center [494, 271] width 76 height 15
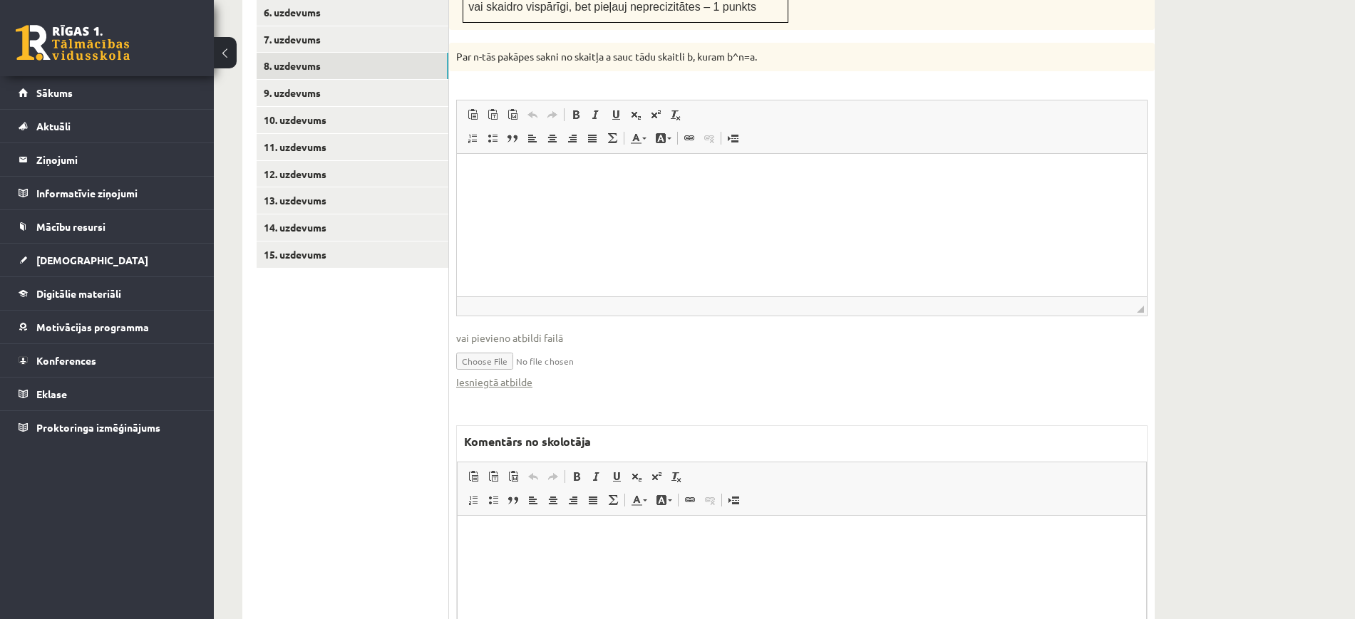
scroll to position [587, 0]
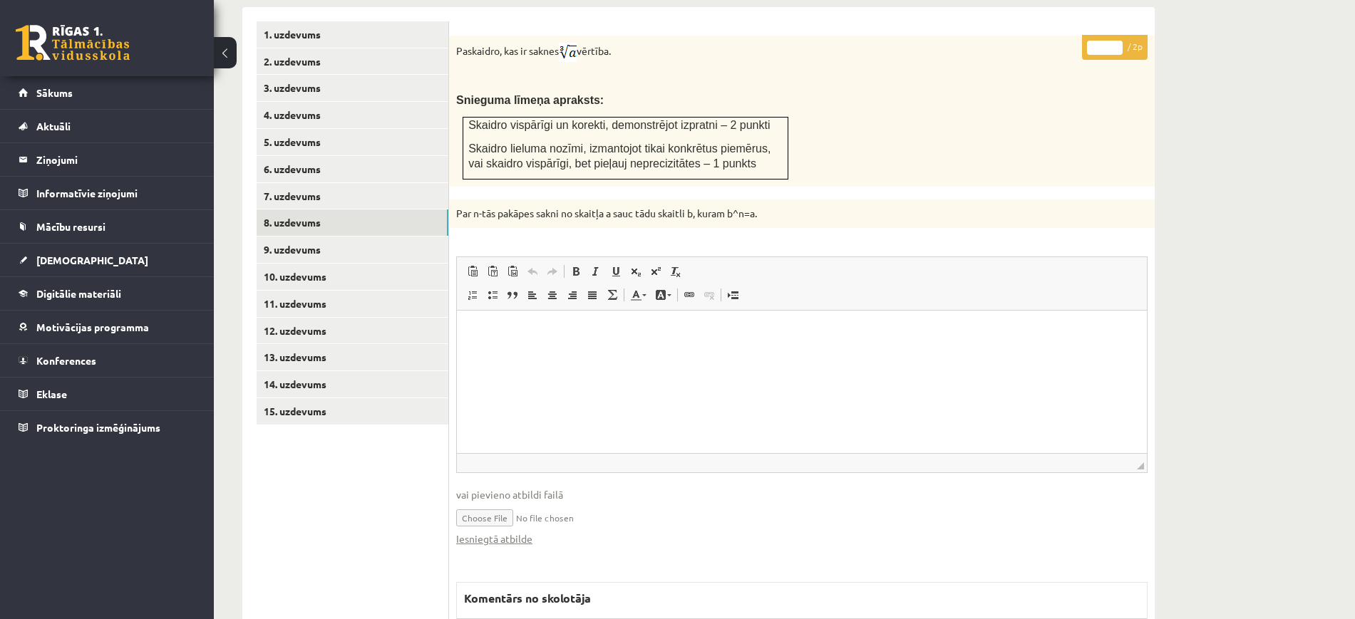
type input "*"
click at [1113, 41] on input "*" at bounding box center [1105, 48] width 36 height 14
click at [408, 237] on link "9. uzdevums" at bounding box center [353, 250] width 192 height 26
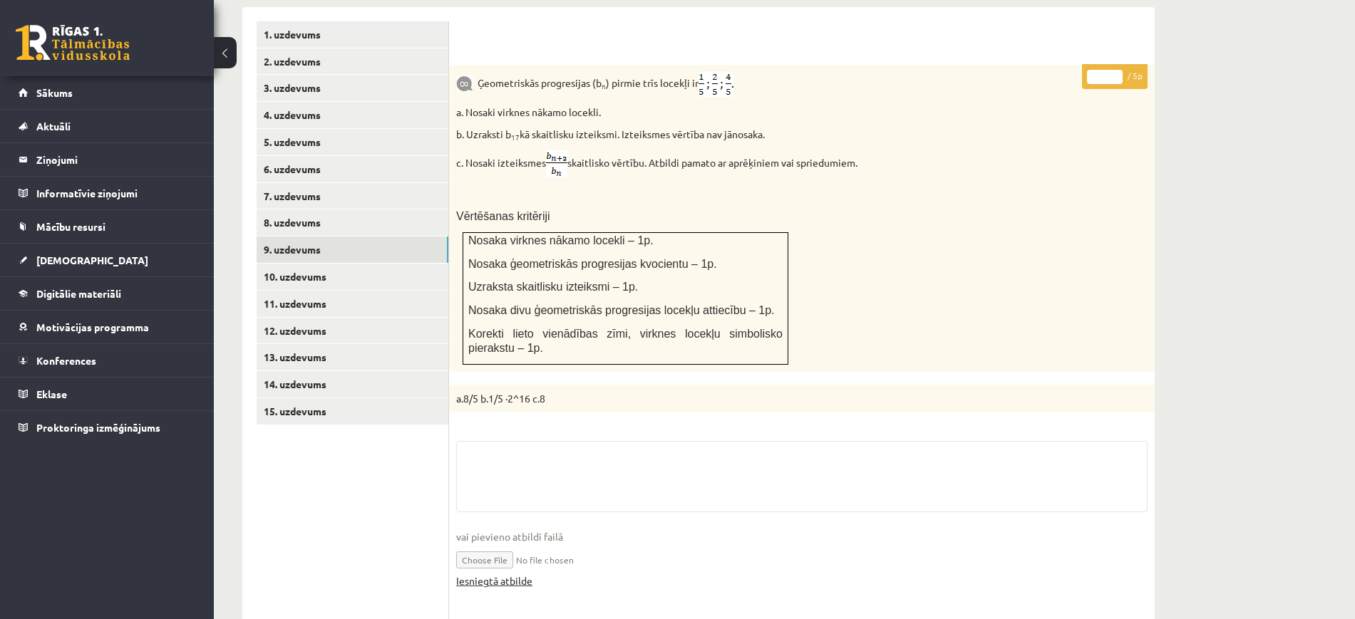
click at [517, 574] on link "Iesniegtā atbilde" at bounding box center [494, 581] width 76 height 15
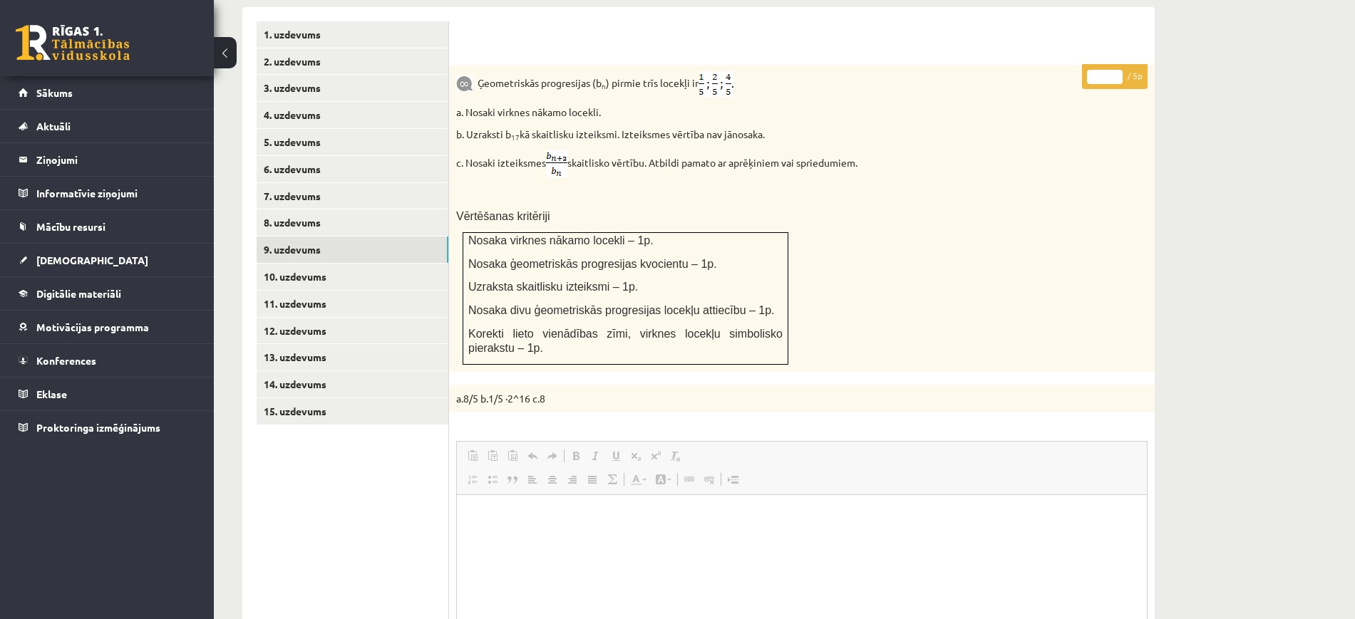
scroll to position [0, 0]
type input "*"
click at [1113, 70] on input "*" at bounding box center [1105, 77] width 36 height 14
click at [428, 264] on link "10. uzdevums" at bounding box center [353, 277] width 192 height 26
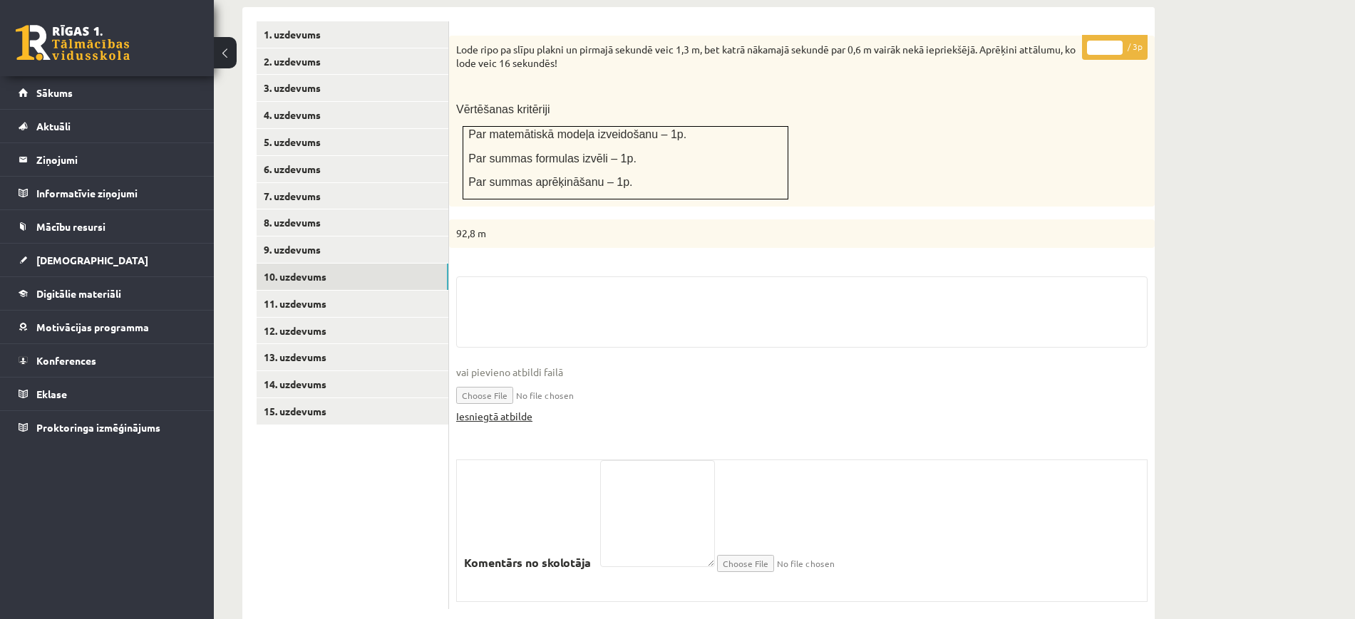
click at [510, 409] on link "Iesniegtā atbilde" at bounding box center [494, 416] width 76 height 15
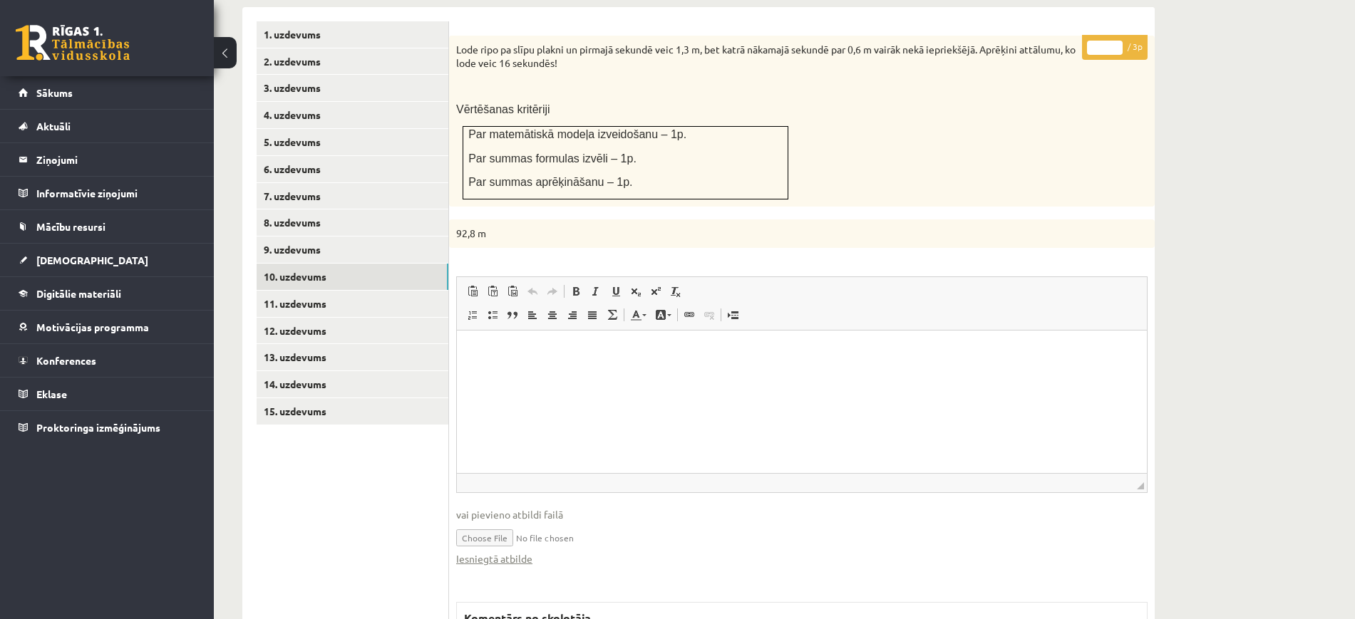
type input "*"
click at [1115, 41] on input "*" at bounding box center [1105, 48] width 36 height 14
click at [428, 291] on link "11. uzdevums" at bounding box center [353, 304] width 192 height 26
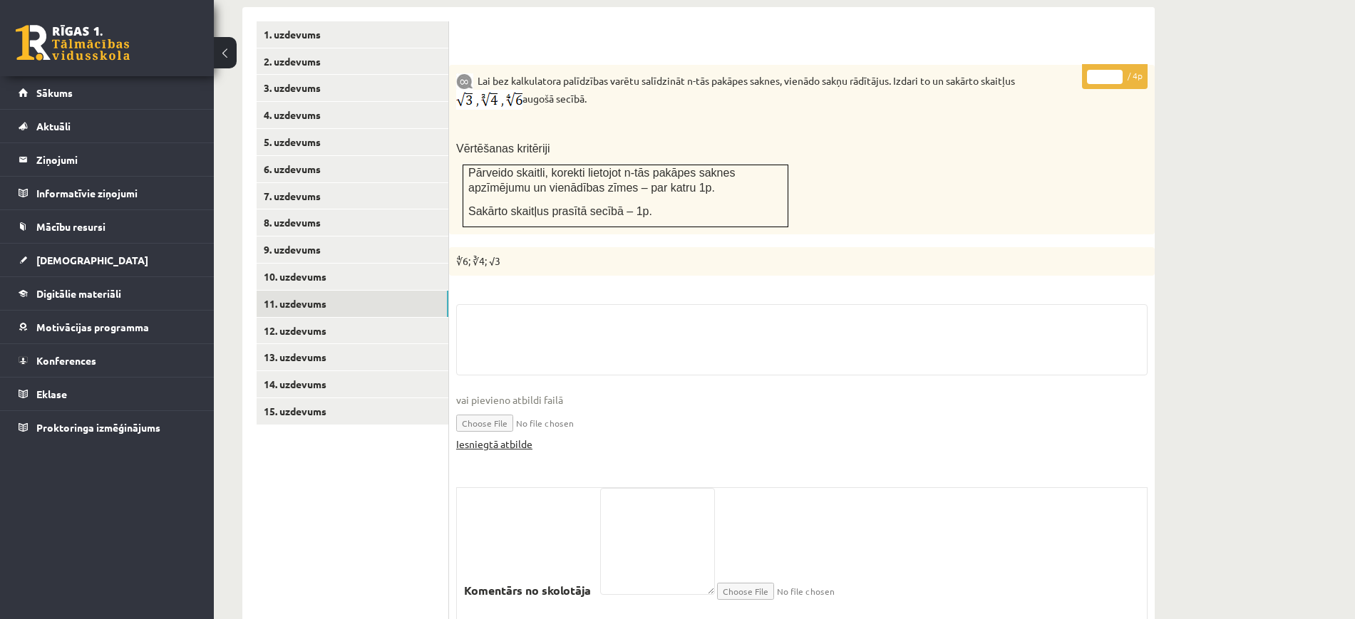
click at [509, 437] on link "Iesniegtā atbilde" at bounding box center [494, 444] width 76 height 15
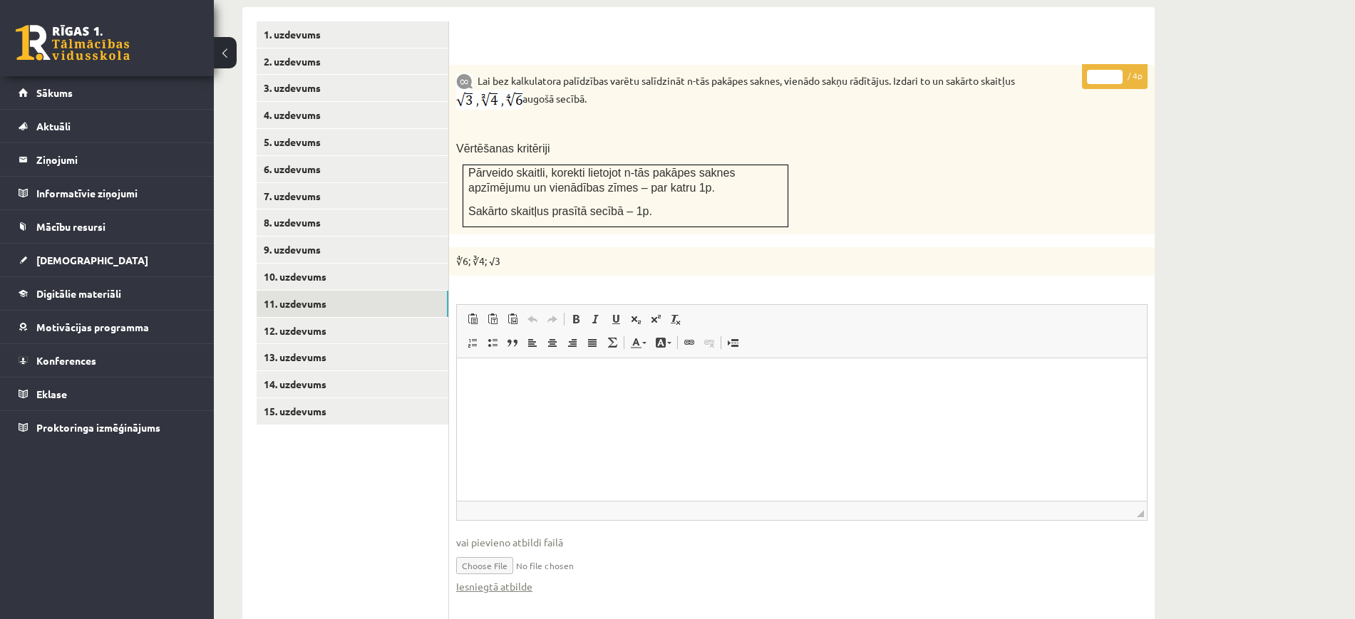
click at [1113, 70] on input "*" at bounding box center [1105, 77] width 36 height 14
type input "*"
click at [1113, 70] on input "*" at bounding box center [1105, 77] width 36 height 14
click at [416, 318] on link "12. uzdevums" at bounding box center [353, 331] width 192 height 26
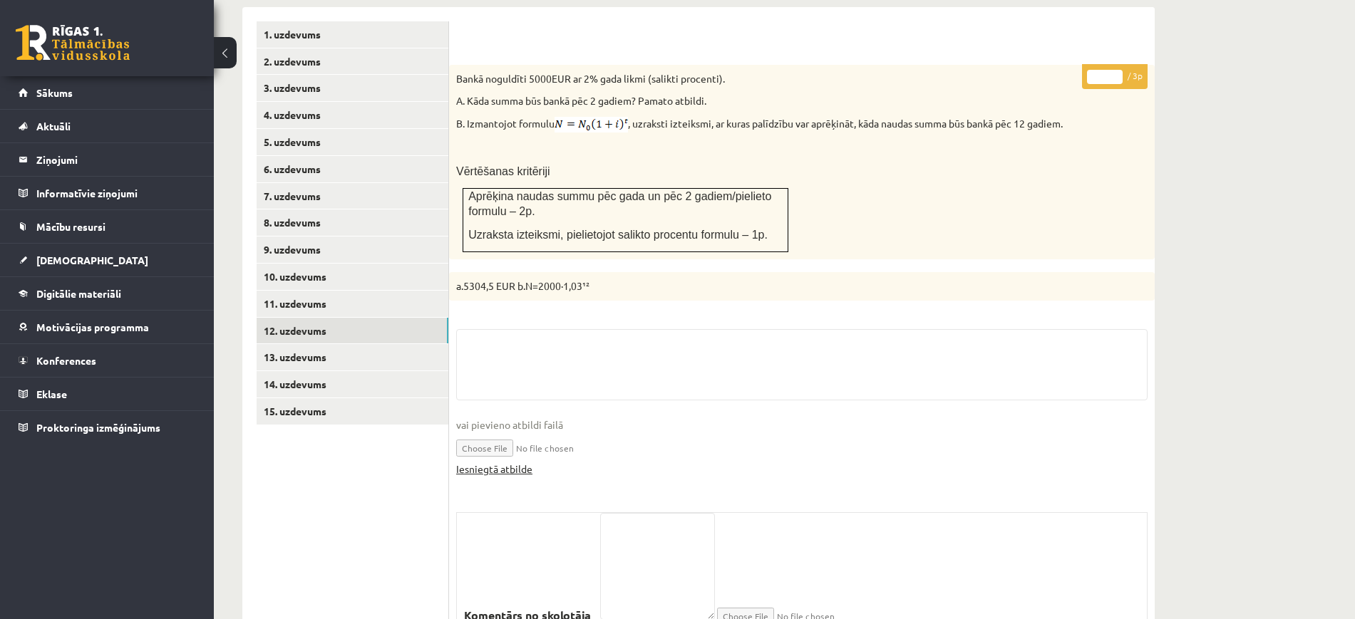
click at [514, 462] on link "Iesniegtā atbilde" at bounding box center [494, 469] width 76 height 15
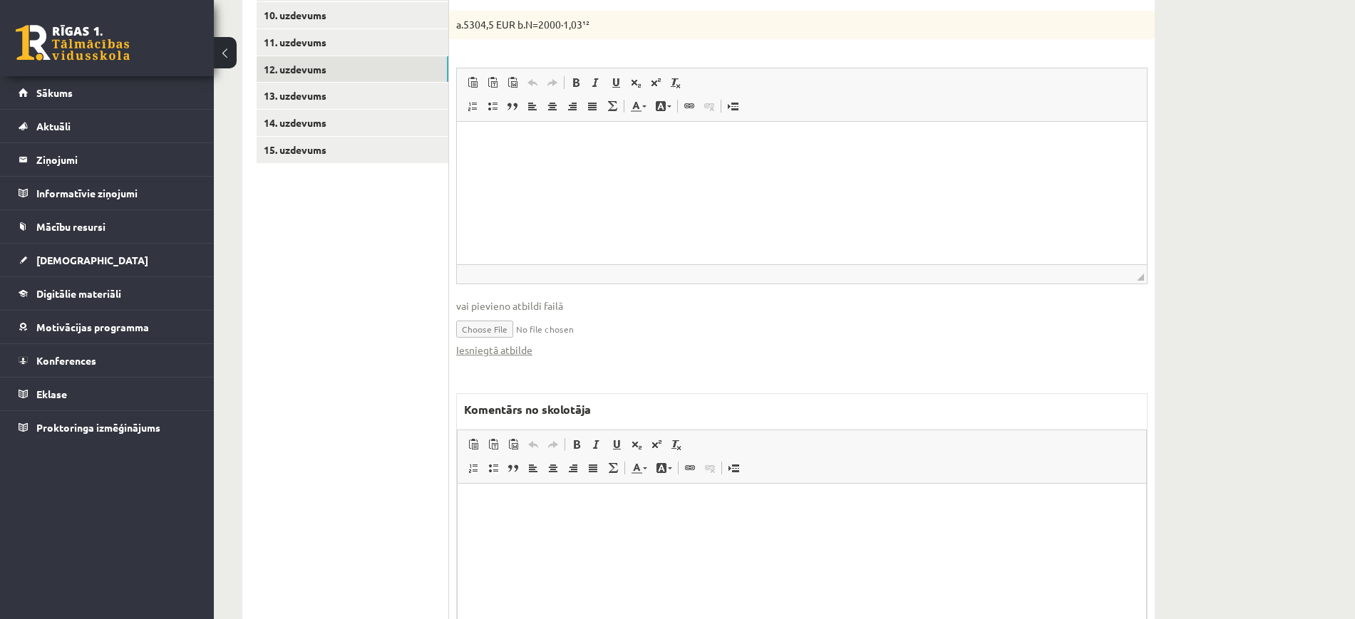
scroll to position [855, 0]
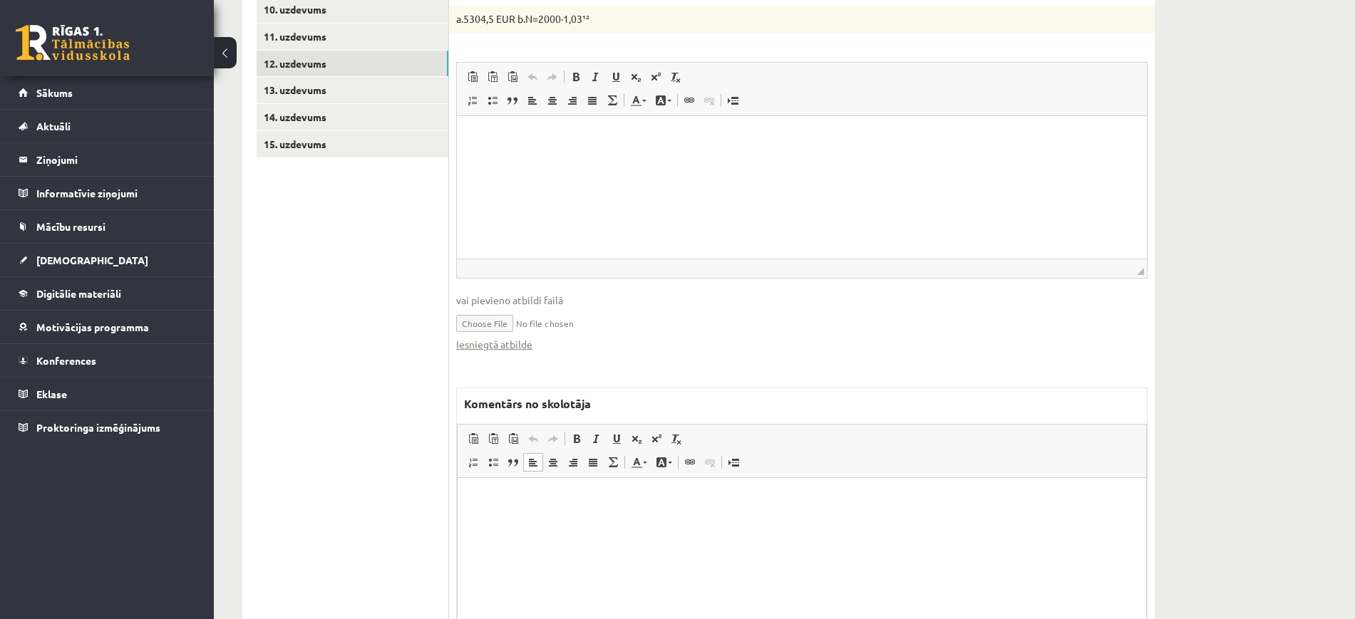
click at [601, 518] on html at bounding box center [802, 499] width 689 height 43
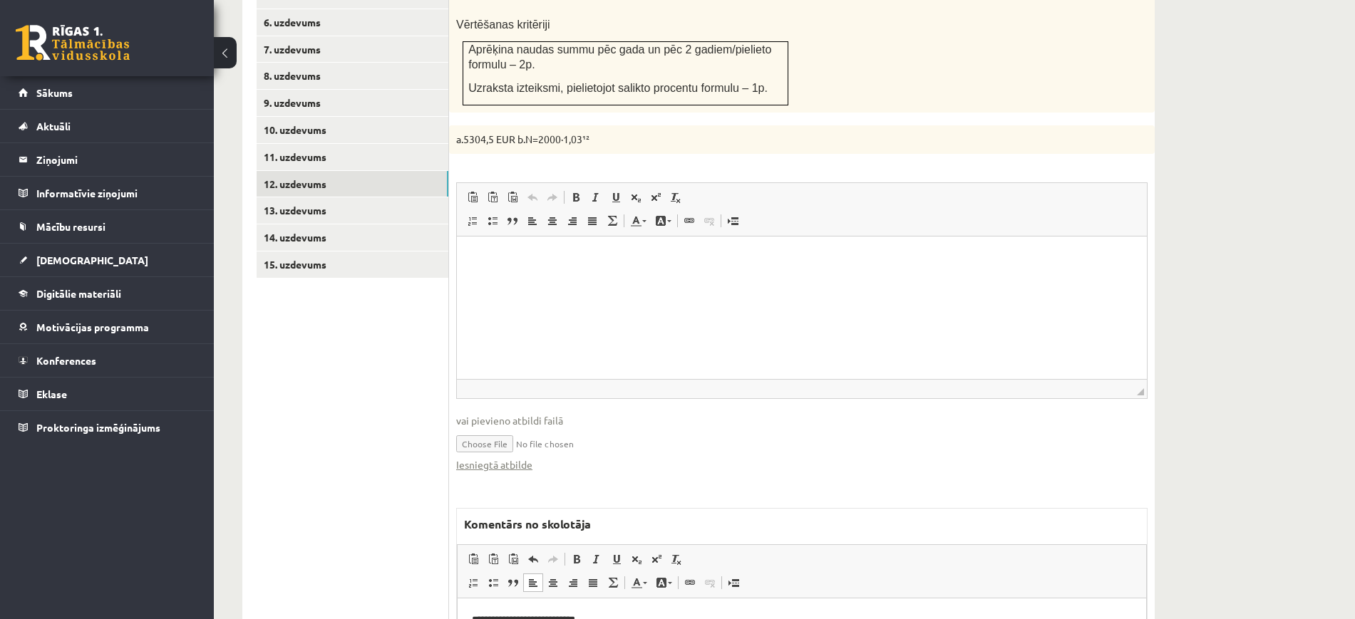
scroll to position [498, 0]
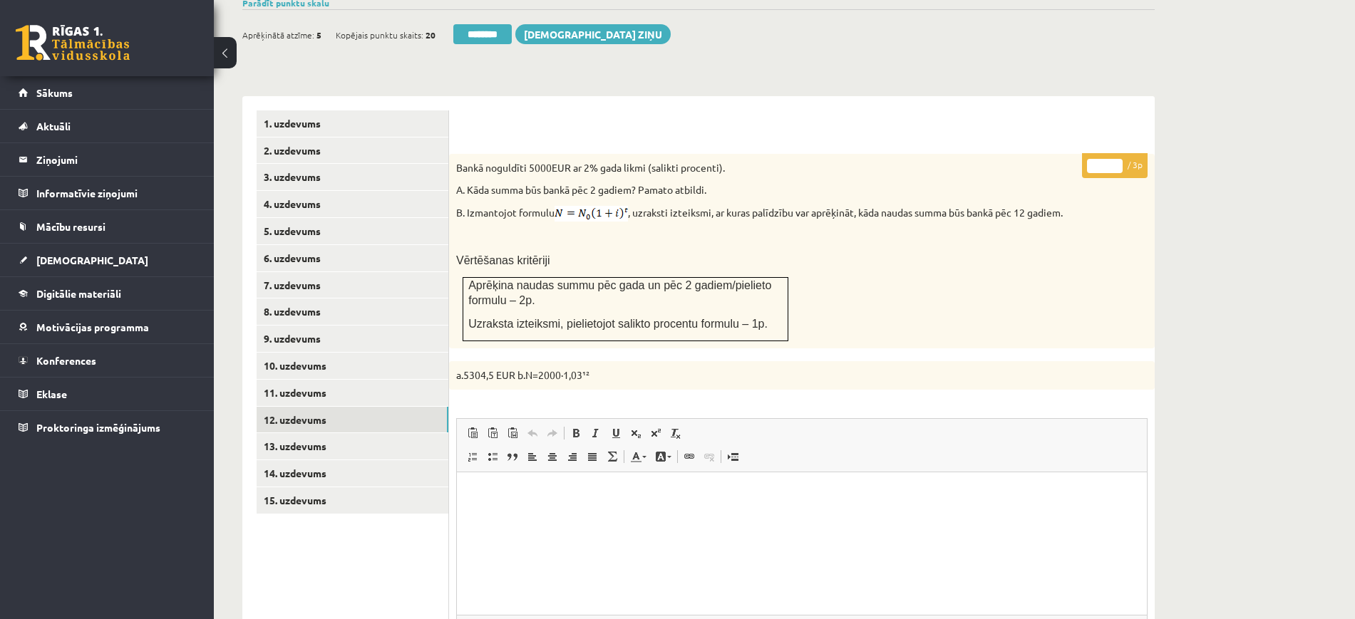
click at [1116, 159] on input "*" at bounding box center [1105, 166] width 36 height 14
type input "*"
click at [1116, 159] on input "*" at bounding box center [1105, 166] width 36 height 14
click at [366, 433] on link "13. uzdevums" at bounding box center [353, 446] width 192 height 26
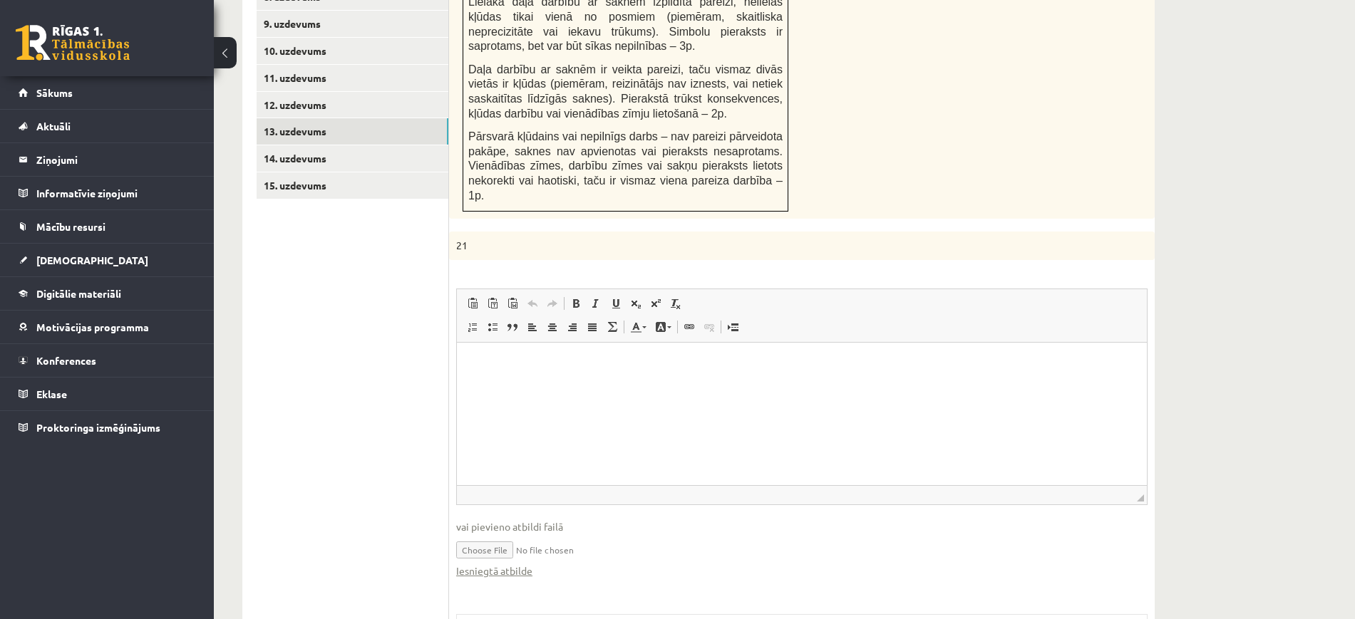
scroll to position [0, 0]
click at [523, 564] on link "Iesniegtā atbilde" at bounding box center [494, 571] width 76 height 15
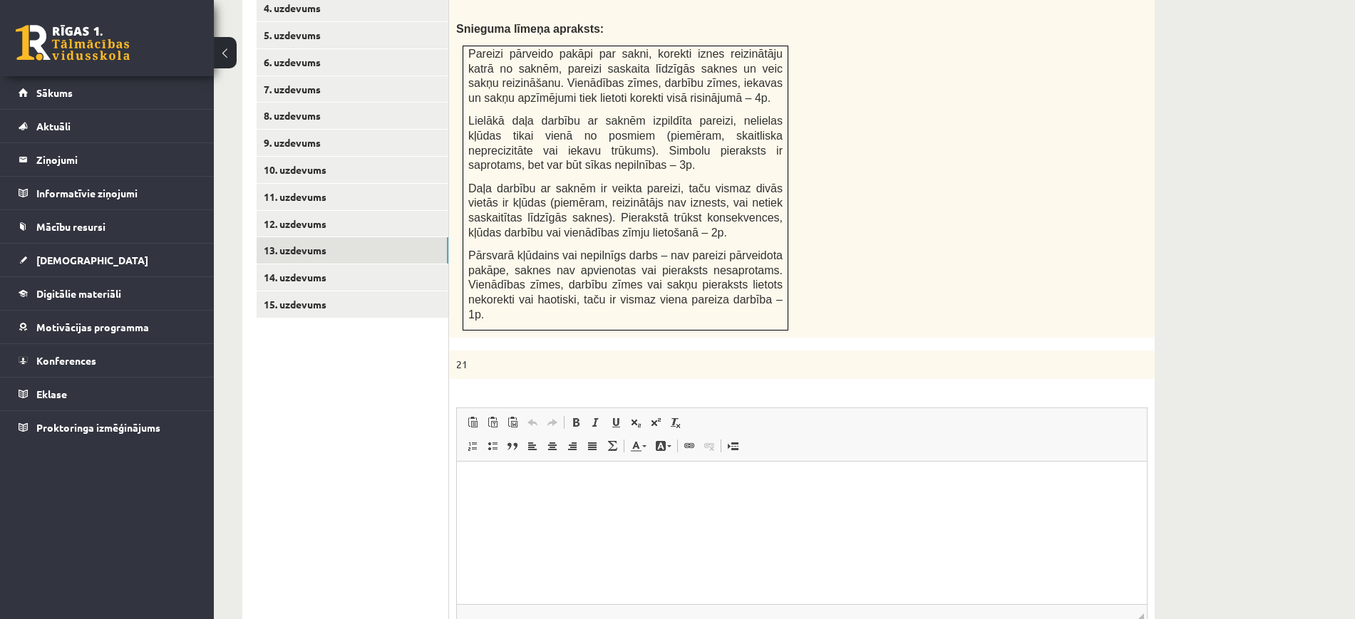
scroll to position [546, 0]
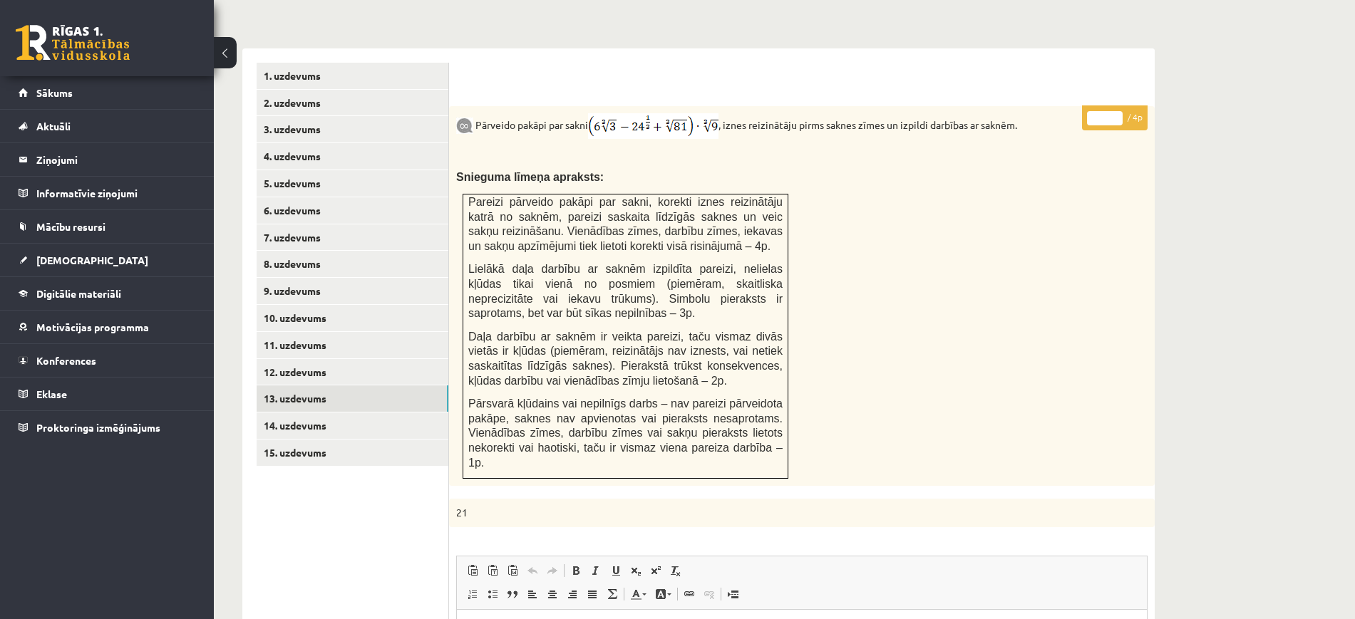
type input "*"
click at [1116, 111] on input "*" at bounding box center [1105, 118] width 36 height 14
click at [360, 413] on link "14. uzdevums" at bounding box center [353, 426] width 192 height 26
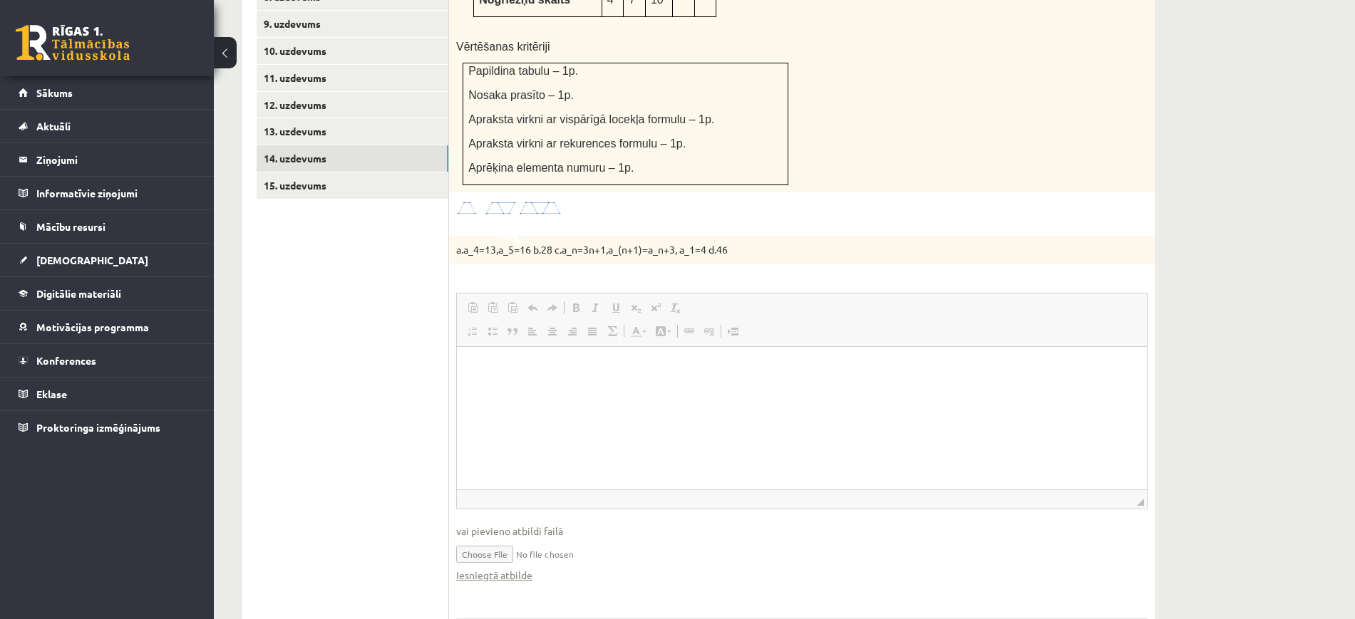
scroll to position [0, 0]
click at [515, 568] on link "Iesniegtā atbilde" at bounding box center [494, 575] width 76 height 15
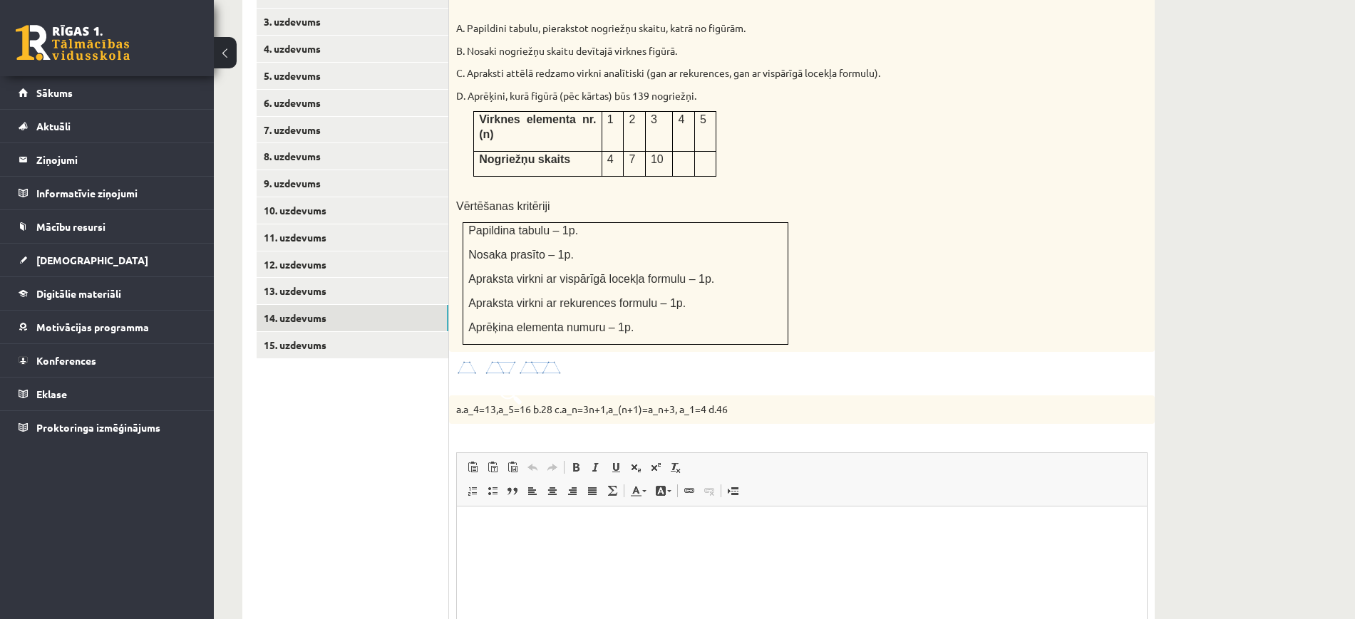
scroll to position [457, 0]
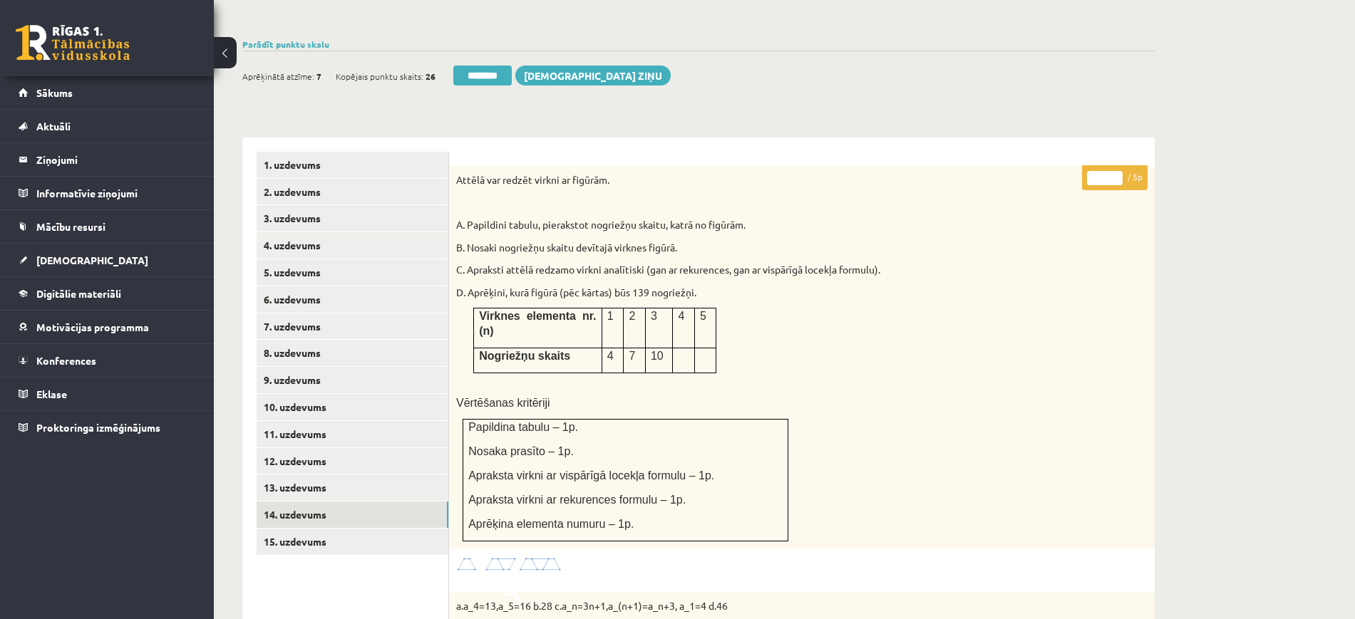
type input "*"
click at [1120, 171] on input "*" at bounding box center [1105, 178] width 36 height 14
click at [378, 529] on link "15. uzdevums" at bounding box center [353, 542] width 192 height 26
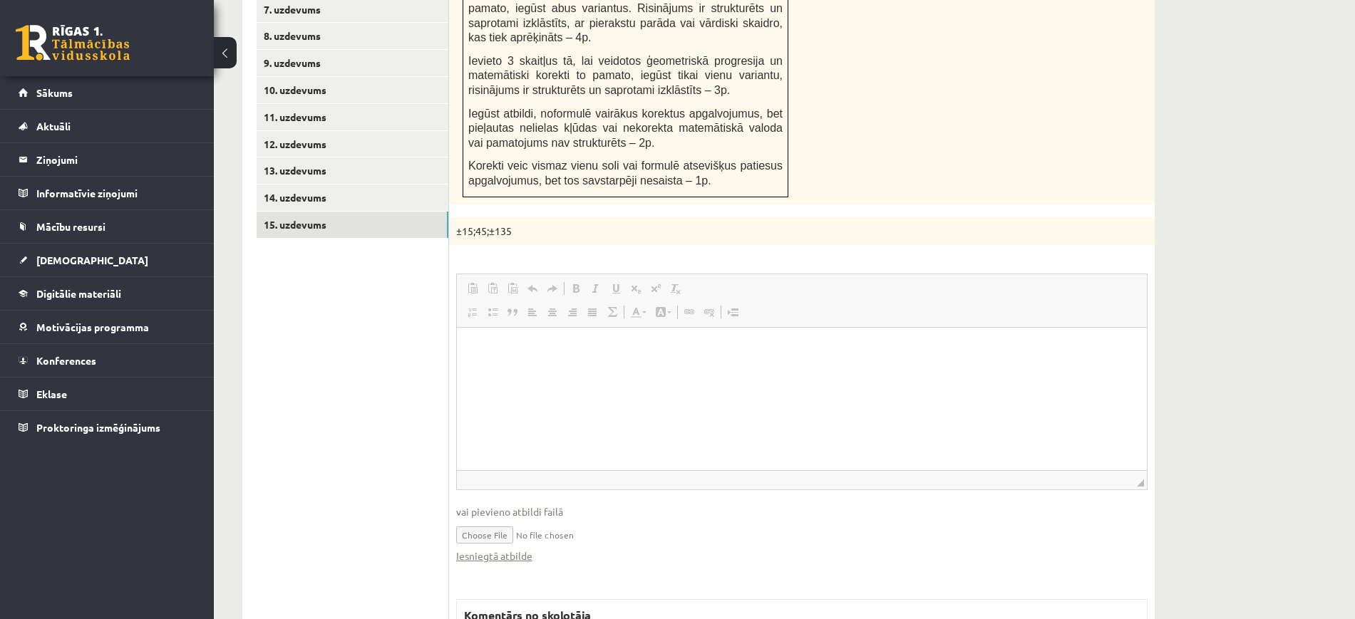
scroll to position [0, 0]
click at [515, 549] on link "Iesniegtā atbilde" at bounding box center [494, 556] width 76 height 15
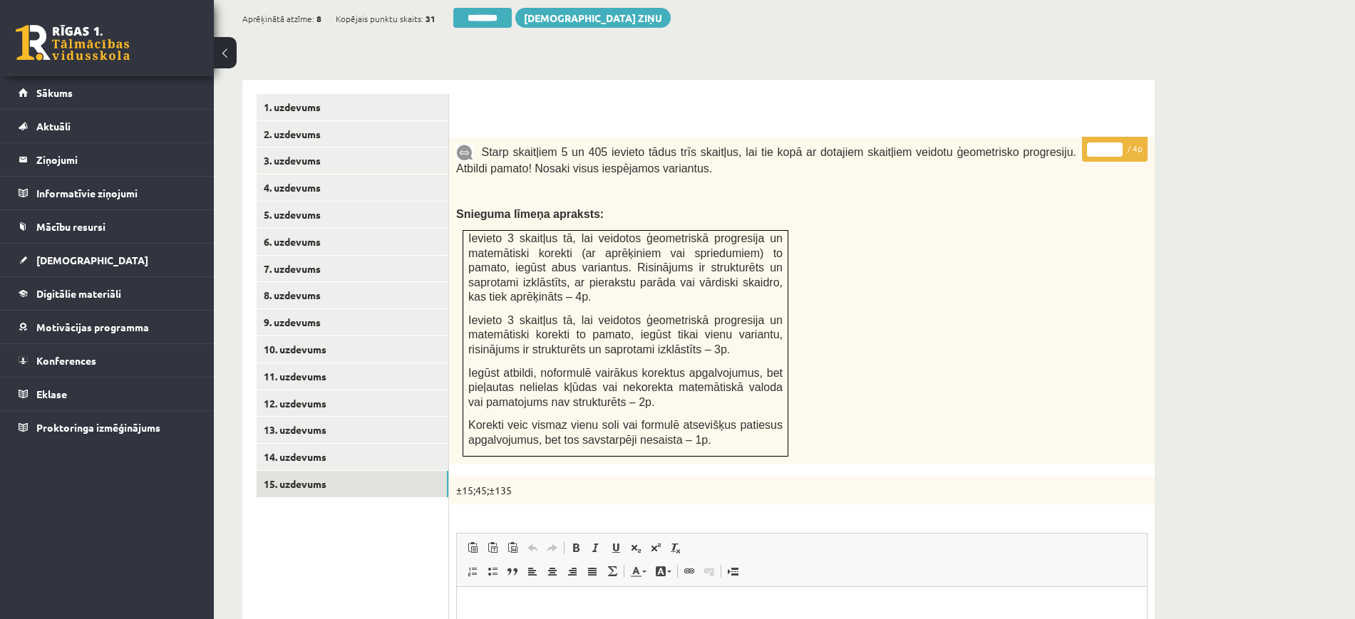
scroll to position [507, 0]
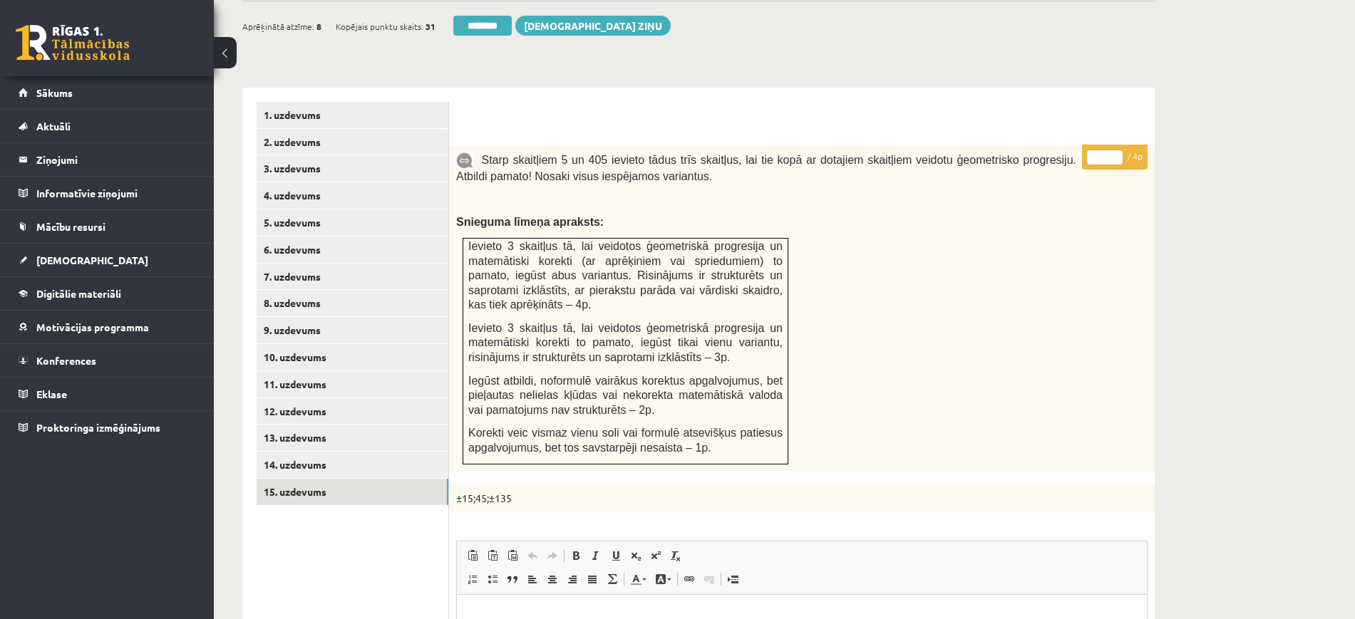
drag, startPoint x: 1114, startPoint y: 125, endPoint x: 1114, endPoint y: 115, distance: 10.0
type input "*"
click at [1114, 150] on input "*" at bounding box center [1105, 157] width 36 height 14
click at [370, 102] on link "1. uzdevums" at bounding box center [353, 115] width 192 height 26
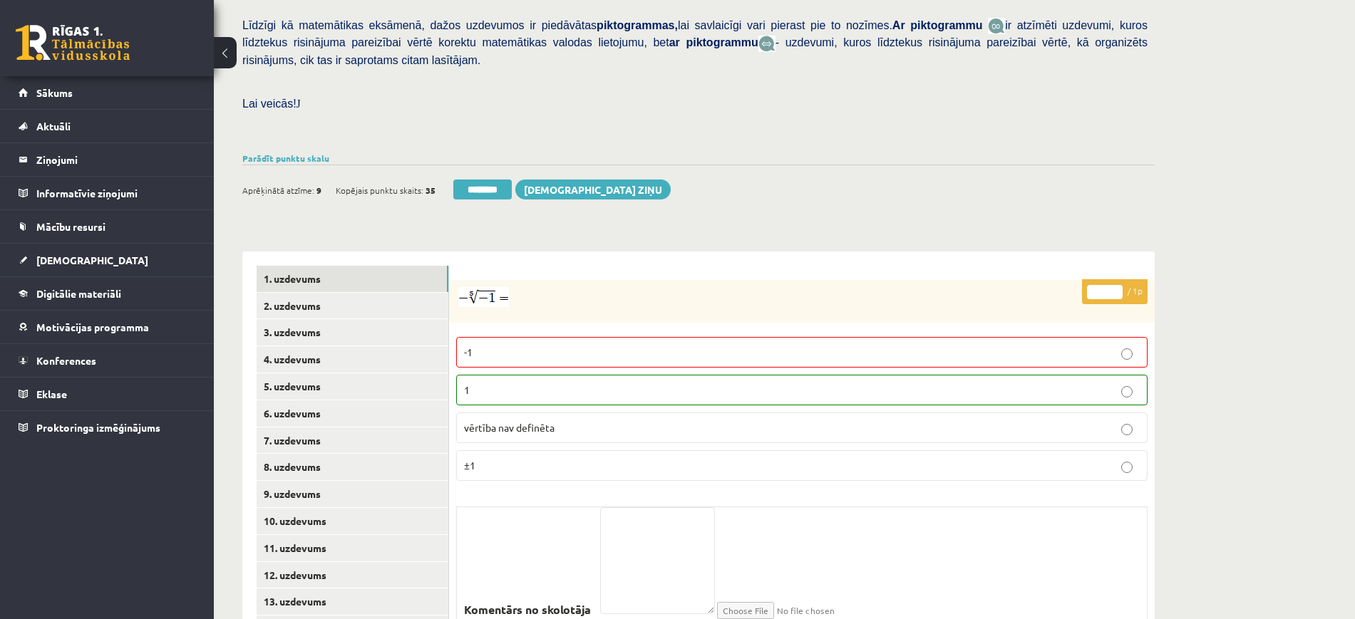
scroll to position [138, 0]
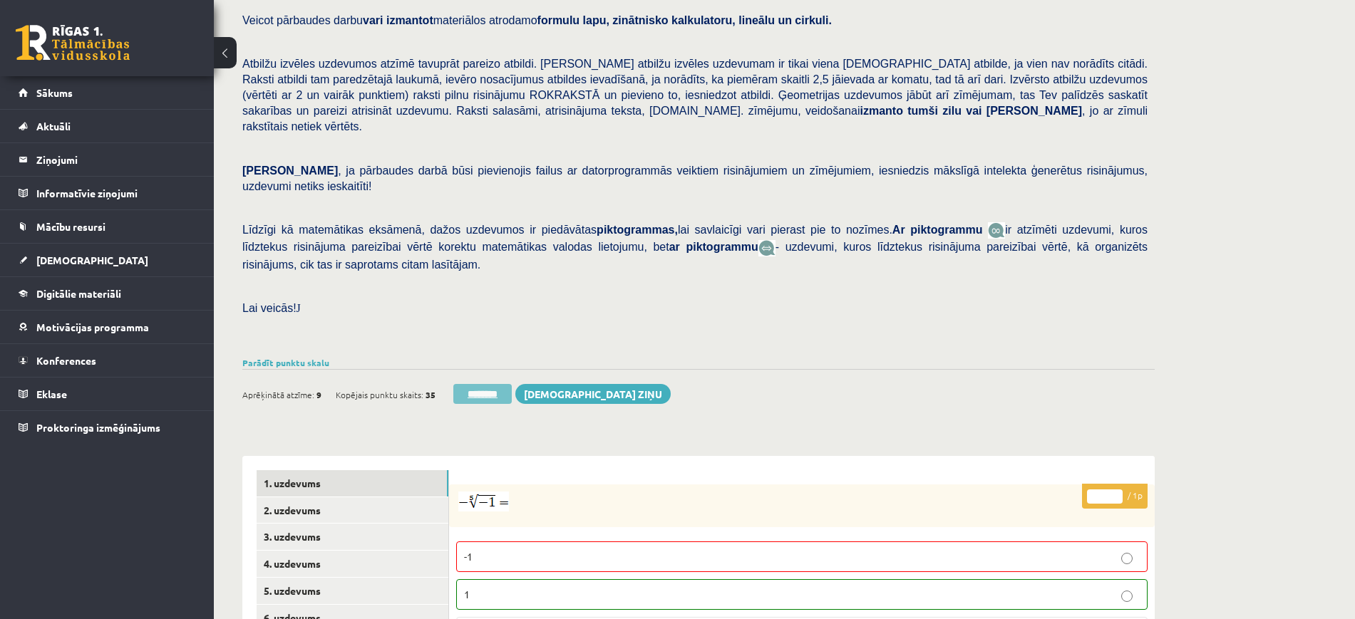
click at [498, 384] on input "********" at bounding box center [482, 394] width 58 height 20
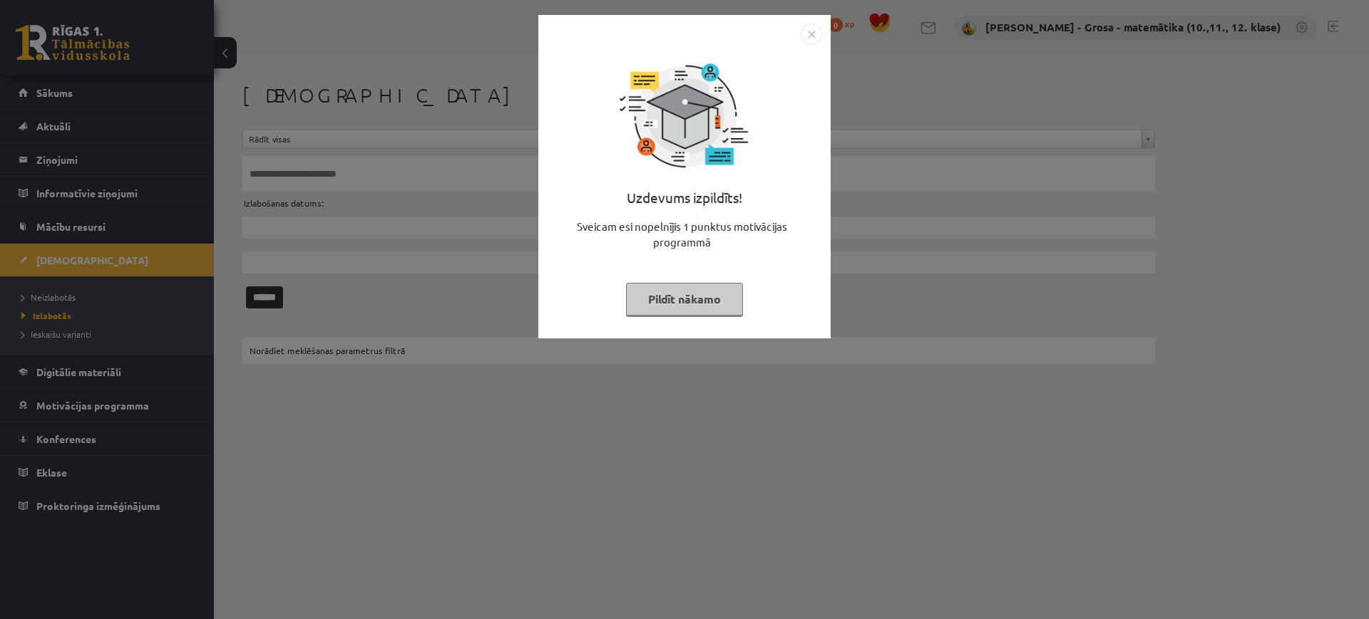
click at [158, 162] on div "Uzdevums izpildīts! Sveicam esi nopelnījis 1 punktus motivācijas programmā Pild…" at bounding box center [684, 309] width 1369 height 619
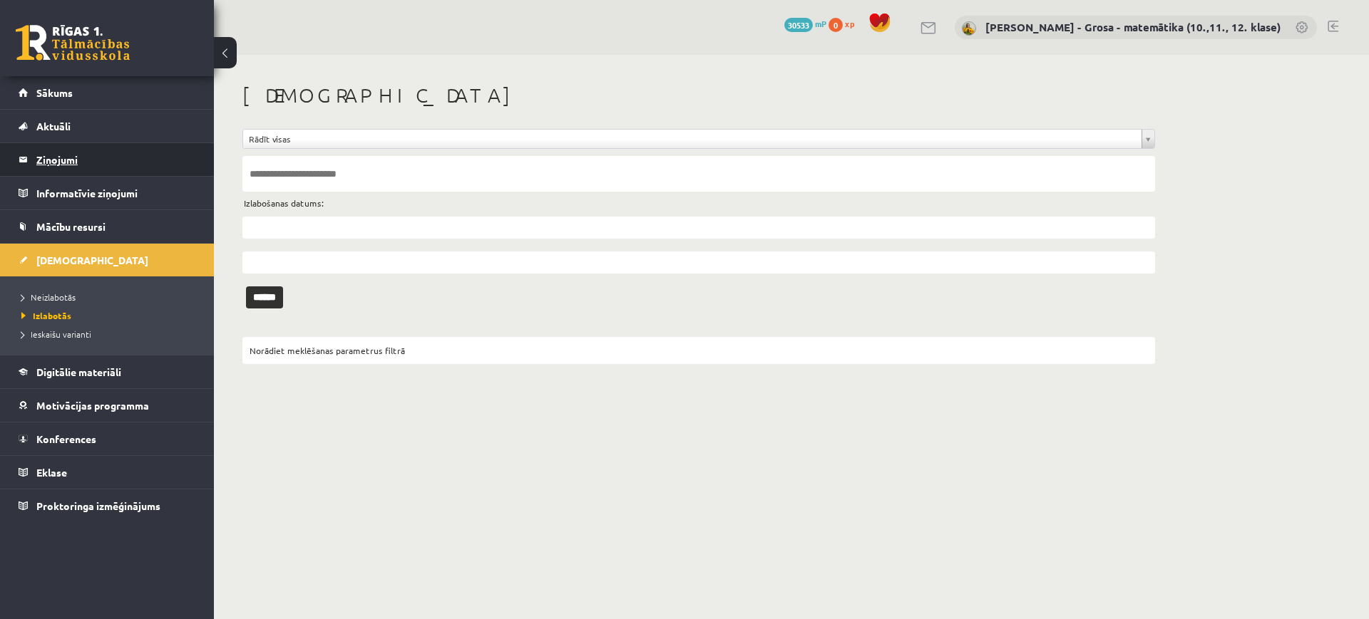
click at [146, 158] on legend "Ziņojumi 0" at bounding box center [116, 159] width 160 height 33
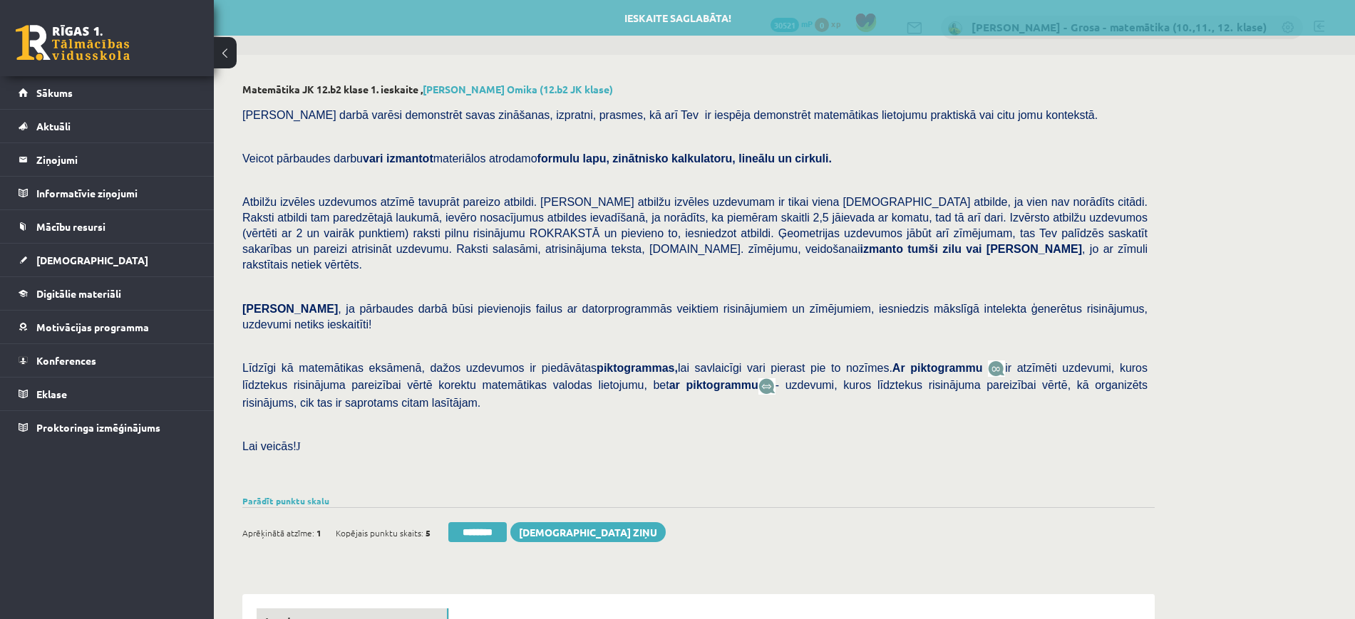
scroll to position [356, 0]
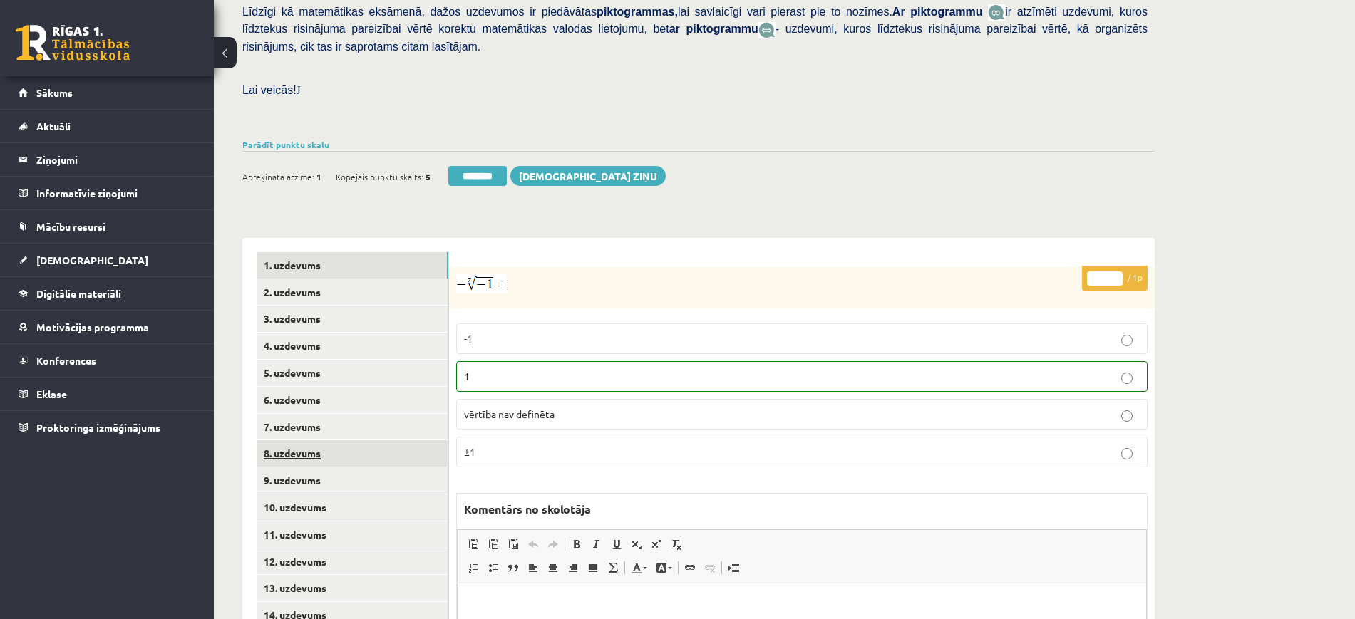
click at [361, 441] on link "8. uzdevums" at bounding box center [353, 454] width 192 height 26
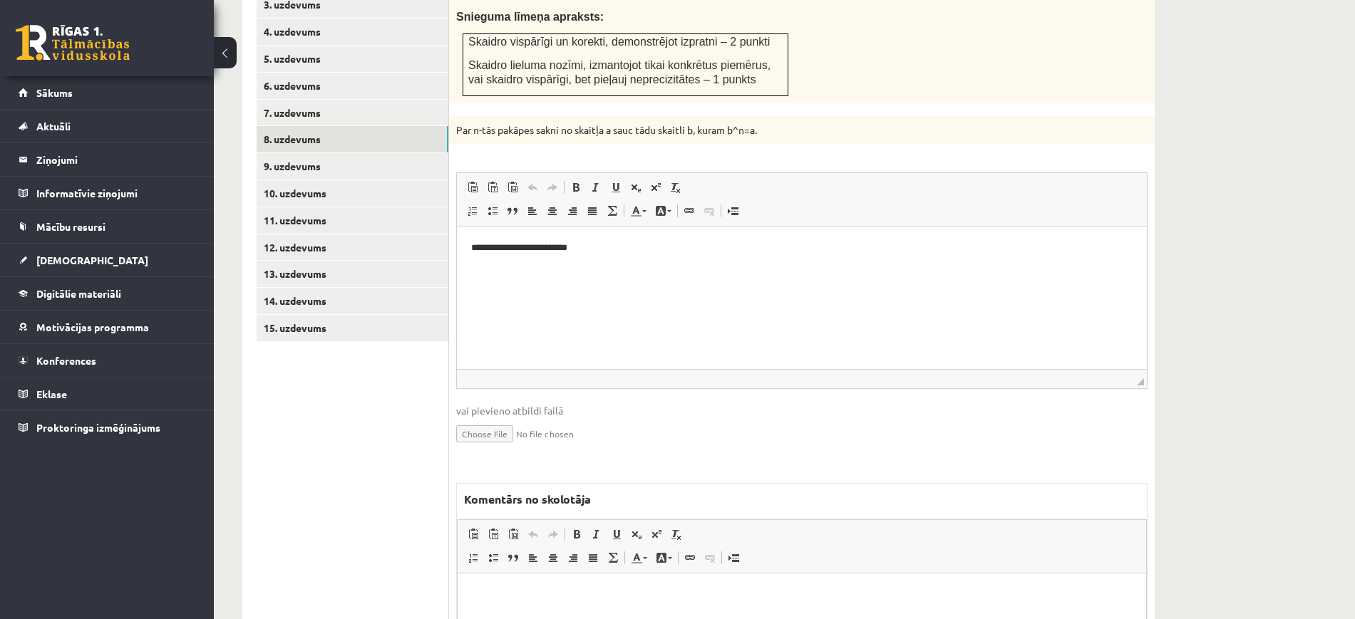
scroll to position [839, 0]
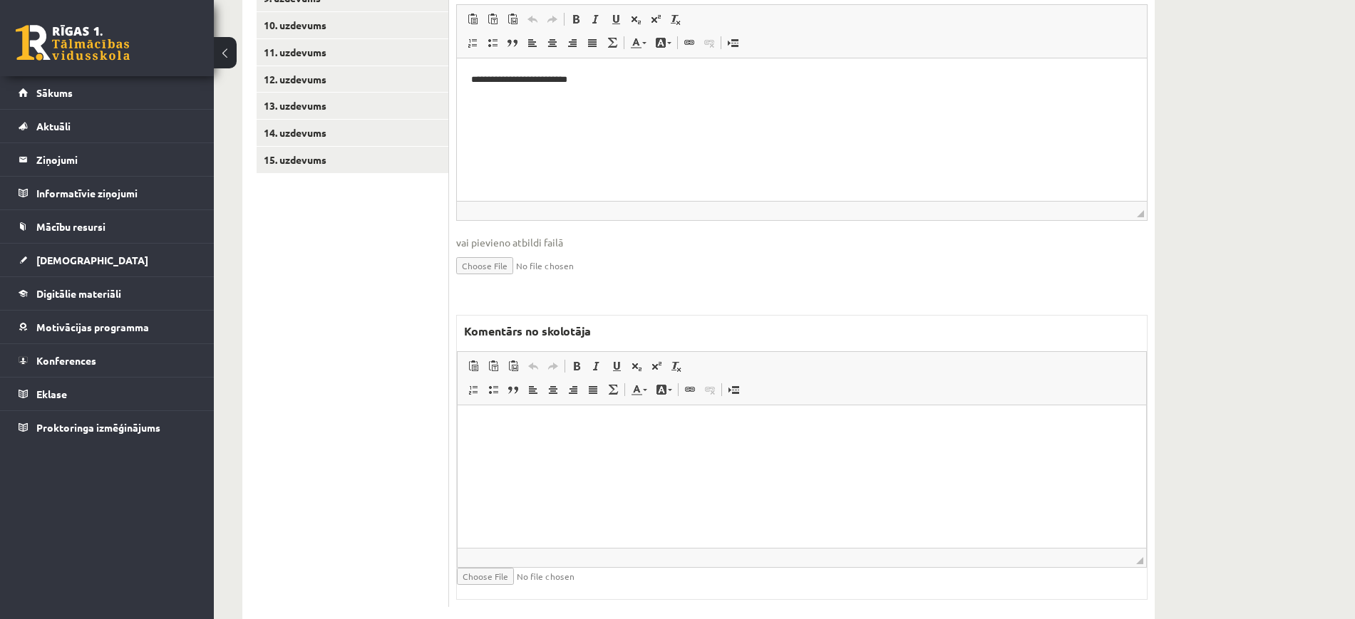
click at [628, 449] on html at bounding box center [802, 427] width 689 height 43
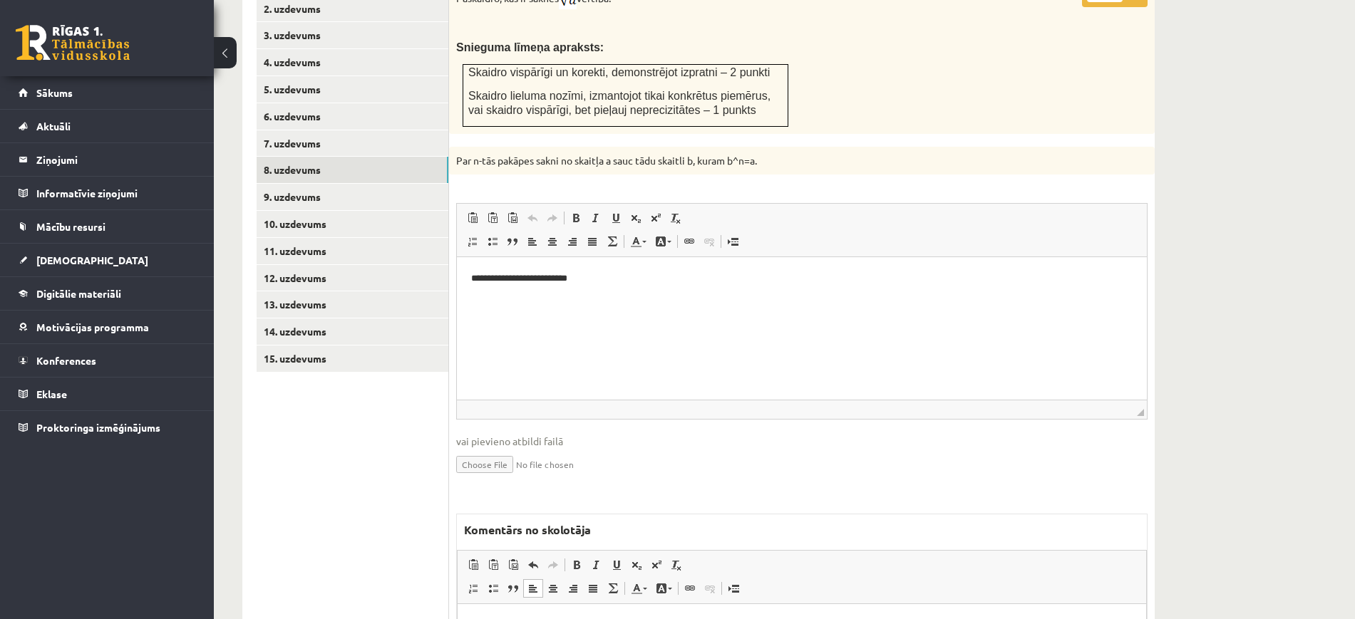
scroll to position [393, 0]
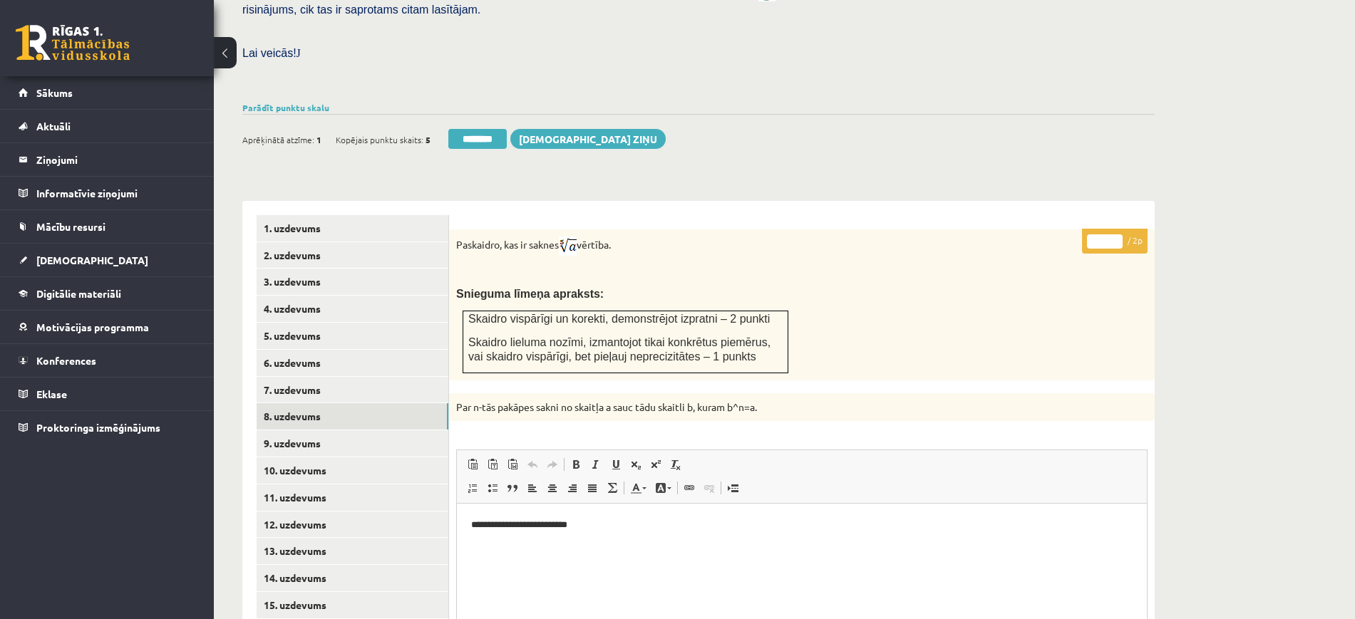
click at [1120, 235] on input "*" at bounding box center [1105, 242] width 36 height 14
type input "*"
click at [1120, 235] on input "*" at bounding box center [1105, 242] width 36 height 14
click at [396, 431] on link "9. uzdevums" at bounding box center [353, 444] width 192 height 26
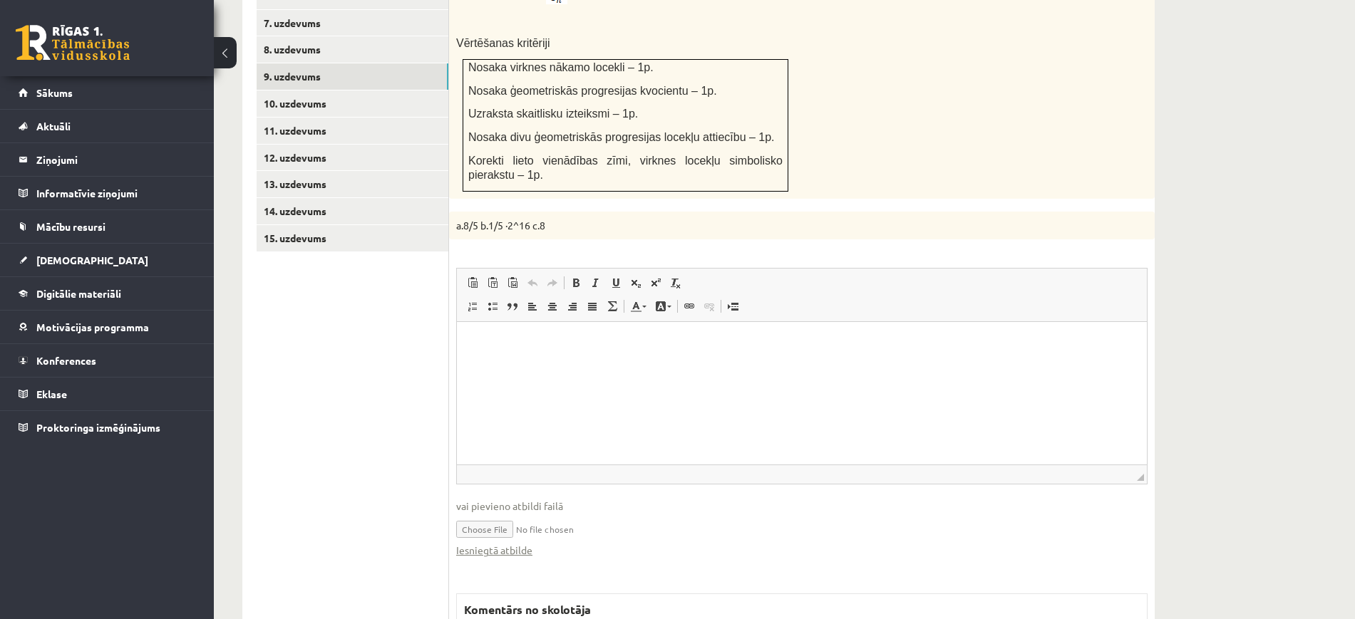
scroll to position [928, 0]
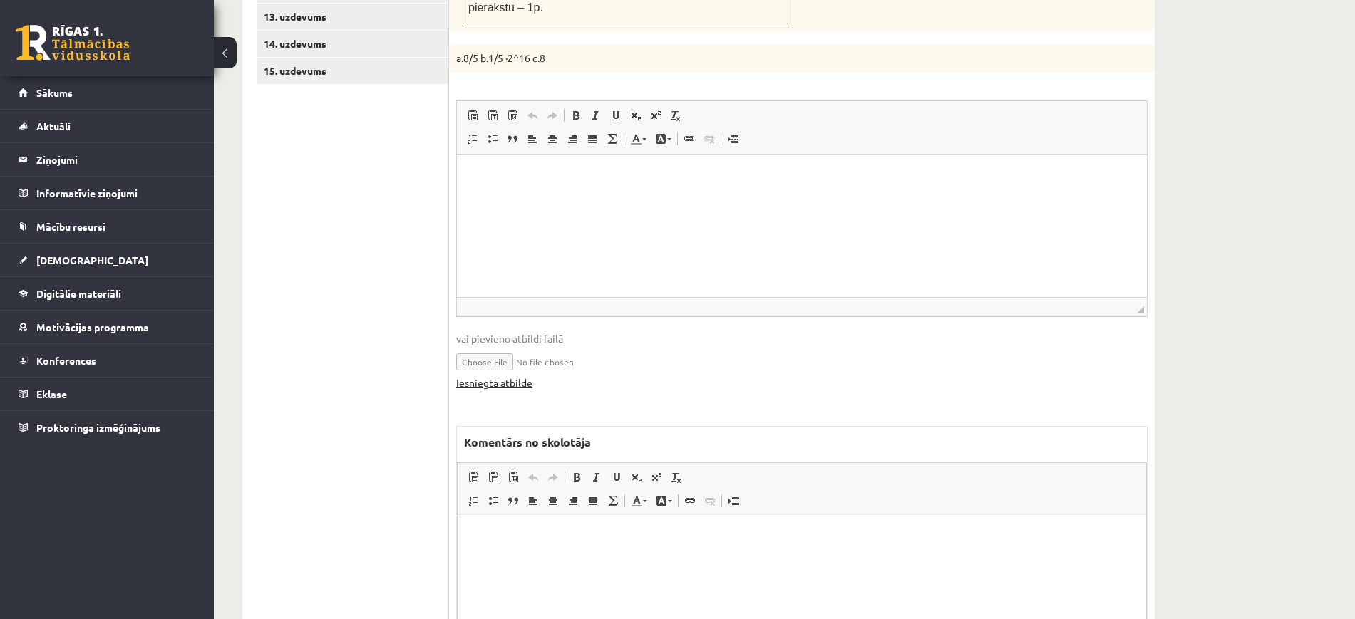
click at [527, 376] on link "Iesniegtā atbilde" at bounding box center [494, 383] width 76 height 15
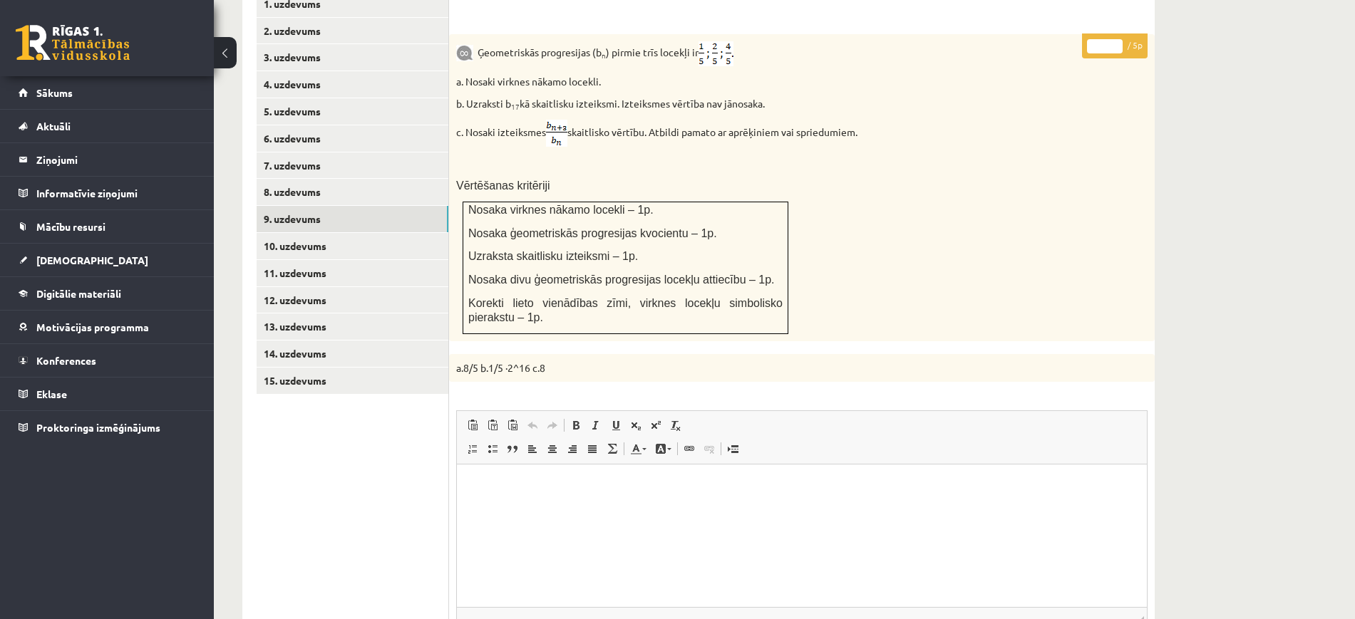
scroll to position [572, 0]
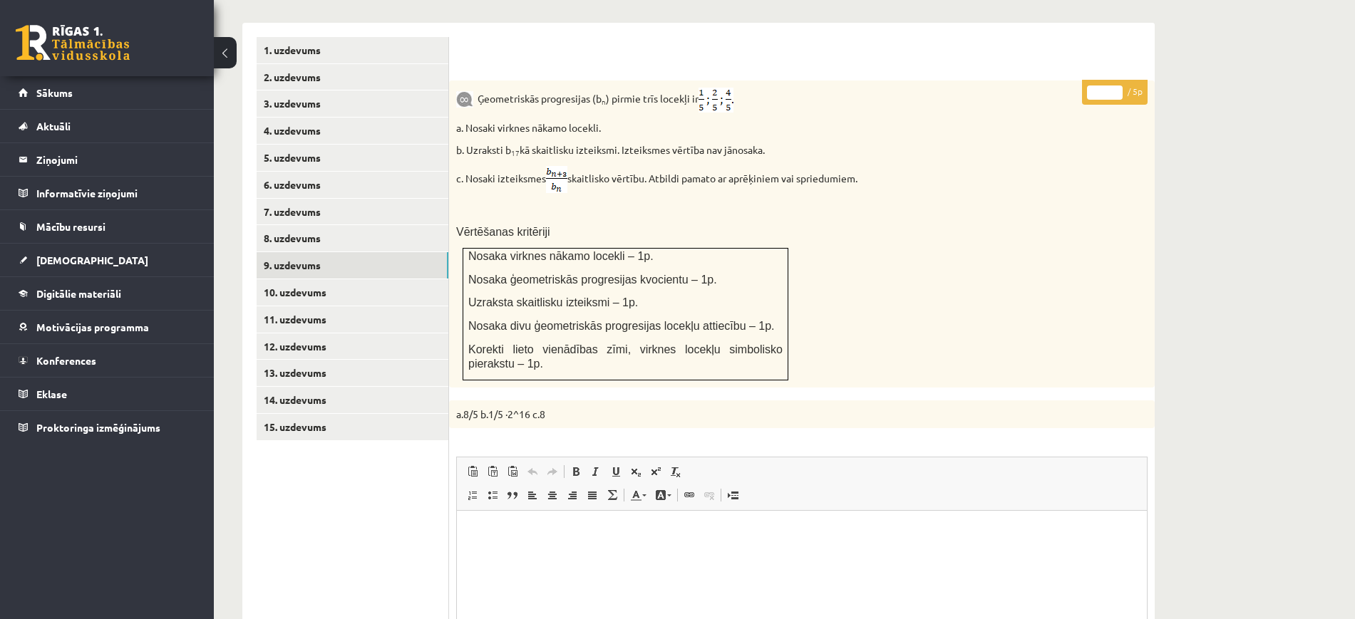
type input "*"
click at [1121, 86] on input "*" at bounding box center [1105, 93] width 36 height 14
click at [411, 279] on link "10. uzdevums" at bounding box center [353, 292] width 192 height 26
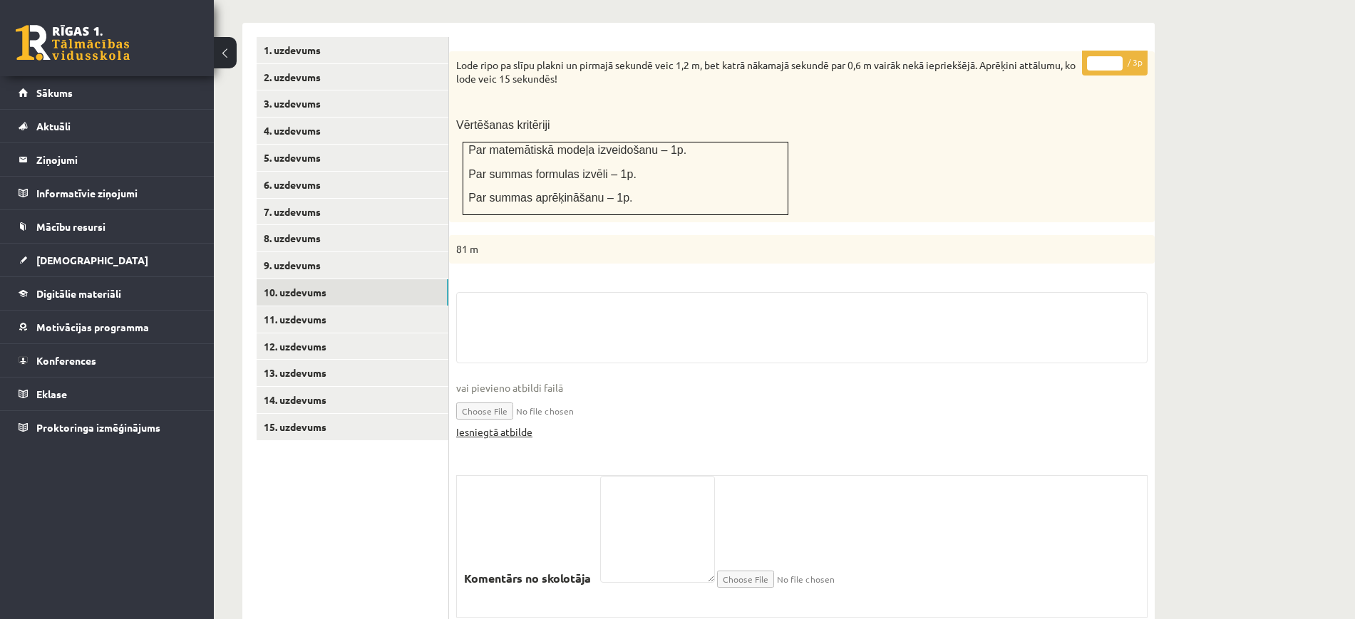
click at [530, 425] on link "Iesniegtā atbilde" at bounding box center [494, 432] width 76 height 15
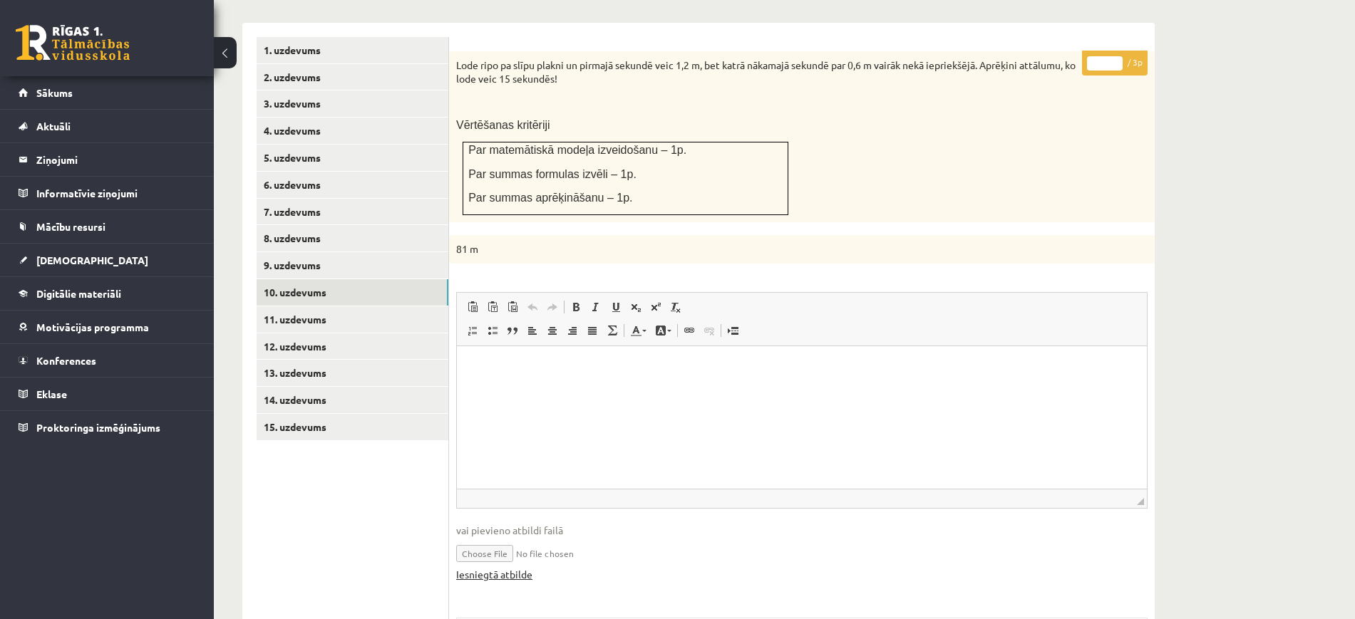
scroll to position [0, 0]
type input "*"
click at [1116, 56] on input "*" at bounding box center [1105, 63] width 36 height 14
click at [410, 307] on link "11. uzdevums" at bounding box center [353, 320] width 192 height 26
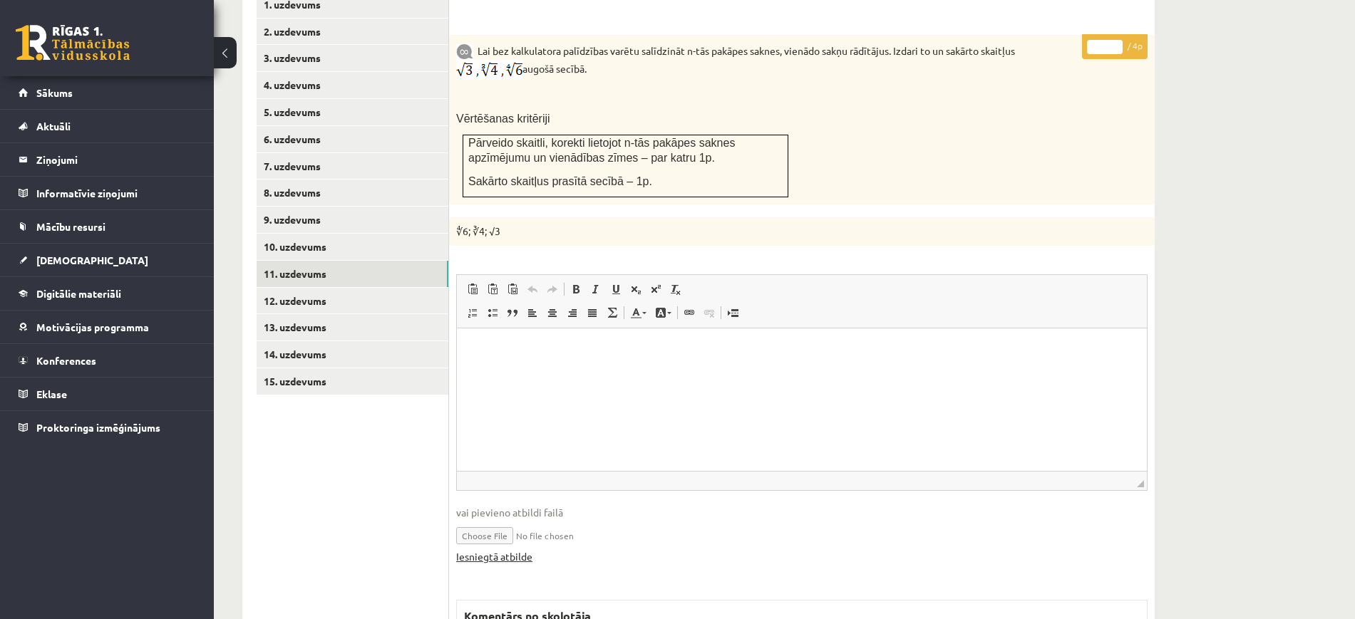
click at [504, 550] on link "Iesniegtā atbilde" at bounding box center [494, 557] width 76 height 15
type input "*"
click at [1115, 40] on input "*" at bounding box center [1105, 47] width 36 height 14
click at [383, 288] on link "12. uzdevums" at bounding box center [353, 301] width 192 height 26
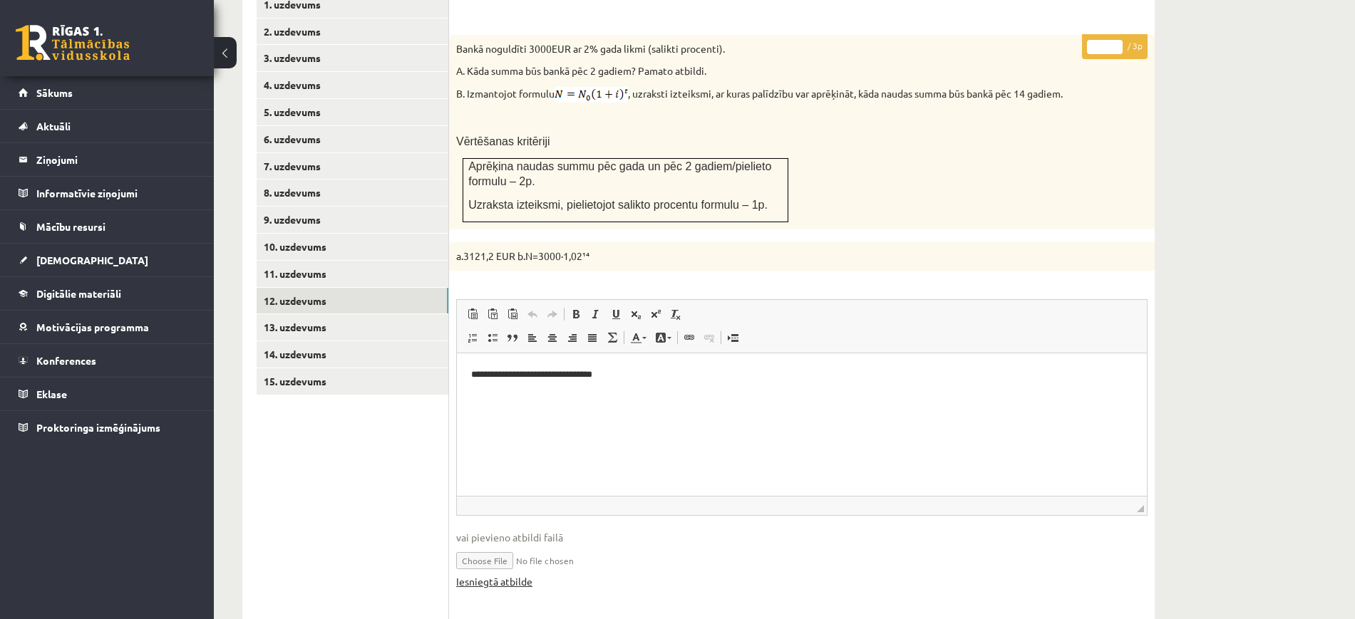
click at [483, 575] on link "Iesniegtā atbilde" at bounding box center [494, 582] width 76 height 15
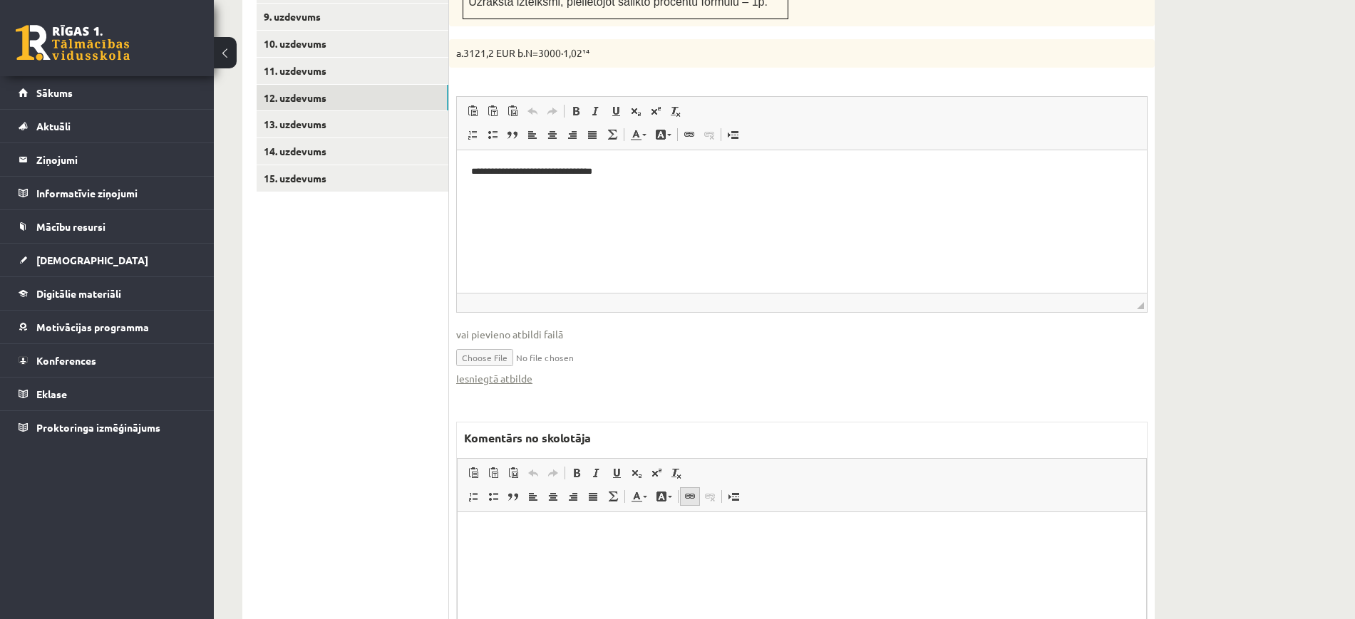
scroll to position [885, 0]
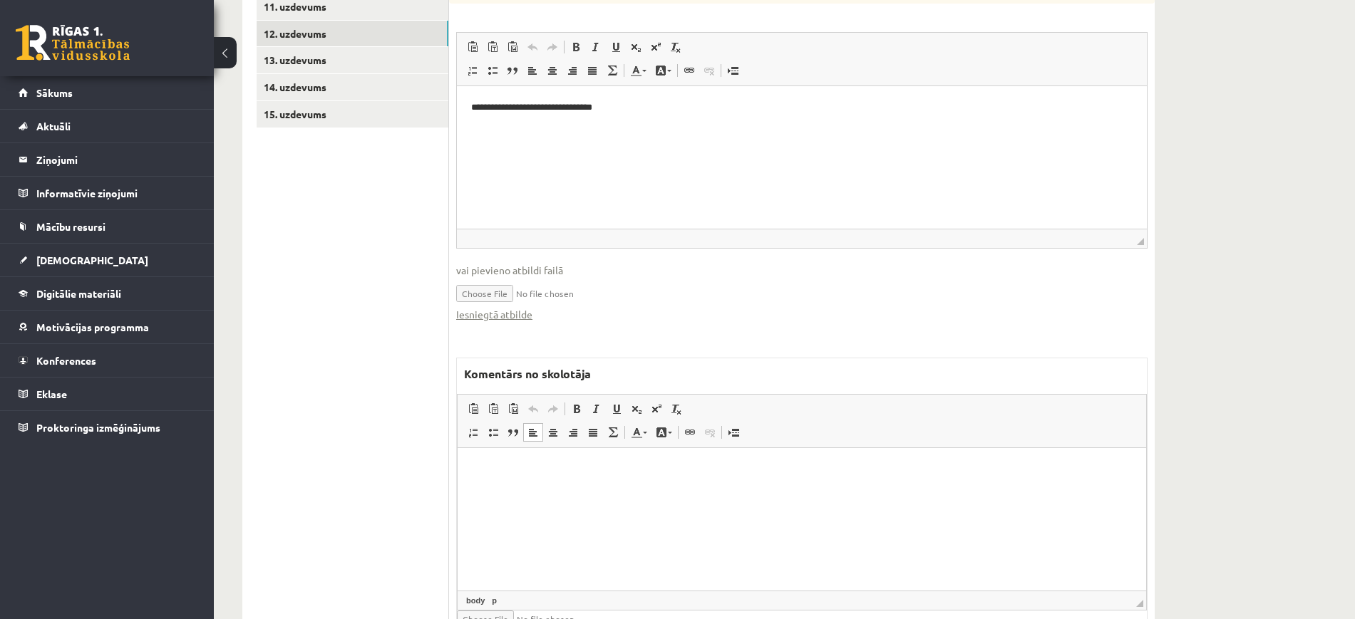
click at [669, 491] on html at bounding box center [802, 469] width 689 height 43
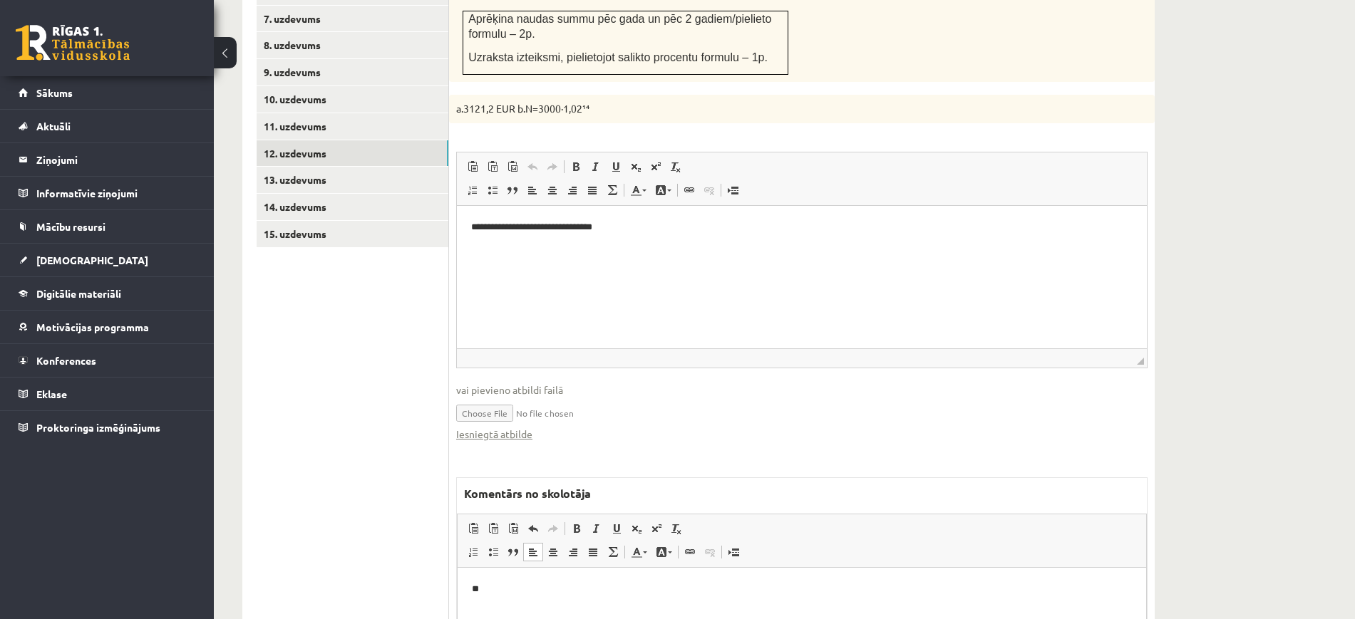
scroll to position [617, 0]
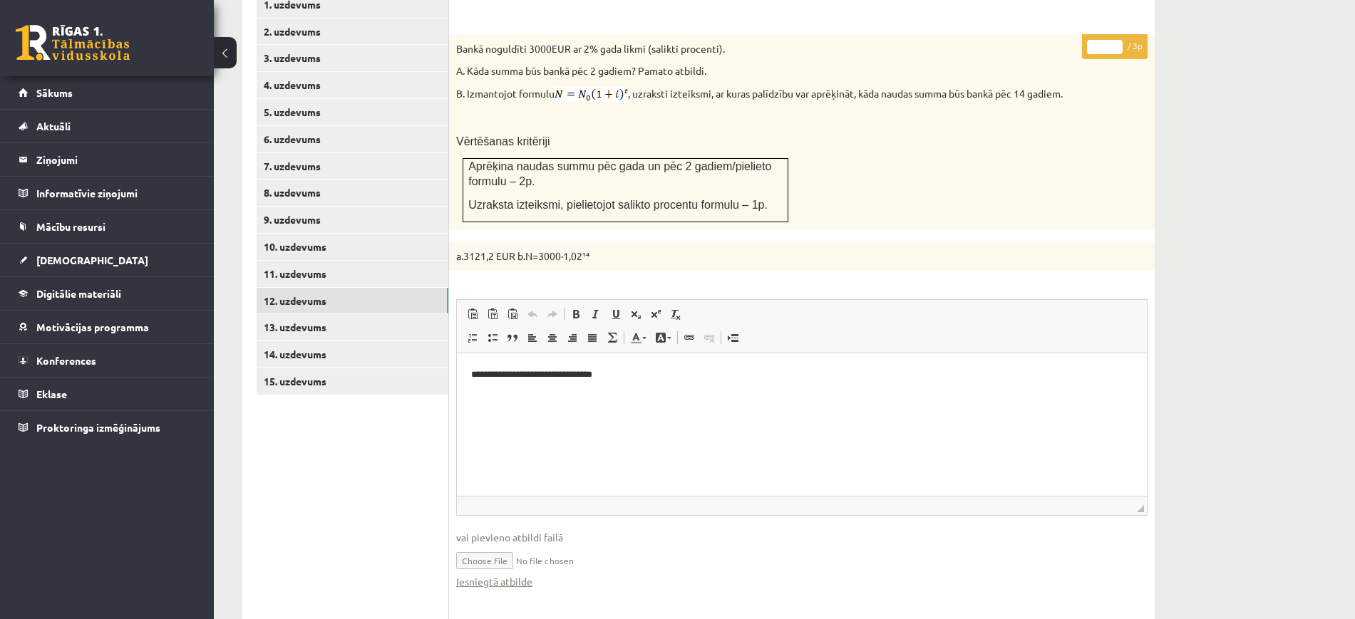
click at [1115, 40] on input "*" at bounding box center [1105, 47] width 36 height 14
type input "*"
click at [1115, 40] on input "*" at bounding box center [1105, 47] width 36 height 14
click at [412, 314] on link "13. uzdevums" at bounding box center [353, 327] width 192 height 26
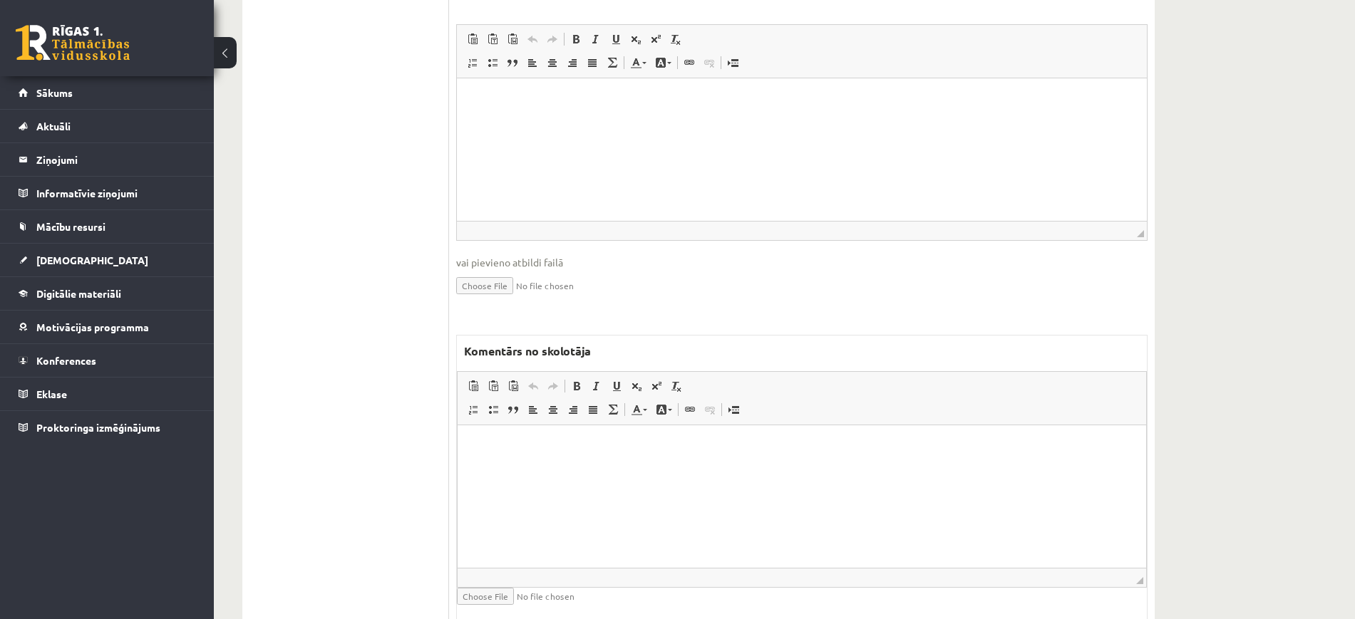
scroll to position [1085, 0]
click at [498, 463] on html at bounding box center [802, 441] width 689 height 43
drag, startPoint x: 665, startPoint y: 465, endPoint x: 778, endPoint y: 820, distance: 372.4
click at [458, 446] on html "**********" at bounding box center [802, 441] width 689 height 43
copy p "**********"
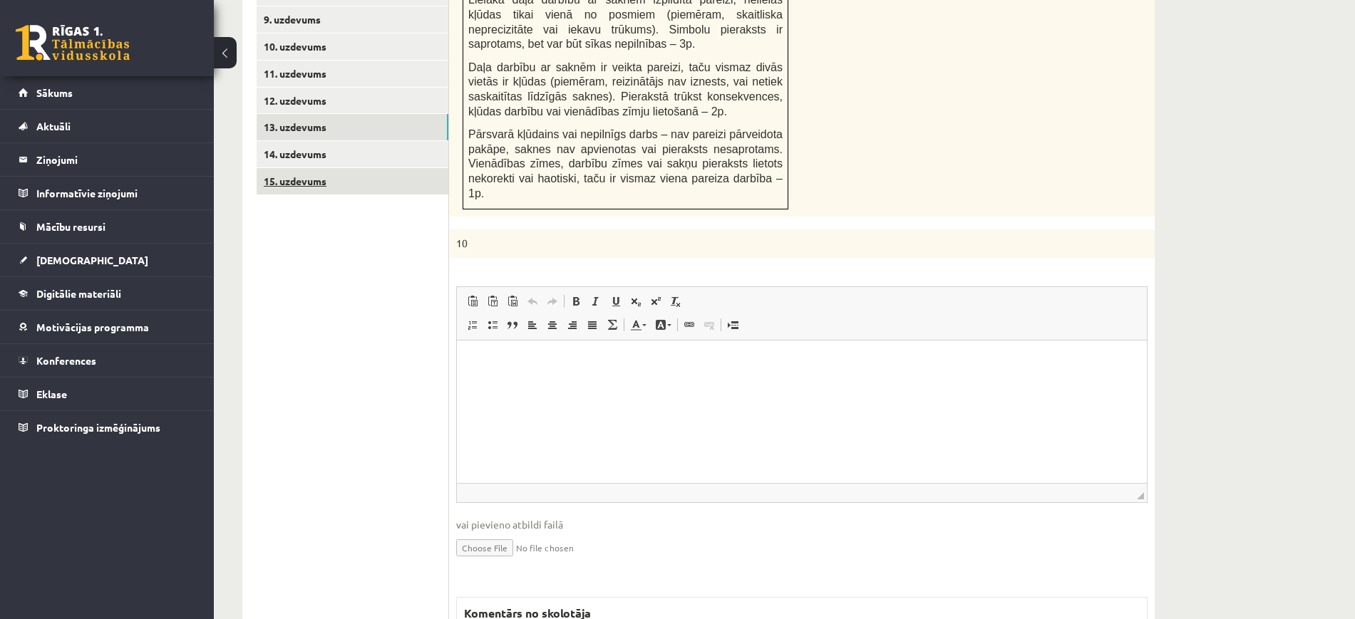
click at [369, 168] on link "15. uzdevums" at bounding box center [353, 181] width 192 height 26
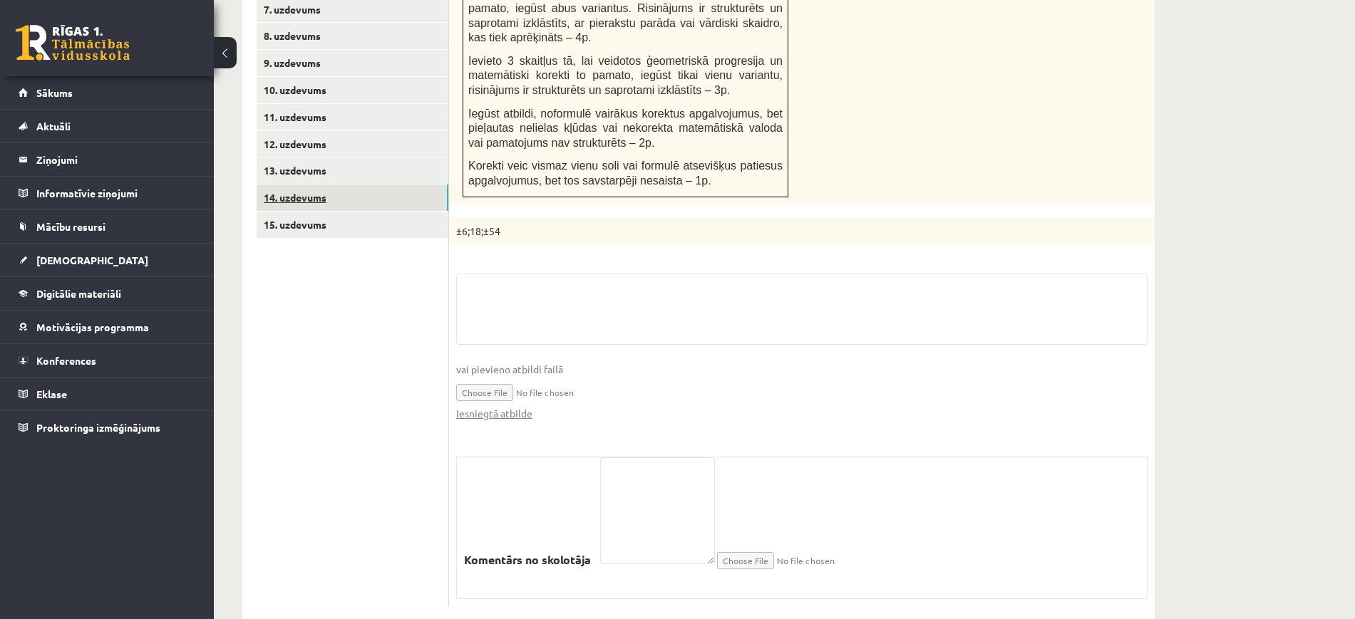
click at [375, 185] on link "14. uzdevums" at bounding box center [353, 198] width 192 height 26
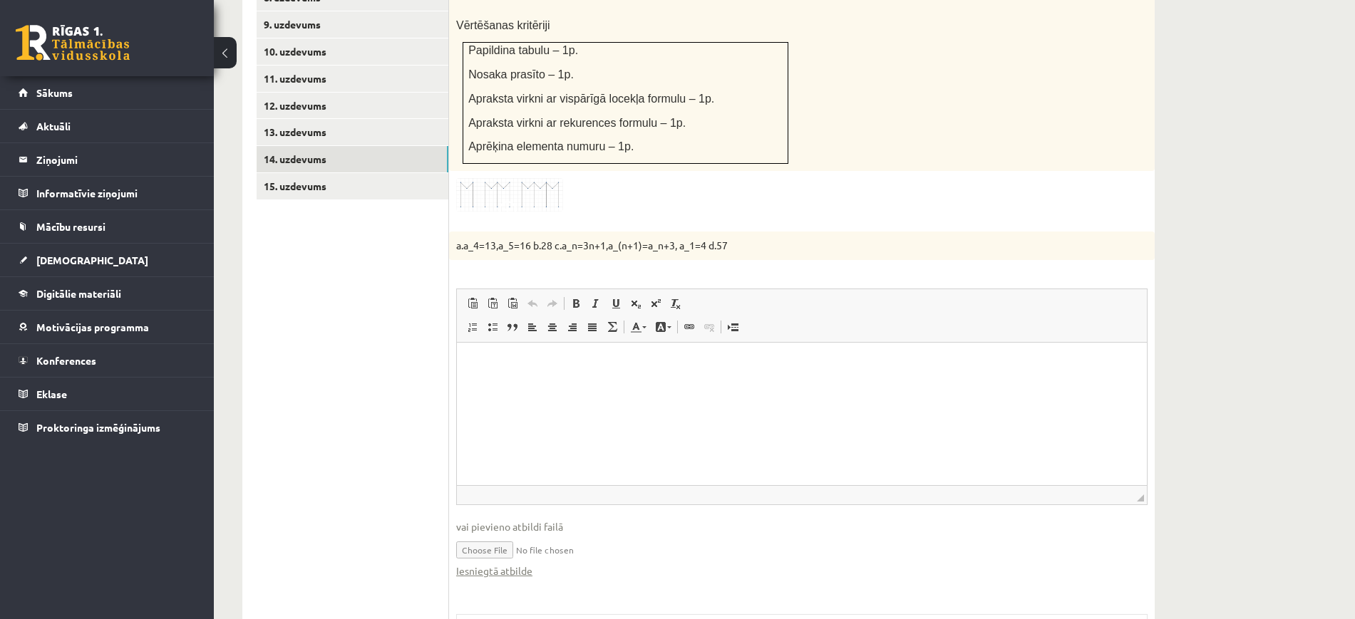
scroll to position [0, 0]
click at [508, 533] on fieldset "Rich Text Editor, wiswyg-editor-user-answer-47024909491840 Redaktora rīkjoslas …" at bounding box center [801, 441] width 691 height 304
click at [508, 564] on link "Iesniegtā atbilde" at bounding box center [494, 571] width 76 height 15
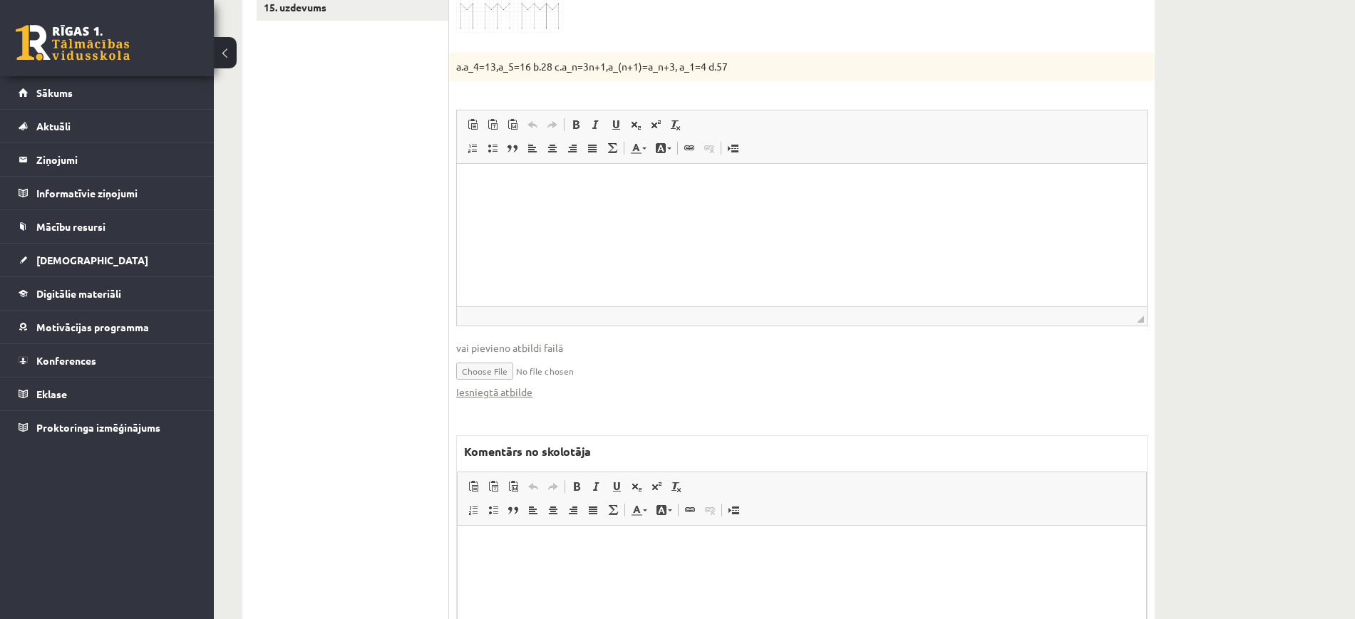
scroll to position [1097, 0]
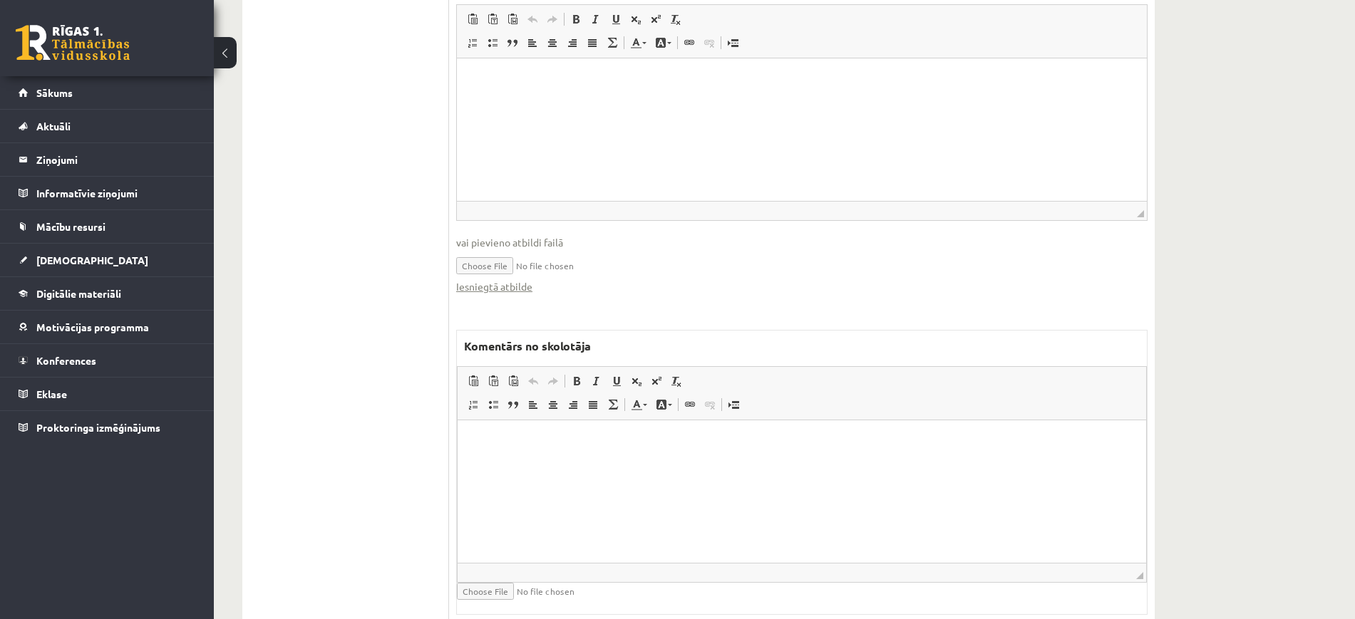
click at [550, 463] on html at bounding box center [802, 441] width 689 height 43
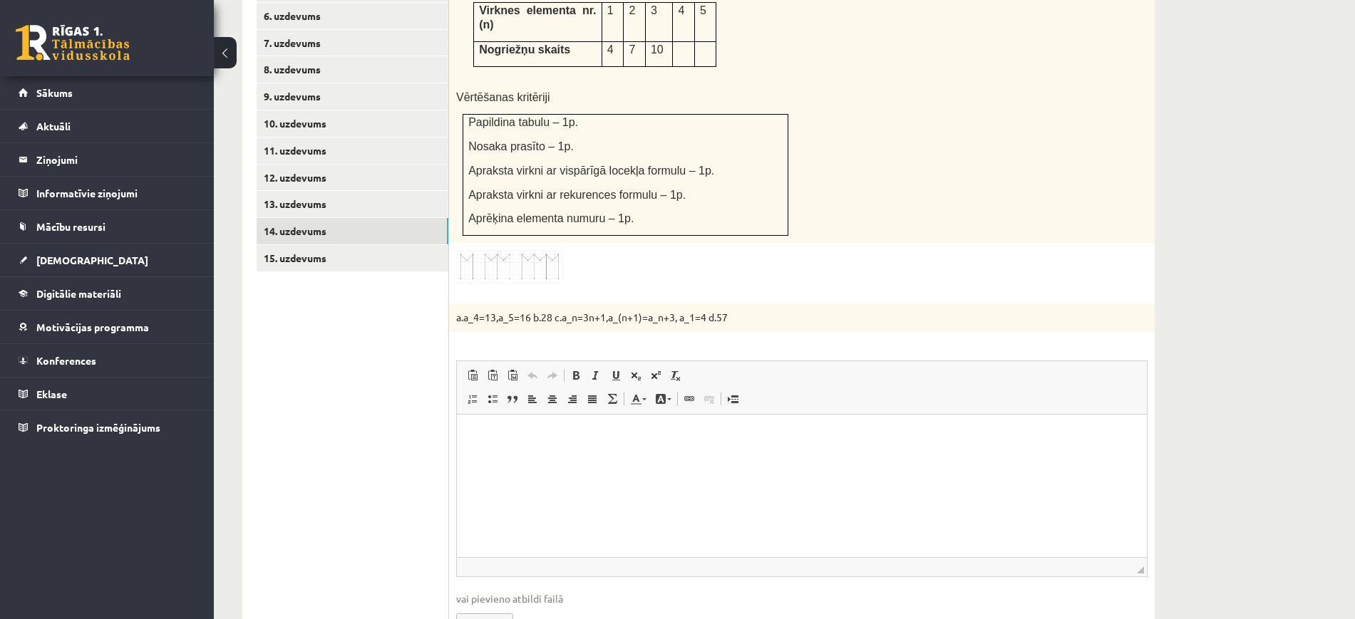
scroll to position [473, 0]
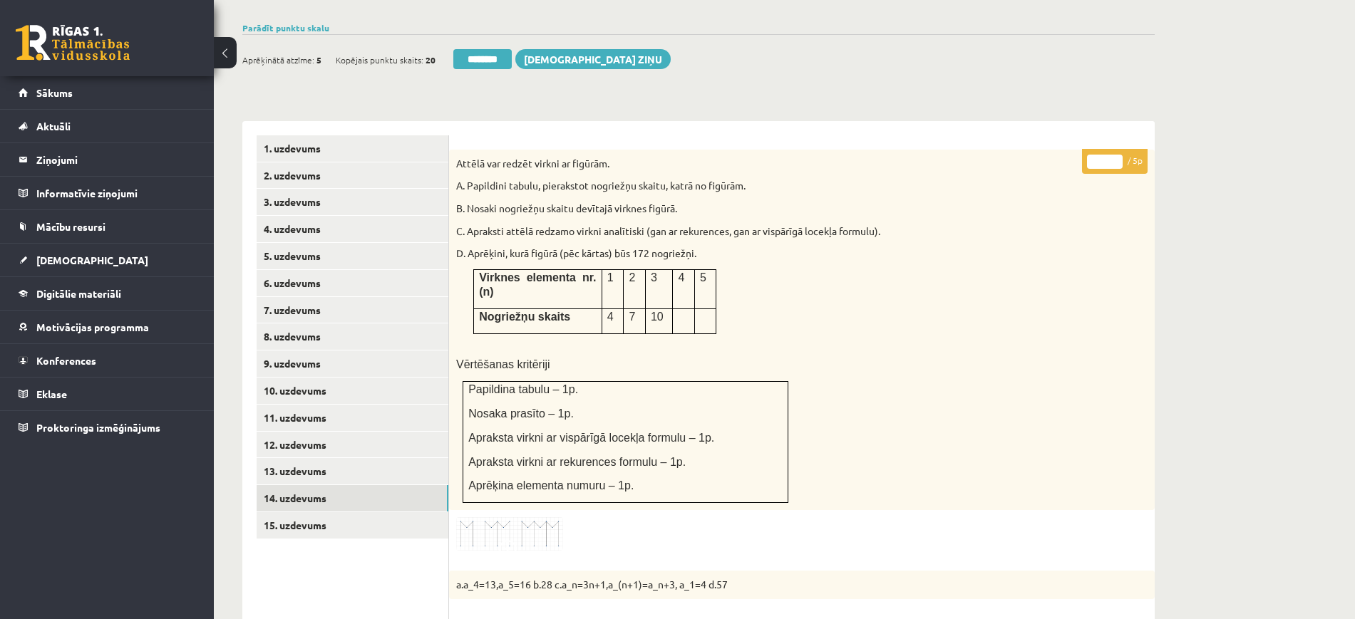
click at [1120, 155] on input "*" at bounding box center [1105, 162] width 36 height 14
click at [1118, 155] on input "*" at bounding box center [1105, 162] width 36 height 14
type input "*"
click at [1118, 155] on input "*" at bounding box center [1105, 162] width 36 height 14
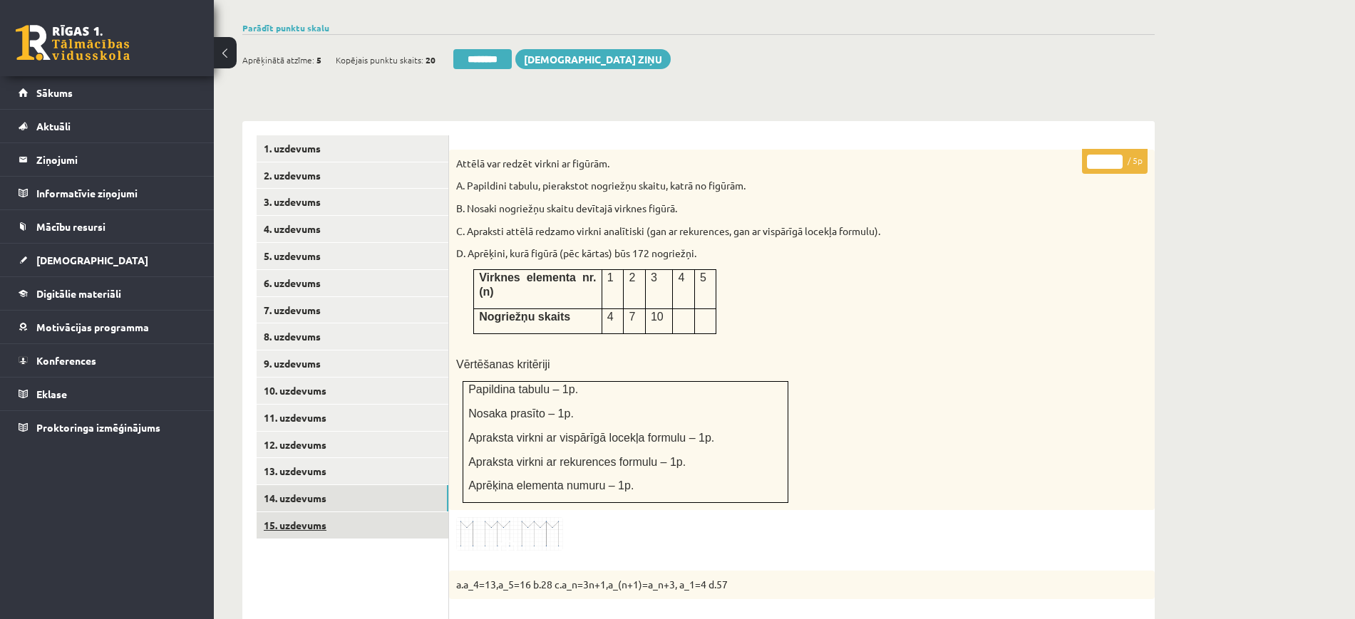
click at [395, 513] on link "15. uzdevums" at bounding box center [353, 526] width 192 height 26
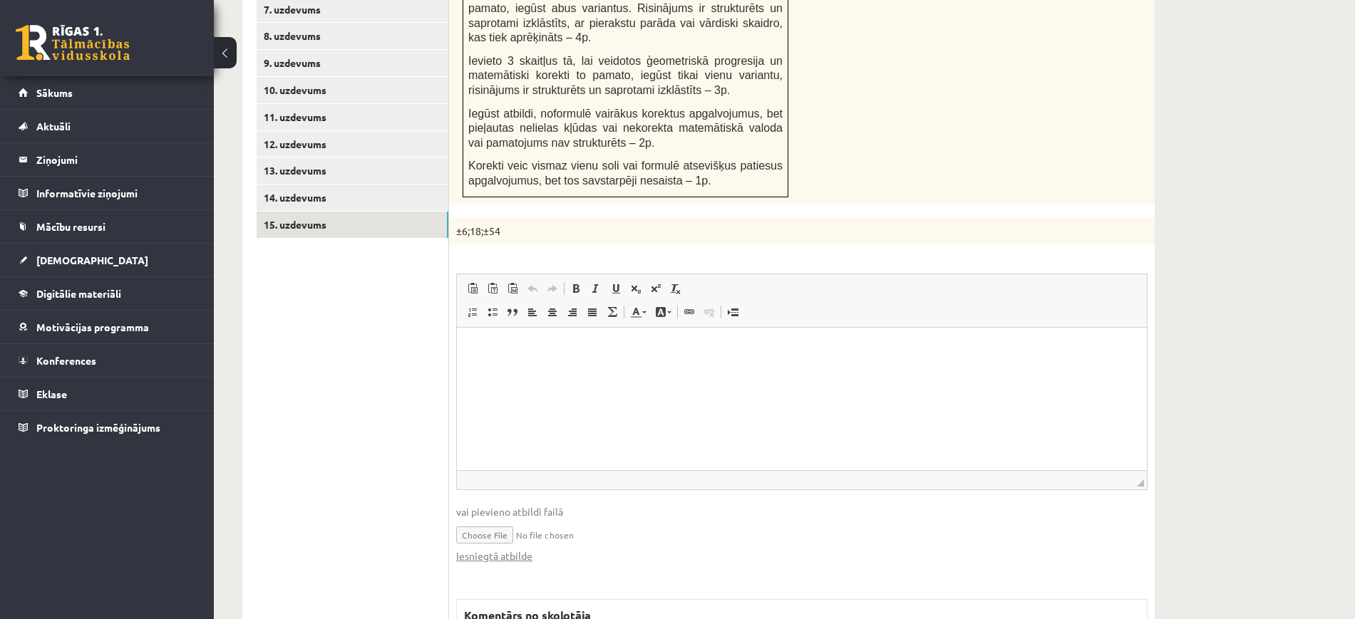
scroll to position [1041, 0]
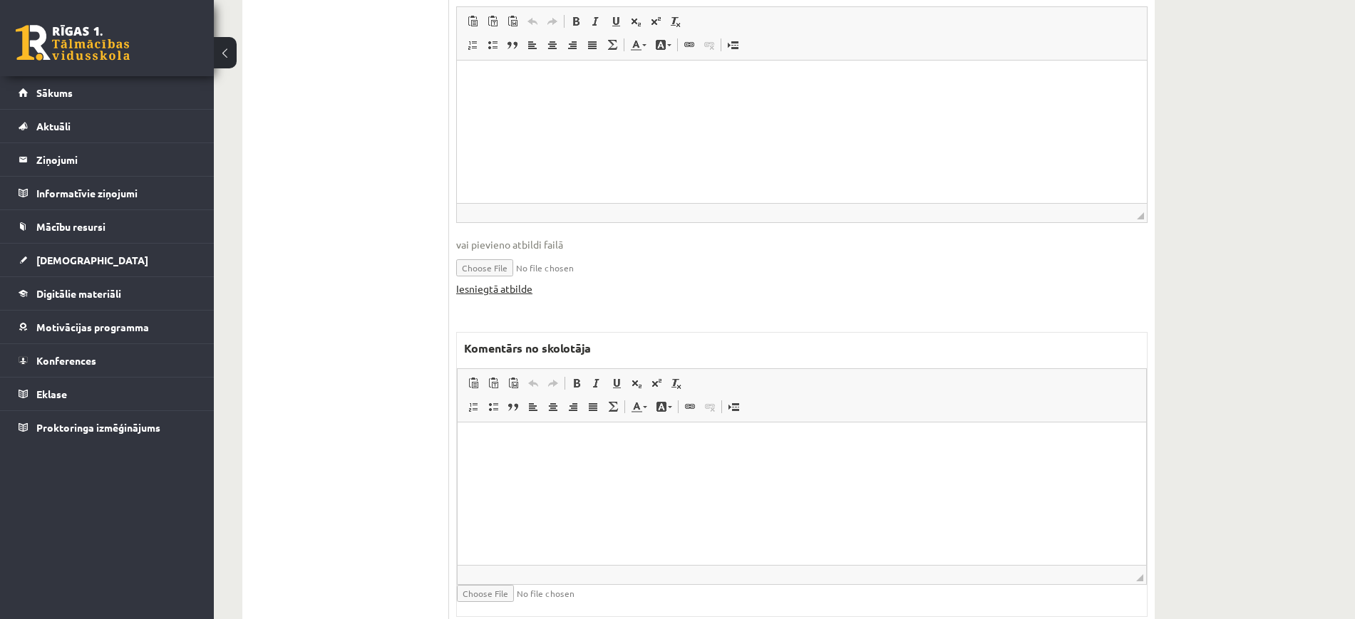
click at [495, 282] on link "Iesniegtā atbilde" at bounding box center [494, 289] width 76 height 15
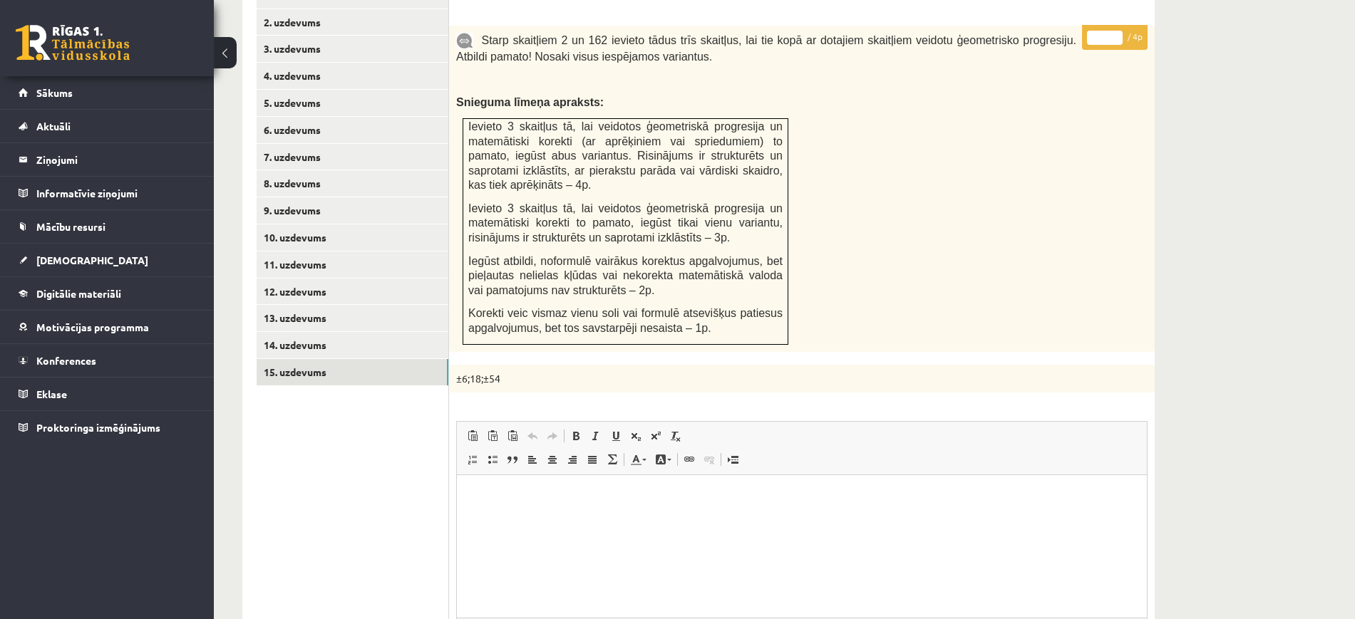
scroll to position [596, 0]
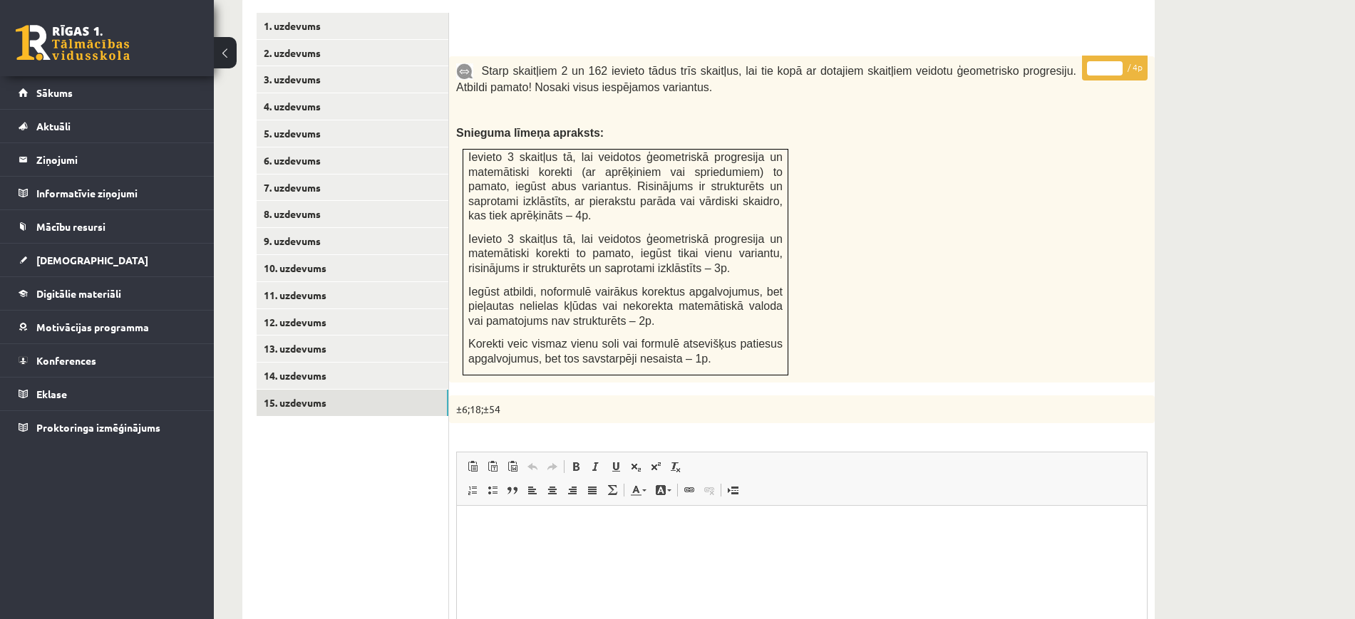
type input "*"
click at [1116, 61] on input "*" at bounding box center [1105, 68] width 36 height 14
click at [364, 66] on link "3. uzdevums" at bounding box center [353, 79] width 192 height 26
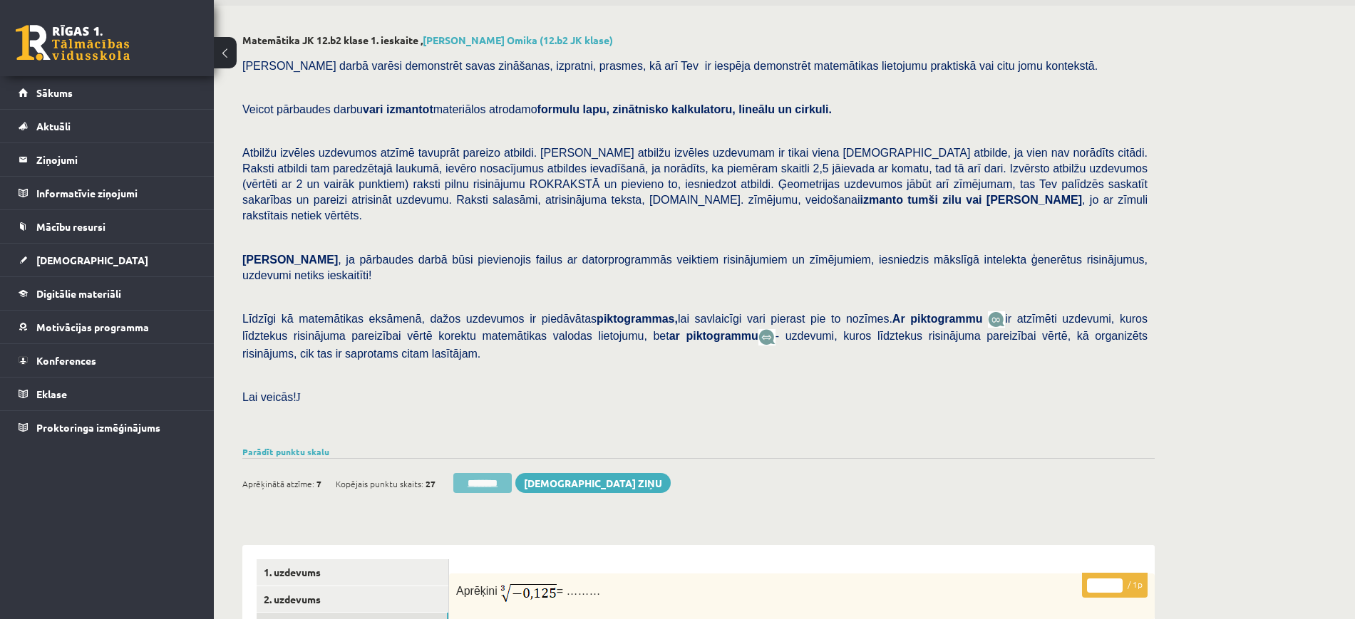
scroll to position [0, 0]
click at [488, 473] on input "********" at bounding box center [482, 483] width 58 height 20
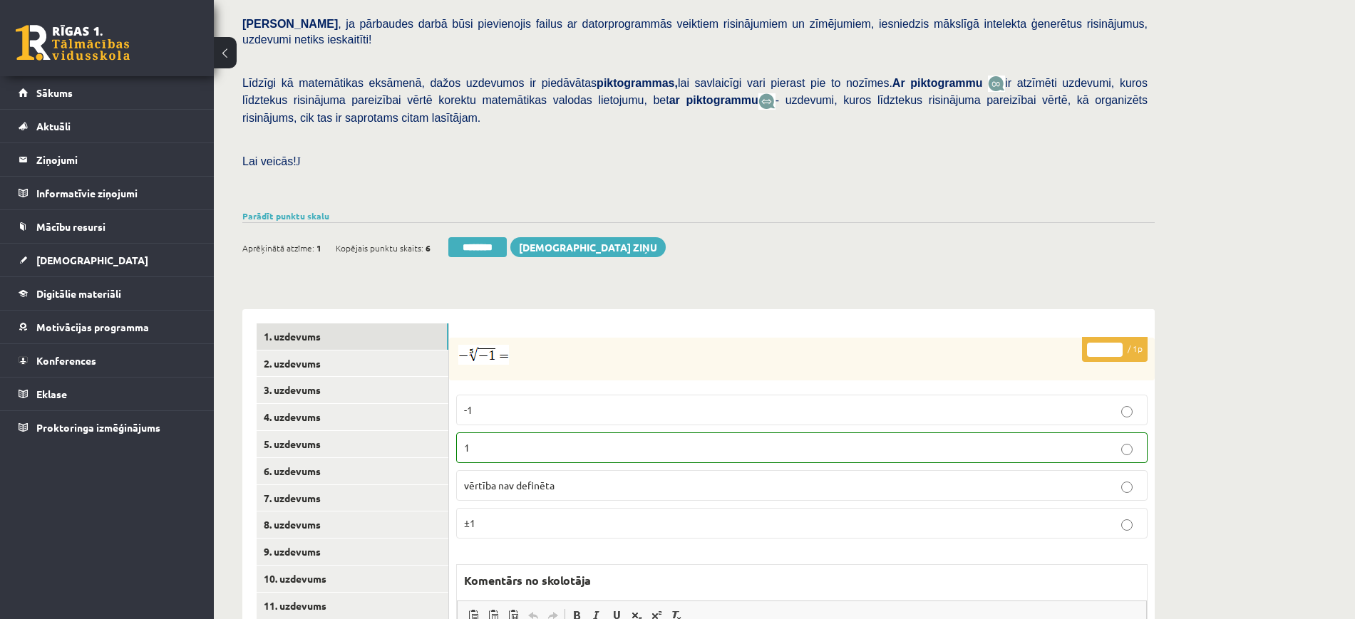
scroll to position [446, 0]
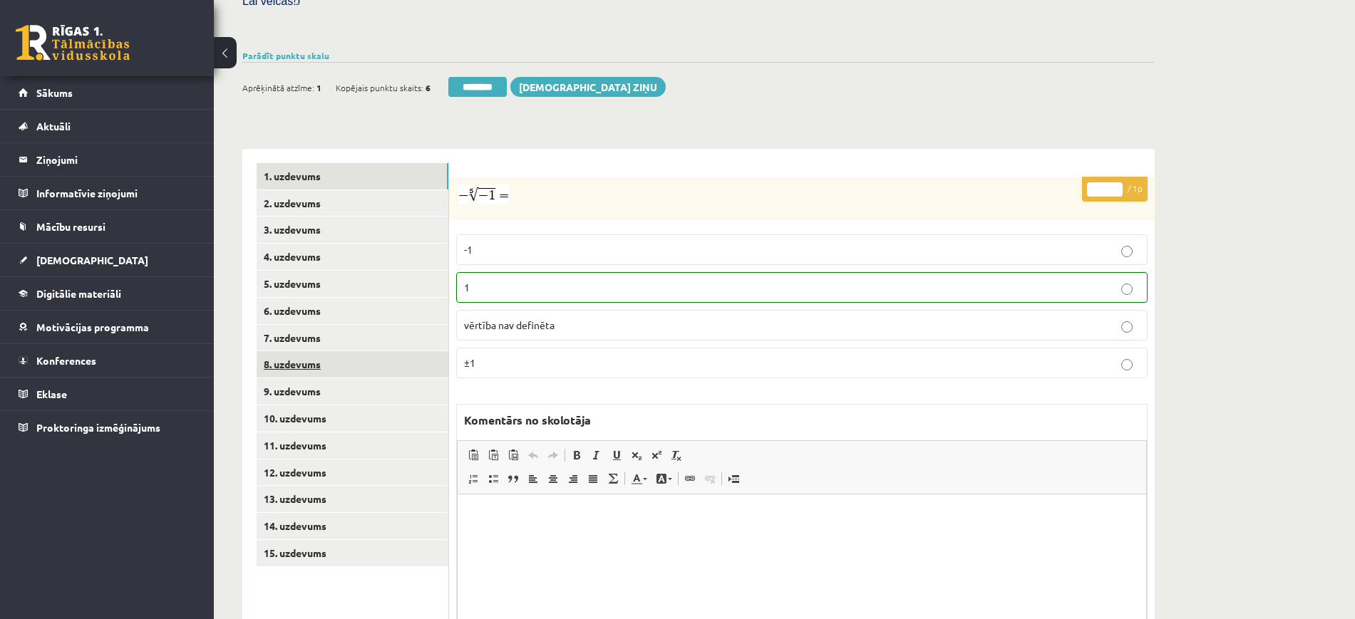
click at [366, 351] on link "8. uzdevums" at bounding box center [353, 364] width 192 height 26
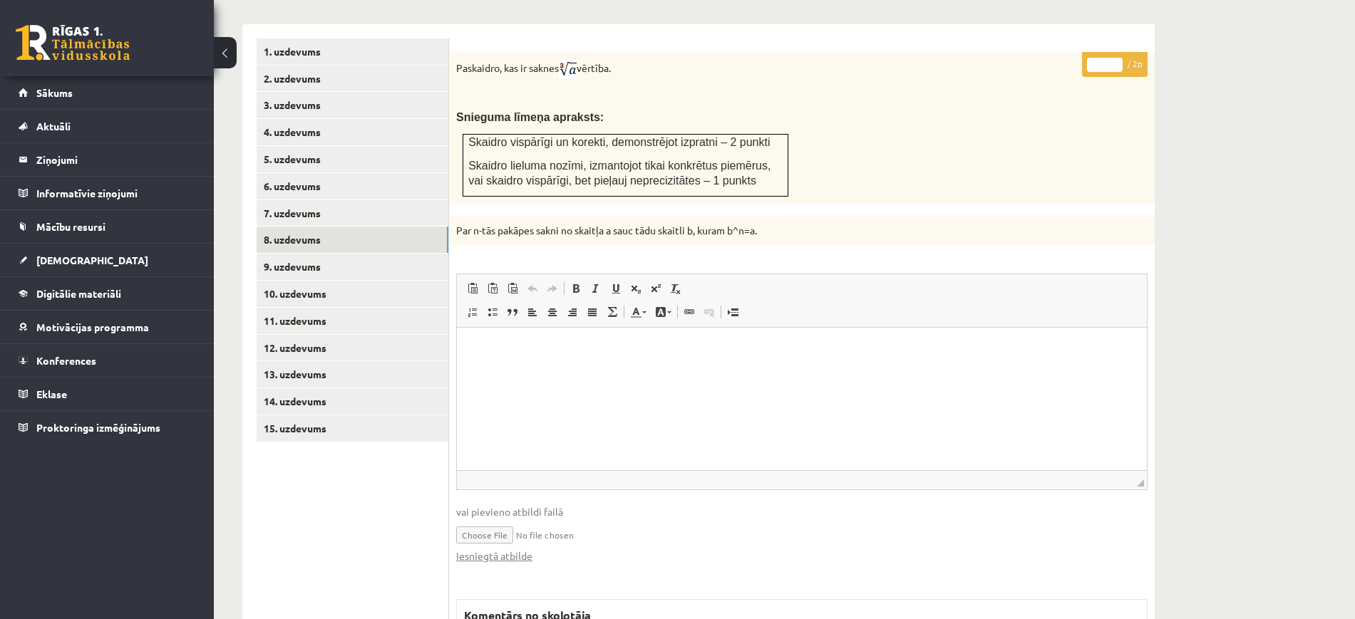
scroll to position [0, 0]
click at [517, 549] on link "Iesniegtā atbilde" at bounding box center [494, 556] width 76 height 15
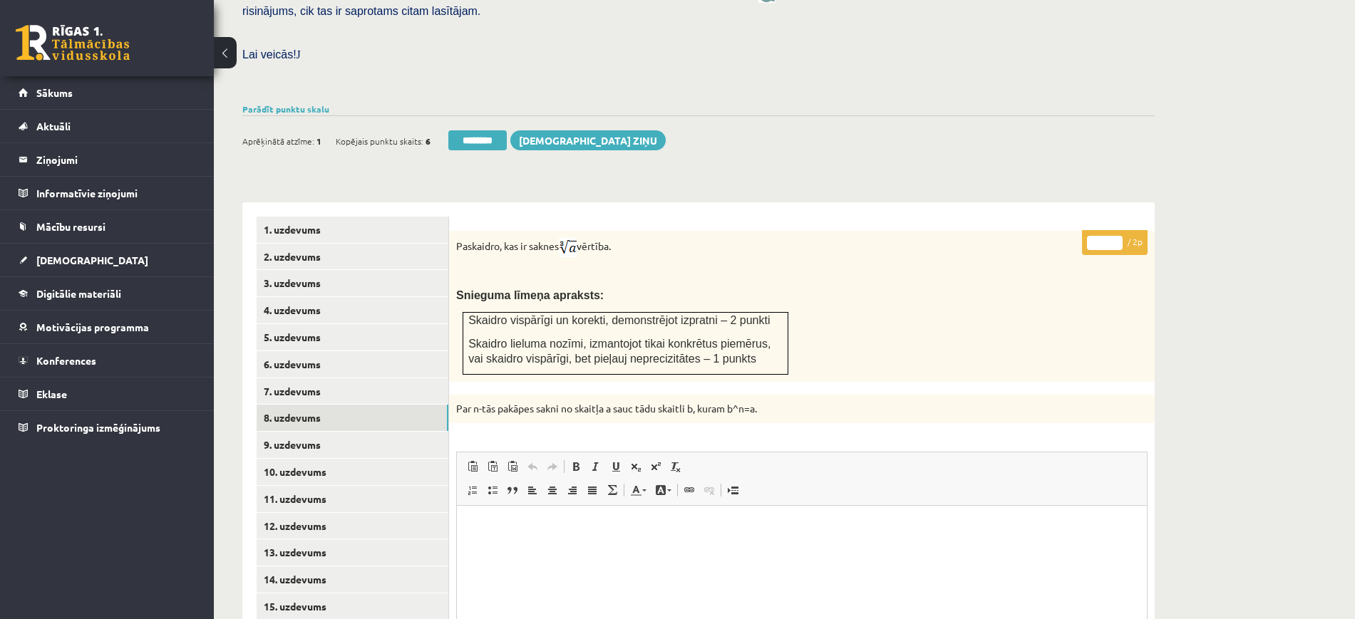
click at [1114, 230] on p "* / 2p" at bounding box center [1115, 242] width 66 height 25
click at [1118, 230] on p "* / 2p" at bounding box center [1115, 242] width 66 height 25
type input "*"
click at [1118, 236] on input "*" at bounding box center [1105, 243] width 36 height 14
click at [427, 432] on link "9. uzdevums" at bounding box center [353, 445] width 192 height 26
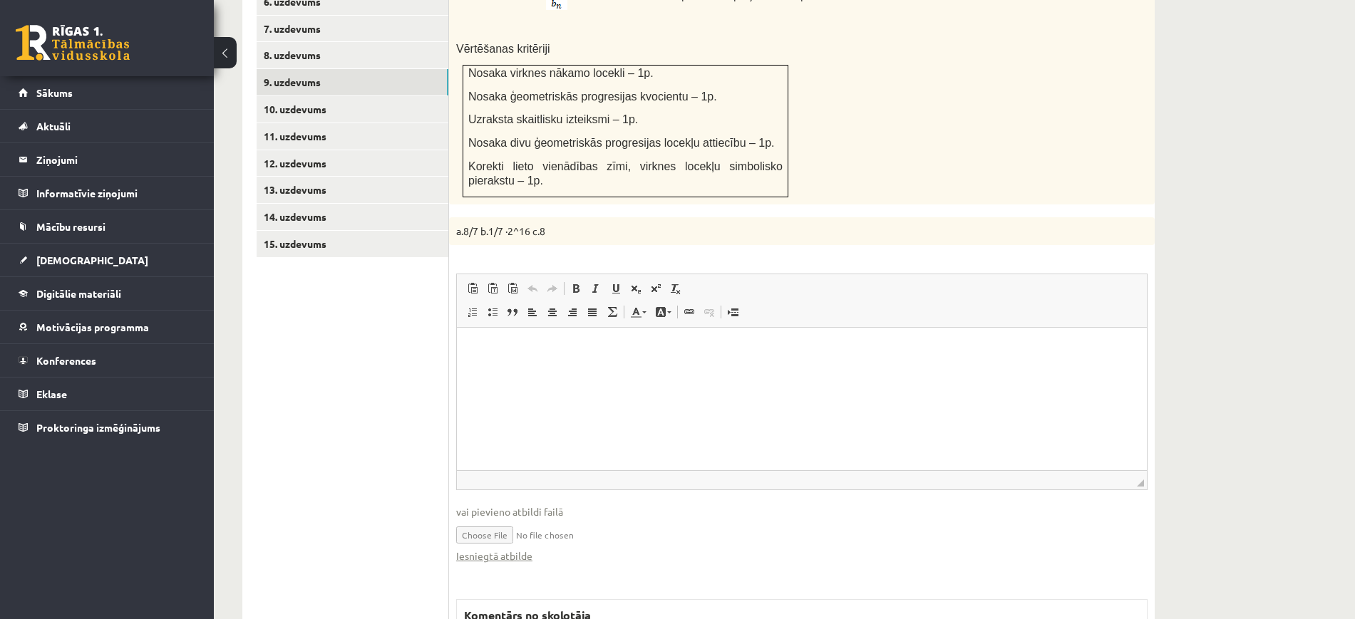
scroll to position [0, 0]
click at [514, 549] on link "Iesniegtā atbilde" at bounding box center [494, 556] width 76 height 15
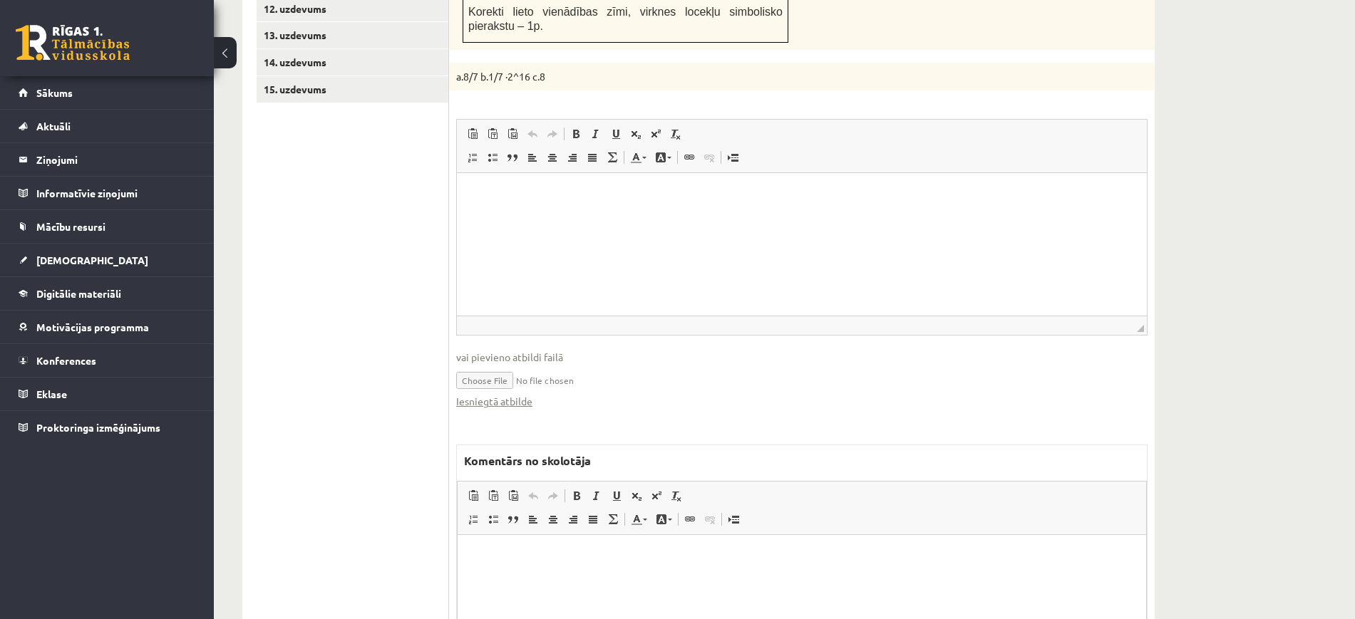
scroll to position [1022, 0]
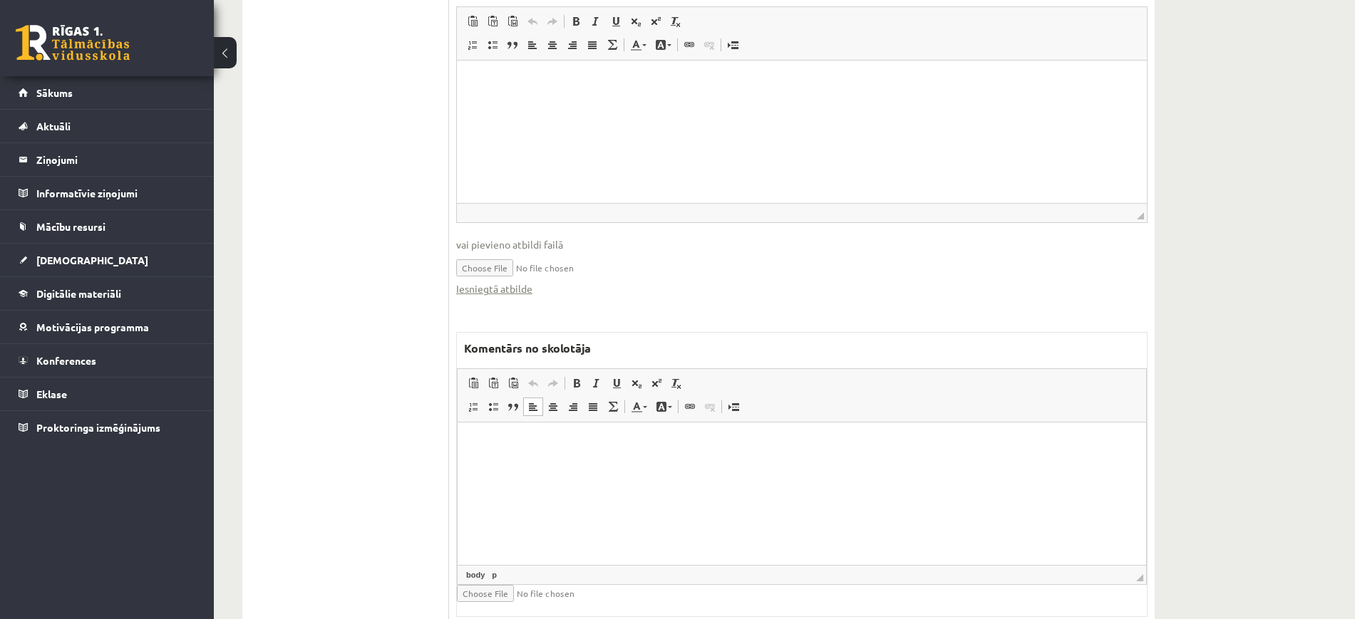
click at [649, 466] on html at bounding box center [802, 444] width 689 height 43
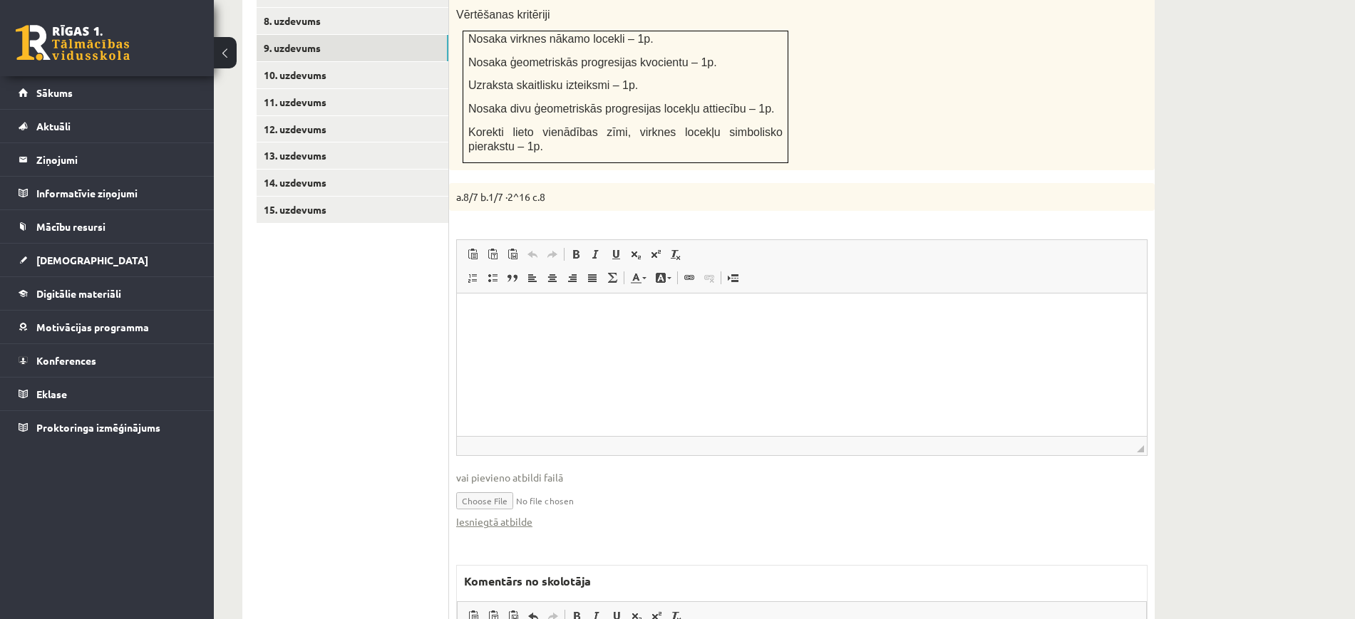
scroll to position [577, 0]
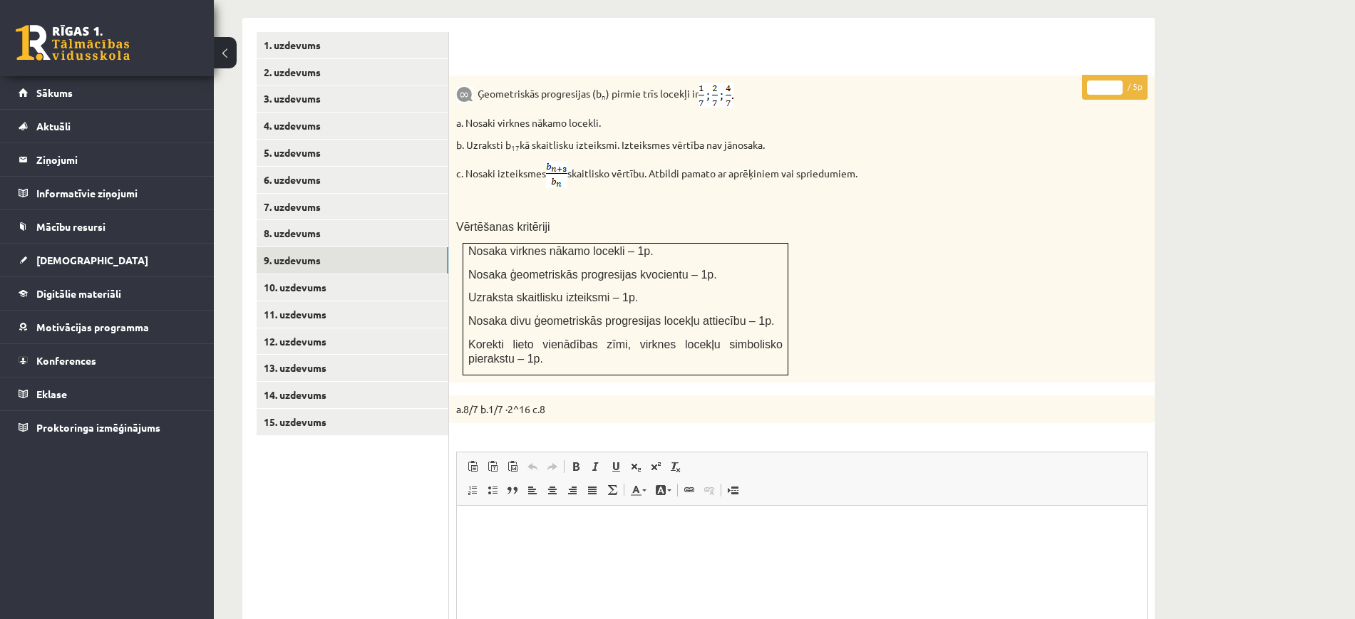
click at [1118, 81] on input "*" at bounding box center [1105, 88] width 36 height 14
type input "*"
click at [1118, 81] on input "*" at bounding box center [1105, 88] width 36 height 14
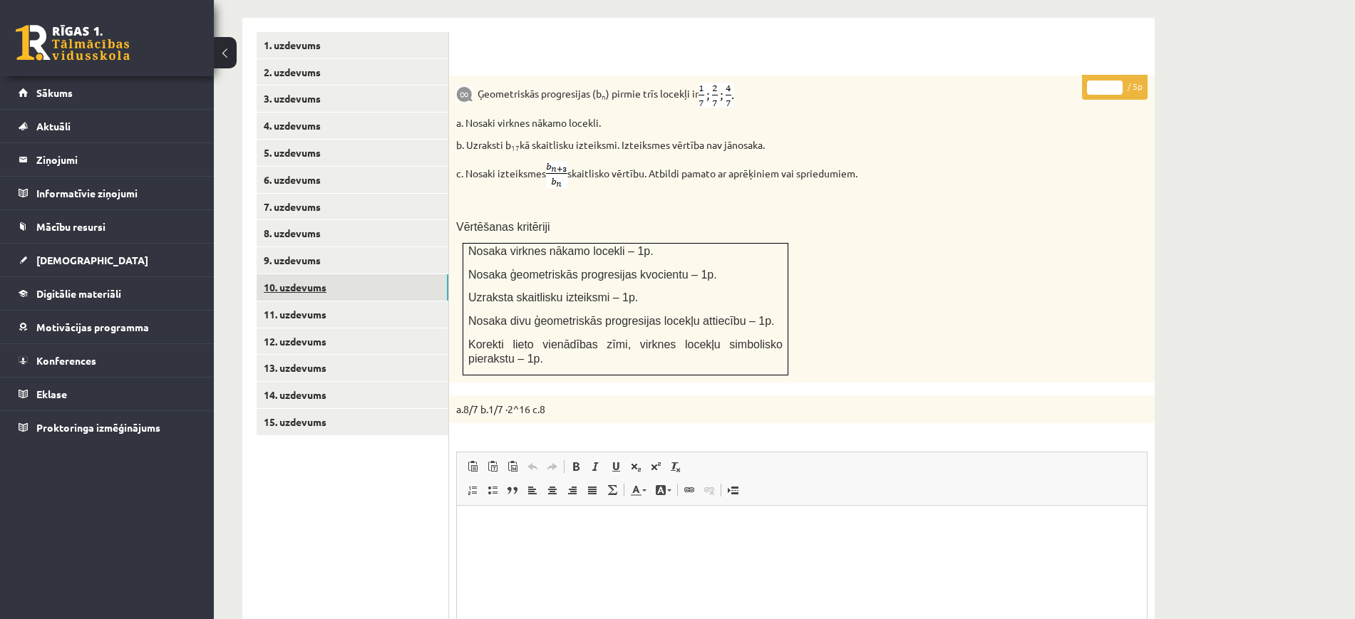
click at [361, 274] on link "10. uzdevums" at bounding box center [353, 287] width 192 height 26
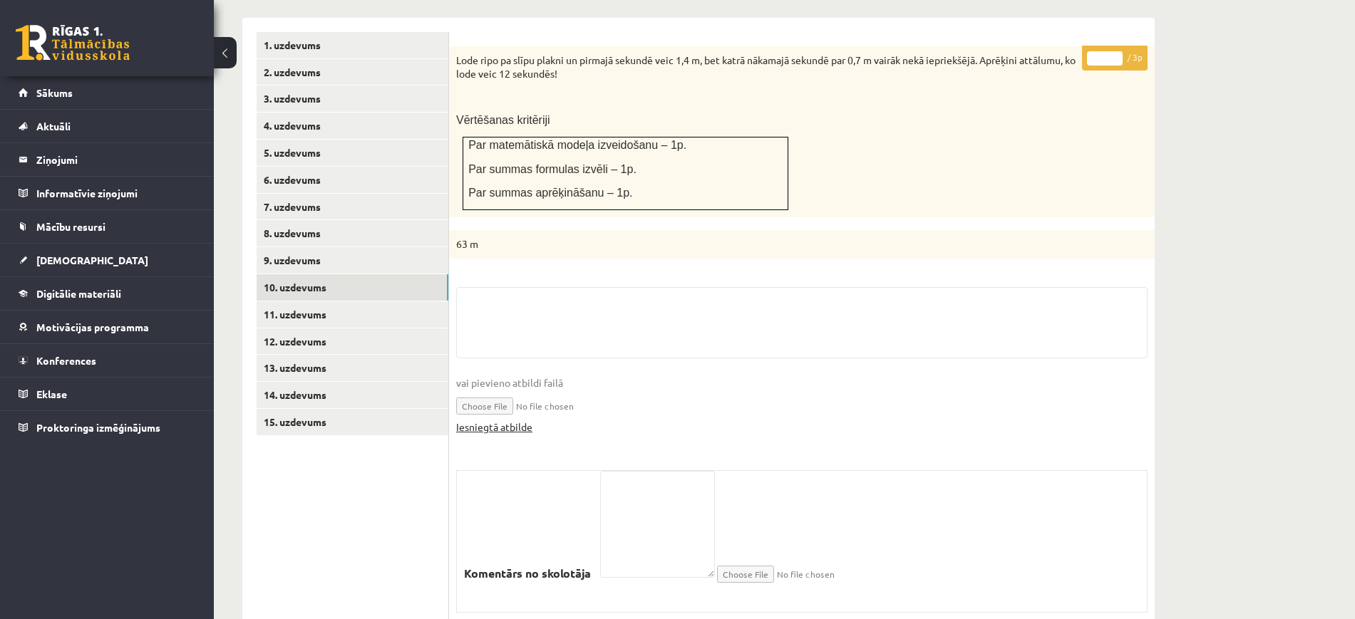
click at [509, 420] on link "Iesniegtā atbilde" at bounding box center [494, 427] width 76 height 15
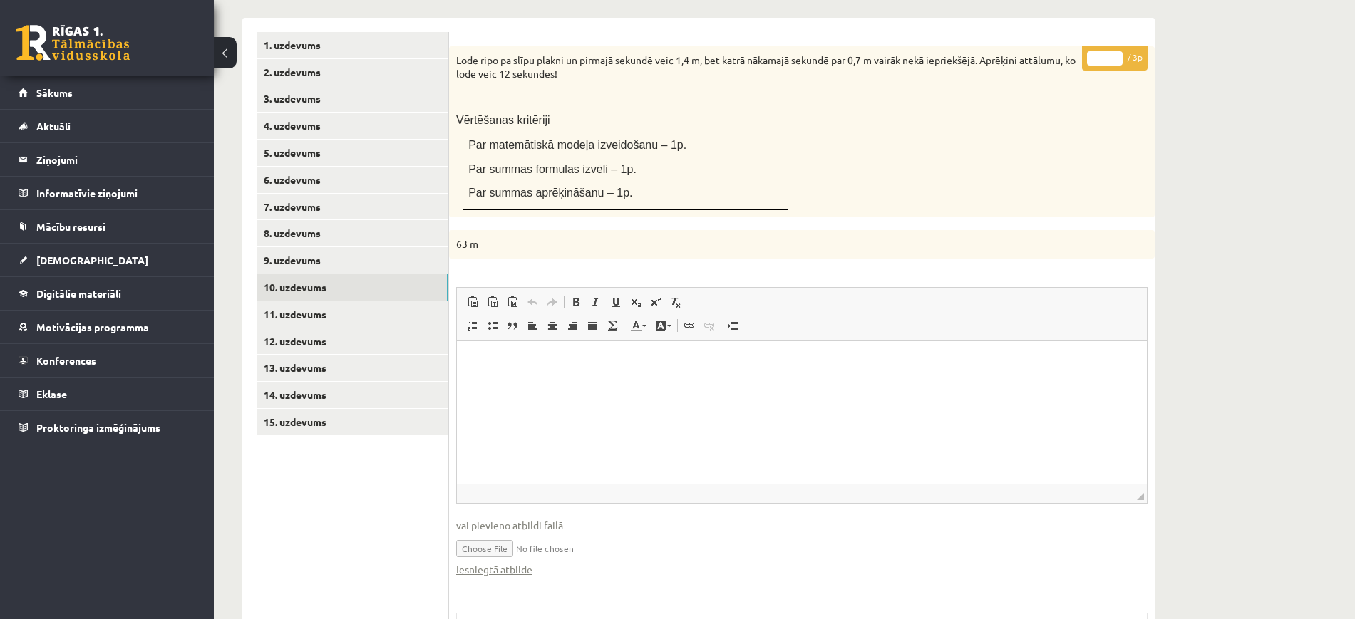
scroll to position [0, 0]
click at [1120, 46] on p "* / 3p" at bounding box center [1115, 58] width 66 height 25
click at [1118, 51] on input "*" at bounding box center [1105, 58] width 36 height 14
type input "*"
click at [1116, 51] on input "*" at bounding box center [1105, 58] width 36 height 14
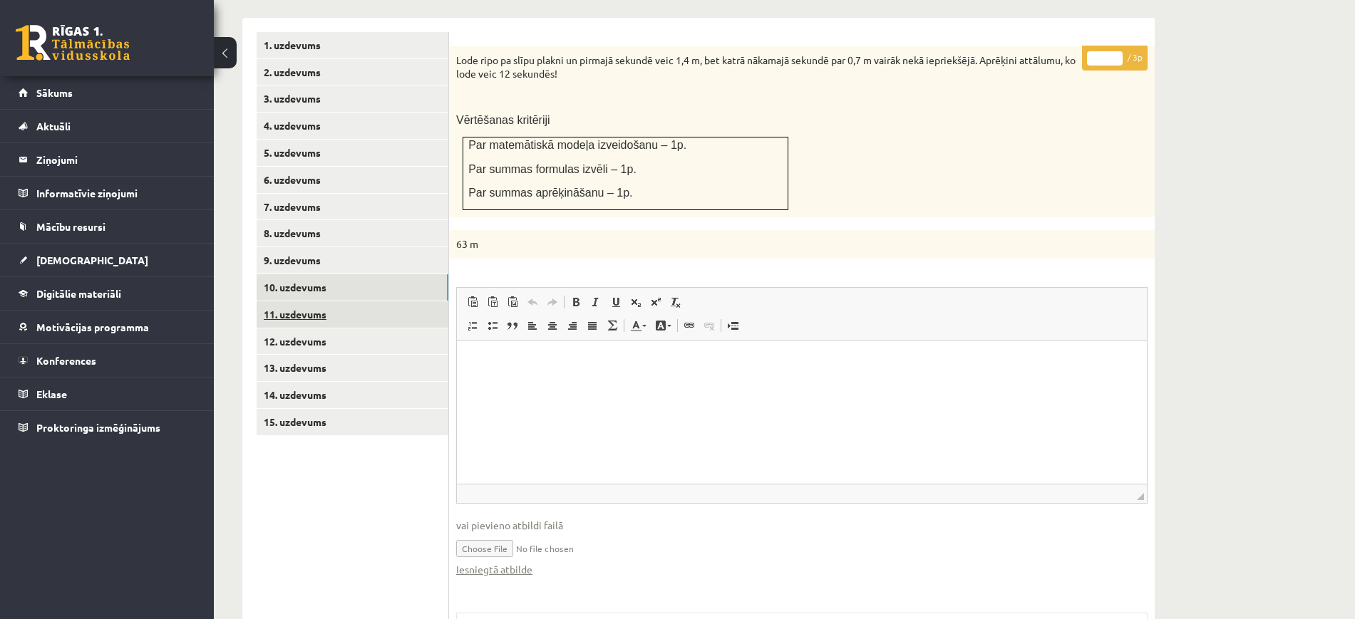
click at [403, 302] on link "11. uzdevums" at bounding box center [353, 315] width 192 height 26
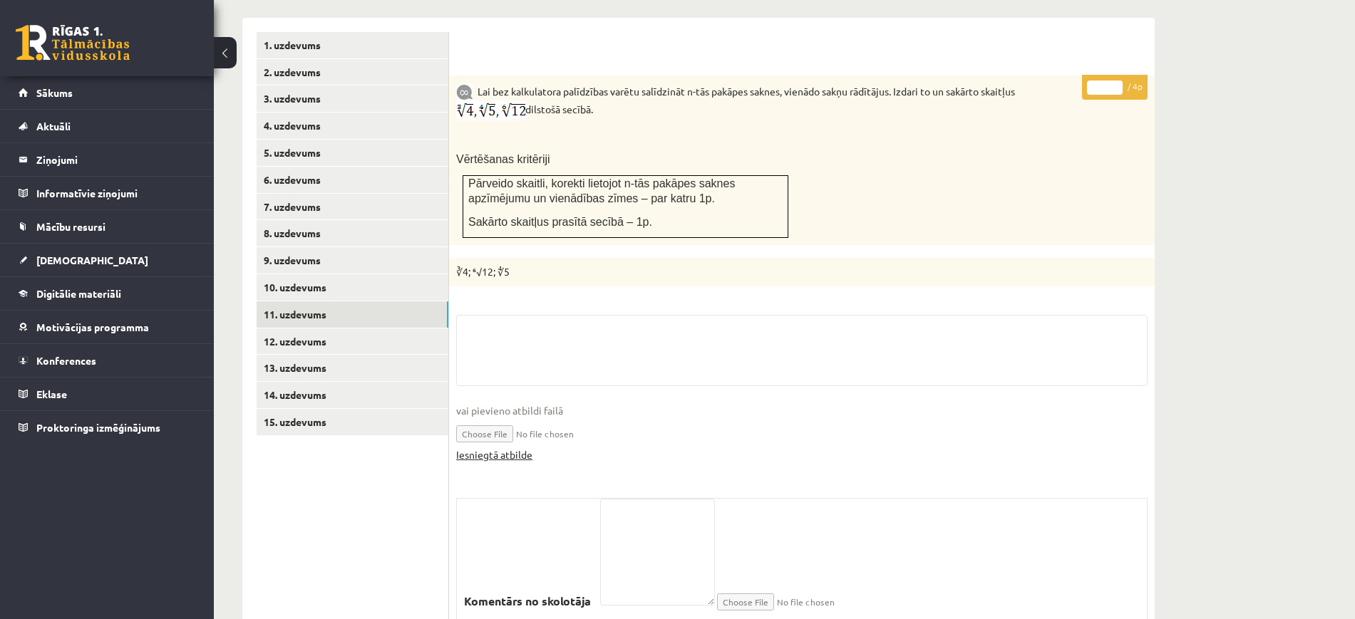
click at [529, 448] on link "Iesniegtā atbilde" at bounding box center [494, 455] width 76 height 15
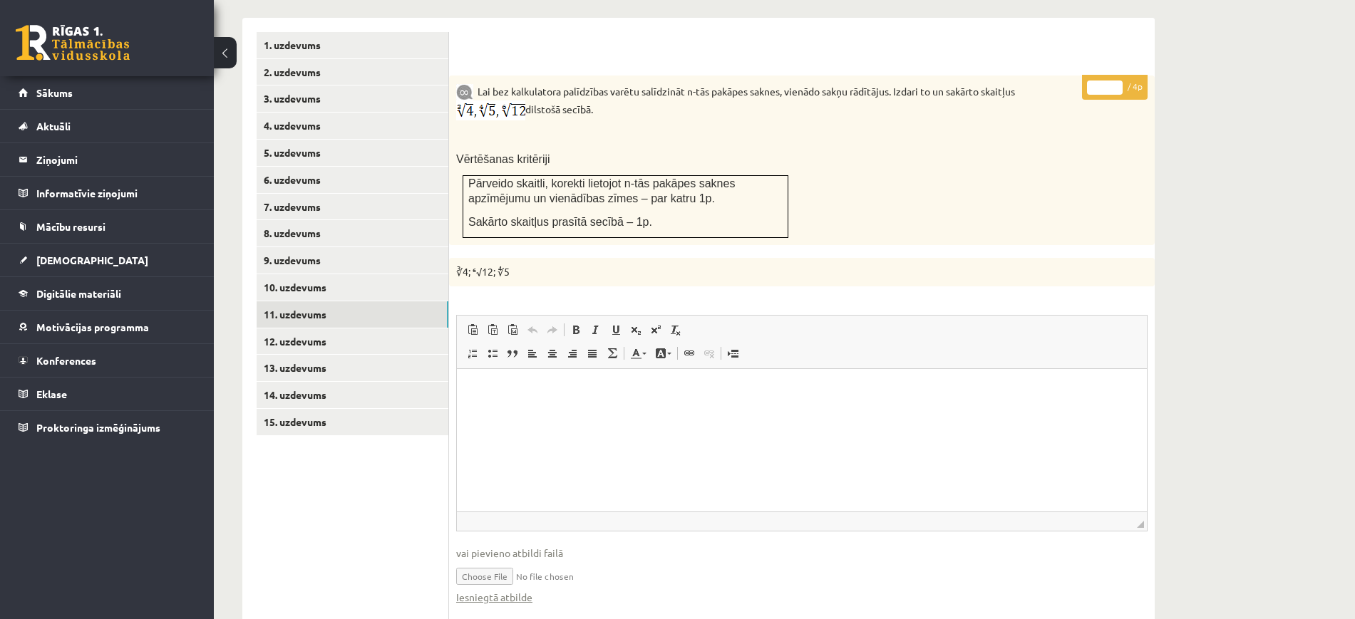
type input "*"
click at [1116, 81] on input "*" at bounding box center [1105, 88] width 36 height 14
click at [431, 329] on link "12. uzdevums" at bounding box center [353, 342] width 192 height 26
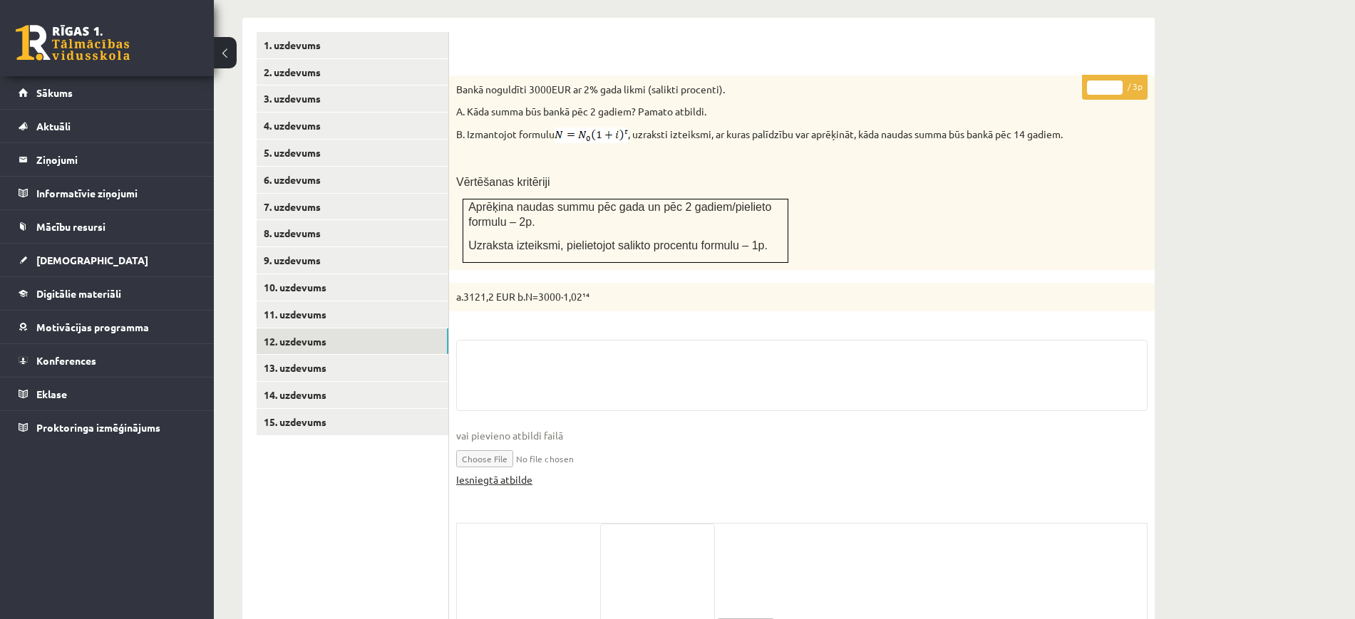
click at [508, 473] on link "Iesniegtā atbilde" at bounding box center [494, 480] width 76 height 15
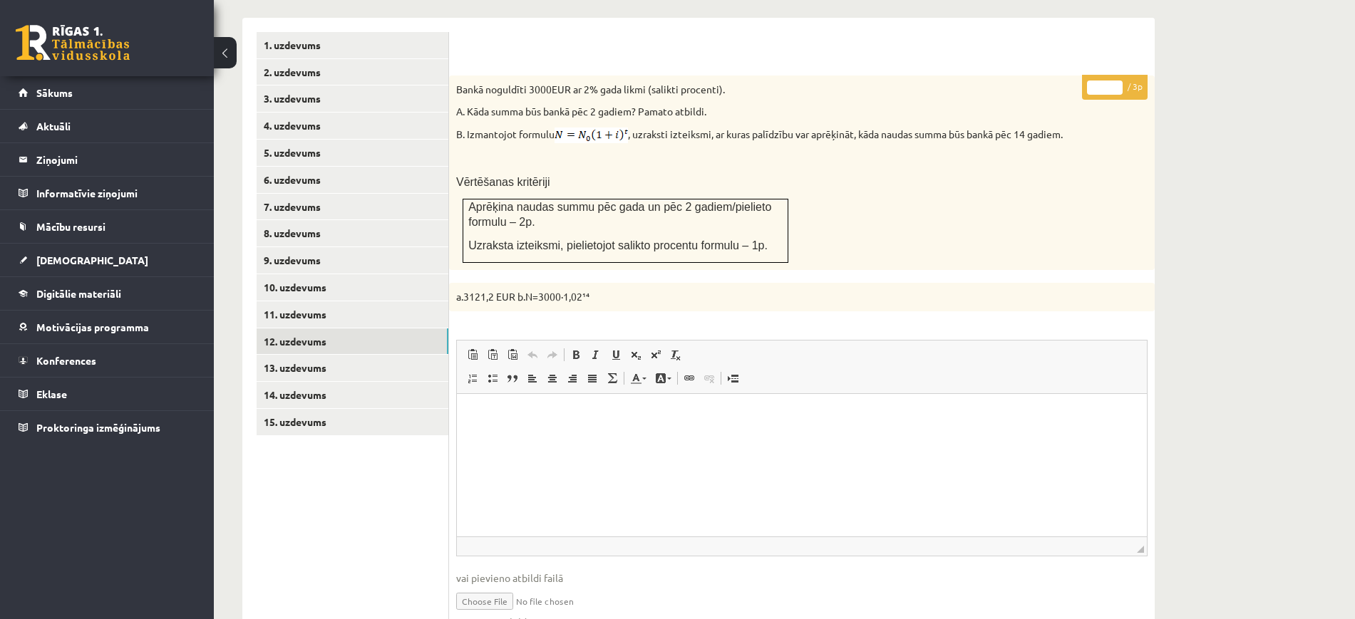
click at [1113, 81] on input "*" at bounding box center [1105, 88] width 36 height 14
type input "*"
click at [1113, 81] on input "*" at bounding box center [1105, 88] width 36 height 14
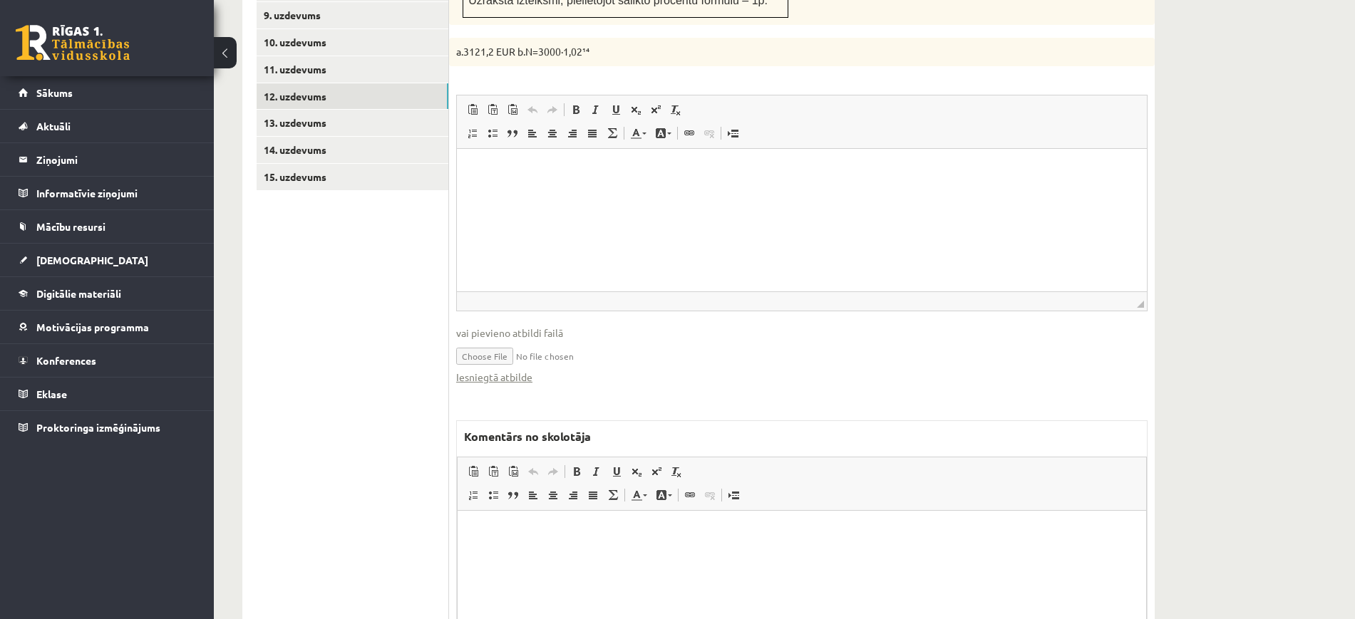
scroll to position [927, 0]
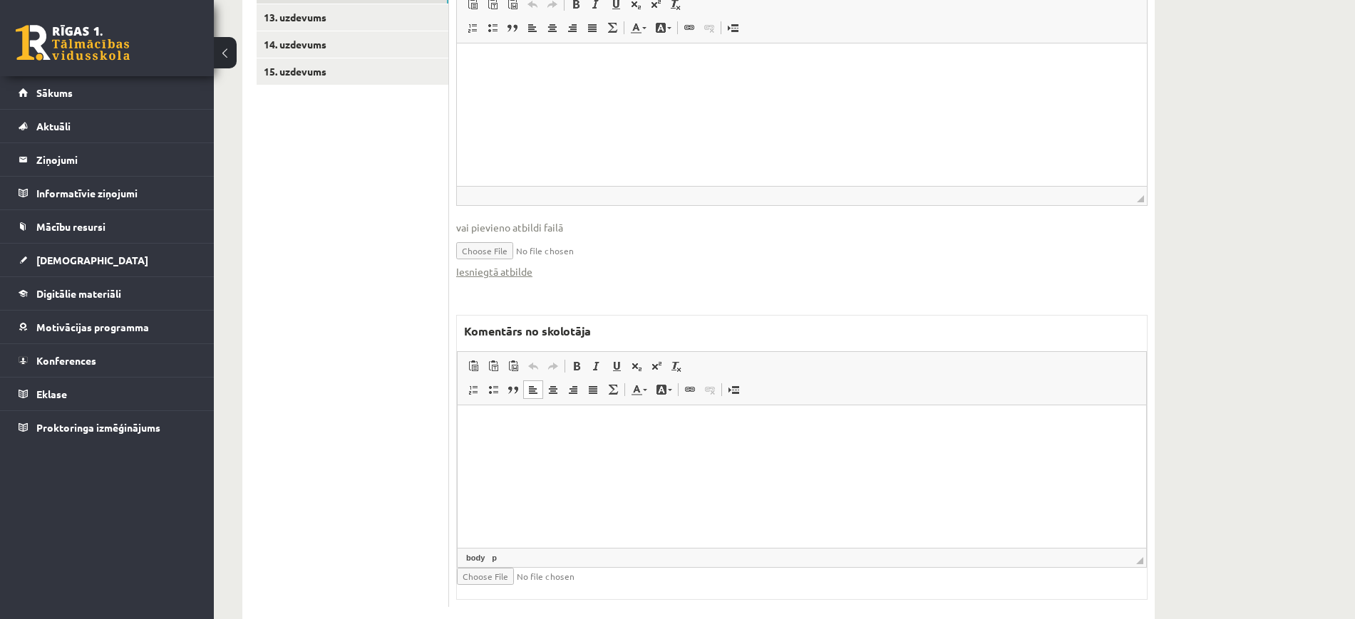
drag, startPoint x: 630, startPoint y: 511, endPoint x: 622, endPoint y: 495, distance: 18.5
click at [629, 448] on html at bounding box center [802, 426] width 689 height 43
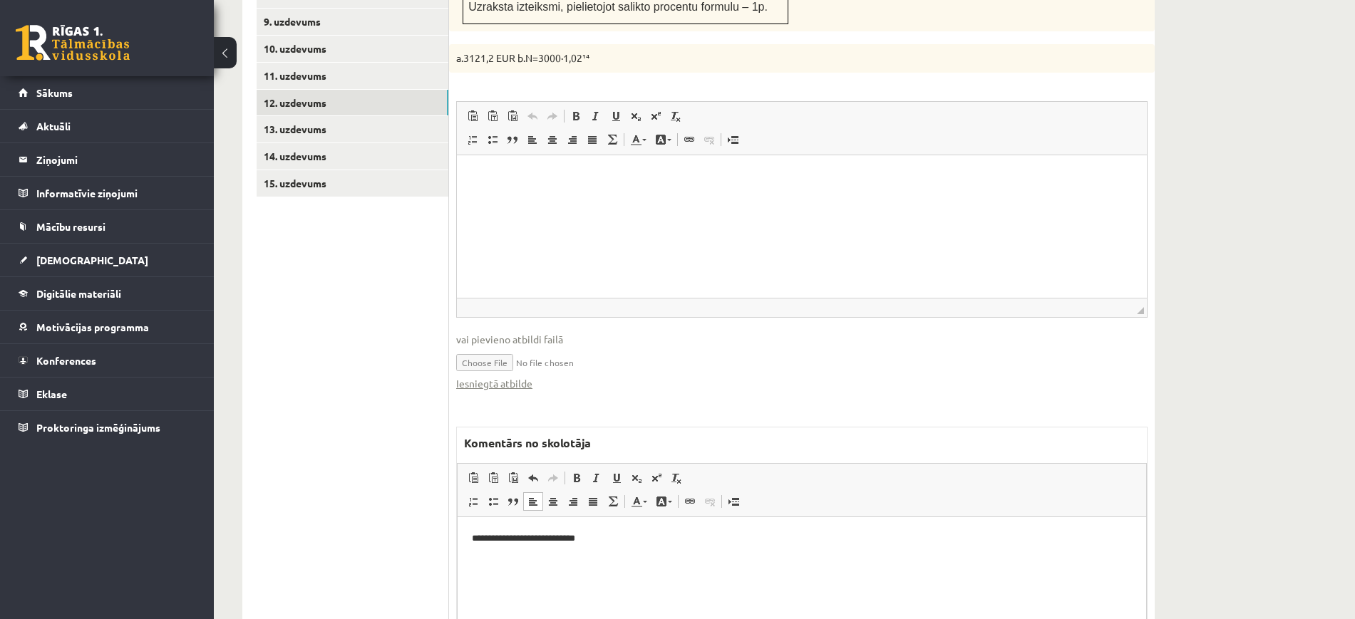
scroll to position [660, 0]
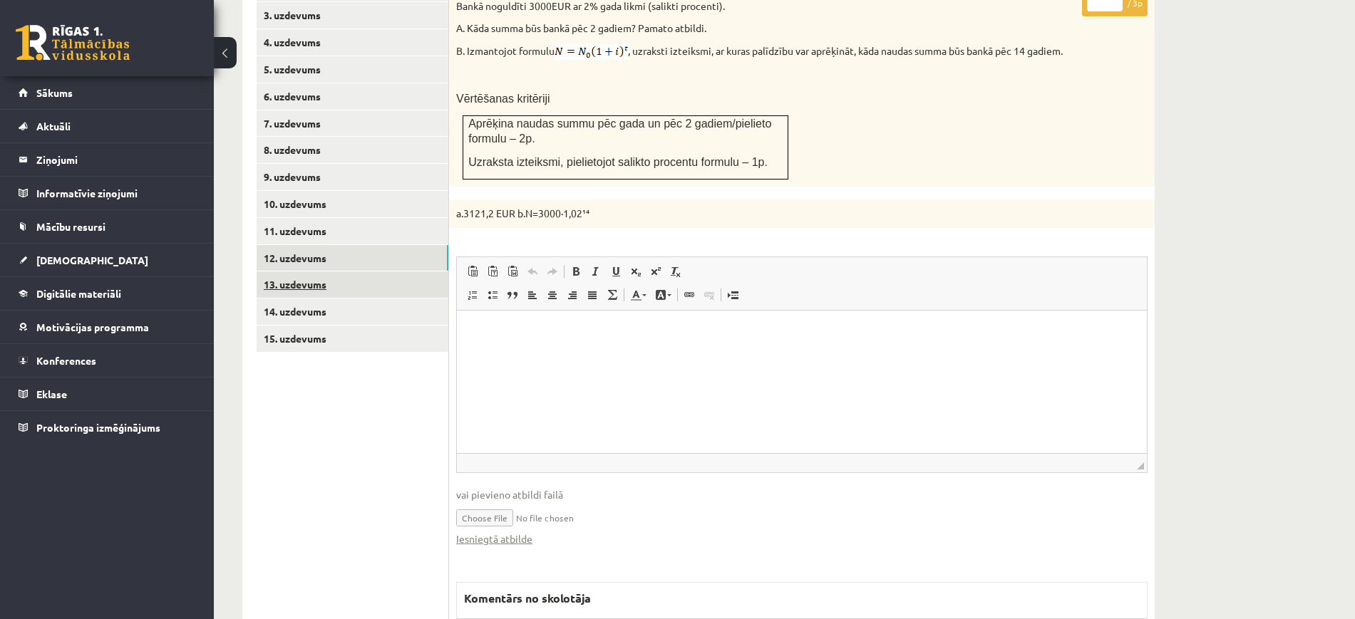
click at [417, 272] on link "13. uzdevums" at bounding box center [353, 285] width 192 height 26
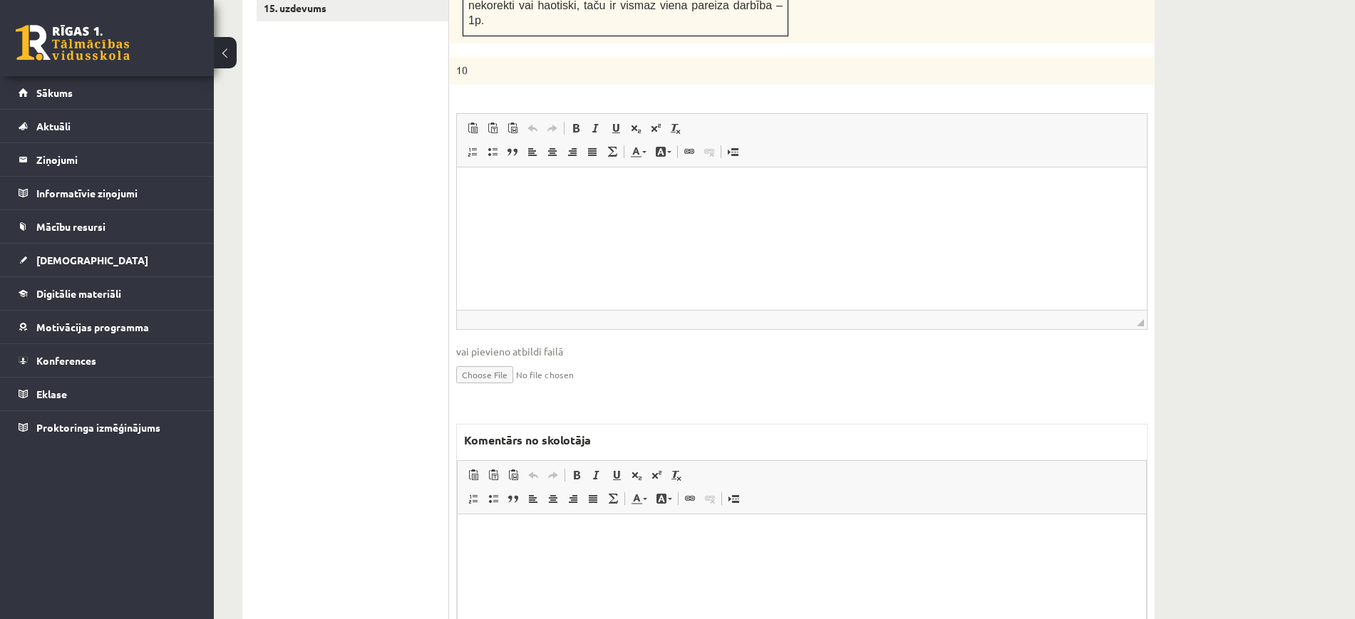
scroll to position [1085, 0]
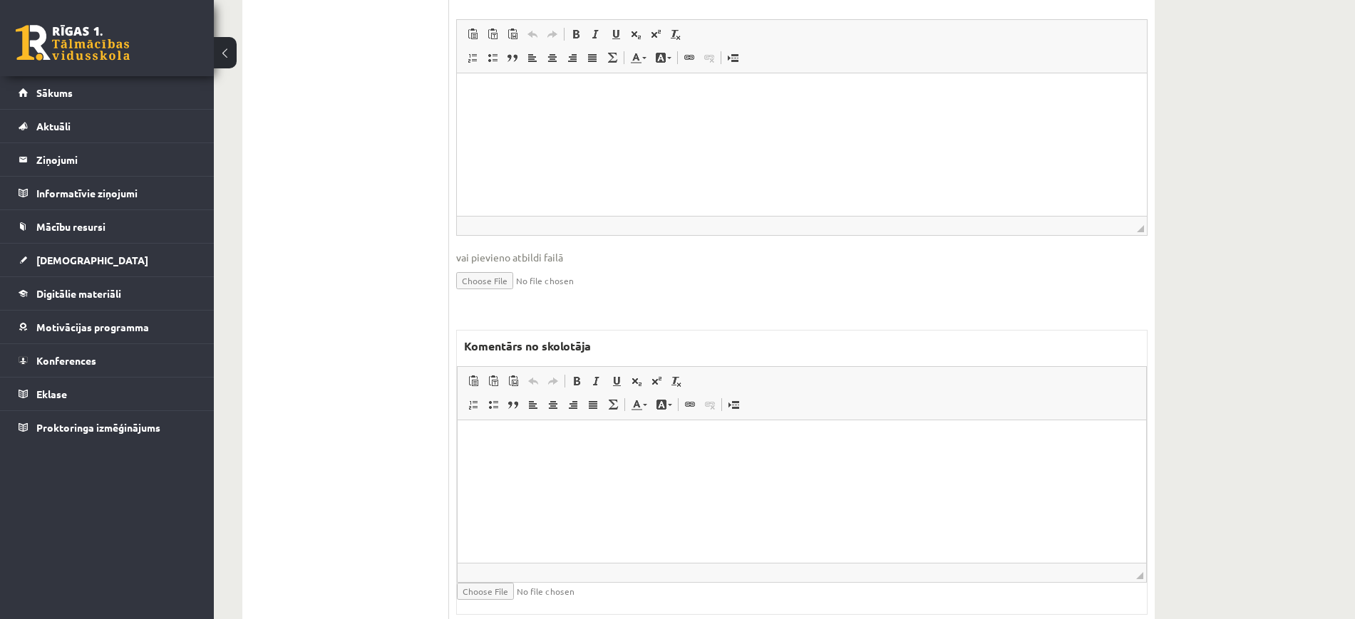
click at [527, 463] on html at bounding box center [802, 441] width 689 height 43
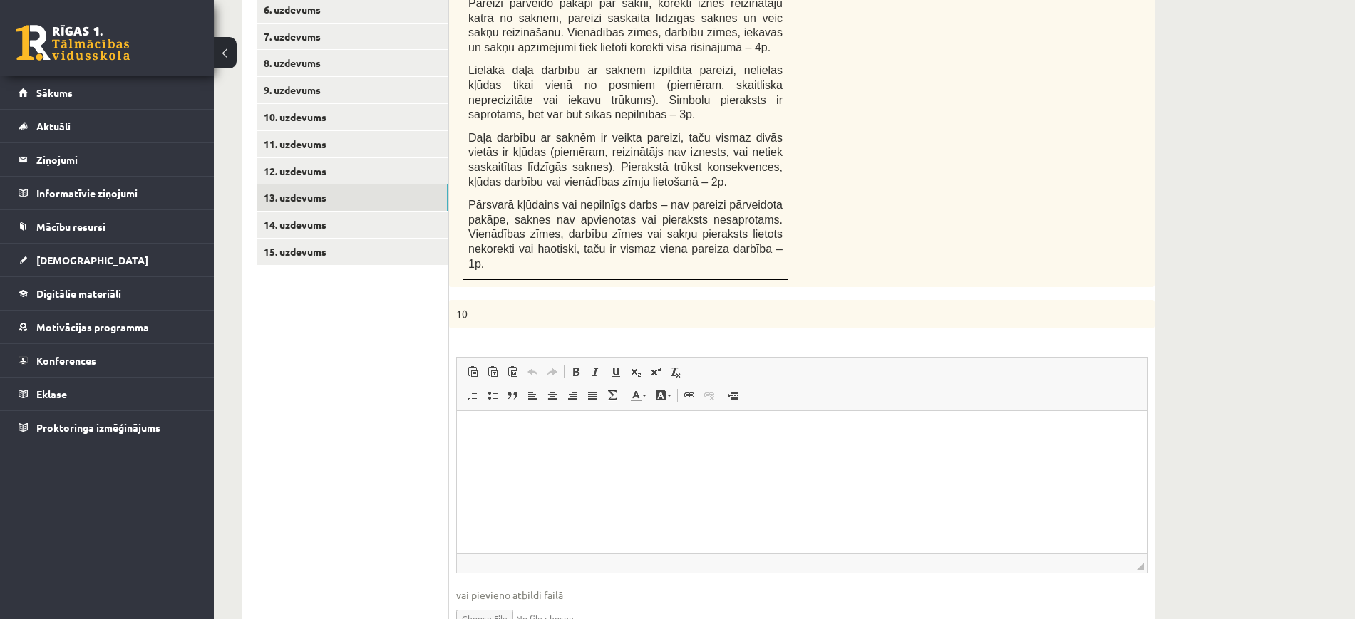
scroll to position [728, 0]
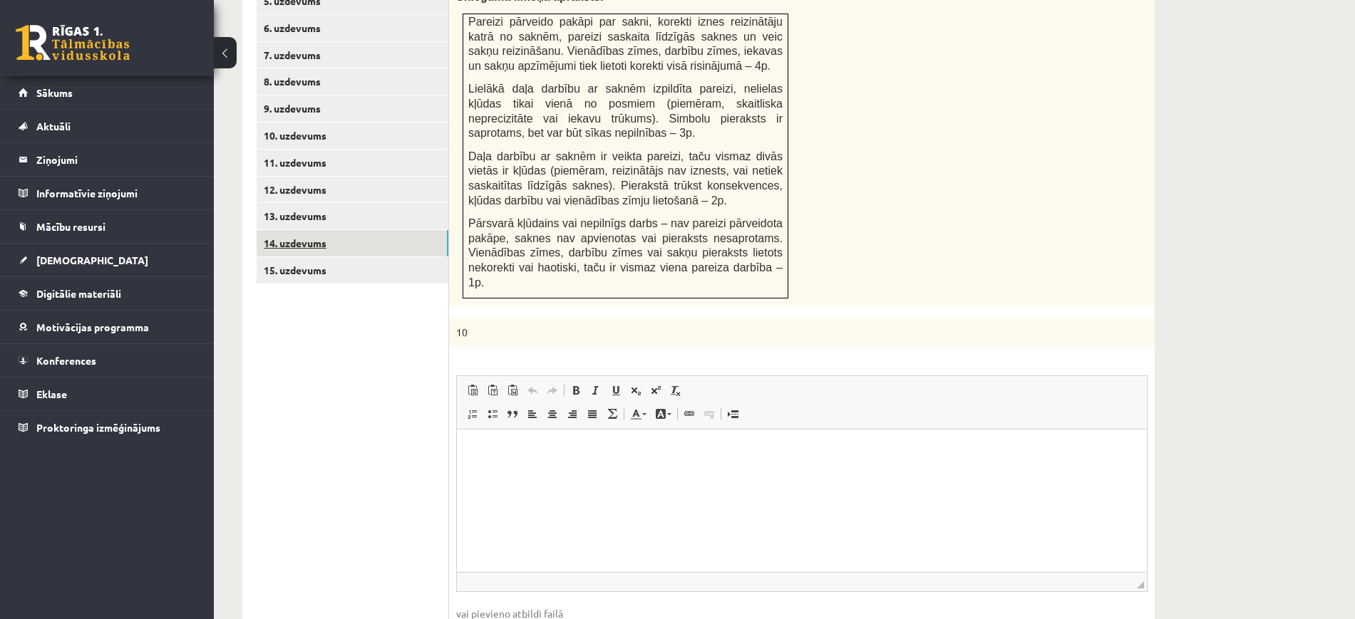
click at [386, 230] on link "14. uzdevums" at bounding box center [353, 243] width 192 height 26
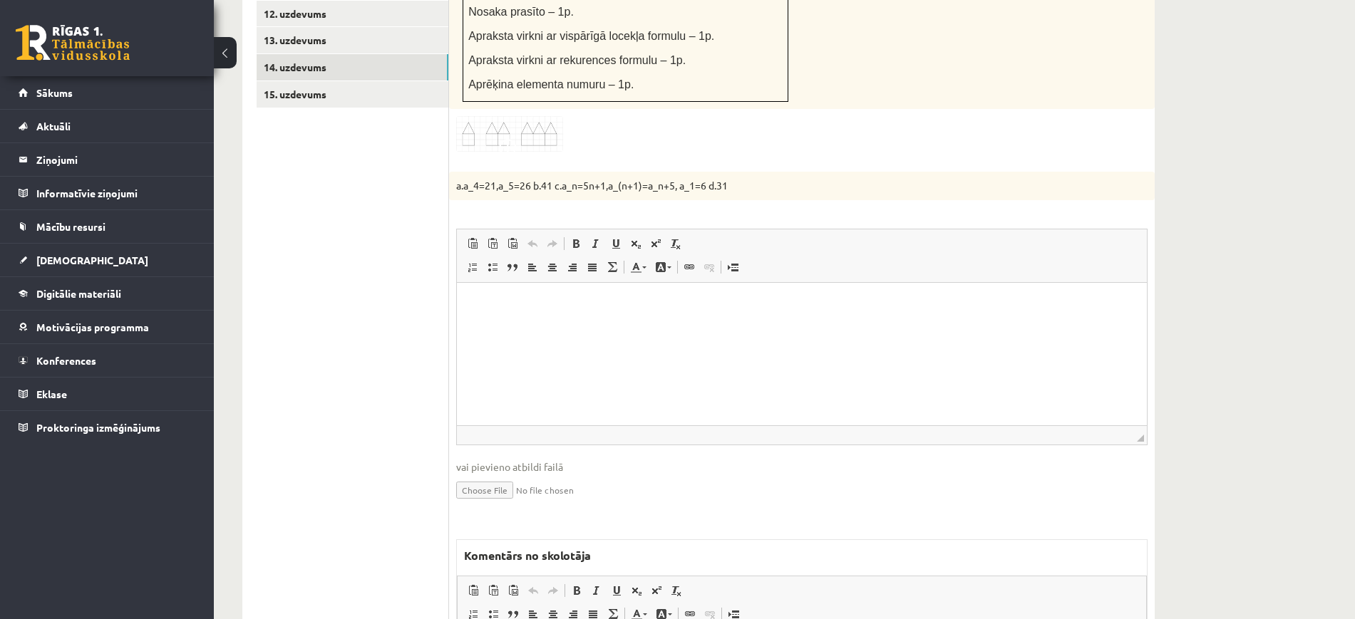
scroll to position [0, 0]
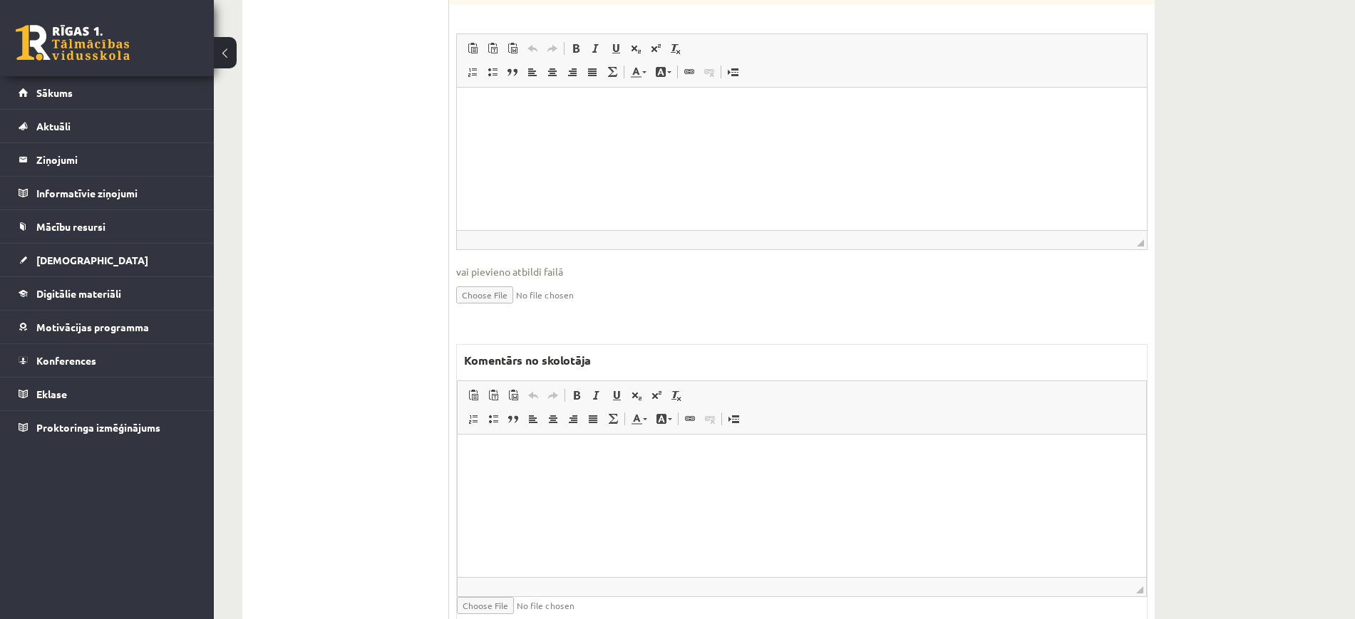
click at [555, 478] on html at bounding box center [802, 456] width 689 height 43
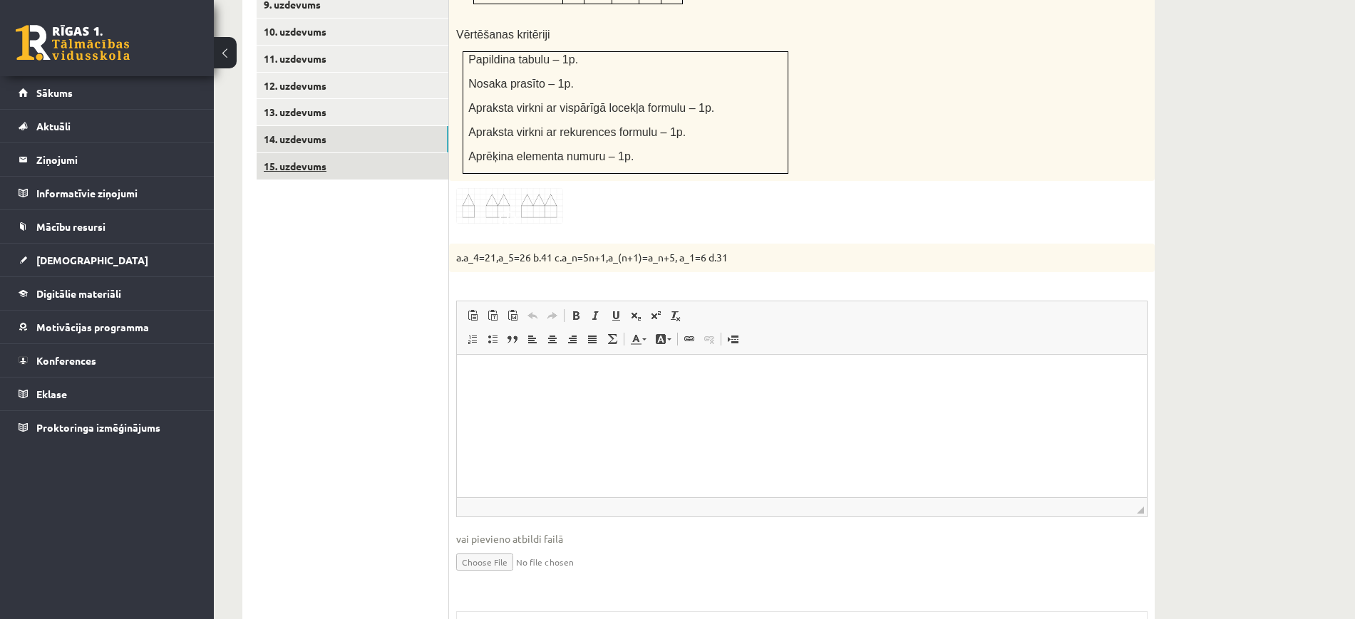
click at [366, 153] on link "15. uzdevums" at bounding box center [353, 166] width 192 height 26
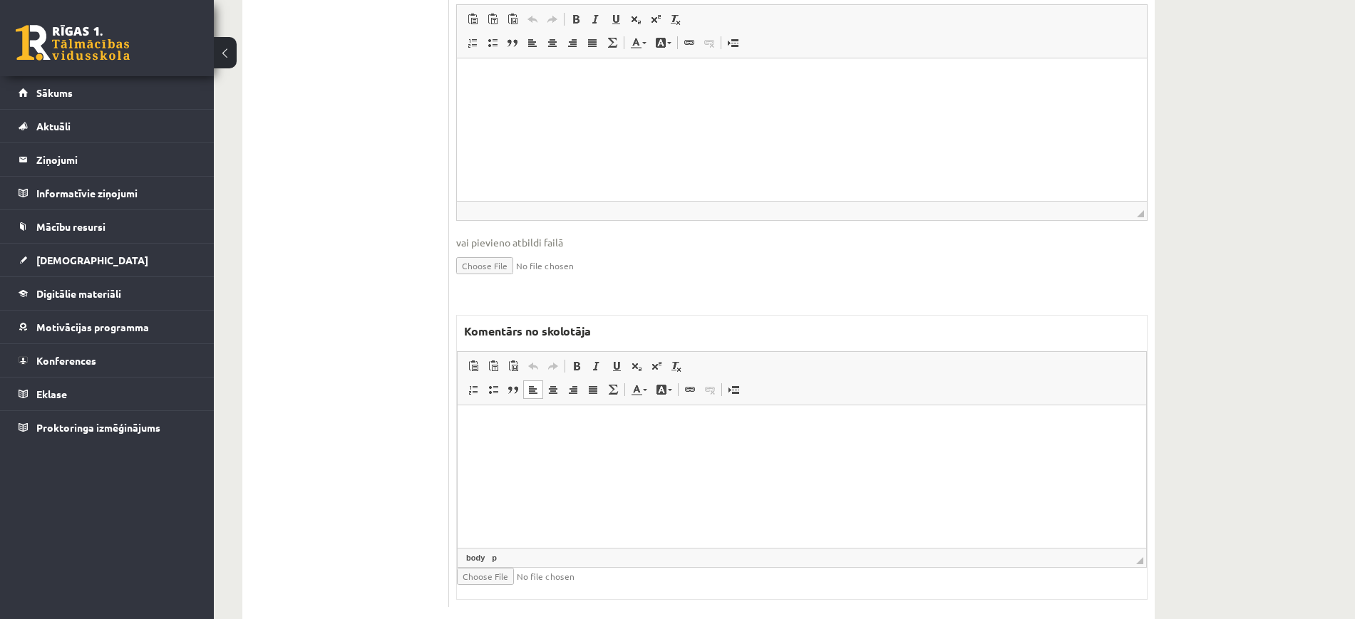
click at [587, 449] on html at bounding box center [802, 427] width 689 height 43
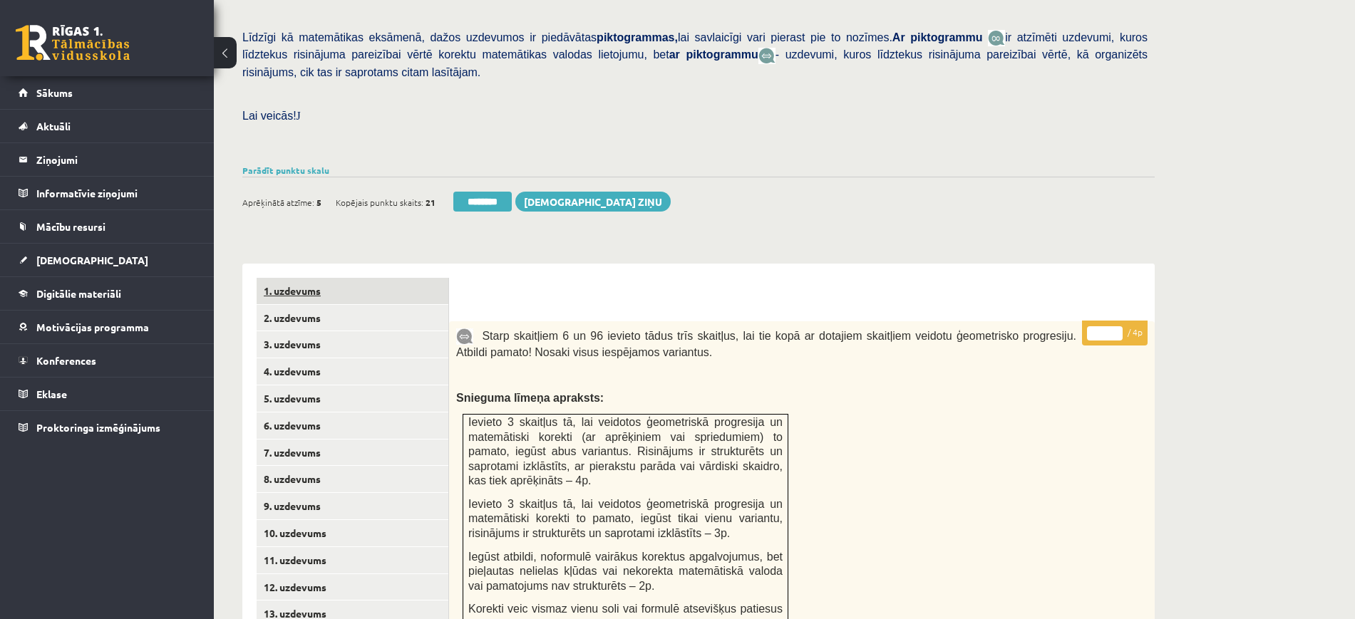
click at [357, 278] on link "1. uzdevums" at bounding box center [353, 291] width 192 height 26
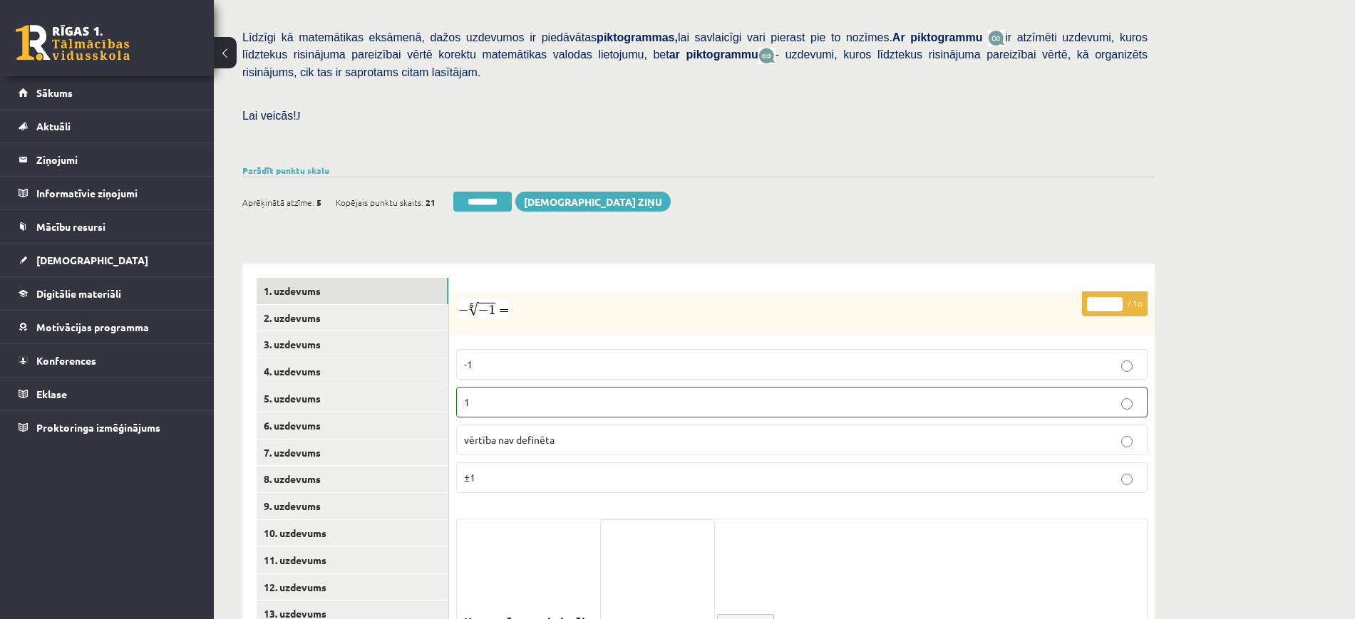
click at [480, 177] on div "Ieskaite saglabāta! Aprēķinātā atzīme: 5 Kopējais punktu skaits: 21 ******** Sū…" at bounding box center [698, 197] width 912 height 40
click at [481, 192] on input "********" at bounding box center [482, 202] width 58 height 20
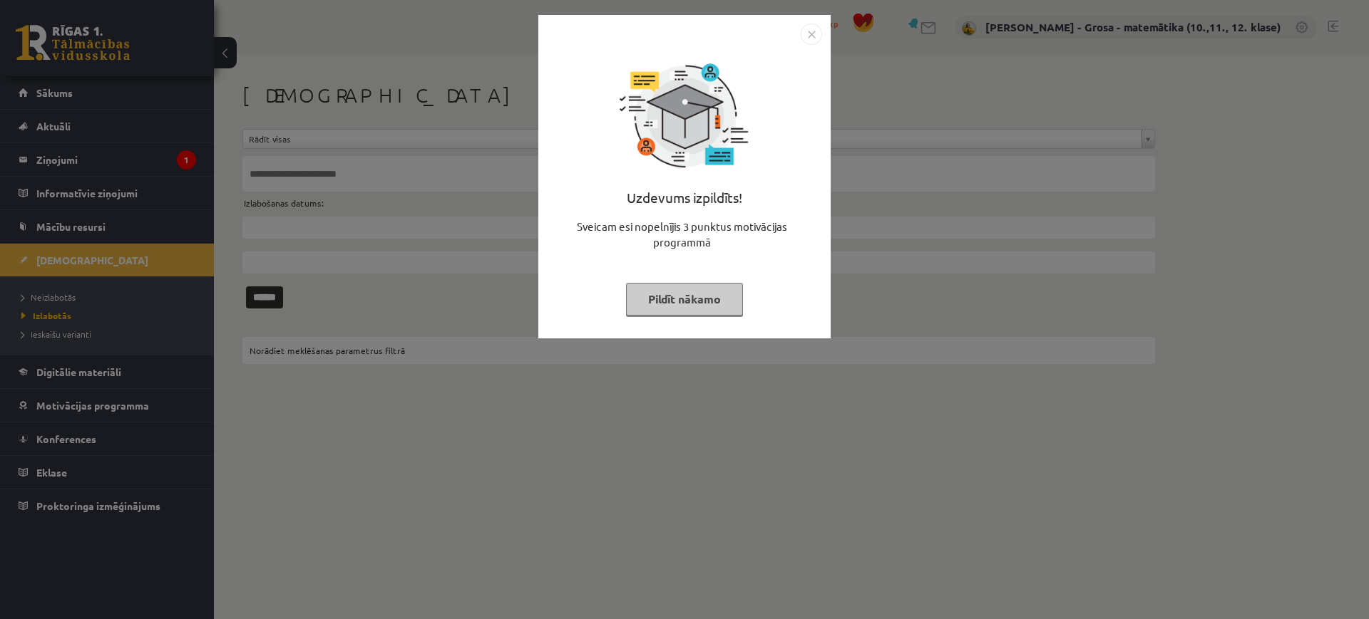
click at [694, 300] on button "Pildīt nākamo" at bounding box center [684, 299] width 117 height 33
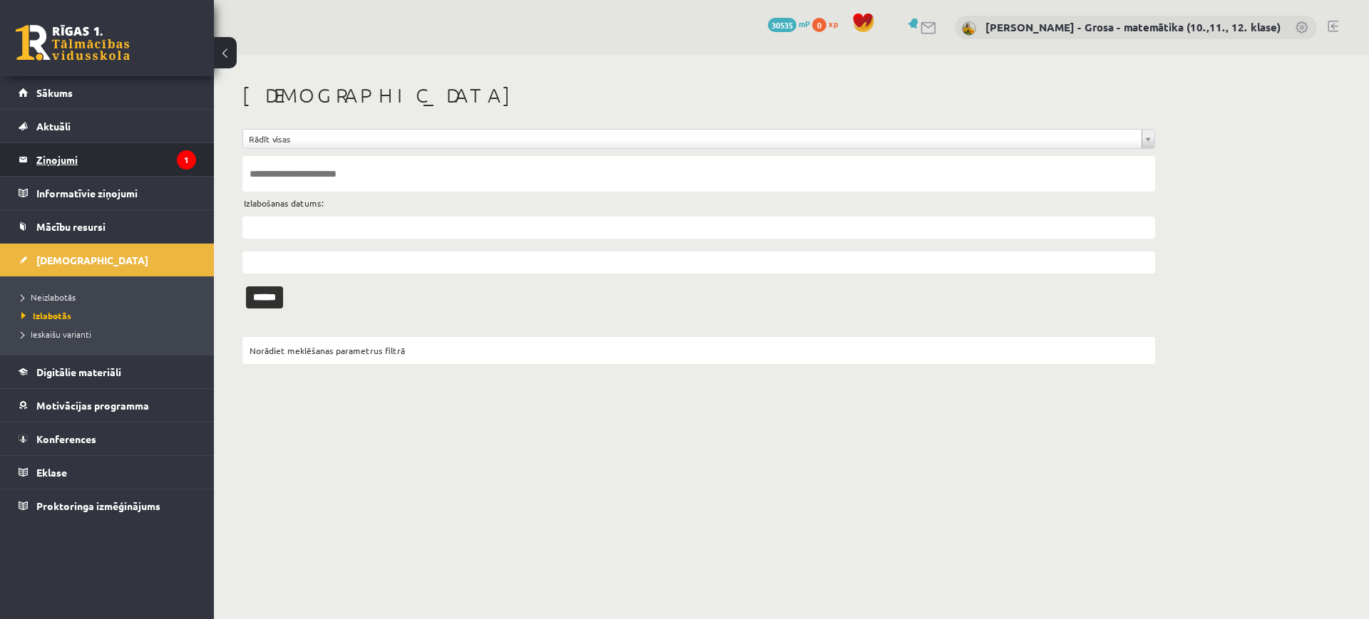
click at [107, 161] on legend "Ziņojumi 1" at bounding box center [116, 159] width 160 height 33
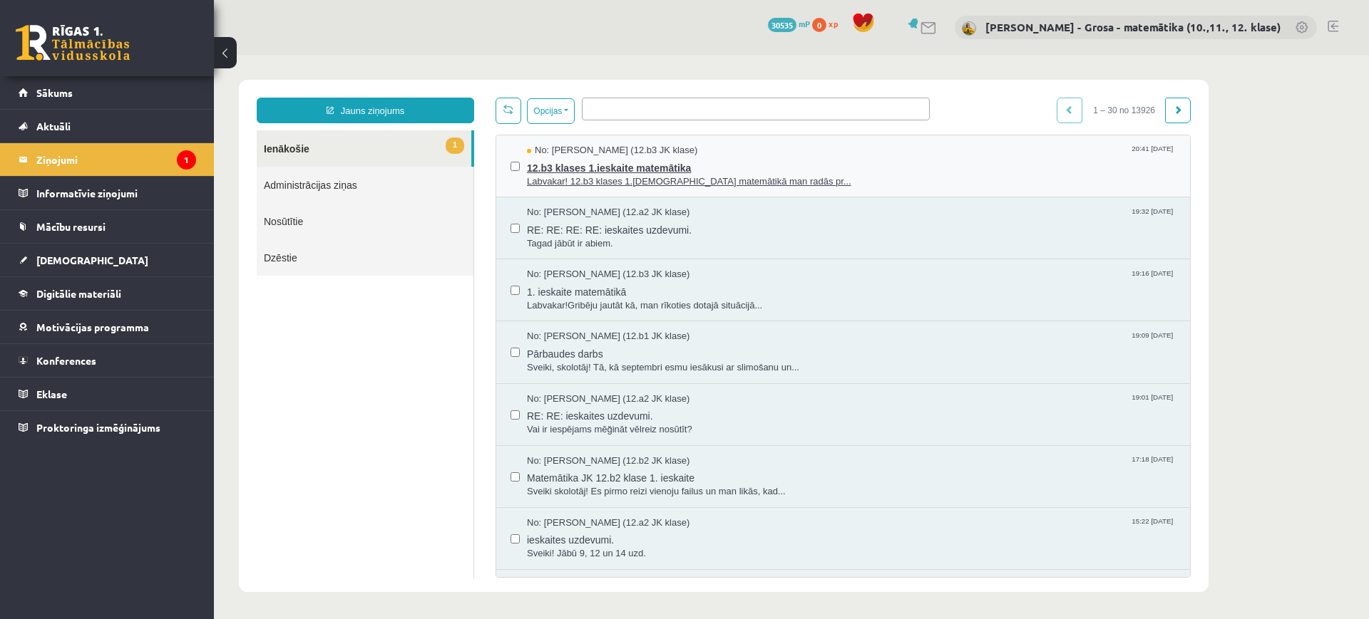
click at [887, 160] on span "12.b3 klases 1.ieskaite matemātika" at bounding box center [851, 167] width 649 height 18
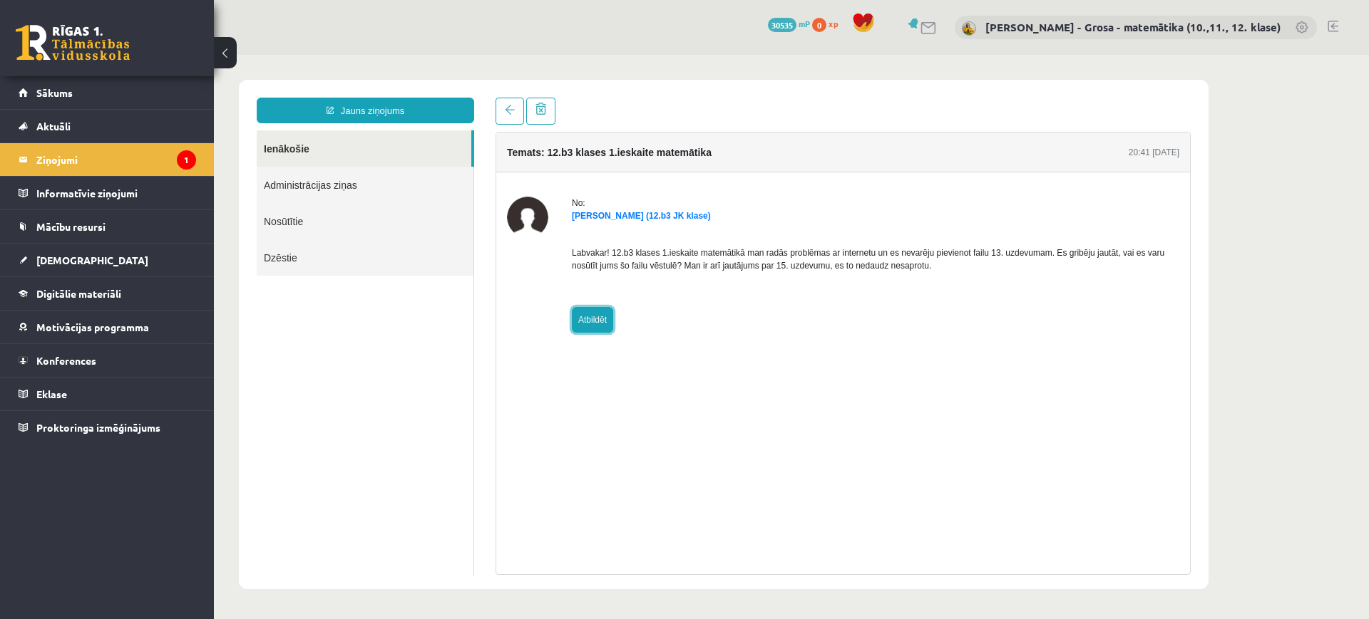
click at [602, 309] on link "Atbildēt" at bounding box center [592, 320] width 41 height 26
type input "**********"
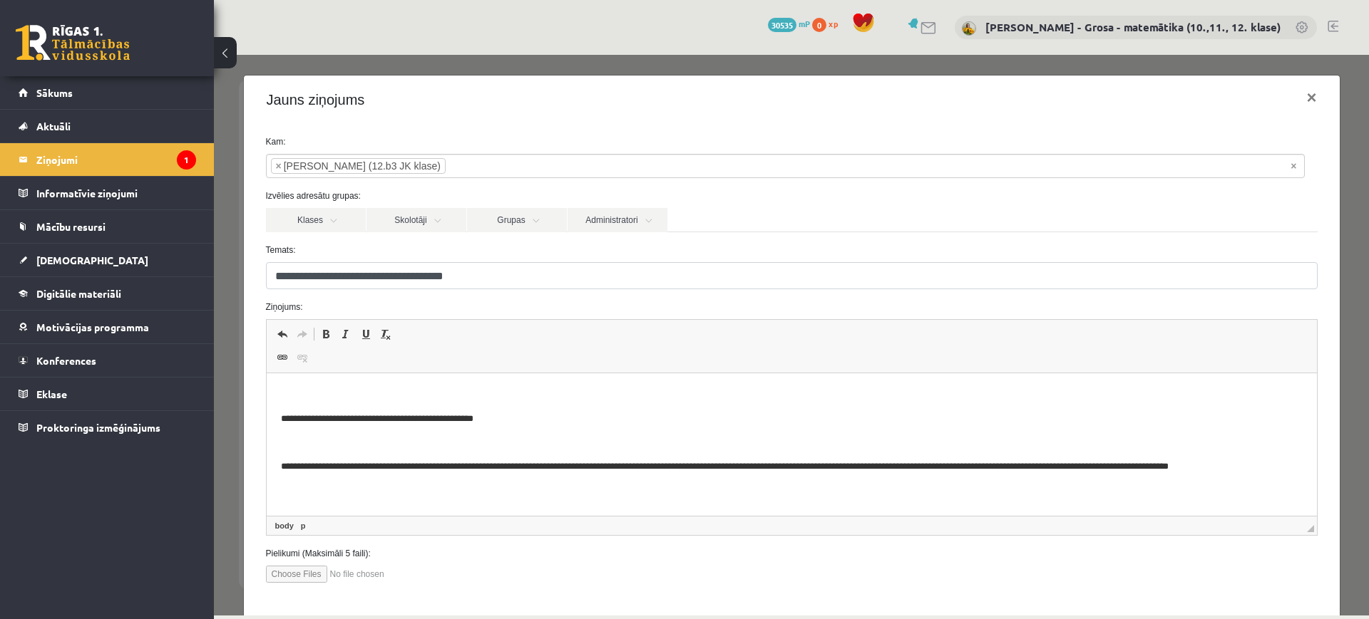
click at [564, 398] on p "Bagātinātā teksta redaktors, wiswyg-editor-47024824918500-1757873321-156" at bounding box center [790, 395] width 1021 height 15
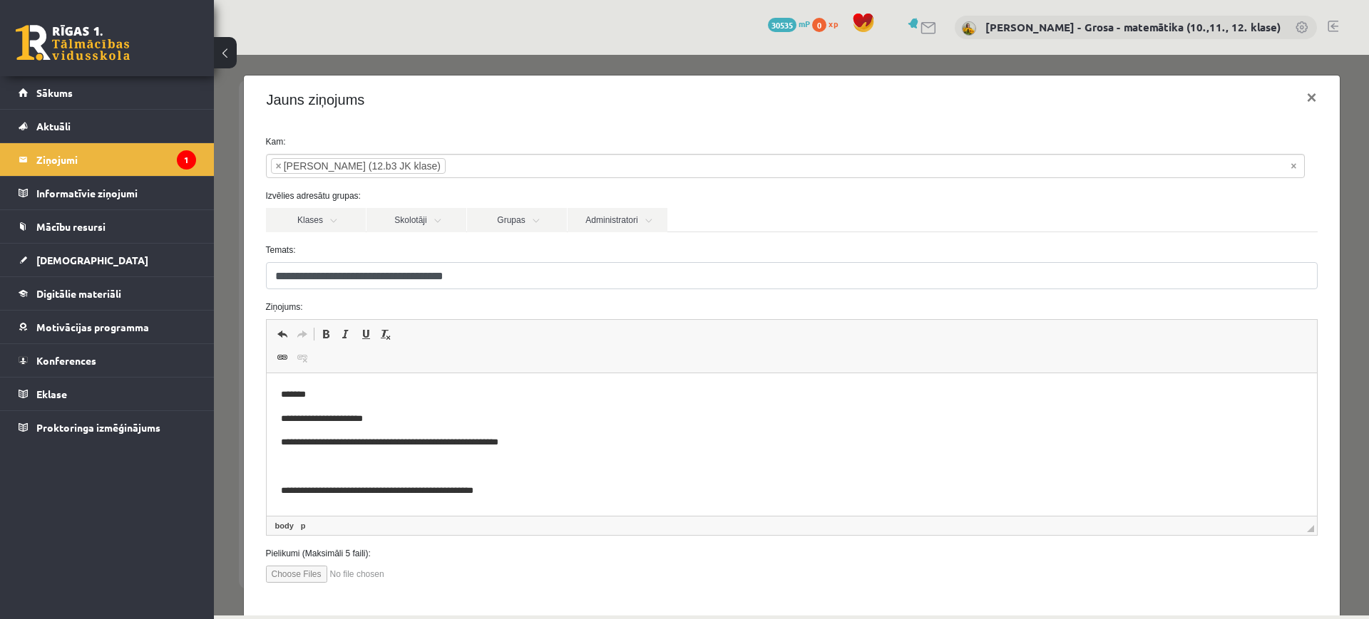
scroll to position [60, 0]
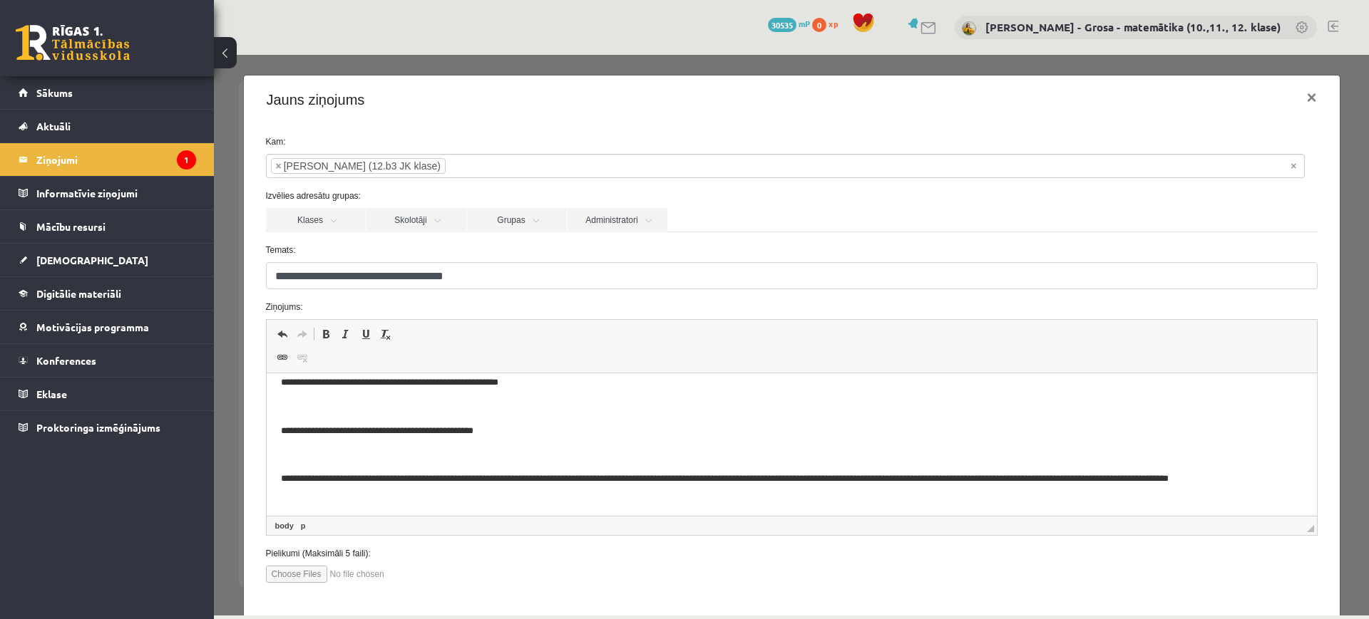
click at [581, 392] on body "**********" at bounding box center [790, 415] width 1021 height 174
click at [576, 382] on p "**********" at bounding box center [777, 383] width 995 height 15
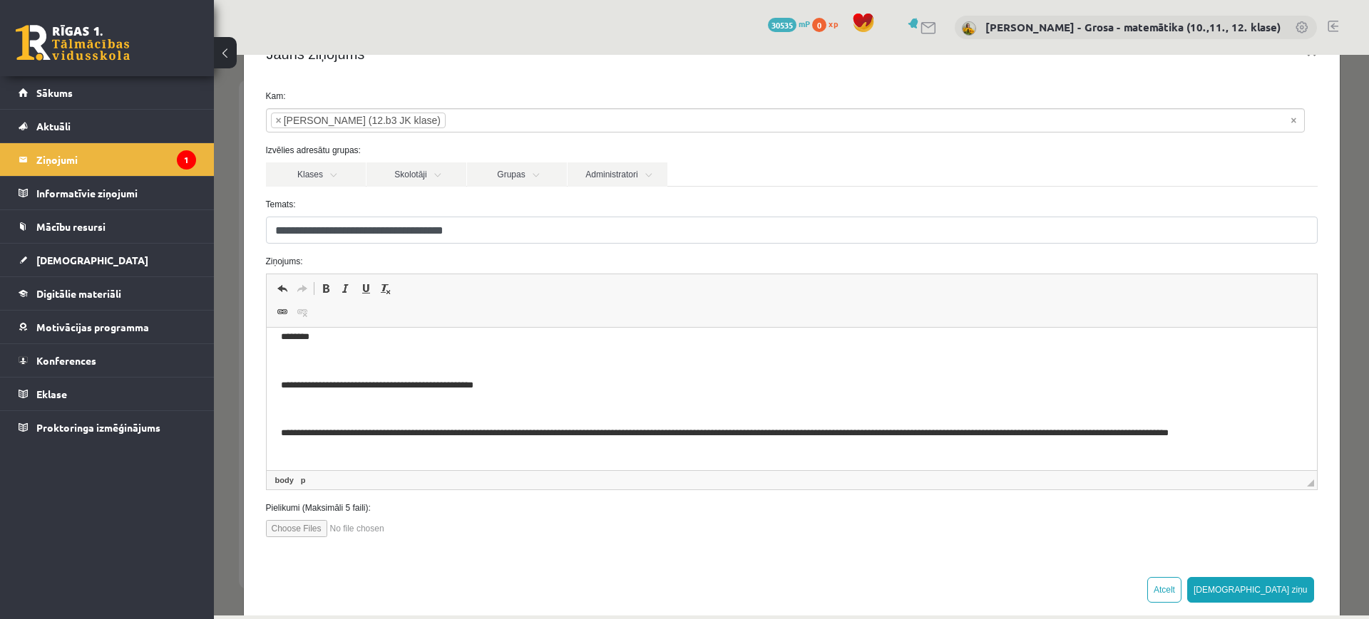
scroll to position [70, 0]
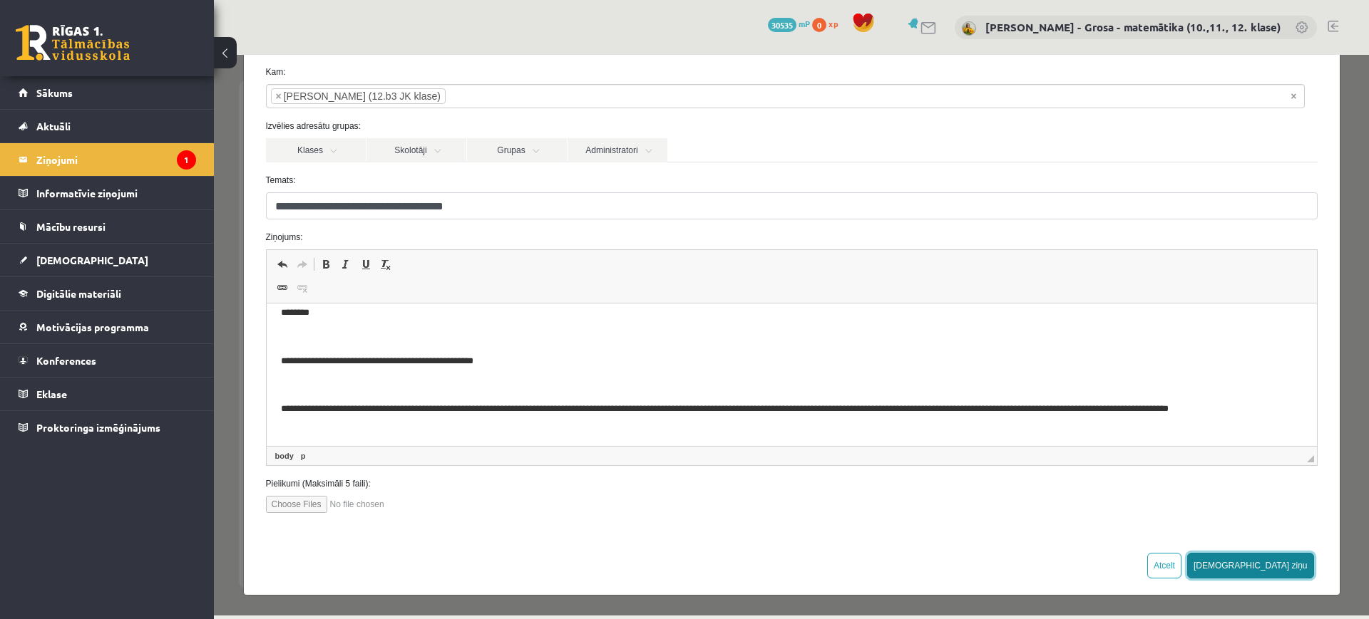
click at [1293, 565] on button "[DEMOGRAPHIC_DATA] ziņu" at bounding box center [1250, 566] width 127 height 26
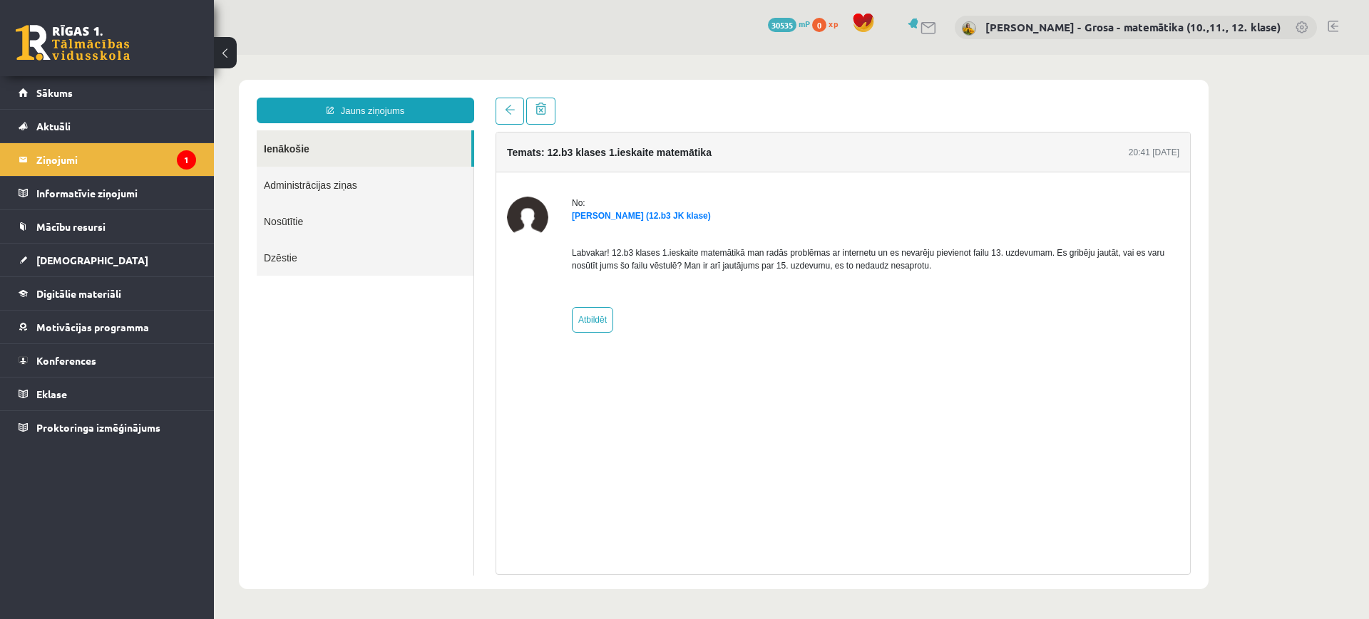
scroll to position [0, 0]
click at [317, 144] on link "Ienākošie" at bounding box center [364, 148] width 215 height 36
click at [274, 144] on link "Ienākošie" at bounding box center [364, 148] width 215 height 36
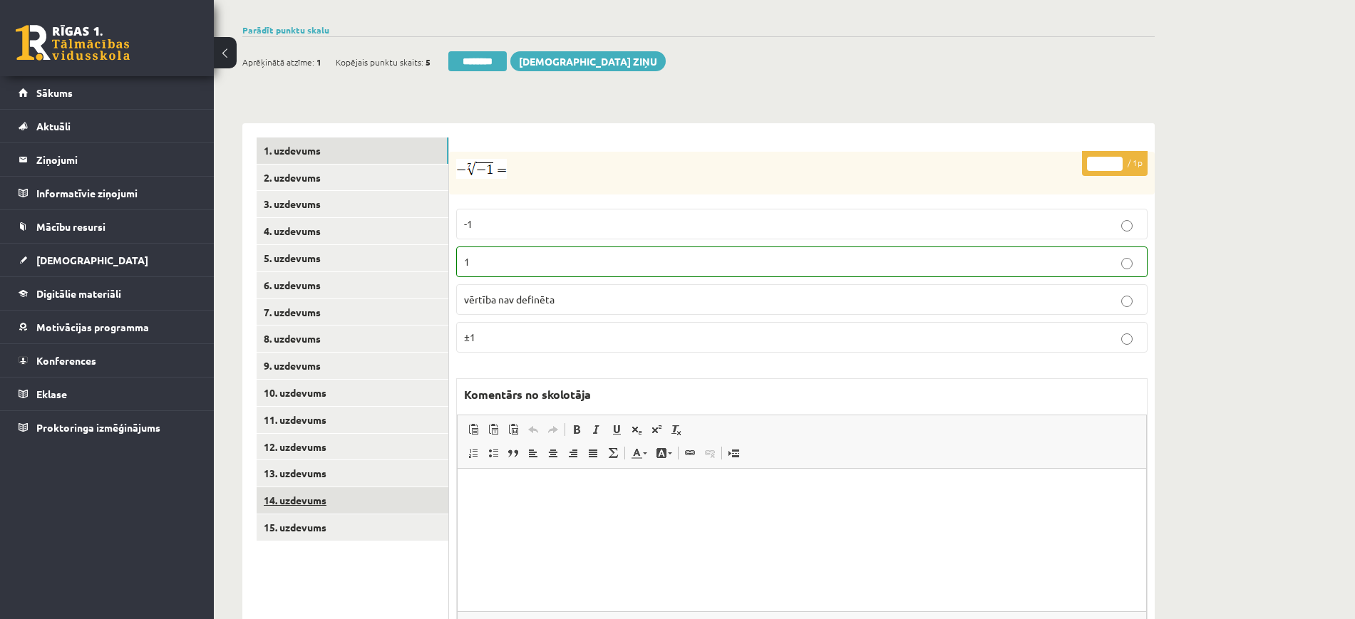
scroll to position [524, 0]
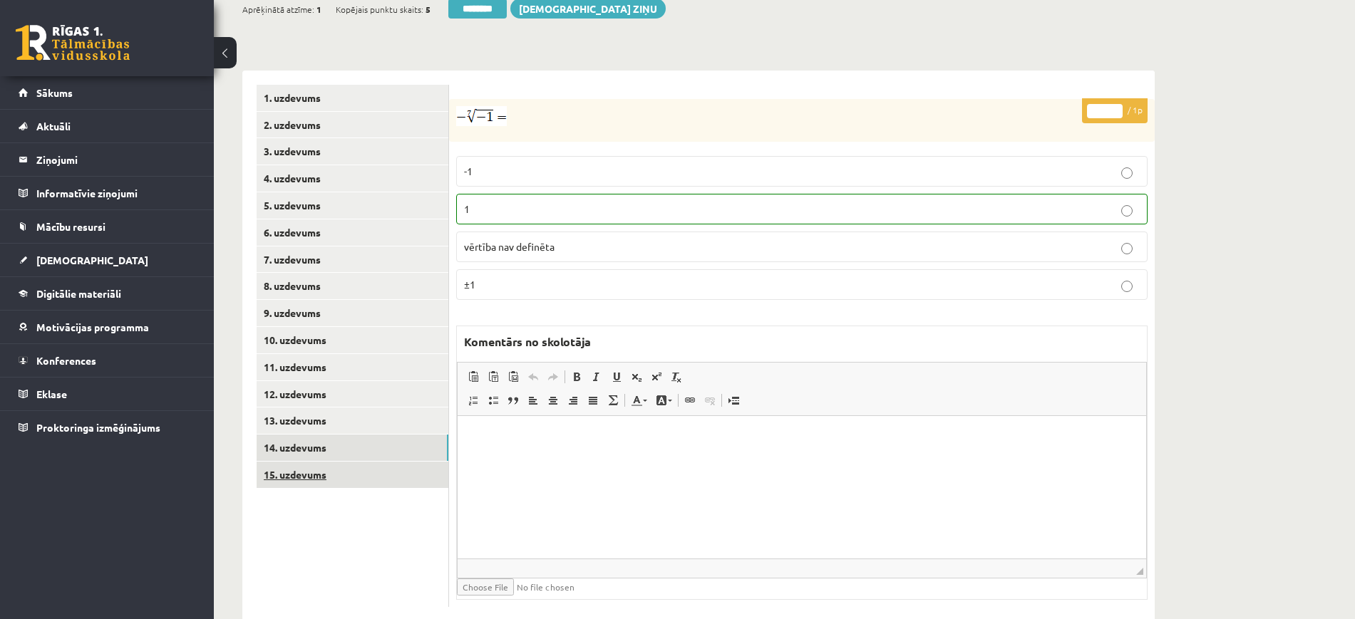
click at [404, 435] on link "14. uzdevums" at bounding box center [353, 448] width 192 height 26
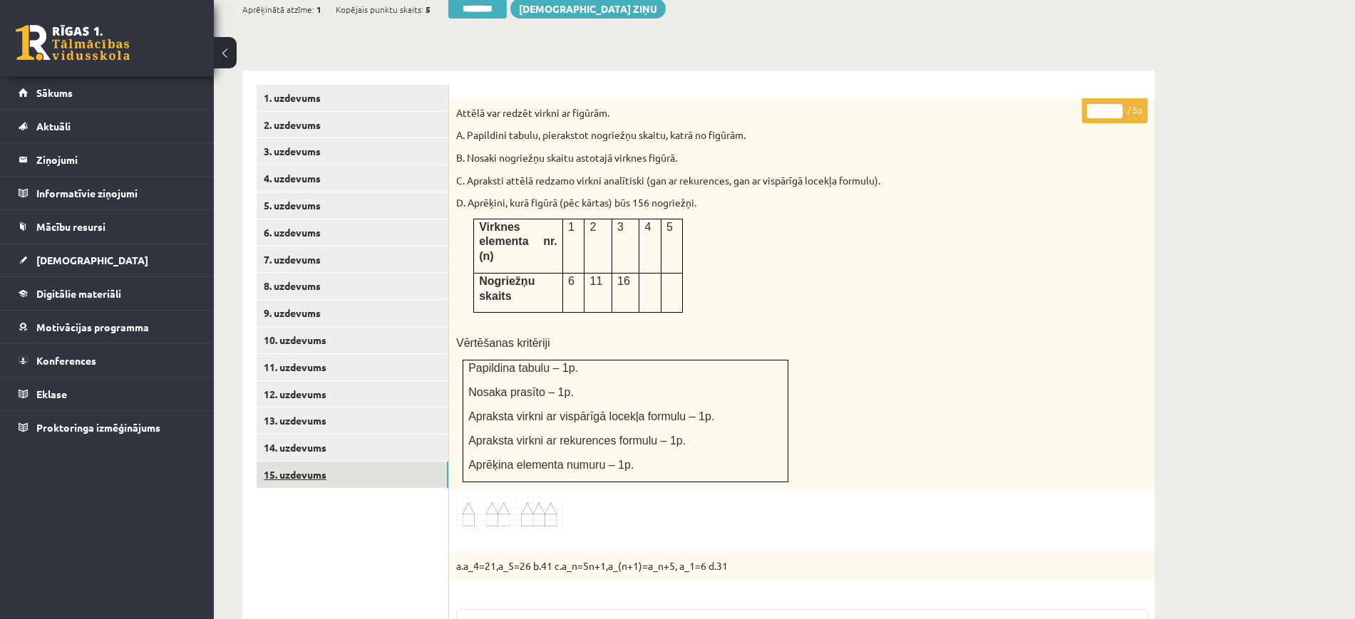
click at [391, 462] on link "15. uzdevums" at bounding box center [353, 475] width 192 height 26
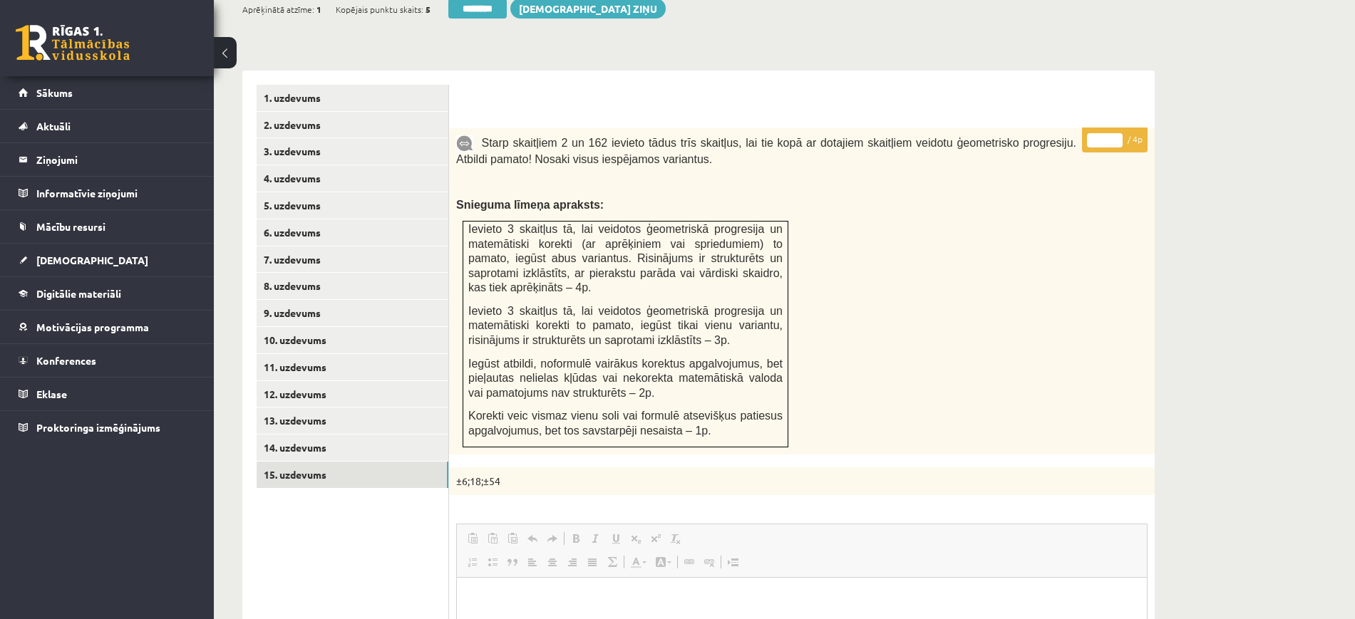
scroll to position [0, 0]
click at [386, 273] on link "8. uzdevums" at bounding box center [353, 286] width 192 height 26
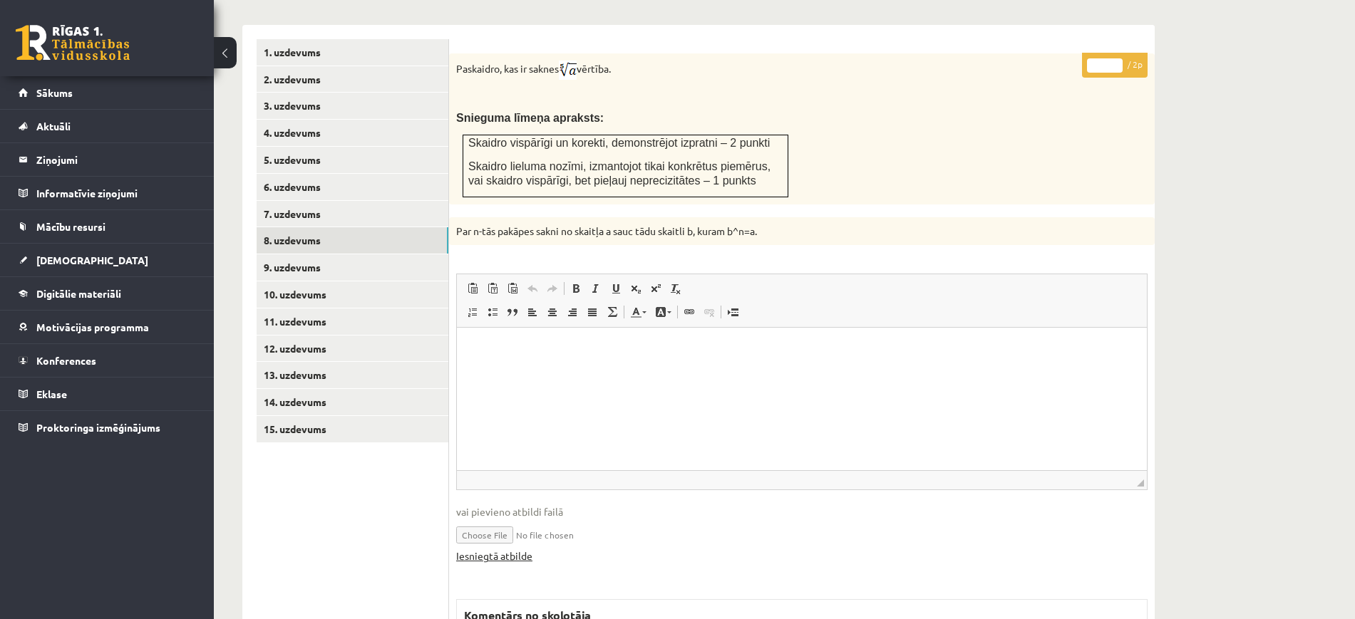
click at [501, 549] on link "Iesniegtā atbilde" at bounding box center [494, 556] width 76 height 15
type input "*"
click at [1116, 58] on input "*" at bounding box center [1105, 65] width 36 height 14
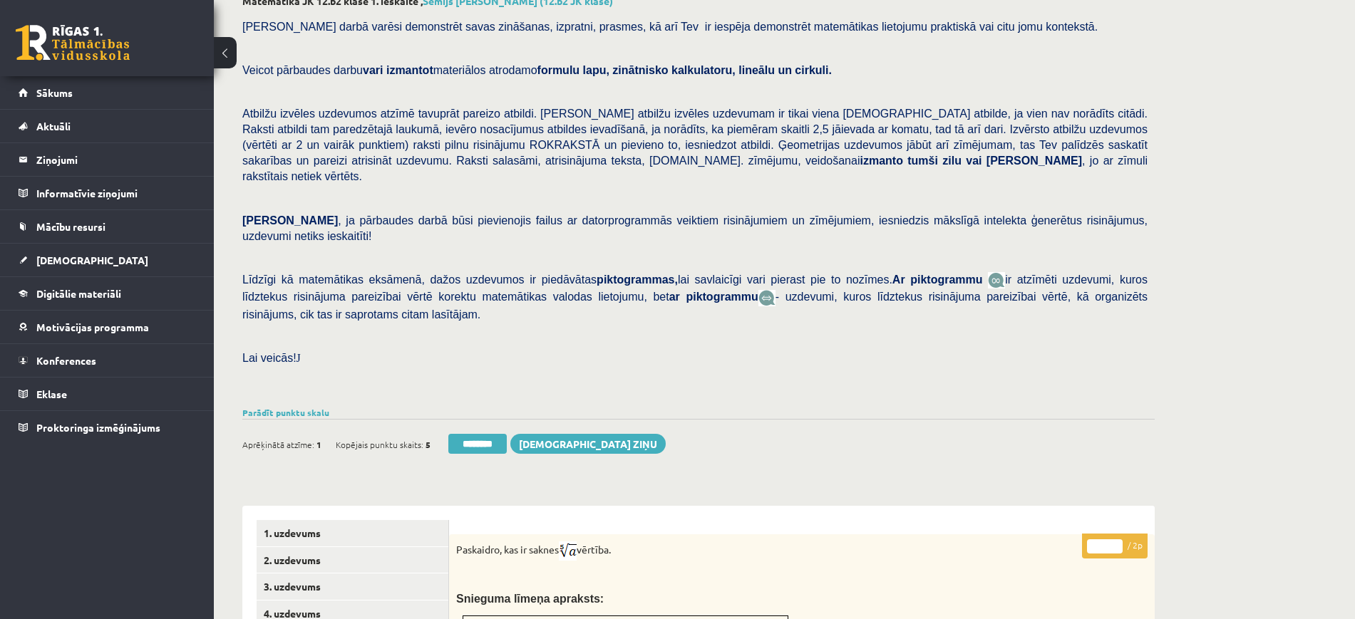
scroll to position [356, 0]
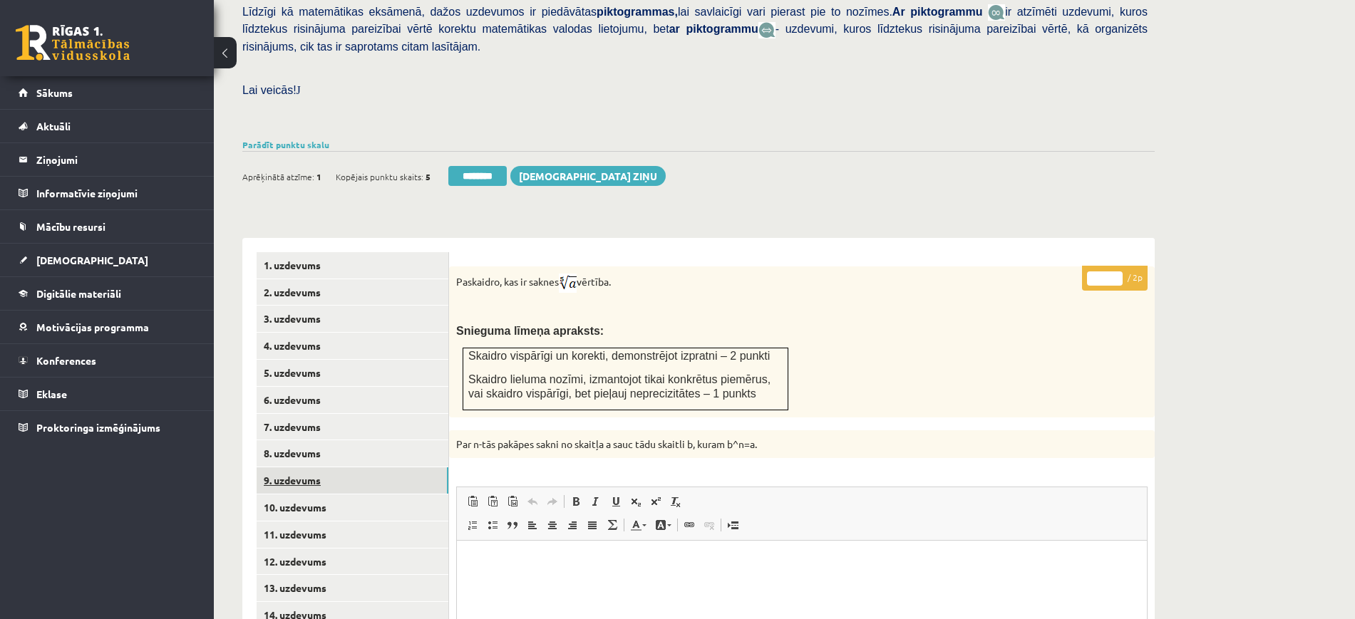
click at [435, 468] on link "9. uzdevums" at bounding box center [353, 481] width 192 height 26
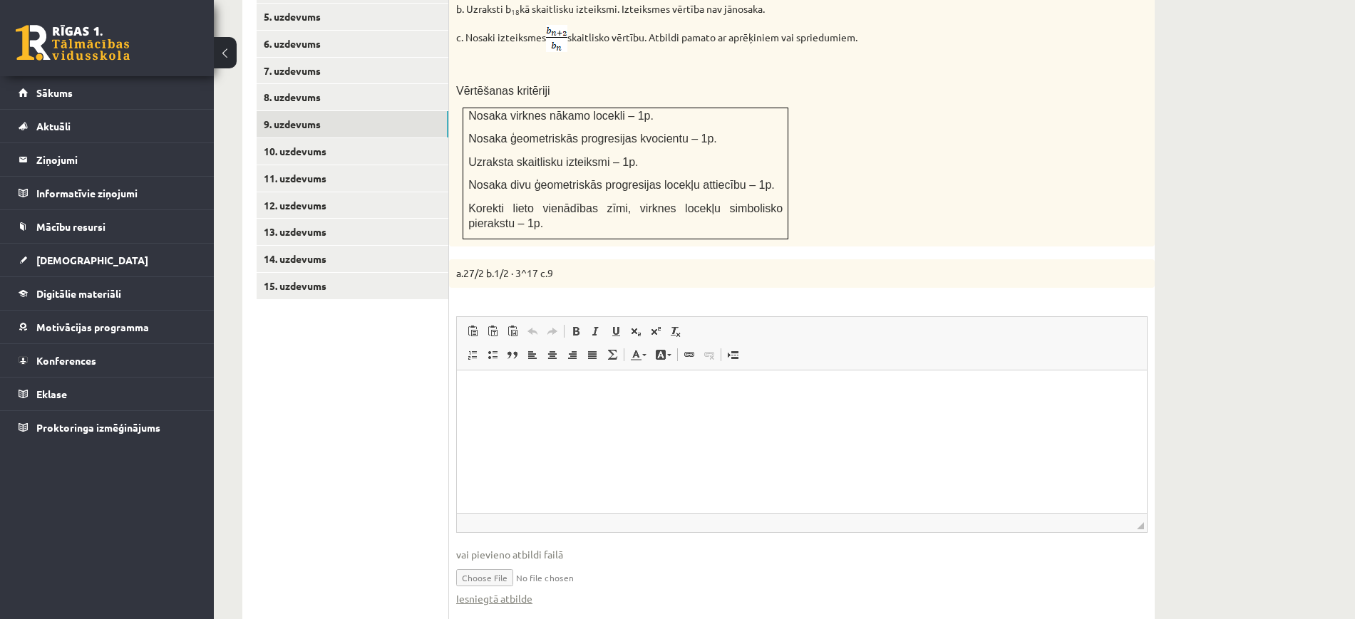
scroll to position [0, 0]
click at [482, 592] on link "Iesniegtā atbilde" at bounding box center [494, 599] width 76 height 15
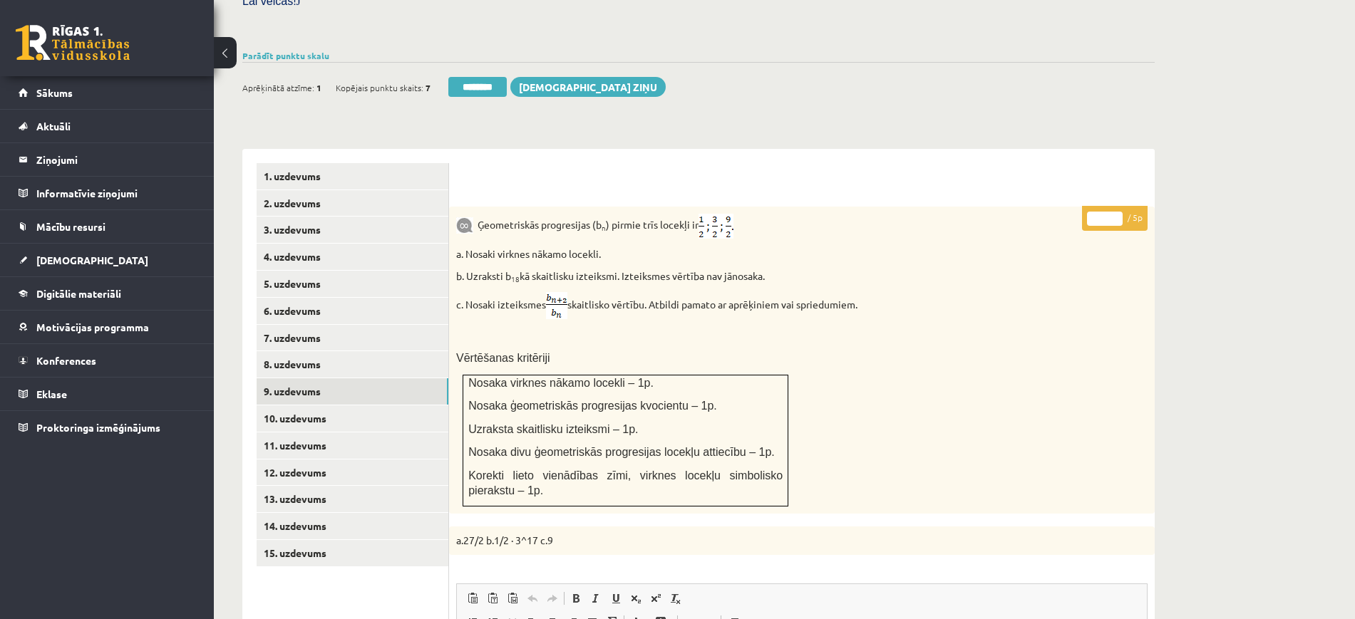
type input "*"
click at [1116, 212] on input "*" at bounding box center [1105, 219] width 36 height 14
click at [369, 406] on link "10. uzdevums" at bounding box center [353, 419] width 192 height 26
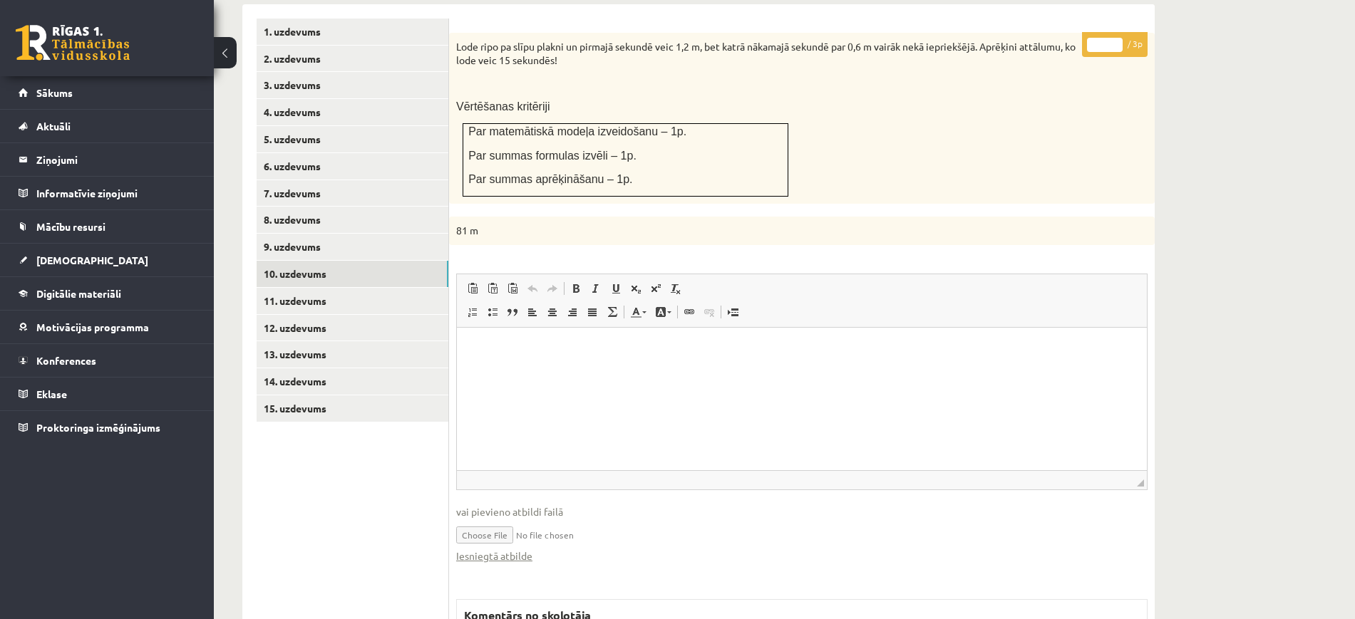
scroll to position [0, 0]
click at [518, 549] on link "Iesniegtā atbilde" at bounding box center [494, 556] width 76 height 15
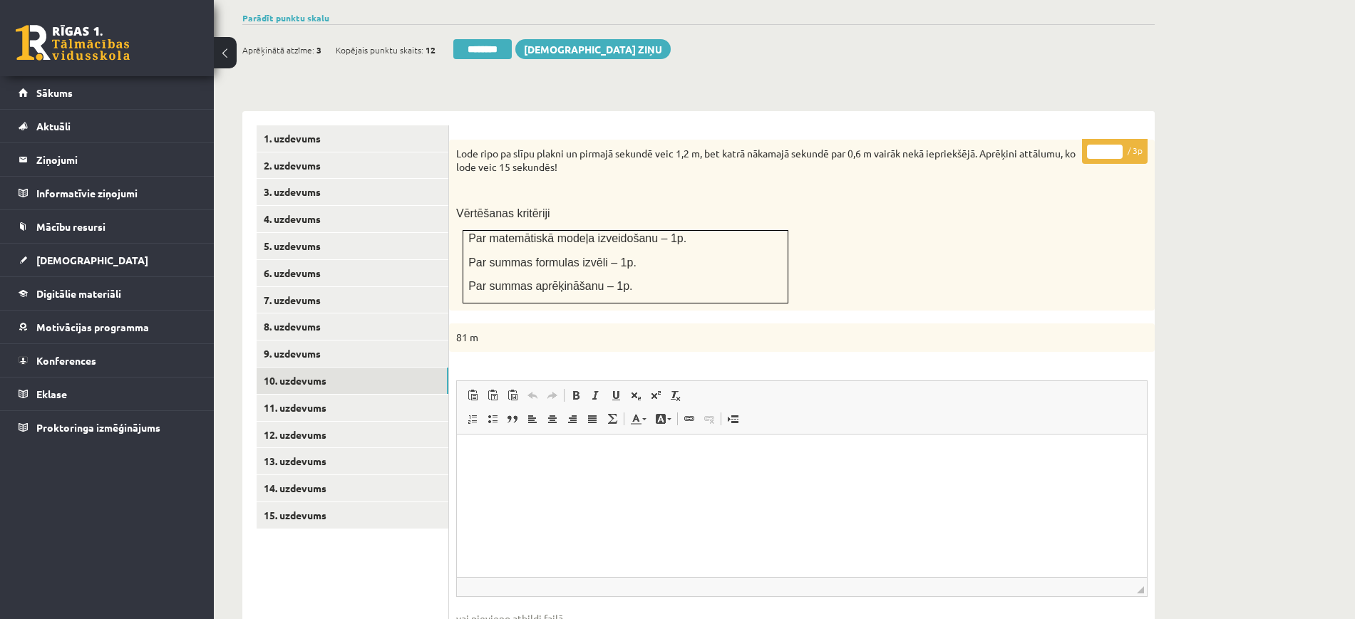
scroll to position [412, 0]
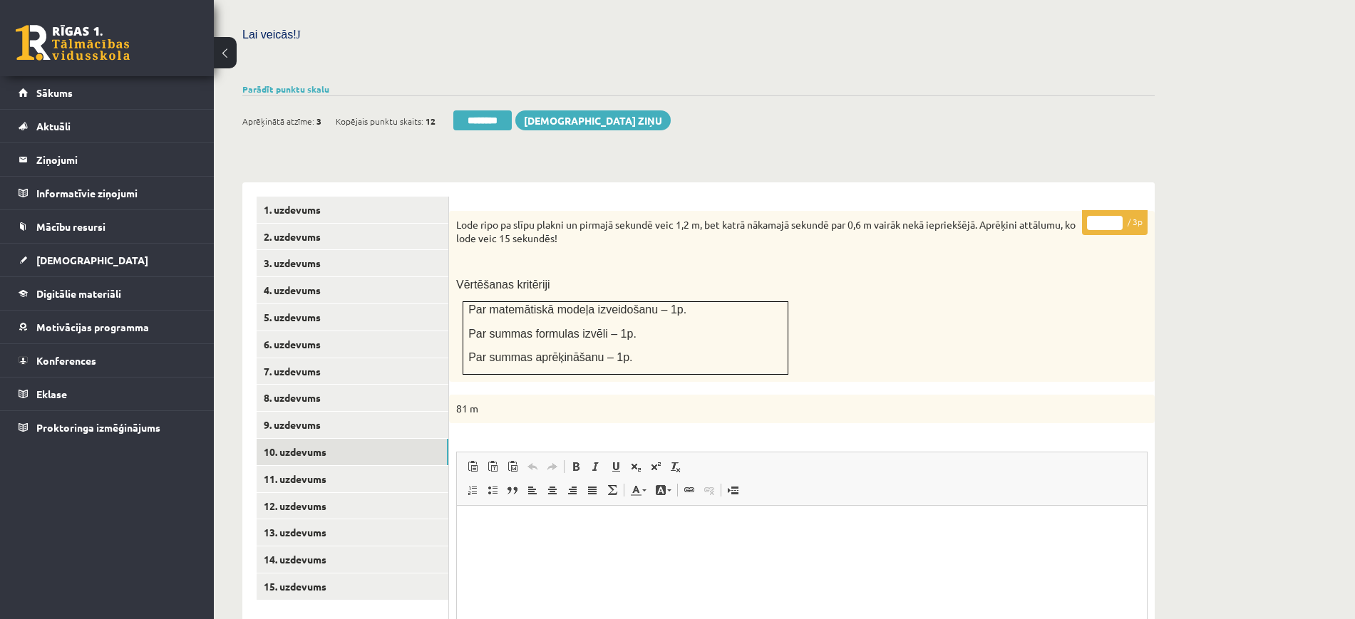
click at [1121, 216] on input "*" at bounding box center [1105, 223] width 36 height 14
type input "*"
click at [1121, 216] on input "*" at bounding box center [1105, 223] width 36 height 14
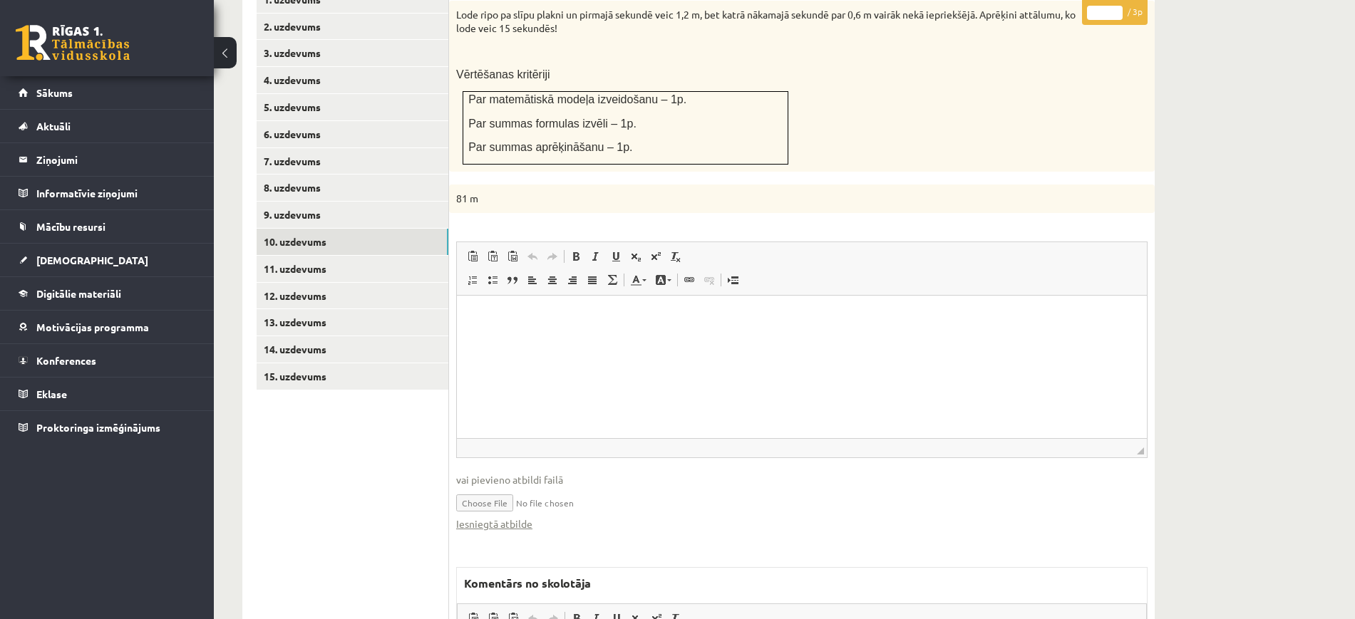
scroll to position [768, 0]
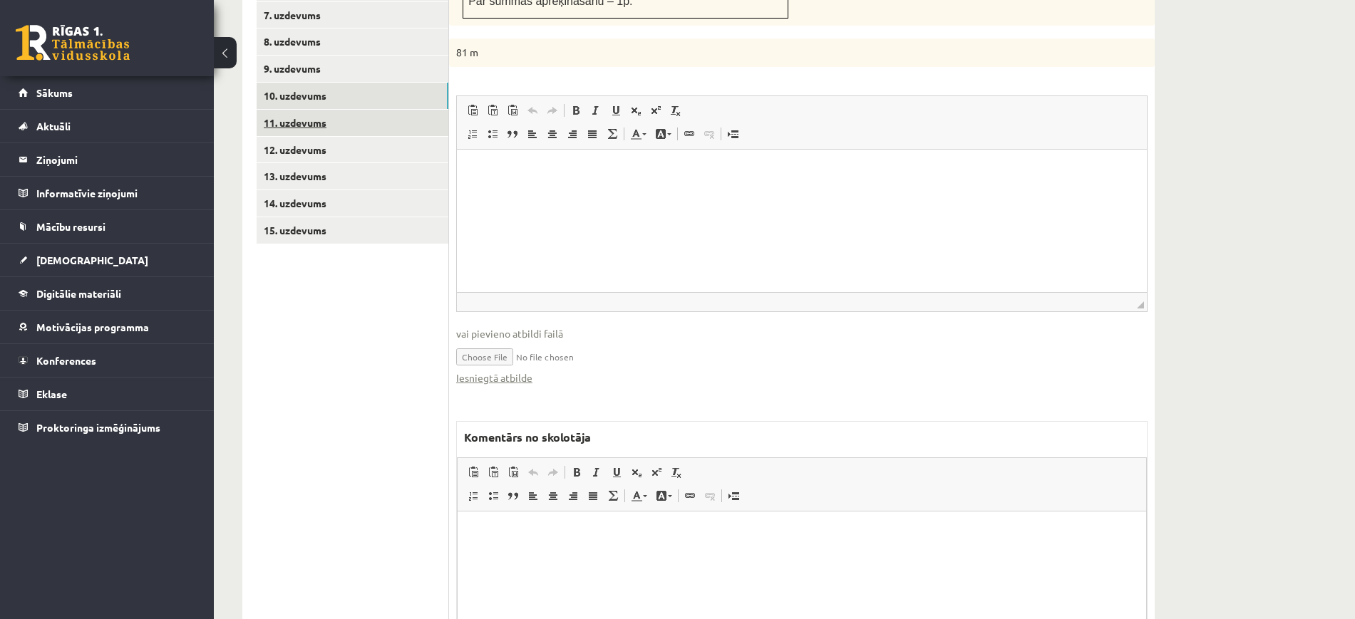
click at [426, 110] on link "11. uzdevums" at bounding box center [353, 123] width 192 height 26
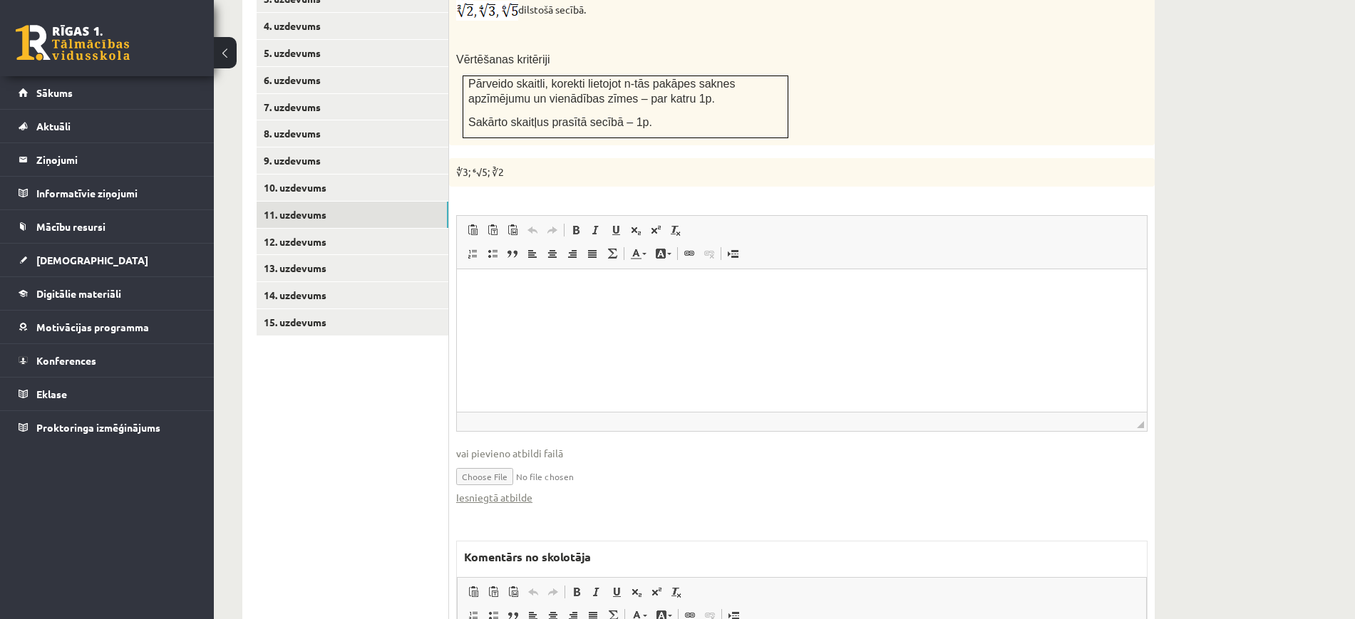
scroll to position [679, 0]
click at [514, 488] on link "Iesniegtā atbilde" at bounding box center [494, 495] width 76 height 15
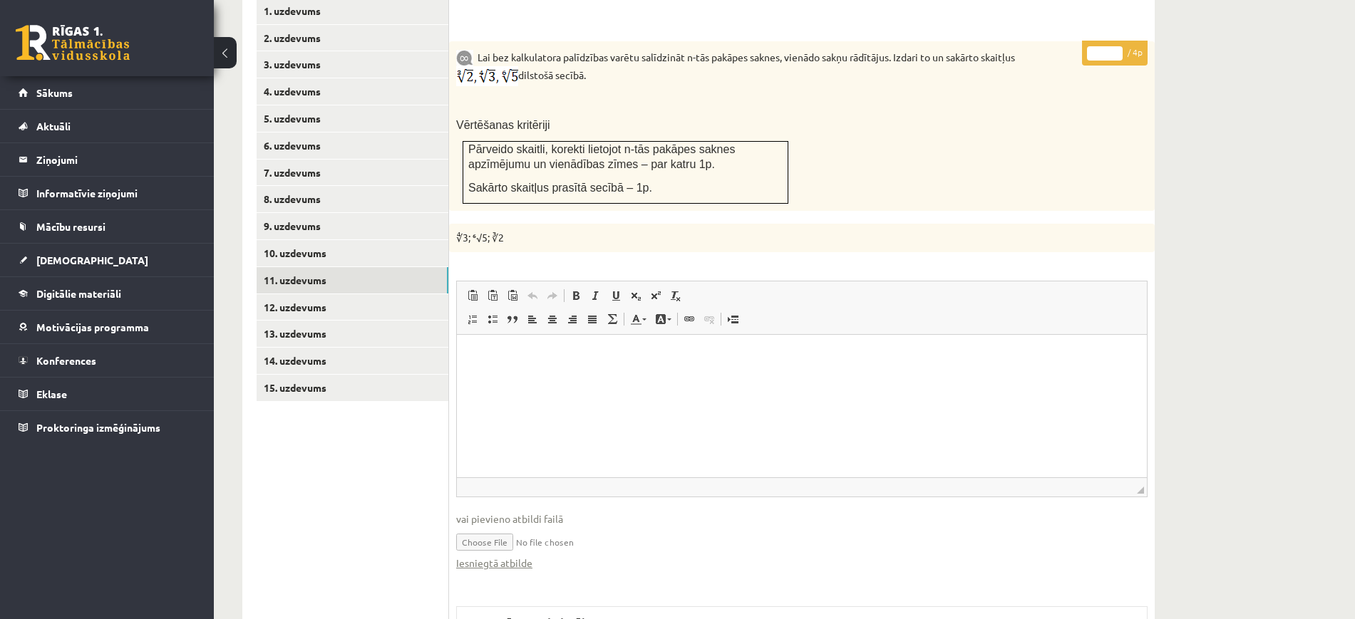
scroll to position [501, 0]
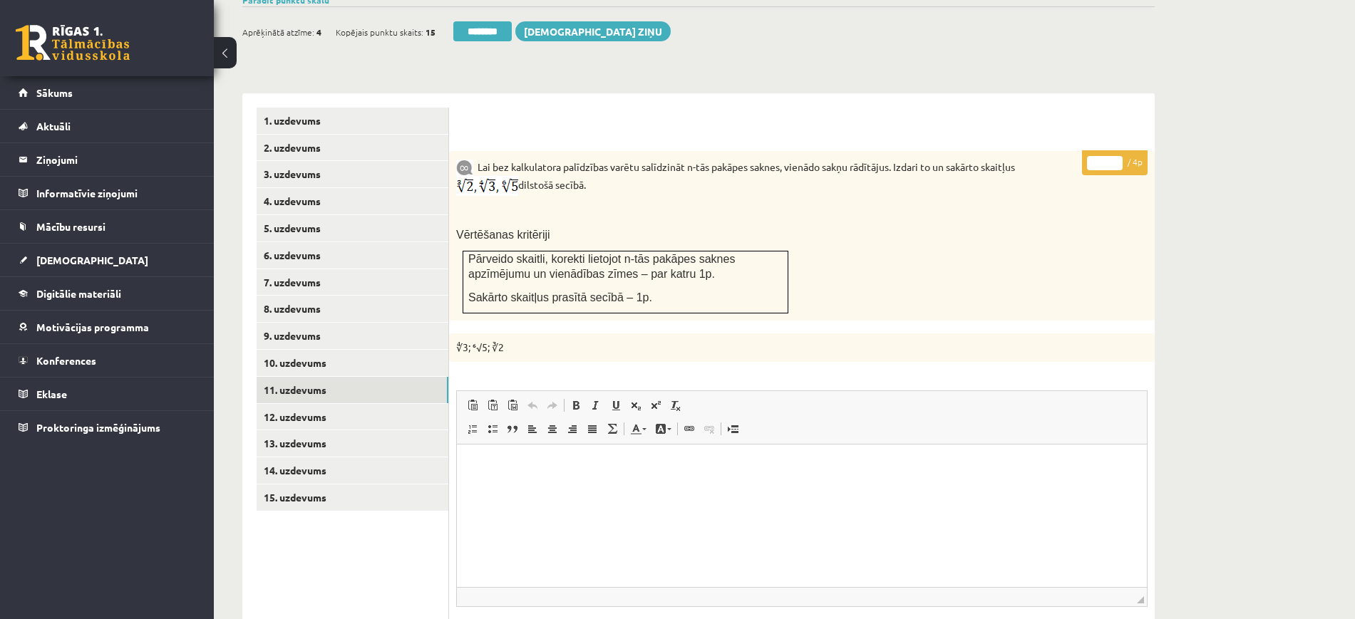
type input "*"
click at [1113, 156] on input "*" at bounding box center [1105, 163] width 36 height 14
click at [418, 404] on link "12. uzdevums" at bounding box center [353, 417] width 192 height 26
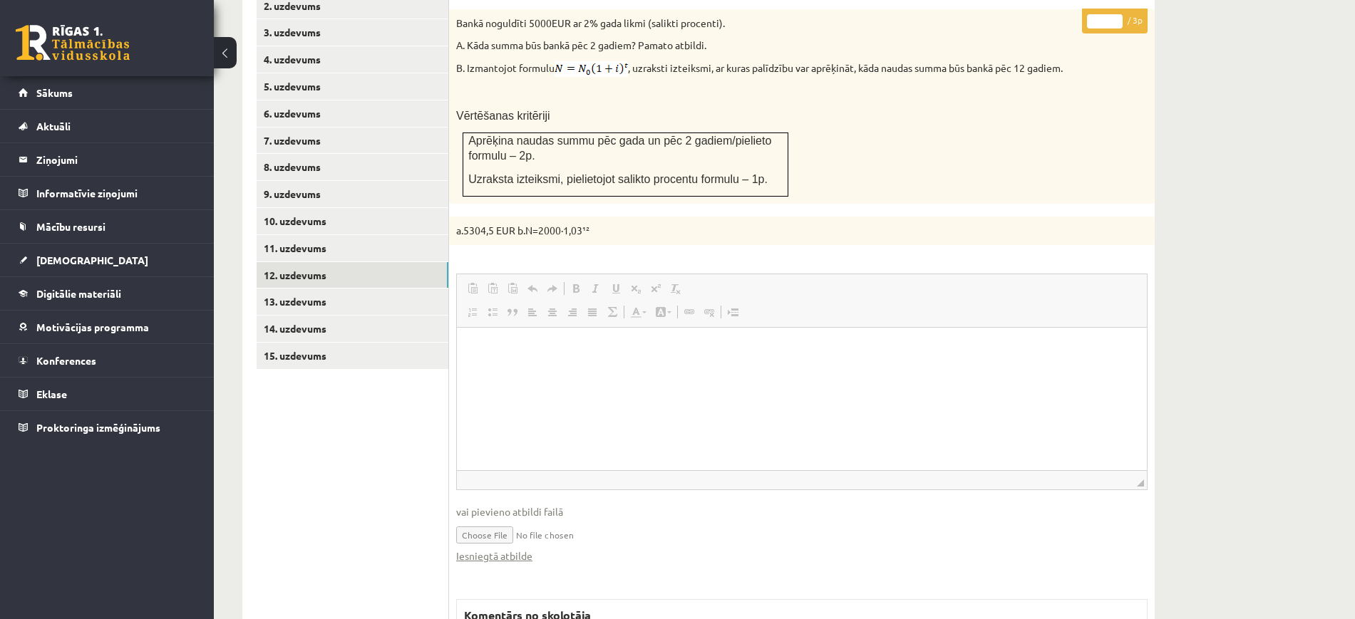
scroll to position [0, 0]
click at [515, 549] on link "Iesniegtā atbilde" at bounding box center [494, 556] width 76 height 15
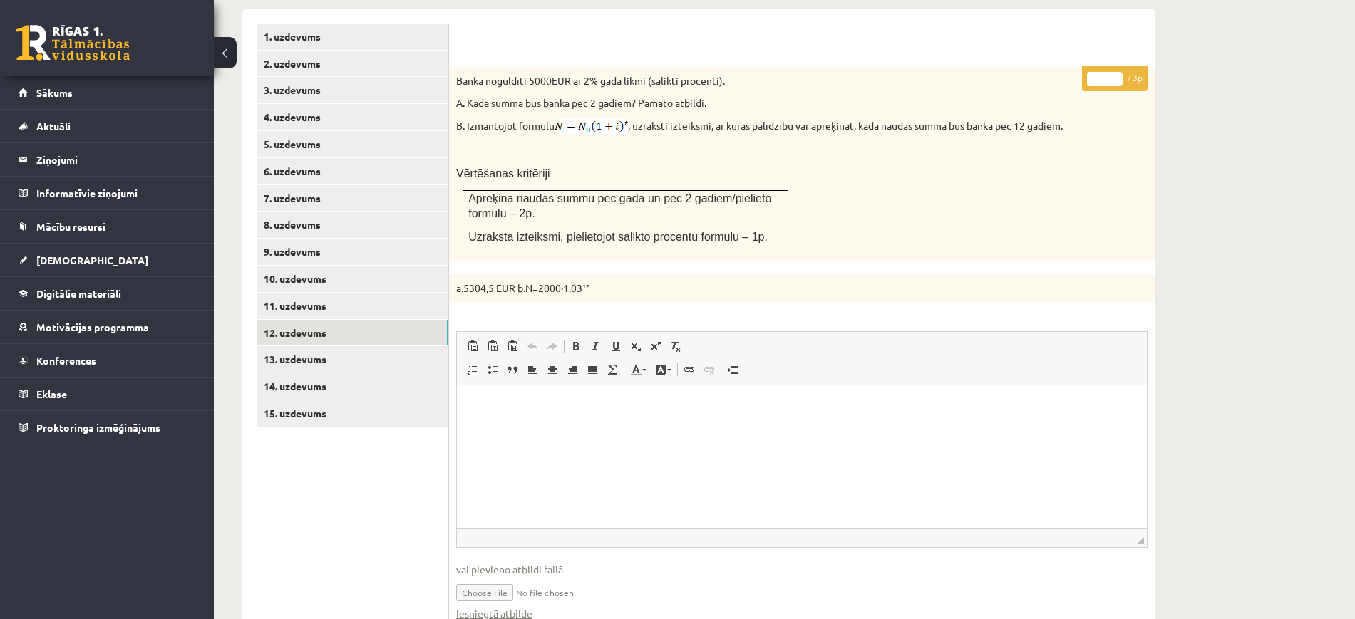
scroll to position [554, 0]
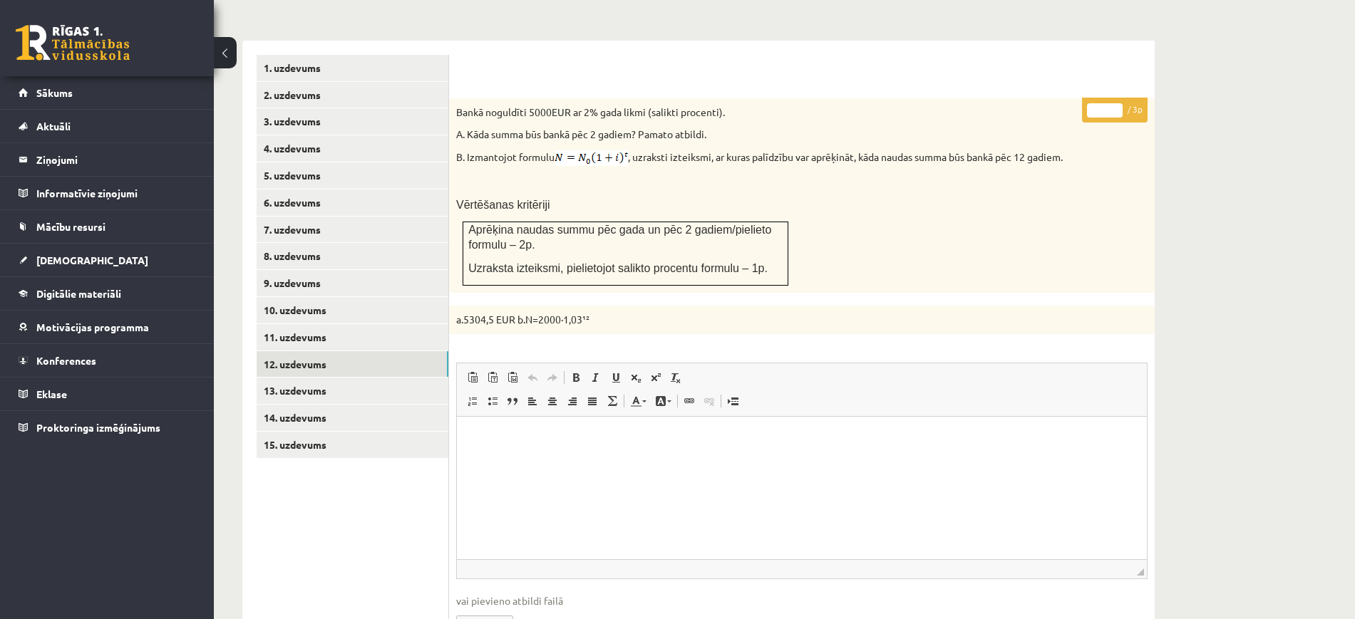
type input "*"
click at [1112, 103] on input "*" at bounding box center [1105, 110] width 36 height 14
click at [396, 378] on link "13. uzdevums" at bounding box center [353, 391] width 192 height 26
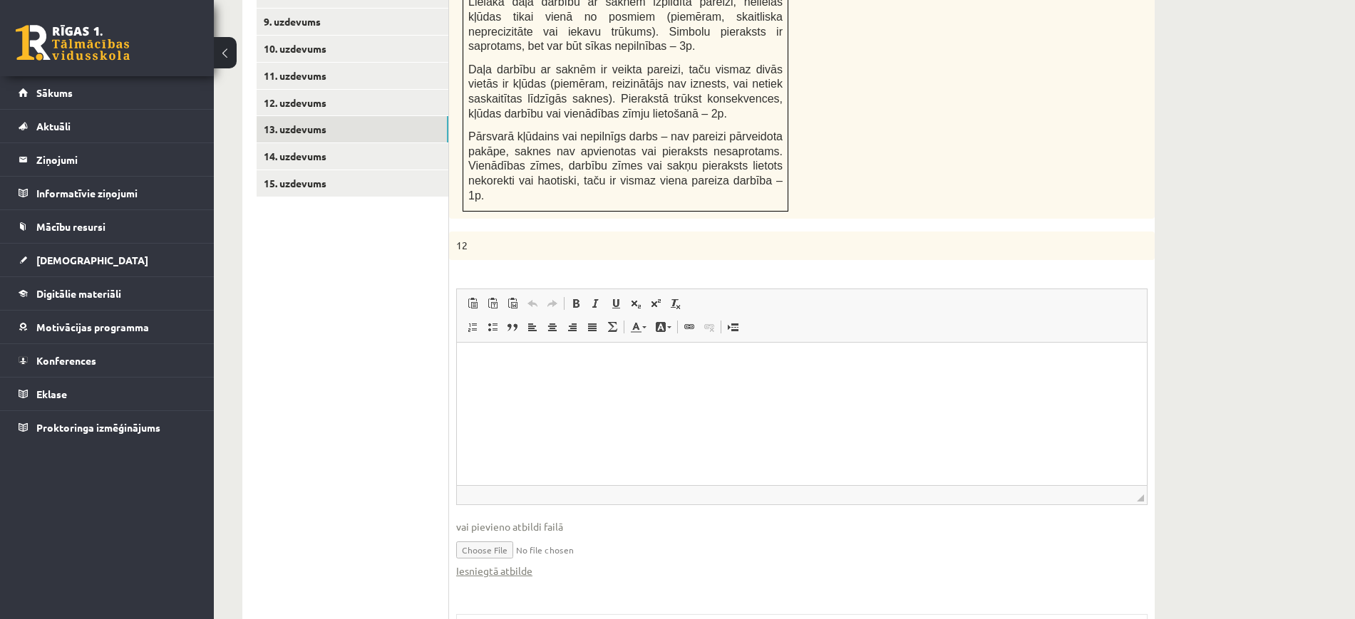
scroll to position [0, 0]
click at [510, 564] on link "Iesniegtā atbilde" at bounding box center [494, 571] width 76 height 15
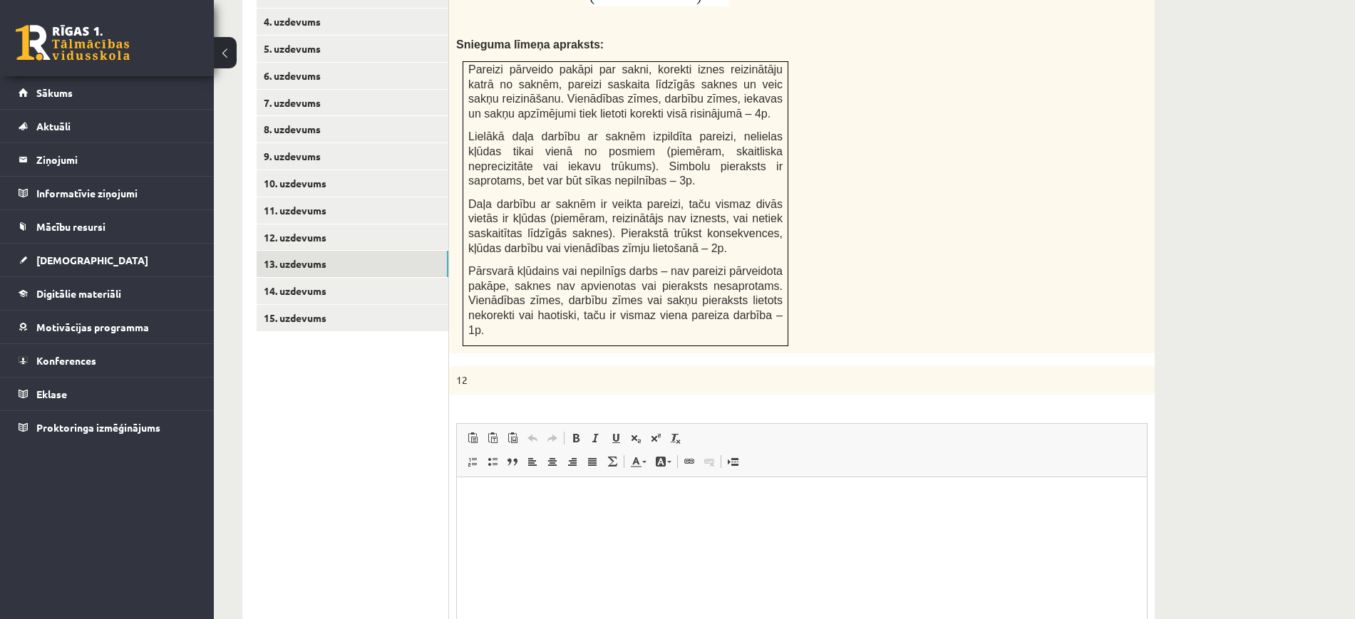
scroll to position [548, 0]
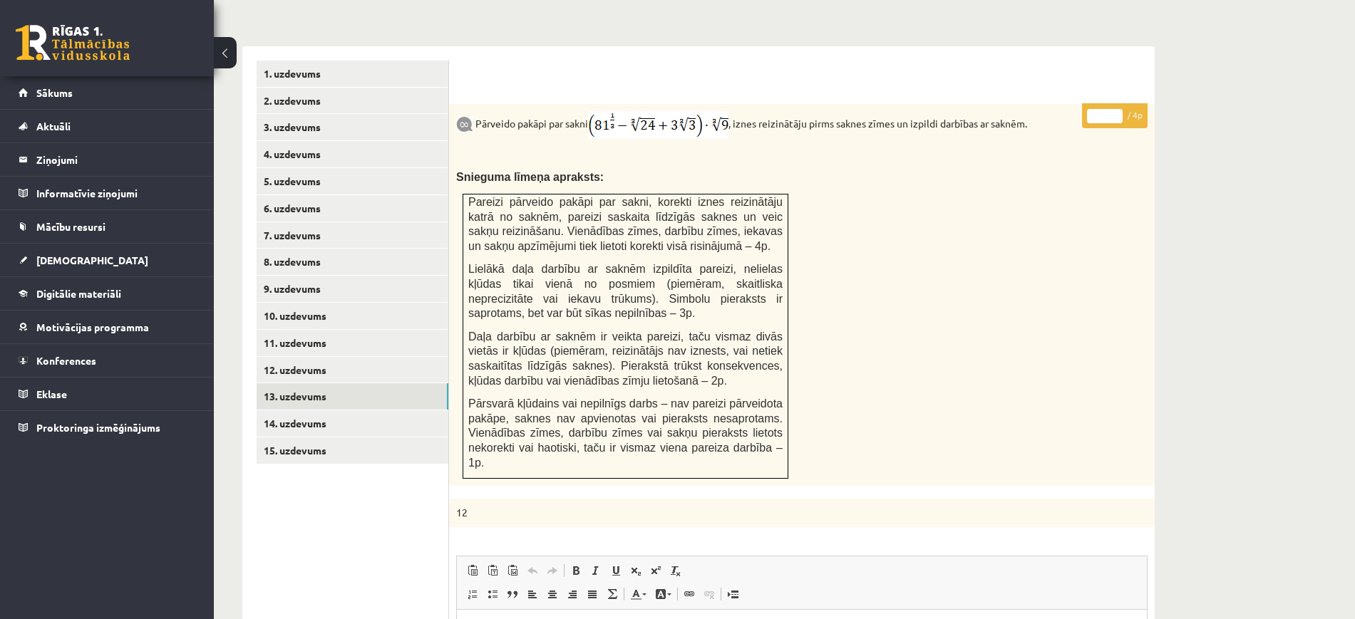
type input "*"
click at [1118, 109] on input "*" at bounding box center [1105, 116] width 36 height 14
click at [279, 411] on link "14. uzdevums" at bounding box center [353, 424] width 192 height 26
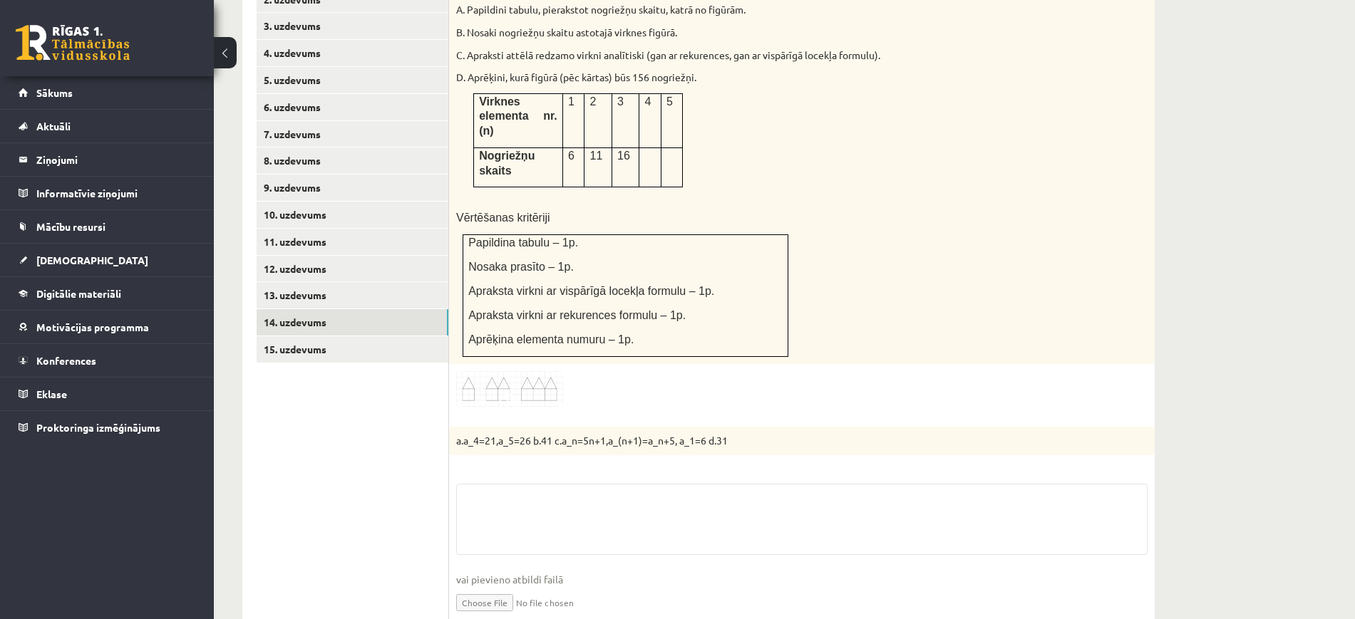
scroll to position [726, 0]
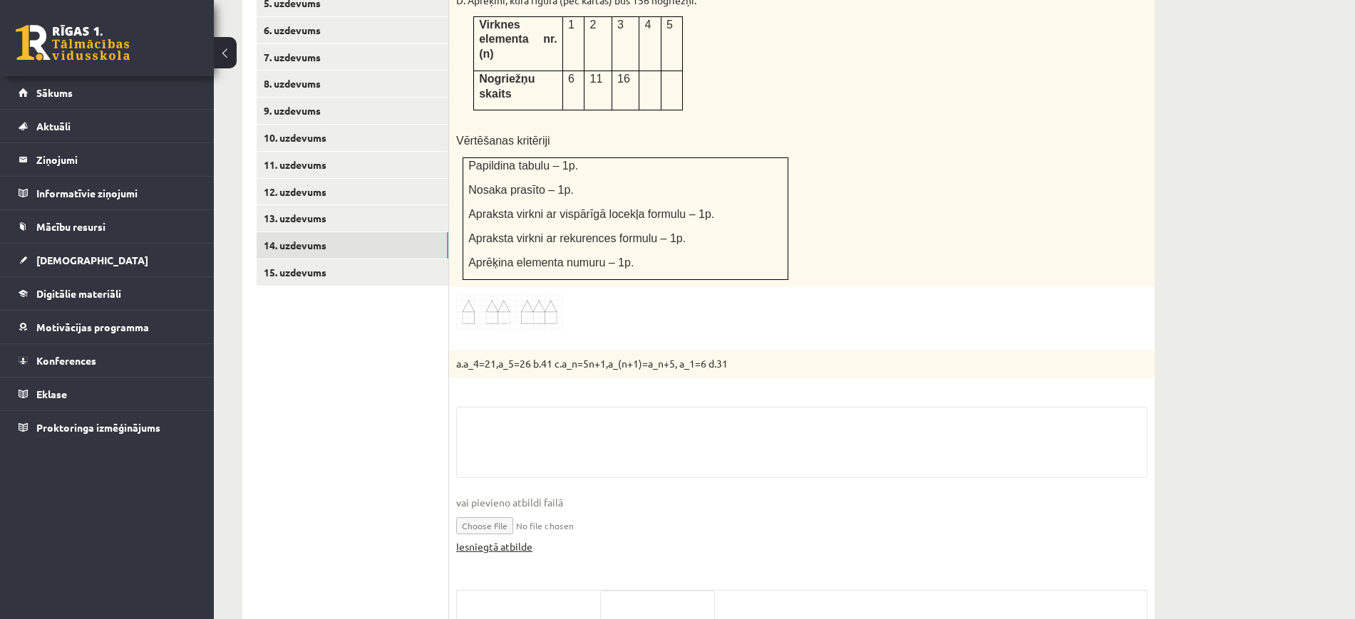
click at [501, 540] on link "Iesniegtā atbilde" at bounding box center [494, 547] width 76 height 15
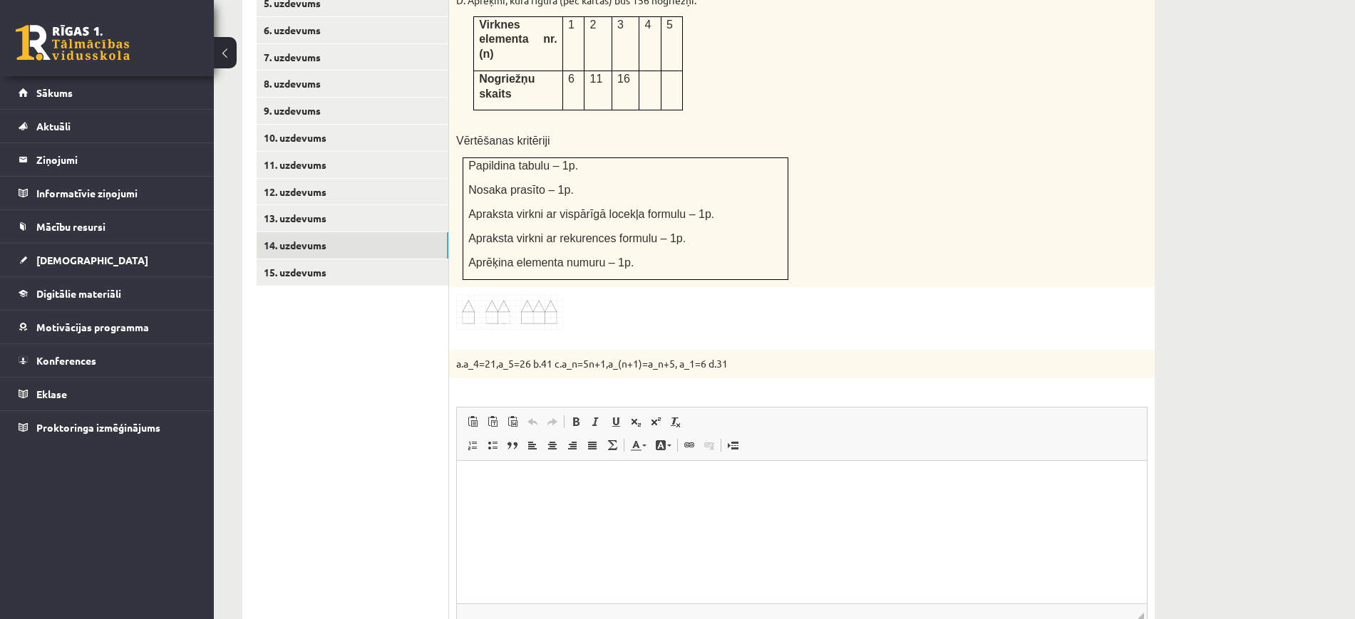
scroll to position [459, 0]
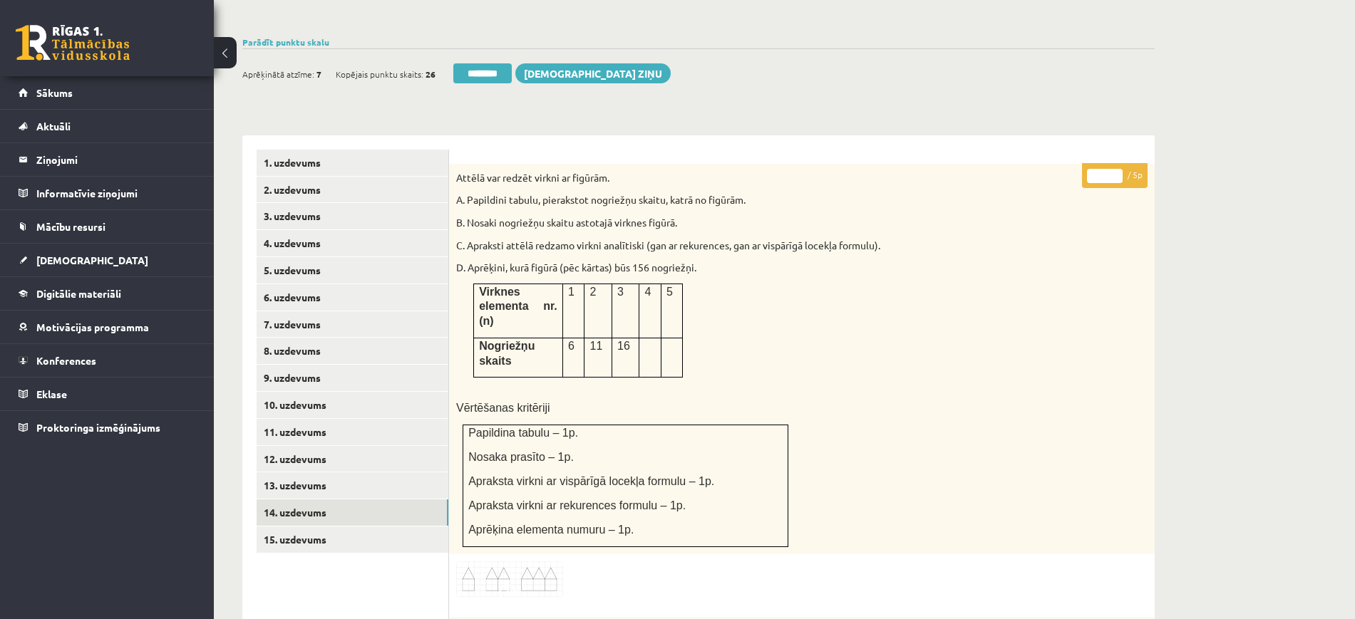
type input "*"
click at [1116, 169] on input "*" at bounding box center [1105, 176] width 36 height 14
click at [357, 527] on link "15. uzdevums" at bounding box center [353, 540] width 192 height 26
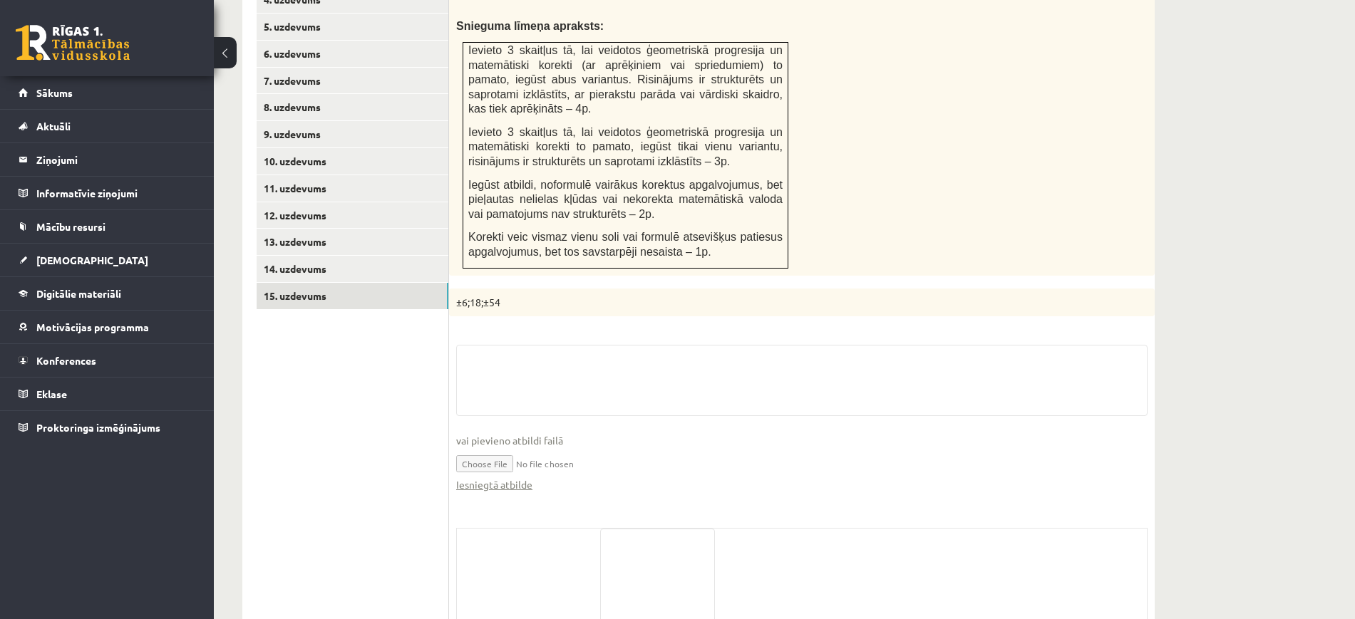
scroll to position [726, 0]
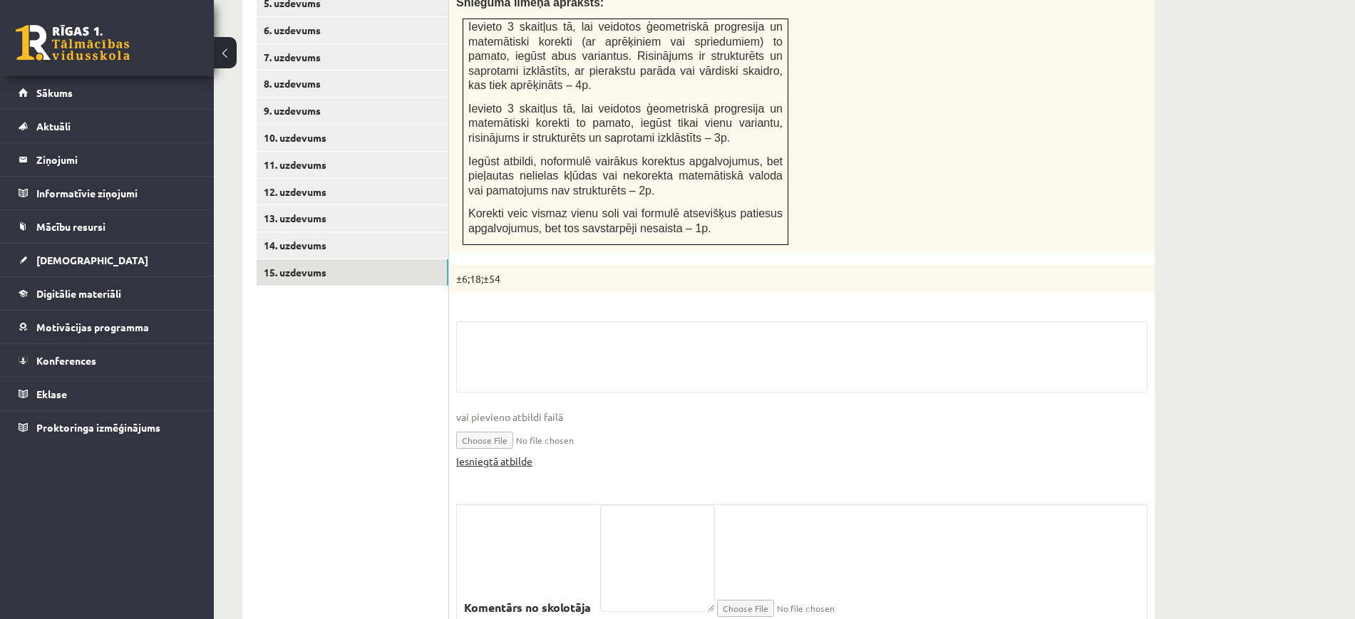
click at [495, 454] on link "Iesniegtā atbilde" at bounding box center [494, 461] width 76 height 15
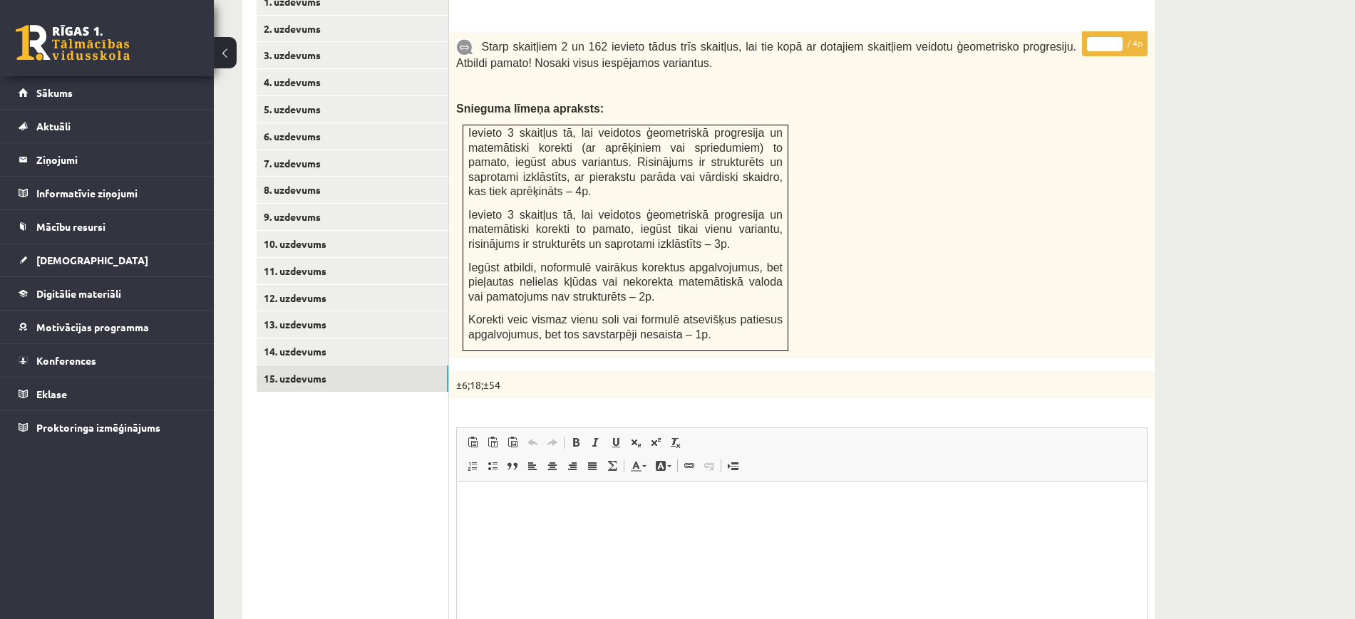
scroll to position [459, 0]
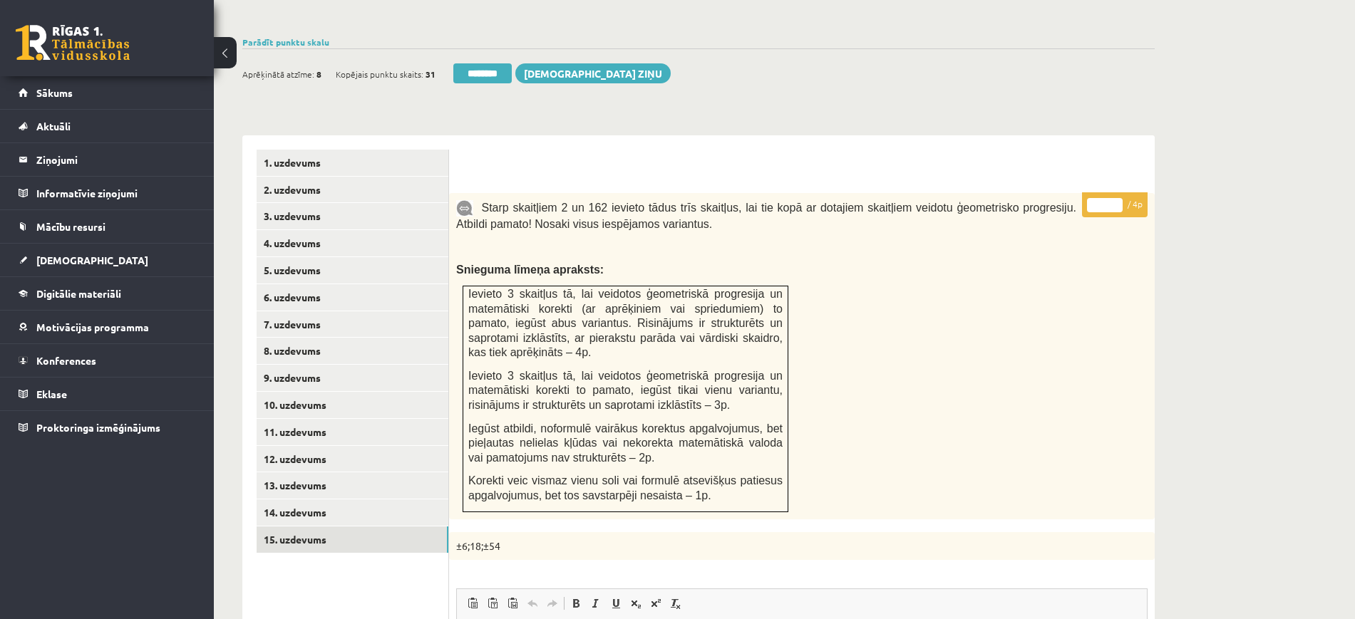
click at [1118, 198] on input "*" at bounding box center [1105, 205] width 36 height 14
click at [1116, 198] on input "*" at bounding box center [1105, 205] width 36 height 14
type input "*"
click at [1114, 198] on input "*" at bounding box center [1105, 205] width 36 height 14
click at [334, 230] on link "4. uzdevums" at bounding box center [353, 243] width 192 height 26
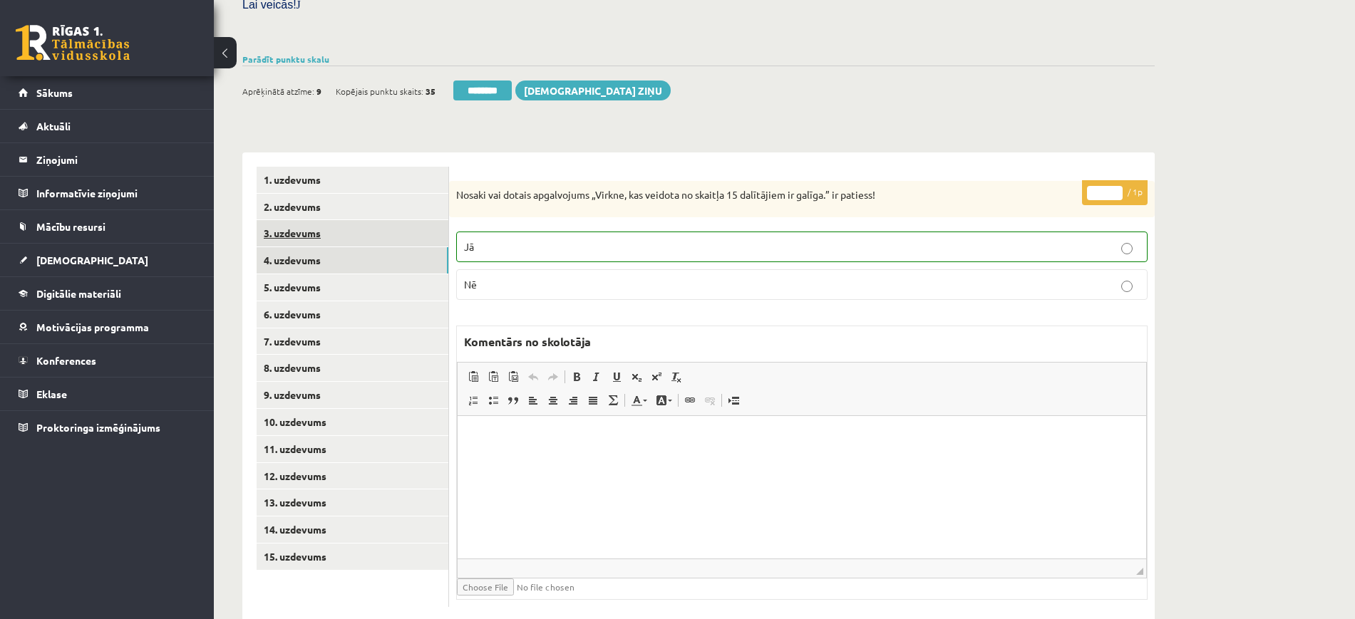
scroll to position [0, 0]
click at [359, 167] on link "1. uzdevums" at bounding box center [353, 180] width 192 height 26
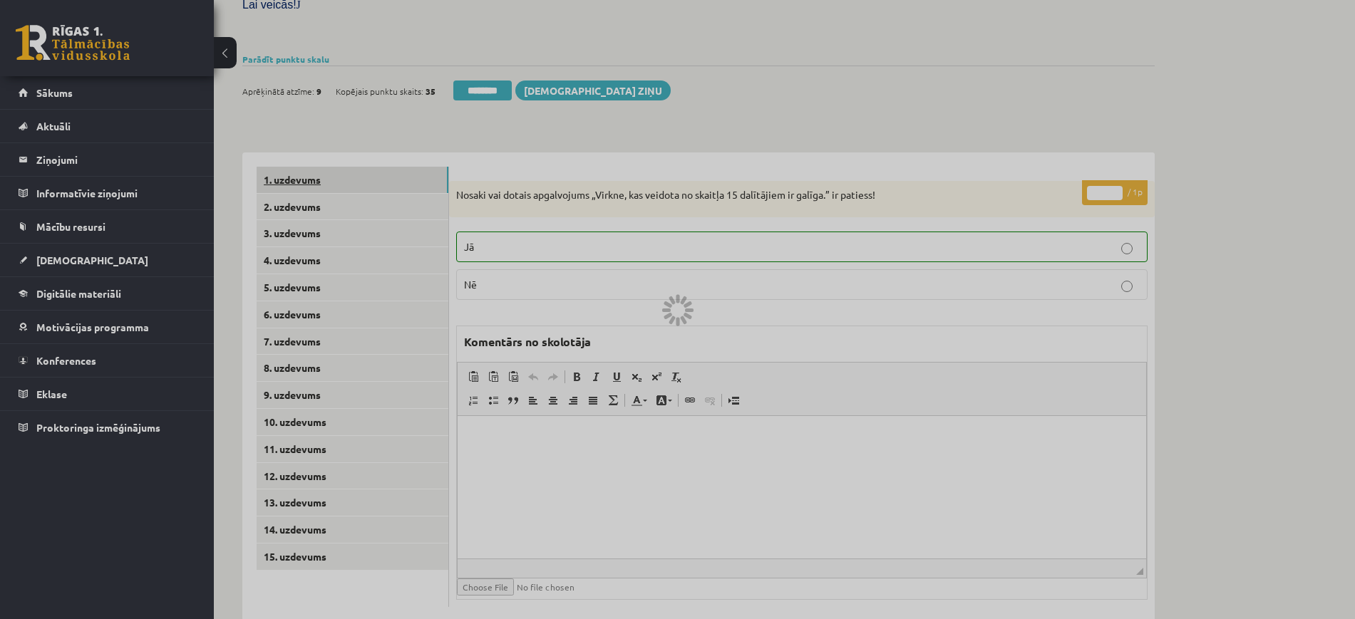
scroll to position [406, 0]
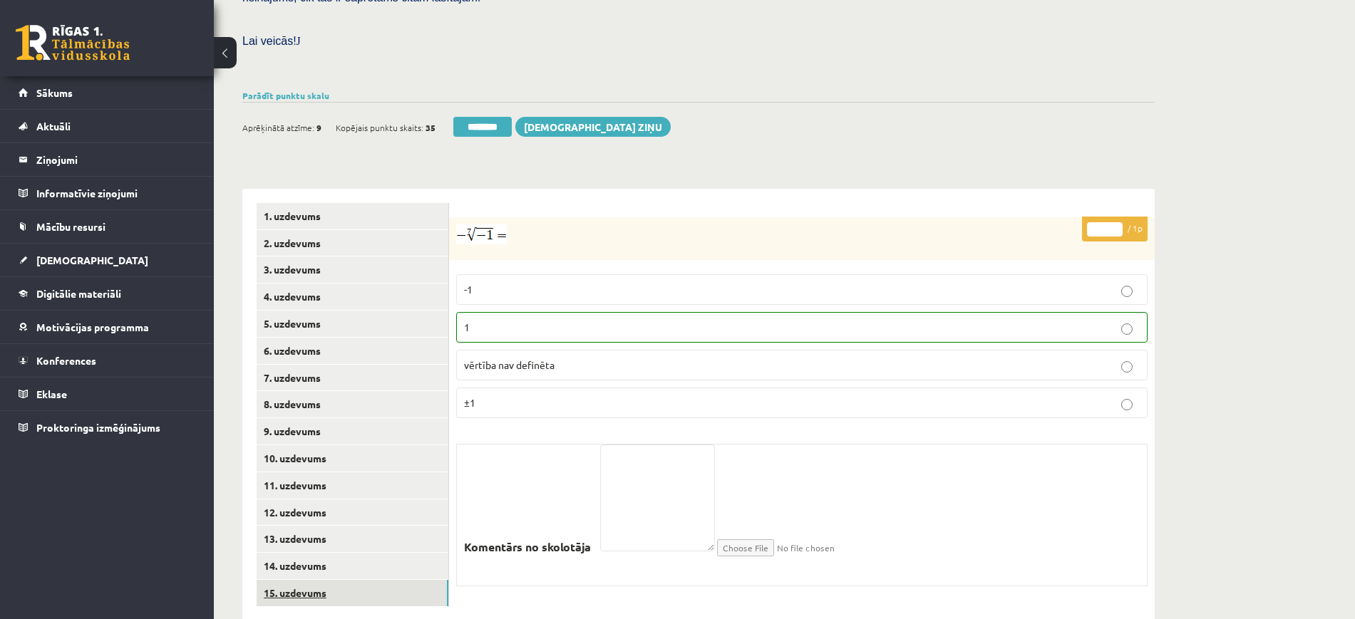
click at [386, 580] on link "15. uzdevums" at bounding box center [353, 593] width 192 height 26
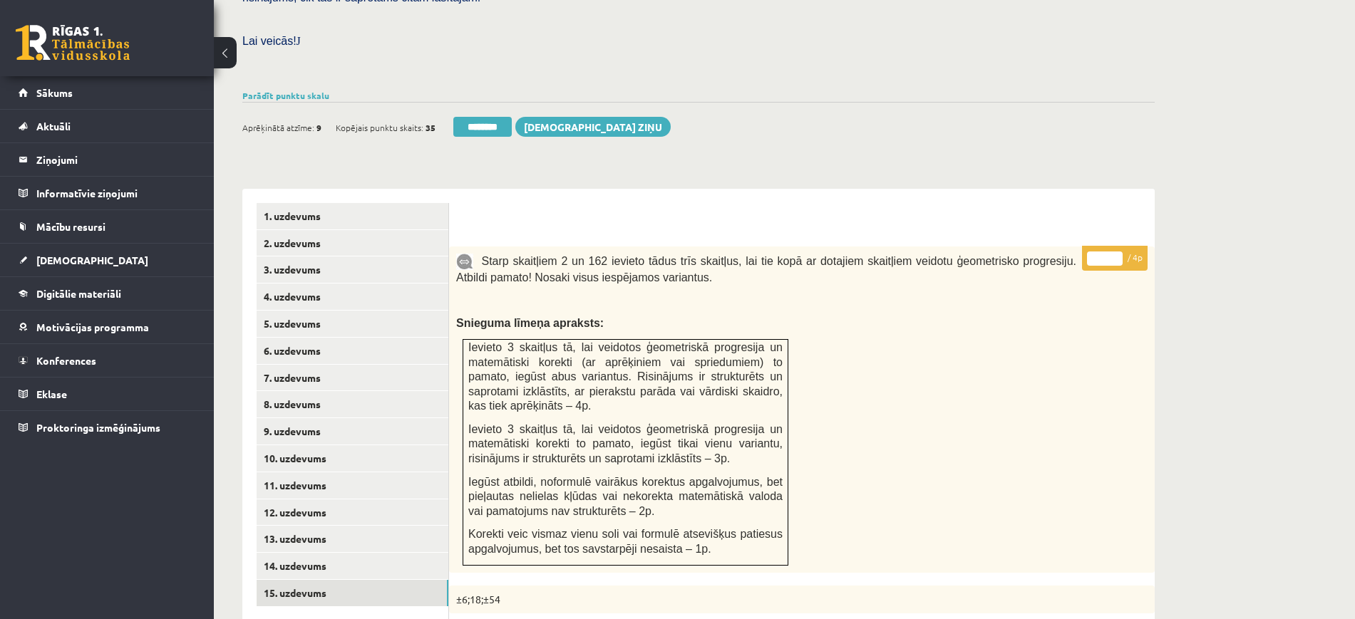
click at [485, 117] on div "Aprēķinātā atzīme: 9 Kopējais punktu skaits: 35 ******** Sūtīt ziņu" at bounding box center [456, 129] width 428 height 25
click at [488, 117] on input "********" at bounding box center [482, 127] width 58 height 20
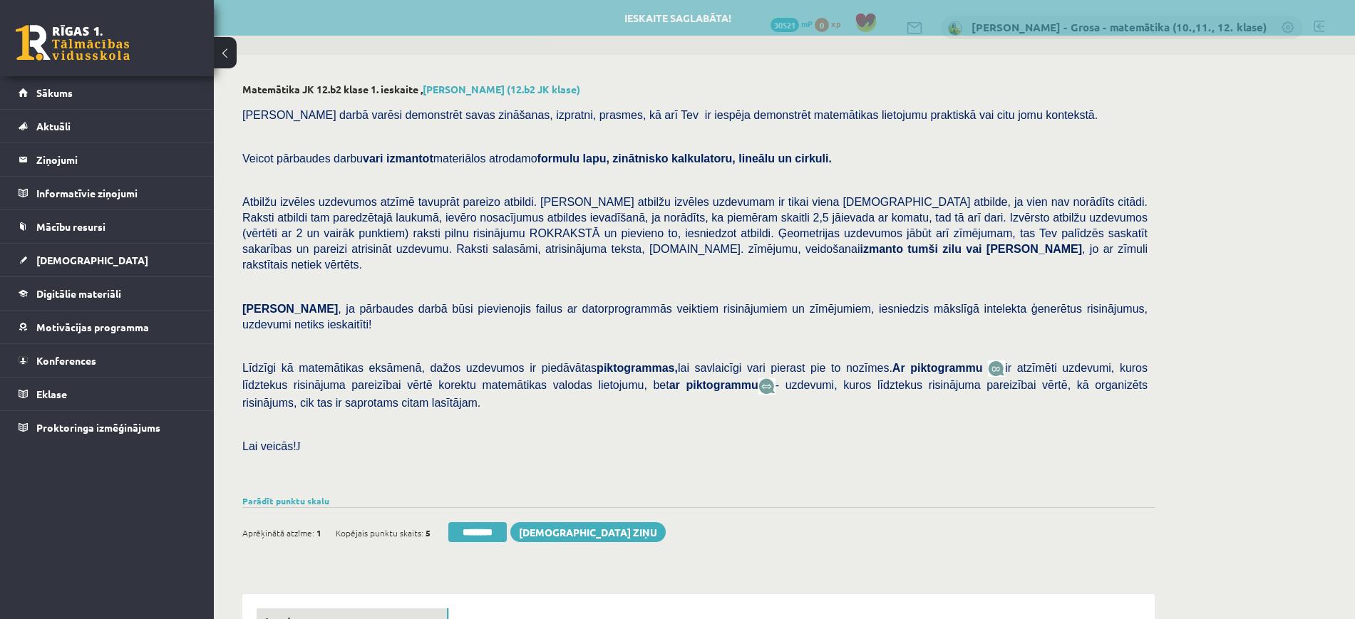
scroll to position [267, 0]
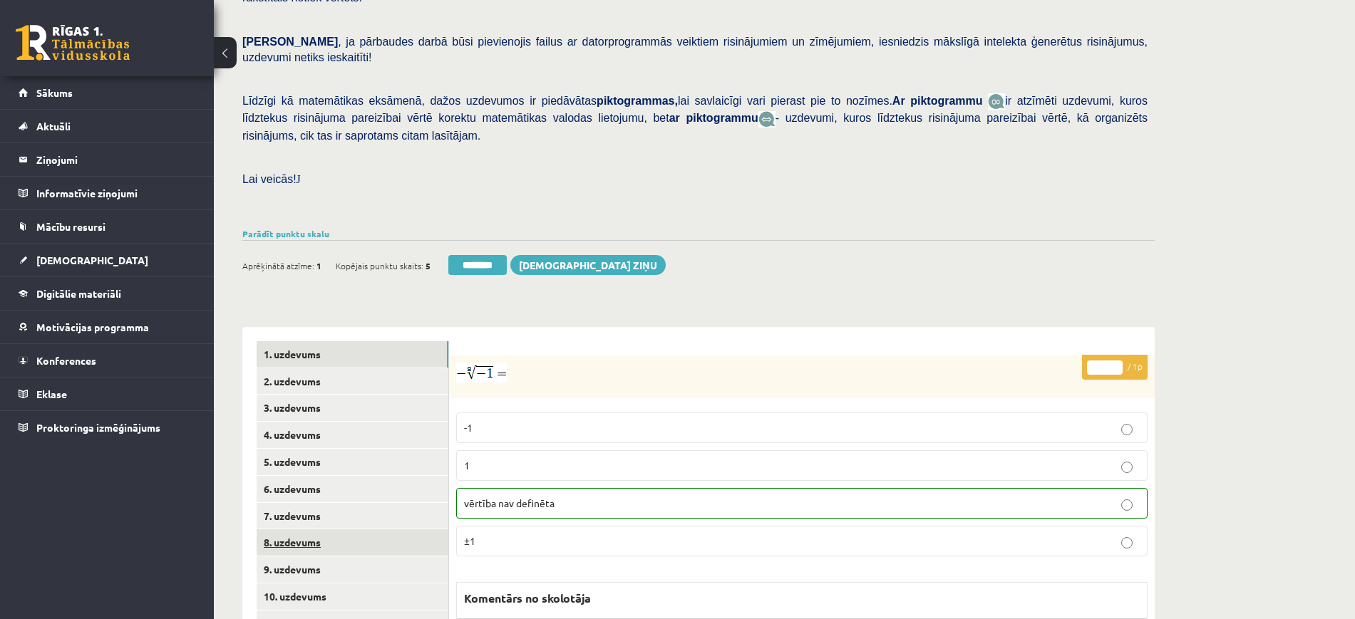
click at [339, 530] on link "8. uzdevums" at bounding box center [353, 543] width 192 height 26
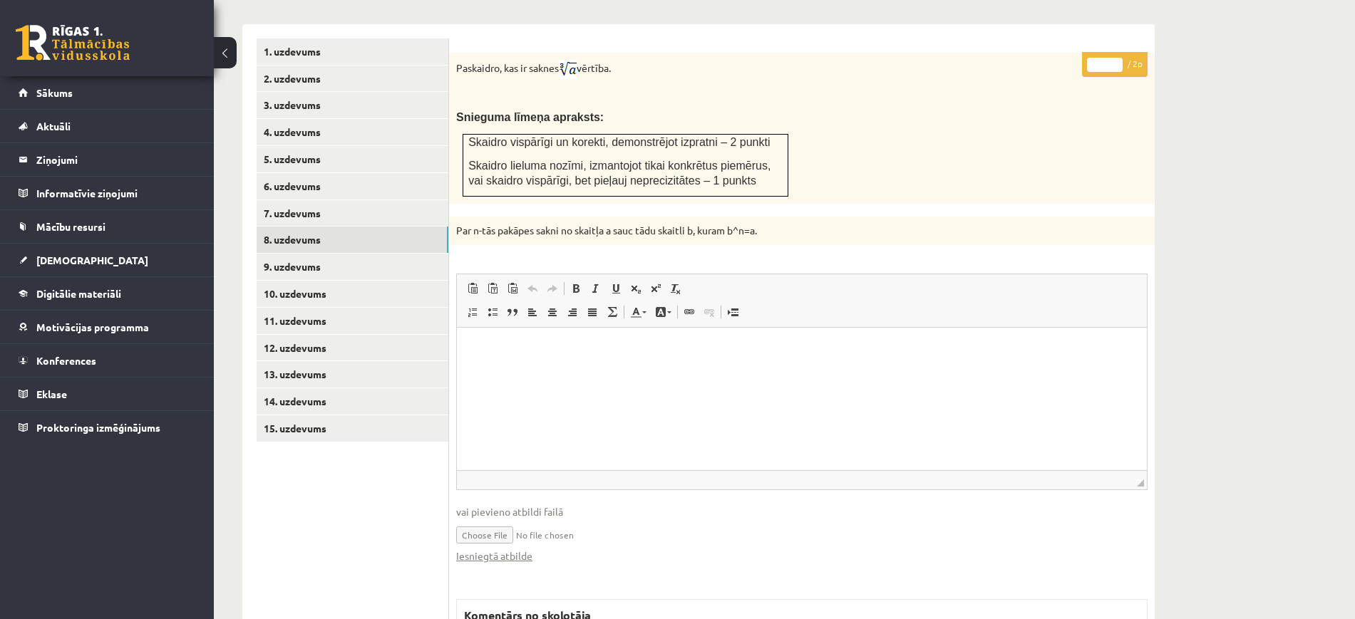
scroll to position [0, 0]
click at [505, 549] on link "Iesniegtā atbilde" at bounding box center [494, 556] width 76 height 15
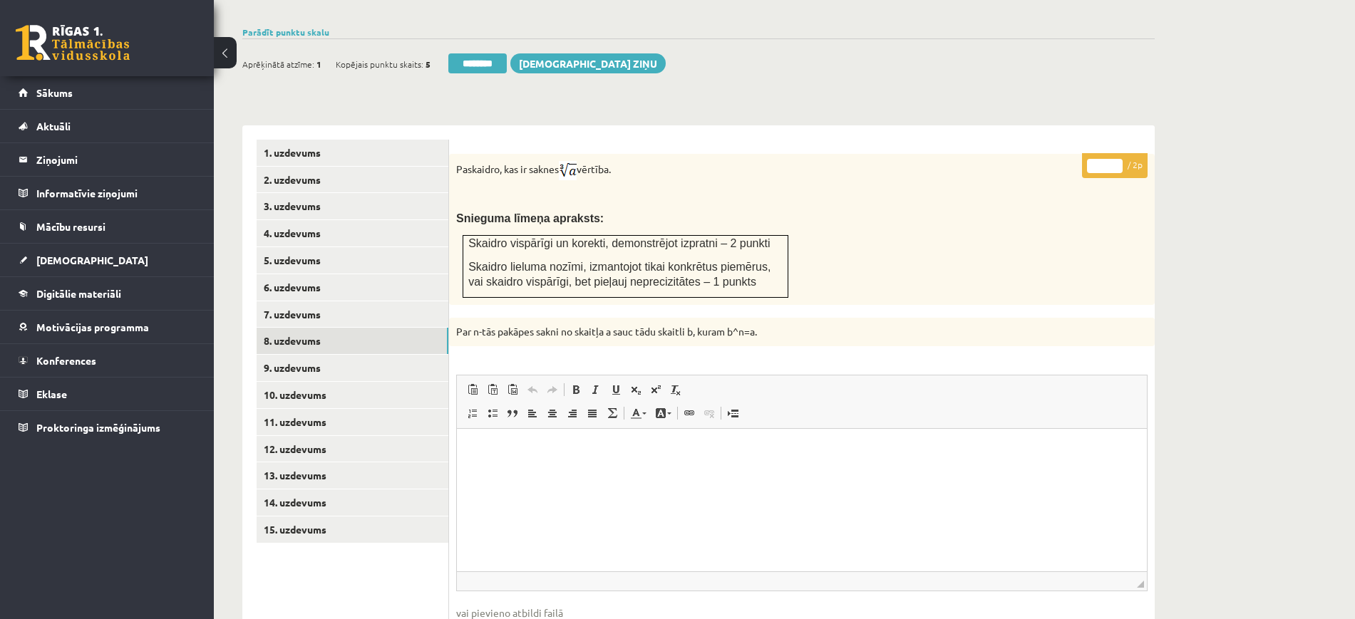
scroll to position [392, 0]
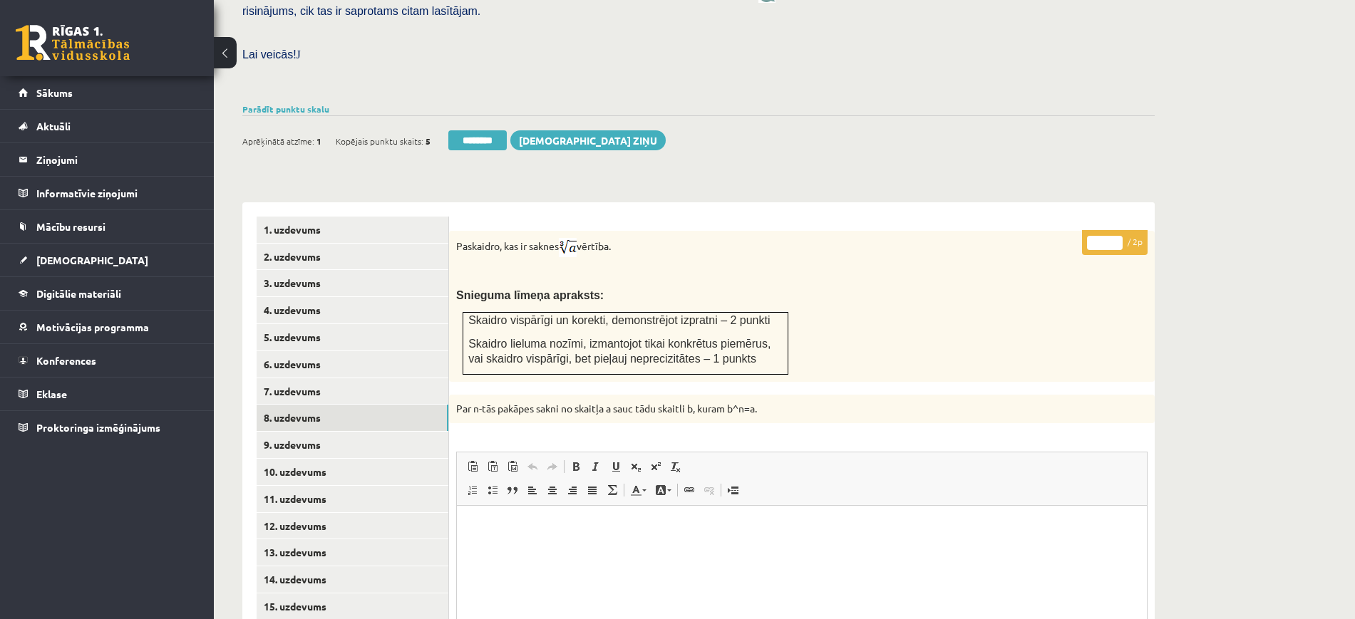
type input "*"
click at [1114, 236] on input "*" at bounding box center [1105, 243] width 36 height 14
click at [421, 432] on link "9. uzdevums" at bounding box center [353, 445] width 192 height 26
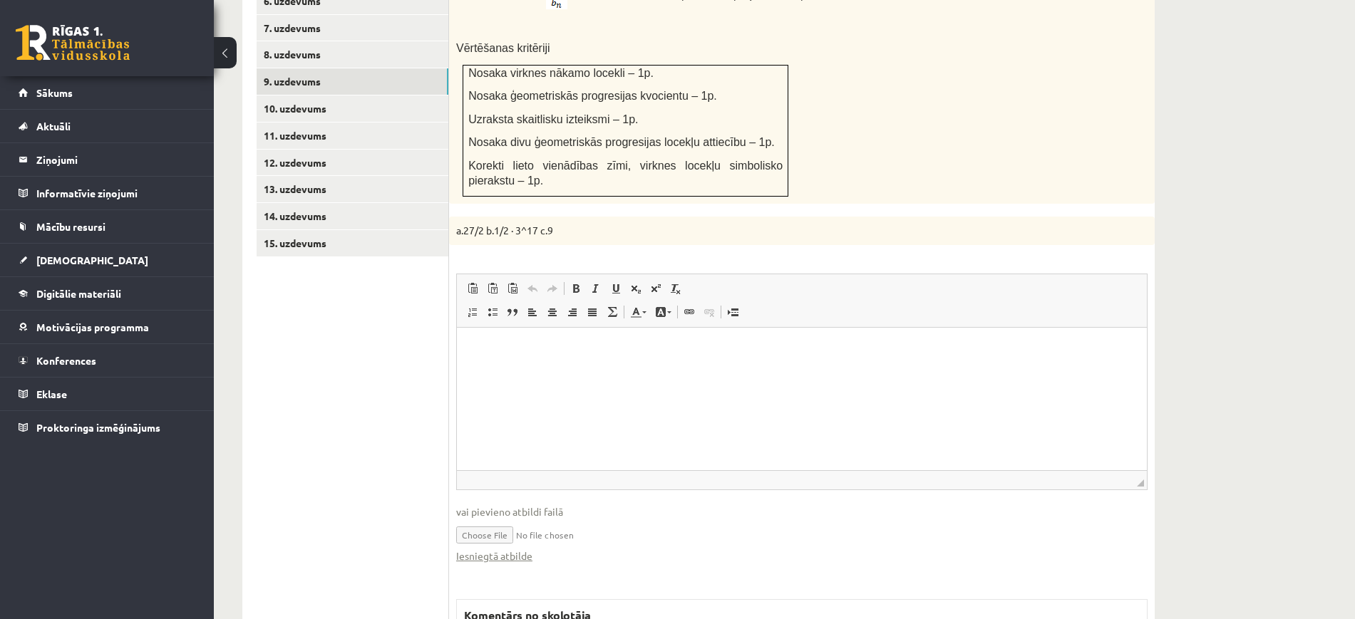
scroll to position [0, 0]
click at [525, 549] on link "Iesniegtā atbilde" at bounding box center [494, 556] width 76 height 15
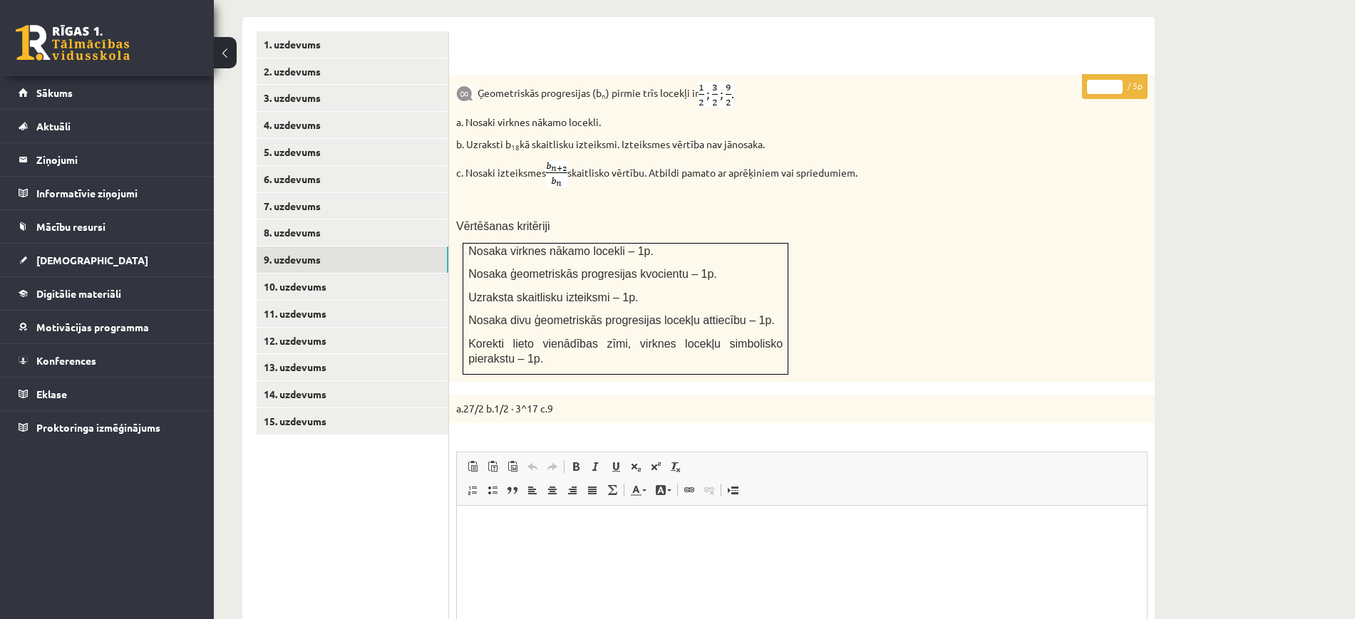
type input "*"
click at [1113, 80] on input "*" at bounding box center [1105, 87] width 36 height 14
click at [415, 274] on link "10. uzdevums" at bounding box center [353, 287] width 192 height 26
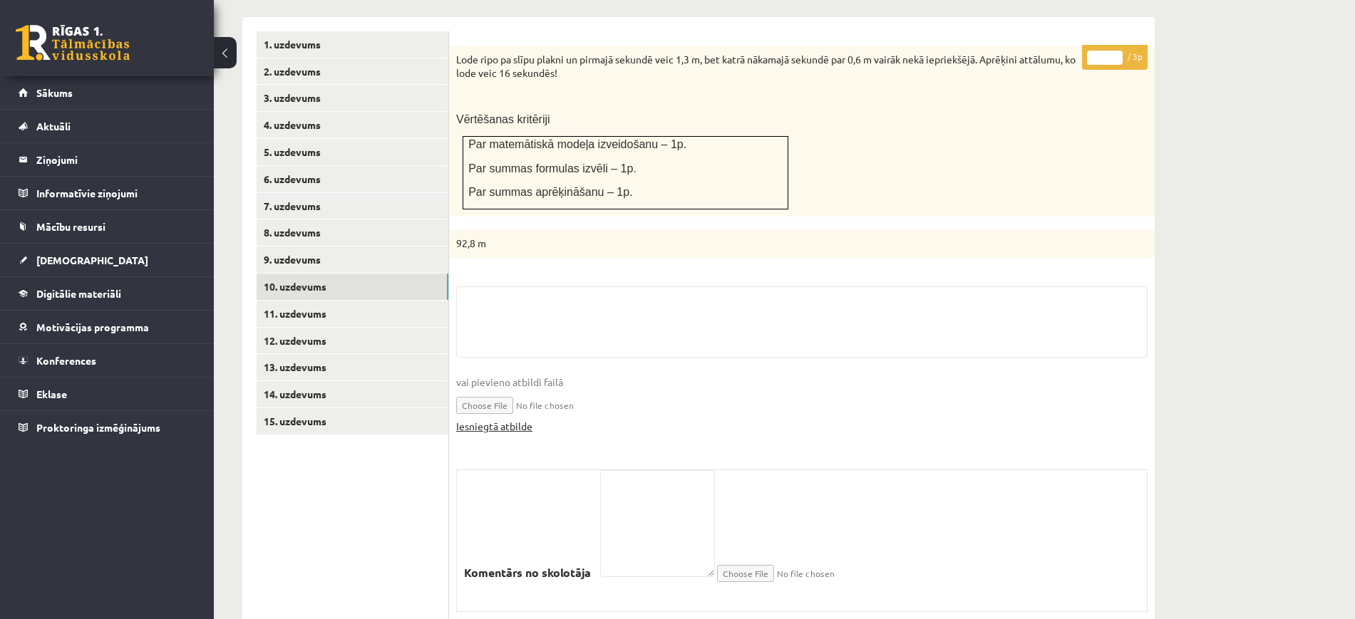
click at [515, 419] on link "Iesniegtā atbilde" at bounding box center [494, 426] width 76 height 15
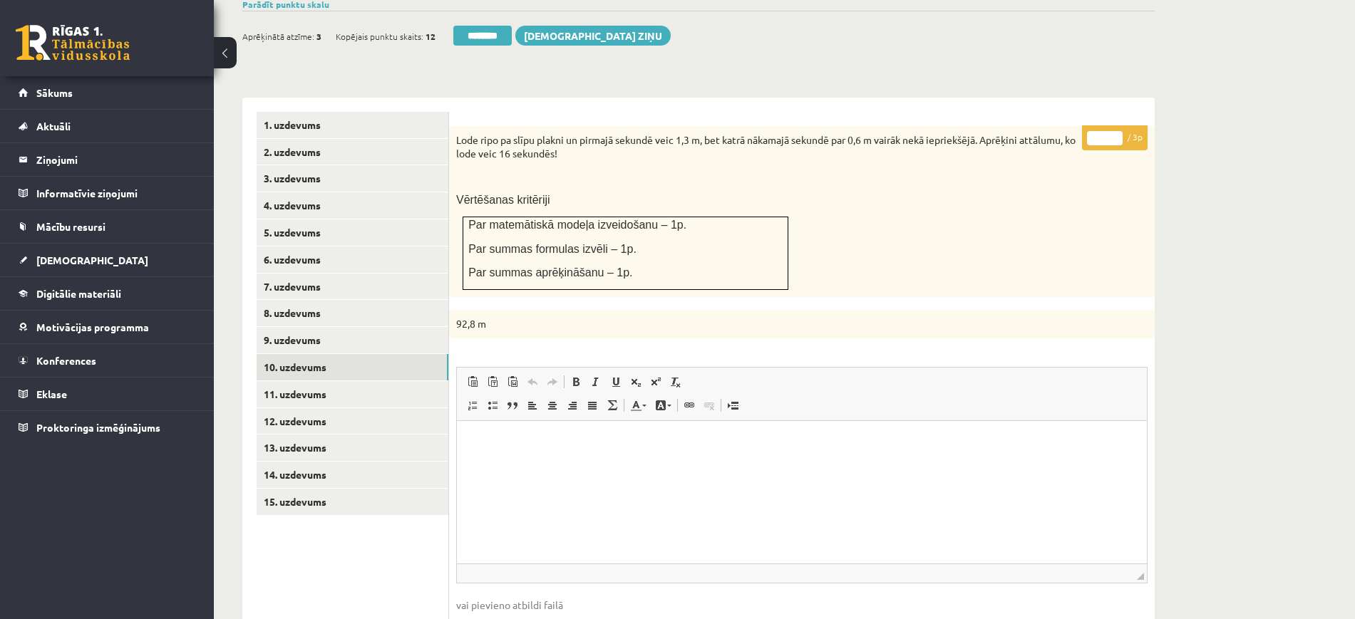
scroll to position [399, 0]
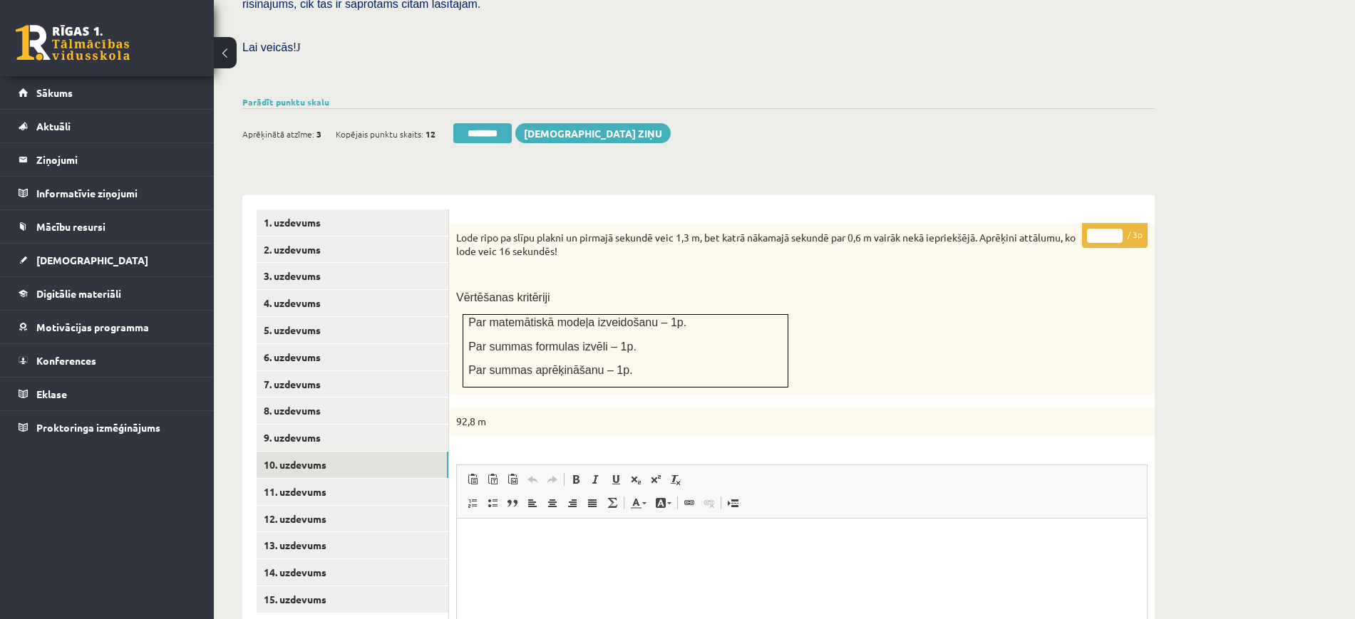
type input "*"
click at [1116, 229] on input "*" at bounding box center [1105, 236] width 36 height 14
click at [401, 479] on link "11. uzdevums" at bounding box center [353, 492] width 192 height 26
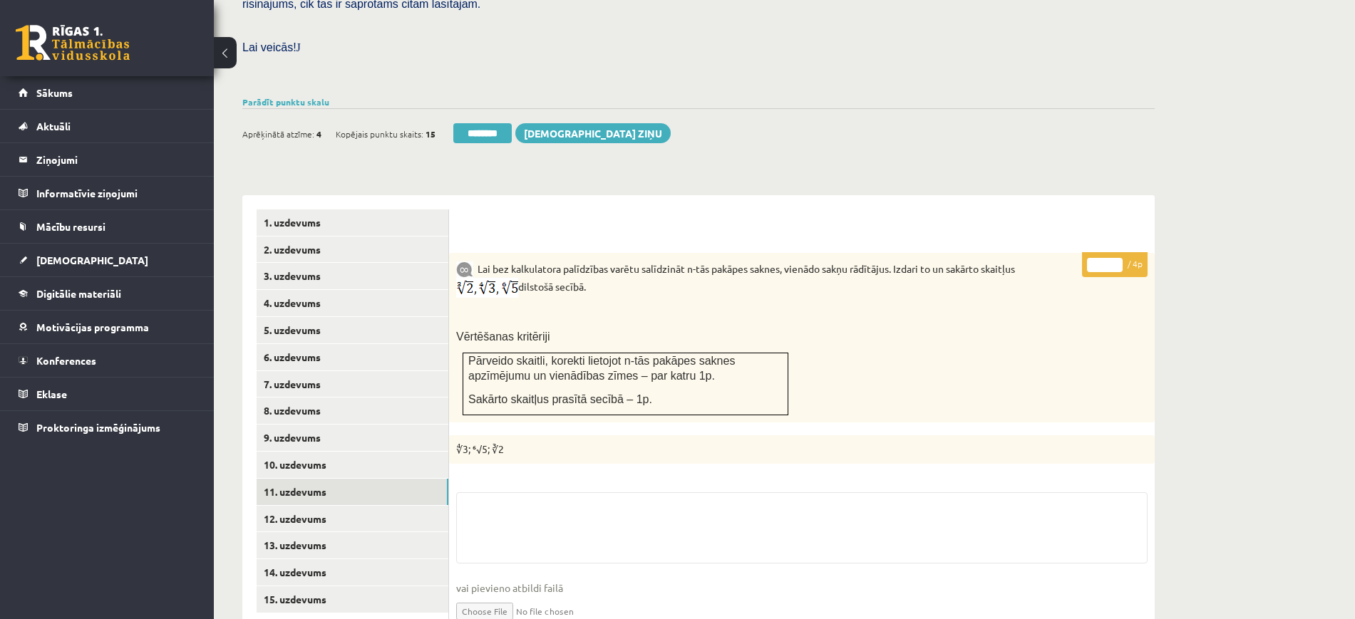
scroll to position [617, 0]
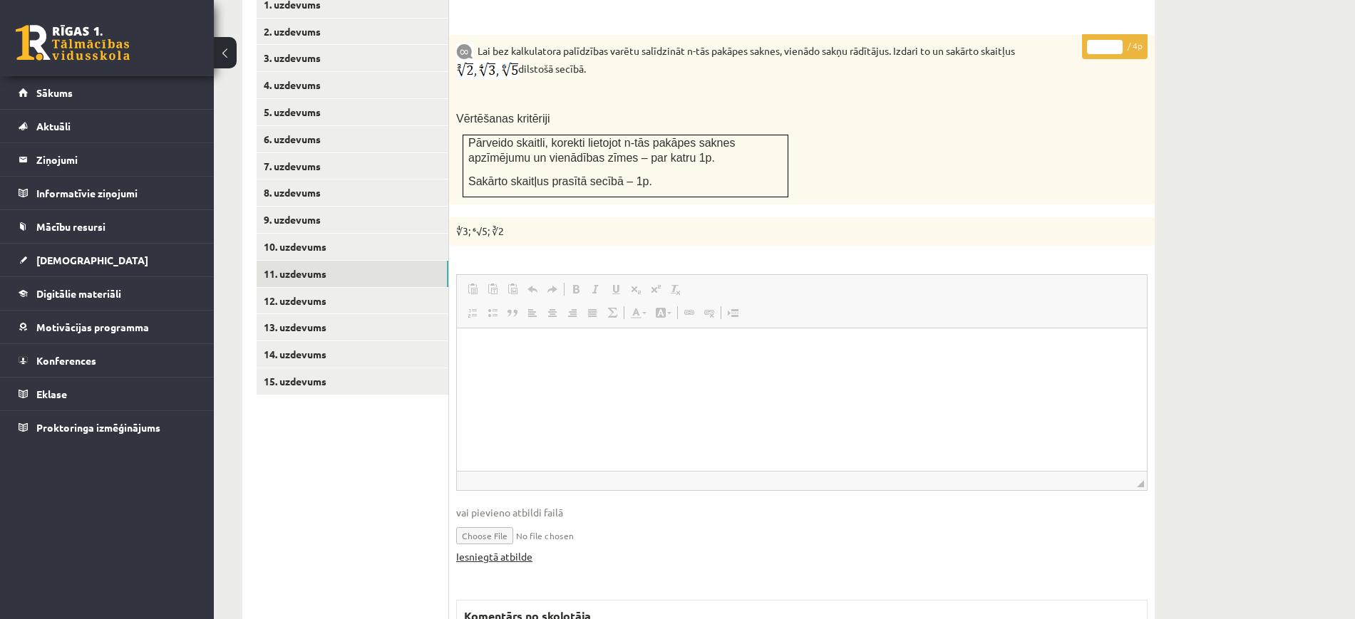
click at [518, 371] on html at bounding box center [802, 349] width 690 height 43
click at [519, 550] on link "Iesniegtā atbilde" at bounding box center [494, 557] width 76 height 15
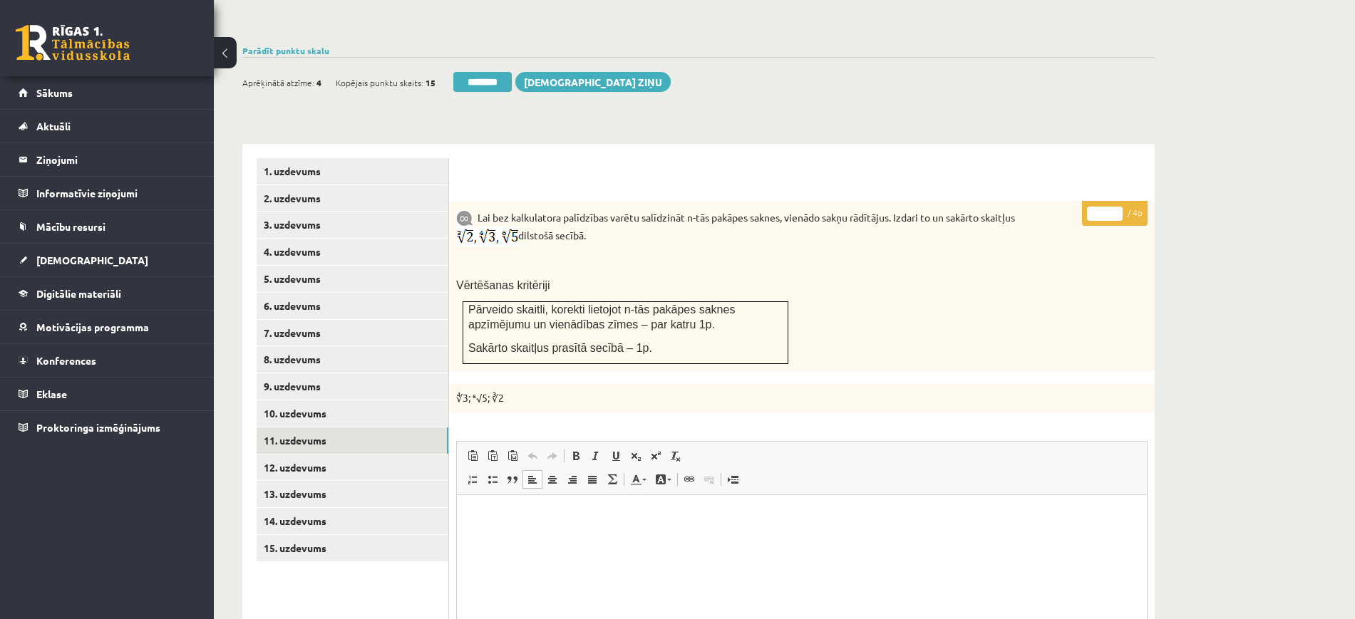
scroll to position [439, 0]
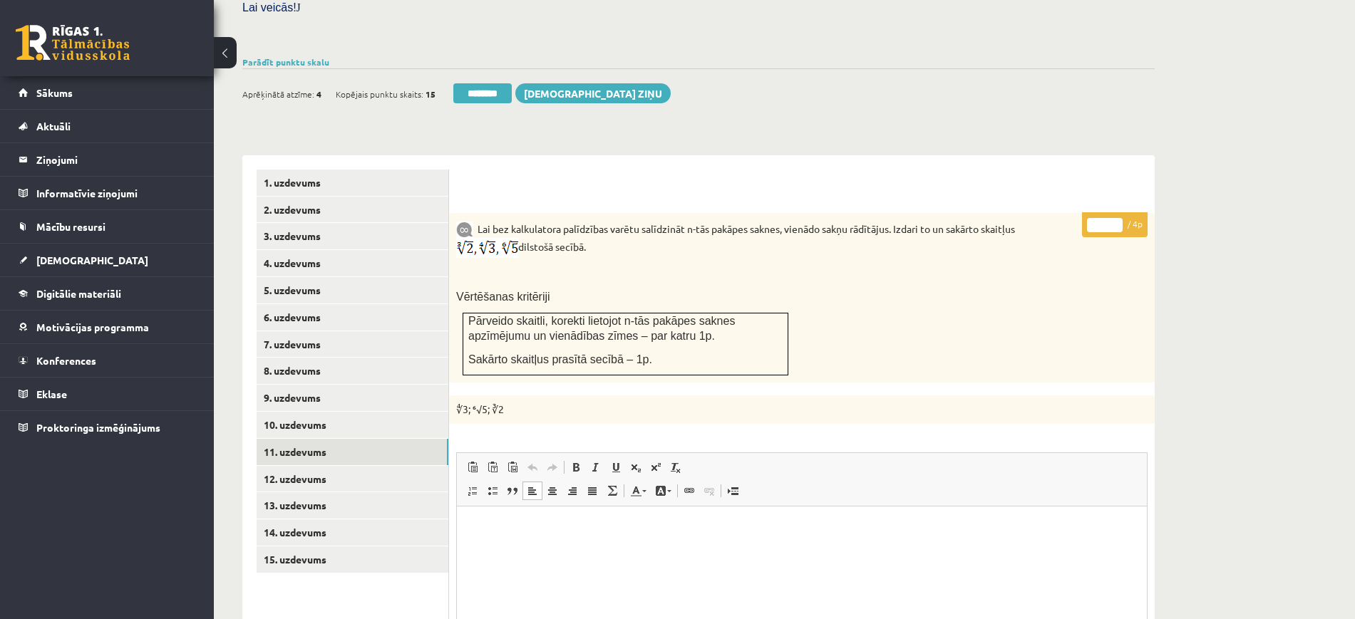
type input "*"
click at [1112, 218] on input "*" at bounding box center [1105, 225] width 36 height 14
click at [418, 466] on link "12. uzdevums" at bounding box center [353, 479] width 192 height 26
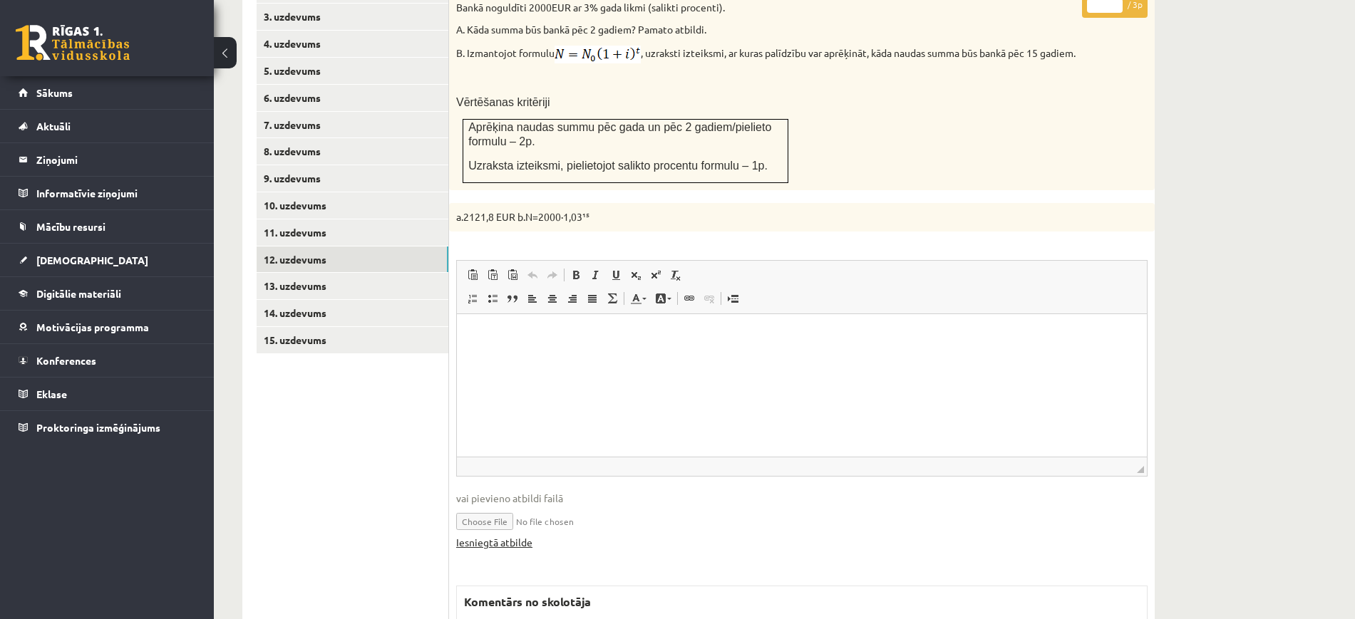
scroll to position [0, 0]
click at [527, 535] on link "Iesniegtā atbilde" at bounding box center [494, 542] width 76 height 15
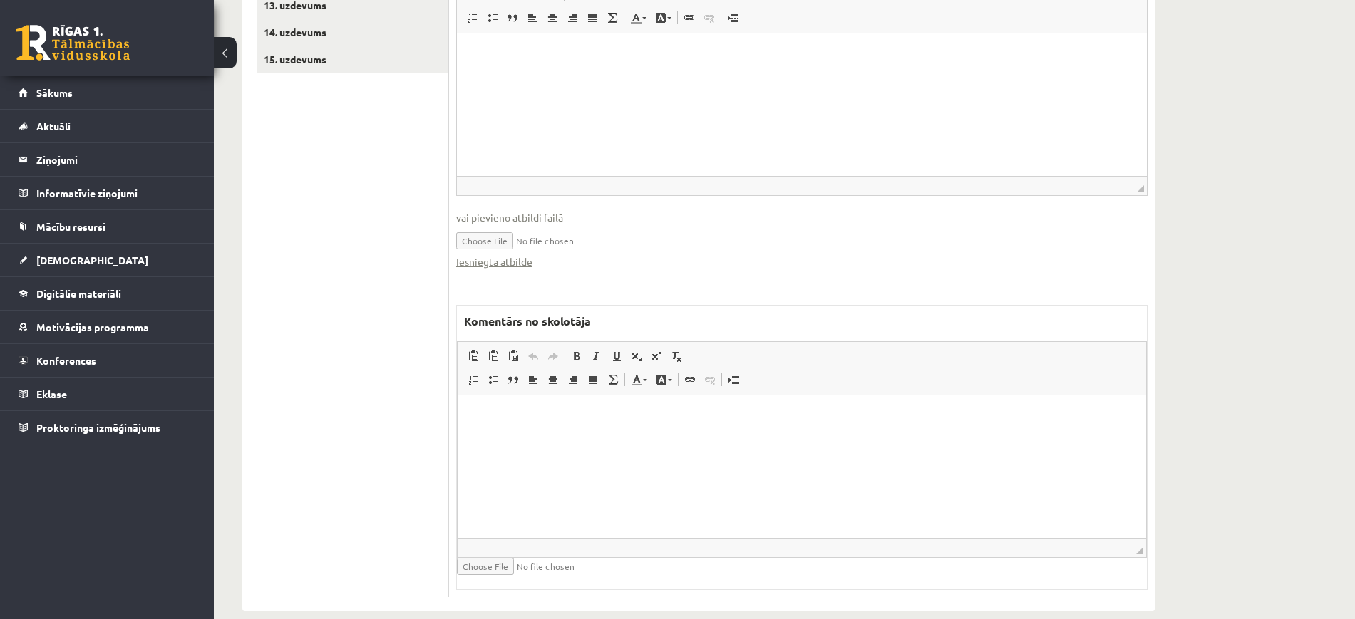
scroll to position [943, 0]
click at [744, 435] on html at bounding box center [802, 412] width 689 height 43
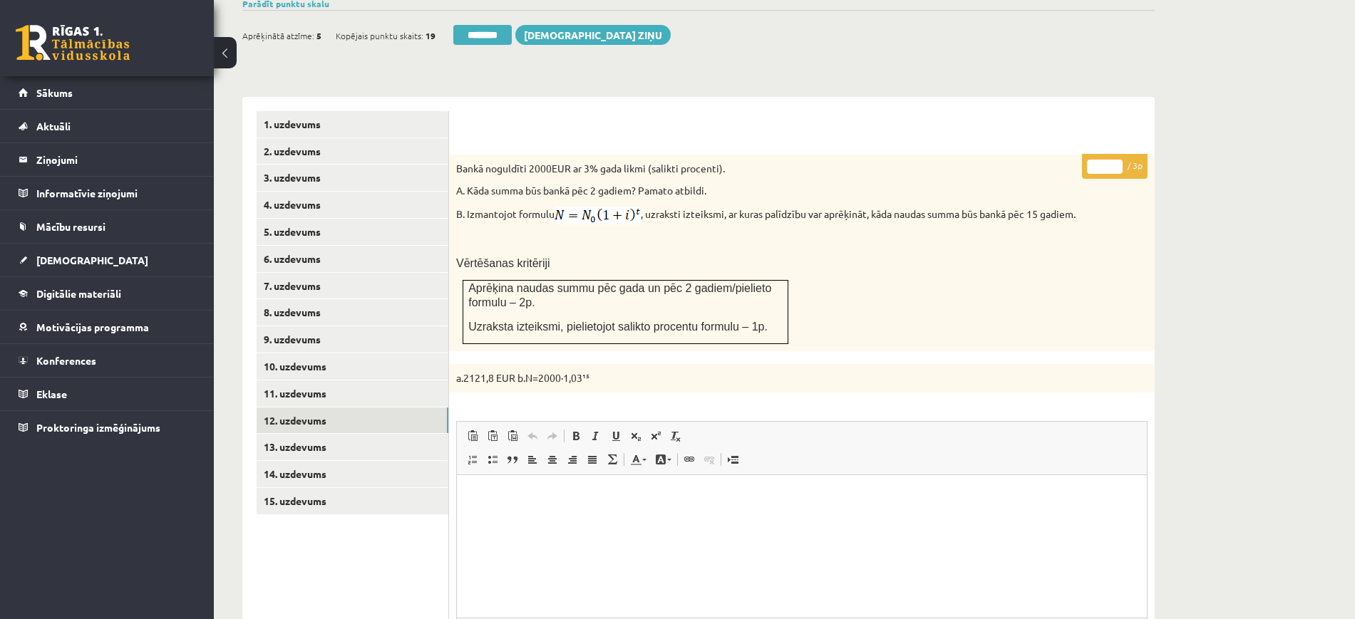
click at [1113, 160] on input "*" at bounding box center [1105, 167] width 36 height 14
click at [1115, 160] on input "*" at bounding box center [1105, 167] width 36 height 14
type input "*"
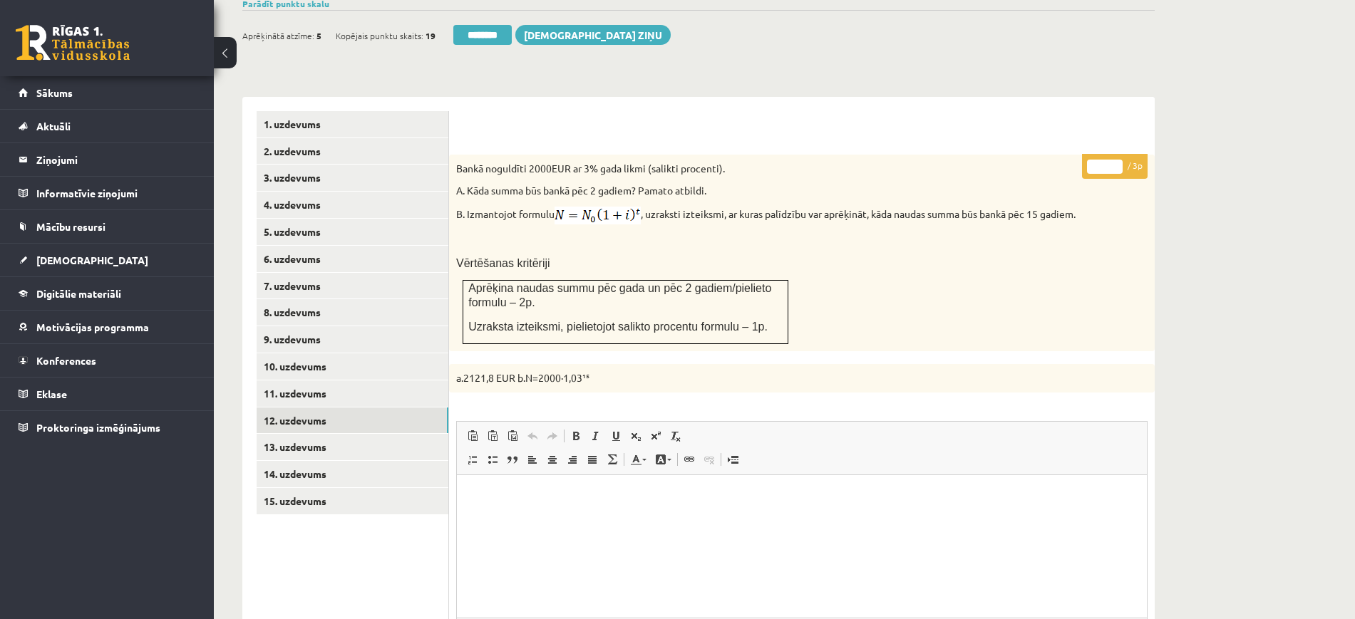
click at [1114, 160] on input "*" at bounding box center [1105, 167] width 36 height 14
click at [366, 434] on link "13. uzdevums" at bounding box center [353, 447] width 192 height 26
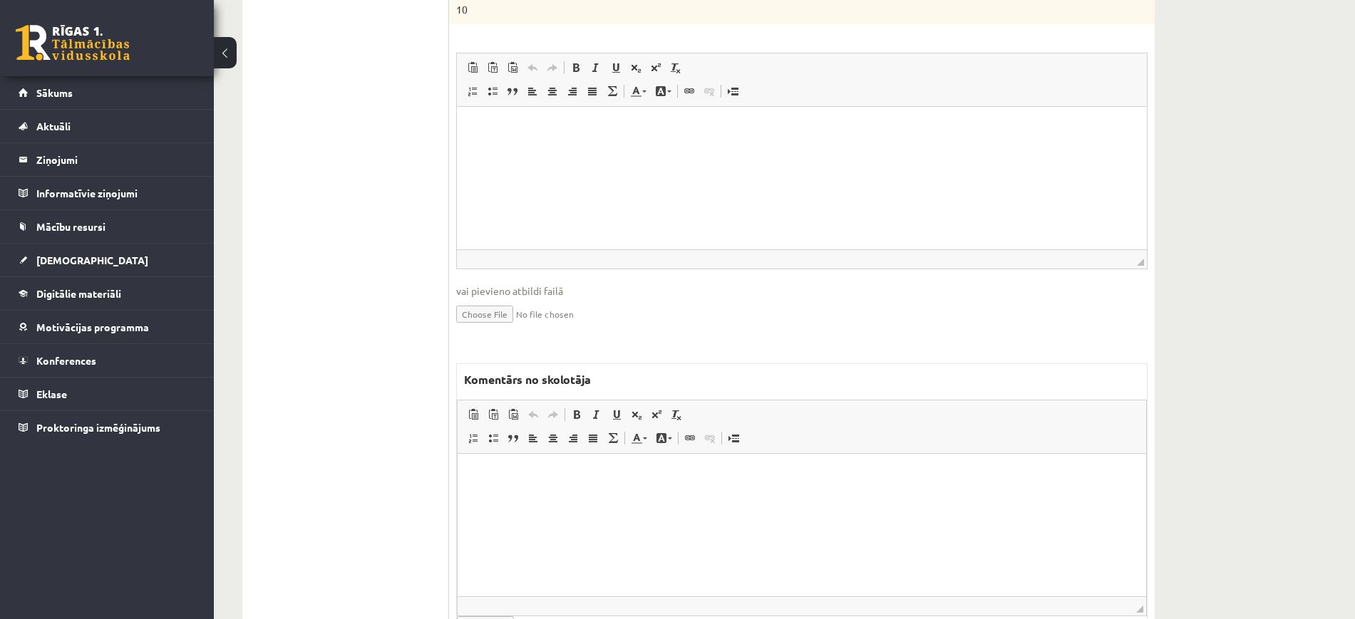
scroll to position [1085, 0]
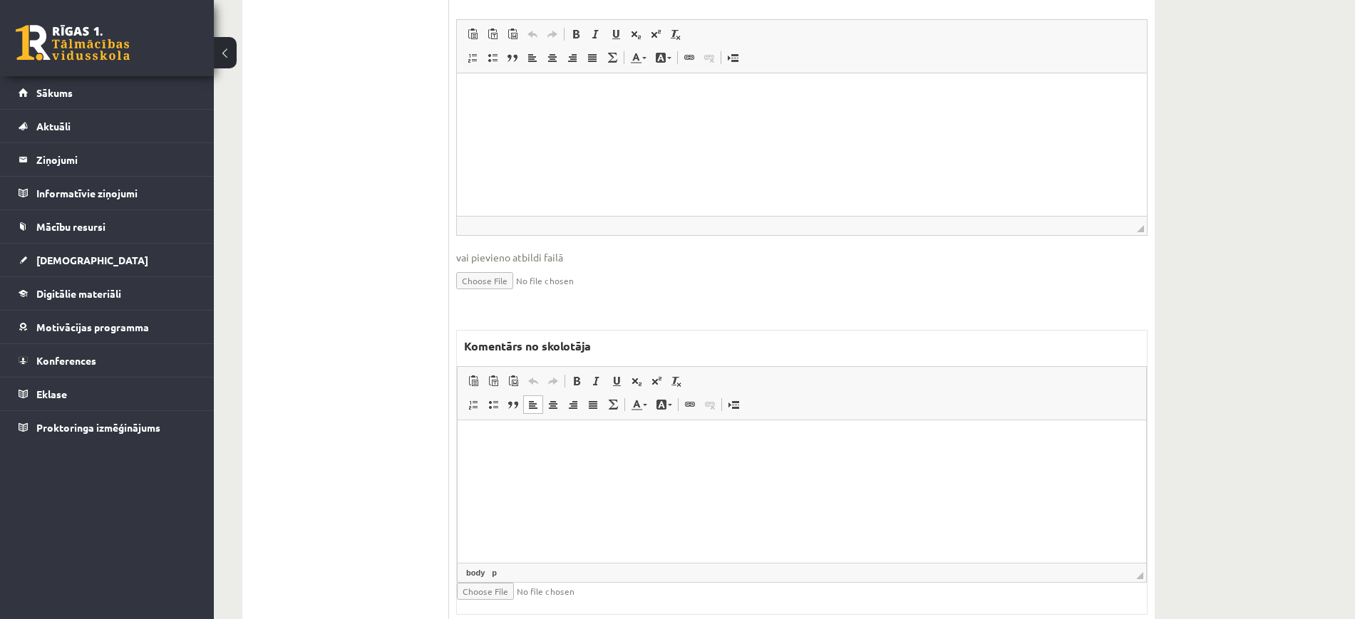
click at [504, 463] on html at bounding box center [802, 441] width 689 height 43
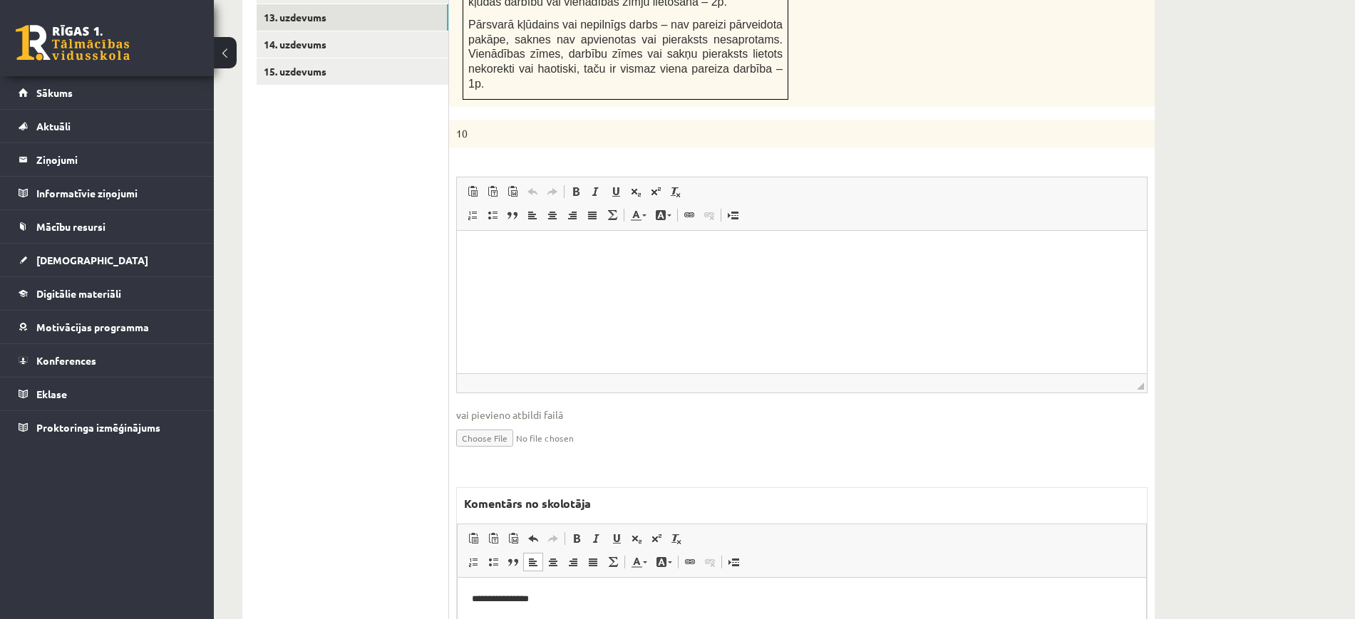
scroll to position [639, 0]
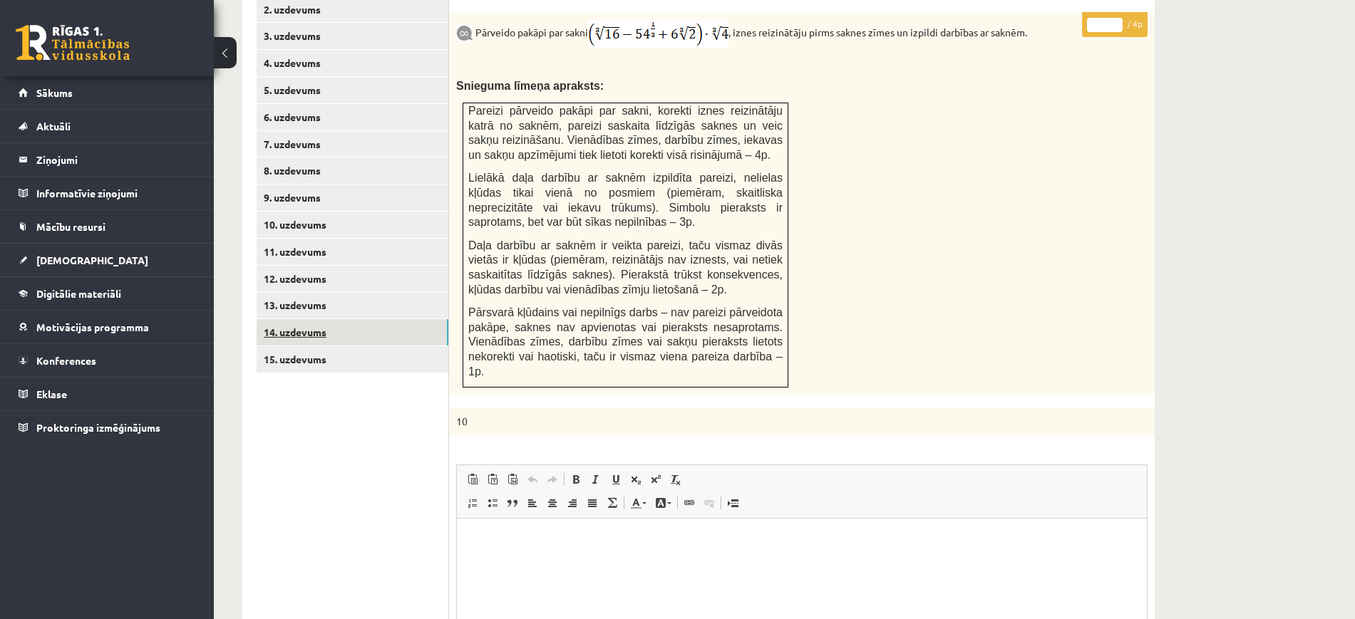
click at [421, 319] on link "14. uzdevums" at bounding box center [353, 332] width 192 height 26
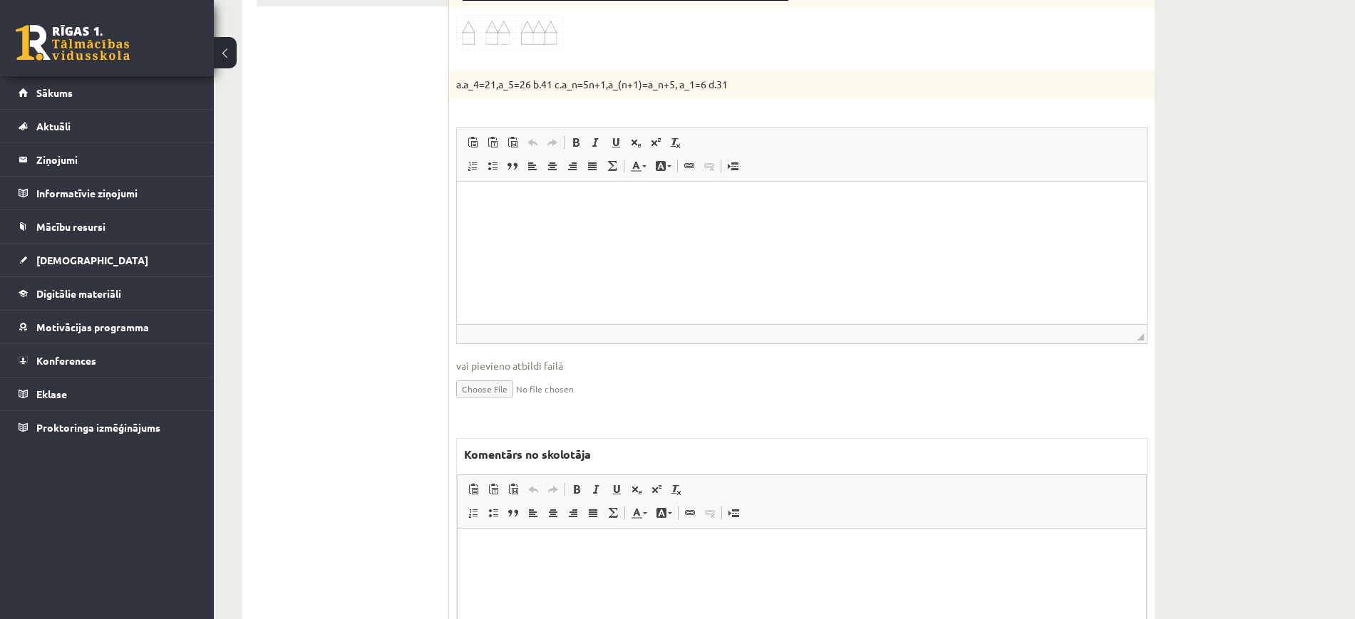
scroll to position [1100, 0]
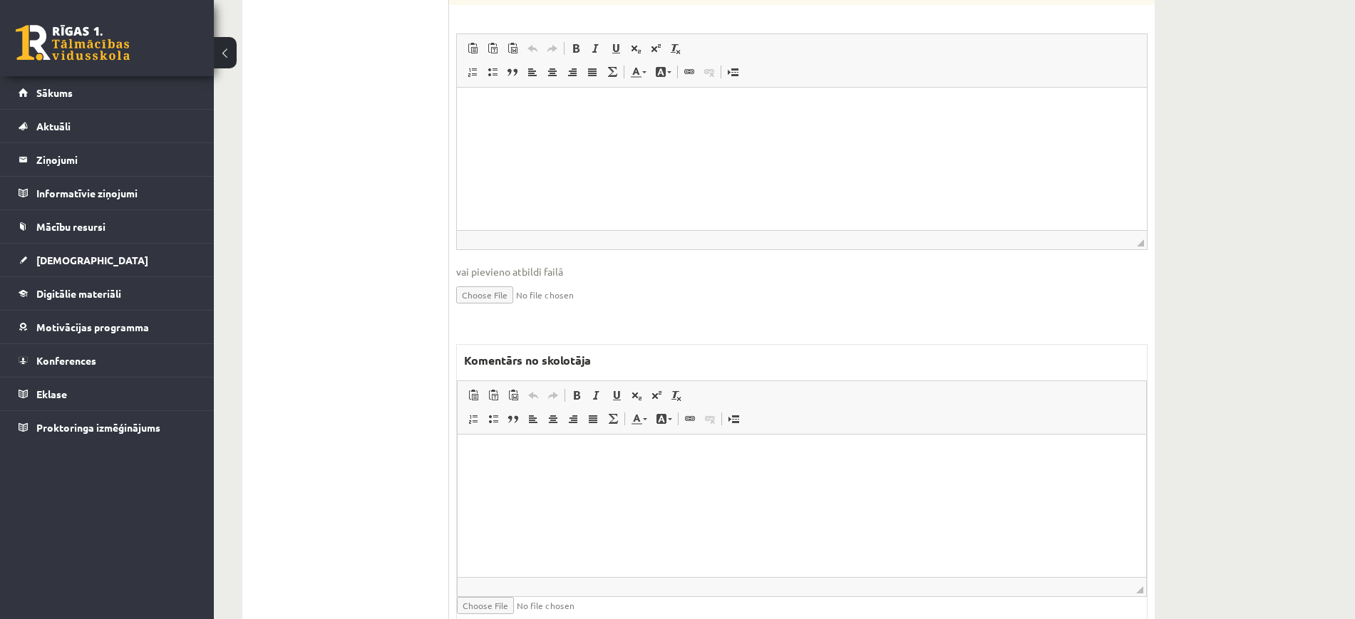
drag, startPoint x: 564, startPoint y: 525, endPoint x: 550, endPoint y: 517, distance: 16.3
click at [563, 478] on html at bounding box center [802, 456] width 689 height 43
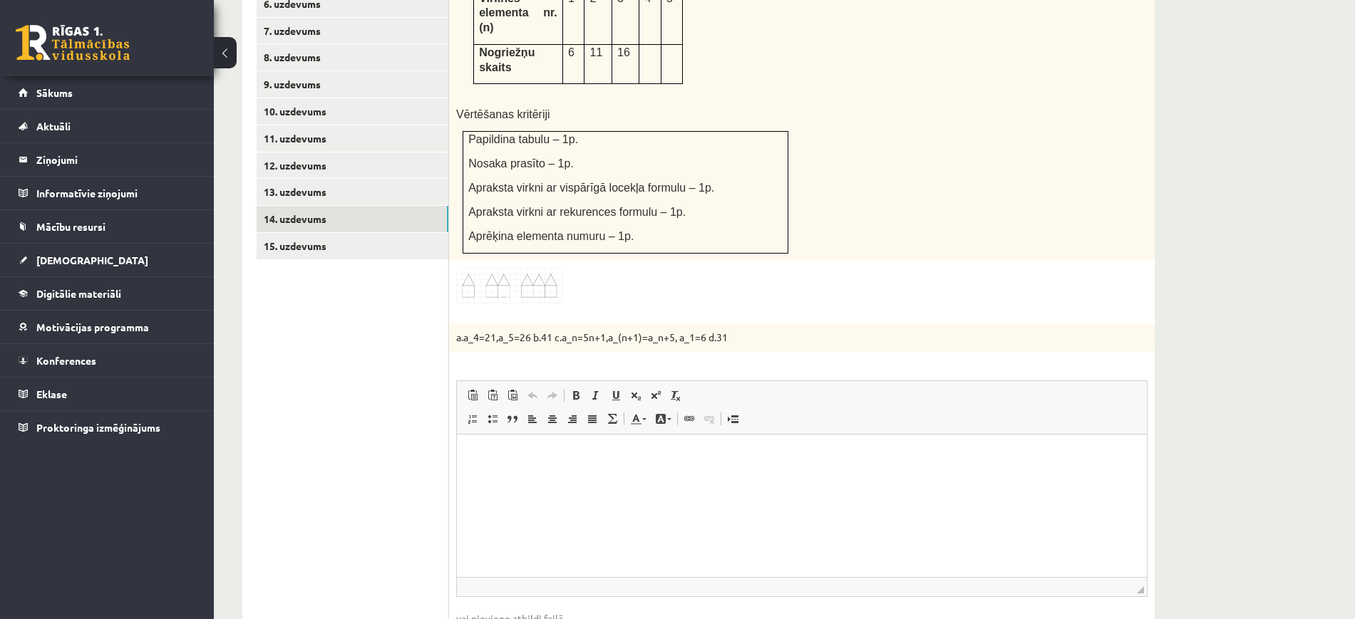
scroll to position [743, 0]
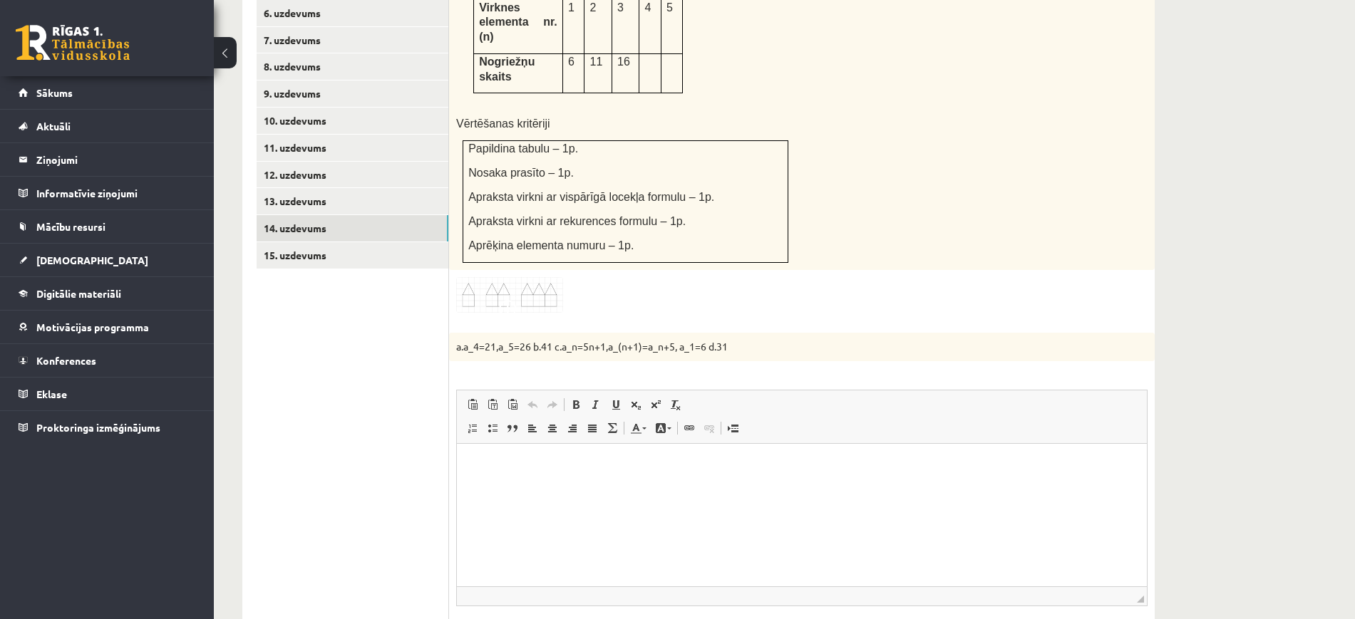
click at [401, 246] on ul "1. uzdevums 2. uzdevums 3. uzdevums 4. uzdevums 5. uzdevums 6. uzdevums 7. uzde…" at bounding box center [353, 429] width 192 height 1128
click at [413, 242] on link "15. uzdevums" at bounding box center [353, 255] width 192 height 26
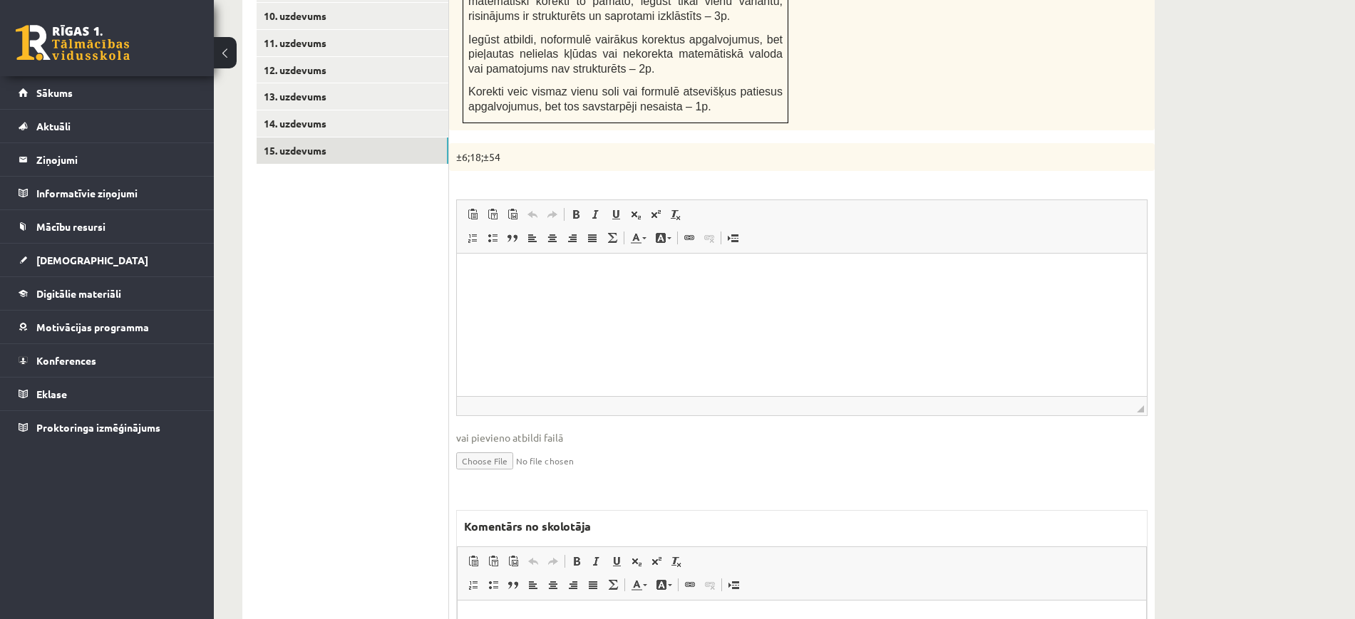
scroll to position [972, 0]
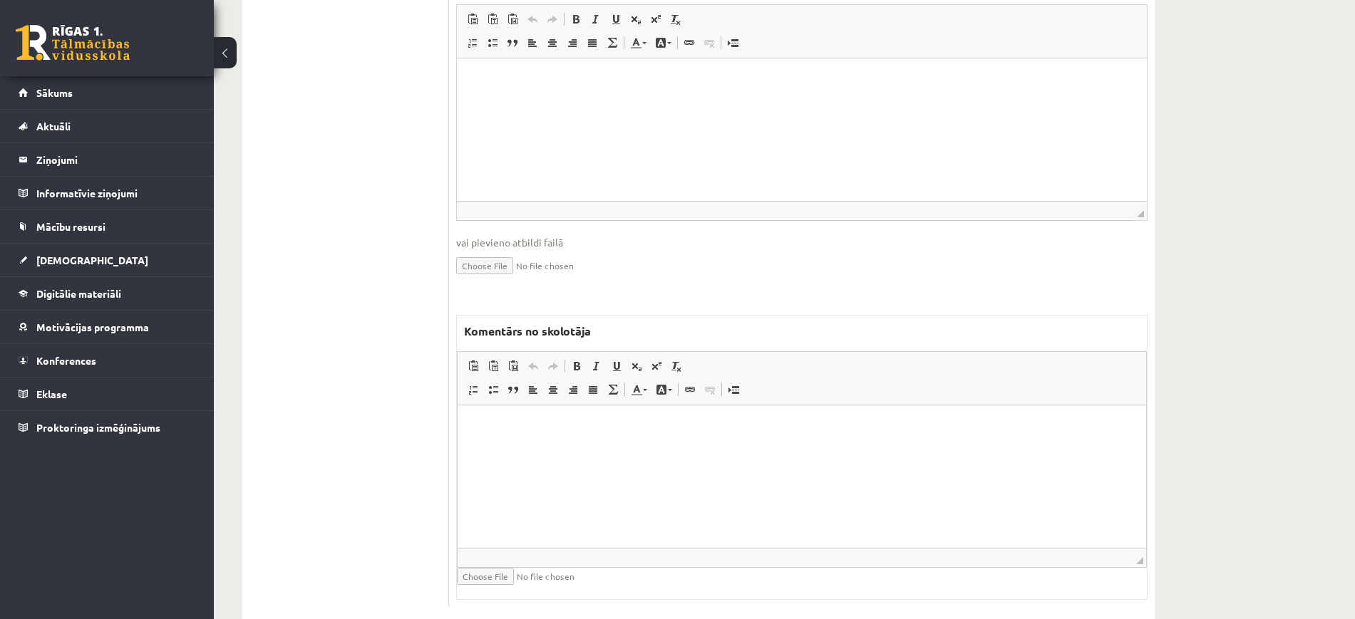
click at [582, 449] on html at bounding box center [802, 427] width 689 height 43
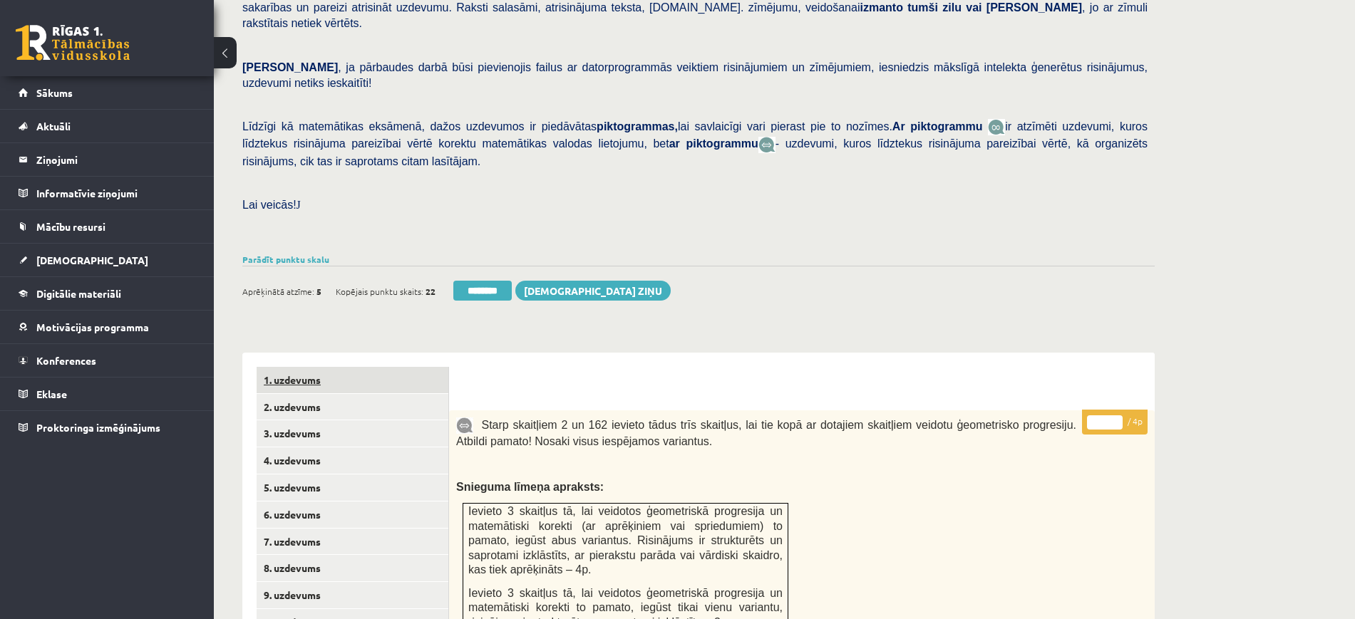
click at [361, 367] on link "1. uzdevums" at bounding box center [353, 380] width 192 height 26
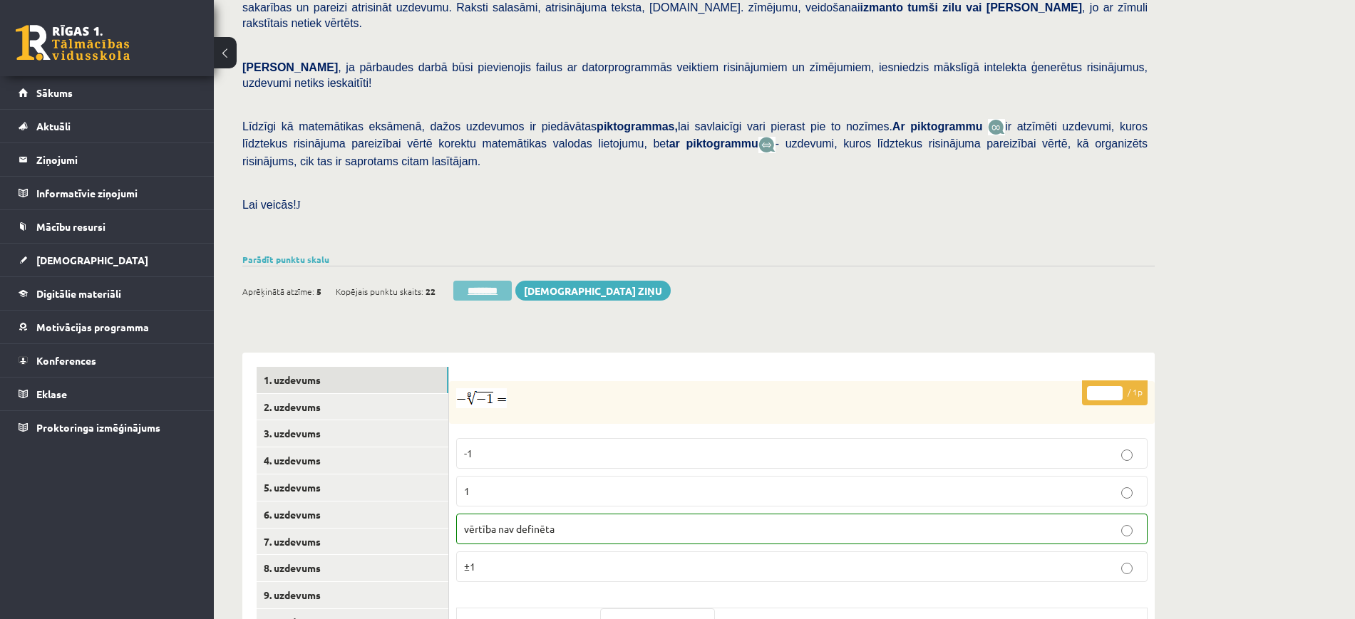
click at [508, 281] on input "********" at bounding box center [482, 291] width 58 height 20
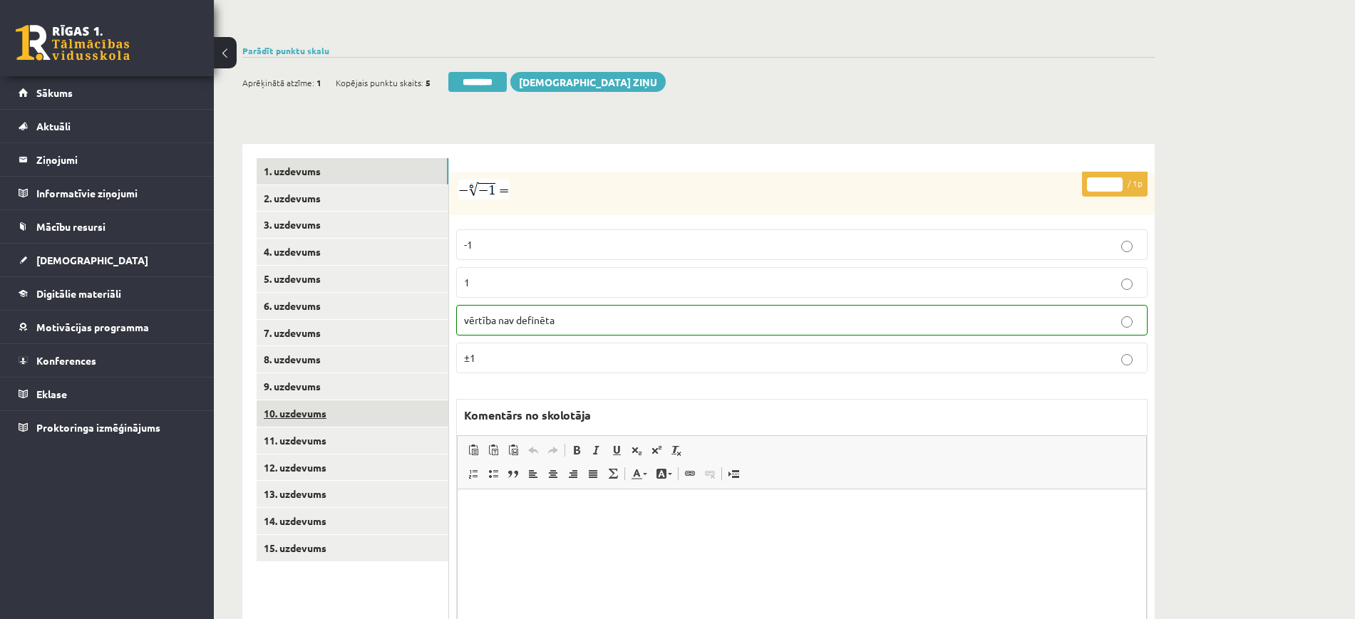
scroll to position [524, 0]
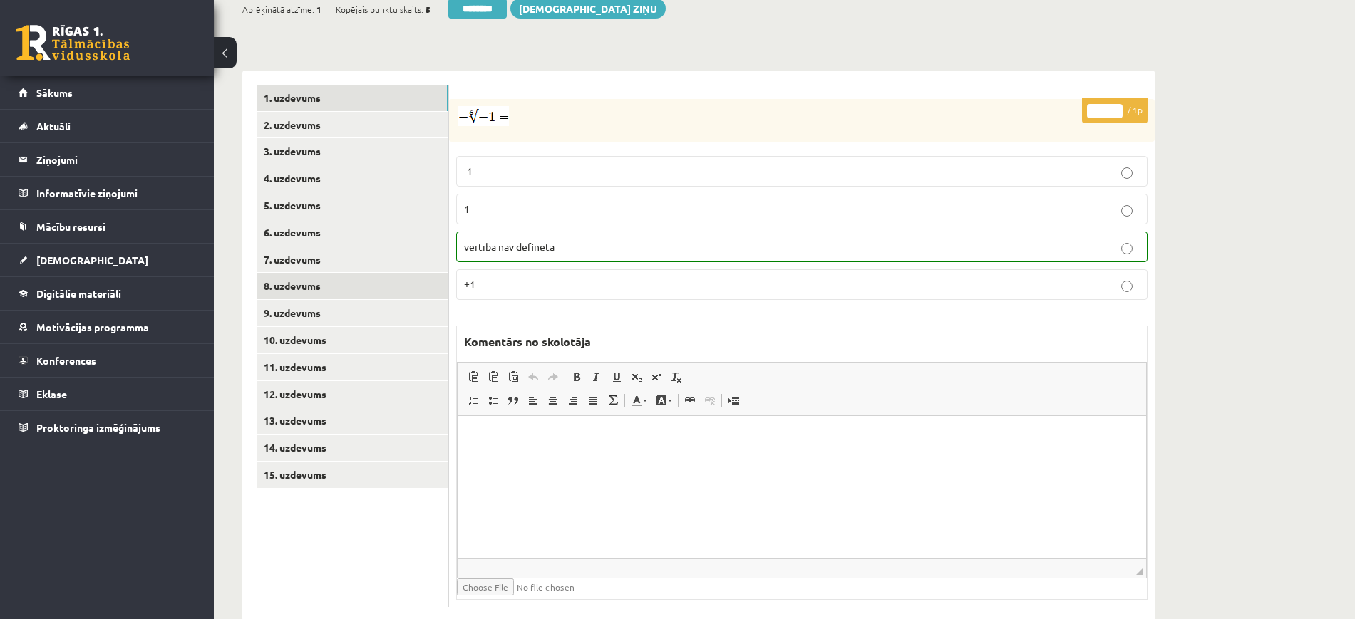
click at [374, 273] on link "8. uzdevums" at bounding box center [353, 286] width 192 height 26
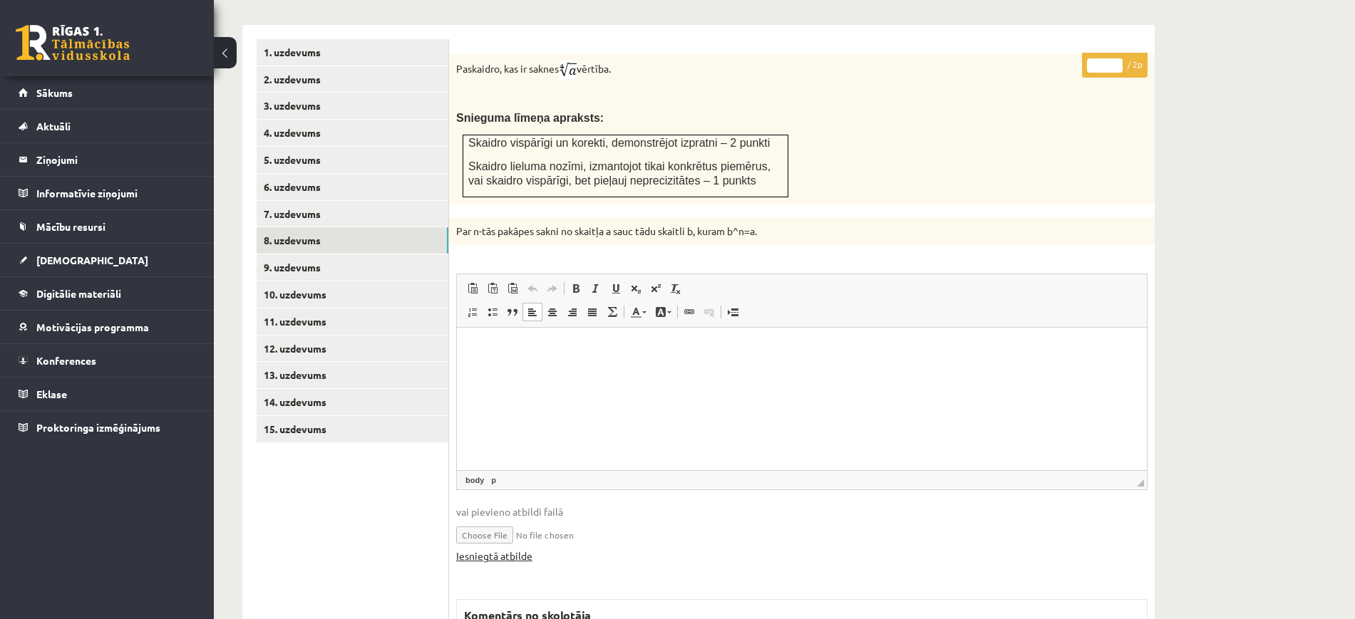
scroll to position [0, 0]
click at [517, 549] on link "Iesniegtā atbilde" at bounding box center [494, 556] width 76 height 15
click at [1112, 58] on input "*" at bounding box center [1105, 65] width 36 height 14
type input "*"
click at [1112, 58] on input "*" at bounding box center [1105, 65] width 36 height 14
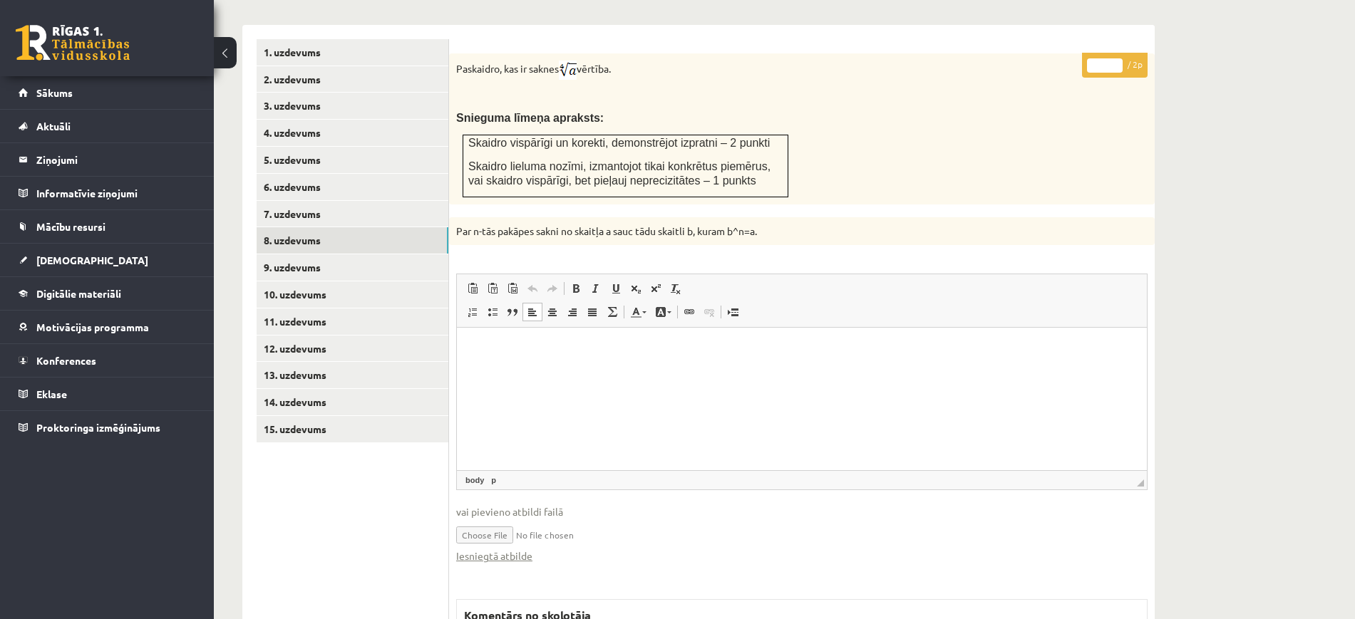
click at [1112, 58] on input "*" at bounding box center [1105, 65] width 36 height 14
click at [414, 254] on link "9. uzdevums" at bounding box center [353, 267] width 192 height 26
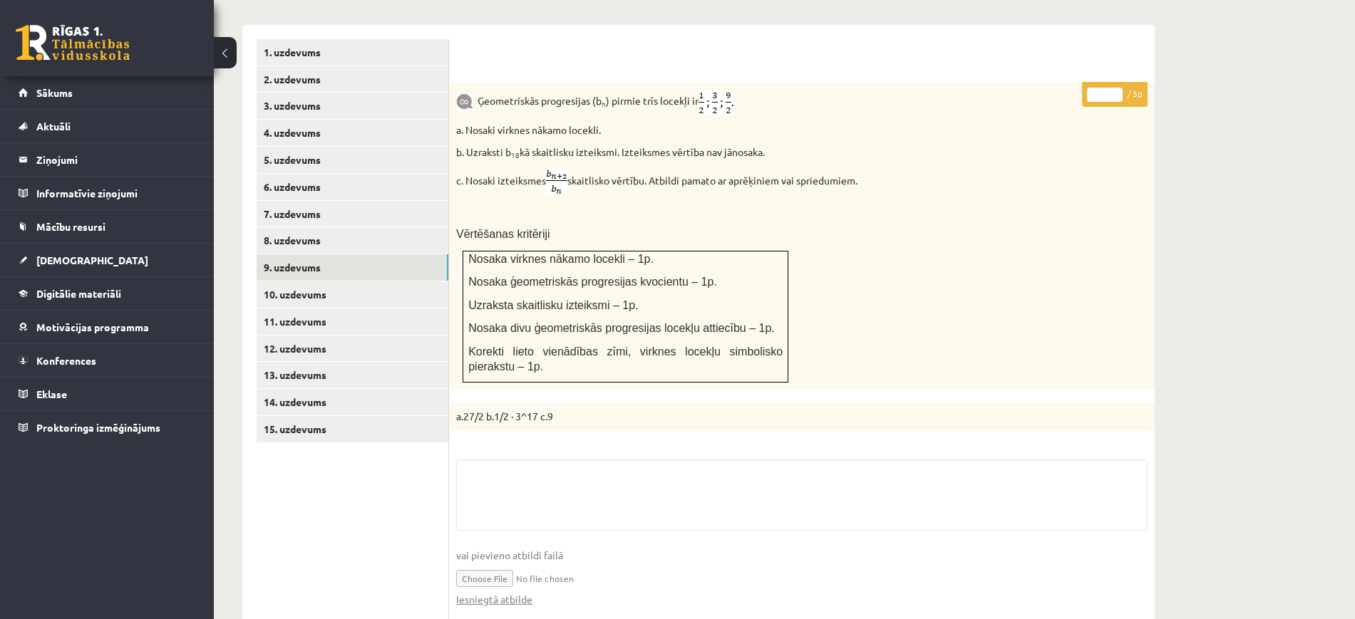
click at [524, 576] on fieldset "vai pievieno atbildi failā Iesniegtā atbilde" at bounding box center [801, 541] width 691 height 162
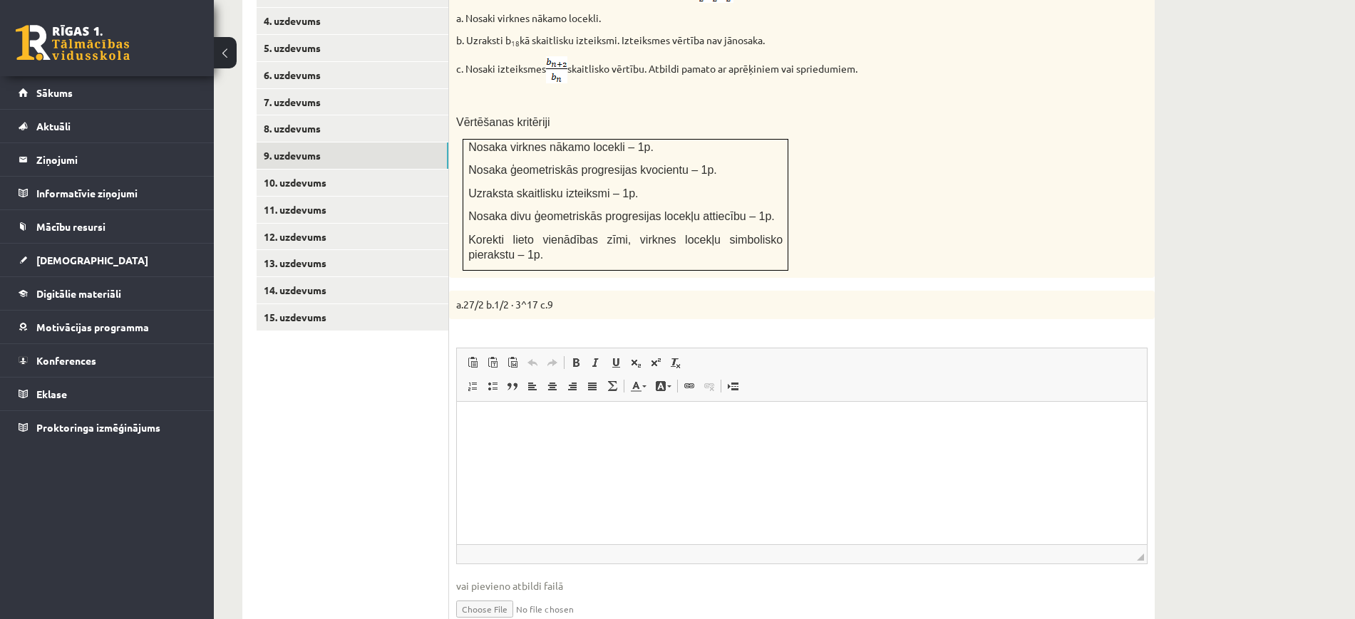
scroll to position [837, 0]
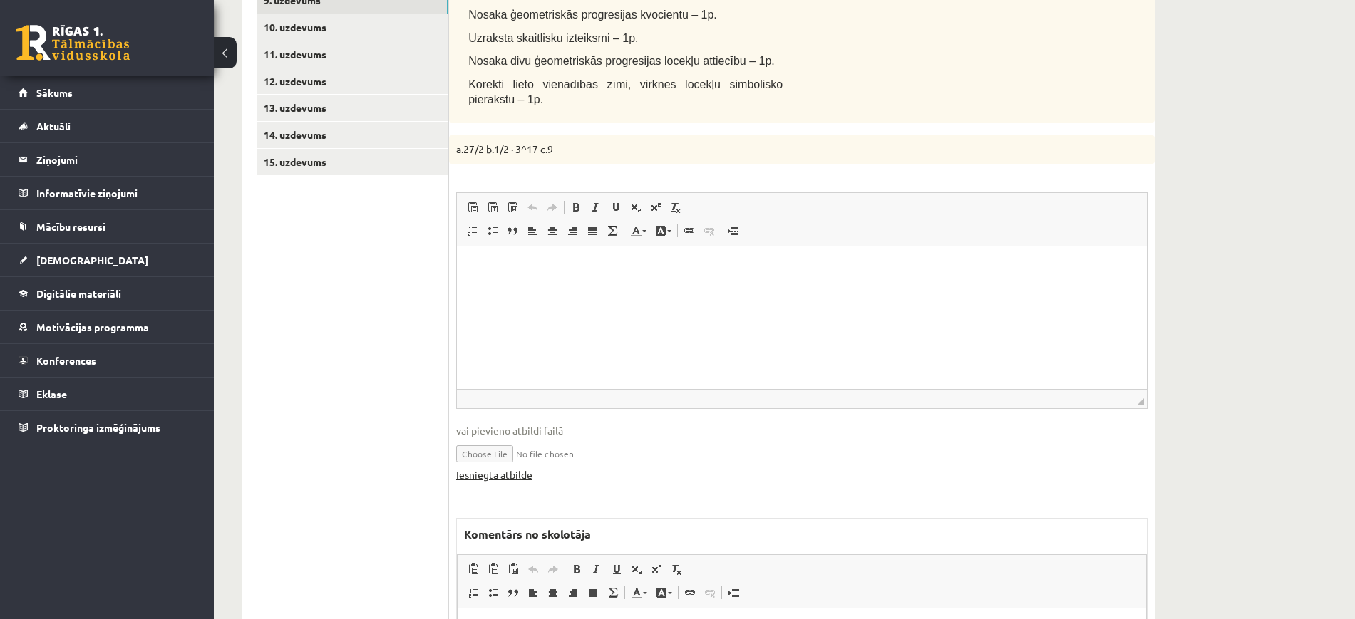
click at [520, 468] on link "Iesniegtā atbilde" at bounding box center [494, 475] width 76 height 15
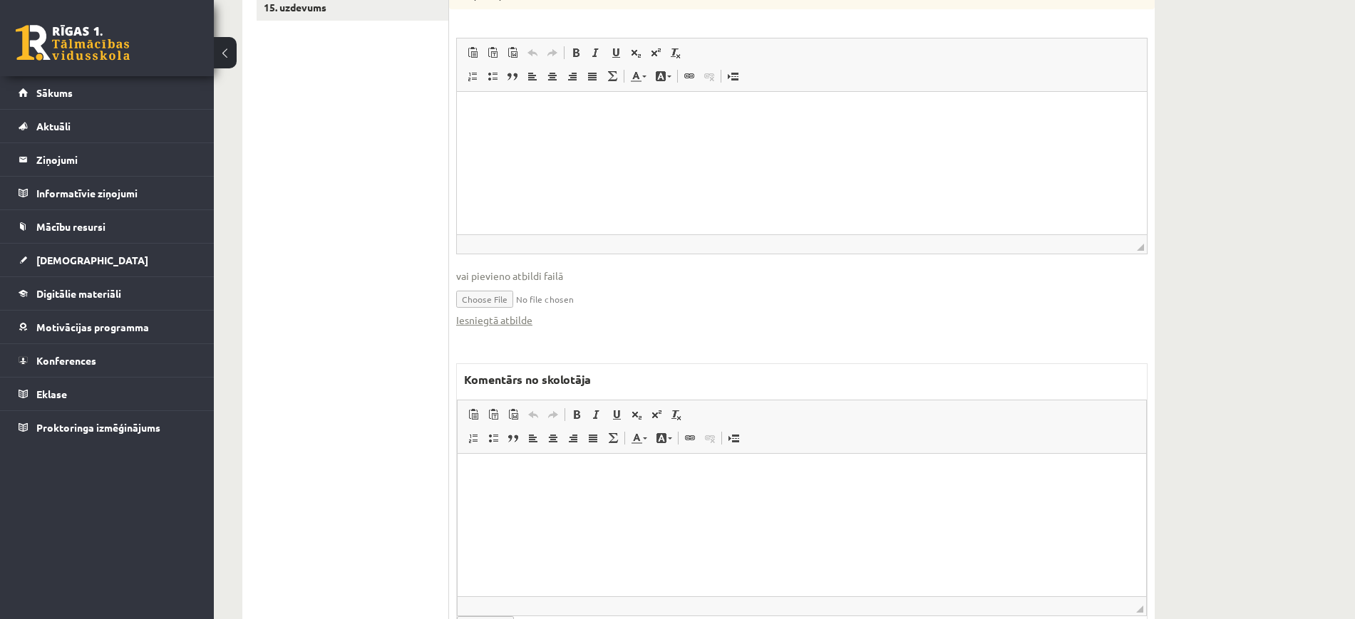
scroll to position [1040, 0]
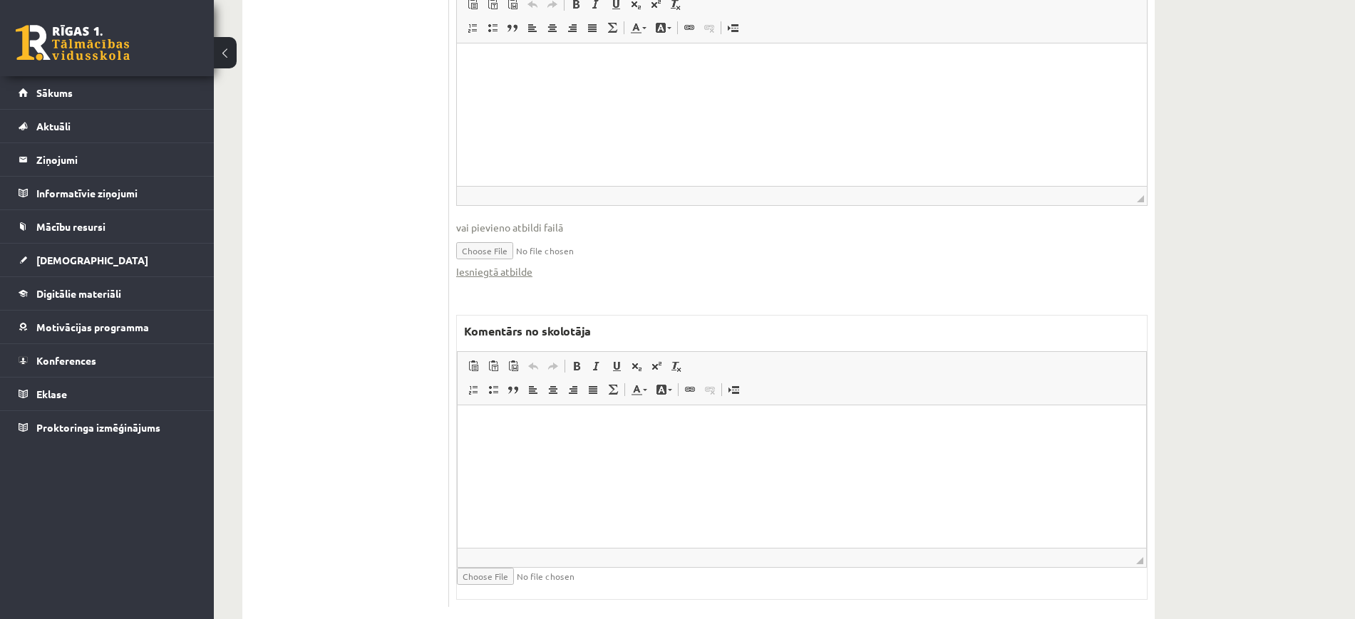
click at [621, 448] on html at bounding box center [802, 426] width 689 height 43
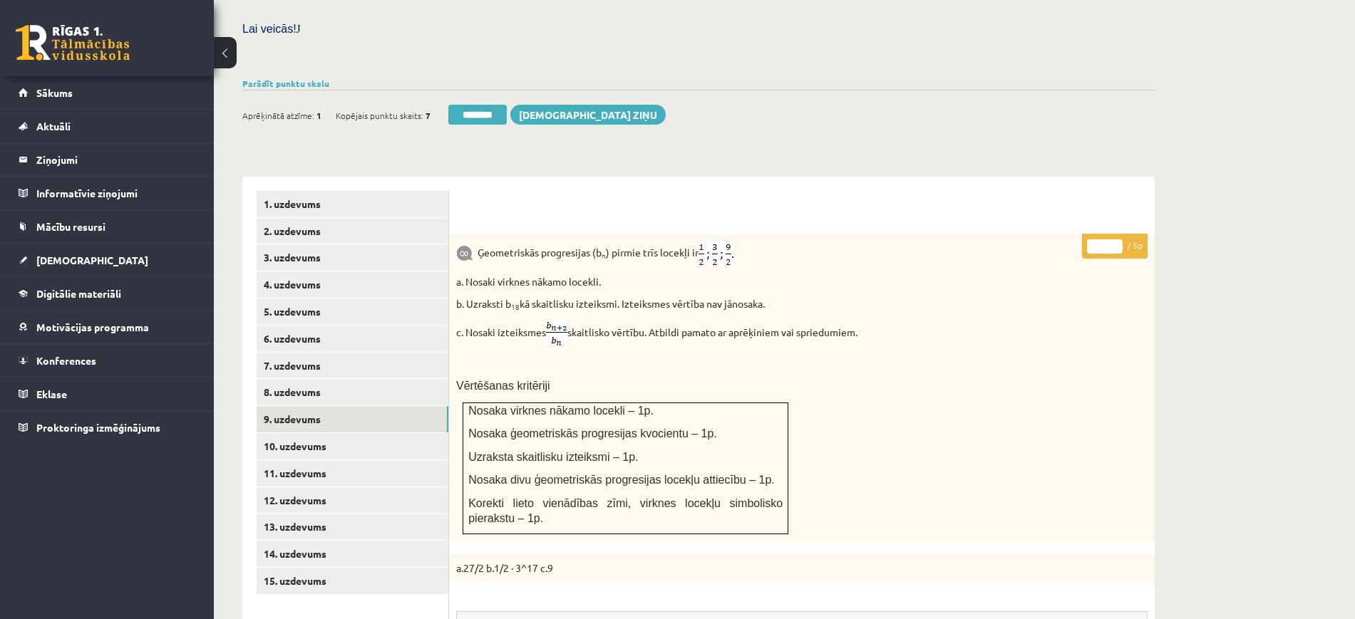
scroll to position [416, 0]
click at [1117, 241] on input "*" at bounding box center [1105, 248] width 36 height 14
type input "*"
click at [1117, 241] on input "*" at bounding box center [1105, 248] width 36 height 14
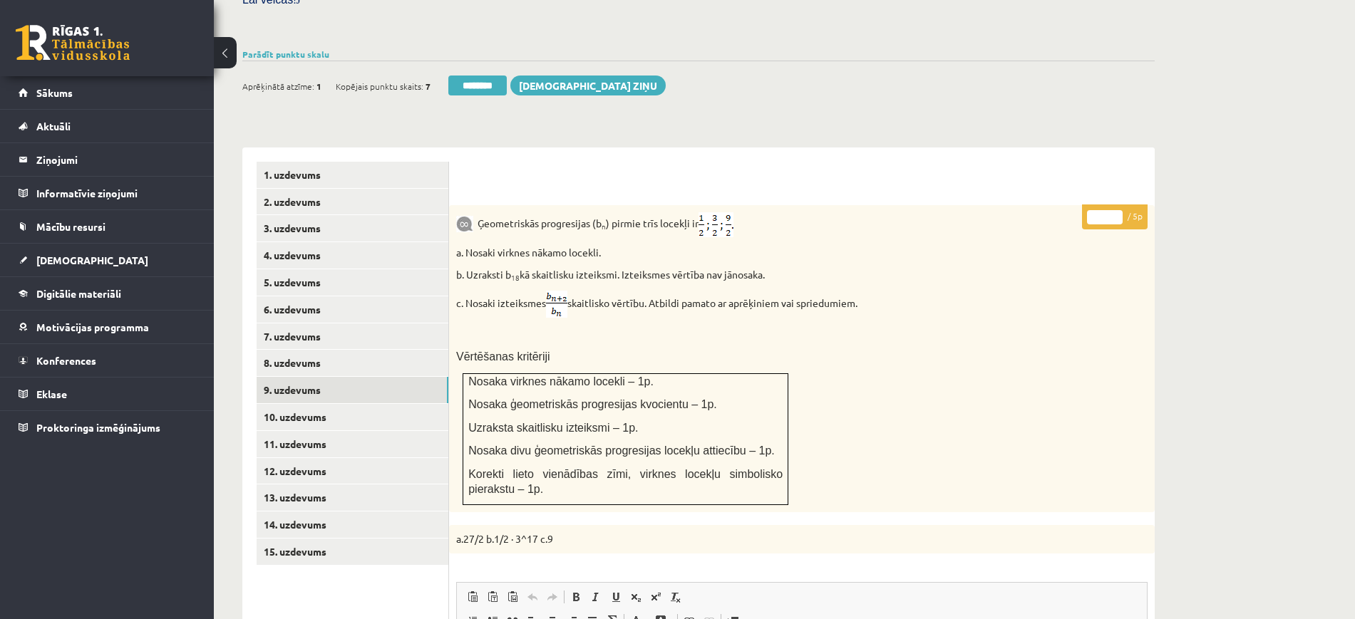
scroll to position [684, 0]
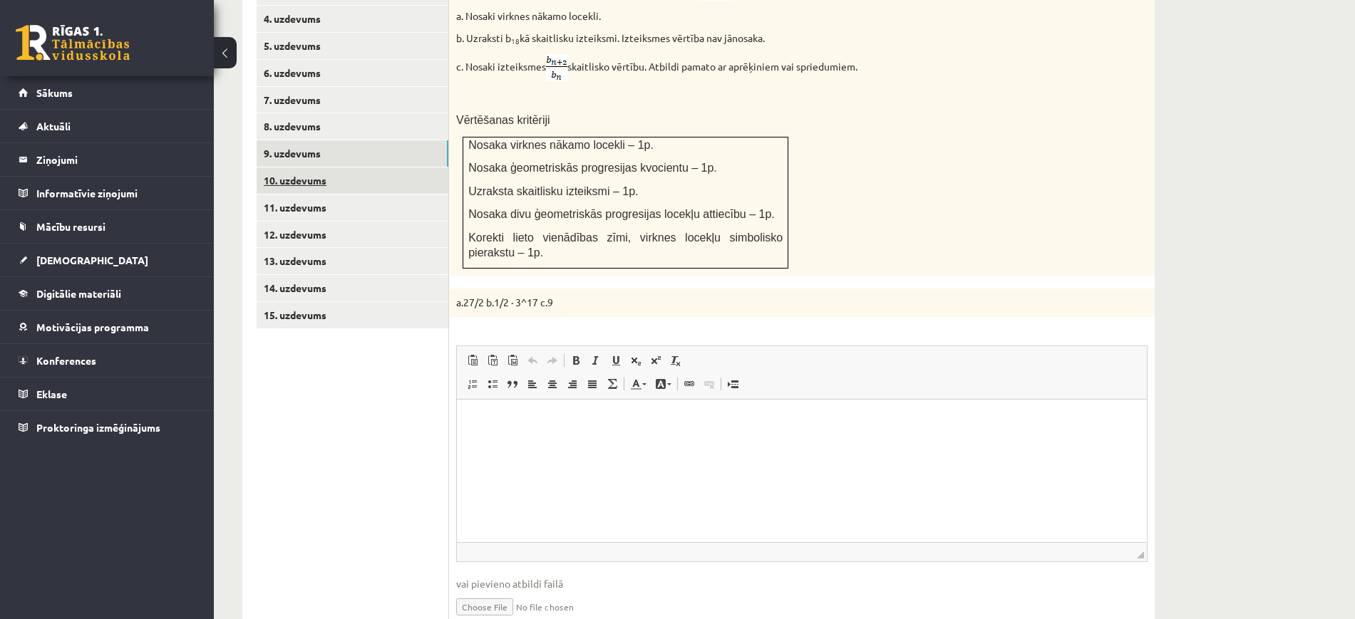
click at [326, 168] on link "10. uzdevums" at bounding box center [353, 181] width 192 height 26
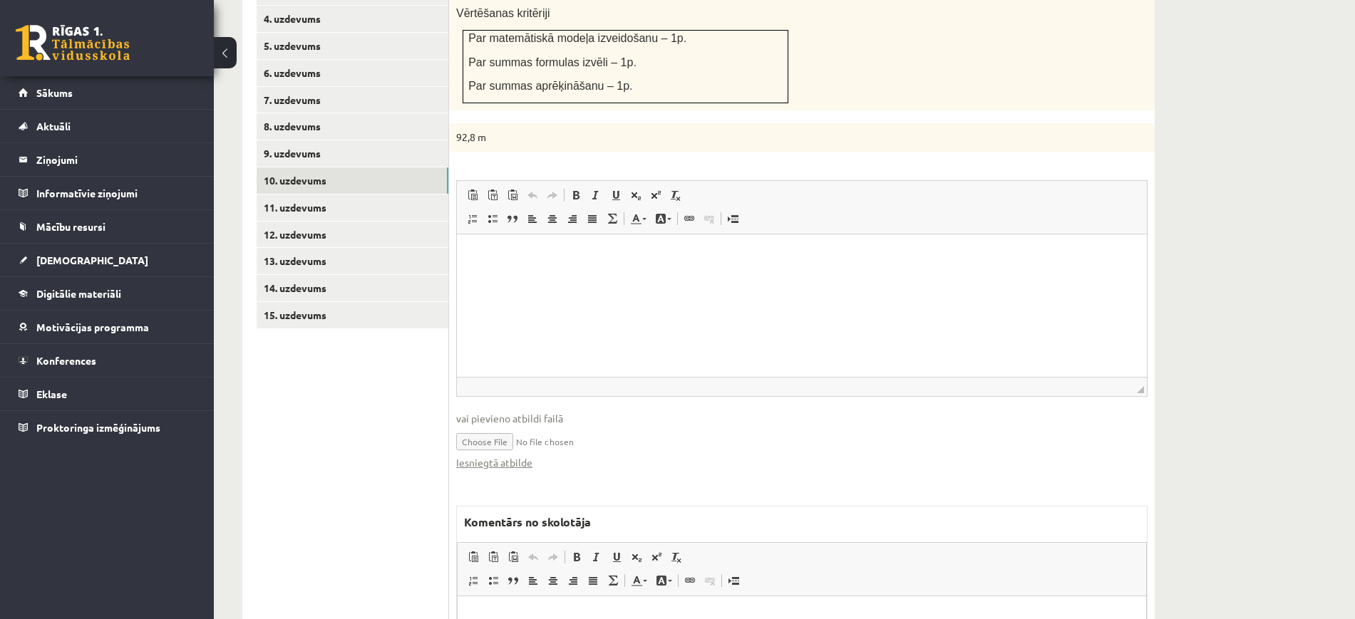
scroll to position [0, 0]
click at [520, 455] on link "Iesniegtā atbilde" at bounding box center [494, 462] width 76 height 15
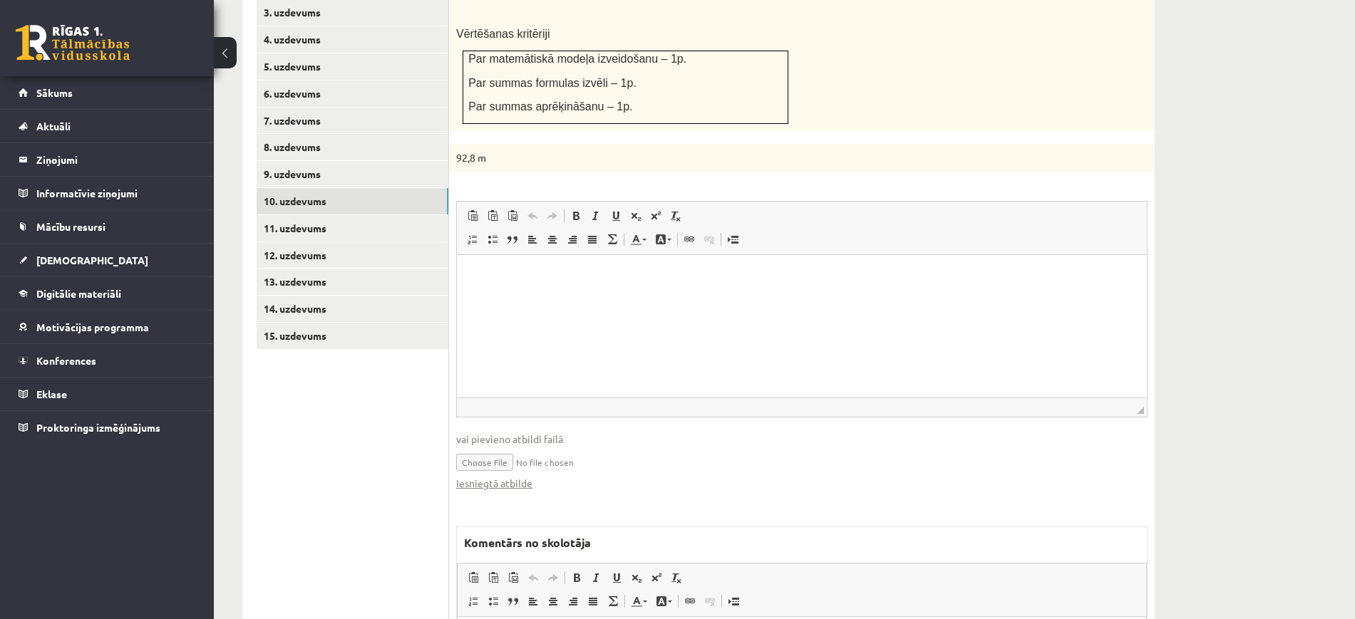
scroll to position [416, 0]
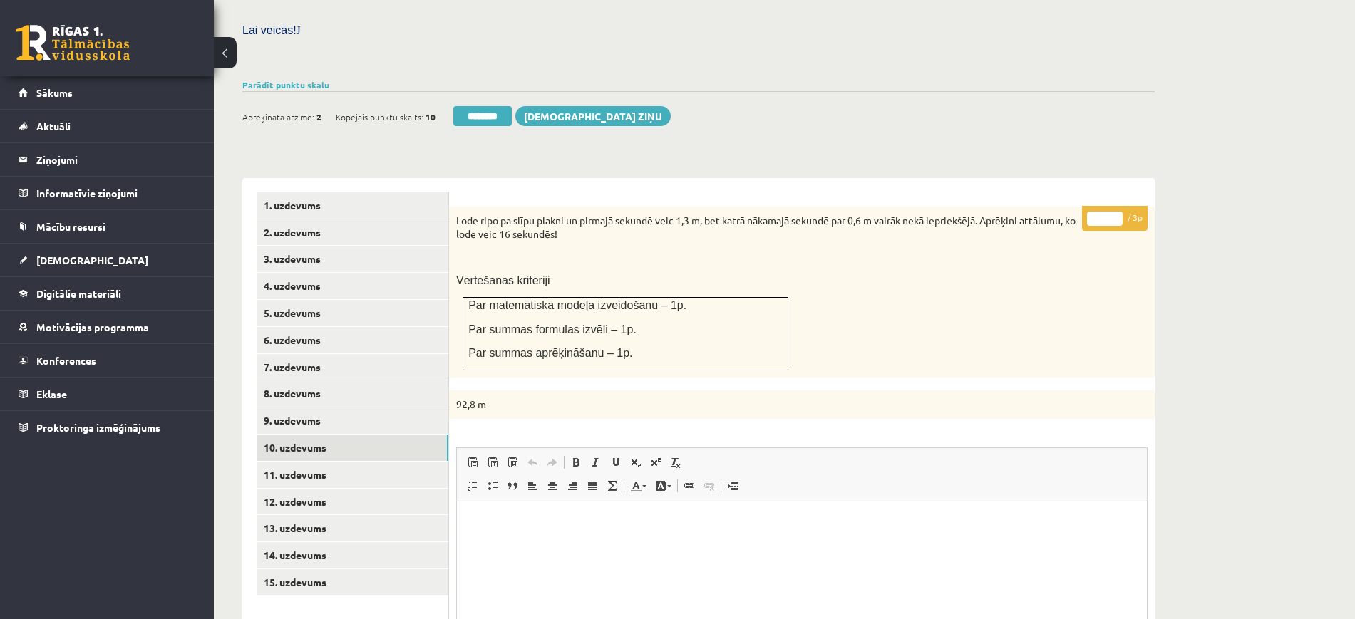
click at [1119, 206] on p "* / 3p" at bounding box center [1115, 218] width 66 height 25
click at [1114, 212] on input "*" at bounding box center [1105, 219] width 36 height 14
type input "*"
click at [1114, 212] on input "*" at bounding box center [1105, 219] width 36 height 14
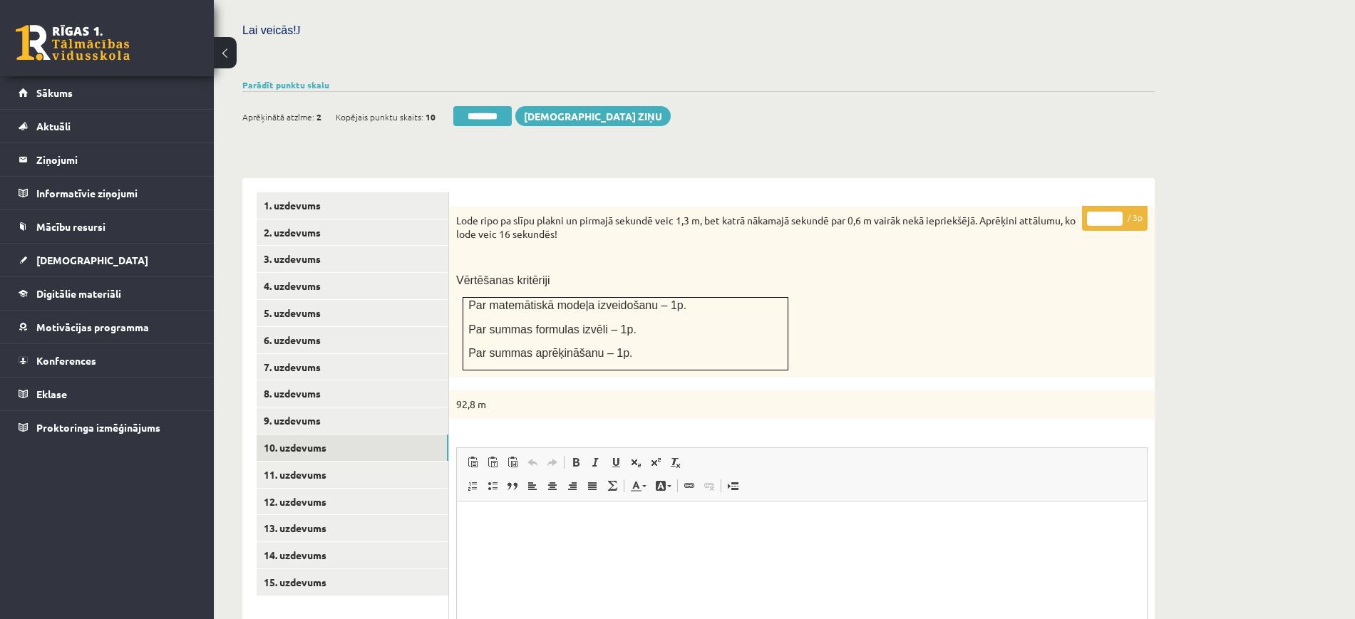
click at [1114, 212] on input "*" at bounding box center [1105, 219] width 36 height 14
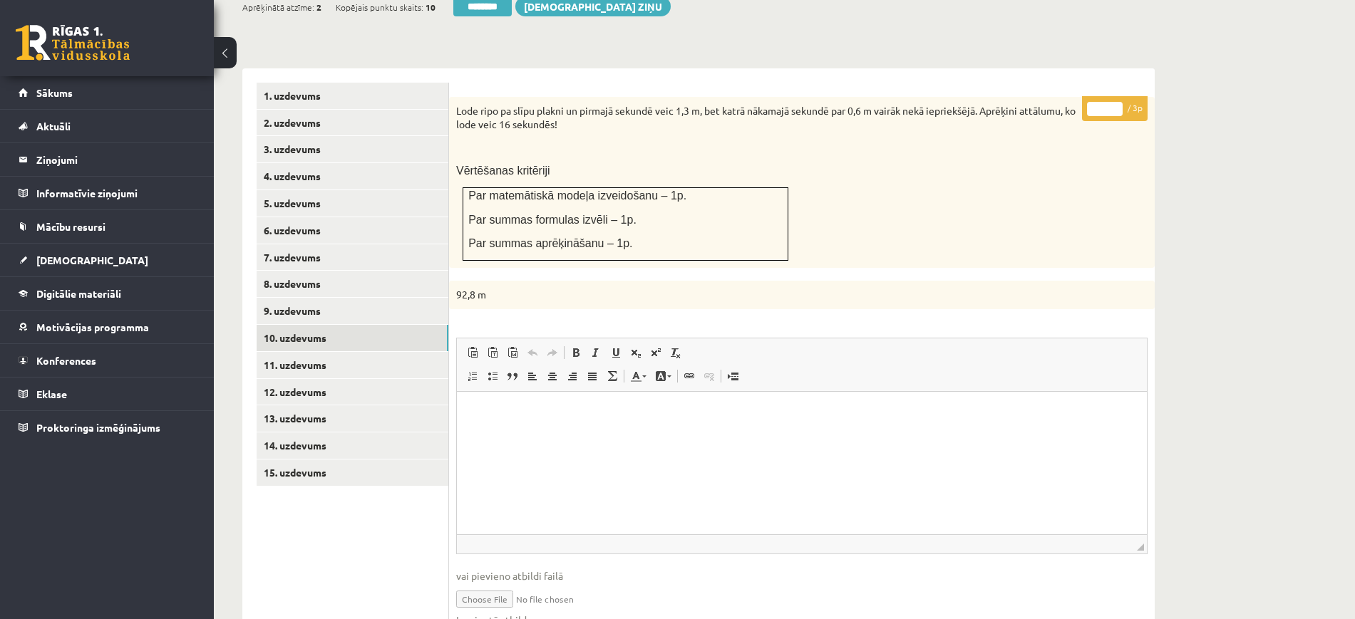
scroll to position [684, 0]
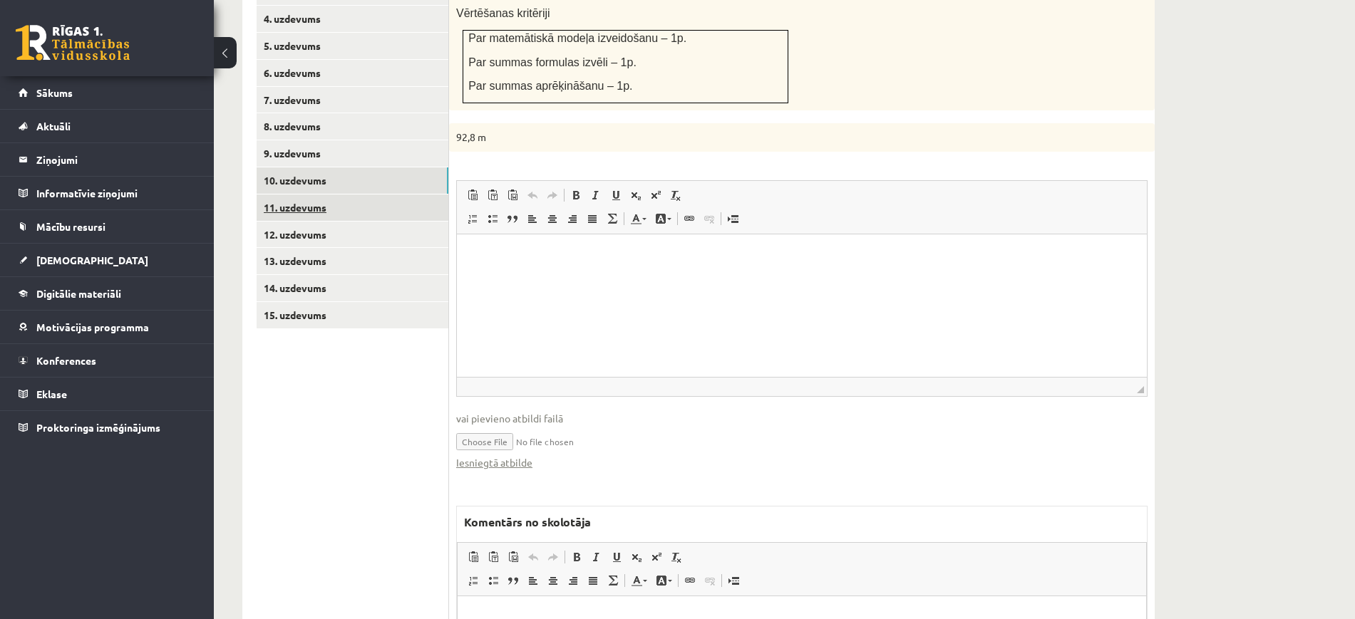
click at [393, 195] on link "11. uzdevums" at bounding box center [353, 208] width 192 height 26
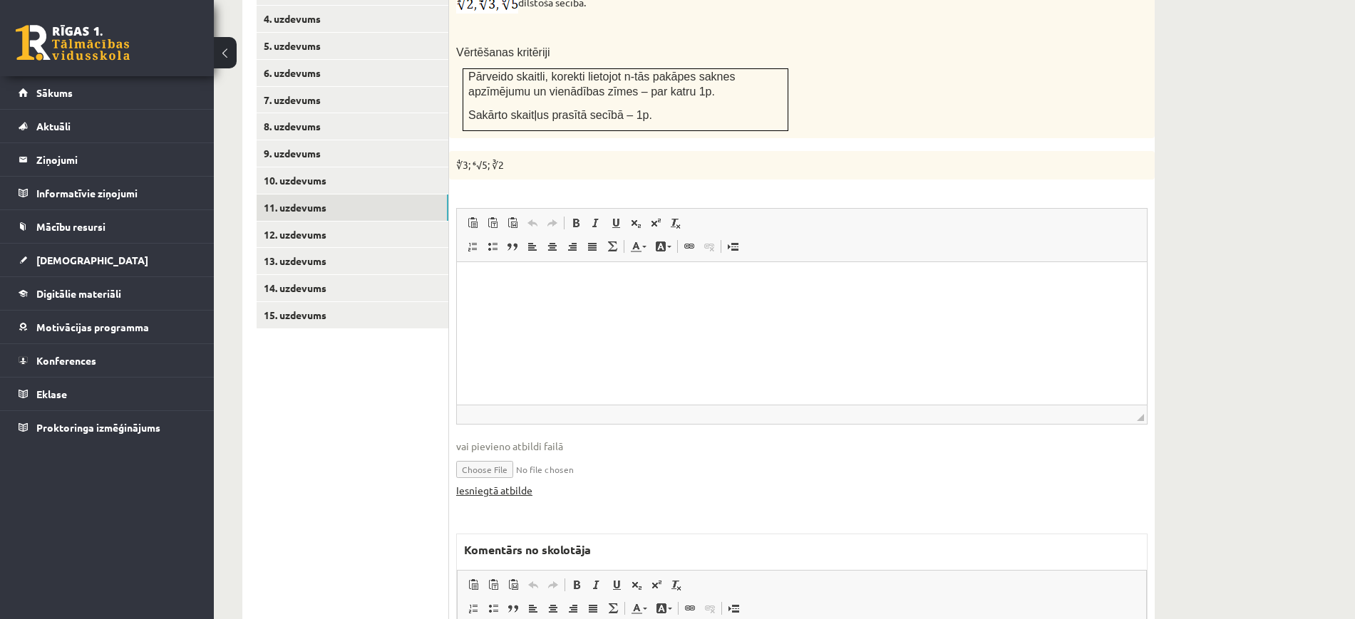
click at [513, 405] on span "◢ Elementa ceļš" at bounding box center [802, 414] width 690 height 19
click at [520, 483] on link "Iesniegtā atbilde" at bounding box center [494, 490] width 76 height 15
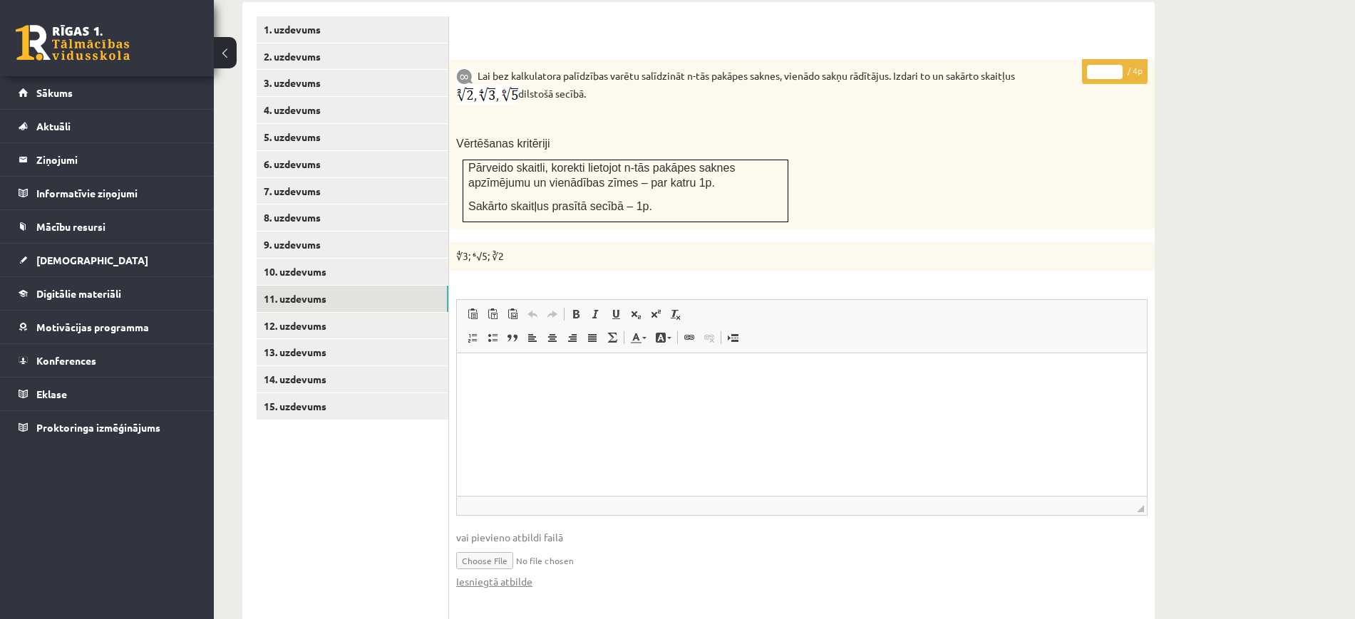
scroll to position [505, 0]
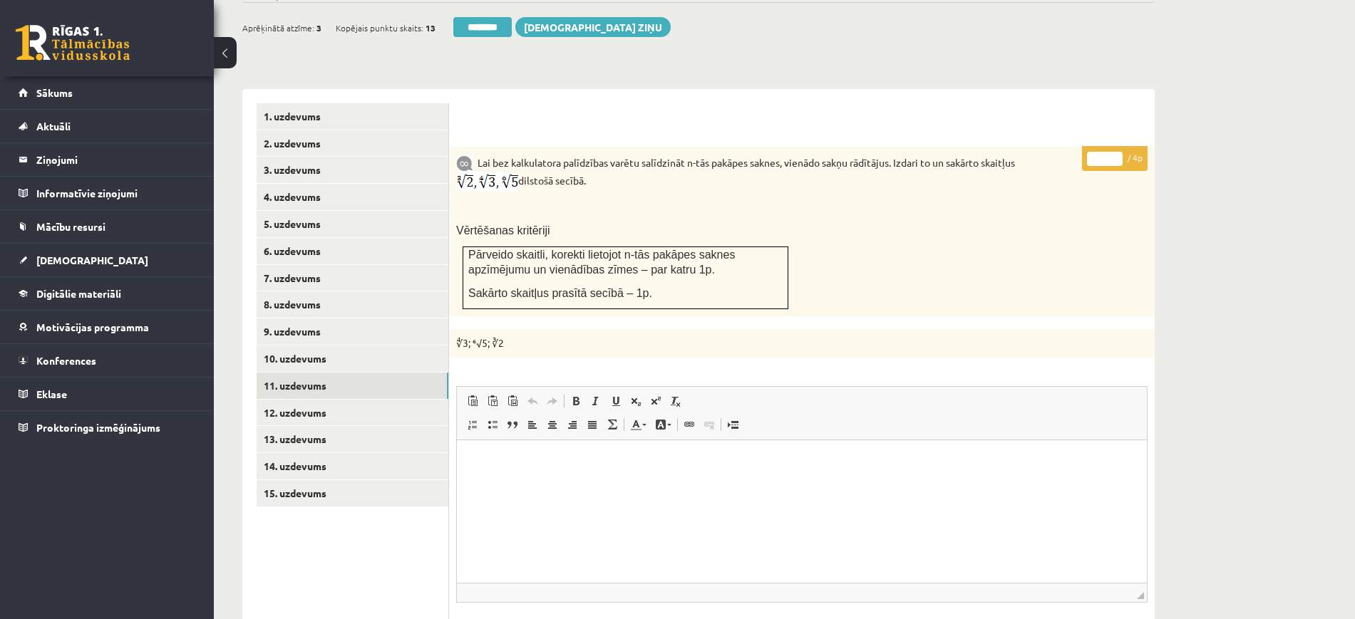
type input "*"
click at [1117, 152] on input "*" at bounding box center [1105, 159] width 36 height 14
click at [391, 400] on link "12. uzdevums" at bounding box center [353, 413] width 192 height 26
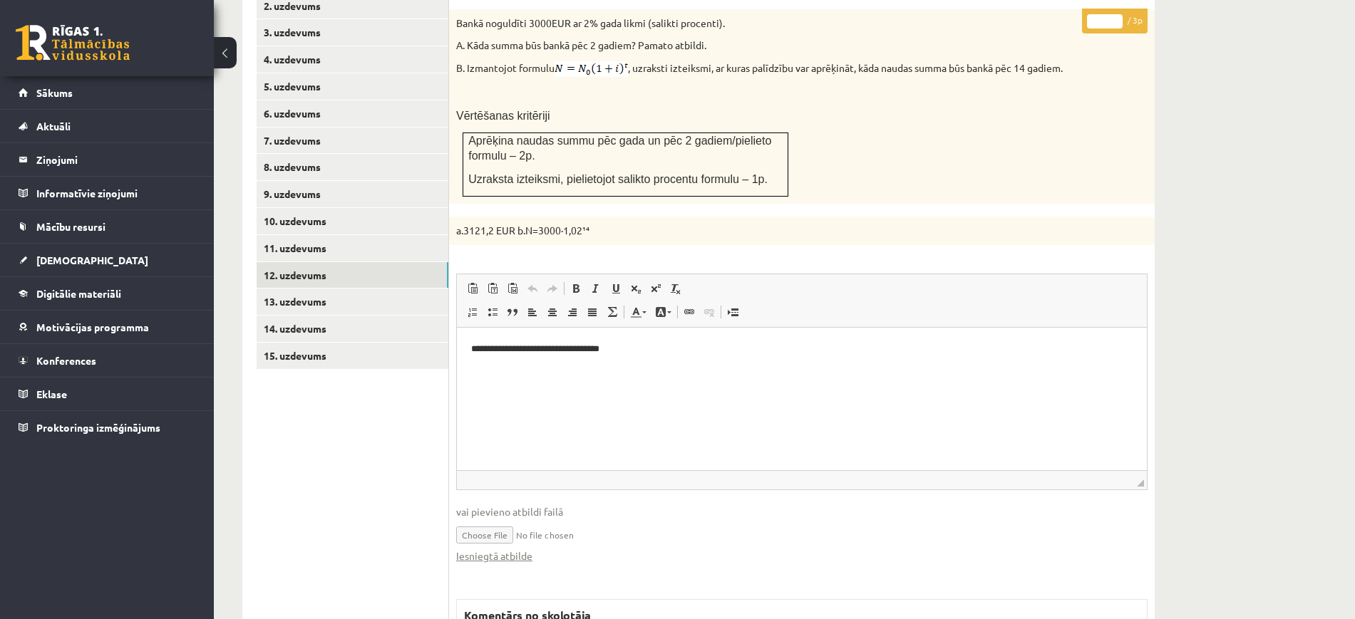
scroll to position [0, 0]
click at [522, 549] on link "Iesniegtā atbilde" at bounding box center [494, 556] width 76 height 15
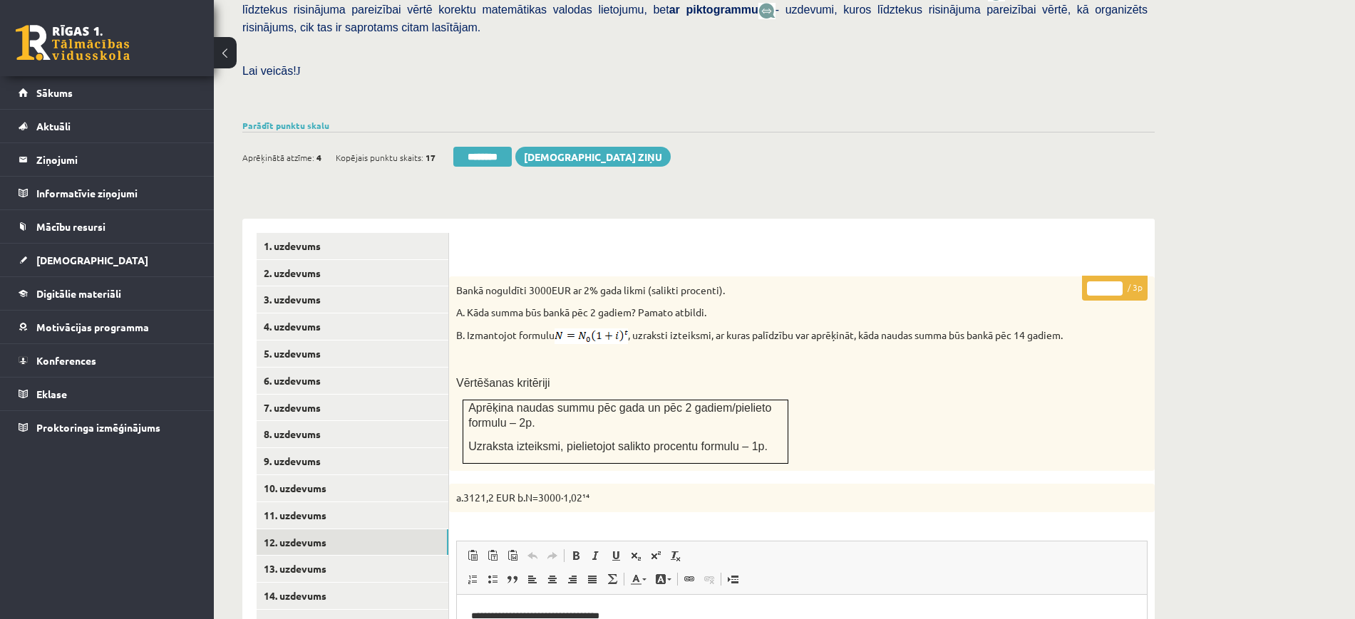
click at [1114, 276] on p "* / 3p" at bounding box center [1115, 288] width 66 height 25
type input "*"
click at [1116, 282] on input "*" at bounding box center [1105, 289] width 36 height 14
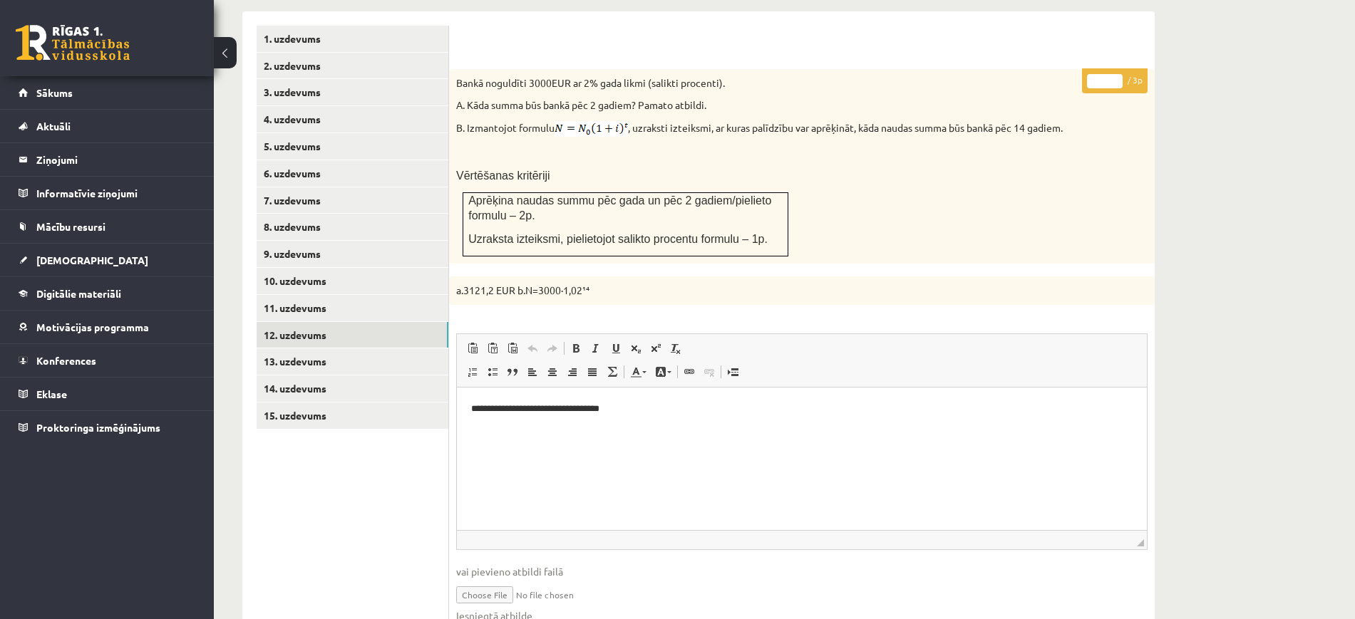
scroll to position [732, 0]
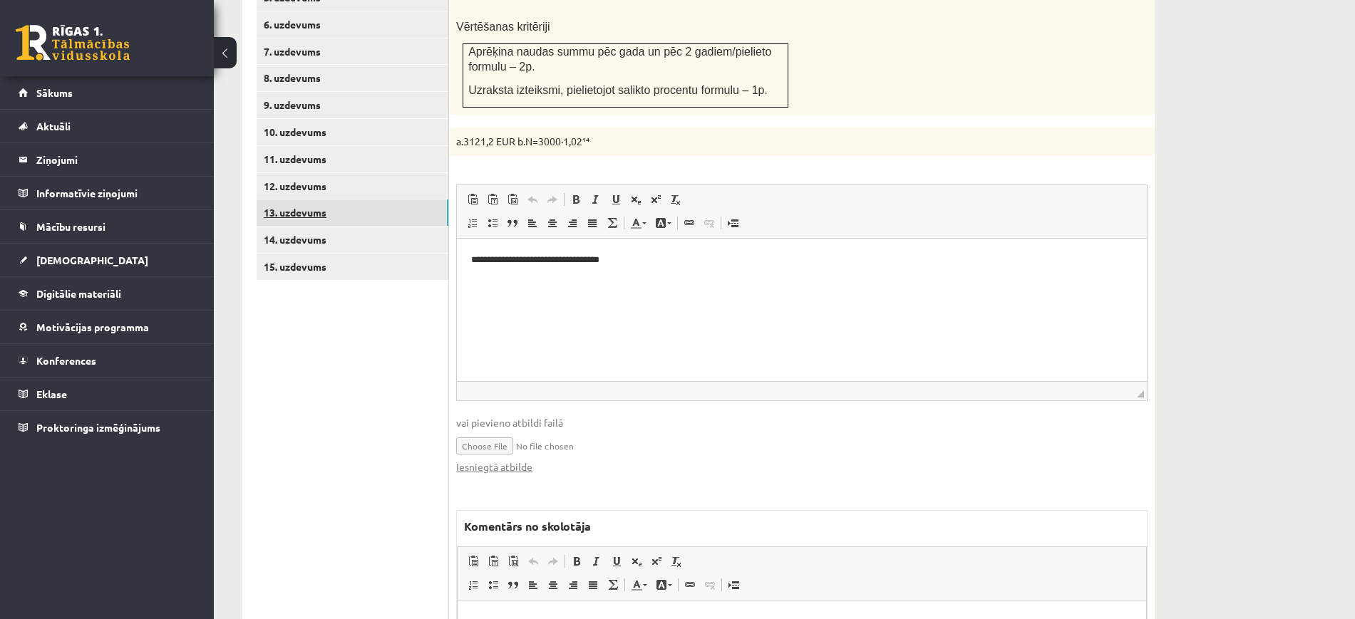
click at [423, 200] on link "13. uzdevums" at bounding box center [353, 213] width 192 height 26
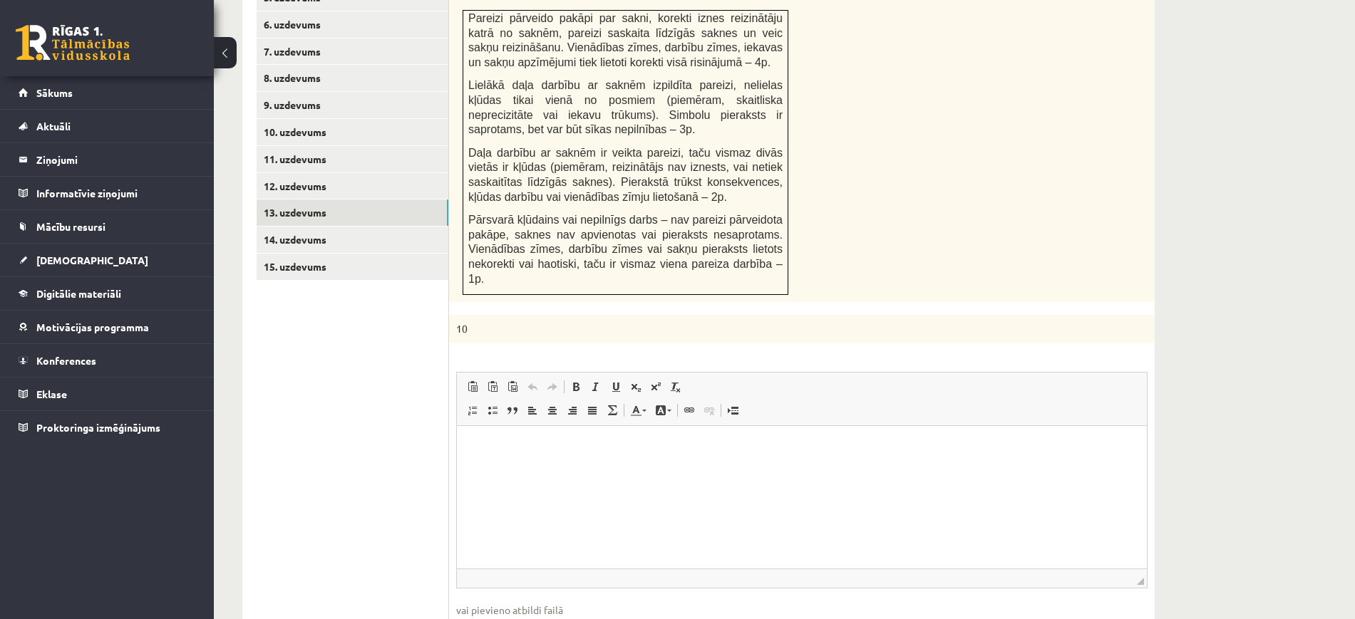
scroll to position [0, 0]
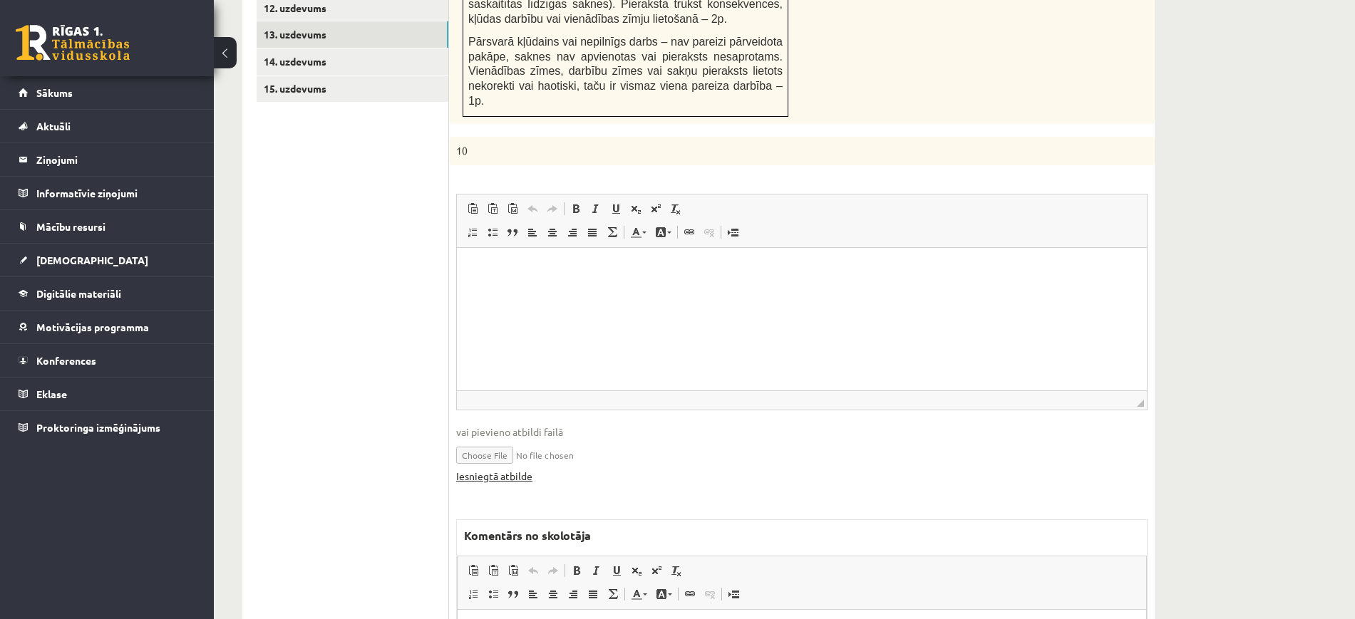
click at [500, 469] on link "Iesniegtā atbilde" at bounding box center [494, 476] width 76 height 15
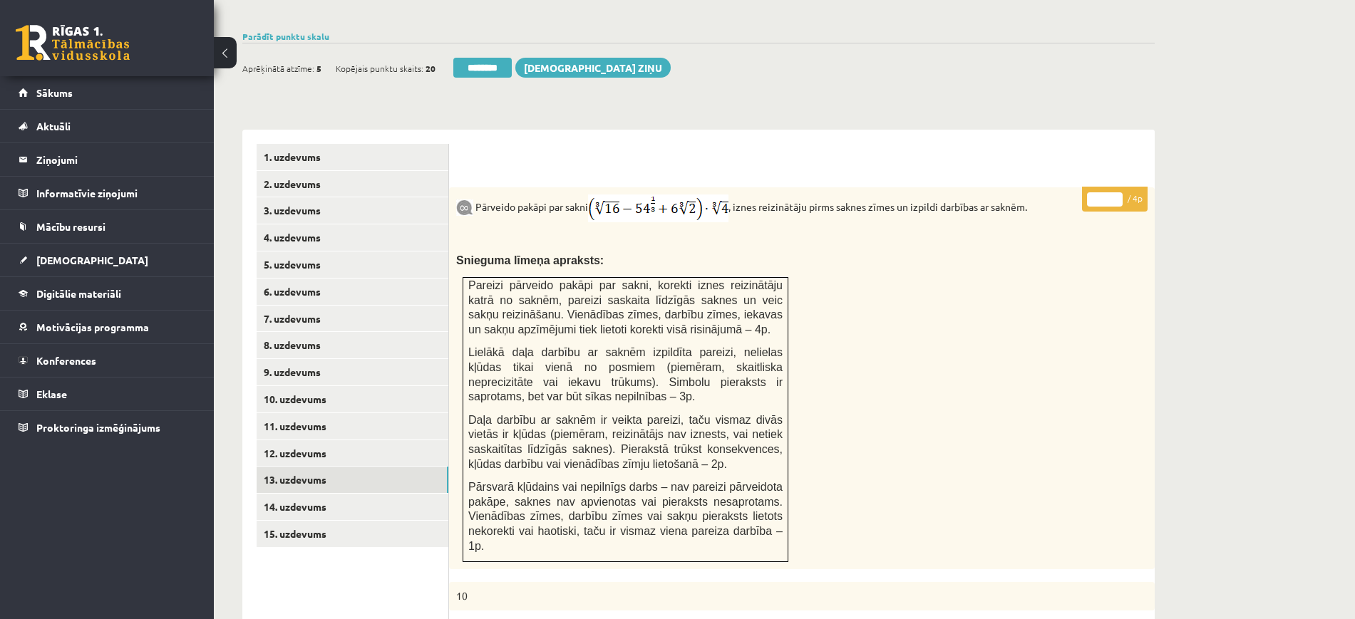
type input "*"
click at [1115, 192] on input "*" at bounding box center [1105, 199] width 36 height 14
click at [395, 494] on link "14. uzdevums" at bounding box center [353, 507] width 192 height 26
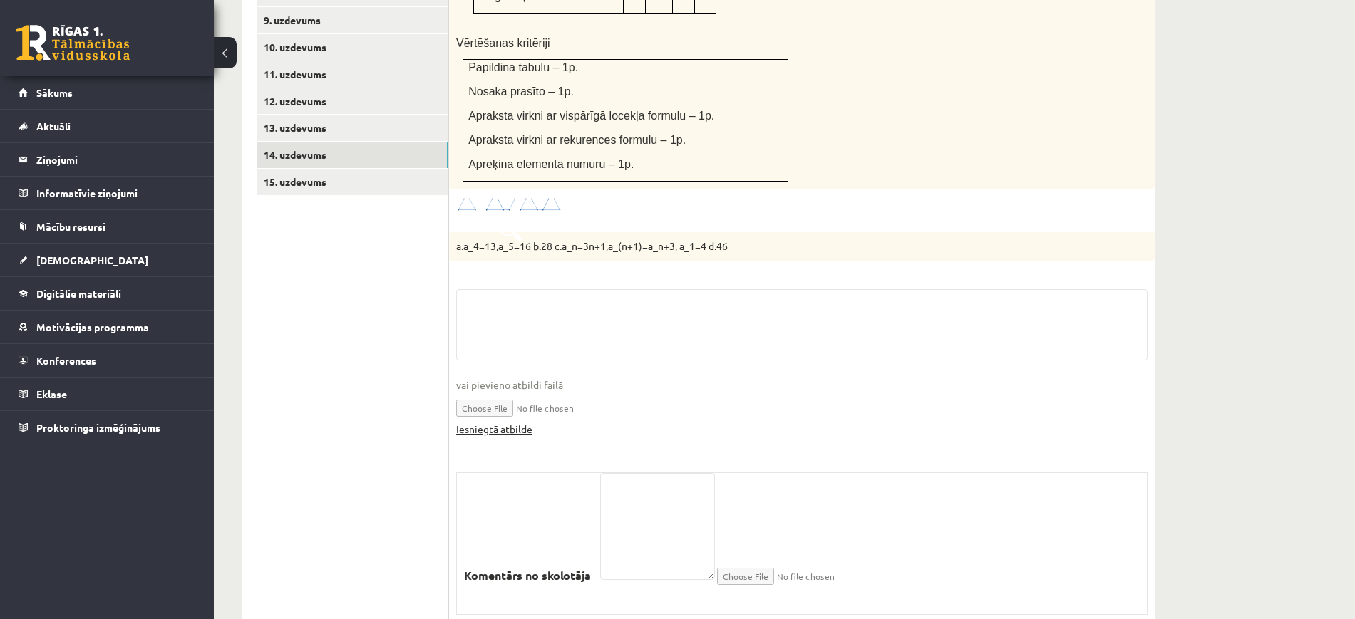
click at [508, 422] on link "Iesniegtā atbilde" at bounding box center [494, 429] width 76 height 15
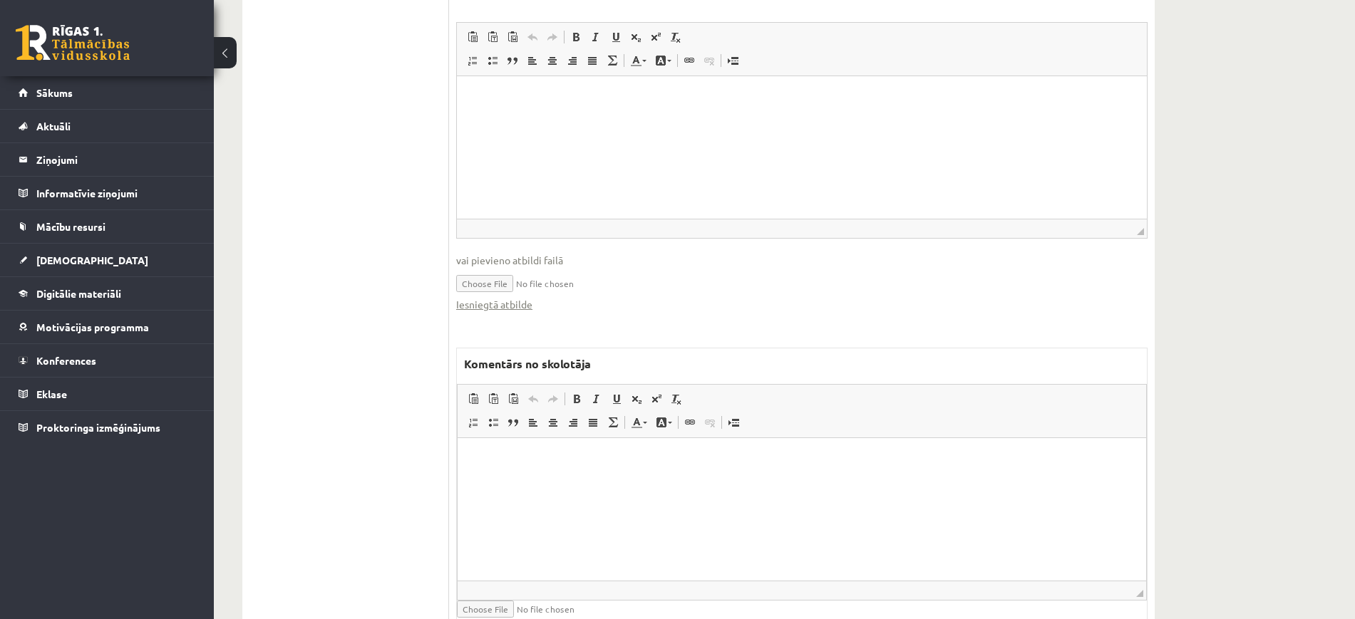
click at [637, 481] on html at bounding box center [802, 459] width 689 height 43
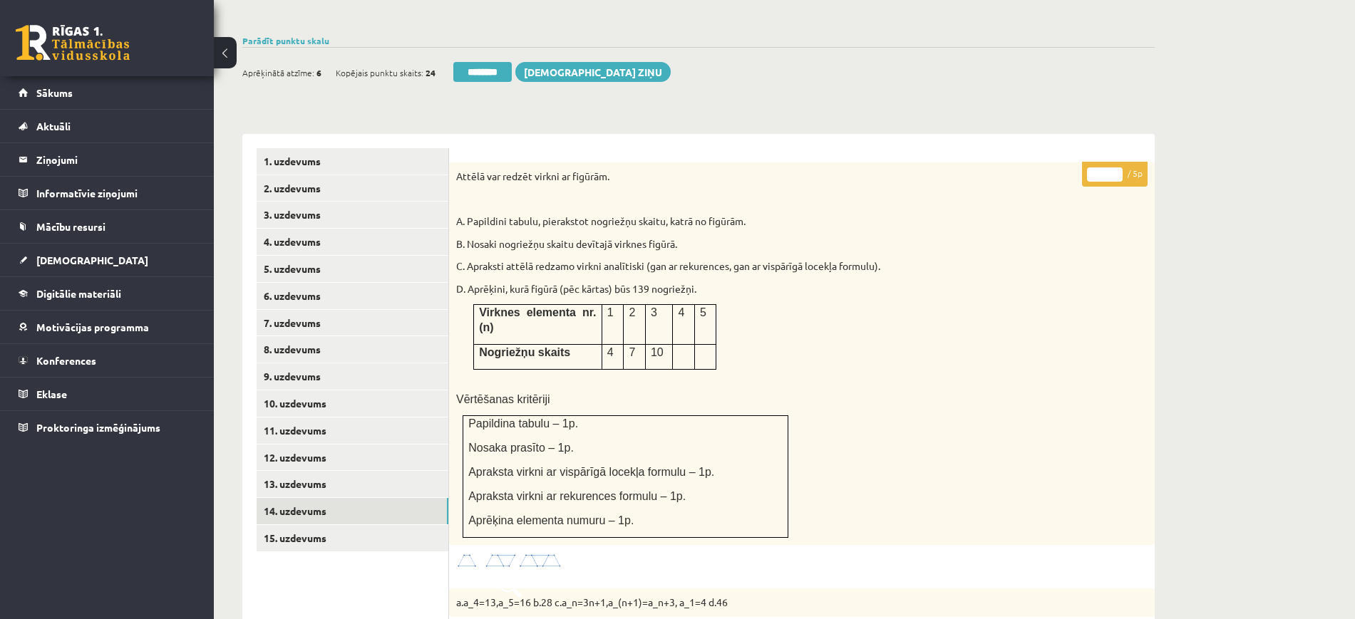
click at [1114, 168] on input "*" at bounding box center [1105, 175] width 36 height 14
type input "*"
click at [1114, 168] on input "*" at bounding box center [1105, 175] width 36 height 14
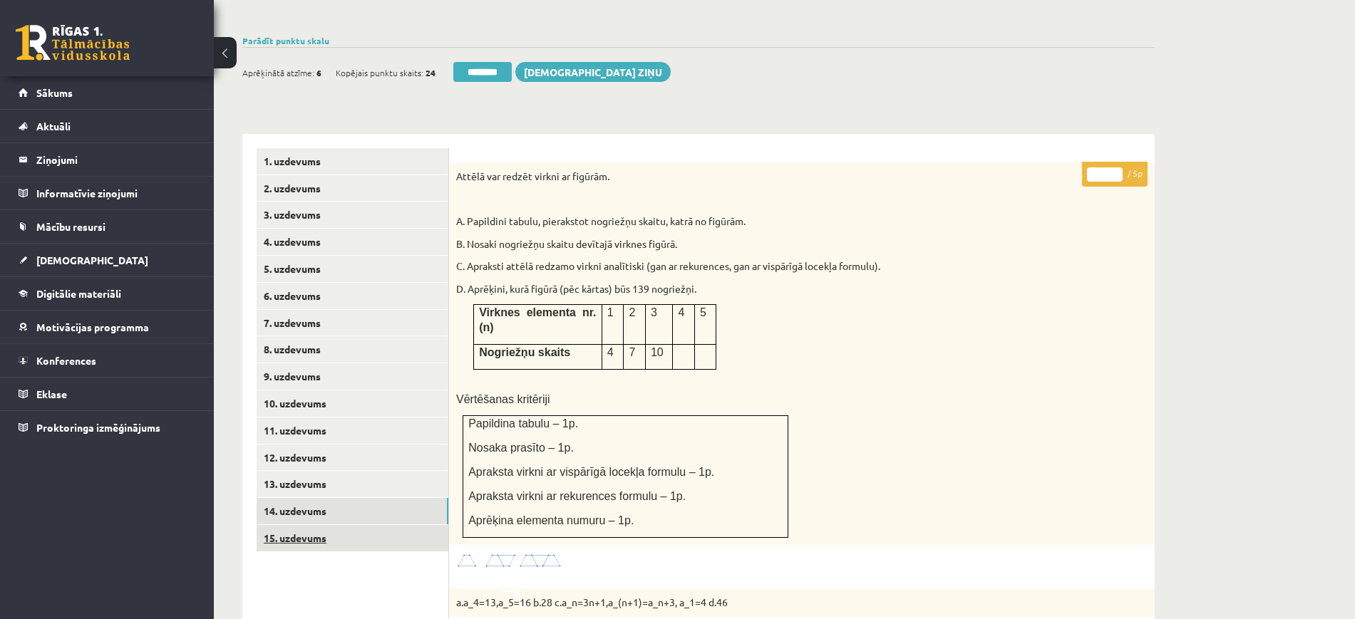
click at [334, 525] on link "15. uzdevums" at bounding box center [353, 538] width 192 height 26
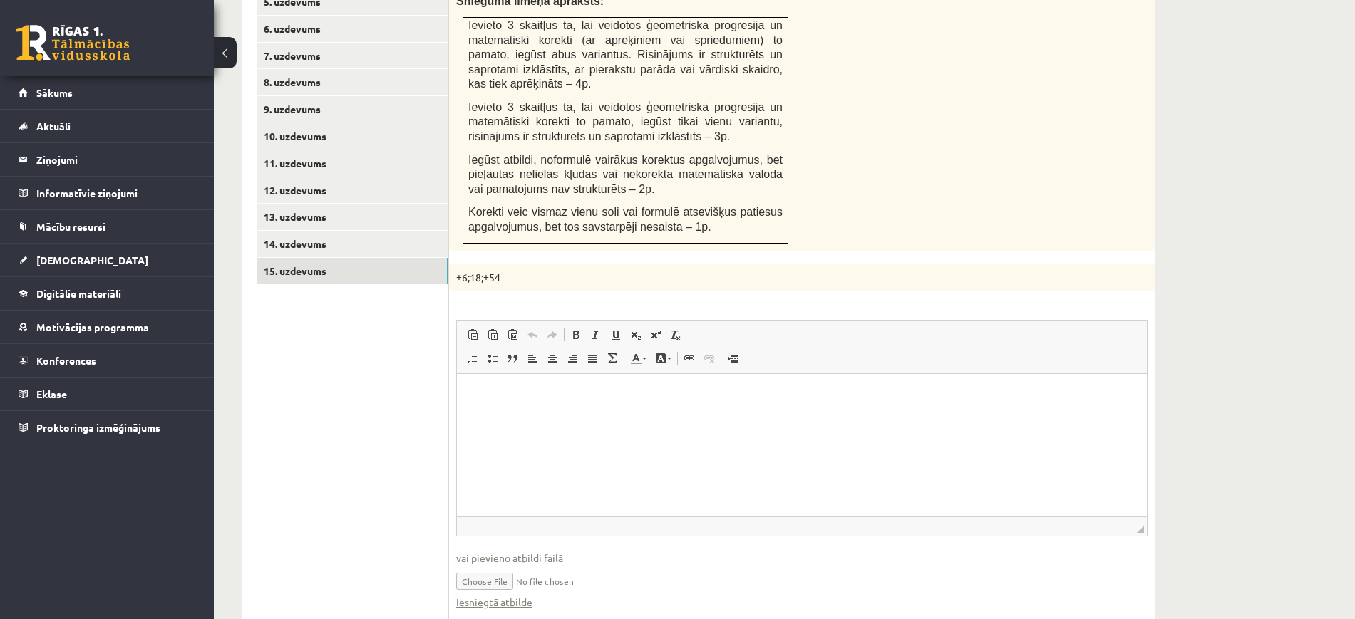
scroll to position [0, 0]
click at [468, 595] on link "Iesniegtā atbilde" at bounding box center [494, 602] width 76 height 15
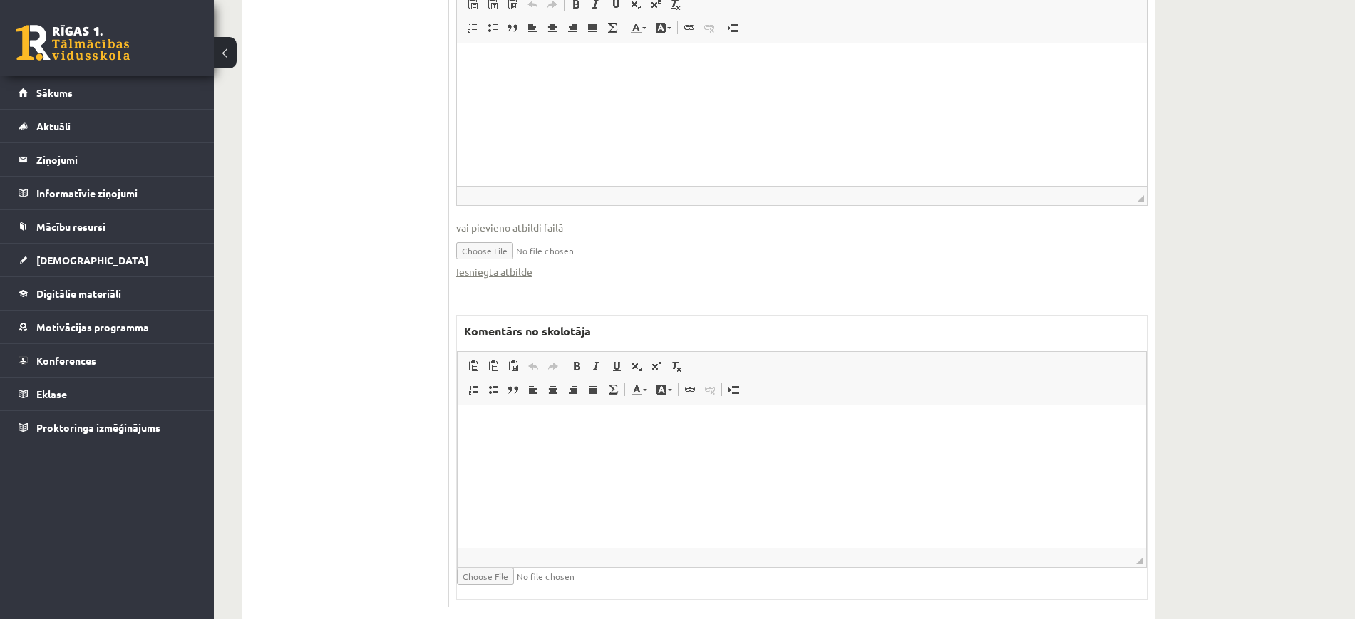
click at [585, 449] on html at bounding box center [802, 427] width 689 height 43
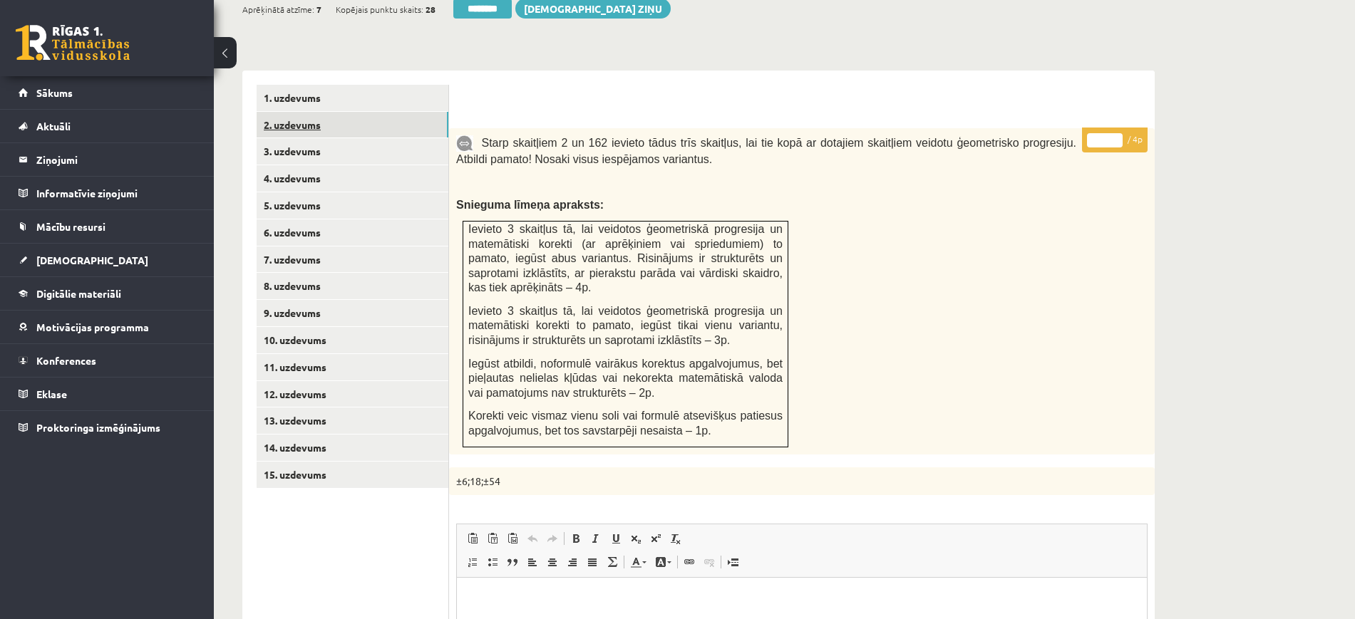
click at [426, 112] on link "2. uzdevums" at bounding box center [353, 125] width 192 height 26
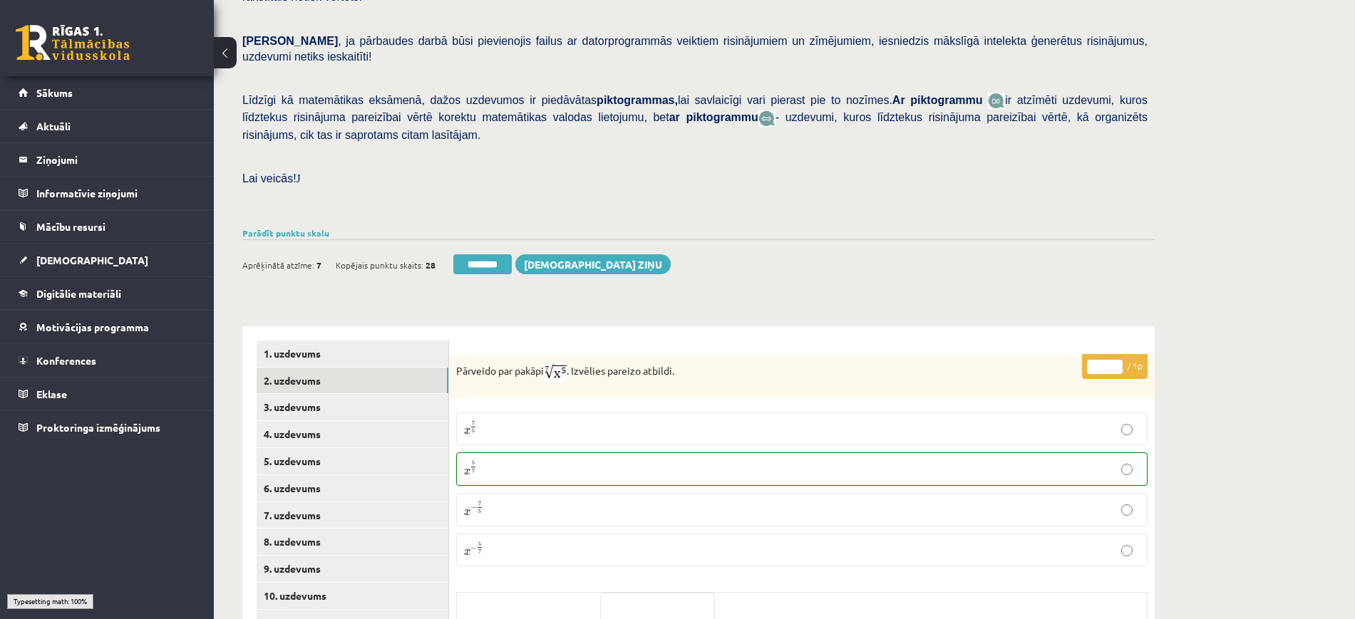
scroll to position [138, 0]
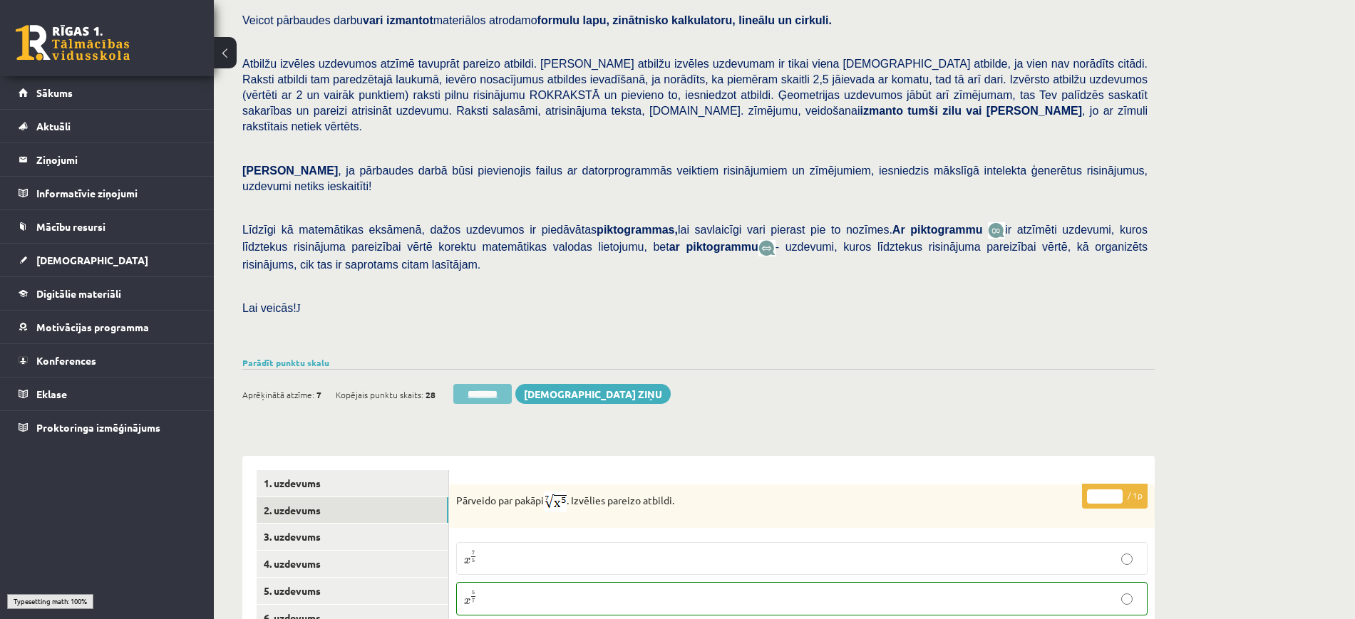
drag, startPoint x: 513, startPoint y: 373, endPoint x: 508, endPoint y: 367, distance: 7.6
click at [510, 384] on div "Aprēķinātā atzīme: 7 Kopējais punktu skaits: 28 ******** Sūtīt ziņu" at bounding box center [456, 396] width 428 height 25
click at [508, 384] on input "********" at bounding box center [482, 394] width 58 height 20
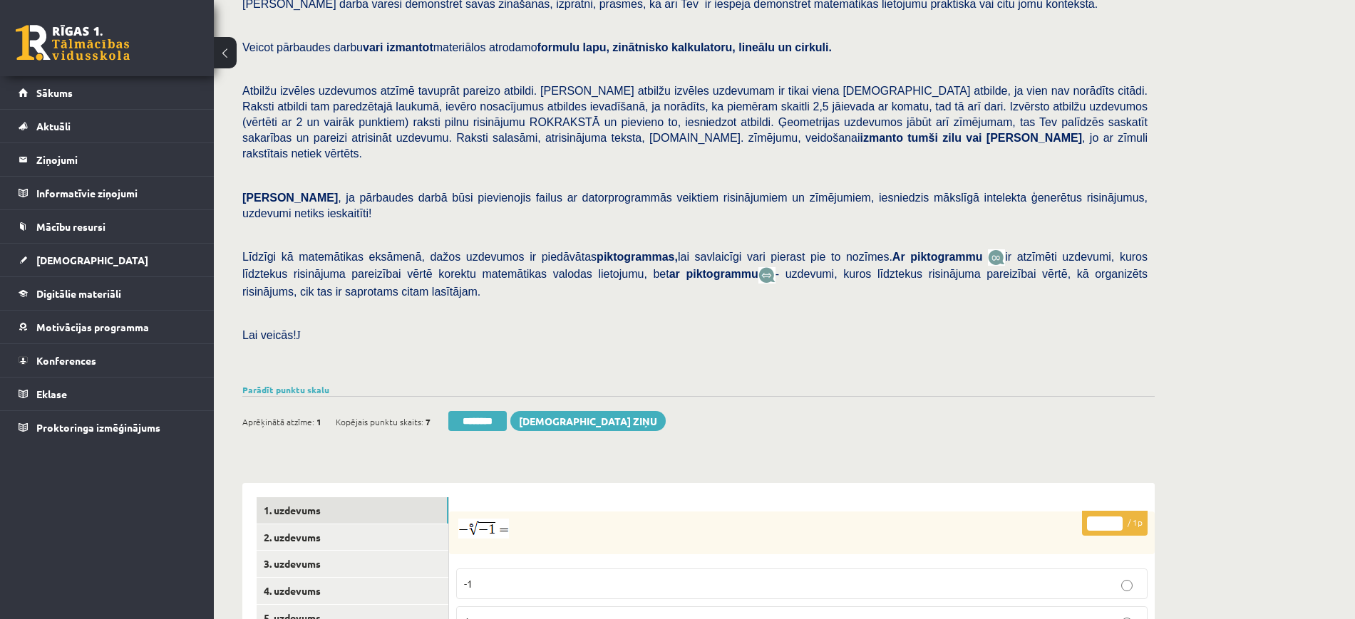
scroll to position [267, 0]
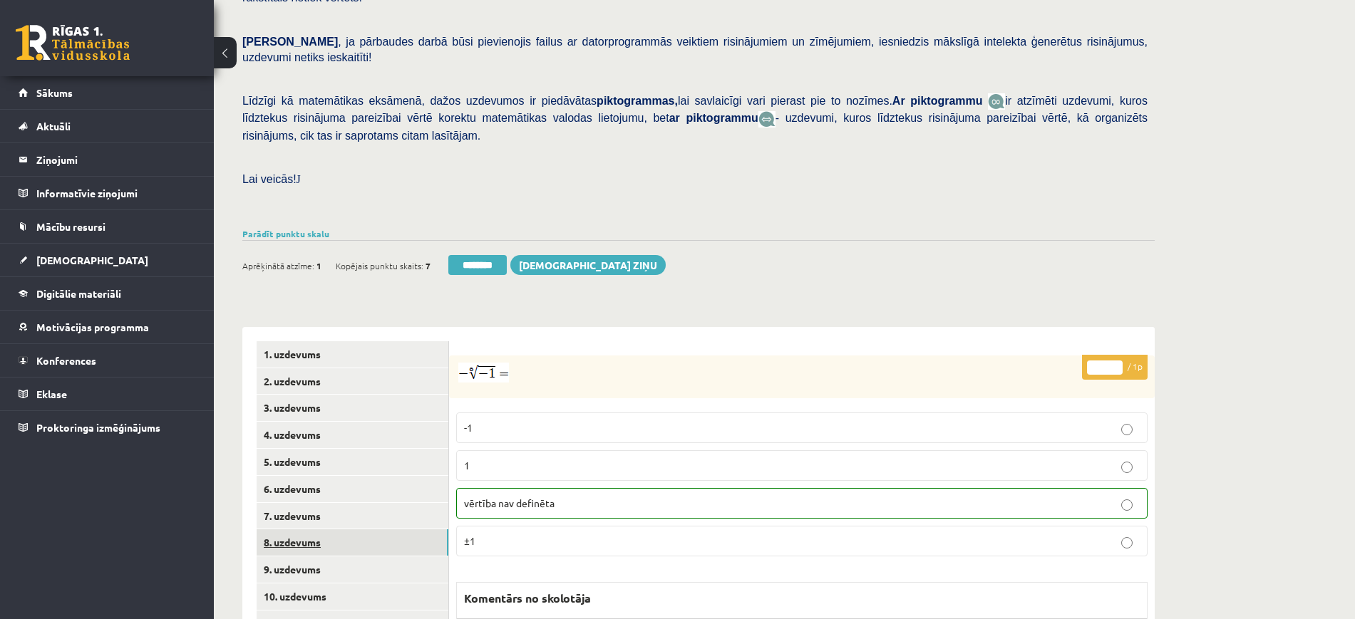
click at [352, 530] on link "8. uzdevums" at bounding box center [353, 543] width 192 height 26
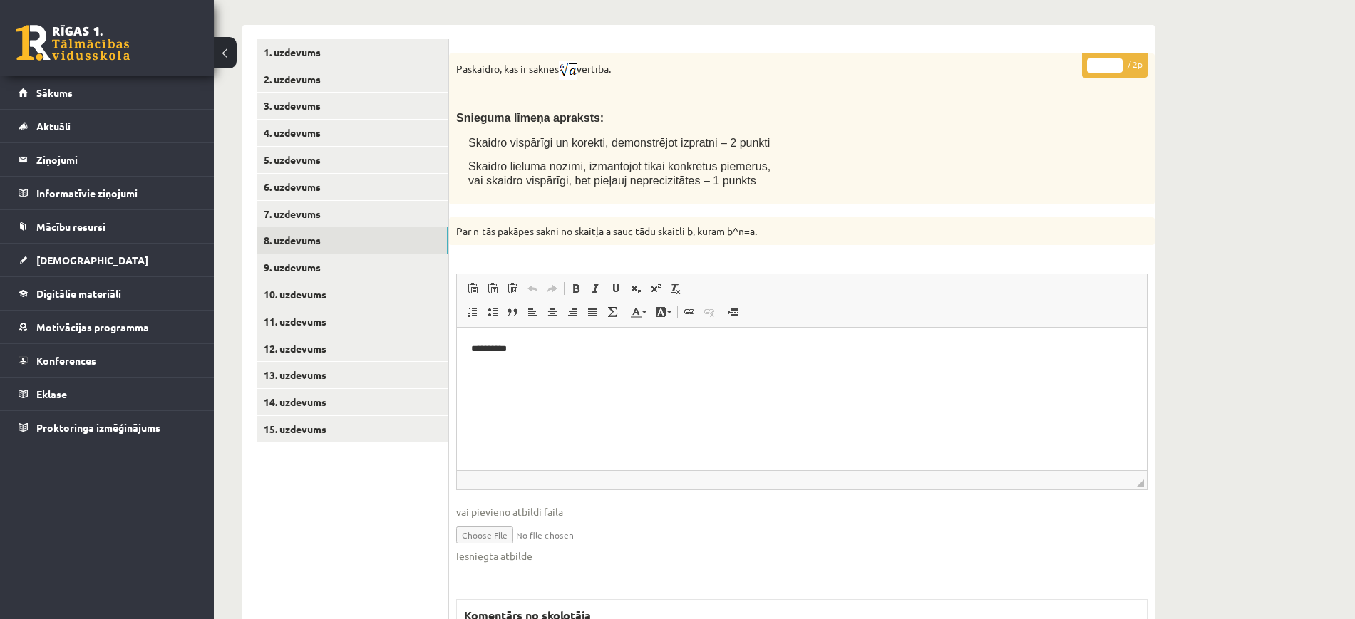
scroll to position [0, 0]
click at [495, 549] on link "Iesniegtā atbilde" at bounding box center [494, 556] width 76 height 15
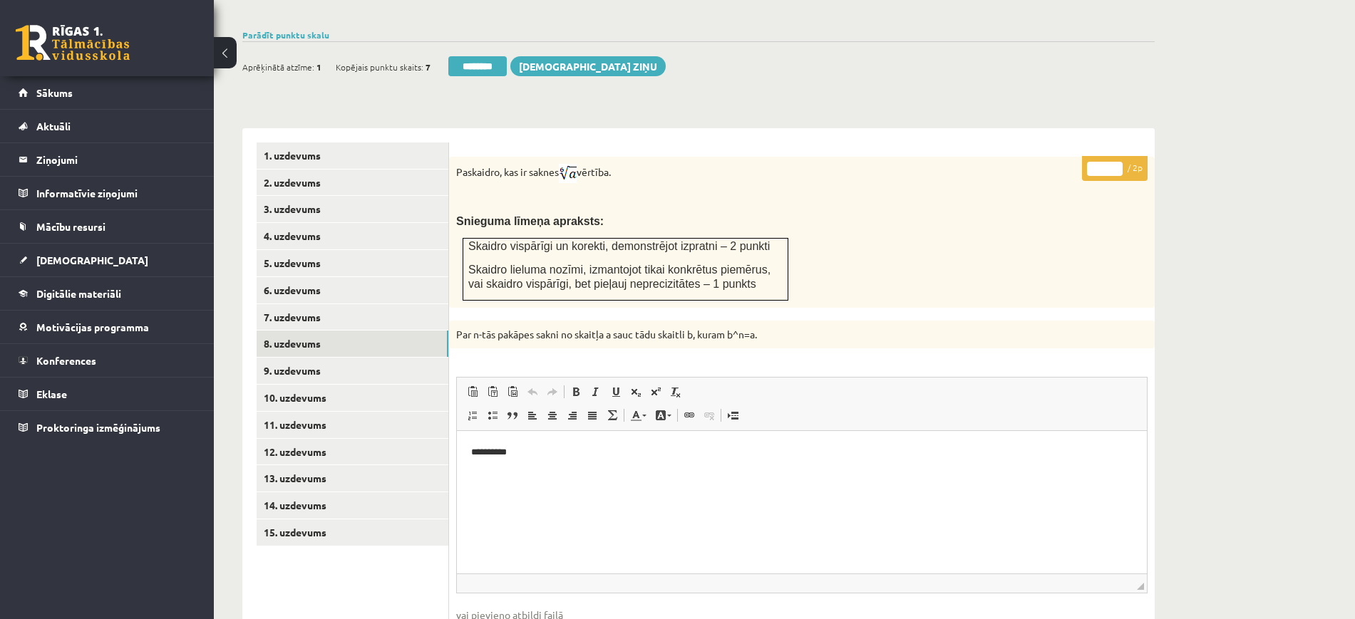
scroll to position [391, 0]
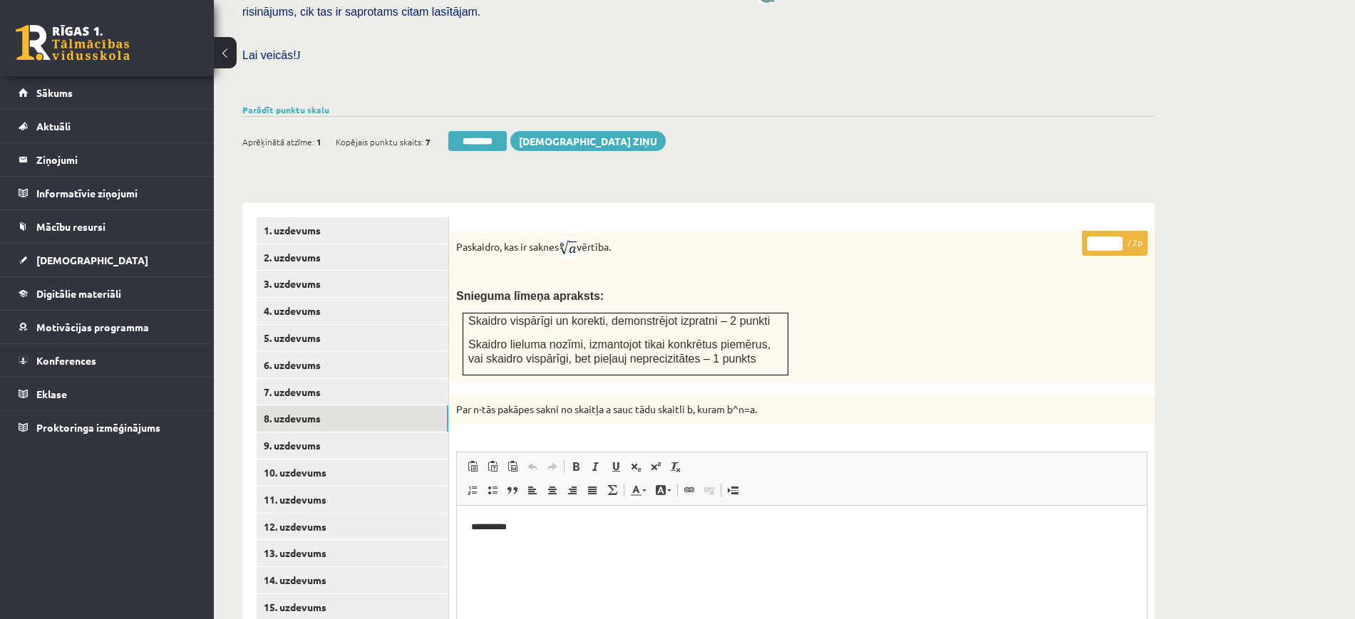
click at [1116, 231] on p "* / 2p" at bounding box center [1115, 243] width 66 height 25
type input "*"
click at [1116, 237] on input "*" at bounding box center [1105, 244] width 36 height 14
click at [435, 433] on link "9. uzdevums" at bounding box center [353, 446] width 192 height 26
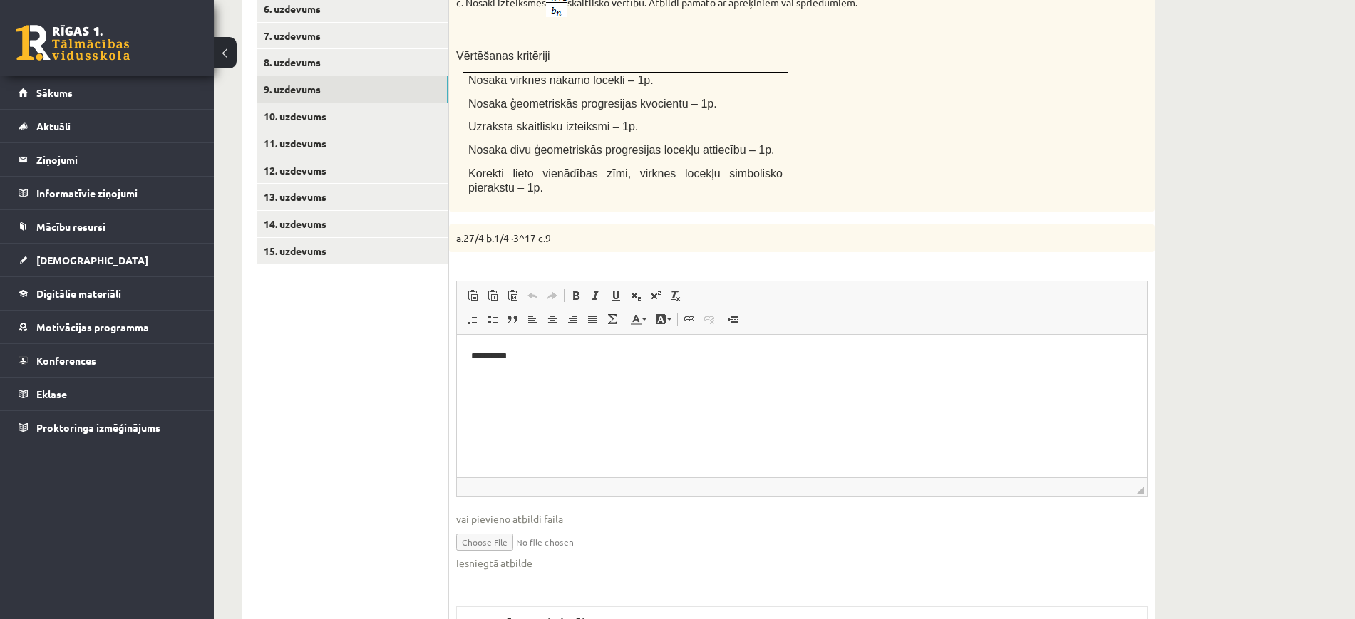
scroll to position [0, 0]
click at [503, 556] on link "Iesniegtā atbilde" at bounding box center [494, 563] width 76 height 15
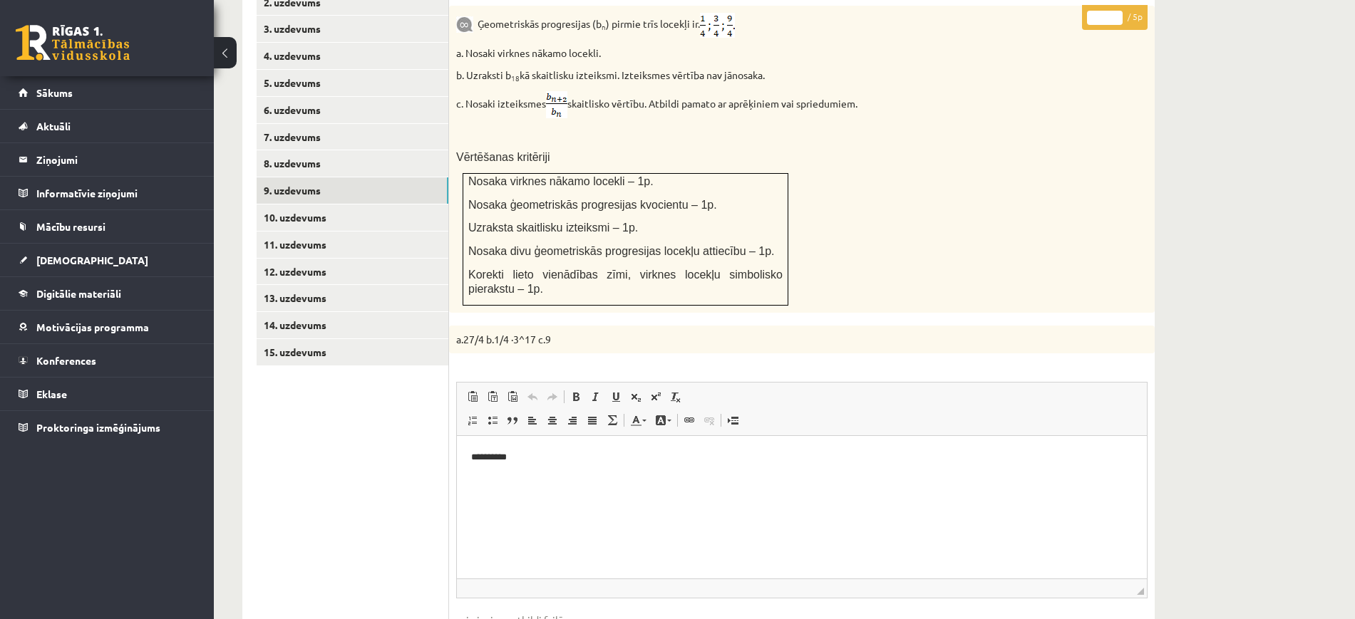
scroll to position [535, 0]
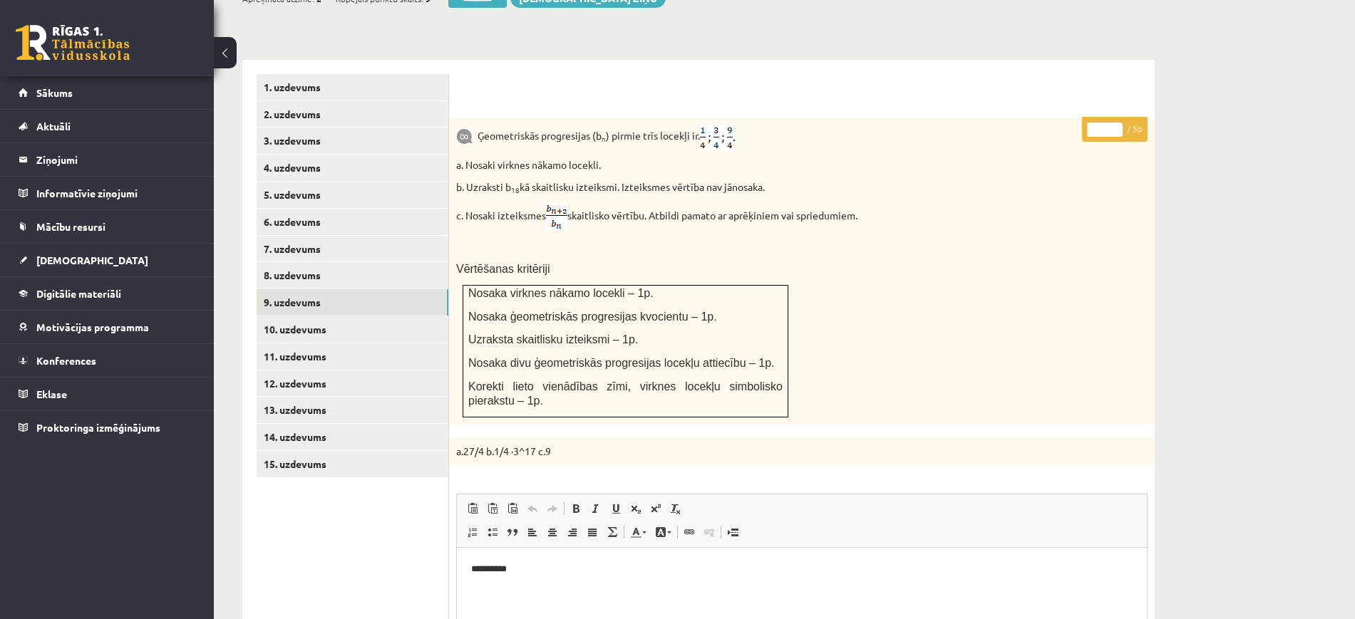
click at [1113, 123] on input "*" at bounding box center [1105, 130] width 36 height 14
type input "*"
click at [1113, 123] on input "*" at bounding box center [1105, 130] width 36 height 14
click at [357, 316] on link "10. uzdevums" at bounding box center [353, 329] width 192 height 26
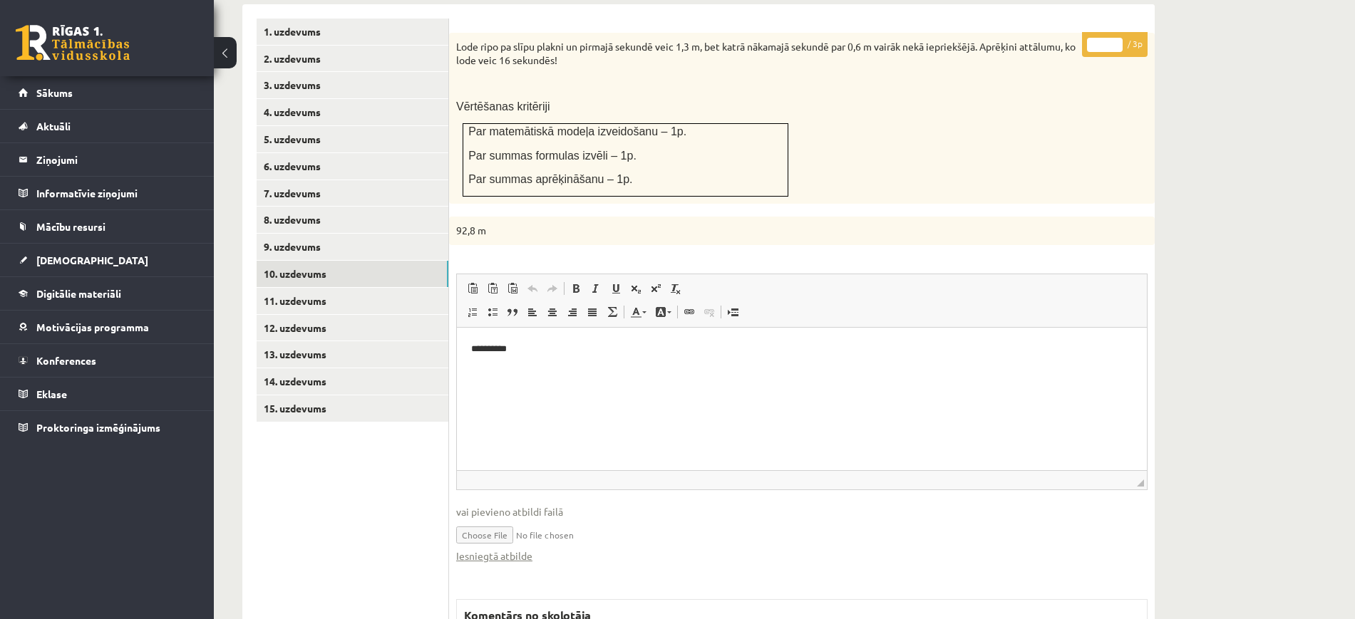
scroll to position [0, 0]
click at [510, 549] on link "Iesniegtā atbilde" at bounding box center [494, 556] width 76 height 15
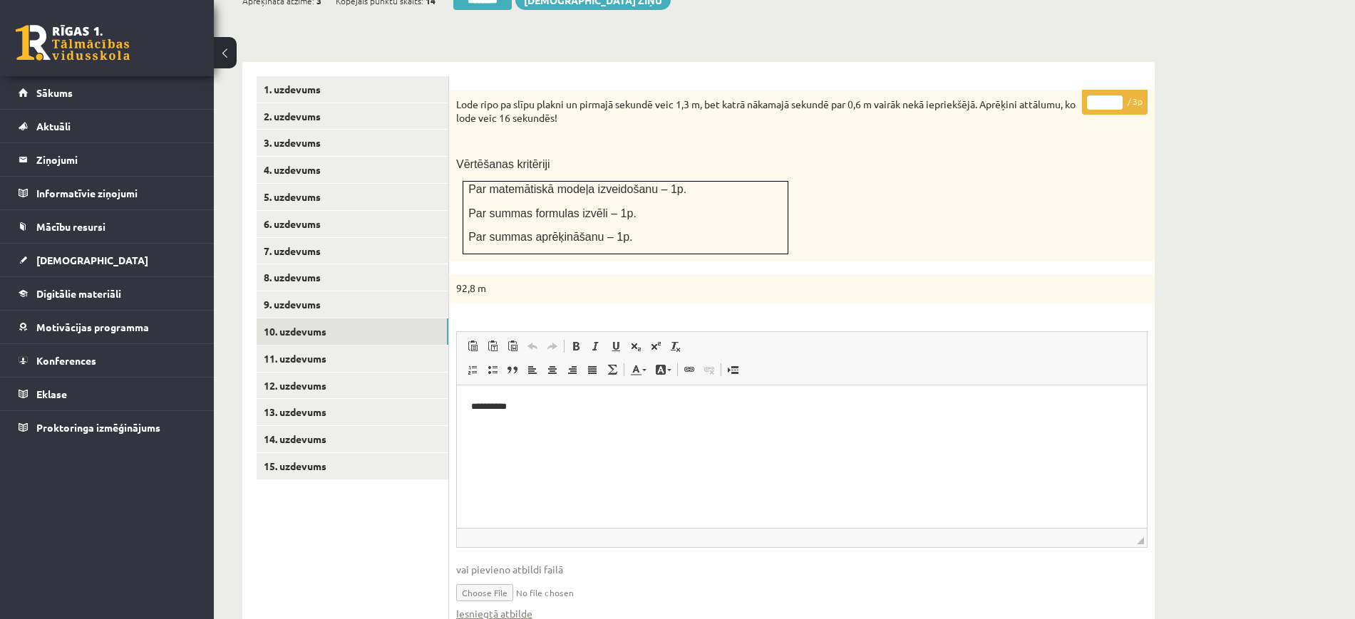
scroll to position [501, 0]
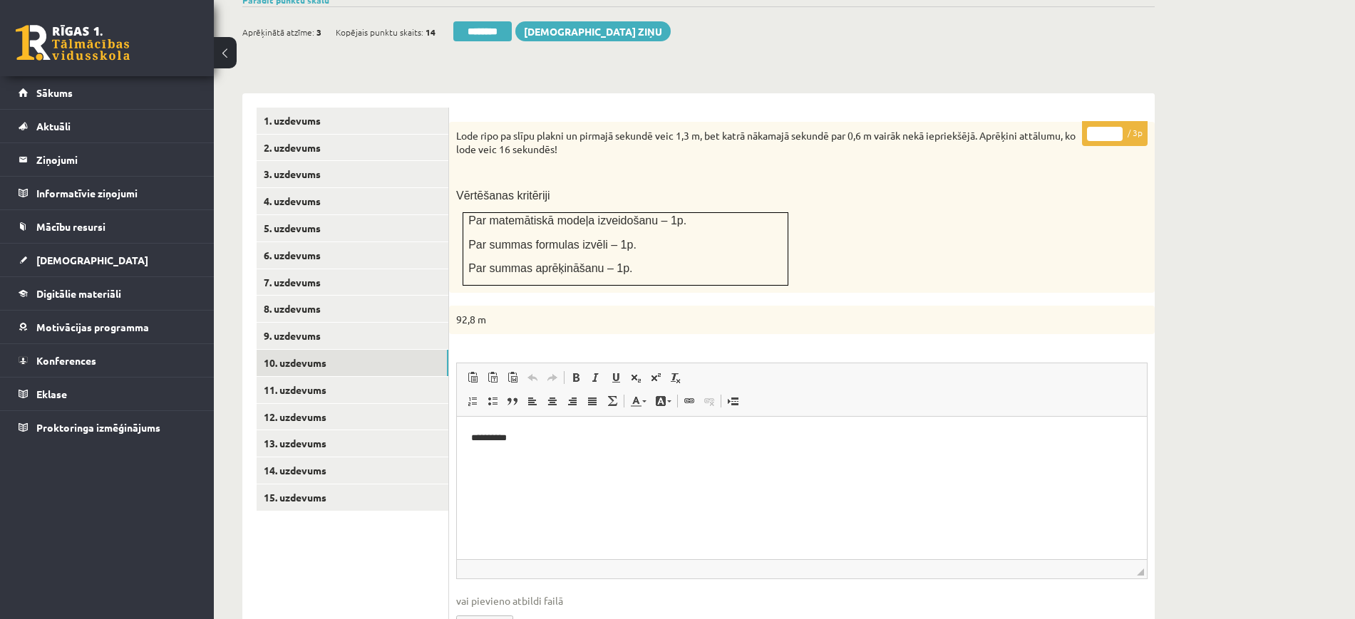
drag, startPoint x: 1113, startPoint y: 98, endPoint x: 1132, endPoint y: 108, distance: 21.4
click at [1120, 127] on input "*" at bounding box center [1105, 134] width 36 height 14
type input "*"
click at [1116, 127] on input "*" at bounding box center [1105, 134] width 36 height 14
click at [387, 377] on link "11. uzdevums" at bounding box center [353, 390] width 192 height 26
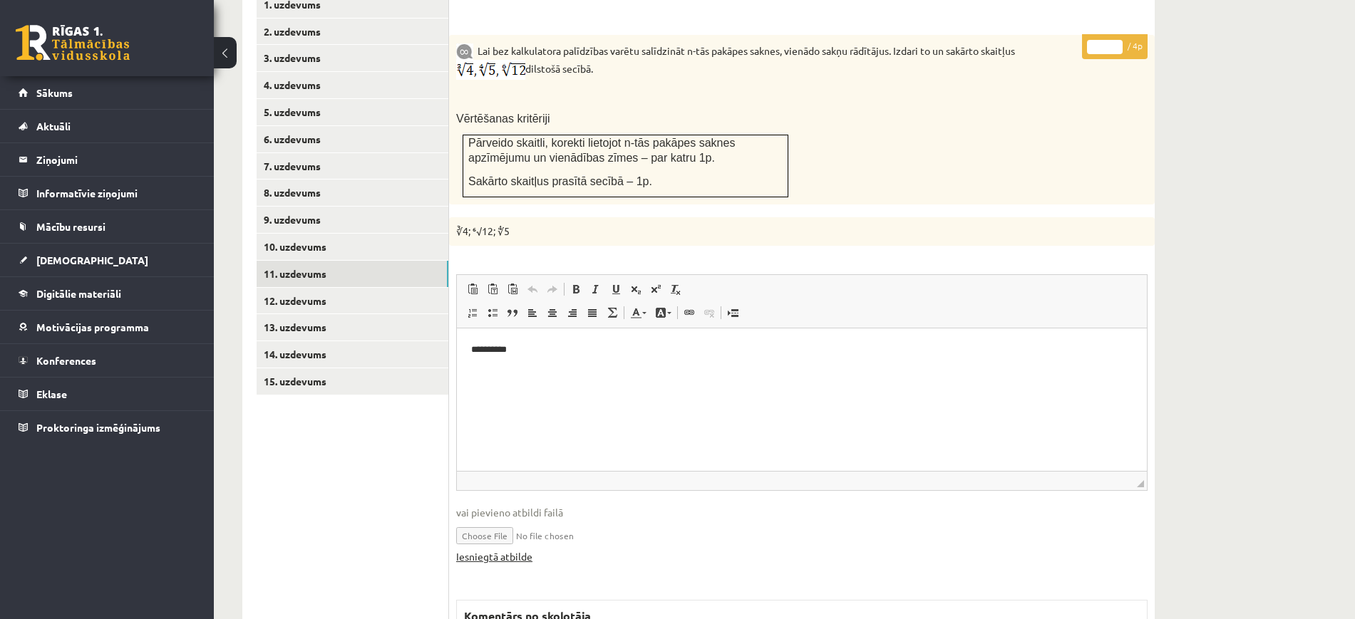
scroll to position [0, 0]
click at [522, 550] on link "Iesniegtā atbilde" at bounding box center [494, 557] width 76 height 15
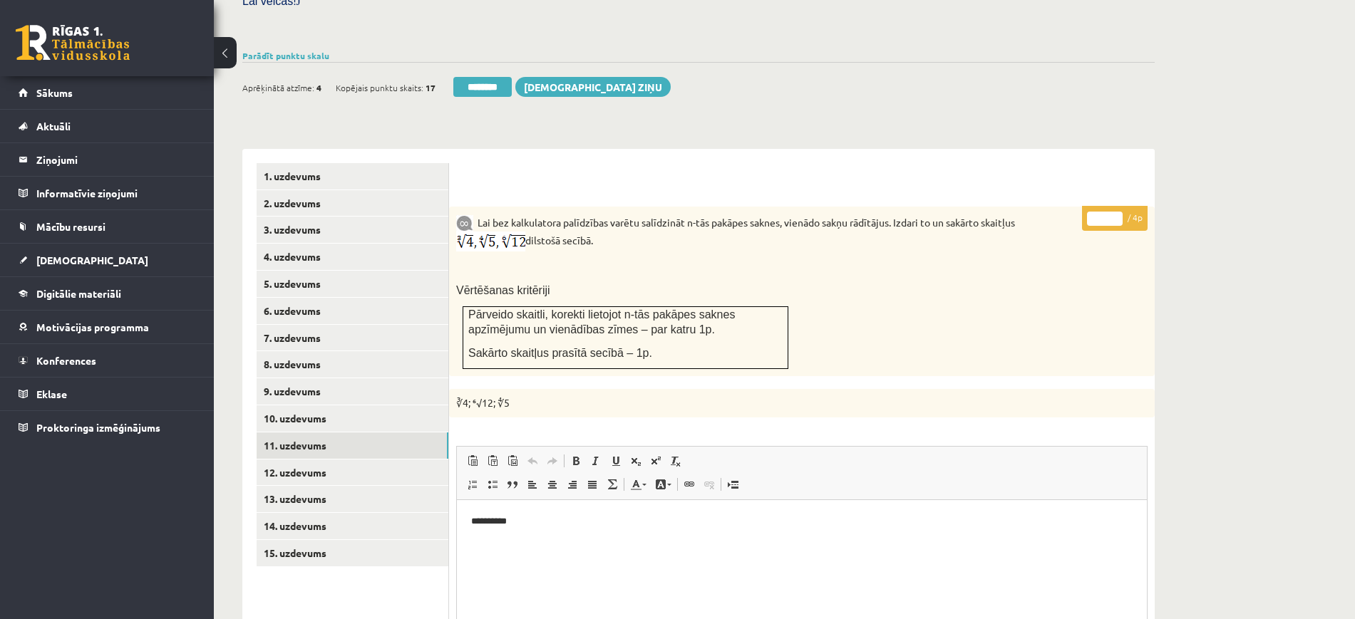
scroll to position [439, 0]
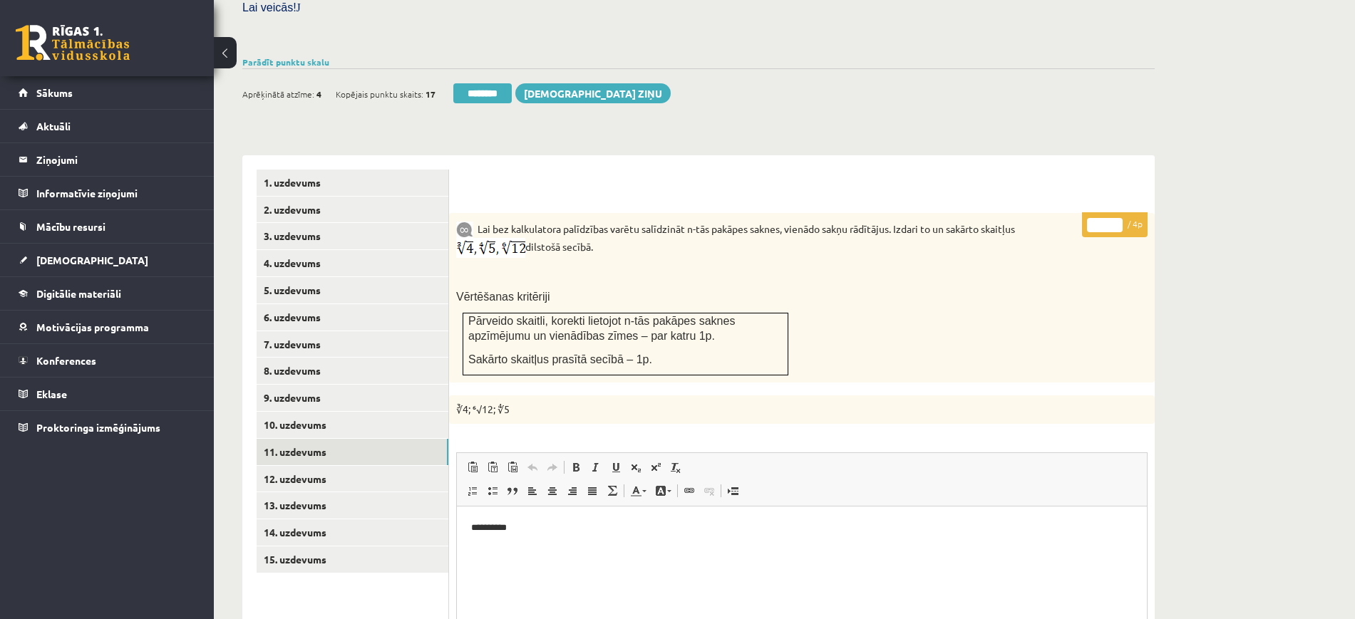
type input "*"
click at [1112, 218] on input "*" at bounding box center [1105, 225] width 36 height 14
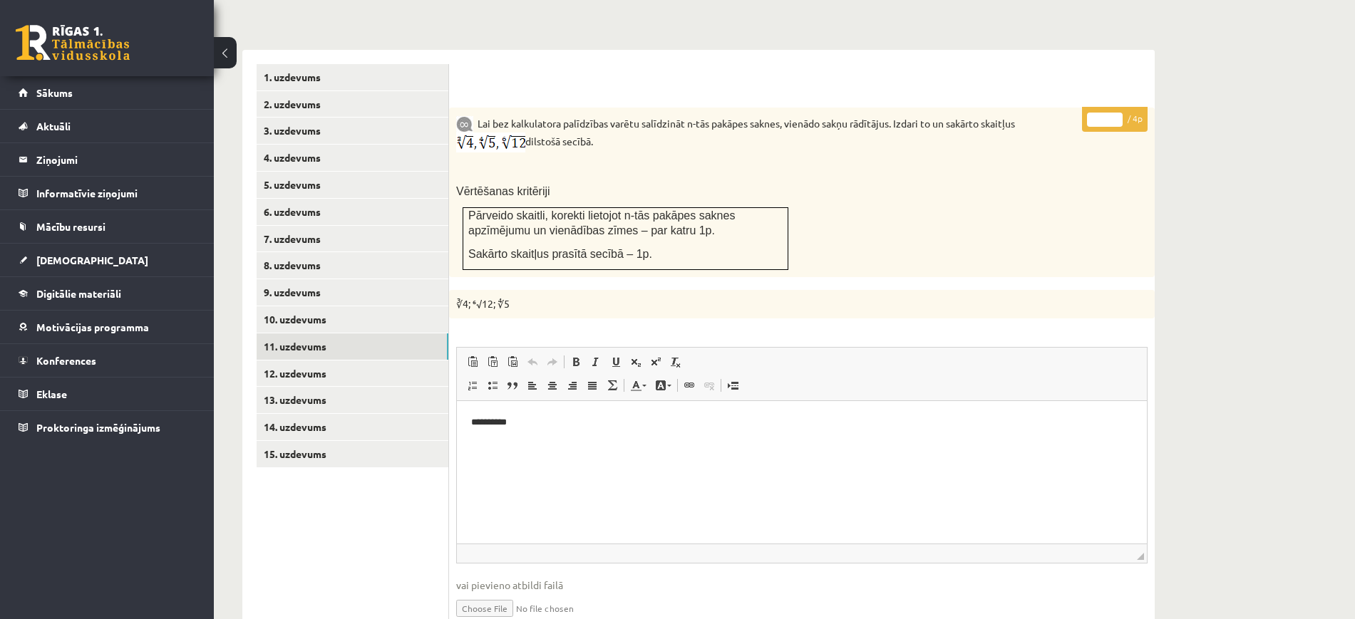
scroll to position [617, 0]
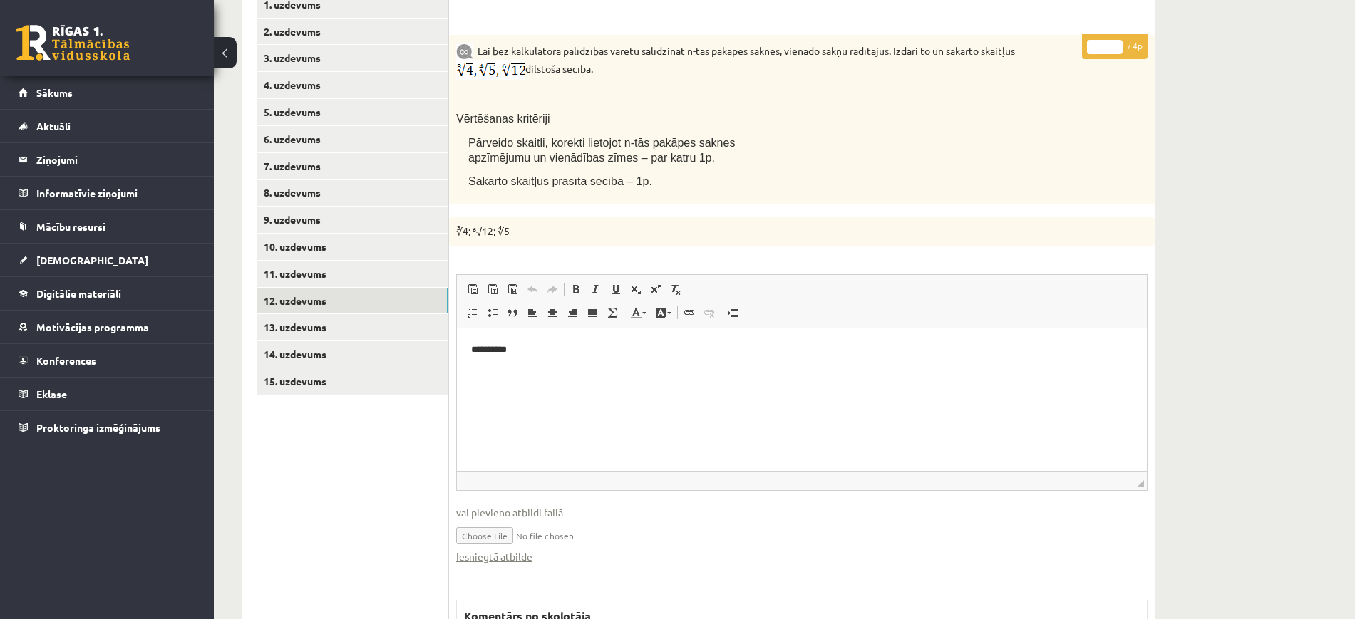
click at [390, 288] on link "12. uzdevums" at bounding box center [353, 301] width 192 height 26
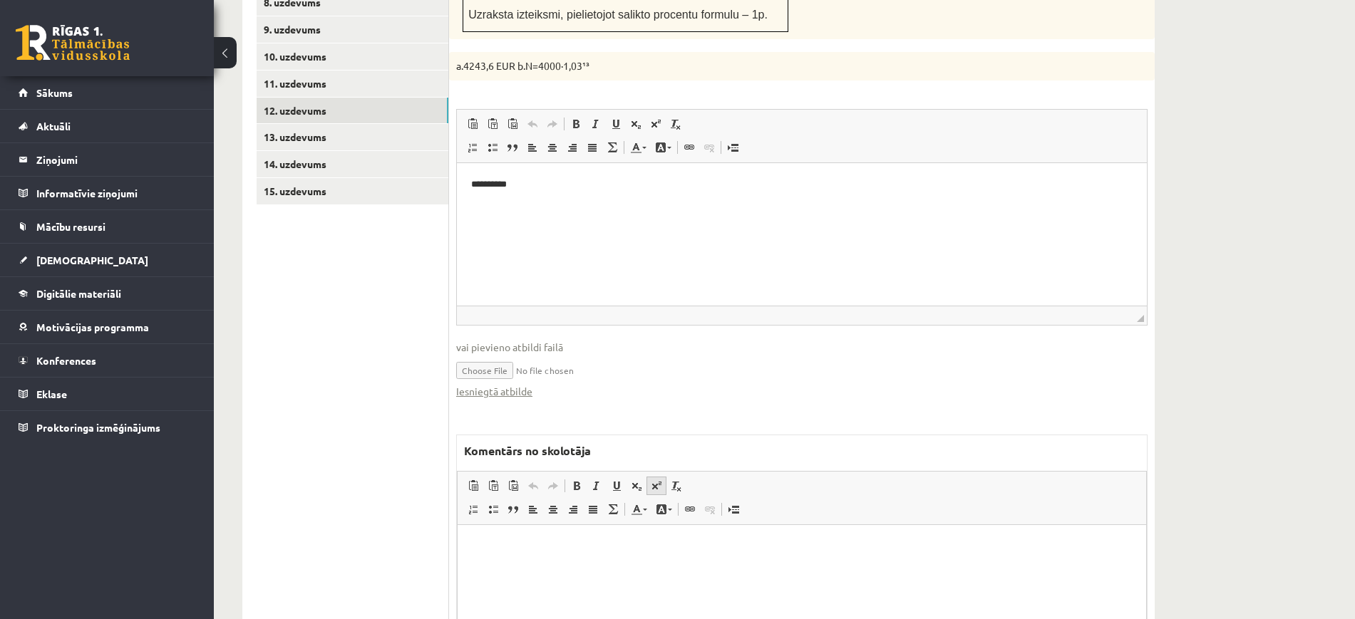
scroll to position [927, 0]
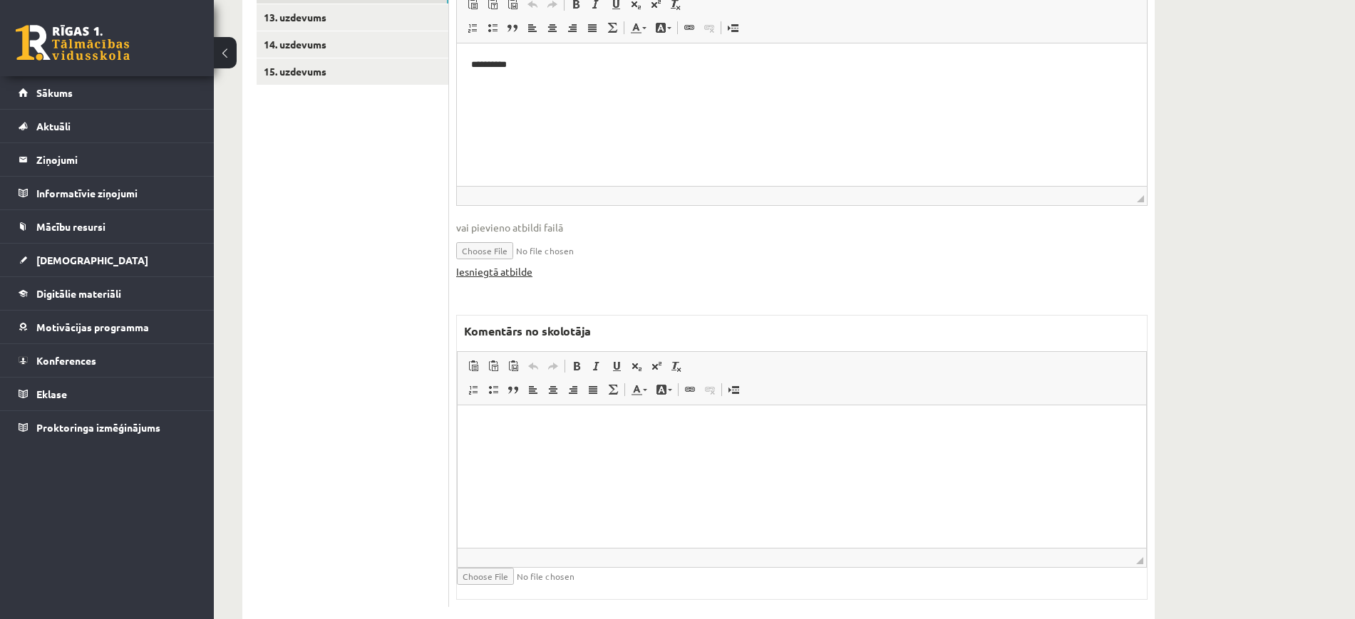
click at [480, 264] on link "Iesniegtā atbilde" at bounding box center [494, 271] width 76 height 15
click at [691, 448] on html at bounding box center [802, 426] width 689 height 43
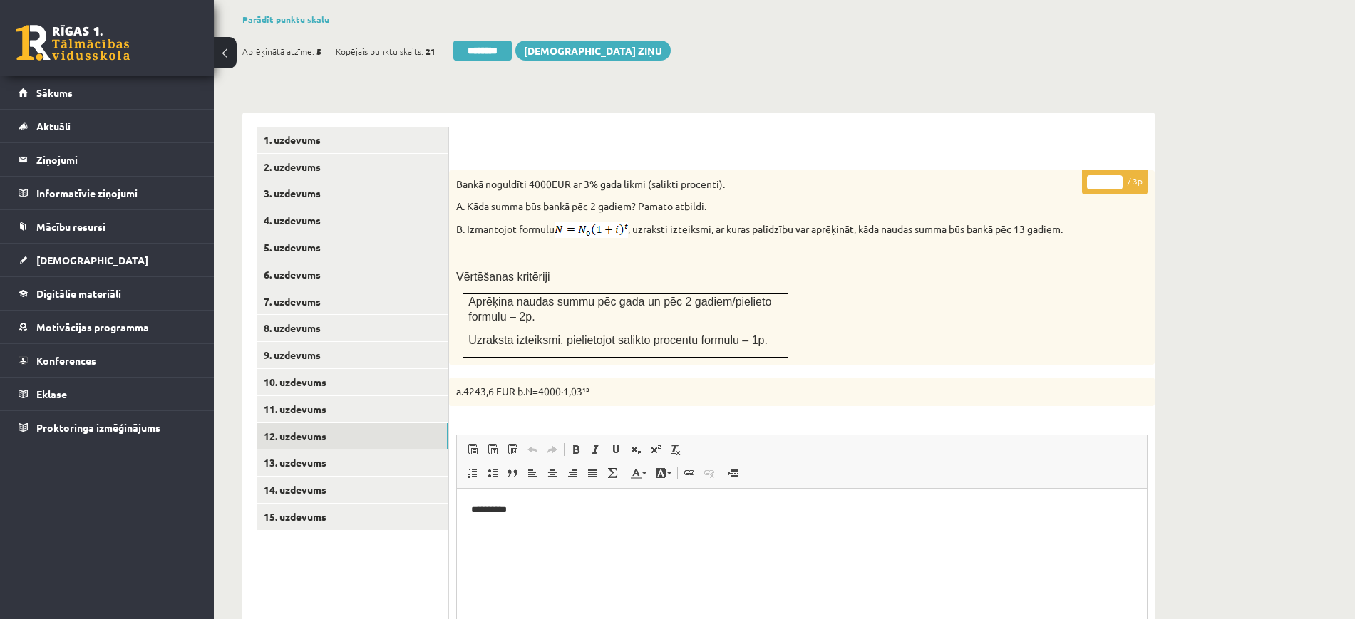
click at [1118, 170] on p "* / 3p" at bounding box center [1115, 182] width 66 height 25
click at [1121, 175] on input "*" at bounding box center [1105, 182] width 36 height 14
type input "*"
click at [1121, 175] on input "*" at bounding box center [1105, 182] width 36 height 14
click at [409, 450] on link "13. uzdevums" at bounding box center [353, 463] width 192 height 26
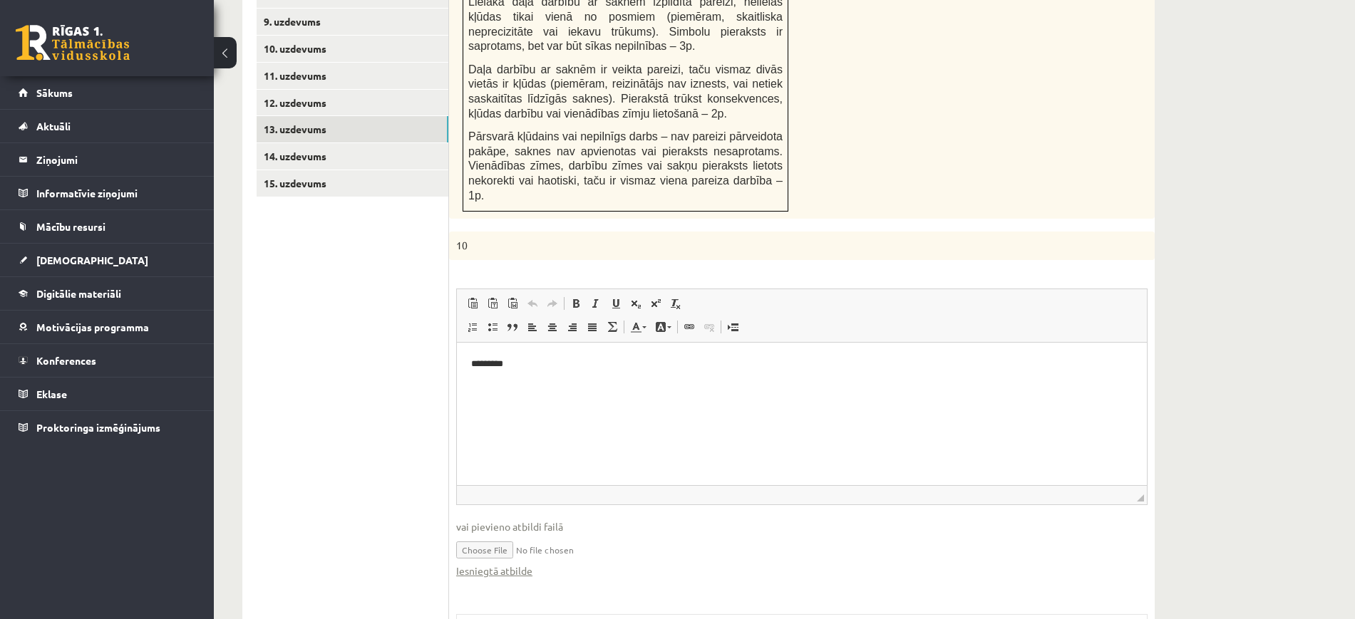
scroll to position [0, 0]
click at [517, 564] on link "Iesniegtā atbilde" at bounding box center [494, 571] width 76 height 15
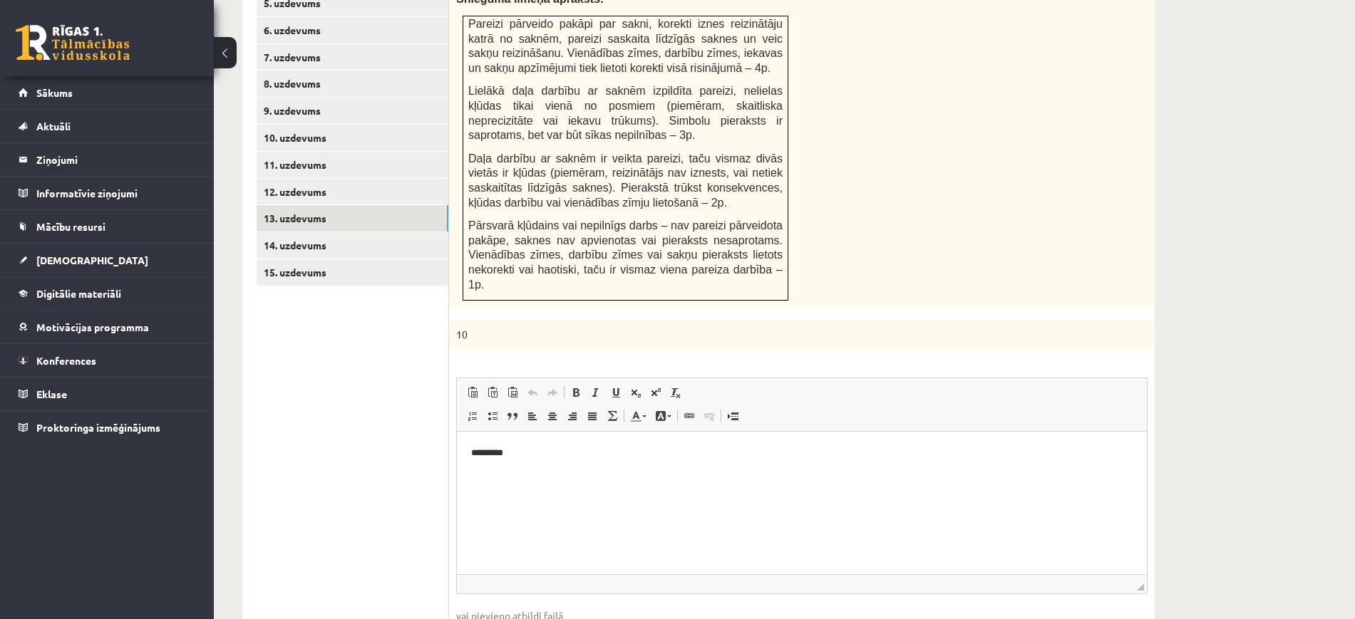
scroll to position [1083, 0]
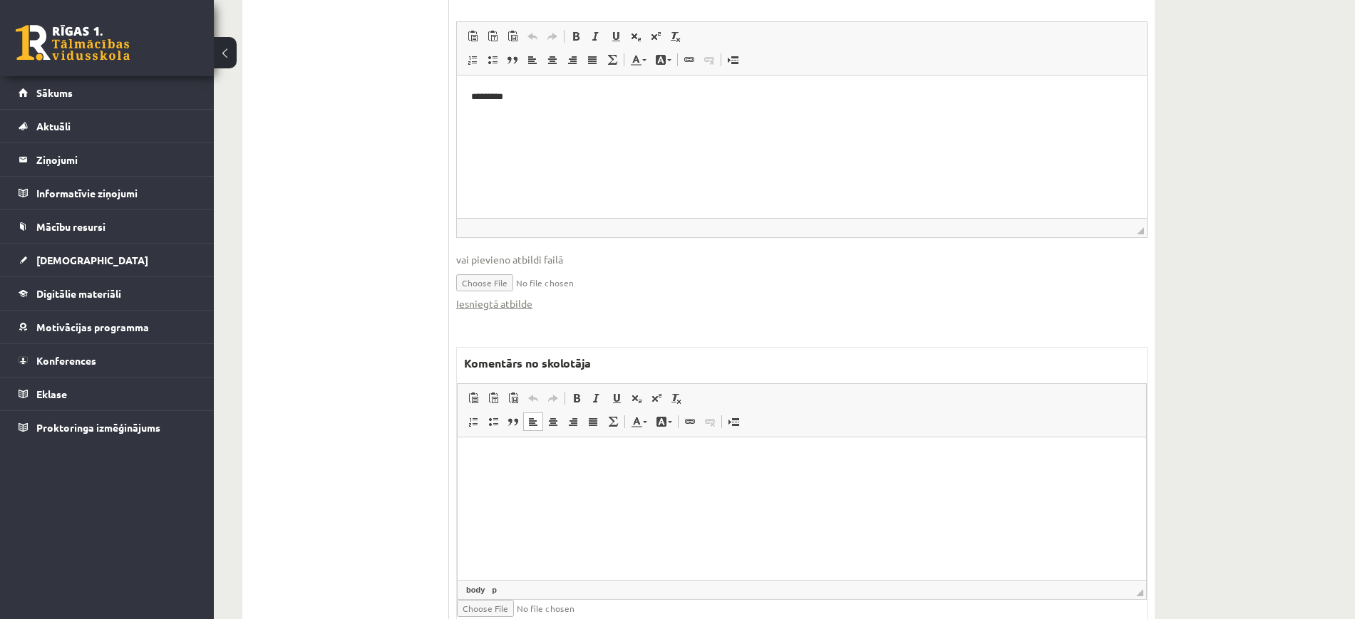
click at [646, 480] on html at bounding box center [802, 458] width 689 height 43
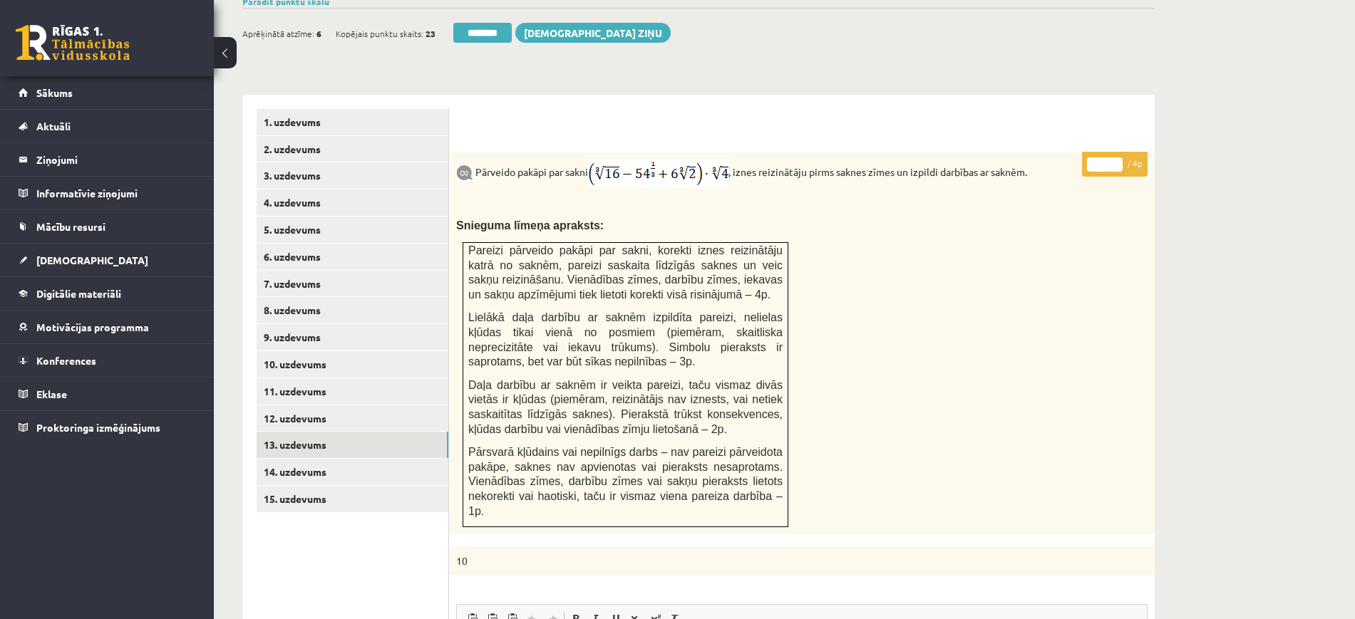
scroll to position [298, 0]
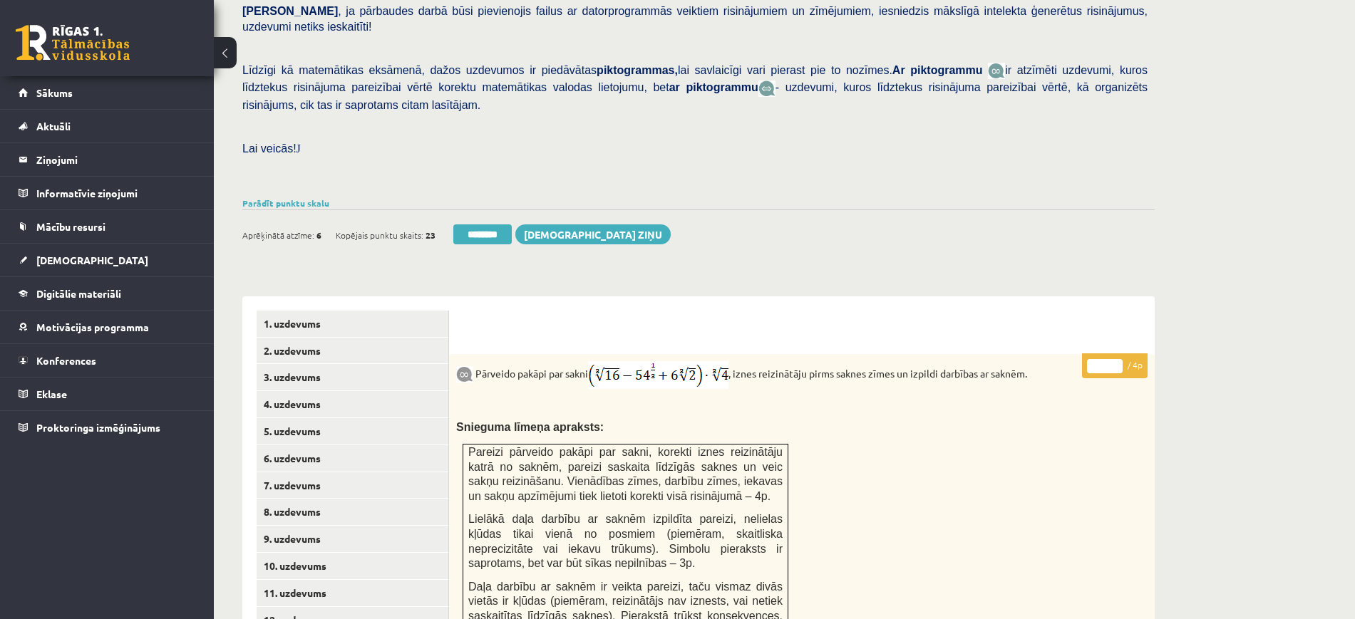
type input "*"
click at [1117, 359] on input "*" at bounding box center [1105, 366] width 36 height 14
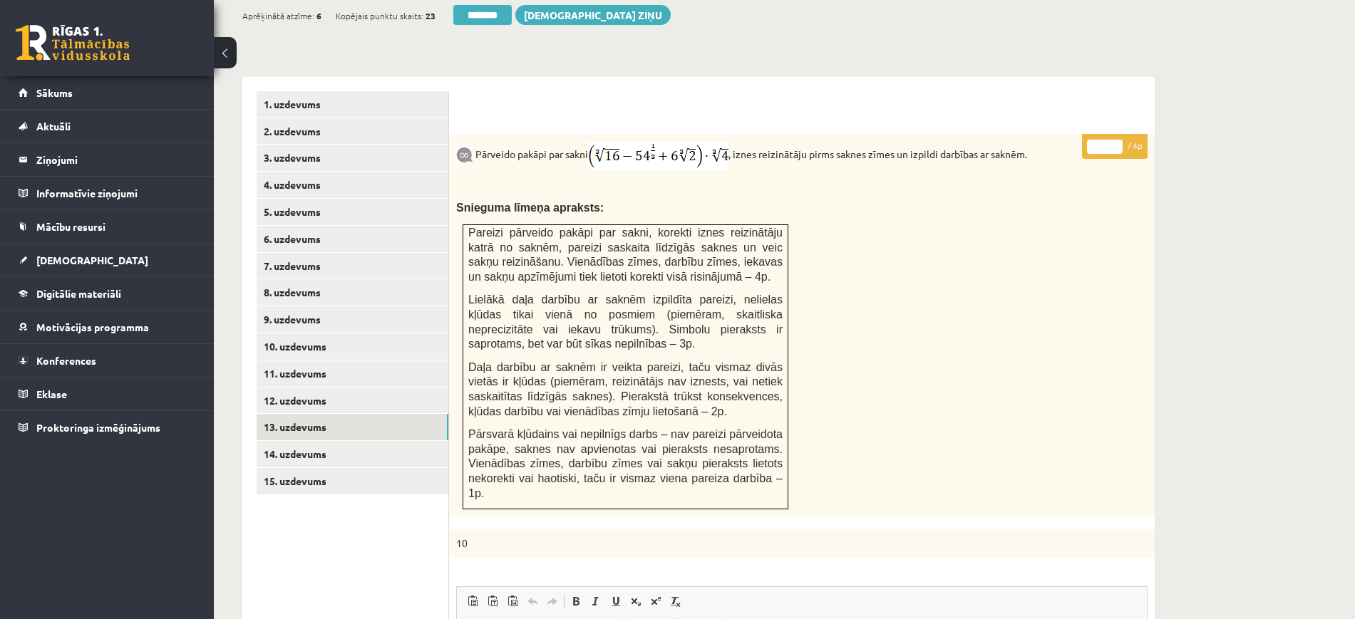
scroll to position [654, 0]
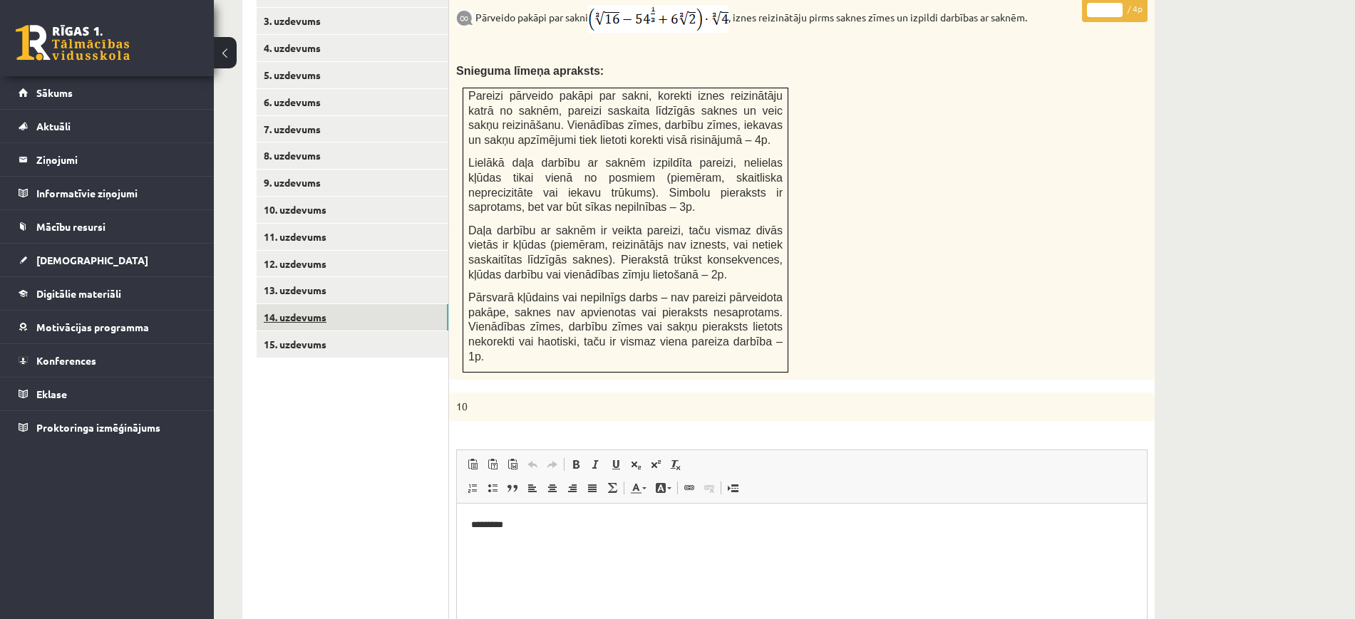
click at [388, 304] on link "14. uzdevums" at bounding box center [353, 317] width 192 height 26
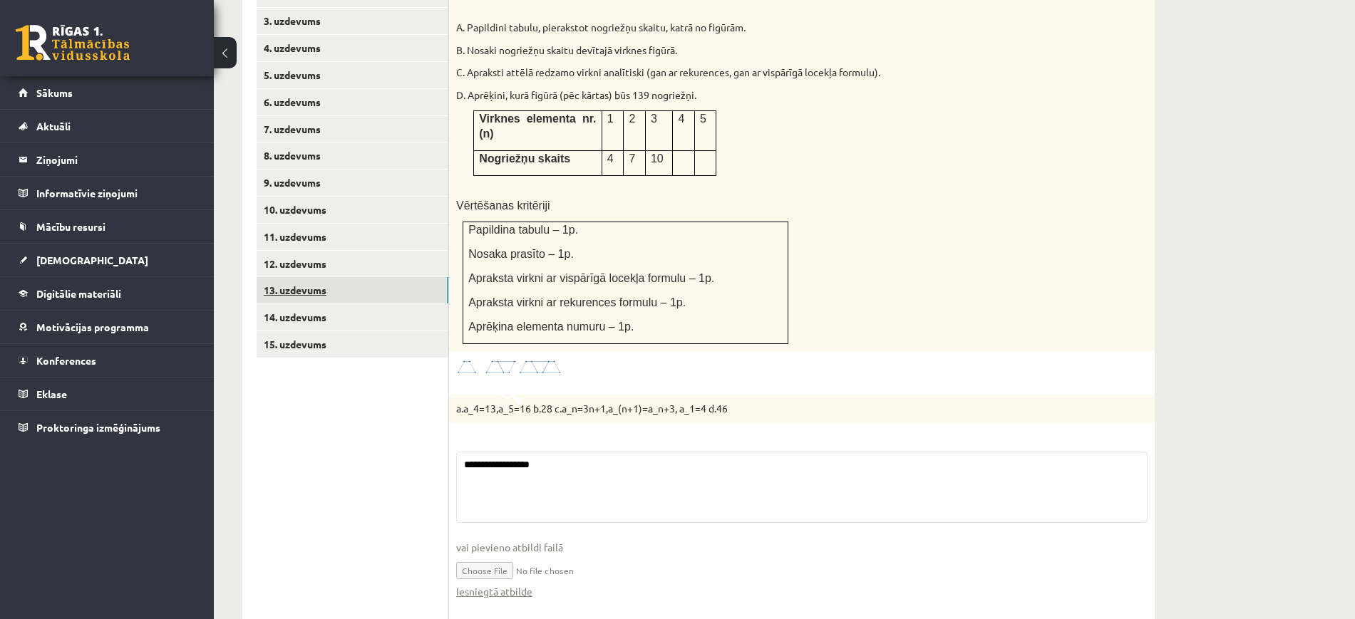
click at [396, 277] on link "13. uzdevums" at bounding box center [353, 290] width 192 height 26
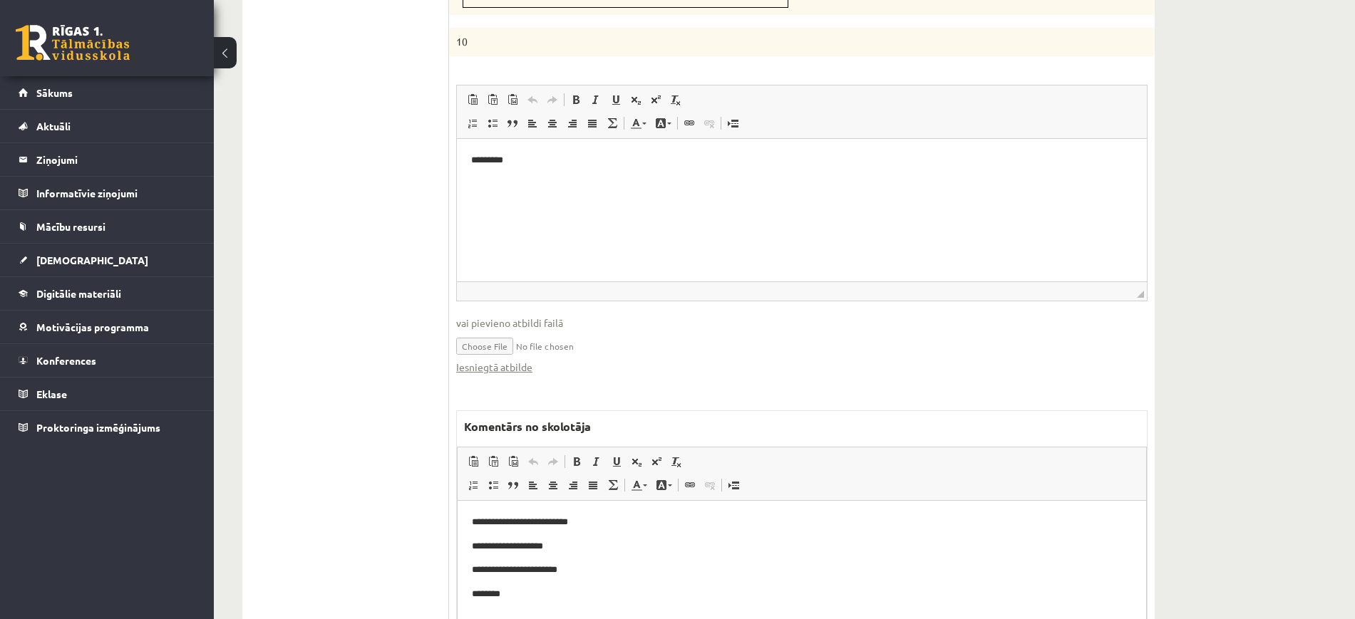
scroll to position [1100, 0]
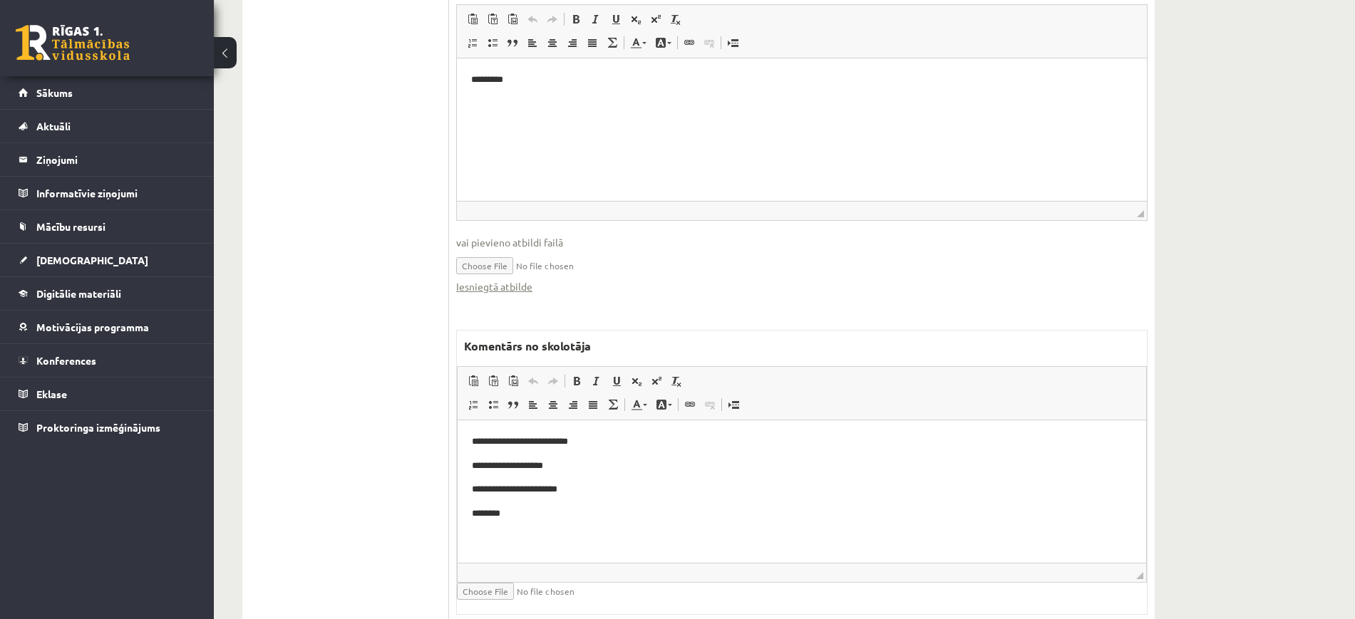
click at [703, 508] on p "********" at bounding box center [802, 513] width 660 height 15
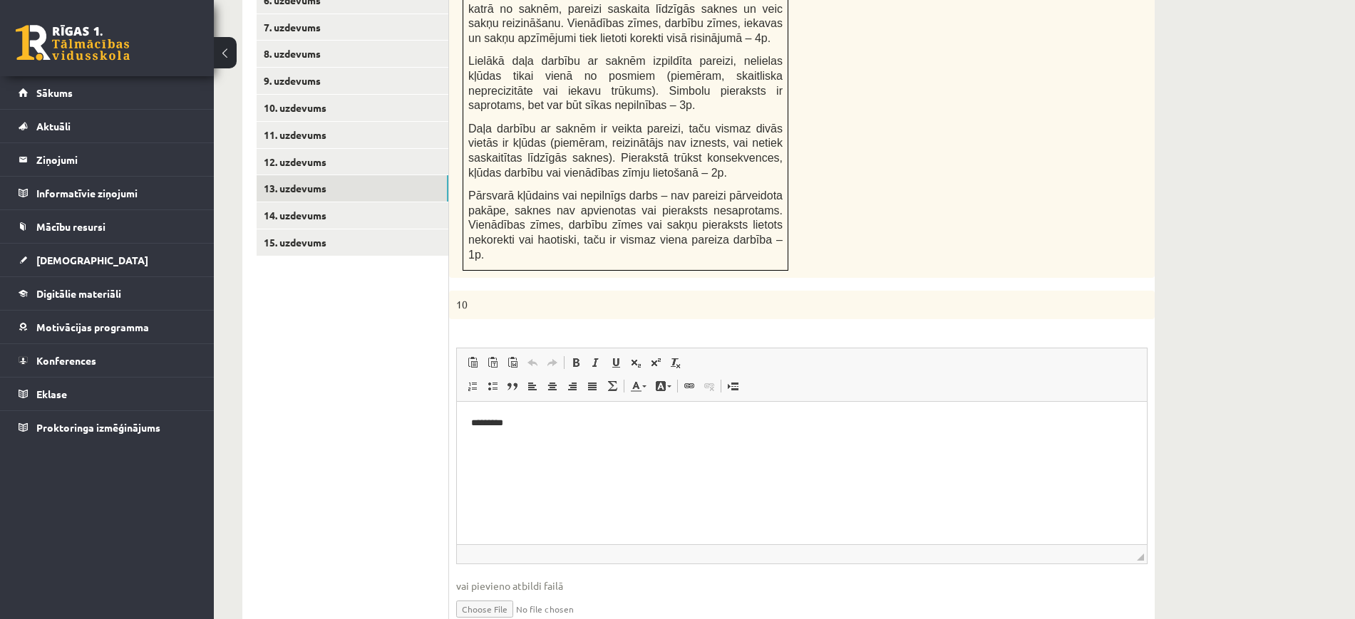
scroll to position [743, 0]
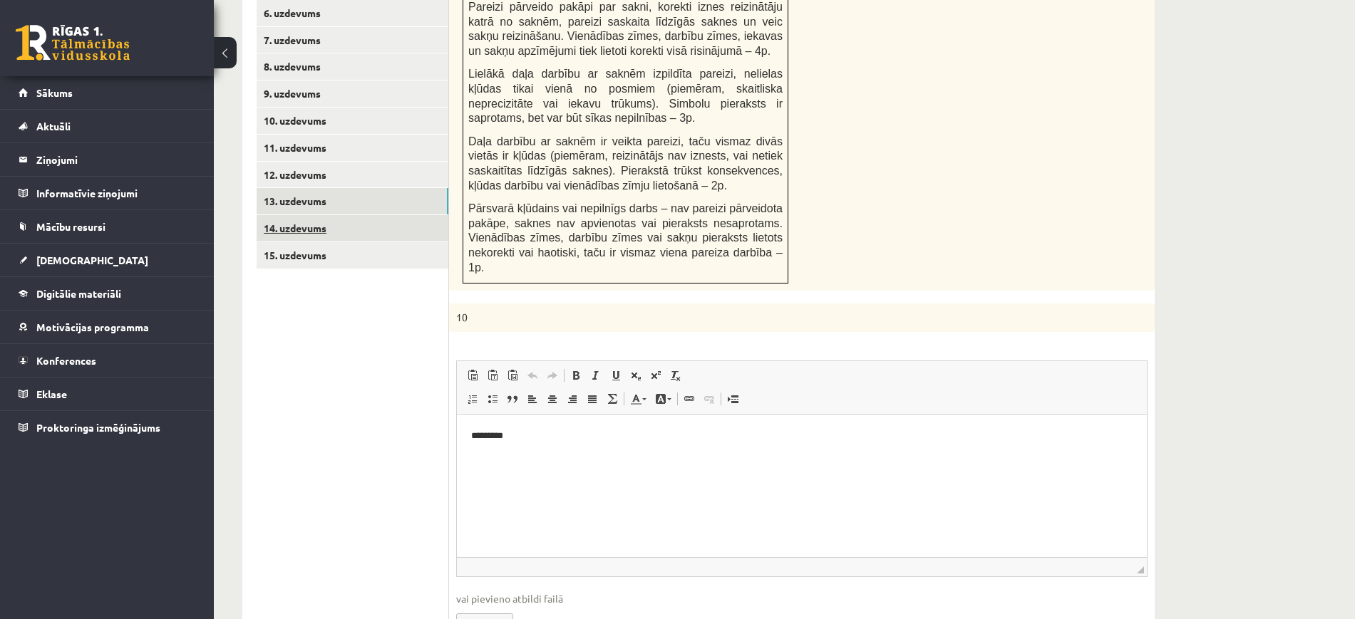
click at [379, 215] on link "14. uzdevums" at bounding box center [353, 228] width 192 height 26
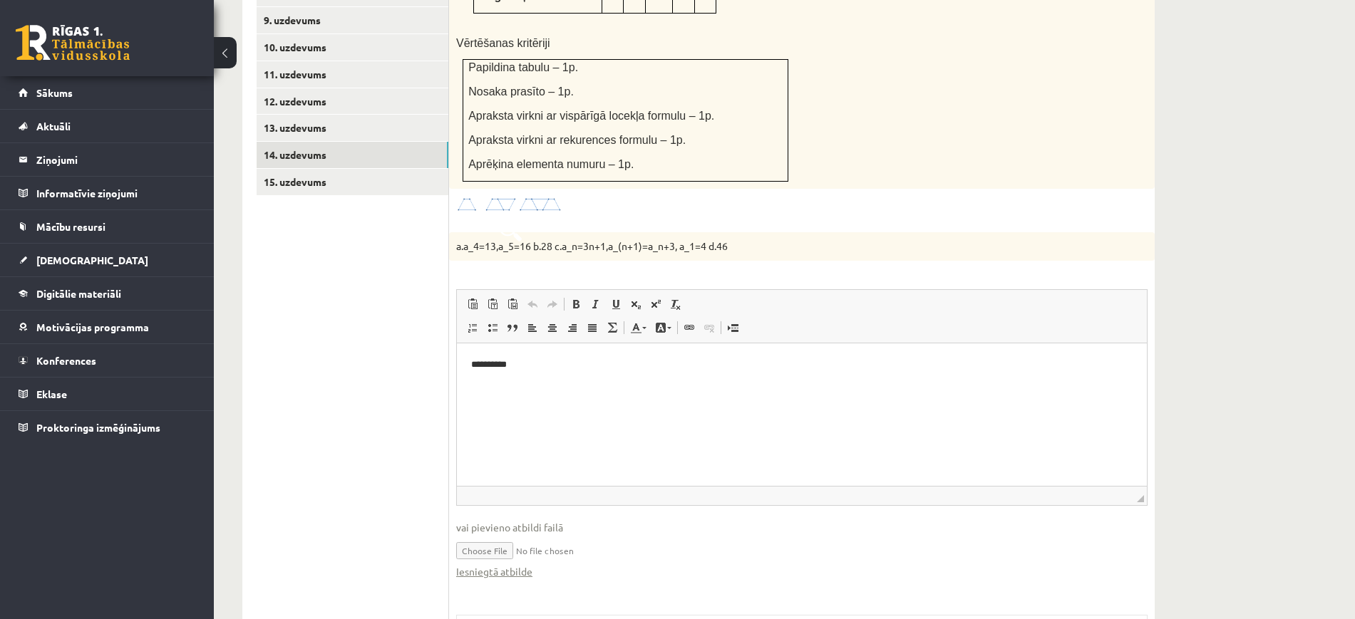
scroll to position [0, 0]
click at [513, 565] on link "Iesniegtā atbilde" at bounding box center [494, 572] width 76 height 15
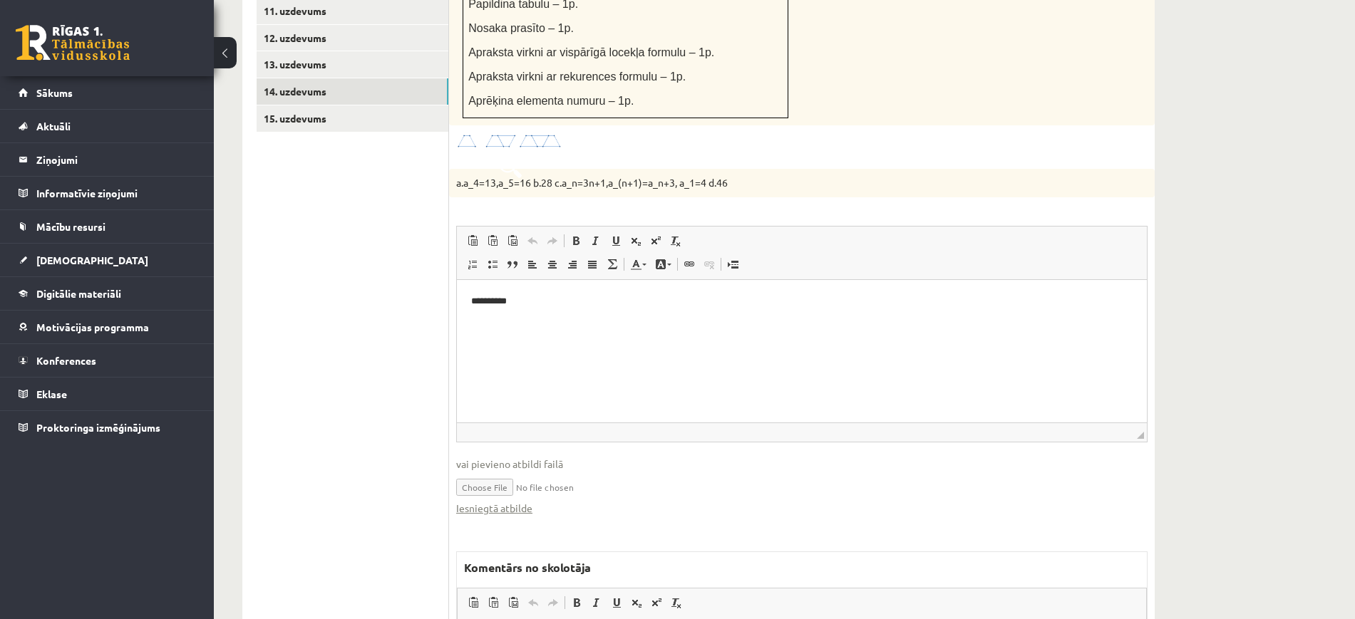
scroll to position [1101, 0]
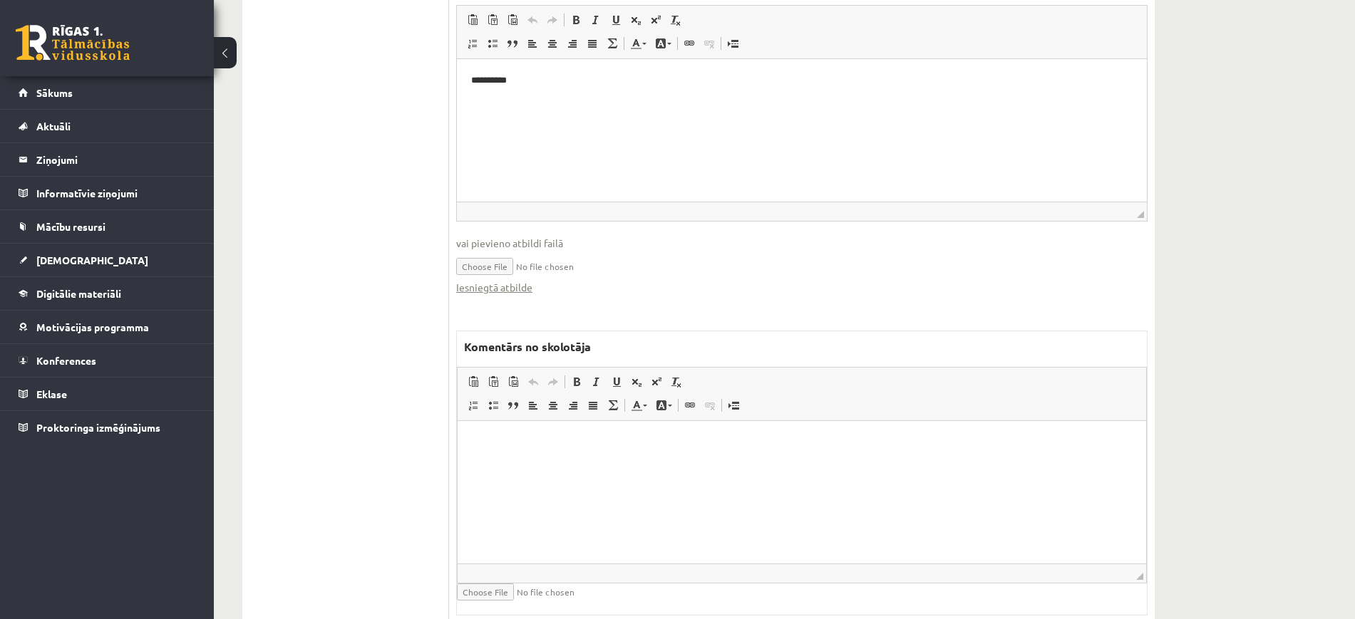
click at [587, 464] on html at bounding box center [802, 442] width 689 height 43
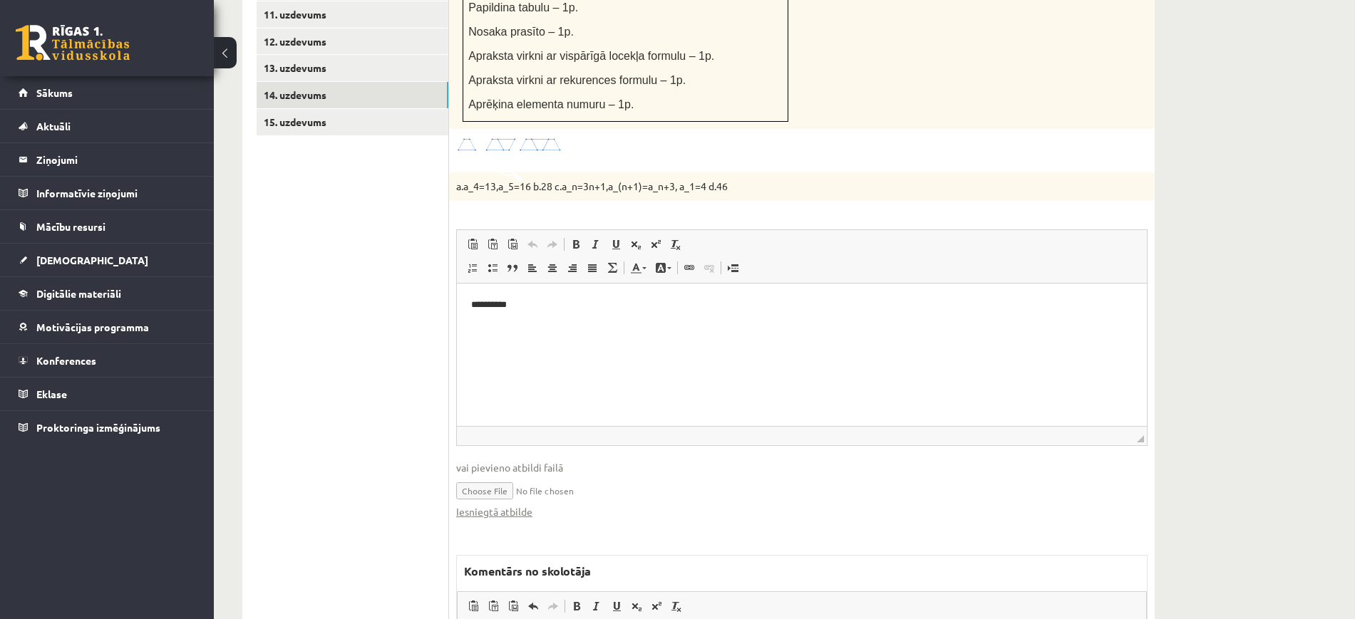
scroll to position [745, 0]
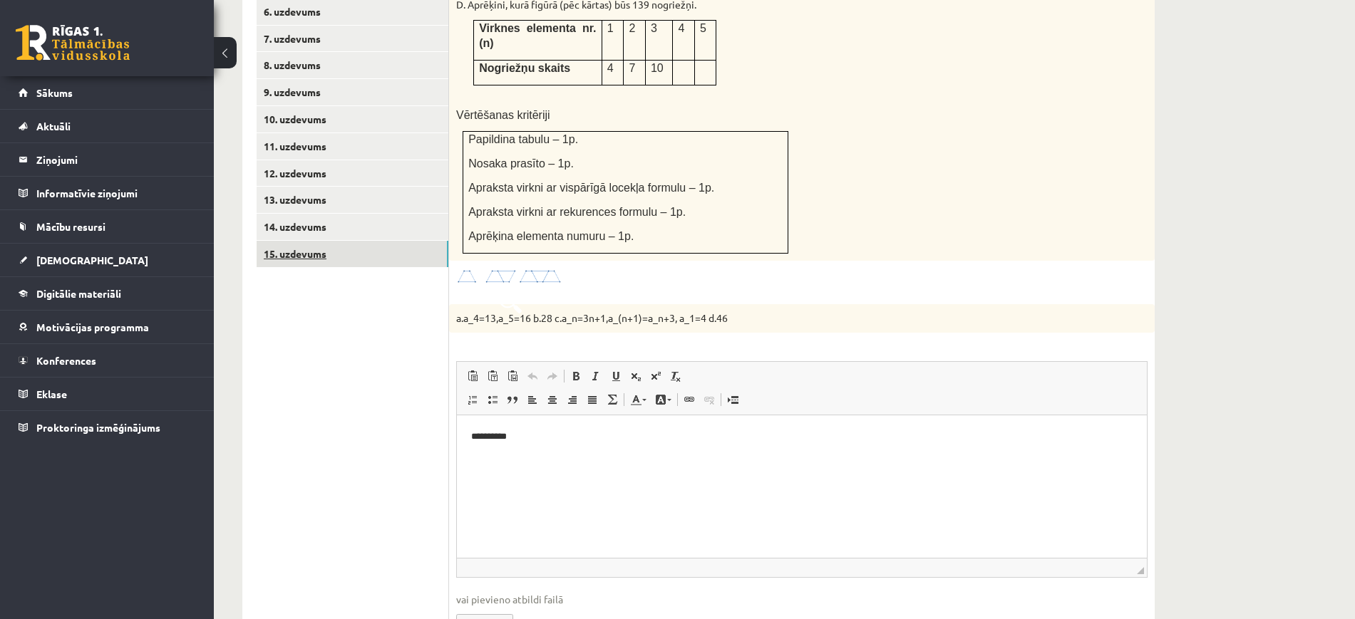
click at [371, 241] on link "15. uzdevums" at bounding box center [353, 254] width 192 height 26
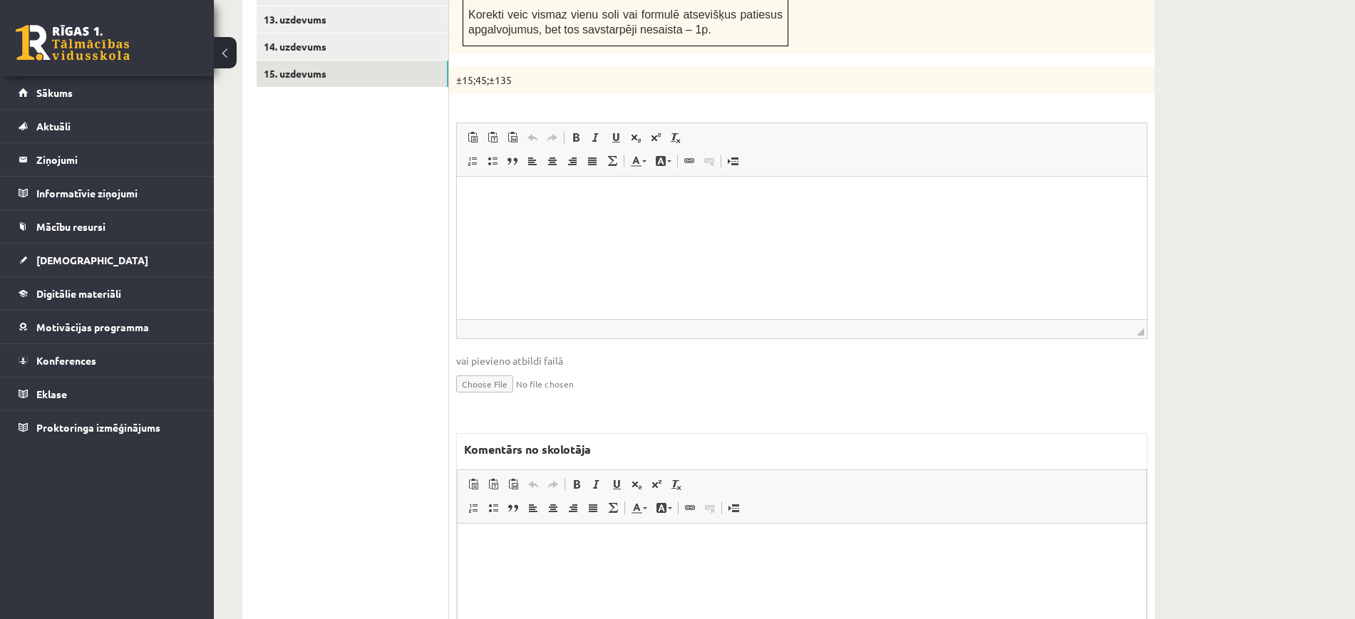
scroll to position [1044, 0]
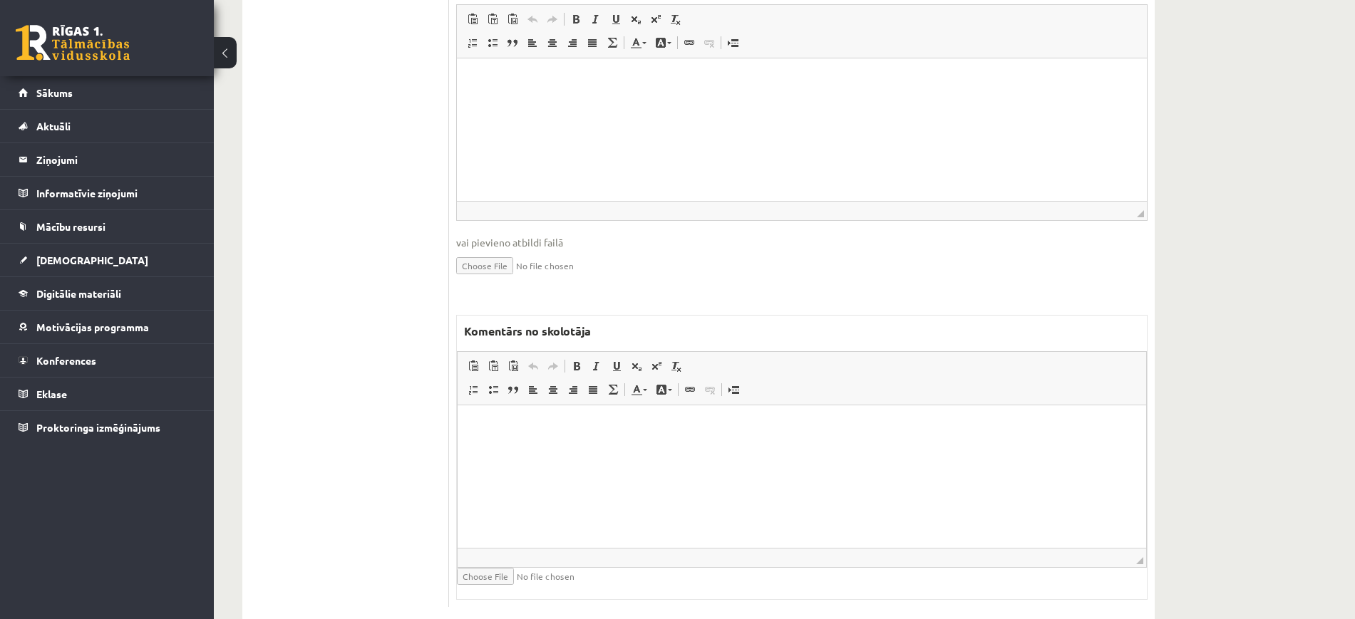
click at [547, 449] on html at bounding box center [802, 427] width 689 height 43
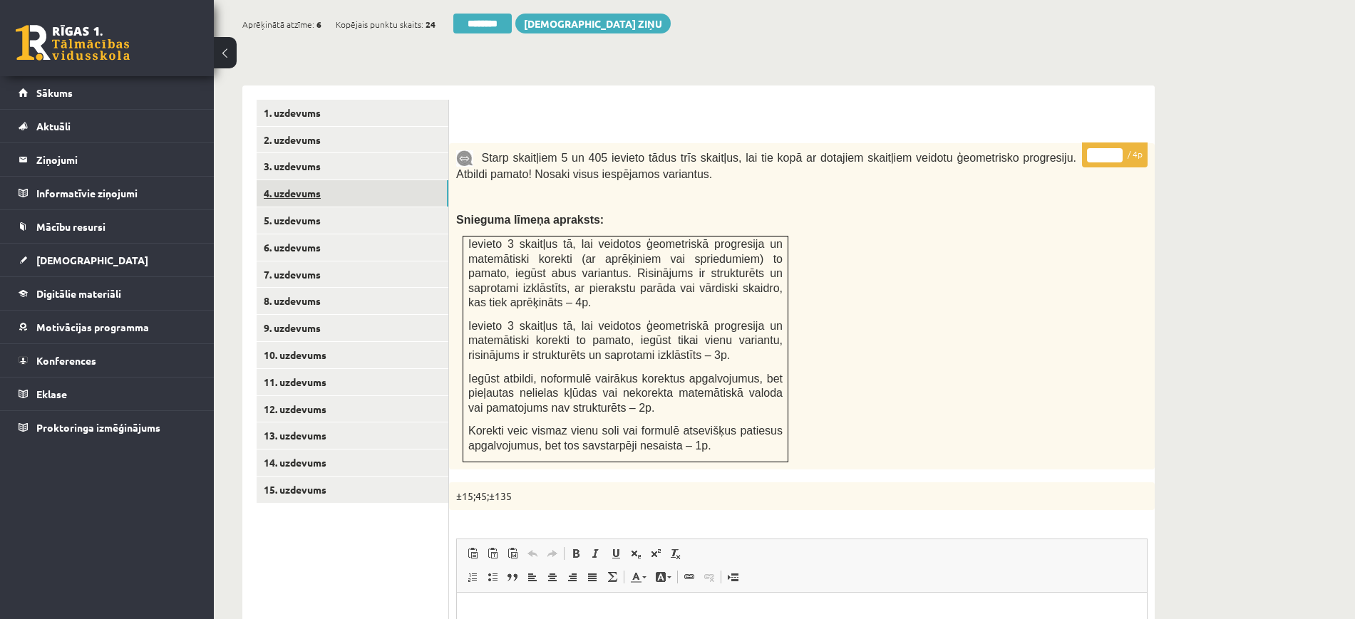
click at [356, 180] on link "4. uzdevums" at bounding box center [353, 193] width 192 height 26
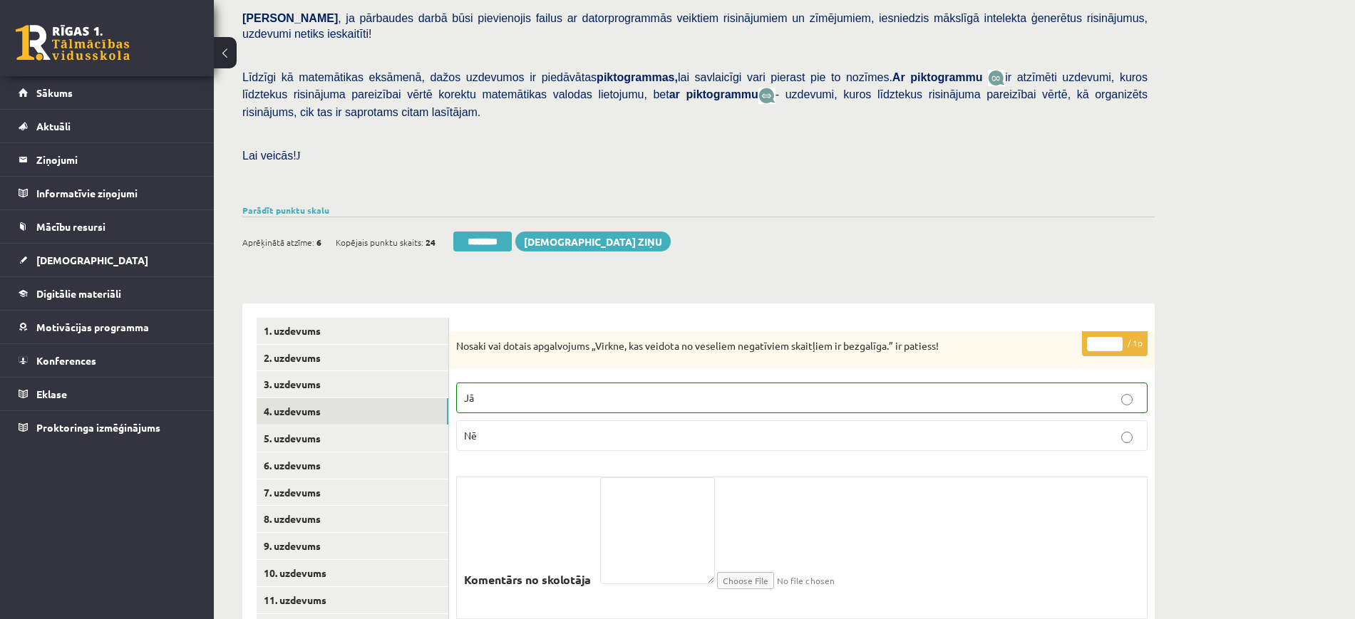
scroll to position [138, 0]
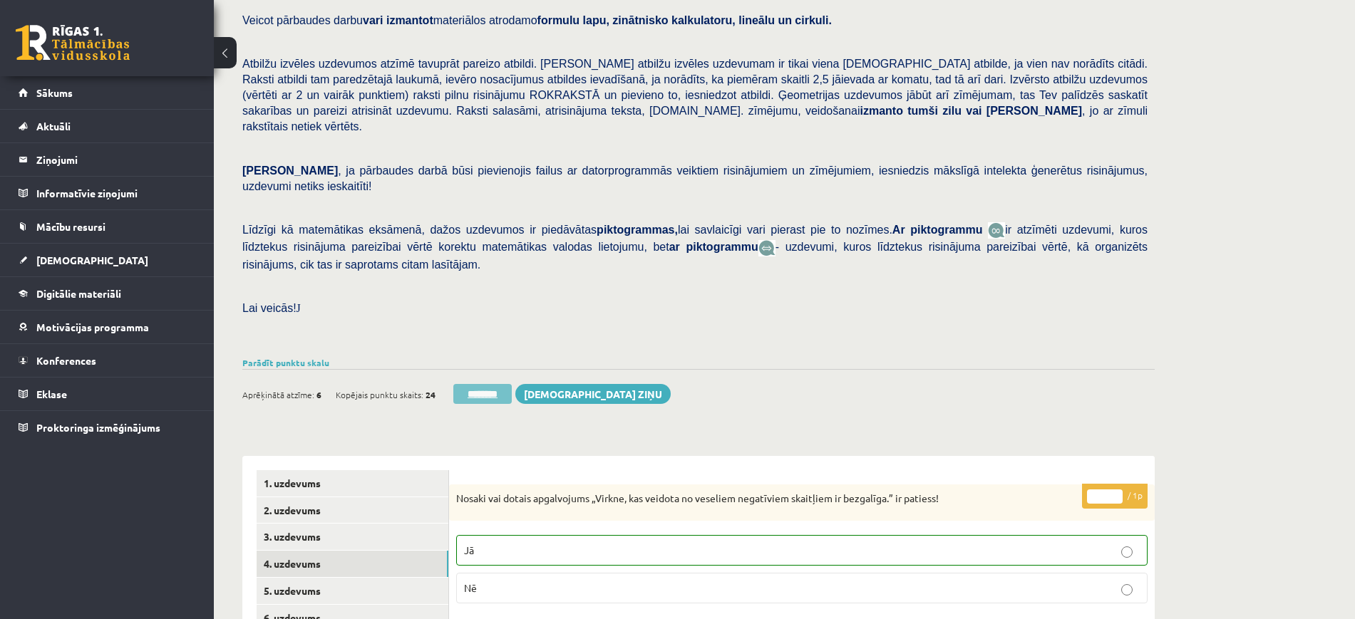
click at [503, 384] on input "********" at bounding box center [482, 394] width 58 height 20
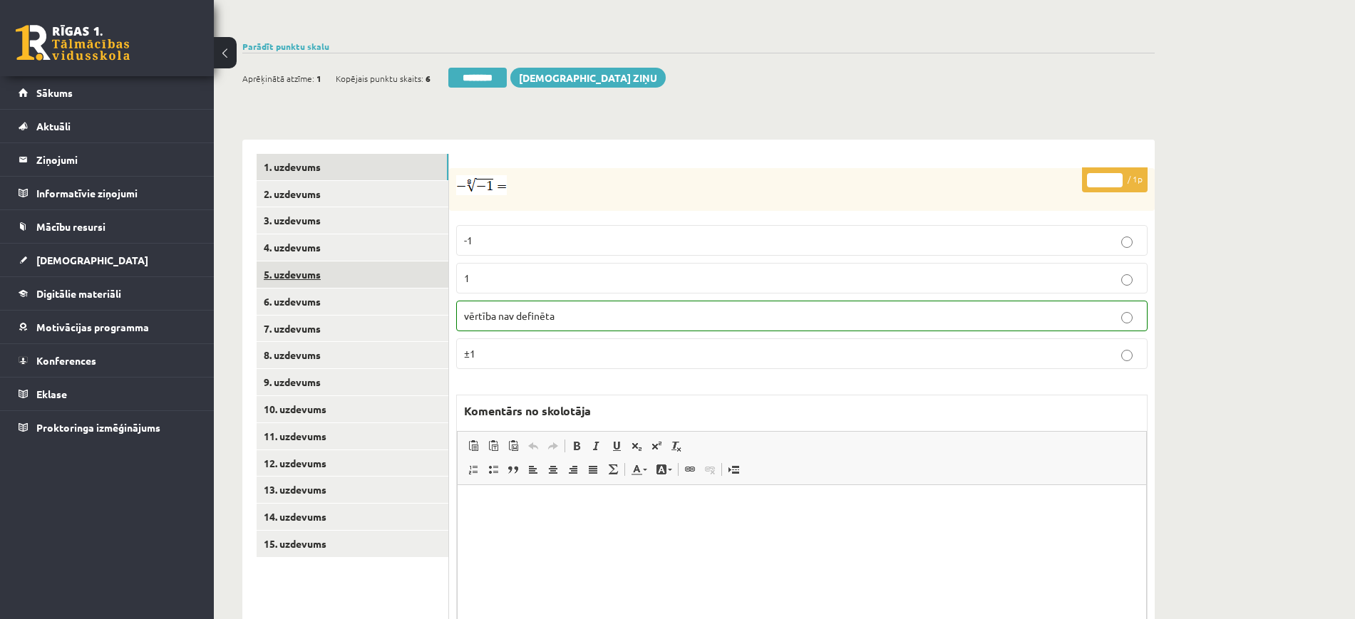
scroll to position [524, 0]
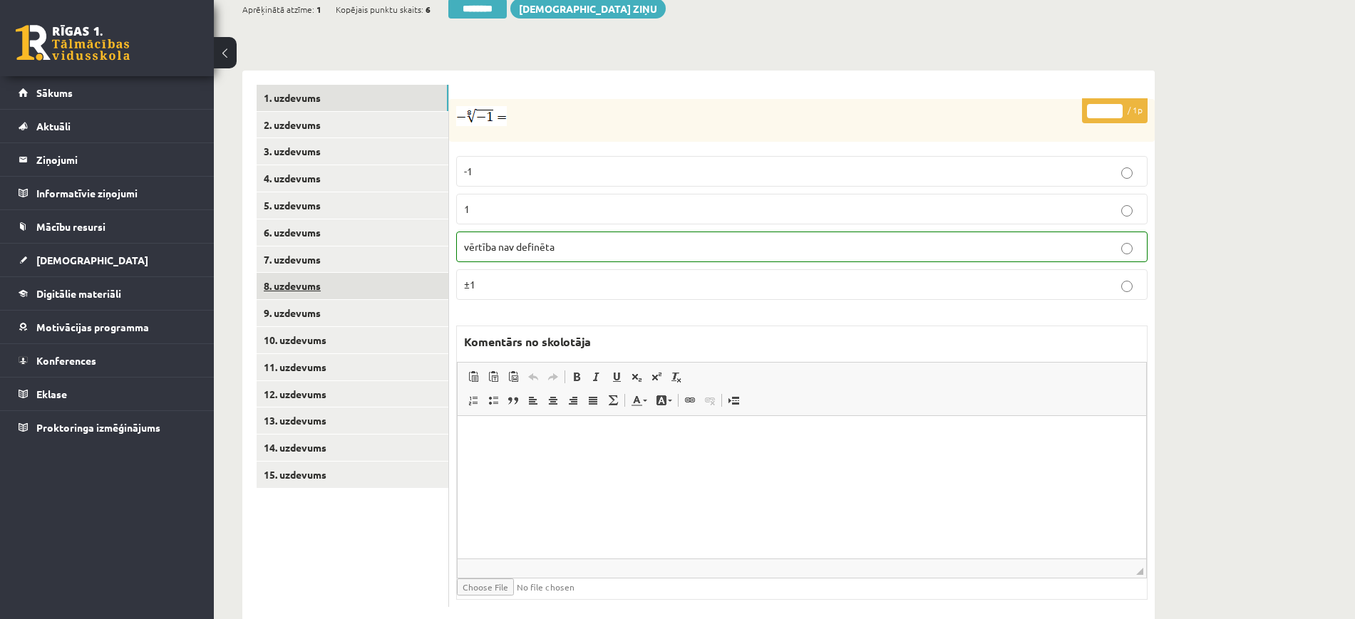
click at [351, 273] on link "8. uzdevums" at bounding box center [353, 286] width 192 height 26
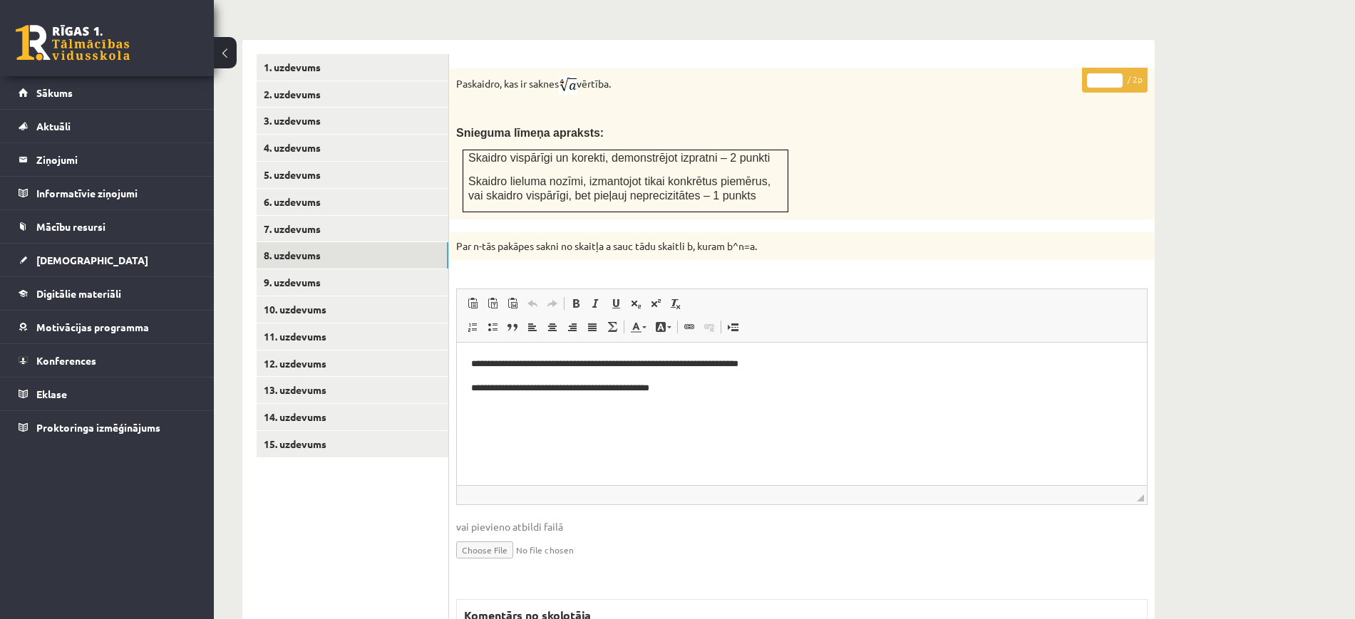
scroll to position [0, 0]
click at [1116, 73] on input "*" at bounding box center [1105, 80] width 36 height 14
type input "*"
click at [1116, 73] on input "*" at bounding box center [1105, 80] width 36 height 14
click at [339, 269] on link "9. uzdevums" at bounding box center [353, 282] width 192 height 26
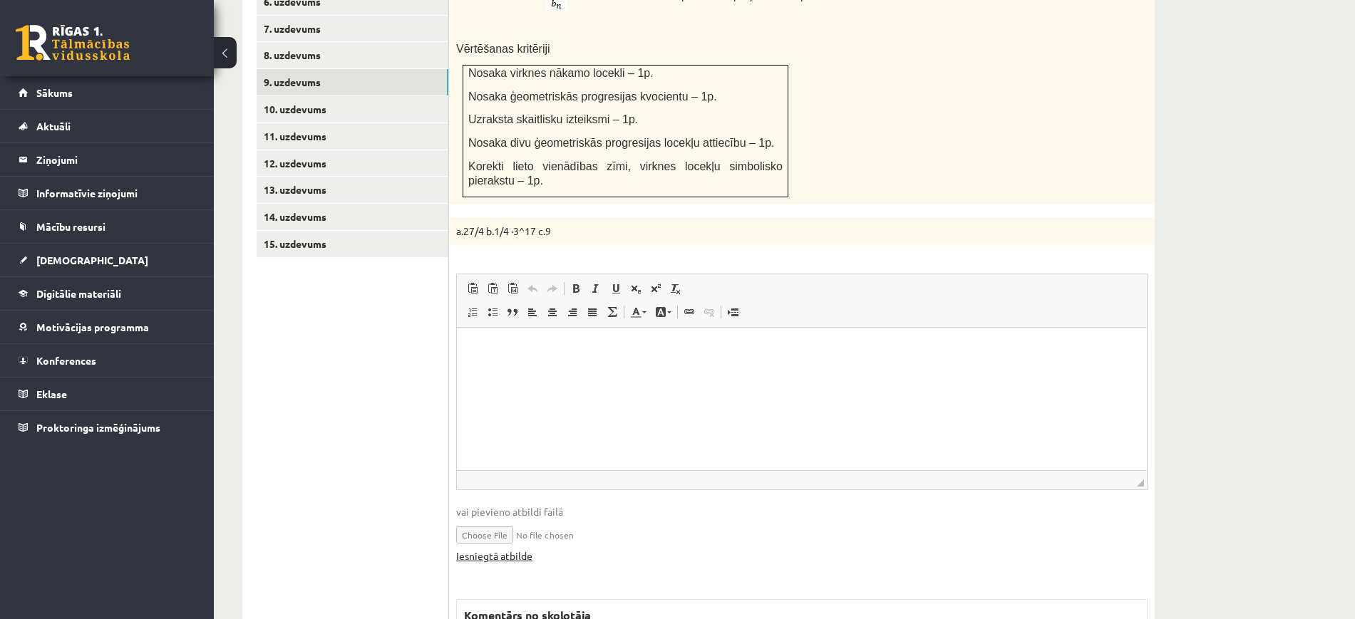
click at [520, 549] on link "Iesniegtā atbilde" at bounding box center [494, 556] width 76 height 15
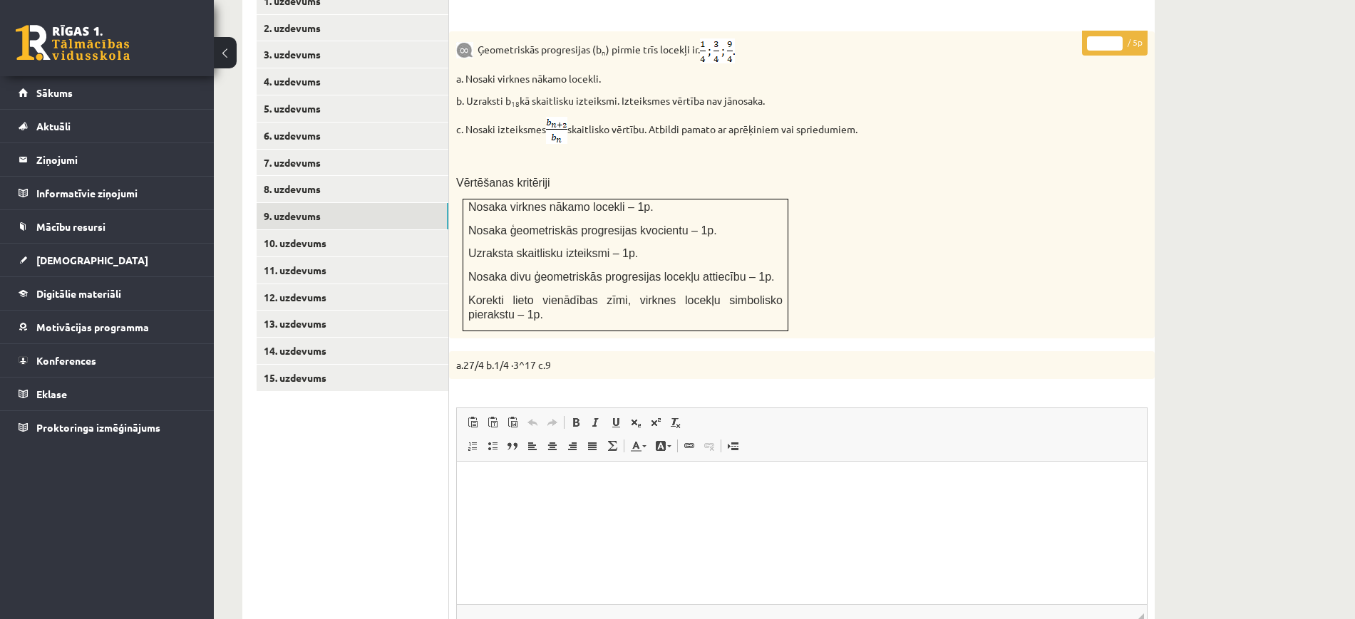
scroll to position [488, 0]
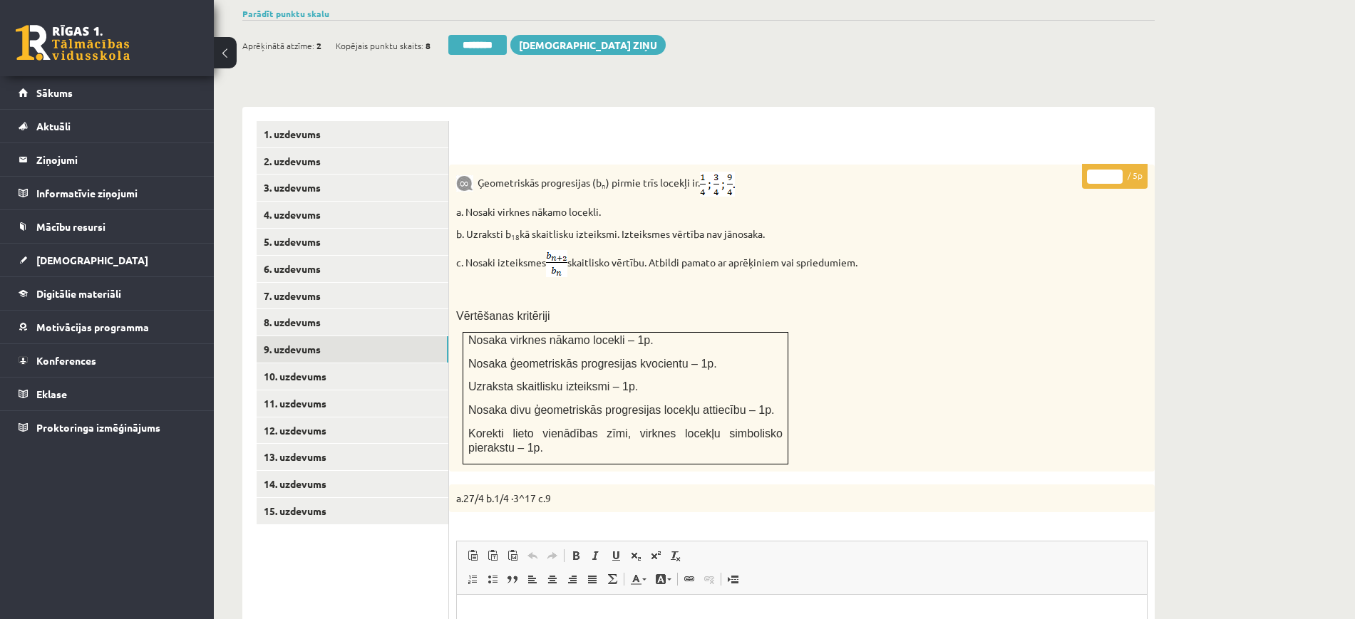
type input "*"
click at [1116, 170] on input "*" at bounding box center [1105, 177] width 36 height 14
click at [388, 364] on link "10. uzdevums" at bounding box center [353, 377] width 192 height 26
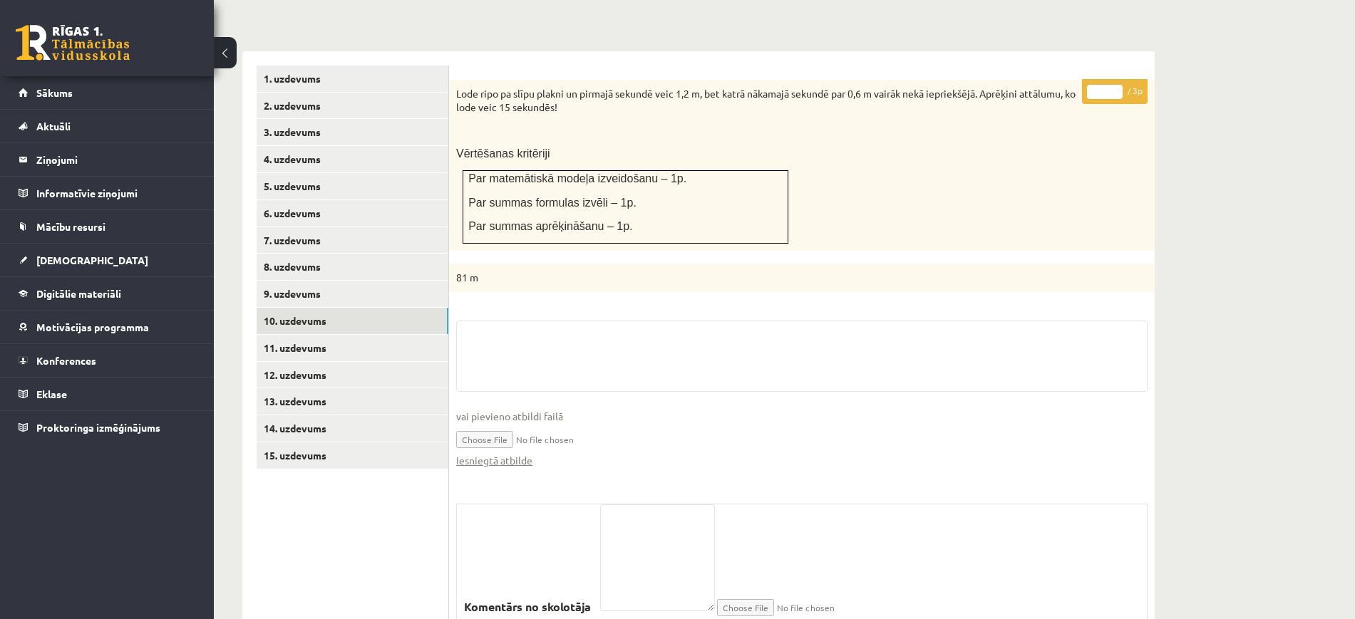
scroll to position [590, 0]
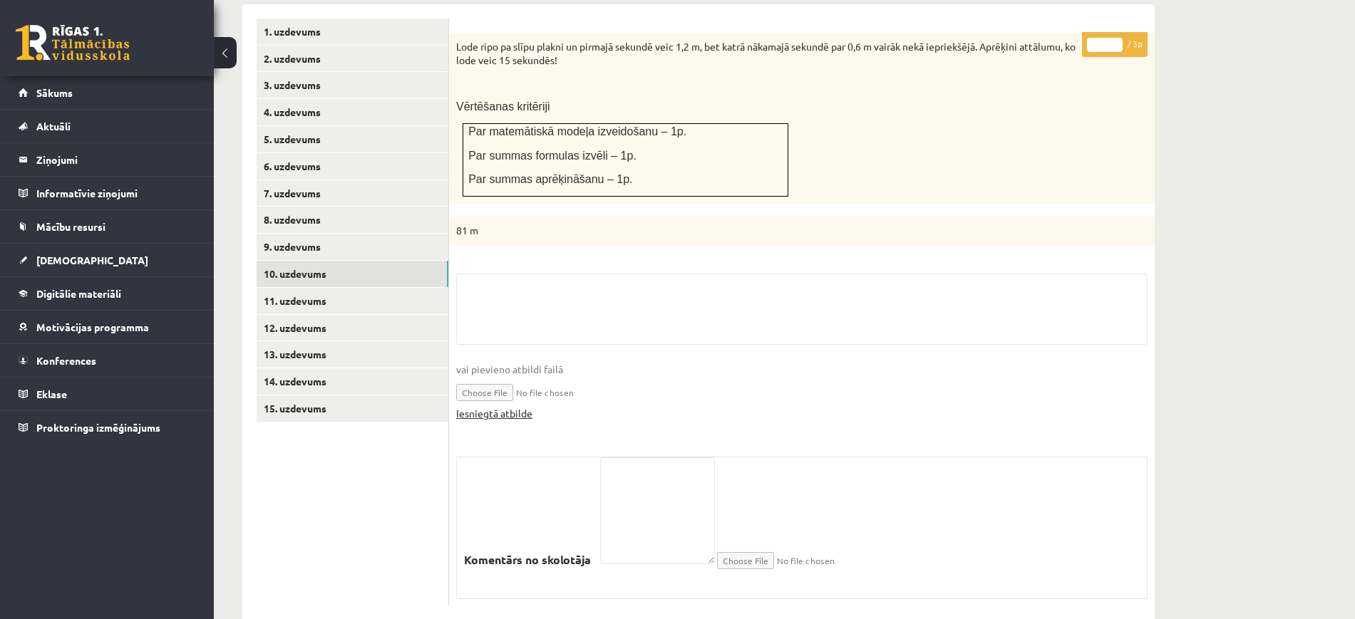
click at [513, 406] on link "Iesniegtā atbilde" at bounding box center [494, 413] width 76 height 15
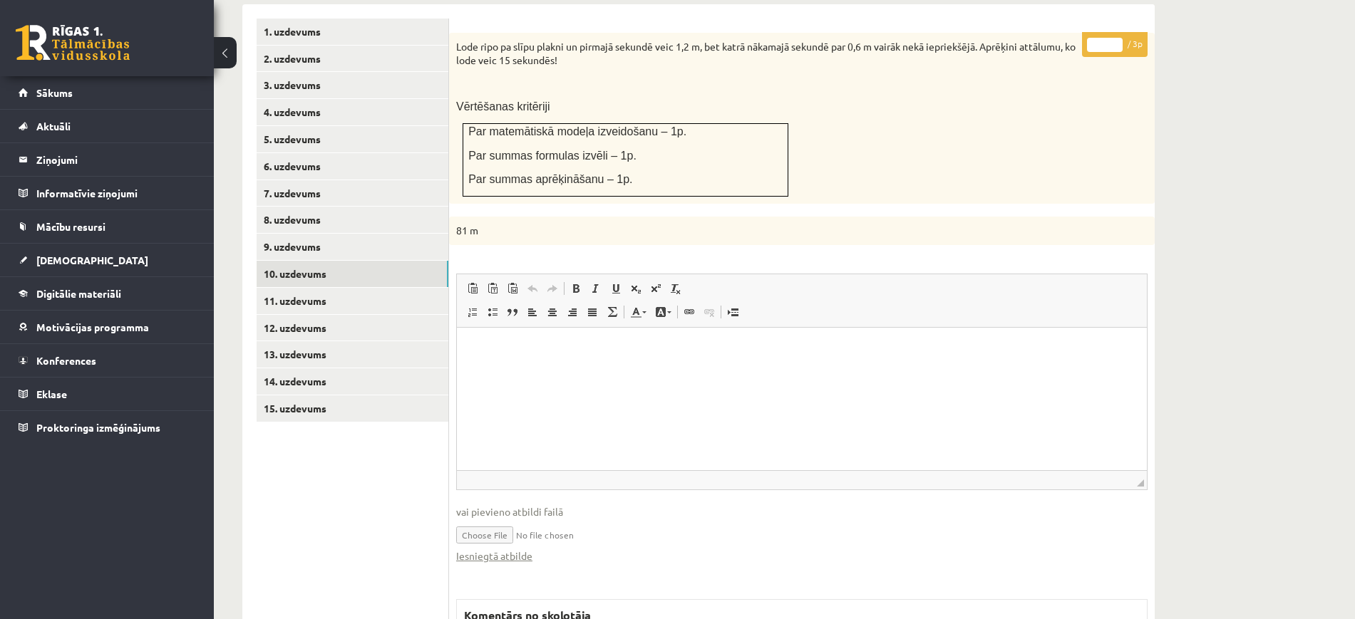
scroll to position [412, 0]
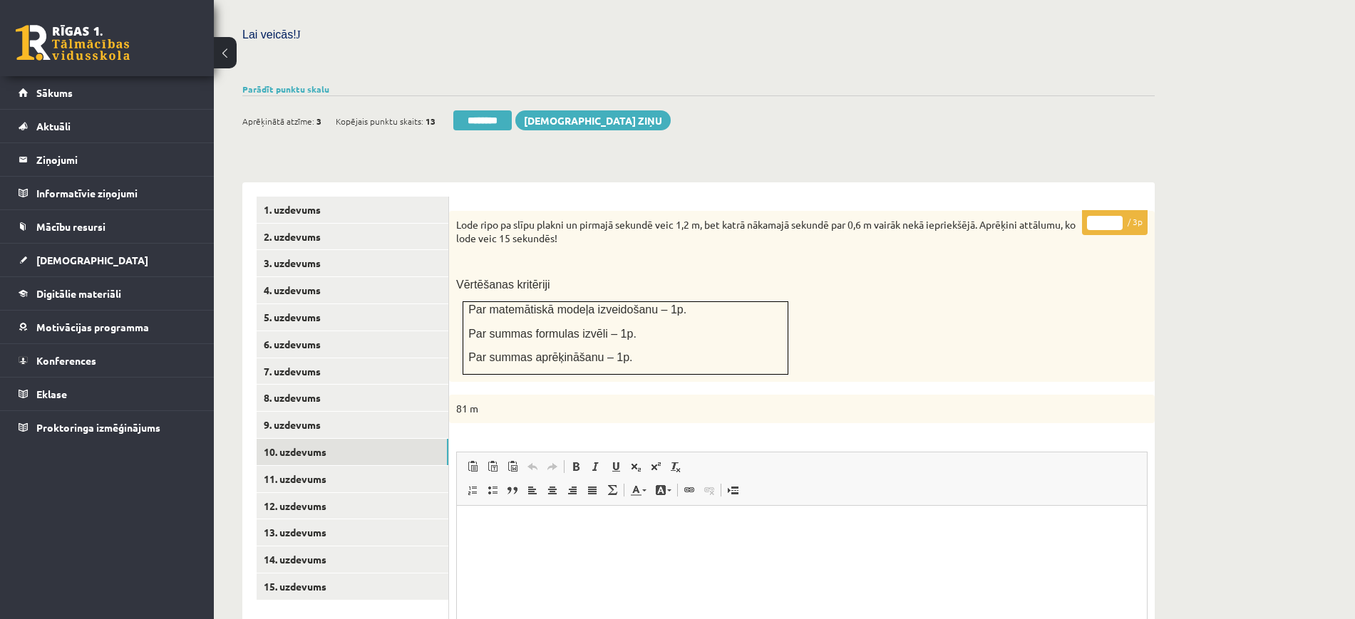
type input "*"
click at [1121, 216] on input "*" at bounding box center [1105, 223] width 36 height 14
click at [317, 466] on link "11. uzdevums" at bounding box center [353, 479] width 192 height 26
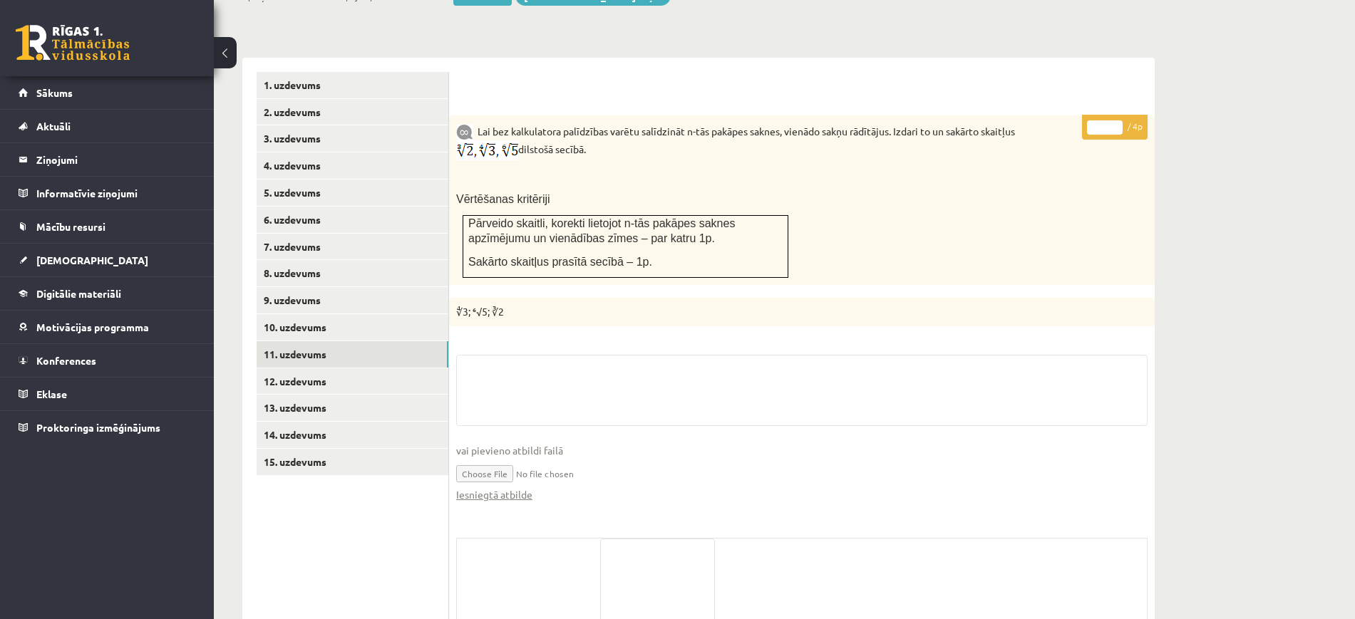
scroll to position [617, 0]
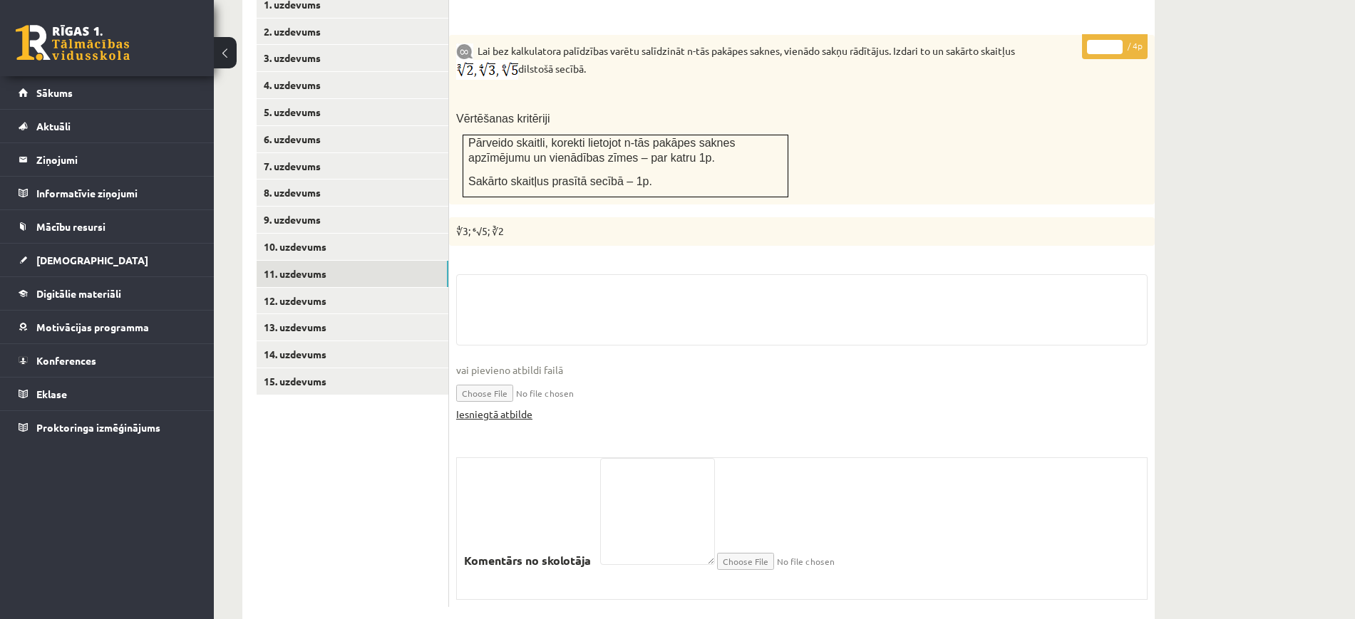
click at [493, 407] on link "Iesniegtā atbilde" at bounding box center [494, 414] width 76 height 15
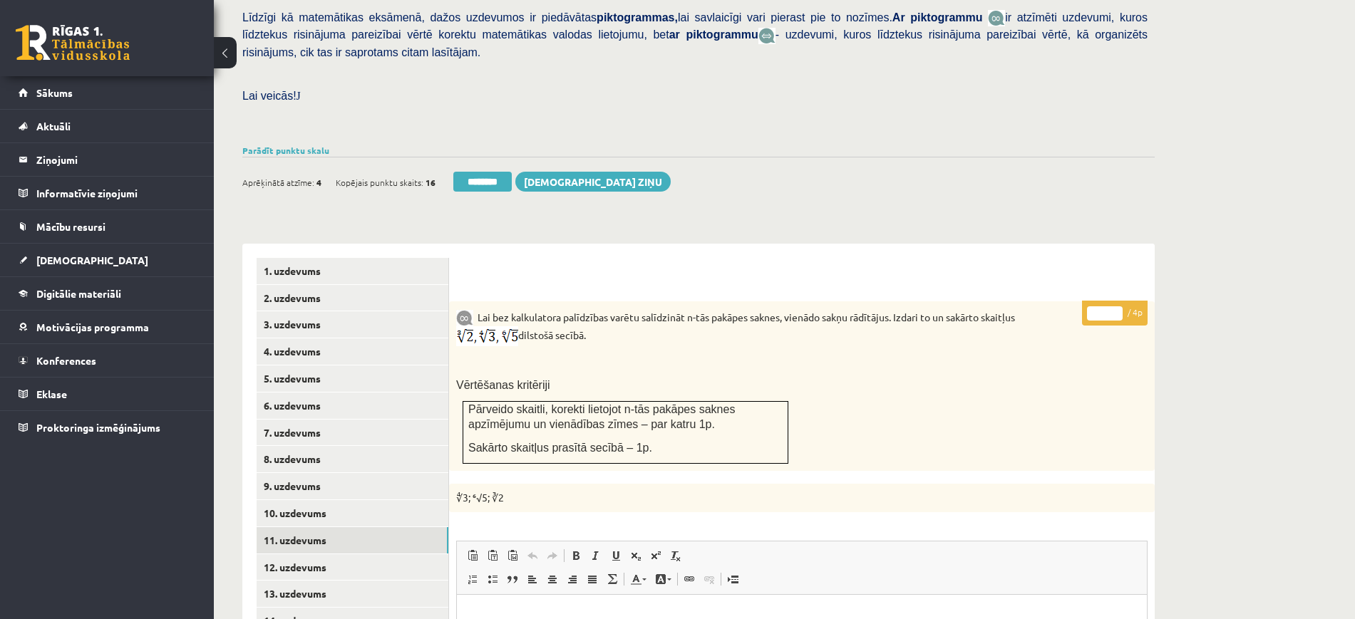
scroll to position [350, 0]
type input "*"
click at [1116, 307] on input "*" at bounding box center [1105, 314] width 36 height 14
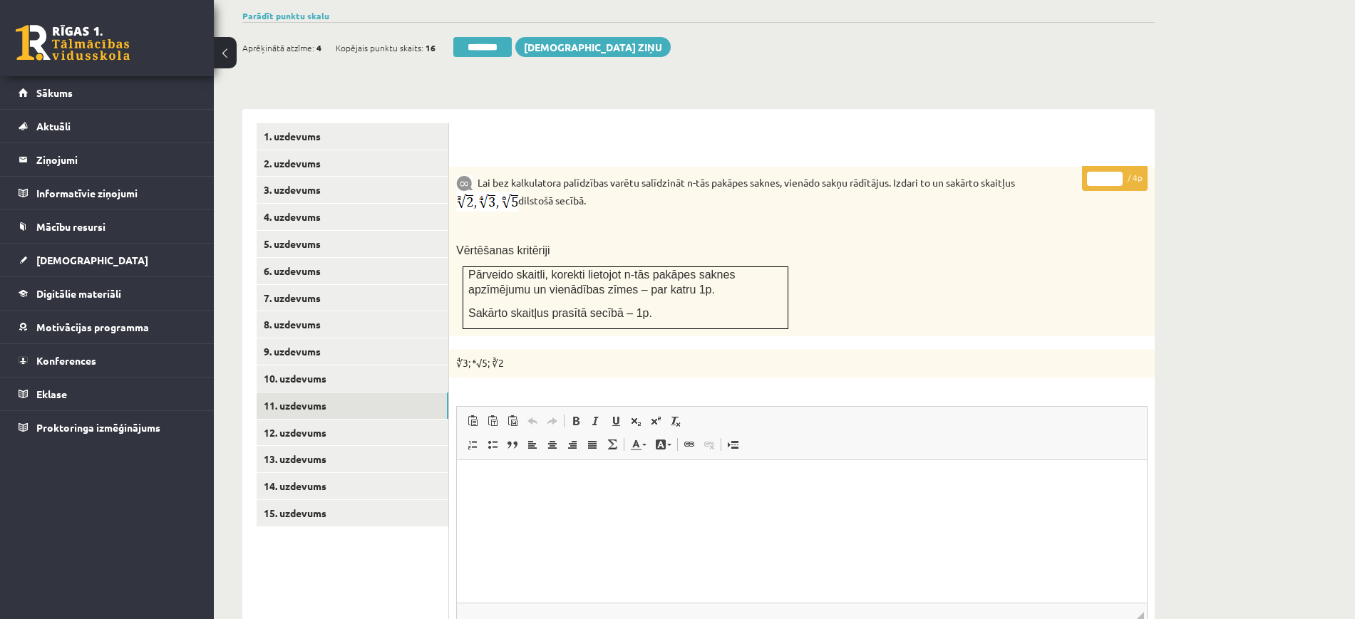
scroll to position [617, 0]
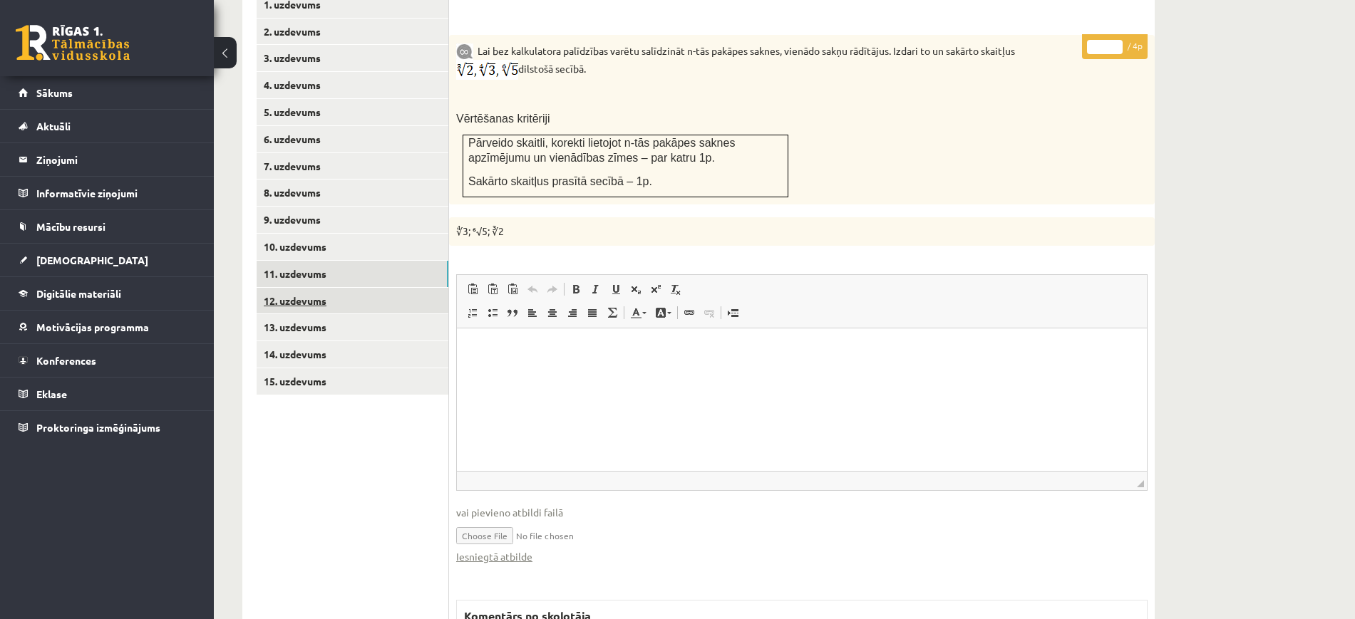
click at [409, 288] on link "12. uzdevums" at bounding box center [353, 301] width 192 height 26
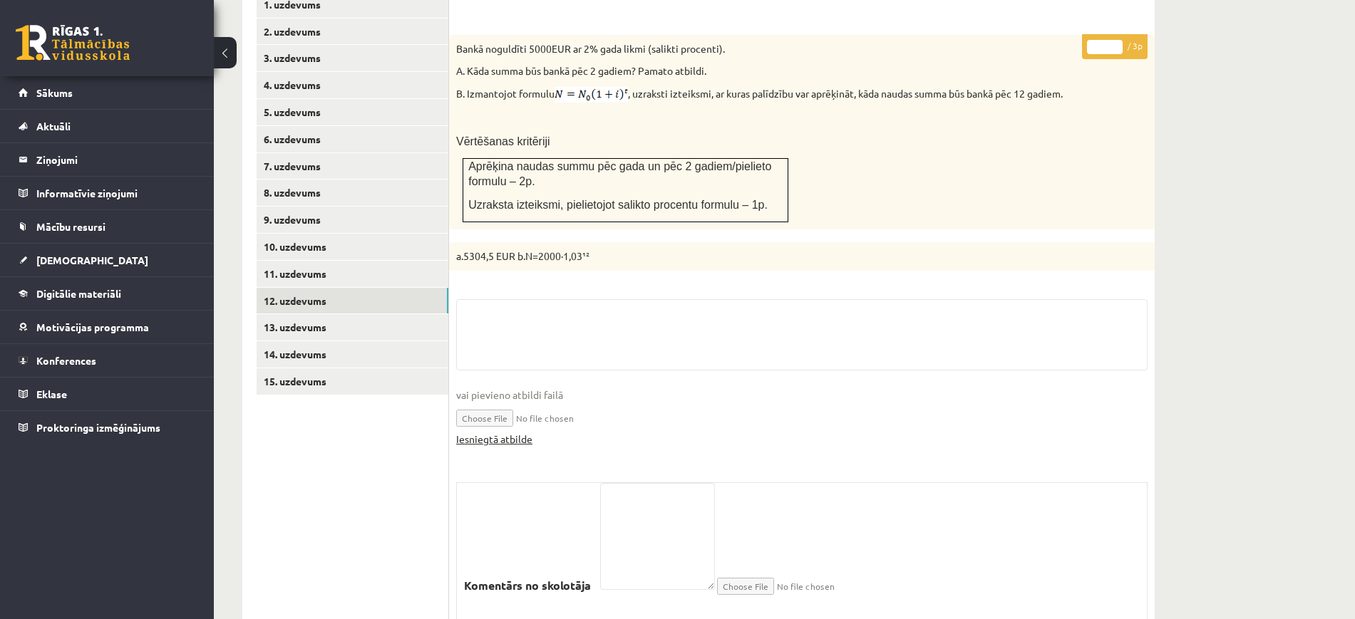
click at [511, 432] on link "Iesniegtā atbilde" at bounding box center [494, 439] width 76 height 15
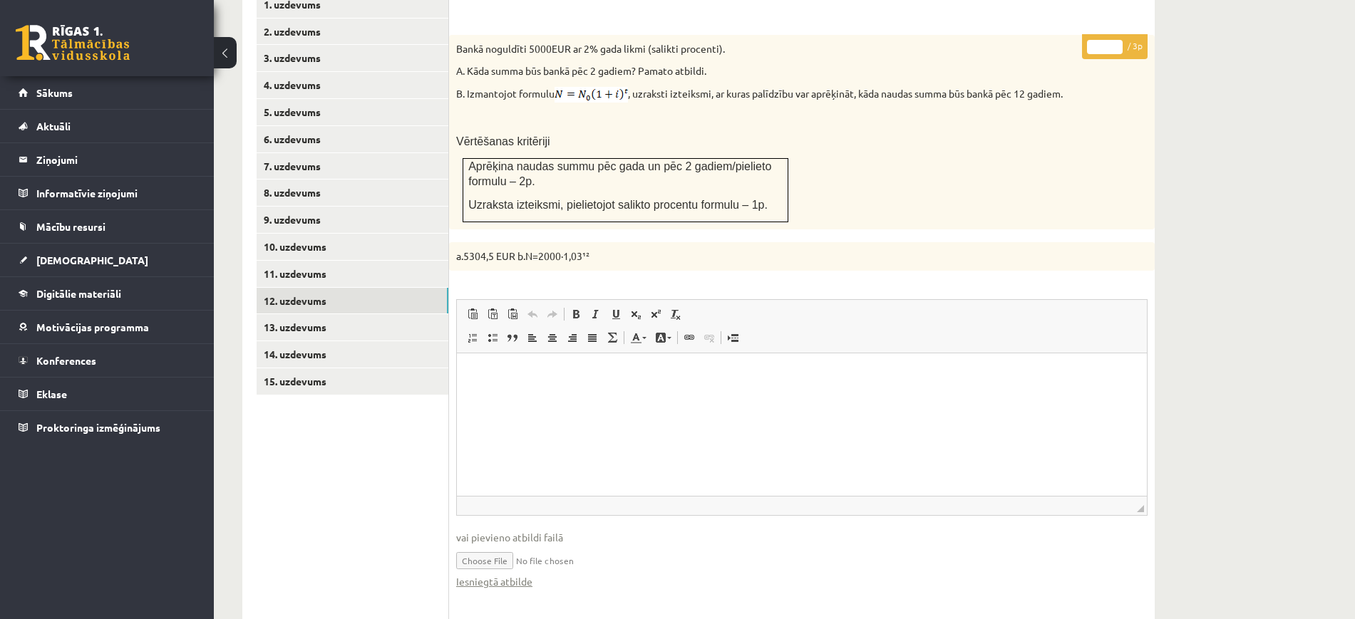
scroll to position [350, 0]
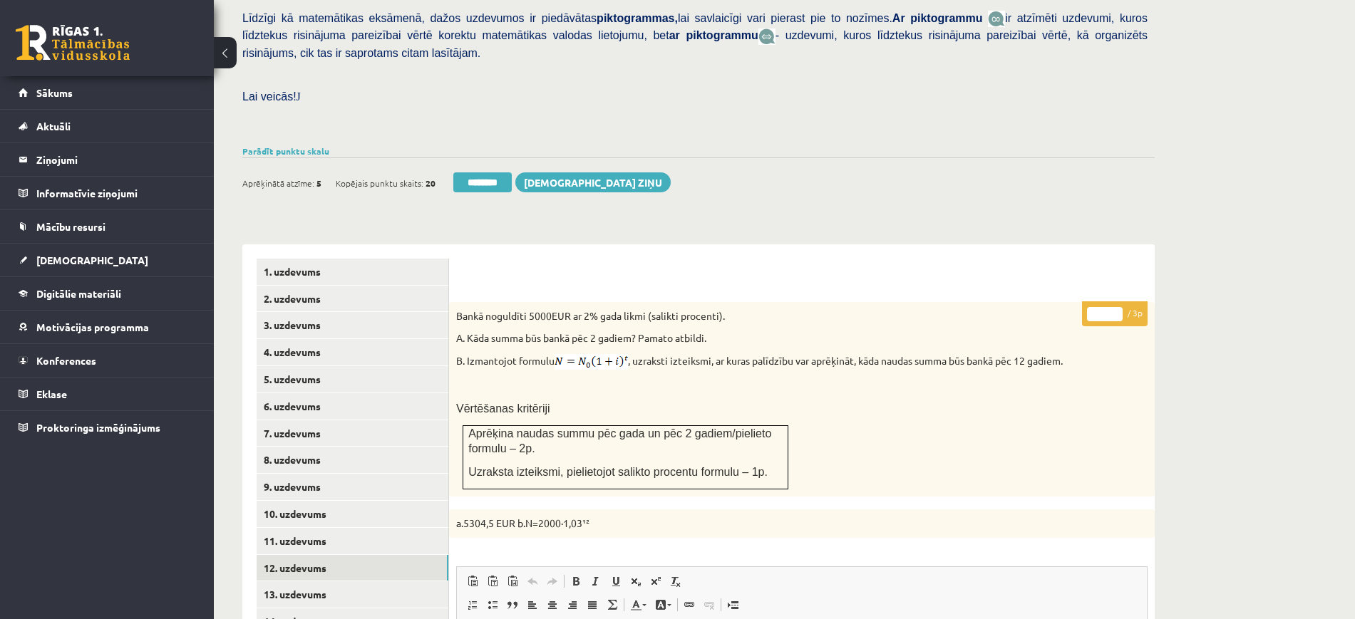
drag, startPoint x: 1120, startPoint y: 281, endPoint x: 1115, endPoint y: 275, distance: 7.6
type input "*"
click at [1115, 307] on input "*" at bounding box center [1105, 314] width 36 height 14
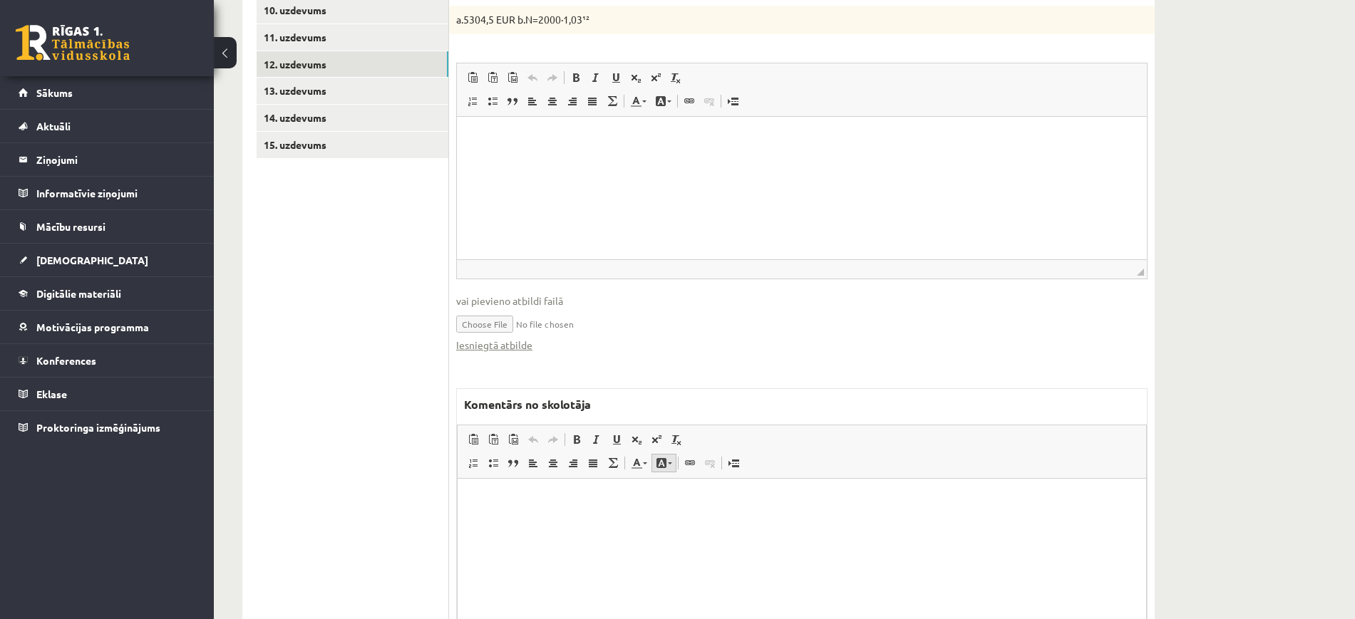
scroll to position [927, 0]
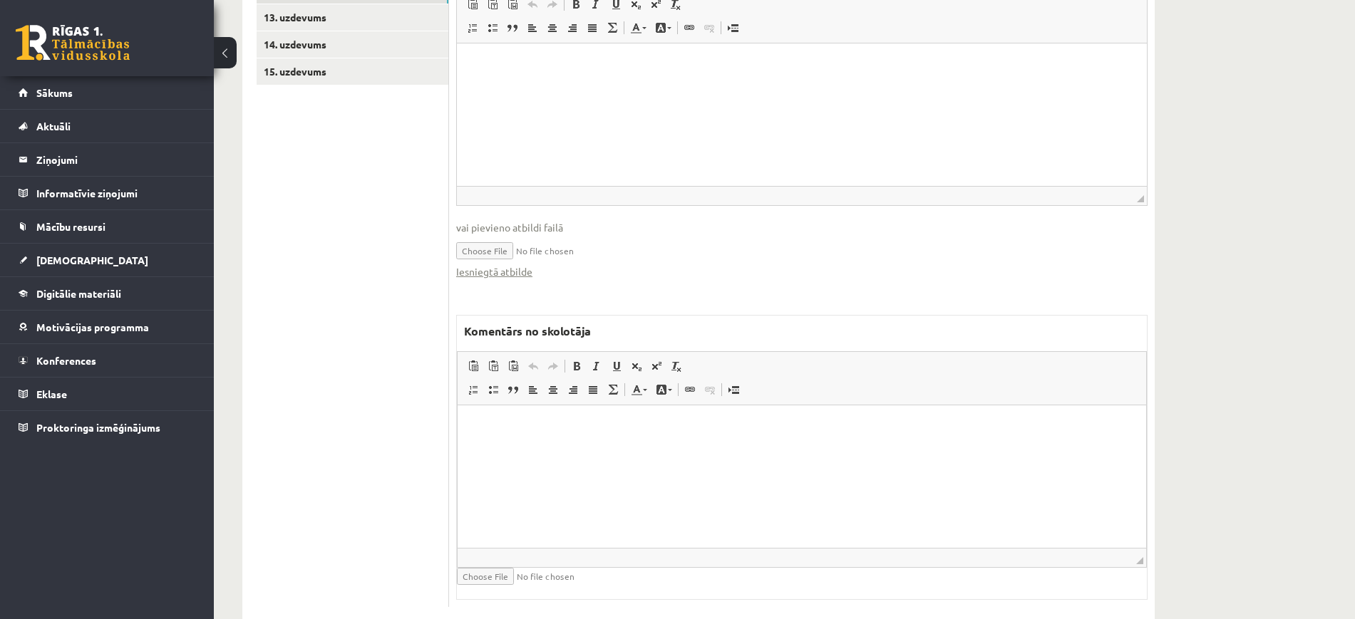
click at [679, 441] on html at bounding box center [802, 426] width 689 height 43
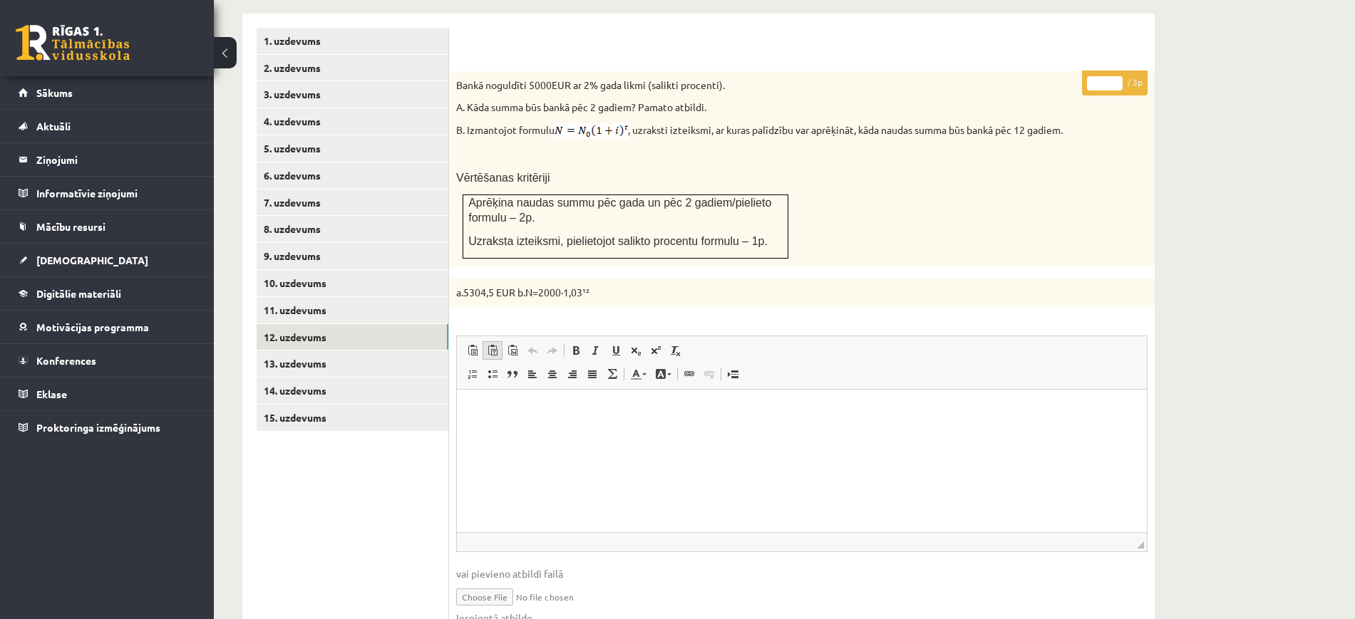
scroll to position [571, 0]
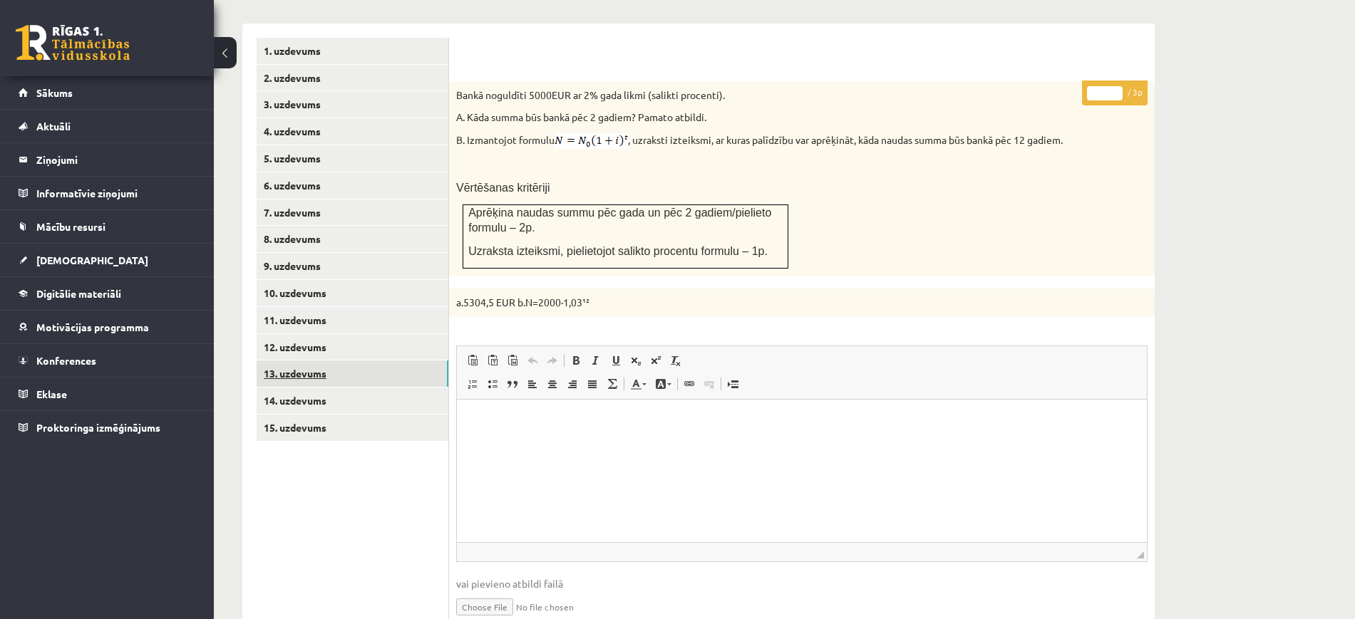
click at [418, 361] on link "13. uzdevums" at bounding box center [353, 374] width 192 height 26
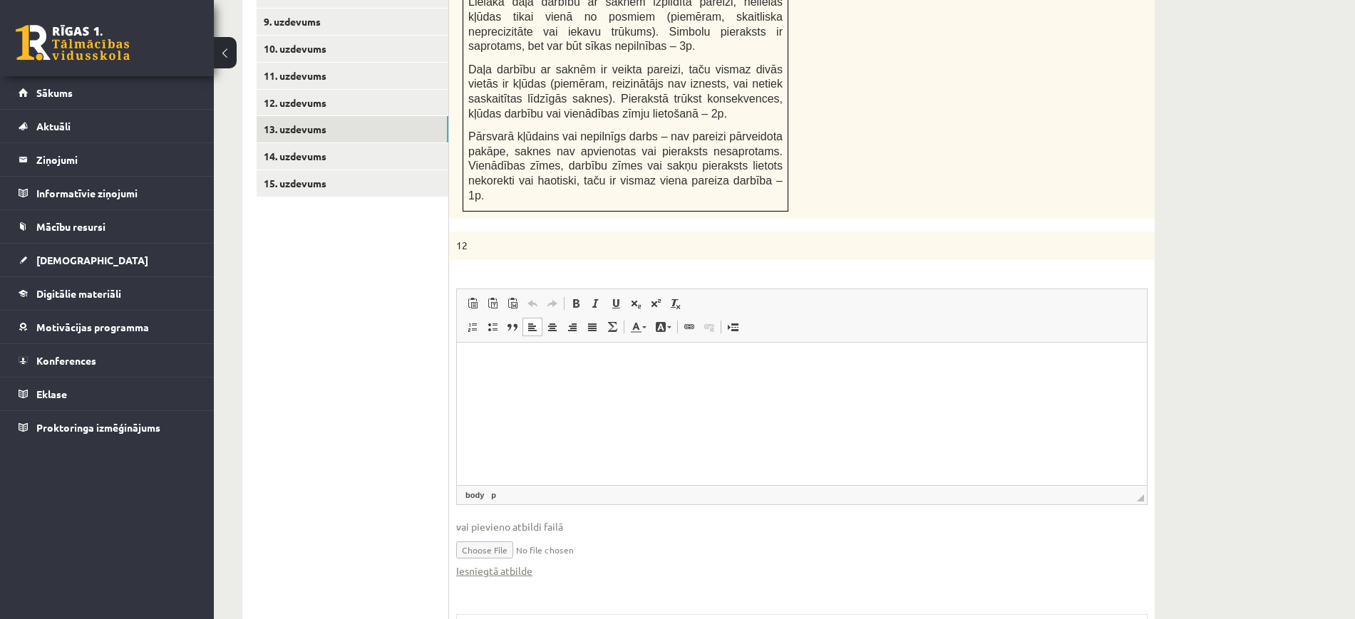
scroll to position [0, 0]
click at [518, 564] on link "Iesniegtā atbilde" at bounding box center [494, 571] width 76 height 15
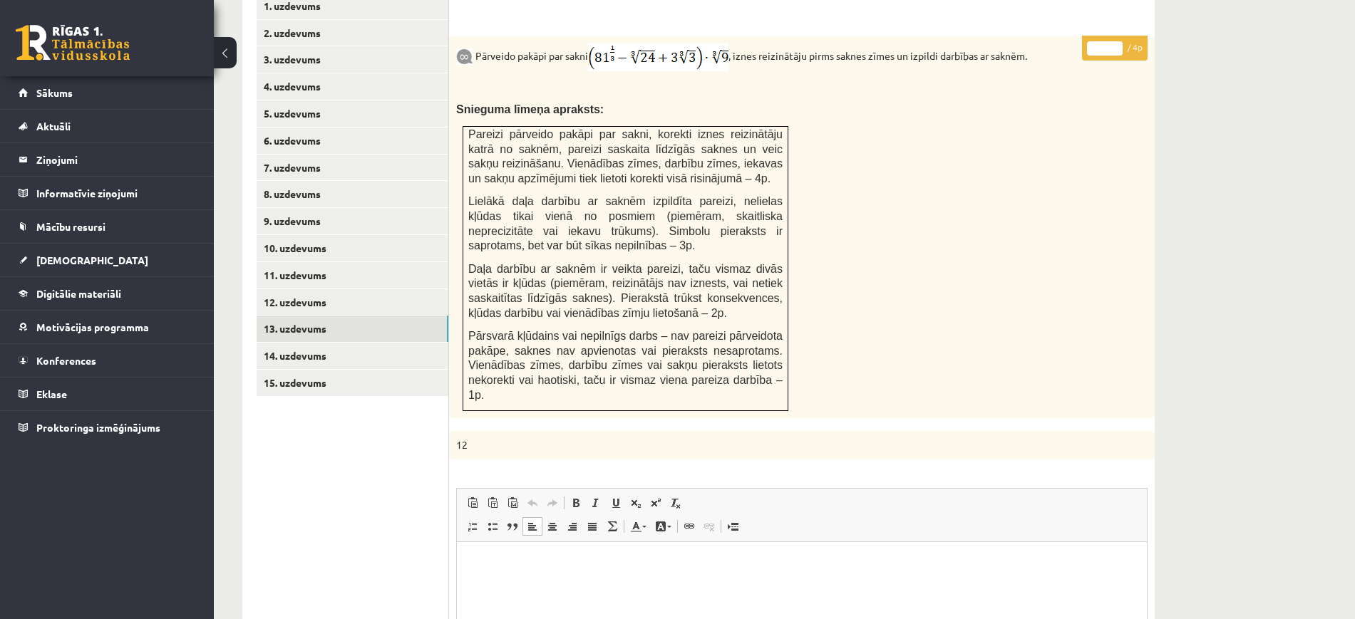
scroll to position [548, 0]
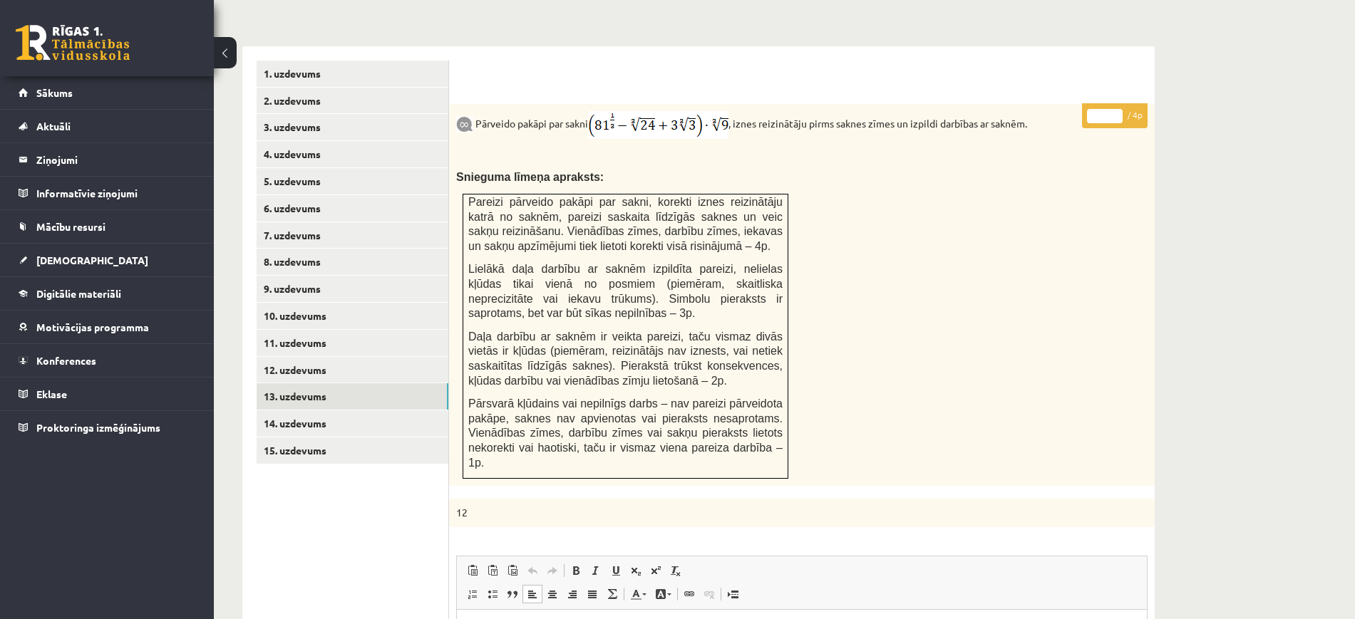
type input "*"
click at [1116, 109] on input "*" at bounding box center [1105, 116] width 36 height 14
click at [303, 411] on link "14. uzdevums" at bounding box center [353, 424] width 192 height 26
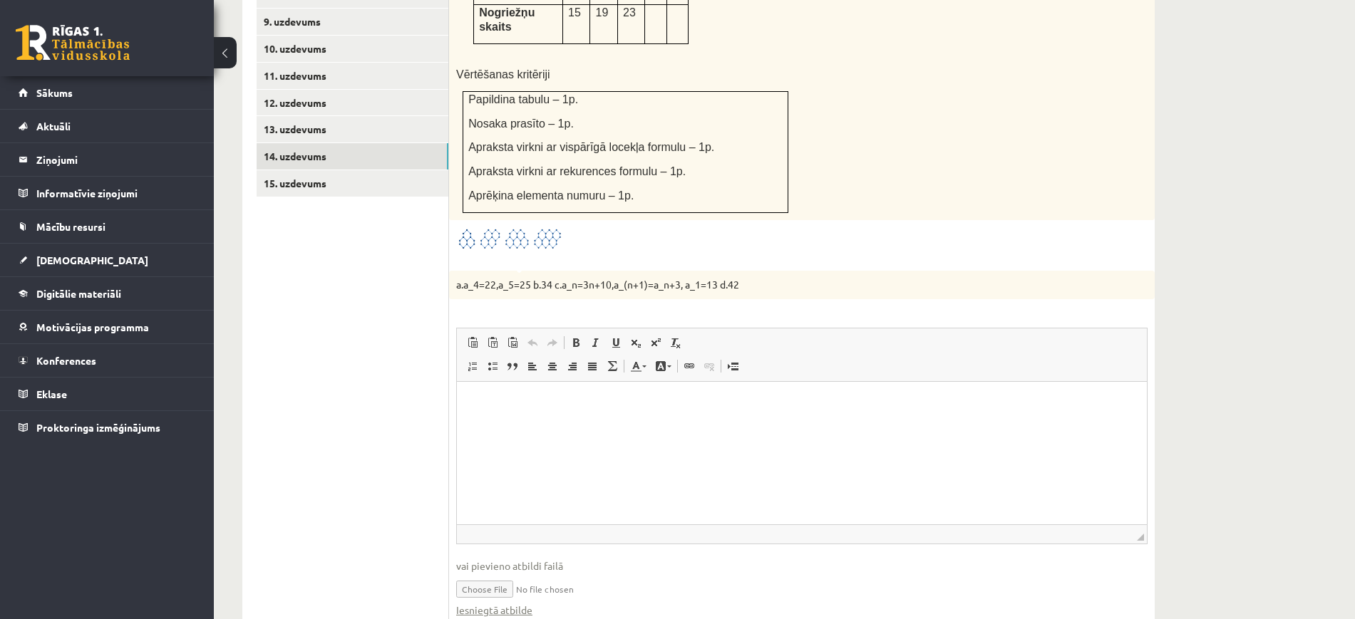
scroll to position [0, 0]
click at [523, 574] on input "file" at bounding box center [801, 588] width 691 height 29
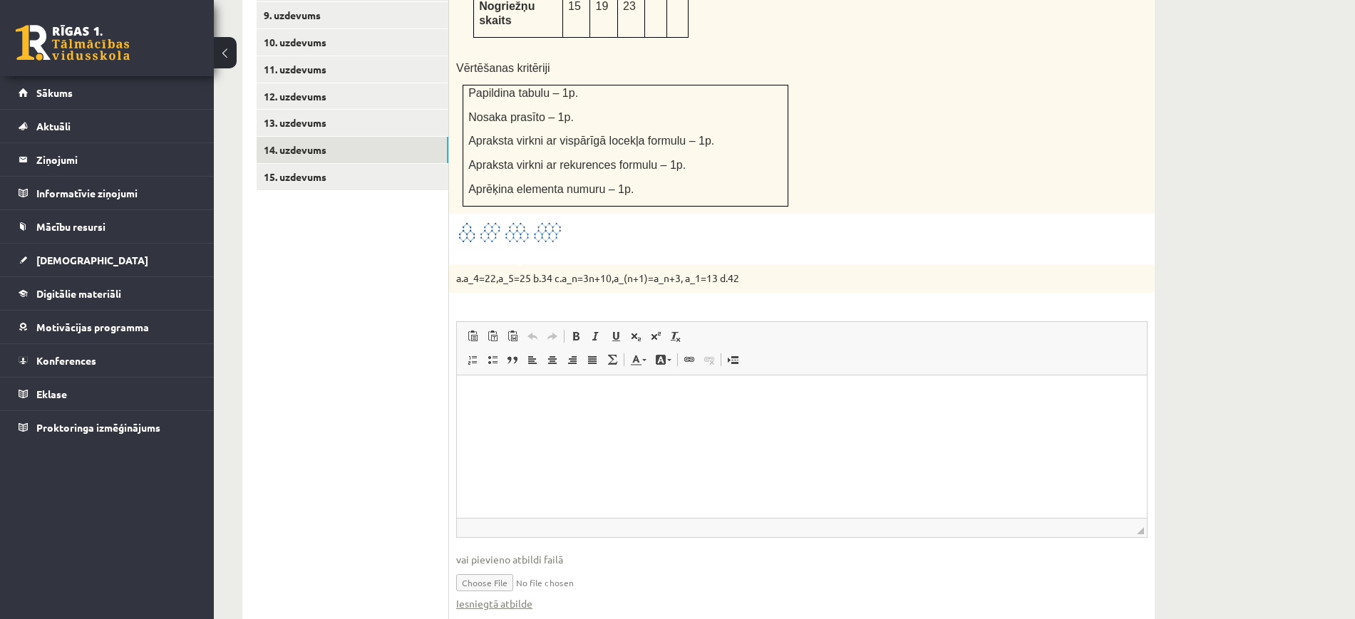
scroll to position [726, 0]
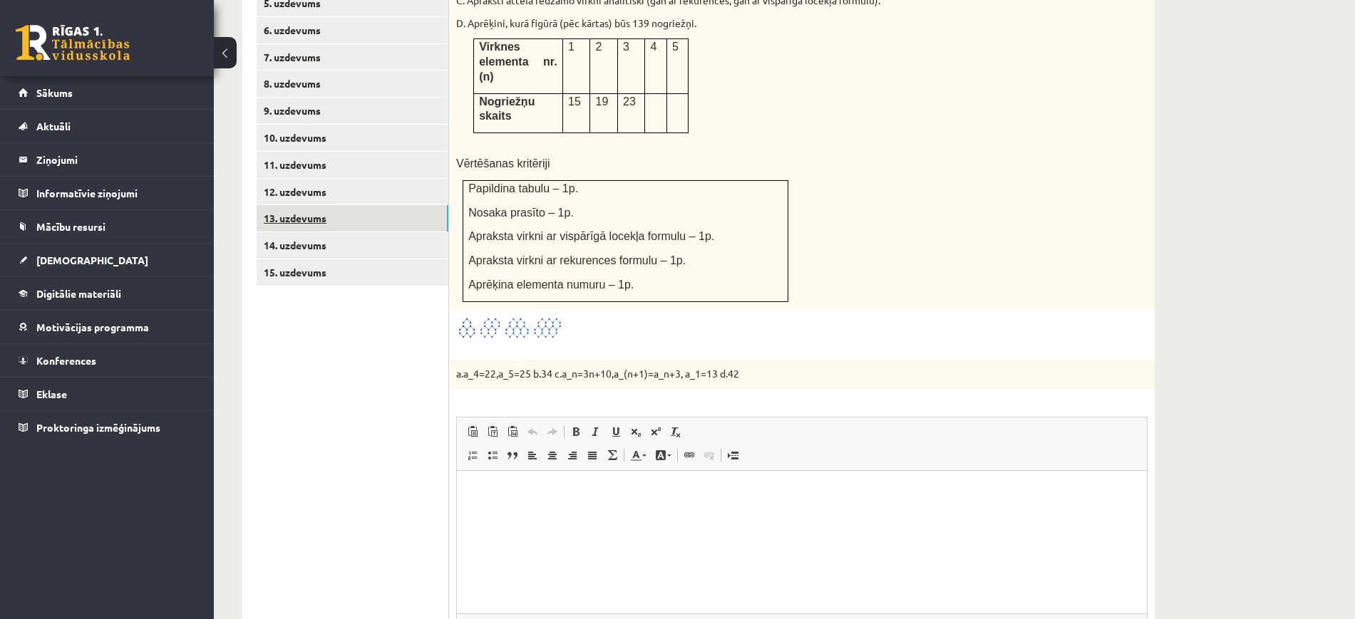
click at [352, 205] on link "13. uzdevums" at bounding box center [353, 218] width 192 height 26
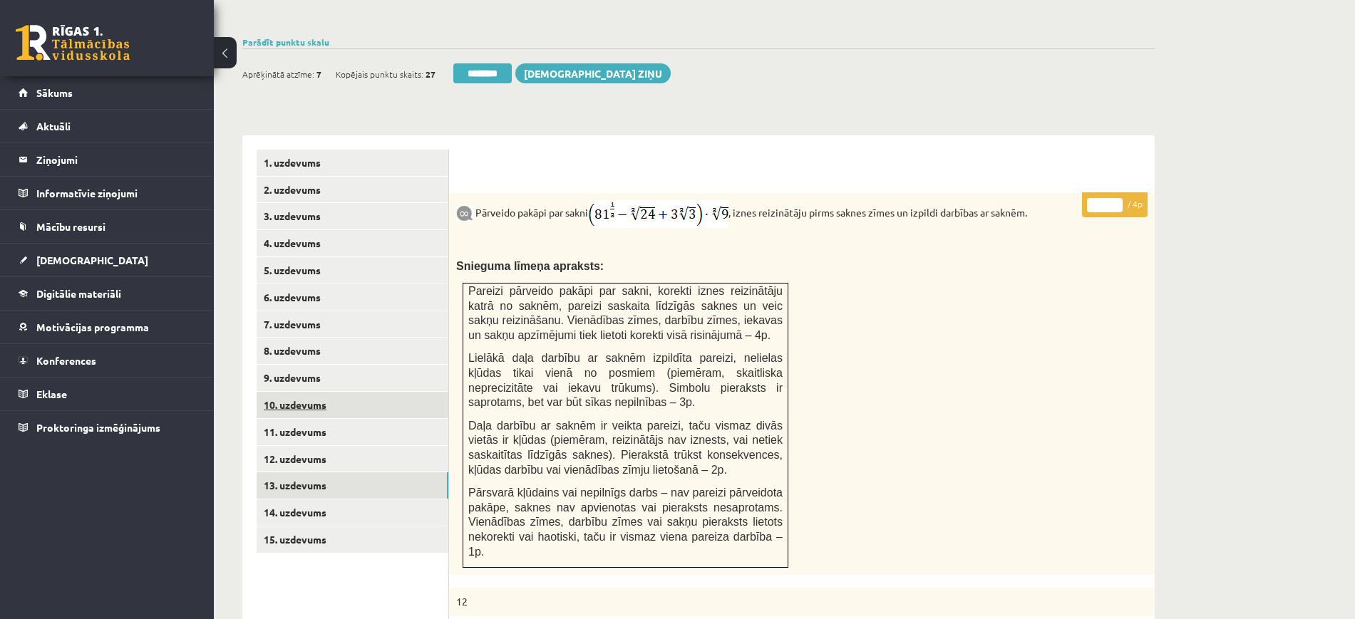
scroll to position [0, 0]
click at [360, 446] on link "12. uzdevums" at bounding box center [353, 459] width 192 height 26
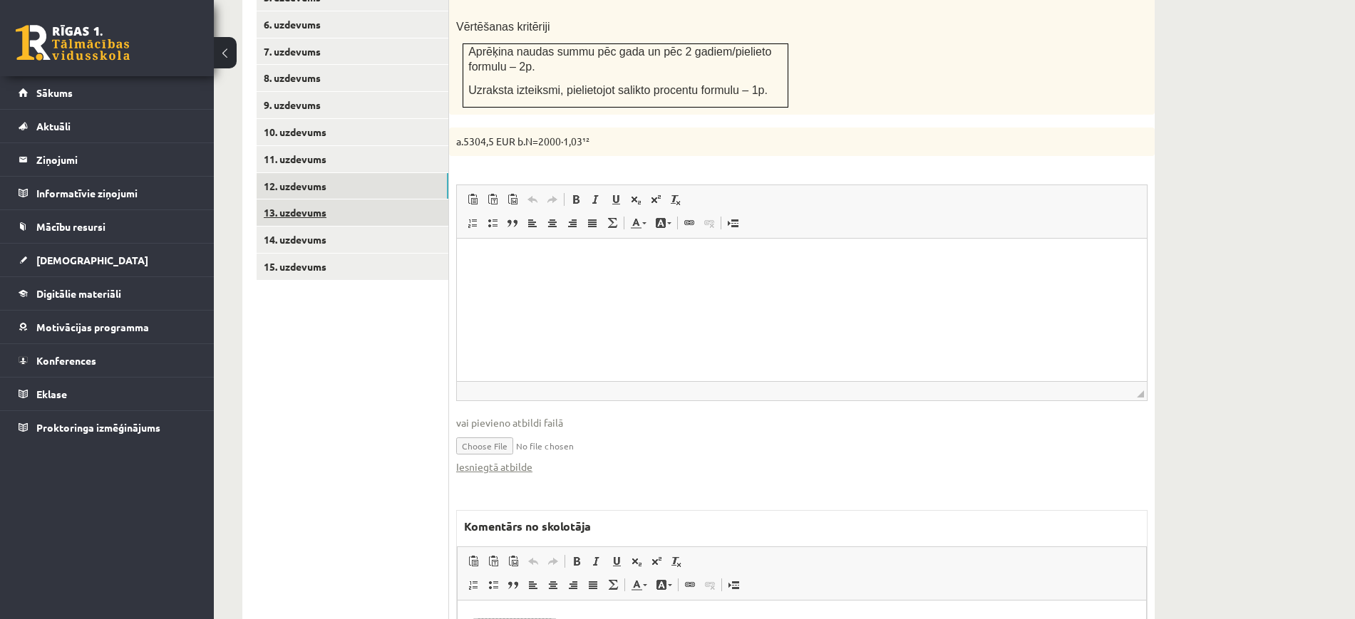
click at [366, 200] on link "13. uzdevums" at bounding box center [353, 213] width 192 height 26
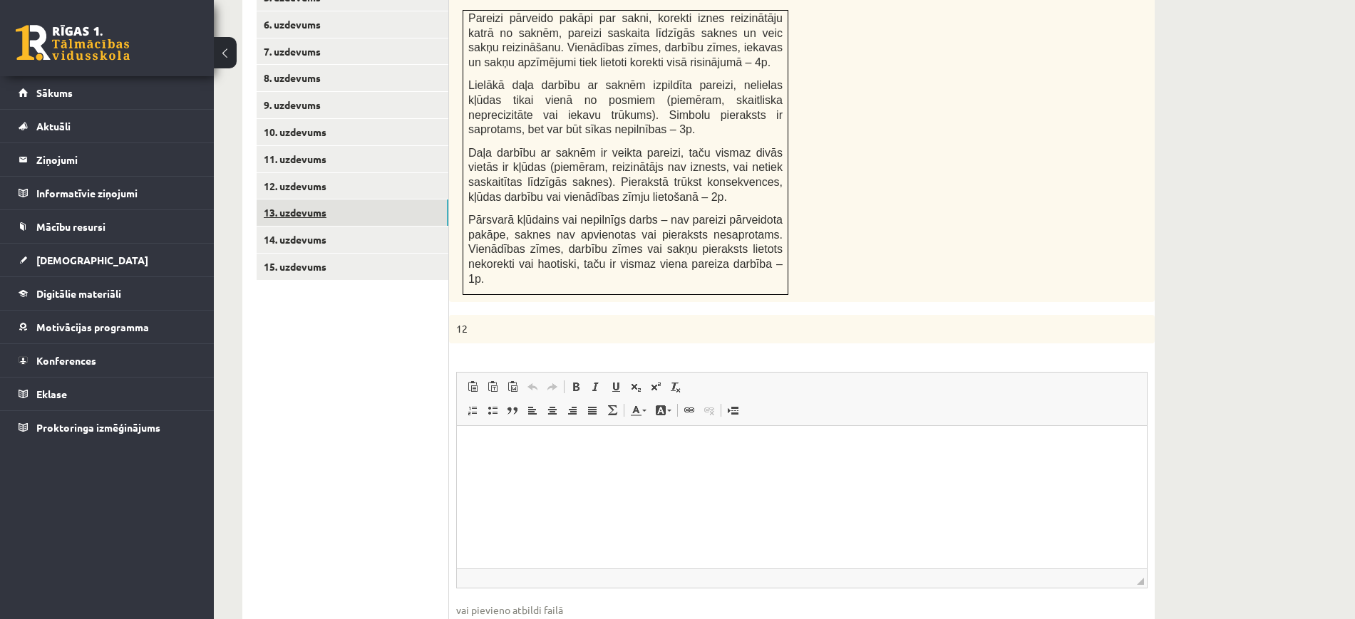
click at [346, 200] on link "13. uzdevums" at bounding box center [353, 213] width 192 height 26
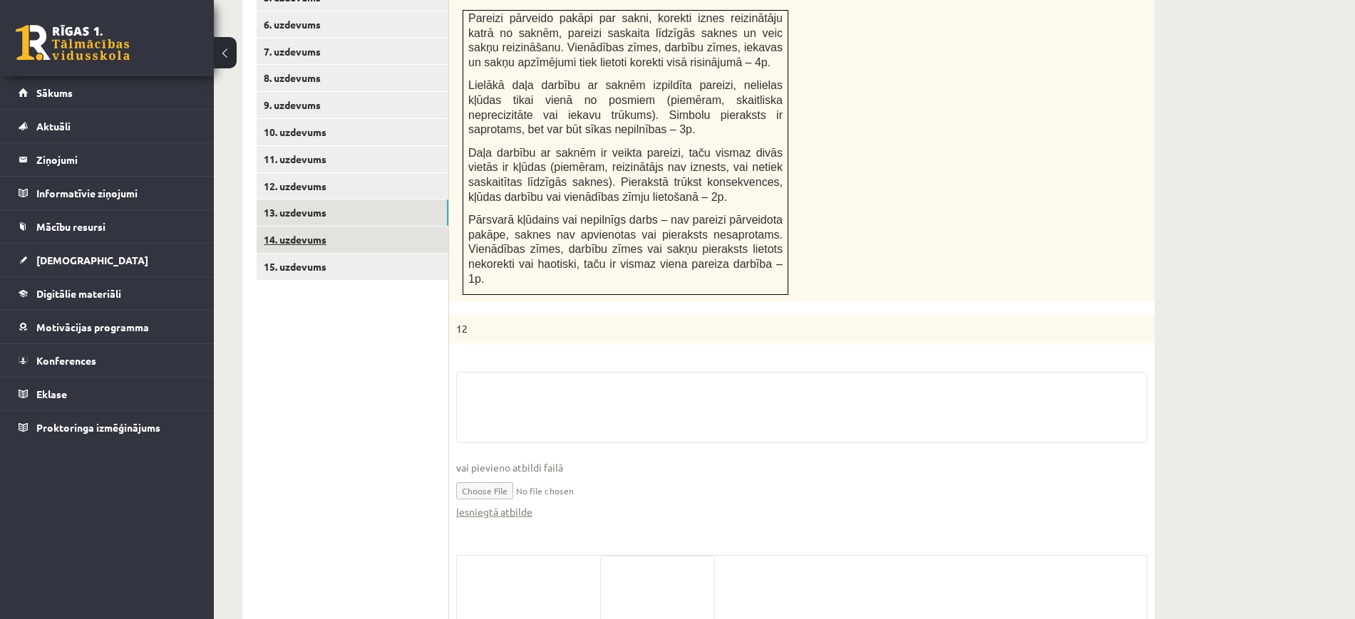
click at [342, 227] on link "14. uzdevums" at bounding box center [353, 240] width 192 height 26
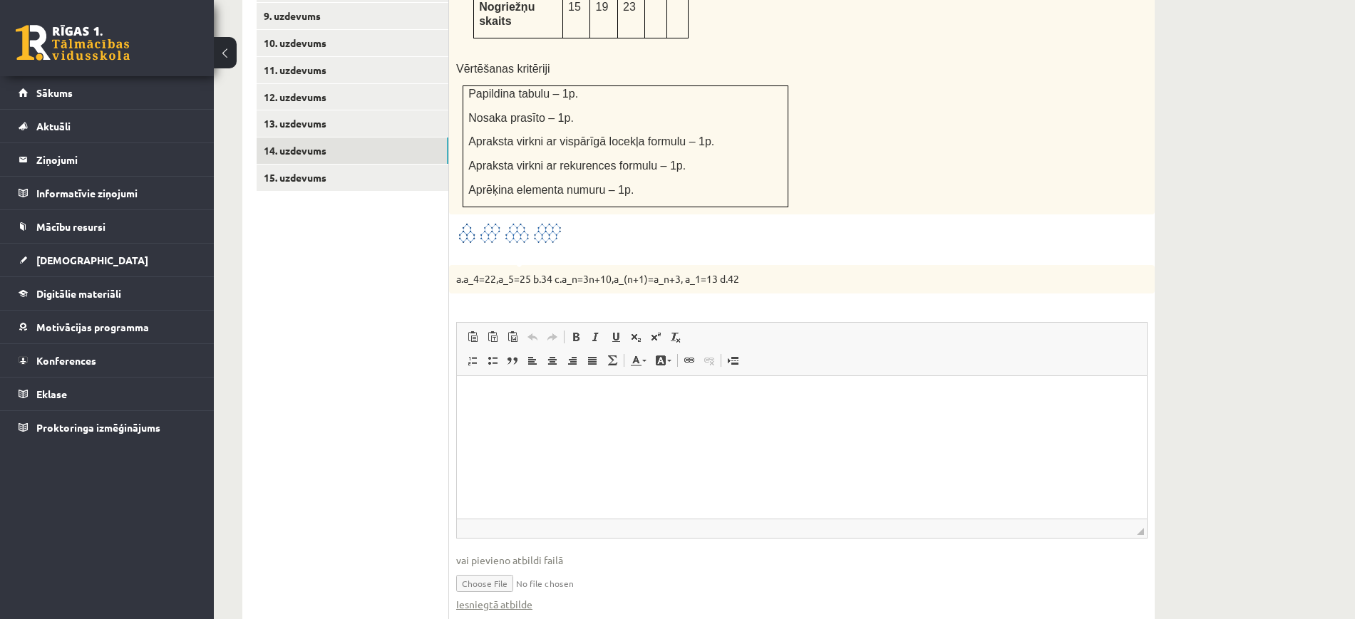
click at [509, 552] on fieldset "Rich Text Editor, wiswyg-editor-user-answer-47024851520580 Redaktora rīkjoslas …" at bounding box center [801, 474] width 691 height 304
click at [506, 597] on link "Iesniegtā atbilde" at bounding box center [494, 604] width 76 height 15
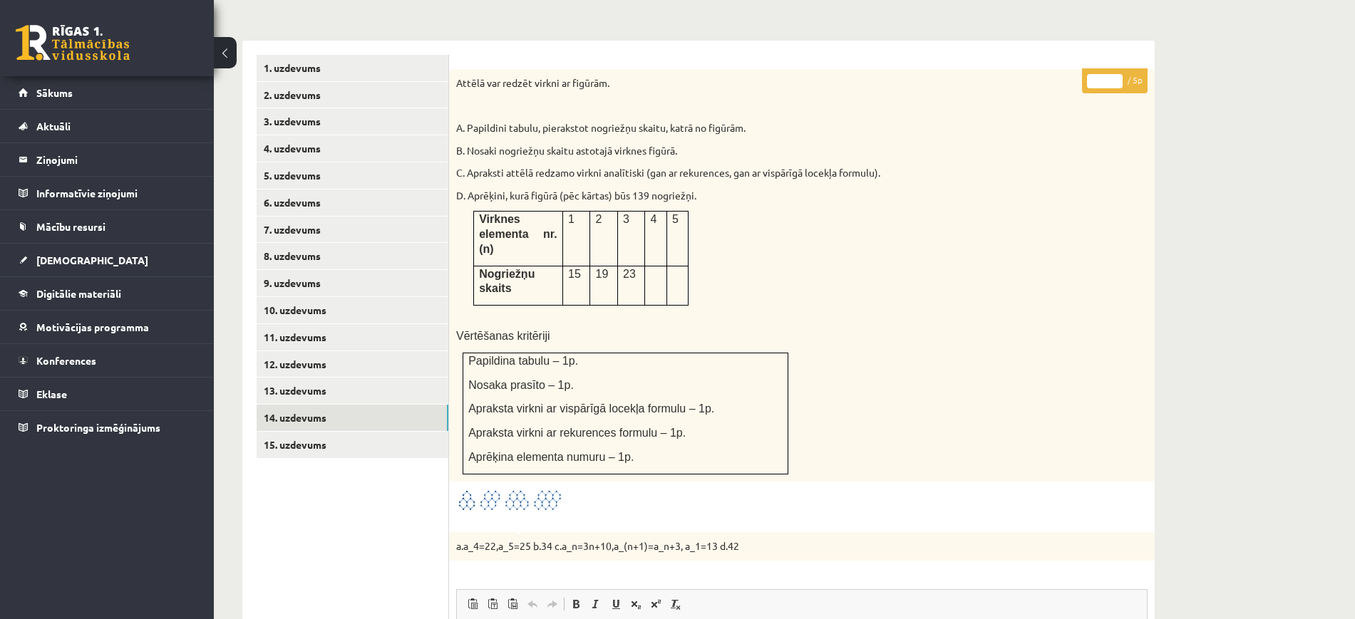
type input "*"
click at [1115, 74] on input "*" at bounding box center [1105, 81] width 36 height 14
click at [292, 432] on link "15. uzdevums" at bounding box center [353, 445] width 192 height 26
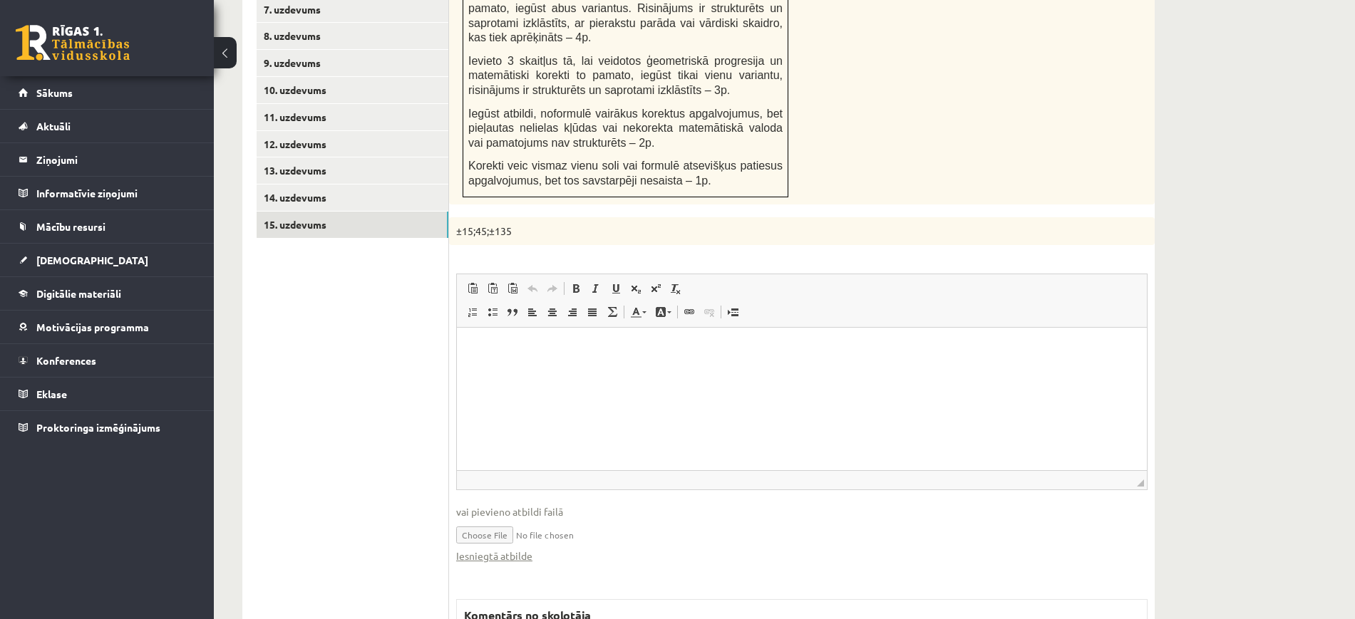
click at [487, 371] on html at bounding box center [802, 349] width 690 height 43
click at [510, 532] on fieldset "Rich Text Editor, wiswyg-editor-user-answer-47024729578700 Redaktora rīkjoslas …" at bounding box center [801, 426] width 691 height 304
click at [510, 549] on link "Iesniegtā atbilde" at bounding box center [494, 556] width 76 height 15
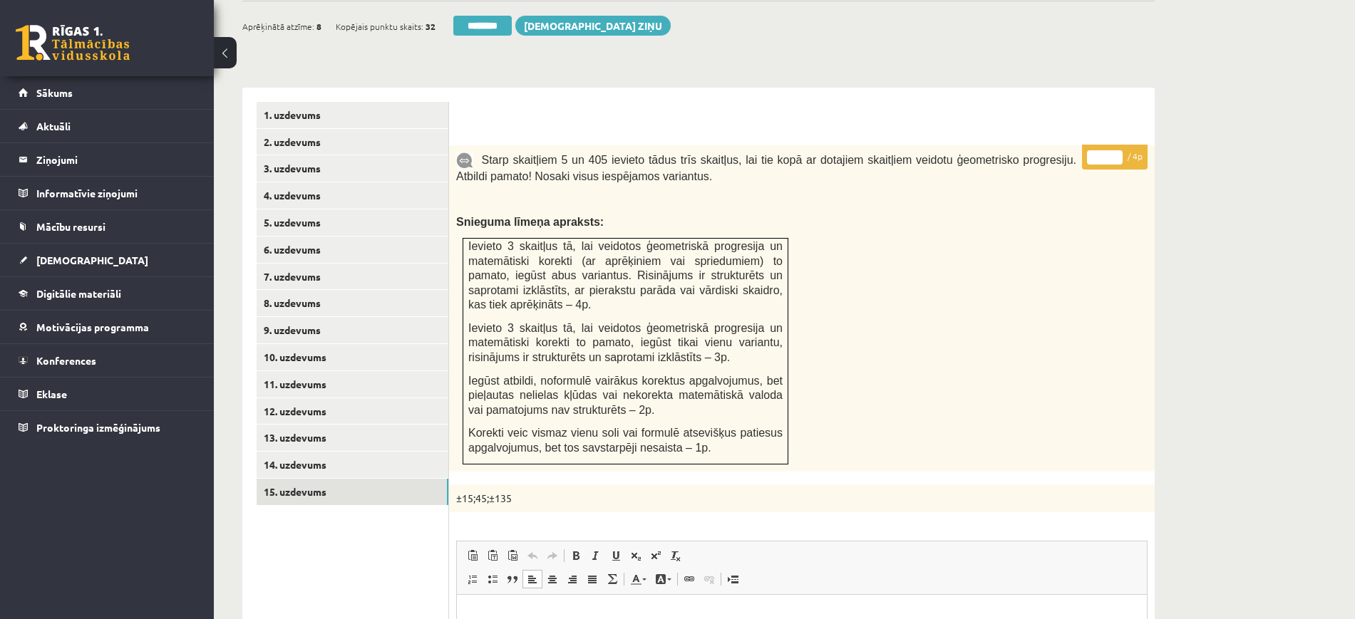
type input "*"
click at [1115, 150] on input "*" at bounding box center [1105, 157] width 36 height 14
click at [403, 237] on link "6. uzdevums" at bounding box center [353, 250] width 192 height 26
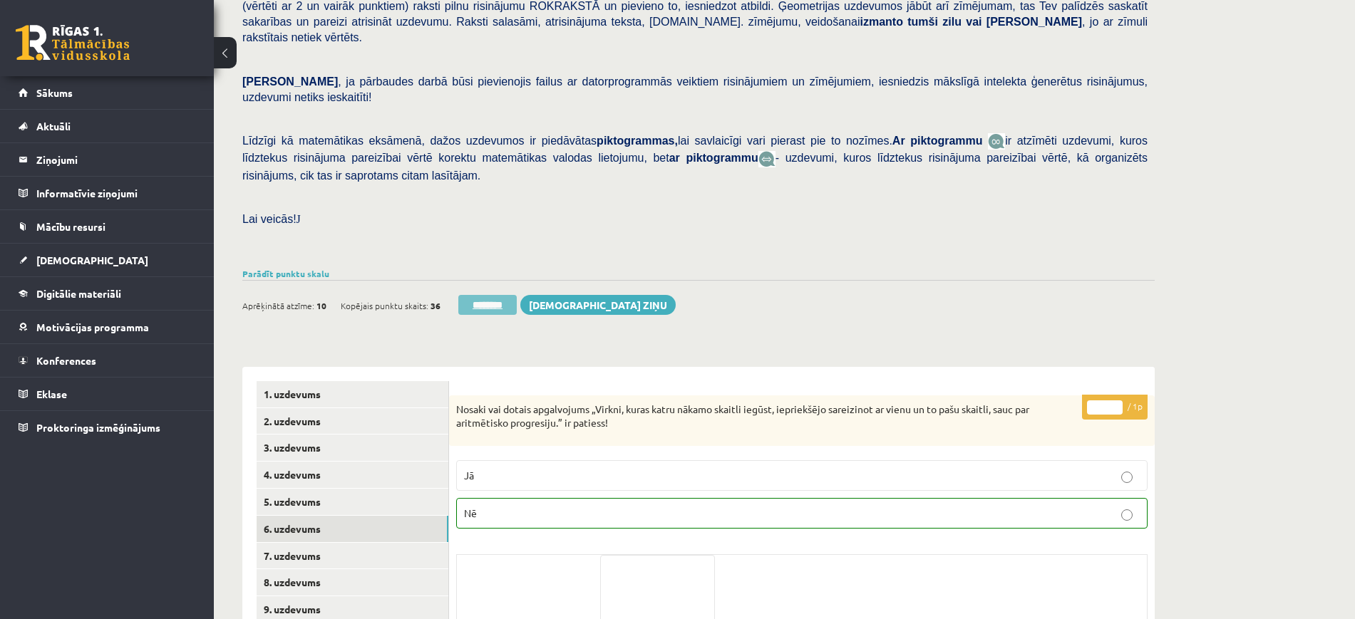
click at [498, 295] on input "********" at bounding box center [487, 305] width 58 height 20
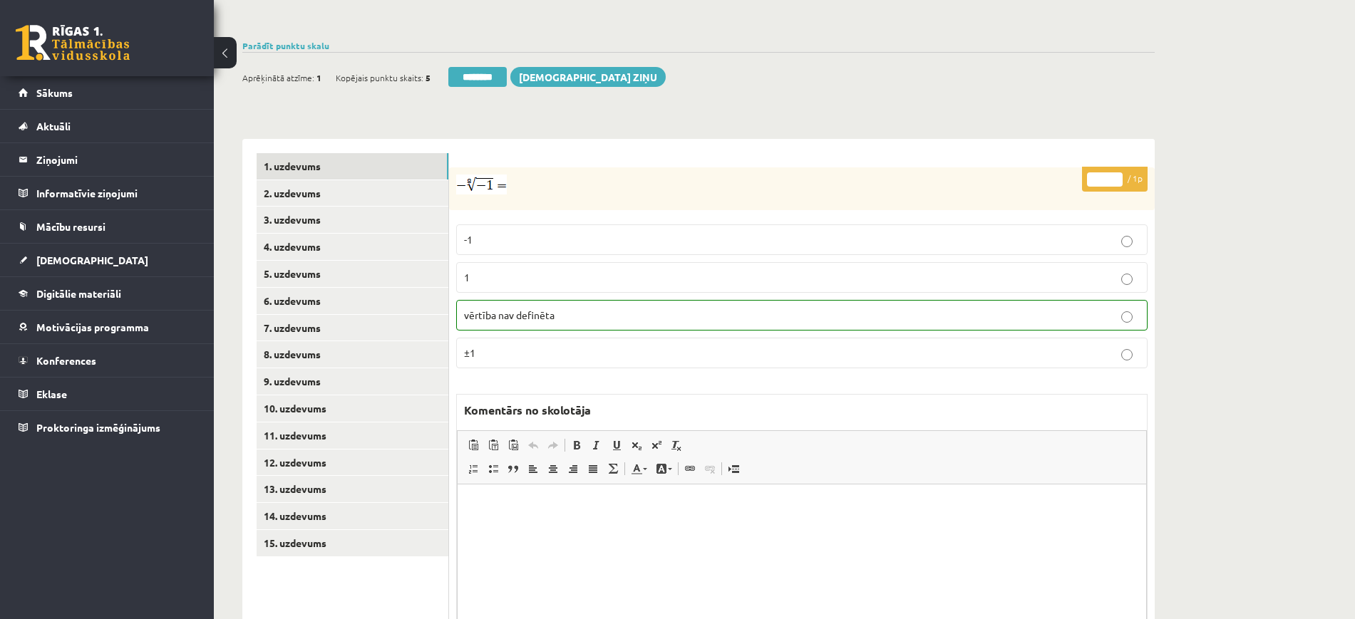
scroll to position [524, 0]
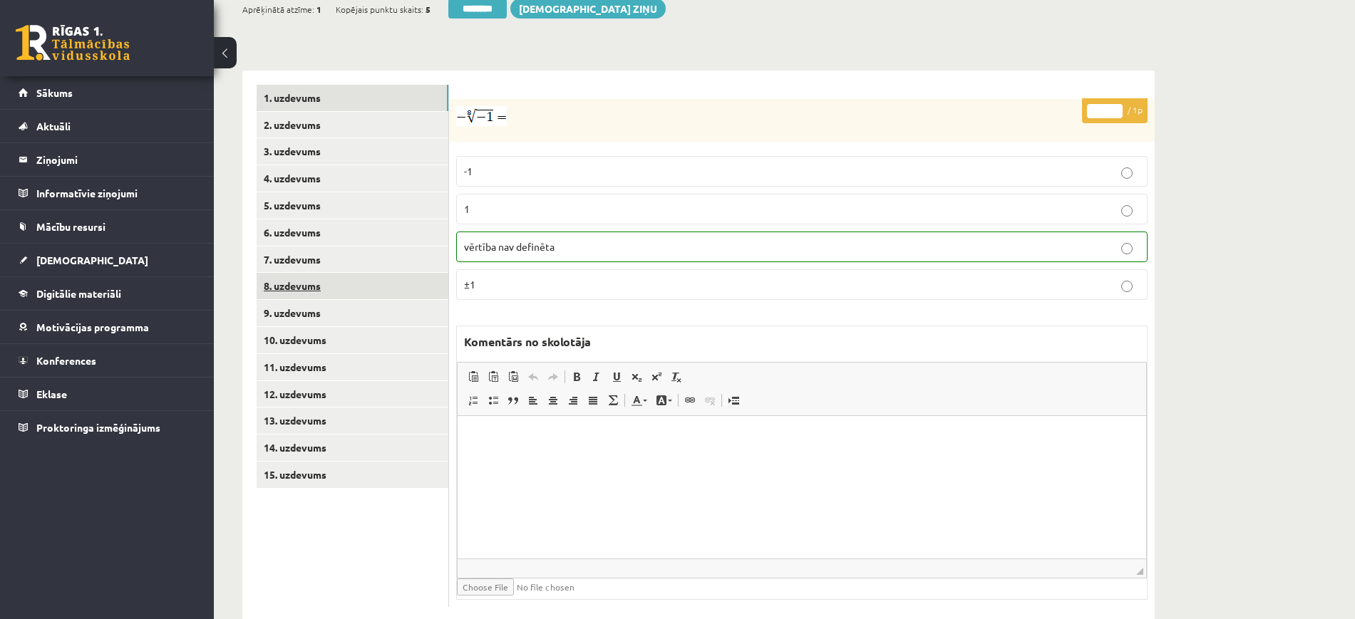
click at [394, 273] on link "8. uzdevums" at bounding box center [353, 286] width 192 height 26
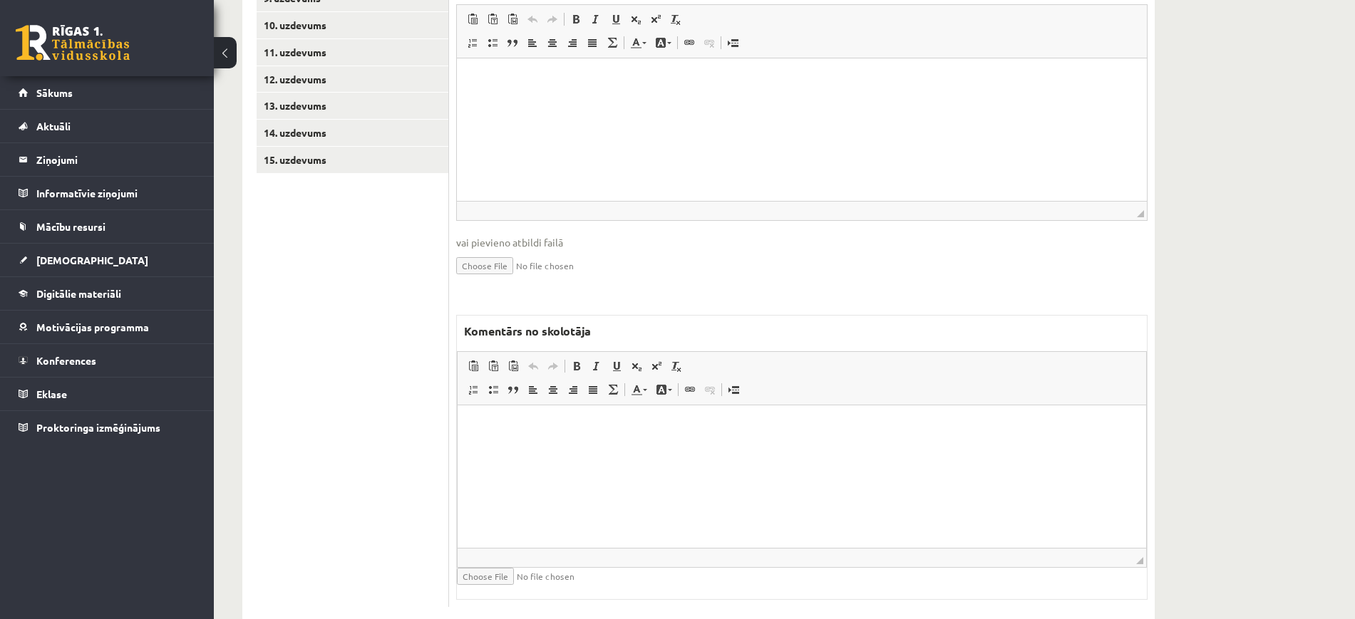
scroll to position [0, 0]
drag, startPoint x: 639, startPoint y: 491, endPoint x: 627, endPoint y: 489, distance: 13.0
click at [639, 449] on html at bounding box center [802, 427] width 689 height 43
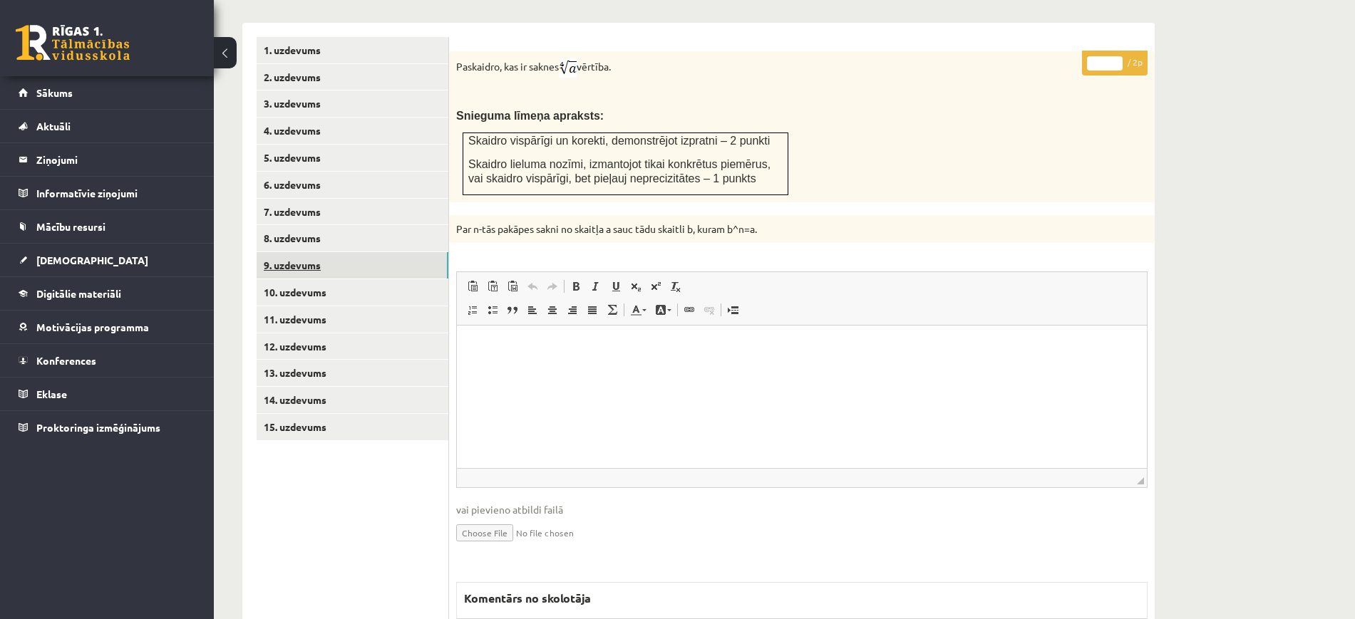
click at [336, 252] on link "9. uzdevums" at bounding box center [353, 265] width 192 height 26
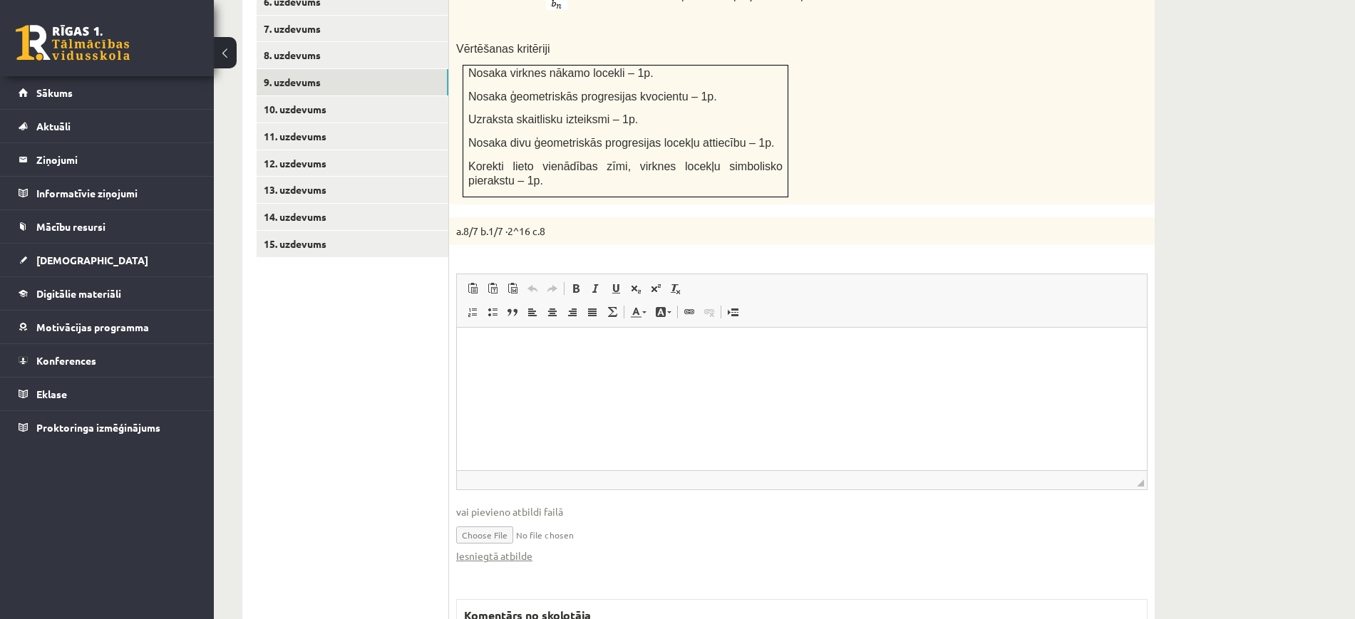
scroll to position [0, 0]
click at [520, 549] on link "Iesniegtā atbilde" at bounding box center [494, 556] width 76 height 15
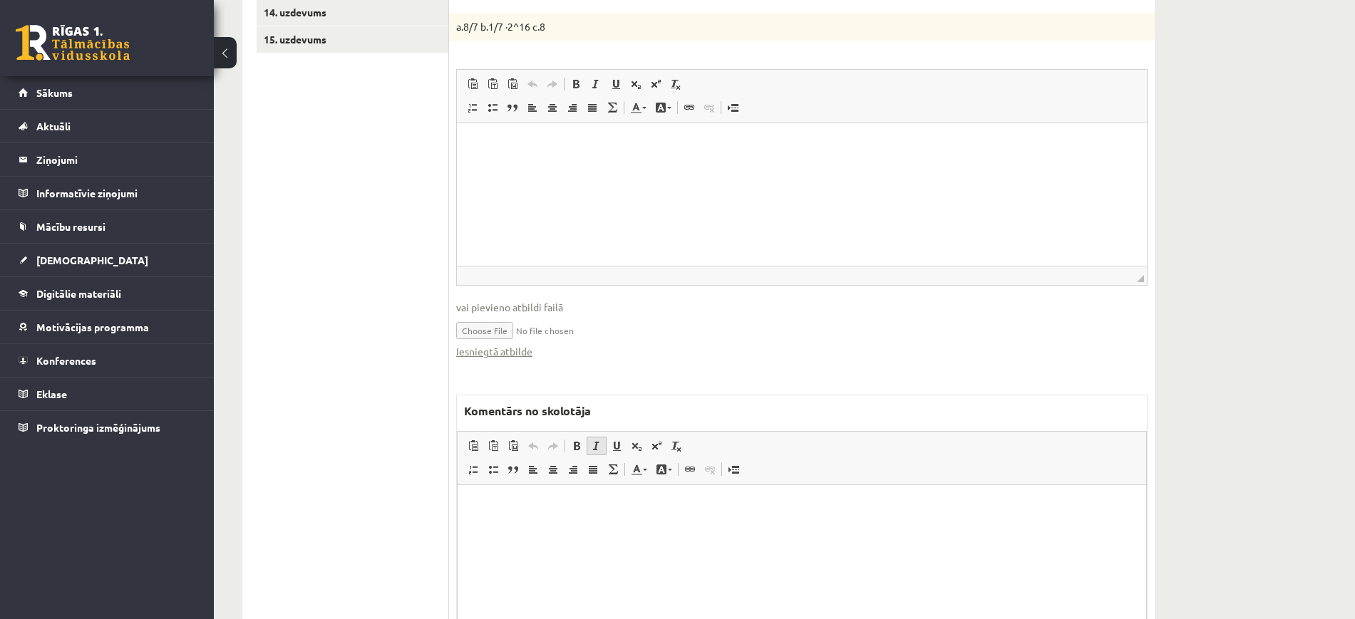
scroll to position [1022, 0]
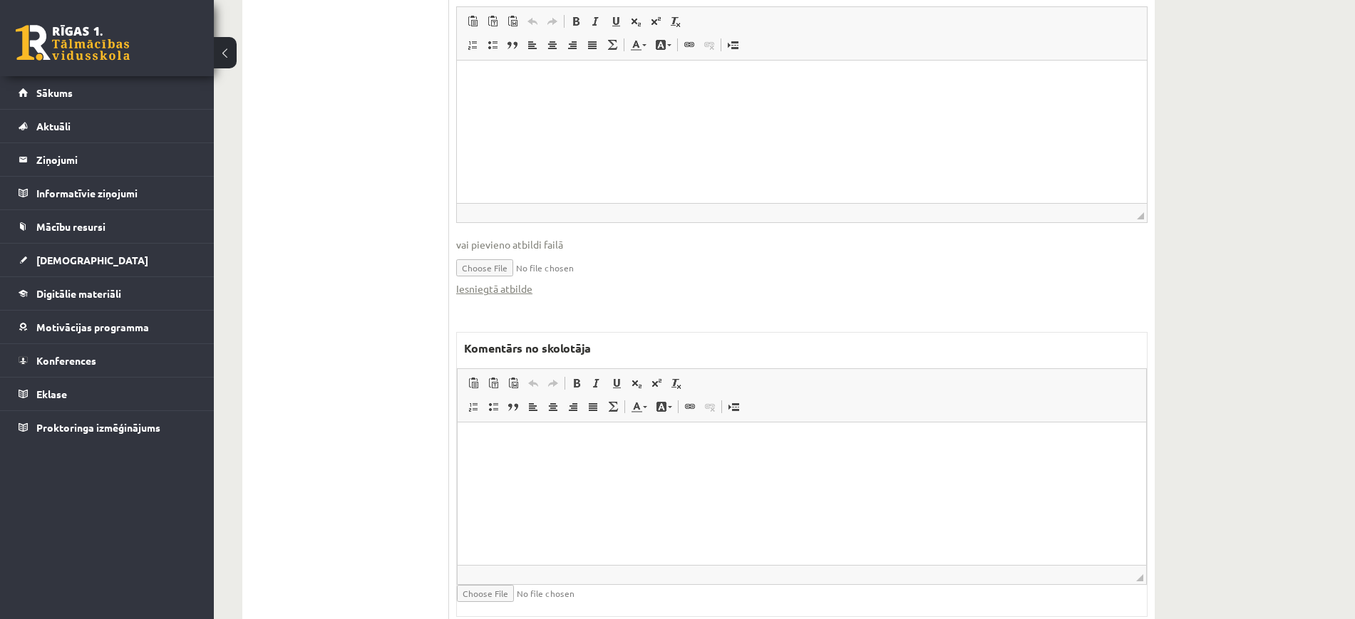
click at [607, 466] on html at bounding box center [802, 444] width 689 height 43
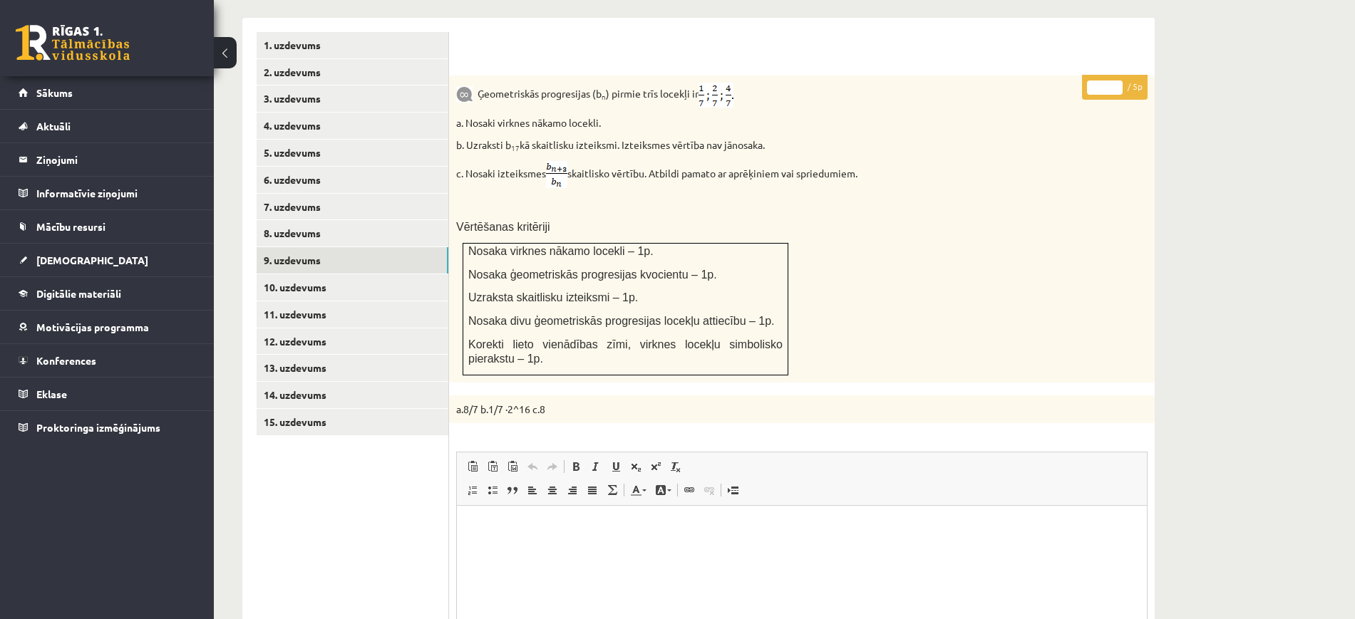
scroll to position [488, 0]
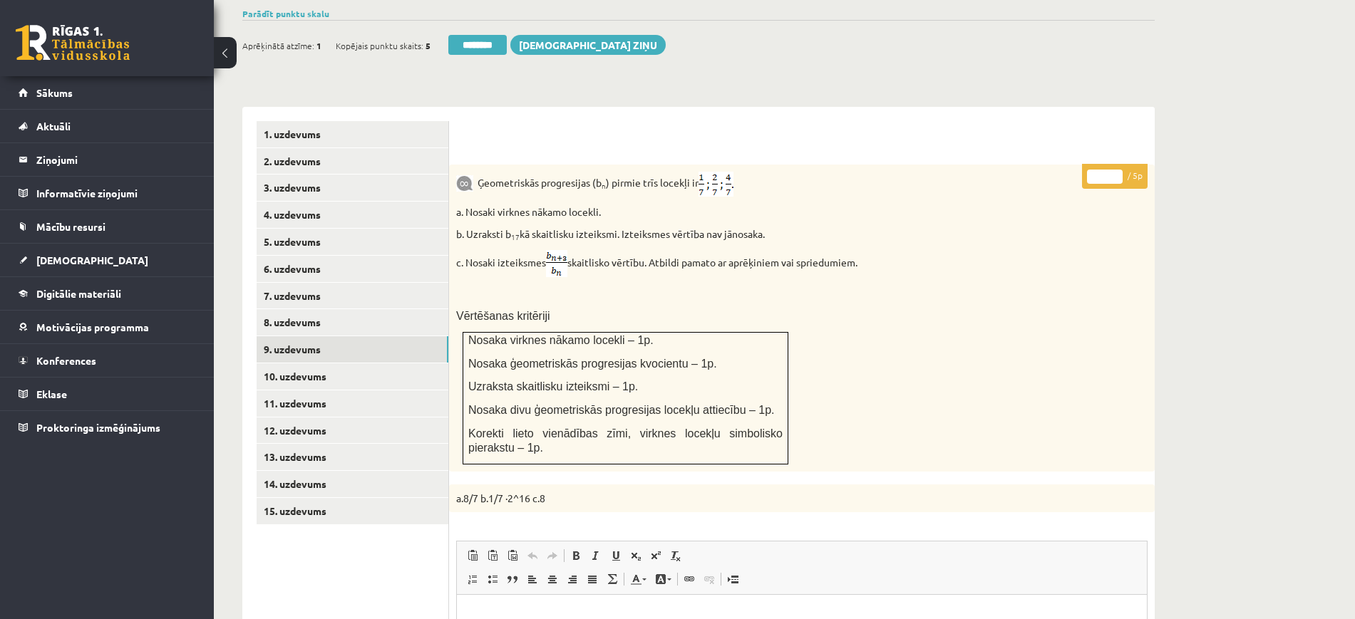
click at [1112, 170] on input "*" at bounding box center [1105, 177] width 36 height 14
type input "*"
click at [1115, 170] on input "*" at bounding box center [1105, 177] width 36 height 14
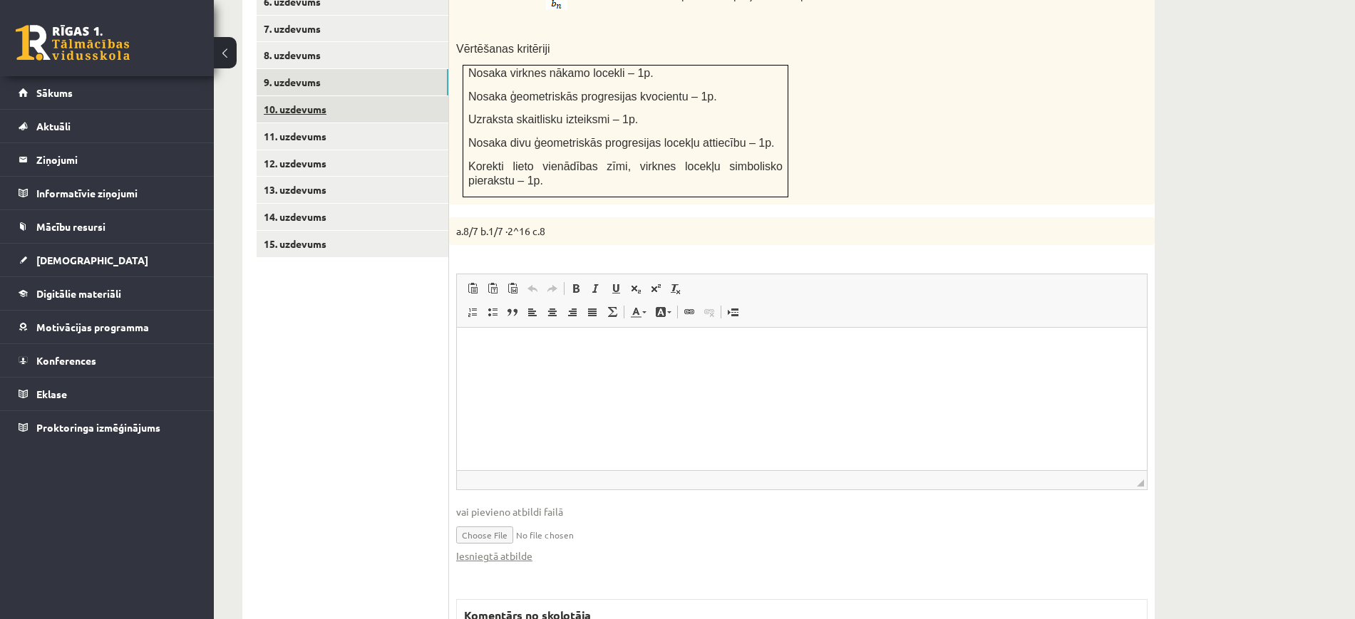
click at [413, 96] on link "10. uzdevums" at bounding box center [353, 109] width 192 height 26
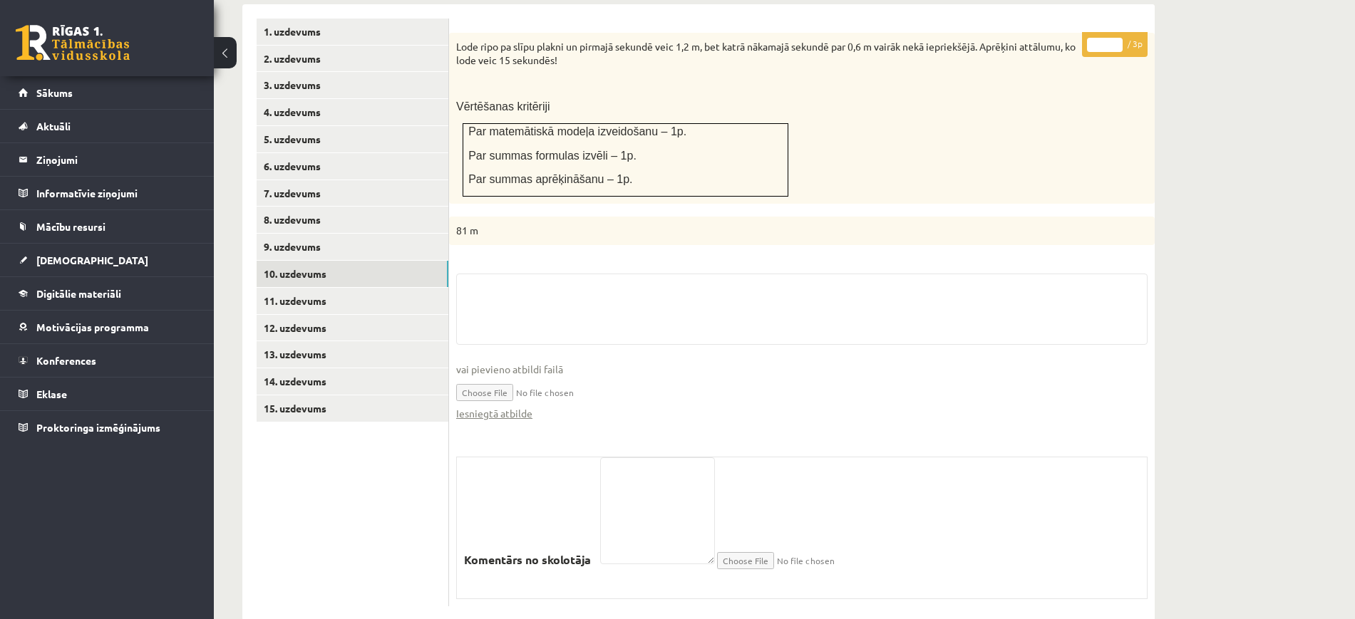
click at [535, 406] on div "Iesniegtā atbilde" at bounding box center [801, 413] width 691 height 15
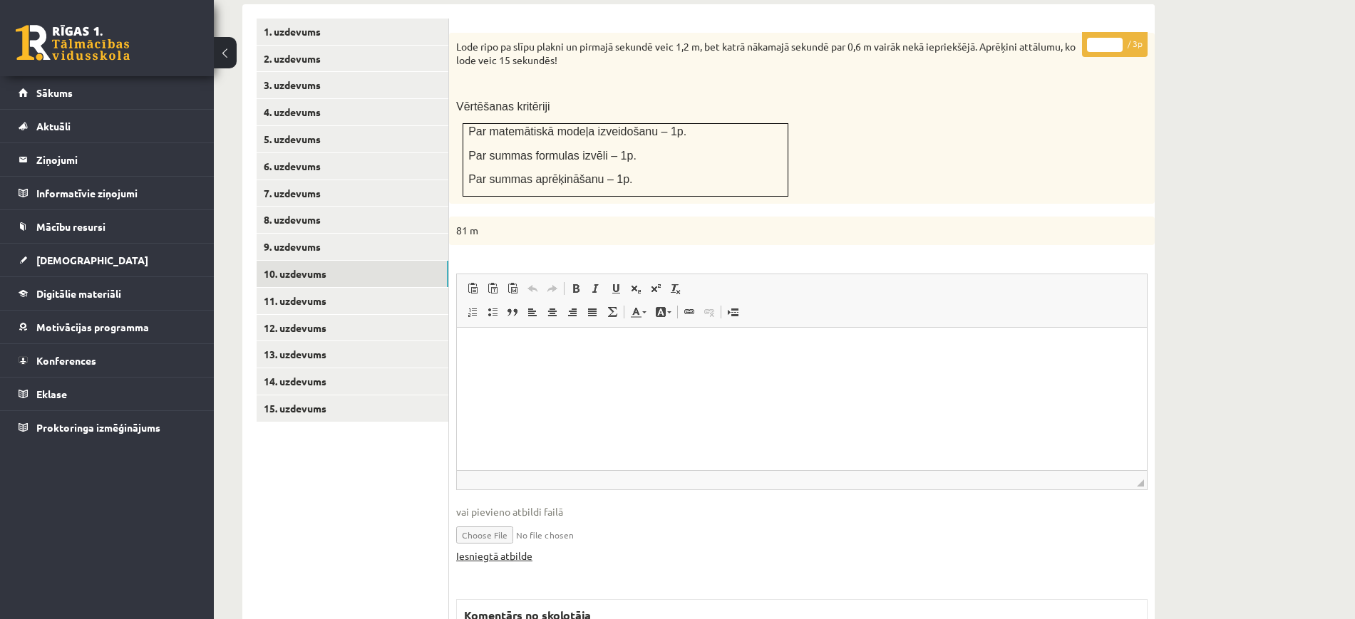
scroll to position [0, 0]
click at [522, 549] on link "Iesniegtā atbilde" at bounding box center [494, 556] width 76 height 15
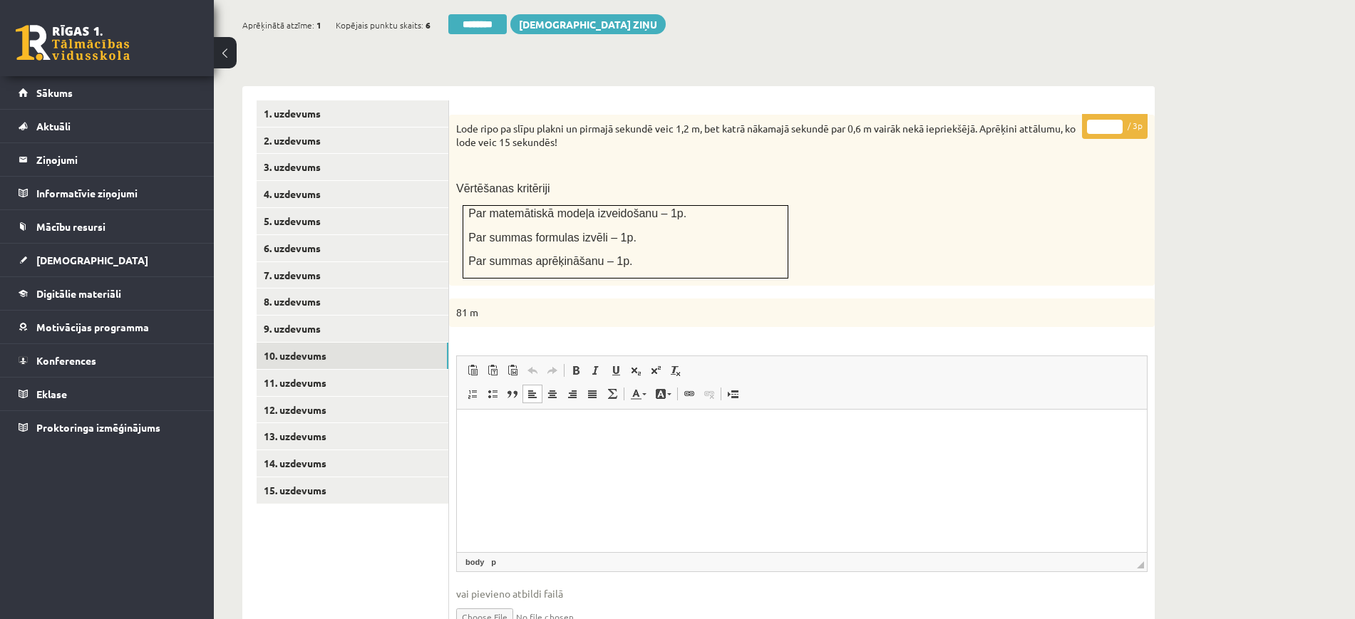
scroll to position [412, 0]
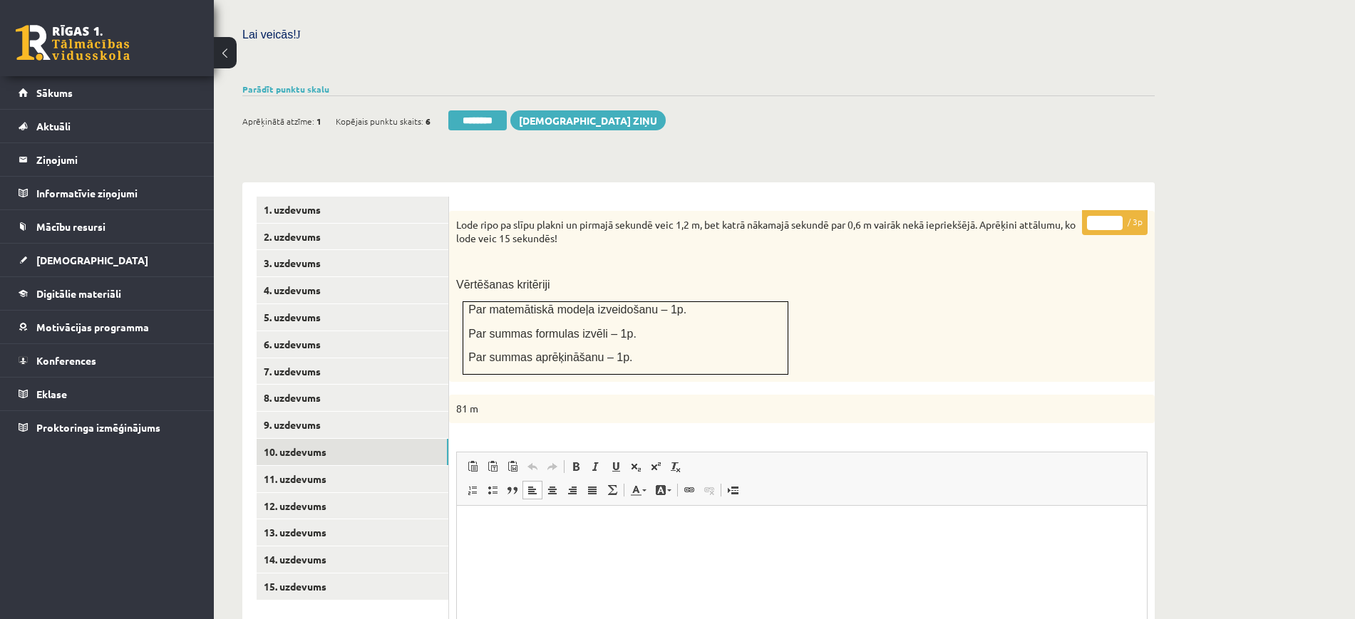
type input "*"
click at [1114, 216] on input "*" at bounding box center [1105, 223] width 36 height 14
click at [319, 493] on link "12. uzdevums" at bounding box center [353, 506] width 192 height 26
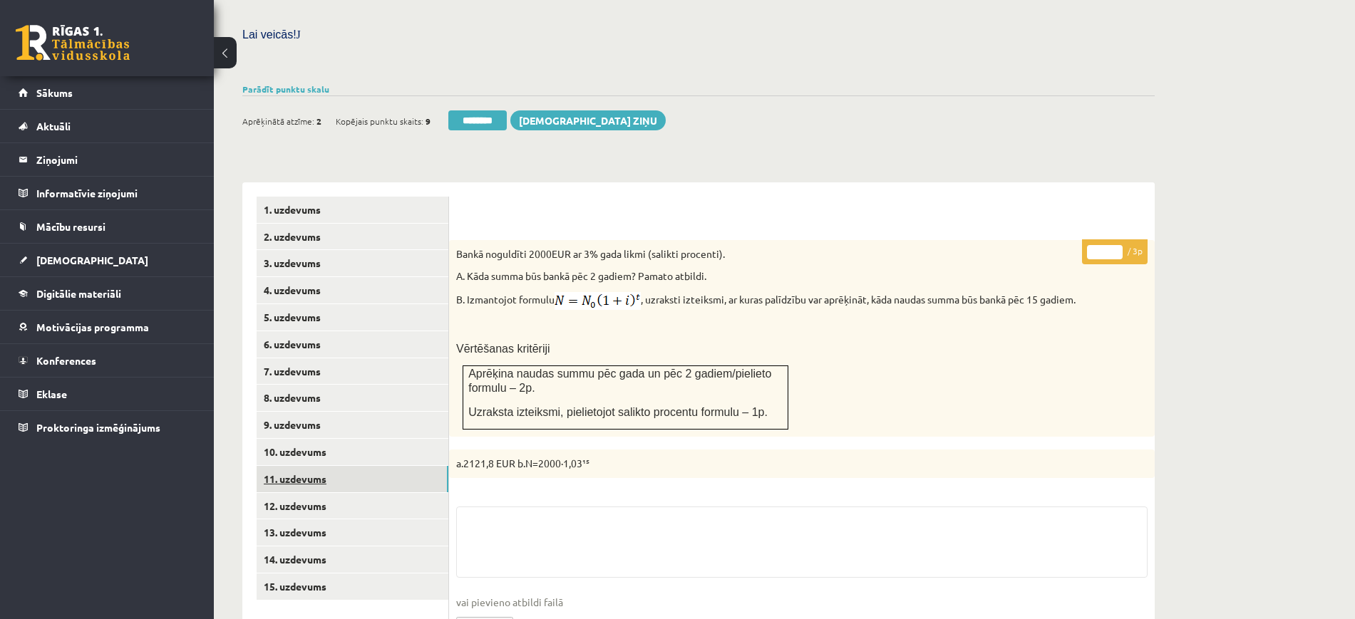
click at [319, 466] on link "11. uzdevums" at bounding box center [353, 479] width 192 height 26
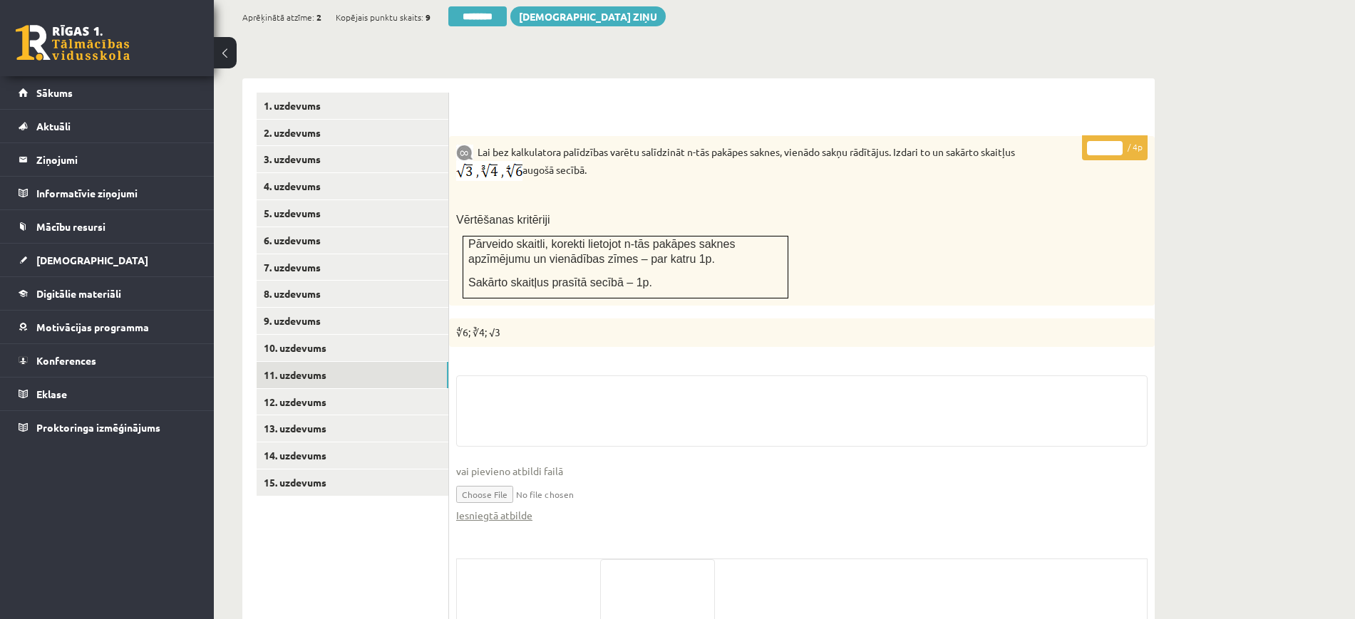
scroll to position [617, 0]
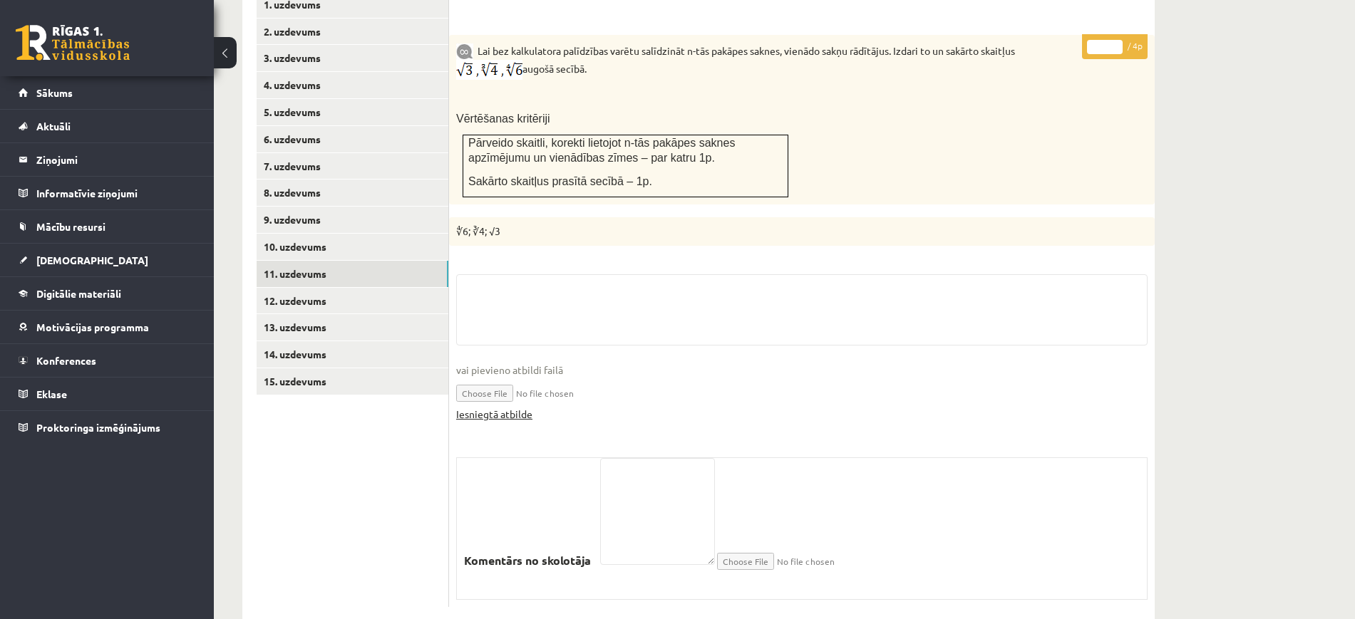
click at [518, 407] on link "Iesniegtā atbilde" at bounding box center [494, 414] width 76 height 15
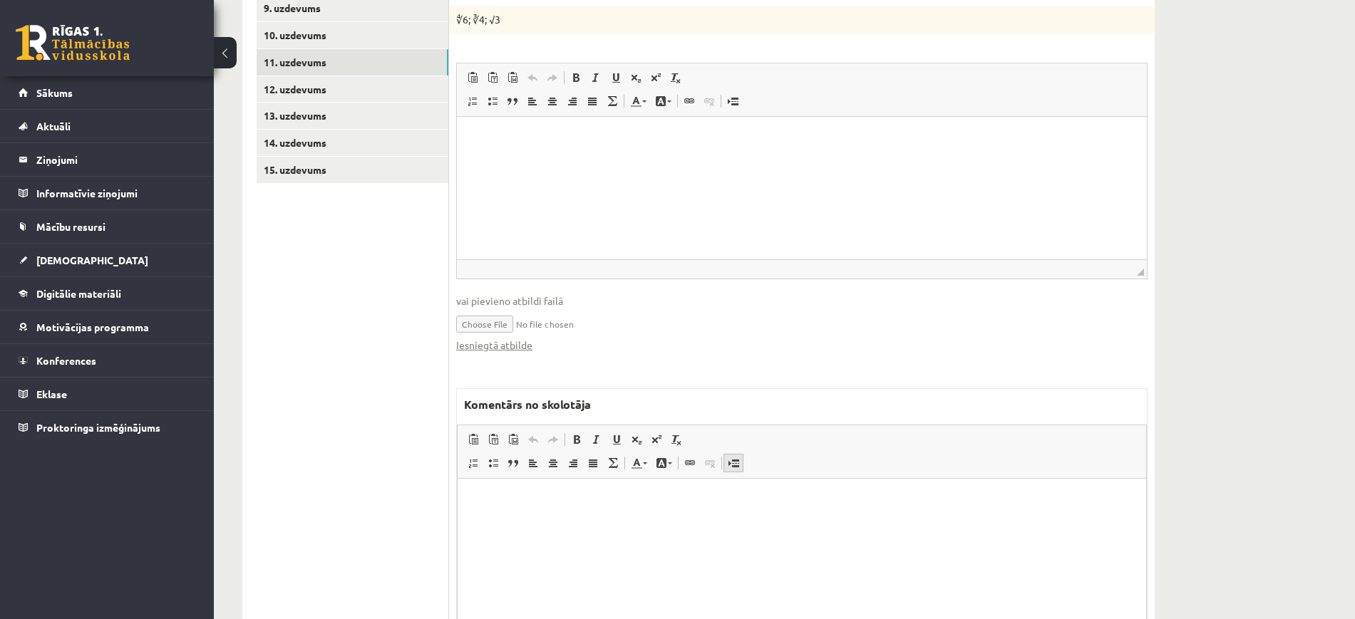
scroll to position [902, 0]
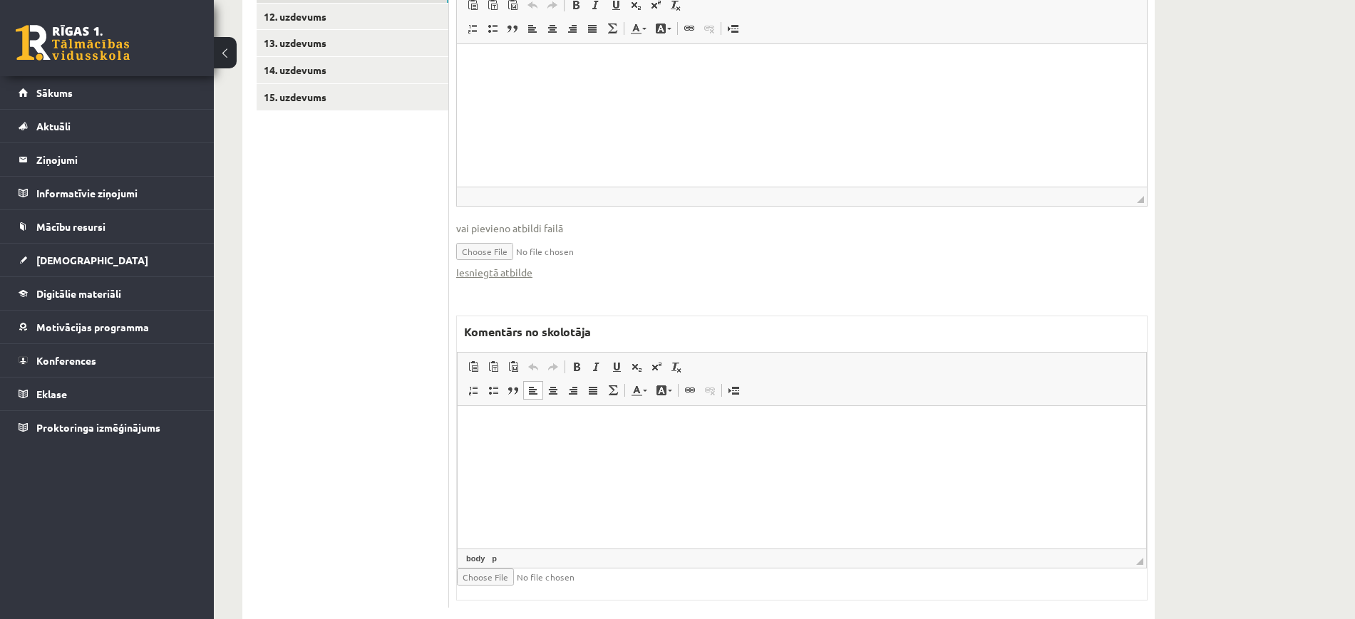
click at [701, 448] on html at bounding box center [802, 427] width 689 height 43
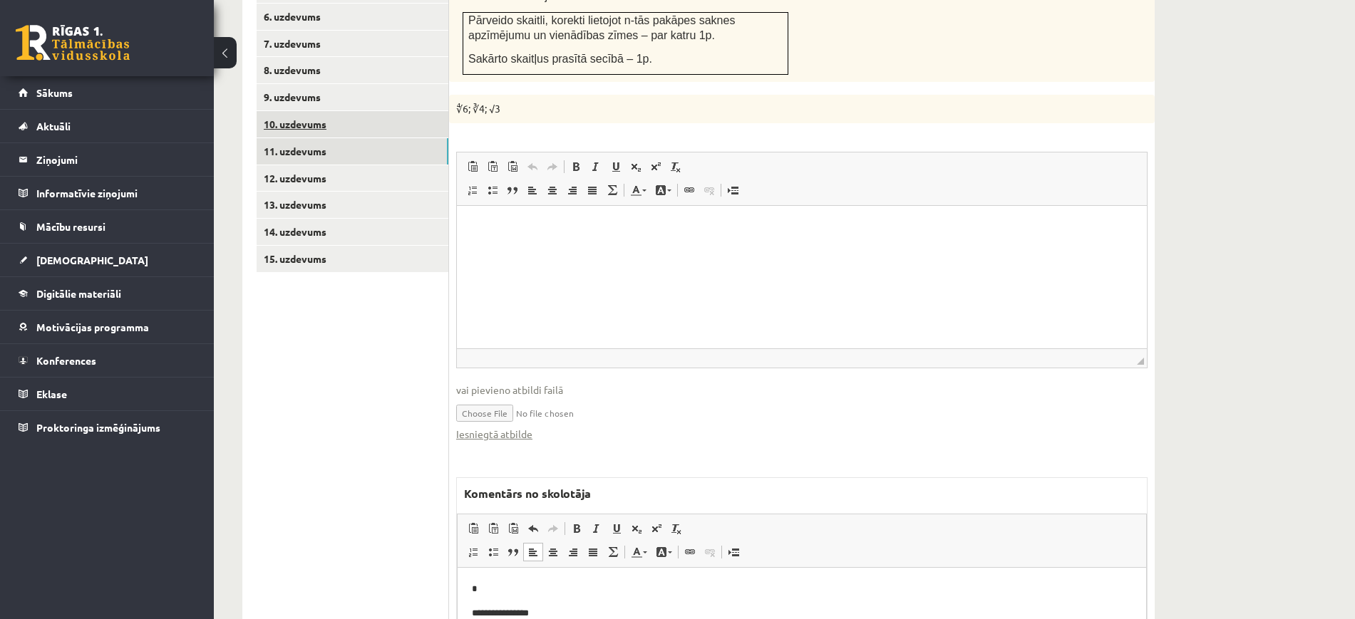
scroll to position [634, 0]
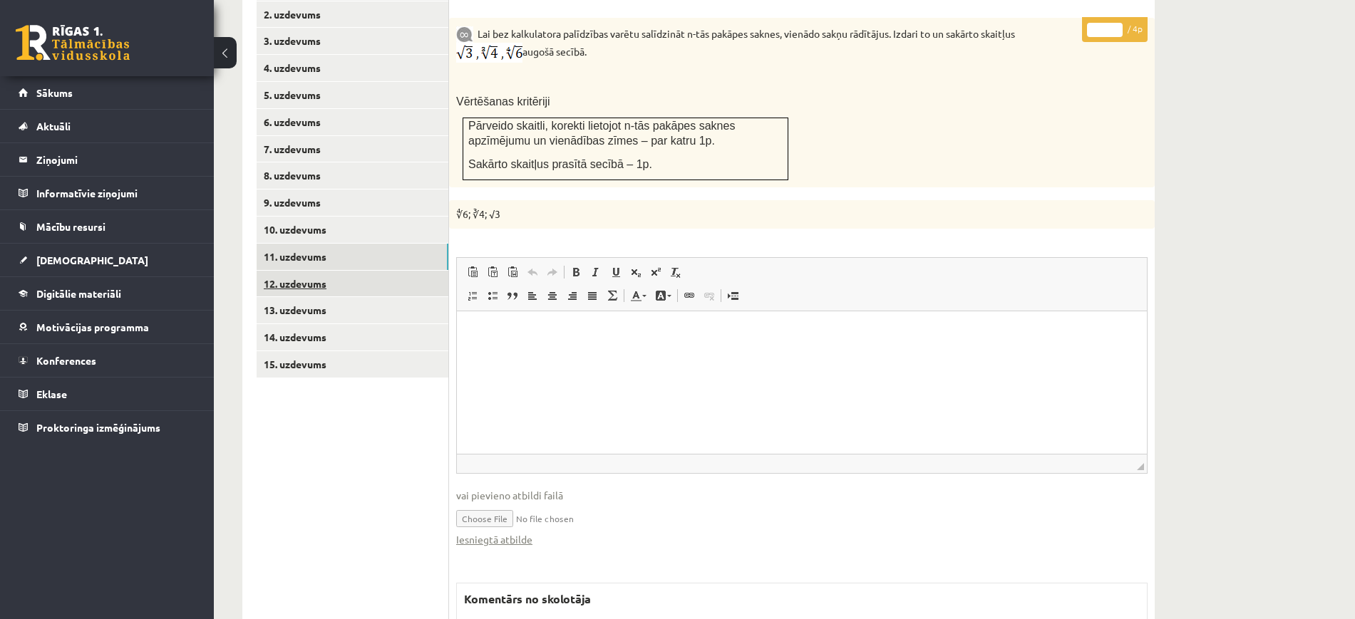
click at [397, 271] on link "12. uzdevums" at bounding box center [353, 284] width 192 height 26
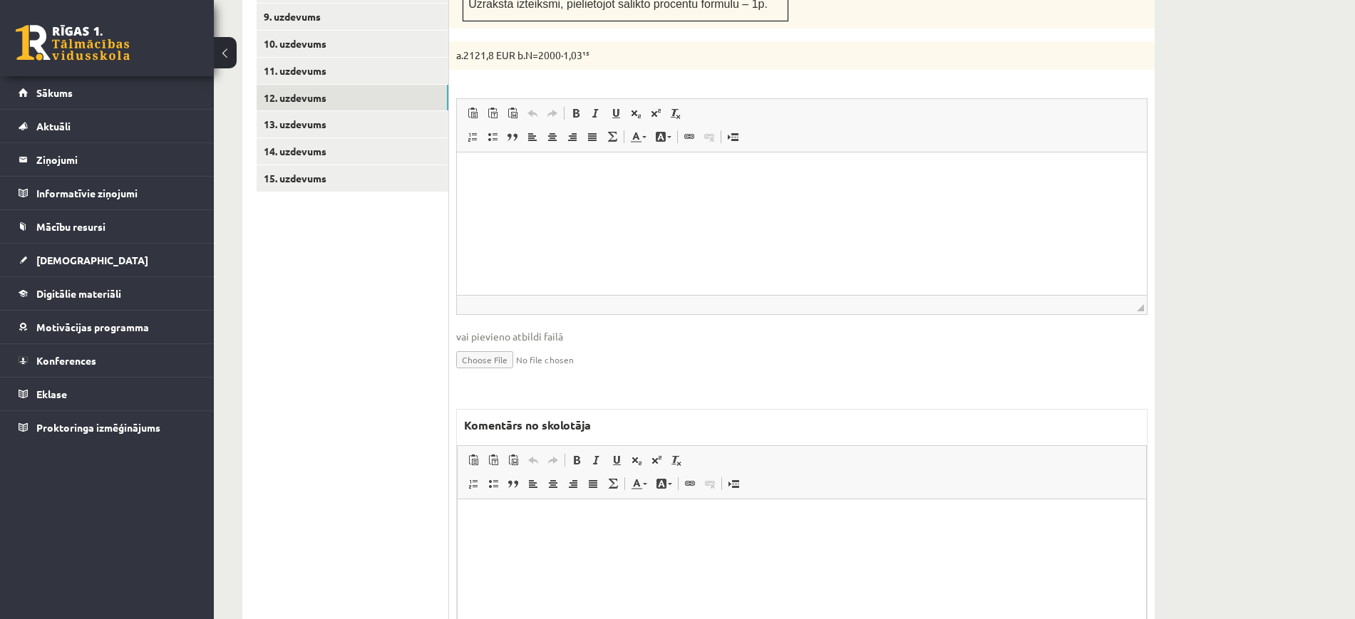
scroll to position [0, 0]
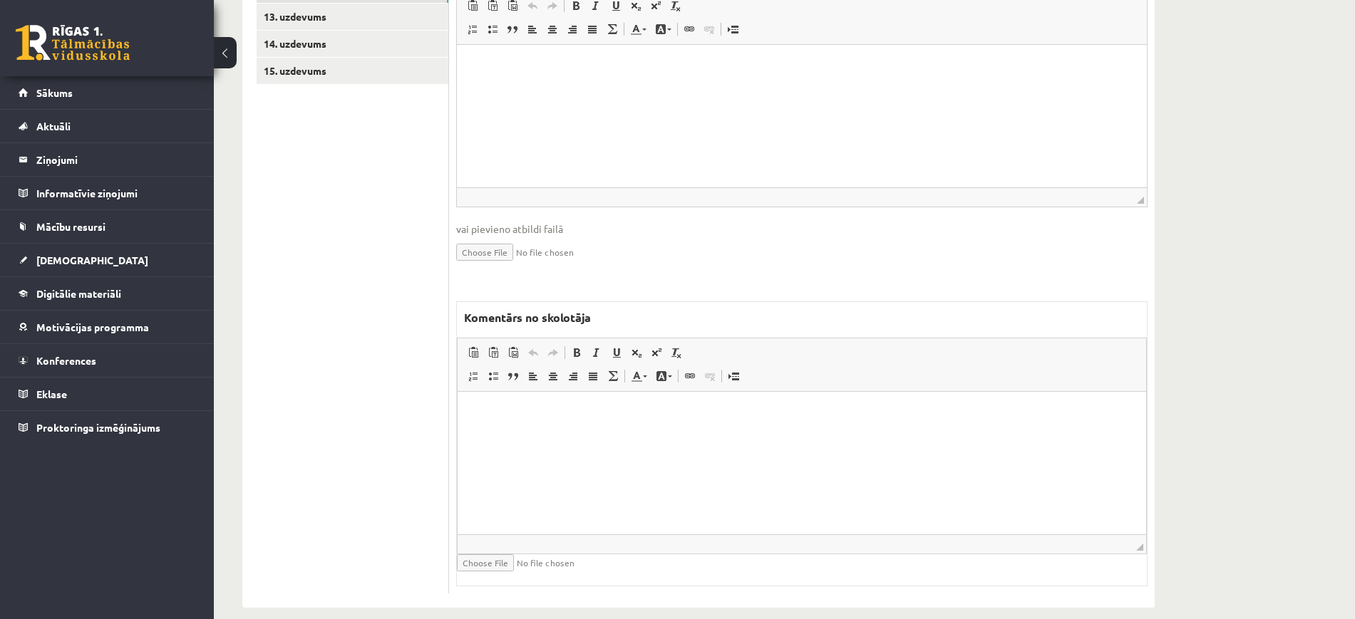
click at [585, 426] on html at bounding box center [802, 412] width 689 height 43
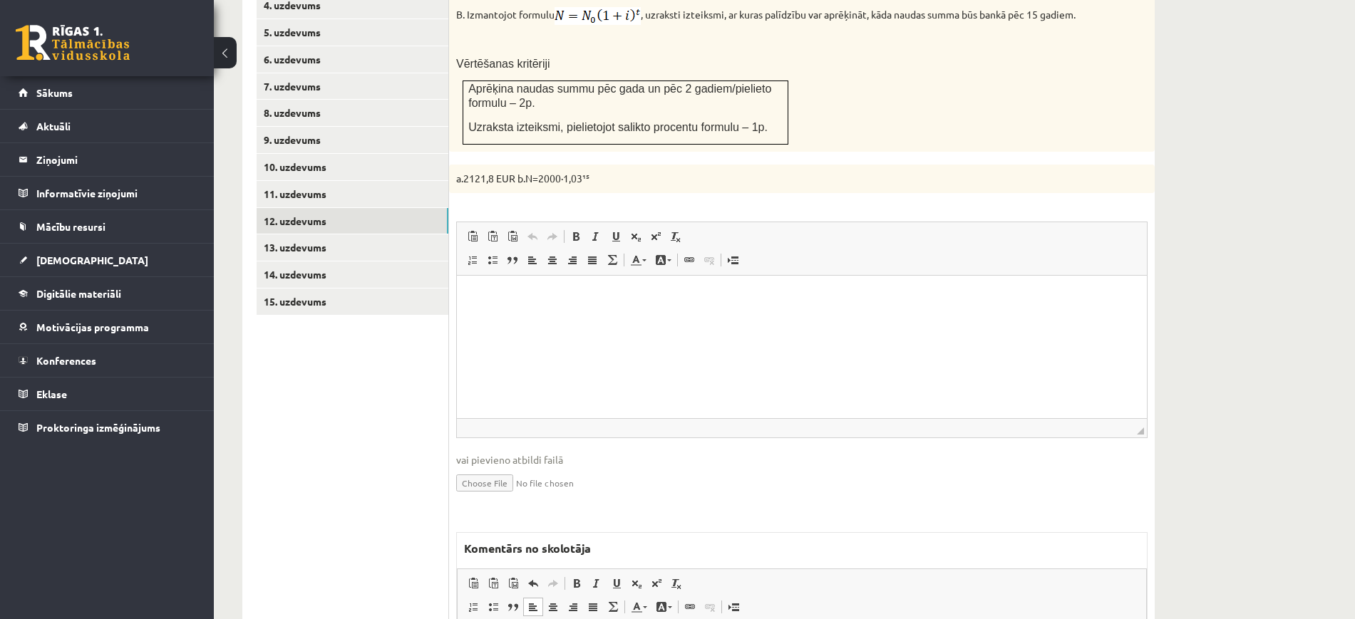
scroll to position [572, 0]
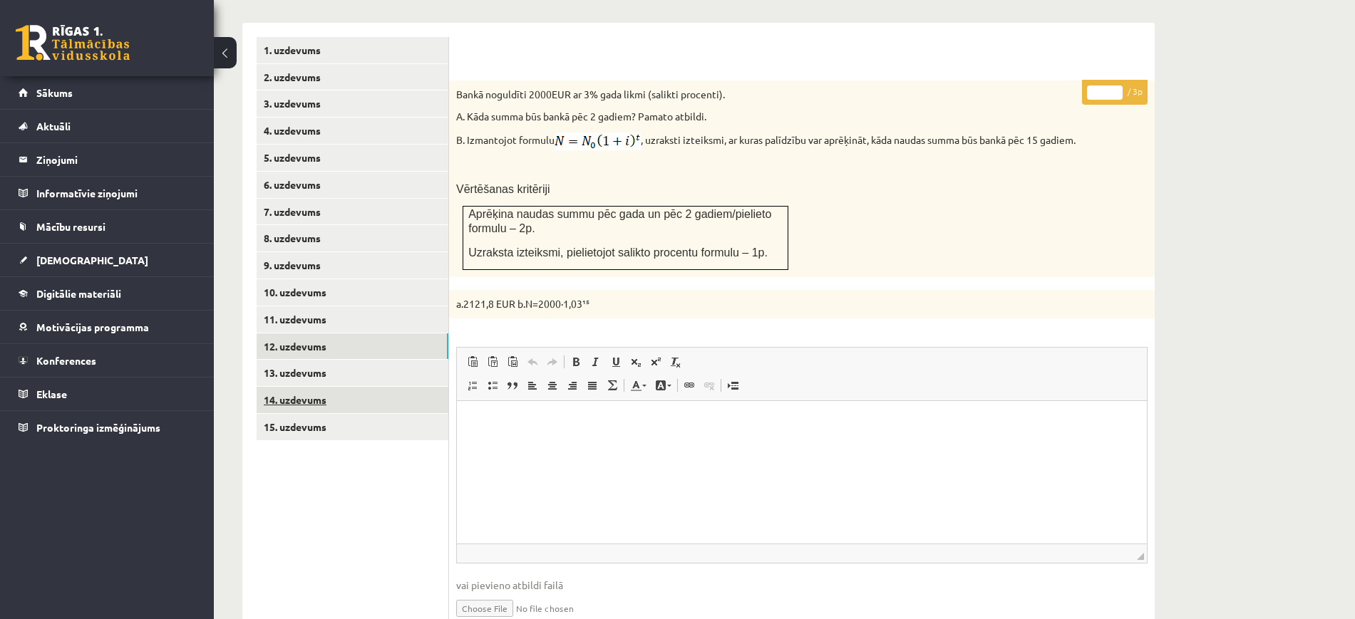
click at [390, 387] on link "14. uzdevums" at bounding box center [353, 400] width 192 height 26
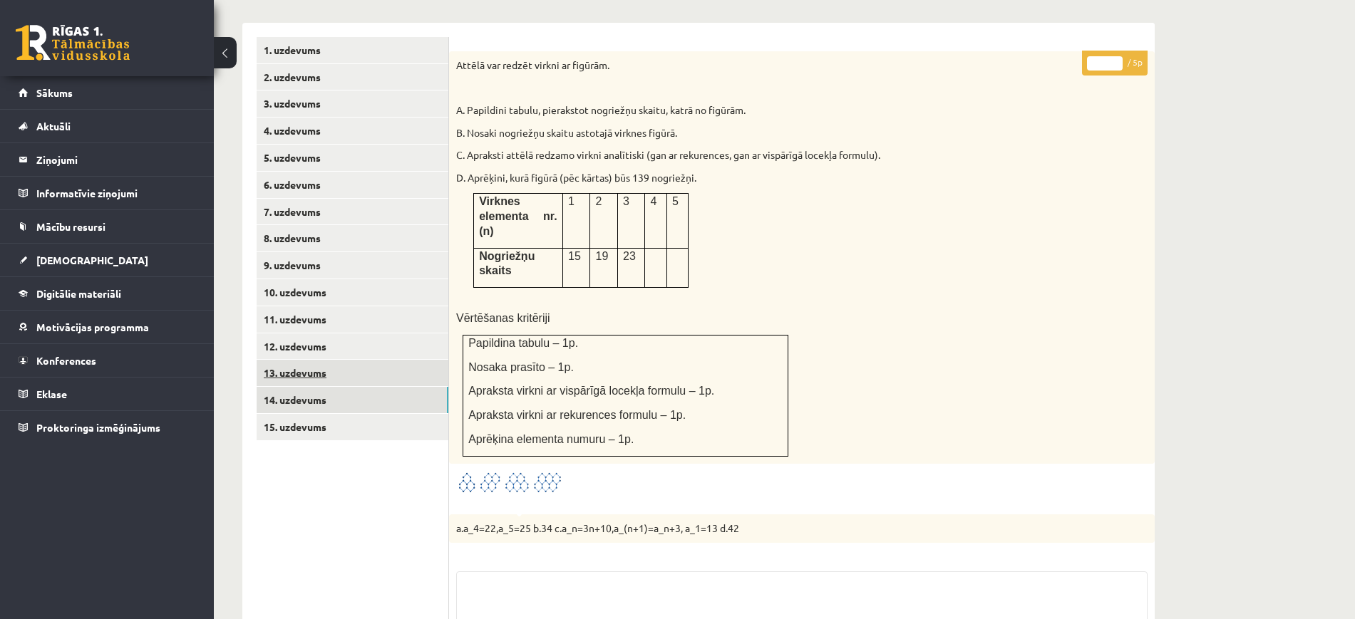
click at [391, 360] on link "13. uzdevums" at bounding box center [353, 373] width 192 height 26
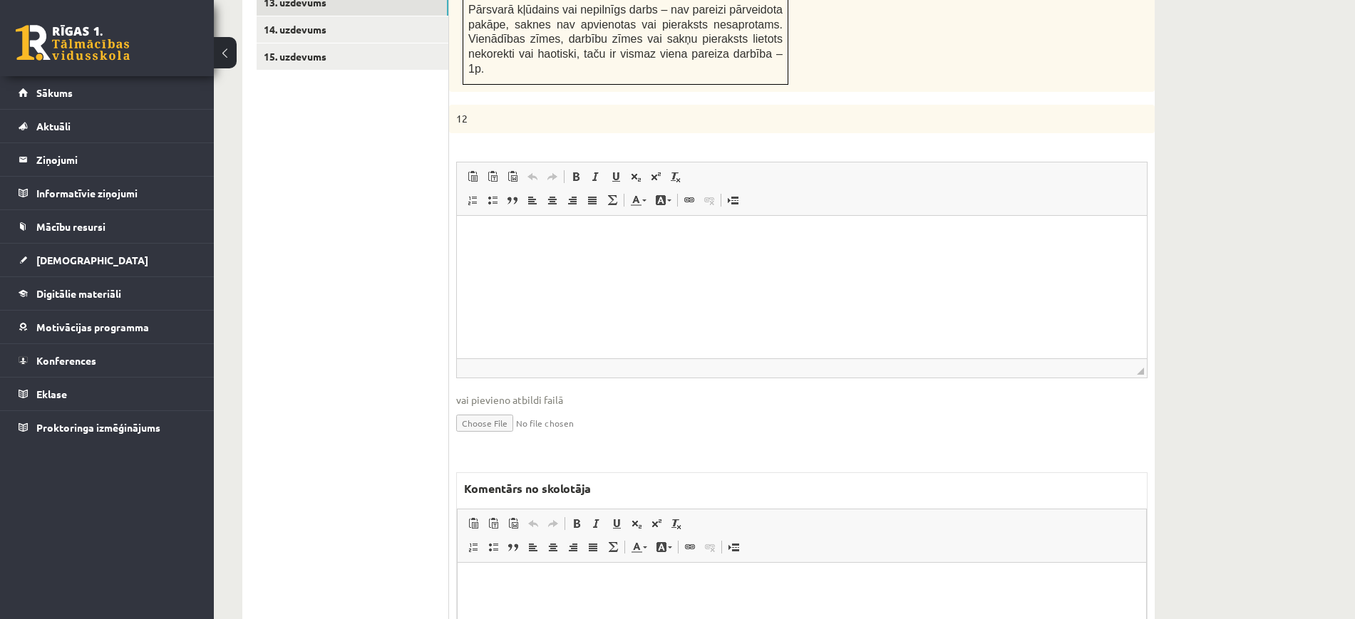
scroll to position [1025, 0]
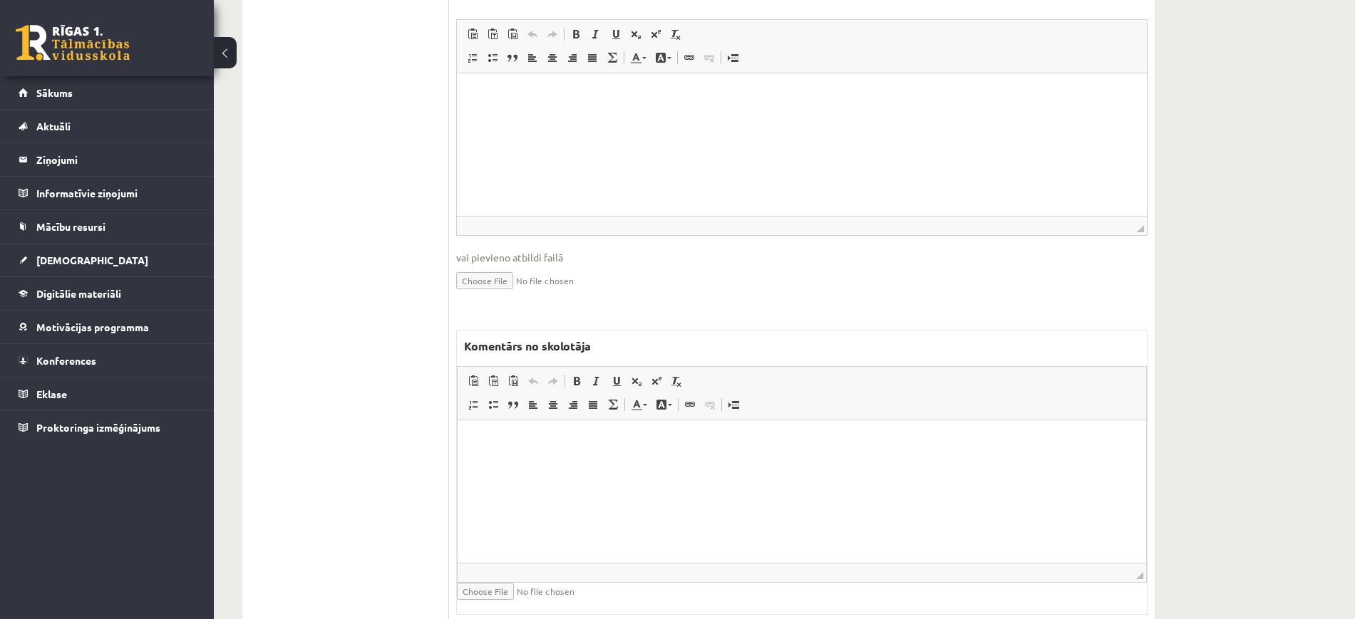
click at [577, 463] on html at bounding box center [802, 441] width 689 height 43
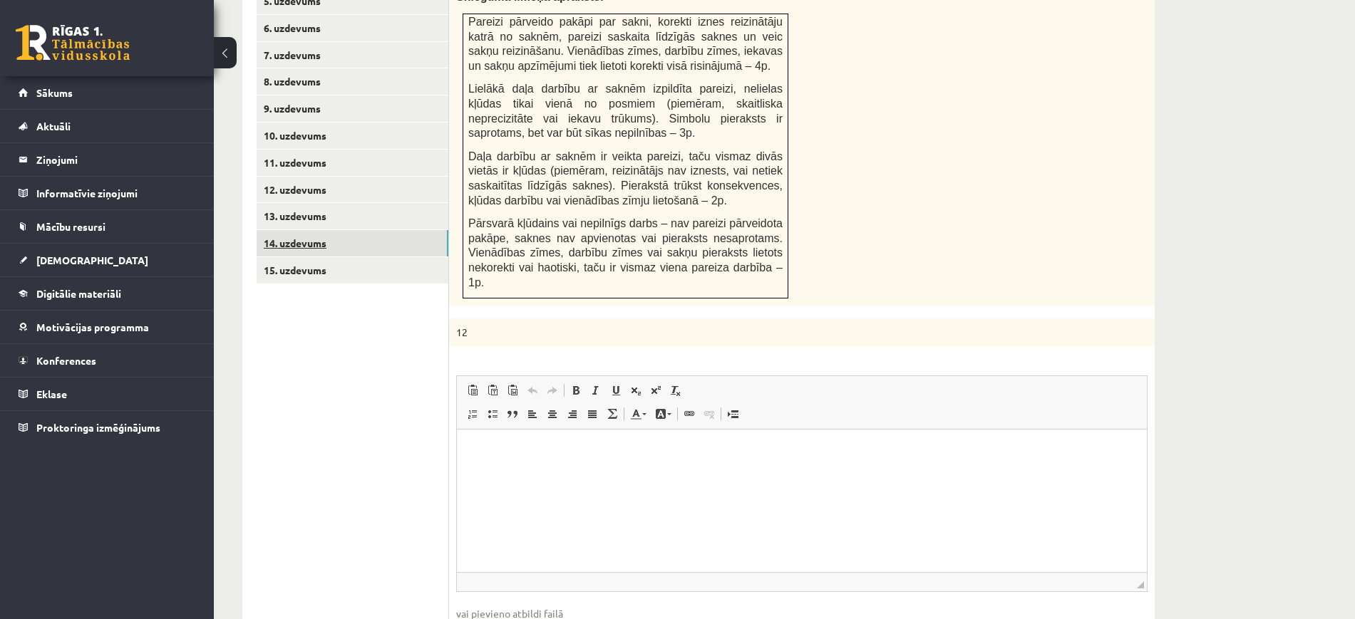
click at [356, 230] on link "14. uzdevums" at bounding box center [353, 243] width 192 height 26
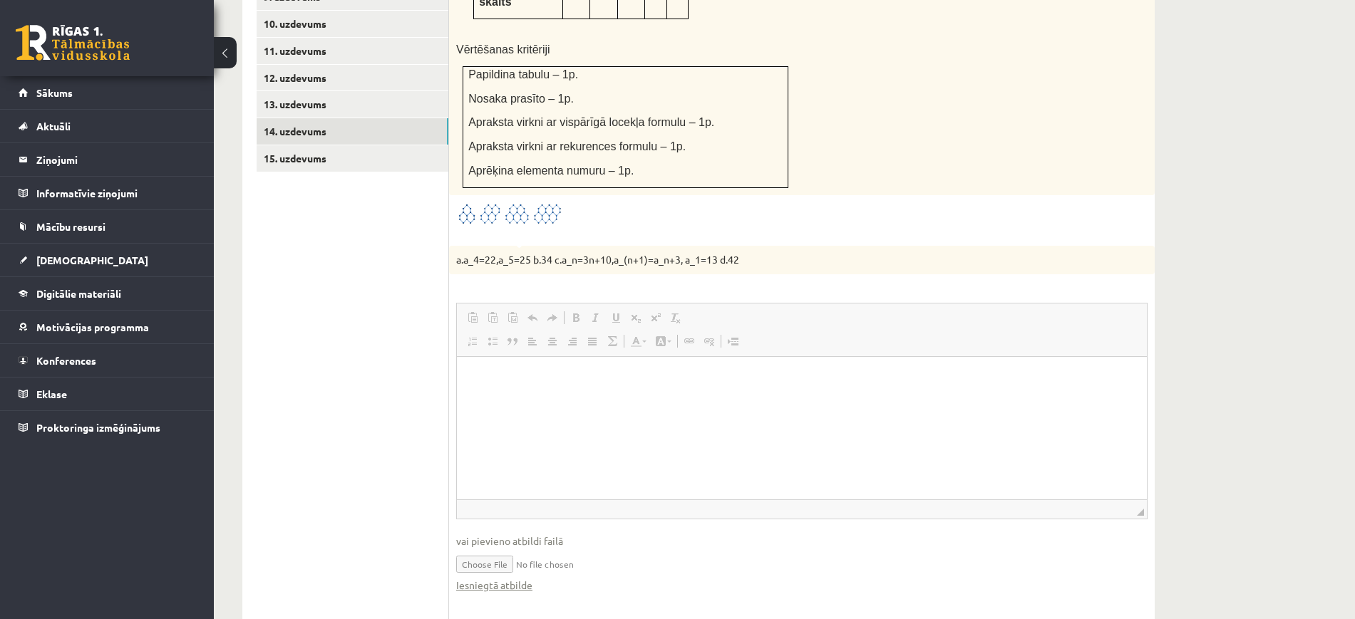
scroll to position [0, 0]
click at [515, 578] on link "Iesniegtā atbilde" at bounding box center [494, 585] width 76 height 15
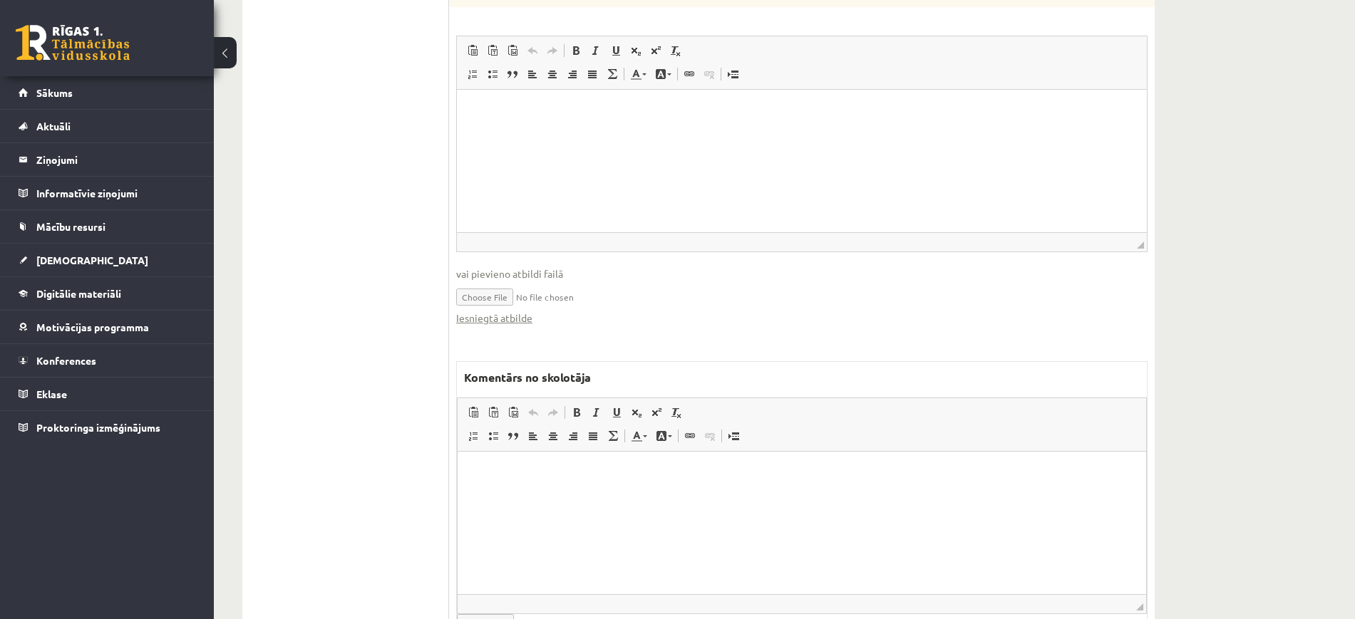
click at [527, 495] on html at bounding box center [802, 473] width 689 height 43
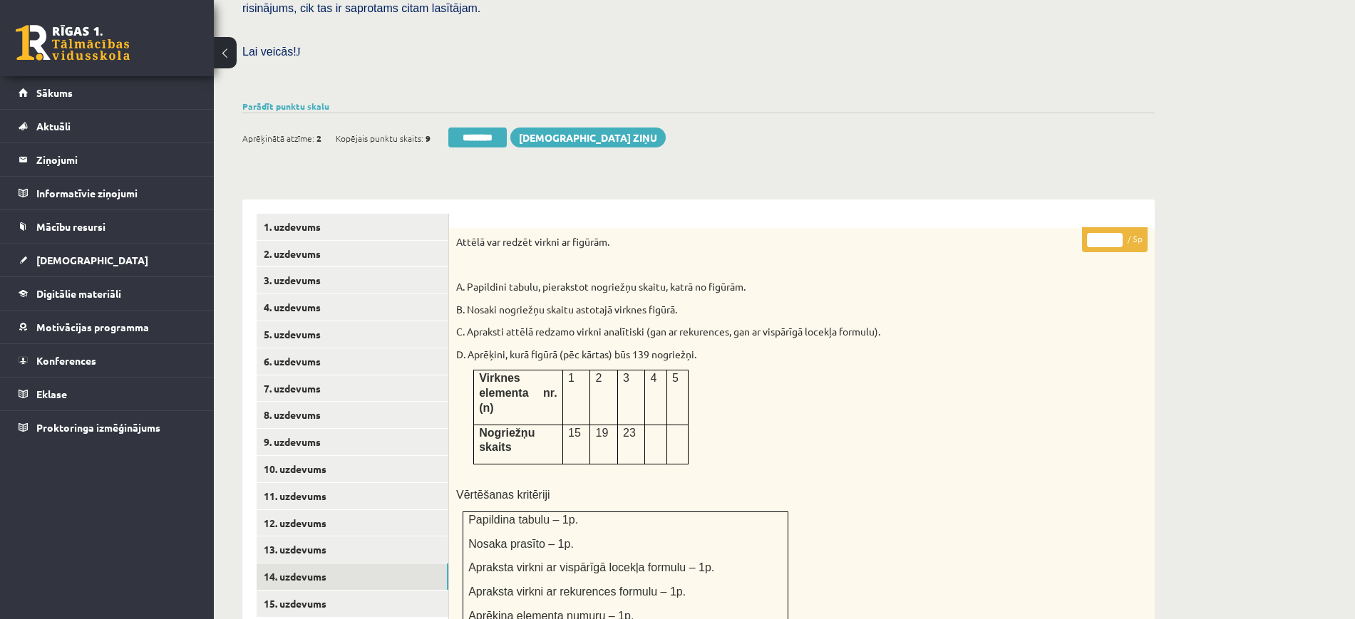
click at [1120, 233] on input "*" at bounding box center [1105, 240] width 36 height 14
type input "*"
click at [1120, 233] on input "*" at bounding box center [1105, 240] width 36 height 14
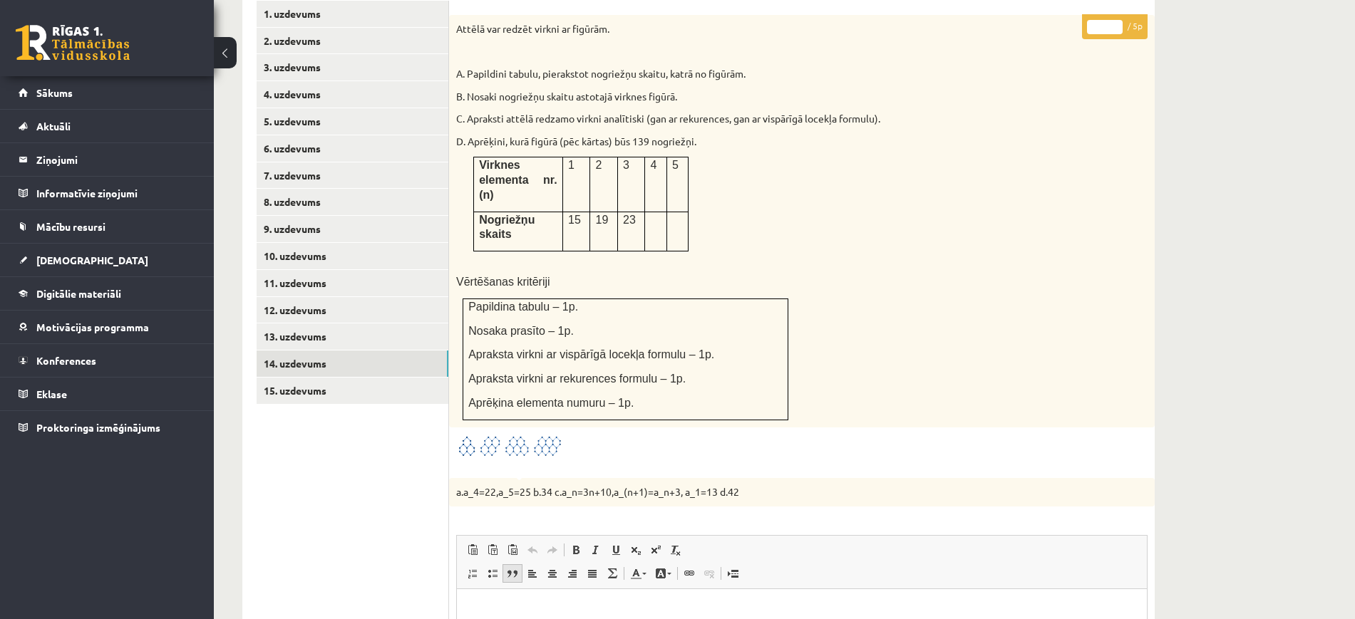
scroll to position [751, 0]
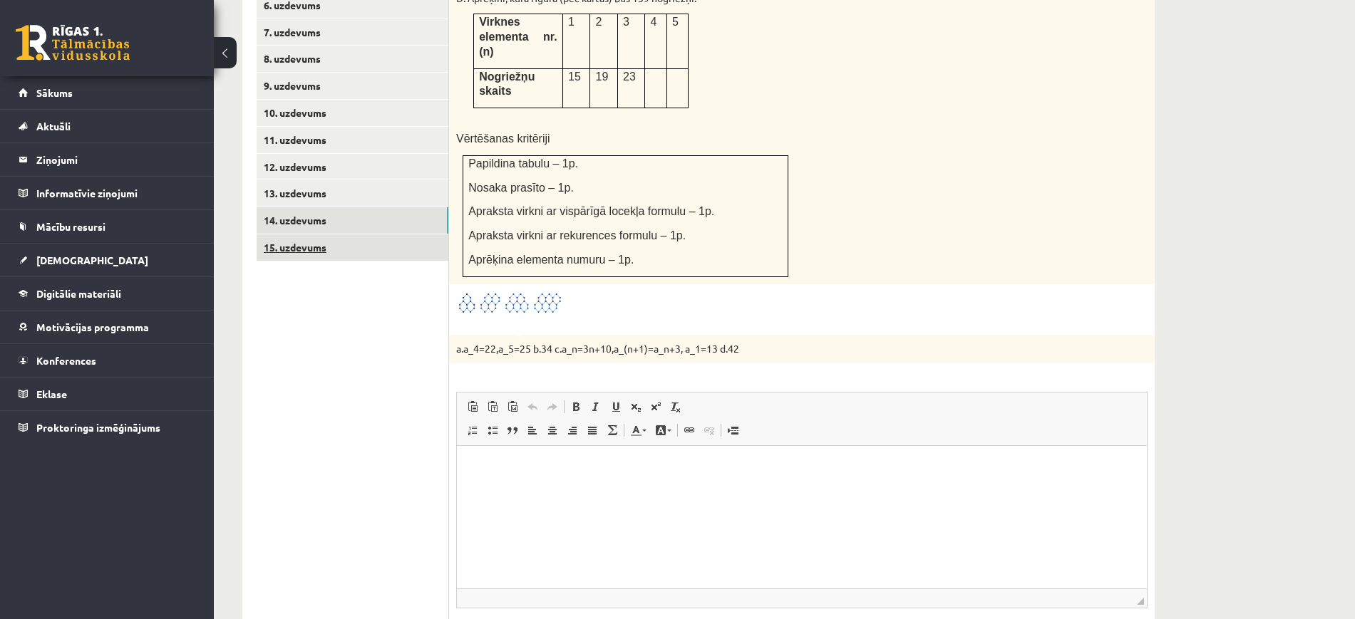
click at [427, 235] on link "15. uzdevums" at bounding box center [353, 248] width 192 height 26
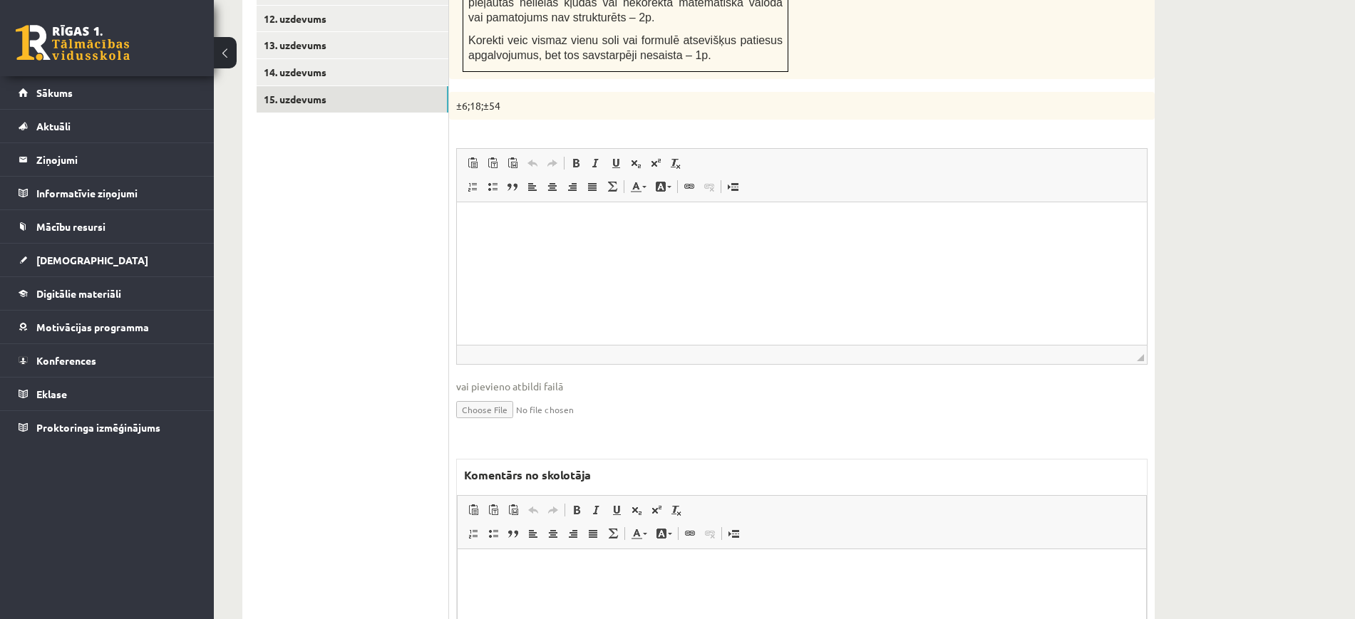
scroll to position [1044, 0]
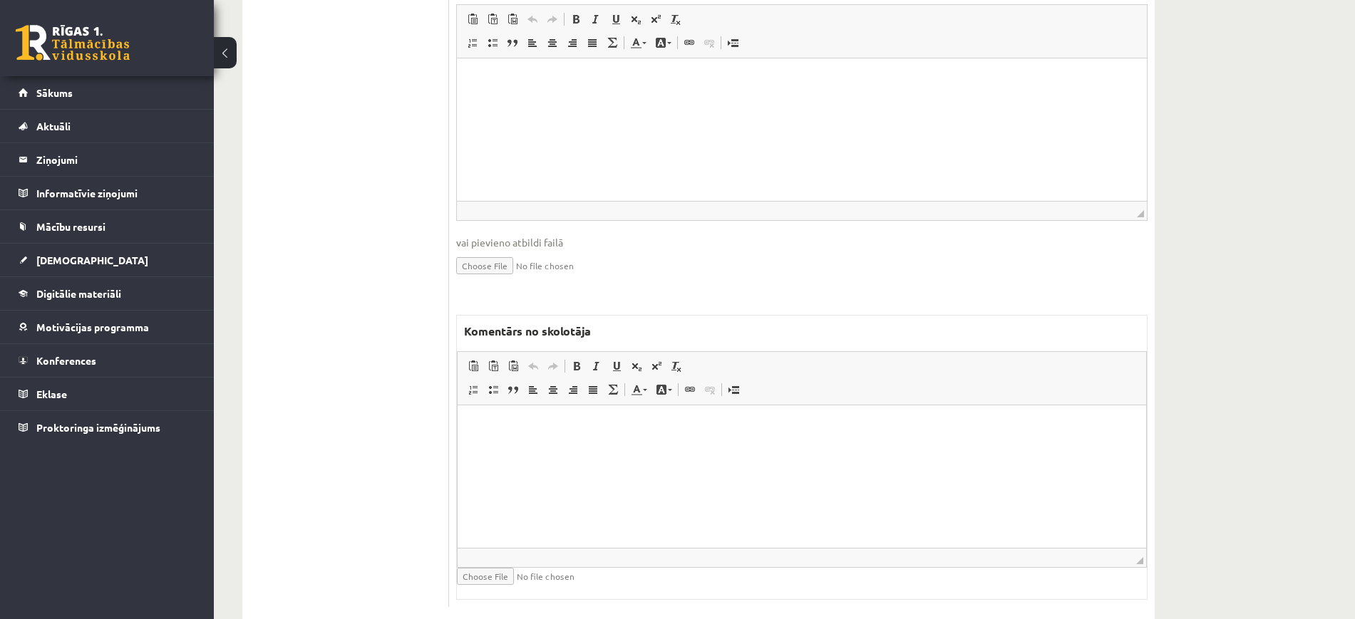
click at [560, 449] on html at bounding box center [802, 427] width 689 height 43
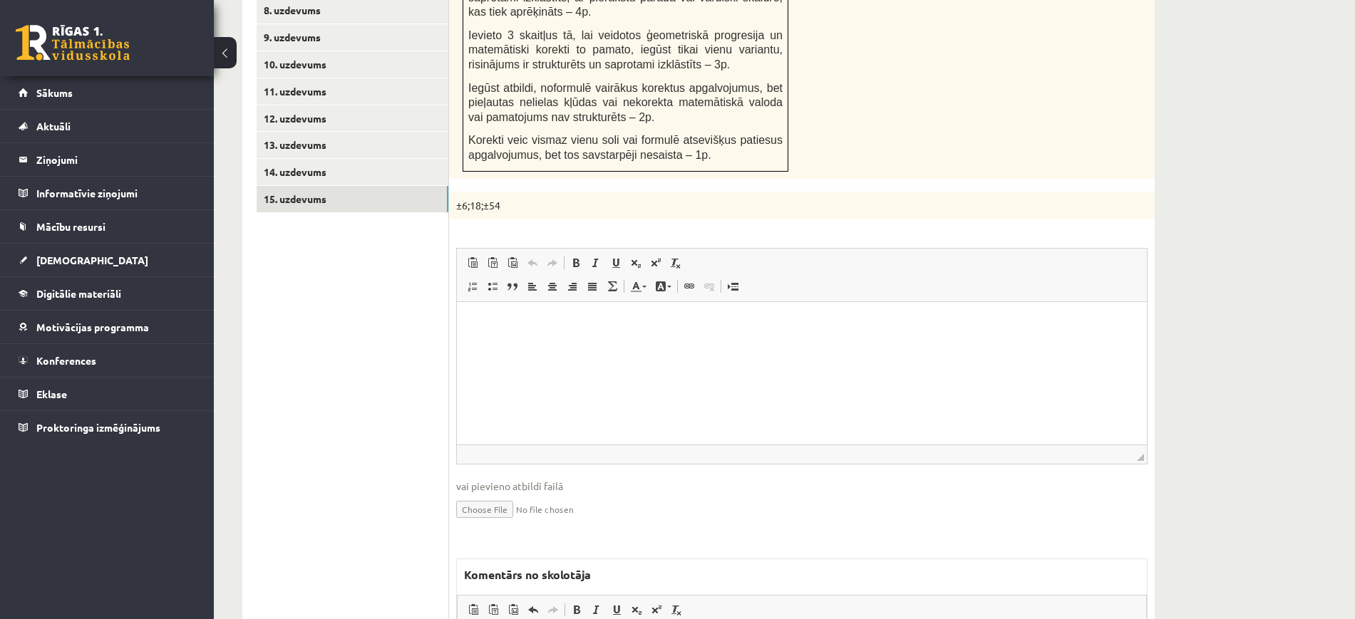
scroll to position [509, 0]
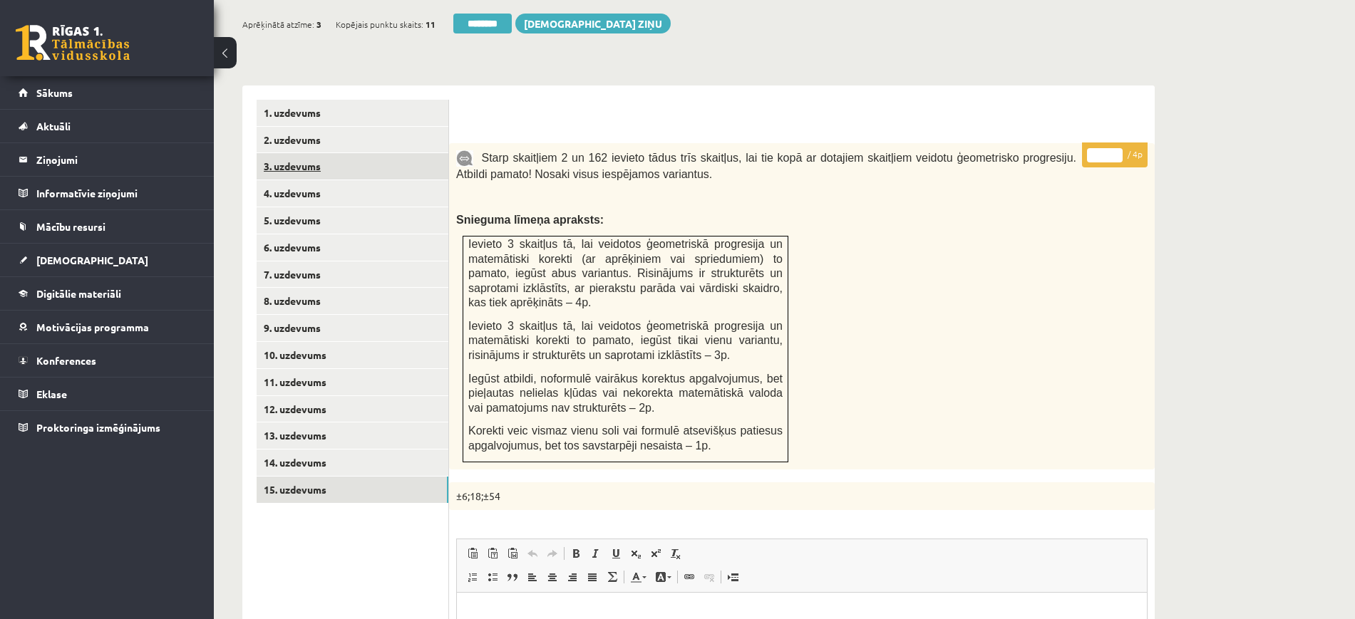
click at [401, 153] on link "3. uzdevums" at bounding box center [353, 166] width 192 height 26
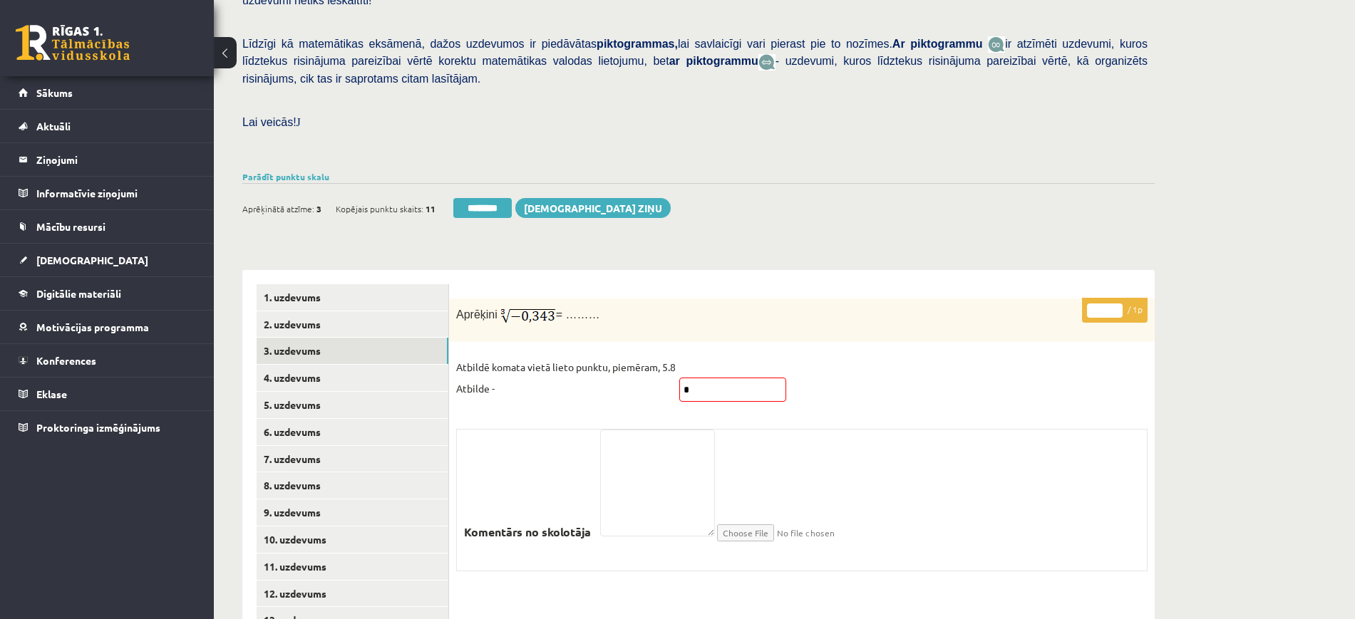
scroll to position [227, 0]
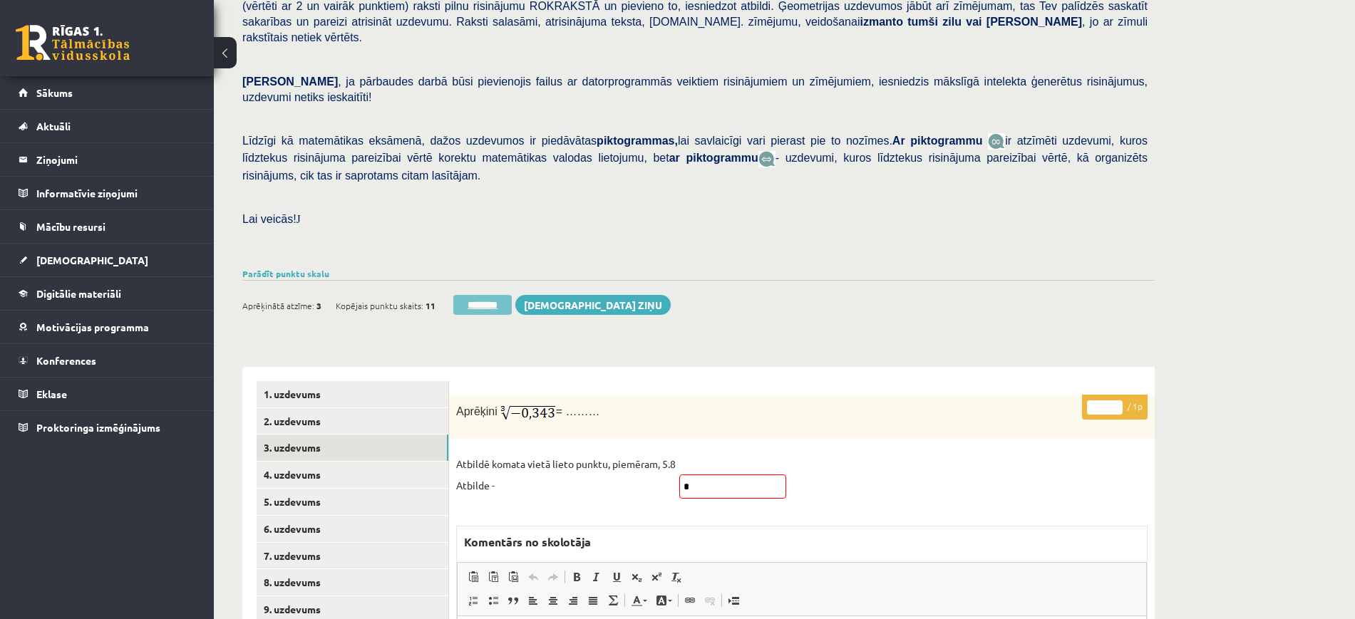
click at [505, 295] on input "********" at bounding box center [482, 305] width 58 height 20
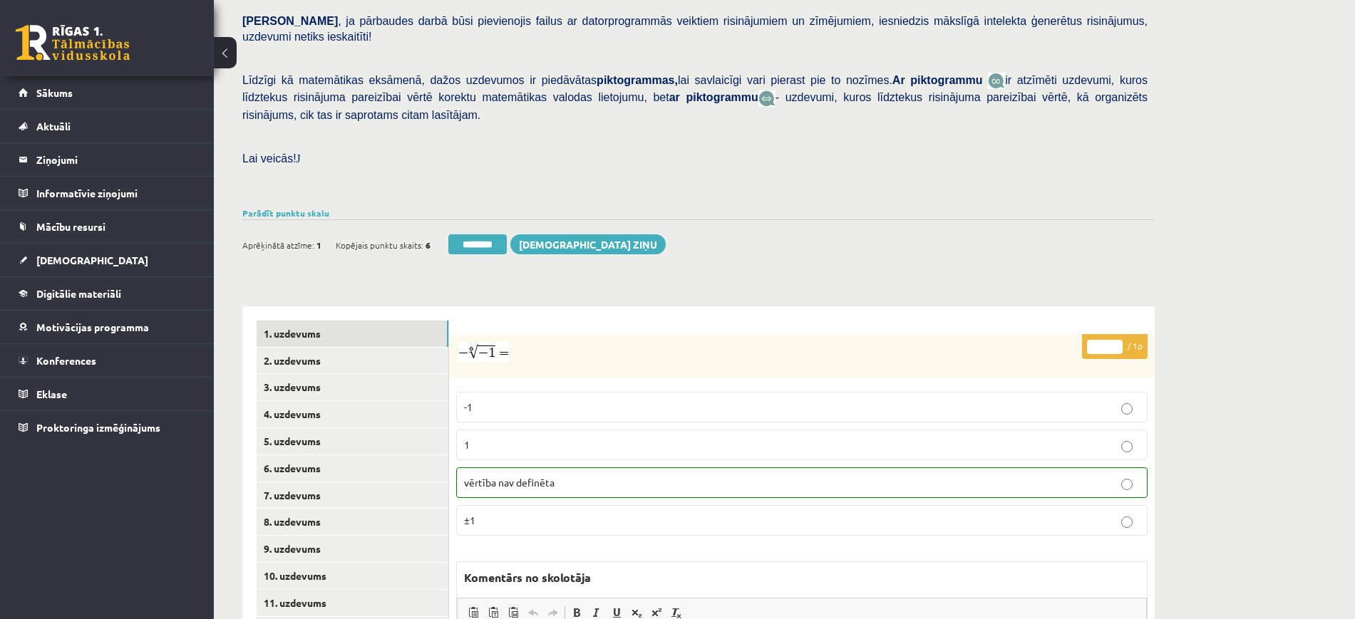
scroll to position [356, 0]
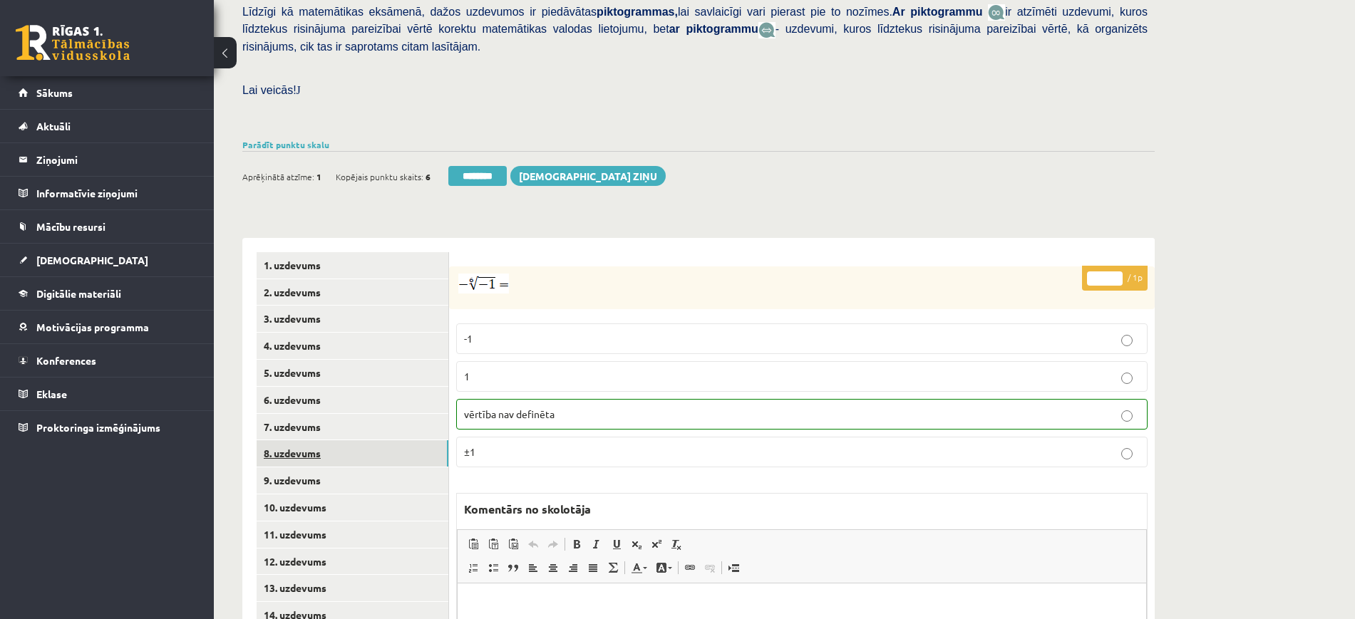
click at [381, 441] on link "8. uzdevums" at bounding box center [353, 454] width 192 height 26
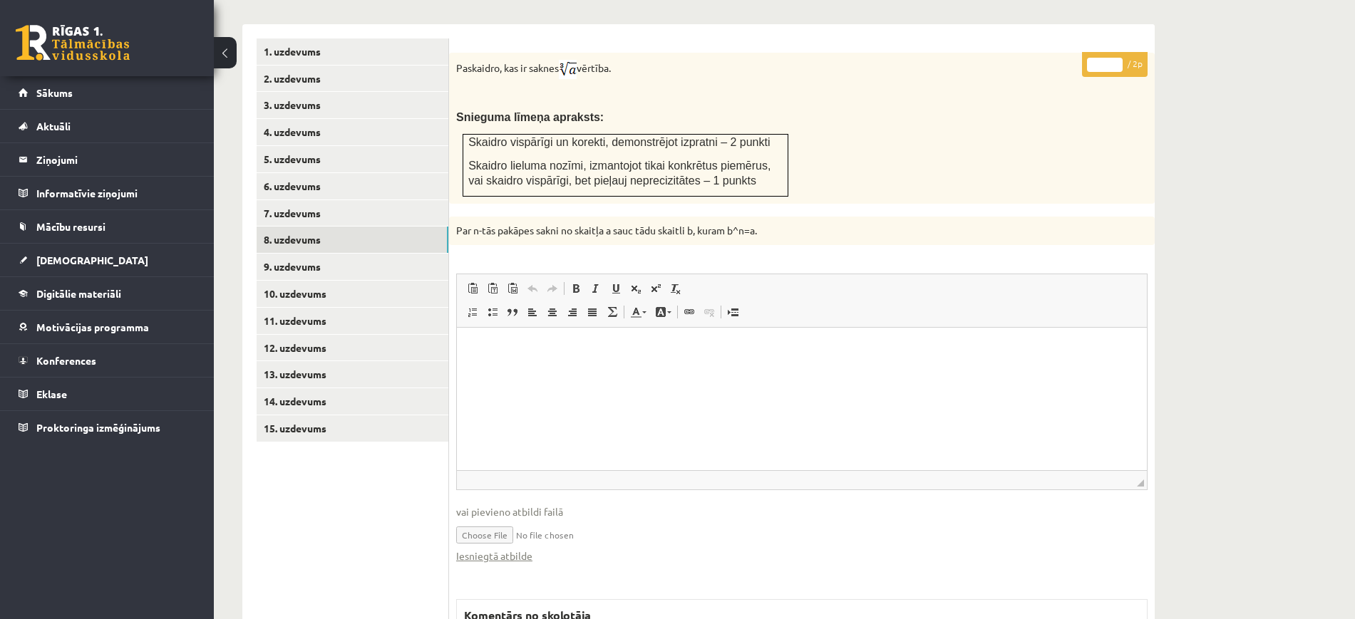
scroll to position [0, 0]
click at [509, 549] on link "Iesniegtā atbilde" at bounding box center [494, 556] width 76 height 15
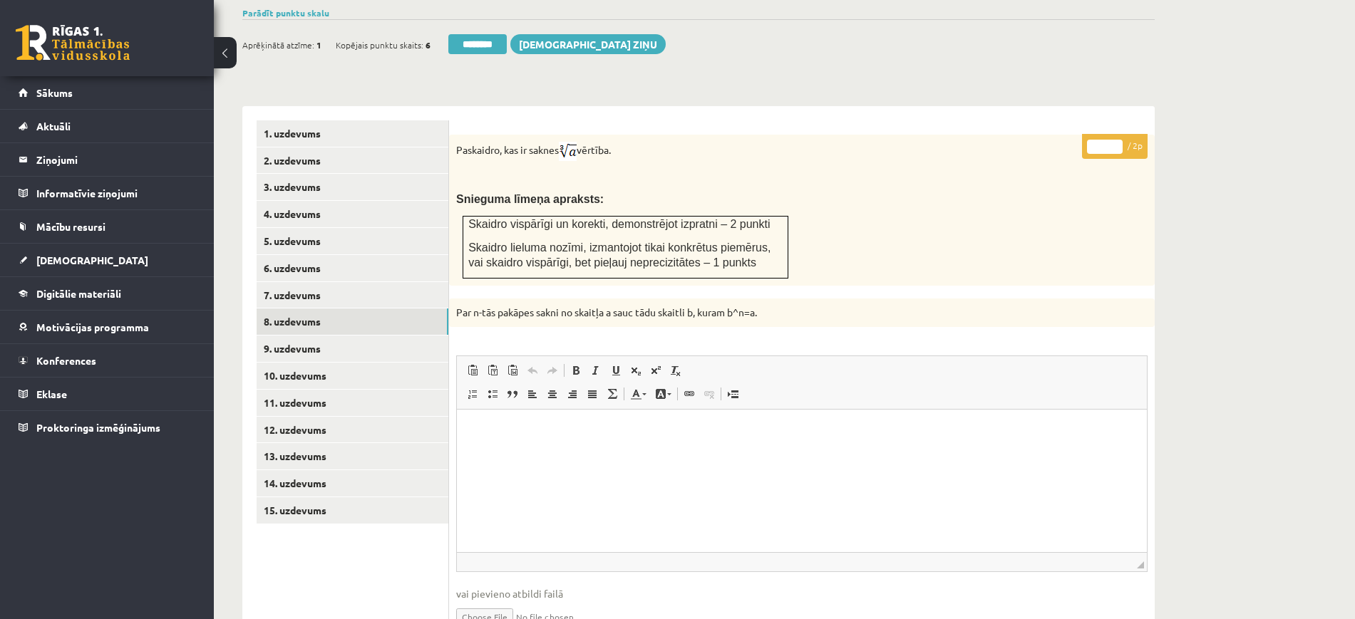
scroll to position [392, 0]
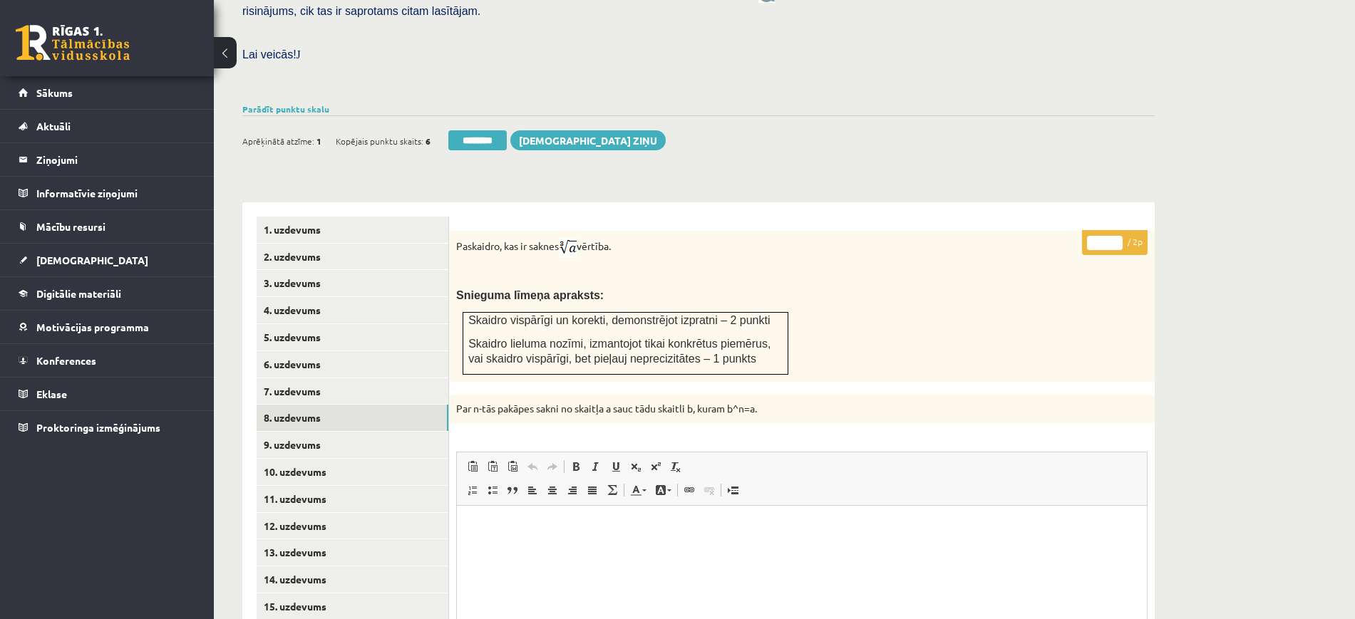
type input "*"
click at [1118, 236] on input "*" at bounding box center [1105, 243] width 36 height 14
click at [316, 432] on link "9. uzdevums" at bounding box center [353, 445] width 192 height 26
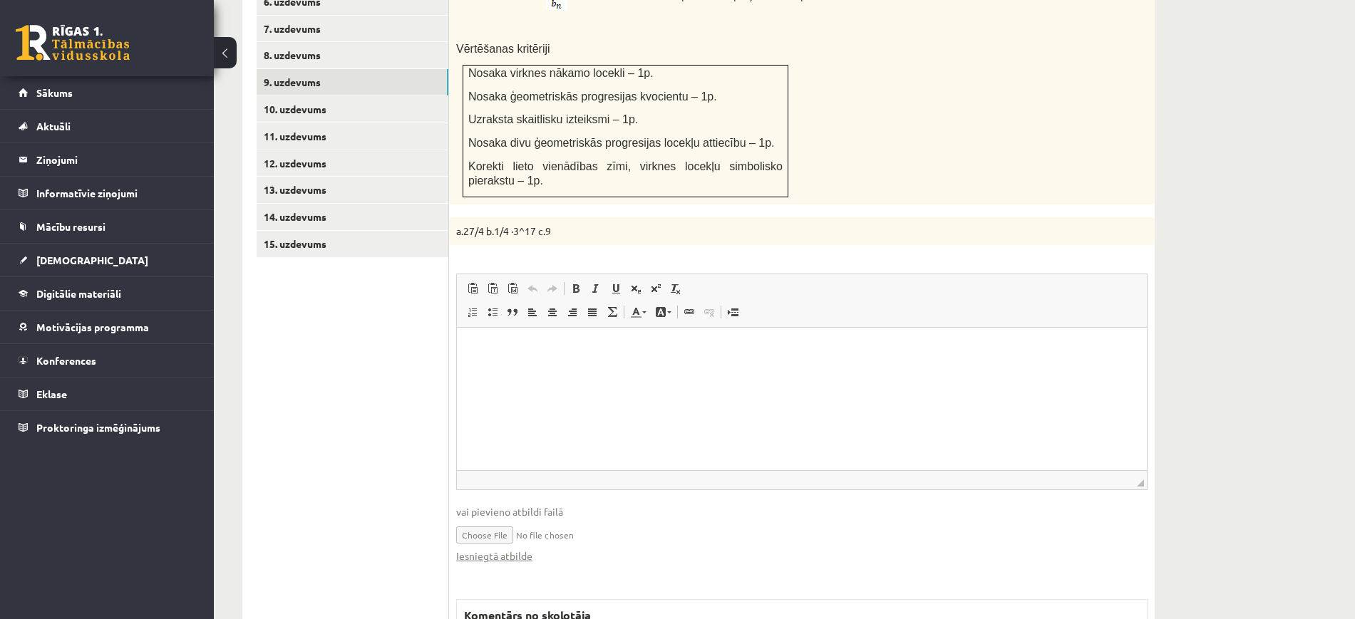
scroll to position [0, 0]
click at [495, 549] on link "Iesniegtā atbilde" at bounding box center [494, 556] width 76 height 15
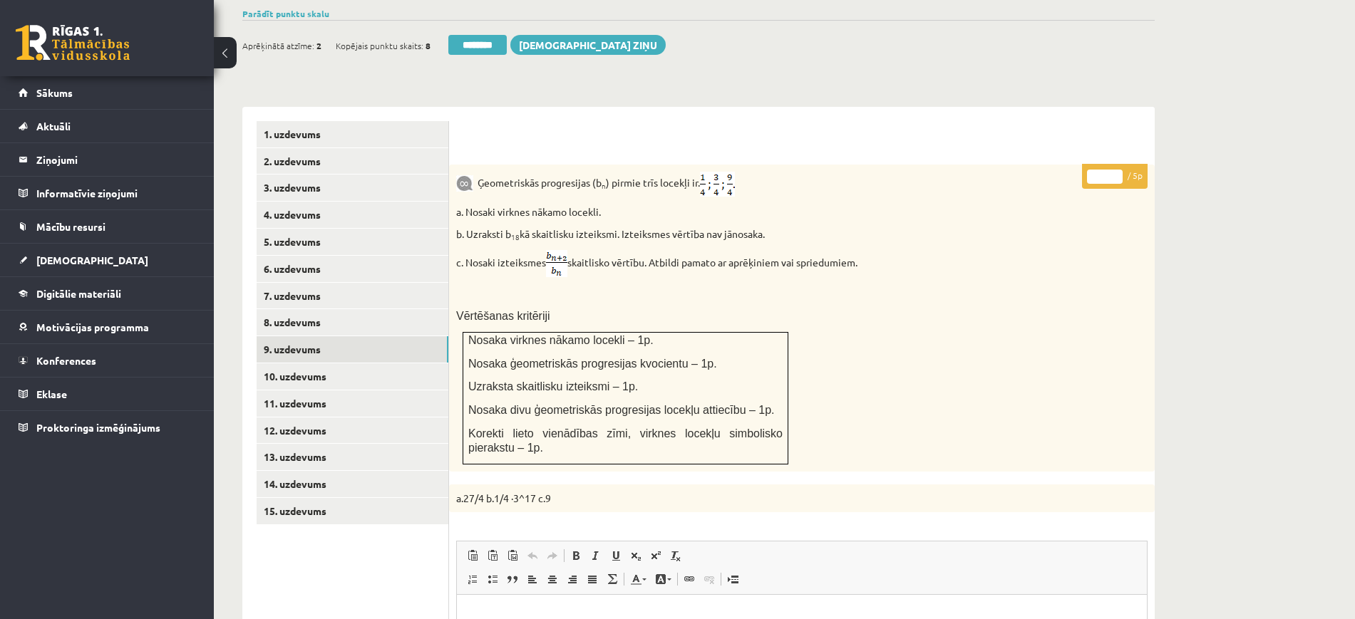
click at [1122, 164] on p "* / 5p" at bounding box center [1115, 176] width 66 height 25
click at [1118, 170] on input "*" at bounding box center [1105, 177] width 36 height 14
type input "*"
click at [1118, 170] on input "*" at bounding box center [1105, 177] width 36 height 14
click at [420, 364] on link "10. uzdevums" at bounding box center [353, 377] width 192 height 26
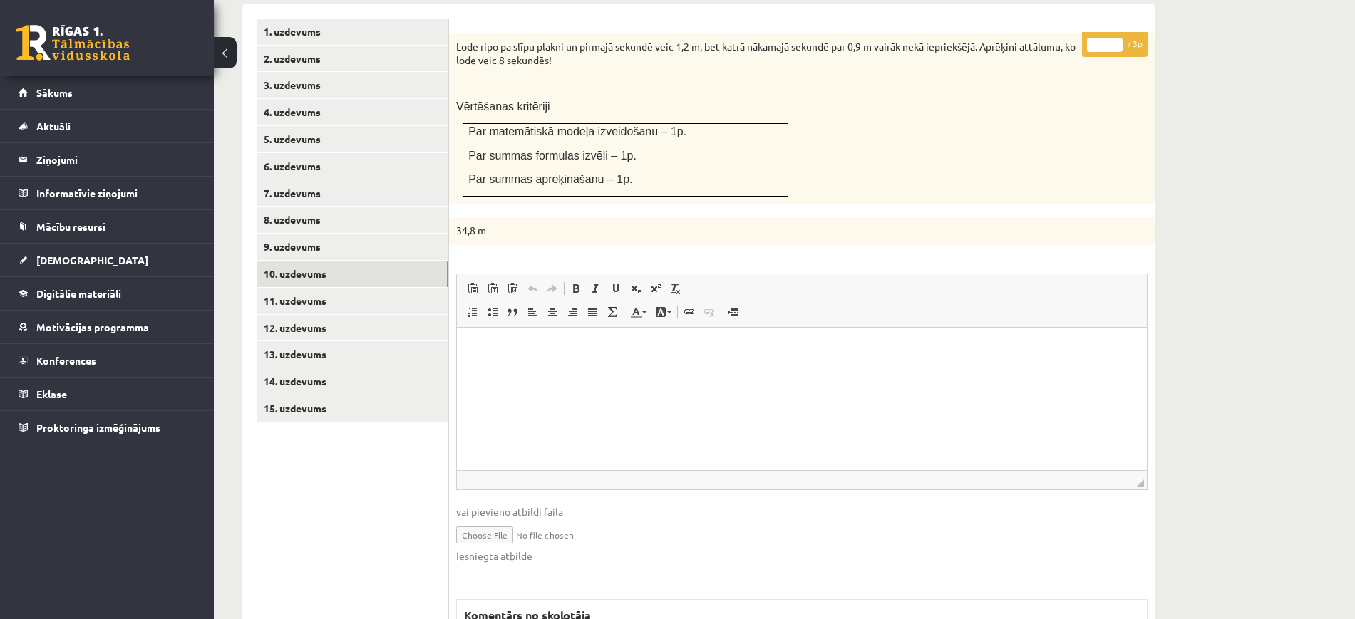
scroll to position [0, 0]
click at [520, 549] on link "Iesniegtā atbilde" at bounding box center [494, 556] width 76 height 15
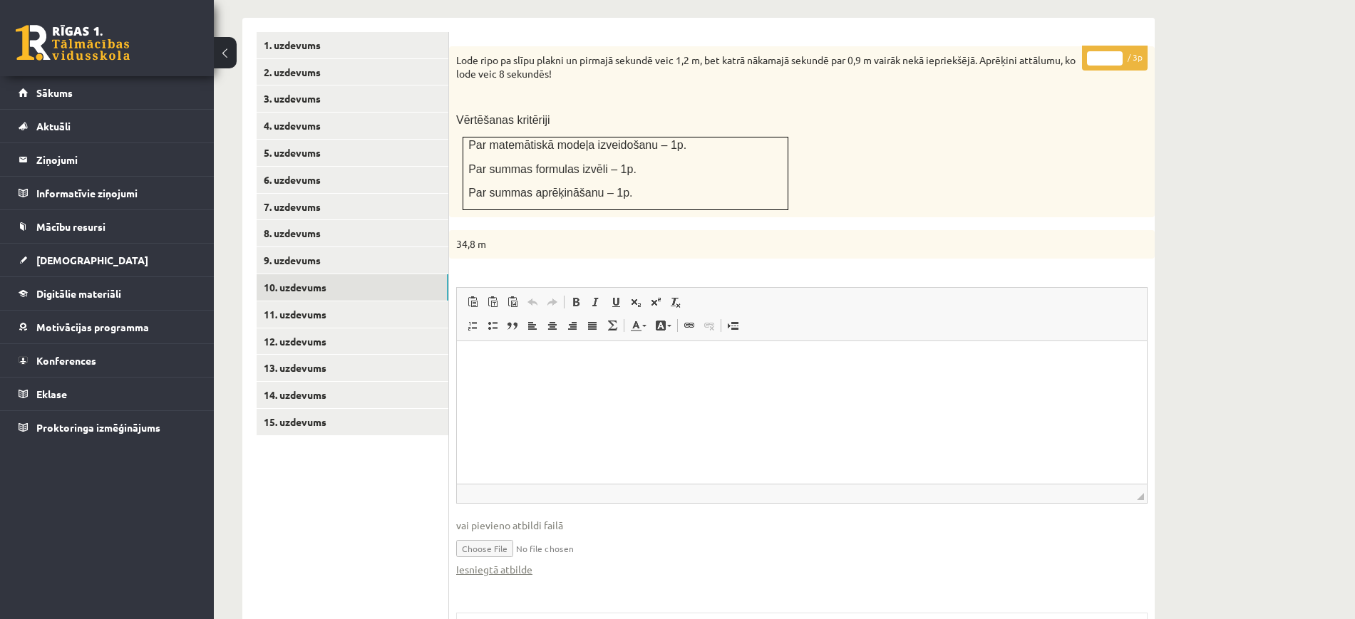
scroll to position [323, 0]
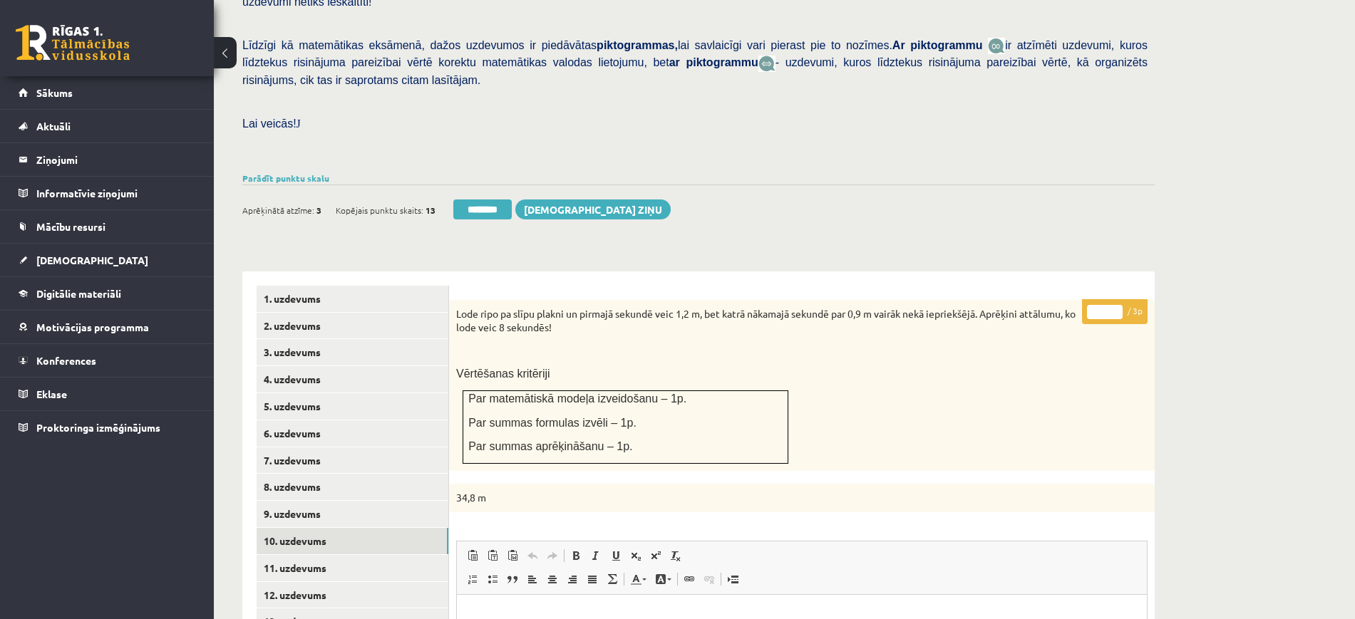
type input "*"
click at [1116, 305] on input "*" at bounding box center [1105, 312] width 36 height 14
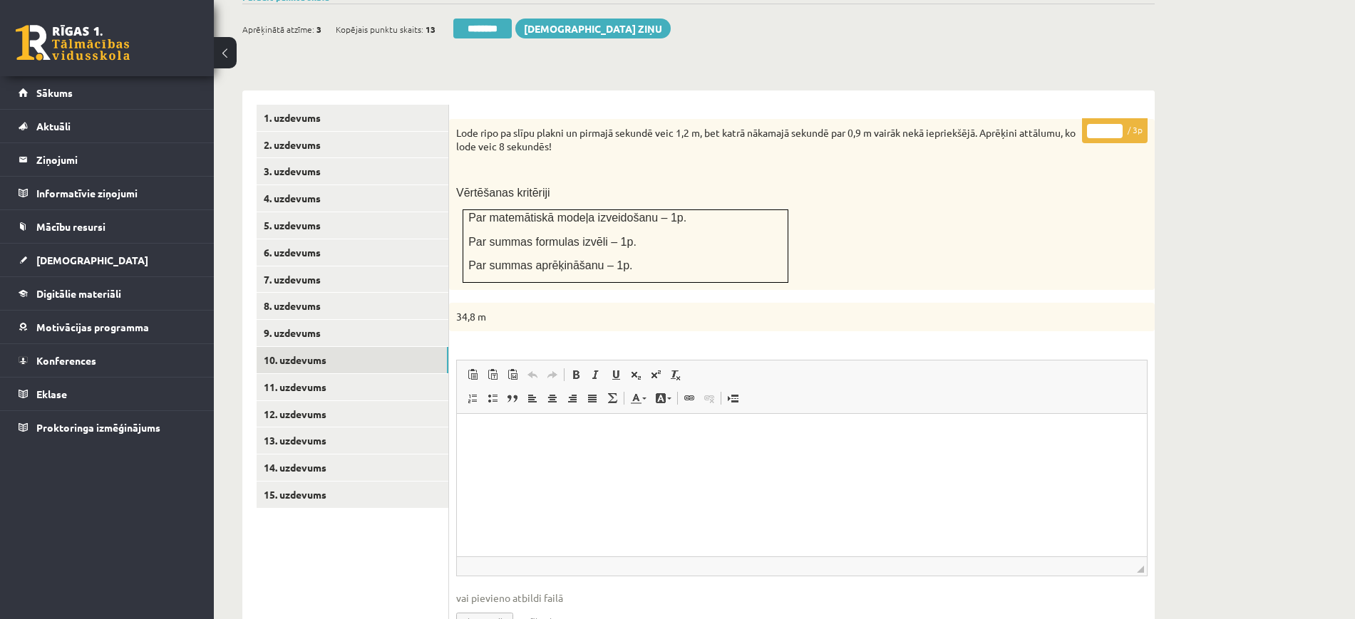
scroll to position [590, 0]
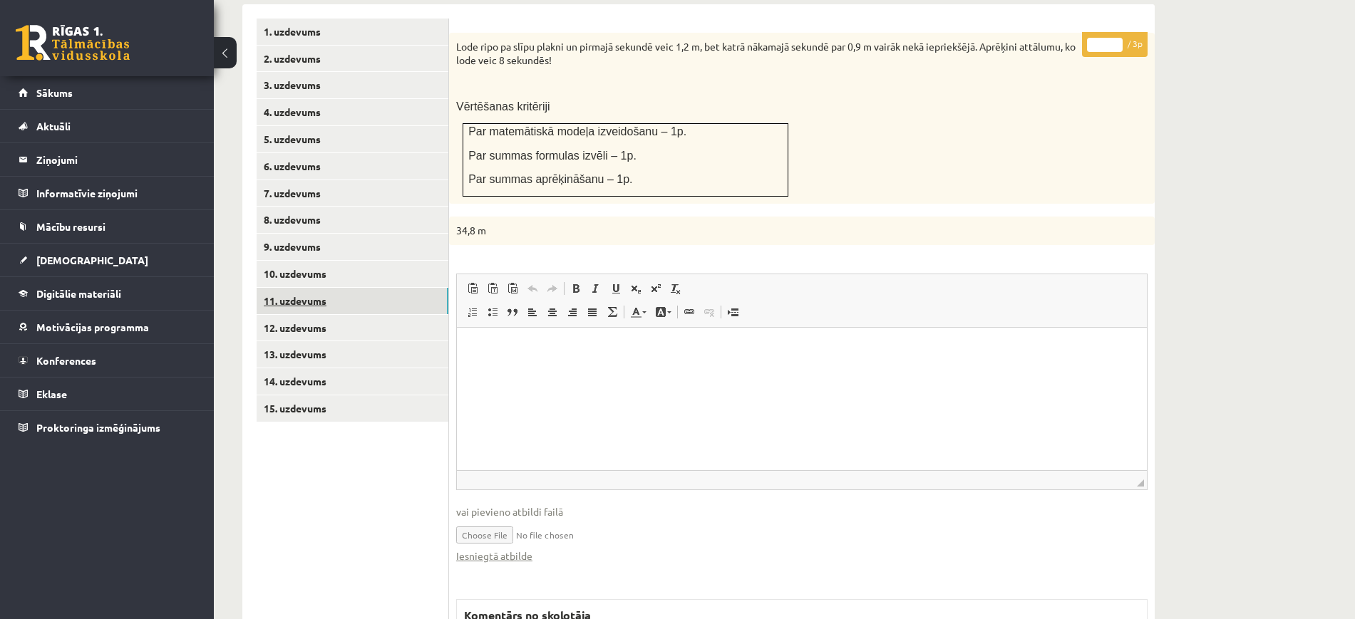
click at [401, 288] on link "11. uzdevums" at bounding box center [353, 301] width 192 height 26
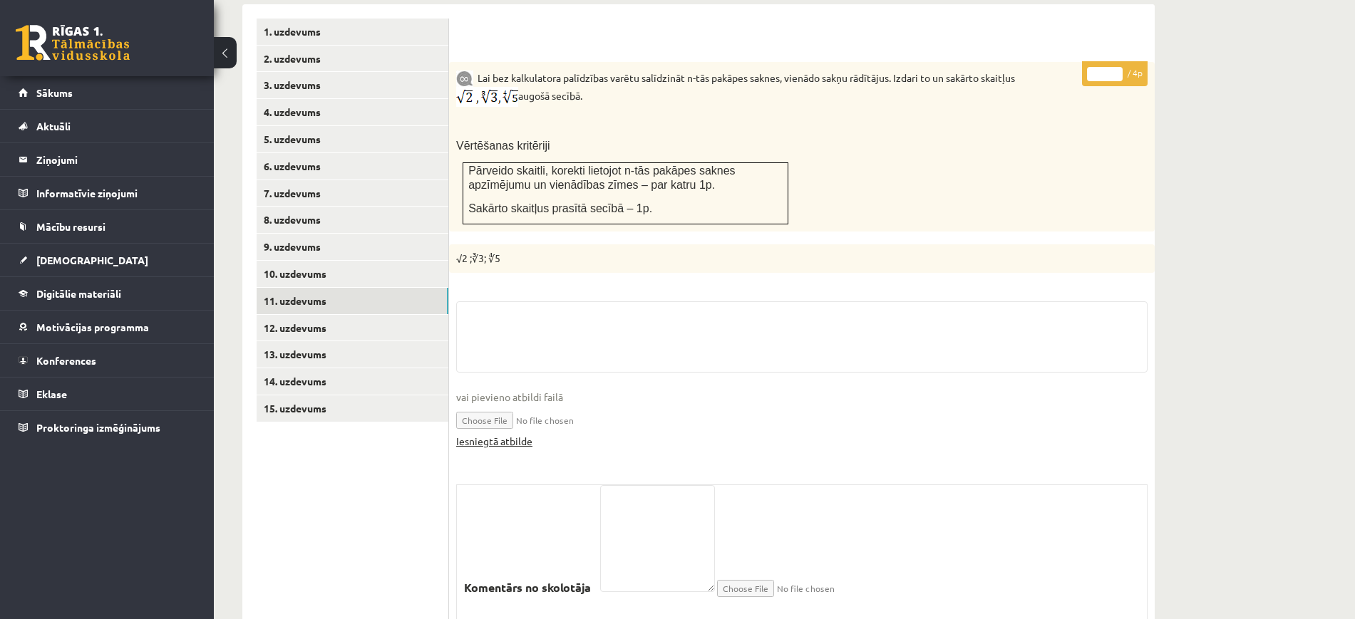
click at [516, 434] on link "Iesniegtā atbilde" at bounding box center [494, 441] width 76 height 15
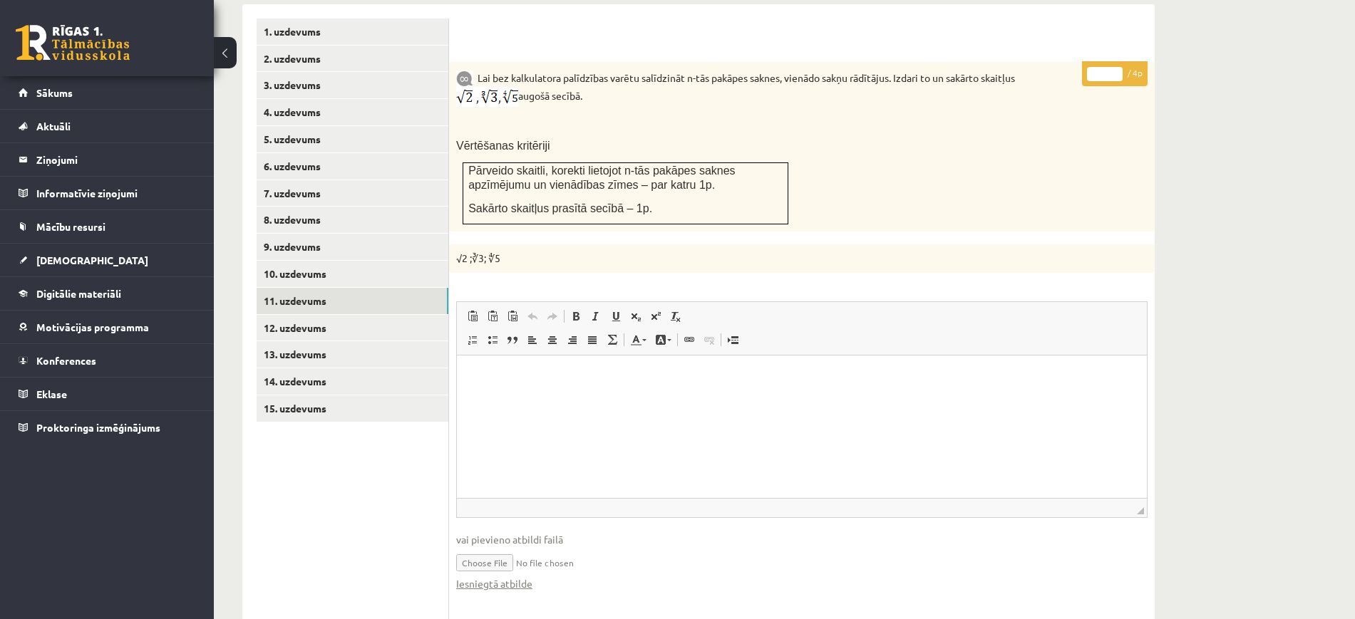
scroll to position [323, 0]
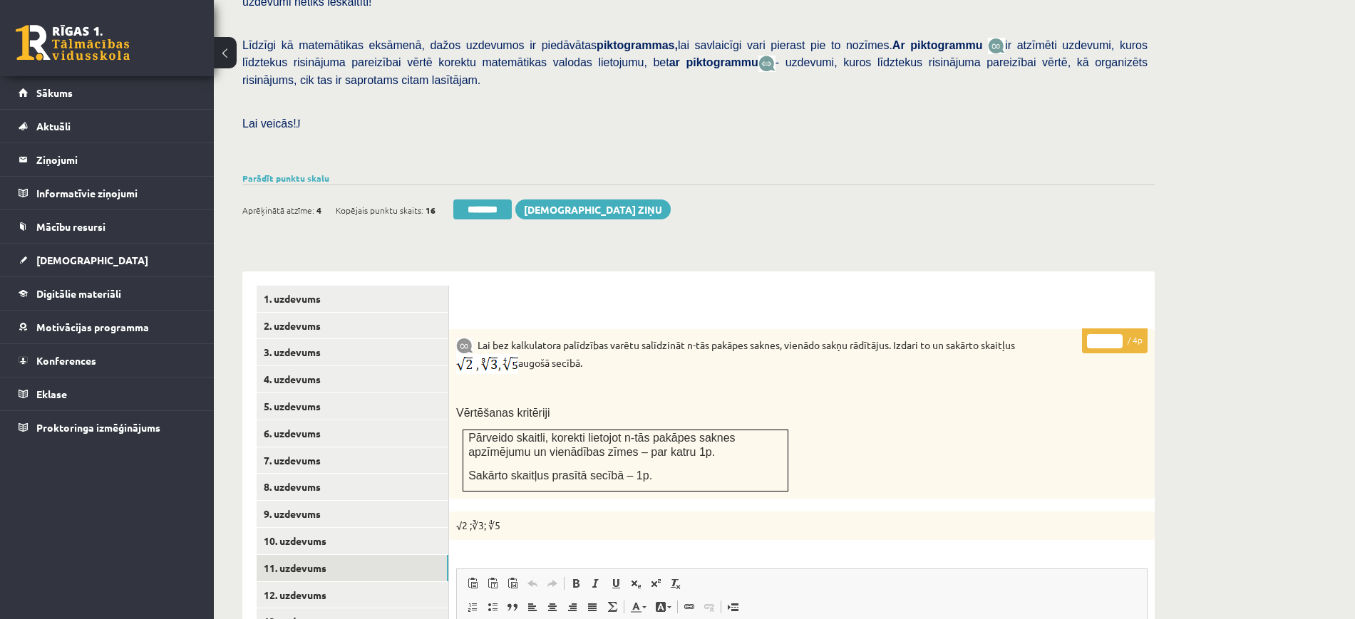
type input "*"
click at [1118, 334] on input "*" at bounding box center [1105, 341] width 36 height 14
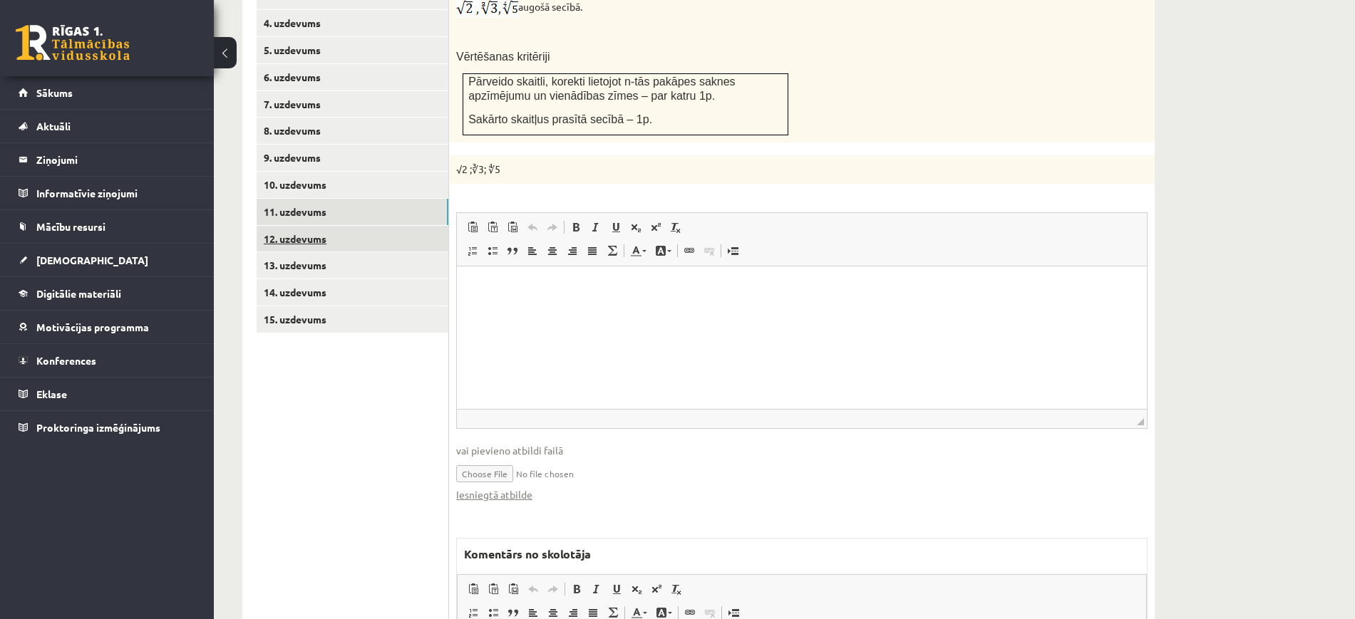
click at [436, 226] on link "12. uzdevums" at bounding box center [353, 239] width 192 height 26
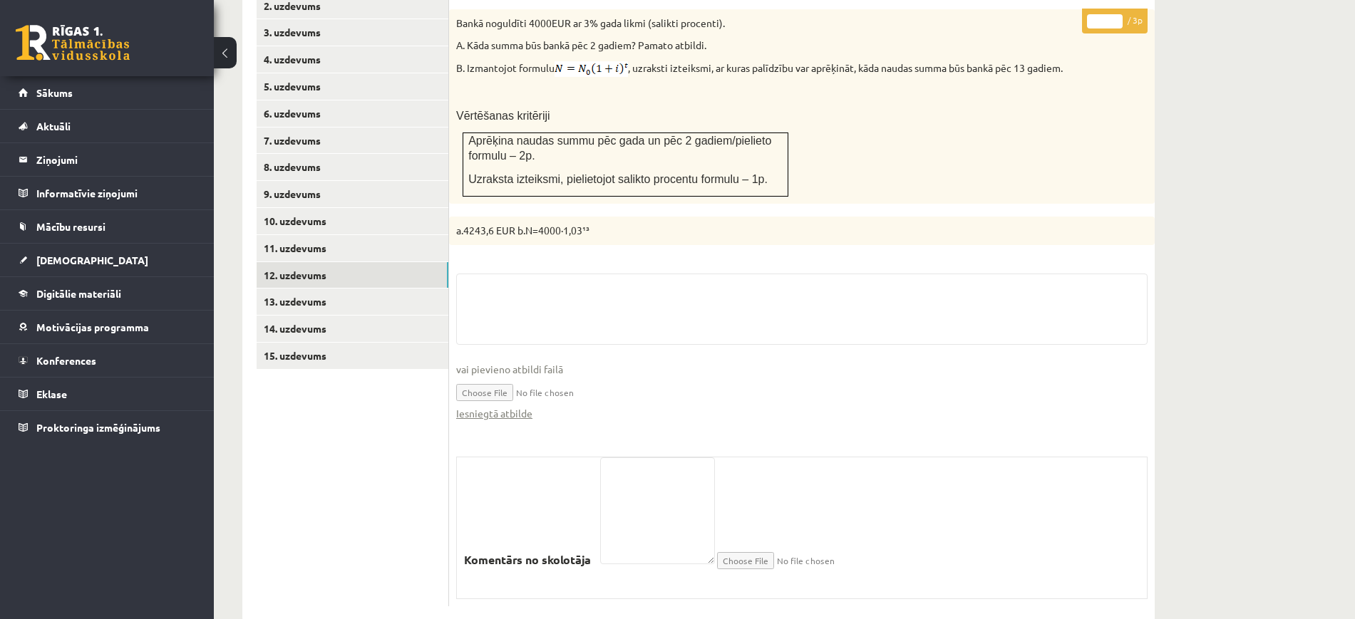
click at [501, 391] on fieldset "vai pievieno atbildi failā Iesniegtā atbilde" at bounding box center [801, 355] width 691 height 162
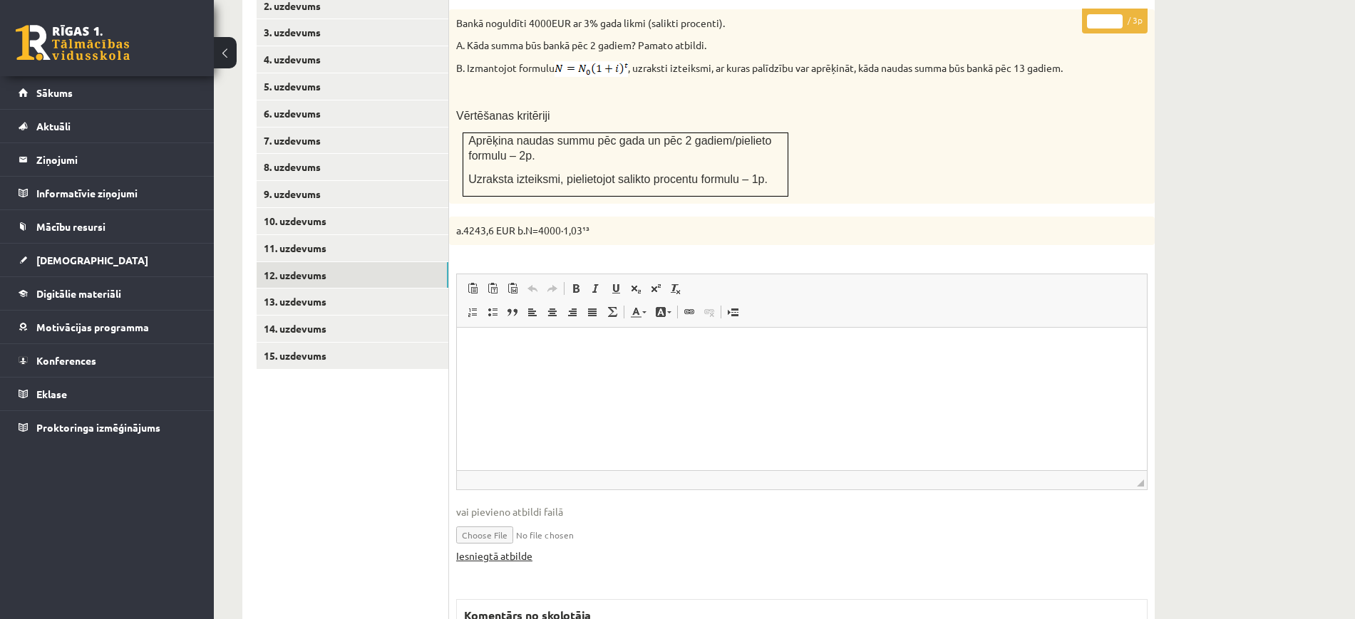
scroll to position [0, 0]
click at [501, 371] on html at bounding box center [802, 348] width 690 height 43
click at [515, 549] on link "Iesniegtā atbilde" at bounding box center [494, 556] width 76 height 15
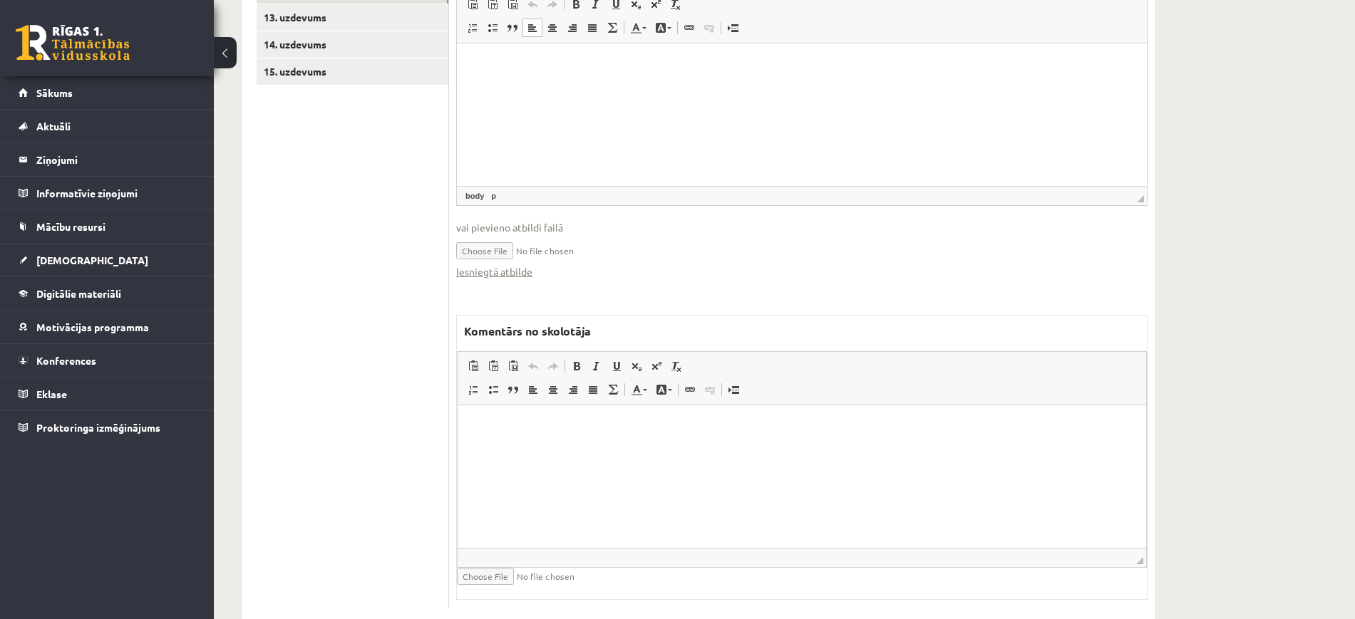
drag, startPoint x: 687, startPoint y: 518, endPoint x: 689, endPoint y: 506, distance: 12.3
click at [689, 448] on html at bounding box center [802, 426] width 689 height 43
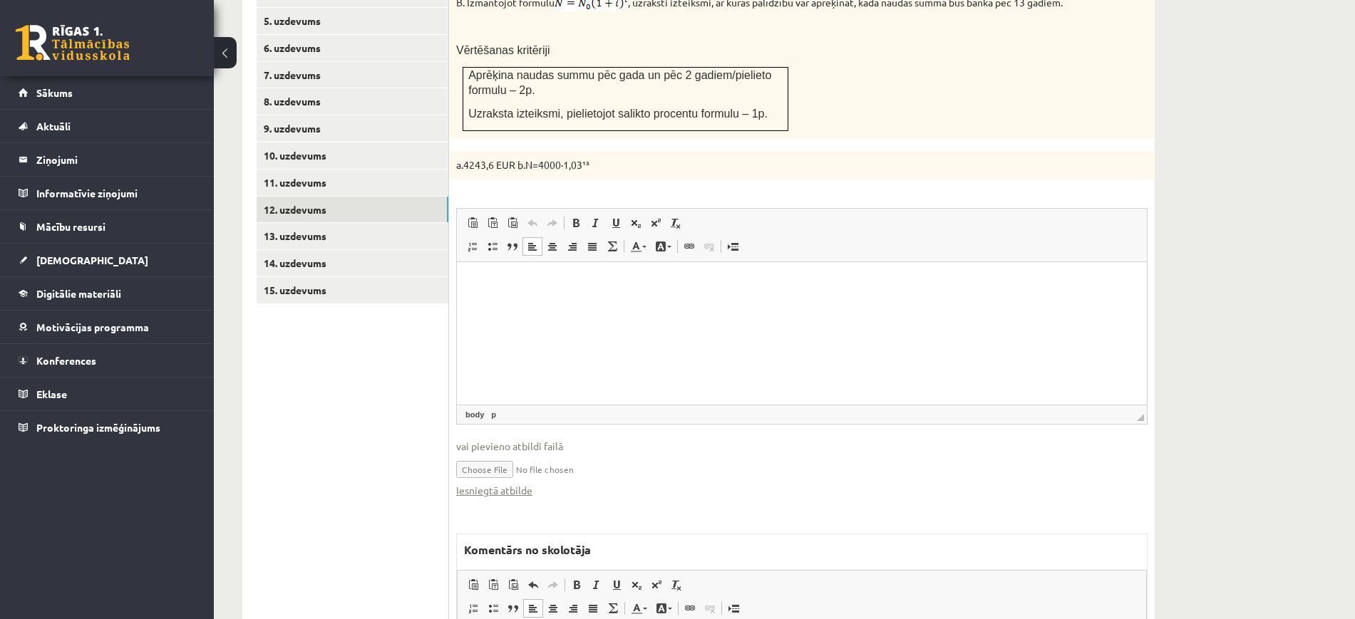
scroll to position [393, 0]
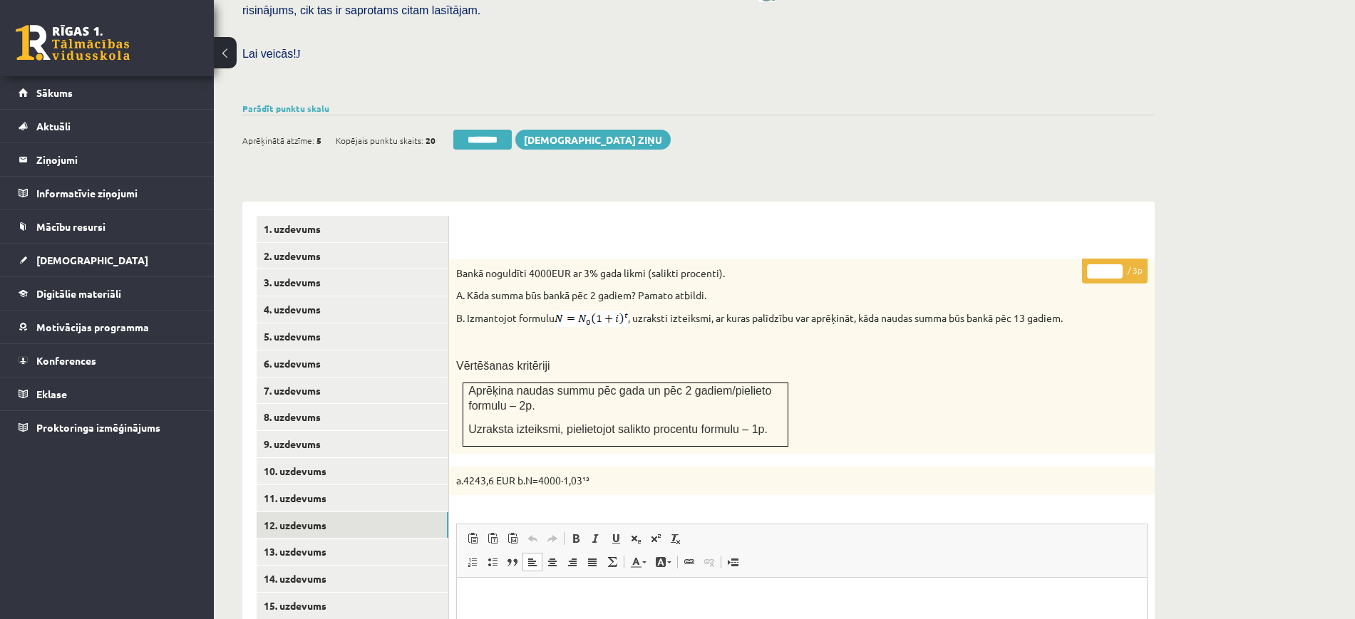
click at [1113, 264] on input "*" at bounding box center [1105, 271] width 36 height 14
type input "*"
click at [1113, 264] on input "*" at bounding box center [1105, 271] width 36 height 14
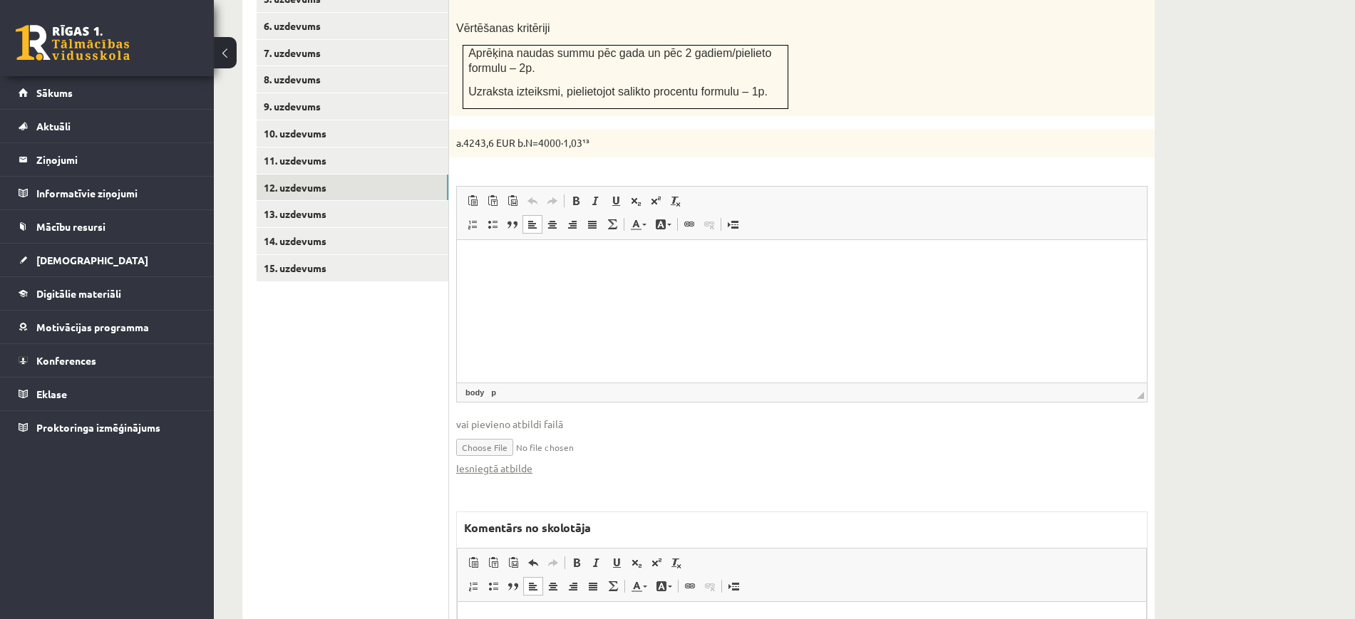
scroll to position [749, 0]
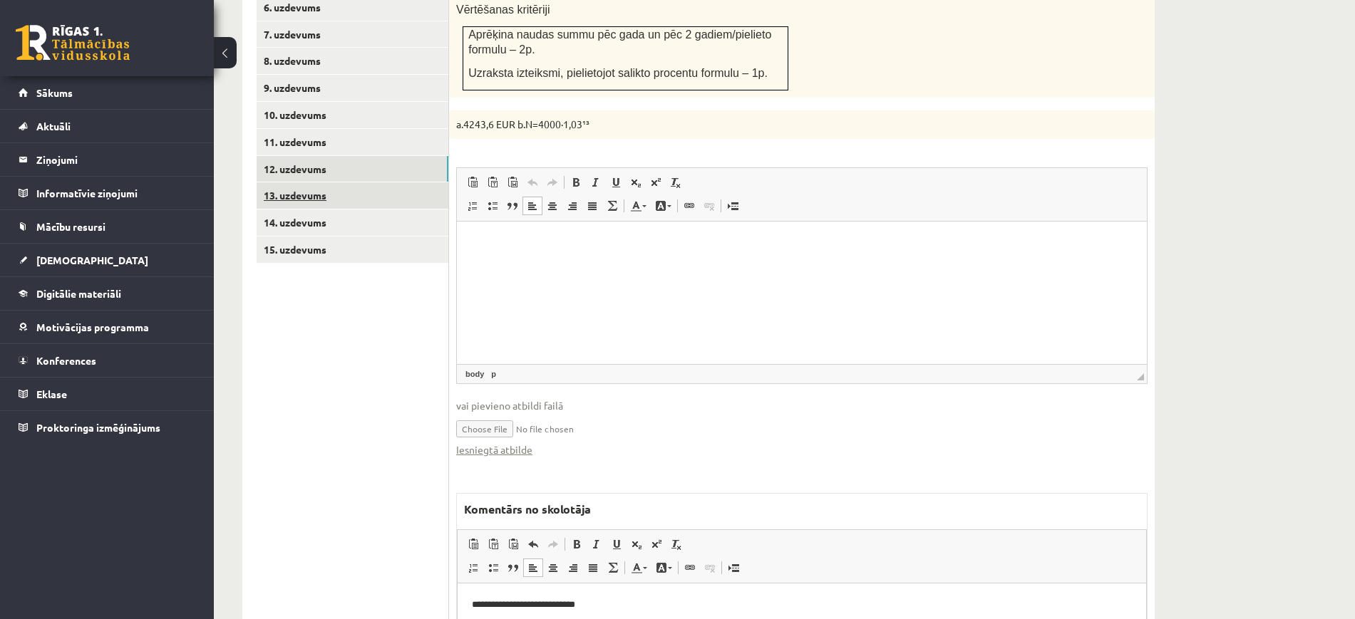
click at [399, 182] on link "13. uzdevums" at bounding box center [353, 195] width 192 height 26
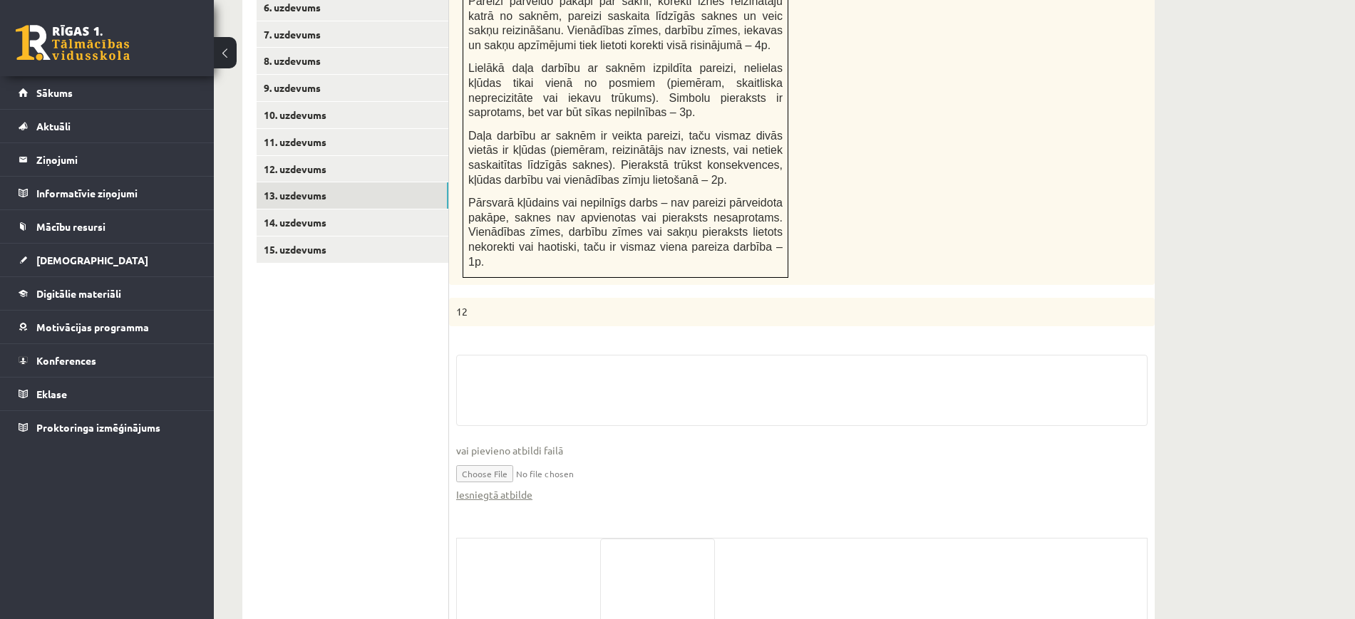
click at [533, 488] on div "Iesniegtā atbilde" at bounding box center [801, 495] width 691 height 15
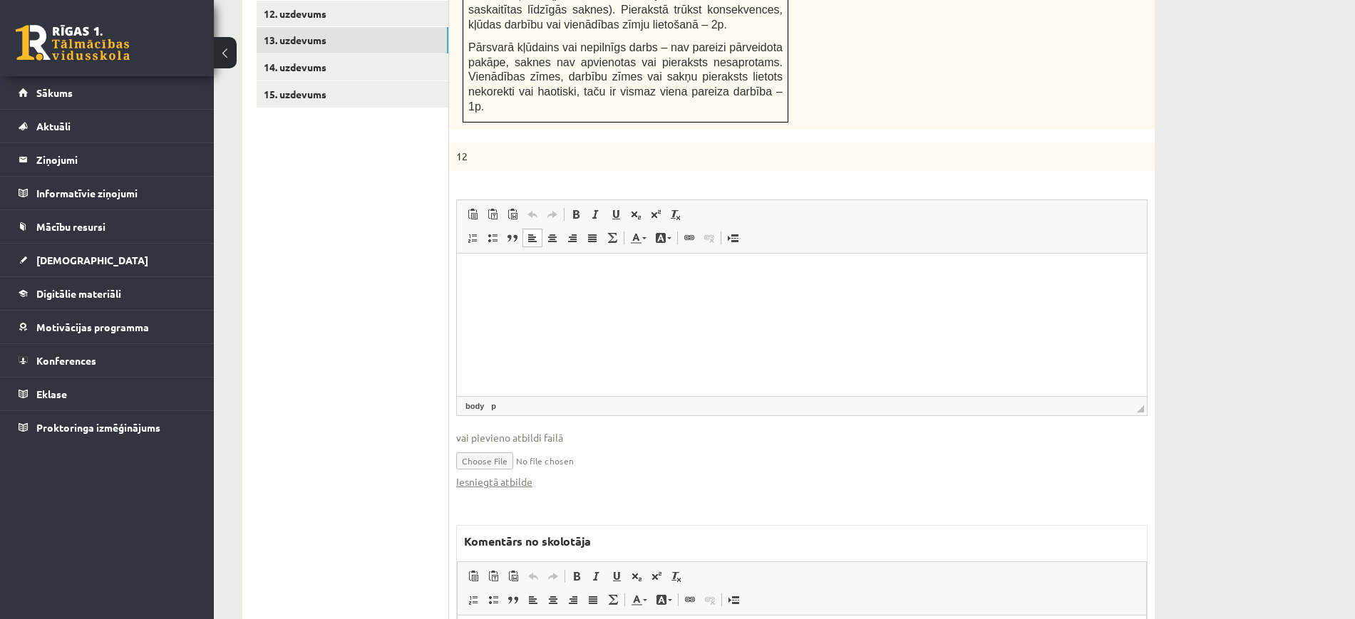
scroll to position [1100, 0]
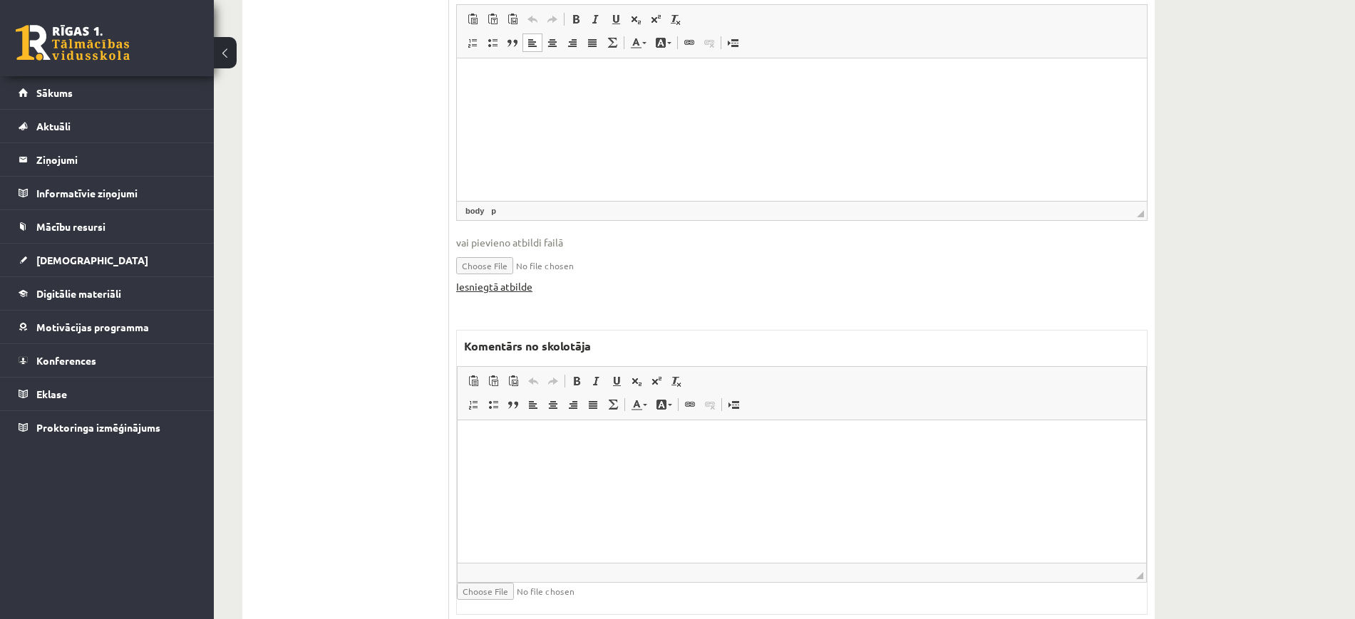
click at [518, 279] on link "Iesniegtā atbilde" at bounding box center [494, 286] width 76 height 15
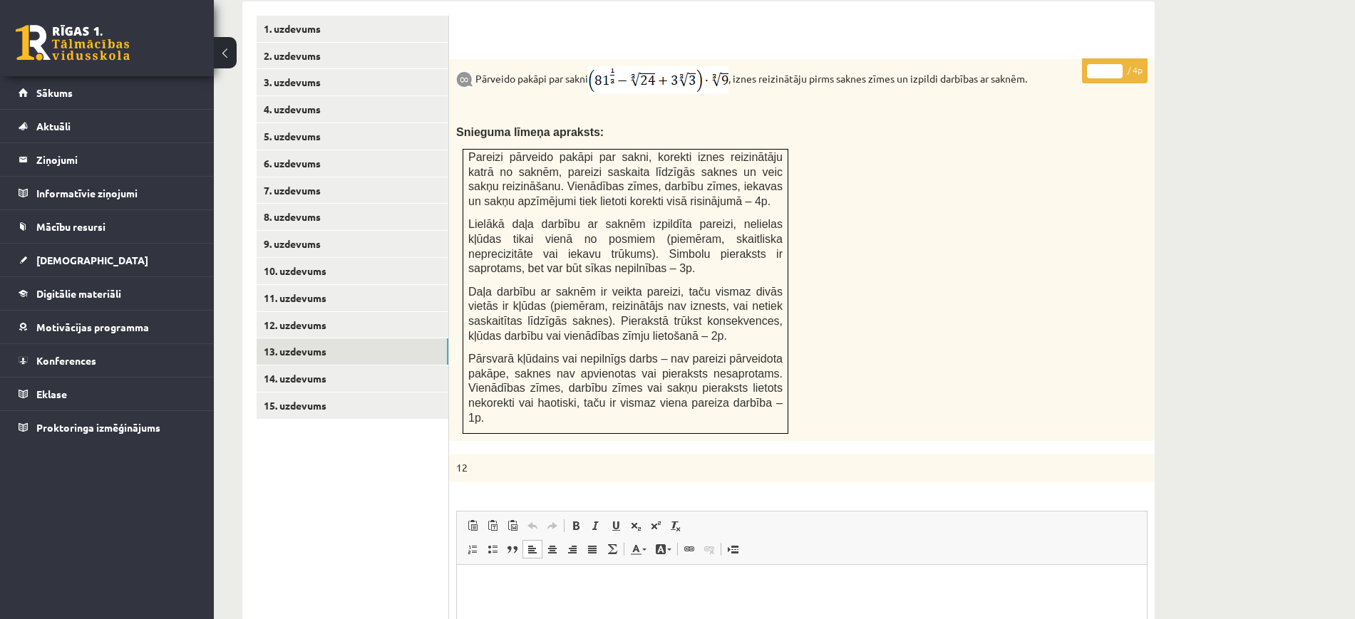
scroll to position [565, 0]
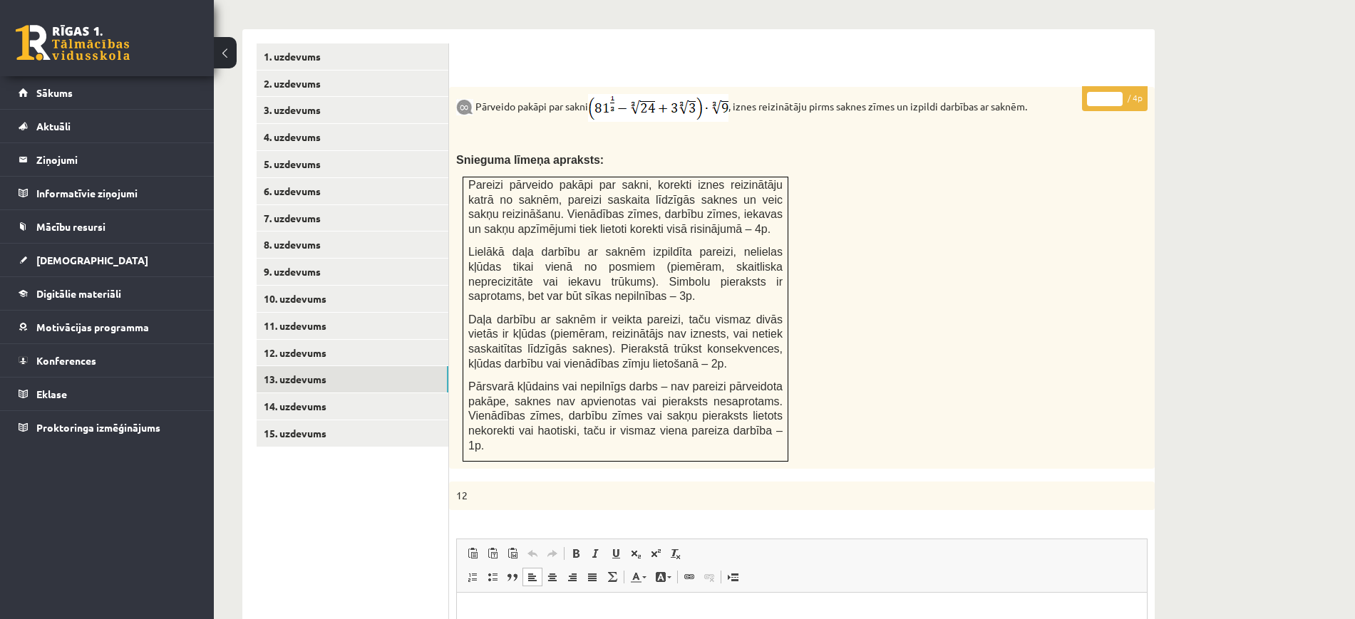
type input "*"
click at [1112, 92] on input "*" at bounding box center [1105, 99] width 36 height 14
click at [388, 393] on link "14. uzdevums" at bounding box center [353, 406] width 192 height 26
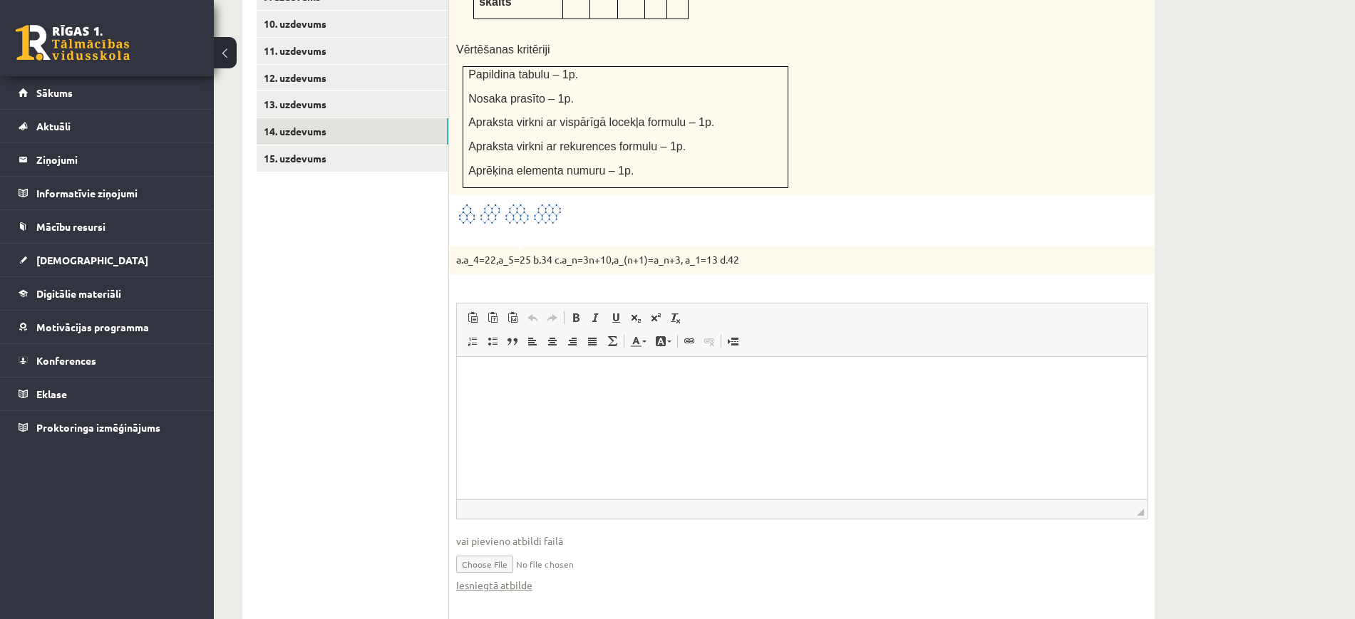
scroll to position [0, 0]
click at [496, 578] on link "Iesniegtā atbilde" at bounding box center [494, 585] width 76 height 15
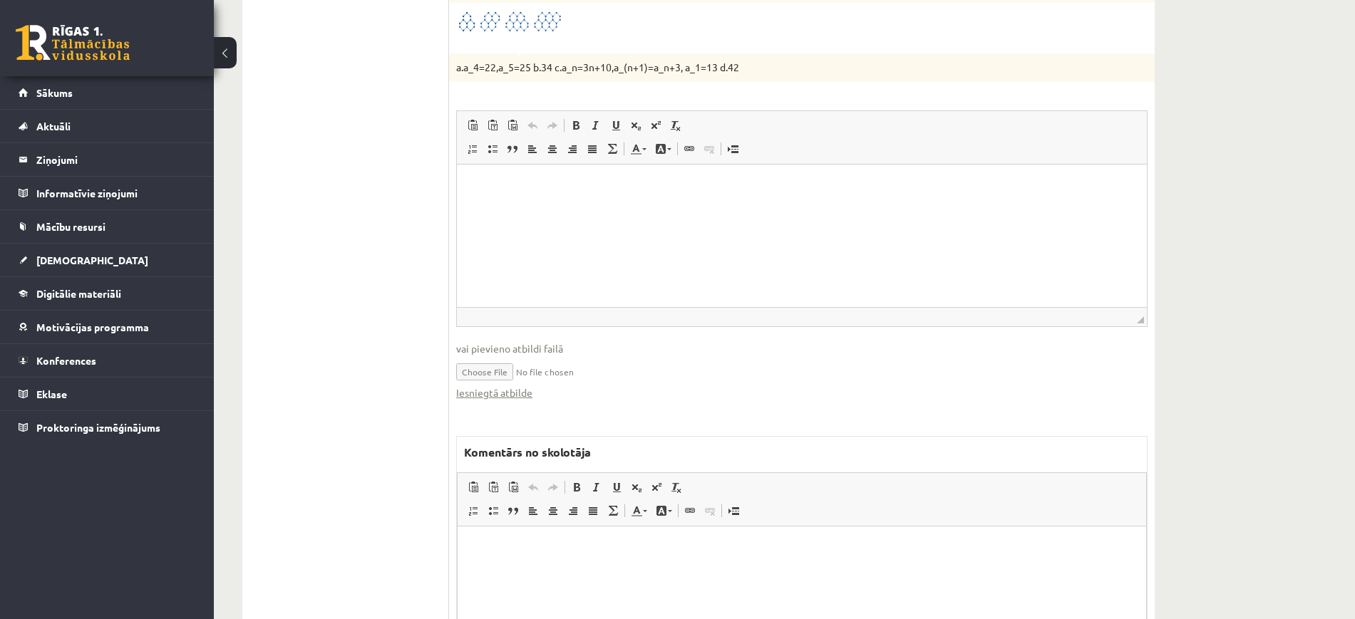
scroll to position [1125, 0]
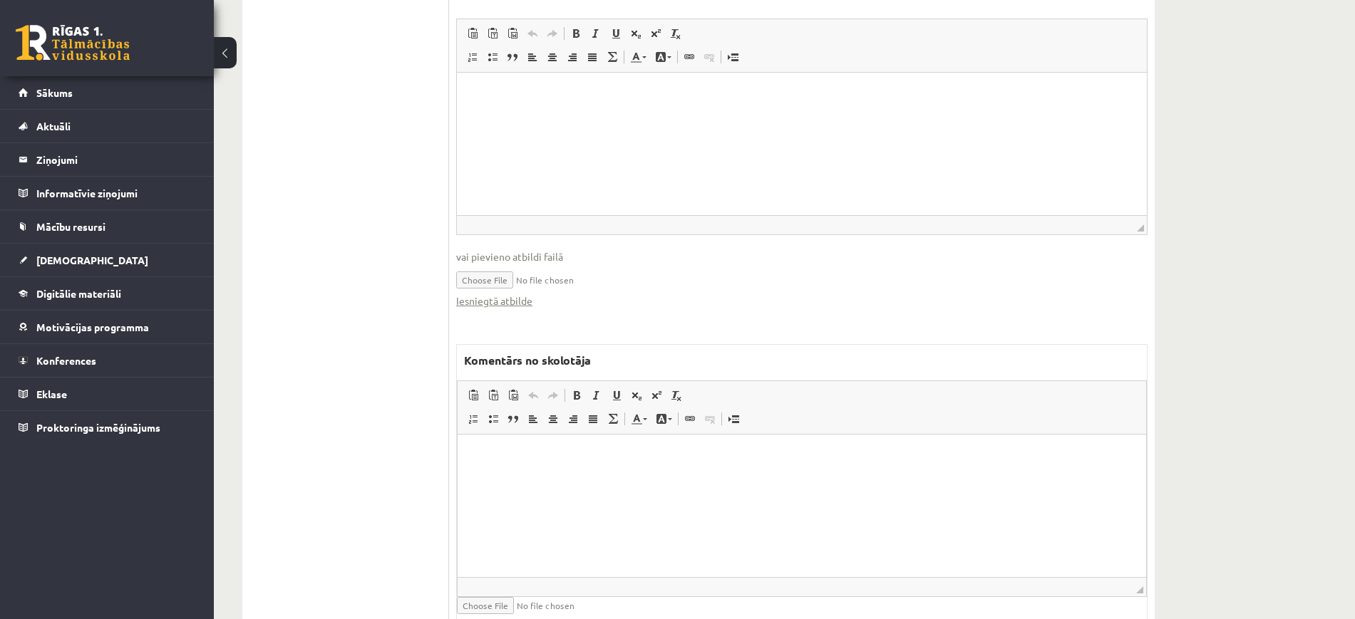
click at [599, 478] on html at bounding box center [802, 456] width 689 height 43
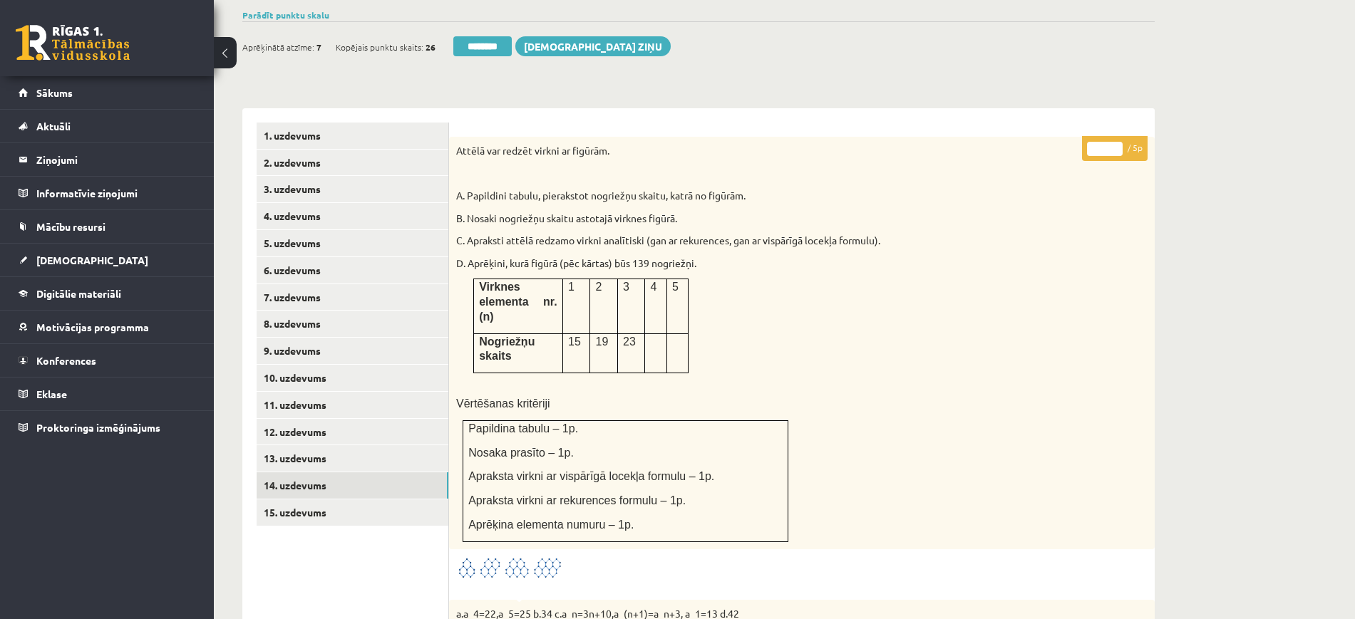
scroll to position [412, 0]
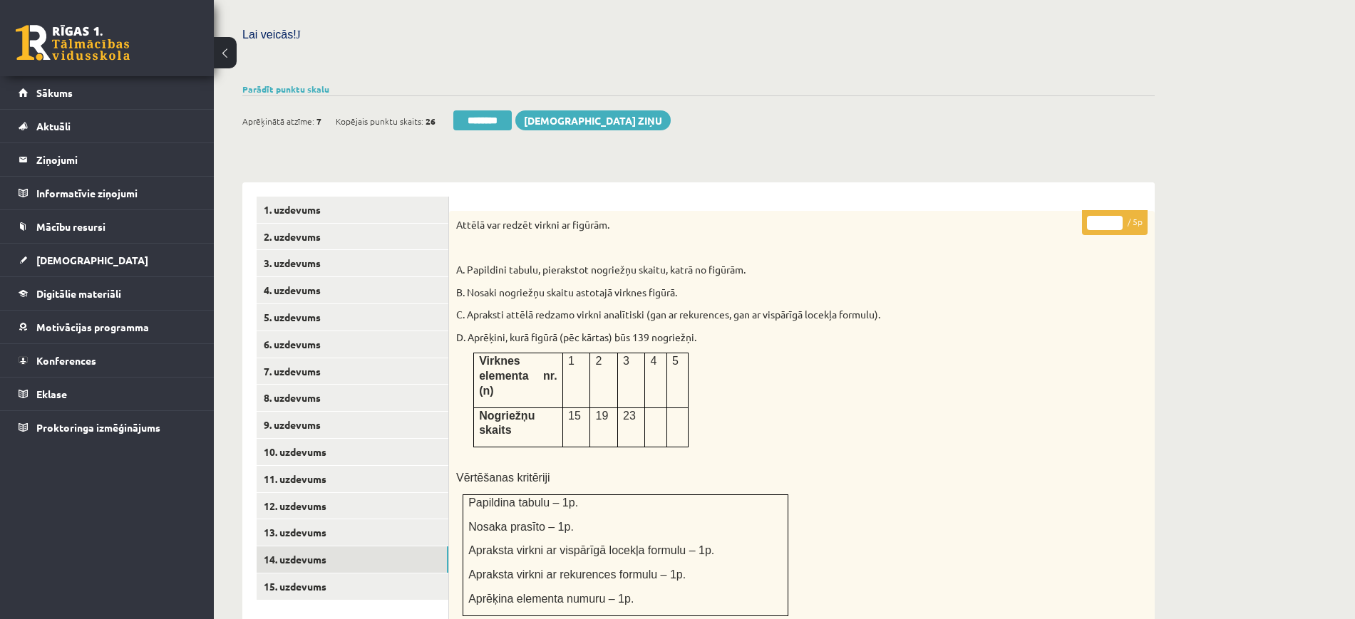
click at [1118, 216] on input "*" at bounding box center [1105, 223] width 36 height 14
type input "*"
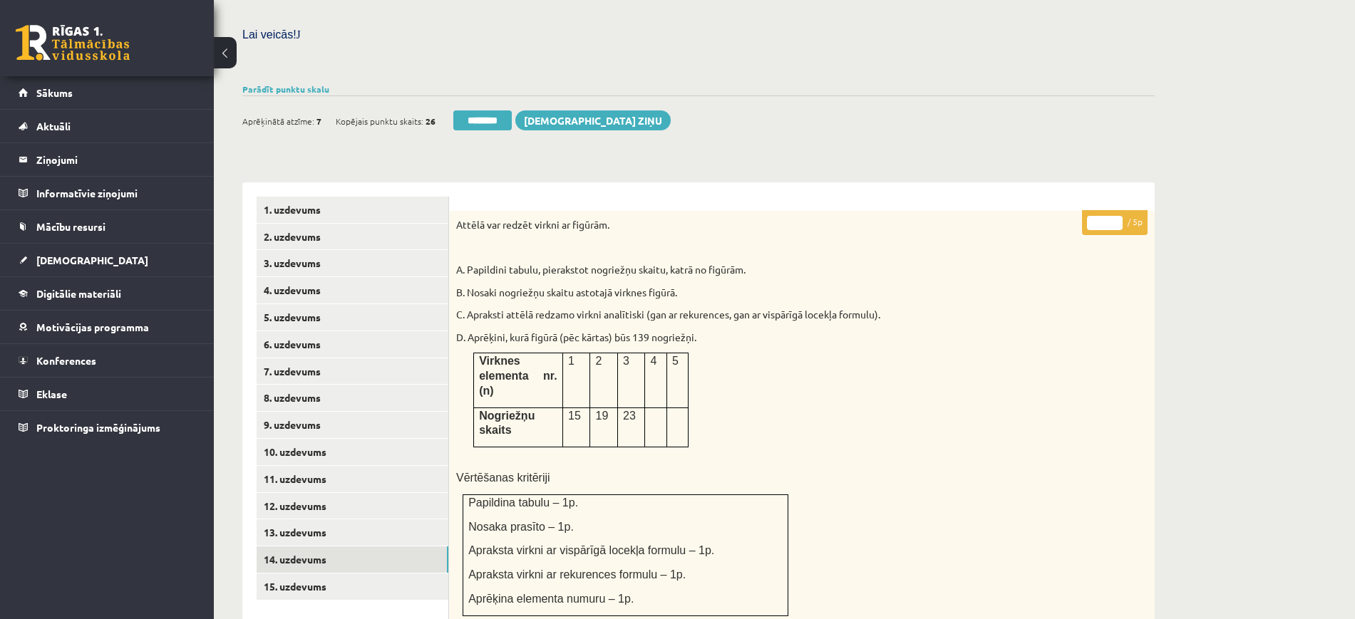
click at [1118, 216] on input "*" at bounding box center [1105, 223] width 36 height 14
click at [386, 574] on link "15. uzdevums" at bounding box center [353, 587] width 192 height 26
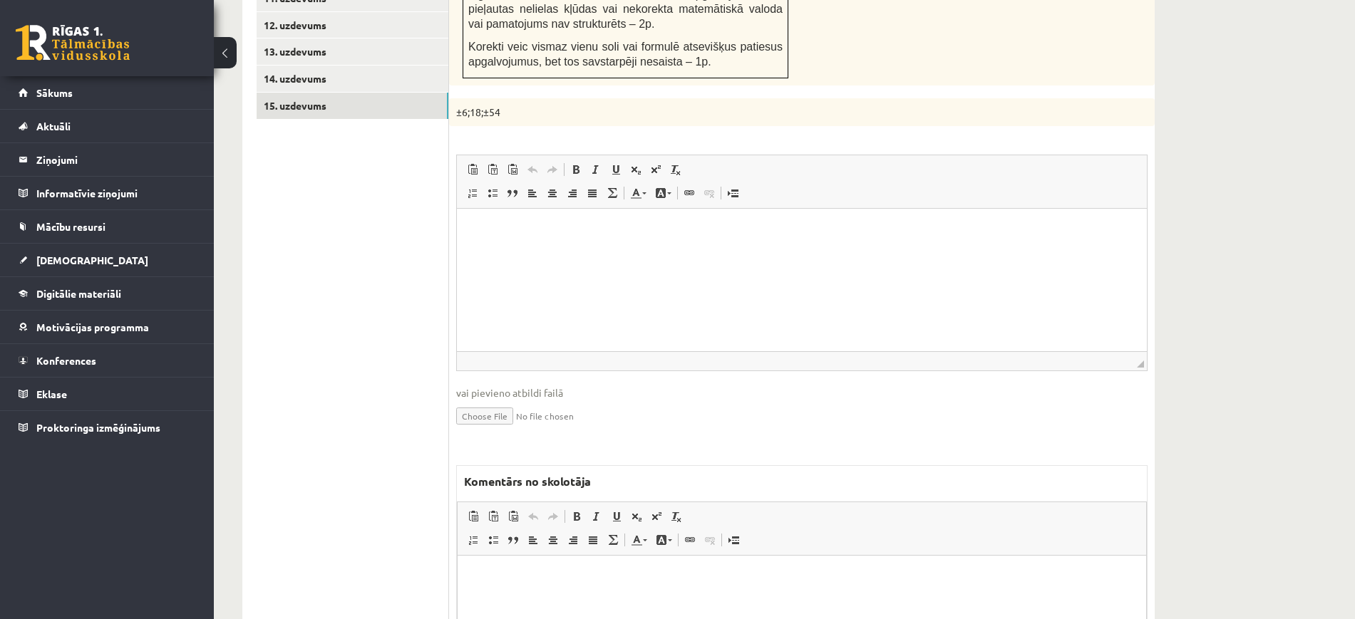
scroll to position [1044, 0]
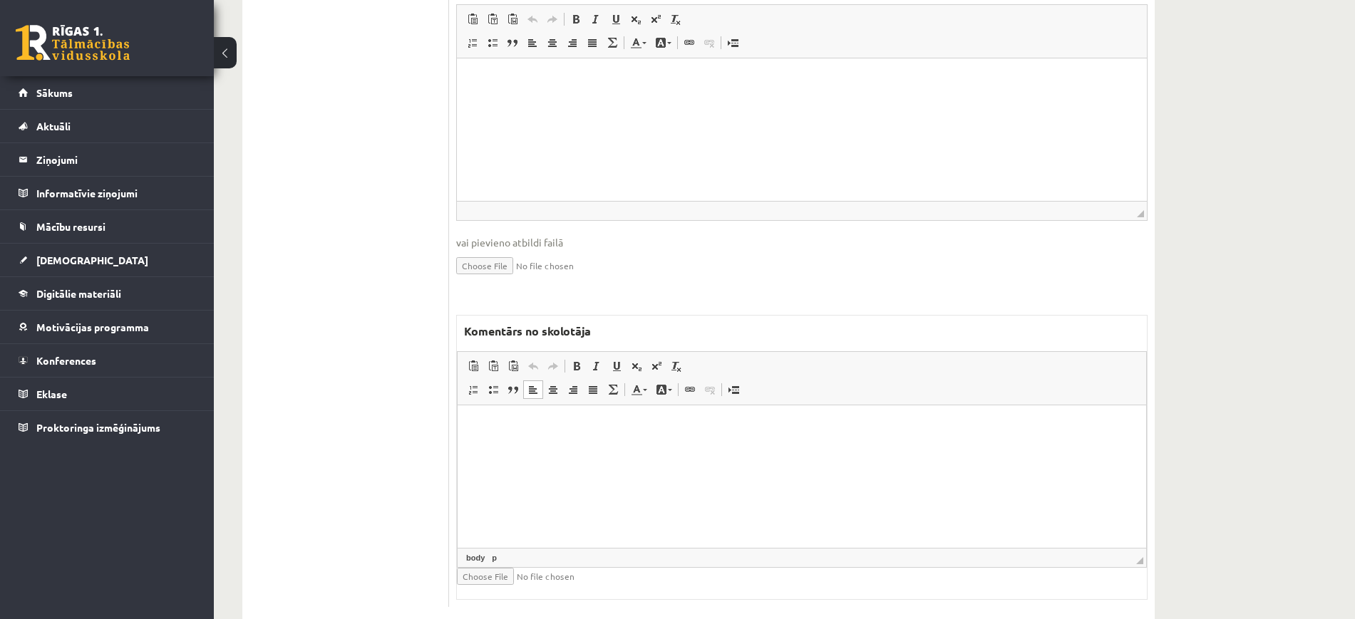
drag, startPoint x: 579, startPoint y: 511, endPoint x: 577, endPoint y: 501, distance: 10.1
click at [579, 449] on html at bounding box center [802, 427] width 689 height 43
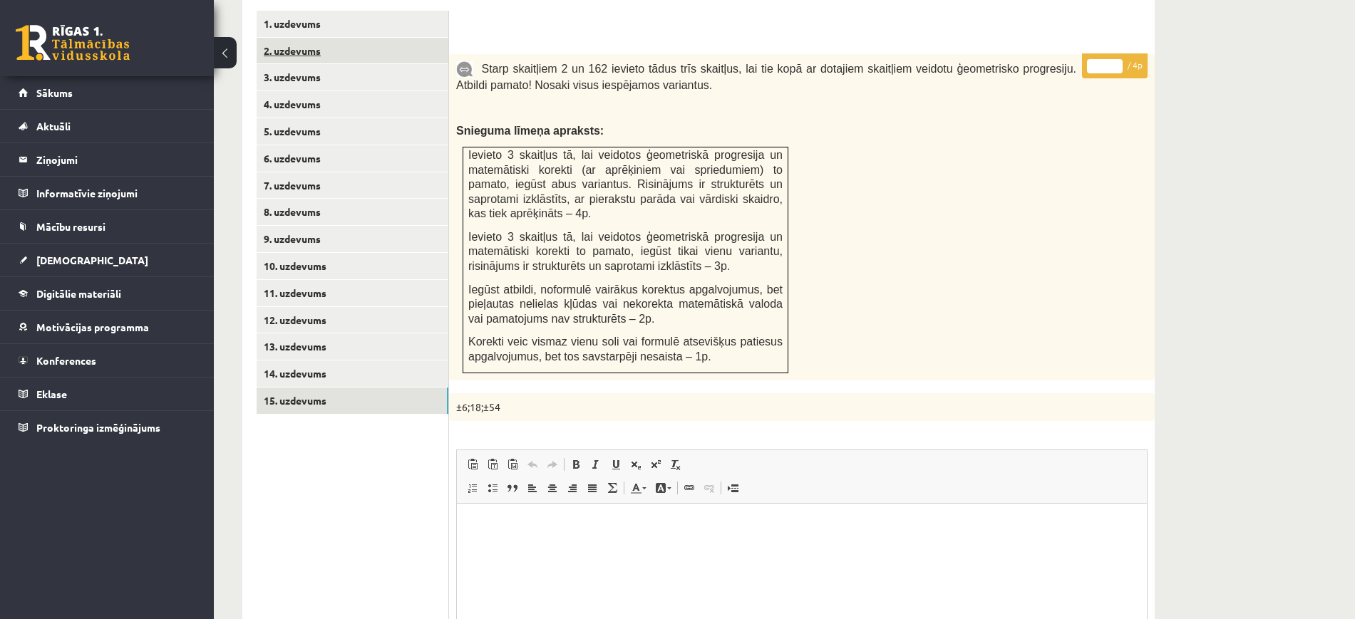
scroll to position [331, 0]
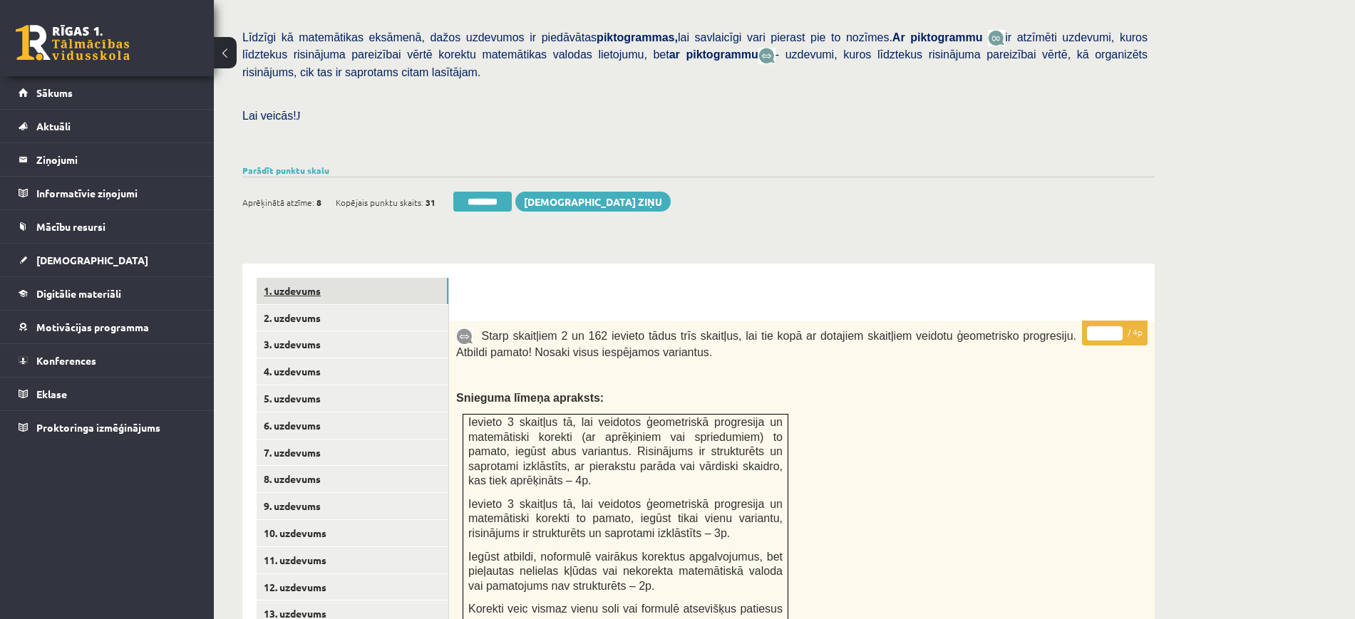
click at [363, 278] on link "1. uzdevums" at bounding box center [353, 291] width 192 height 26
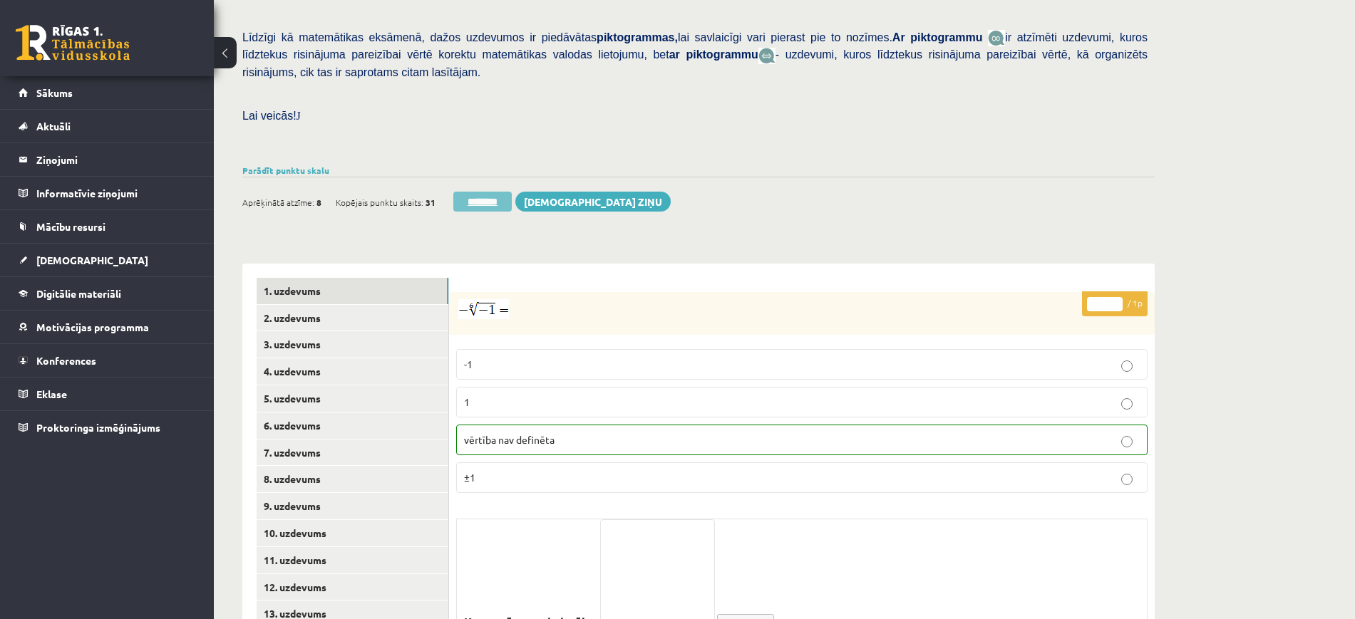
drag, startPoint x: 497, startPoint y: 162, endPoint x: 745, endPoint y: 50, distance: 272.1
click at [497, 192] on input "********" at bounding box center [482, 202] width 58 height 20
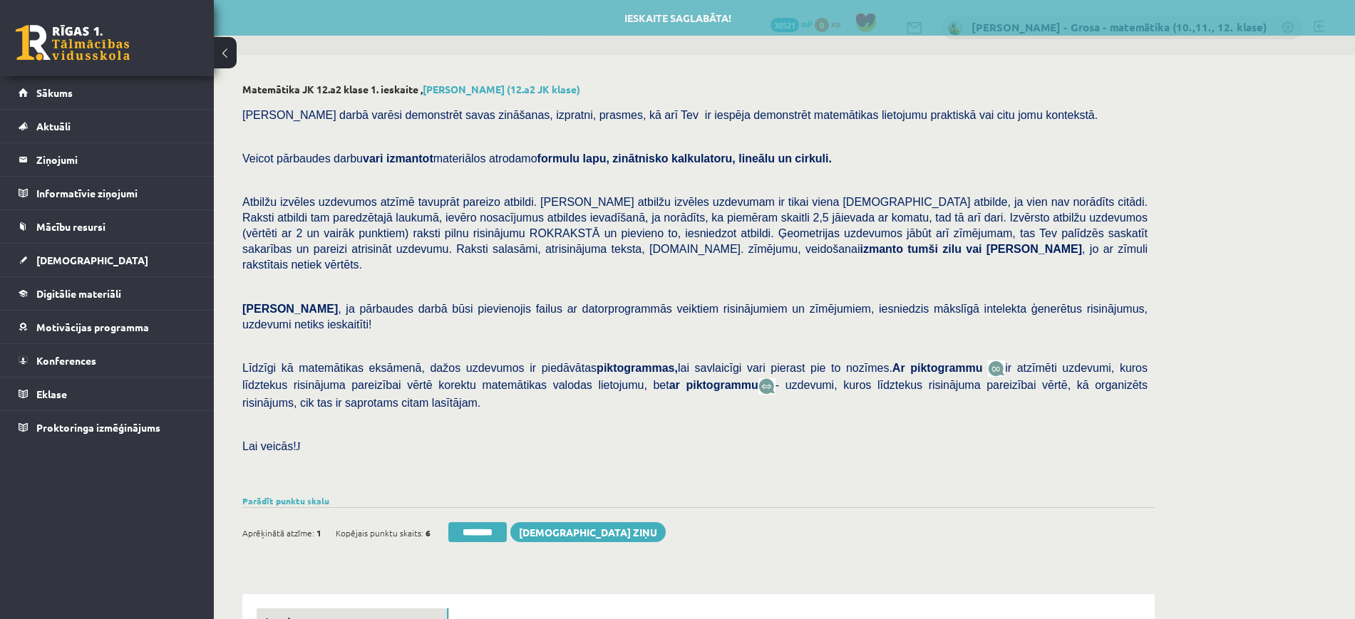
scroll to position [356, 0]
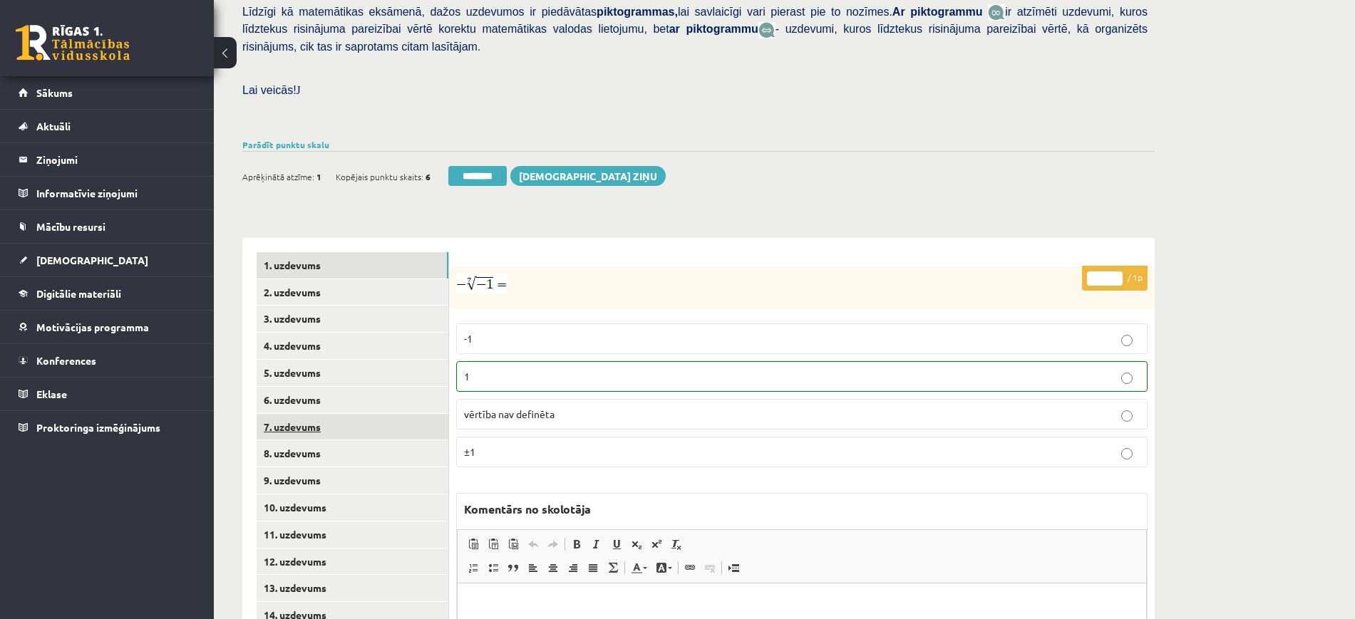
click at [332, 414] on link "7. uzdevums" at bounding box center [353, 427] width 192 height 26
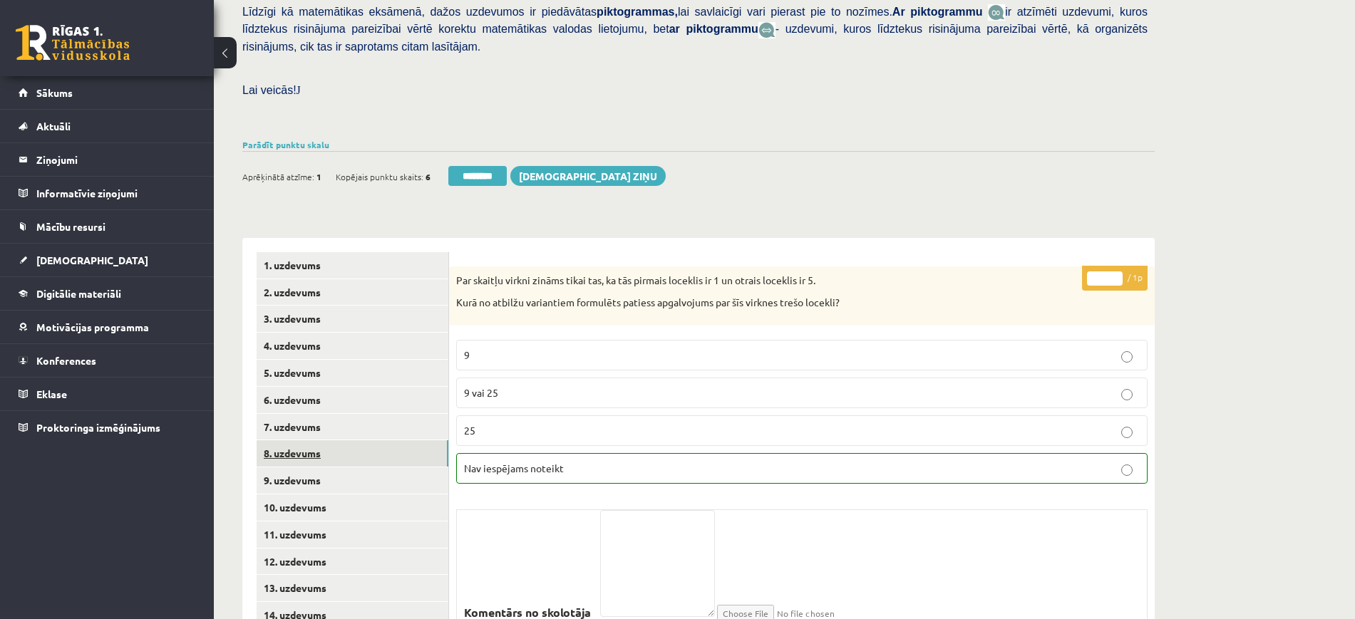
click at [332, 441] on link "8. uzdevums" at bounding box center [353, 454] width 192 height 26
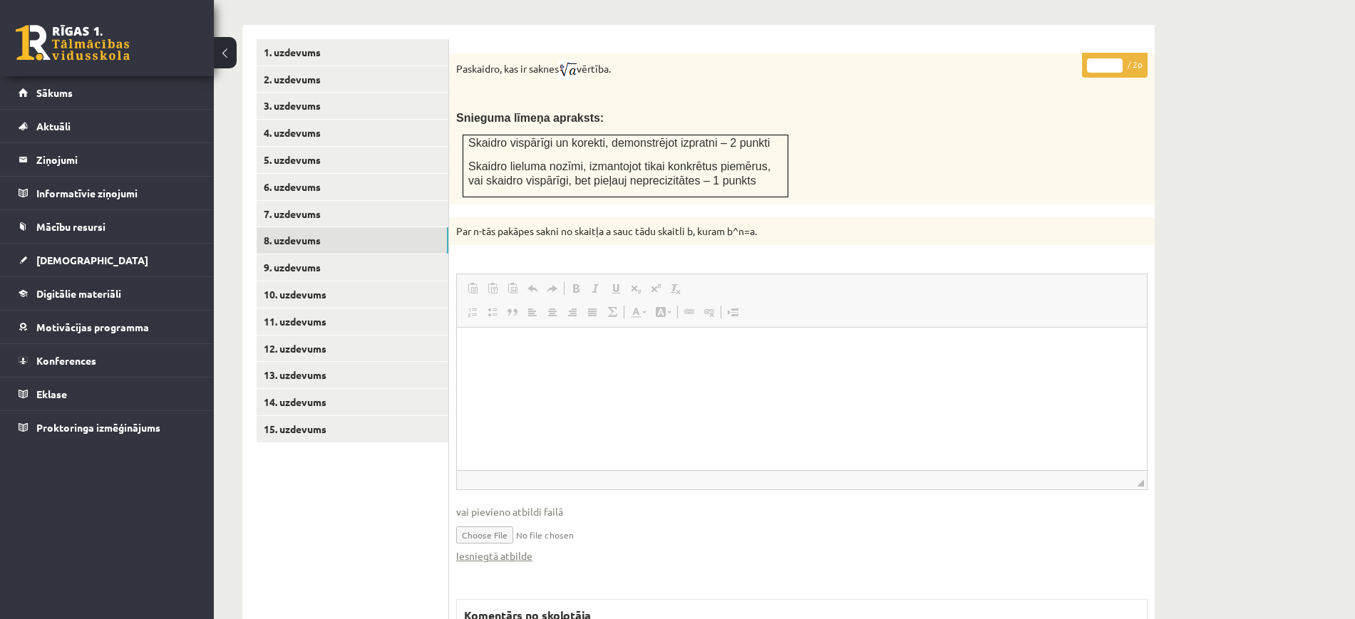
scroll to position [0, 0]
click at [500, 549] on link "Iesniegtā atbilde" at bounding box center [494, 556] width 76 height 15
click at [1112, 58] on input "*" at bounding box center [1105, 65] width 36 height 14
type input "*"
click at [1112, 58] on input "*" at bounding box center [1105, 65] width 36 height 14
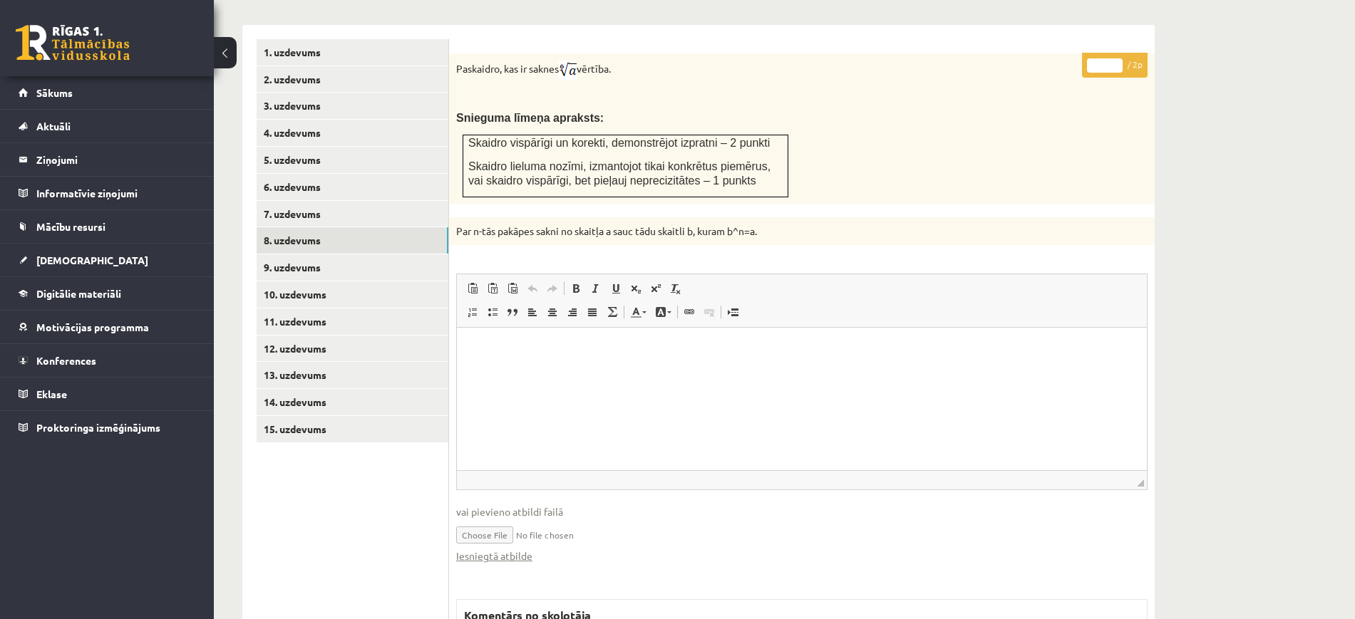
click at [1112, 58] on input "*" at bounding box center [1105, 65] width 36 height 14
click at [353, 254] on link "9. uzdevums" at bounding box center [353, 267] width 192 height 26
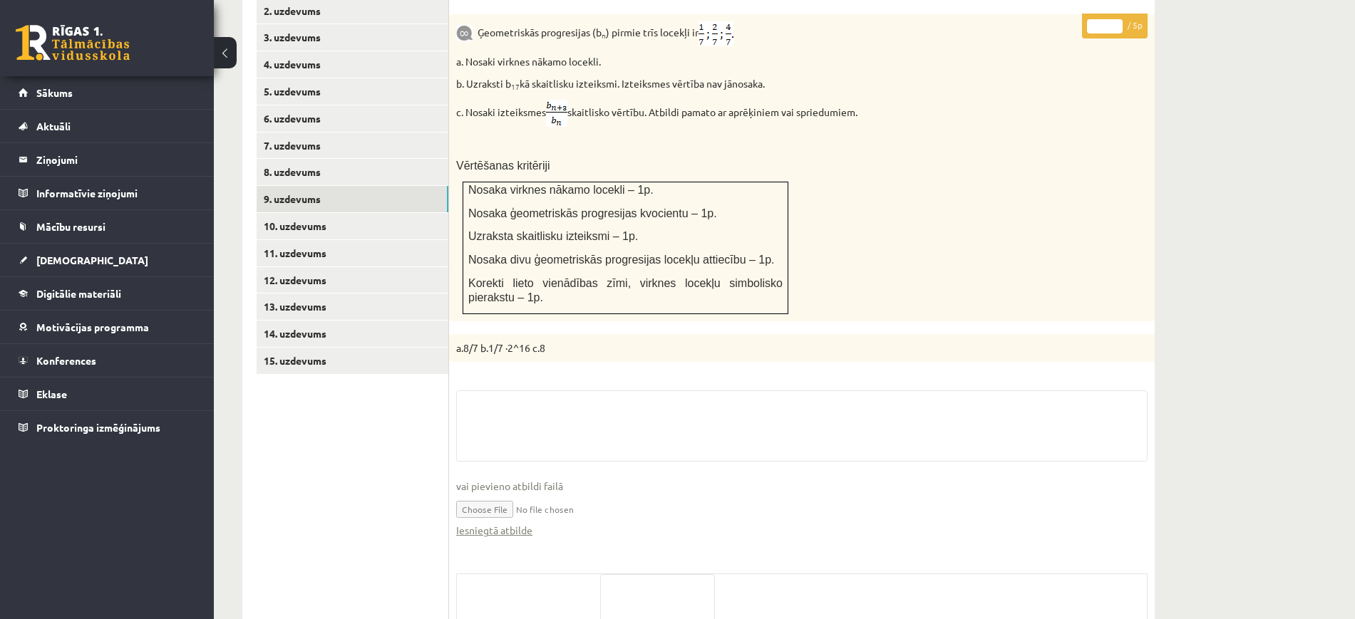
scroll to position [748, 0]
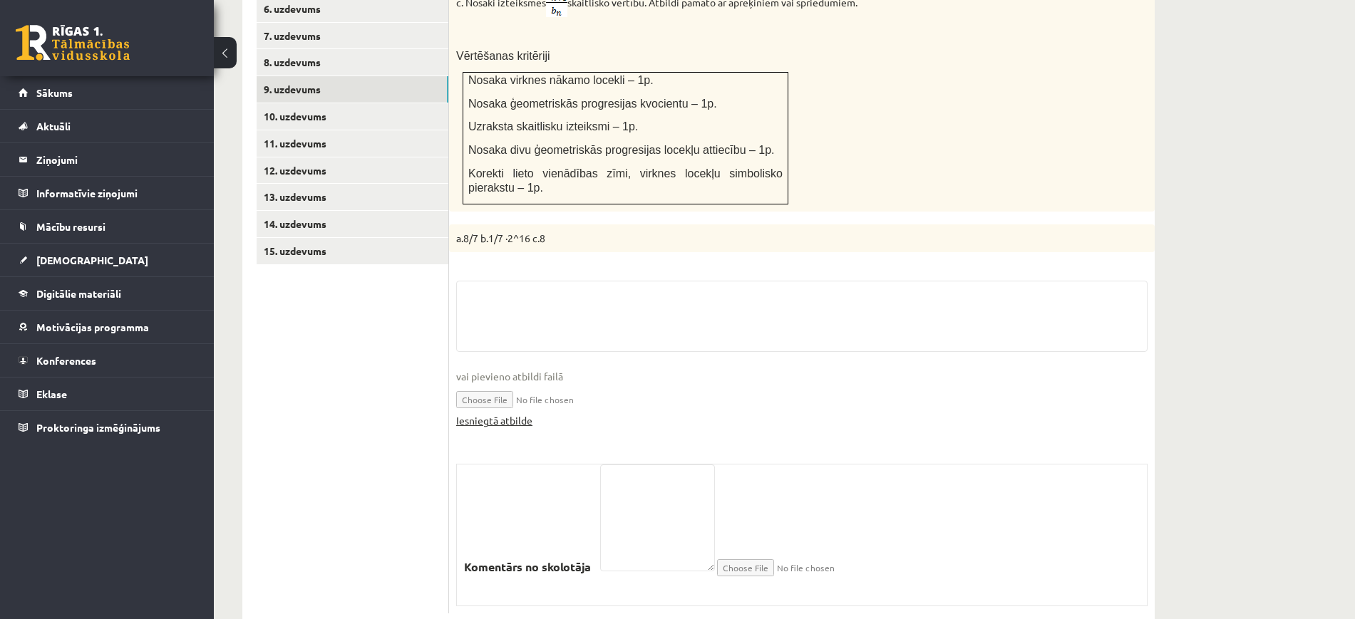
click at [510, 413] on link "Iesniegtā atbilde" at bounding box center [494, 420] width 76 height 15
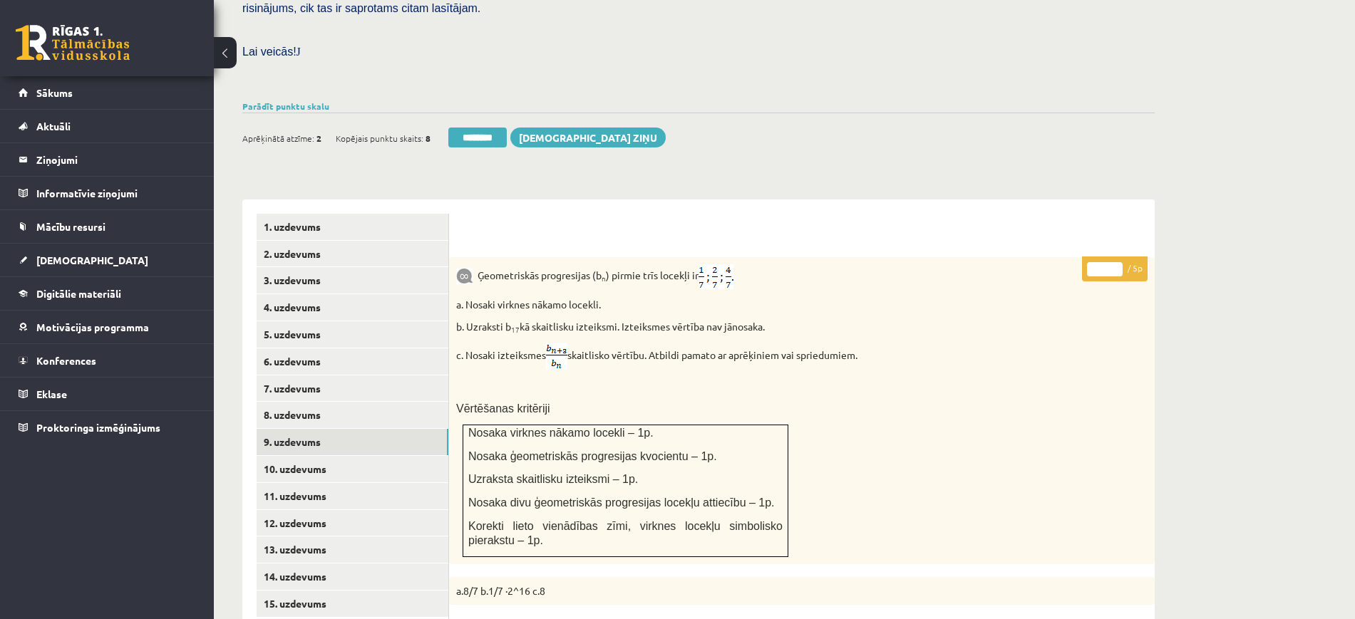
scroll to position [391, 0]
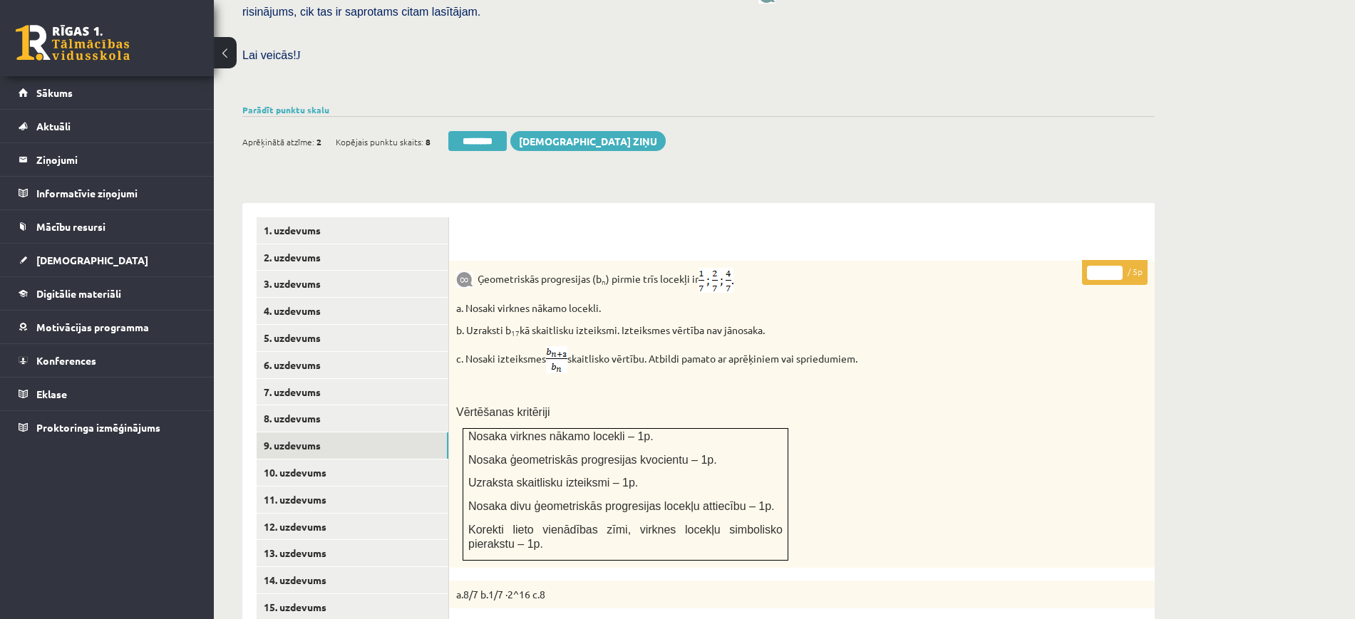
type input "*"
click at [1117, 266] on input "*" at bounding box center [1105, 273] width 36 height 14
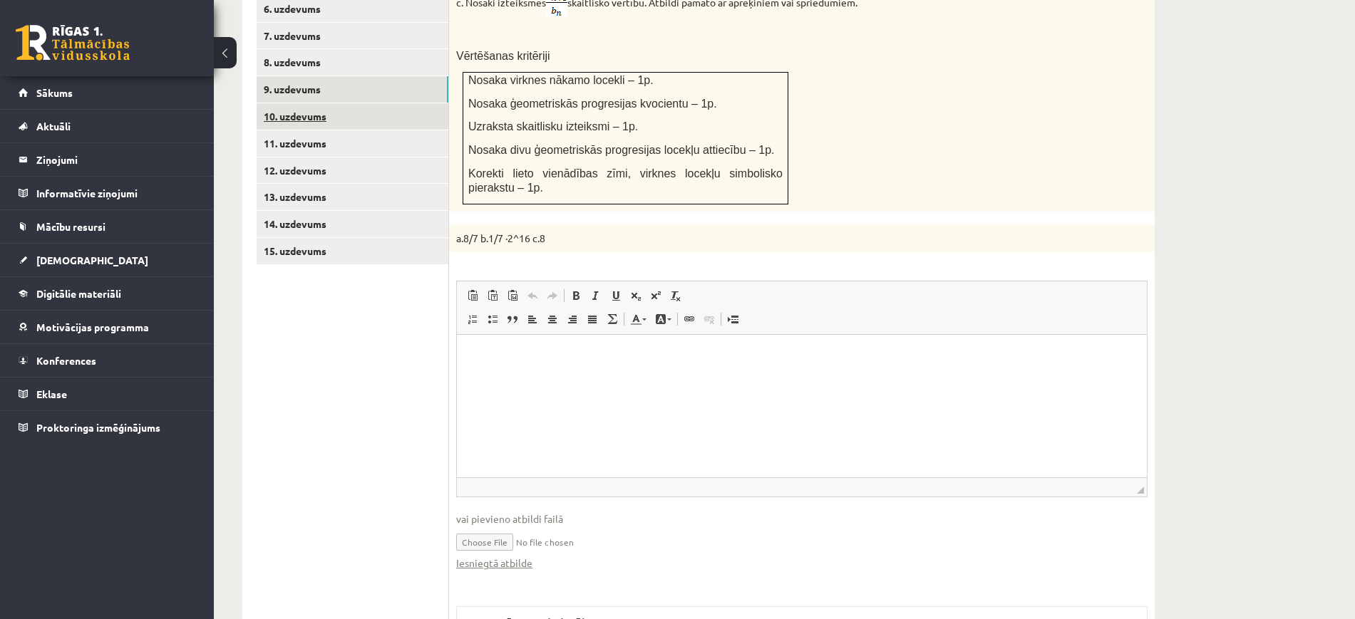
click at [408, 103] on link "10. uzdevums" at bounding box center [353, 116] width 192 height 26
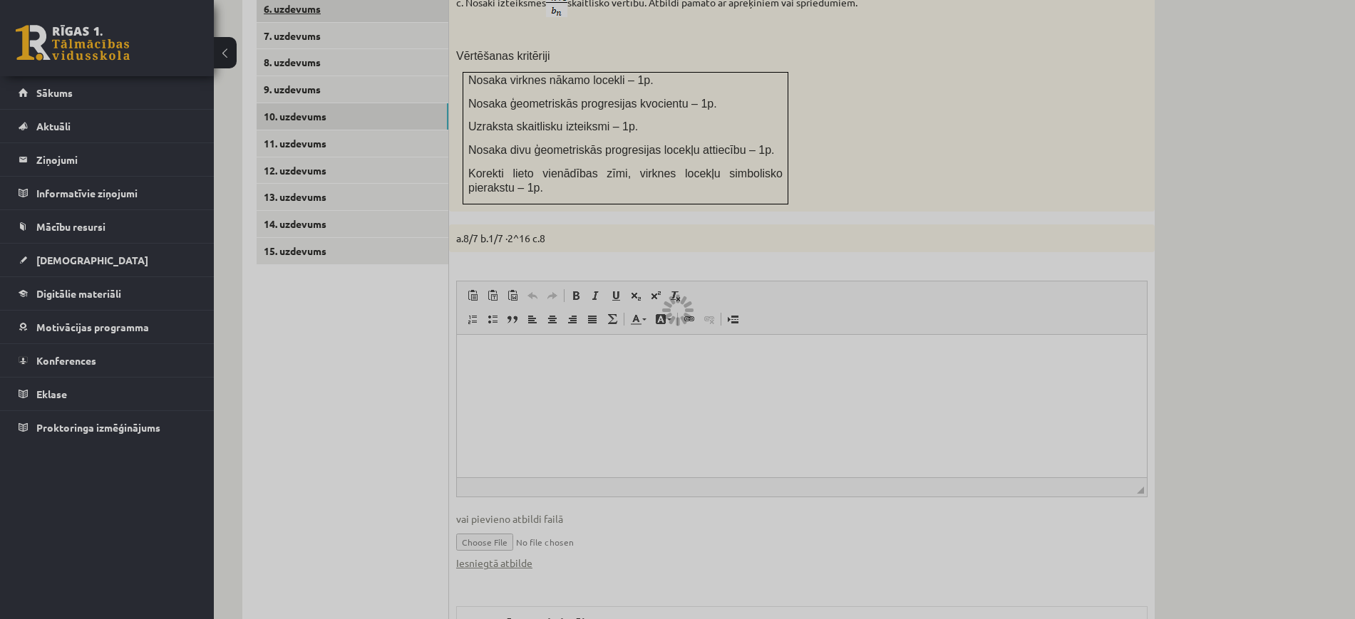
scroll to position [590, 0]
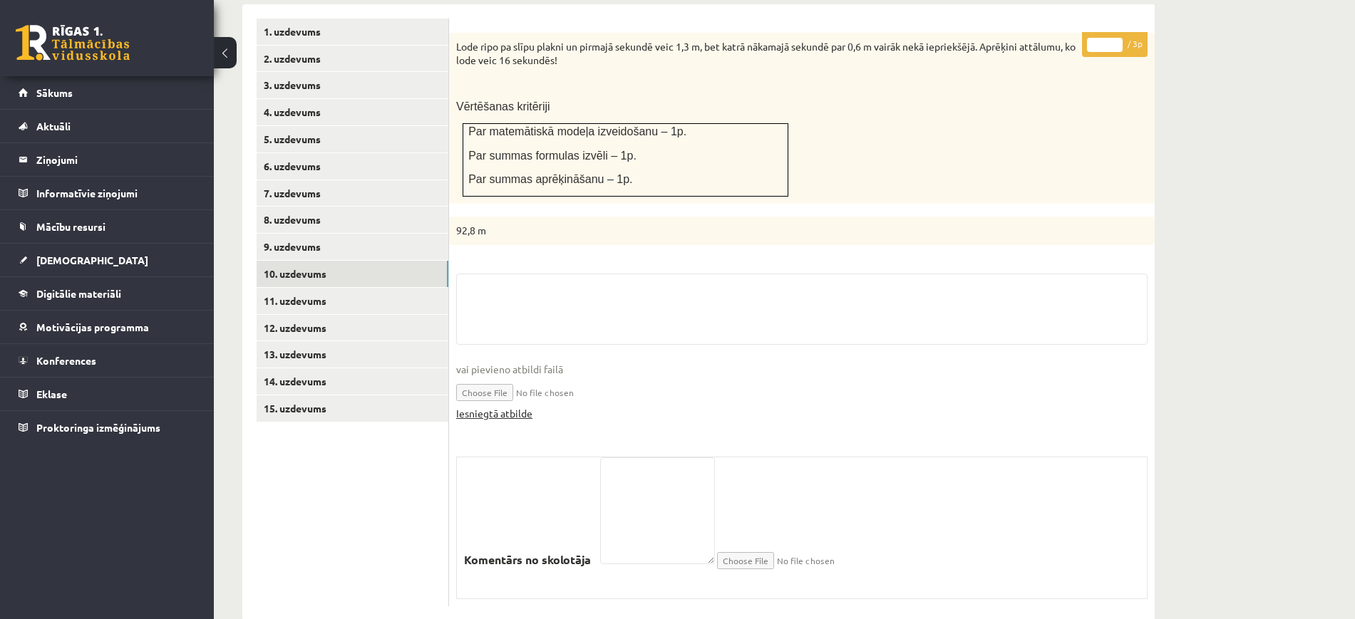
click at [496, 406] on link "Iesniegtā atbilde" at bounding box center [494, 413] width 76 height 15
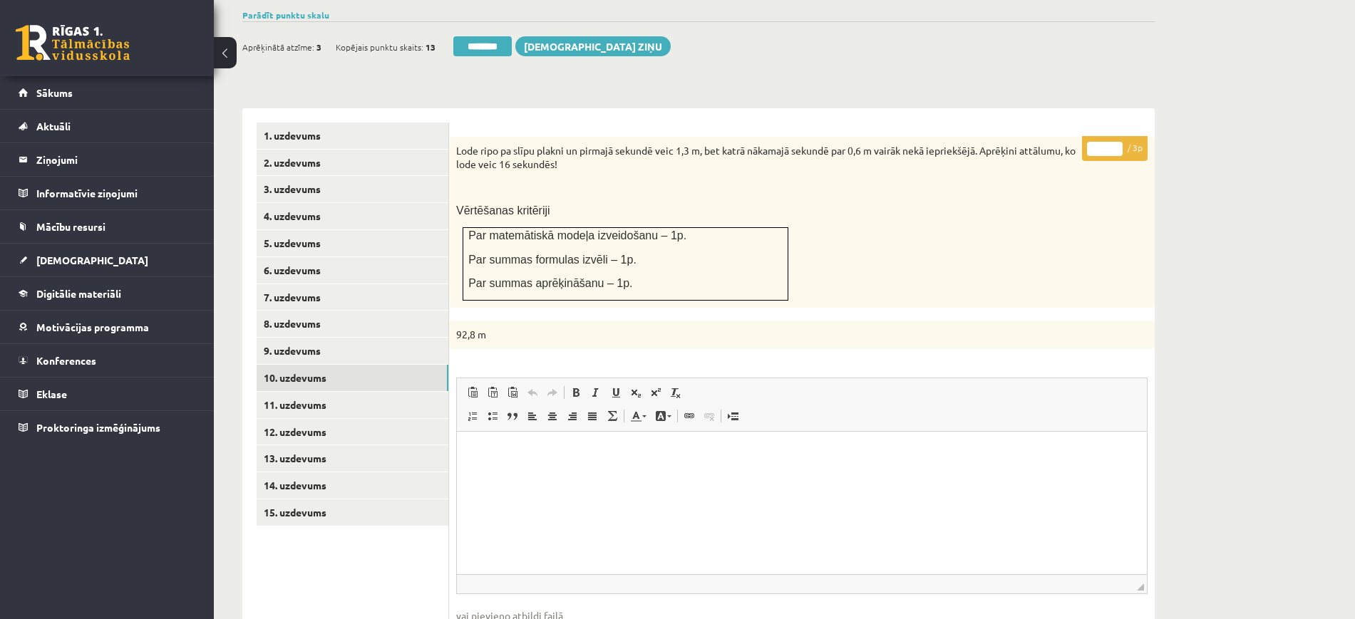
scroll to position [323, 0]
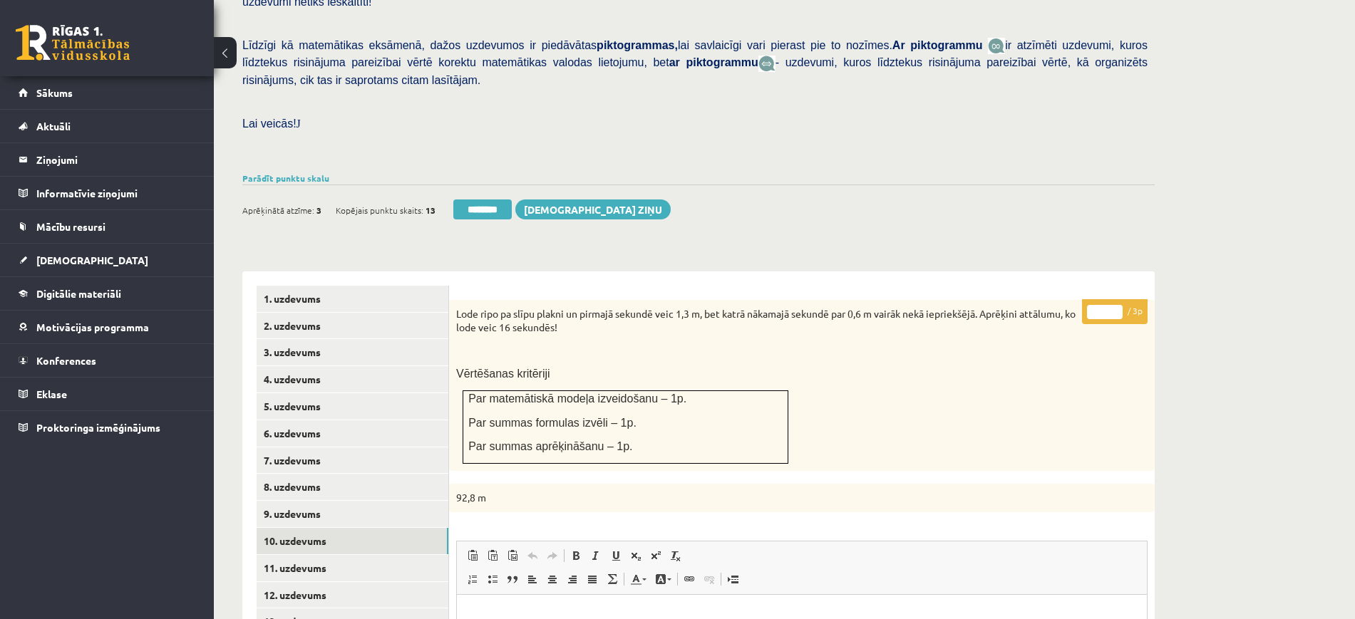
drag, startPoint x: 1120, startPoint y: 274, endPoint x: 1101, endPoint y: 265, distance: 20.7
type input "*"
click at [1115, 305] on input "*" at bounding box center [1105, 312] width 36 height 14
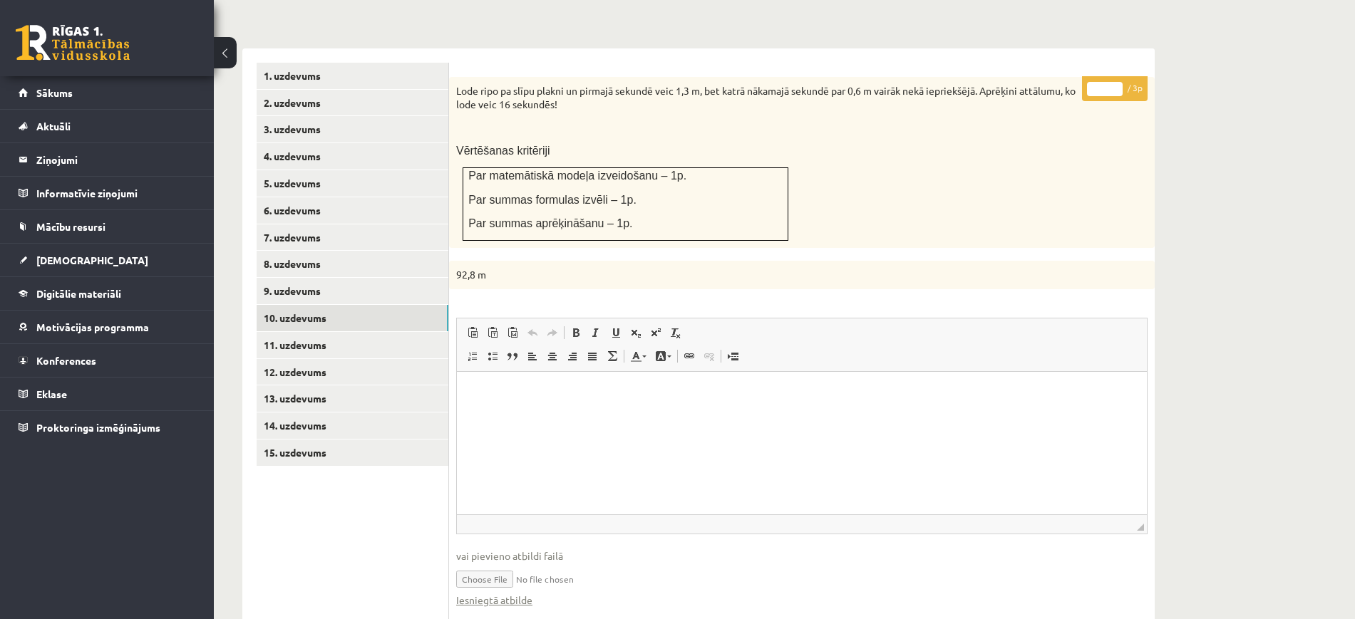
scroll to position [679, 0]
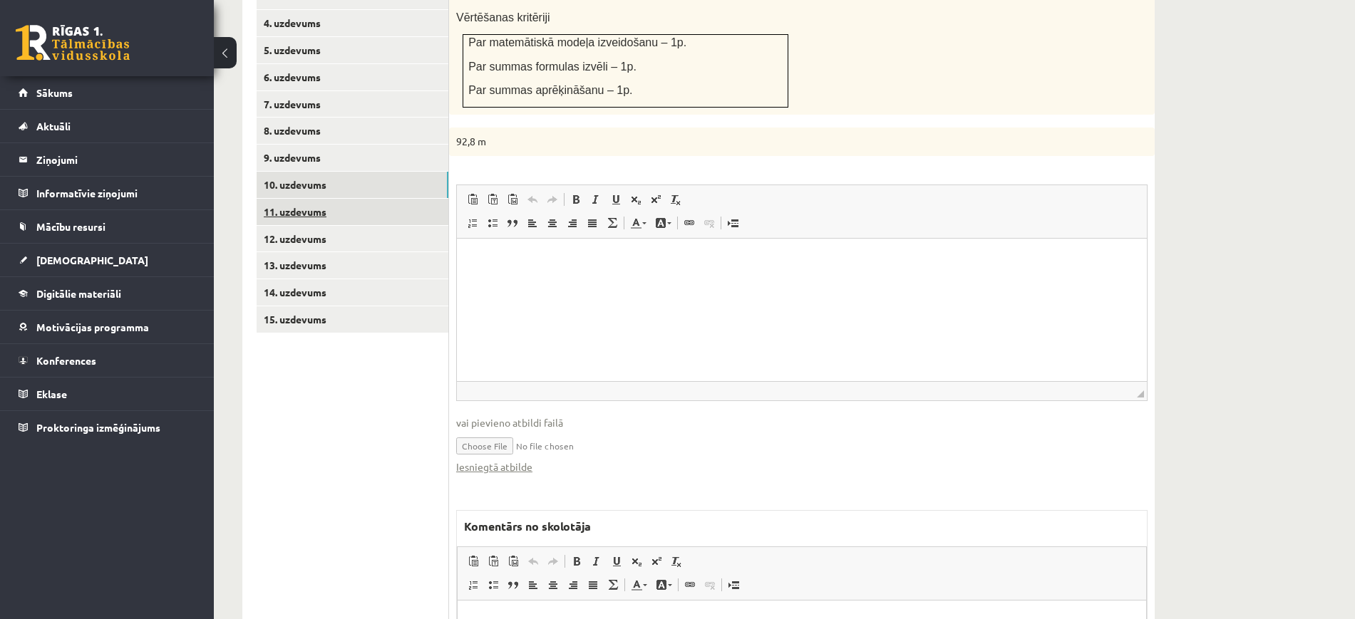
click at [332, 199] on link "11. uzdevums" at bounding box center [353, 212] width 192 height 26
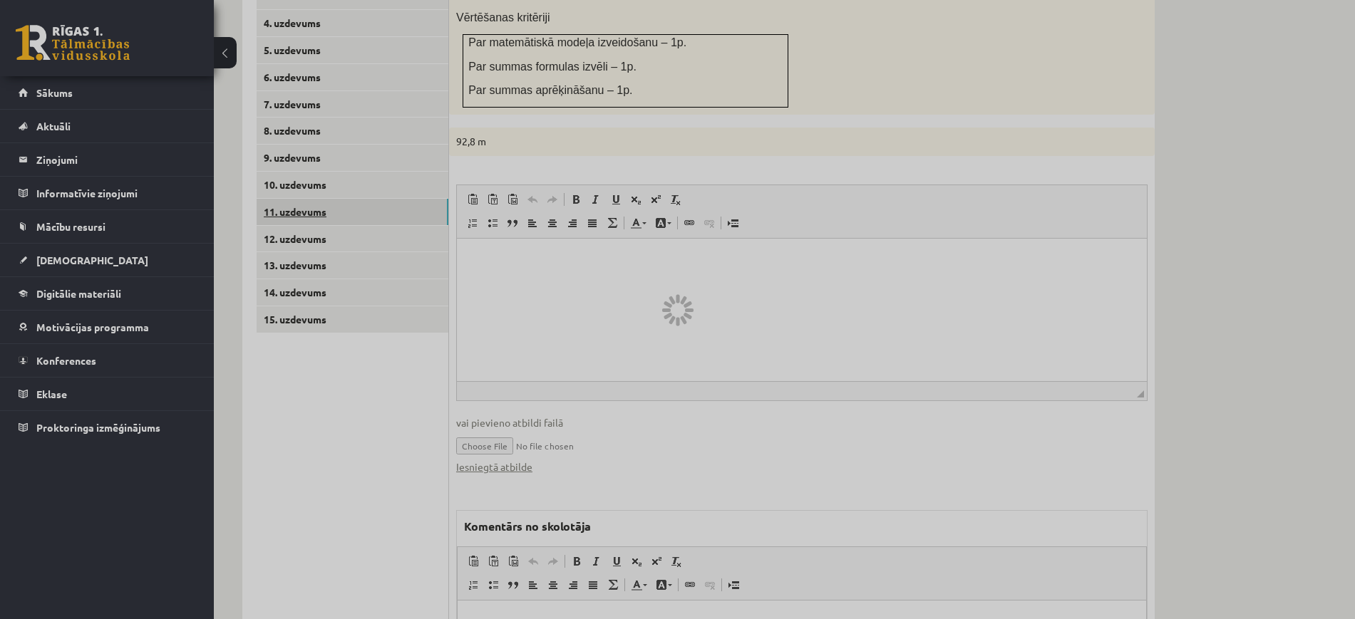
scroll to position [617, 0]
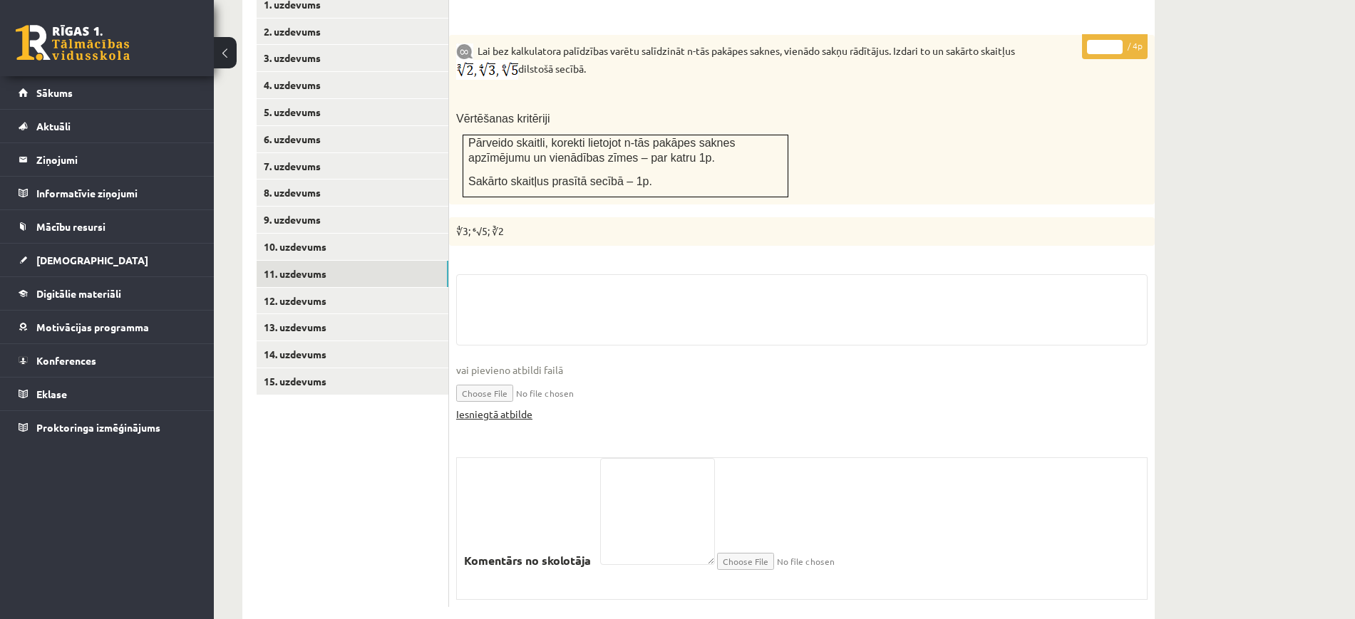
click at [487, 407] on link "Iesniegtā atbilde" at bounding box center [494, 414] width 76 height 15
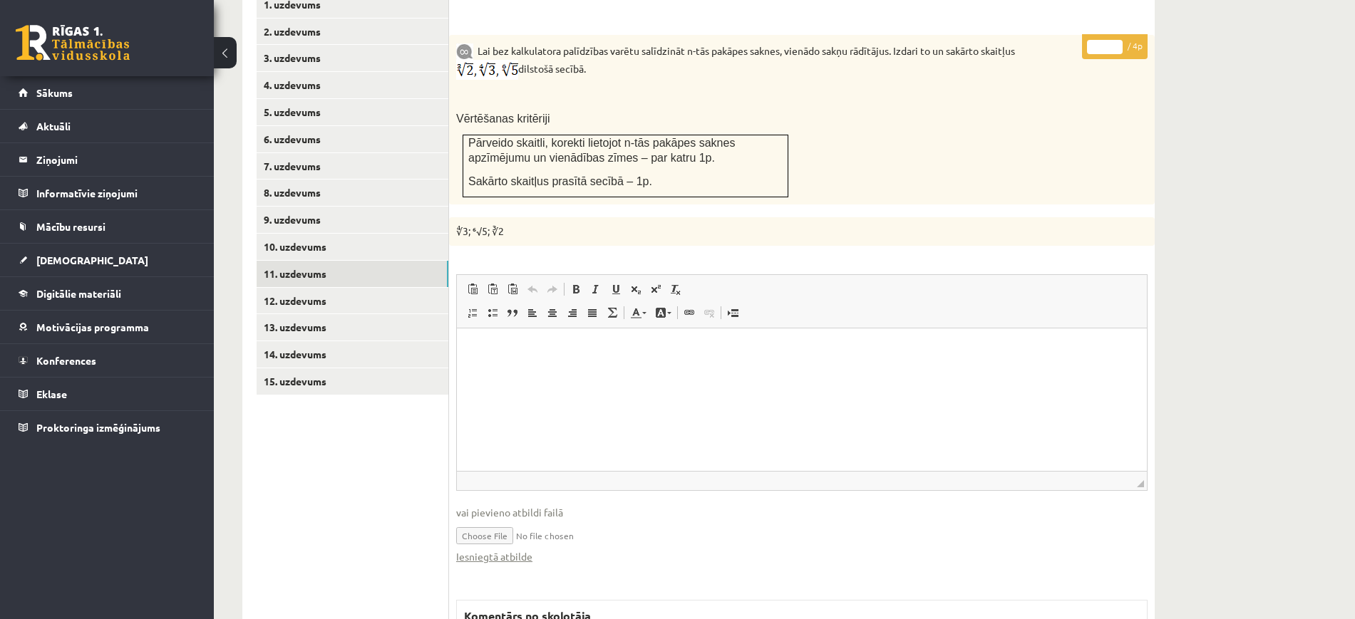
scroll to position [0, 0]
click at [1108, 40] on input "*" at bounding box center [1105, 47] width 36 height 14
type input "*"
click at [1112, 40] on input "*" at bounding box center [1105, 47] width 36 height 14
click at [427, 288] on link "12. uzdevums" at bounding box center [353, 301] width 192 height 26
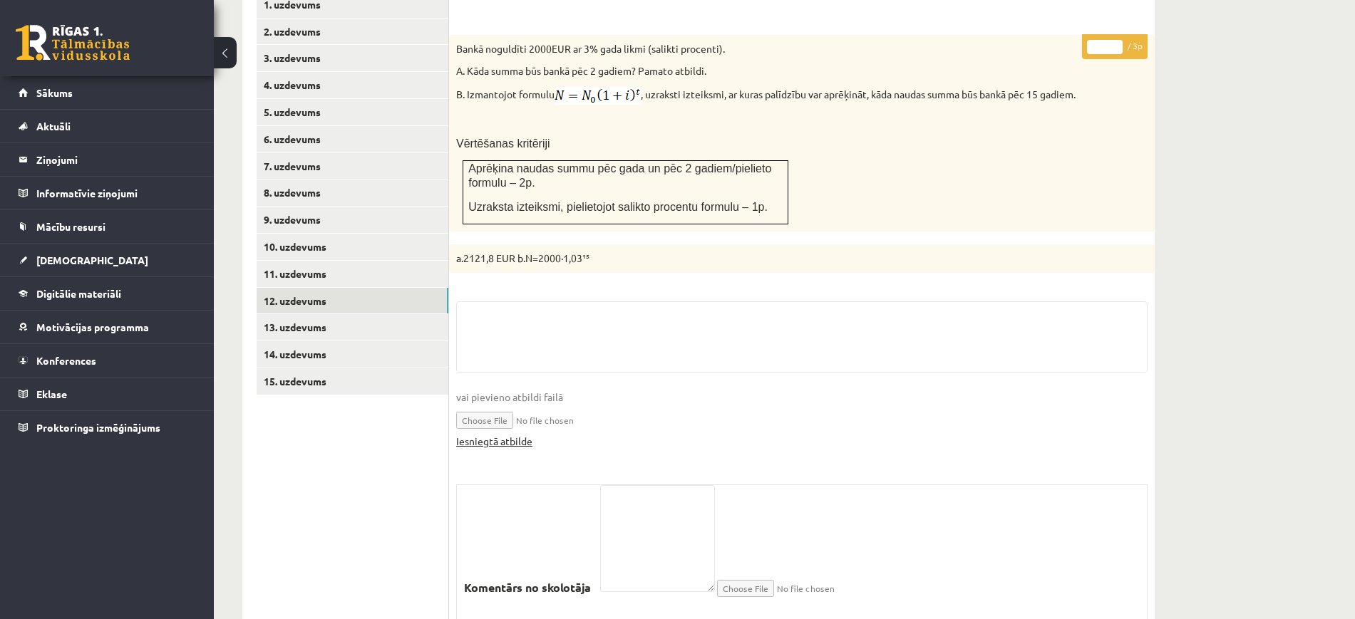
click at [513, 434] on link "Iesniegtā atbilde" at bounding box center [494, 441] width 76 height 15
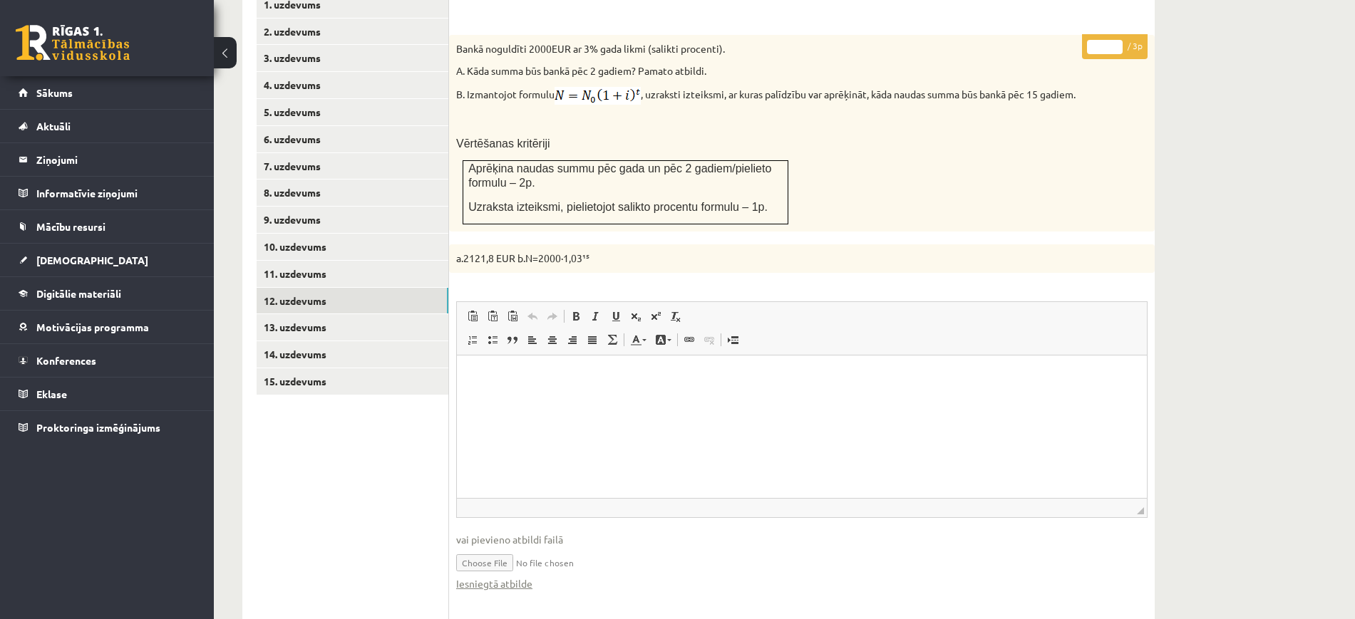
scroll to position [885, 0]
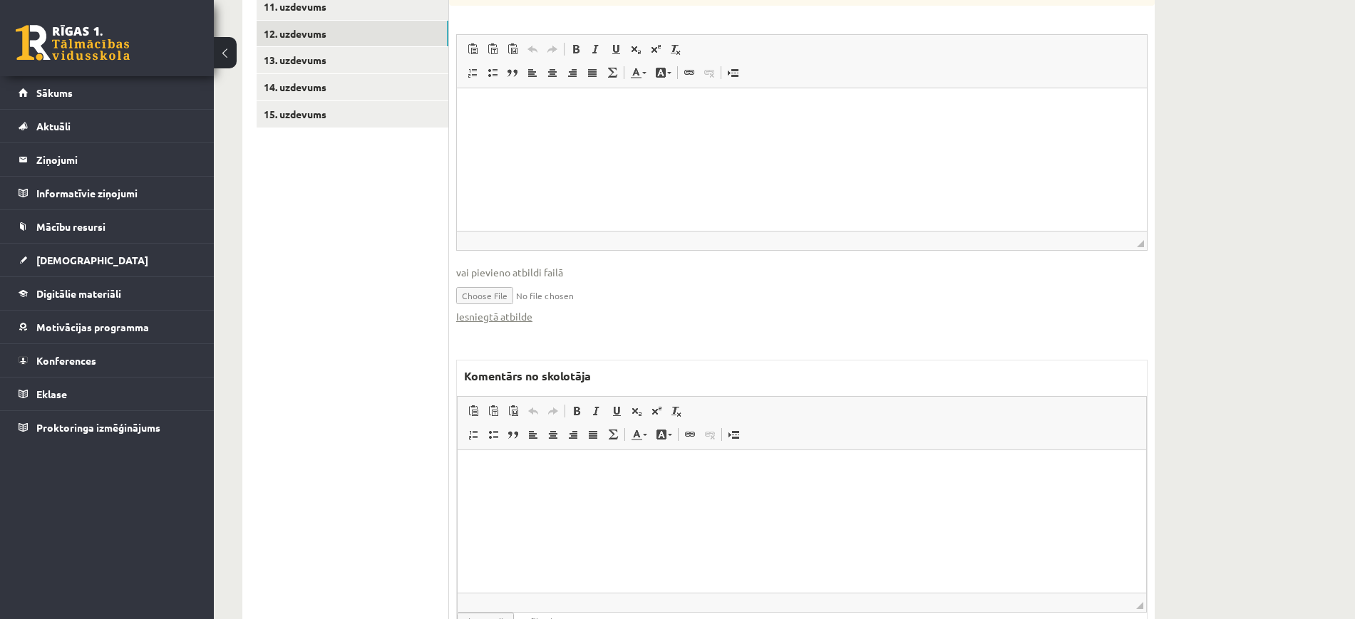
drag, startPoint x: 644, startPoint y: 510, endPoint x: 635, endPoint y: 483, distance: 28.0
click at [644, 493] on html at bounding box center [802, 471] width 689 height 43
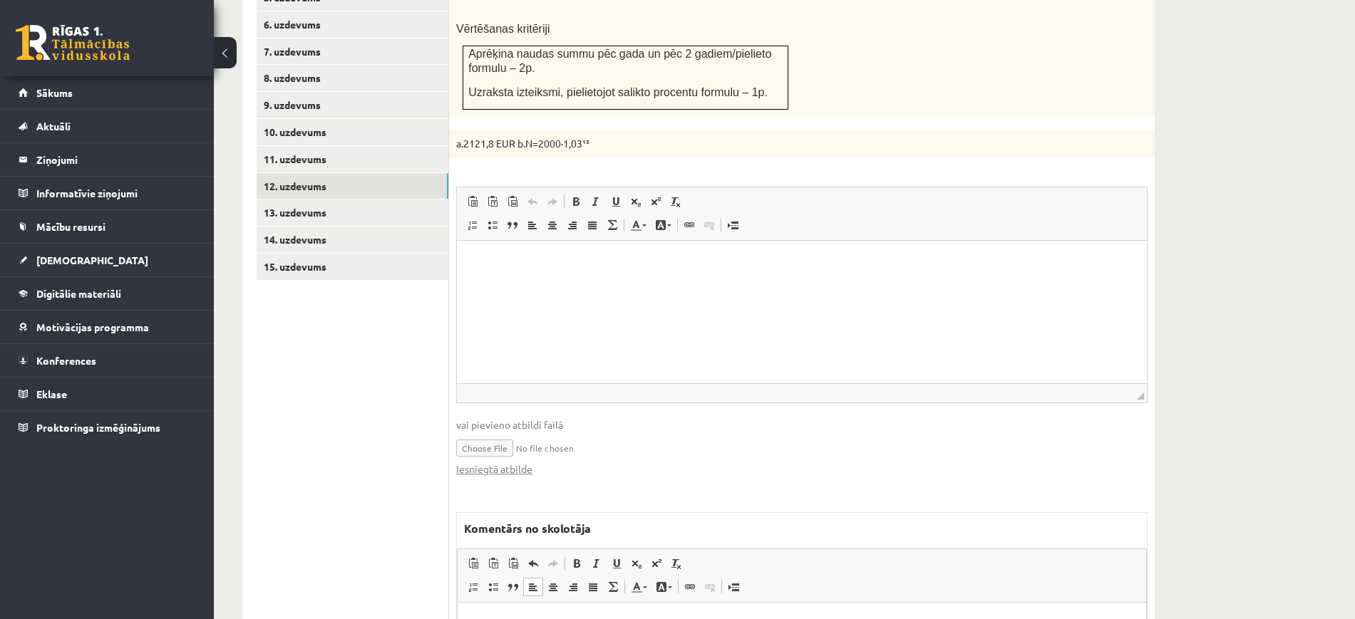
scroll to position [528, 0]
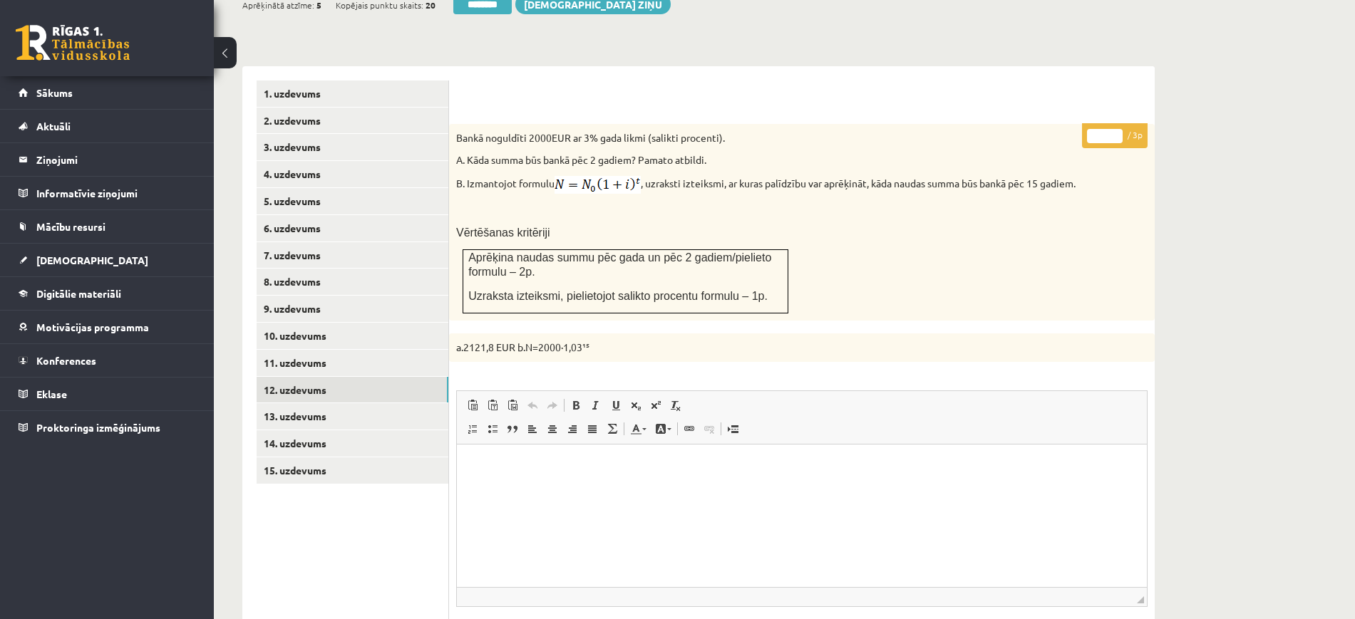
click at [1112, 129] on input "*" at bounding box center [1105, 136] width 36 height 14
type input "*"
click at [1112, 129] on input "*" at bounding box center [1105, 136] width 36 height 14
click at [386, 403] on link "13. uzdevums" at bounding box center [353, 416] width 192 height 26
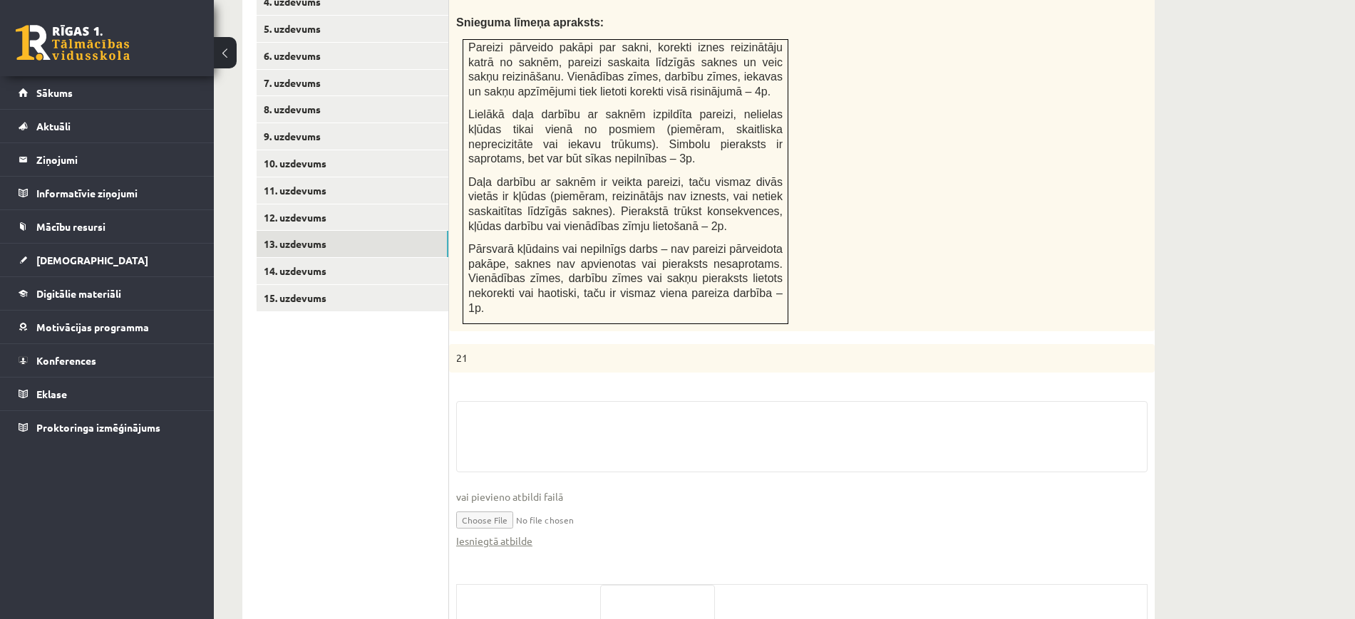
scroll to position [813, 0]
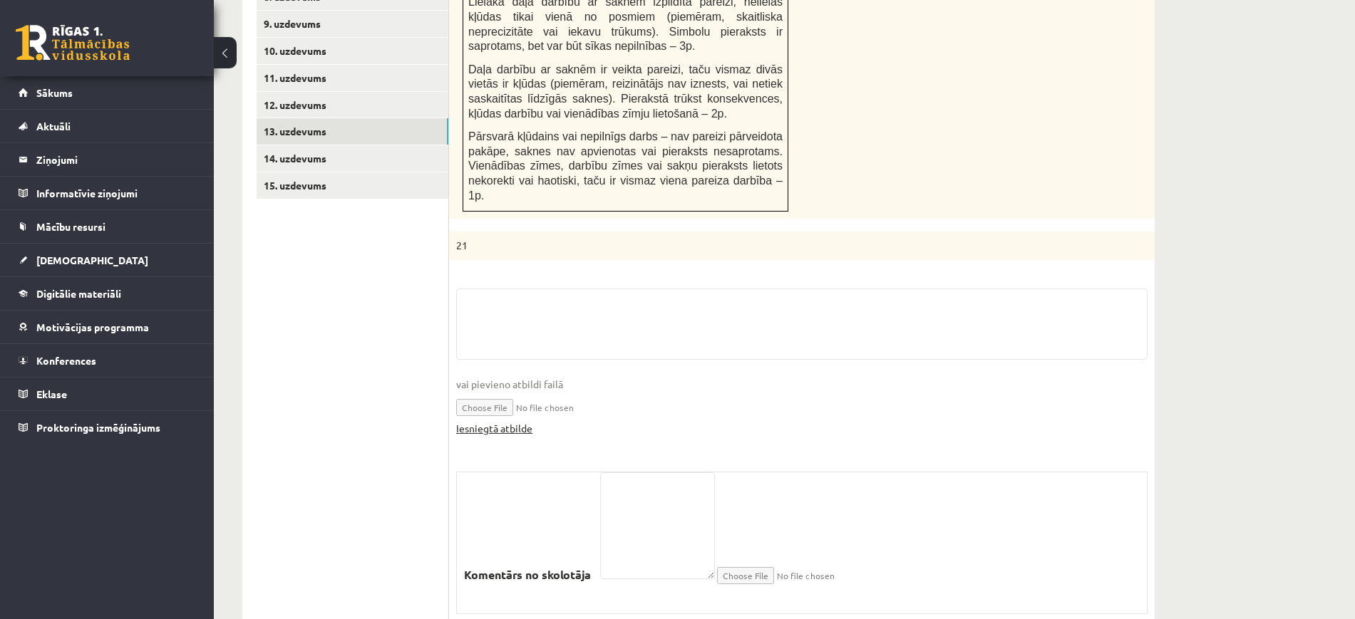
click at [494, 421] on link "Iesniegtā atbilde" at bounding box center [494, 428] width 76 height 15
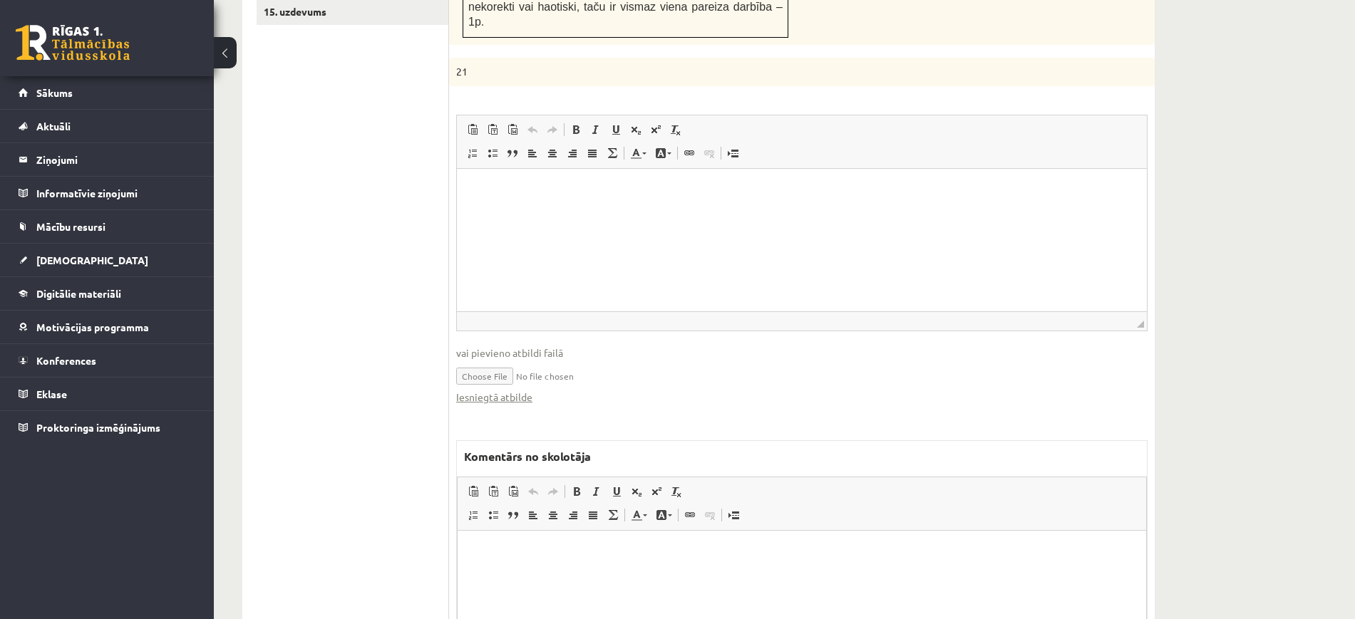
scroll to position [1098, 0]
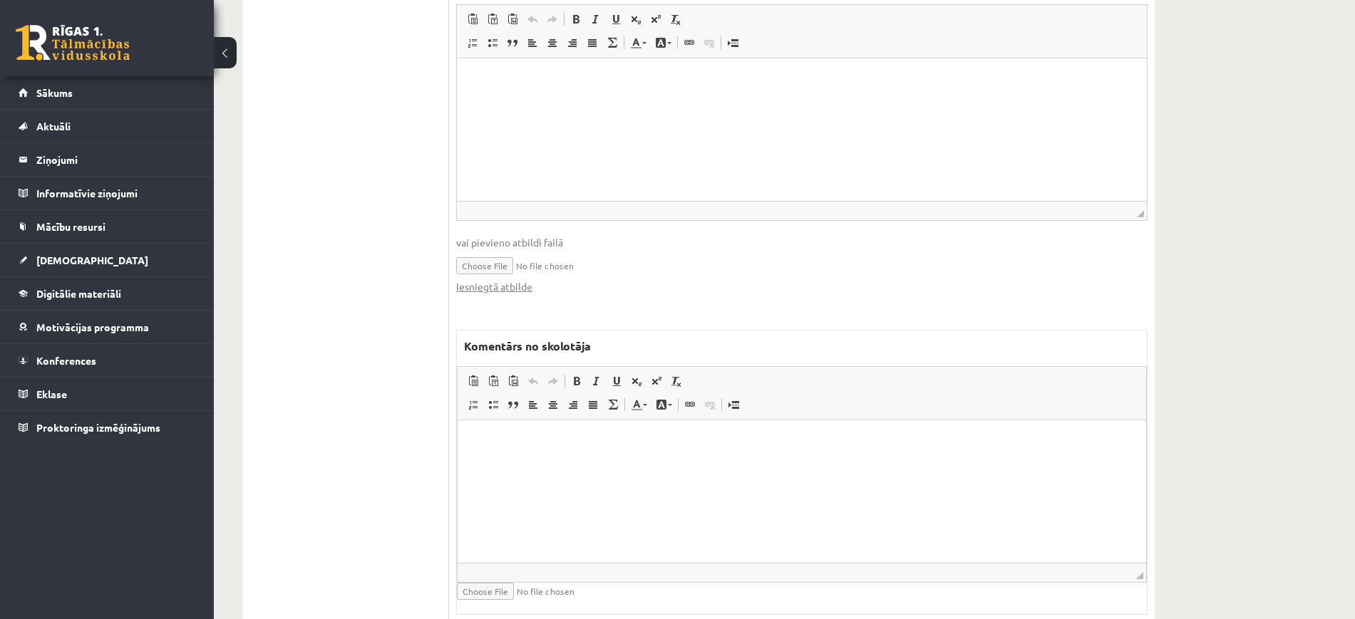
click at [661, 463] on html at bounding box center [802, 441] width 689 height 43
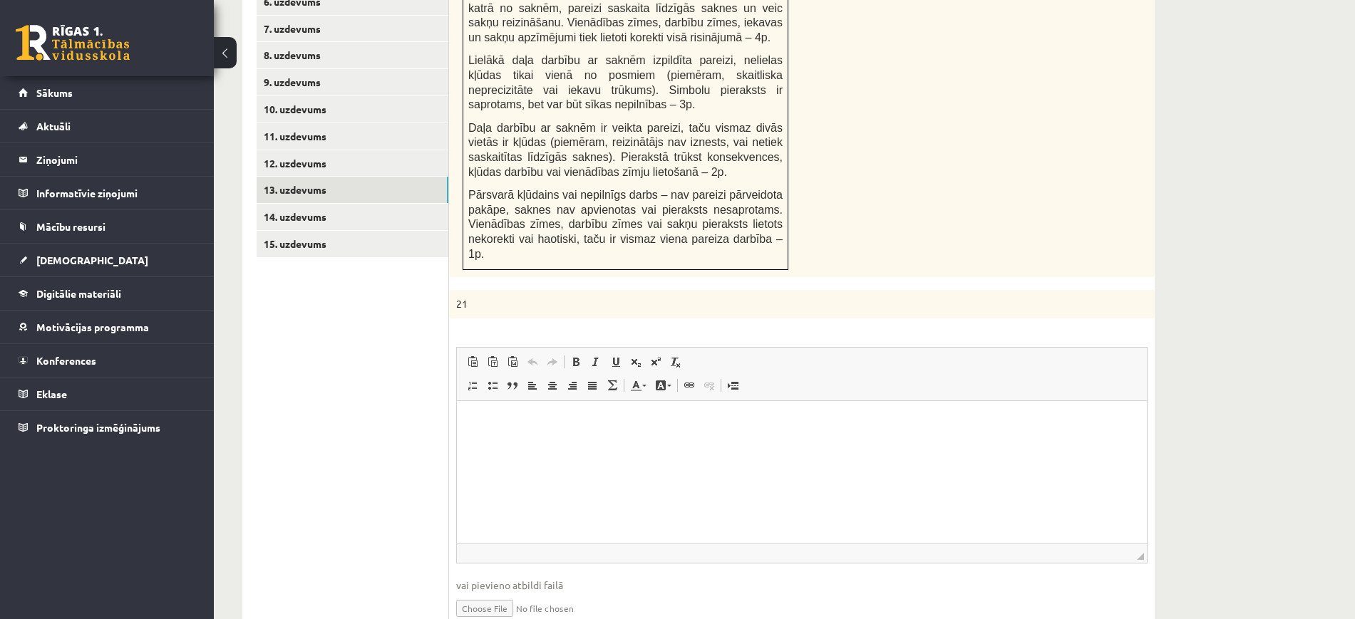
scroll to position [741, 0]
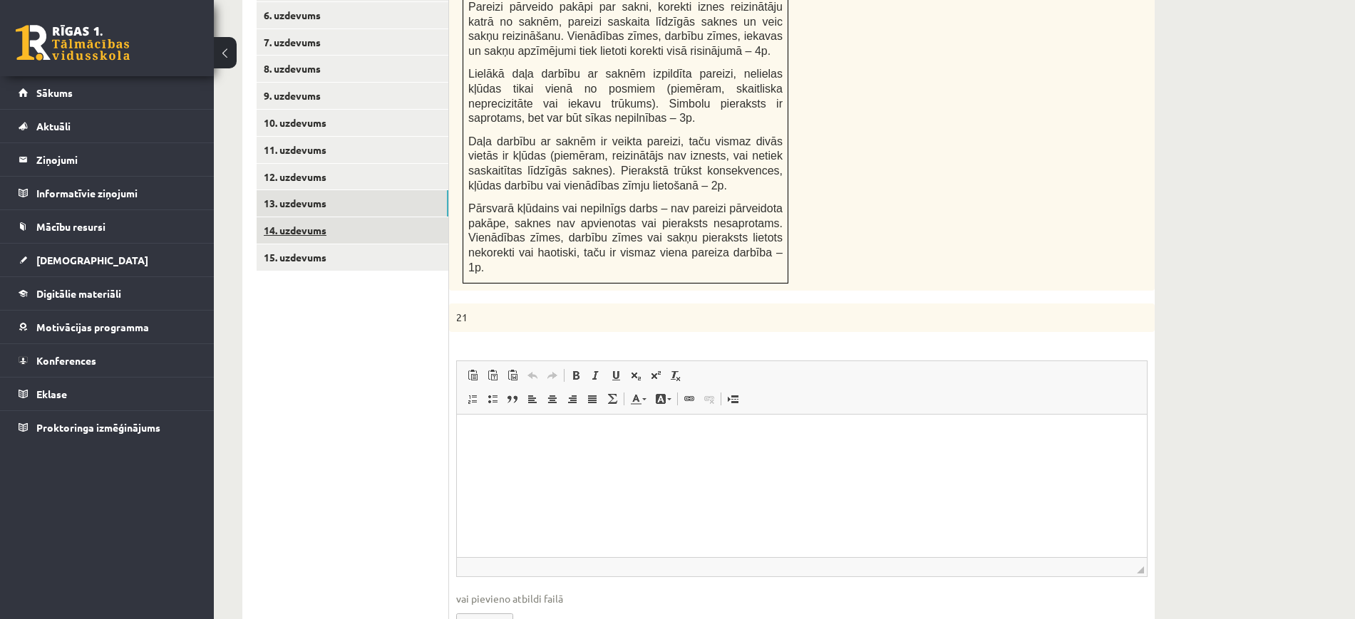
click at [431, 217] on link "14. uzdevums" at bounding box center [353, 230] width 192 height 26
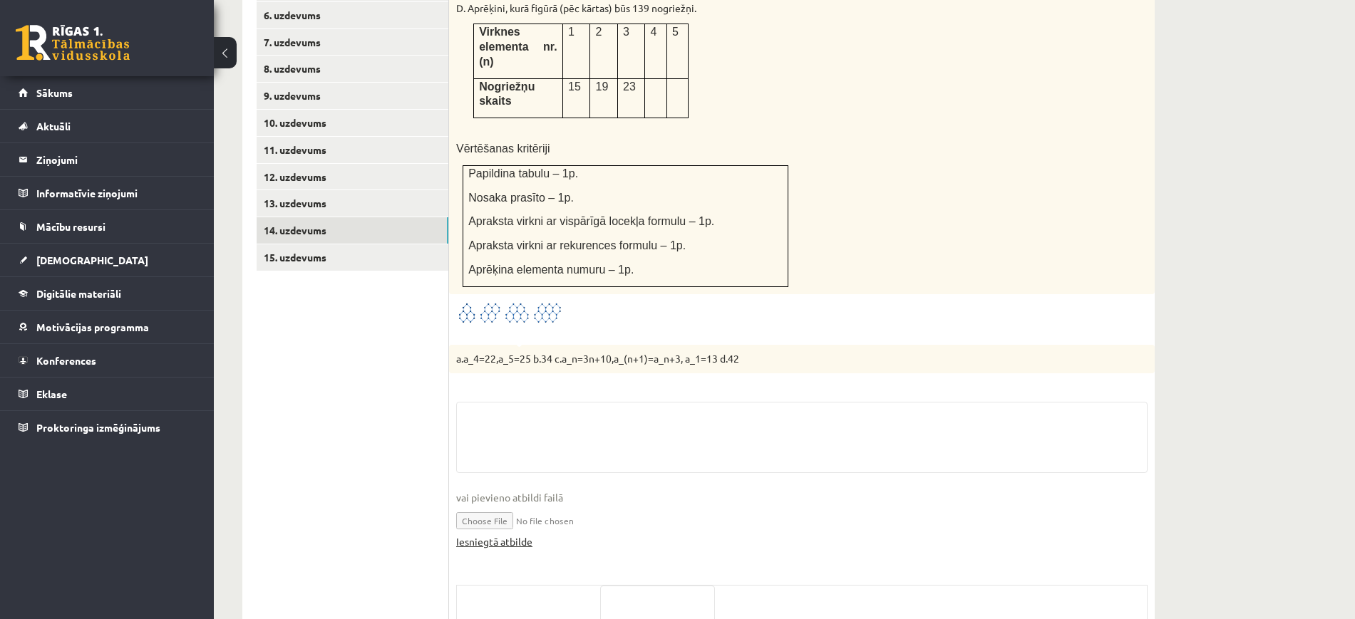
click at [506, 535] on link "Iesniegtā atbilde" at bounding box center [494, 542] width 76 height 15
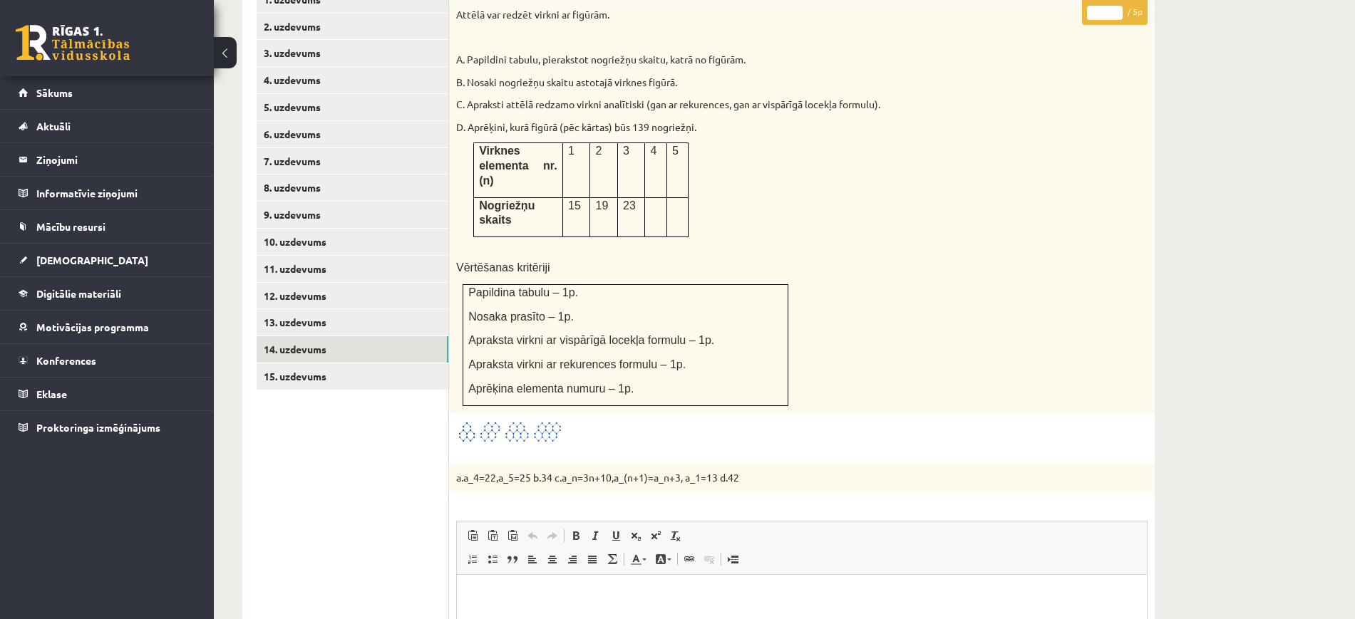
scroll to position [474, 0]
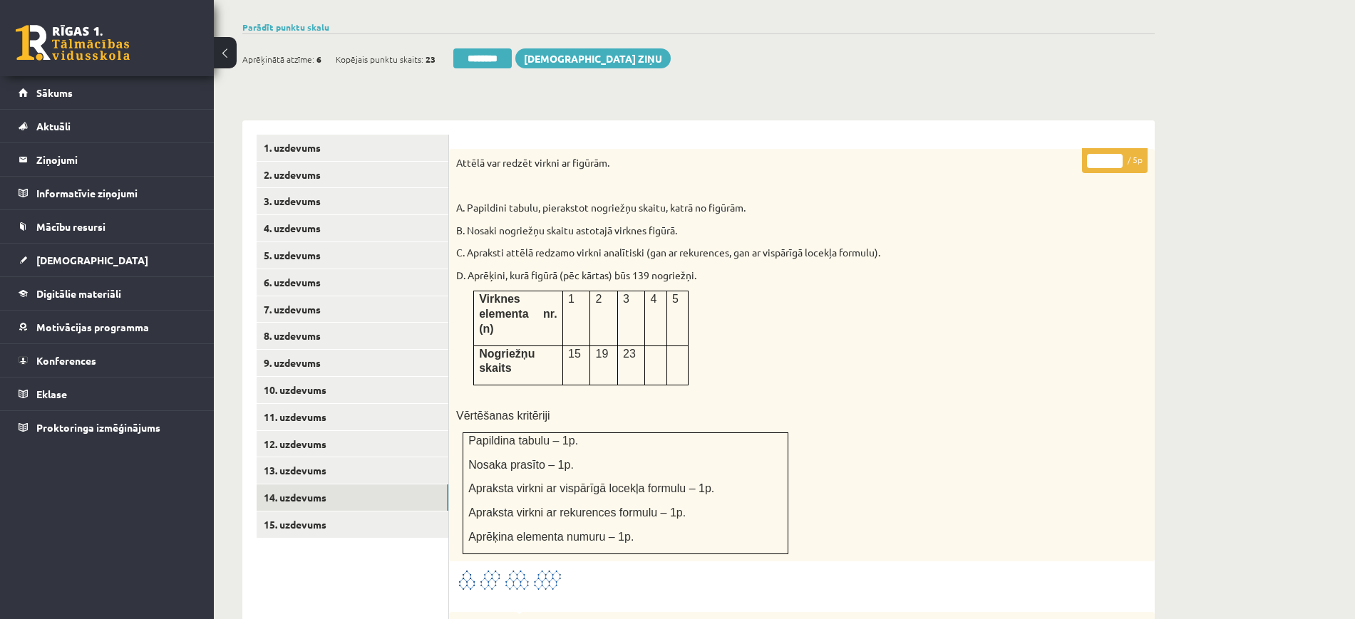
type input "*"
click at [1113, 154] on input "*" at bounding box center [1105, 161] width 36 height 14
click at [327, 512] on link "15. uzdevums" at bounding box center [353, 525] width 192 height 26
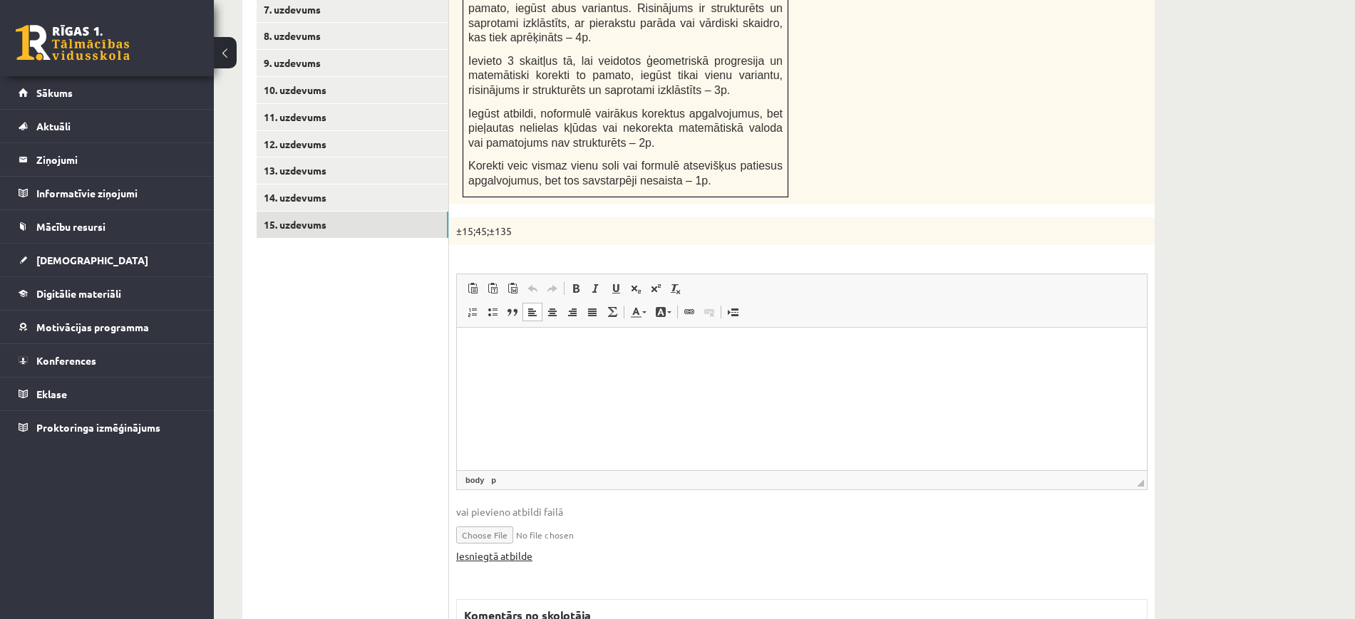
scroll to position [0, 0]
click at [517, 549] on link "Iesniegtā atbilde" at bounding box center [494, 556] width 76 height 15
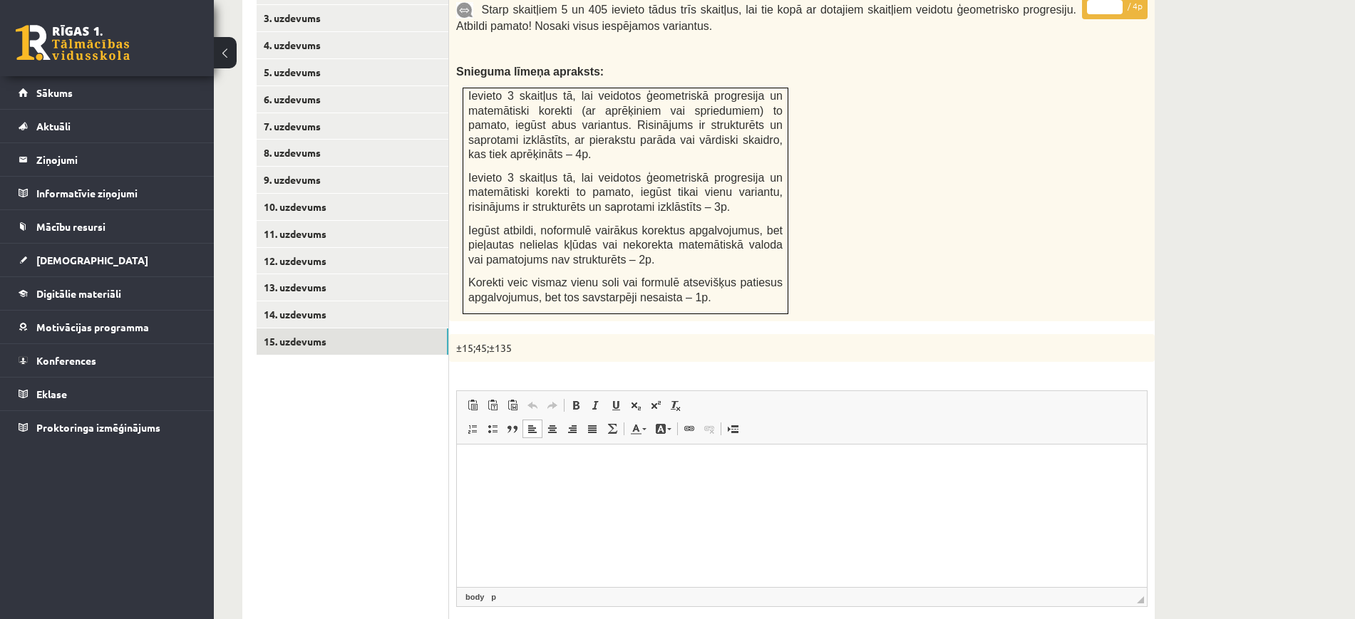
scroll to position [507, 0]
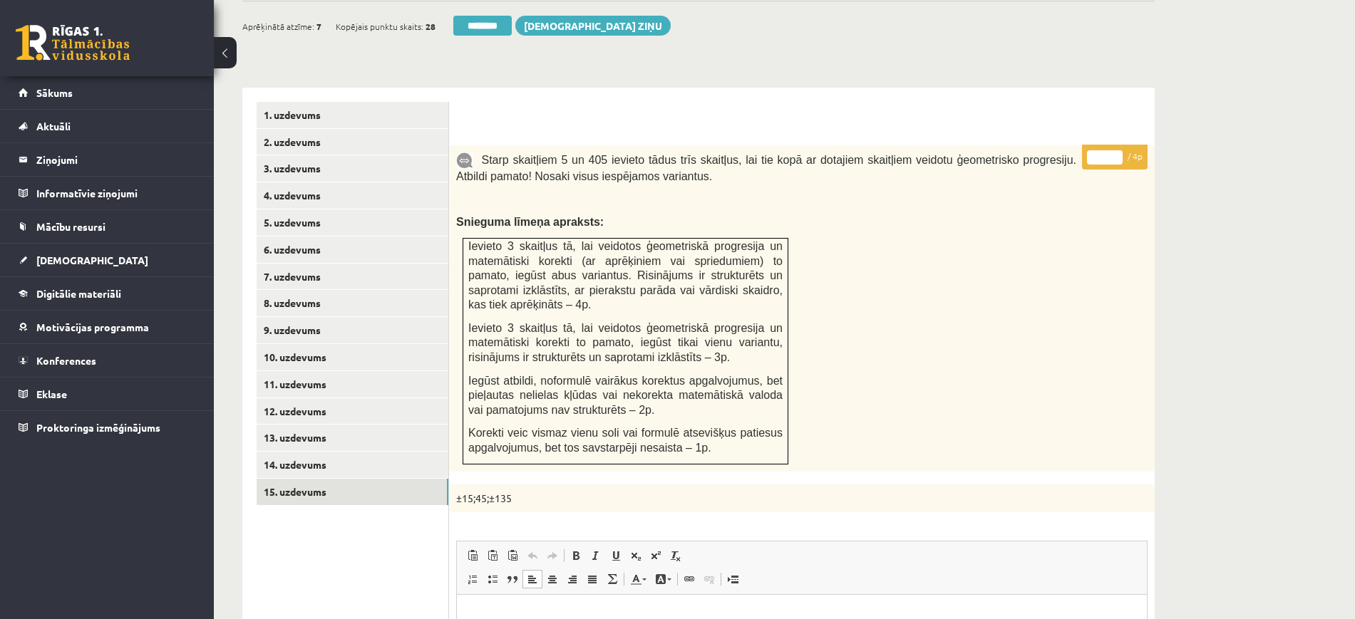
type input "*"
click at [1115, 150] on input "*" at bounding box center [1105, 157] width 36 height 14
click at [336, 129] on link "2. uzdevums" at bounding box center [353, 142] width 192 height 26
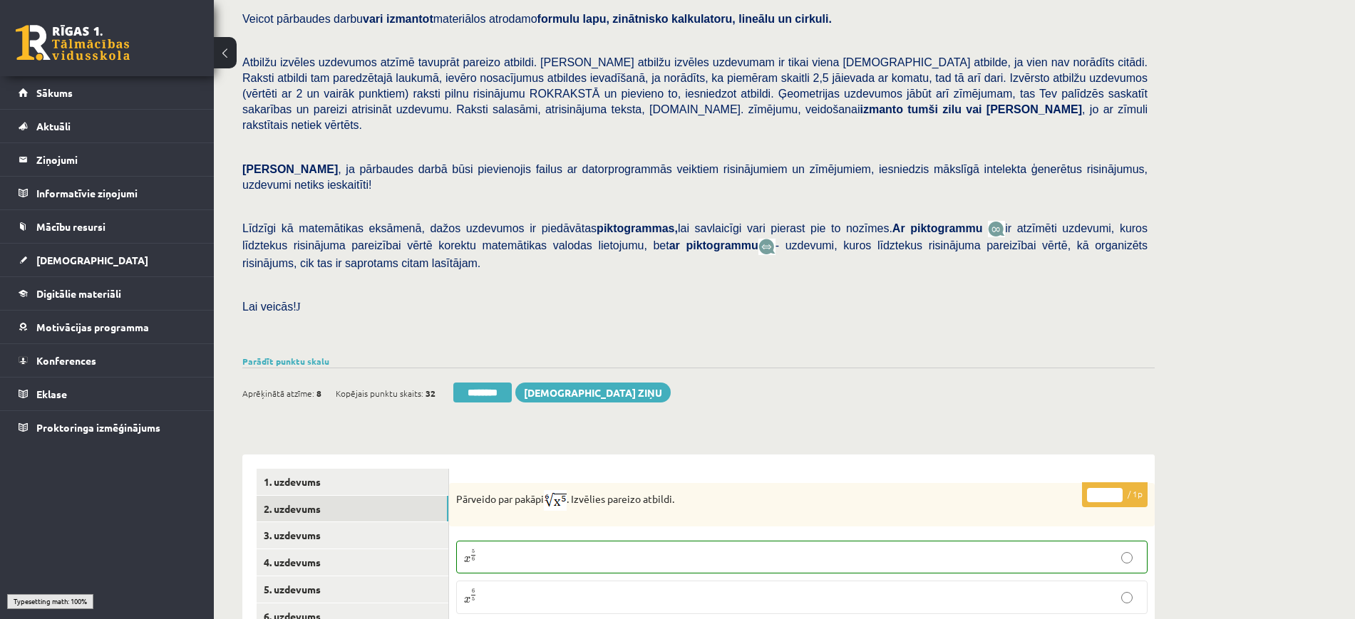
scroll to position [138, 0]
drag, startPoint x: 502, startPoint y: 364, endPoint x: 770, endPoint y: 61, distance: 404.5
click at [502, 384] on input "********" at bounding box center [482, 394] width 58 height 20
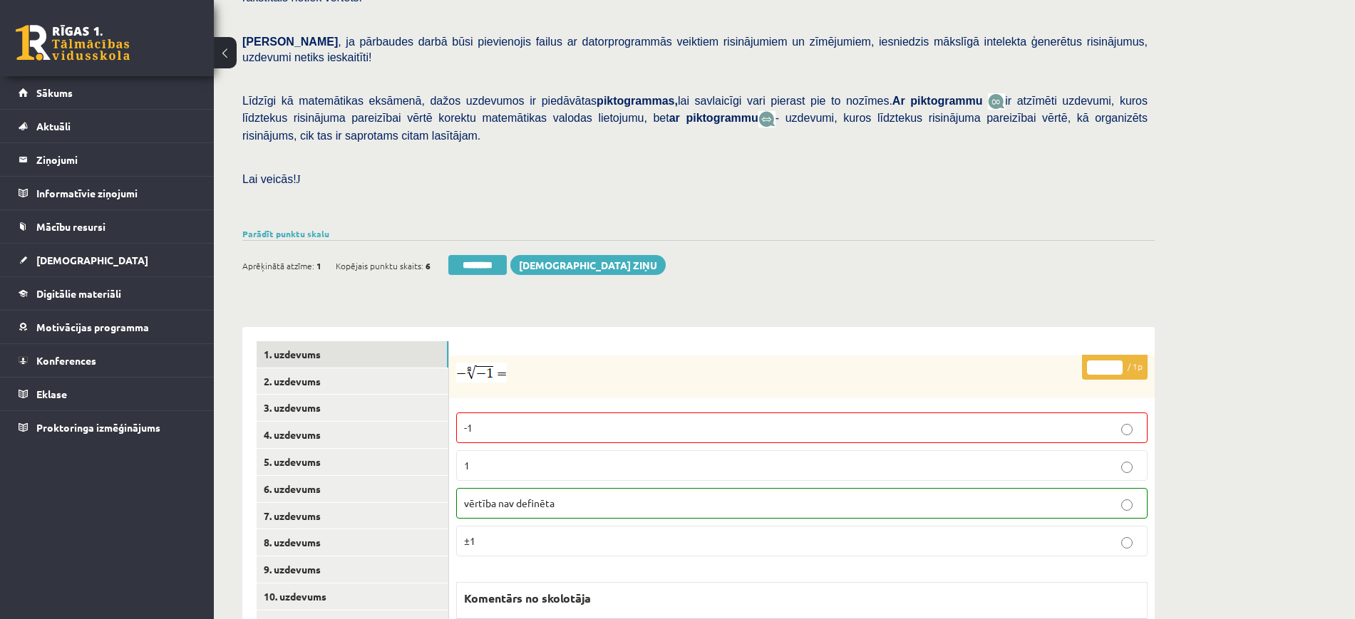
scroll to position [524, 0]
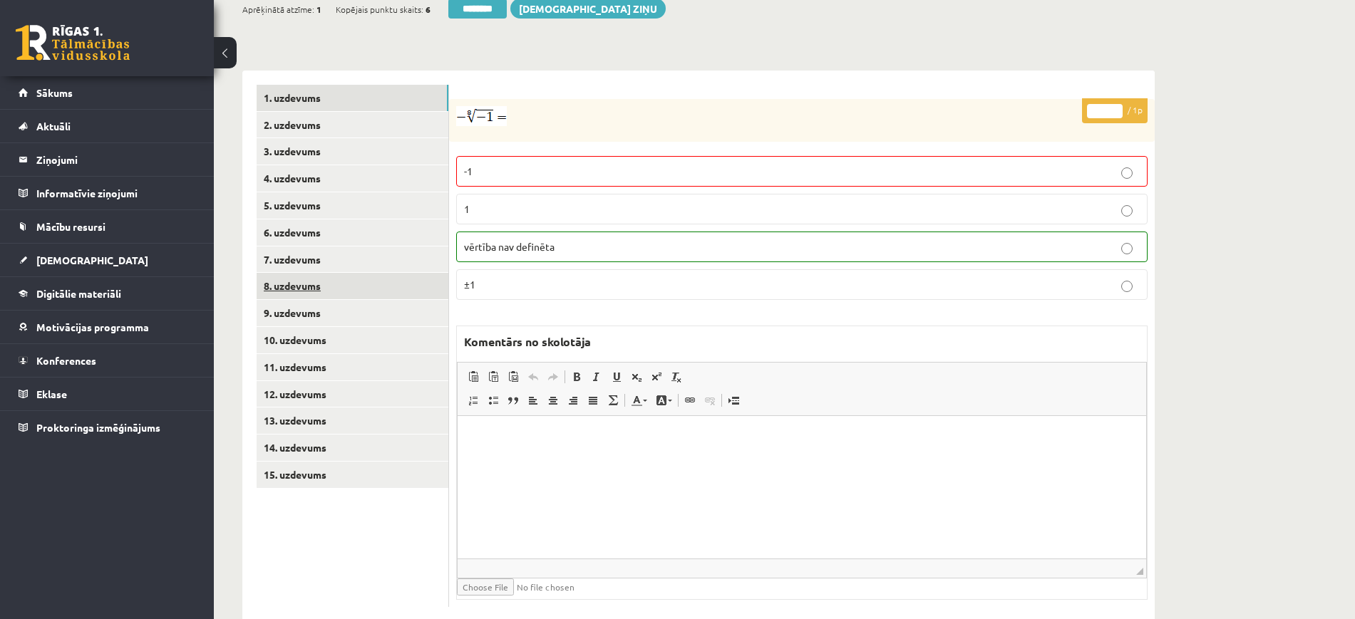
click at [320, 273] on link "8. uzdevums" at bounding box center [353, 286] width 192 height 26
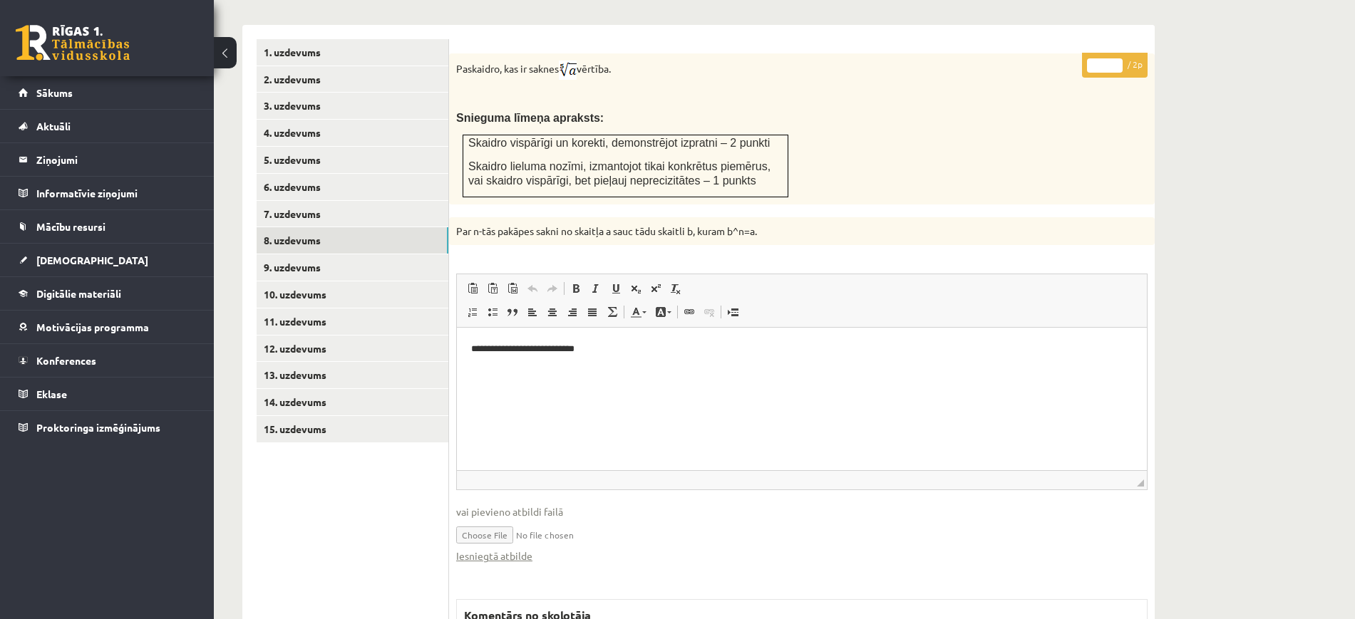
scroll to position [0, 0]
click at [522, 549] on link "Iesniegtā atbilde" at bounding box center [494, 556] width 76 height 15
type input "*"
click at [1116, 58] on input "*" at bounding box center [1105, 65] width 36 height 14
click at [362, 254] on link "9. uzdevums" at bounding box center [353, 267] width 192 height 26
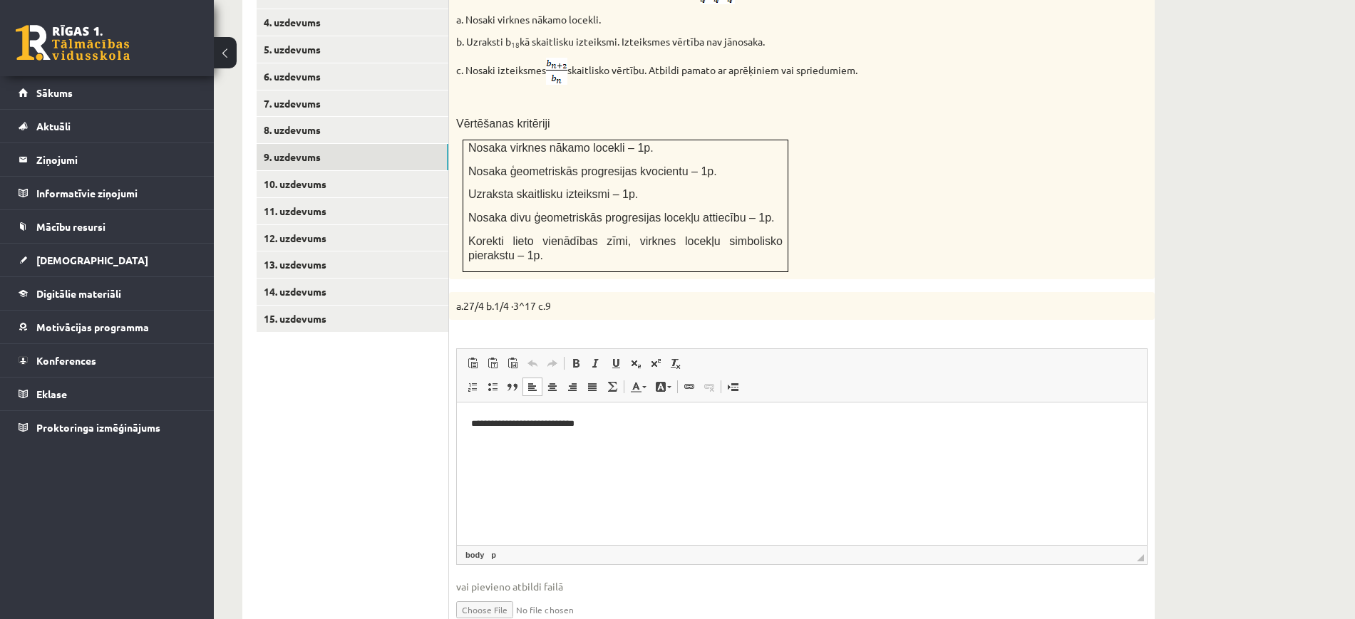
scroll to position [837, 0]
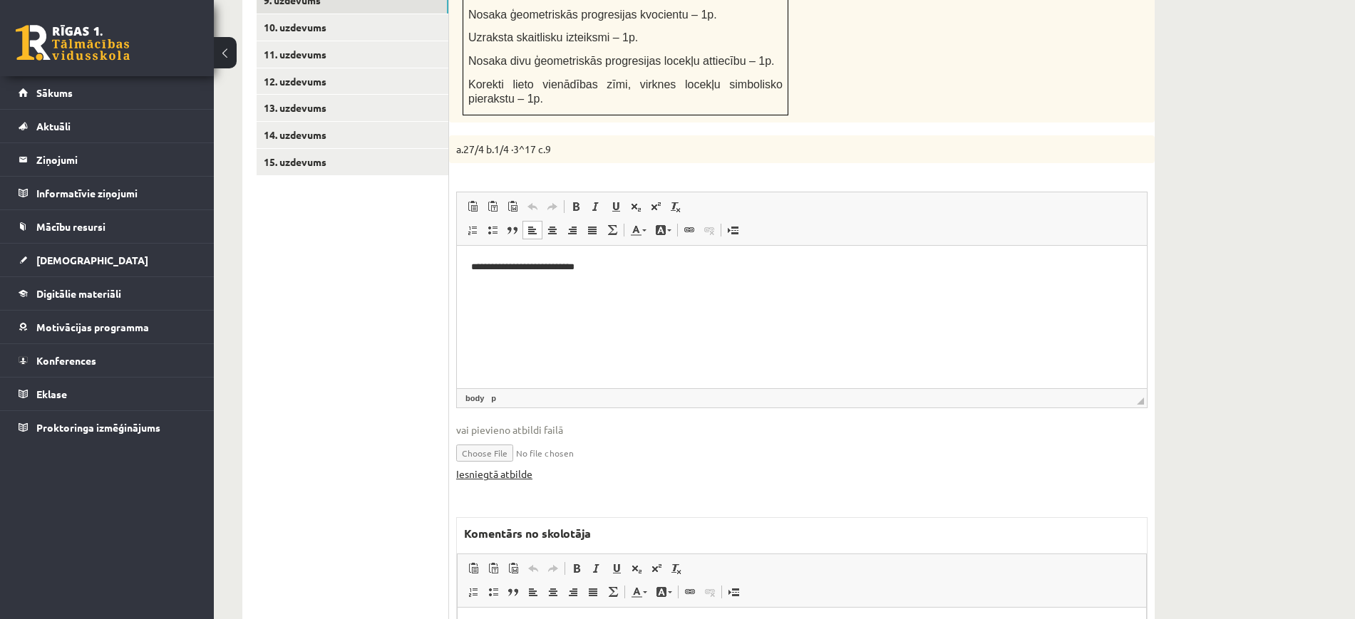
drag, startPoint x: 508, startPoint y: 455, endPoint x: 508, endPoint y: 447, distance: 7.8
click at [508, 448] on fieldset "**********" at bounding box center [801, 344] width 691 height 304
click at [510, 467] on link "Iesniegtā atbilde" at bounding box center [494, 474] width 76 height 15
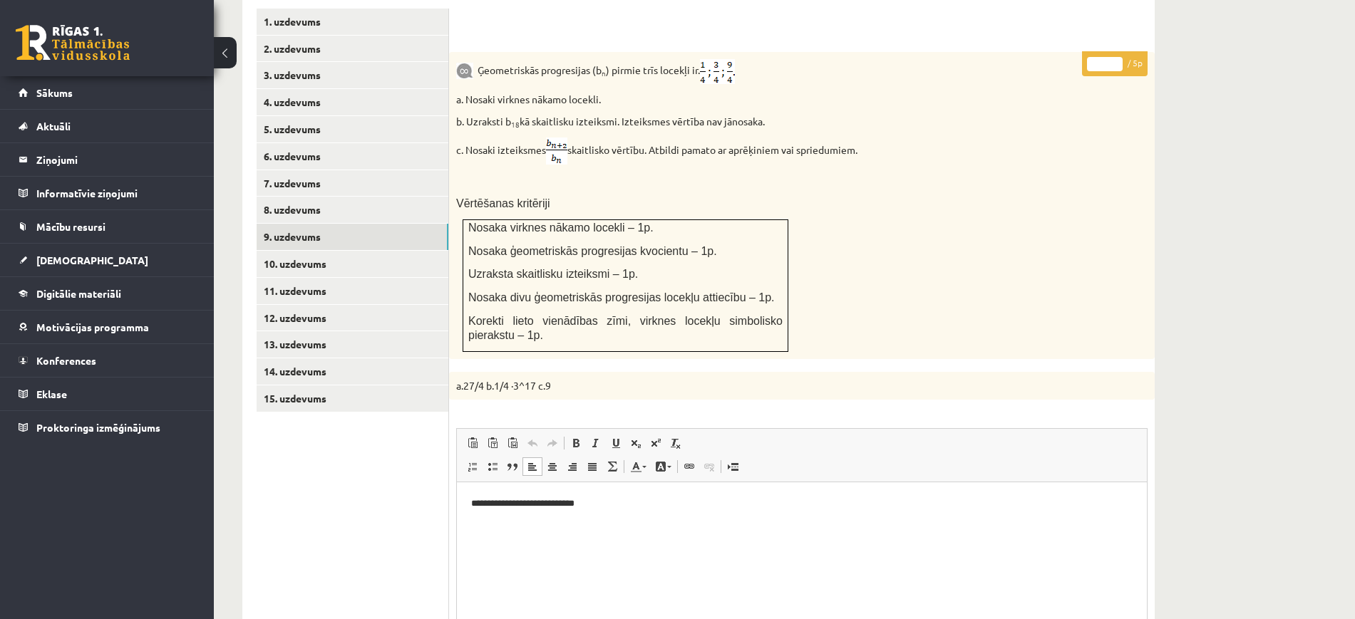
scroll to position [570, 0]
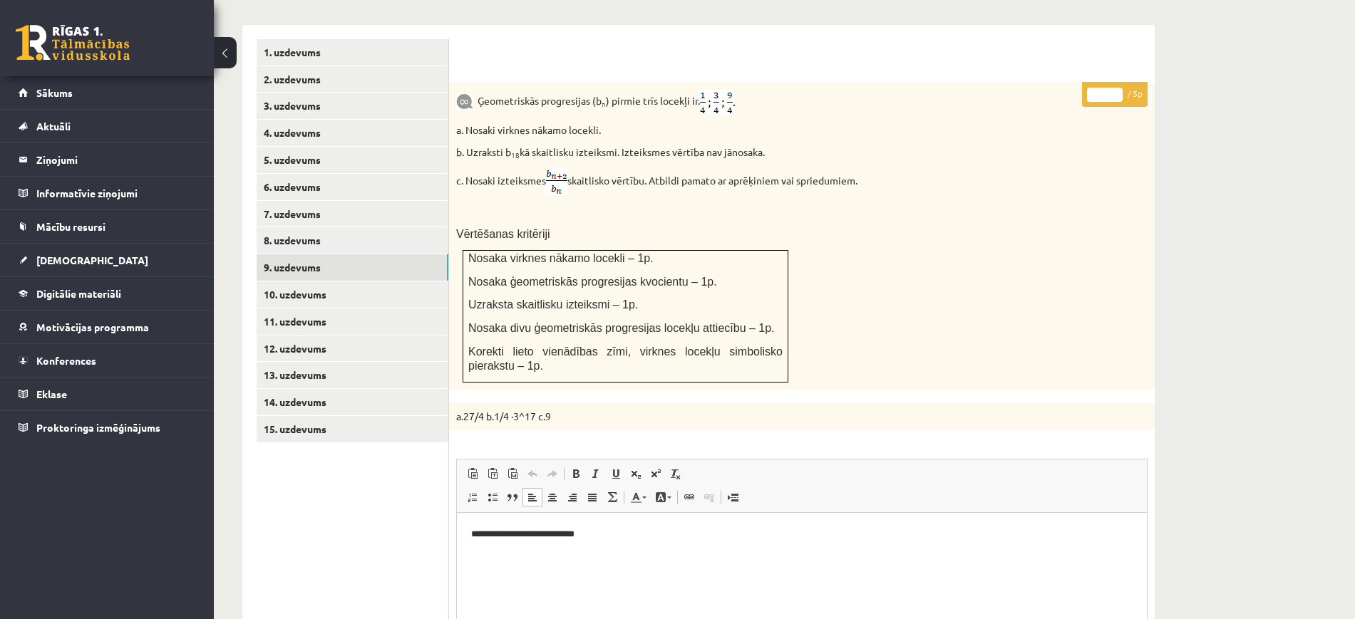
type input "*"
click at [1118, 88] on input "*" at bounding box center [1105, 95] width 36 height 14
click at [397, 282] on link "10. uzdevums" at bounding box center [353, 295] width 192 height 26
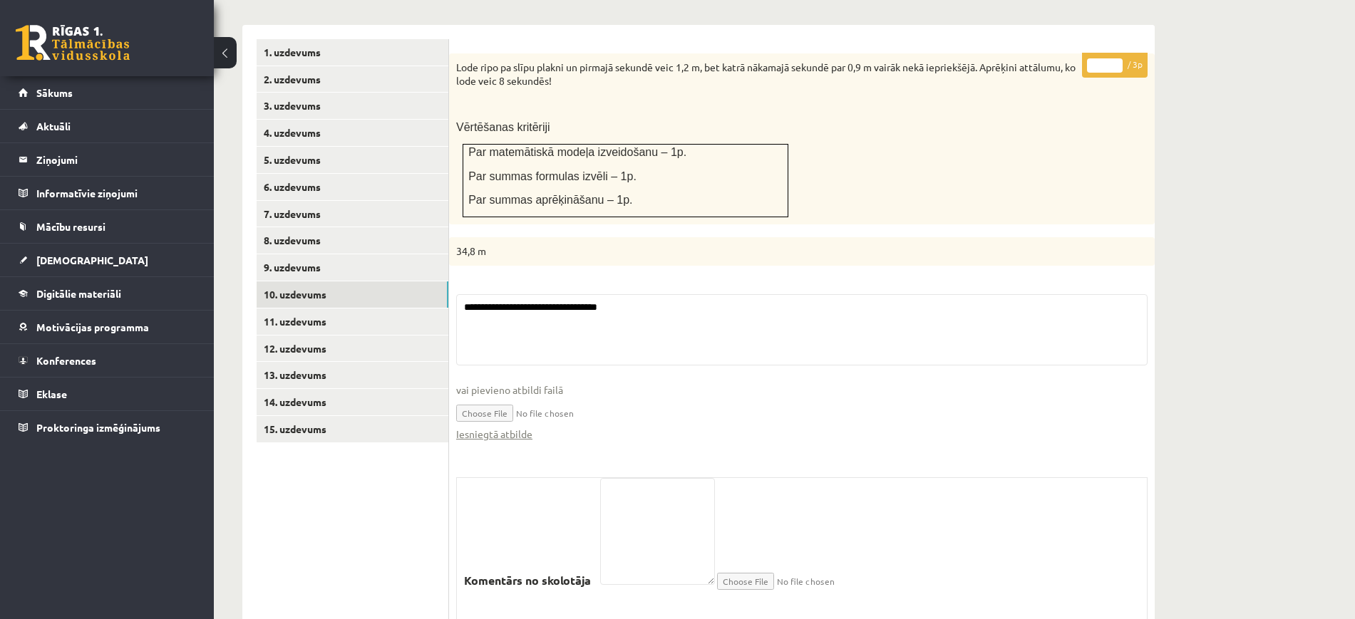
click at [519, 413] on fieldset "**********" at bounding box center [801, 375] width 691 height 162
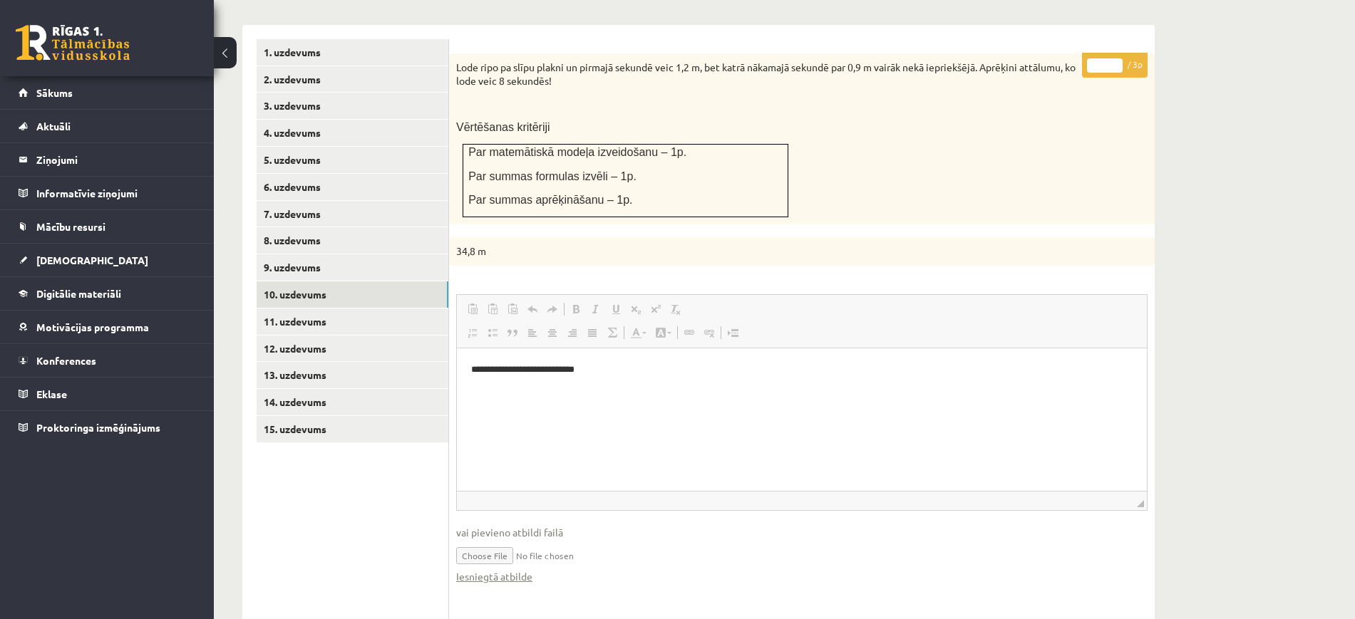
scroll to position [0, 0]
click at [515, 391] on html "**********" at bounding box center [802, 369] width 690 height 43
click at [521, 570] on link "Iesniegtā atbilde" at bounding box center [494, 577] width 76 height 15
type input "*"
click at [1117, 58] on input "*" at bounding box center [1105, 65] width 36 height 14
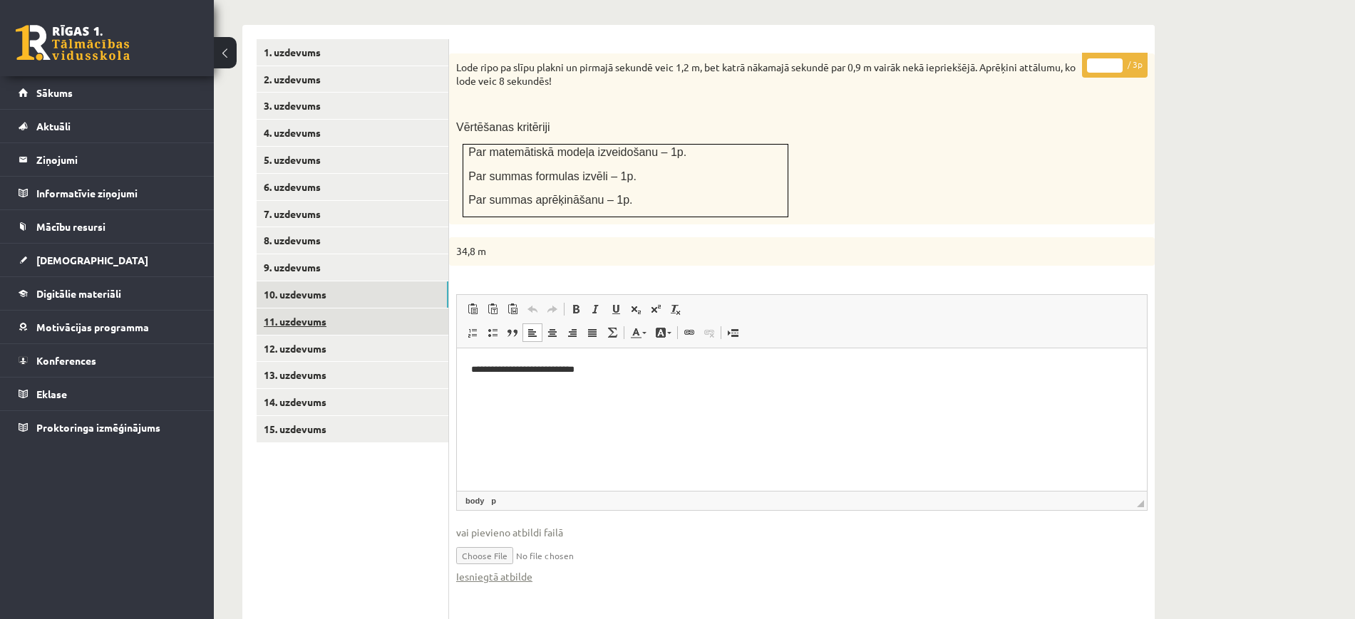
click at [422, 309] on link "11. uzdevums" at bounding box center [353, 322] width 192 height 26
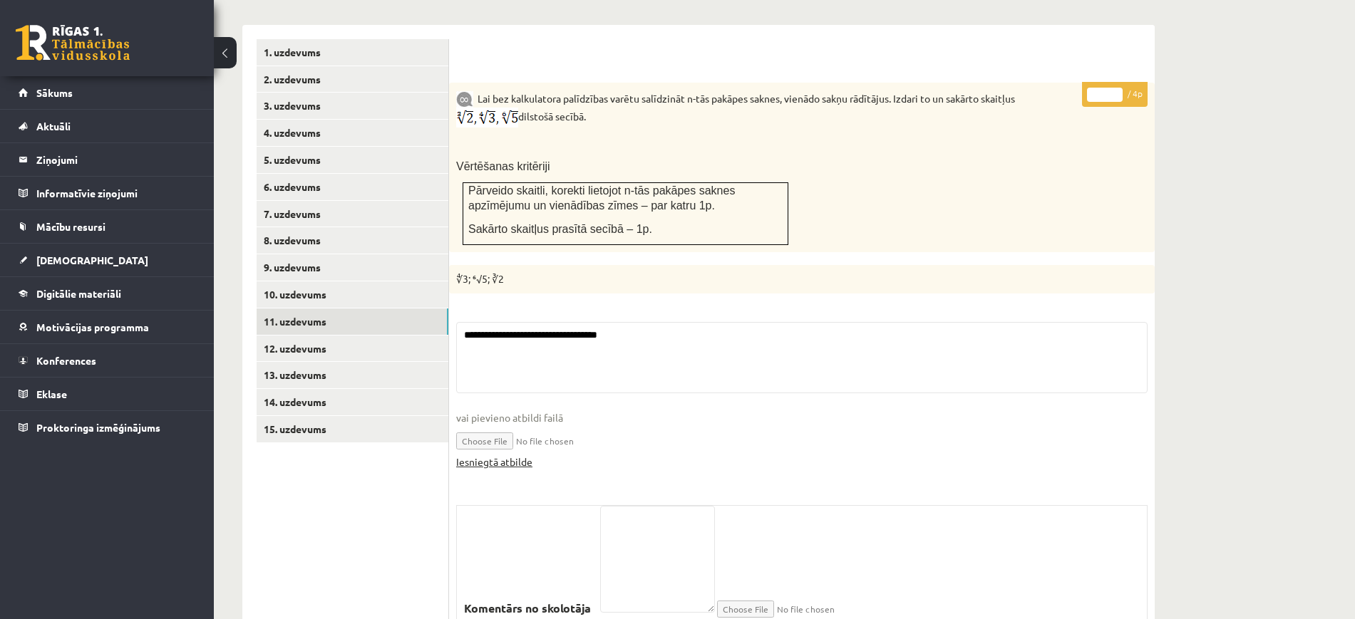
click at [499, 455] on link "Iesniegtā atbilde" at bounding box center [494, 462] width 76 height 15
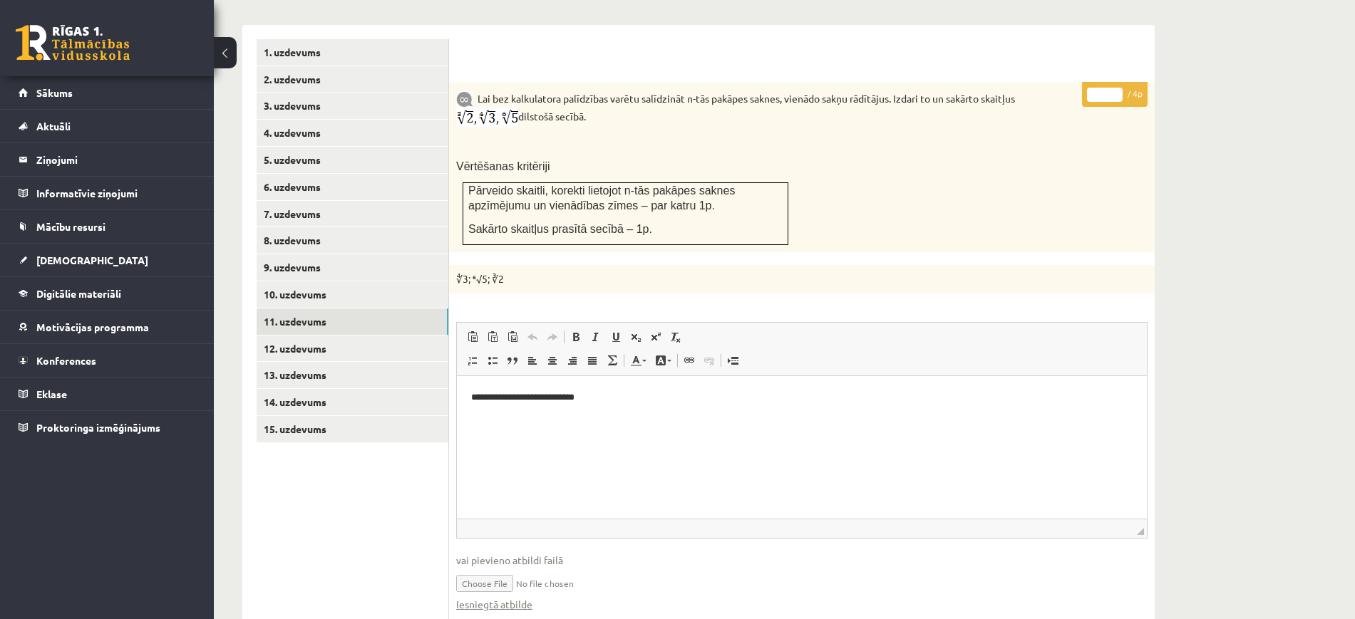
type input "*"
click at [1117, 88] on input "*" at bounding box center [1105, 95] width 36 height 14
click at [417, 336] on link "12. uzdevums" at bounding box center [353, 349] width 192 height 26
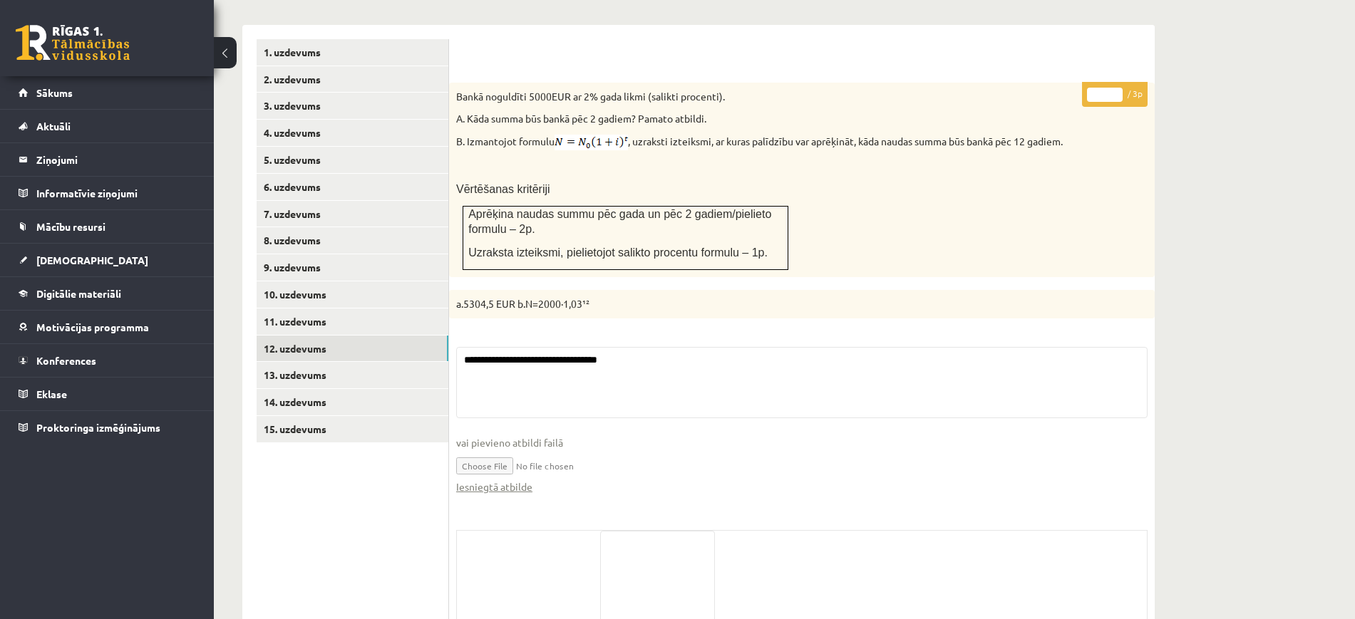
click at [514, 465] on fieldset "**********" at bounding box center [801, 428] width 691 height 162
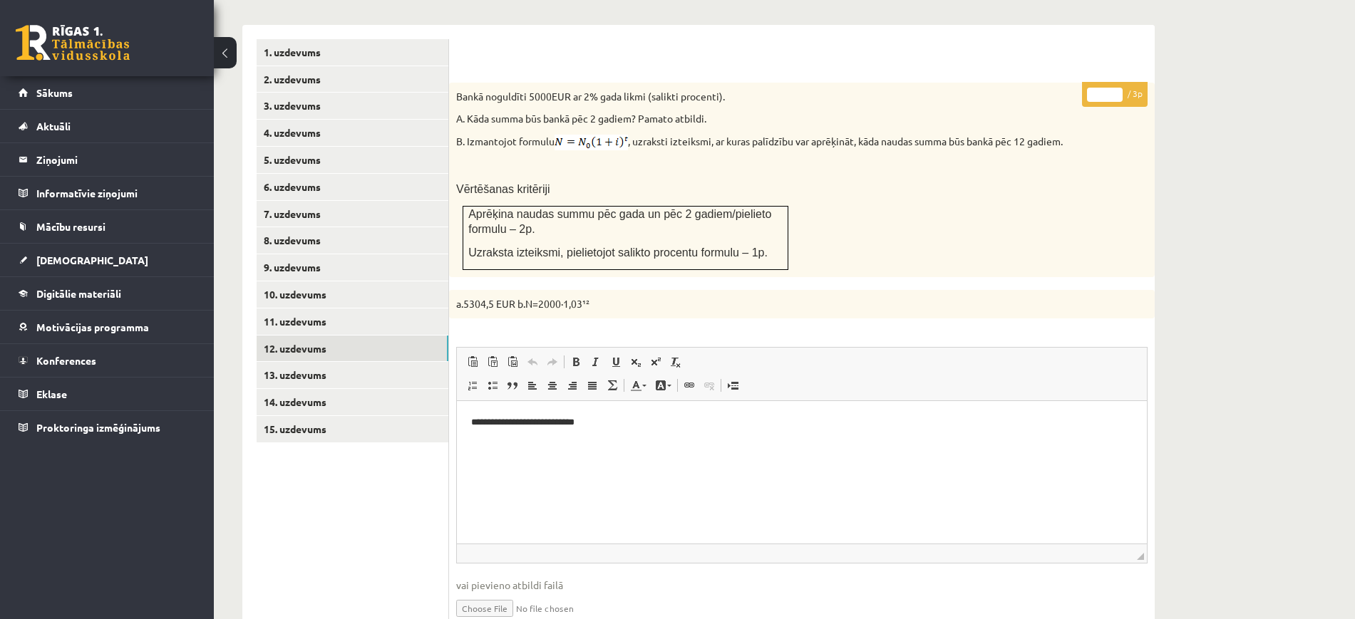
click at [510, 619] on link "Iesniegtā atbilde" at bounding box center [494, 629] width 76 height 15
click at [1116, 82] on p "* / 3p" at bounding box center [1115, 94] width 66 height 25
type input "*"
click at [1118, 88] on input "*" at bounding box center [1105, 95] width 36 height 14
click at [383, 362] on link "13. uzdevums" at bounding box center [353, 375] width 192 height 26
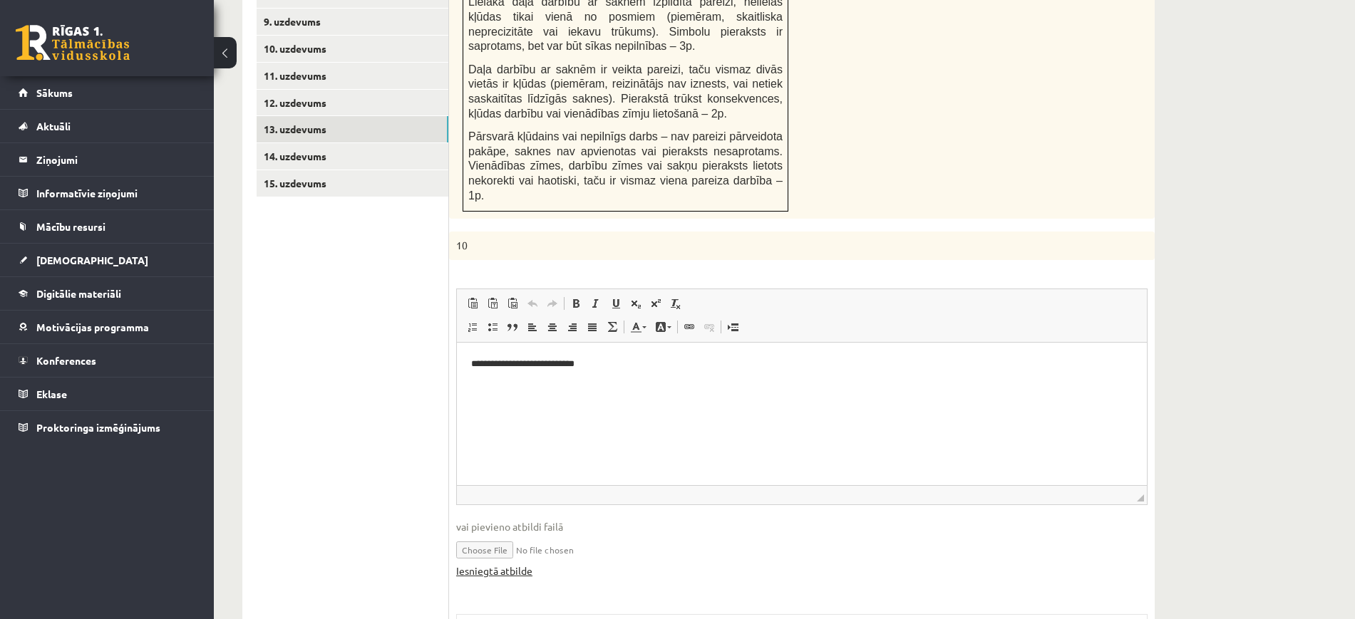
click at [513, 564] on link "Iesniegtā atbilde" at bounding box center [494, 571] width 76 height 15
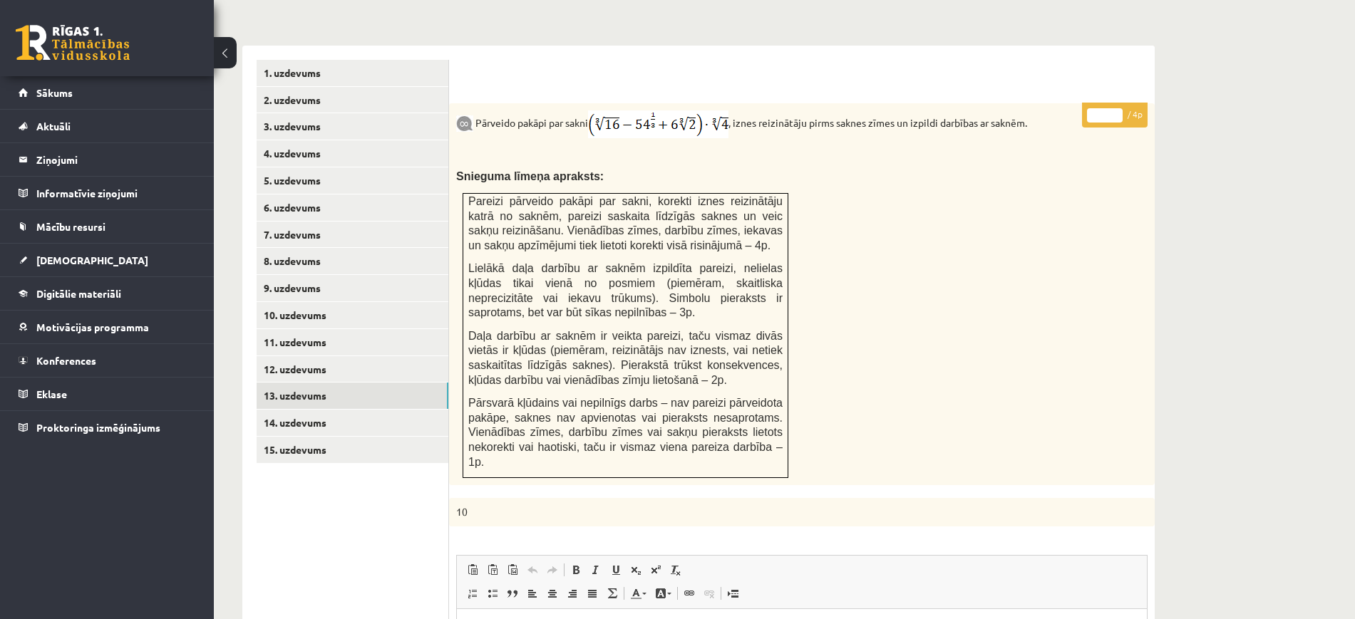
scroll to position [548, 0]
type input "*"
click at [1114, 109] on input "*" at bounding box center [1105, 116] width 36 height 14
click at [368, 411] on link "14. uzdevums" at bounding box center [353, 424] width 192 height 26
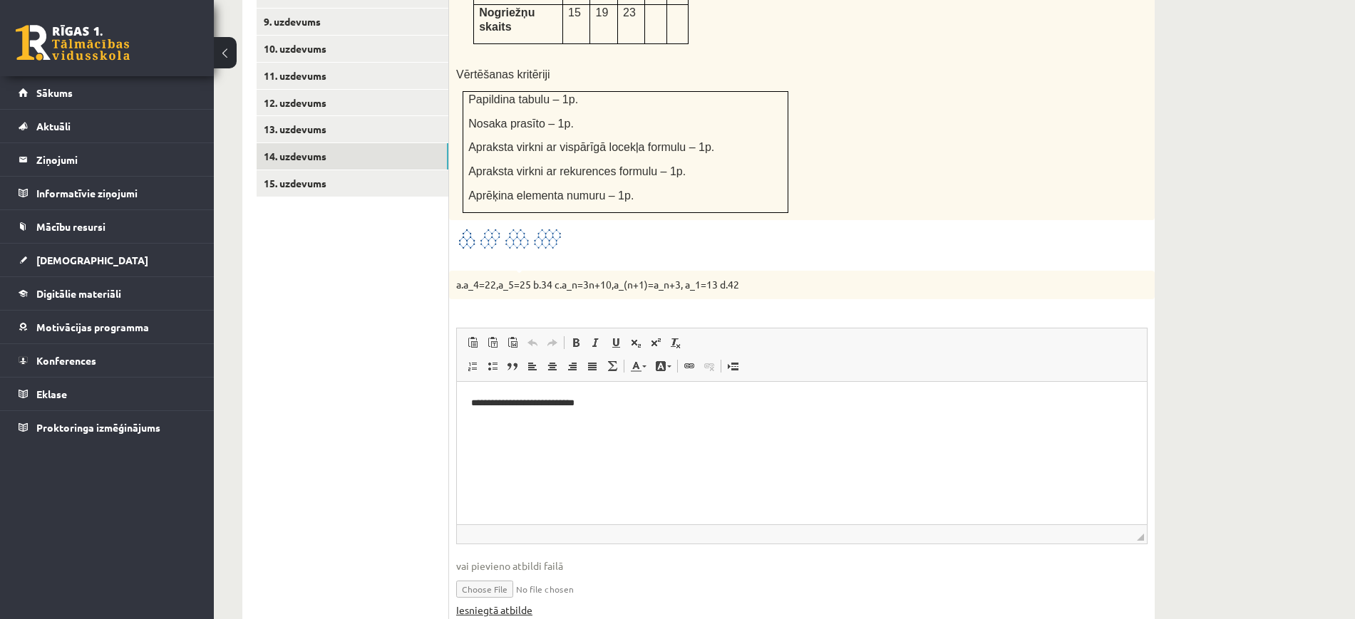
scroll to position [0, 0]
click at [523, 603] on link "Iesniegtā atbilde" at bounding box center [494, 610] width 76 height 15
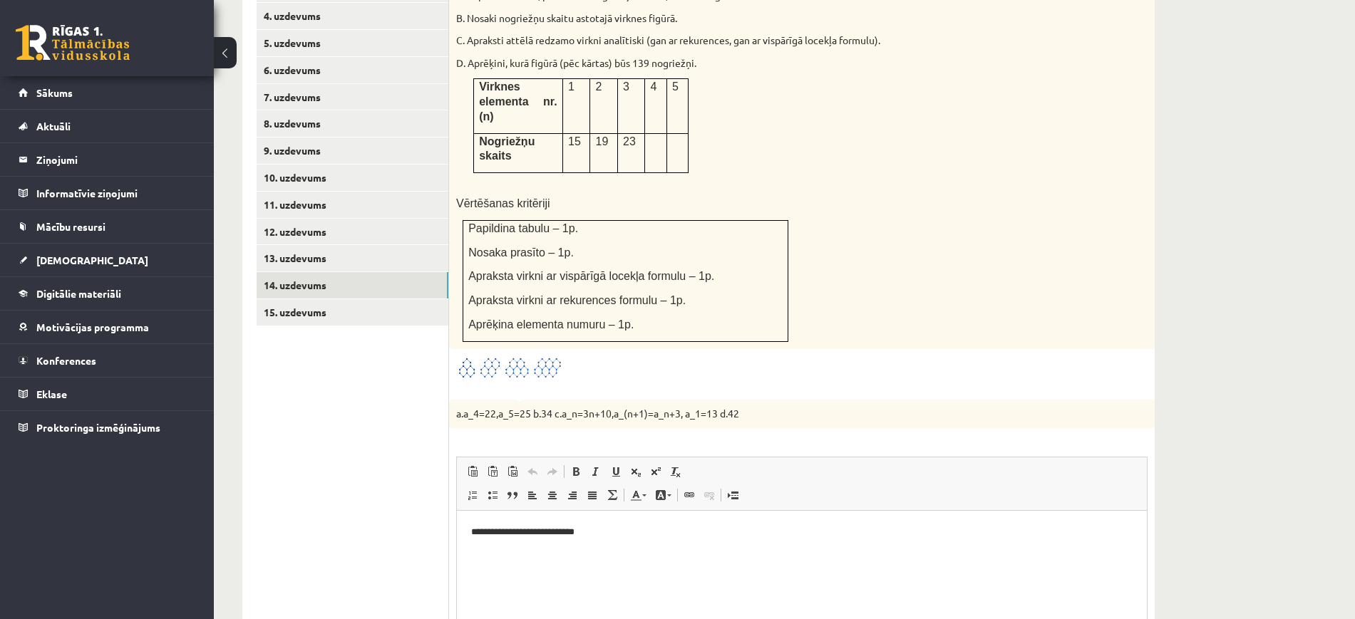
scroll to position [548, 0]
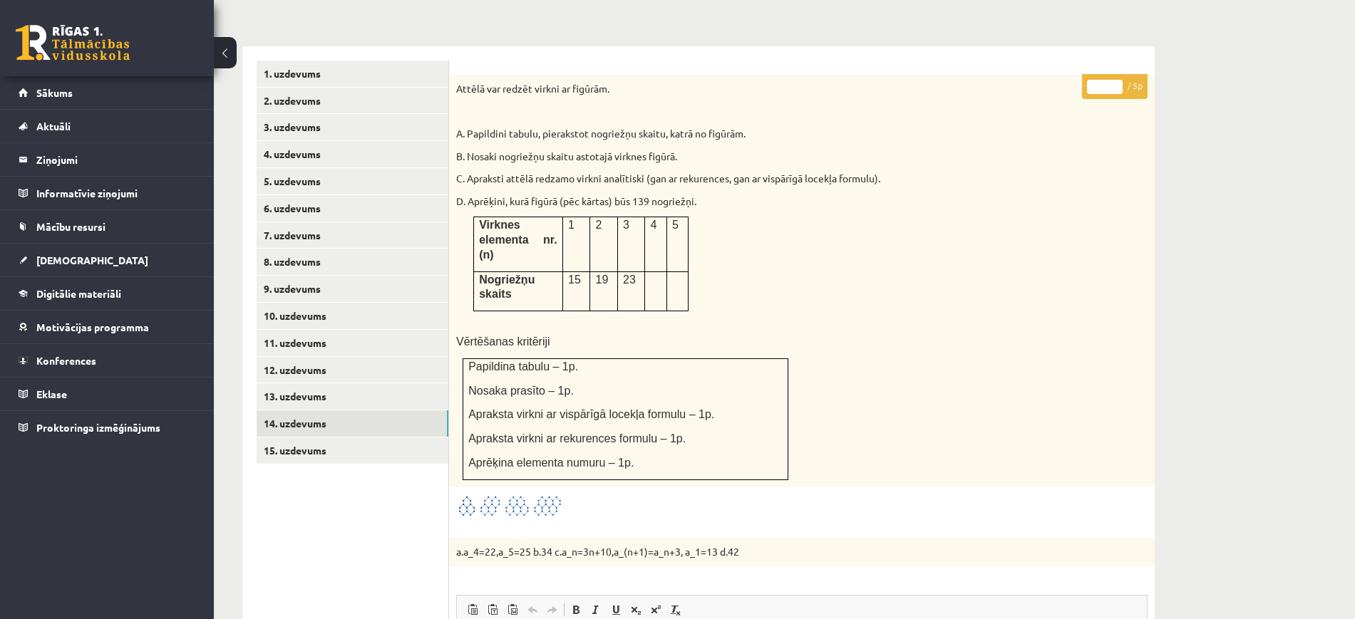
type input "*"
click at [1118, 80] on input "*" at bounding box center [1105, 87] width 36 height 14
click at [392, 438] on link "15. uzdevums" at bounding box center [353, 451] width 192 height 26
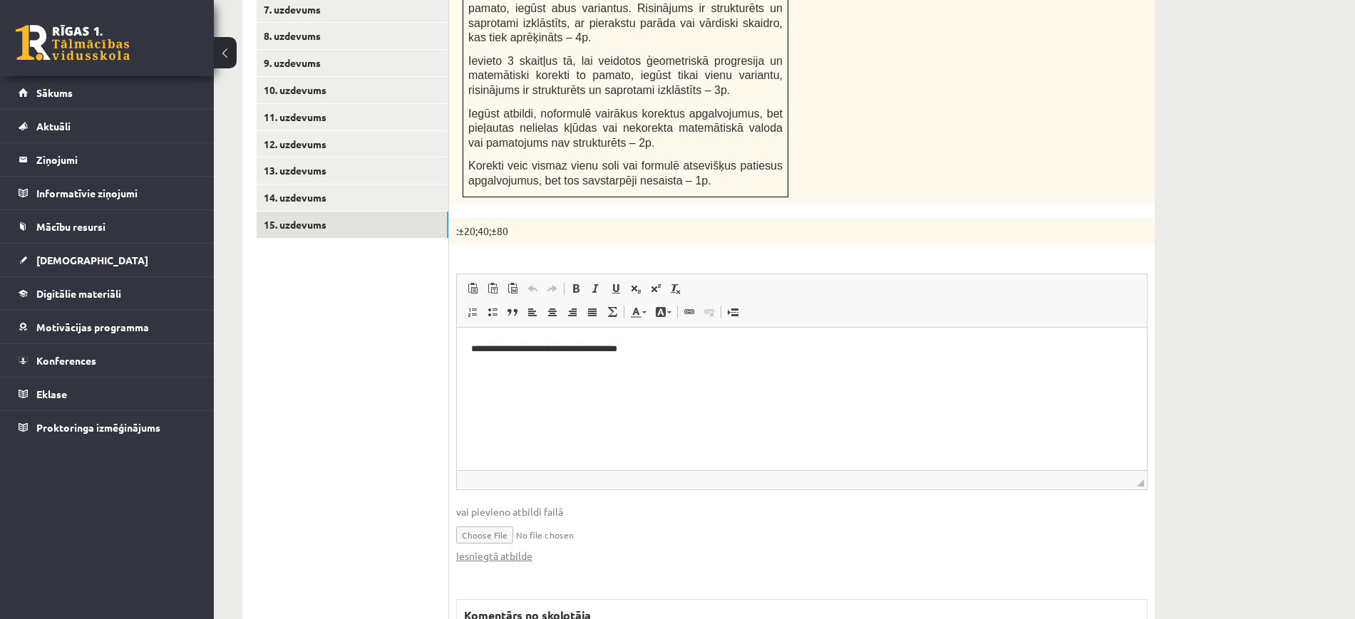
scroll to position [0, 0]
click at [508, 549] on link "Iesniegtā atbilde" at bounding box center [494, 556] width 76 height 15
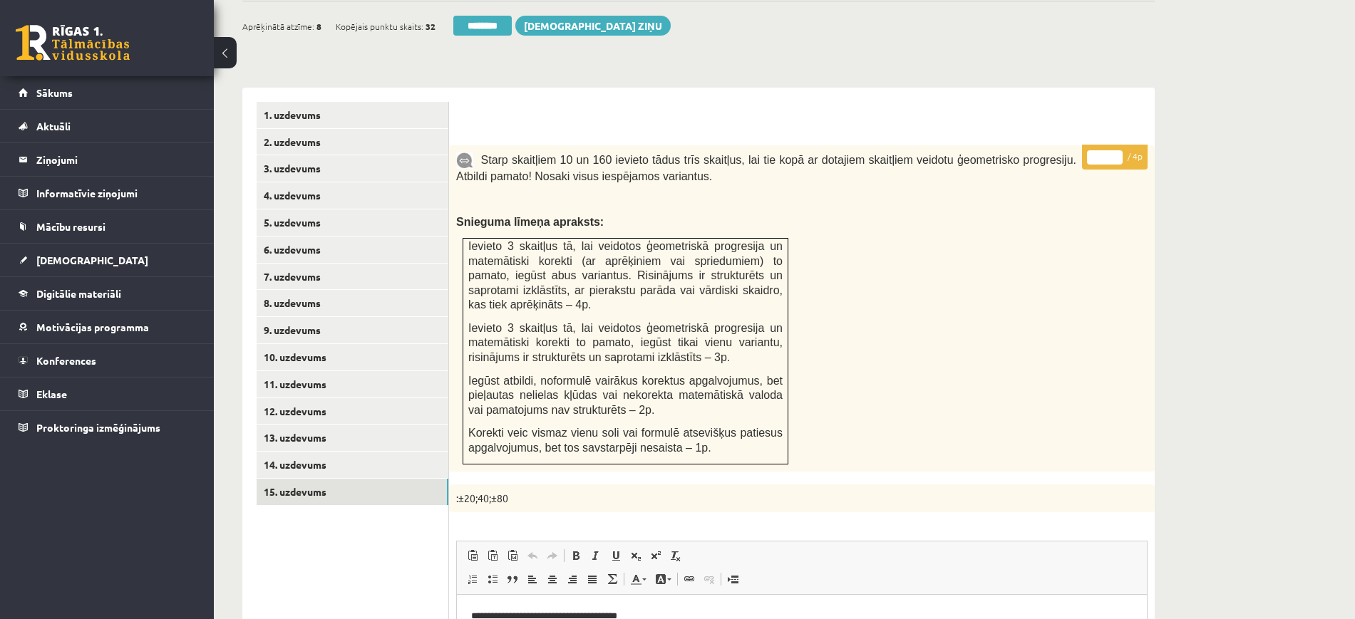
type input "*"
click at [1111, 150] on input "*" at bounding box center [1105, 157] width 36 height 14
click at [380, 182] on link "4. uzdevums" at bounding box center [353, 195] width 192 height 26
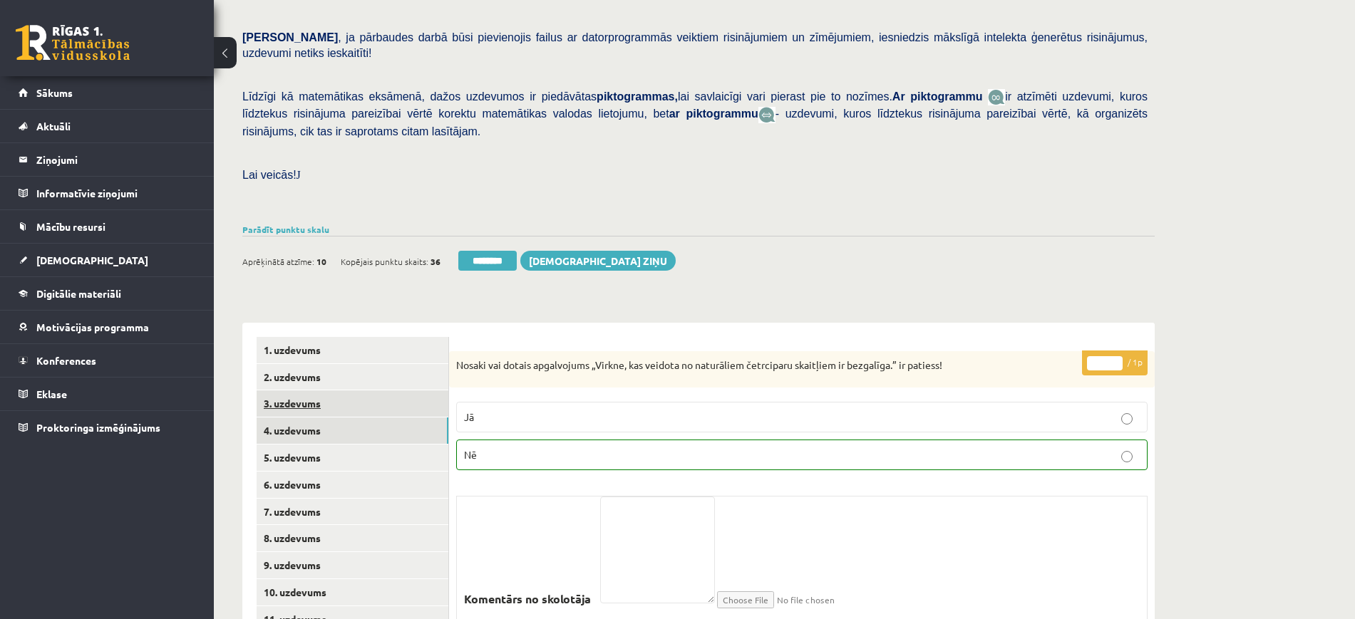
scroll to position [138, 0]
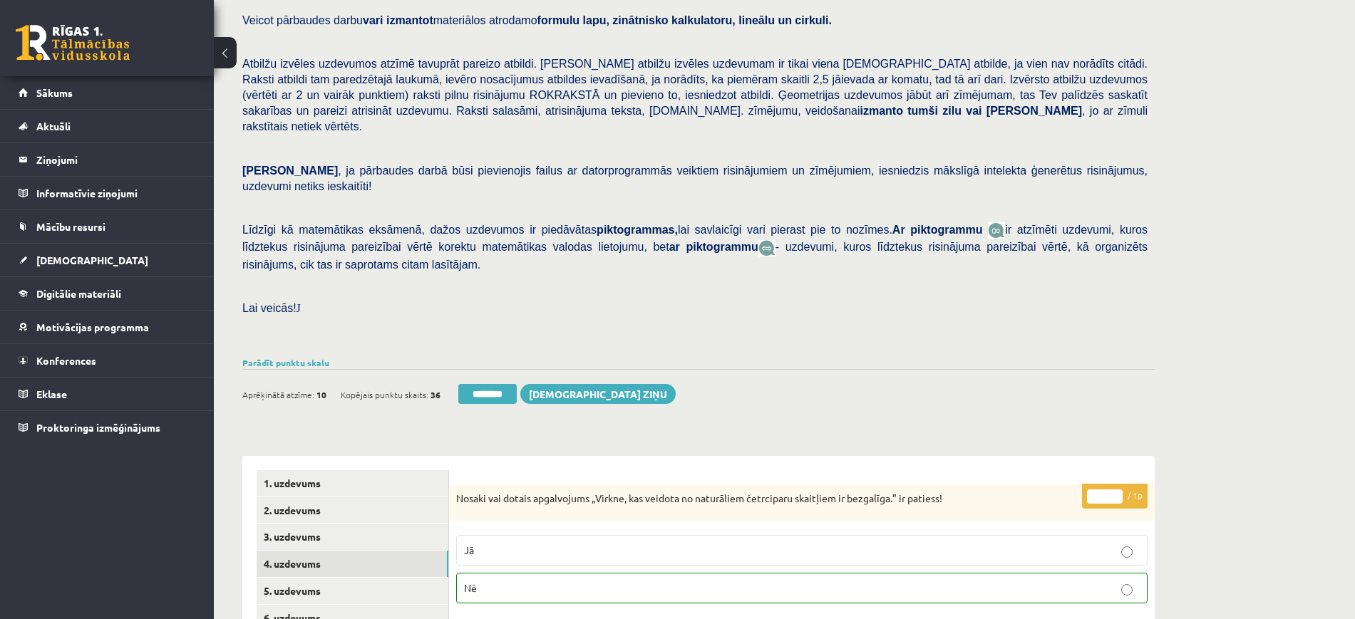
drag, startPoint x: 498, startPoint y: 359, endPoint x: 765, endPoint y: 54, distance: 404.6
click at [498, 384] on input "********" at bounding box center [487, 394] width 58 height 20
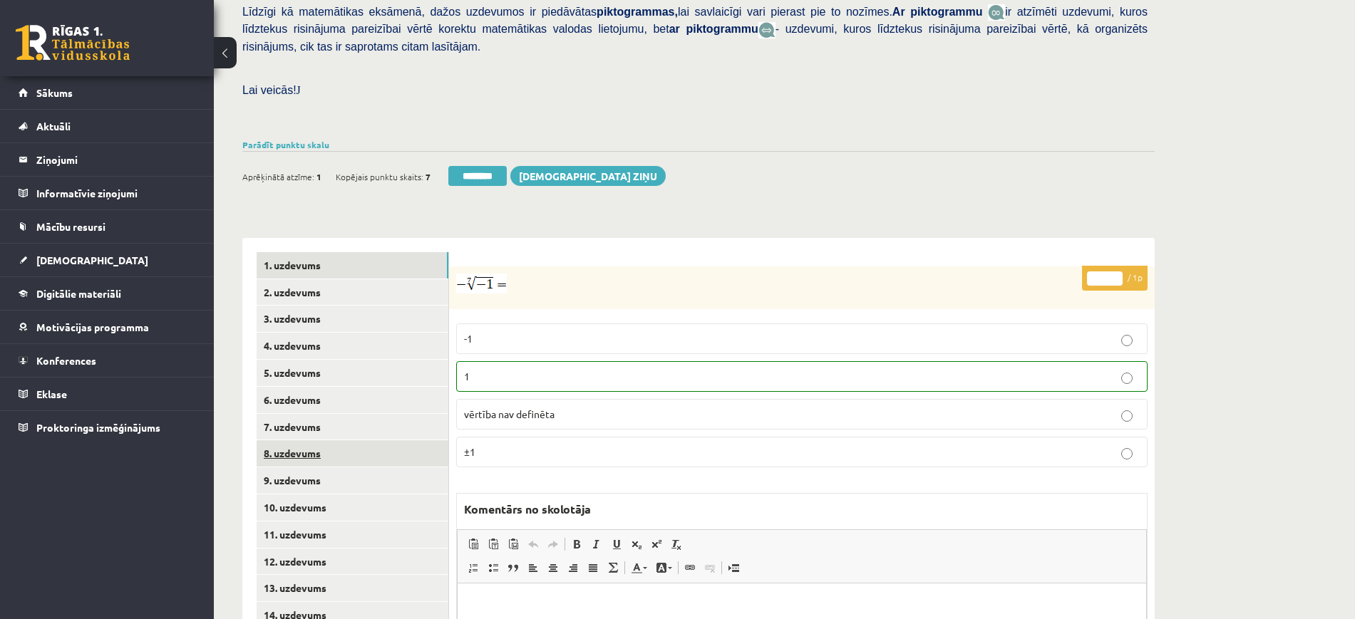
scroll to position [524, 0]
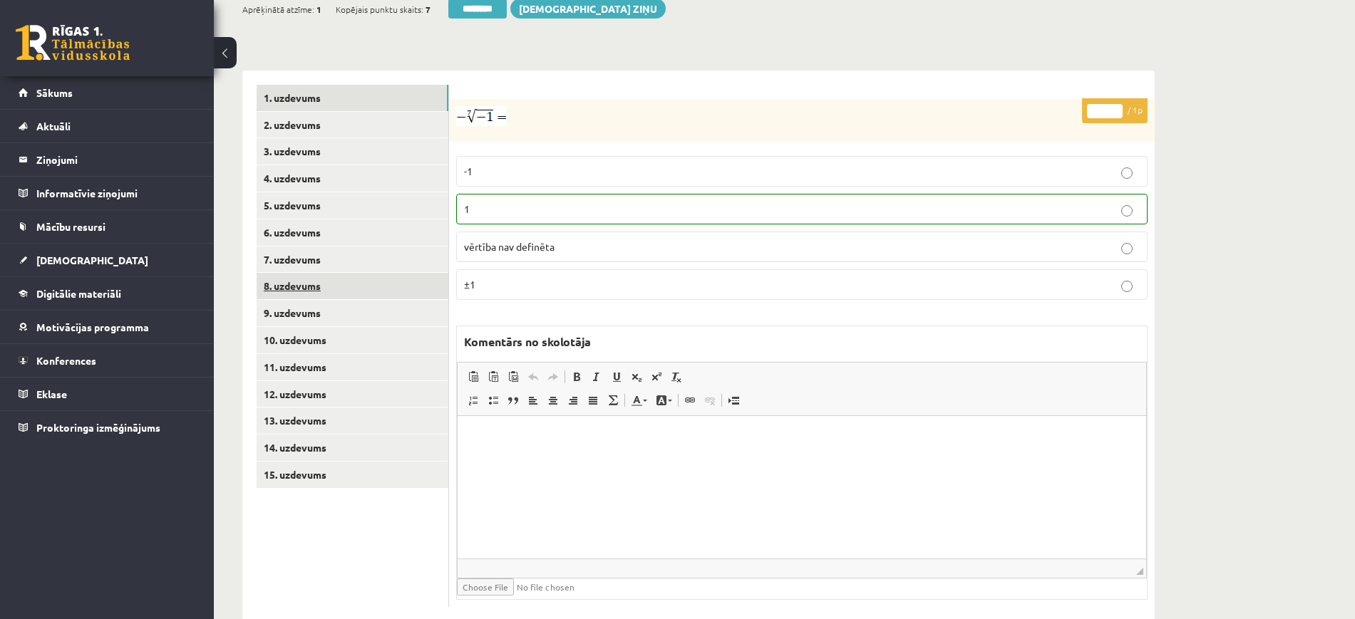
click at [349, 273] on link "8. uzdevums" at bounding box center [353, 286] width 192 height 26
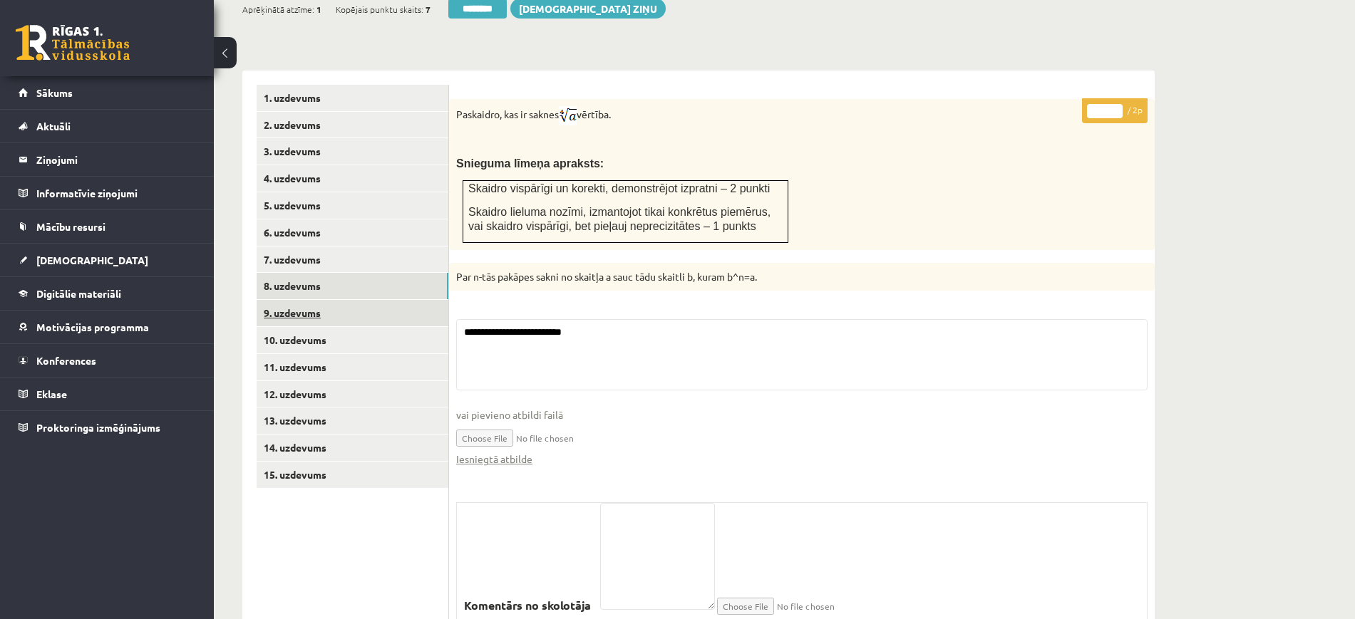
click at [341, 300] on link "9. uzdevums" at bounding box center [353, 313] width 192 height 26
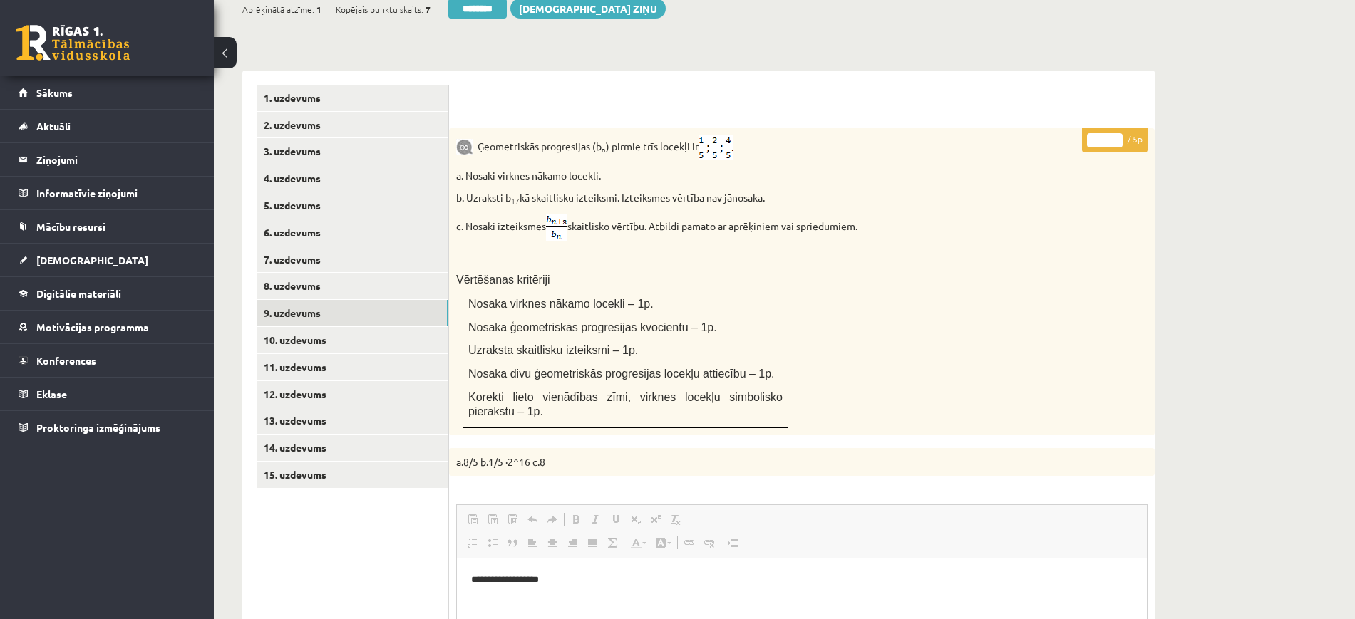
scroll to position [0, 0]
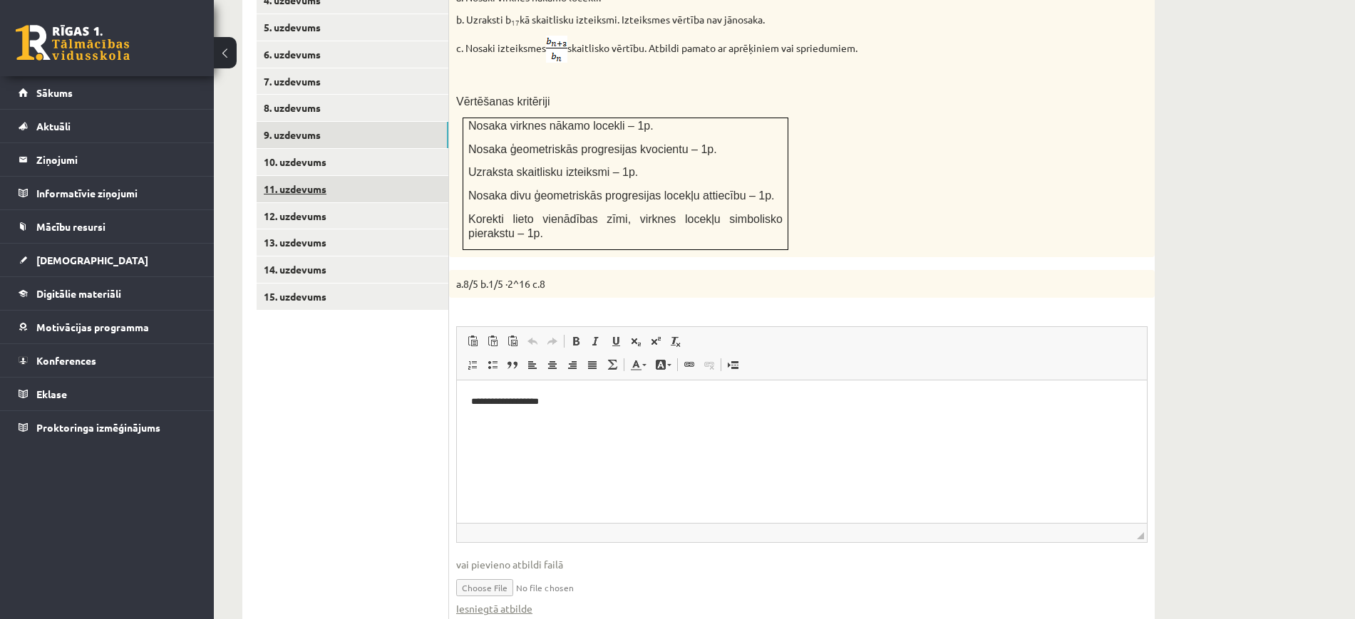
click at [315, 95] on link "8. uzdevums" at bounding box center [353, 108] width 192 height 26
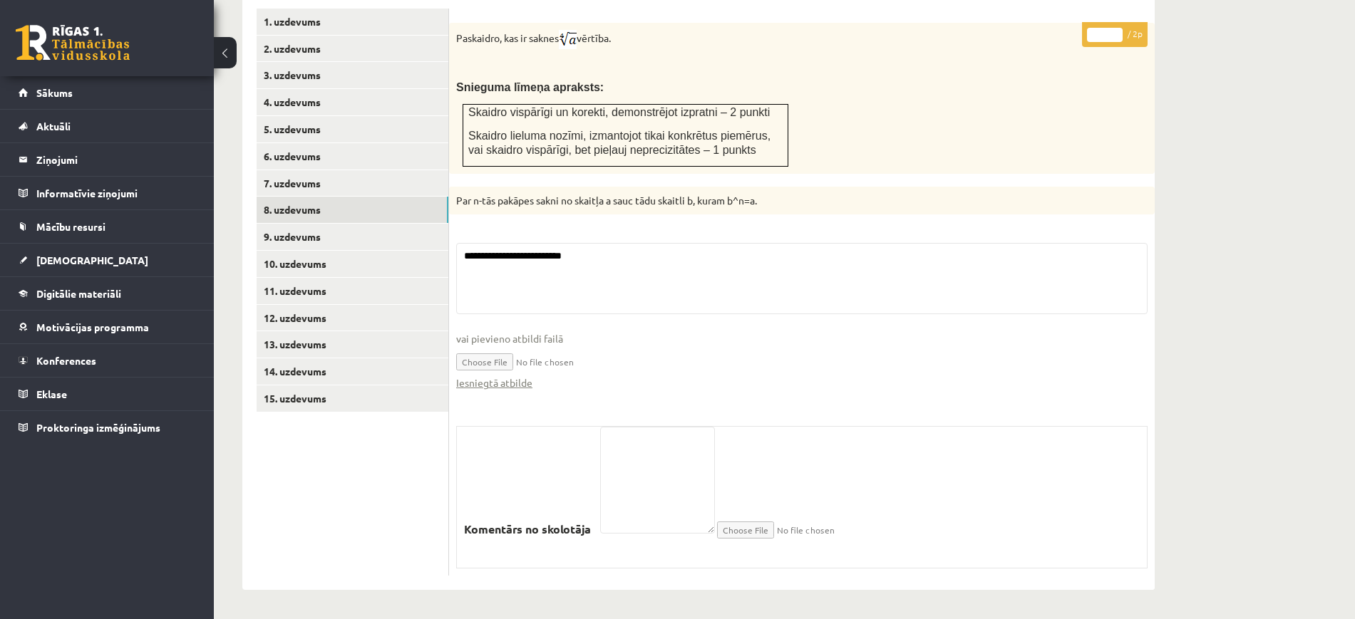
scroll to position [570, 0]
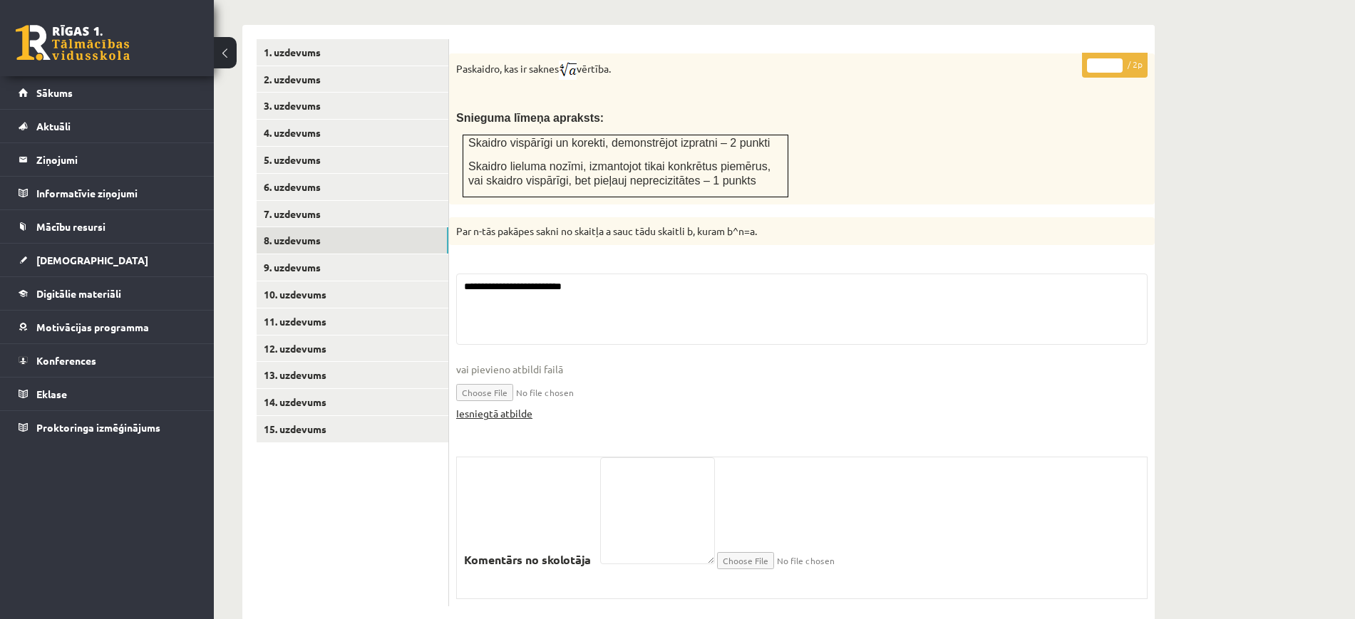
click at [518, 406] on link "Iesniegtā atbilde" at bounding box center [494, 413] width 76 height 15
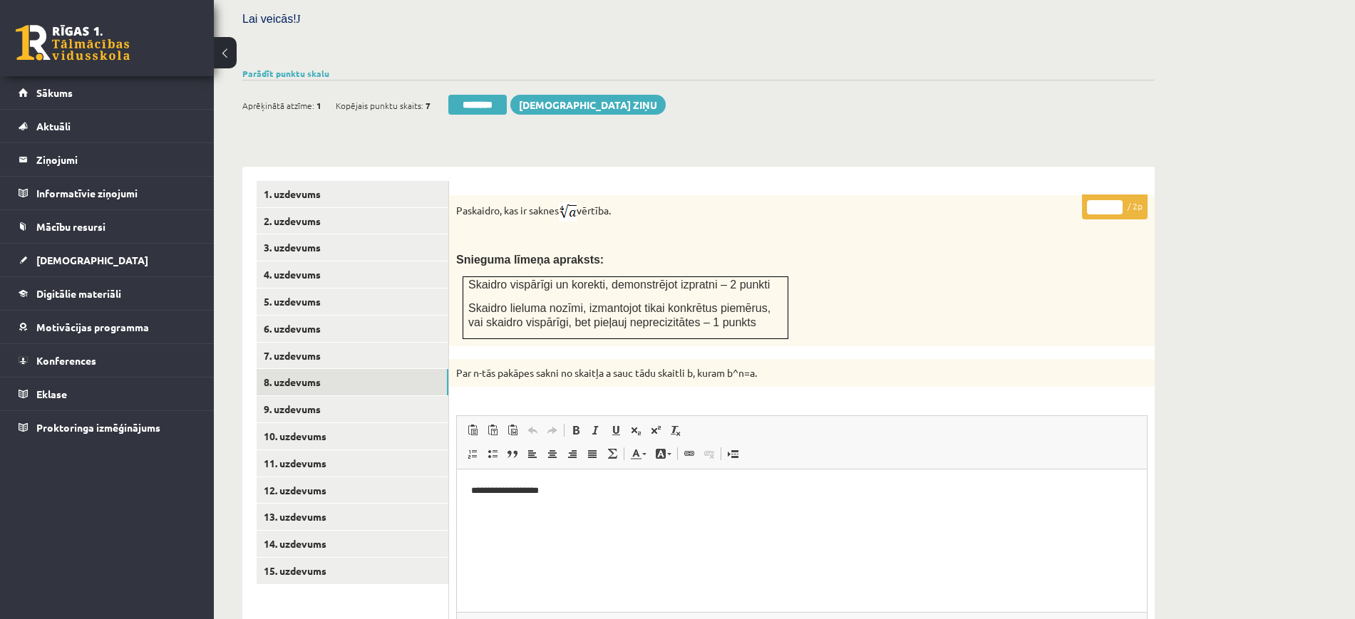
scroll to position [302, 0]
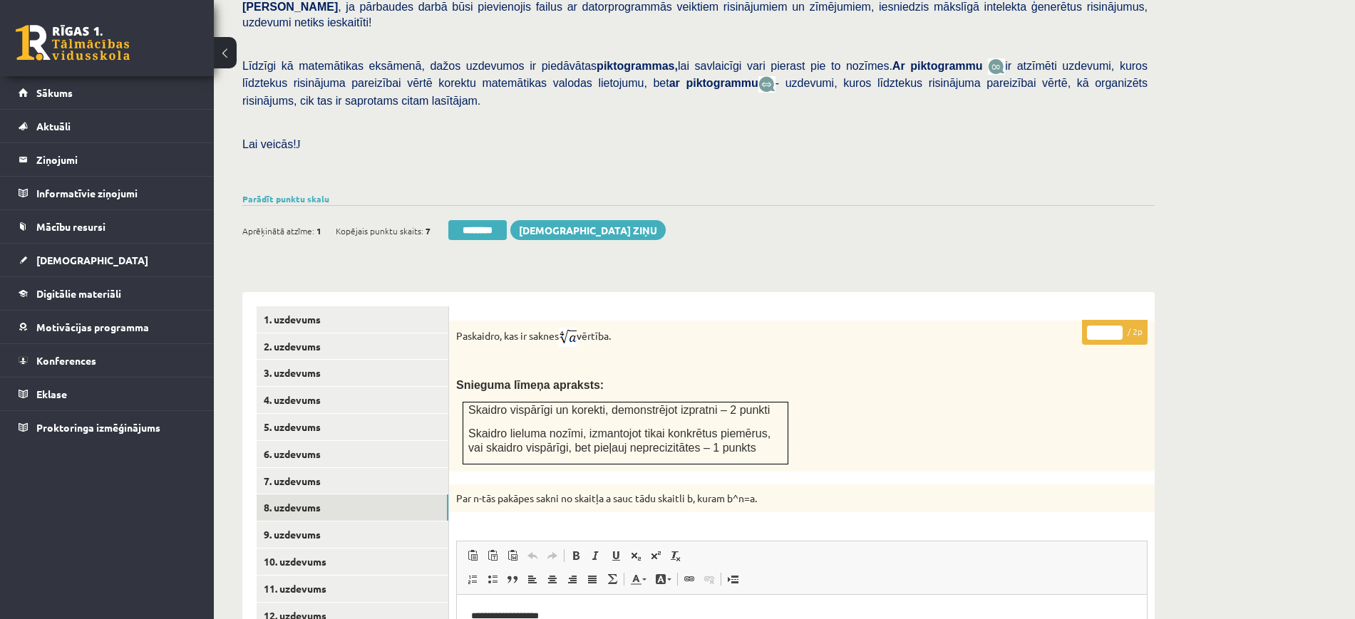
type input "*"
click at [1115, 326] on input "*" at bounding box center [1105, 333] width 36 height 14
click at [363, 522] on link "9. uzdevums" at bounding box center [353, 535] width 192 height 26
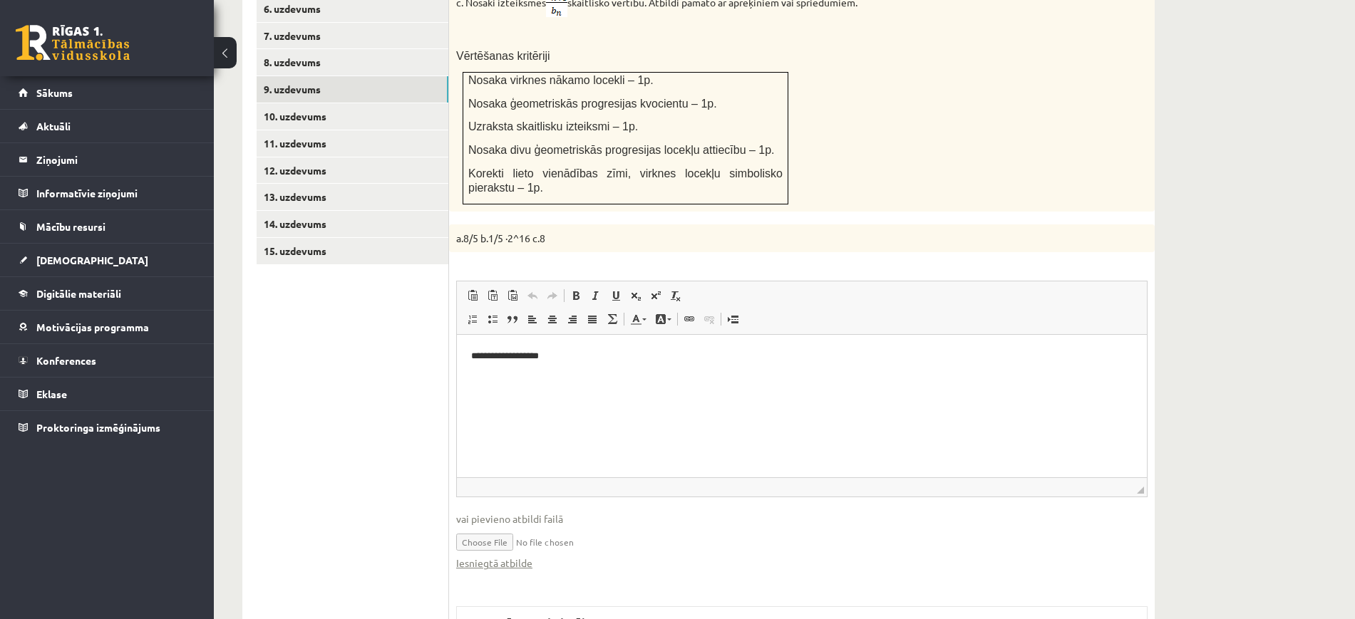
scroll to position [0, 0]
click at [525, 556] on link "Iesniegtā atbilde" at bounding box center [494, 563] width 76 height 15
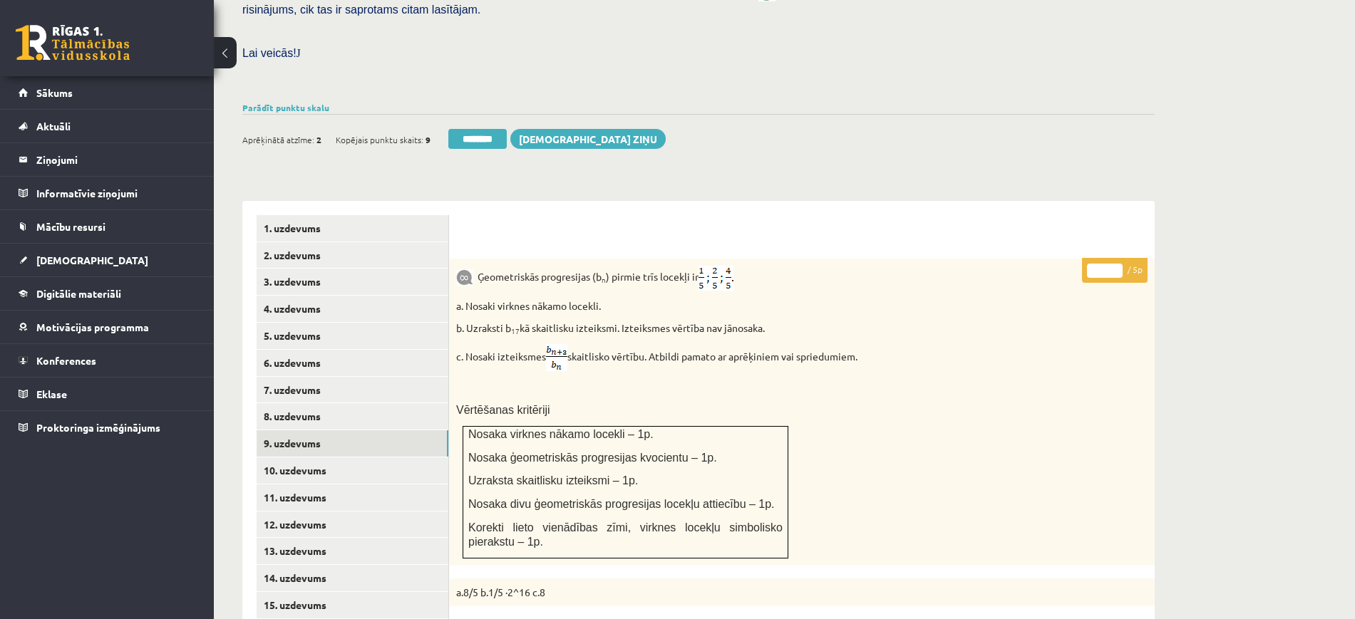
scroll to position [391, 0]
type input "*"
click at [1116, 266] on input "*" at bounding box center [1105, 273] width 36 height 14
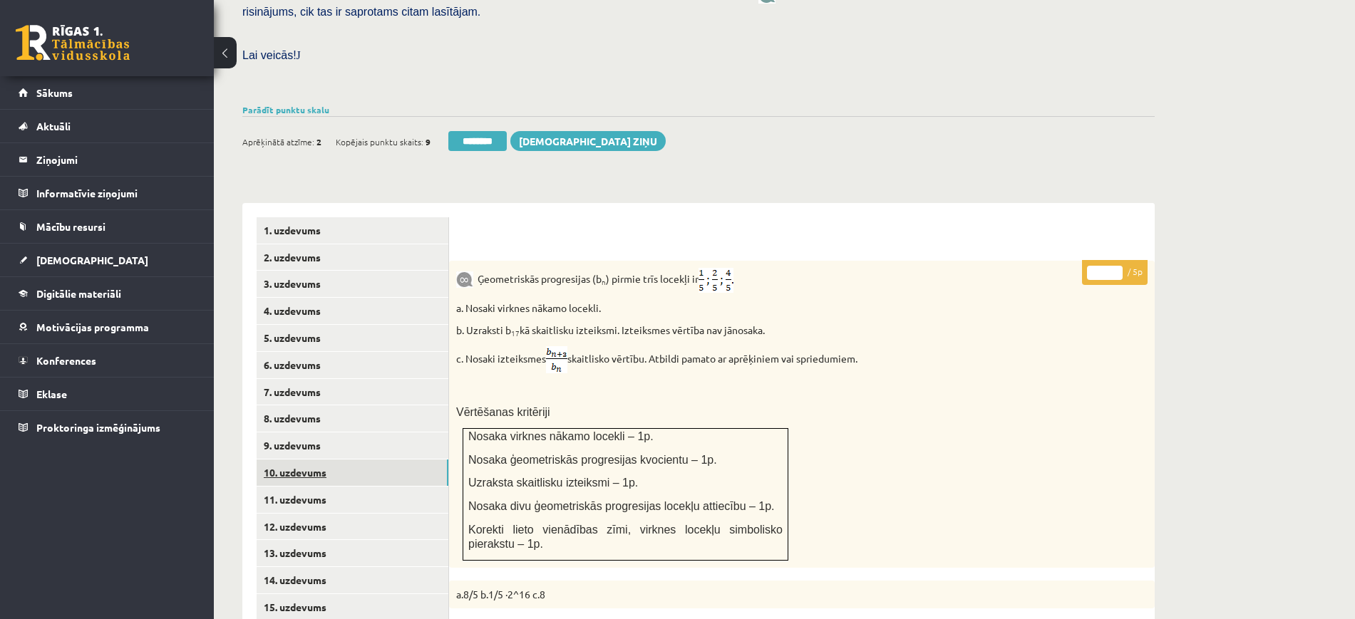
click at [414, 460] on link "10. uzdevums" at bounding box center [353, 473] width 192 height 26
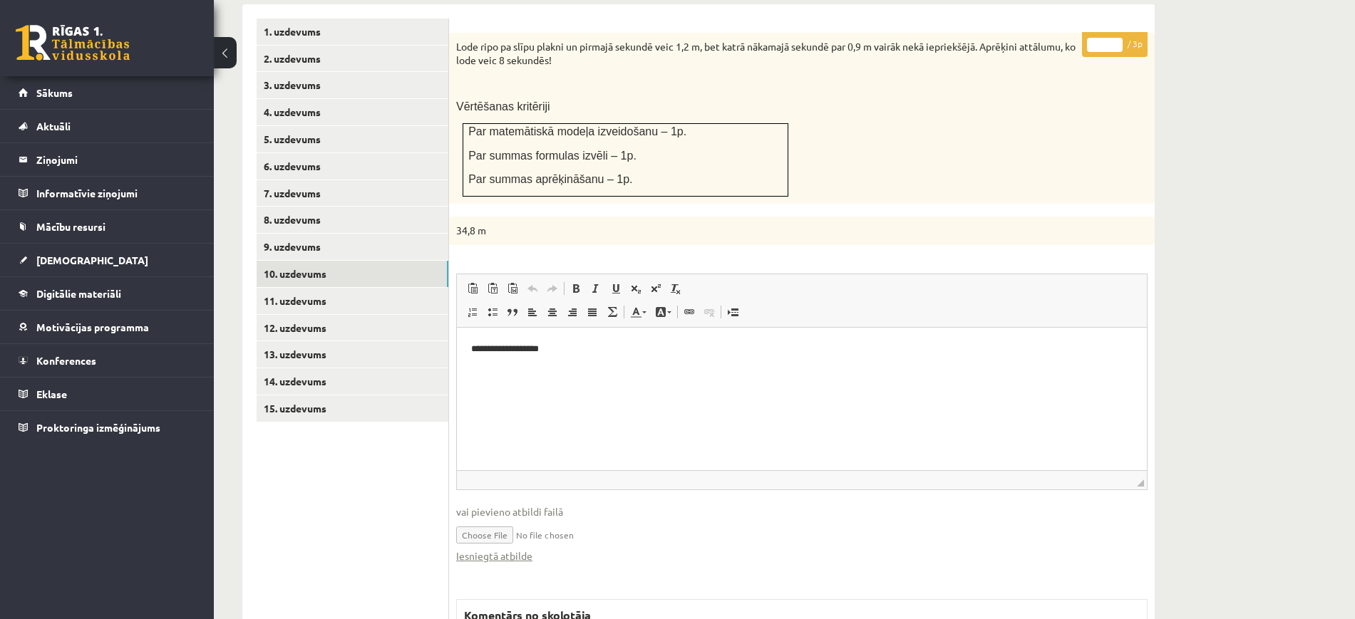
scroll to position [0, 0]
click at [503, 549] on link "Iesniegtā atbilde" at bounding box center [494, 556] width 76 height 15
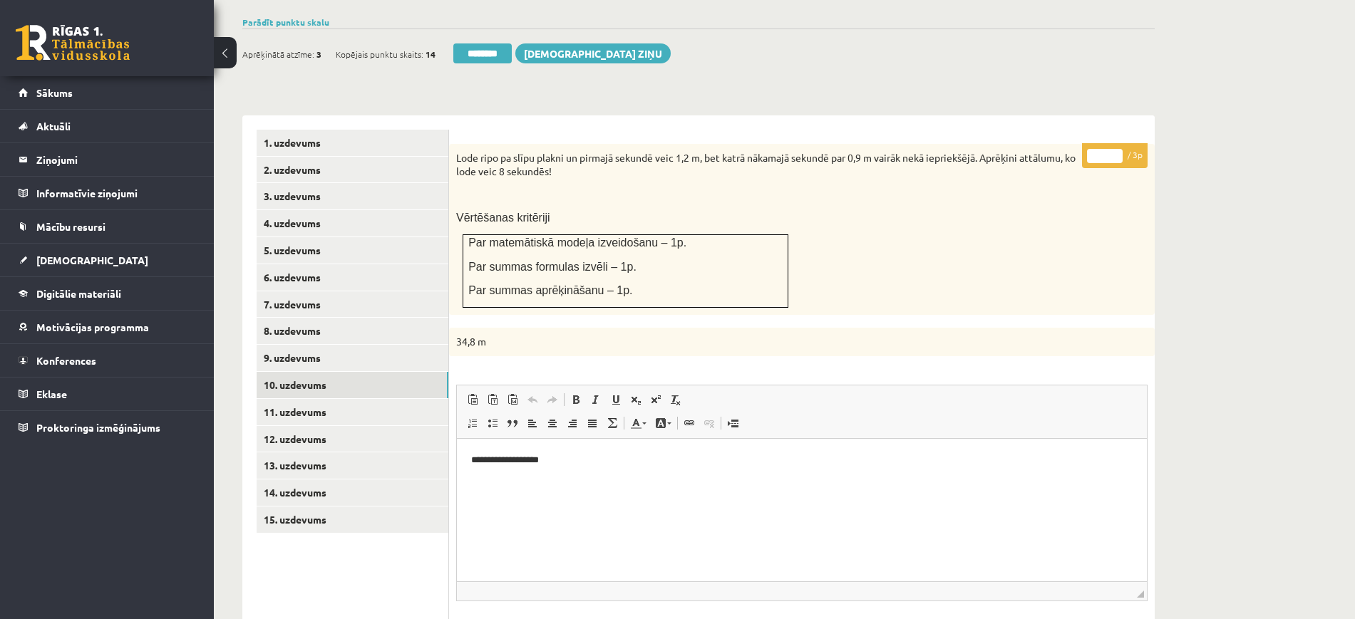
scroll to position [323, 0]
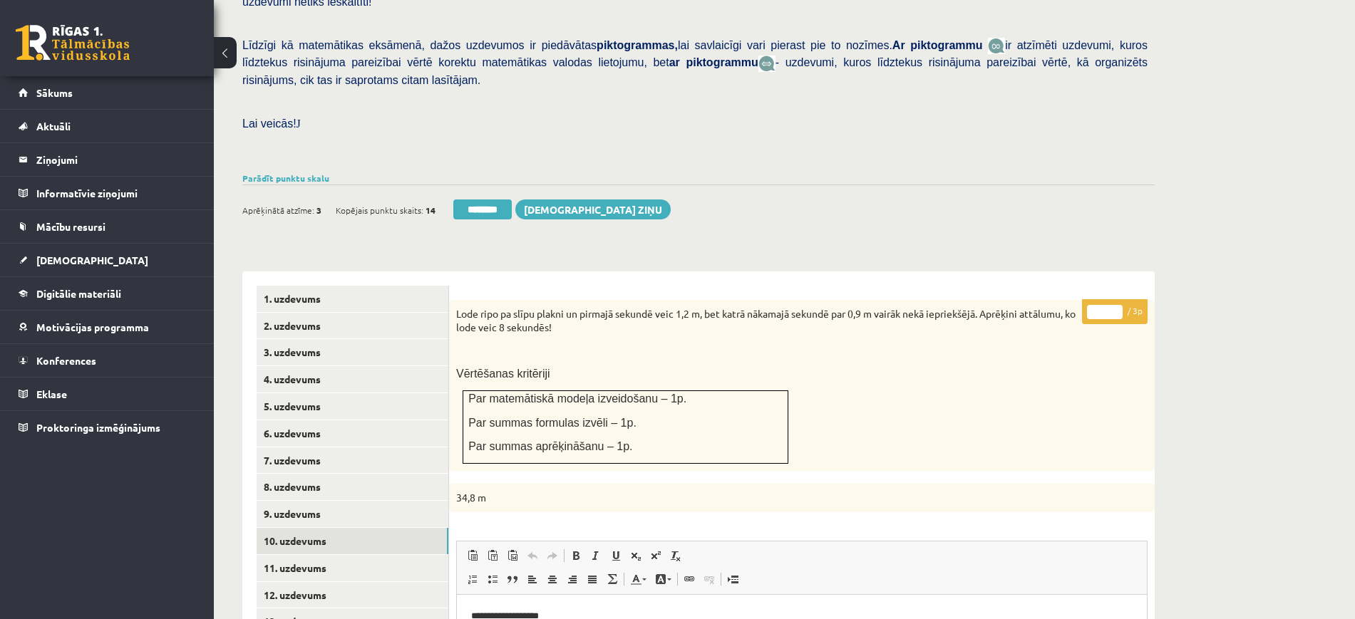
drag, startPoint x: 1119, startPoint y: 276, endPoint x: 650, endPoint y: 415, distance: 489.2
type input "*"
click at [1118, 305] on input "*" at bounding box center [1105, 312] width 36 height 14
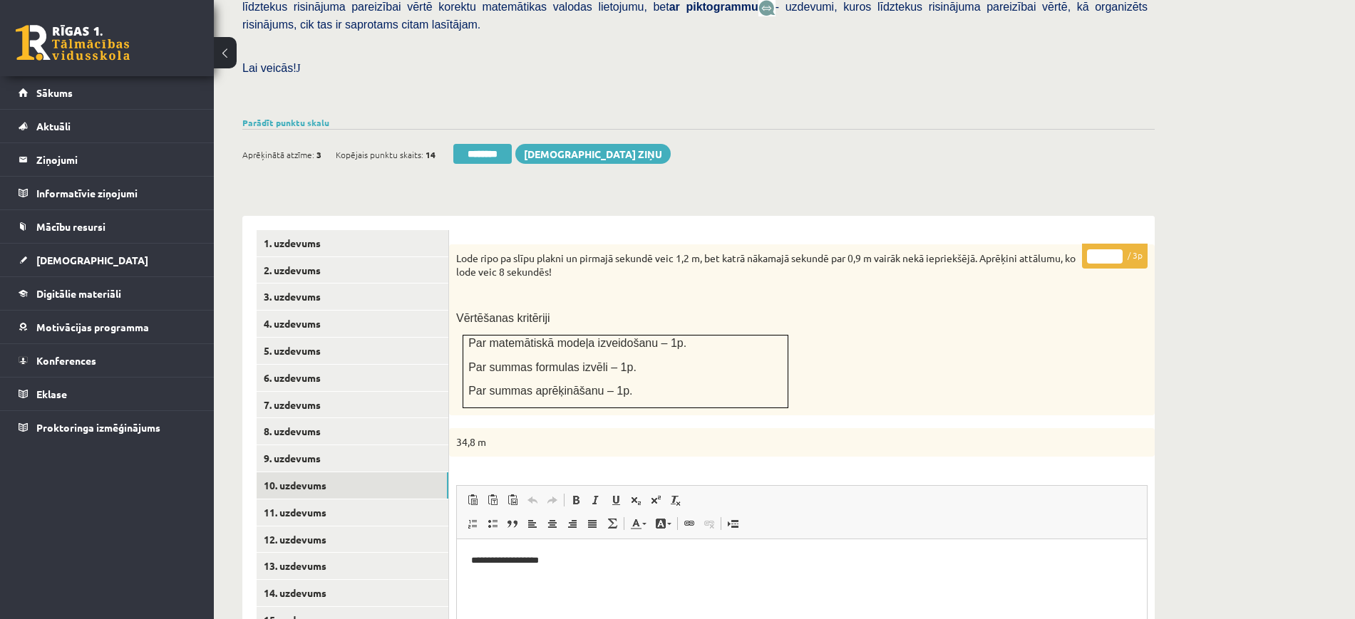
scroll to position [679, 0]
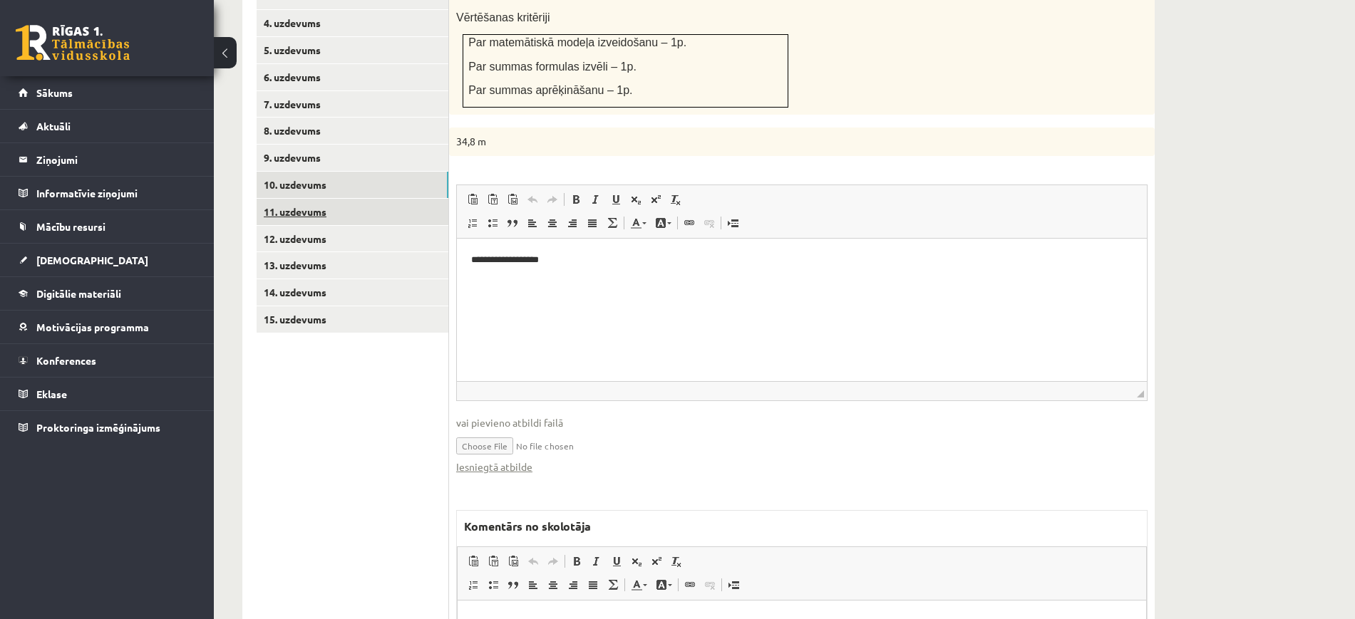
click at [410, 199] on link "11. uzdevums" at bounding box center [353, 212] width 192 height 26
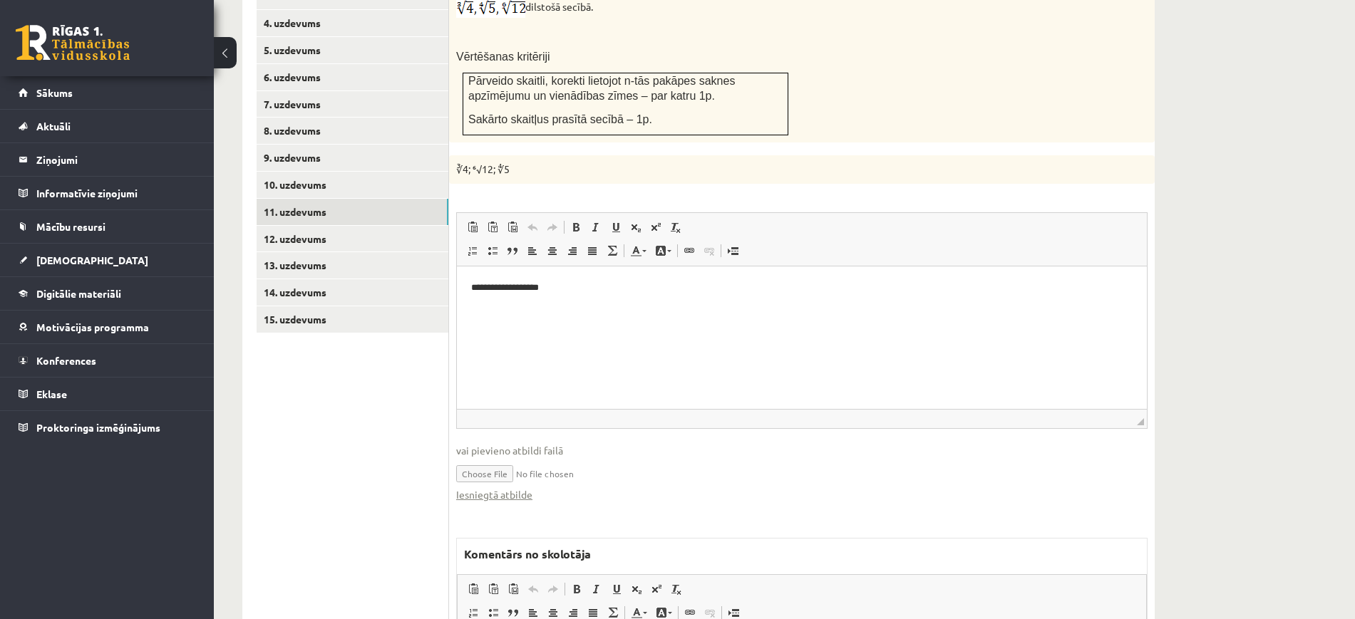
scroll to position [0, 0]
click at [510, 488] on link "Iesniegtā atbilde" at bounding box center [494, 495] width 76 height 15
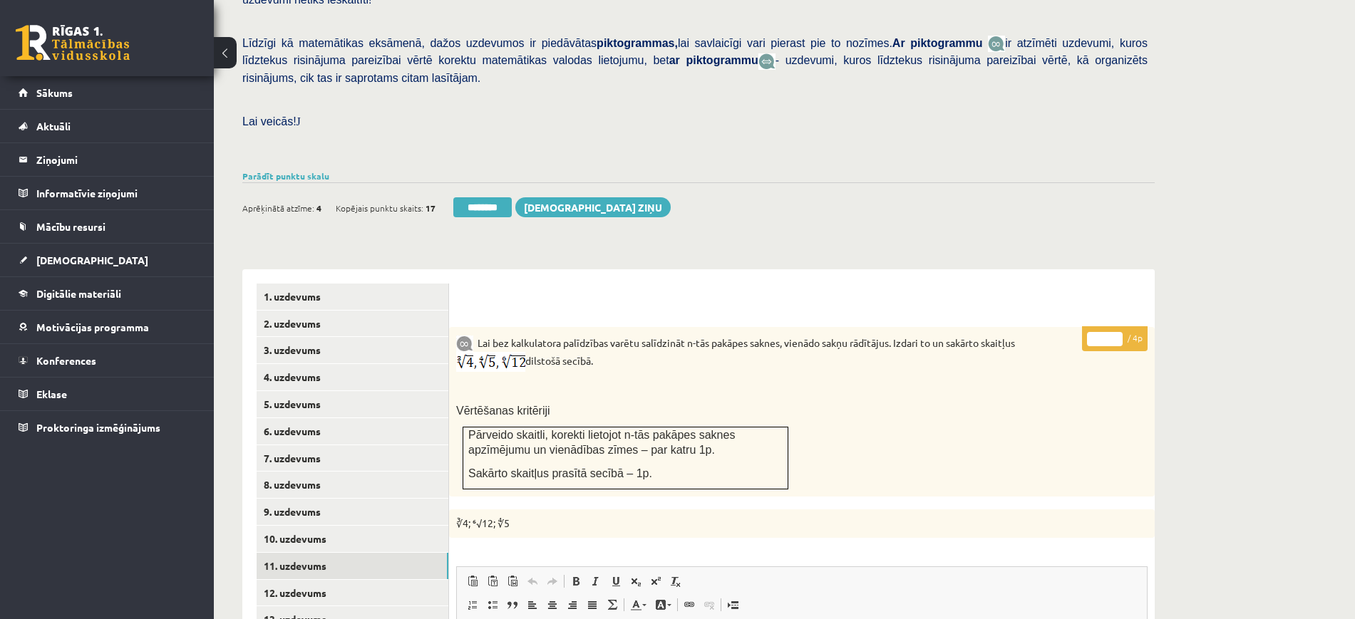
scroll to position [323, 0]
type input "*"
click at [1118, 334] on input "*" at bounding box center [1105, 341] width 36 height 14
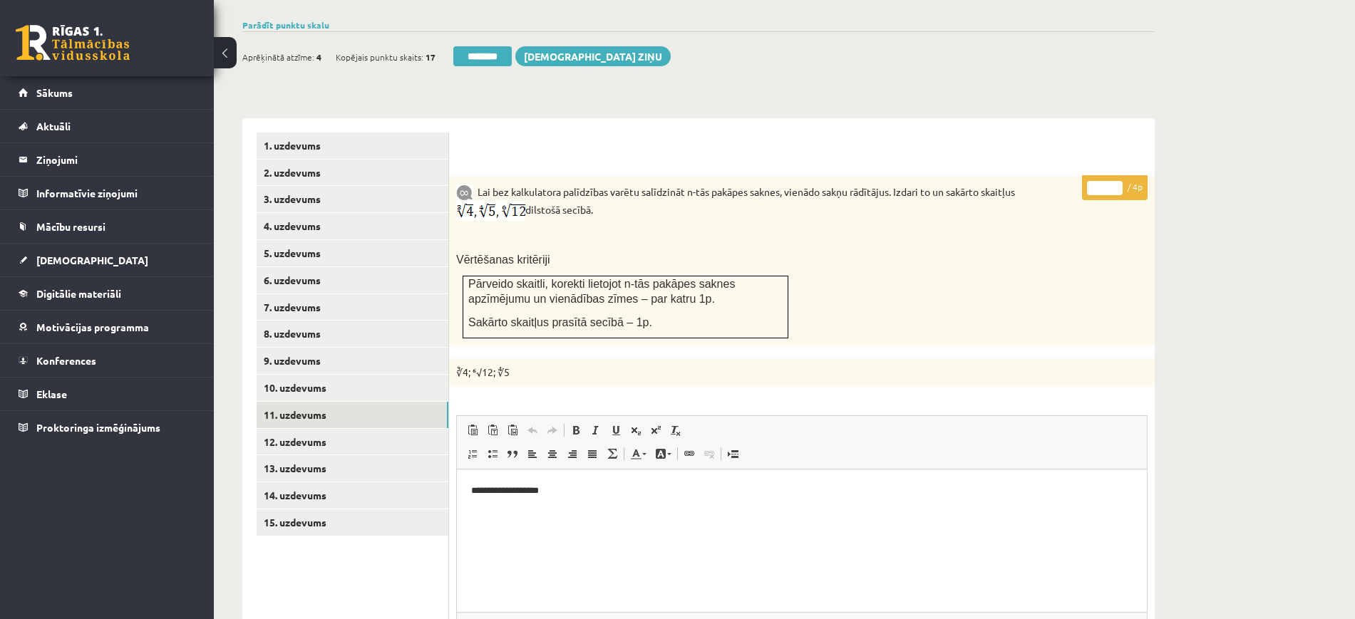
scroll to position [590, 0]
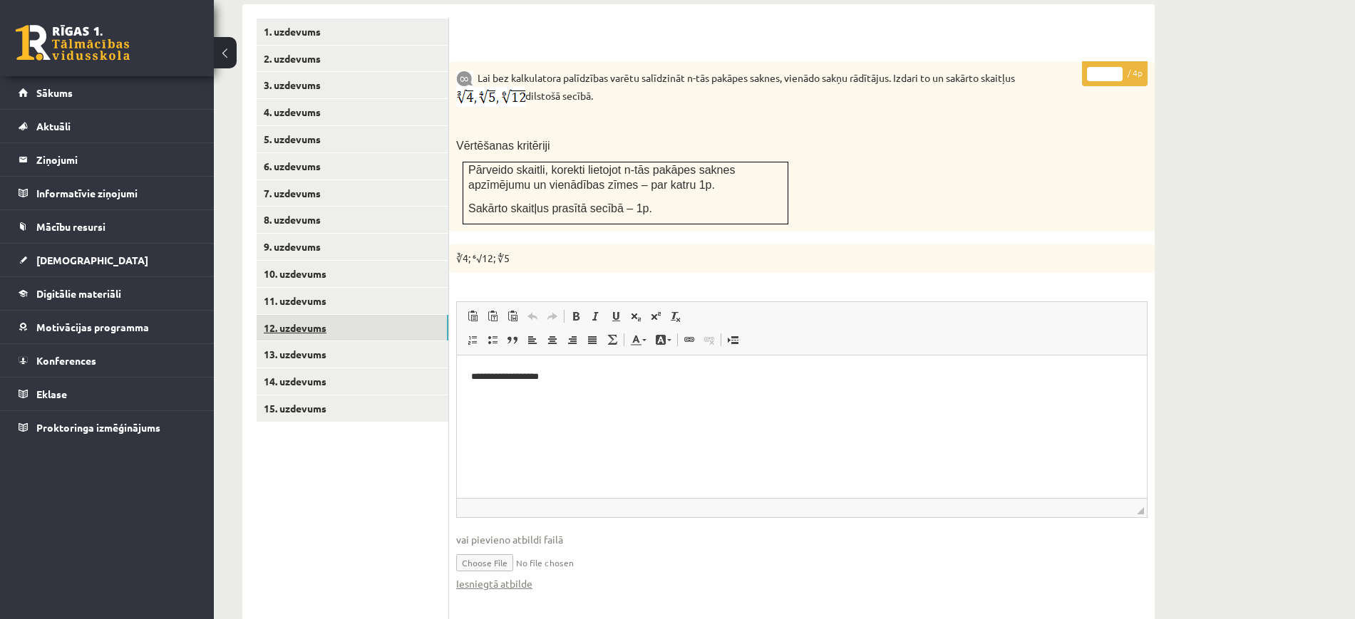
click at [407, 315] on link "12. uzdevums" at bounding box center [353, 328] width 192 height 26
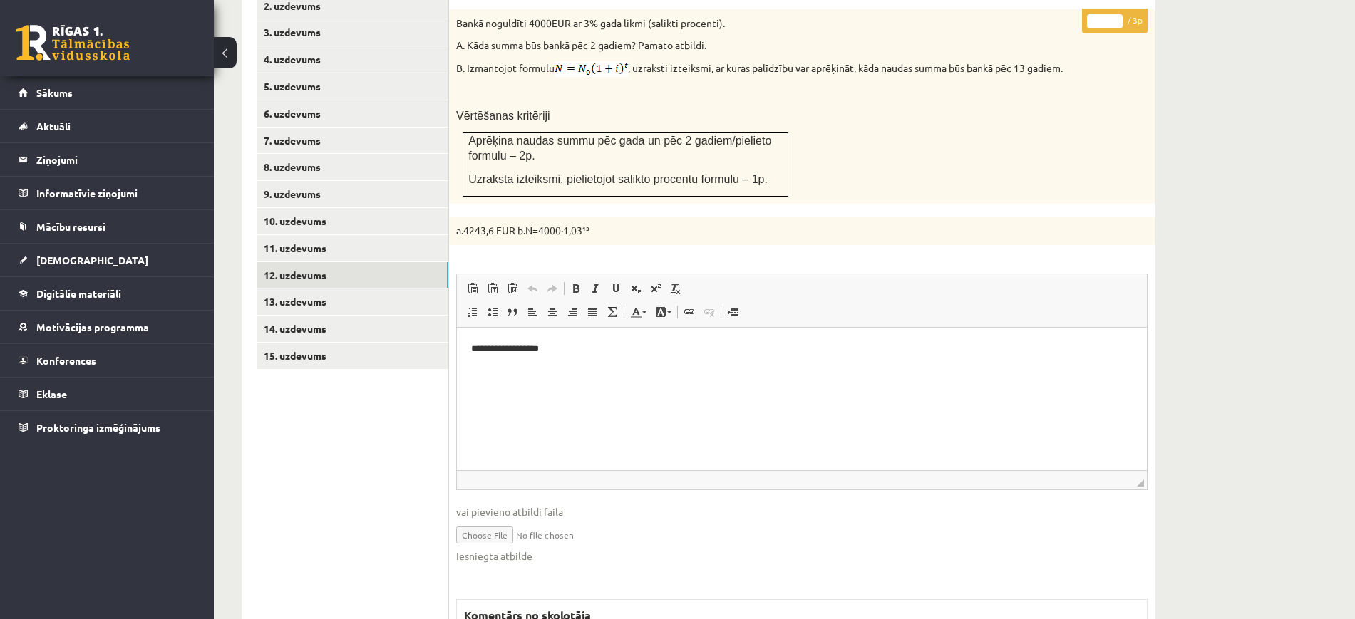
scroll to position [0, 0]
click at [510, 549] on link "Iesniegtā atbilde" at bounding box center [494, 556] width 76 height 15
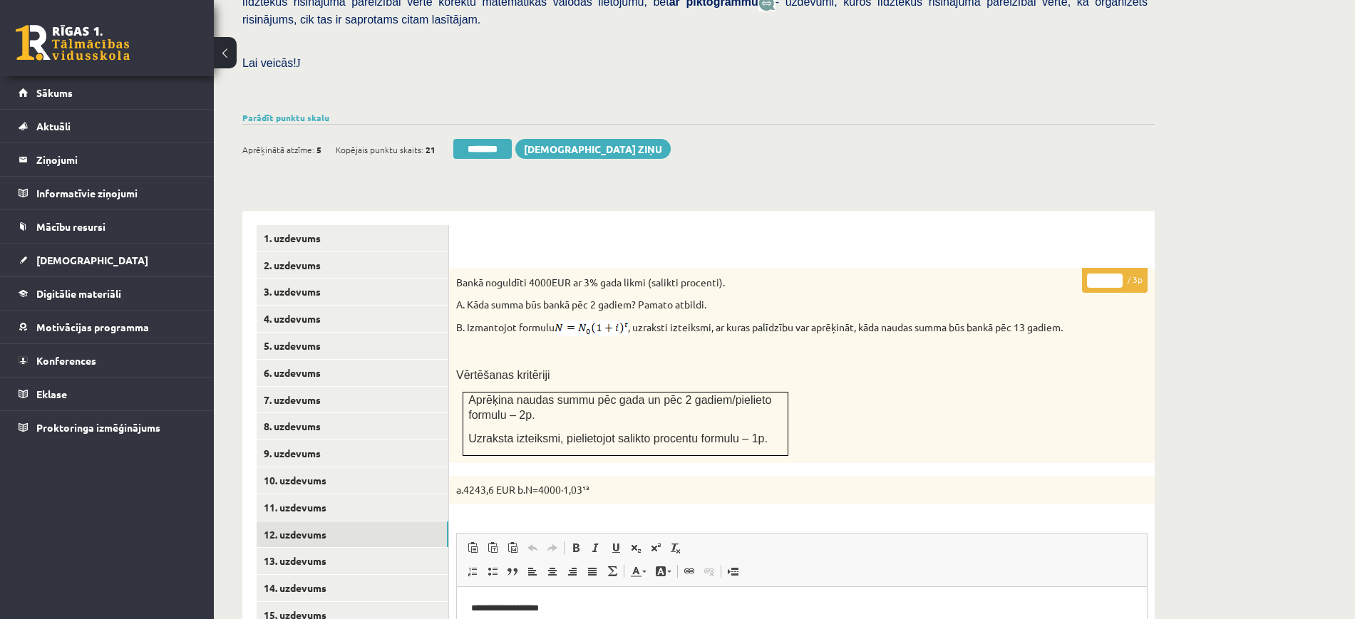
scroll to position [376, 0]
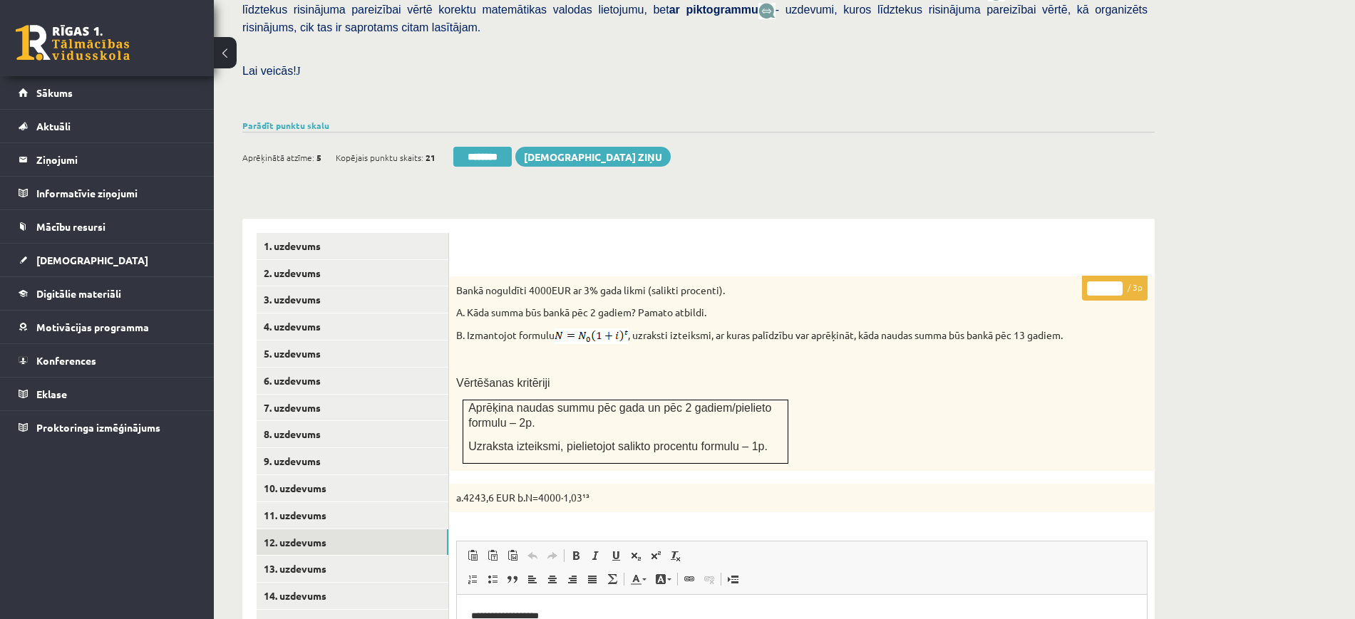
type input "*"
click at [1113, 282] on input "*" at bounding box center [1105, 289] width 36 height 14
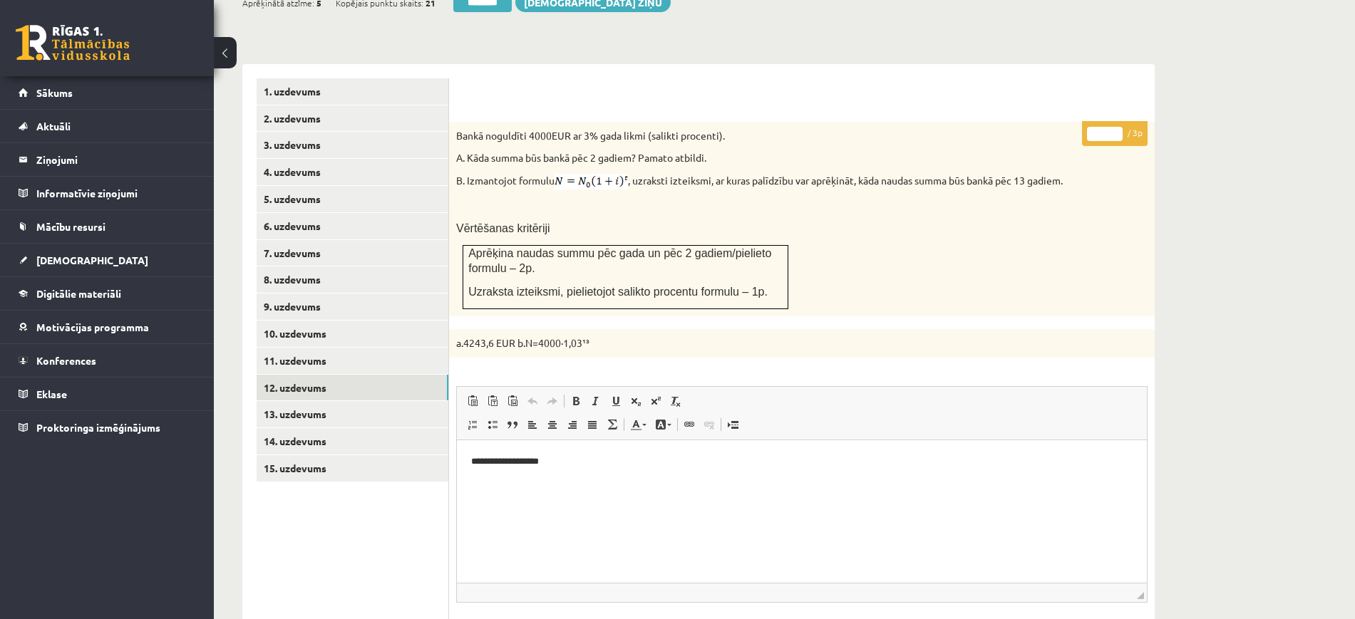
scroll to position [643, 0]
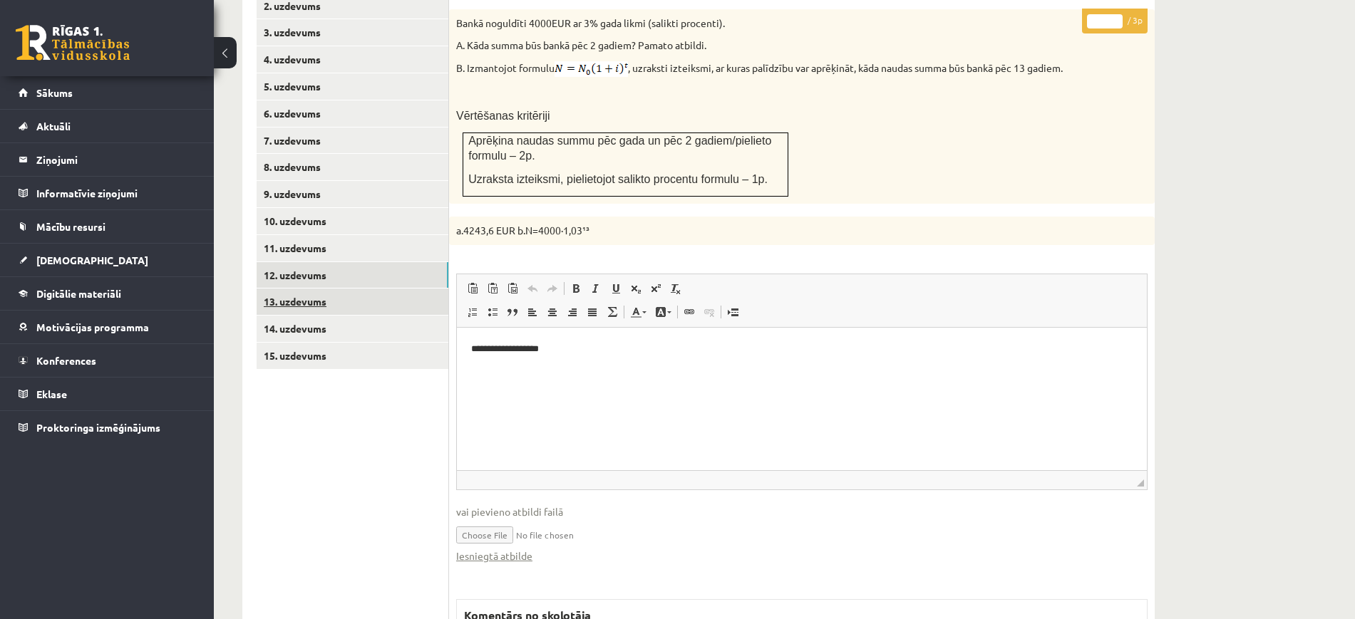
click at [428, 289] on link "13. uzdevums" at bounding box center [353, 302] width 192 height 26
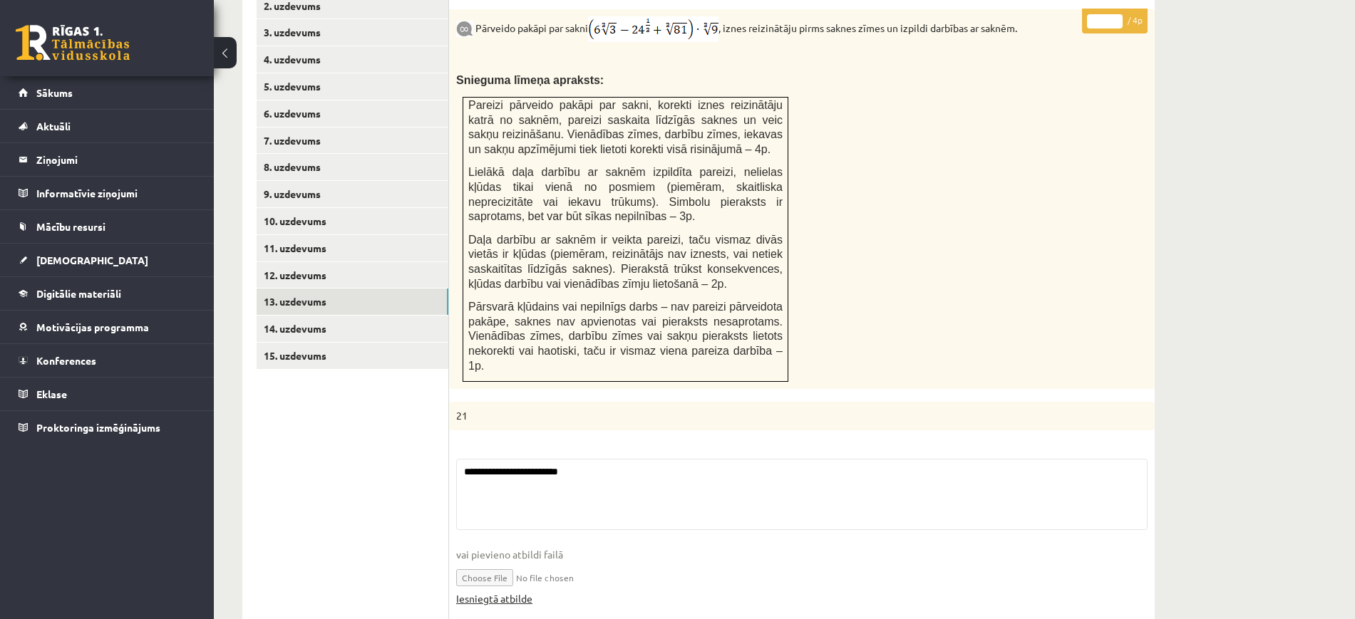
click at [520, 592] on link "Iesniegtā atbilde" at bounding box center [494, 599] width 76 height 15
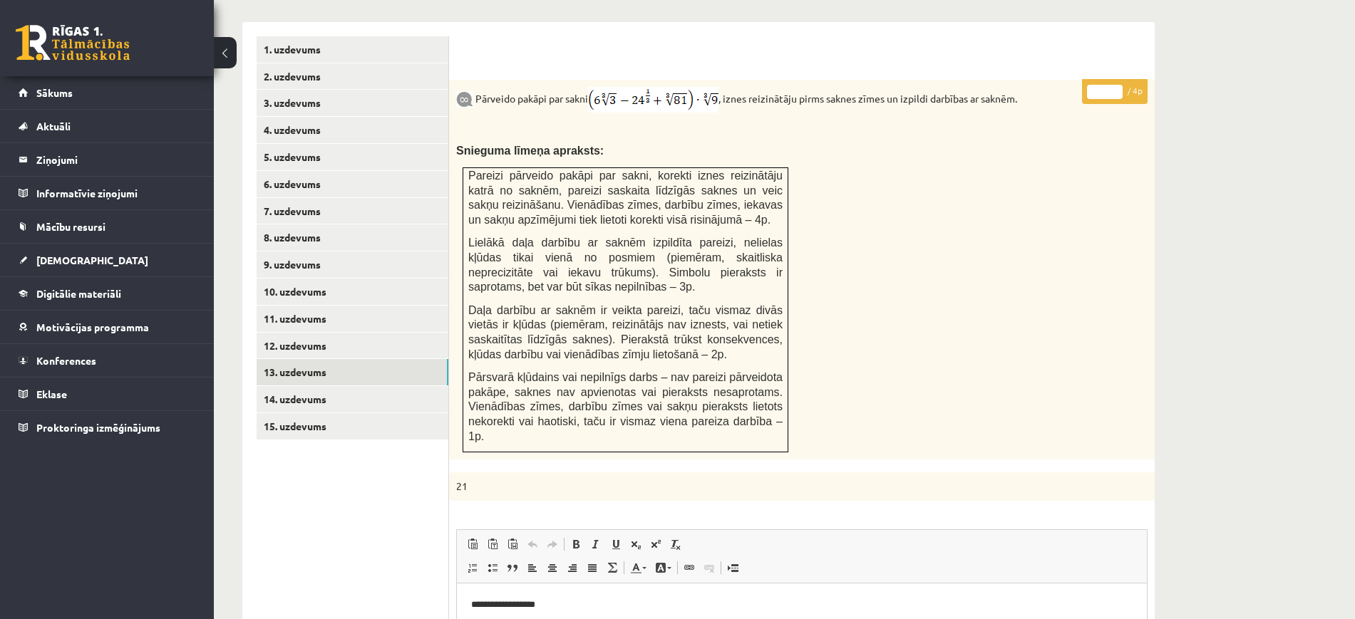
scroll to position [465, 0]
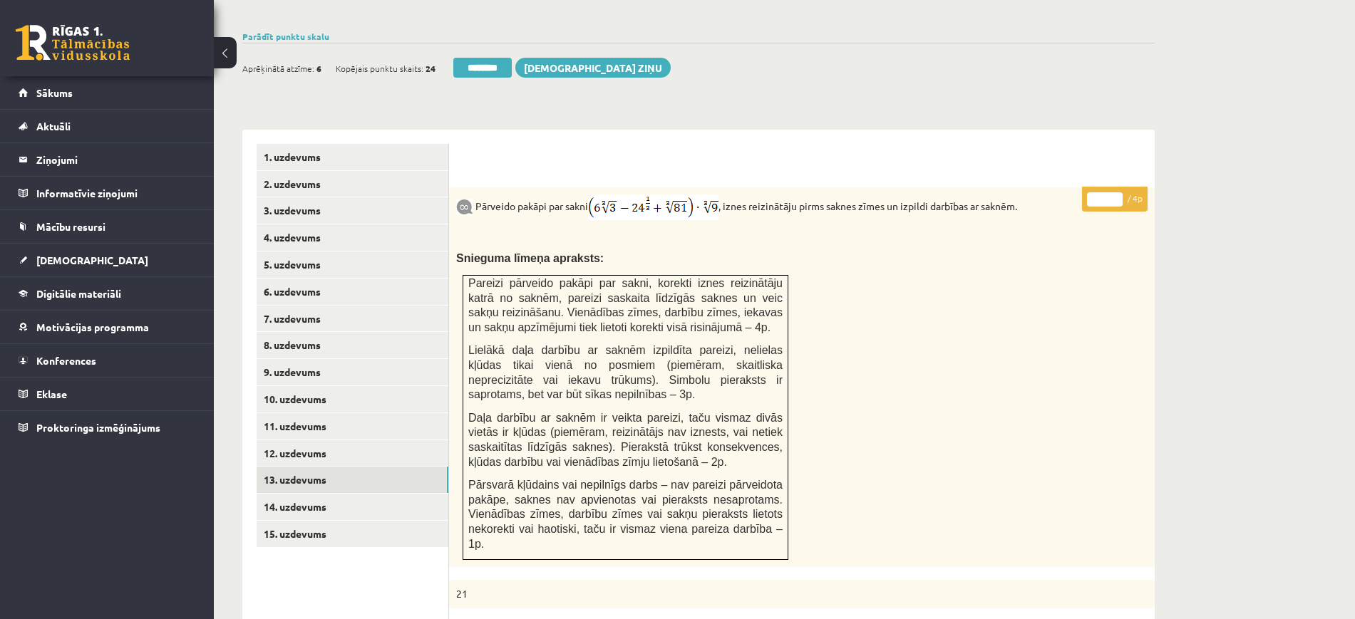
type input "*"
click at [1118, 192] on input "*" at bounding box center [1105, 199] width 36 height 14
click at [388, 494] on link "14. uzdevums" at bounding box center [353, 507] width 192 height 26
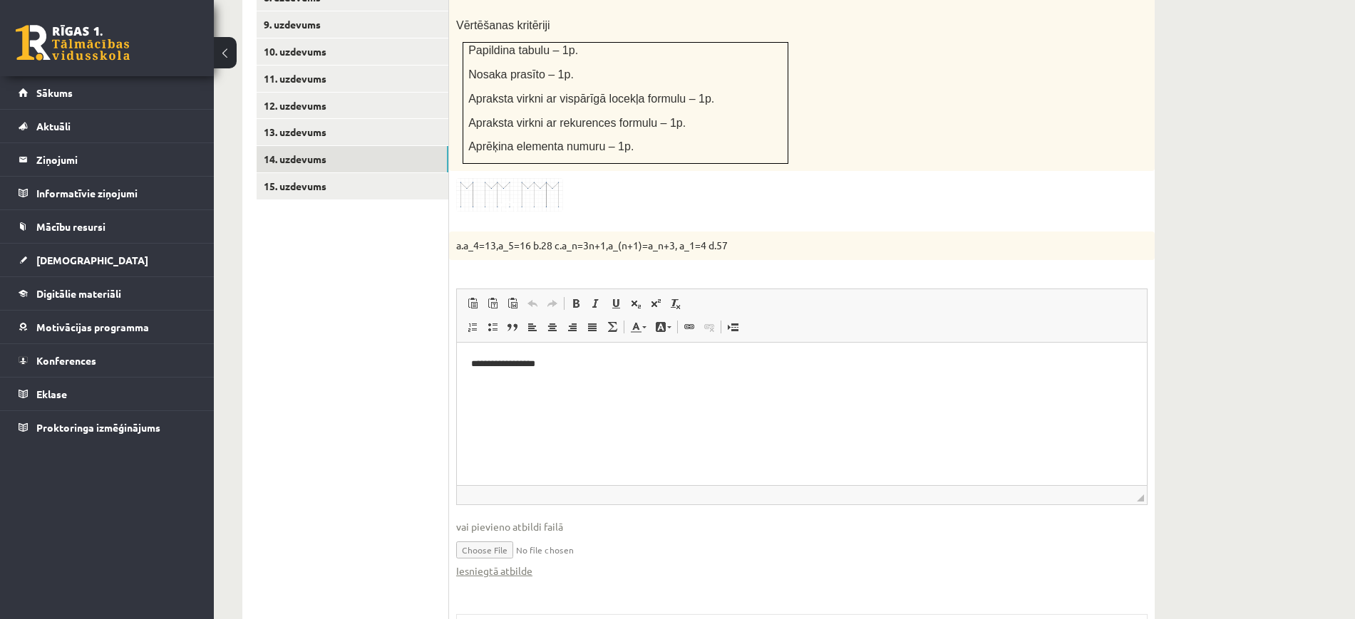
scroll to position [0, 0]
click at [501, 564] on link "Iesniegtā atbilde" at bounding box center [494, 571] width 76 height 15
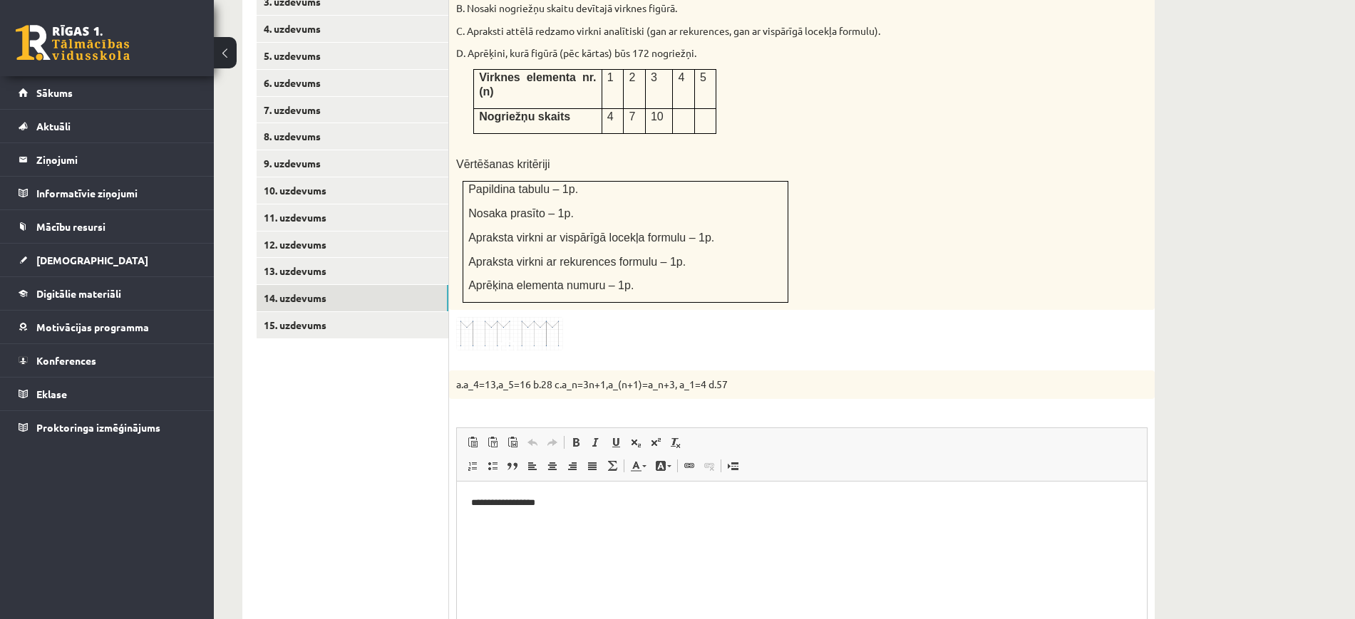
scroll to position [545, 0]
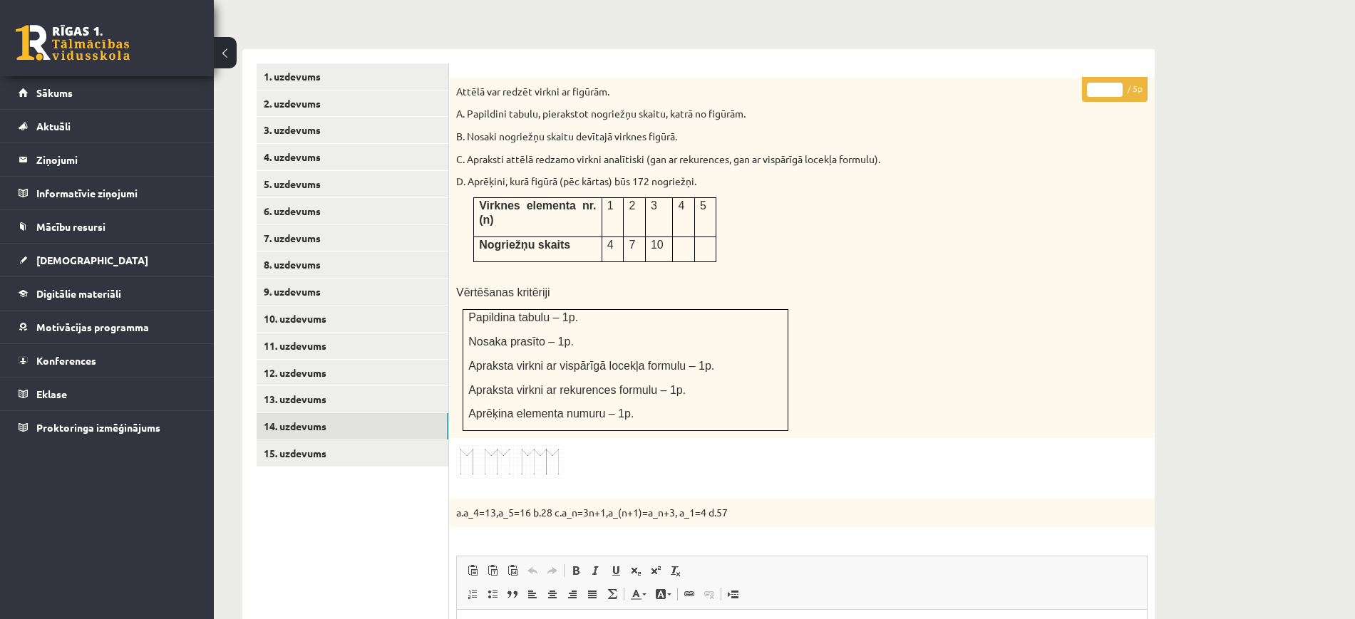
type input "*"
click at [1116, 83] on input "*" at bounding box center [1105, 90] width 36 height 14
click at [385, 441] on link "15. uzdevums" at bounding box center [353, 454] width 192 height 26
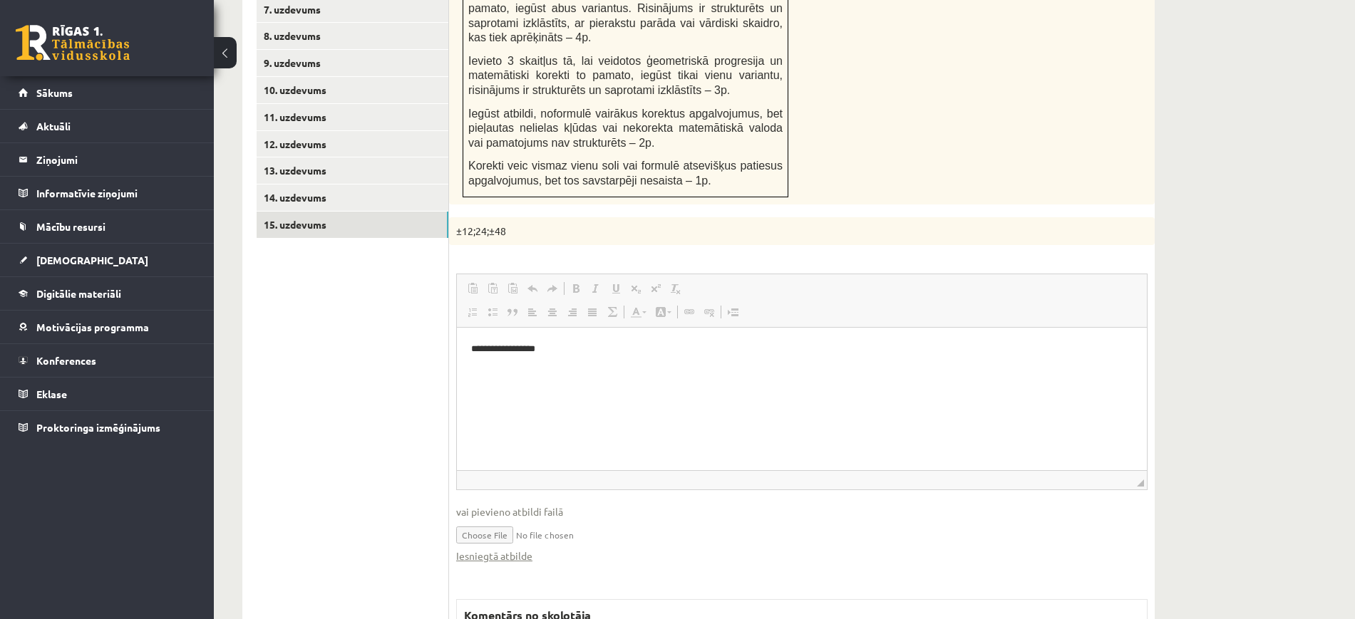
scroll to position [0, 0]
click at [514, 549] on link "Iesniegtā atbilde" at bounding box center [494, 556] width 76 height 15
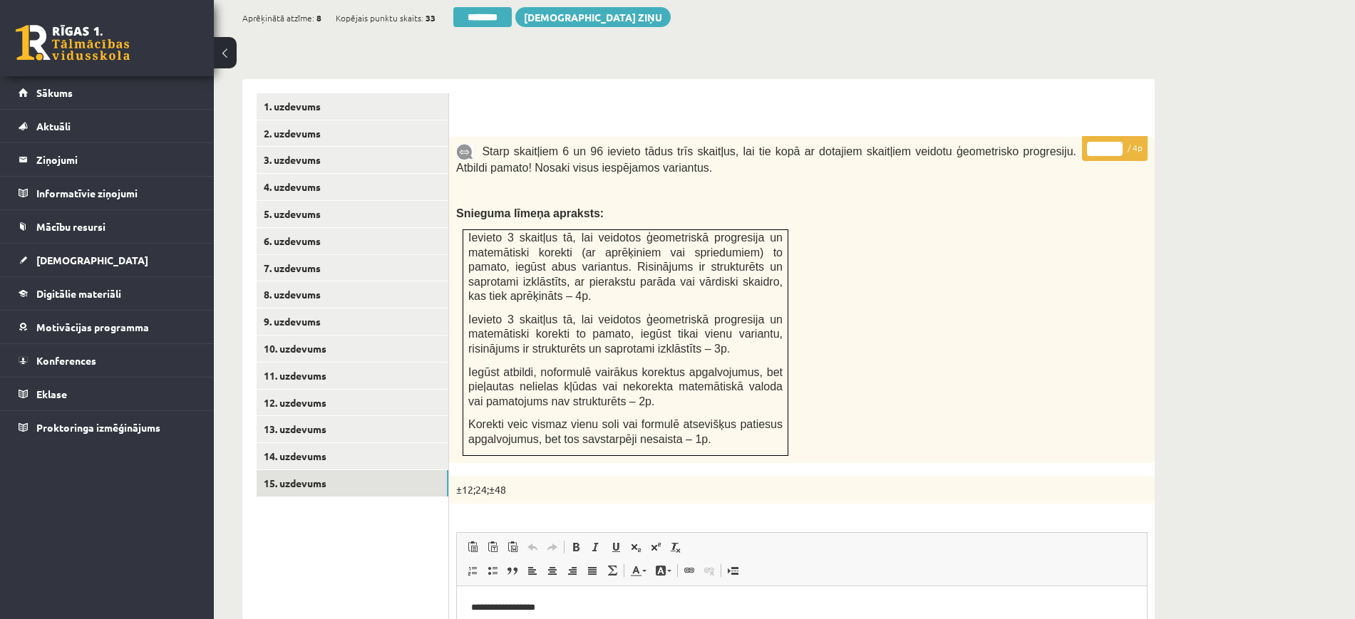
scroll to position [507, 0]
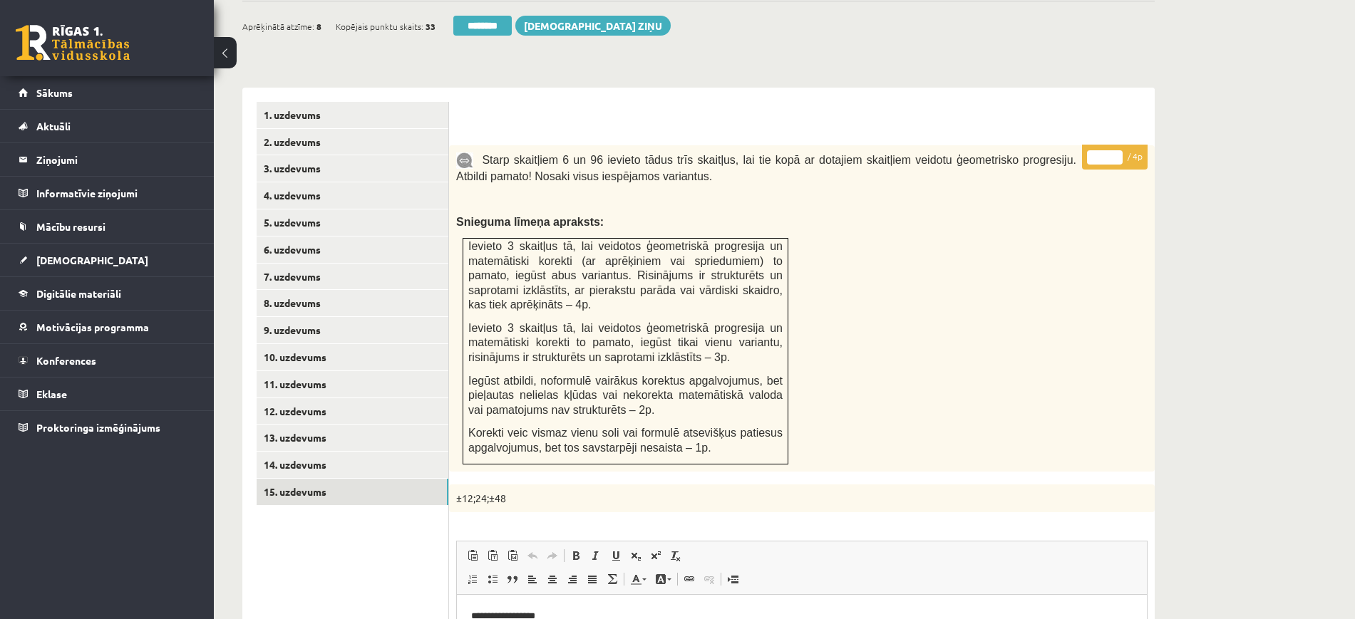
type input "*"
click at [1116, 150] on input "*" at bounding box center [1105, 157] width 36 height 14
click at [357, 210] on link "5. uzdevums" at bounding box center [353, 223] width 192 height 26
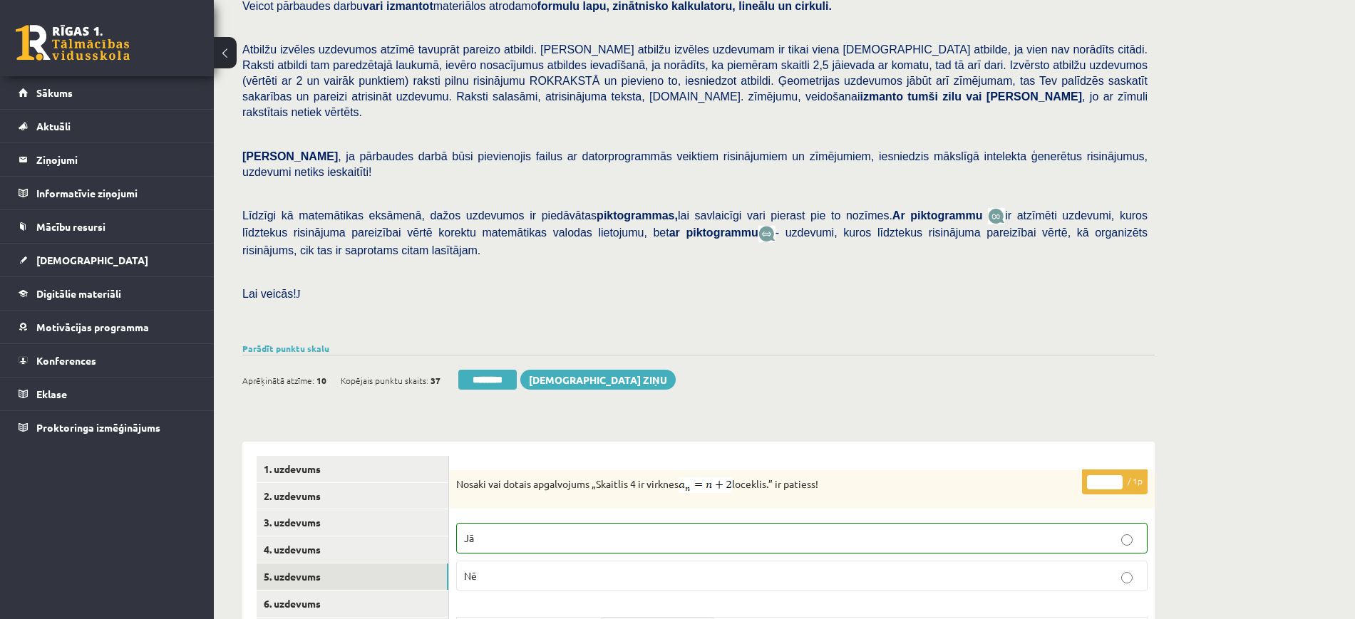
scroll to position [138, 0]
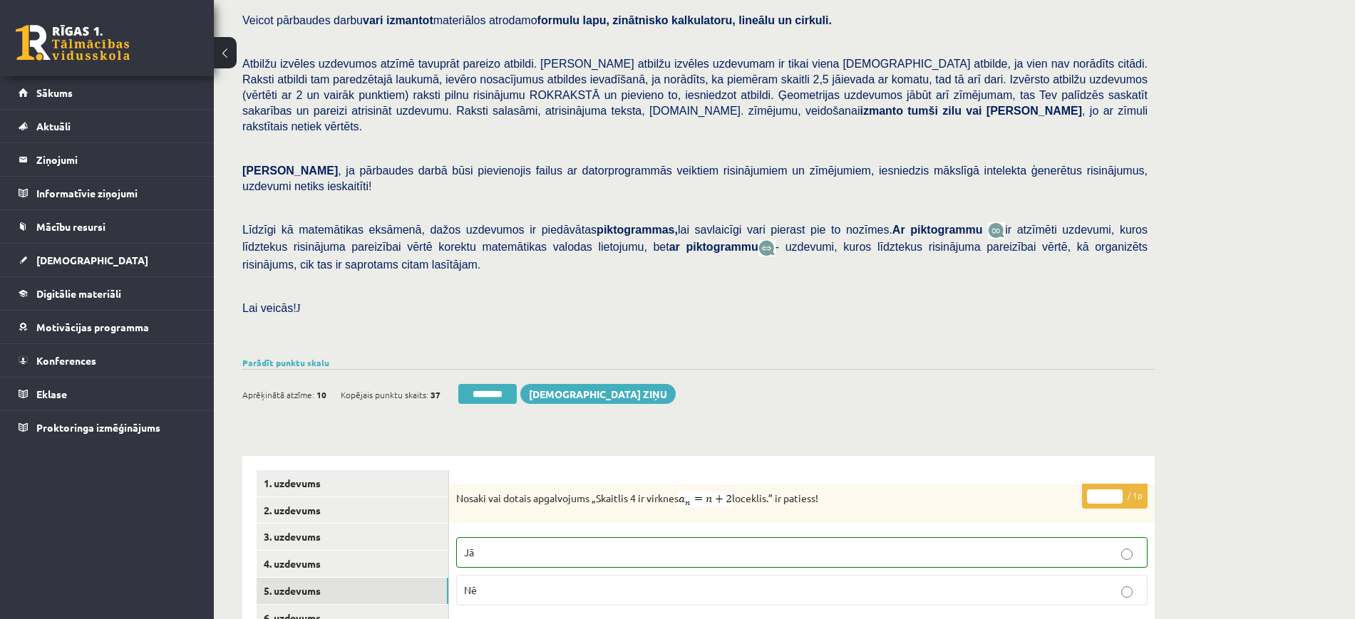
click at [487, 384] on div "Aprēķinātā atzīme: 10 Kopējais punktu skaits: 37 ******** Sūtīt ziņu" at bounding box center [458, 396] width 433 height 25
click at [490, 384] on input "********" at bounding box center [487, 394] width 58 height 20
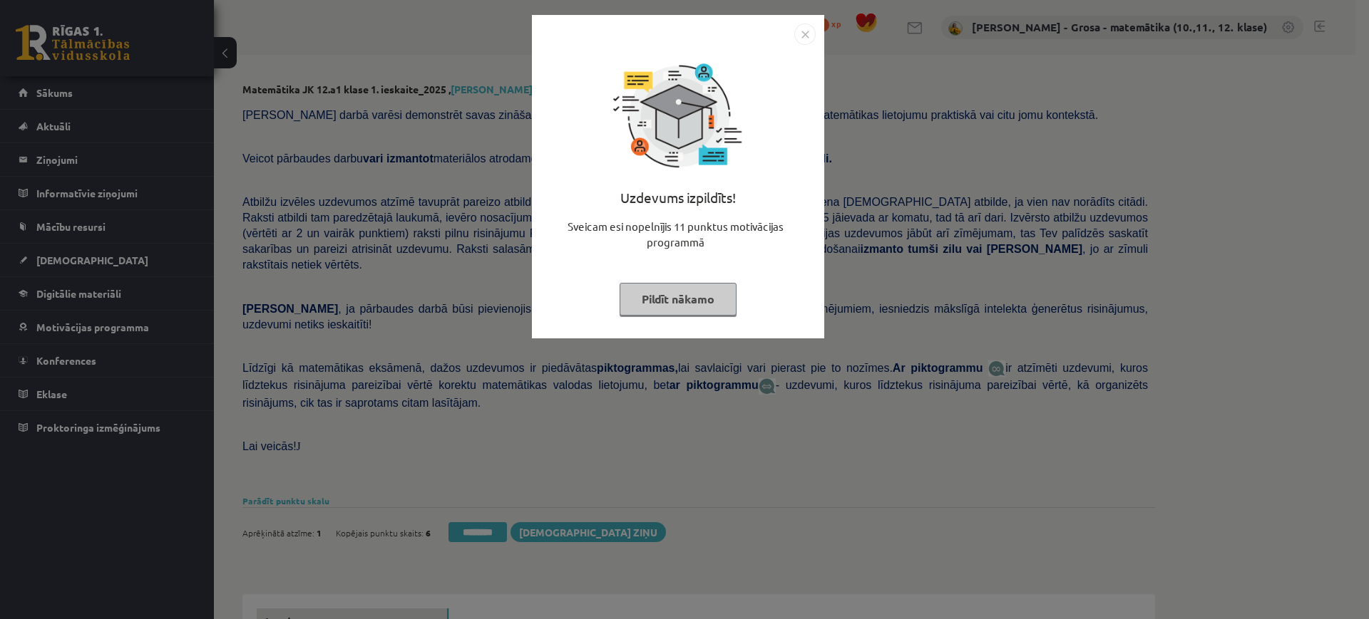
click at [655, 304] on button "Pildīt nākamo" at bounding box center [677, 299] width 117 height 33
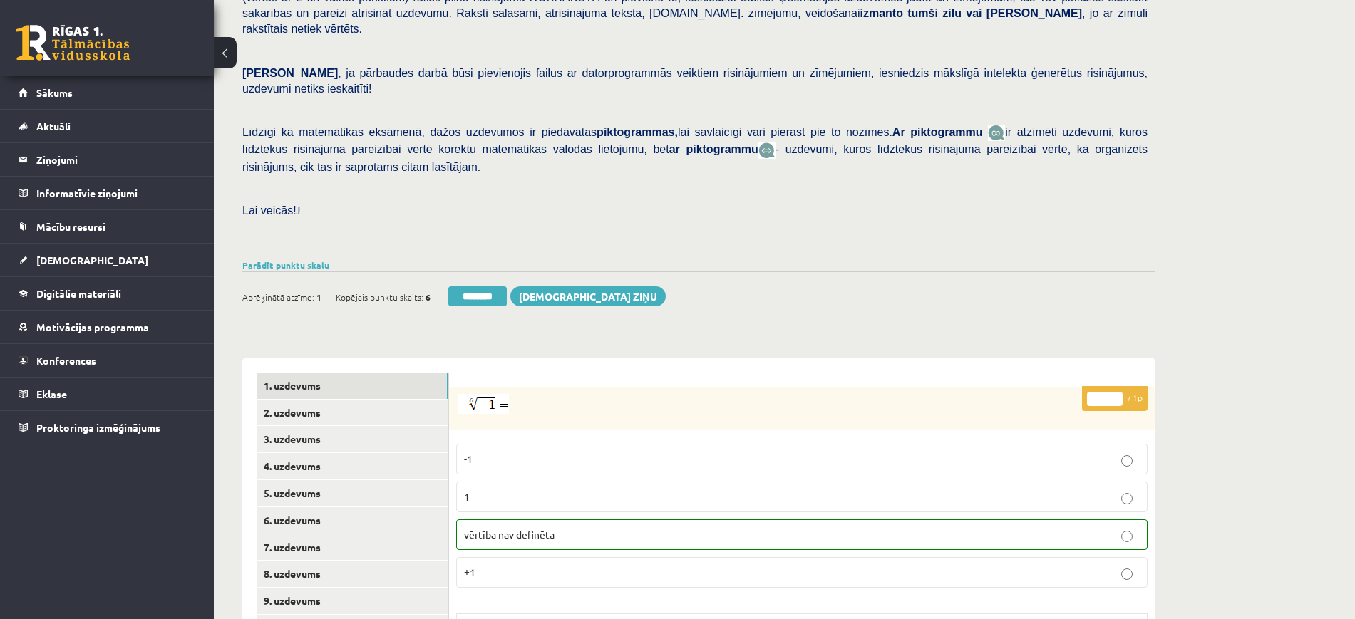
scroll to position [356, 0]
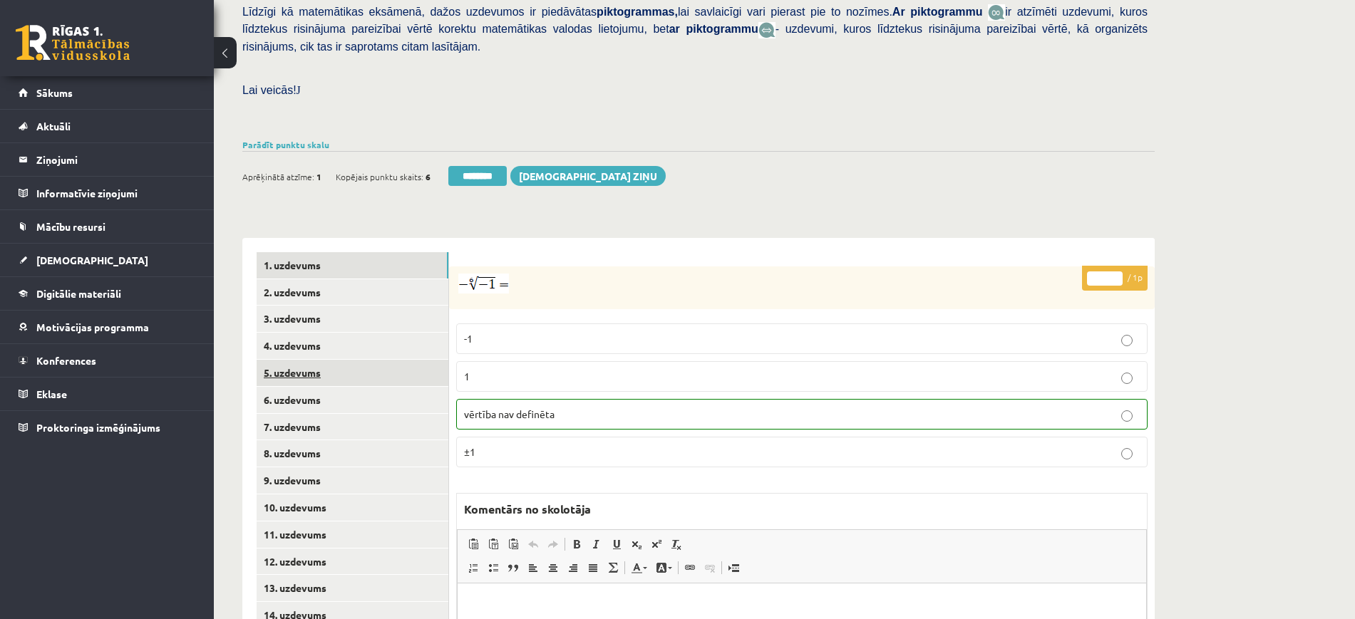
click at [308, 360] on link "5. uzdevums" at bounding box center [353, 373] width 192 height 26
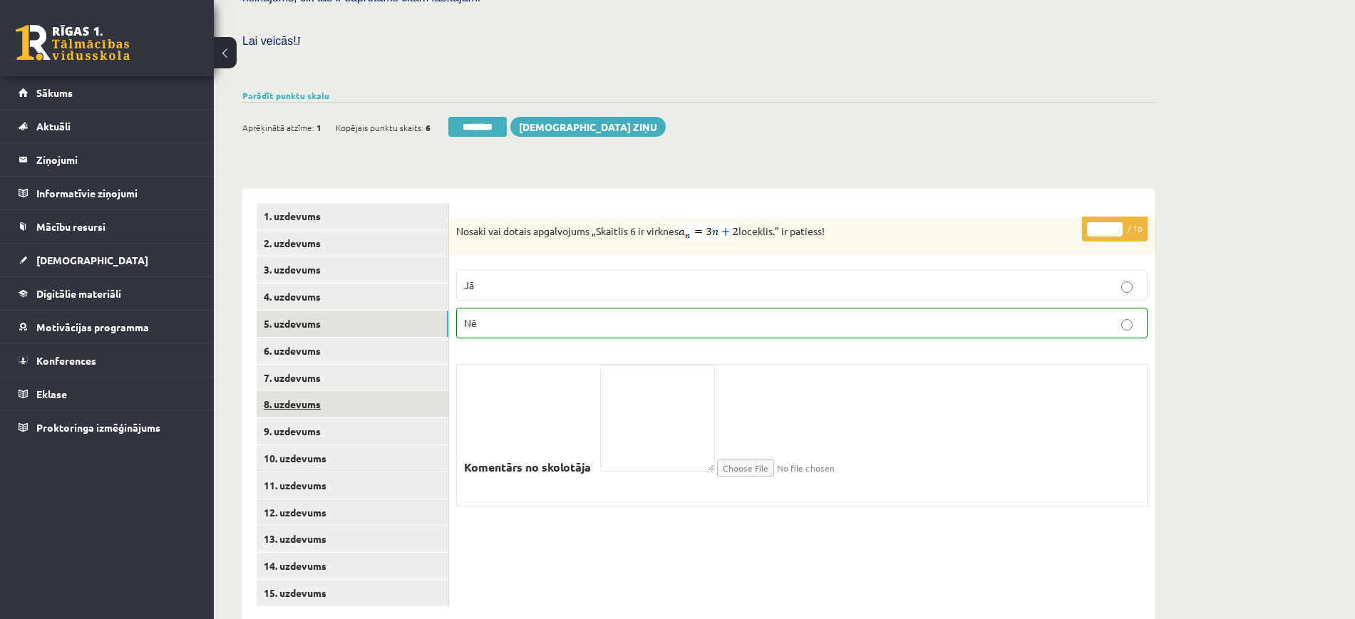
click at [341, 391] on link "8. uzdevums" at bounding box center [353, 404] width 192 height 26
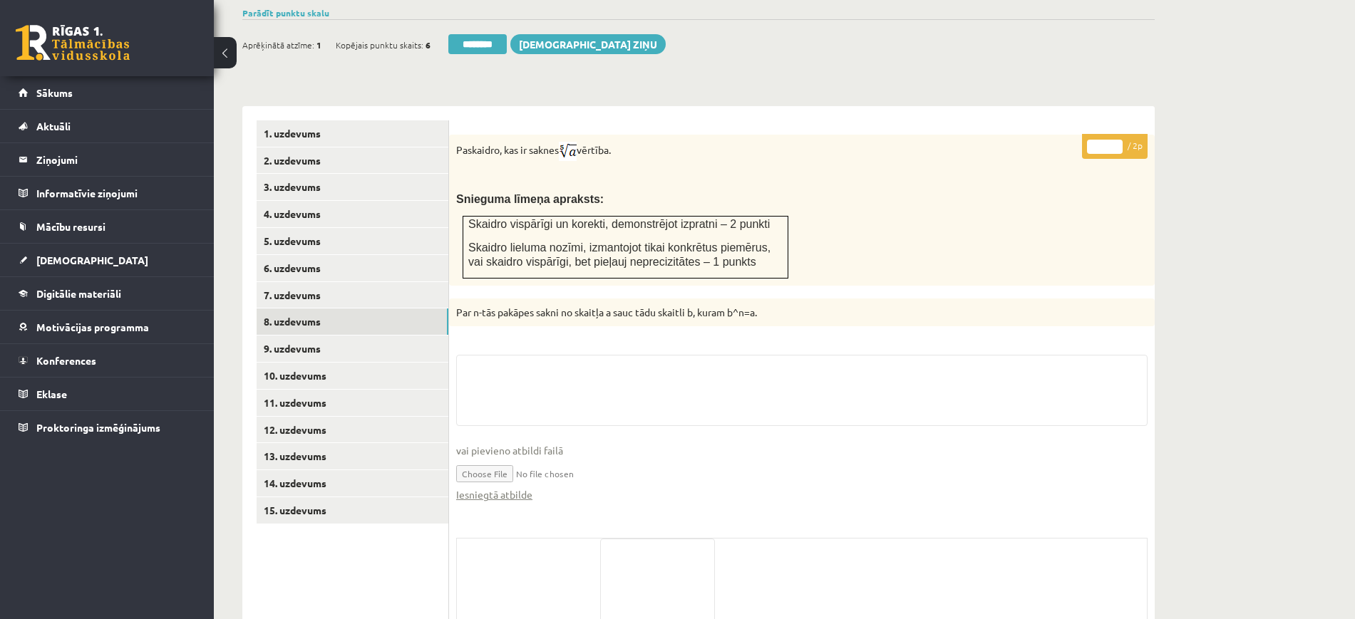
scroll to position [570, 0]
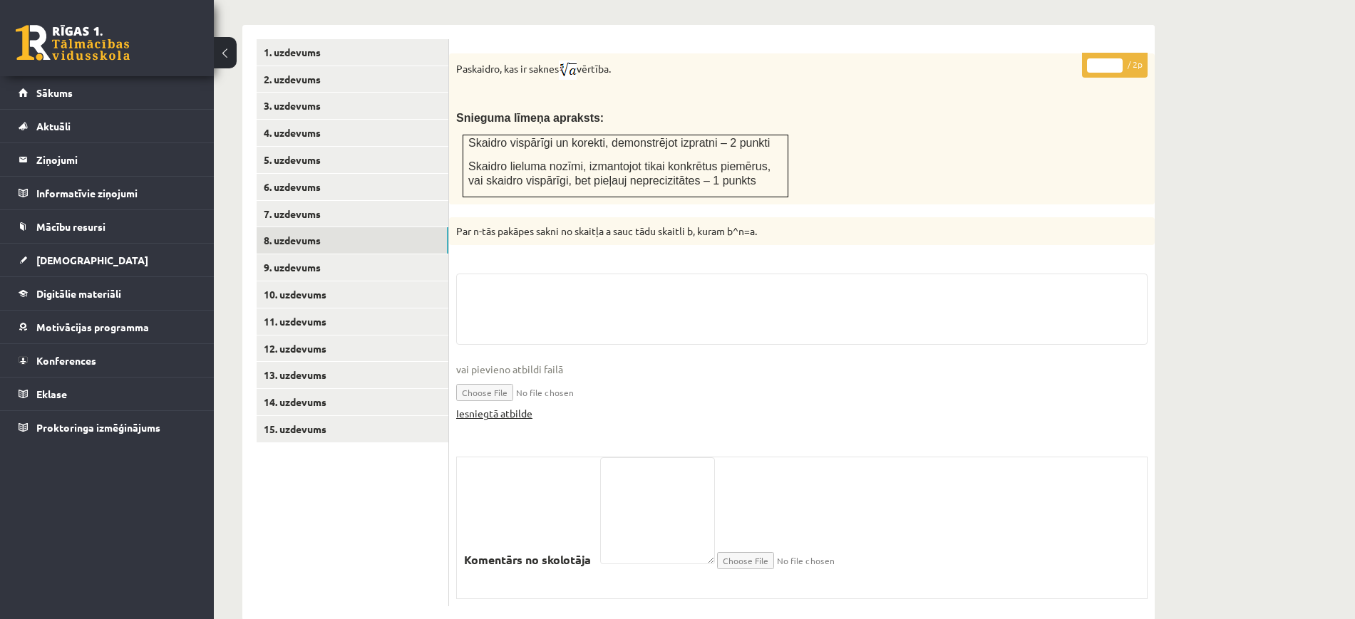
click at [518, 406] on link "Iesniegtā atbilde" at bounding box center [494, 413] width 76 height 15
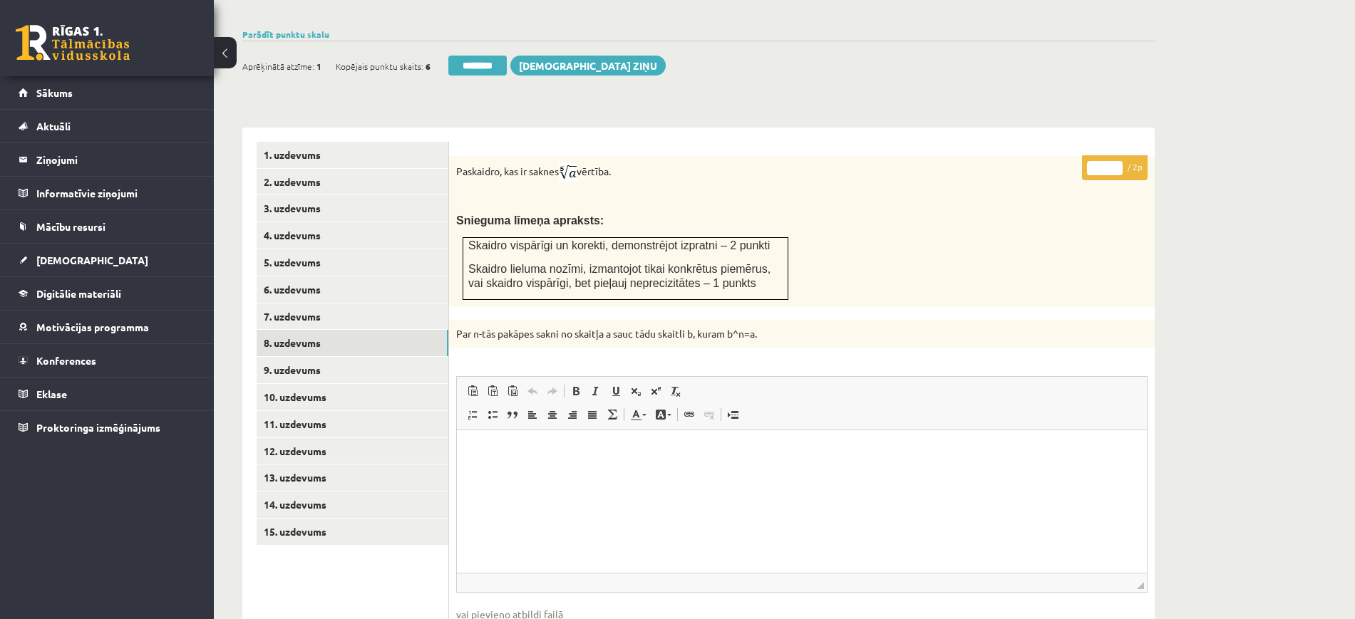
scroll to position [391, 0]
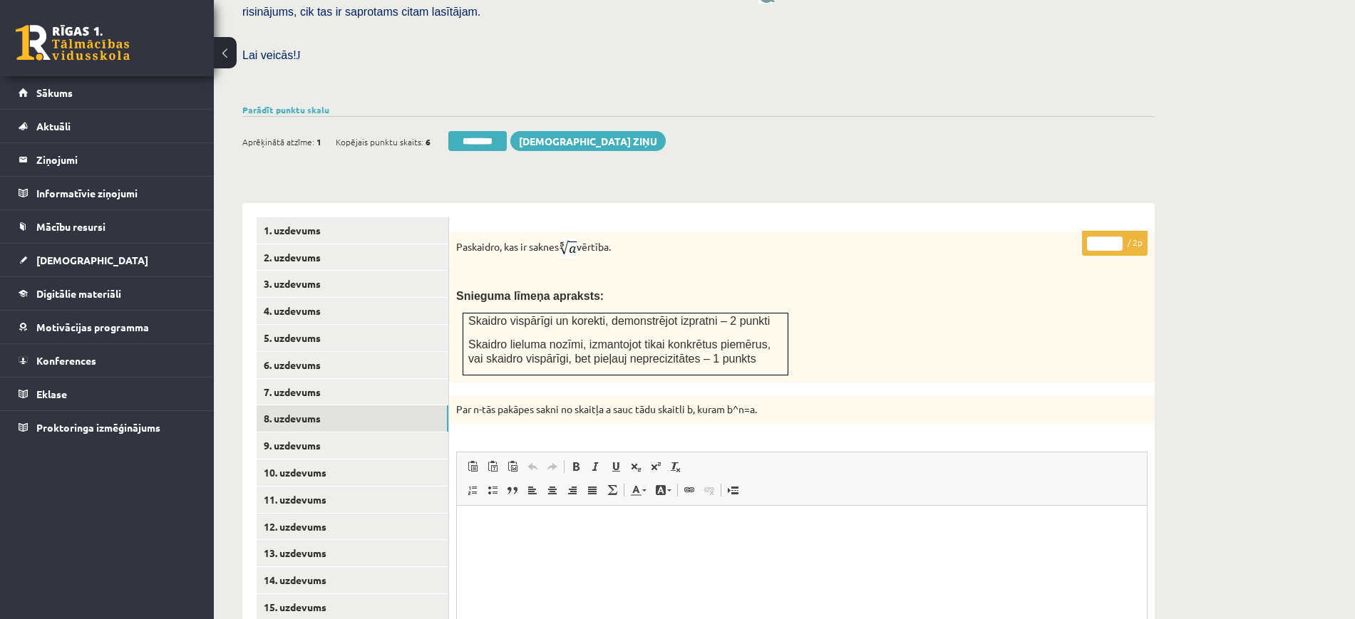
type input "*"
click at [1116, 237] on input "*" at bounding box center [1105, 244] width 36 height 14
click at [321, 433] on link "9. uzdevums" at bounding box center [353, 446] width 192 height 26
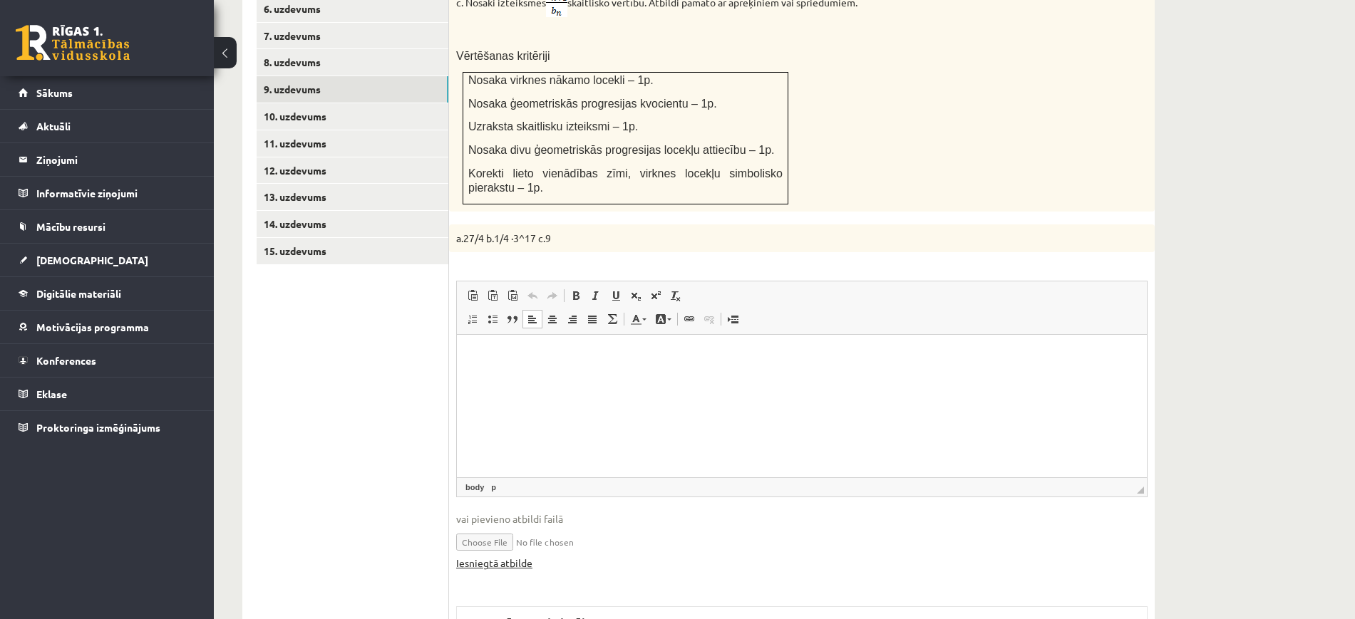
scroll to position [0, 0]
click at [501, 556] on link "Iesniegtā atbilde" at bounding box center [494, 563] width 76 height 15
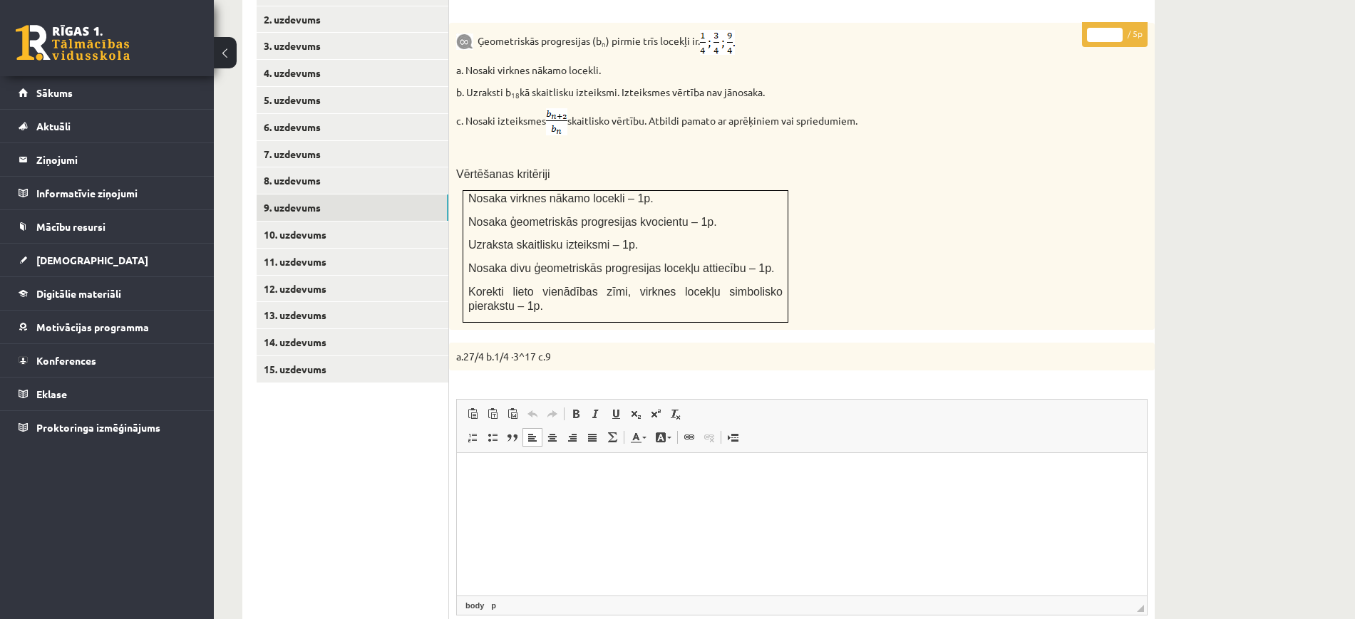
scroll to position [480, 0]
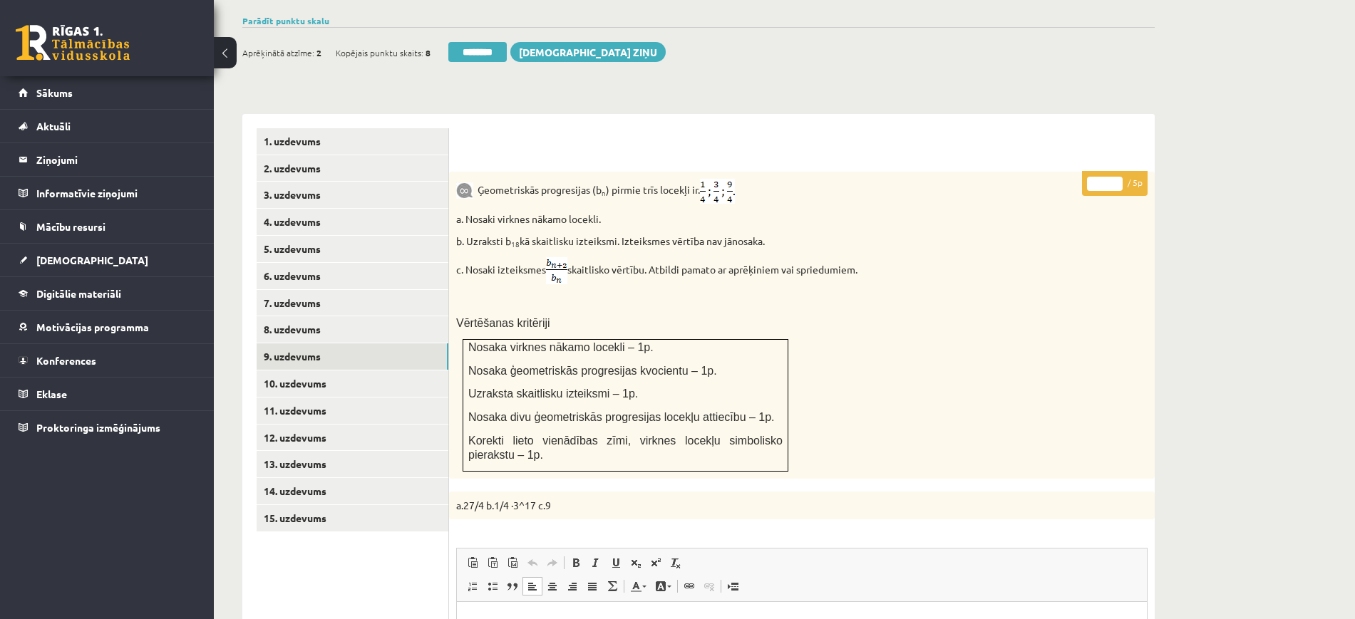
drag, startPoint x: 1117, startPoint y: 150, endPoint x: 1069, endPoint y: 148, distance: 48.5
type input "*"
click at [1113, 177] on input "*" at bounding box center [1105, 184] width 36 height 14
click at [334, 371] on link "10. uzdevums" at bounding box center [353, 384] width 192 height 26
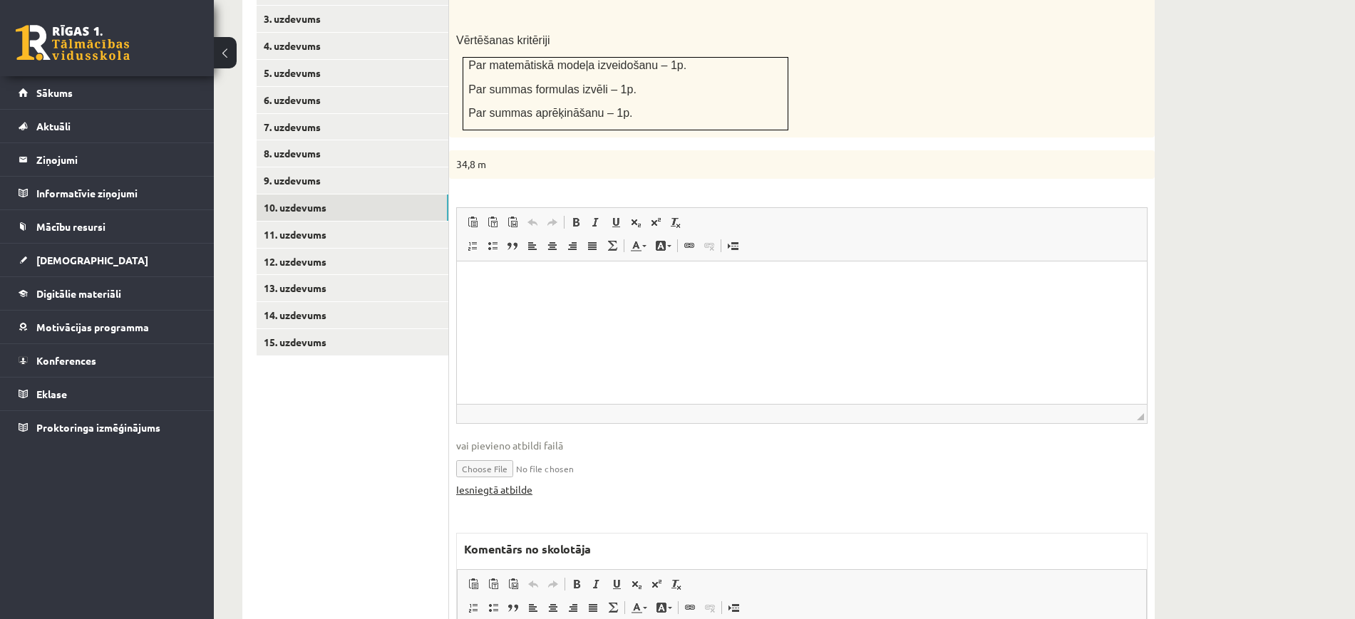
scroll to position [748, 0]
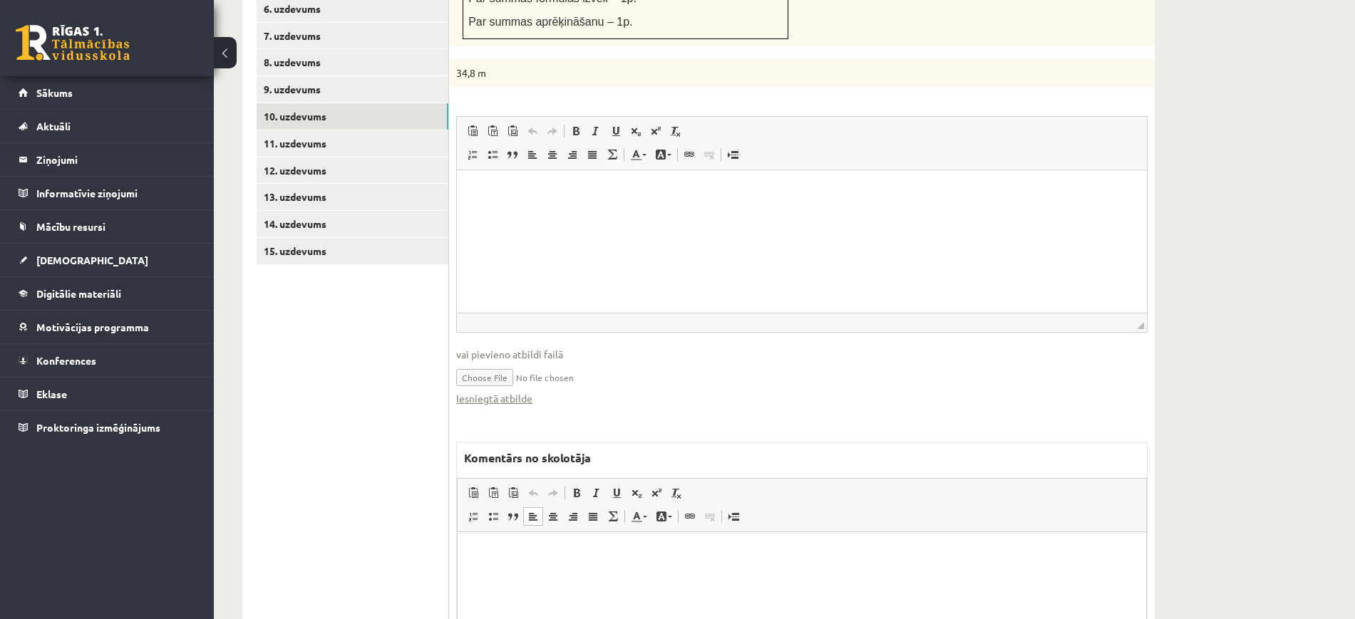
click at [592, 568] on html at bounding box center [802, 553] width 689 height 43
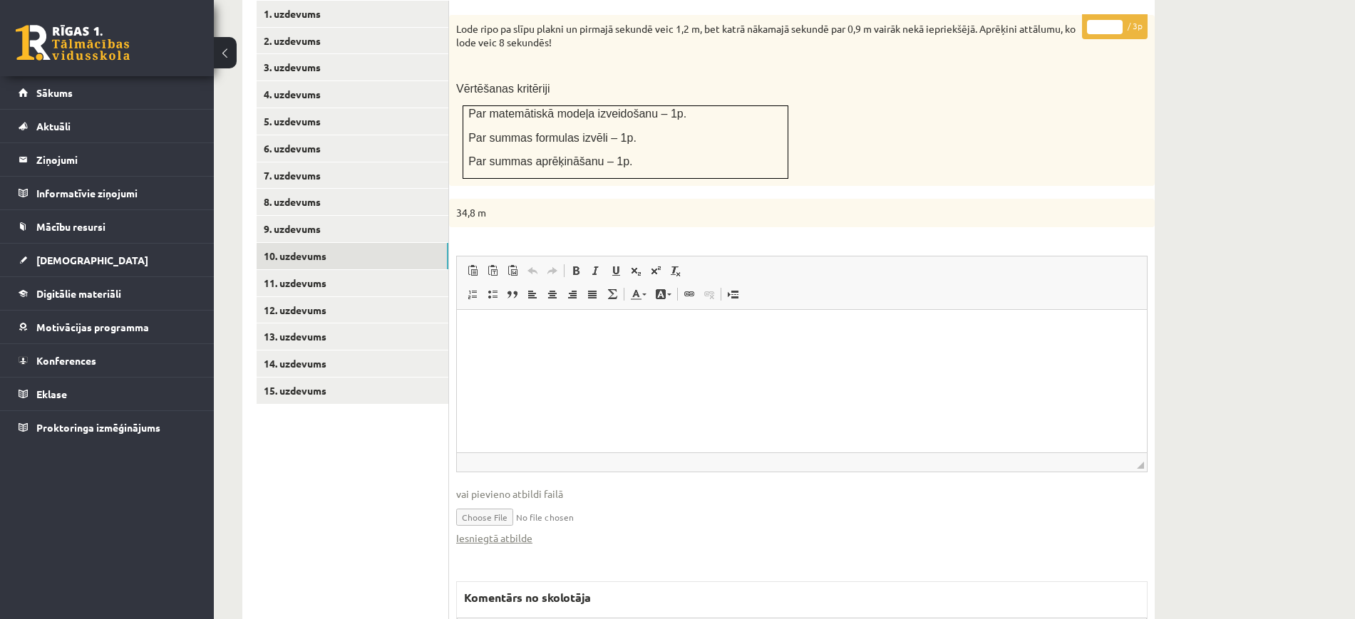
scroll to position [391, 0]
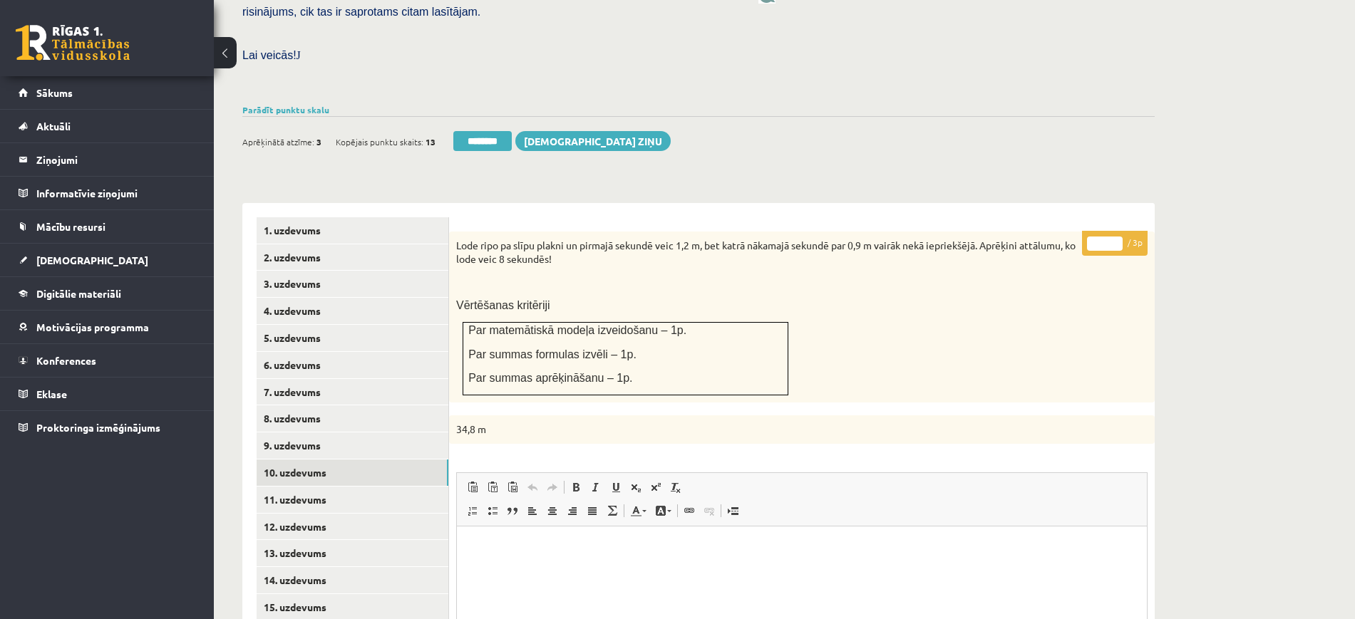
click at [1113, 237] on input "*" at bounding box center [1105, 244] width 36 height 14
type input "*"
click at [1118, 237] on input "*" at bounding box center [1105, 244] width 36 height 14
click at [431, 487] on link "11. uzdevums" at bounding box center [353, 500] width 192 height 26
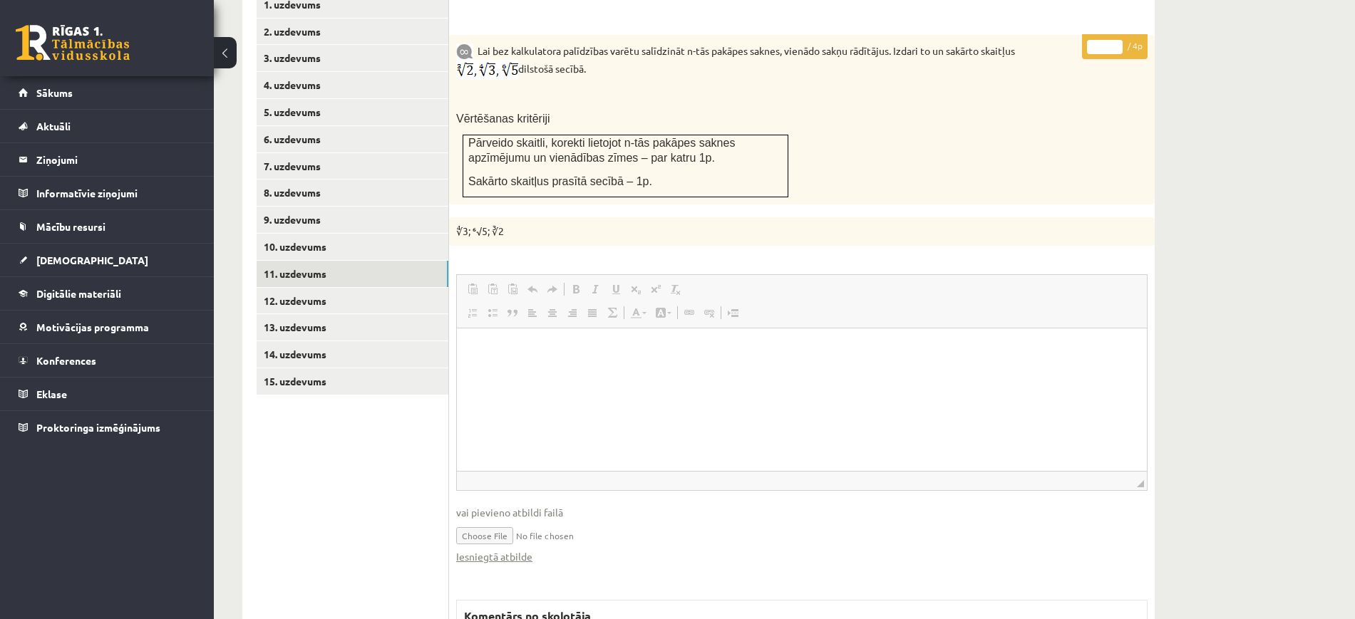
scroll to position [0, 0]
click at [469, 550] on link "Iesniegtā atbilde" at bounding box center [494, 557] width 76 height 15
type input "*"
click at [1118, 40] on input "*" at bounding box center [1105, 47] width 36 height 14
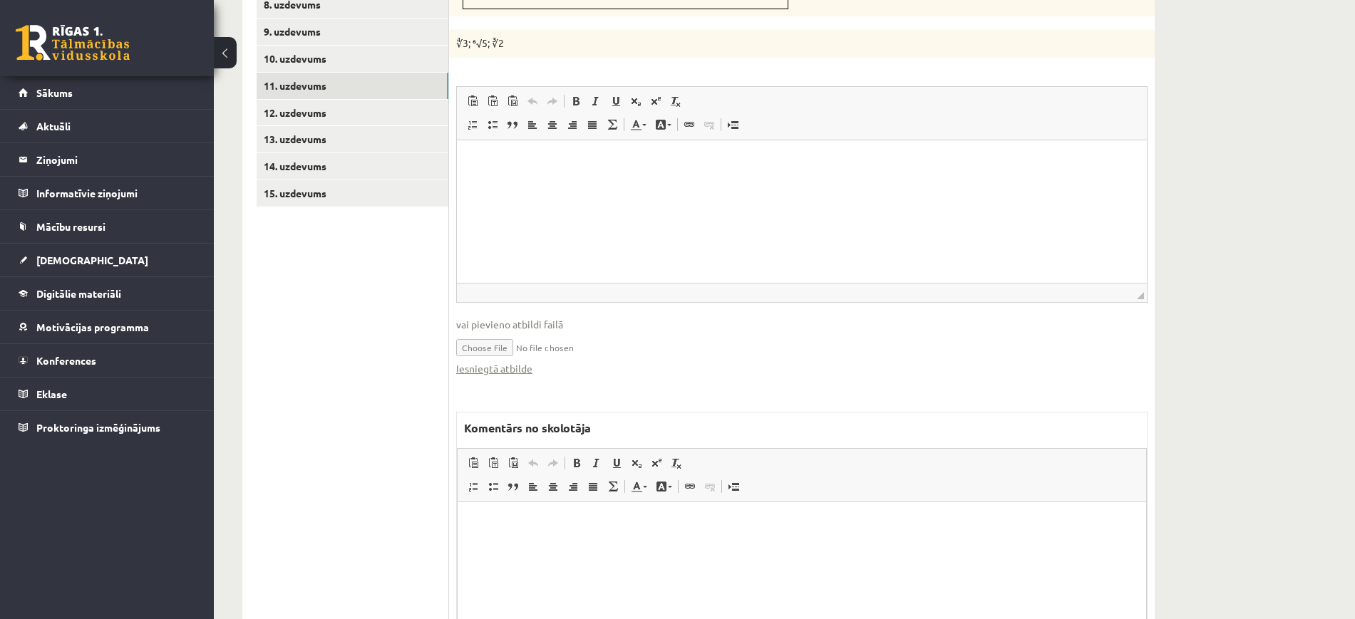
scroll to position [902, 0]
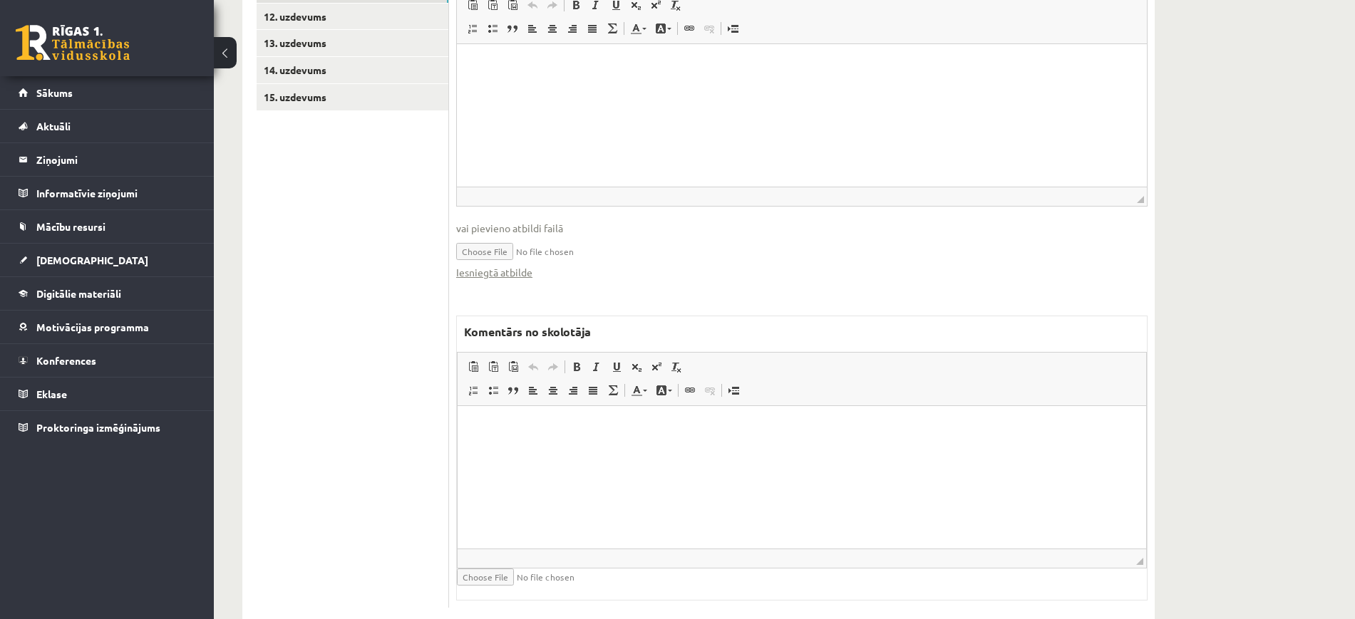
click at [575, 449] on html at bounding box center [802, 427] width 689 height 43
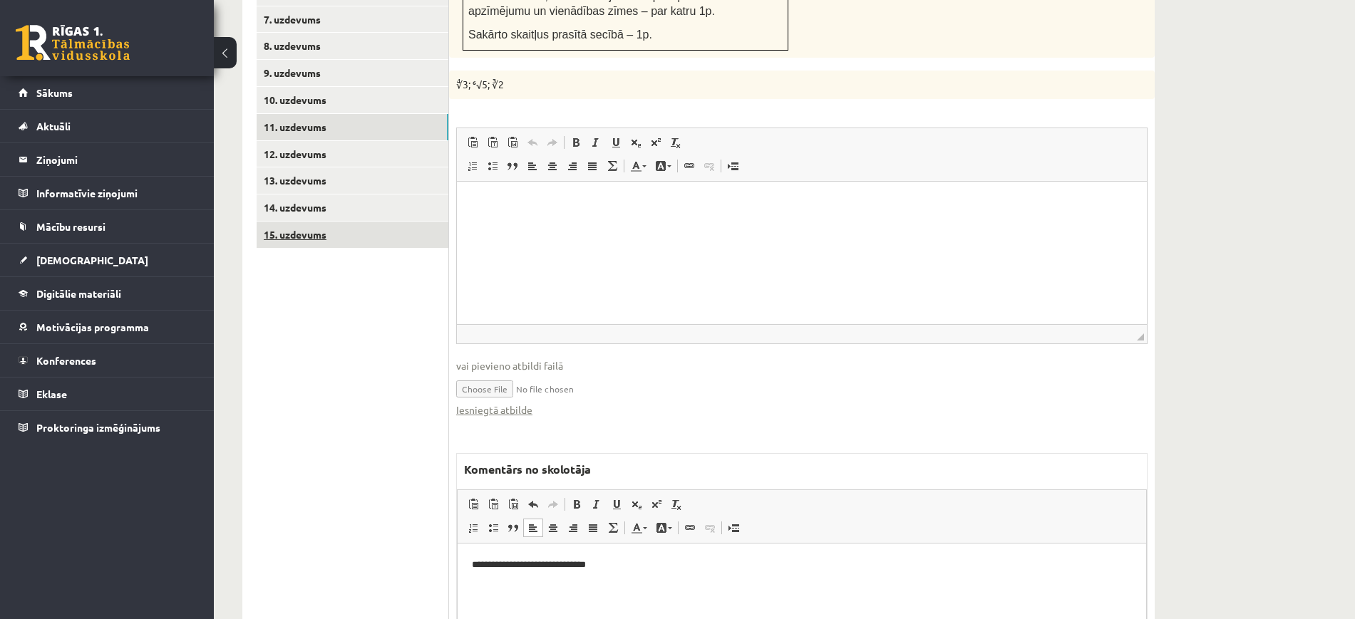
scroll to position [634, 0]
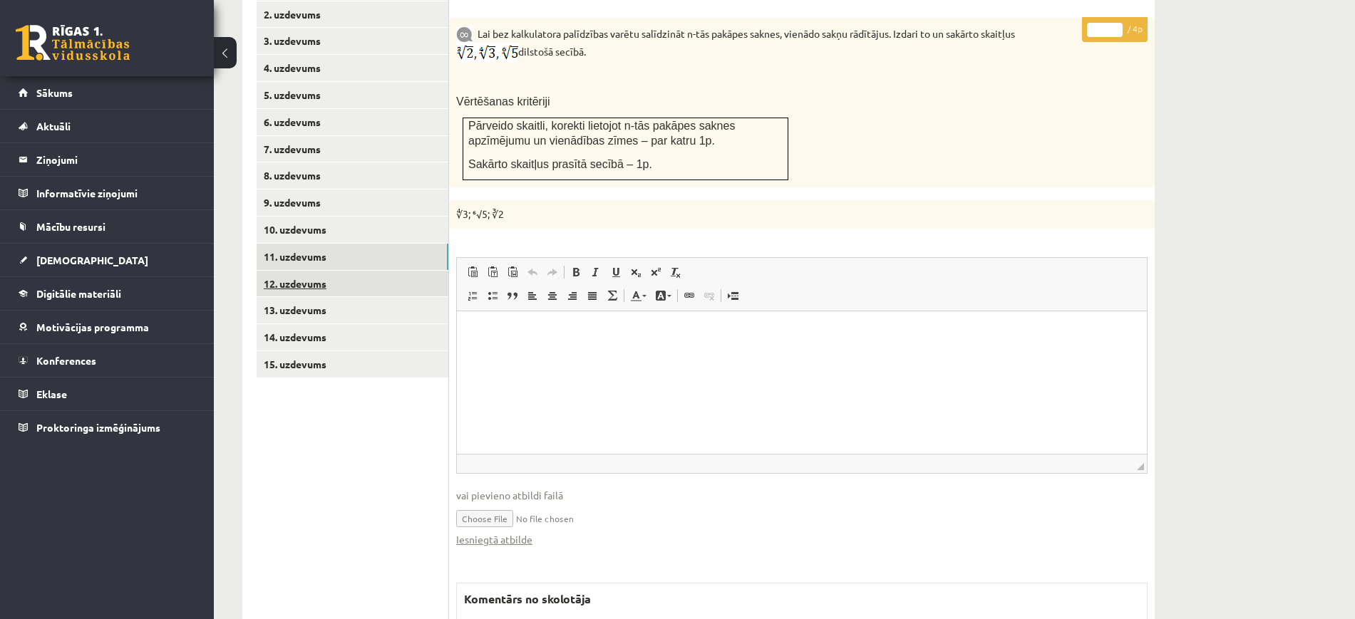
click at [374, 271] on link "12. uzdevums" at bounding box center [353, 284] width 192 height 26
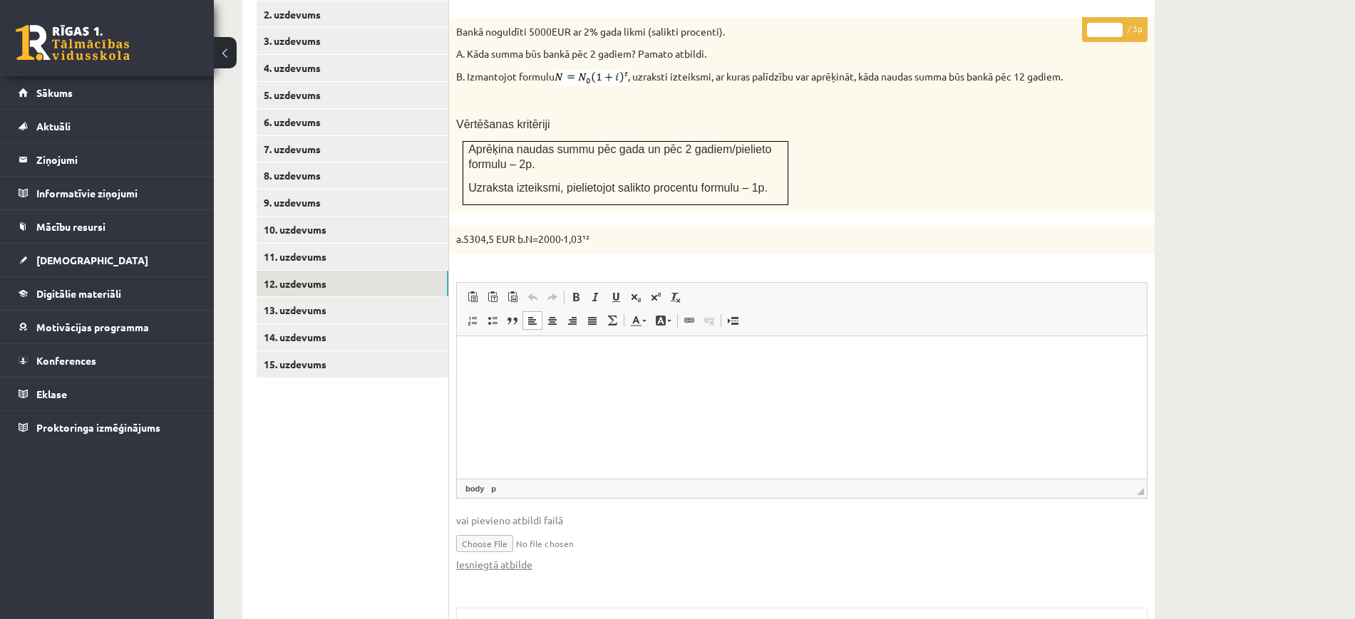
scroll to position [0, 0]
click at [524, 557] on link "Iesniegtā atbilde" at bounding box center [494, 564] width 76 height 15
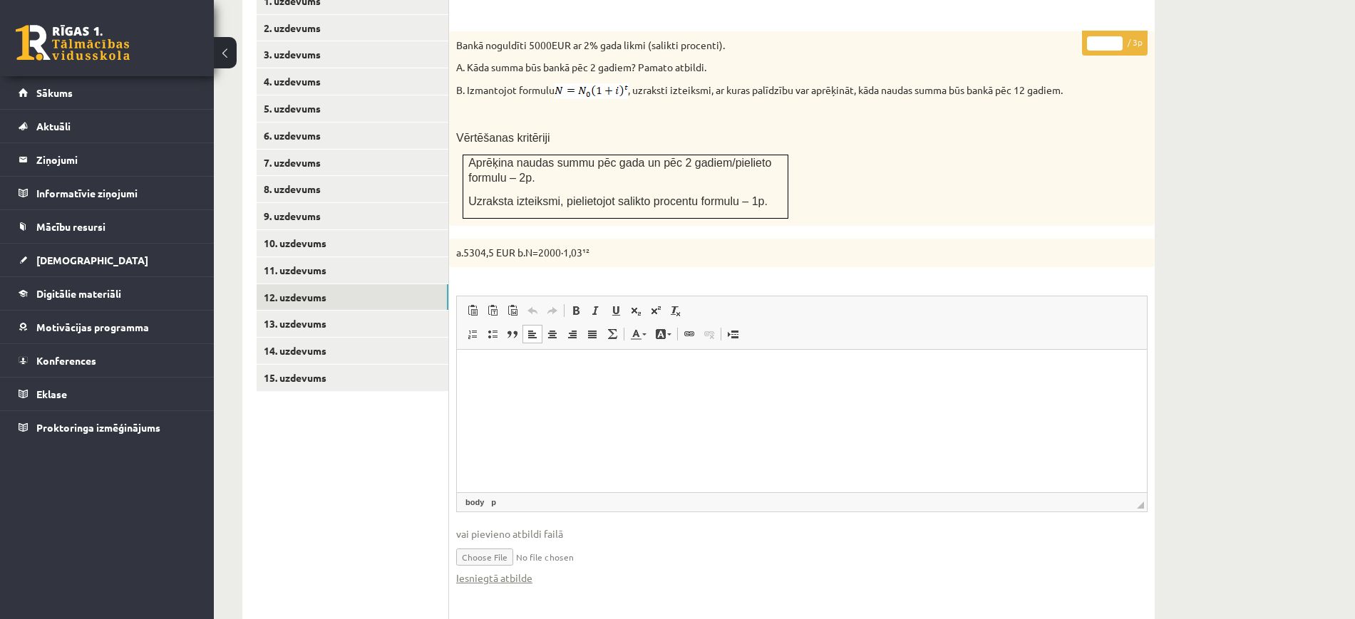
scroll to position [367, 0]
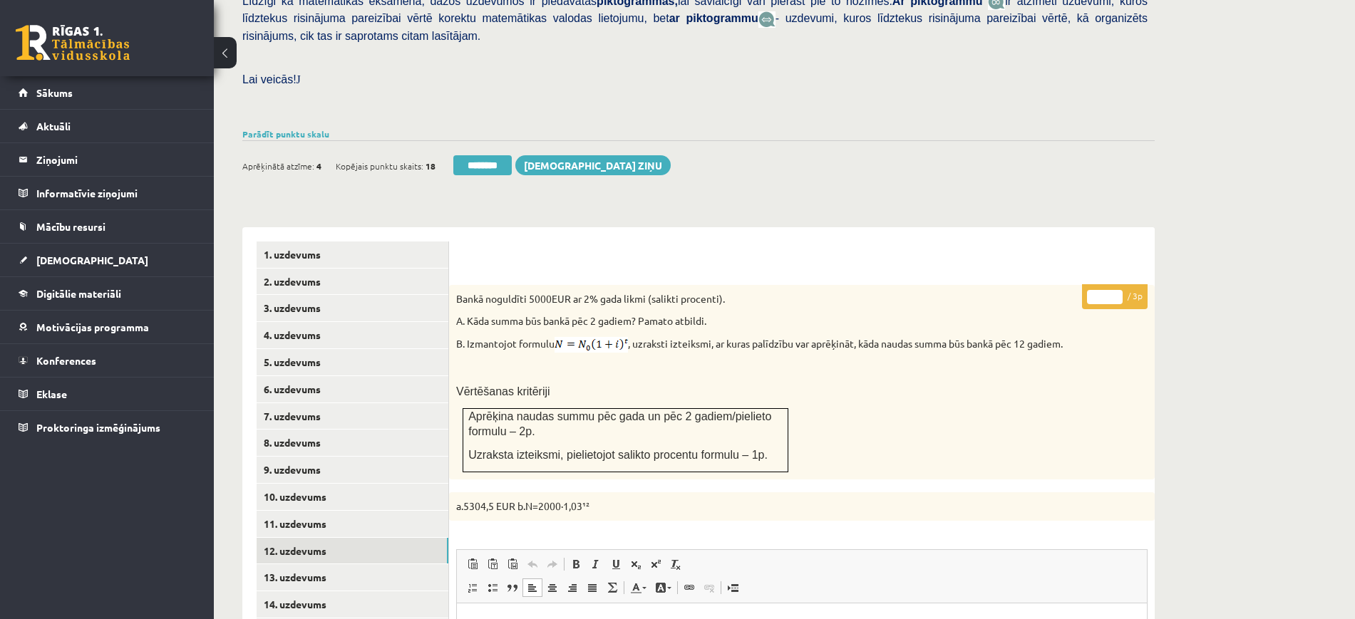
drag, startPoint x: 1116, startPoint y: 261, endPoint x: 924, endPoint y: 260, distance: 192.5
type input "*"
click at [1115, 290] on input "*" at bounding box center [1105, 297] width 36 height 14
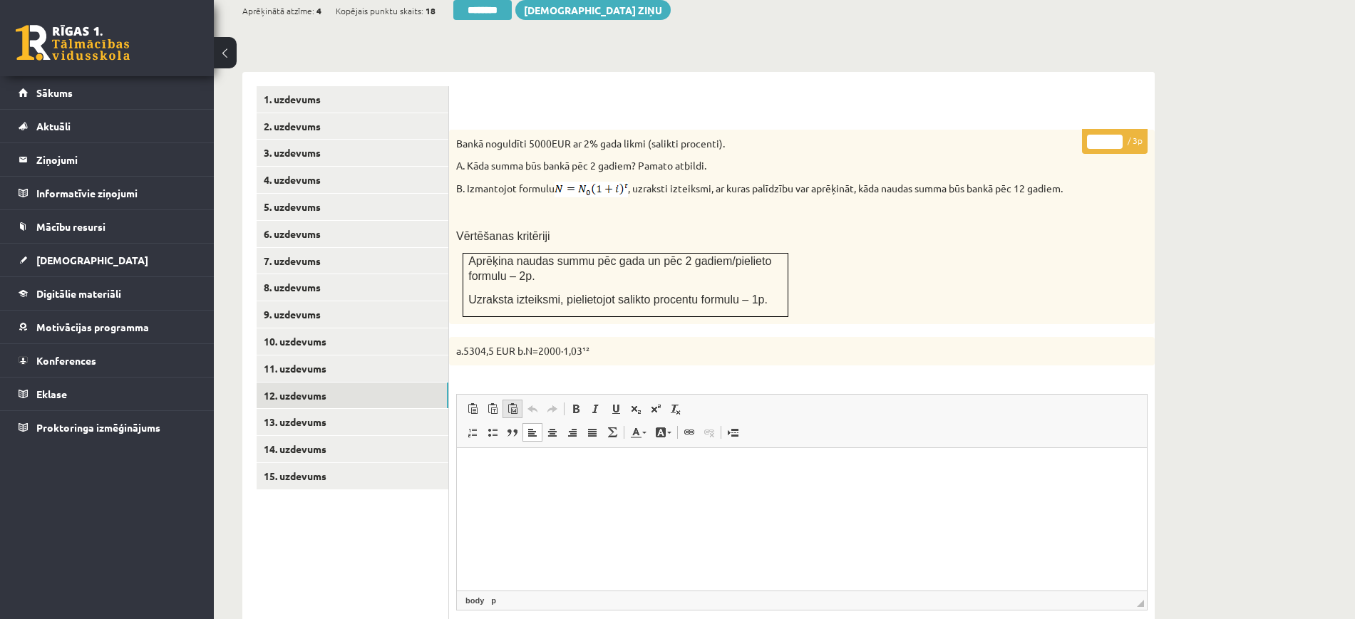
scroll to position [634, 0]
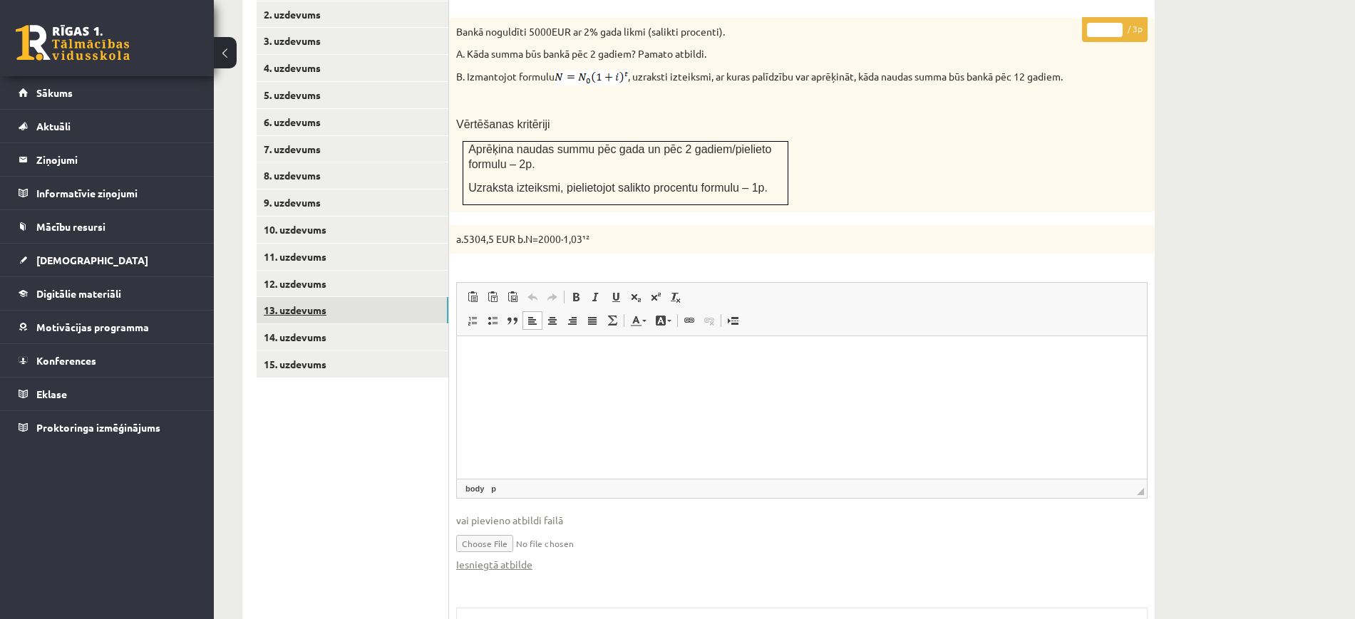
click at [413, 297] on link "13. uzdevums" at bounding box center [353, 310] width 192 height 26
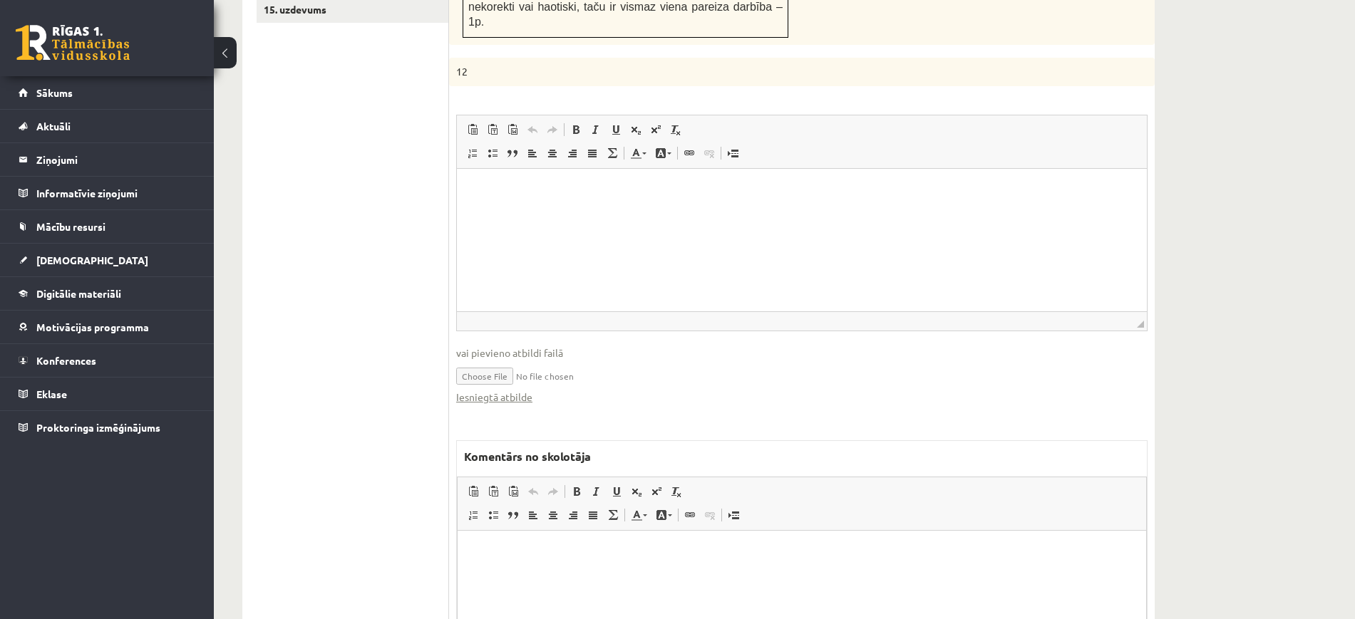
scroll to position [991, 0]
click at [510, 388] on link "Iesniegtā atbilde" at bounding box center [494, 395] width 76 height 15
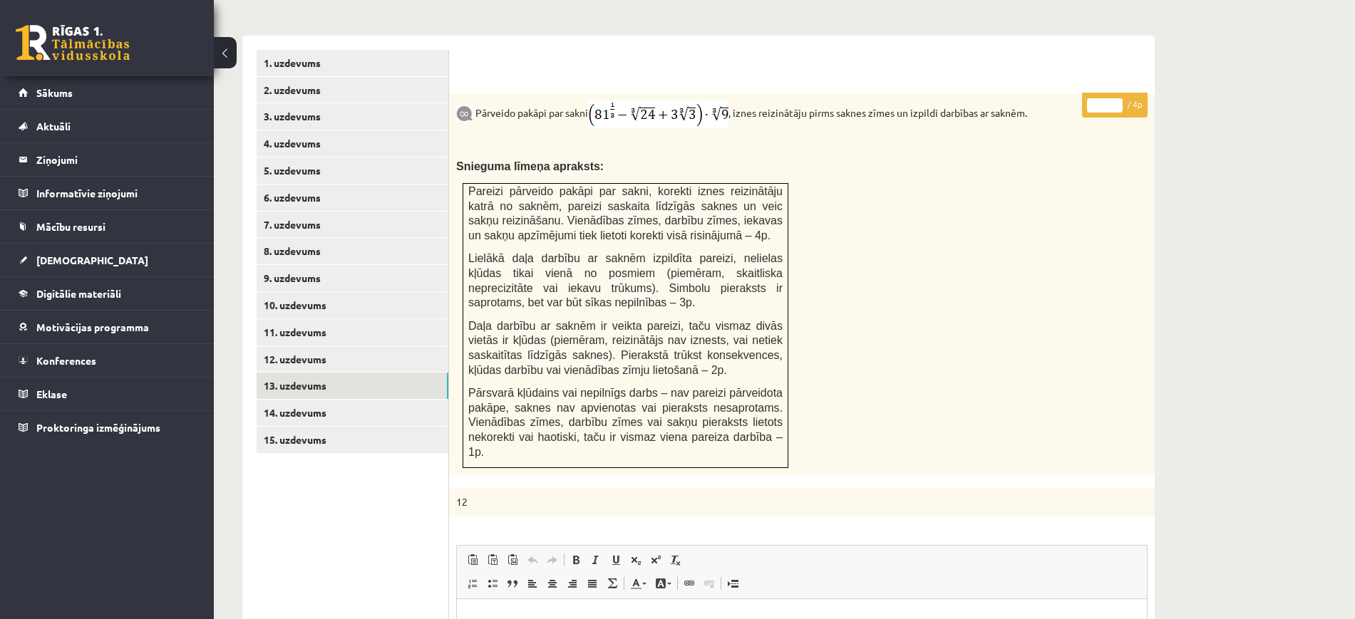
scroll to position [456, 0]
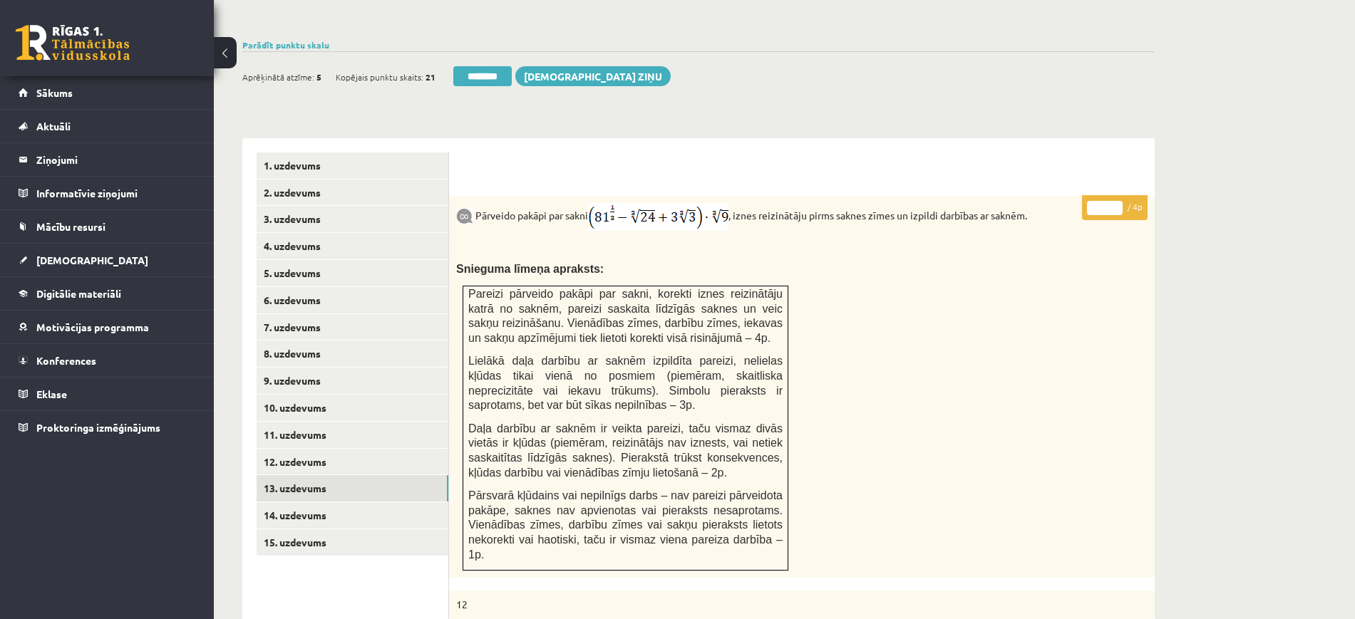
click at [1116, 201] on input "*" at bounding box center [1105, 208] width 36 height 14
type input "*"
click at [1115, 201] on input "*" at bounding box center [1105, 208] width 36 height 14
click at [355, 503] on link "14. uzdevums" at bounding box center [353, 516] width 192 height 26
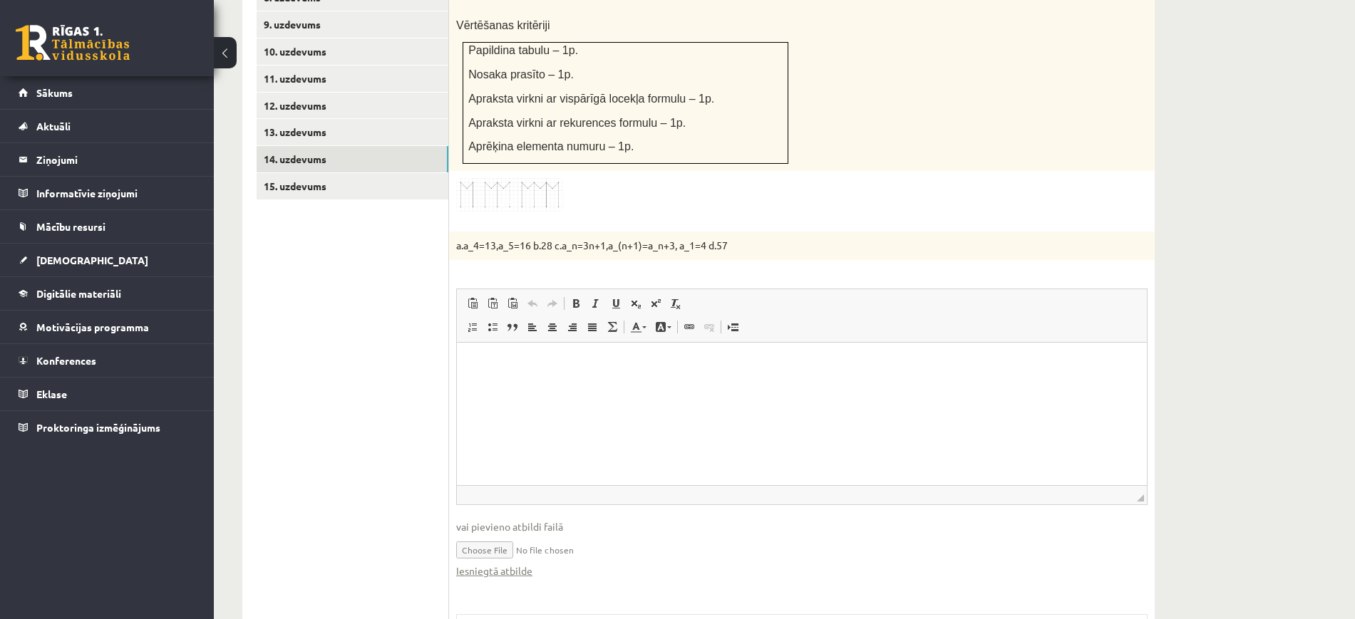
scroll to position [0, 0]
click at [505, 564] on link "Iesniegtā atbilde" at bounding box center [494, 571] width 76 height 15
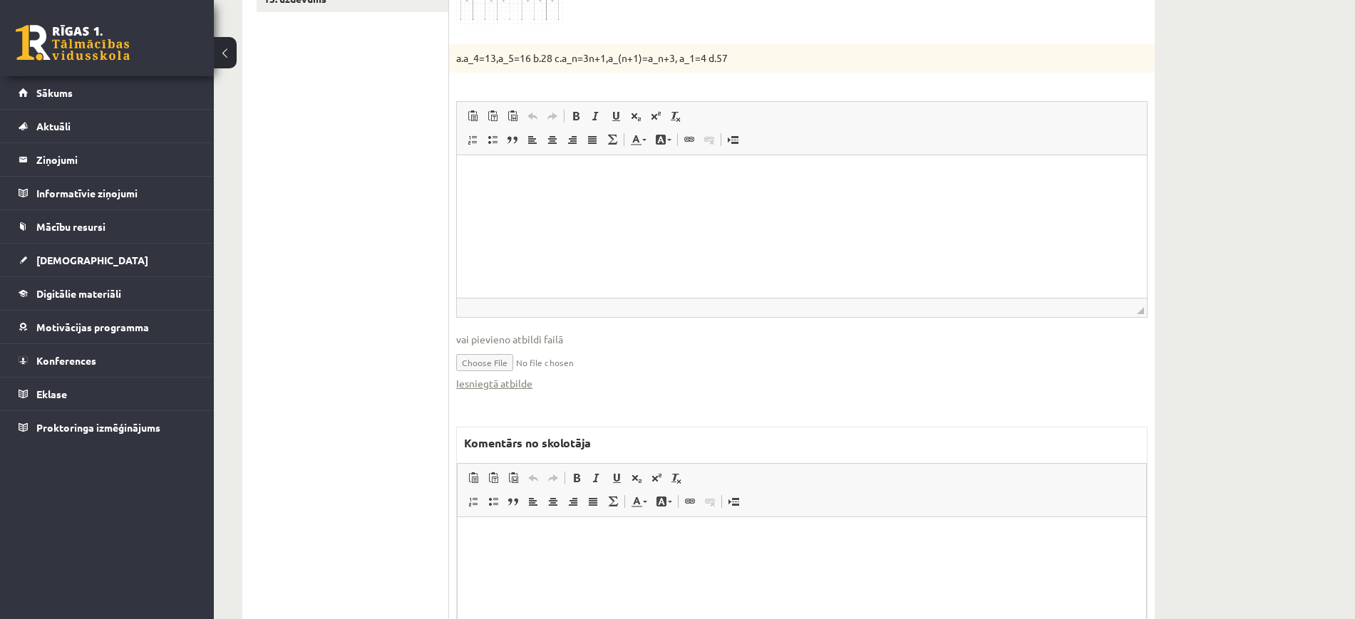
scroll to position [1097, 0]
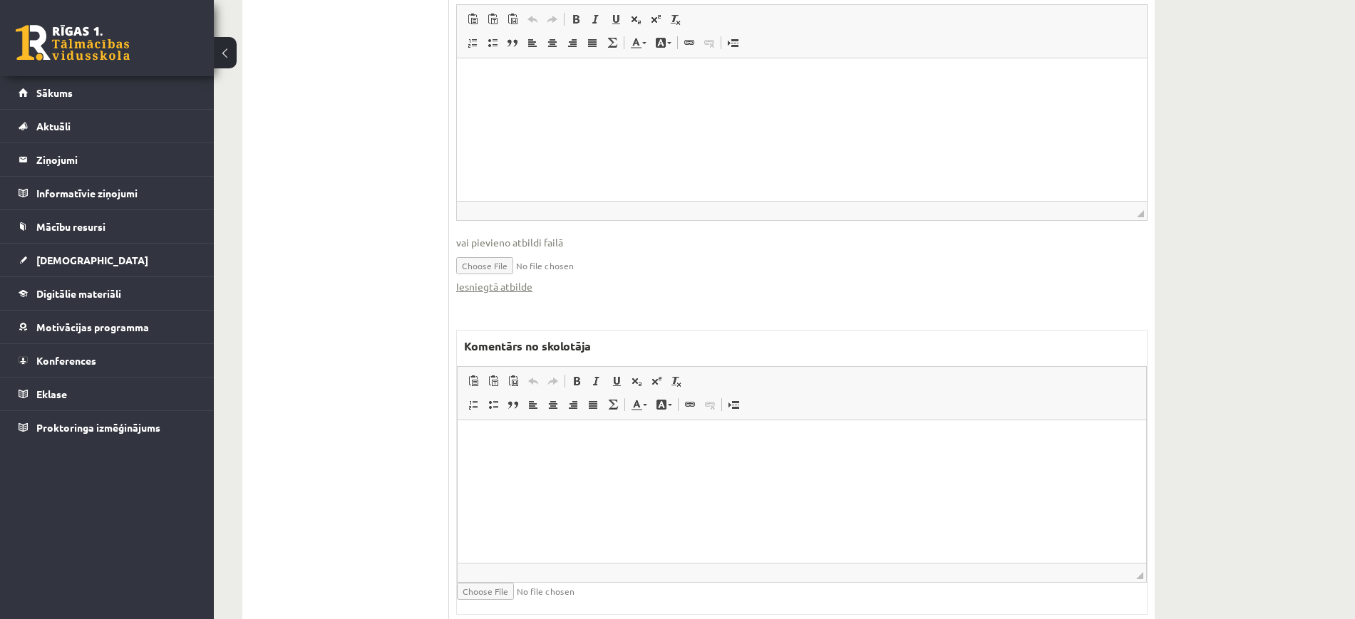
click at [652, 463] on html at bounding box center [802, 441] width 689 height 43
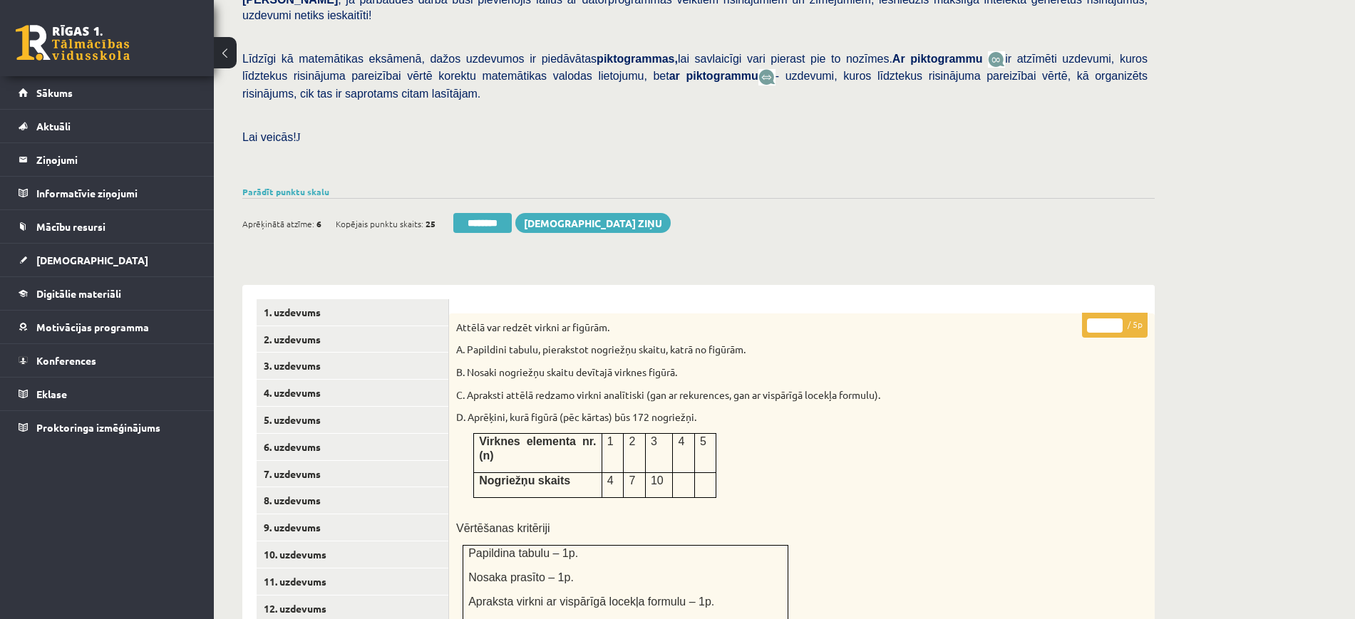
scroll to position [295, 0]
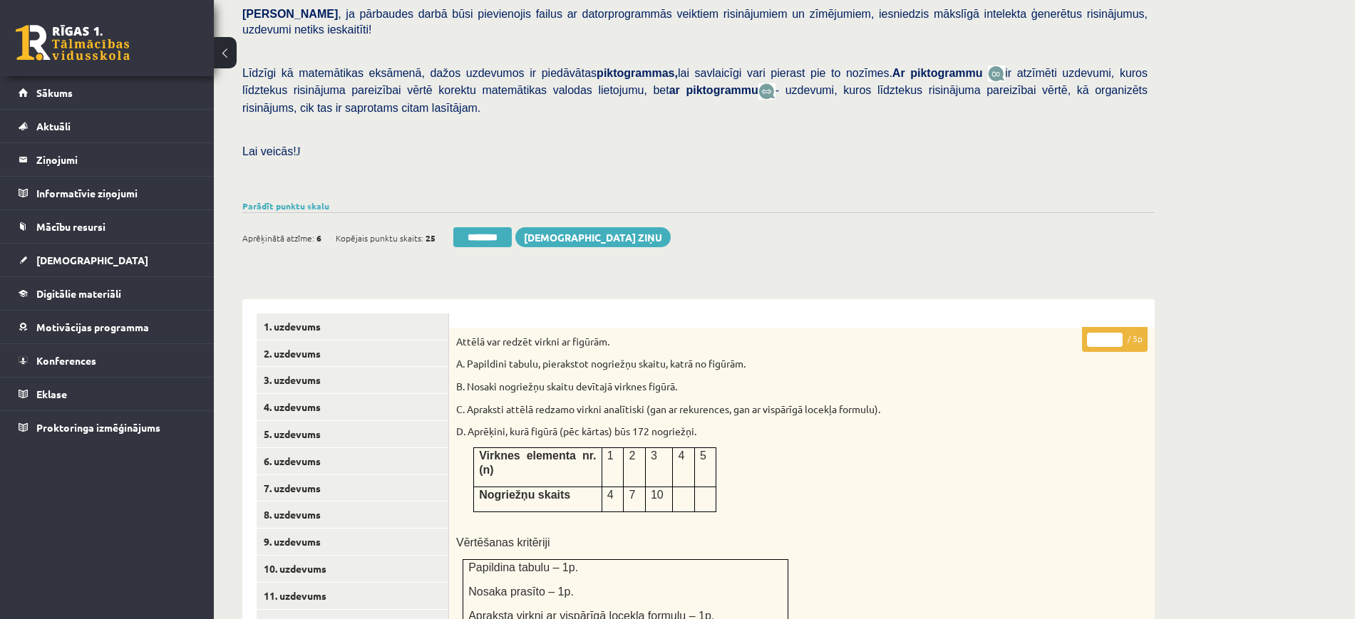
click at [1116, 333] on input "*" at bounding box center [1105, 340] width 36 height 14
type input "*"
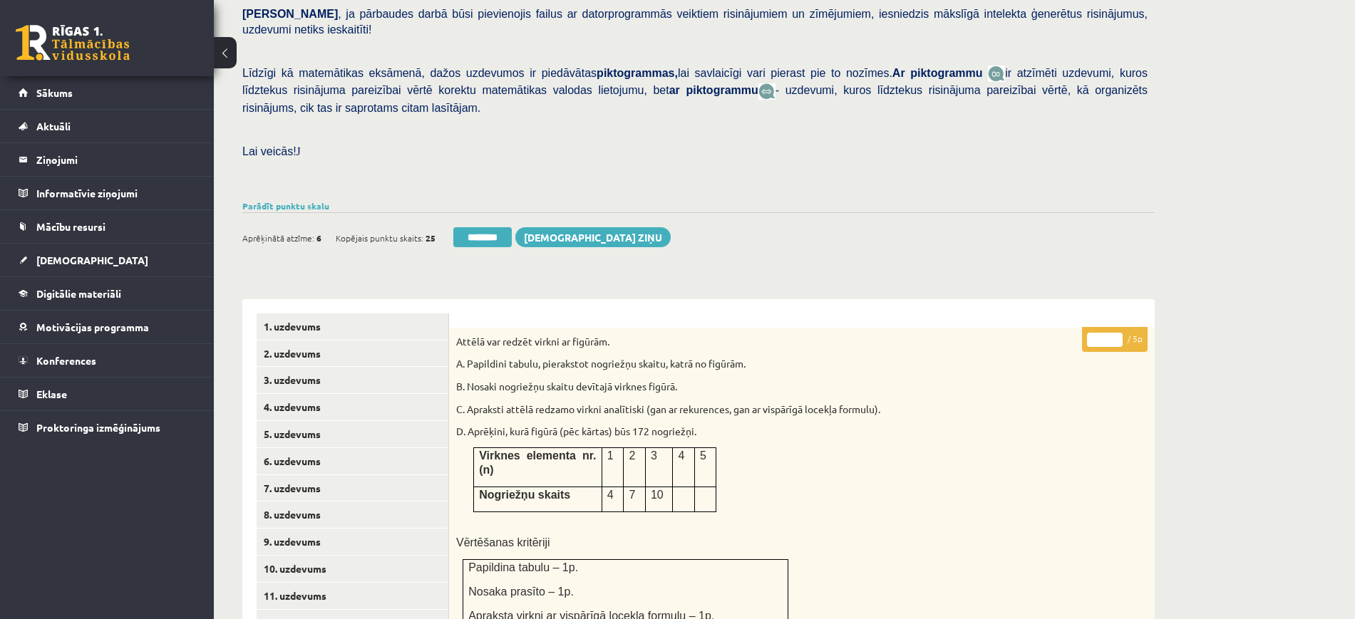
click at [1116, 333] on input "*" at bounding box center [1105, 340] width 36 height 14
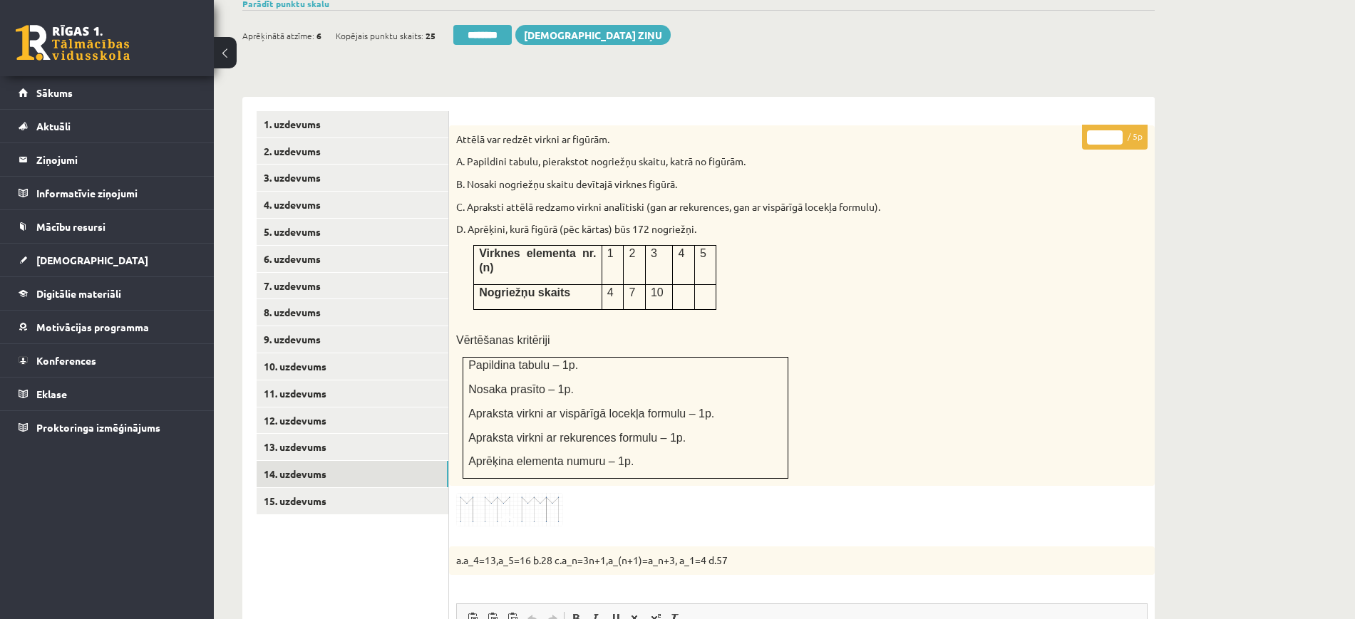
scroll to position [741, 0]
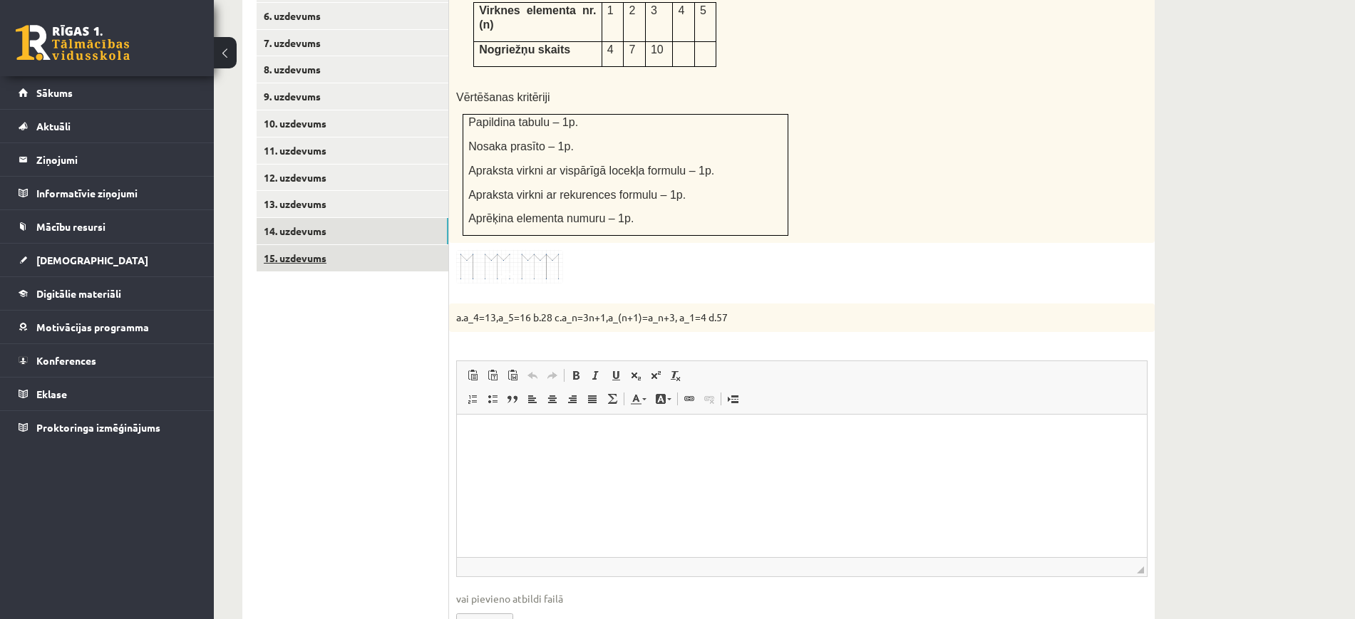
click at [423, 245] on link "15. uzdevums" at bounding box center [353, 258] width 192 height 26
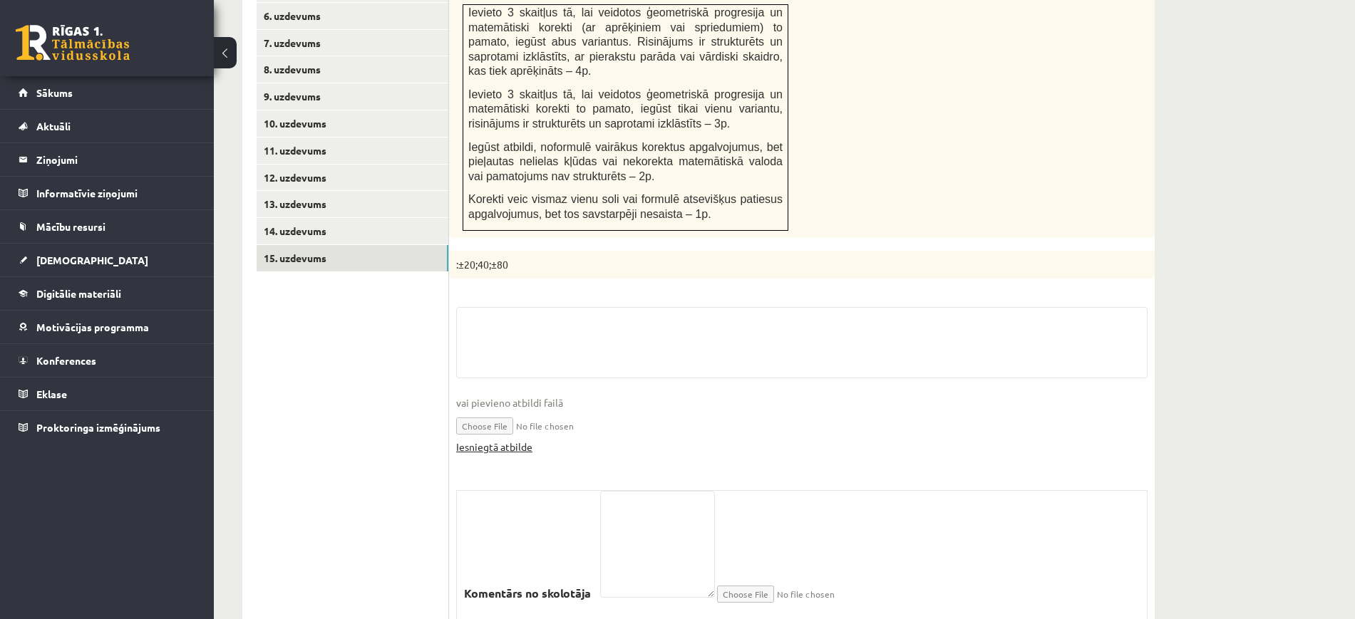
click at [492, 440] on link "Iesniegtā atbilde" at bounding box center [494, 447] width 76 height 15
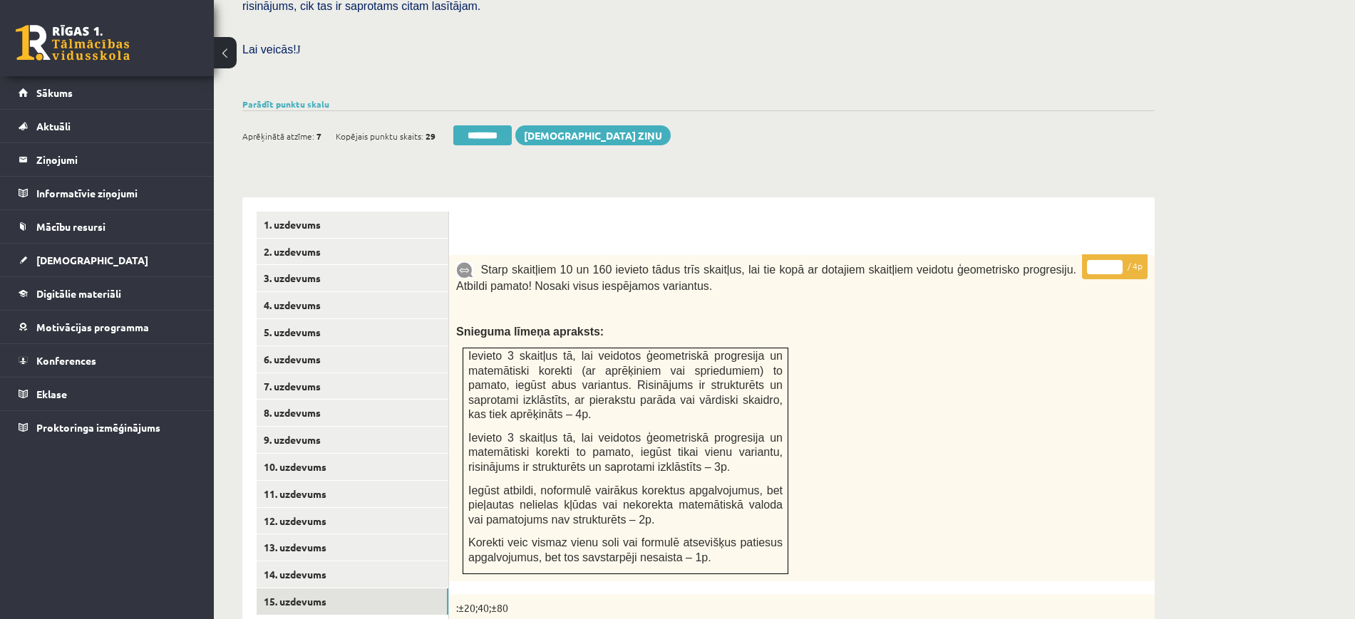
scroll to position [384, 0]
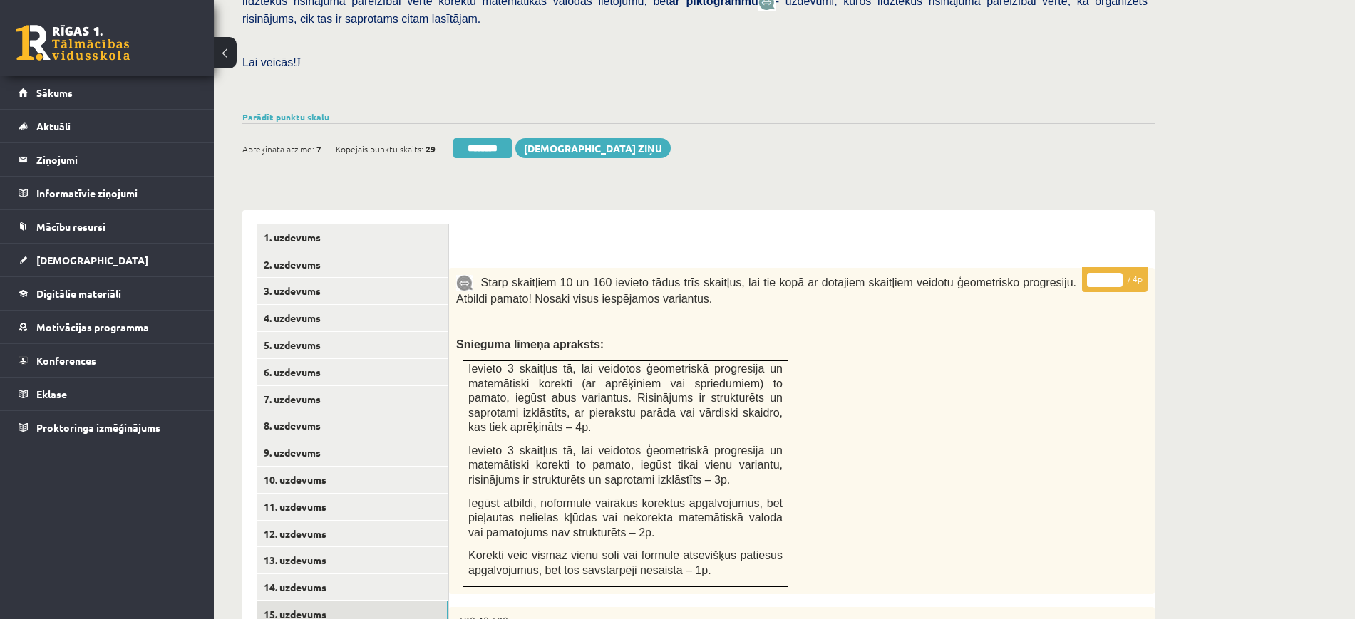
type input "*"
click at [1117, 273] on input "*" at bounding box center [1105, 280] width 36 height 14
click at [361, 252] on link "2. uzdevums" at bounding box center [353, 265] width 192 height 26
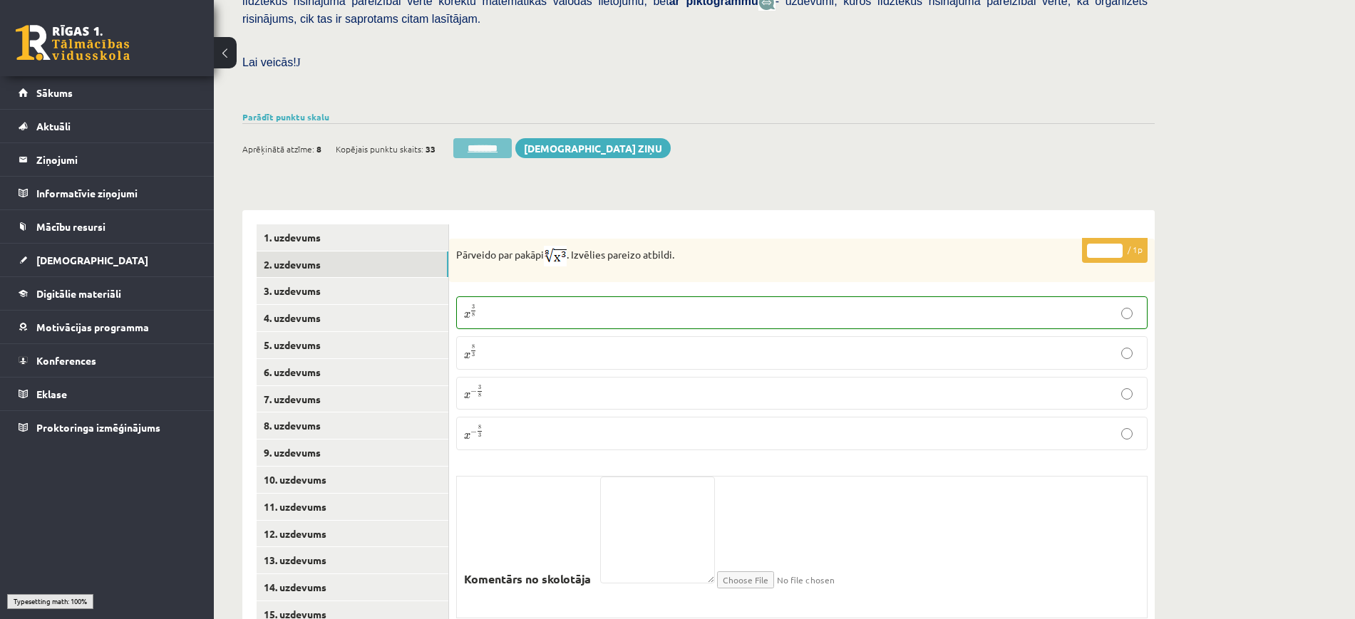
click at [470, 138] on input "********" at bounding box center [482, 148] width 58 height 20
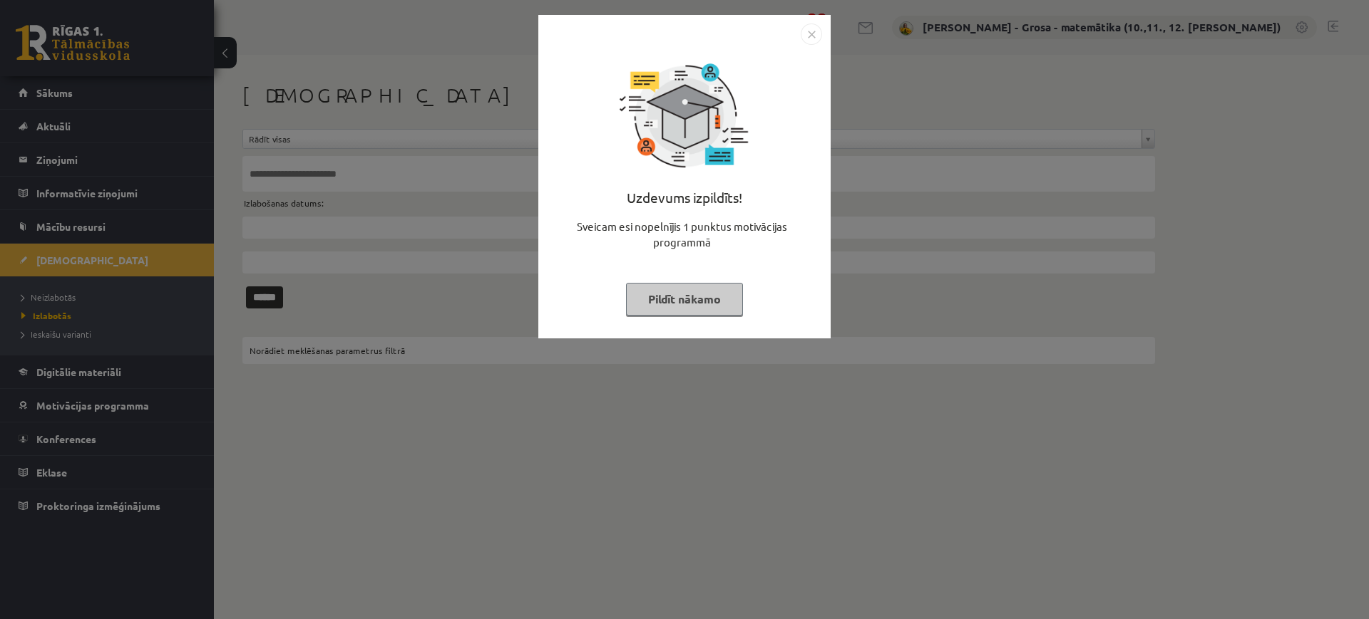
click at [654, 292] on button "Pildīt nākamo" at bounding box center [684, 299] width 117 height 33
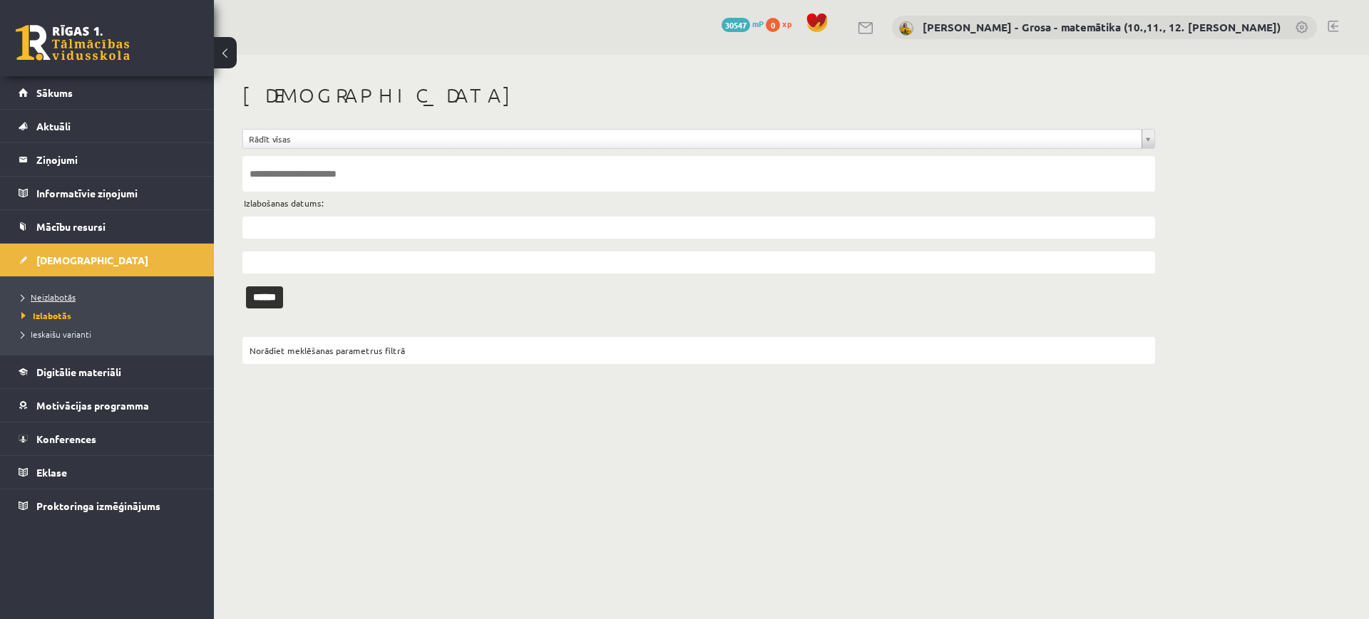
click at [49, 299] on span "Neizlabotās" at bounding box center [48, 297] width 54 height 11
